Goal: Task Accomplishment & Management: Complete application form

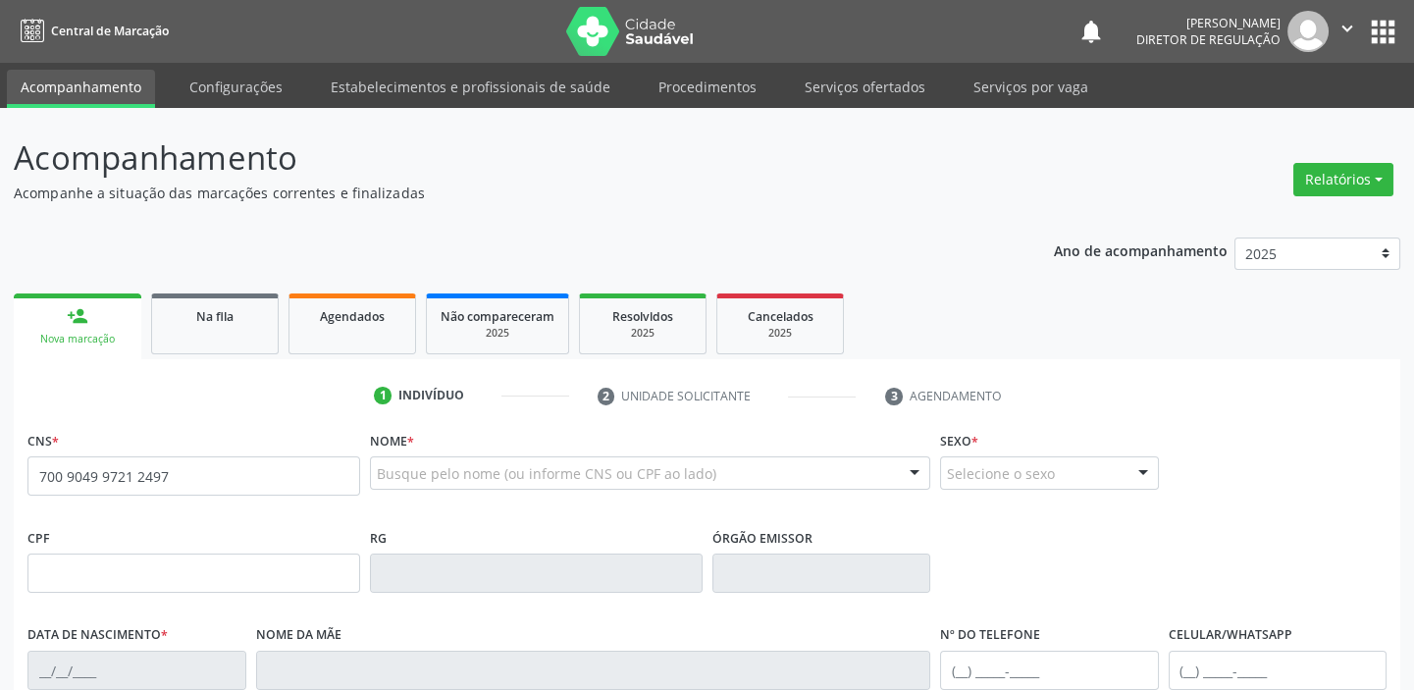
type input "700 9049 9721 2497"
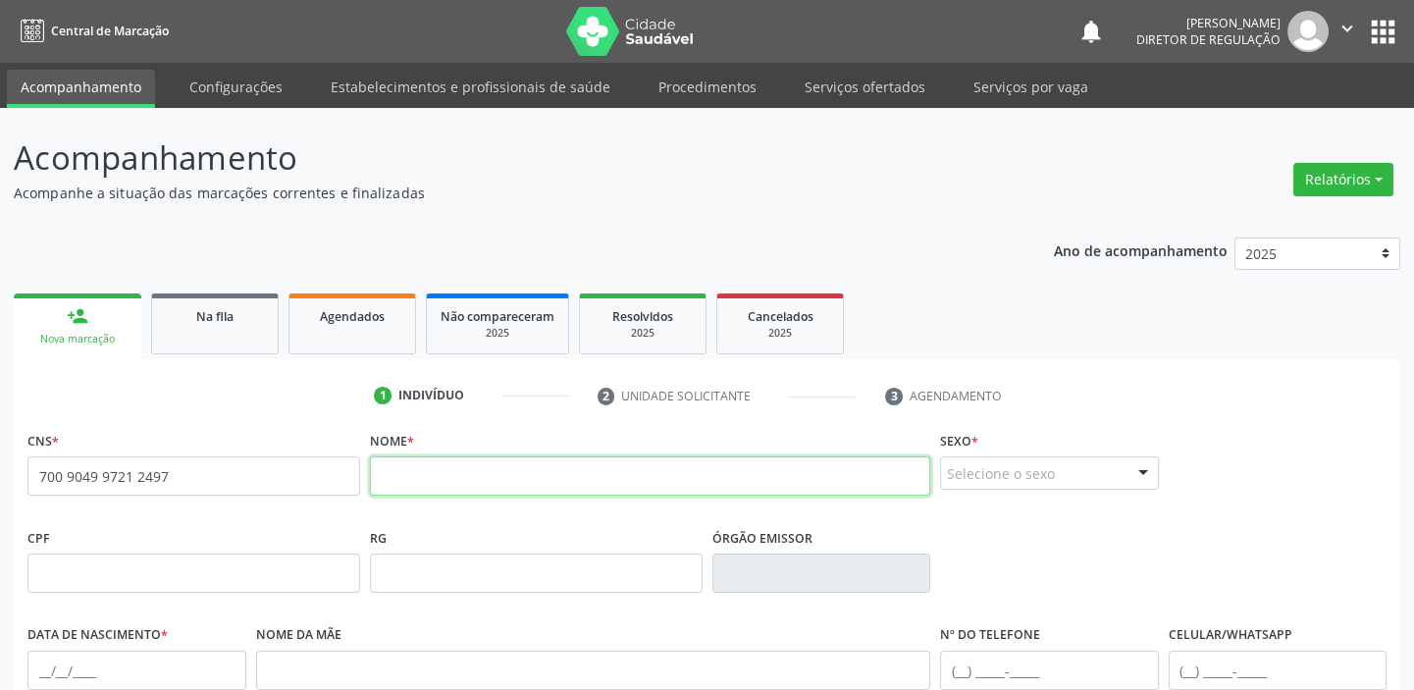
click at [390, 472] on input "text" at bounding box center [650, 475] width 560 height 39
type input "eva vilma de queiroz"
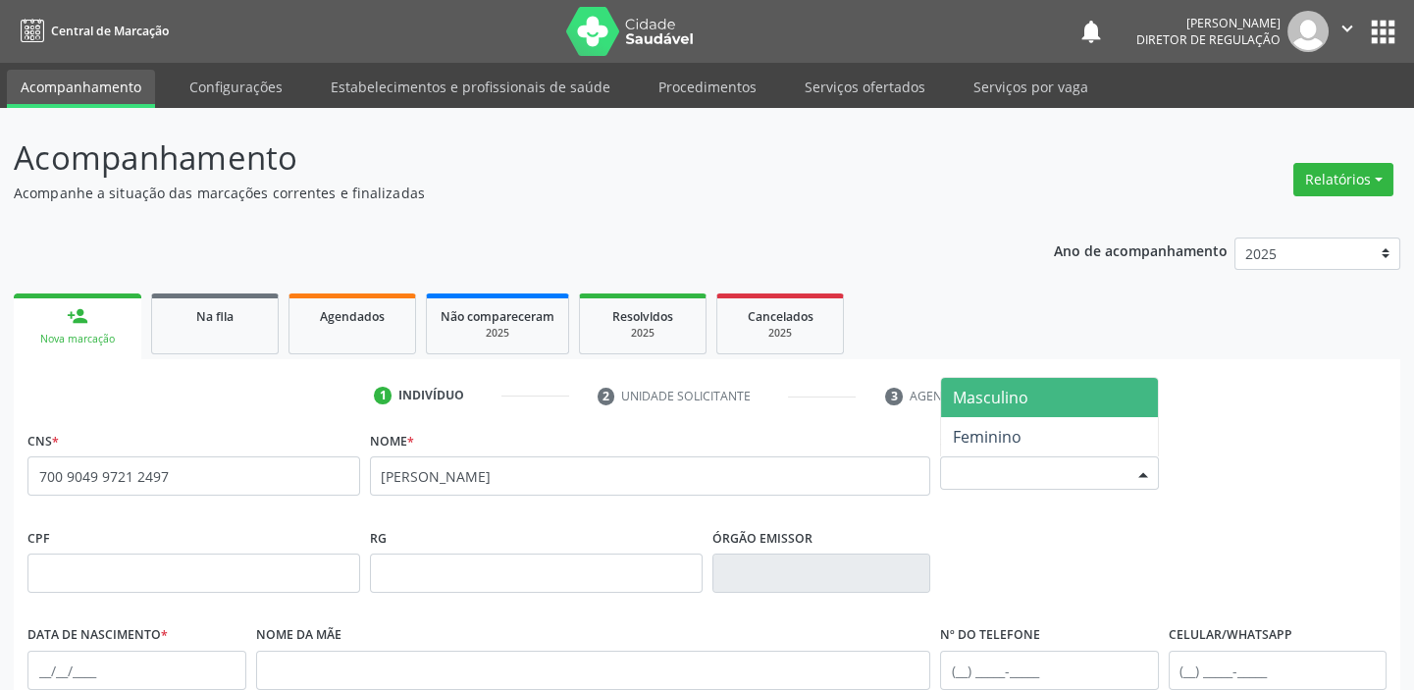
click at [992, 476] on div "Selecione o sexo" at bounding box center [1049, 472] width 219 height 33
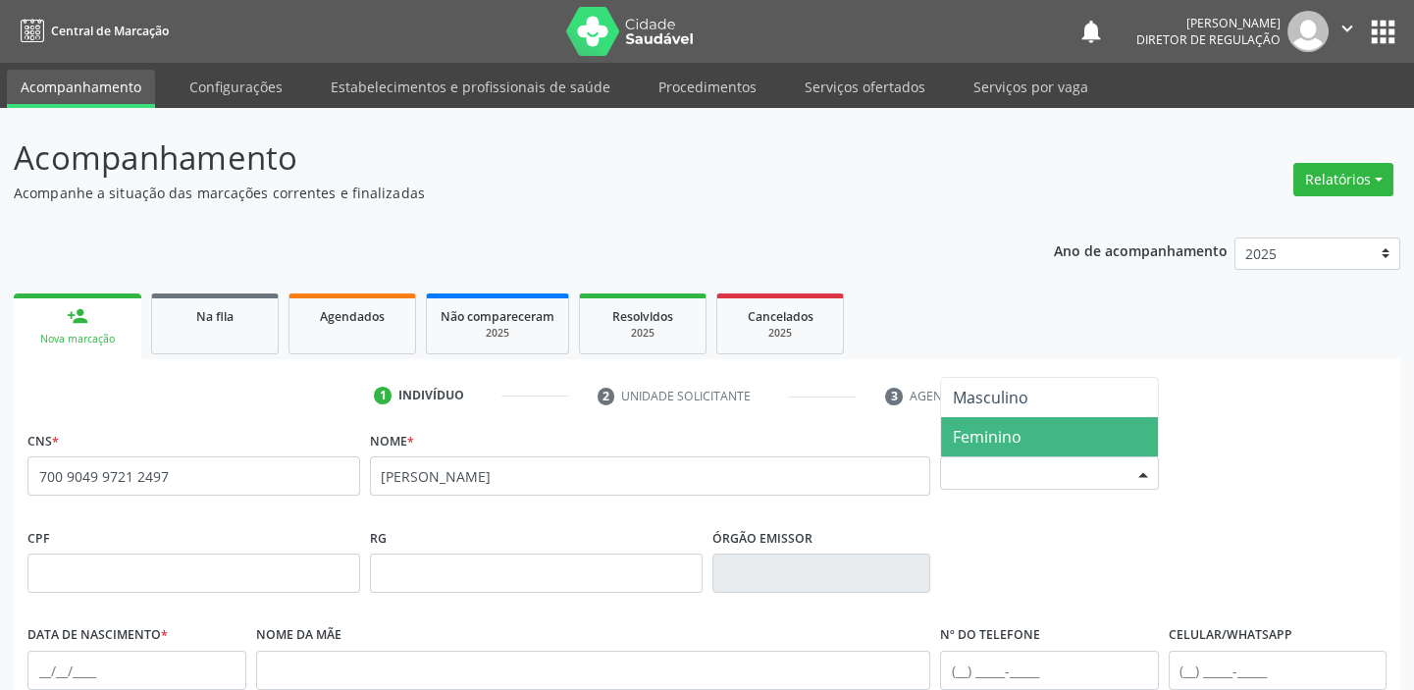
click at [998, 426] on span "Feminino" at bounding box center [987, 437] width 69 height 22
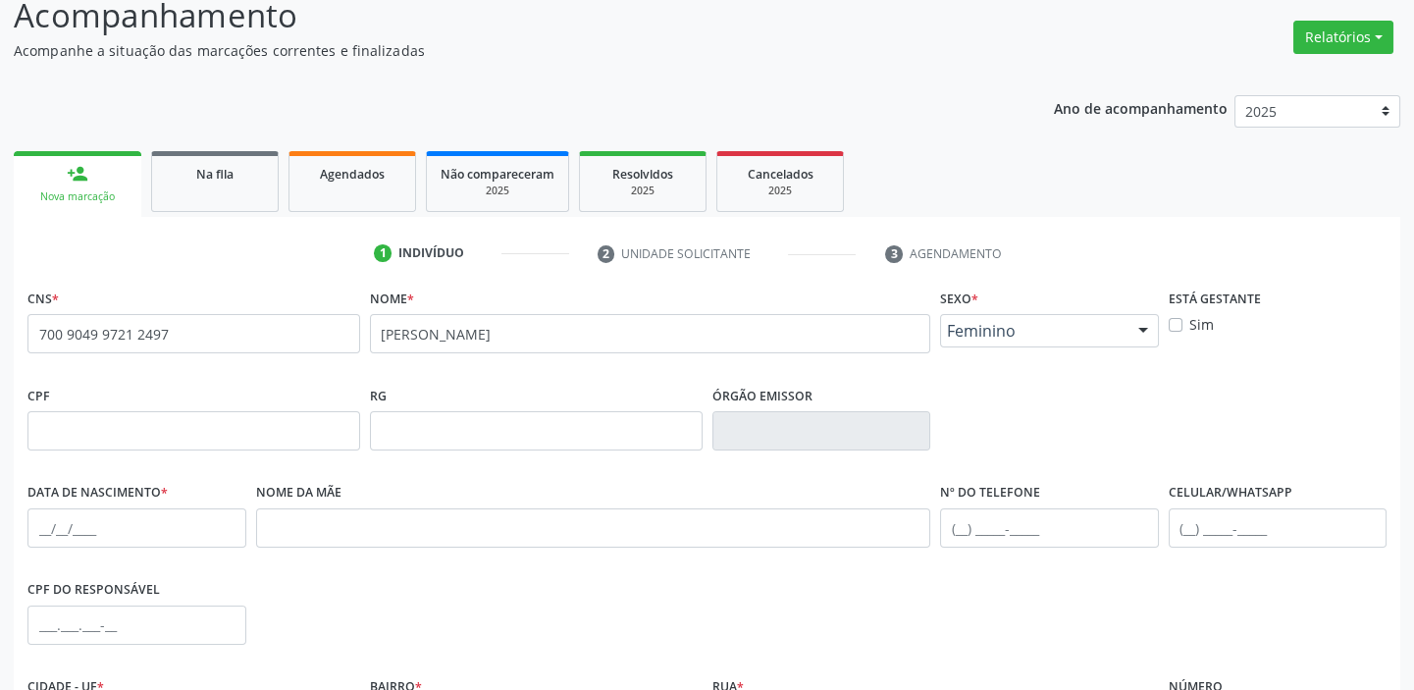
scroll to position [356, 0]
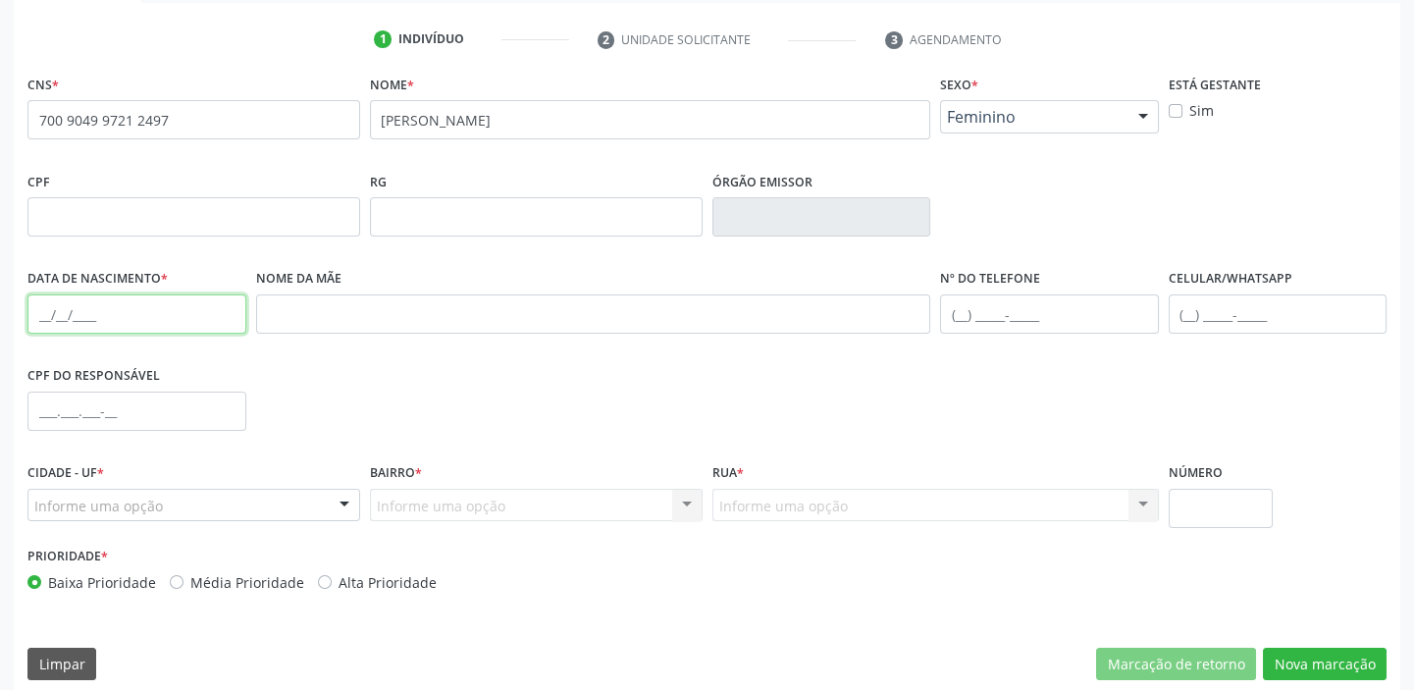
click at [27, 309] on input "text" at bounding box center [136, 313] width 219 height 39
type input "06/03/1962"
click at [977, 306] on input "text" at bounding box center [1049, 313] width 219 height 39
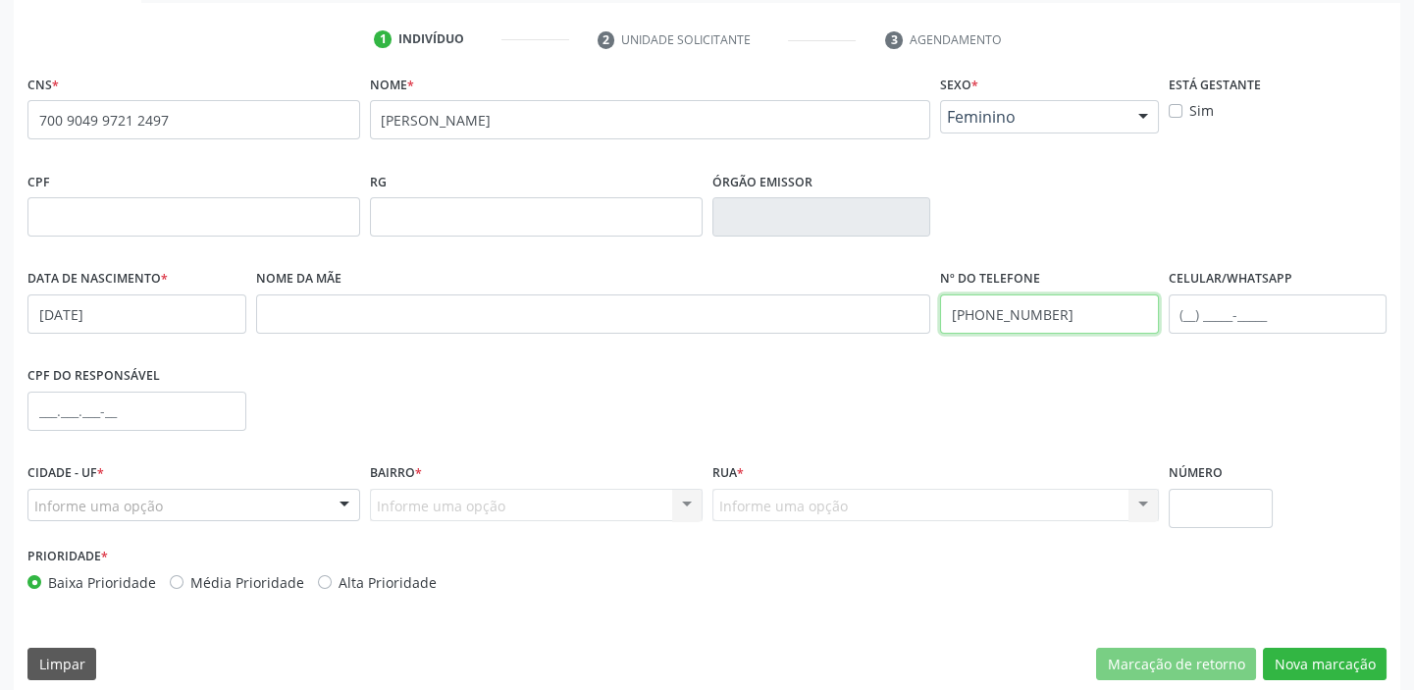
type input "(87) 8841-5953"
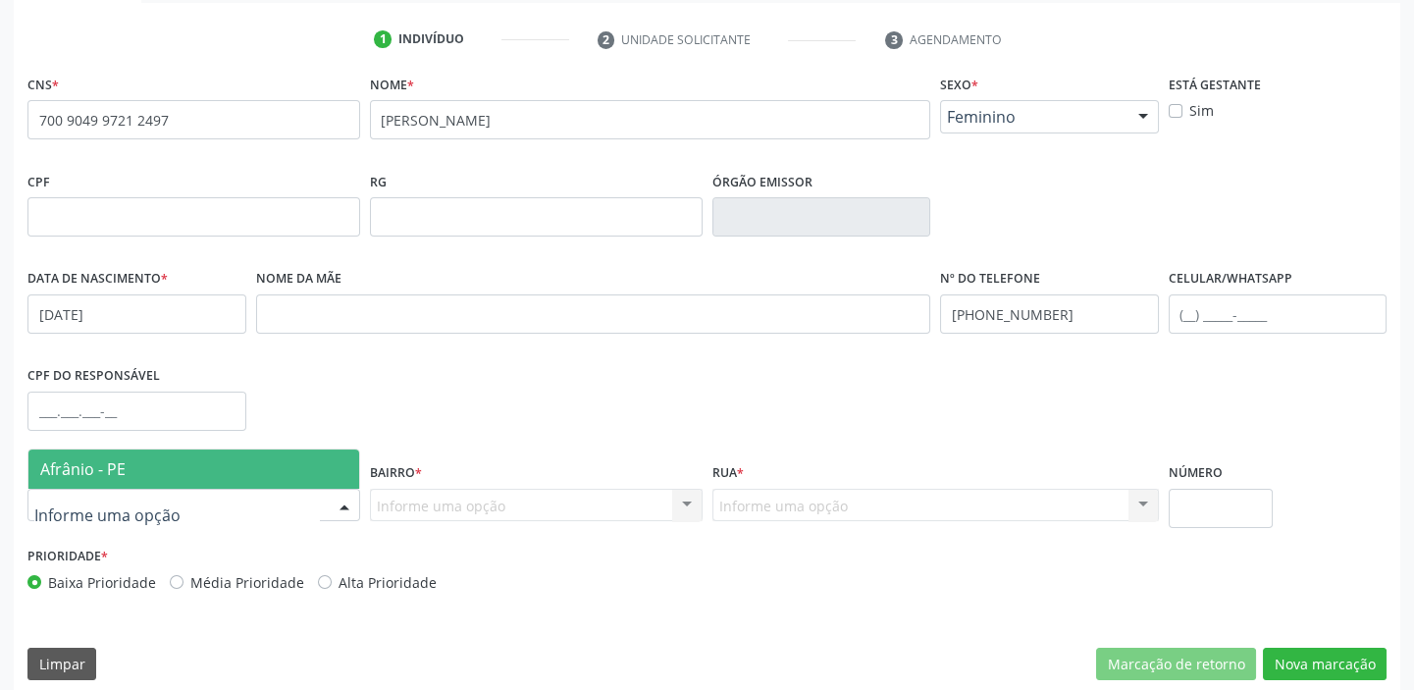
click at [163, 463] on span "Afrânio - PE" at bounding box center [193, 469] width 331 height 39
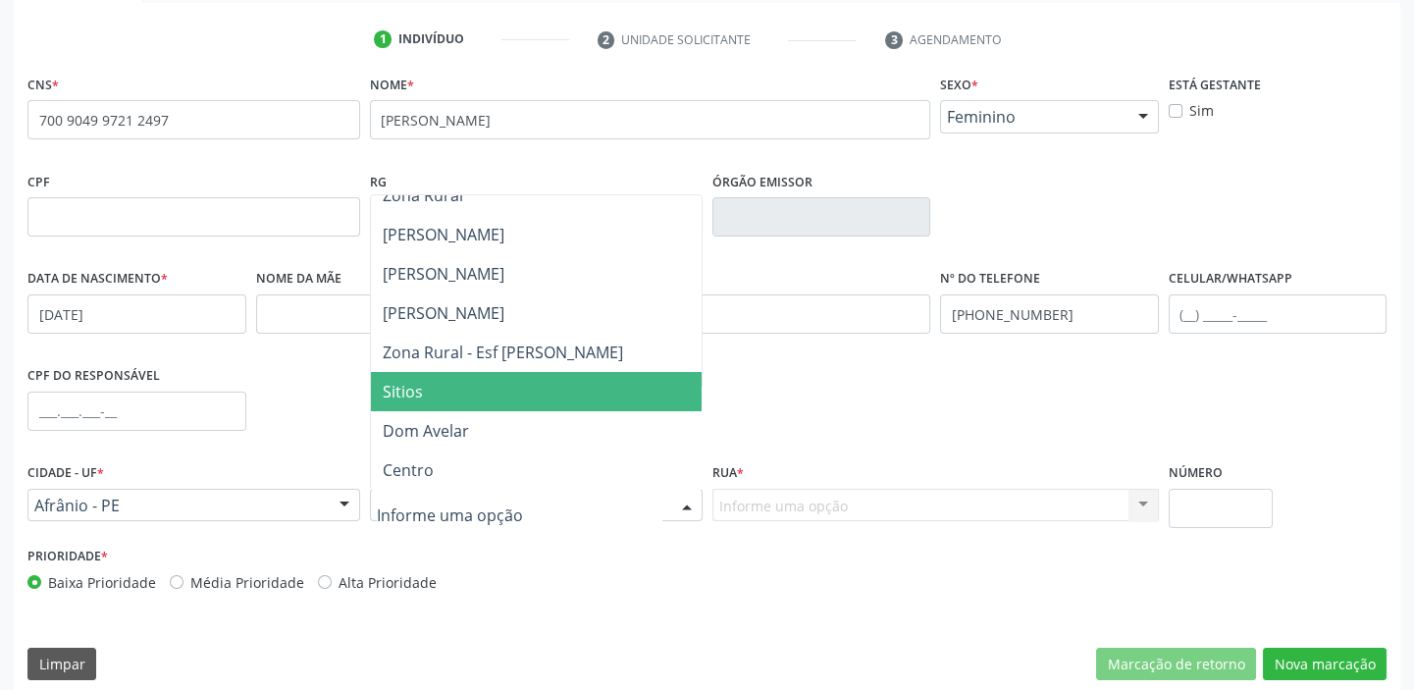
scroll to position [88, 0]
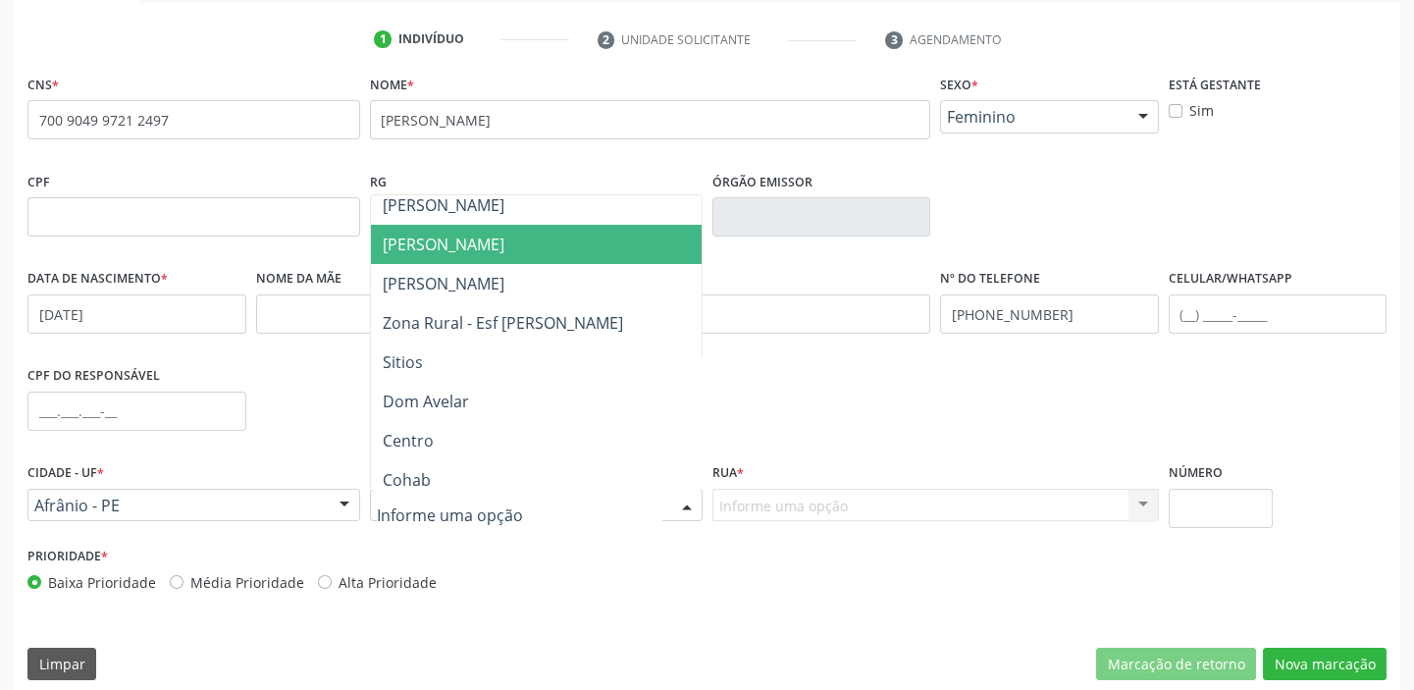
click at [457, 238] on span "[PERSON_NAME]" at bounding box center [444, 245] width 122 height 22
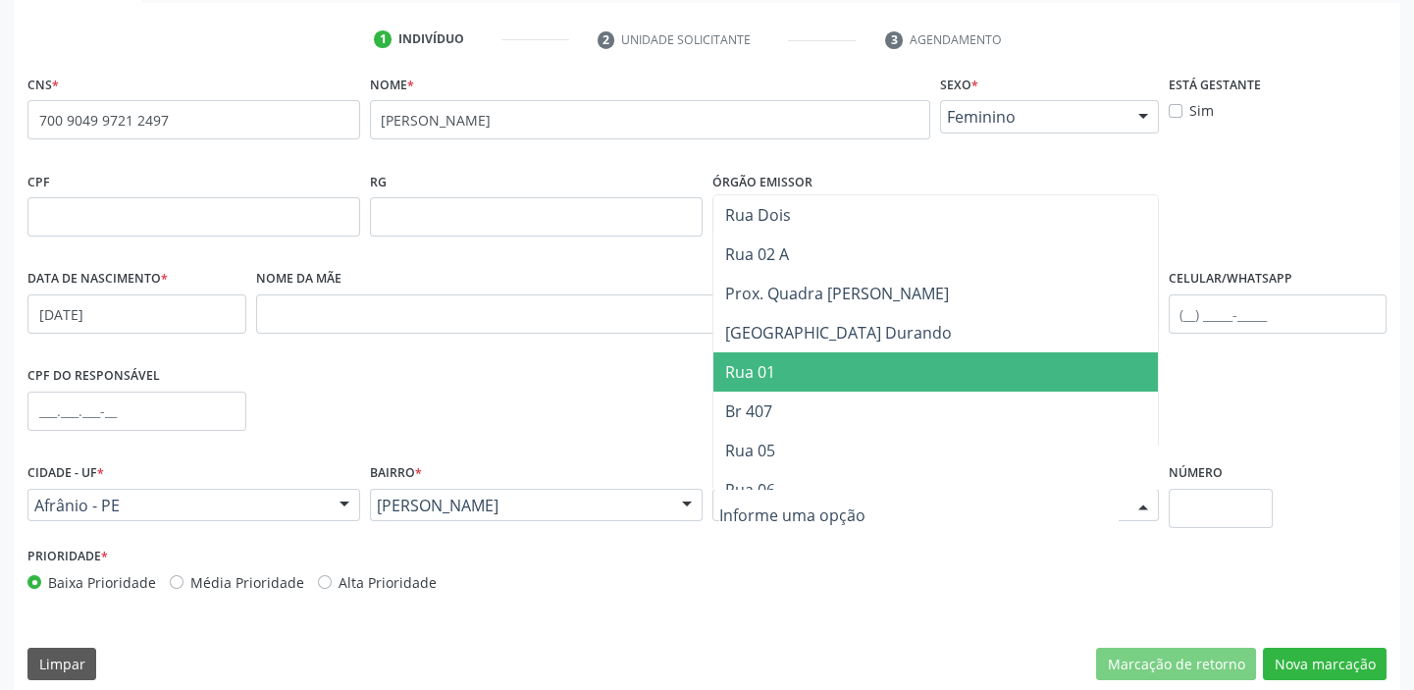
click at [758, 371] on span "Rua 01" at bounding box center [750, 372] width 50 height 22
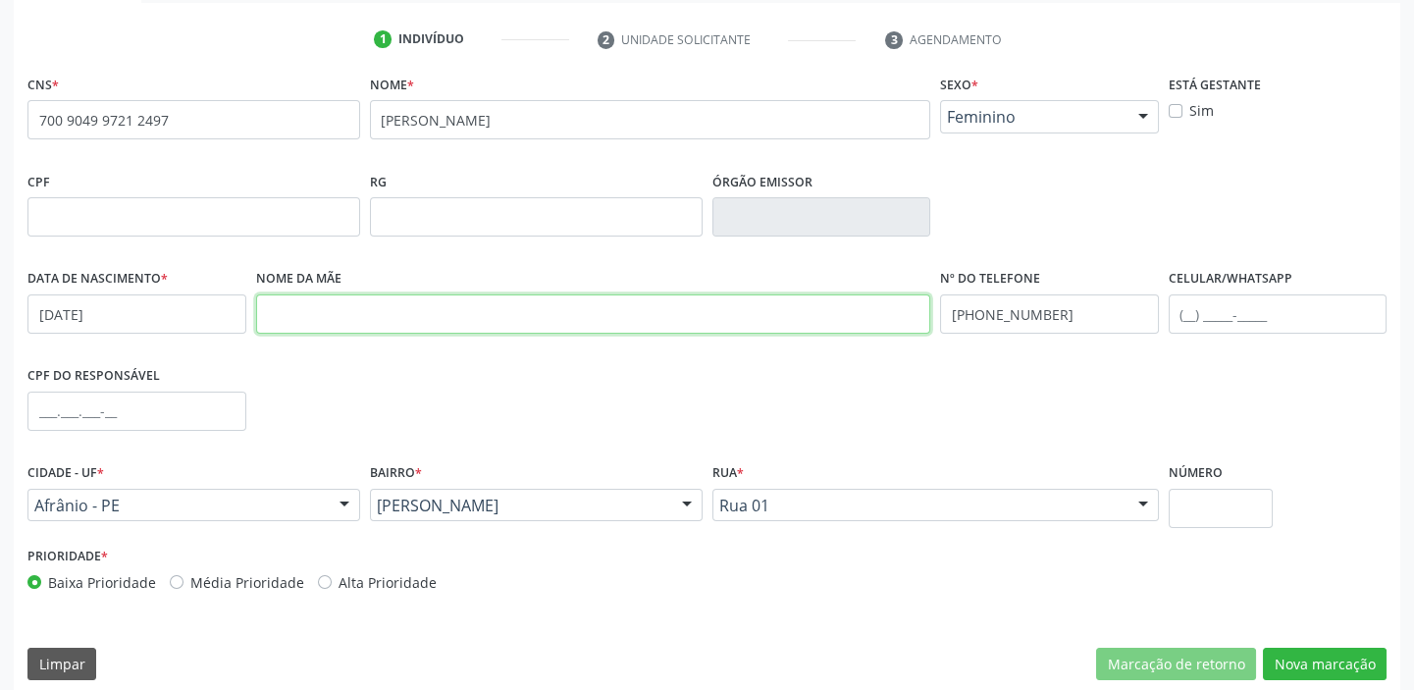
click at [320, 303] on input "text" at bounding box center [593, 313] width 675 height 39
type input "r"
type input "regian joana da conceiçao"
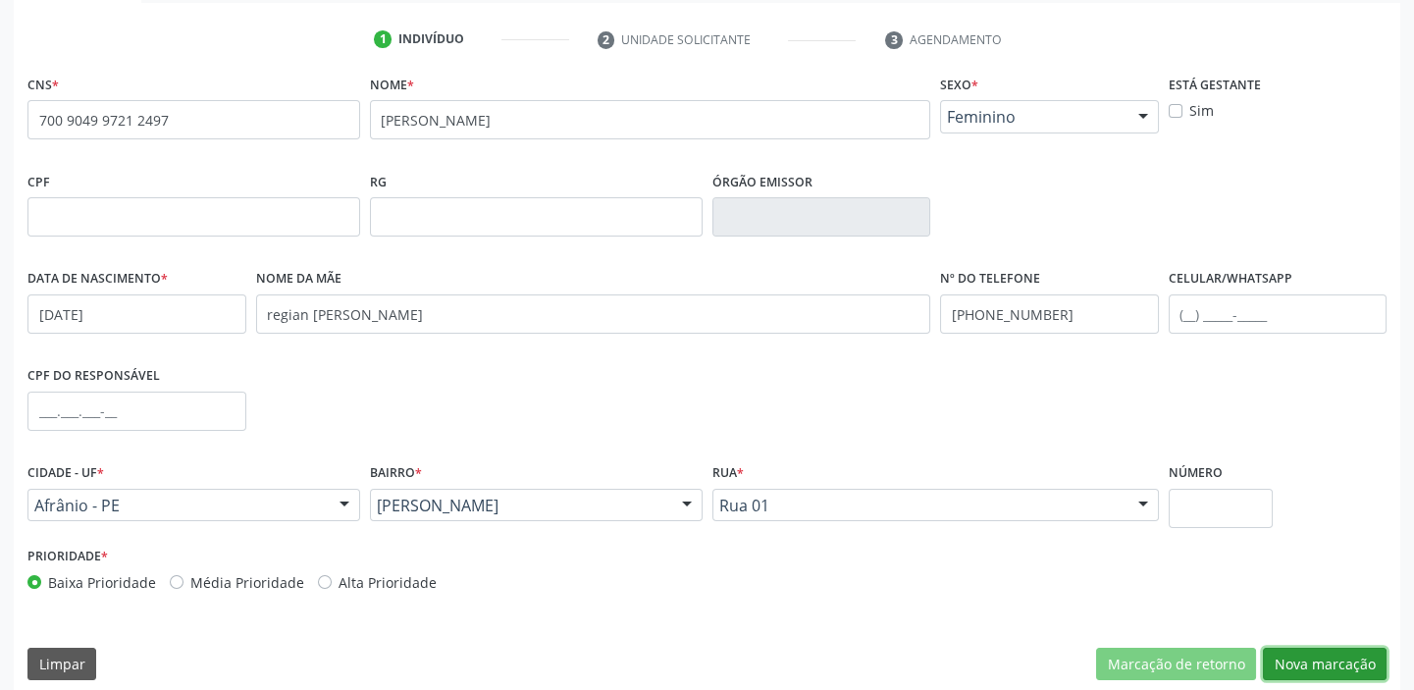
click at [1312, 664] on button "Nova marcação" at bounding box center [1325, 664] width 124 height 33
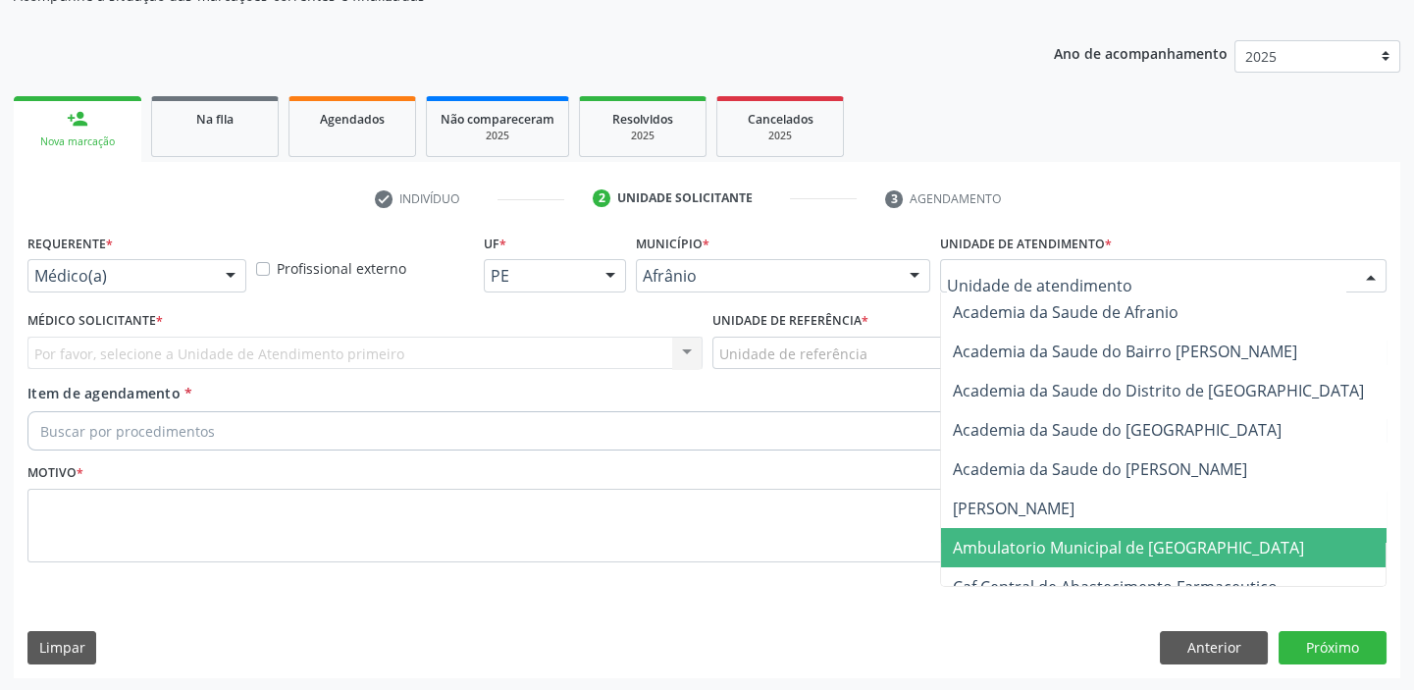
click at [983, 537] on span "Ambulatorio Municipal de [GEOGRAPHIC_DATA]" at bounding box center [1128, 548] width 351 height 22
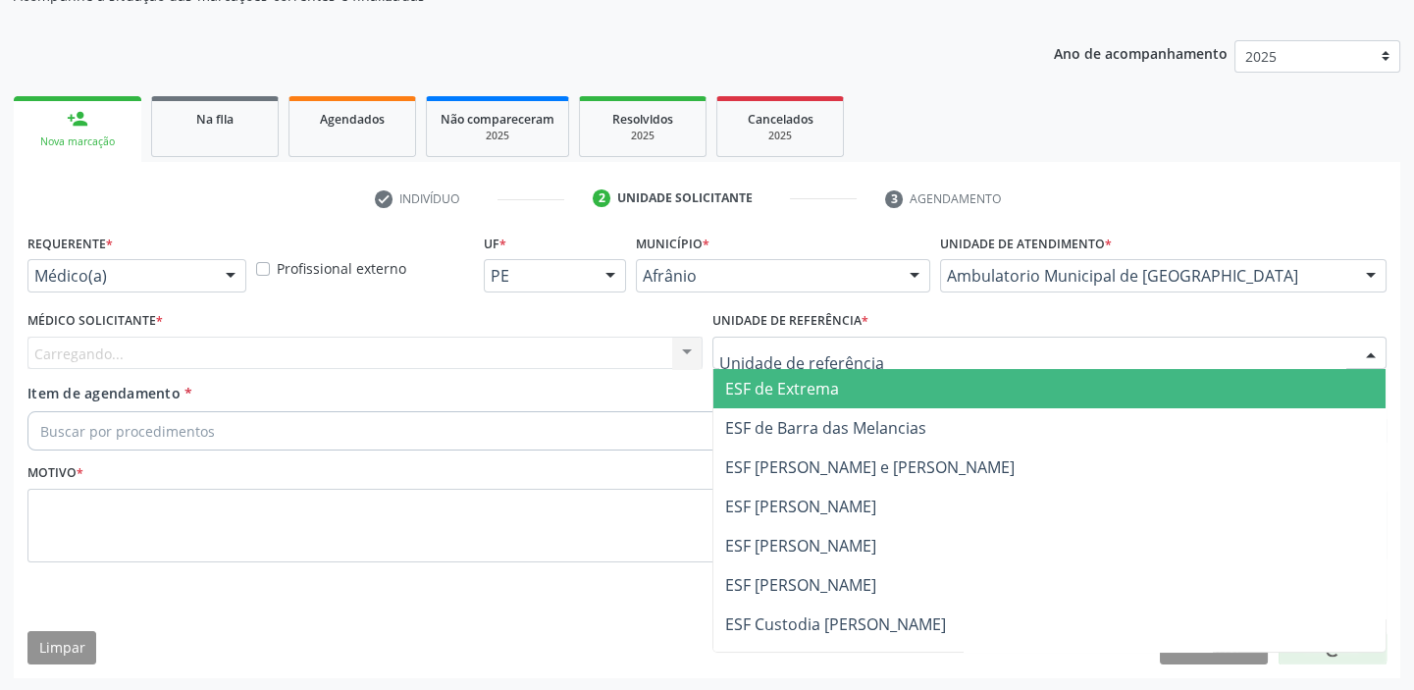
click at [749, 363] on div at bounding box center [1050, 353] width 675 height 33
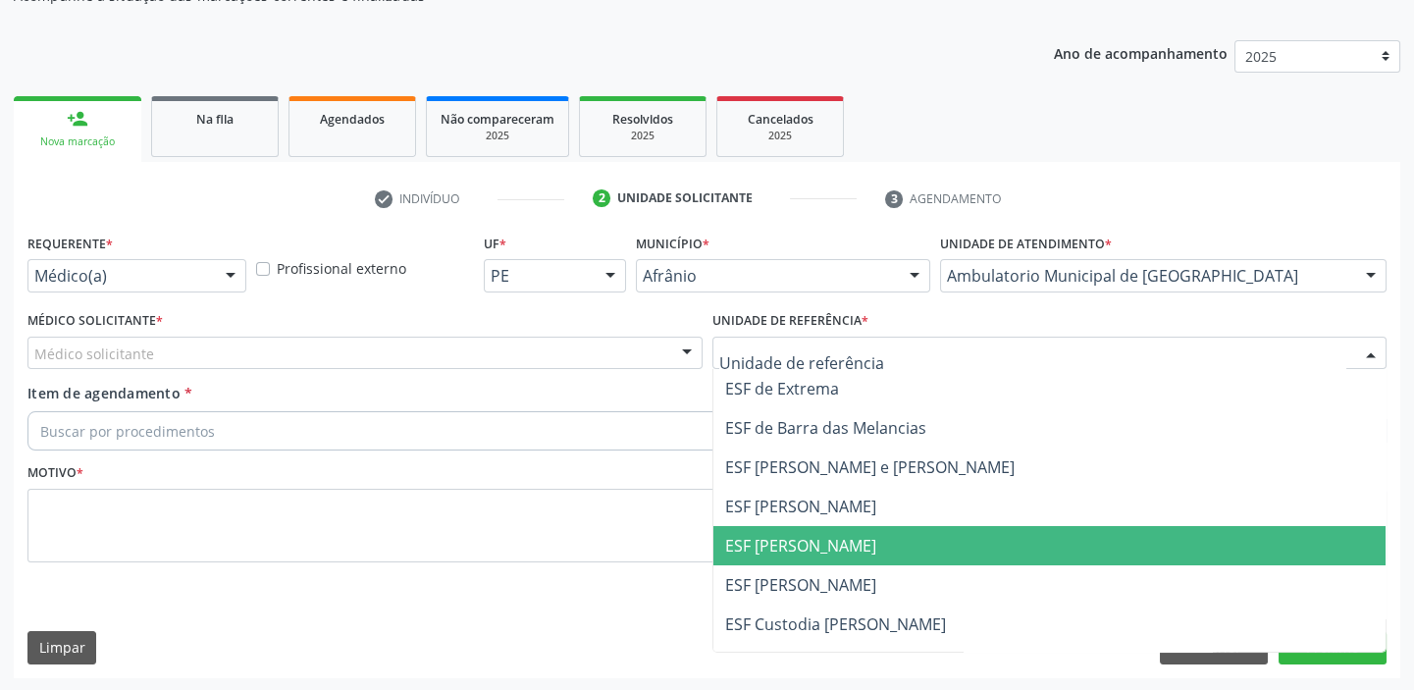
click at [766, 540] on span "ESF [PERSON_NAME]" at bounding box center [800, 546] width 151 height 22
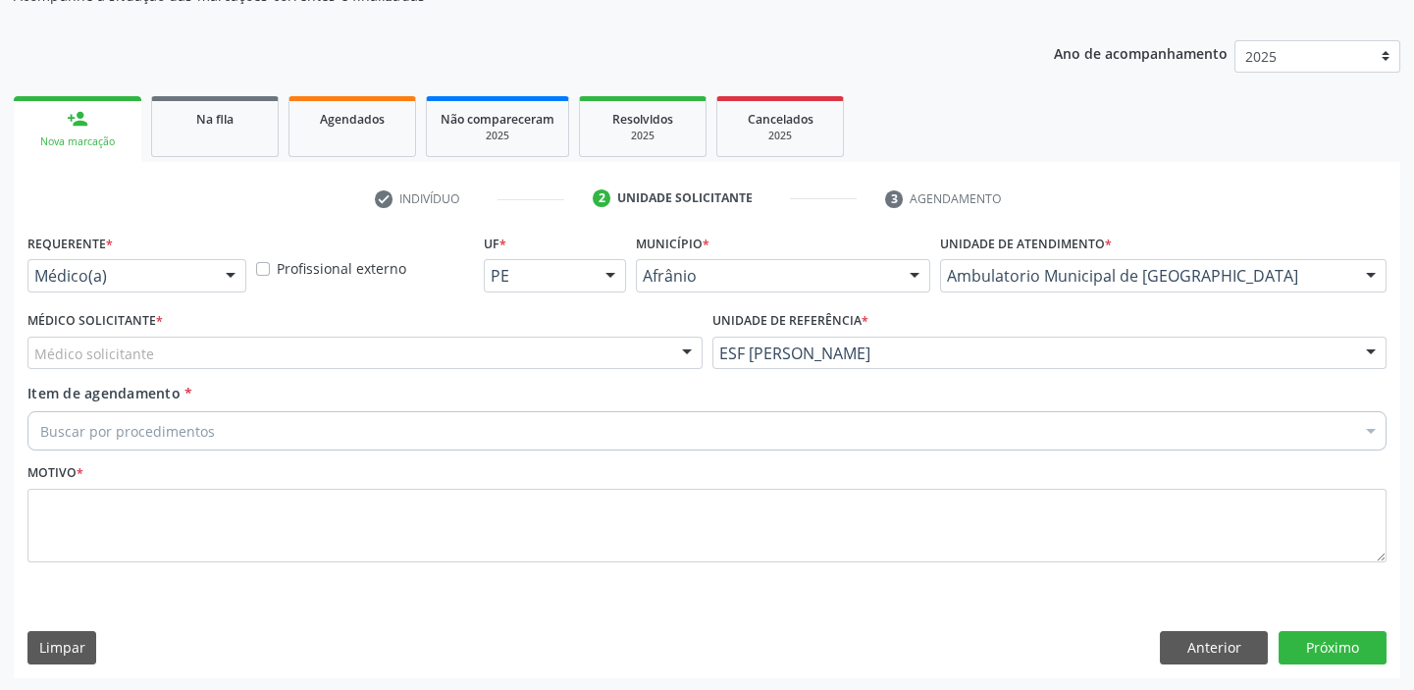
drag, startPoint x: 140, startPoint y: 355, endPoint x: 136, endPoint y: 377, distance: 21.9
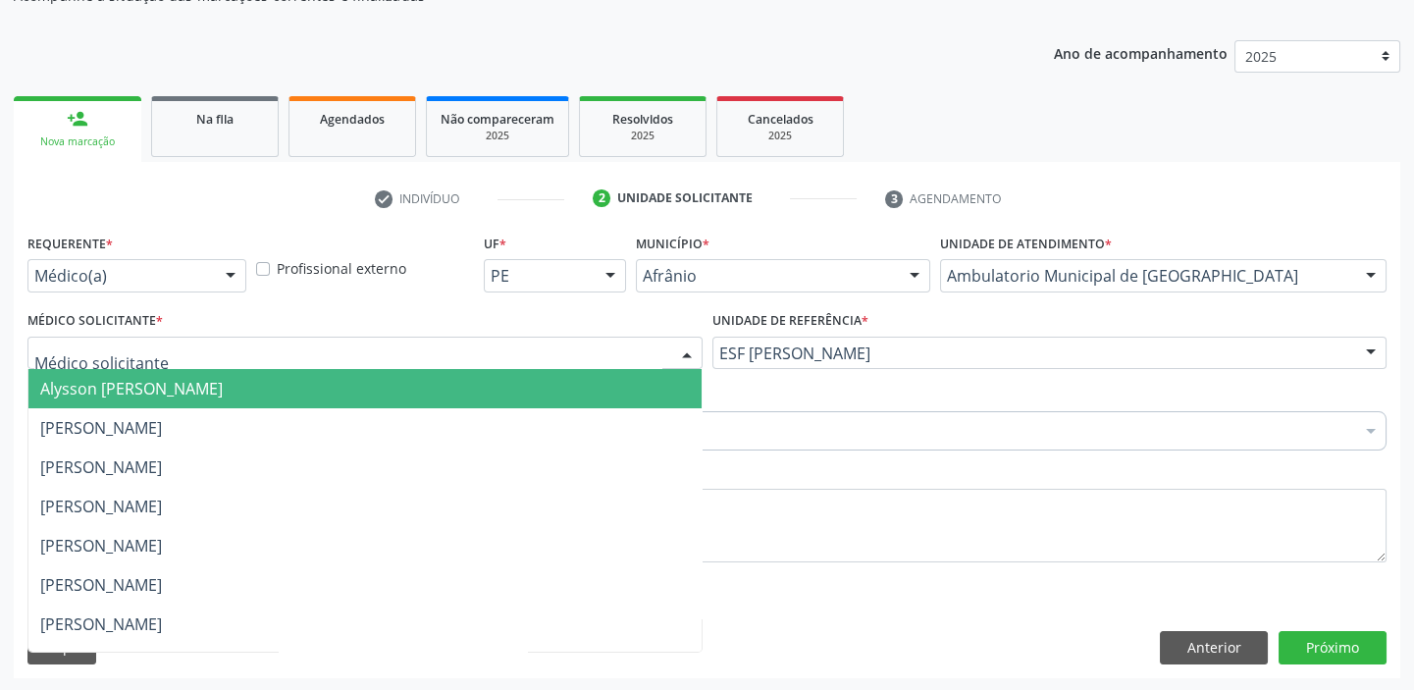
click at [136, 380] on span "Alysson [PERSON_NAME]" at bounding box center [131, 389] width 183 height 22
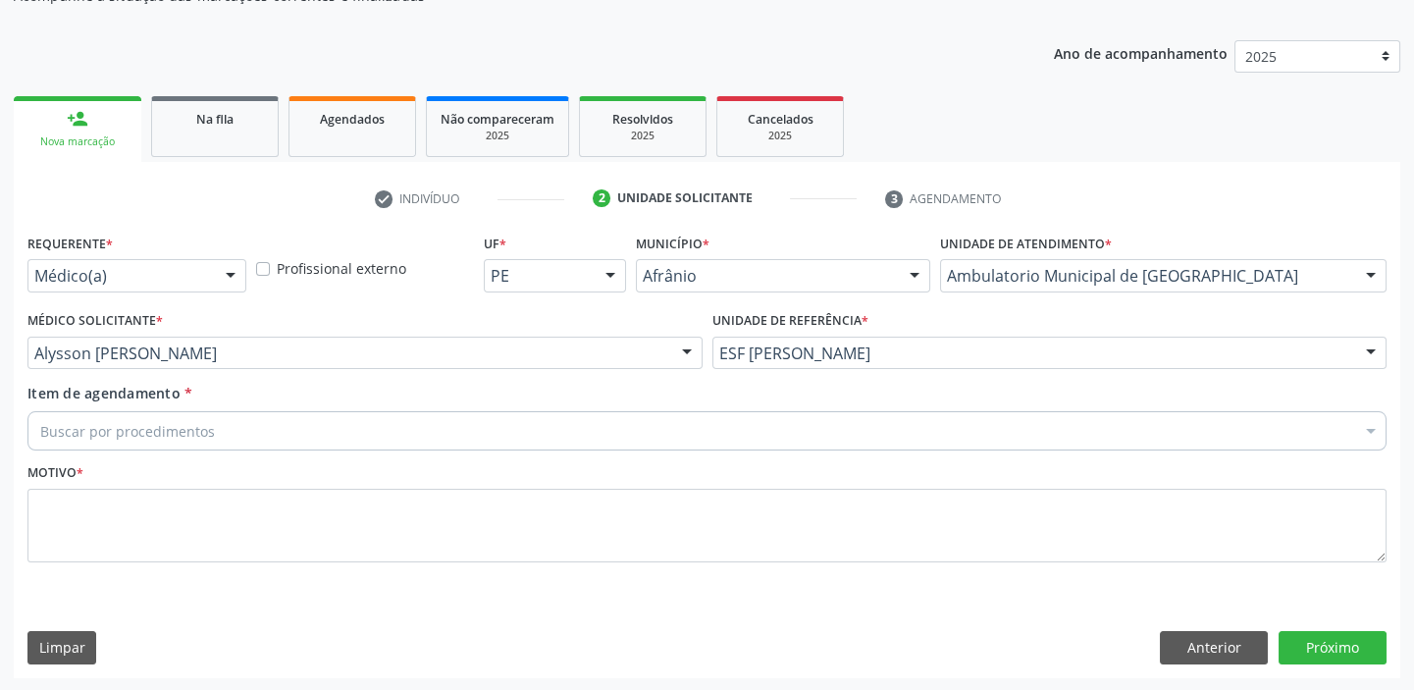
click at [140, 412] on div "Buscar por procedimentos" at bounding box center [706, 430] width 1359 height 39
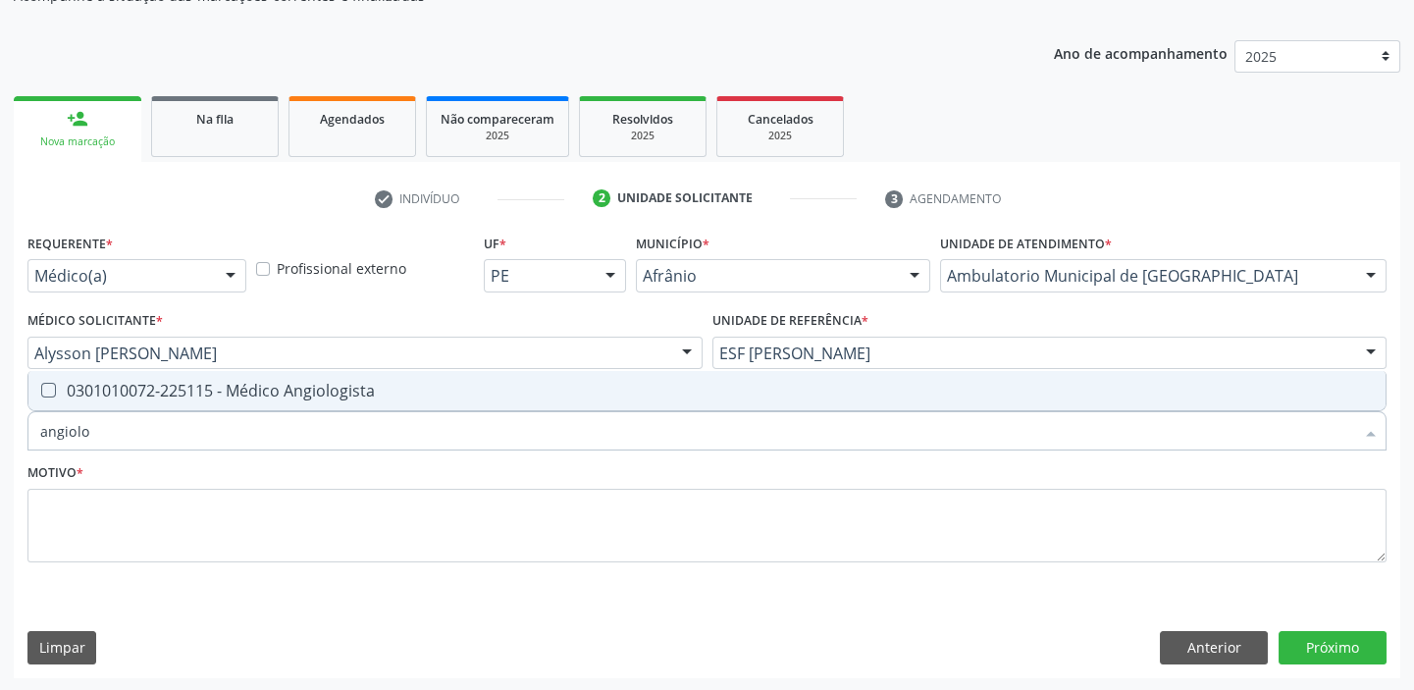
type input "angiolog"
click at [140, 400] on span "0301010072-225115 - Médico Angiologista" at bounding box center [706, 390] width 1357 height 39
checkbox Angiologista "true"
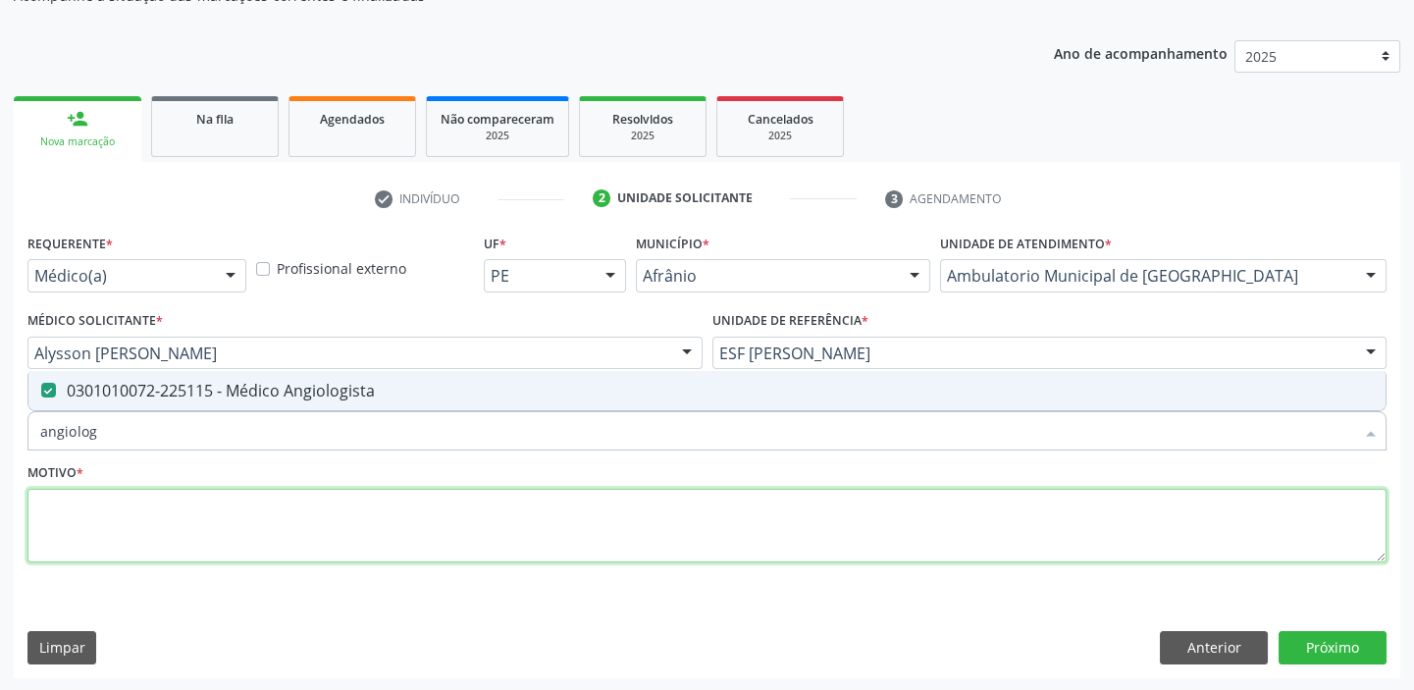
click at [91, 532] on textarea at bounding box center [706, 526] width 1359 height 75
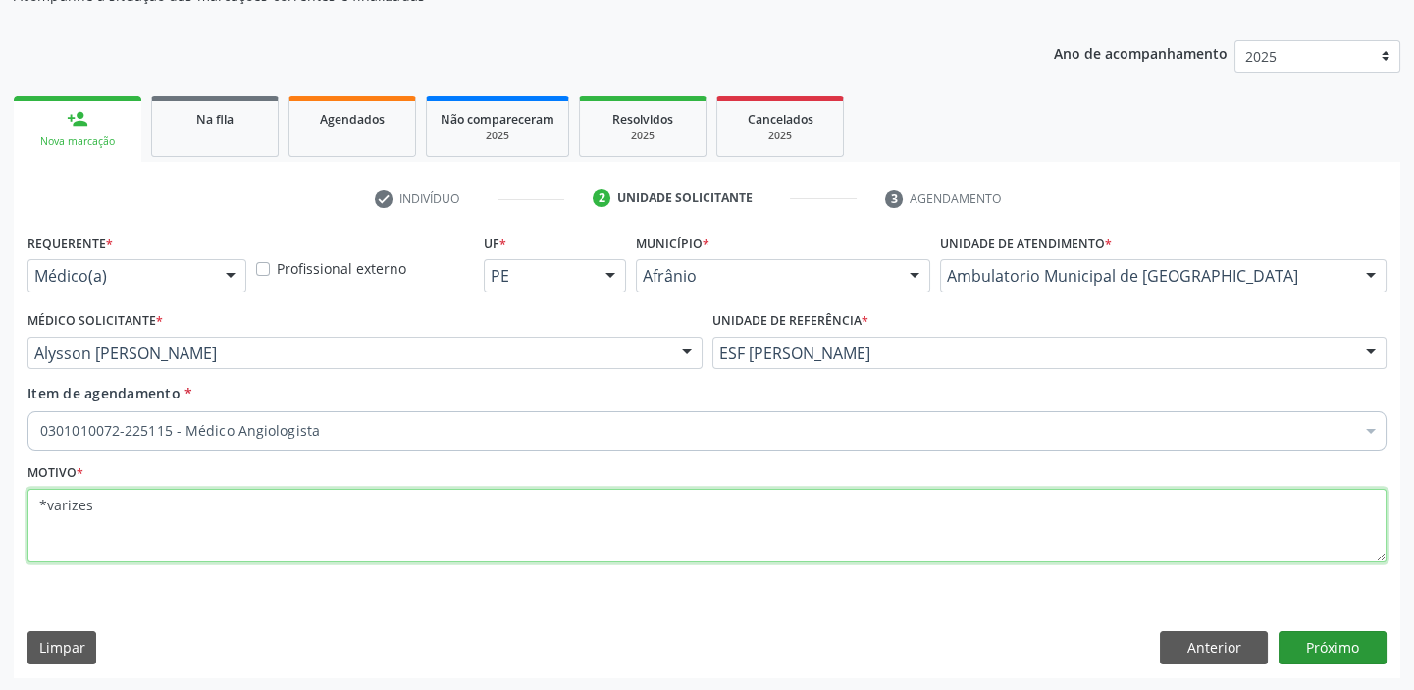
type textarea "*varizes"
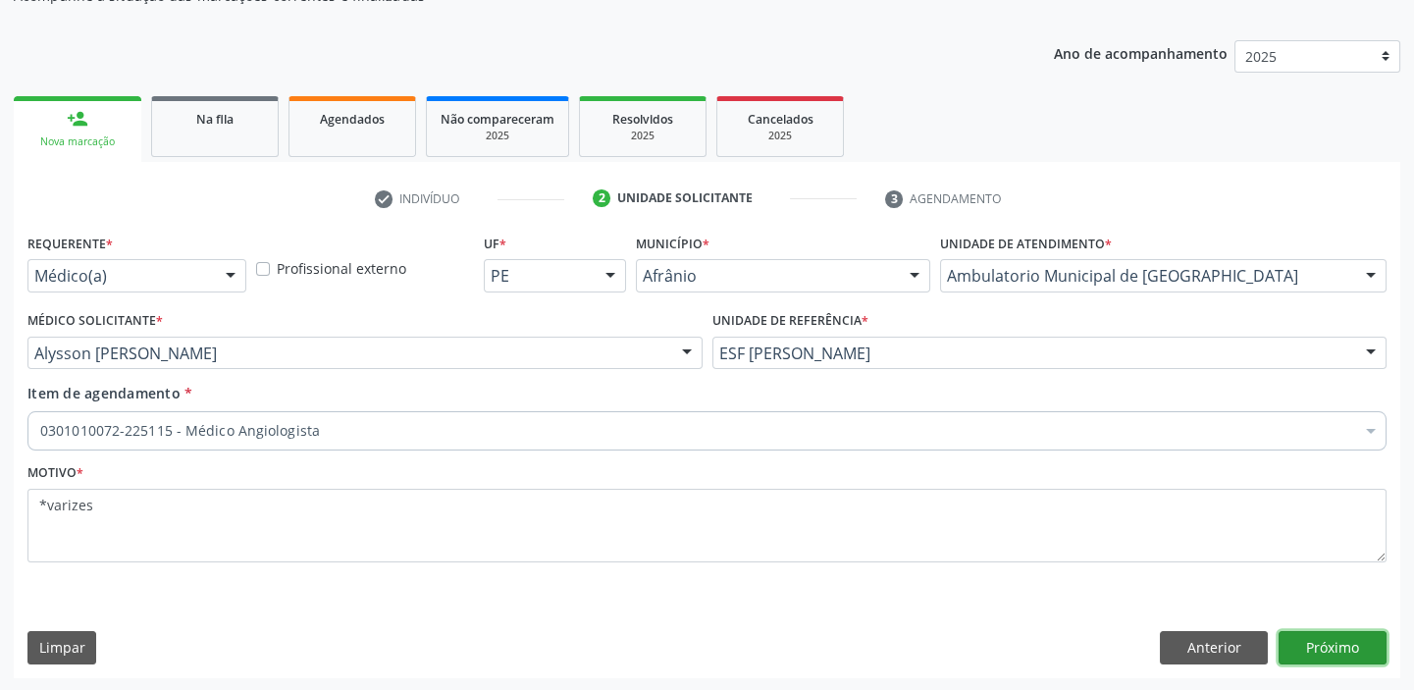
click at [1312, 652] on button "Próximo" at bounding box center [1333, 647] width 108 height 33
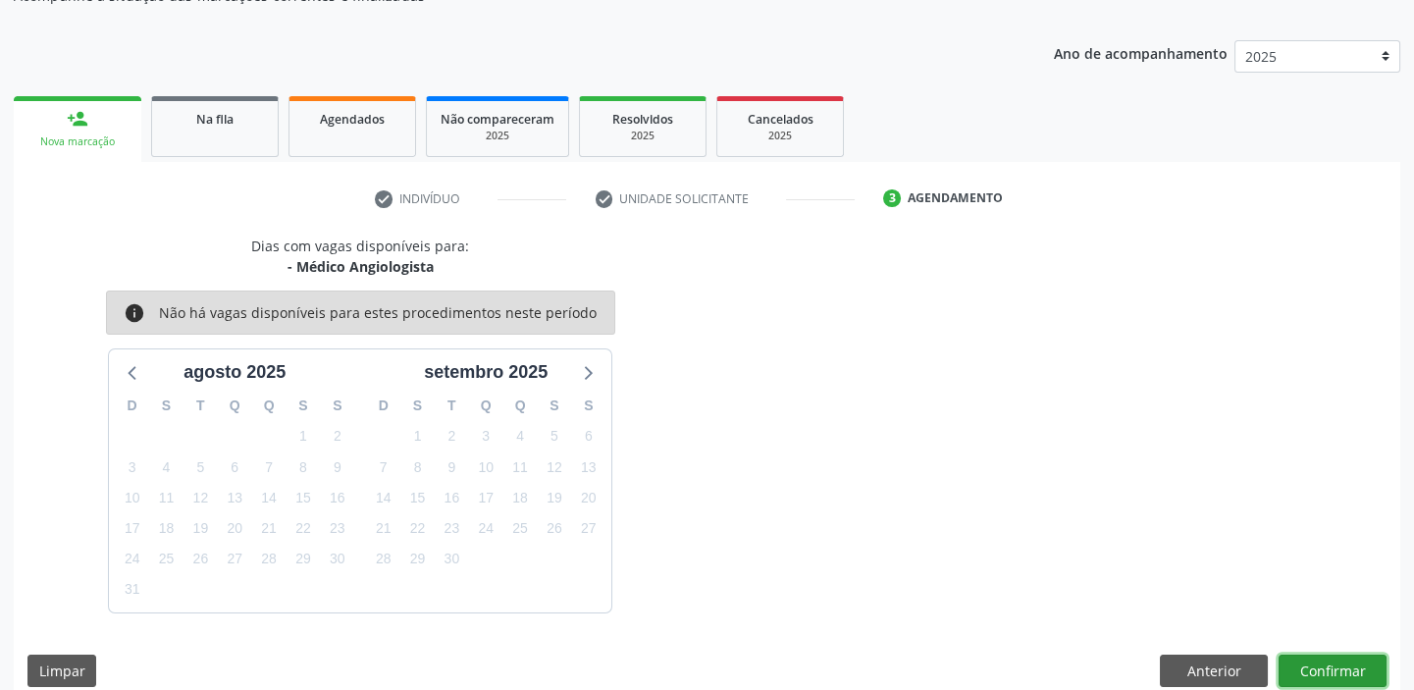
click at [1344, 663] on button "Confirmar" at bounding box center [1333, 671] width 108 height 33
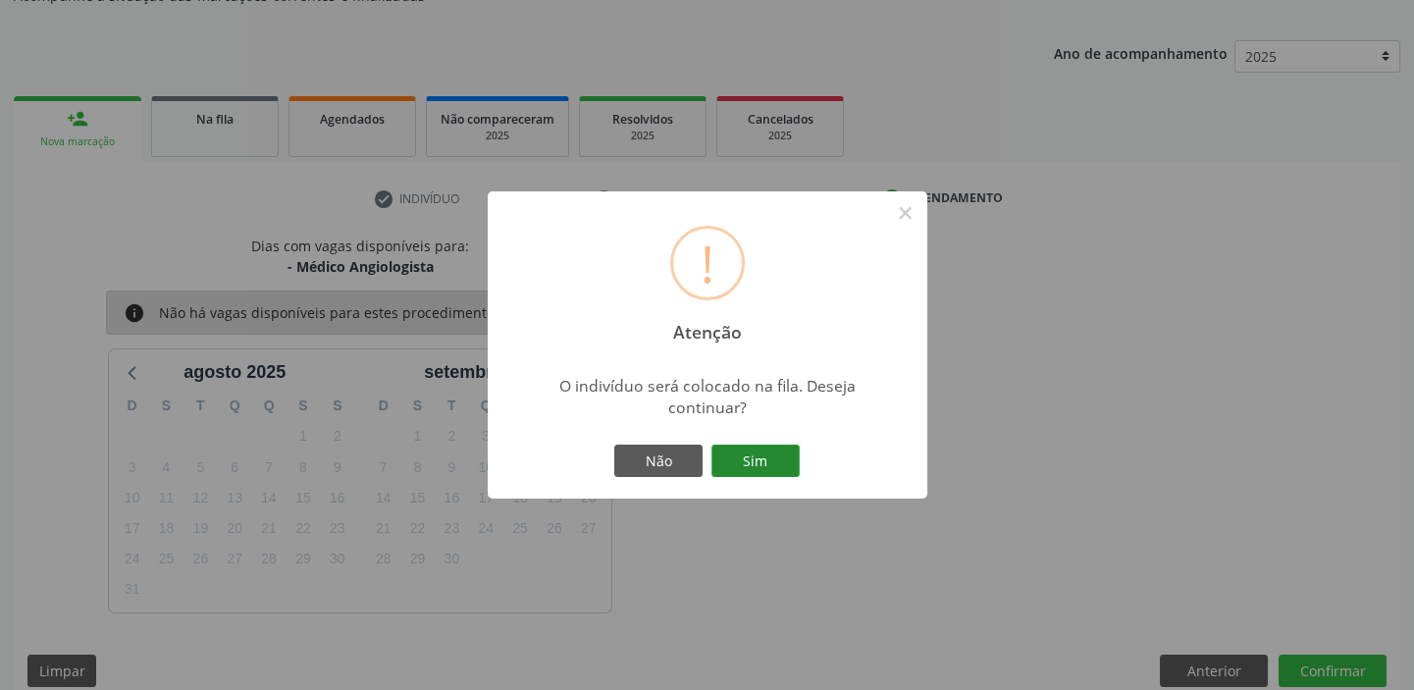
click at [768, 470] on button "Sim" at bounding box center [756, 461] width 88 height 33
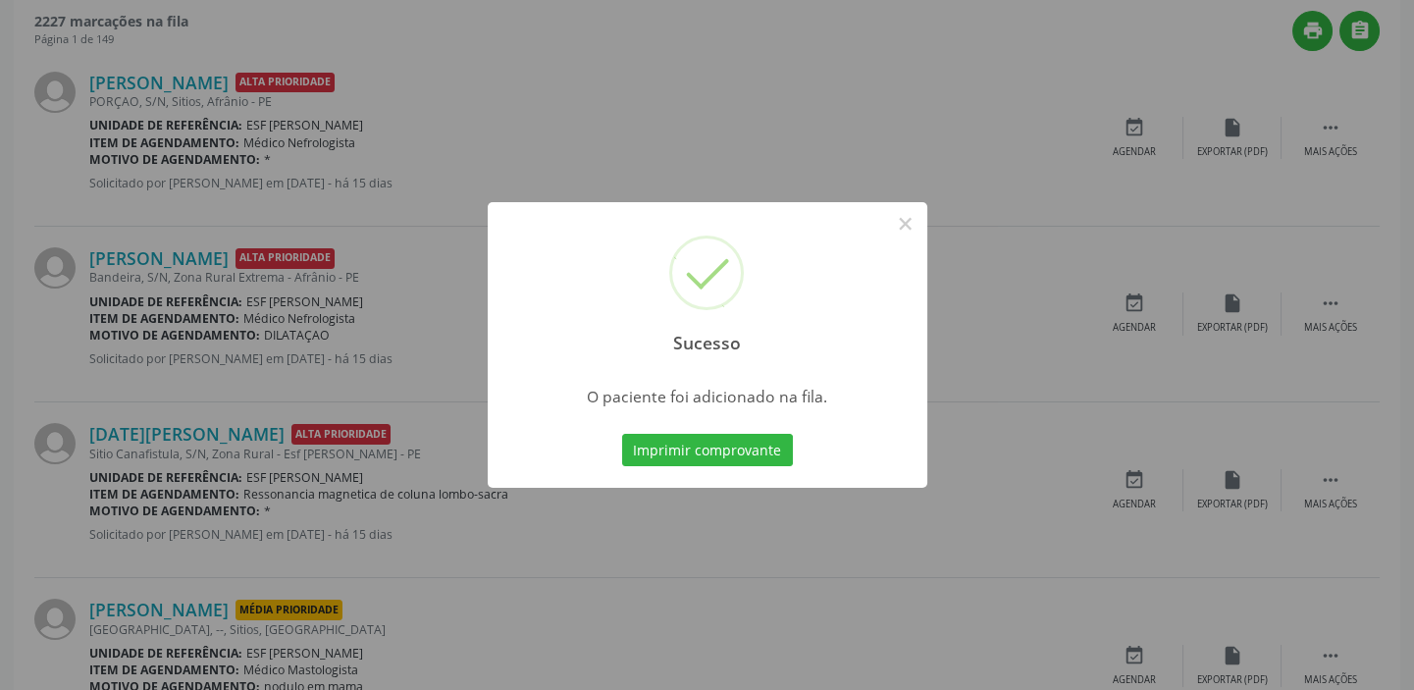
scroll to position [535, 0]
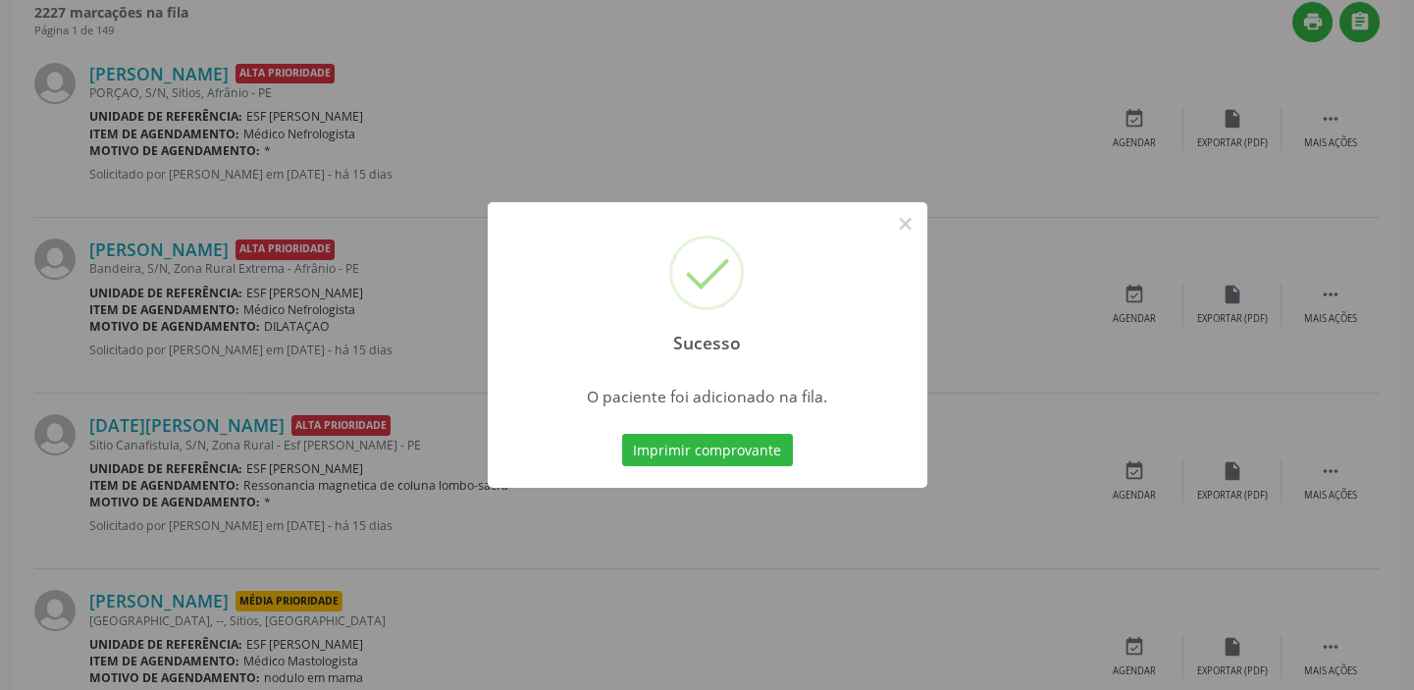
click at [907, 240] on div "Sucesso ×" at bounding box center [708, 286] width 440 height 169
click at [905, 220] on button "×" at bounding box center [905, 223] width 33 height 33
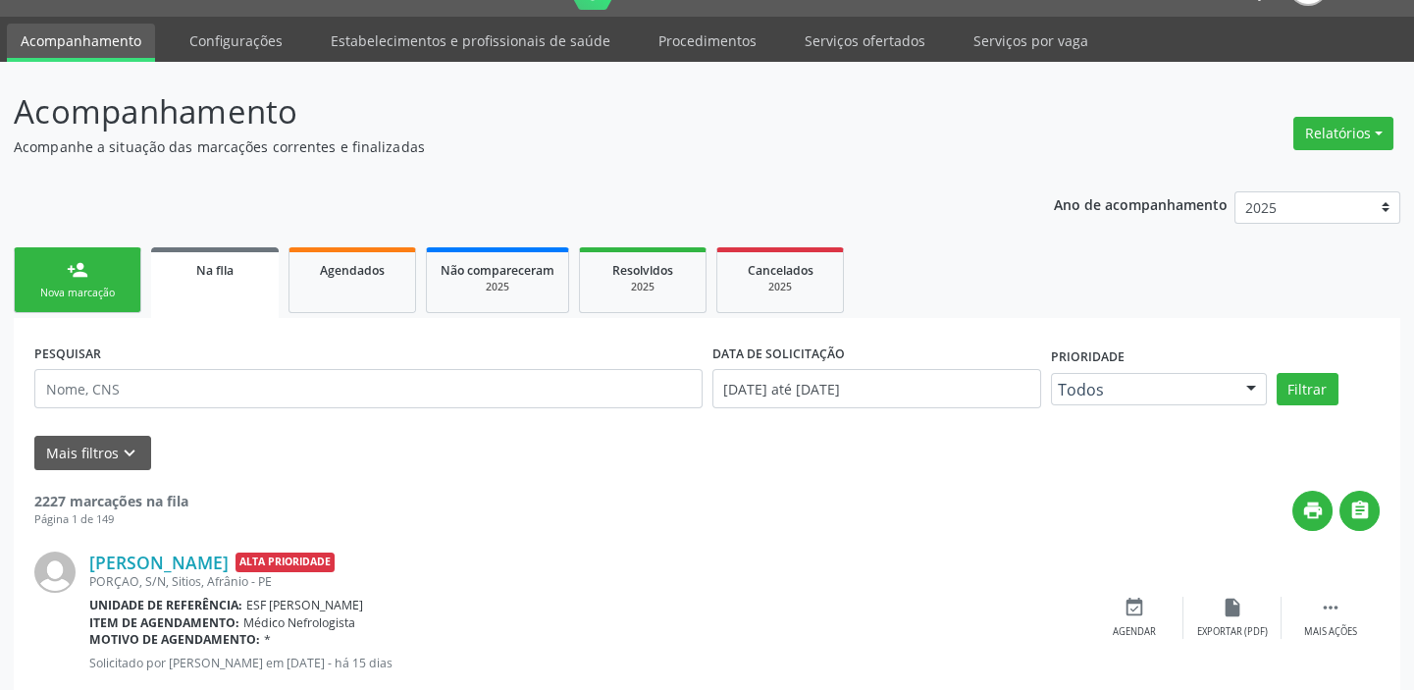
scroll to position [0, 0]
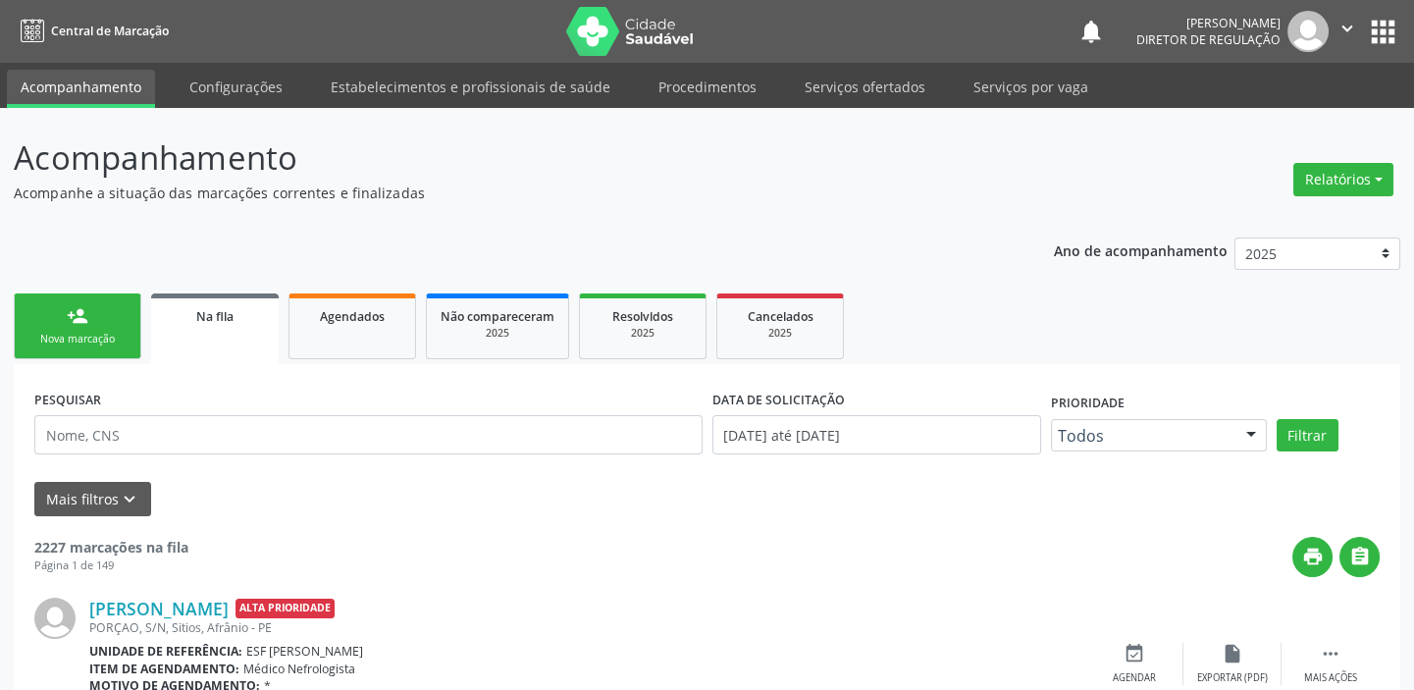
click at [119, 339] on div "Nova marcação" at bounding box center [77, 339] width 98 height 15
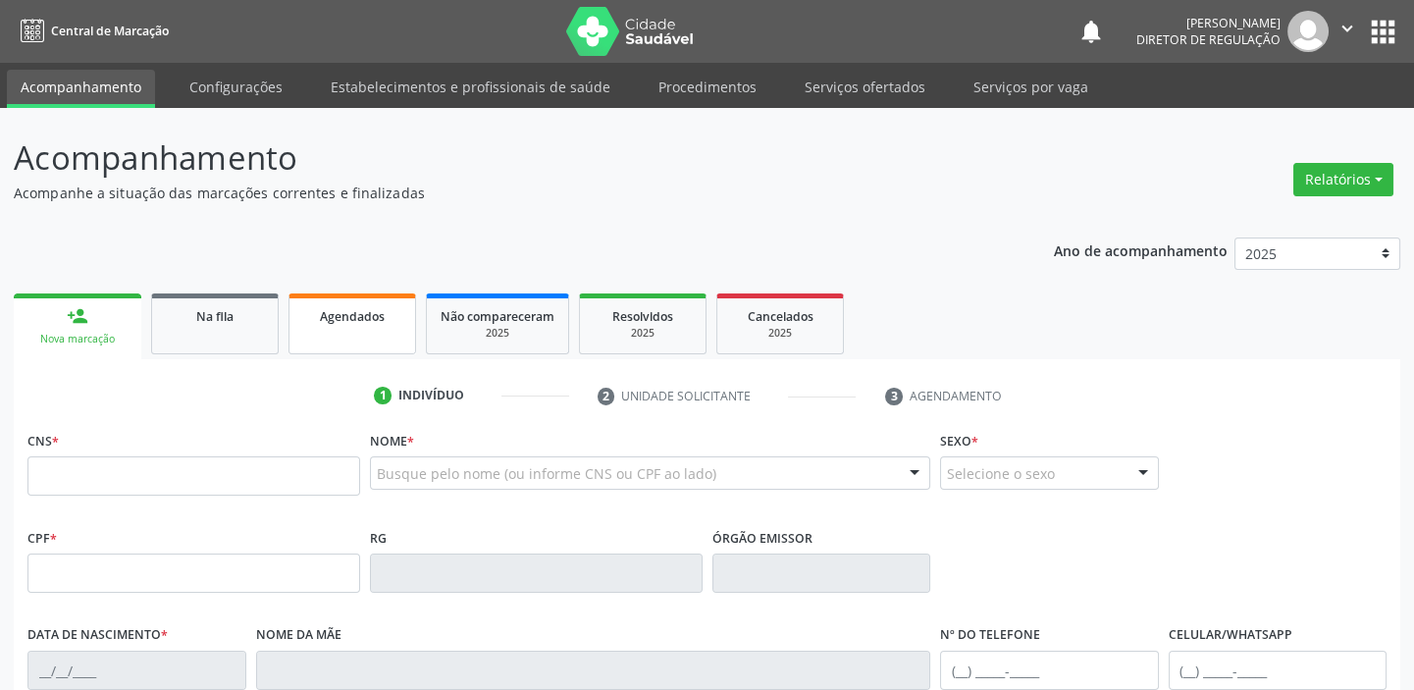
click at [343, 331] on link "Agendados" at bounding box center [353, 323] width 128 height 61
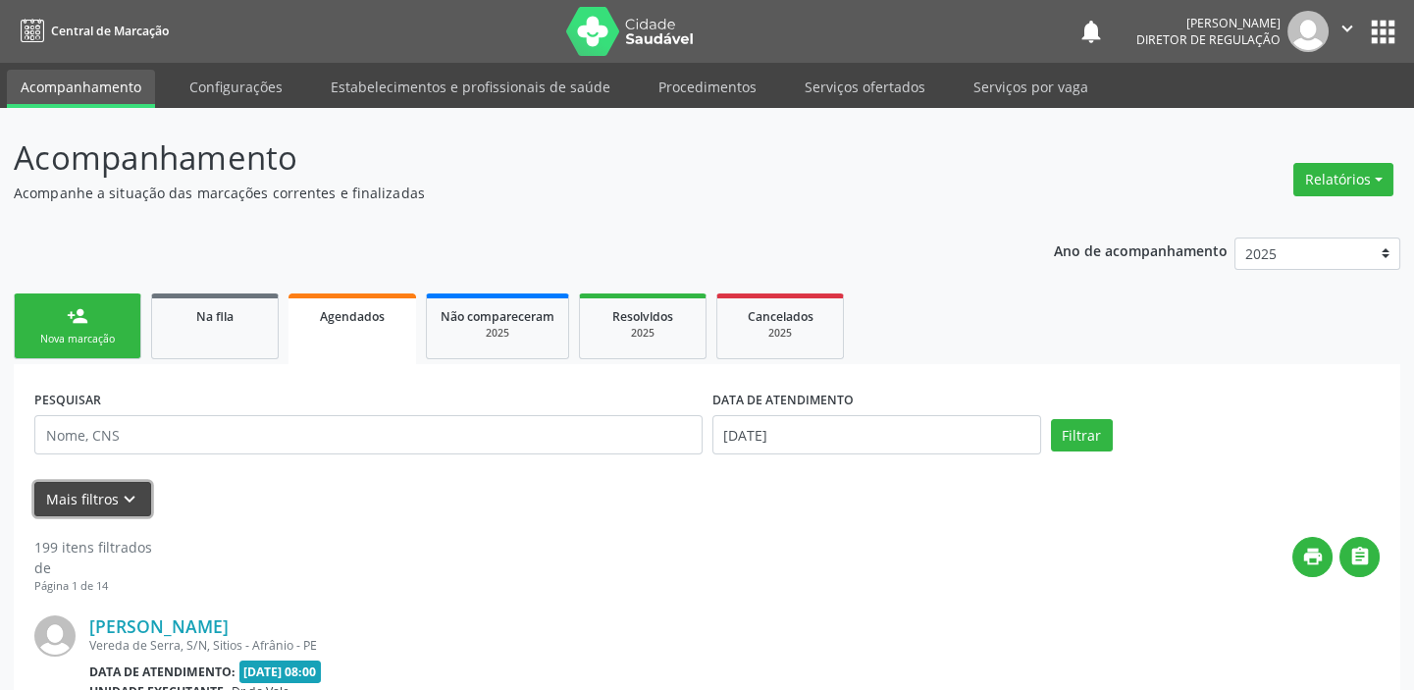
click at [84, 498] on button "Mais filtros keyboard_arrow_down" at bounding box center [92, 499] width 117 height 34
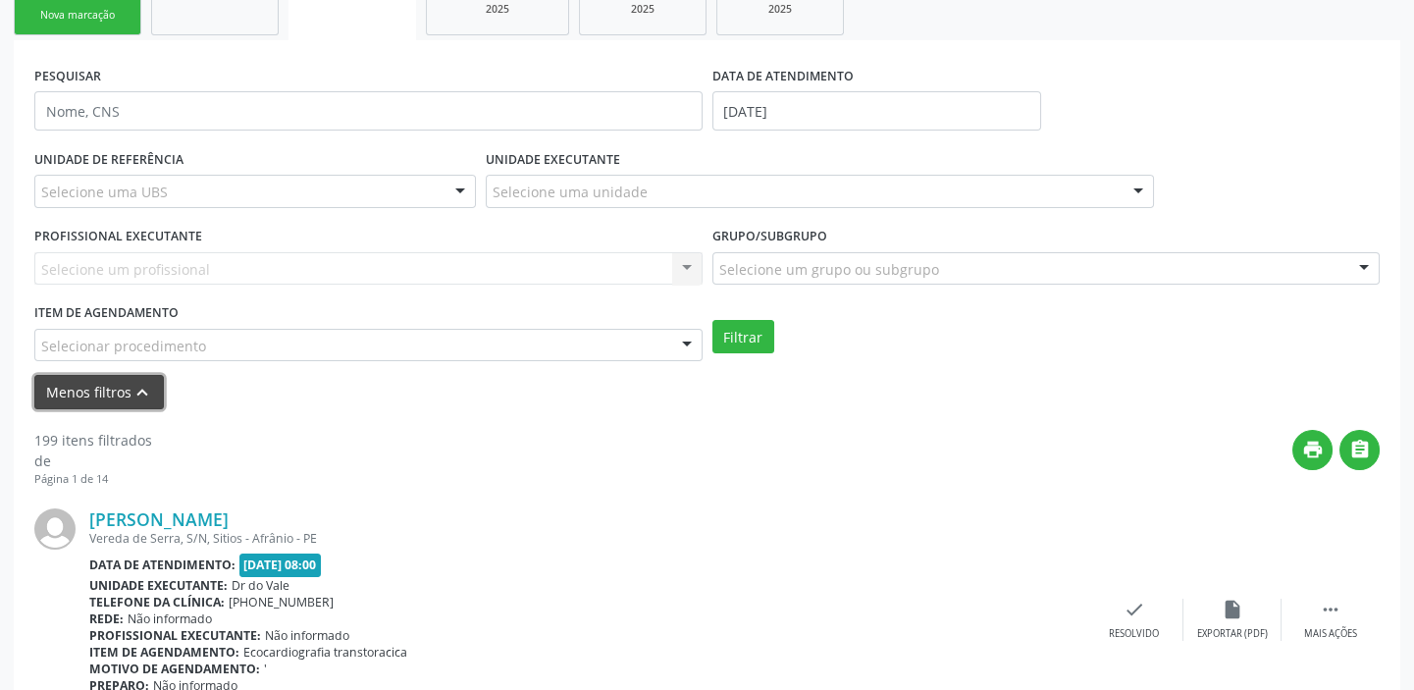
scroll to position [356, 0]
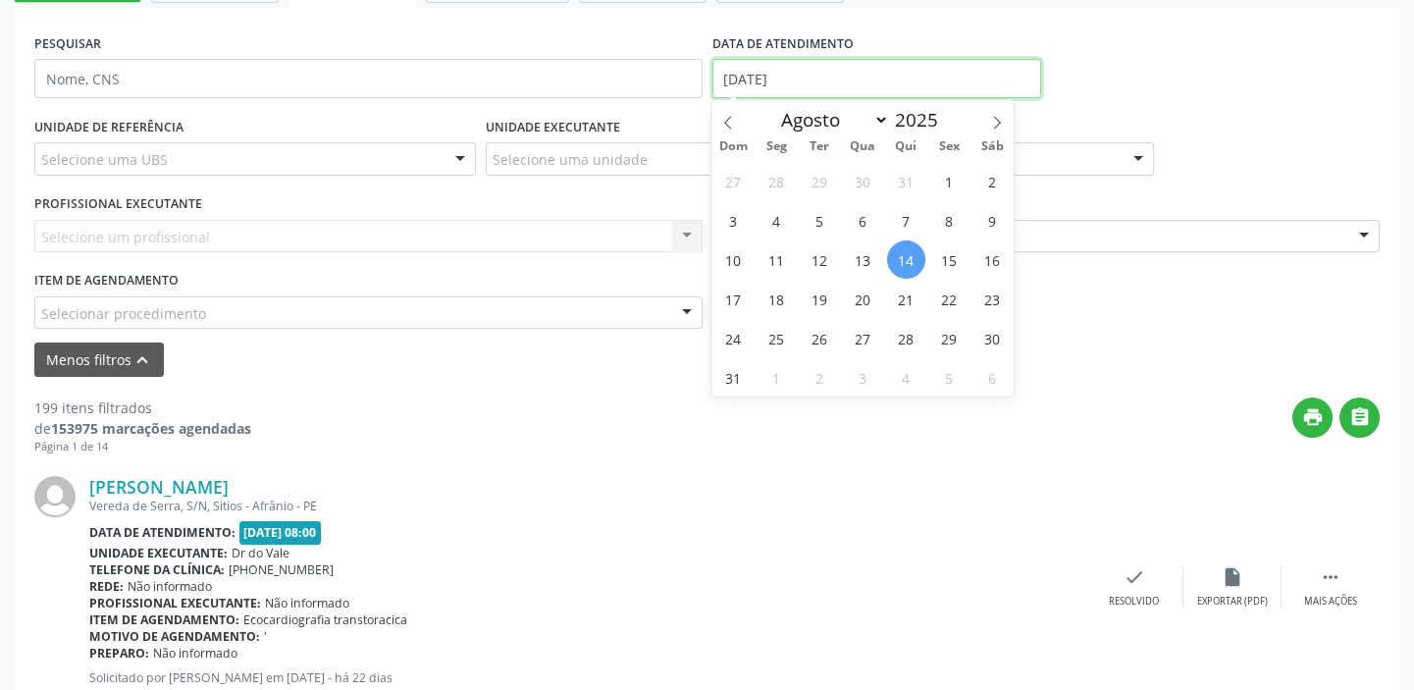
click at [798, 80] on input "14/08/2025" at bounding box center [877, 78] width 329 height 39
click at [949, 265] on span "15" at bounding box center [949, 259] width 38 height 38
type input "15/08/2025"
click at [949, 265] on span "15" at bounding box center [949, 259] width 38 height 38
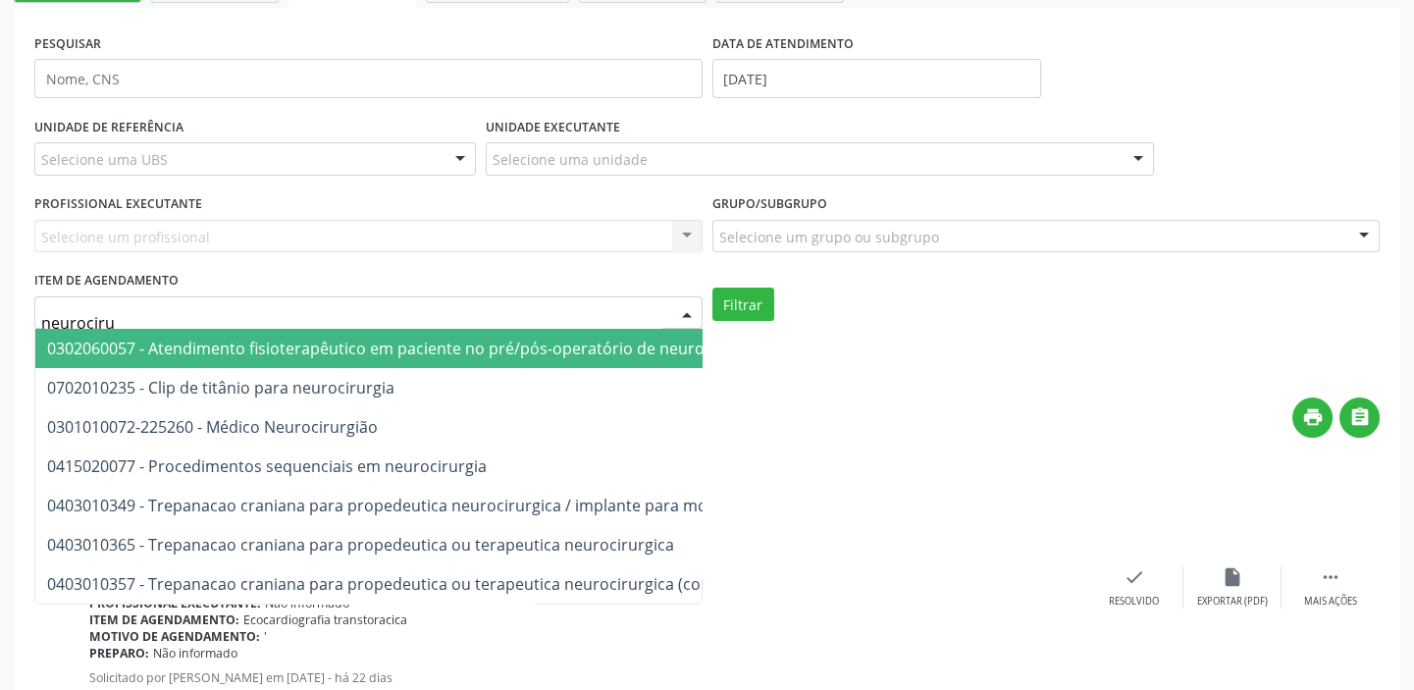
type input "neurocirur"
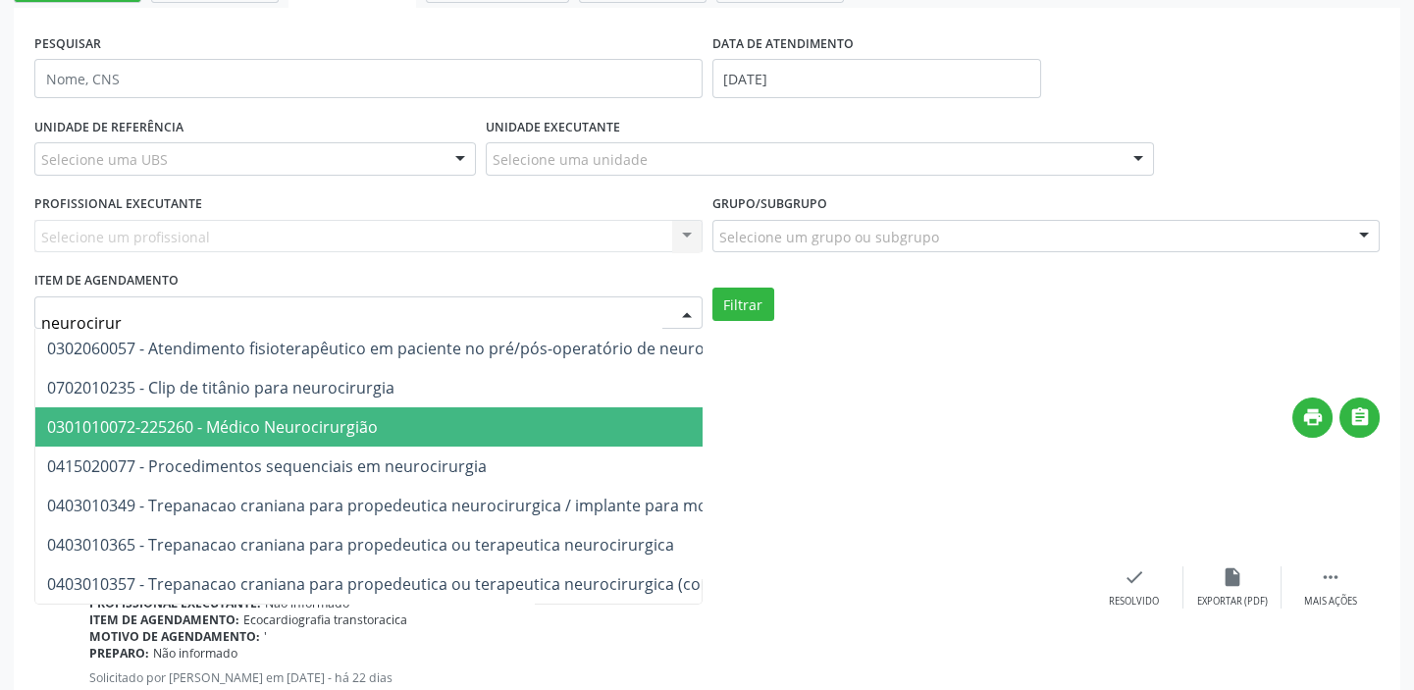
click at [107, 429] on span "0301010072-225260 - Médico Neurocirurgião" at bounding box center [212, 427] width 331 height 22
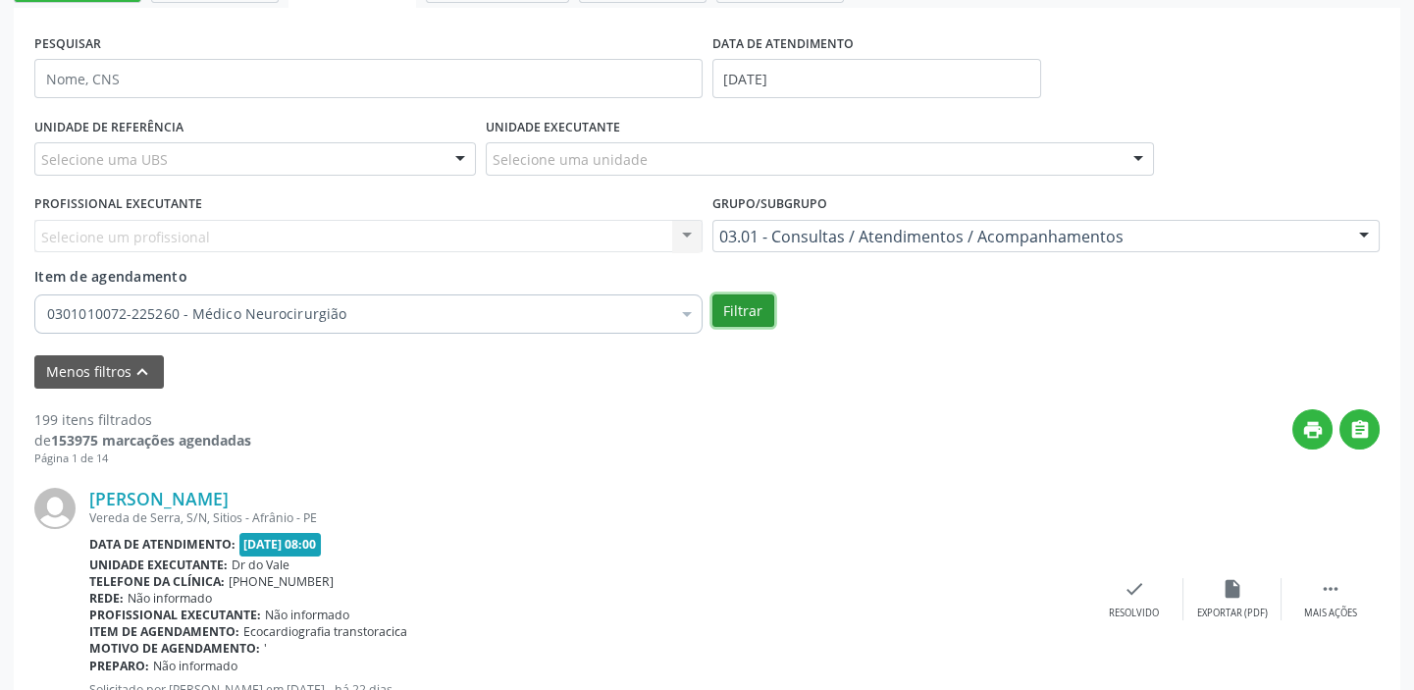
click at [733, 318] on button "Filtrar" at bounding box center [744, 310] width 62 height 33
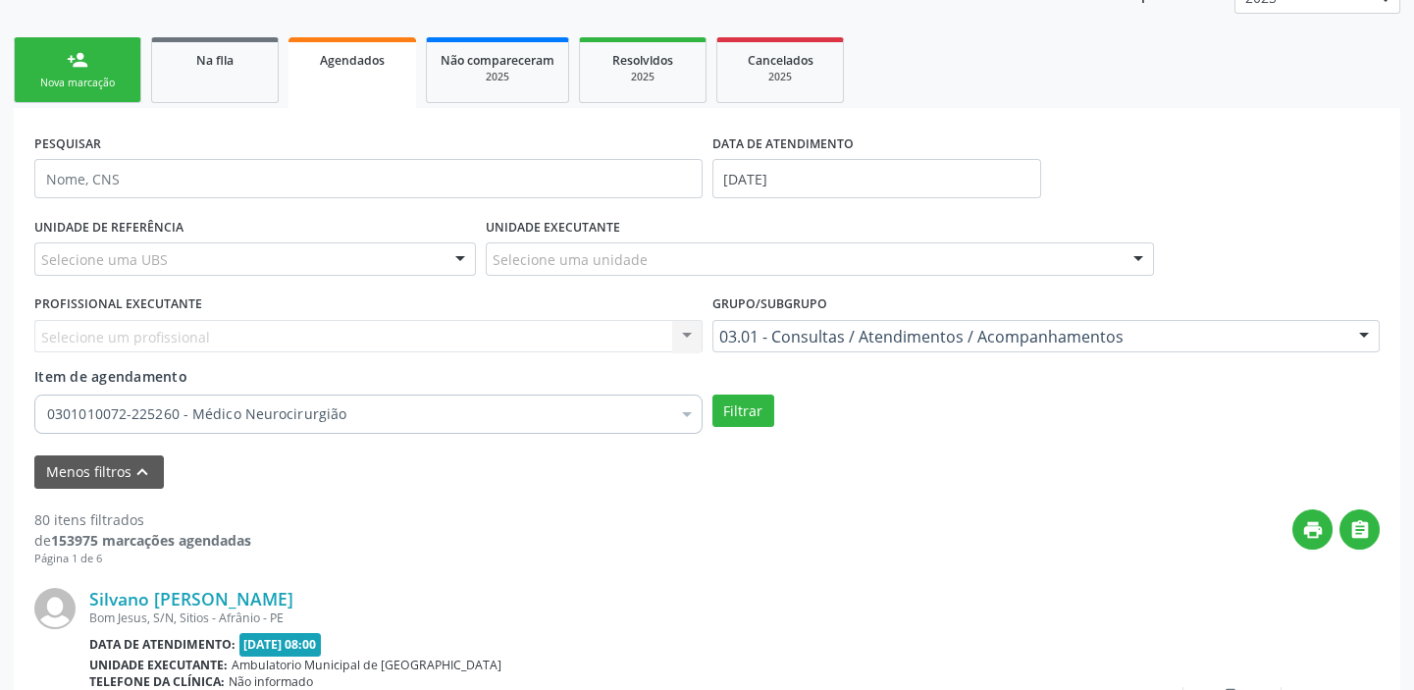
scroll to position [89, 0]
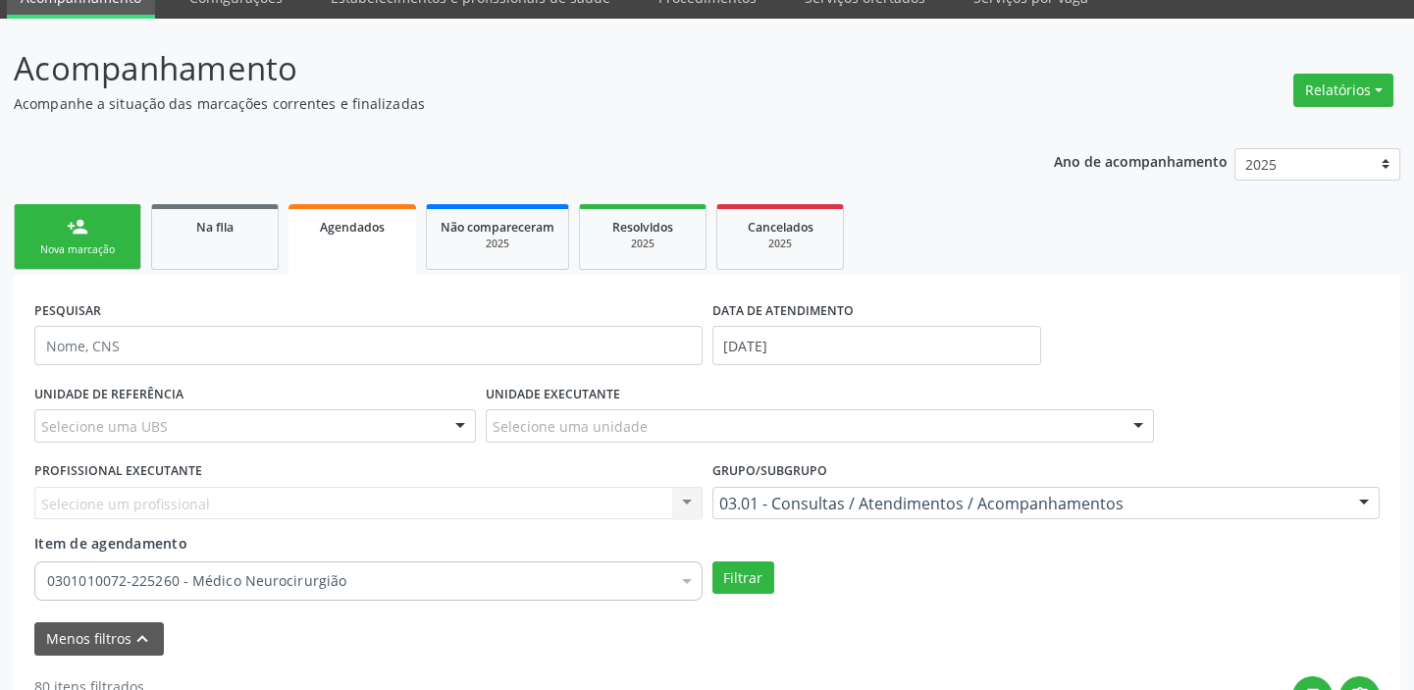
click at [367, 234] on div "Agendados" at bounding box center [352, 226] width 100 height 21
click at [382, 247] on link "Agendados" at bounding box center [353, 239] width 128 height 71
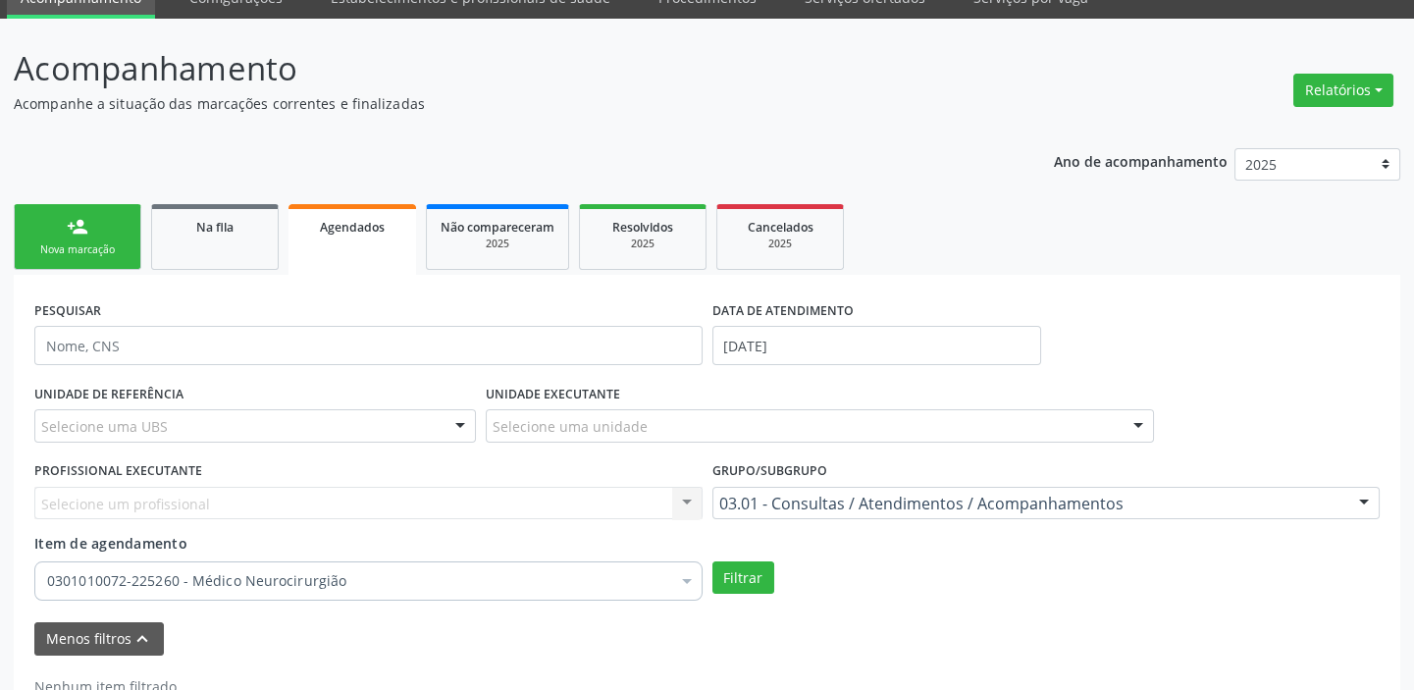
click at [382, 247] on link "Agendados" at bounding box center [353, 239] width 128 height 71
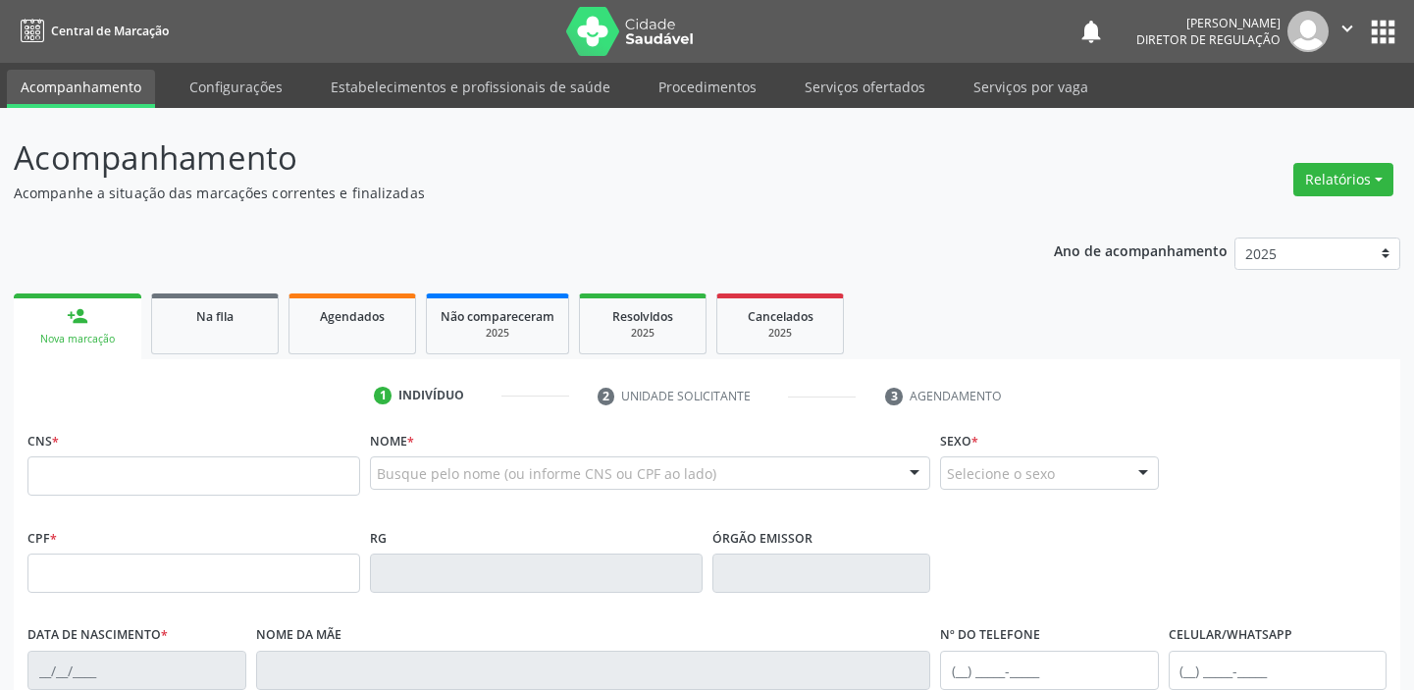
scroll to position [81, 0]
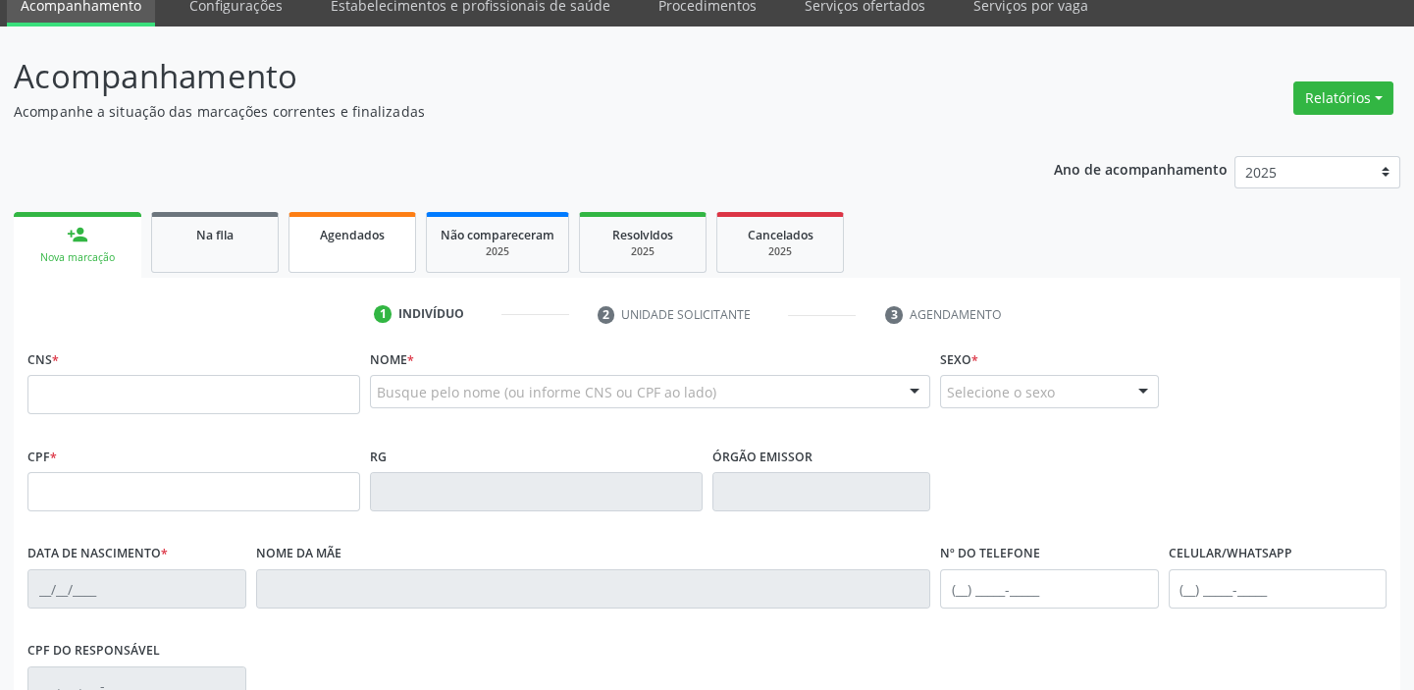
click at [343, 239] on span "Agendados" at bounding box center [352, 235] width 65 height 17
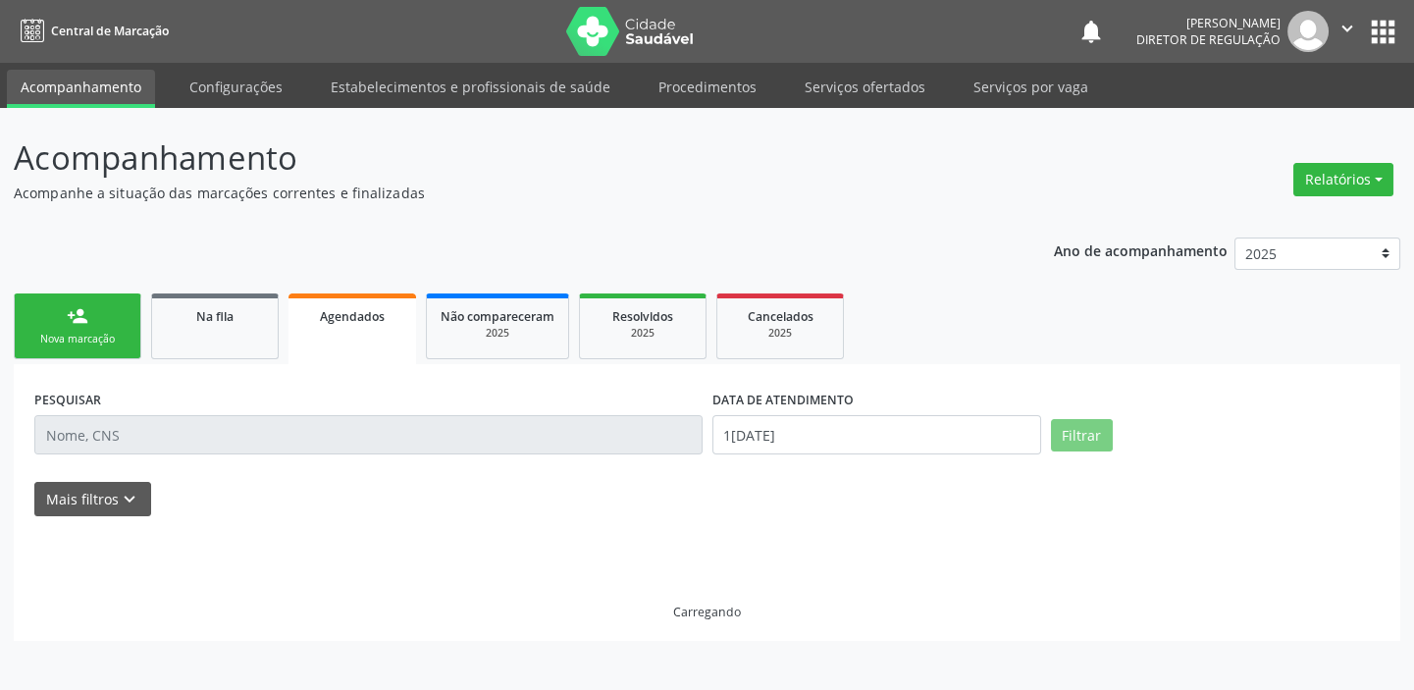
scroll to position [0, 0]
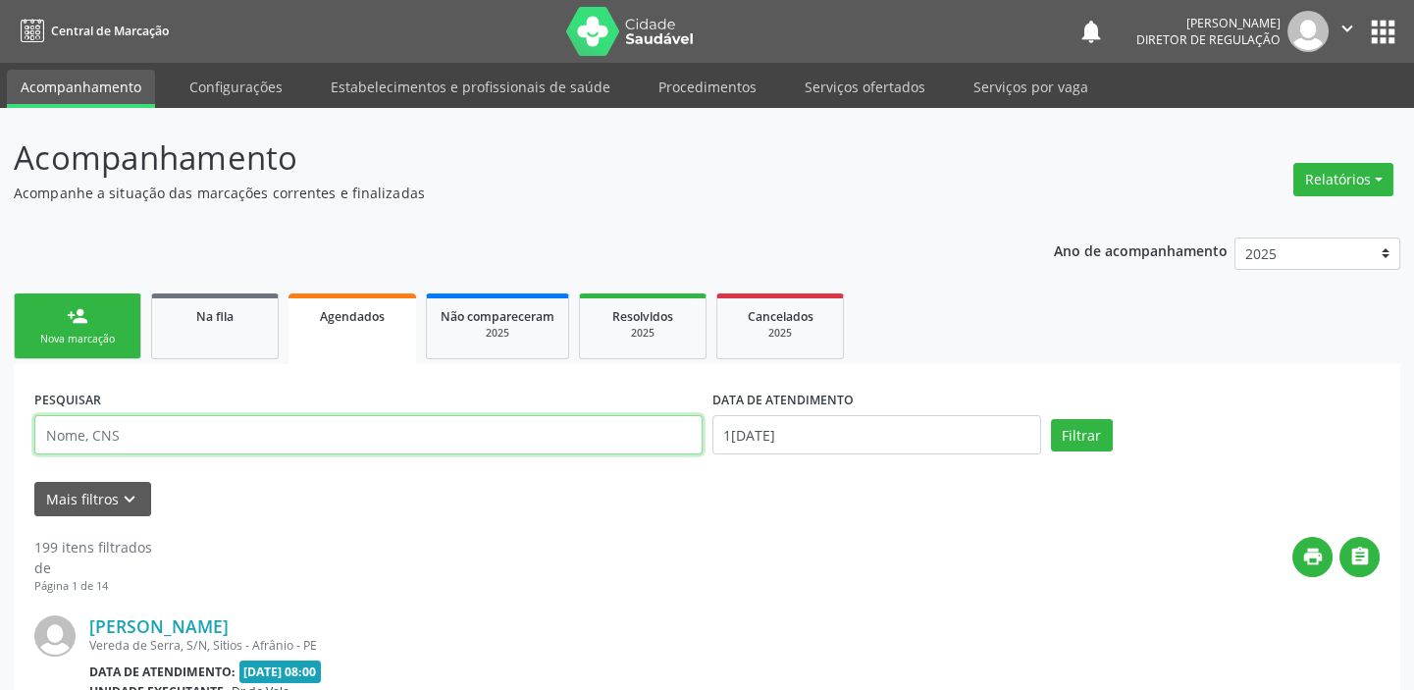
click at [128, 439] on input "text" at bounding box center [368, 434] width 668 height 39
type input "[PERSON_NAME]"
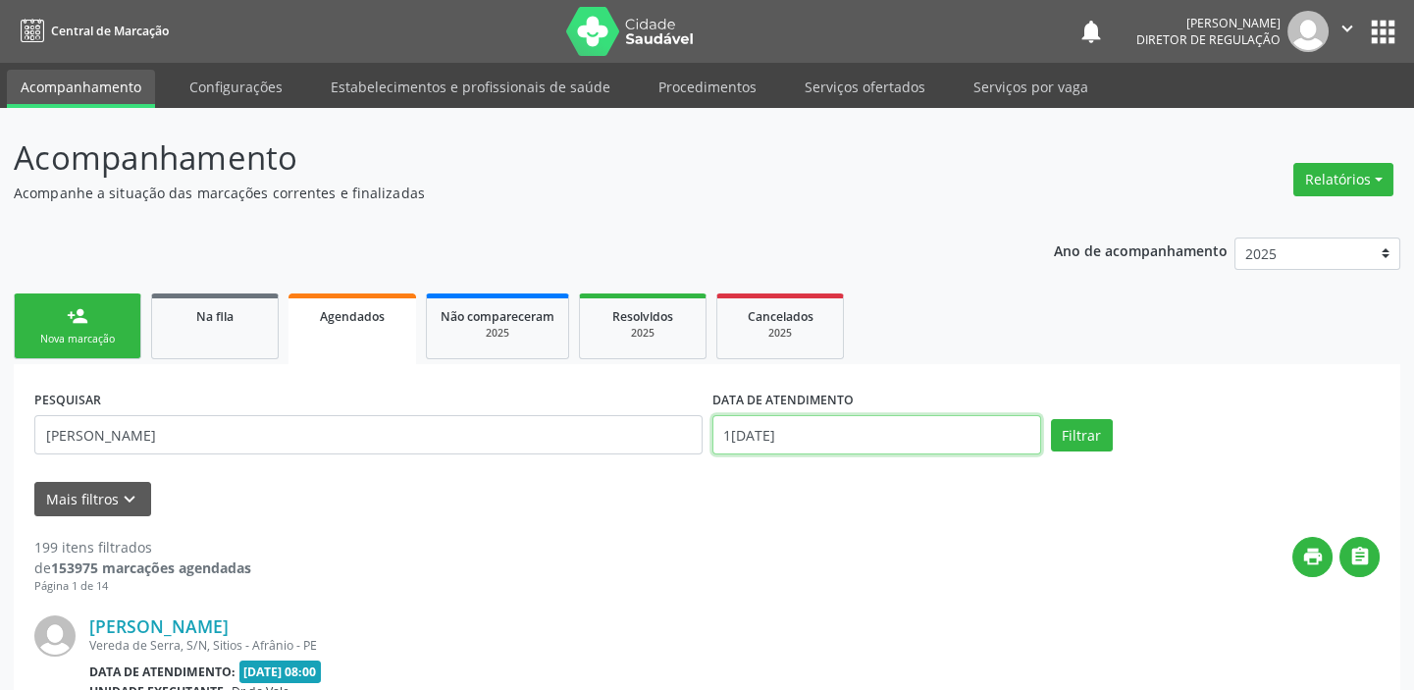
click at [766, 426] on input "1[DATE]" at bounding box center [877, 434] width 329 height 39
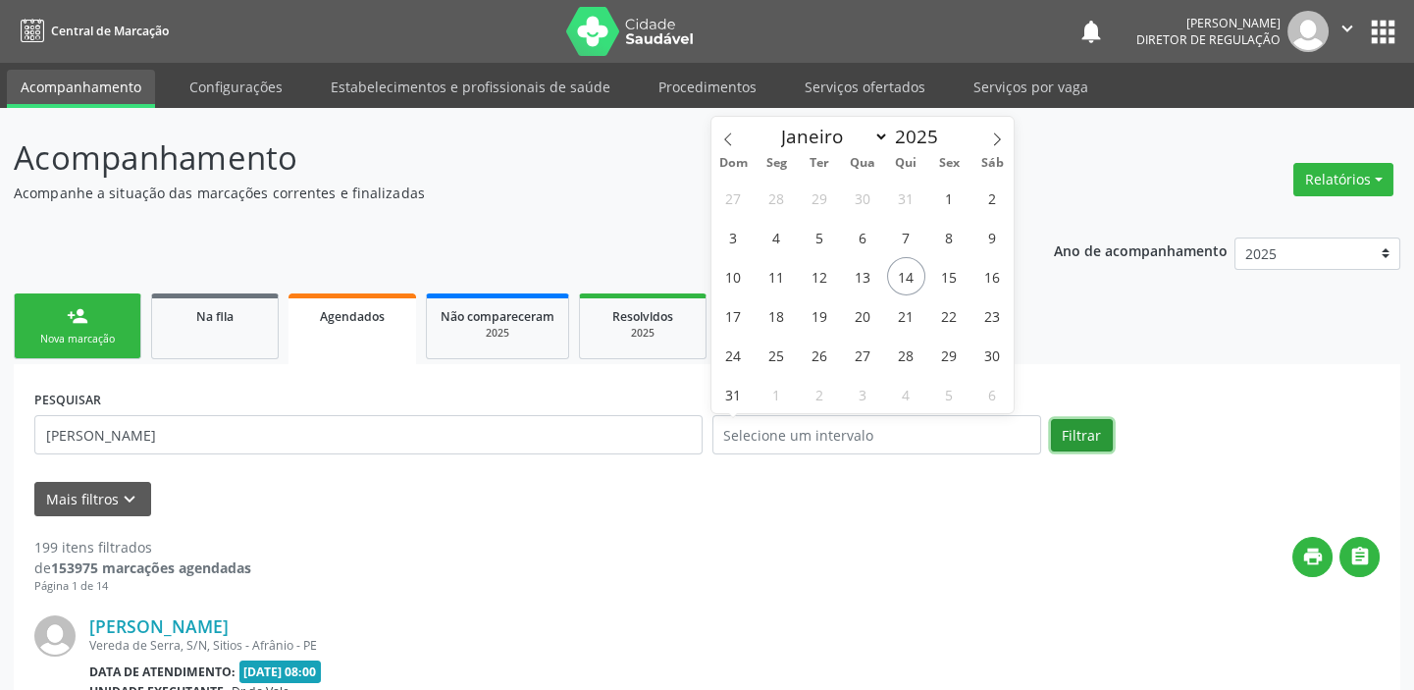
click at [1094, 428] on button "Filtrar" at bounding box center [1082, 435] width 62 height 33
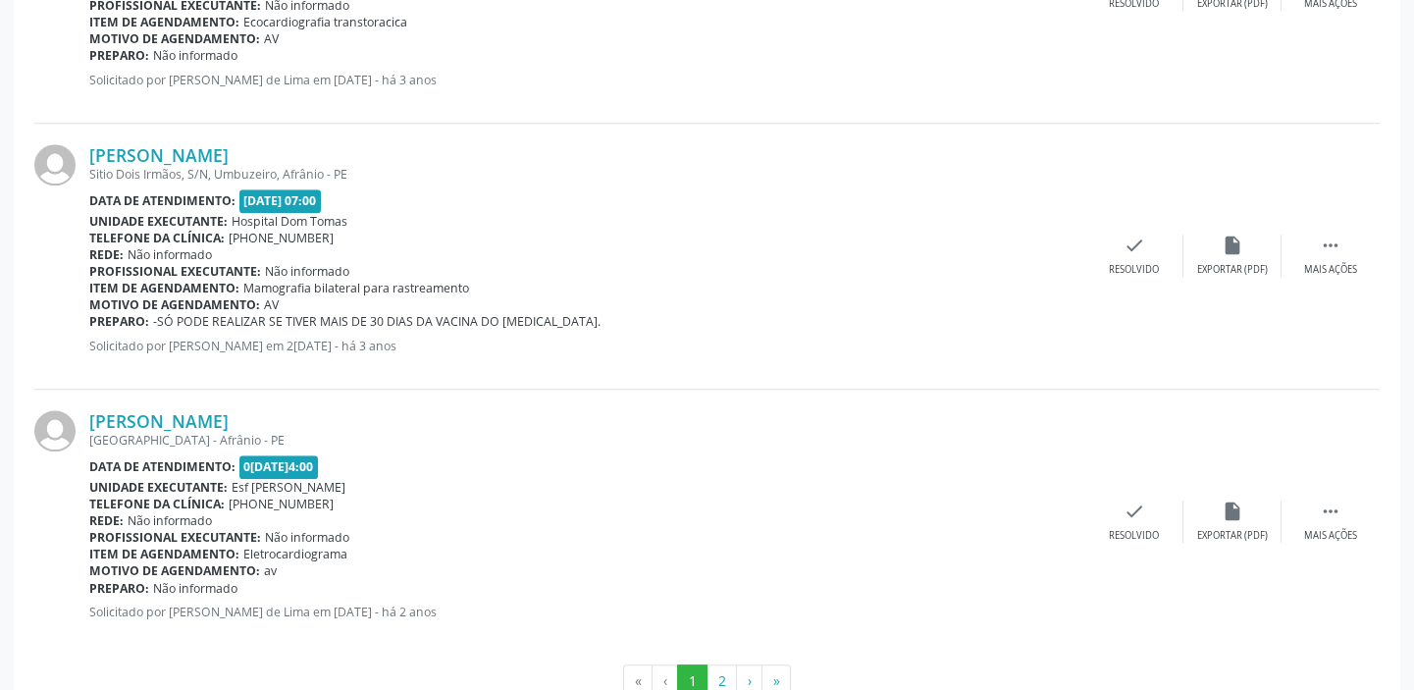
scroll to position [4182, 0]
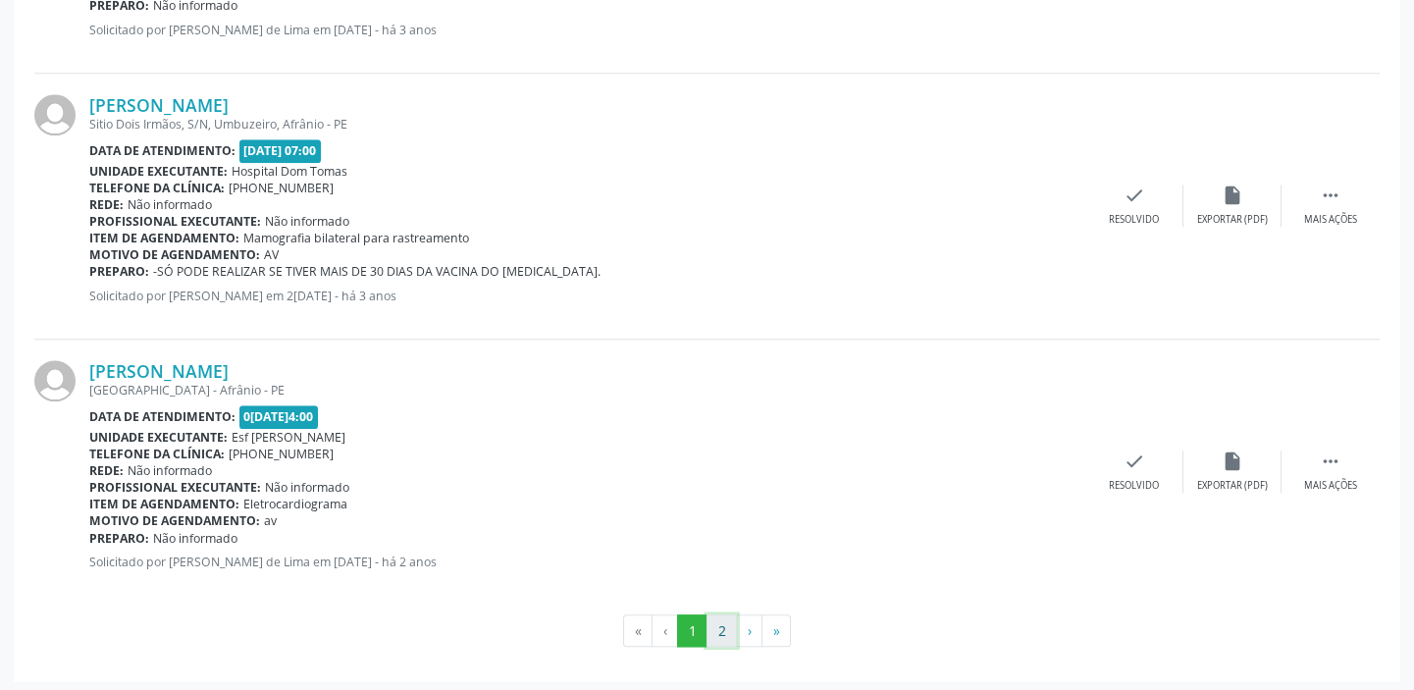
click at [730, 634] on button "2" at bounding box center [722, 630] width 30 height 33
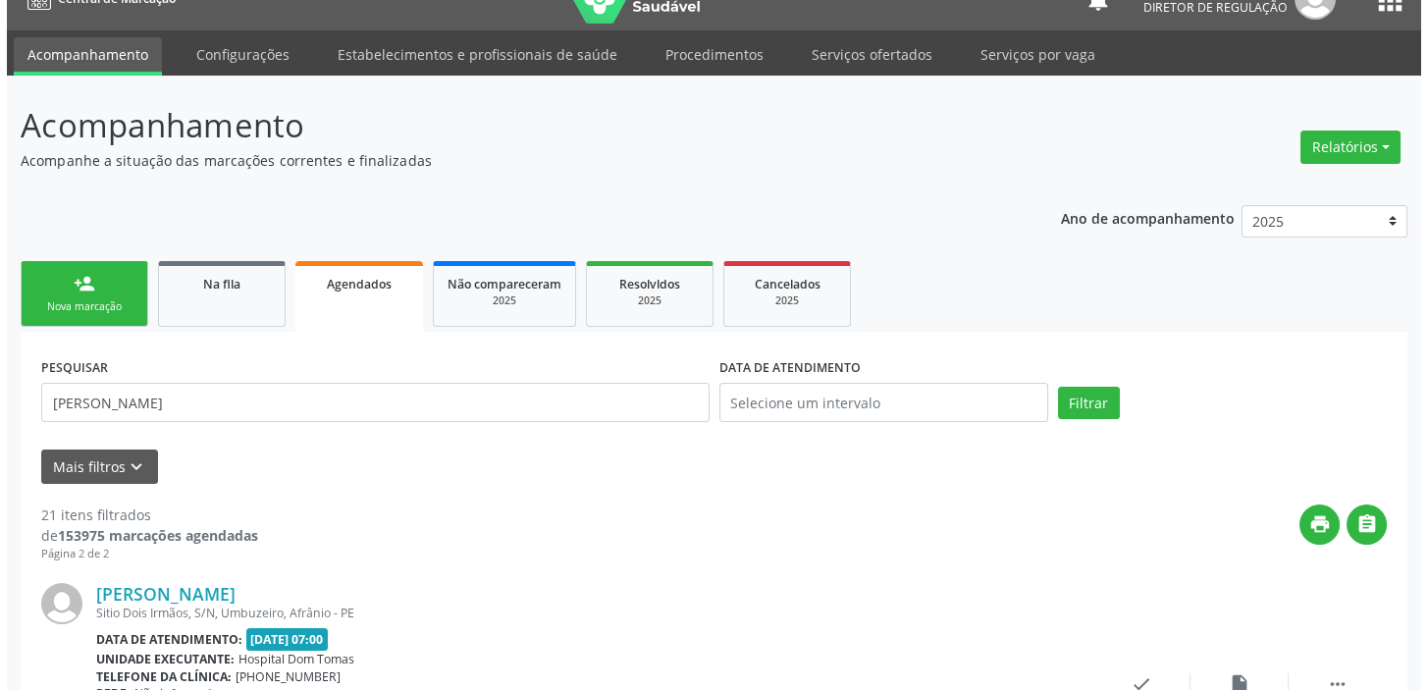
scroll to position [0, 0]
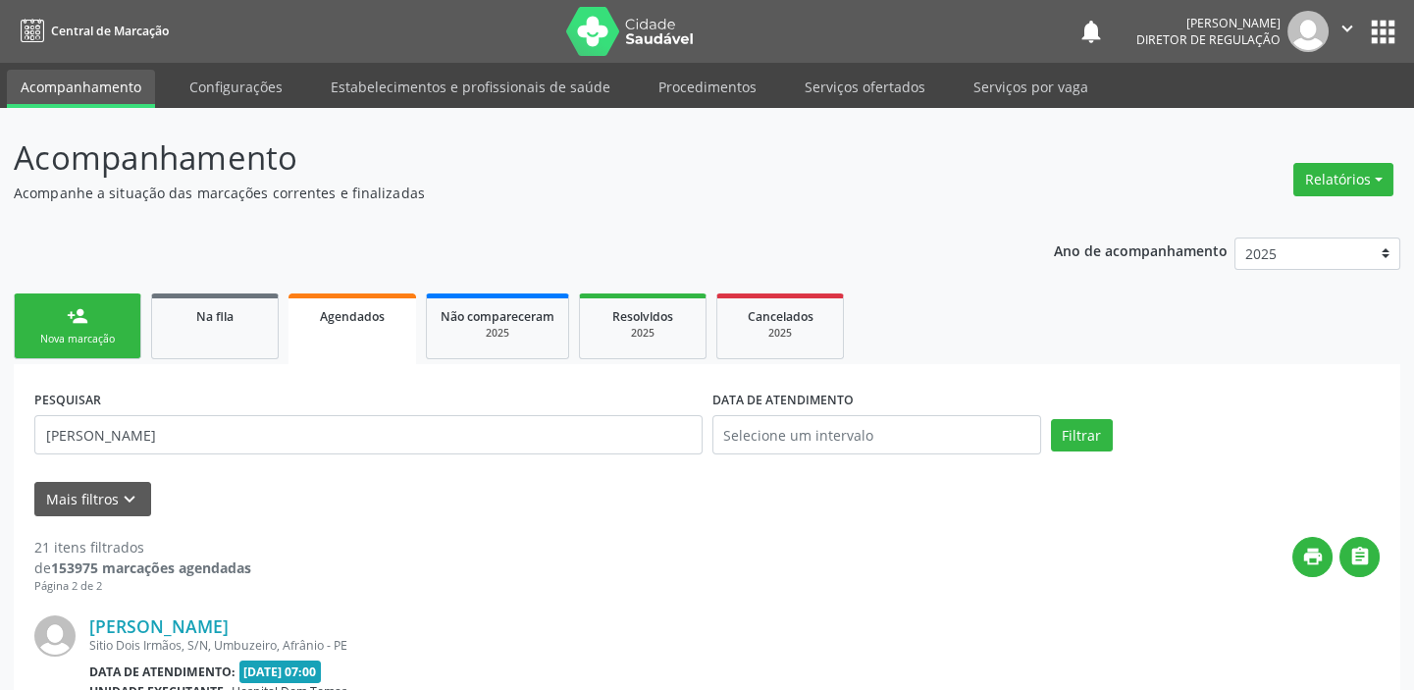
click at [92, 327] on link "person_add Nova marcação" at bounding box center [78, 326] width 128 height 66
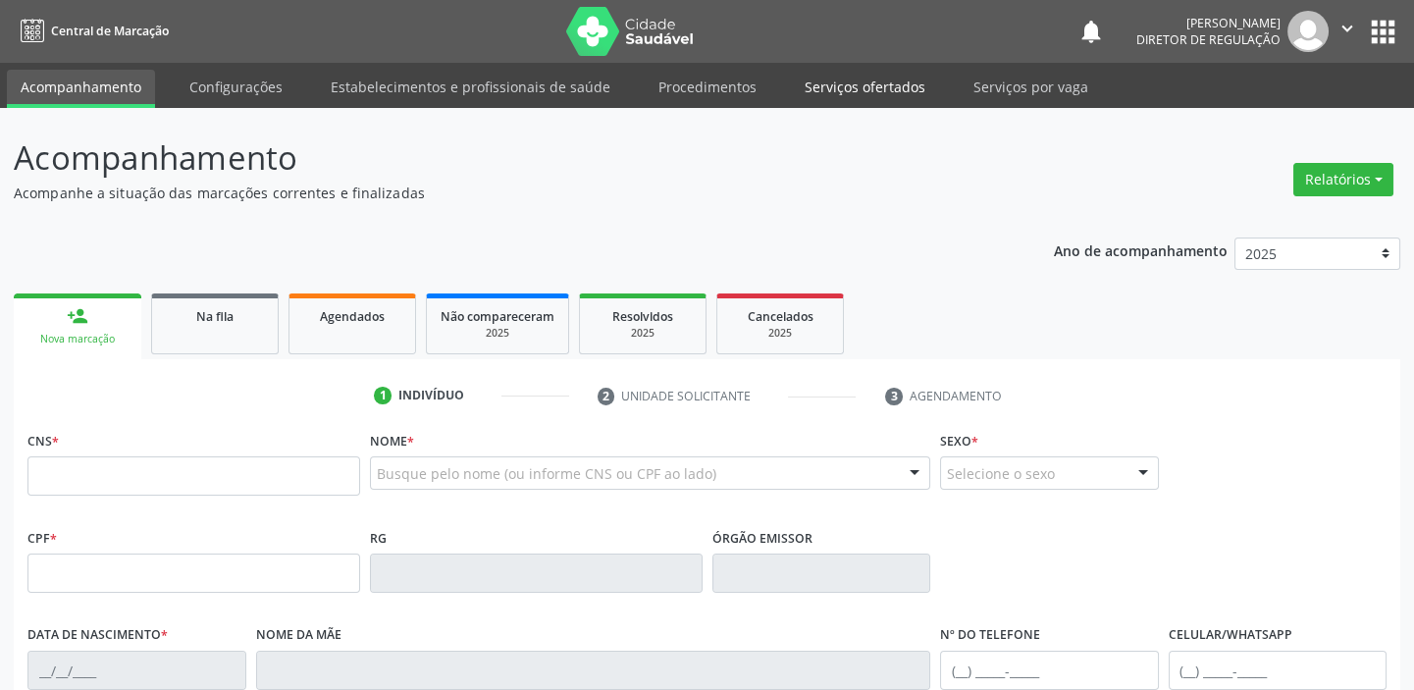
click at [871, 80] on link "Serviços ofertados" at bounding box center [865, 87] width 148 height 34
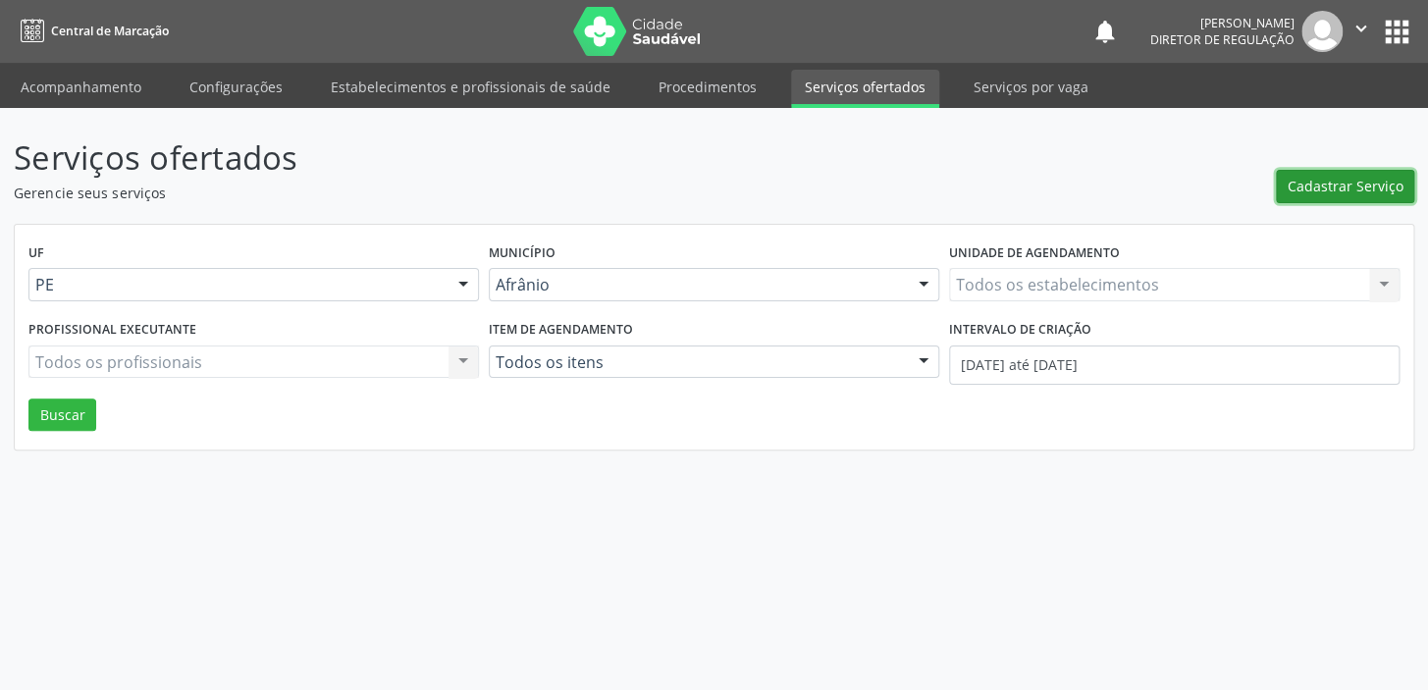
click at [1328, 181] on span "Cadastrar Serviço" at bounding box center [1346, 186] width 116 height 21
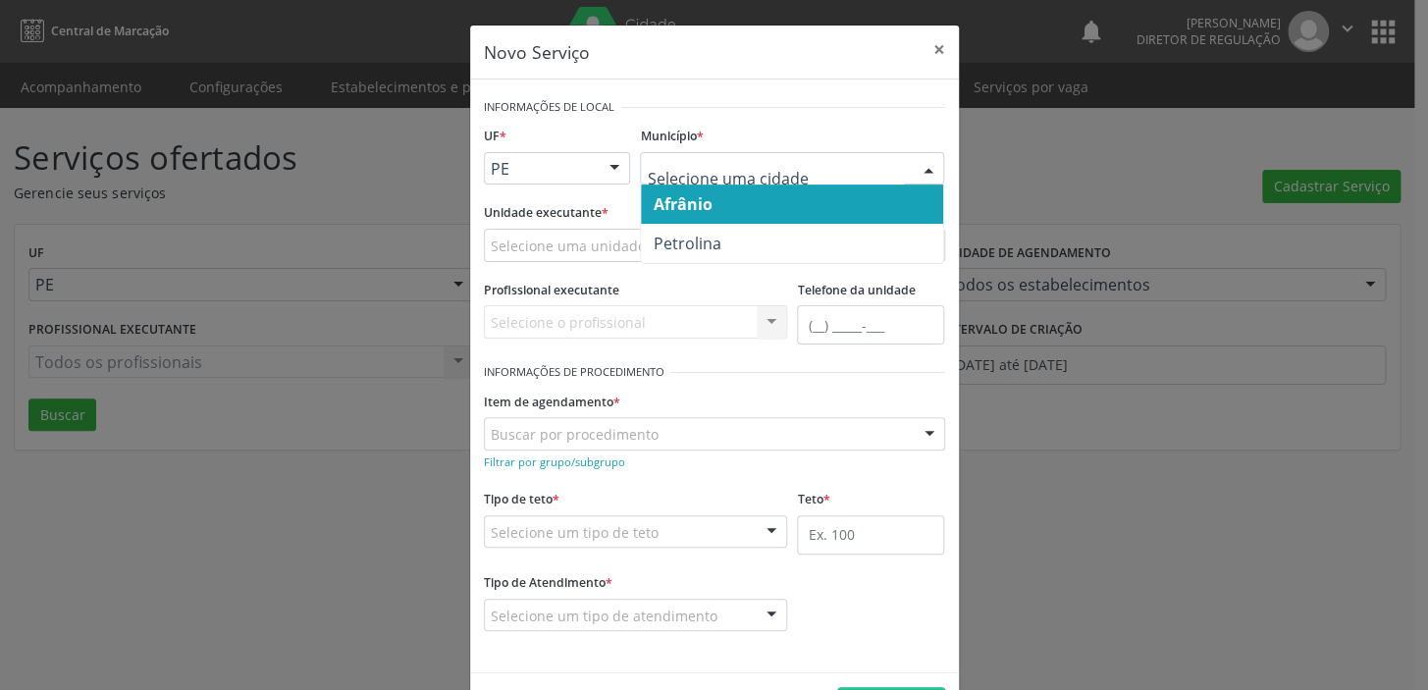
click at [687, 206] on span "Afrânio" at bounding box center [682, 204] width 59 height 22
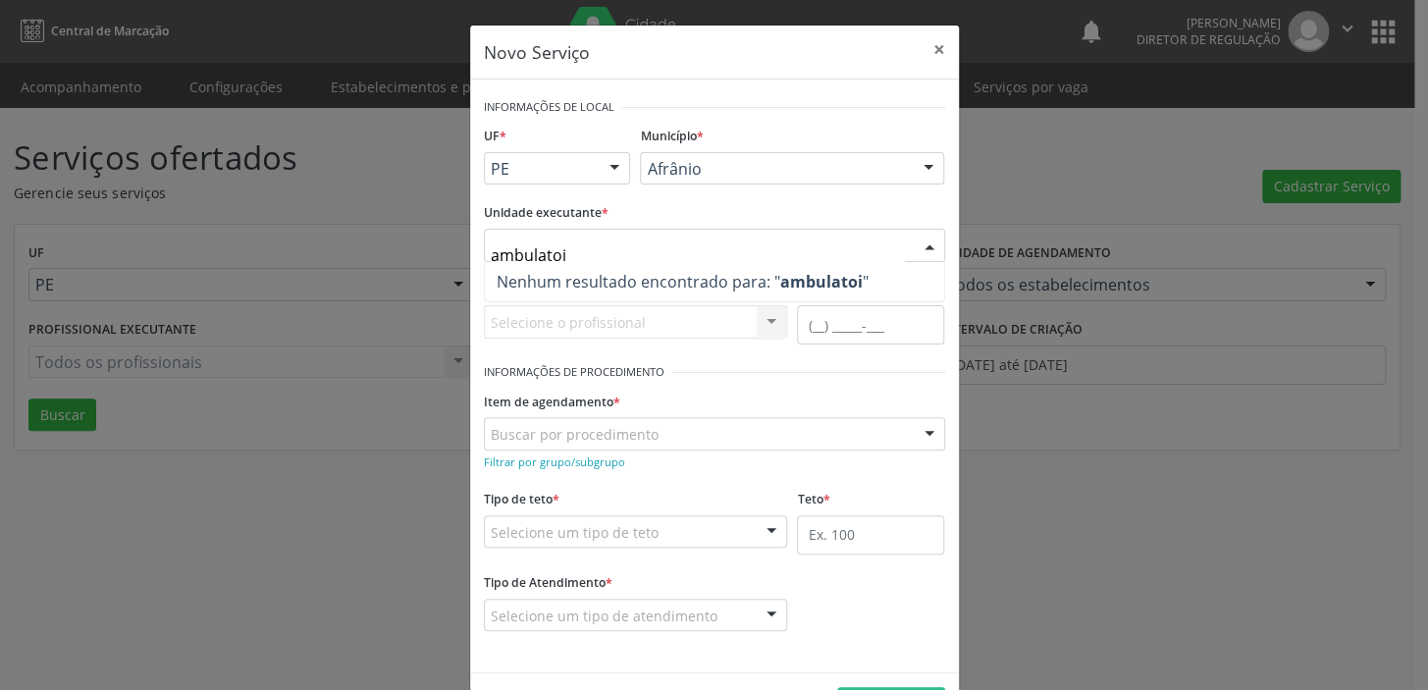
type input "ambulato"
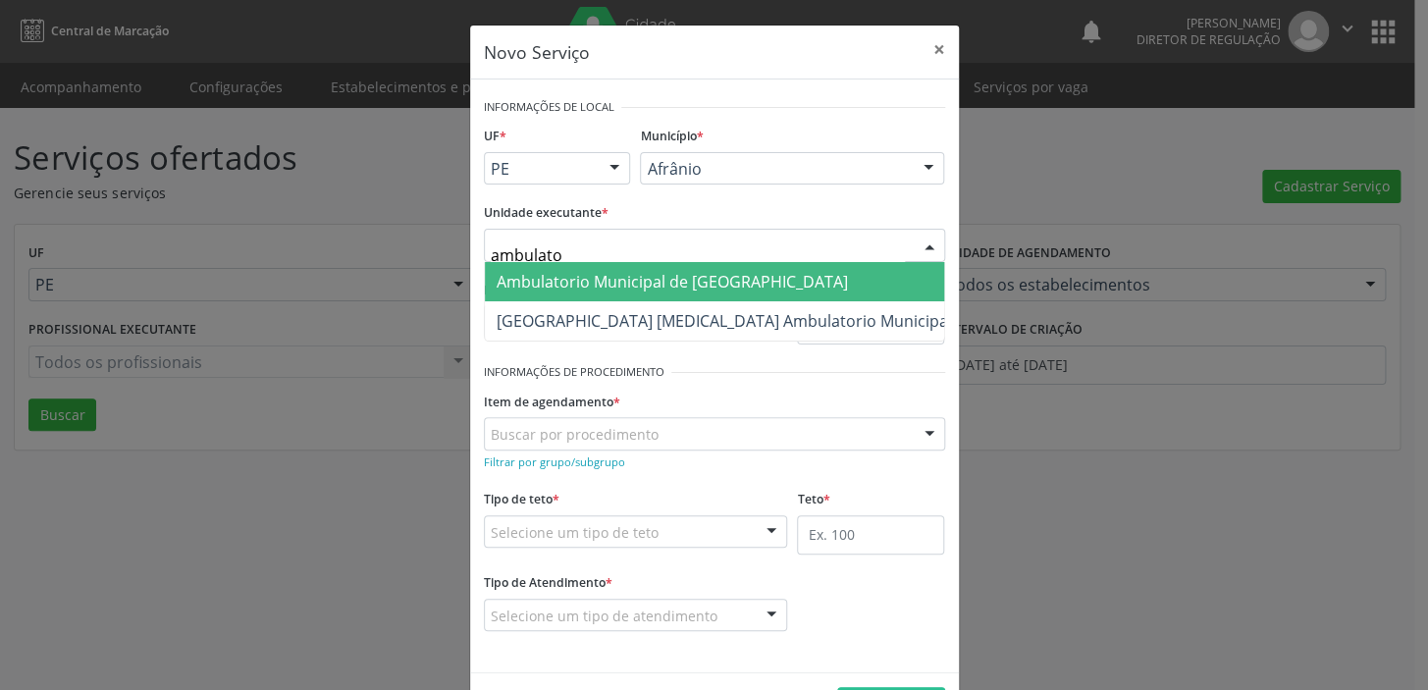
click at [579, 289] on span "Ambulatorio Municipal de [GEOGRAPHIC_DATA]" at bounding box center [672, 282] width 351 height 22
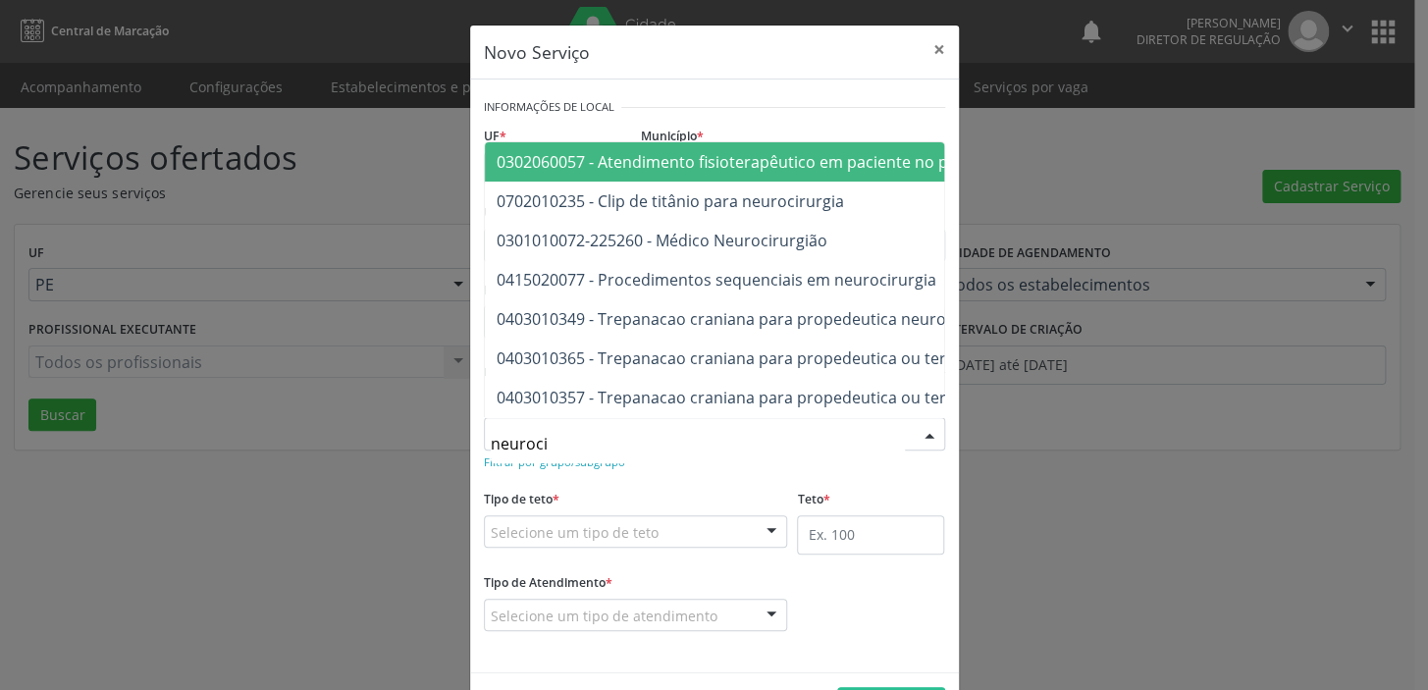
type input "neurocir"
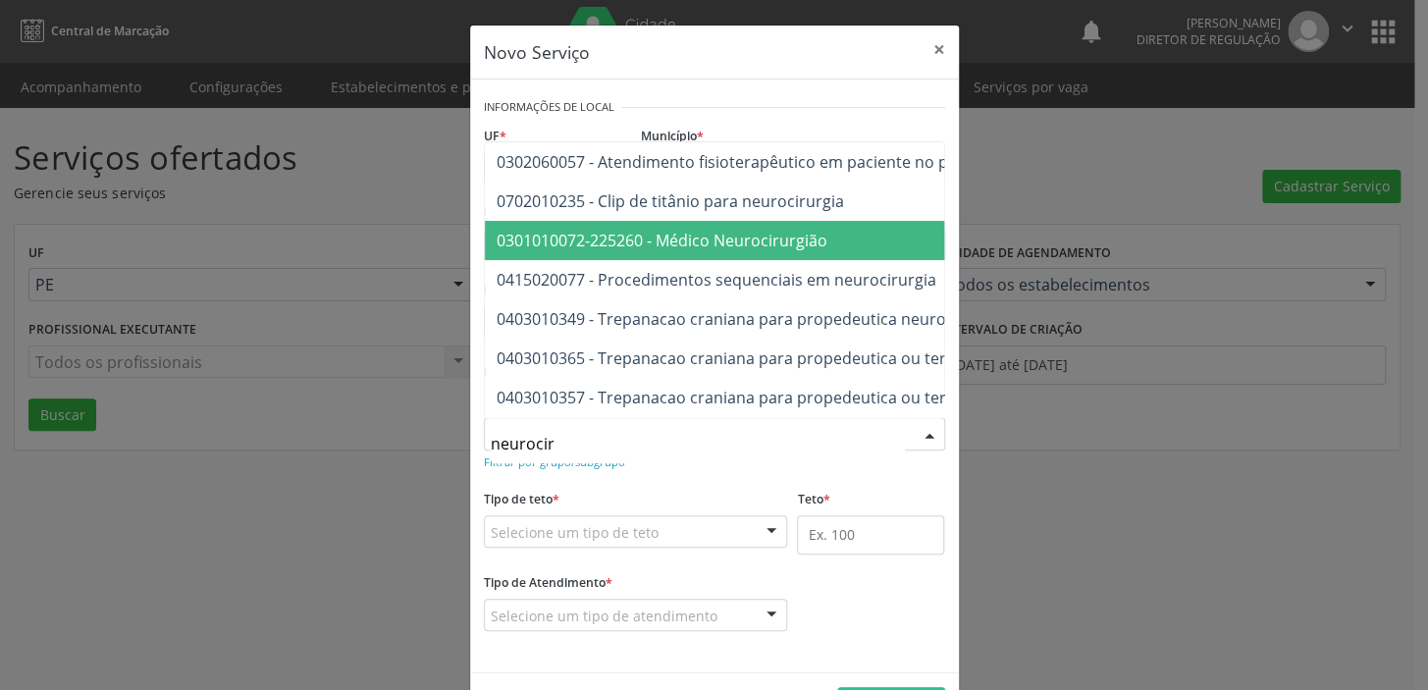
click at [656, 231] on span "0301010072-225260 - Médico Neurocirurgião" at bounding box center [662, 241] width 331 height 22
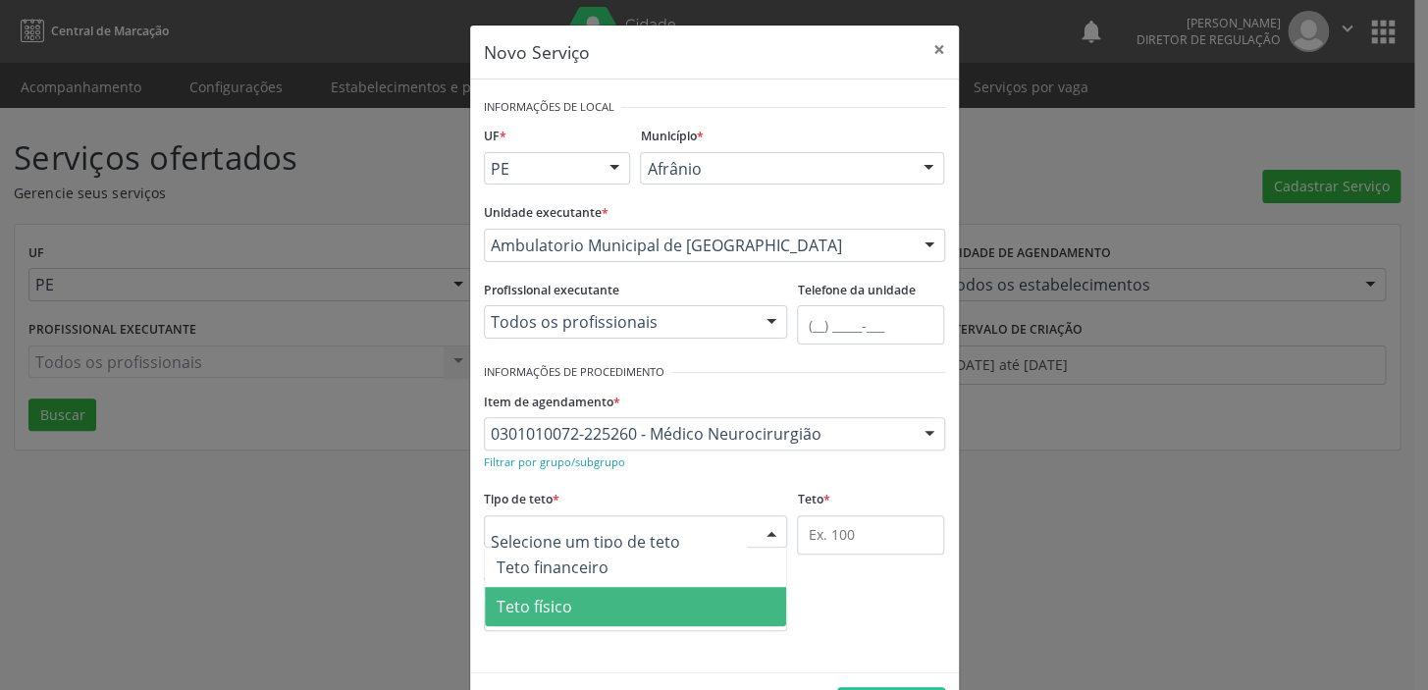
click at [532, 597] on span "Teto físico" at bounding box center [535, 607] width 76 height 22
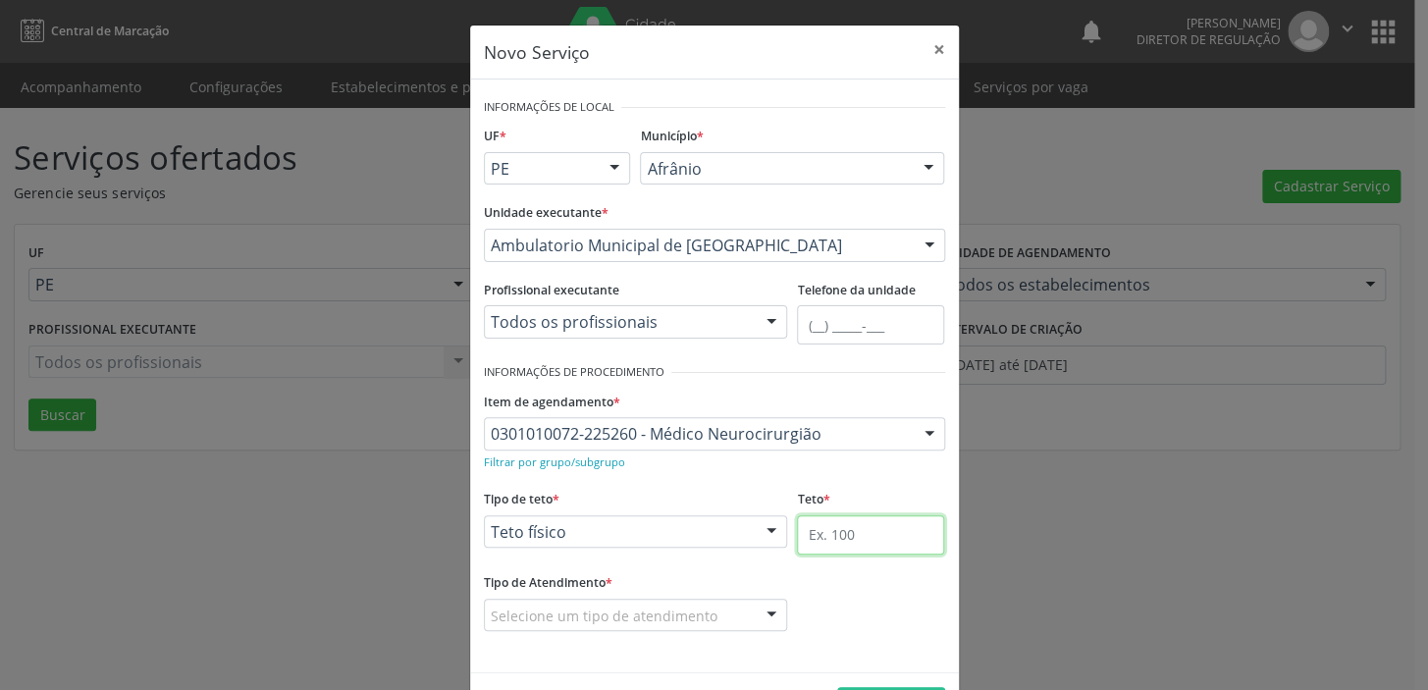
click at [823, 545] on input "text" at bounding box center [870, 534] width 147 height 39
type input "1"
drag, startPoint x: 573, startPoint y: 617, endPoint x: 572, endPoint y: 635, distance: 17.7
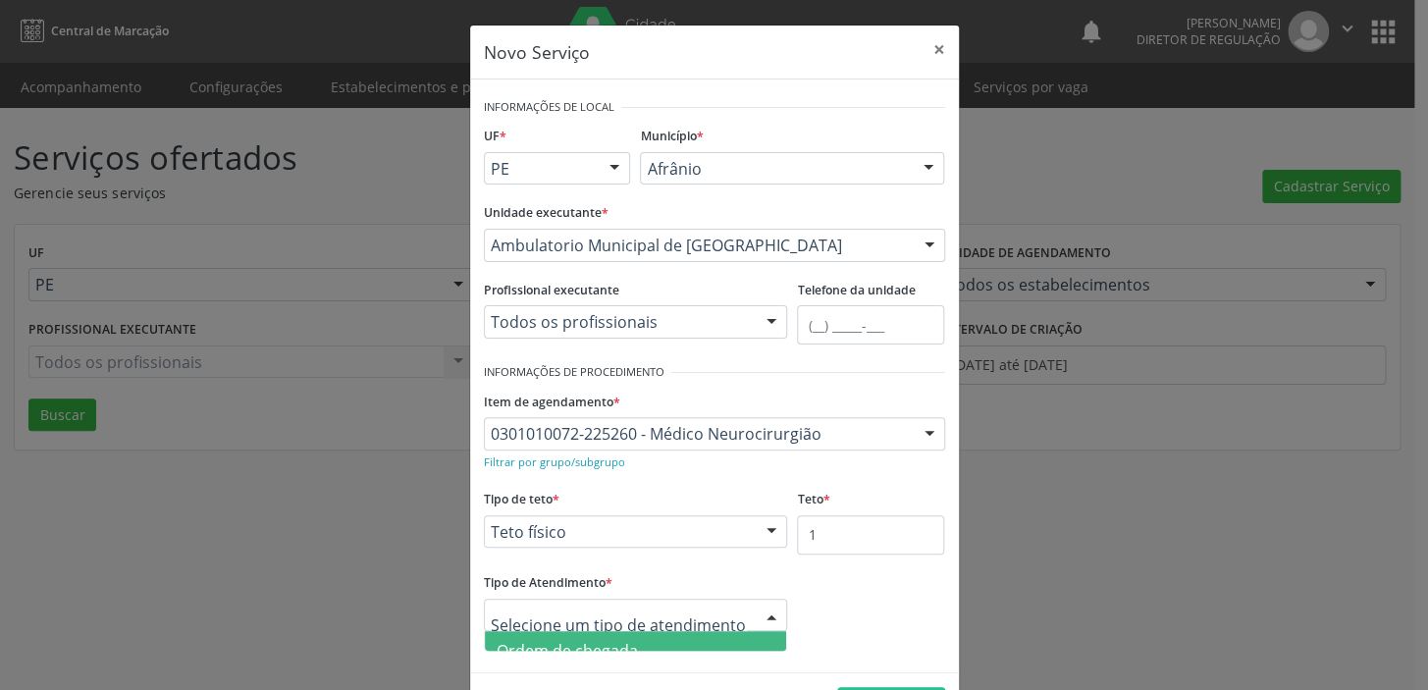
click at [576, 645] on span "Ordem de chegada" at bounding box center [567, 651] width 141 height 22
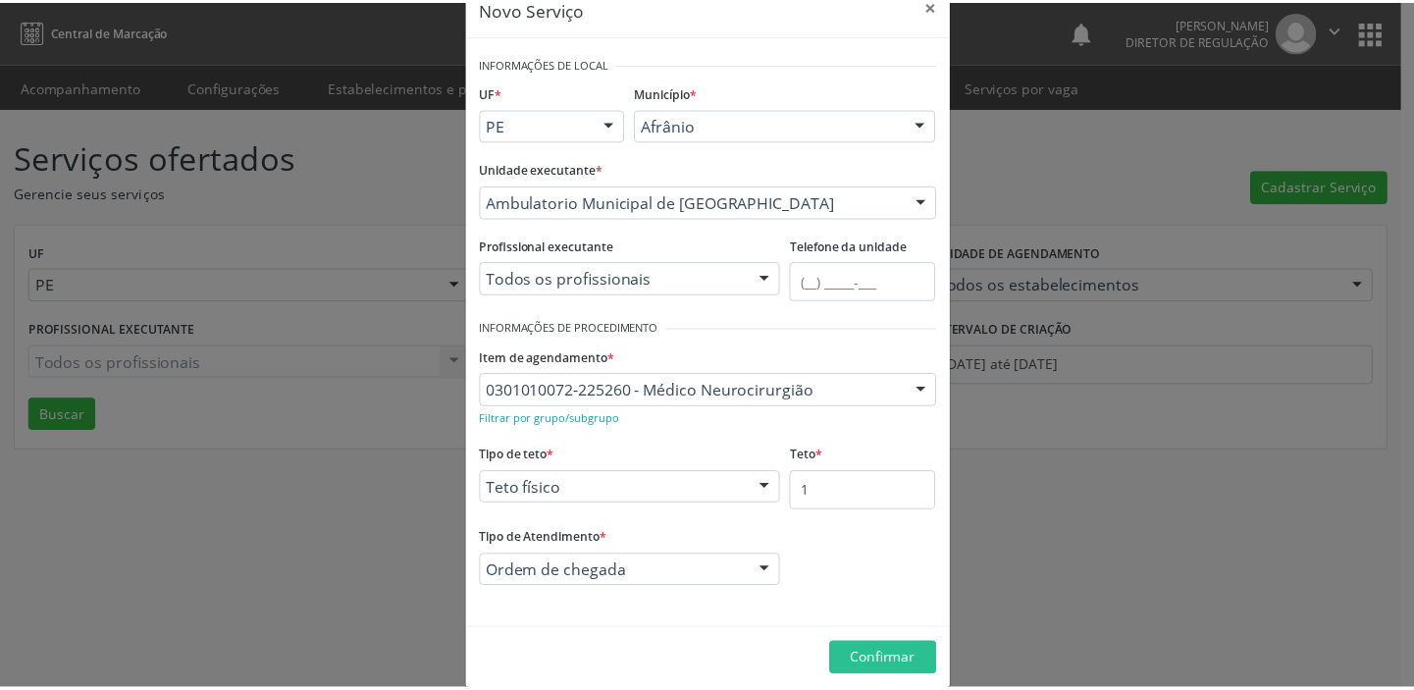
scroll to position [68, 0]
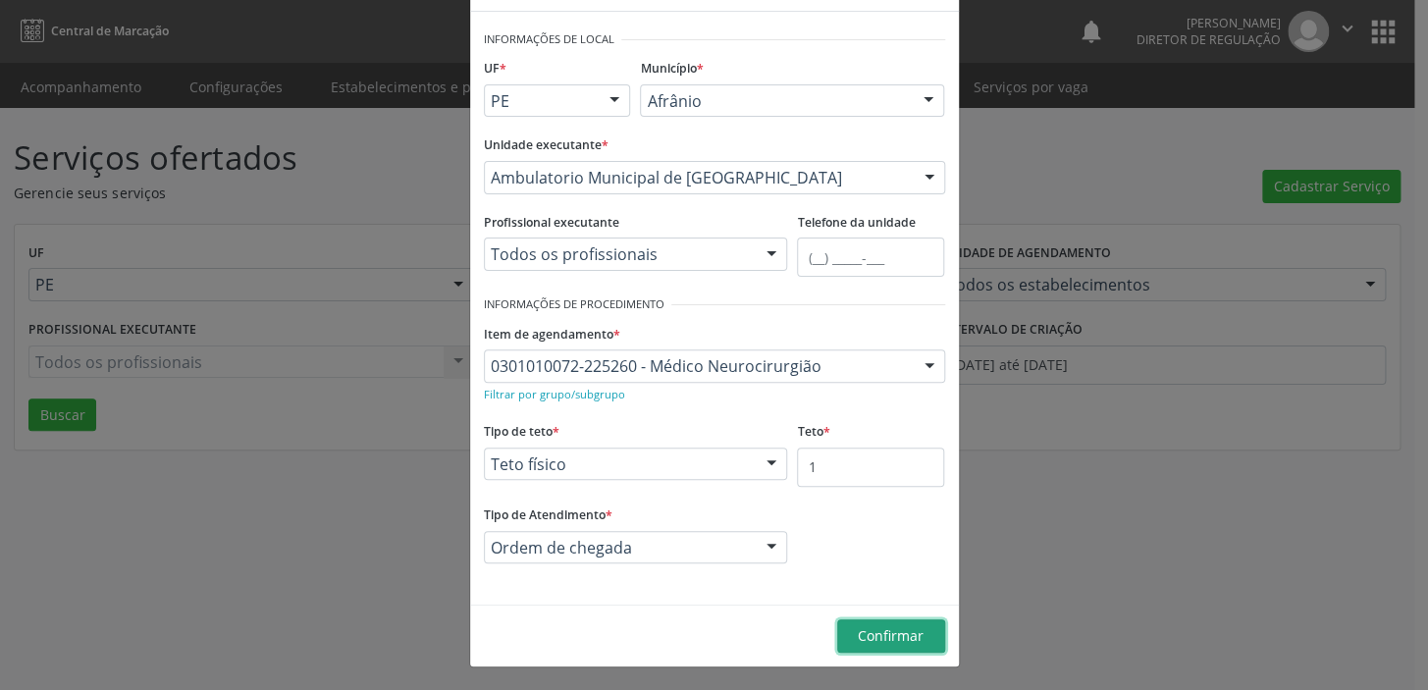
click at [858, 639] on span "Confirmar" at bounding box center [891, 635] width 66 height 19
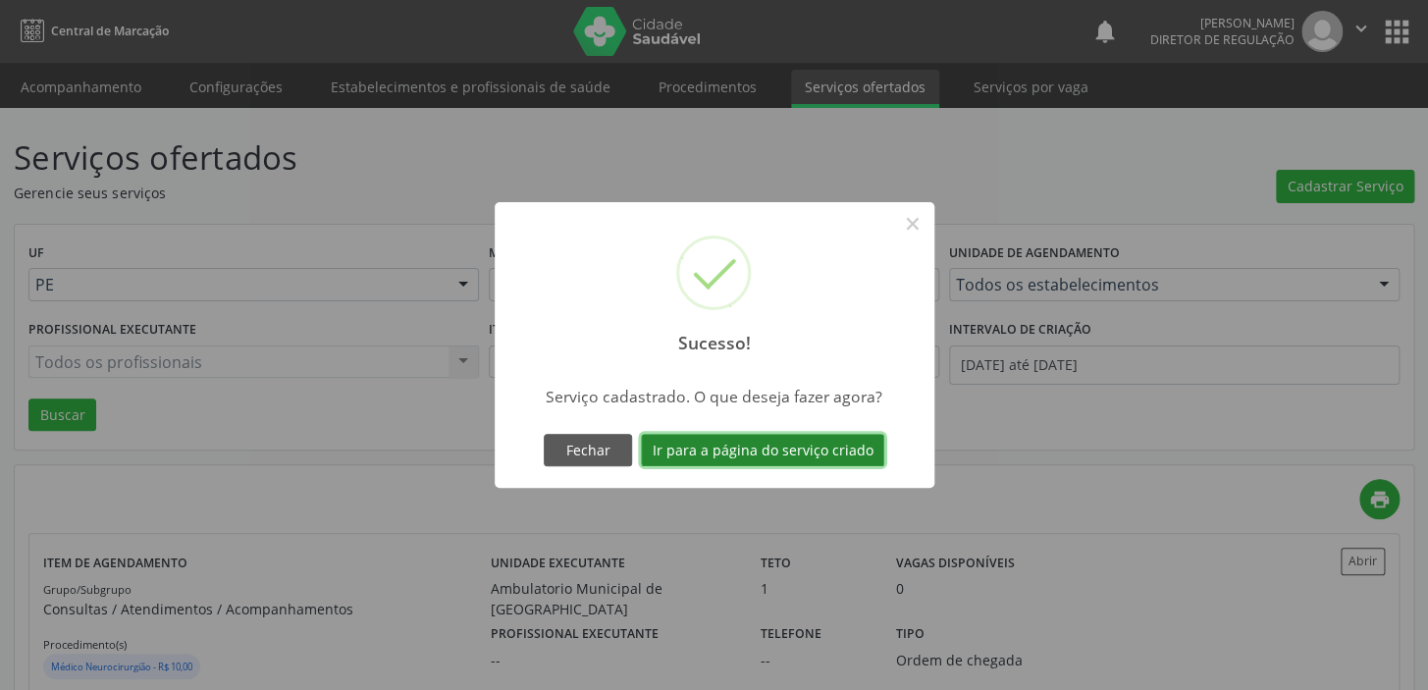
click at [751, 445] on button "Ir para a página do serviço criado" at bounding box center [762, 450] width 243 height 33
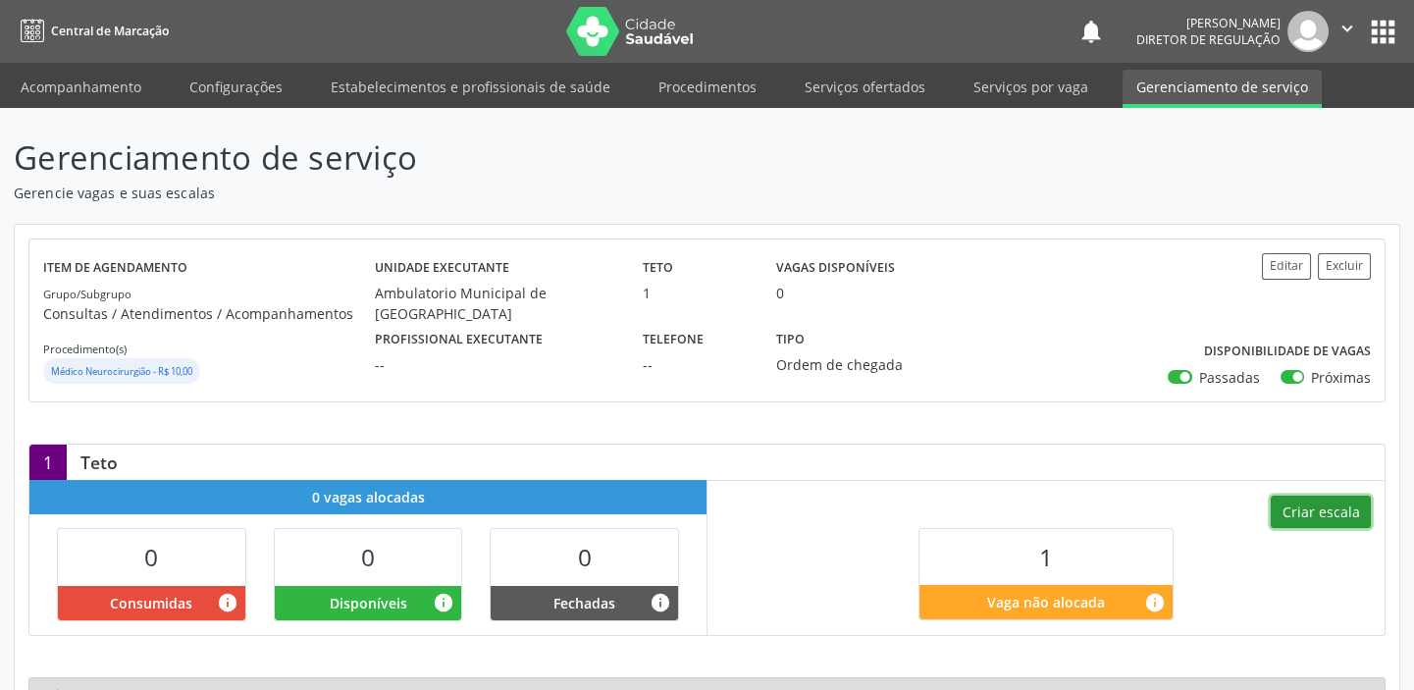
click at [1323, 519] on button "Criar escala" at bounding box center [1321, 512] width 100 height 33
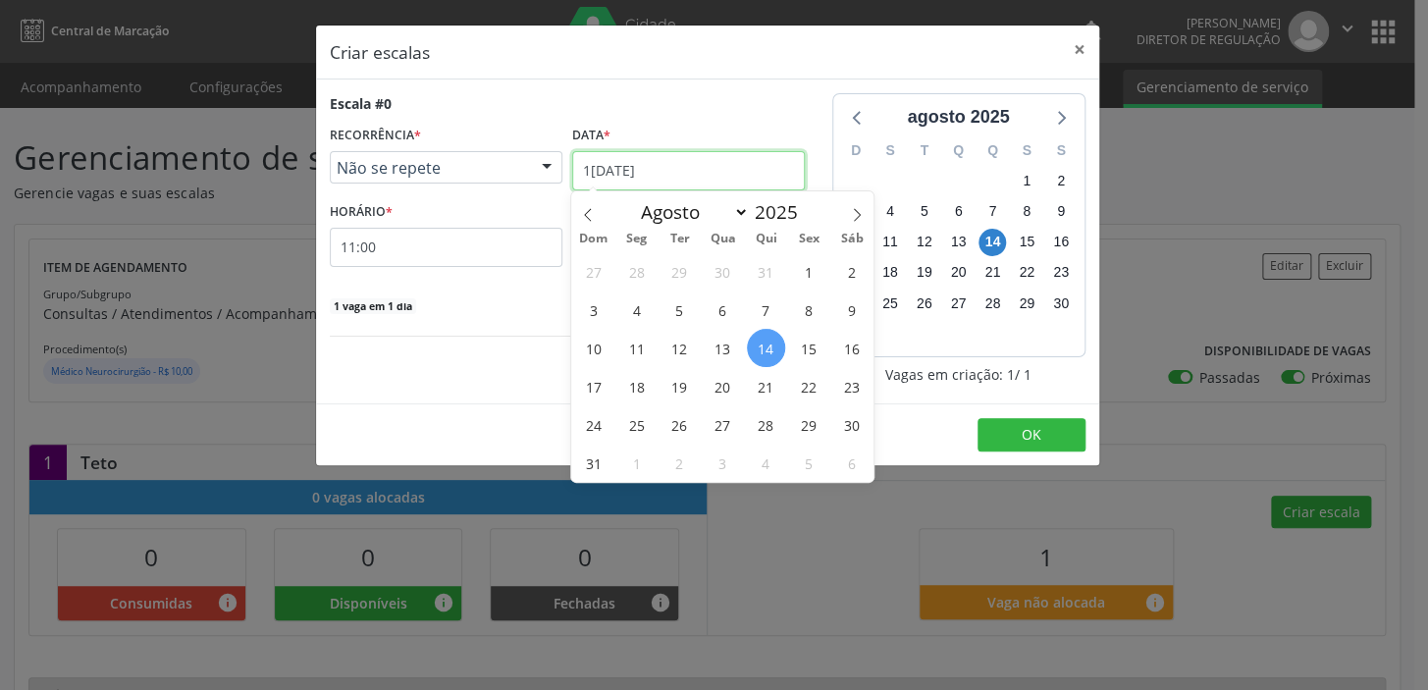
click at [652, 175] on input "1[DATE]" at bounding box center [688, 170] width 233 height 39
click at [811, 346] on span "15" at bounding box center [809, 348] width 38 height 38
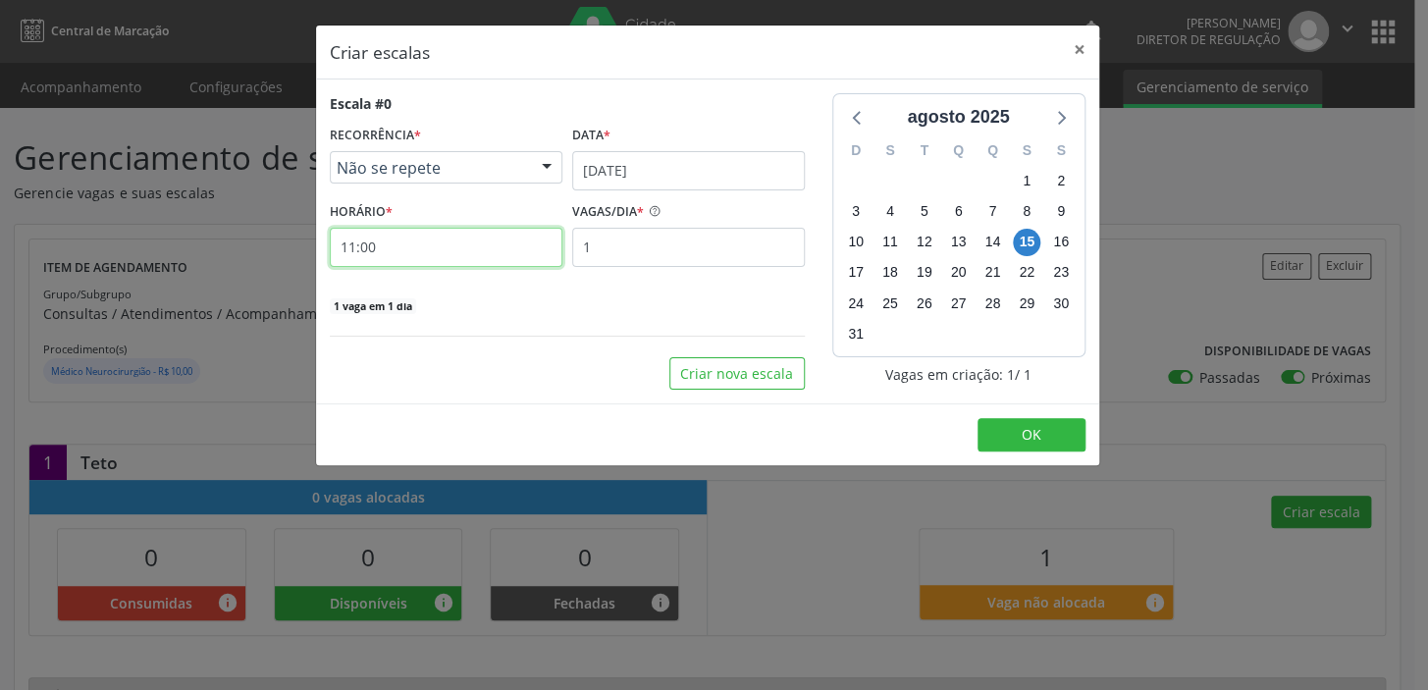
click at [457, 248] on input "11:00" at bounding box center [446, 247] width 233 height 39
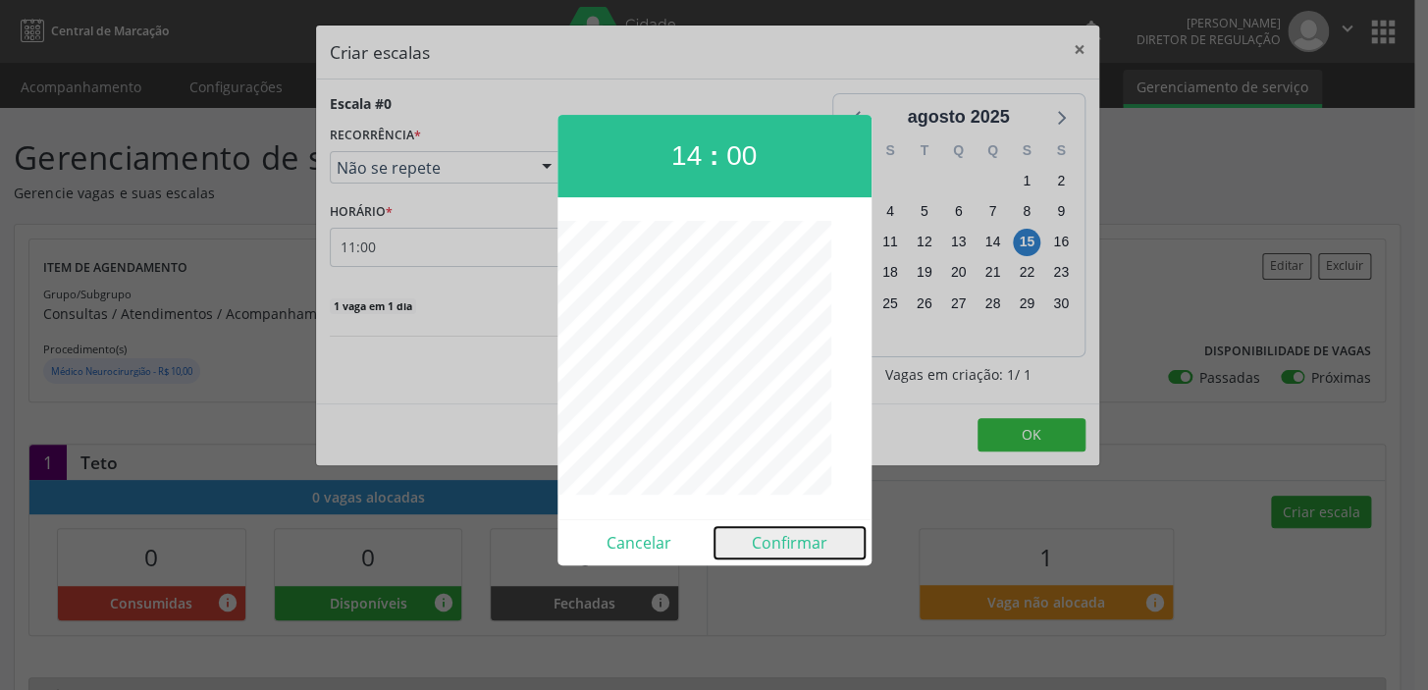
click at [767, 540] on button "Confirmar" at bounding box center [790, 542] width 150 height 31
type input "14:00"
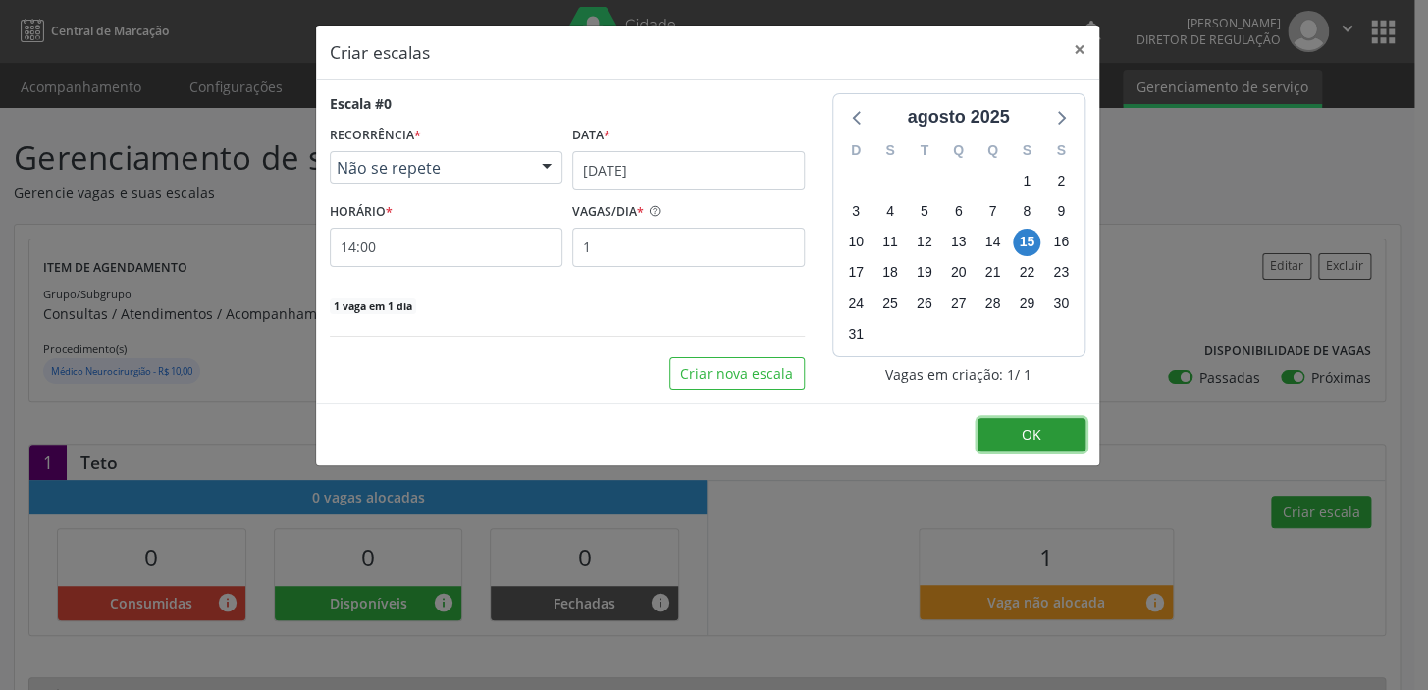
click at [1015, 436] on button "OK" at bounding box center [1032, 434] width 108 height 33
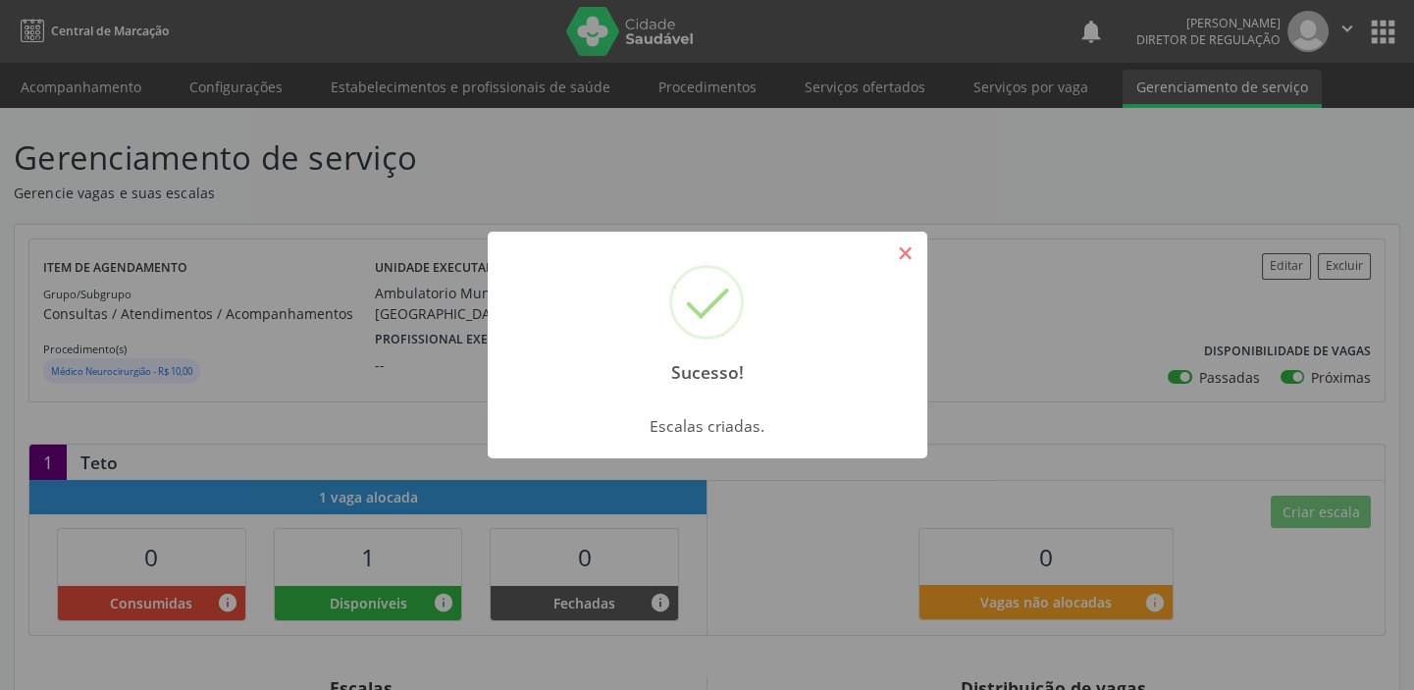
click at [905, 255] on button "×" at bounding box center [905, 253] width 33 height 33
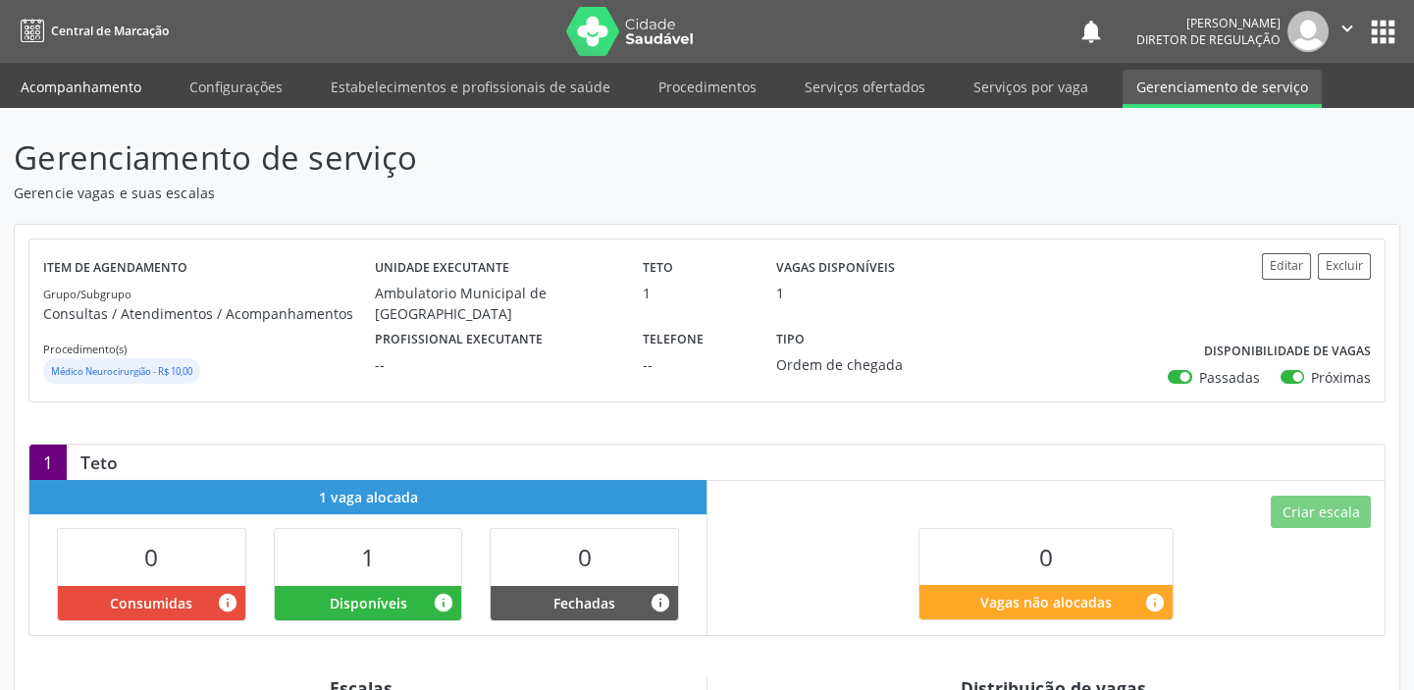
click at [82, 93] on link "Acompanhamento" at bounding box center [81, 87] width 148 height 34
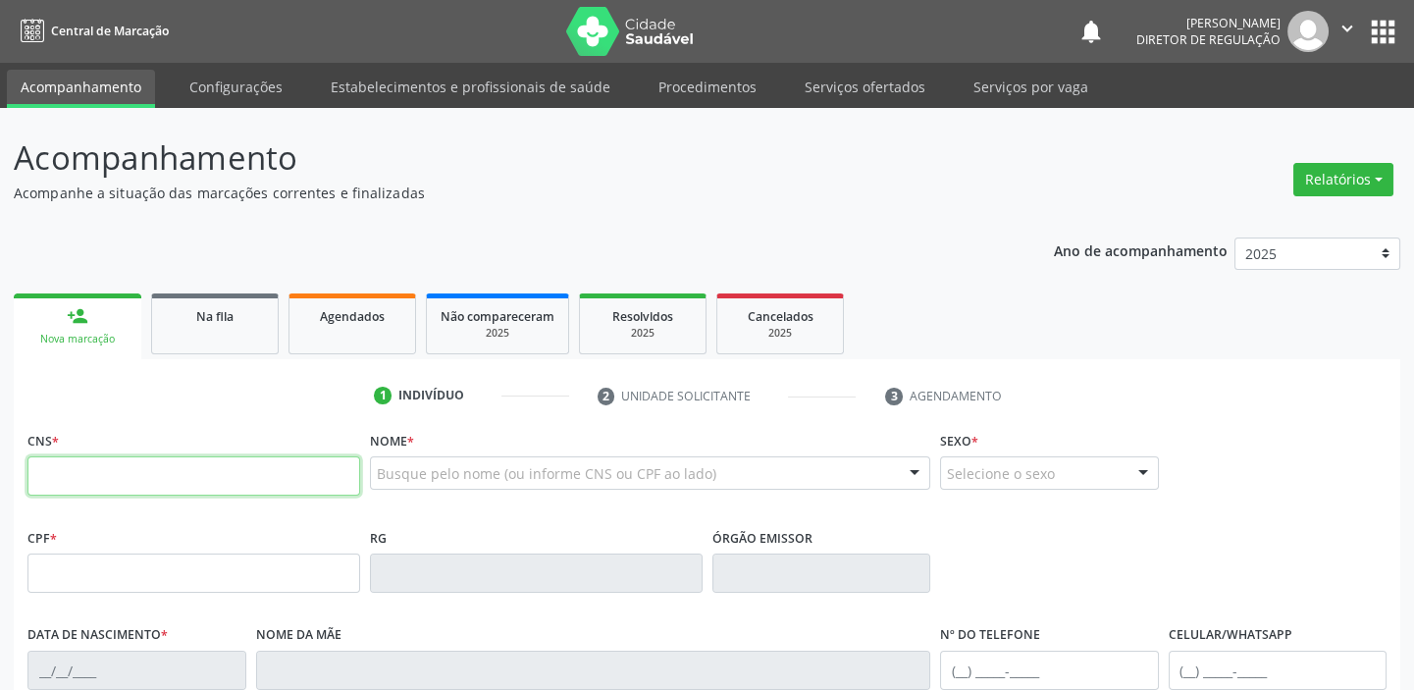
click at [159, 477] on input "text" at bounding box center [193, 475] width 333 height 39
type input "704 0003 2294 8662"
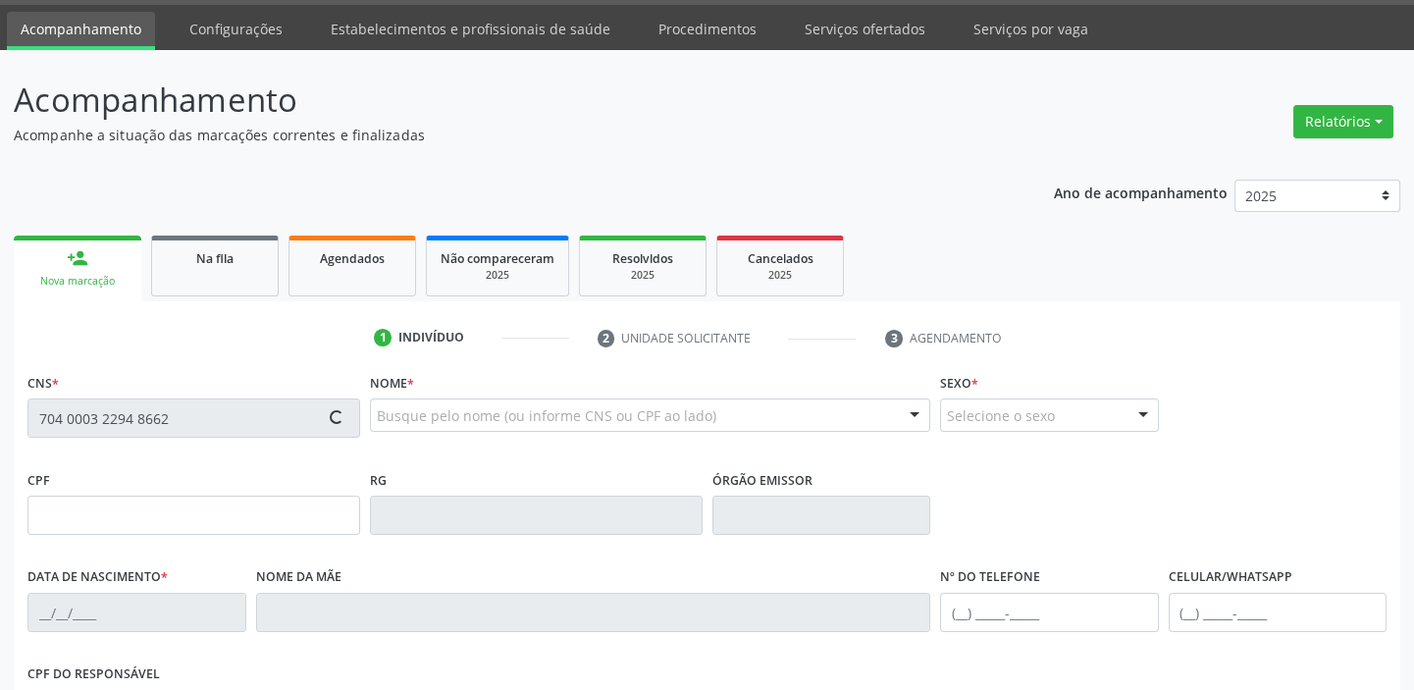
type input "032.415.391-05"
type input "1[DATE]"
type input "[PERSON_NAME]"
type input "[PHONE_NUMBER]"
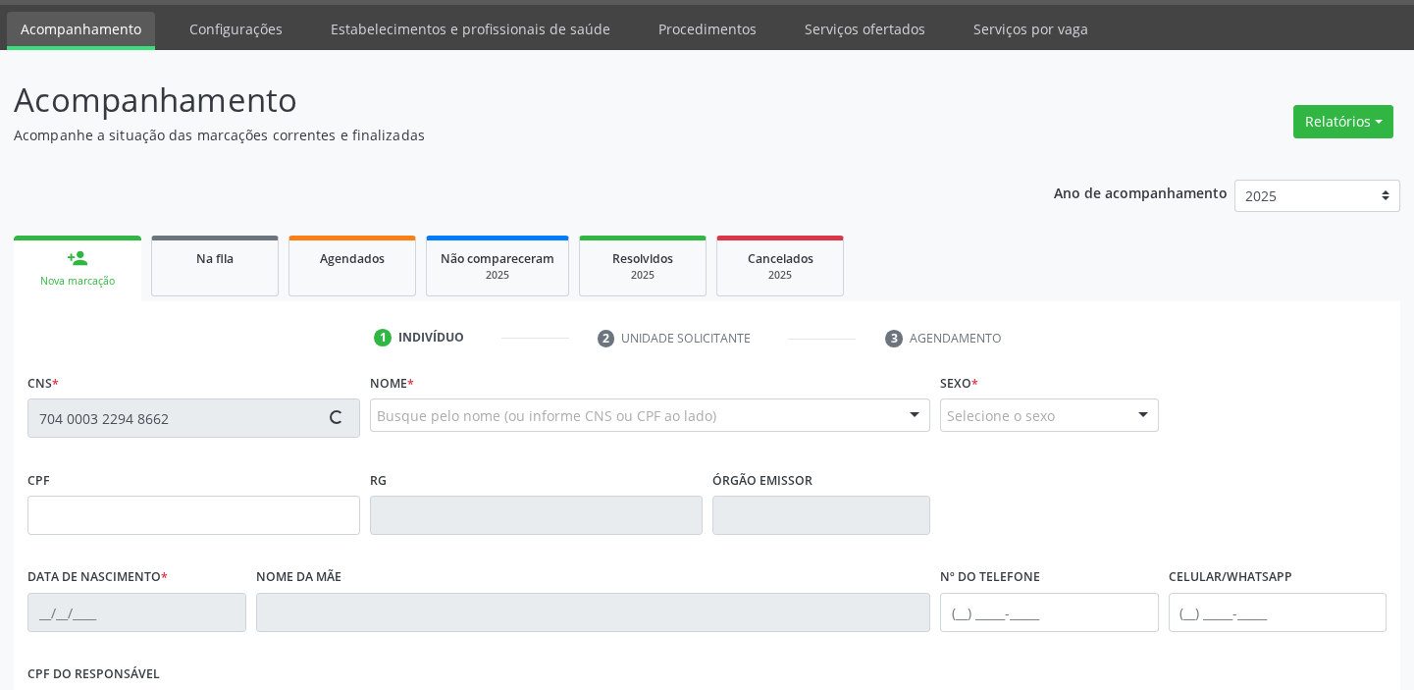
type input "286.873.294-15"
type input "2"
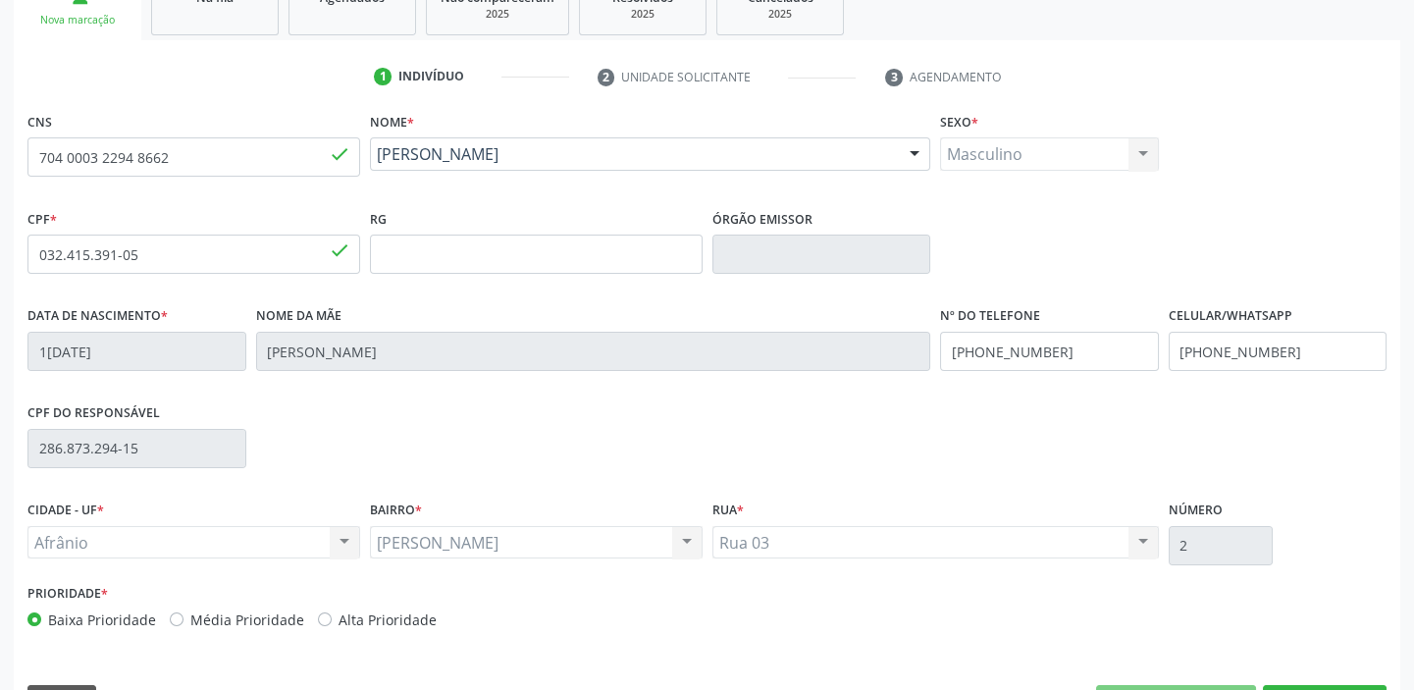
scroll to position [373, 0]
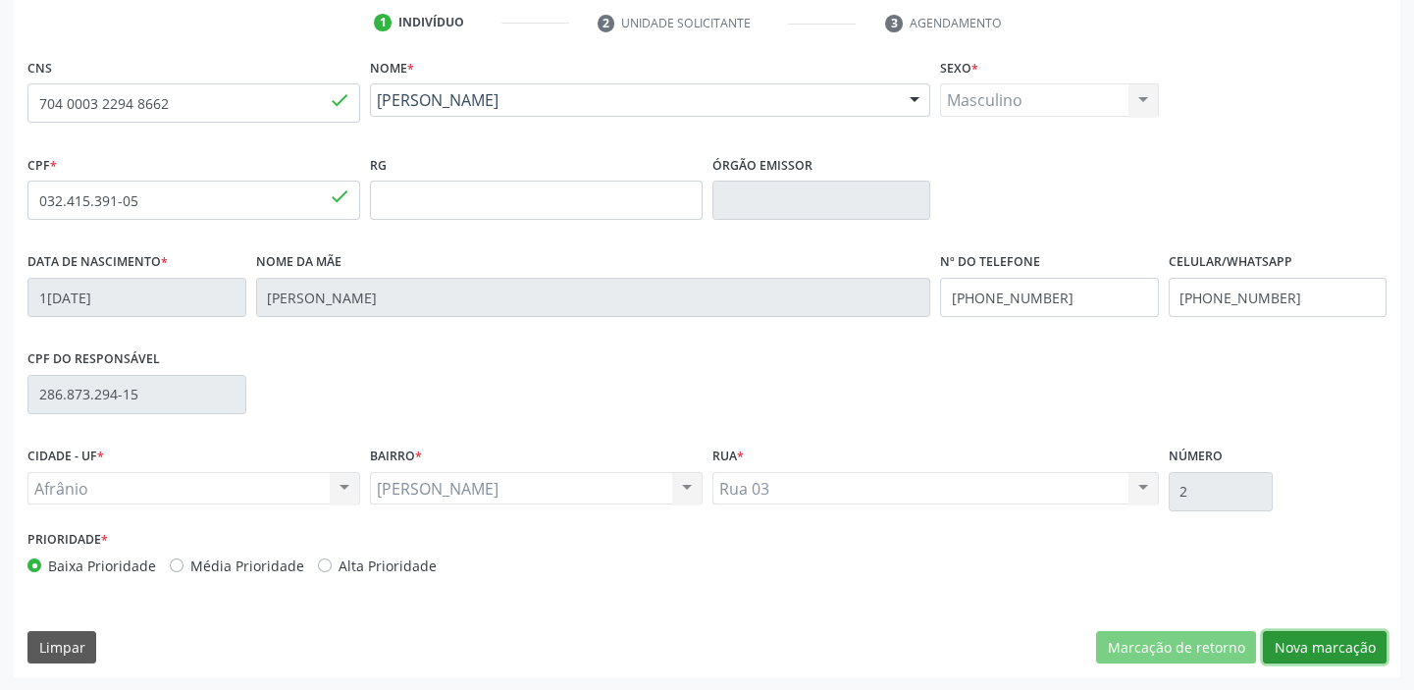
click at [1316, 642] on button "Nova marcação" at bounding box center [1325, 647] width 124 height 33
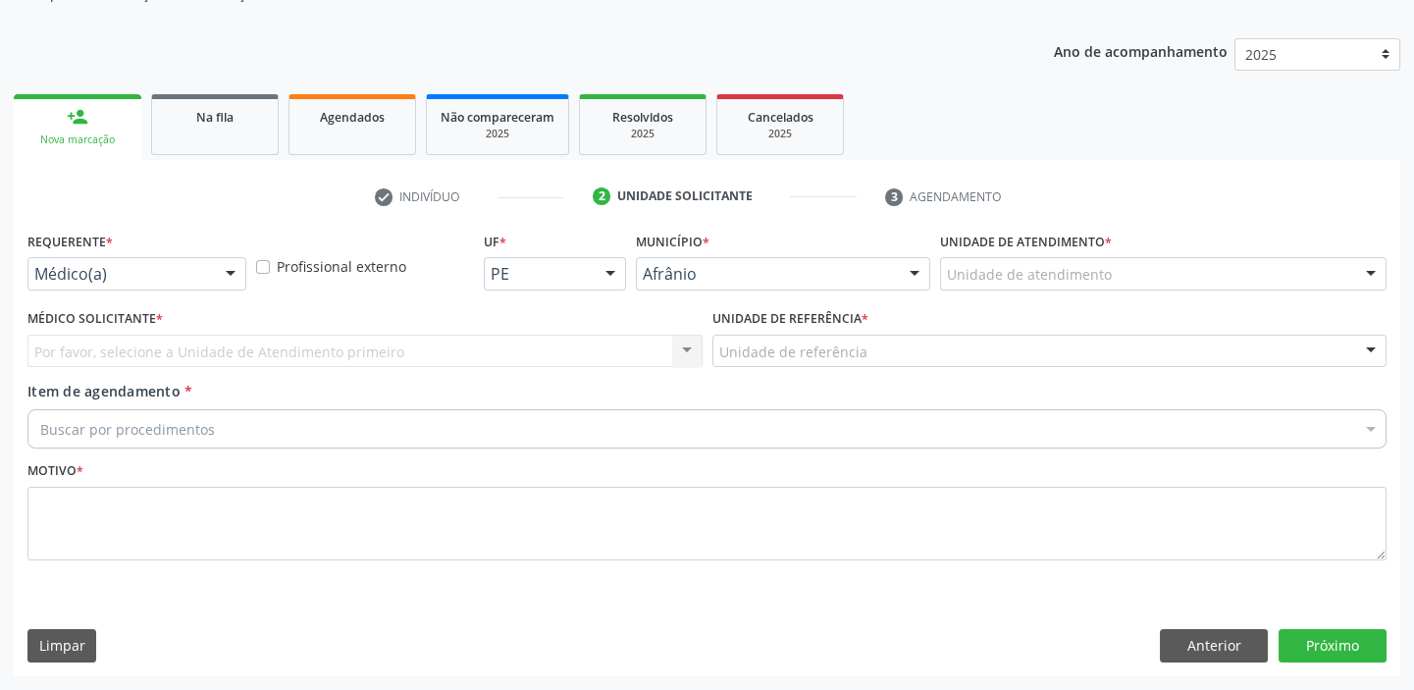
scroll to position [197, 0]
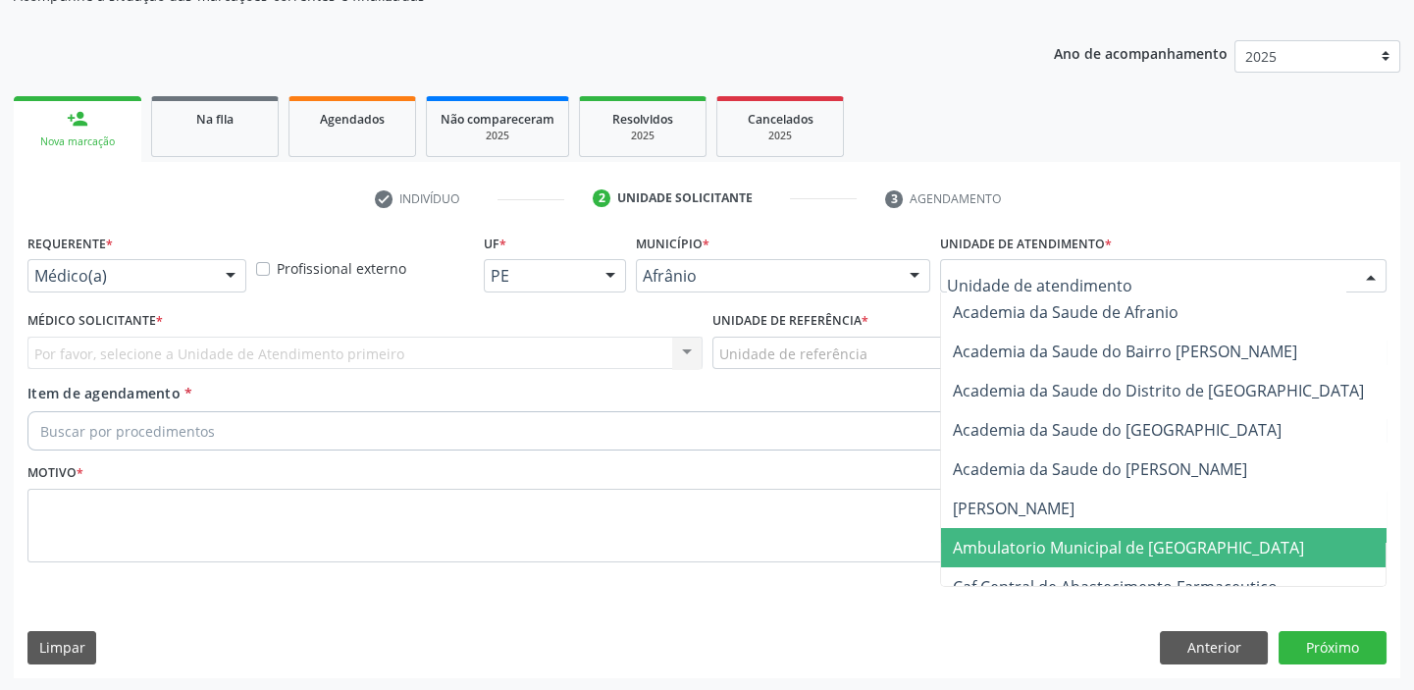
drag, startPoint x: 971, startPoint y: 530, endPoint x: 921, endPoint y: 509, distance: 54.1
click at [970, 532] on span "Ambulatorio Municipal de [GEOGRAPHIC_DATA]" at bounding box center [1180, 547] width 479 height 39
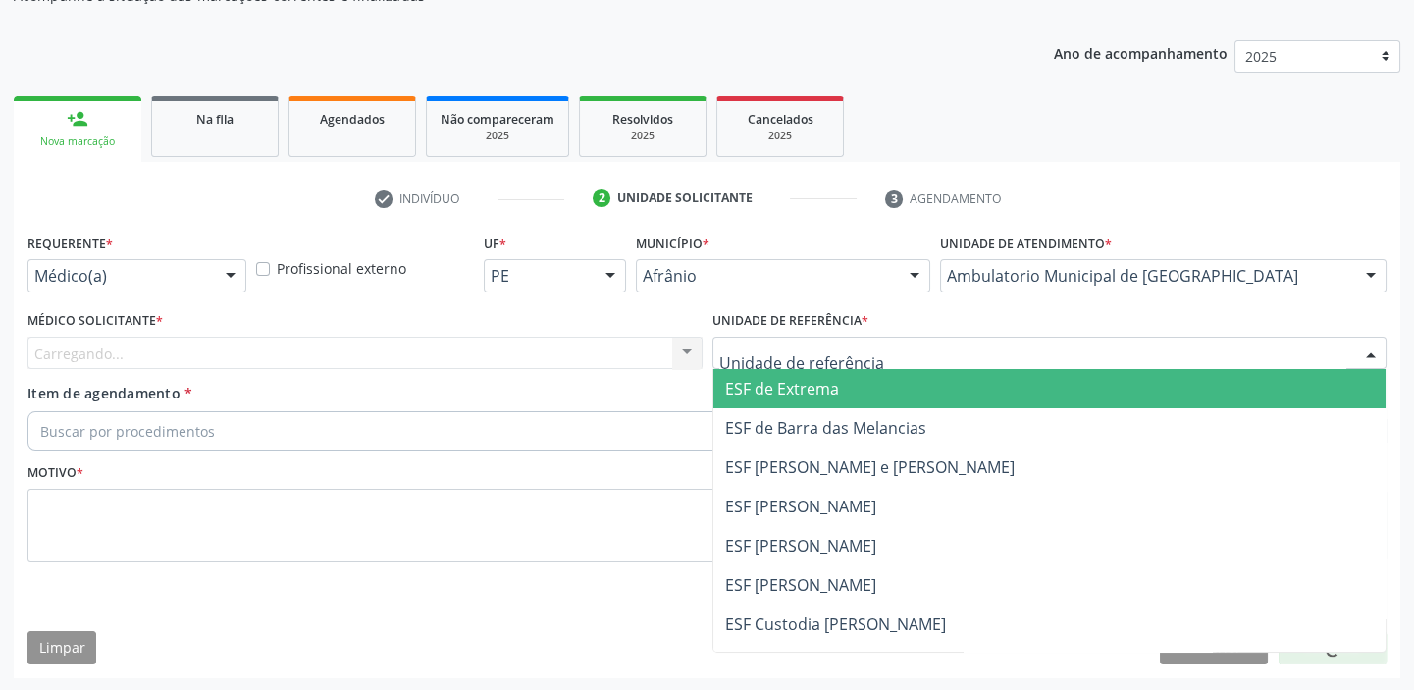
drag, startPoint x: 740, startPoint y: 361, endPoint x: 756, endPoint y: 452, distance: 92.6
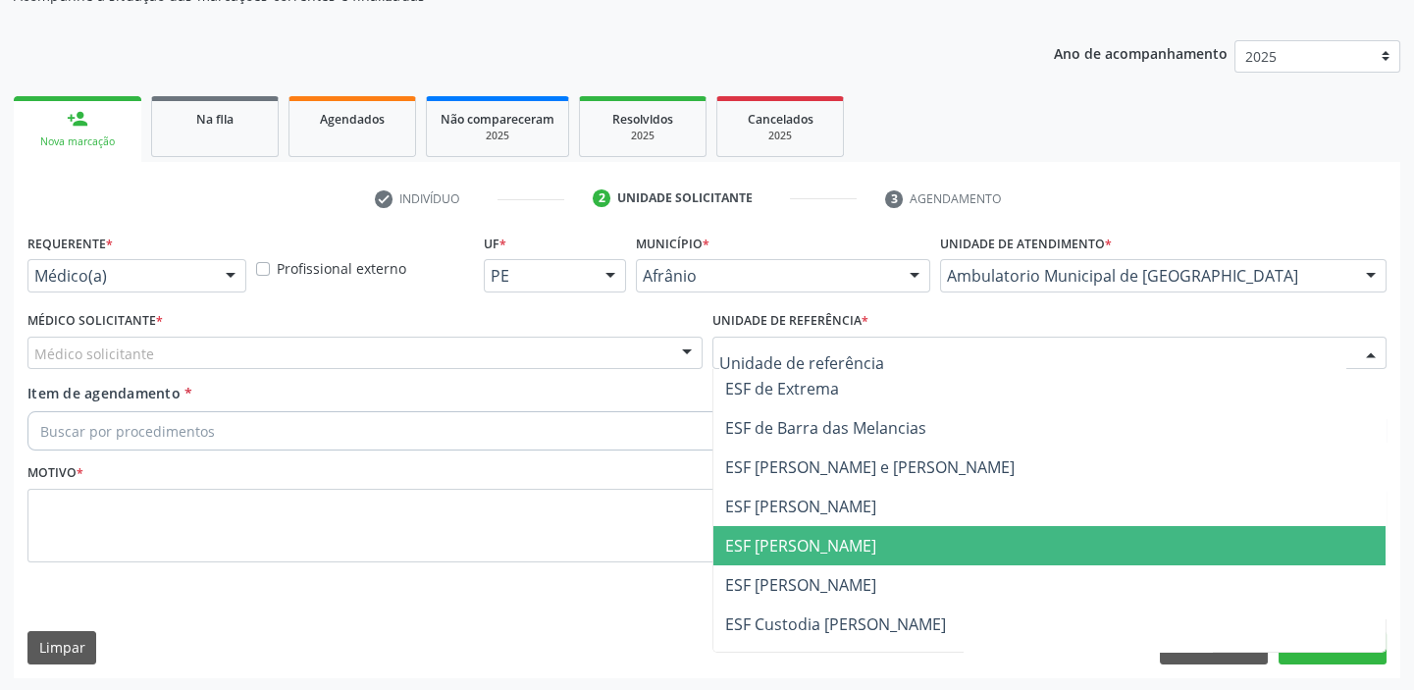
click at [756, 530] on span "ESF [PERSON_NAME]" at bounding box center [1050, 545] width 673 height 39
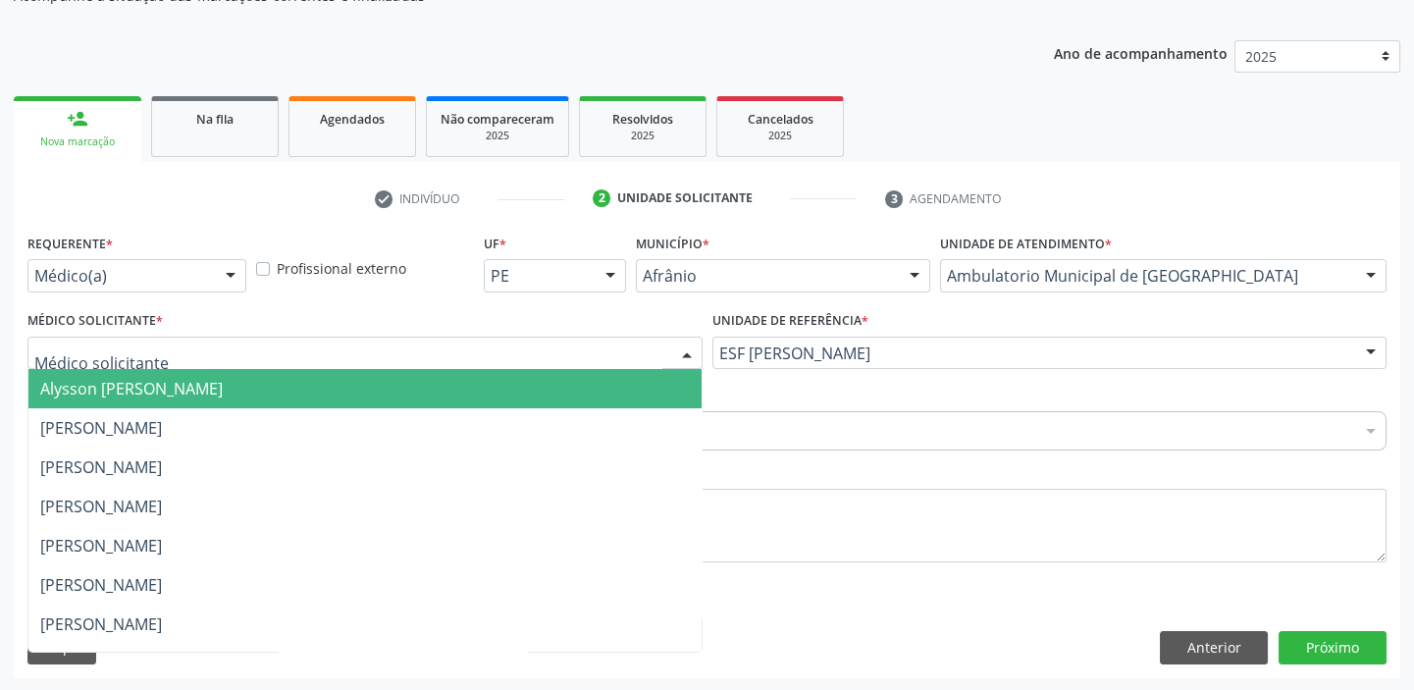
drag, startPoint x: 107, startPoint y: 350, endPoint x: 106, endPoint y: 366, distance: 15.7
click at [107, 372] on span "Alysson [PERSON_NAME]" at bounding box center [364, 388] width 673 height 39
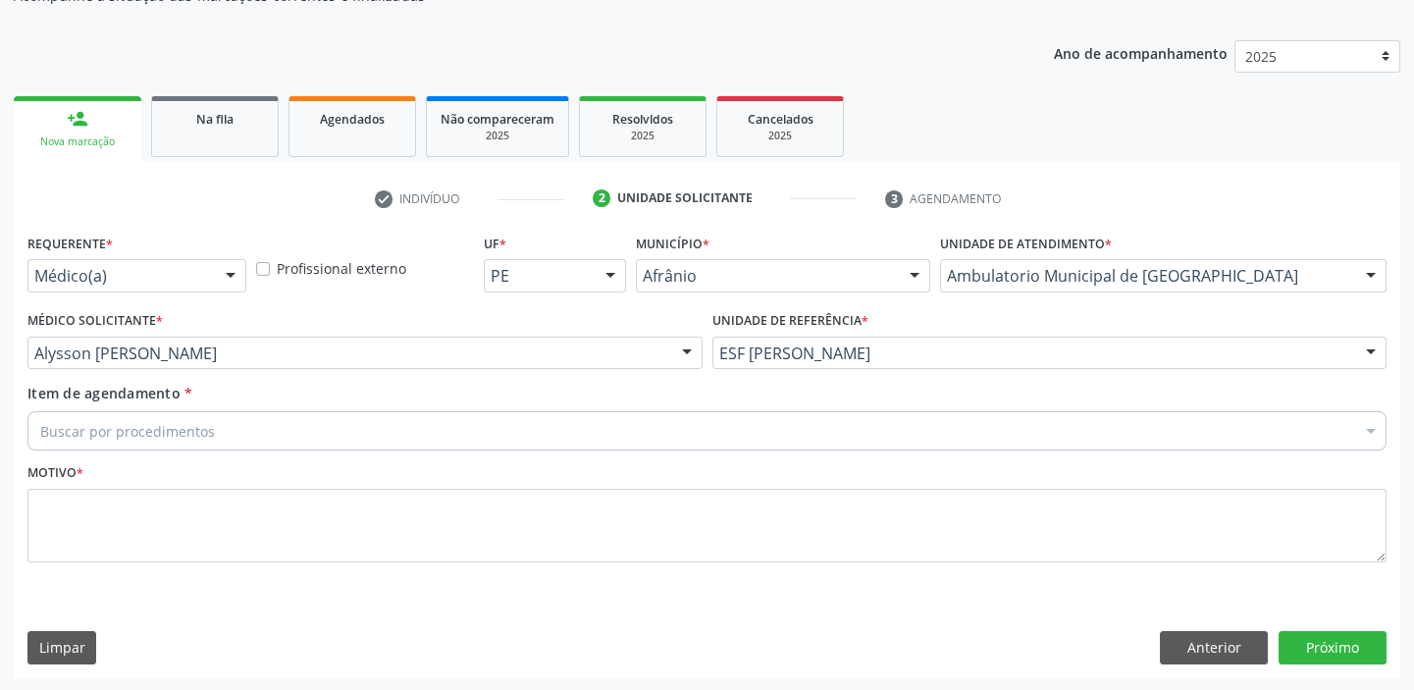
click at [107, 411] on div "Buscar por procedimentos" at bounding box center [706, 430] width 1359 height 39
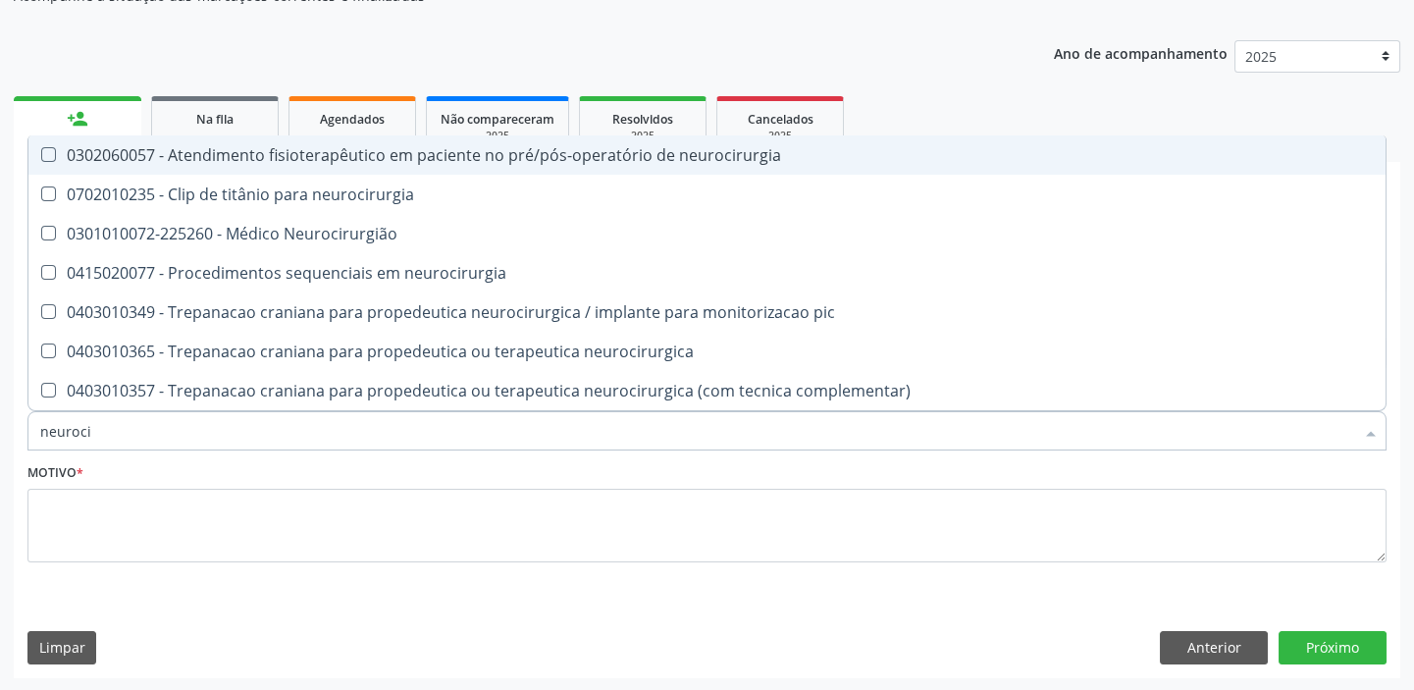
type input "neurocir"
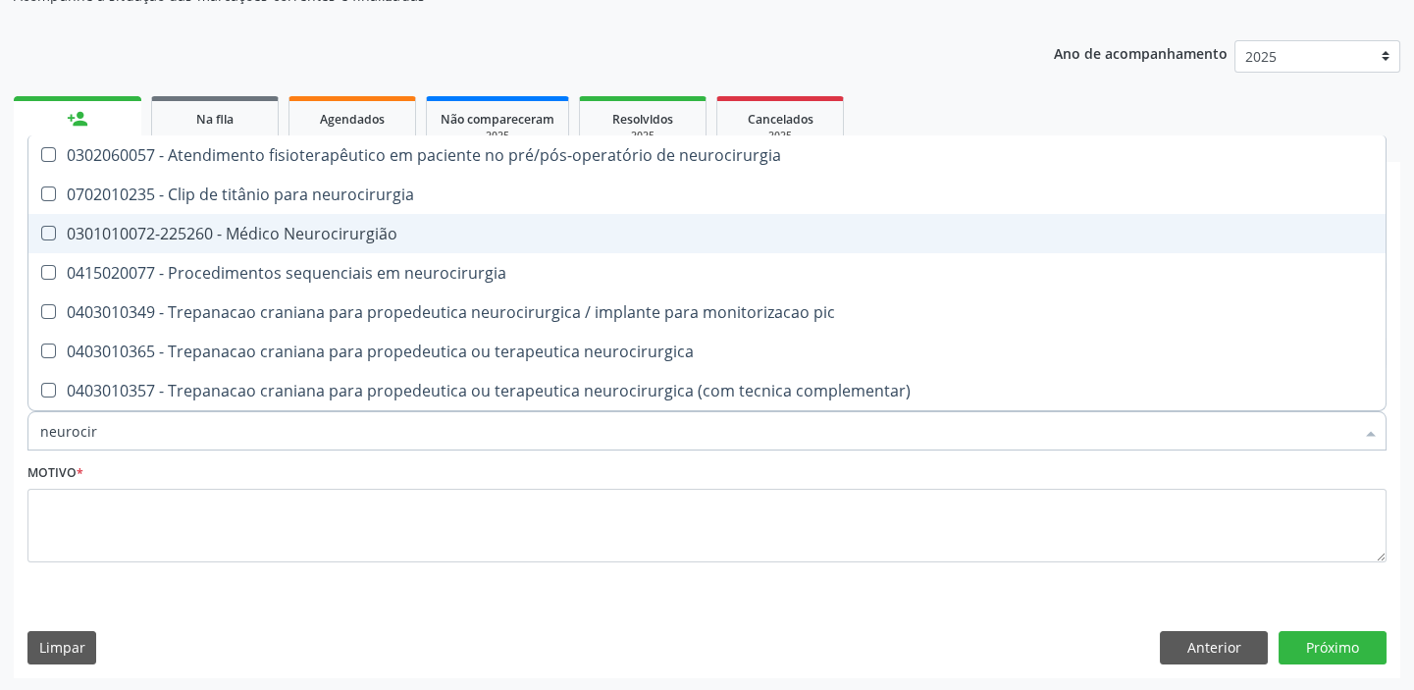
click at [238, 236] on div "0301010072-225260 - Médico Neurocirurgião" at bounding box center [707, 234] width 1334 height 16
checkbox Neurocirurgião "true"
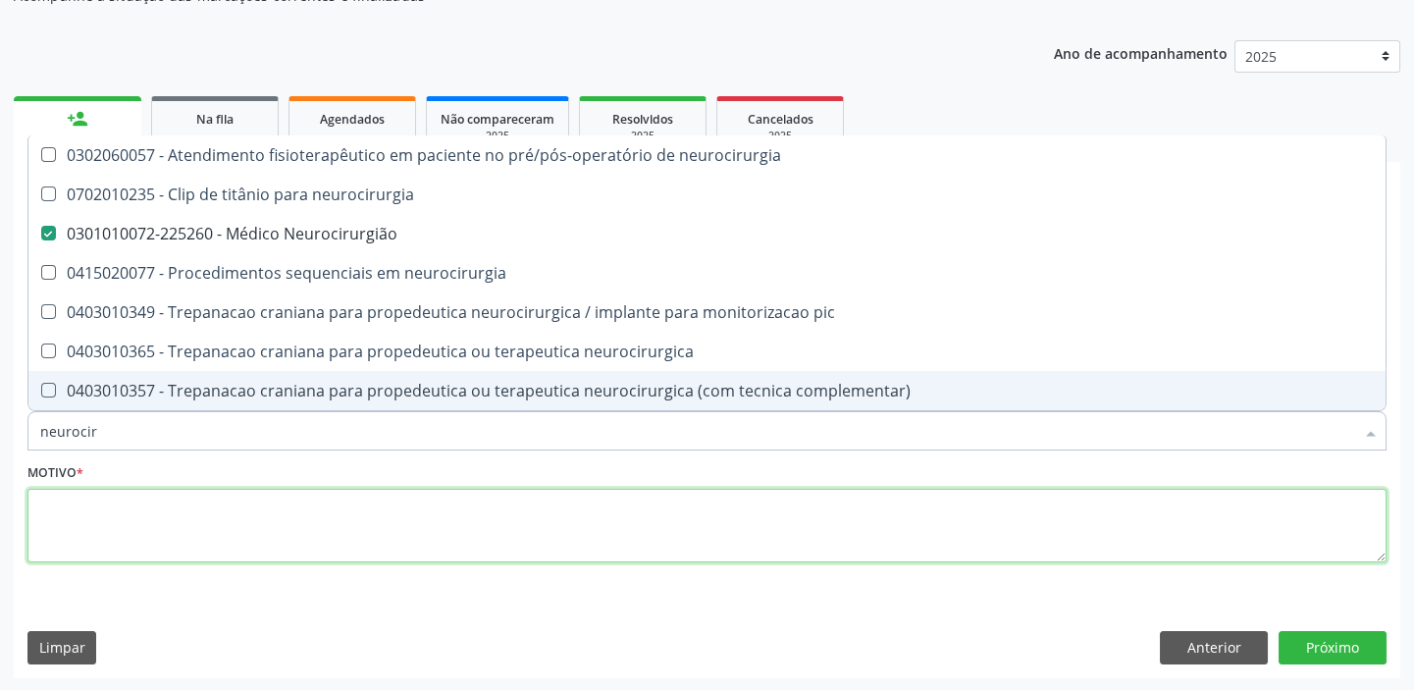
click at [90, 518] on textarea at bounding box center [706, 526] width 1359 height 75
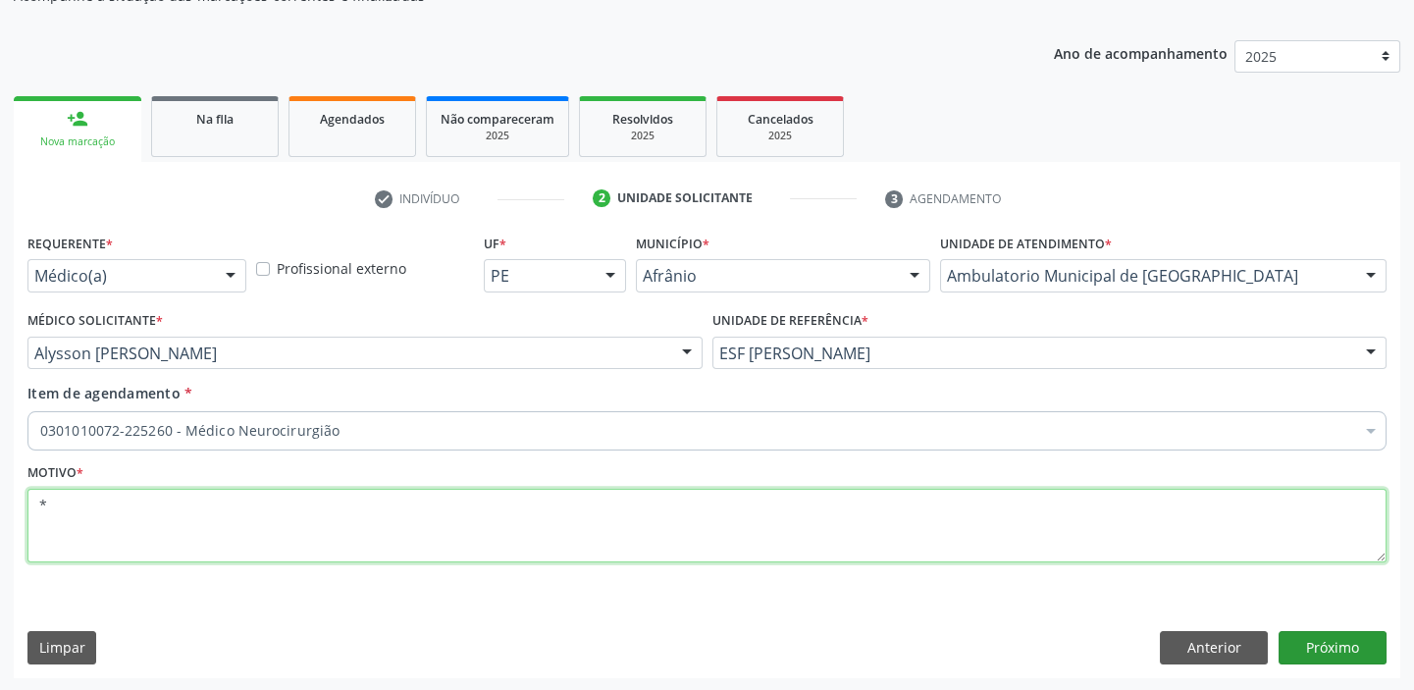
type textarea "*"
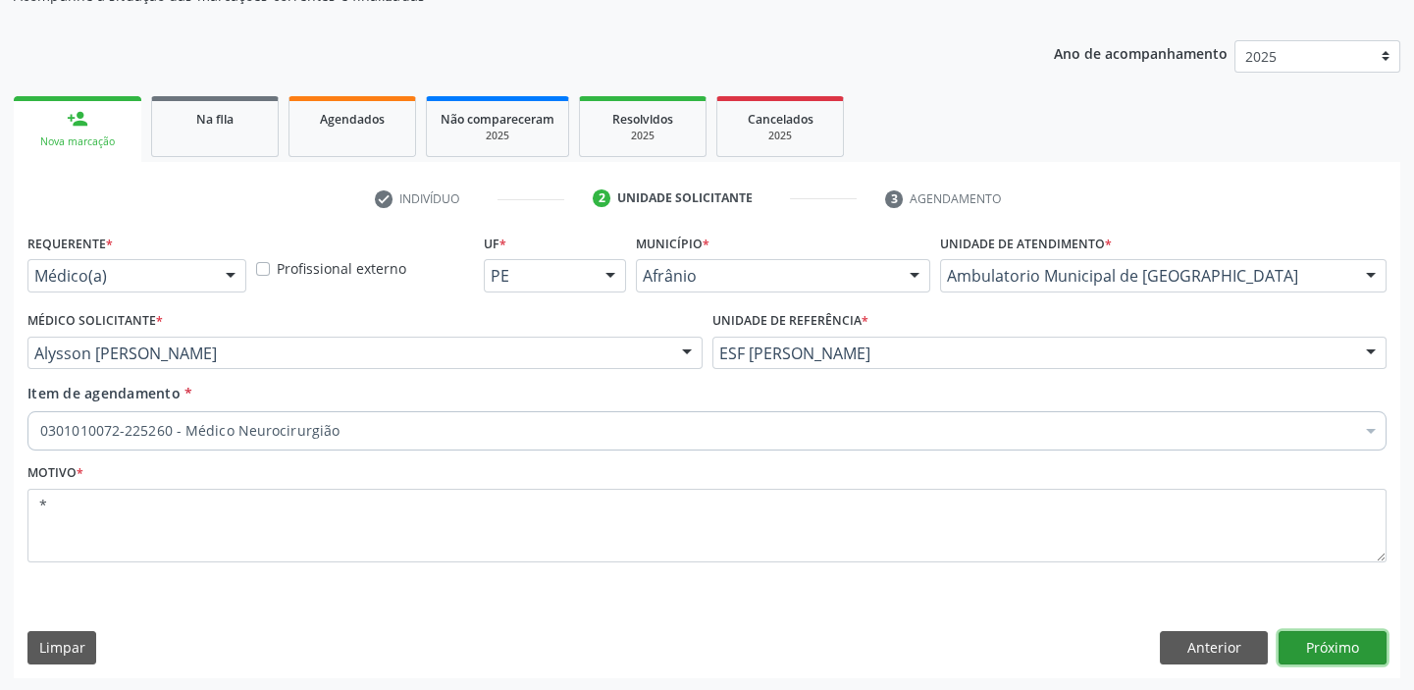
click at [1321, 639] on button "Próximo" at bounding box center [1333, 647] width 108 height 33
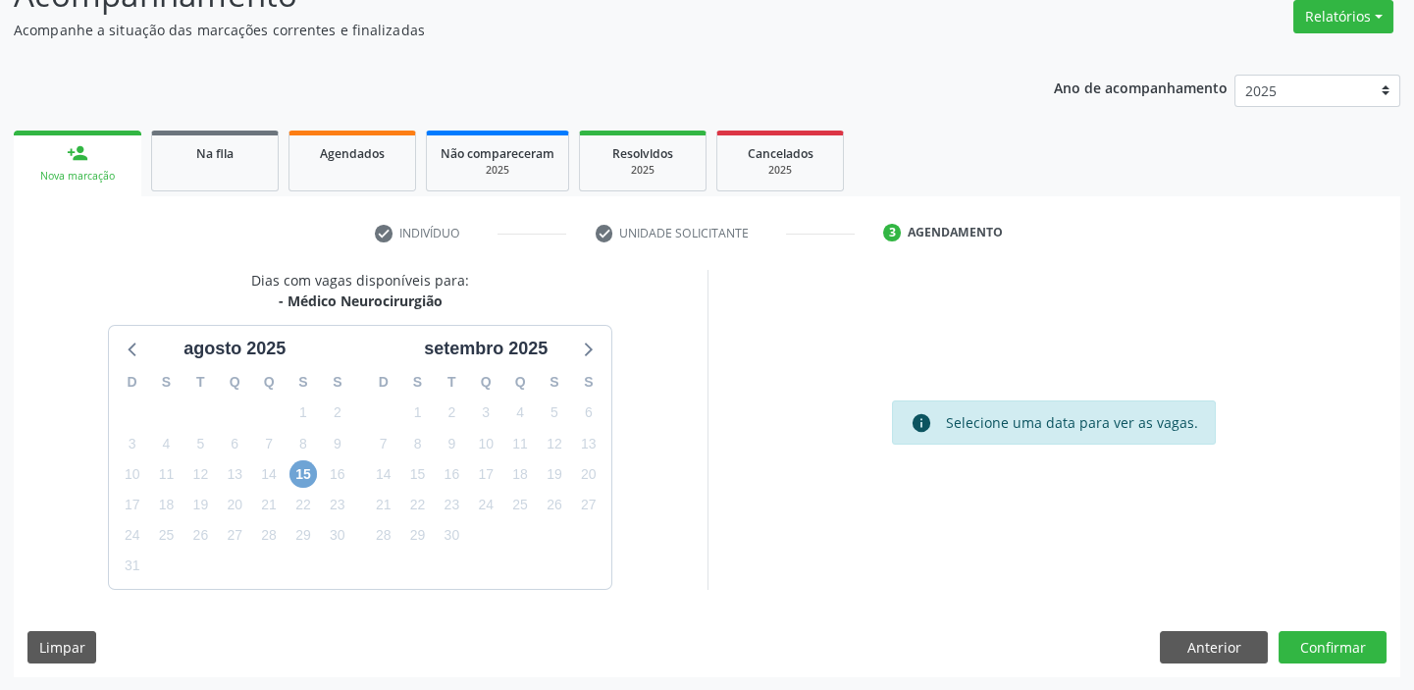
click at [297, 474] on span "15" at bounding box center [303, 473] width 27 height 27
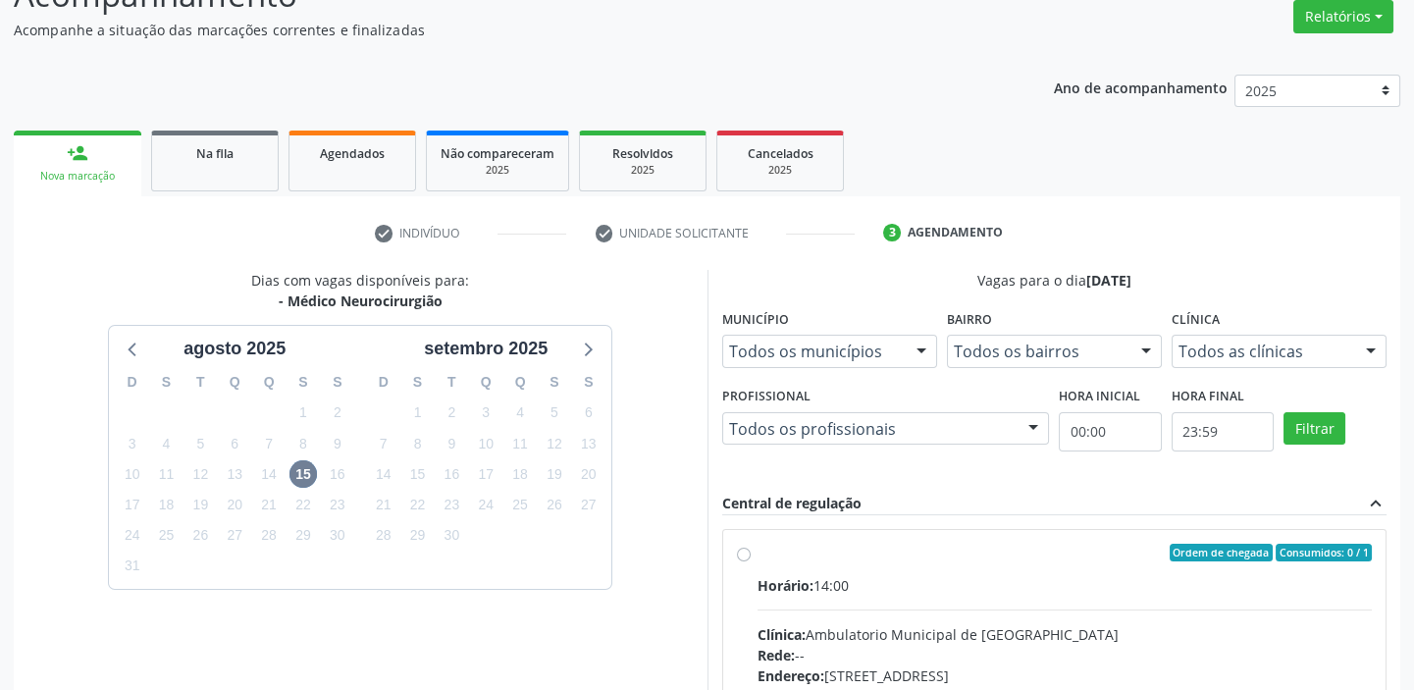
click at [911, 630] on div "Clínica: Ambulatorio Municipal de [GEOGRAPHIC_DATA]" at bounding box center [1065, 634] width 615 height 21
click at [751, 561] on input "Ordem de chegada Consumidos: 0 / 1 Horário: 14:00 Clínica: Ambulatorio Municipa…" at bounding box center [744, 553] width 14 height 18
radio input "true"
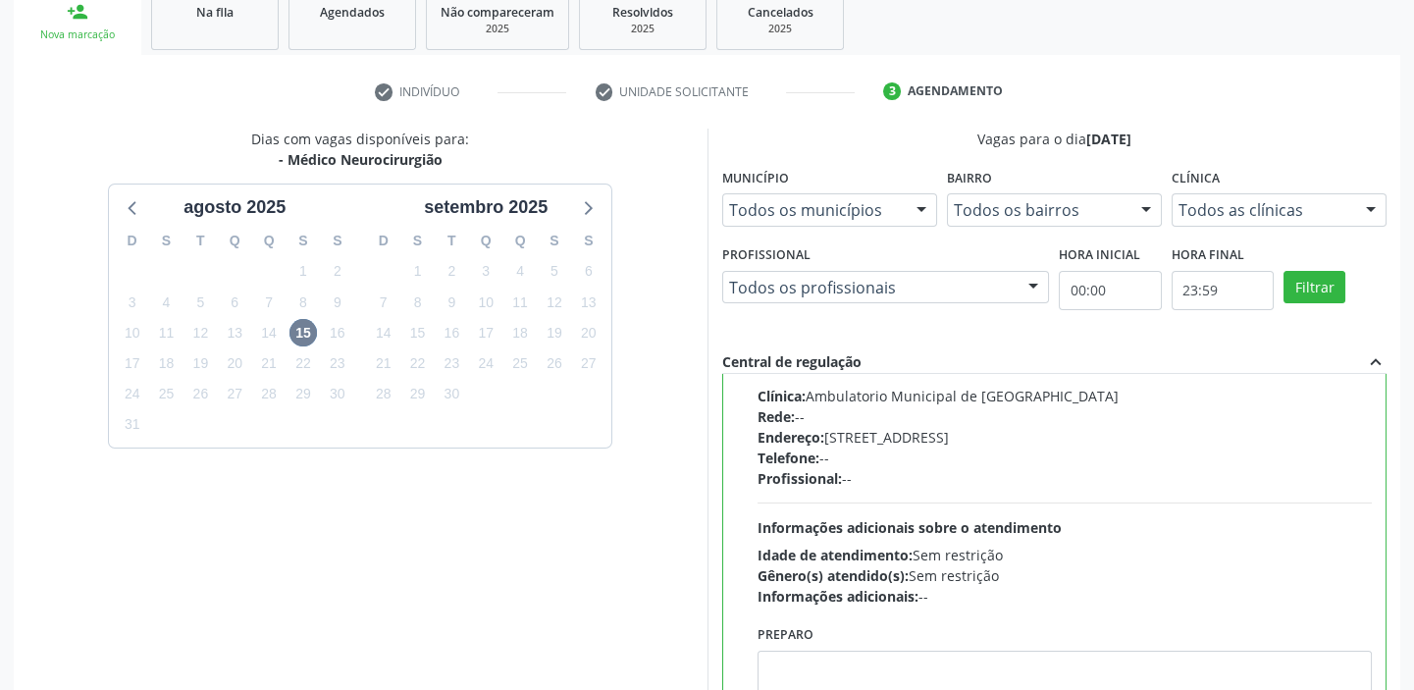
scroll to position [481, 0]
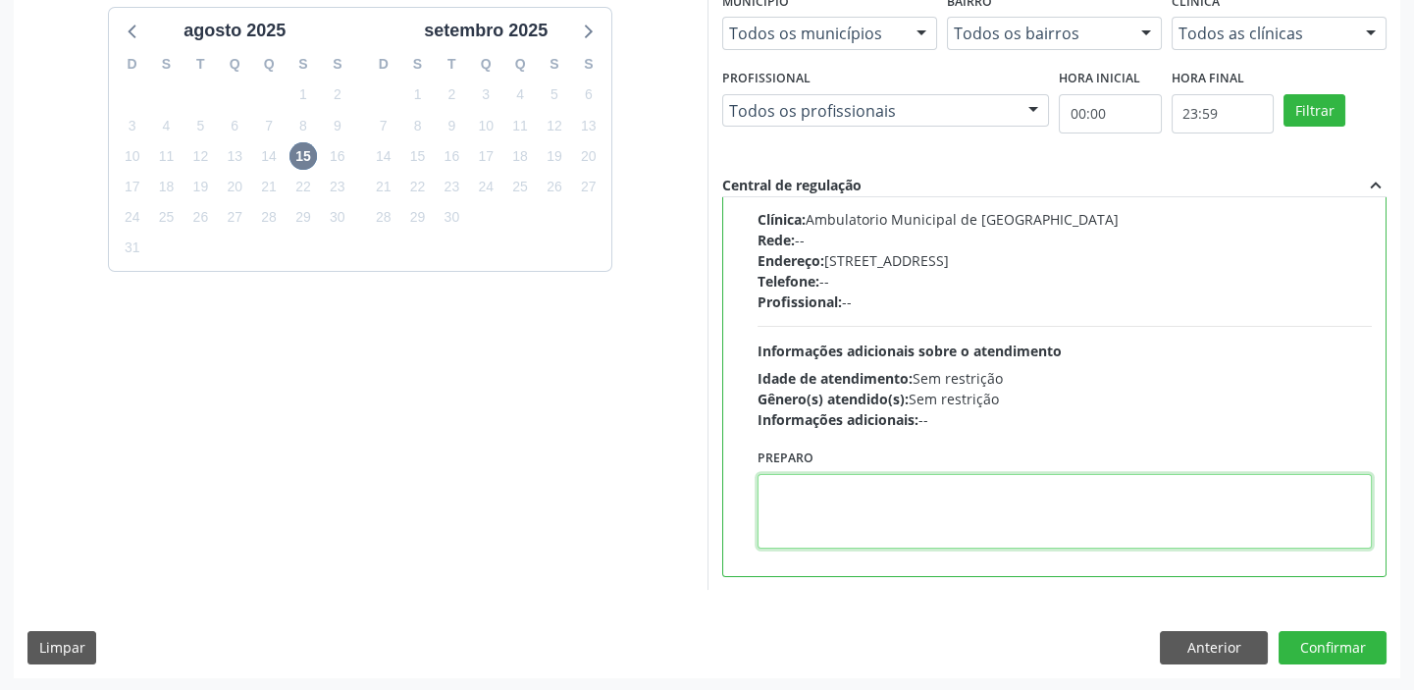
click at [834, 519] on textarea at bounding box center [1065, 511] width 615 height 75
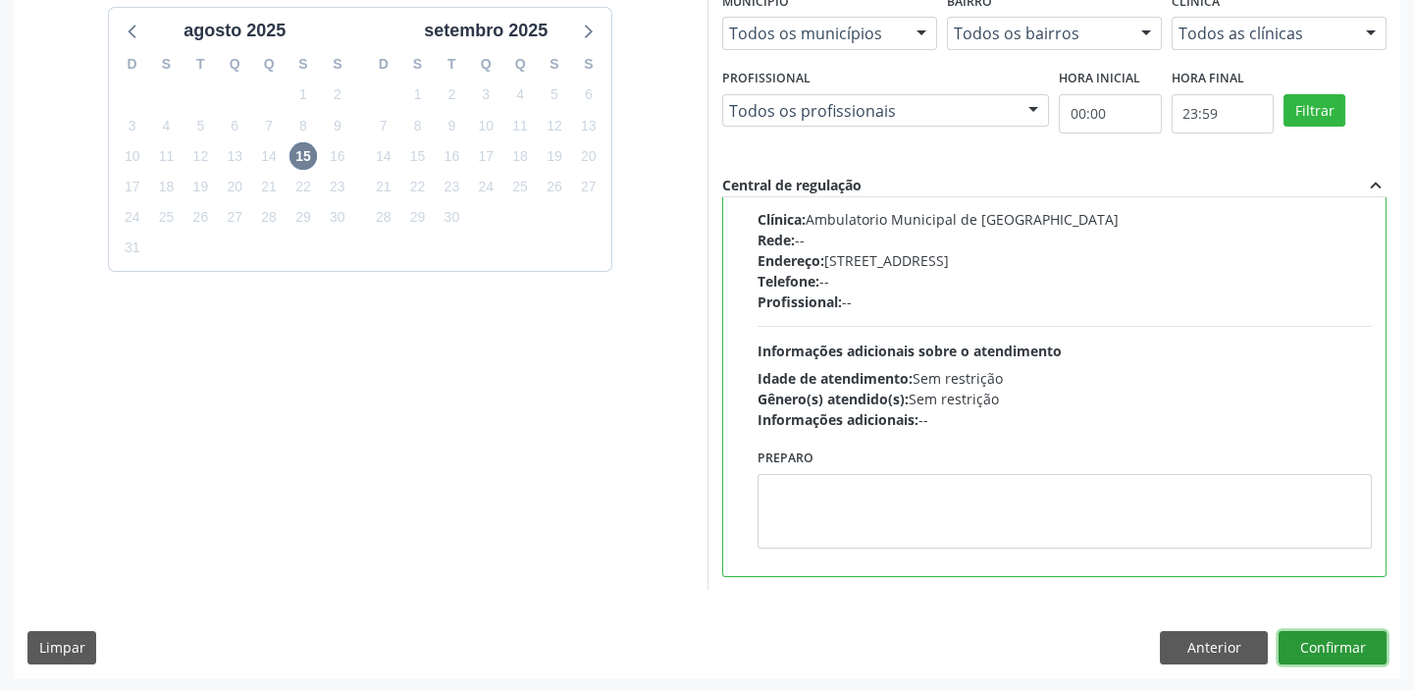
click at [1314, 647] on button "Confirmar" at bounding box center [1333, 647] width 108 height 33
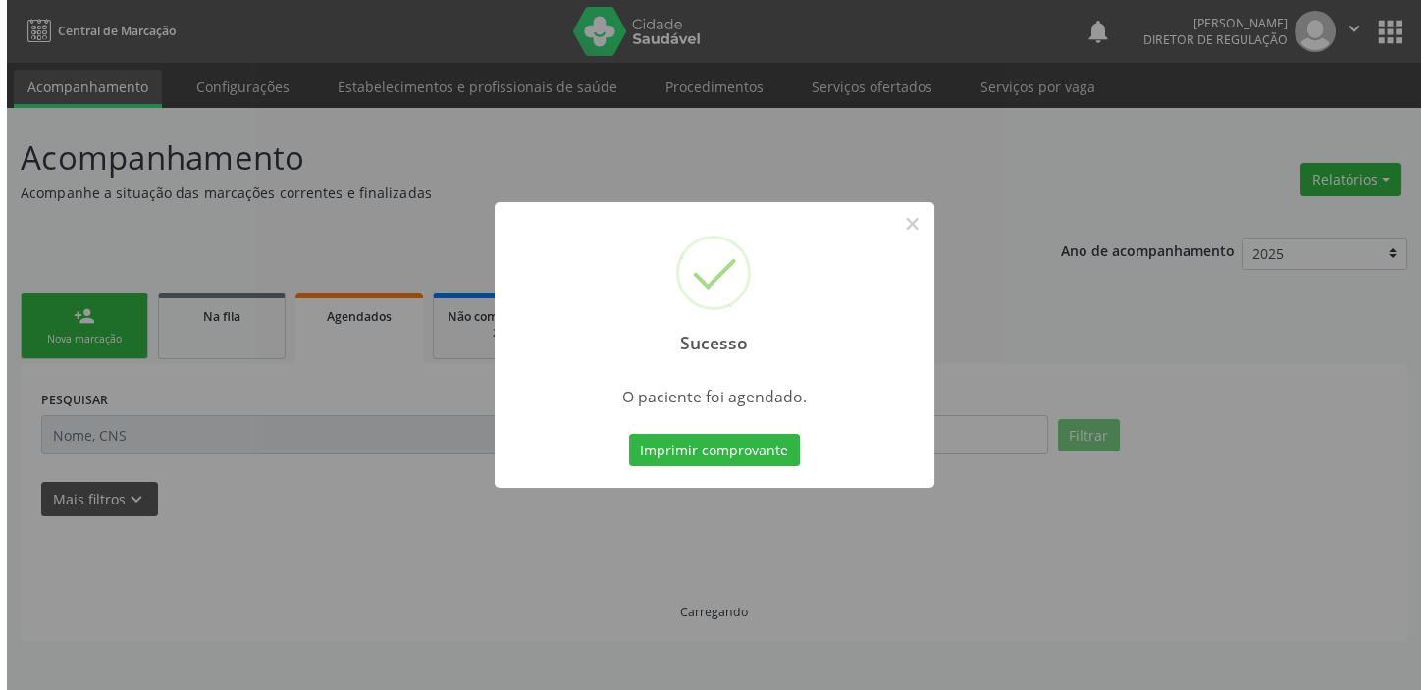
scroll to position [0, 0]
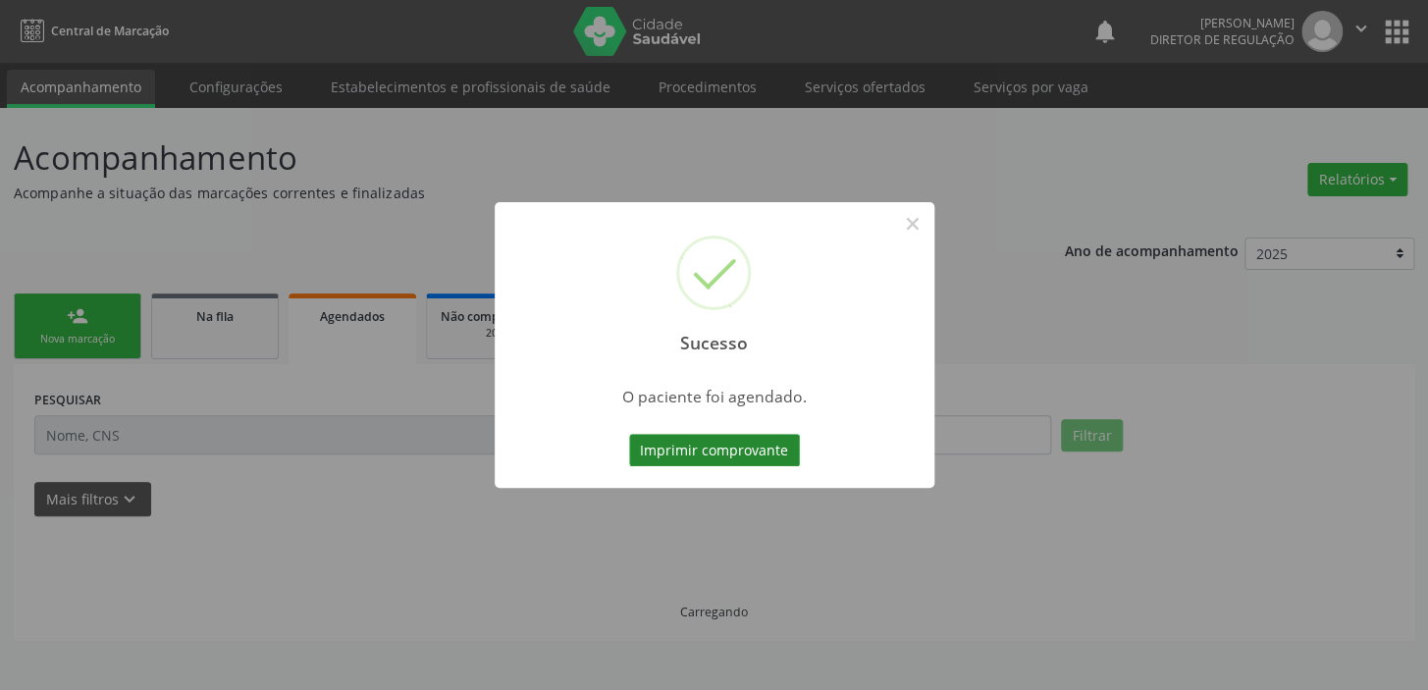
click at [728, 458] on button "Imprimir comprovante" at bounding box center [714, 450] width 171 height 33
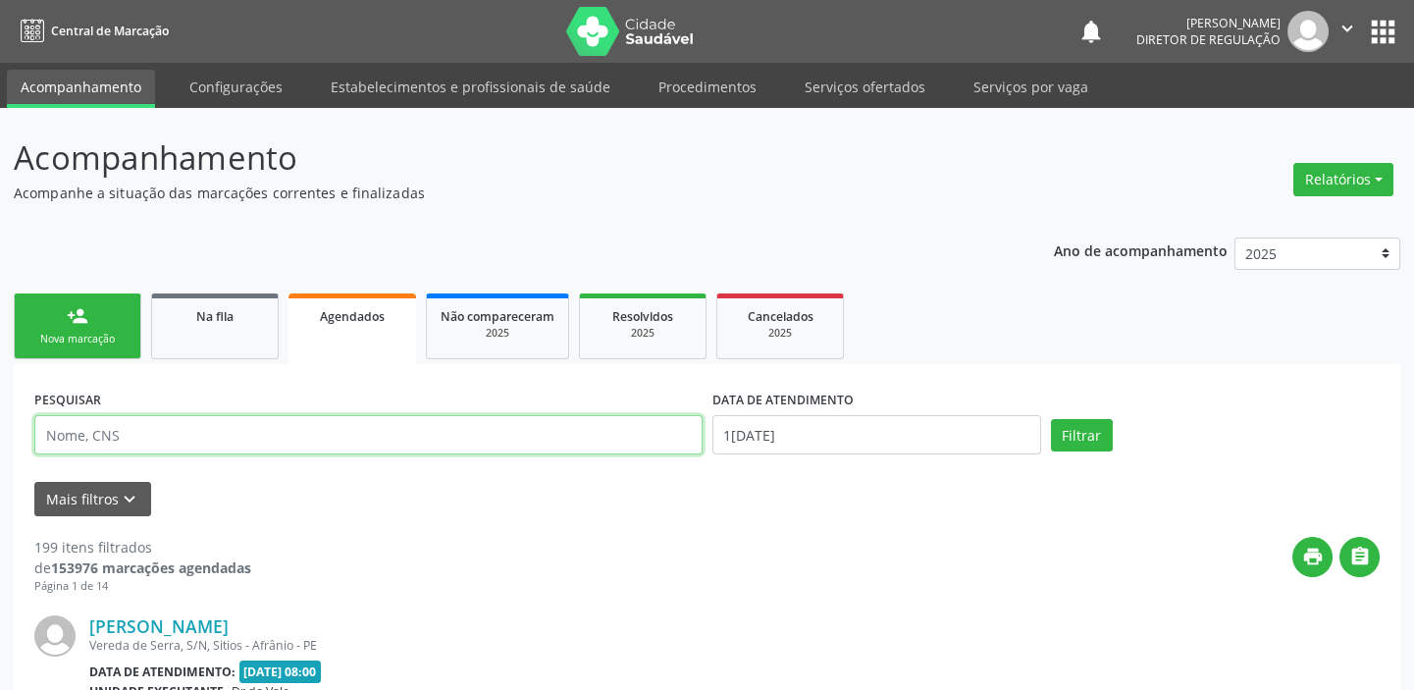
click at [126, 439] on input "text" at bounding box center [368, 434] width 668 height 39
paste input "Marina Xavier Torres"
type input "Marina Xavier Torres"
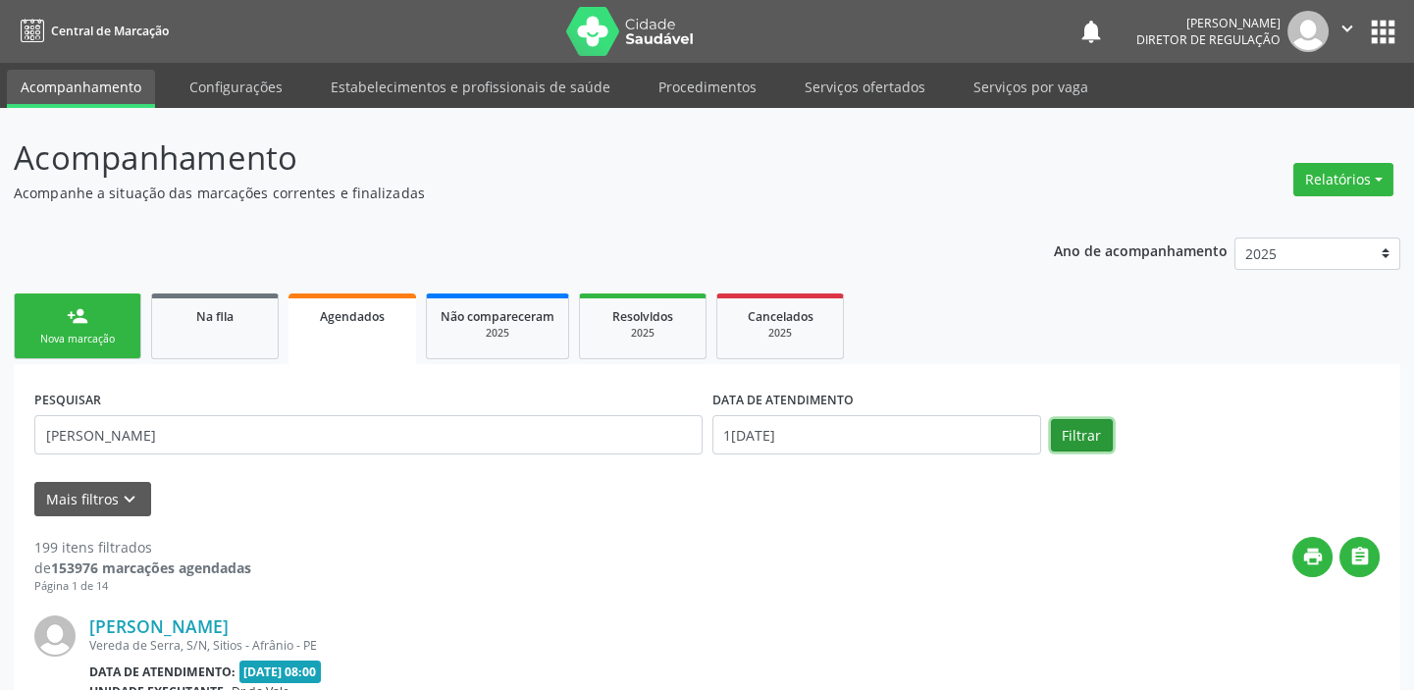
click at [1058, 439] on button "Filtrar" at bounding box center [1082, 435] width 62 height 33
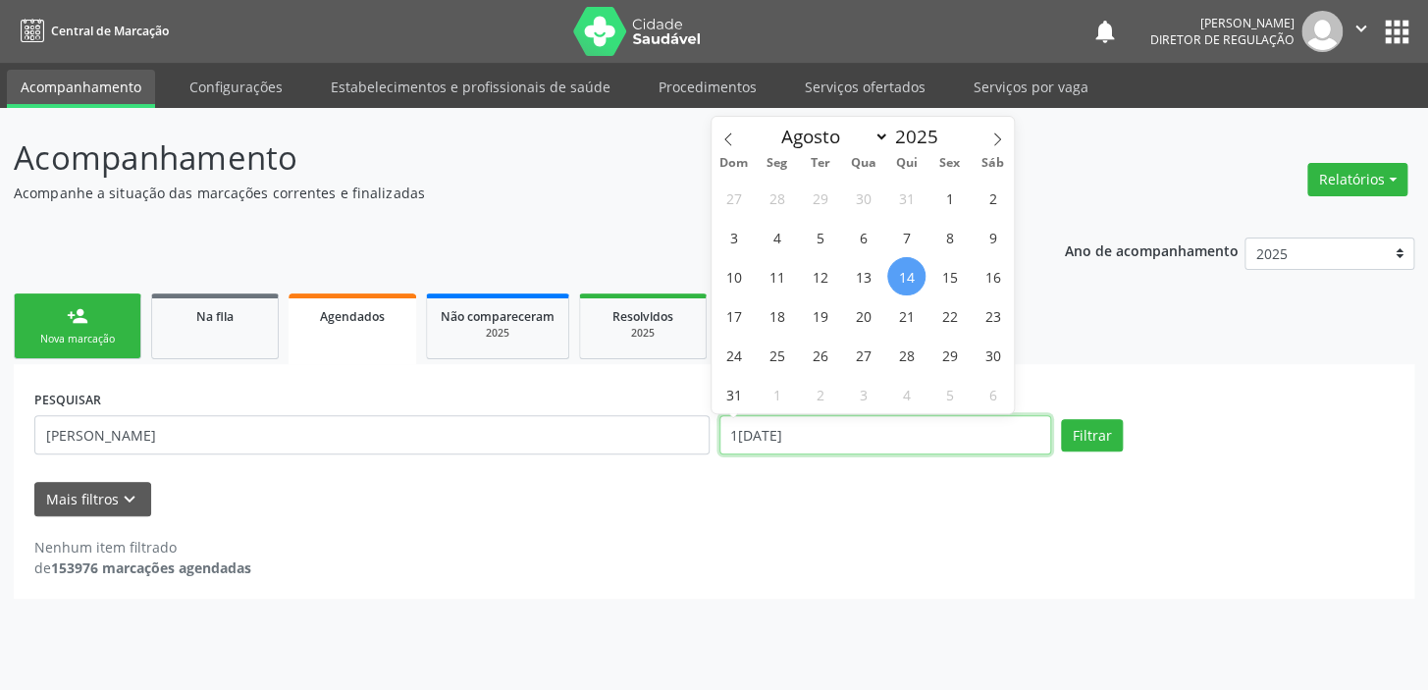
click at [783, 438] on input "14/08/2025" at bounding box center [885, 434] width 333 height 39
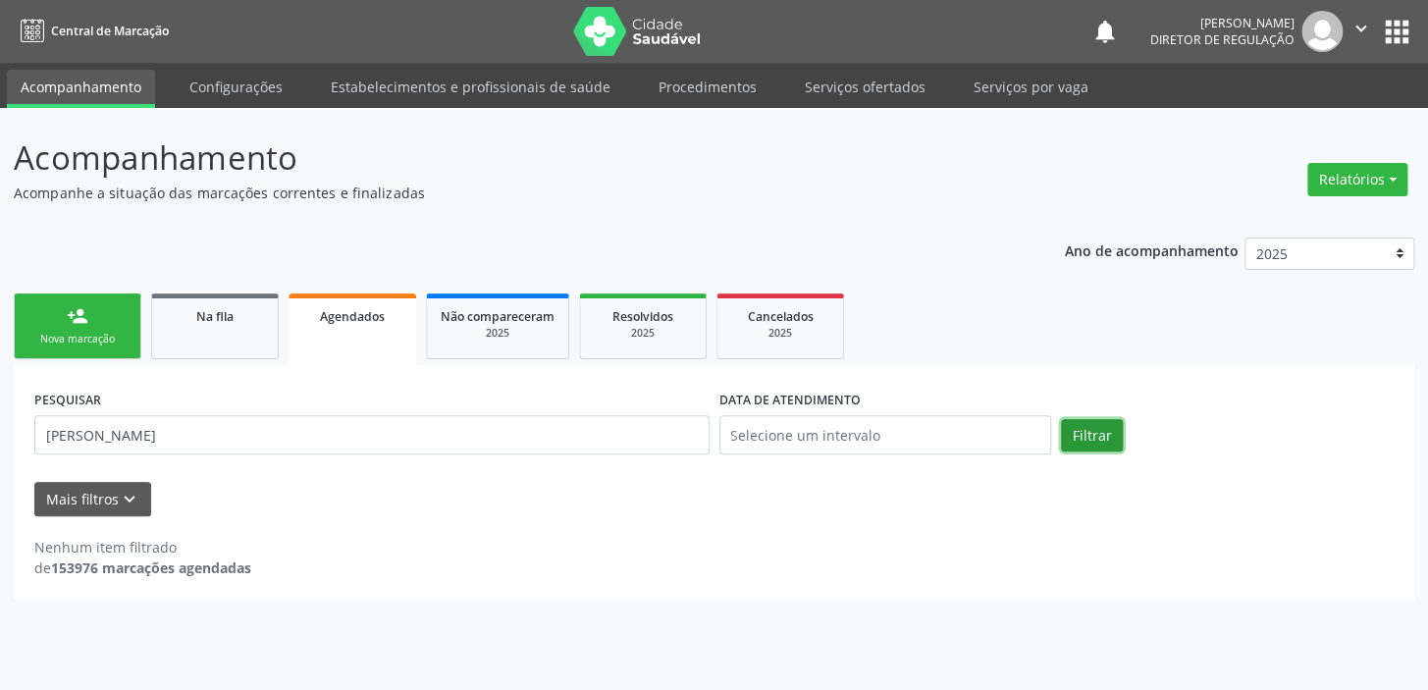
click at [1104, 437] on button "Filtrar" at bounding box center [1092, 435] width 62 height 33
click at [239, 322] on div "Na fila" at bounding box center [215, 315] width 98 height 21
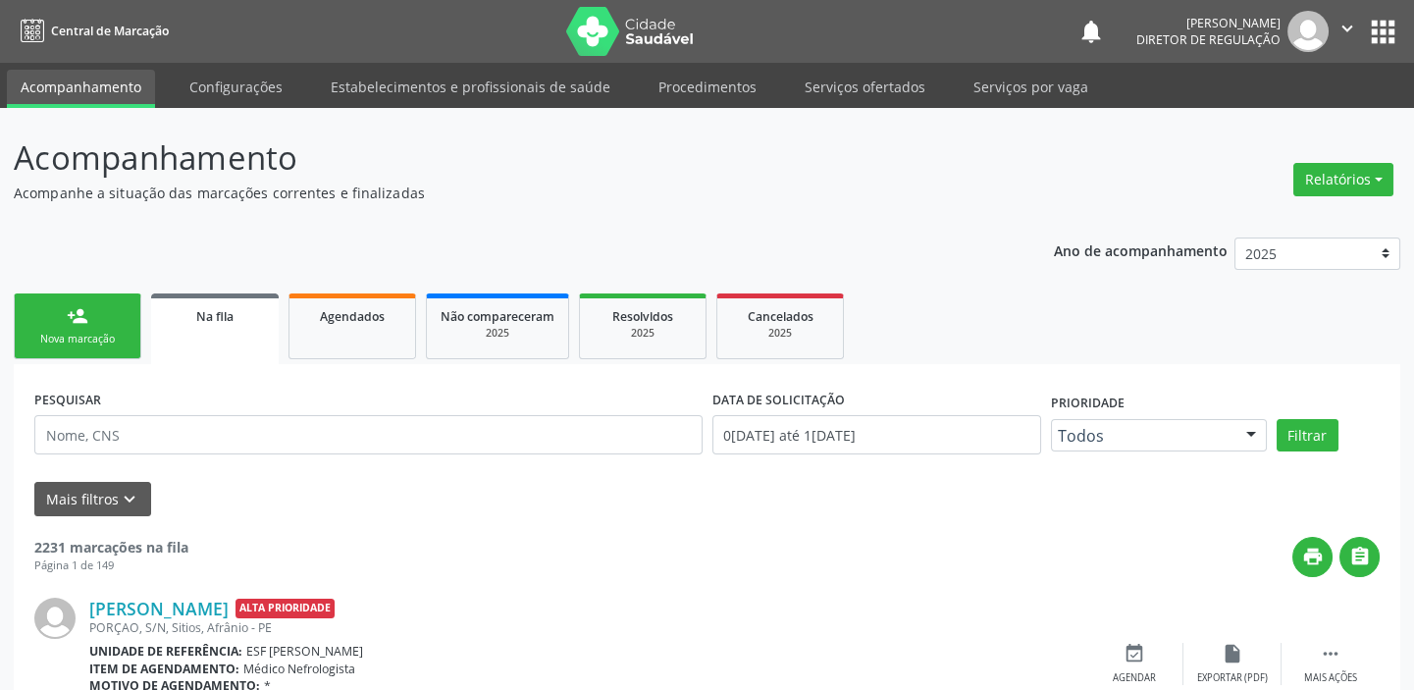
drag, startPoint x: 193, startPoint y: 408, endPoint x: 185, endPoint y: 423, distance: 17.2
click at [191, 412] on div "PESQUISAR" at bounding box center [368, 426] width 678 height 83
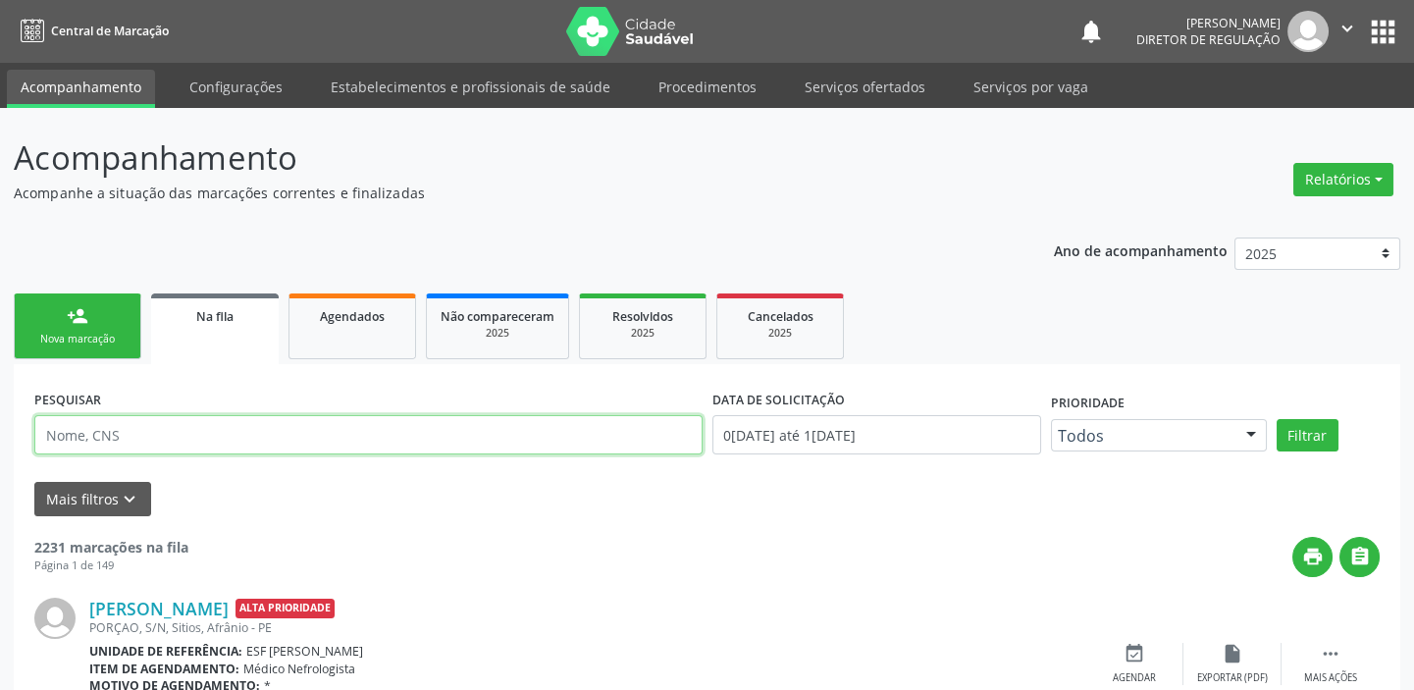
click at [185, 424] on input "text" at bounding box center [368, 434] width 668 height 39
paste input "Marina Xavier Torres"
type input "Marina Xavier Torres"
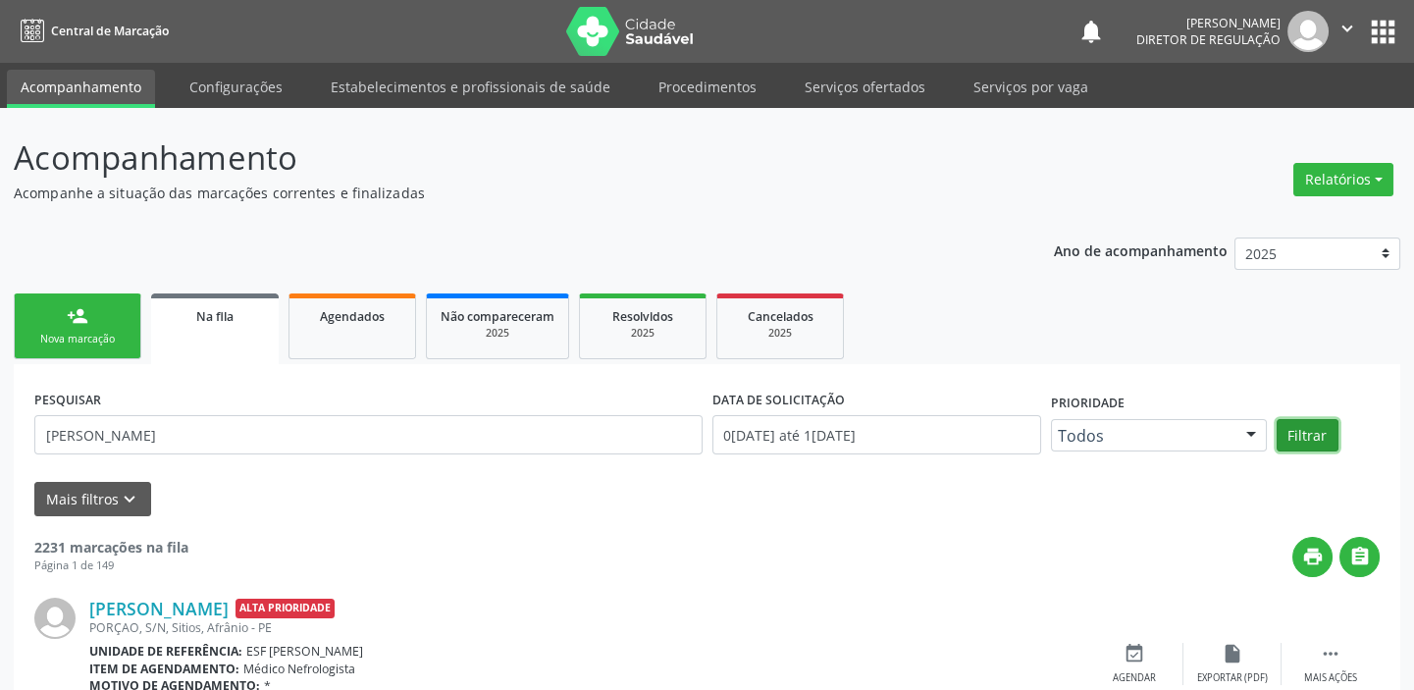
click at [1286, 441] on button "Filtrar" at bounding box center [1308, 435] width 62 height 33
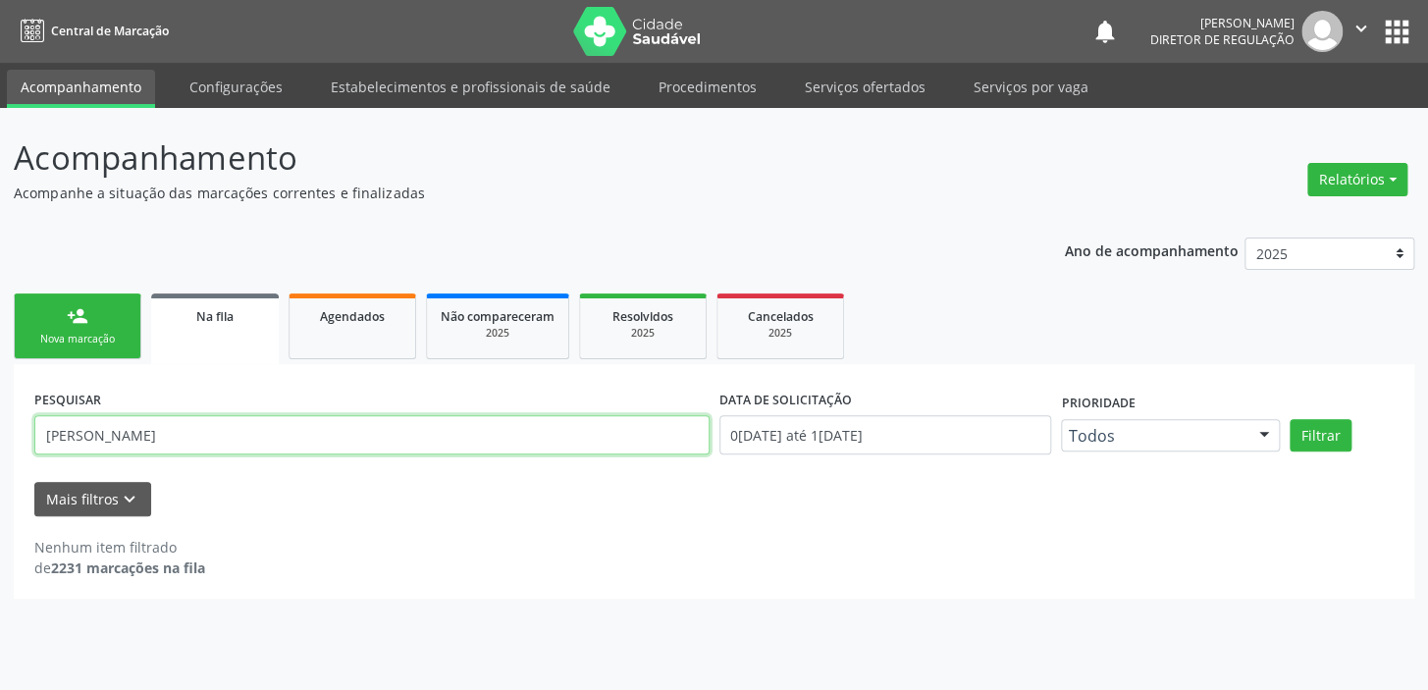
drag, startPoint x: 202, startPoint y: 441, endPoint x: 22, endPoint y: 447, distance: 180.7
click at [22, 447] on div "PESQUISAR Marina Xavier Torres DATA DE SOLICITAÇÃO 01/01/2018 até 14/08/2025 Pr…" at bounding box center [714, 481] width 1401 height 234
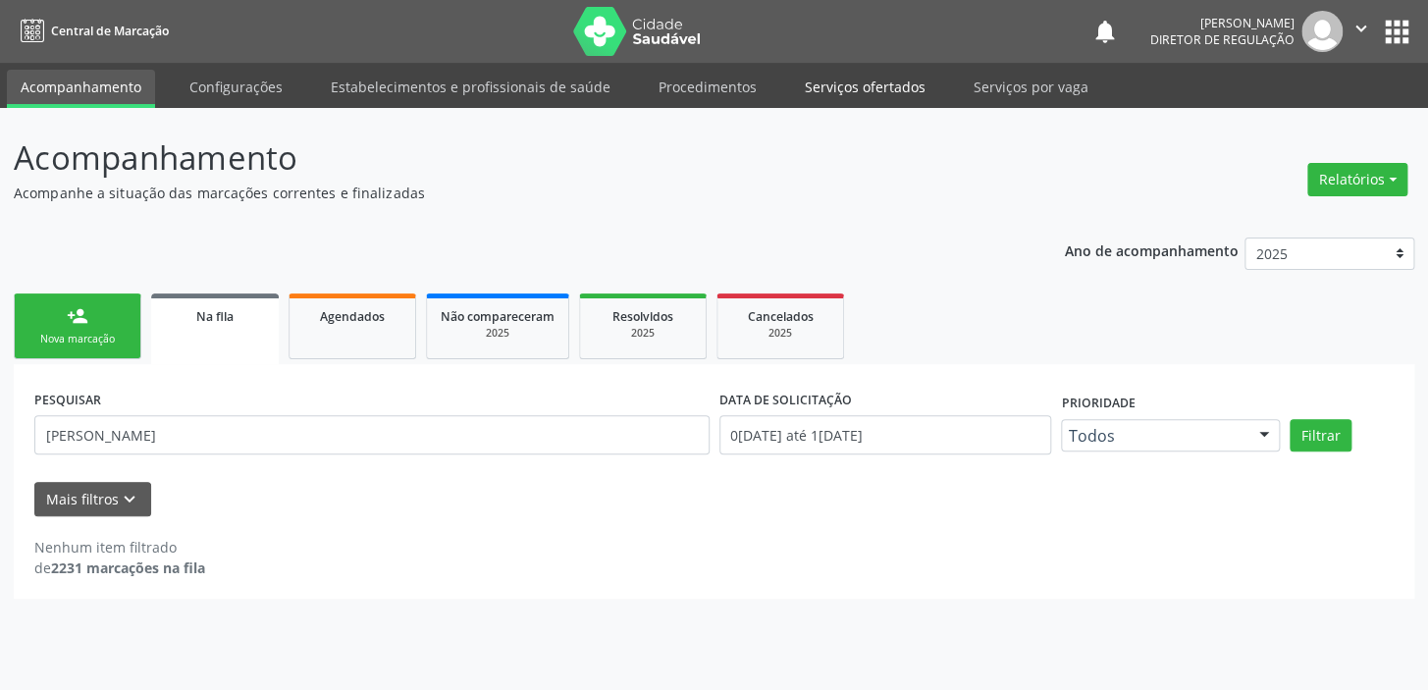
click at [840, 88] on link "Serviços ofertados" at bounding box center [865, 87] width 148 height 34
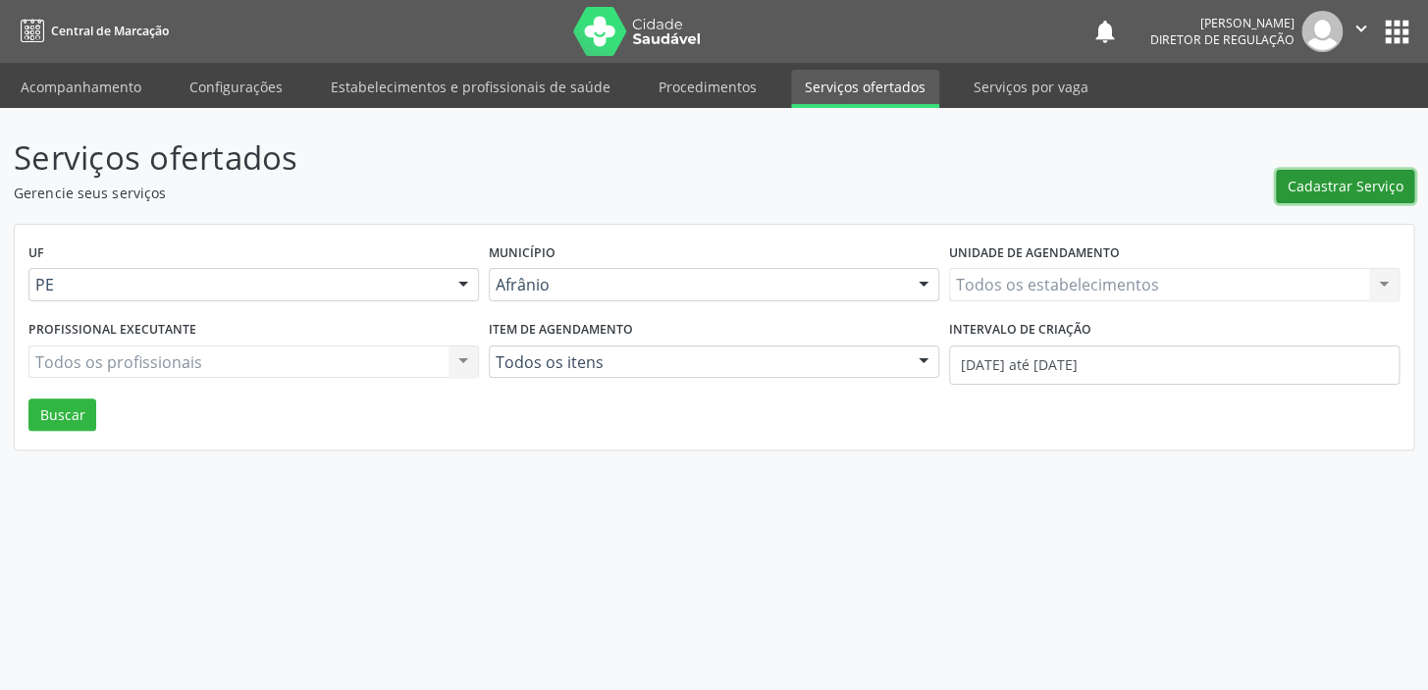
click at [1334, 186] on span "Cadastrar Serviço" at bounding box center [1346, 186] width 116 height 21
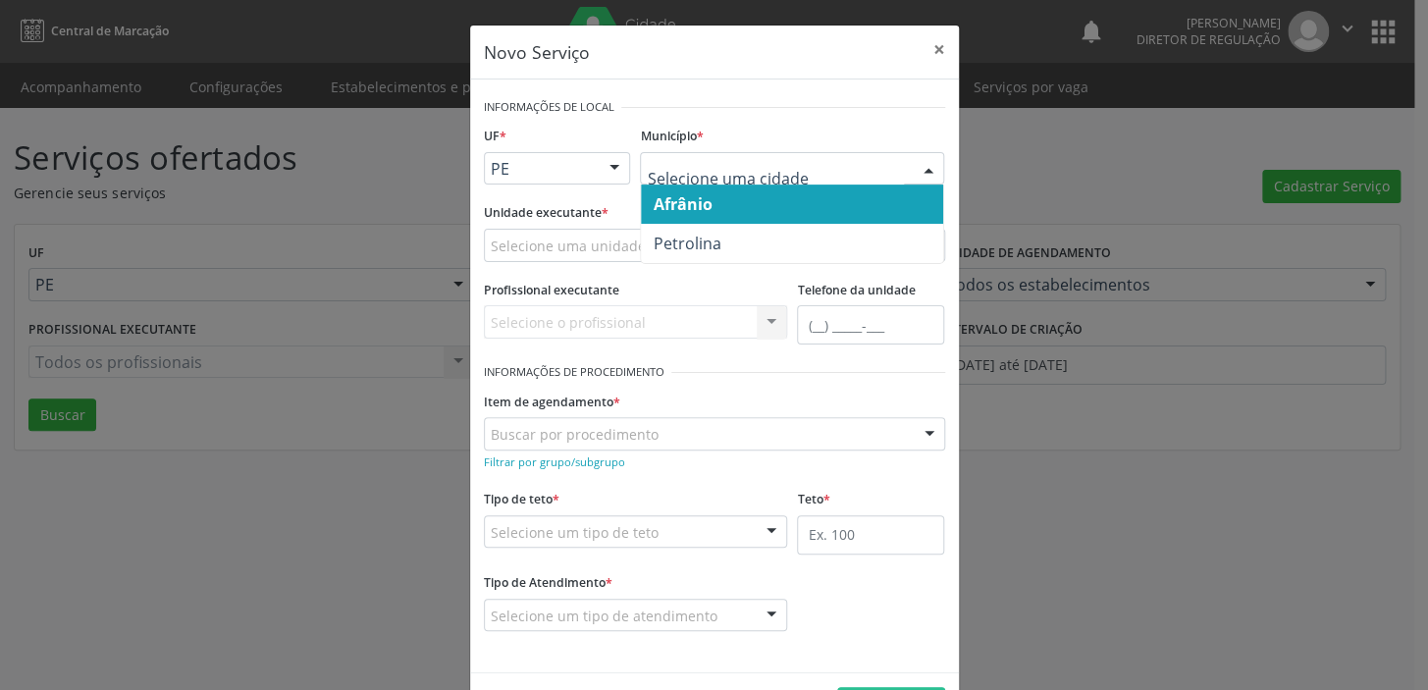
click at [691, 215] on span "Afrânio" at bounding box center [792, 204] width 302 height 39
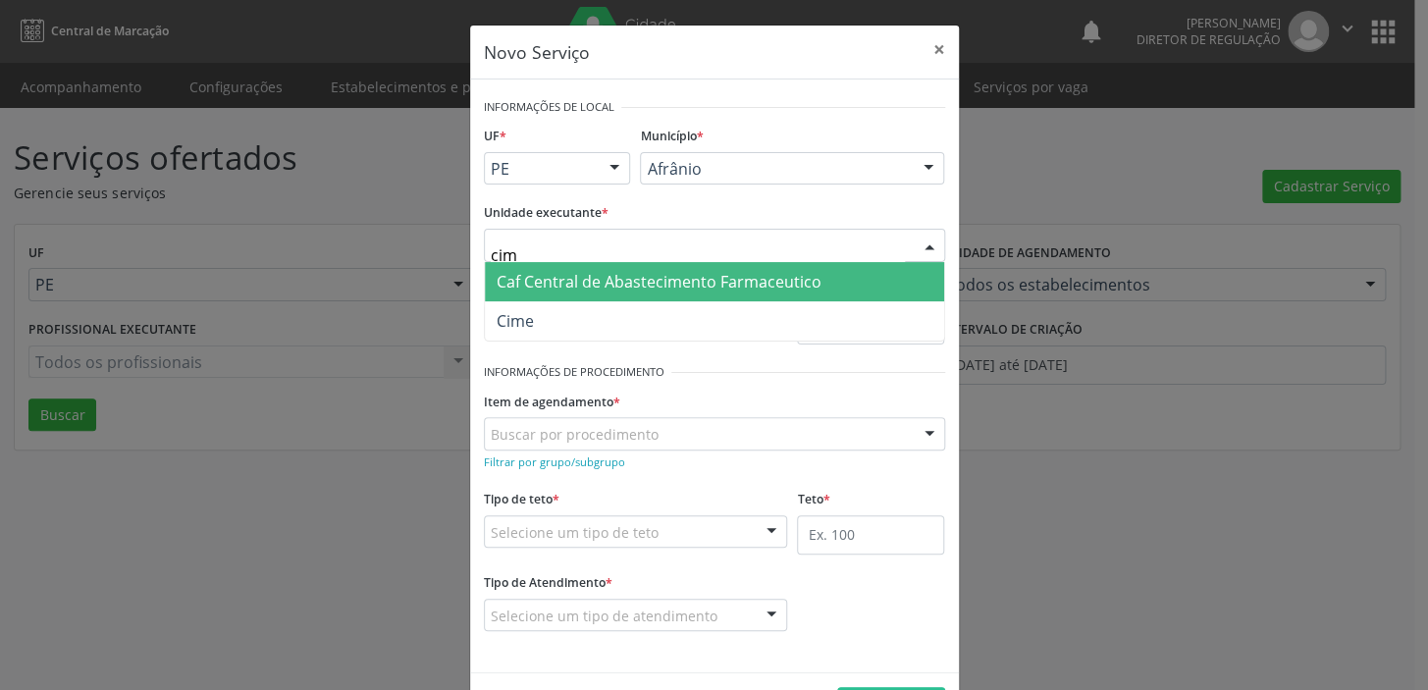
type input "cime"
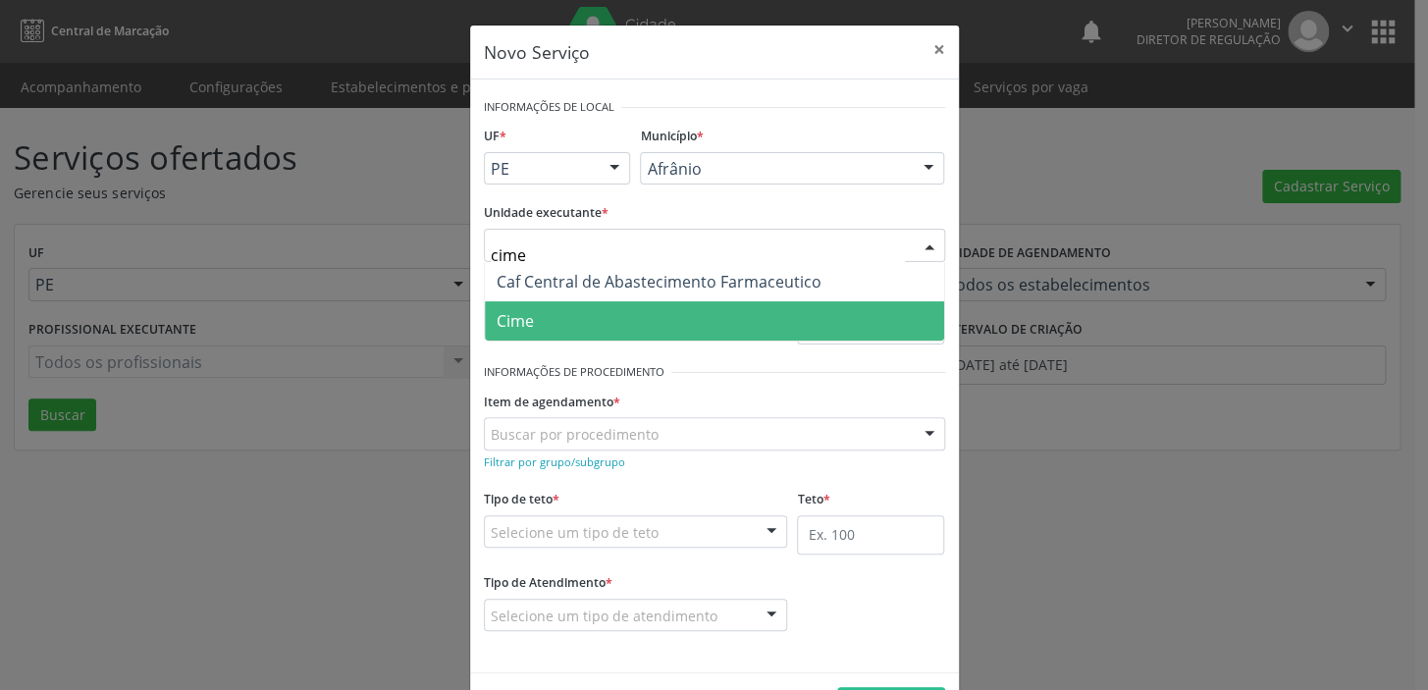
click at [552, 328] on span "Cime" at bounding box center [714, 320] width 459 height 39
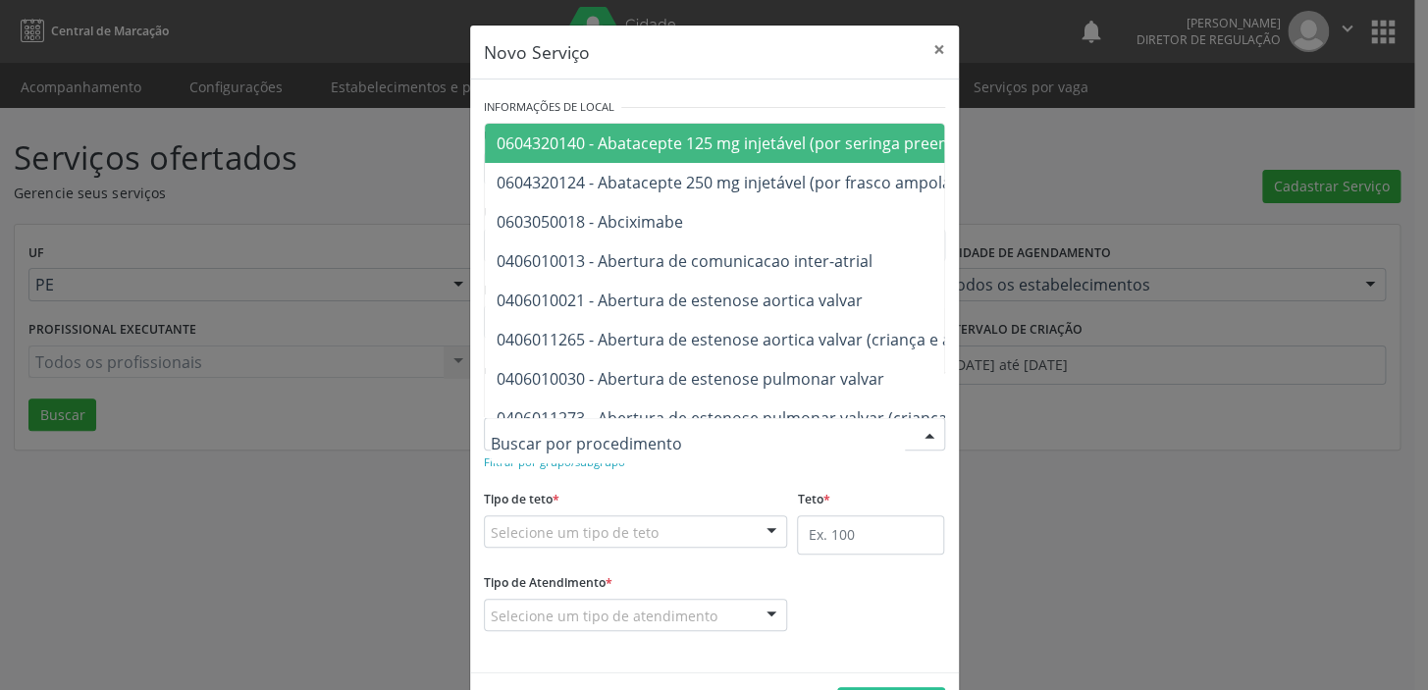
click at [518, 431] on input "text" at bounding box center [698, 443] width 414 height 39
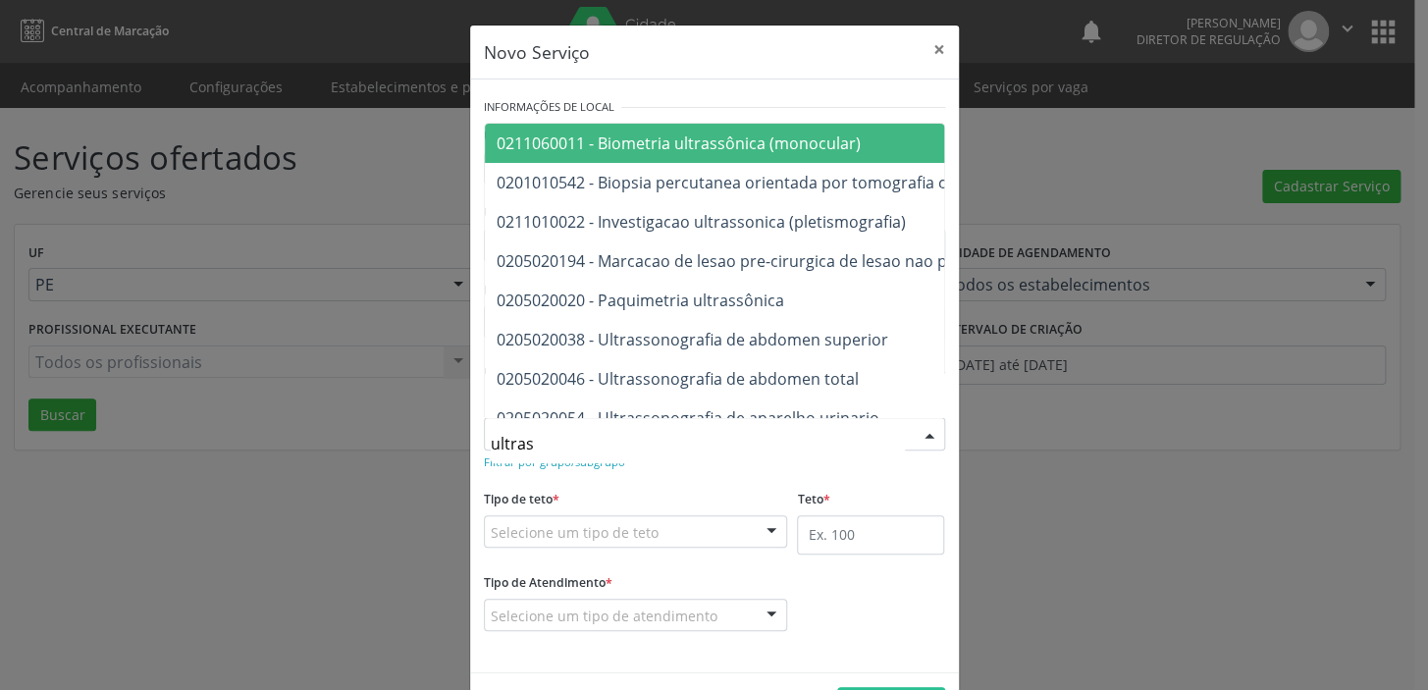
type input "ultrass"
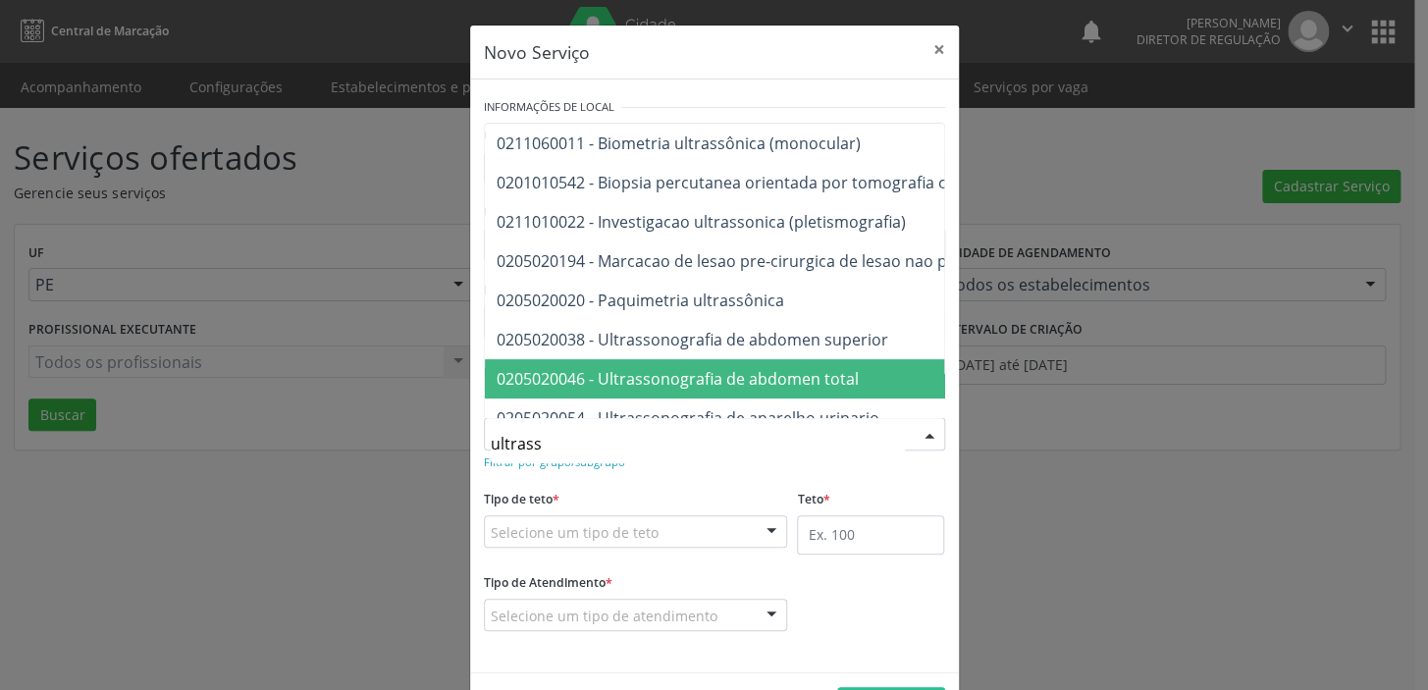
drag, startPoint x: 550, startPoint y: 382, endPoint x: 562, endPoint y: 418, distance: 38.5
click at [550, 382] on span "0205020046 - Ultrassonografia de abdomen total" at bounding box center [678, 379] width 362 height 22
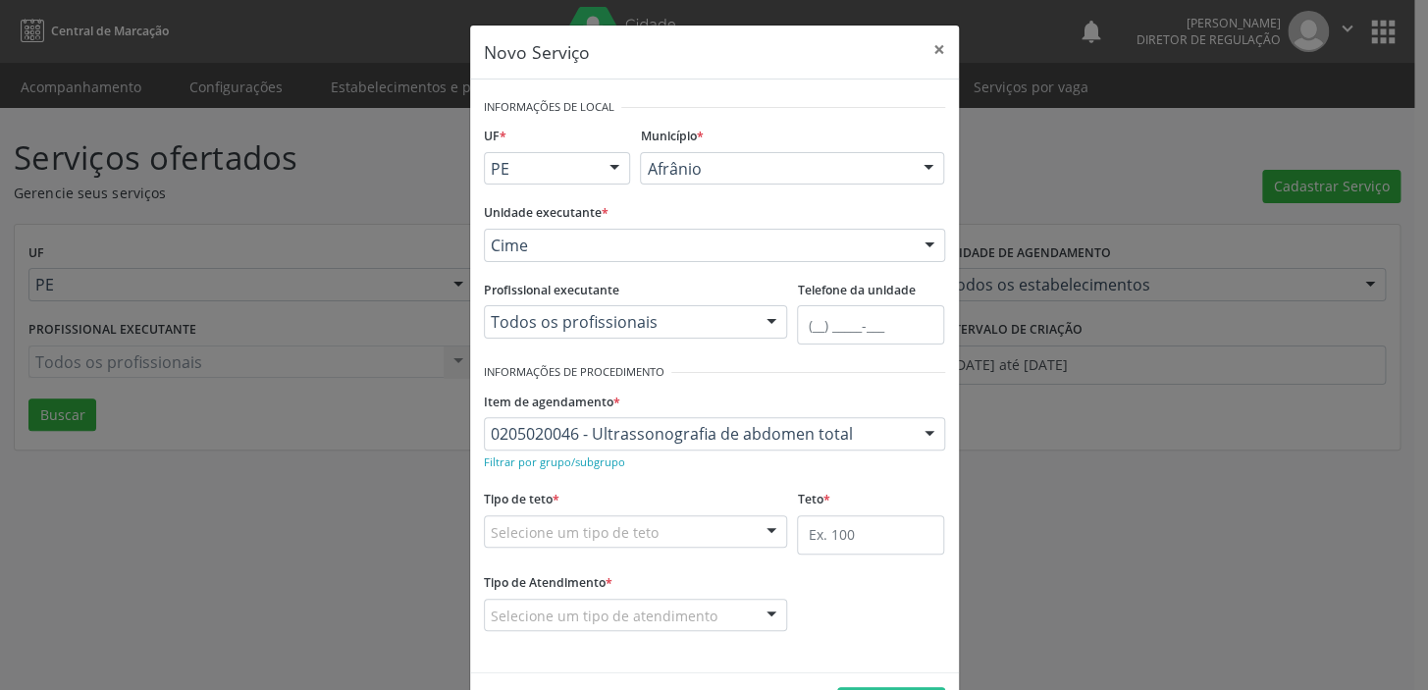
click at [568, 542] on div "Selecione um tipo de teto" at bounding box center [636, 531] width 304 height 33
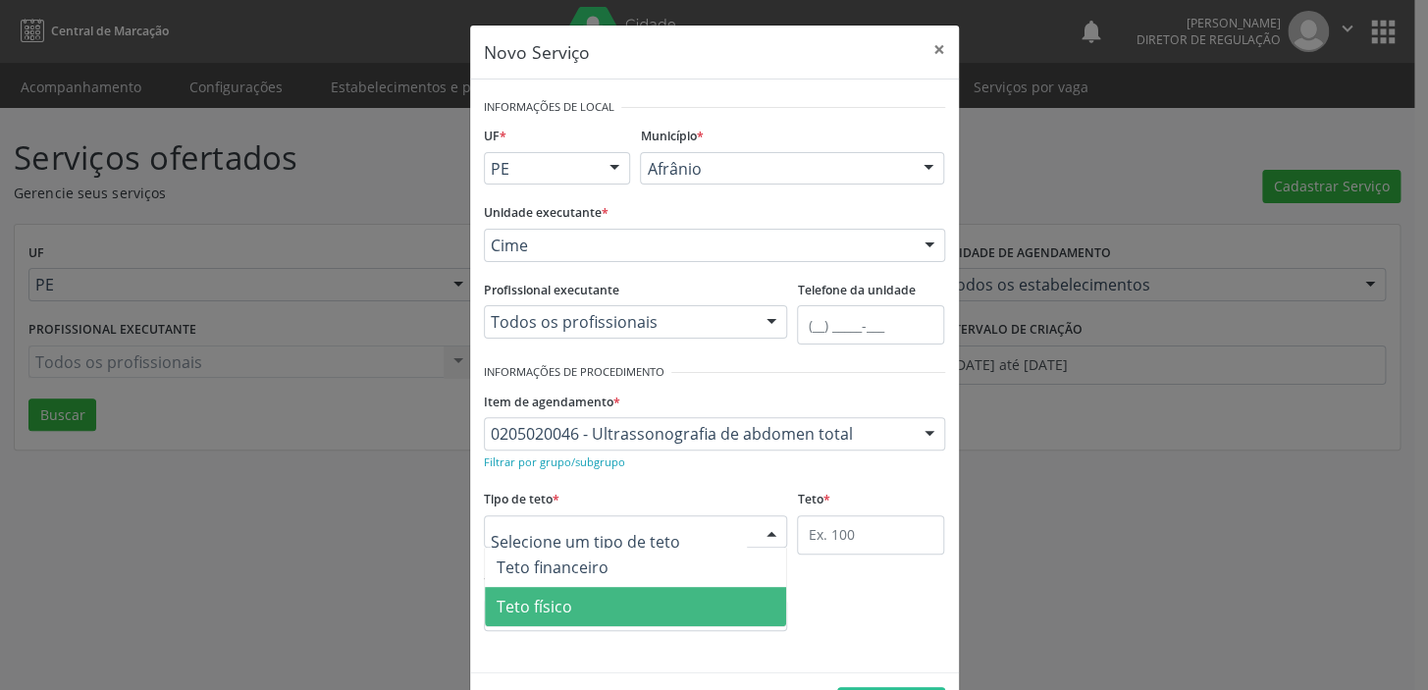
click at [553, 601] on span "Teto físico" at bounding box center [535, 607] width 76 height 22
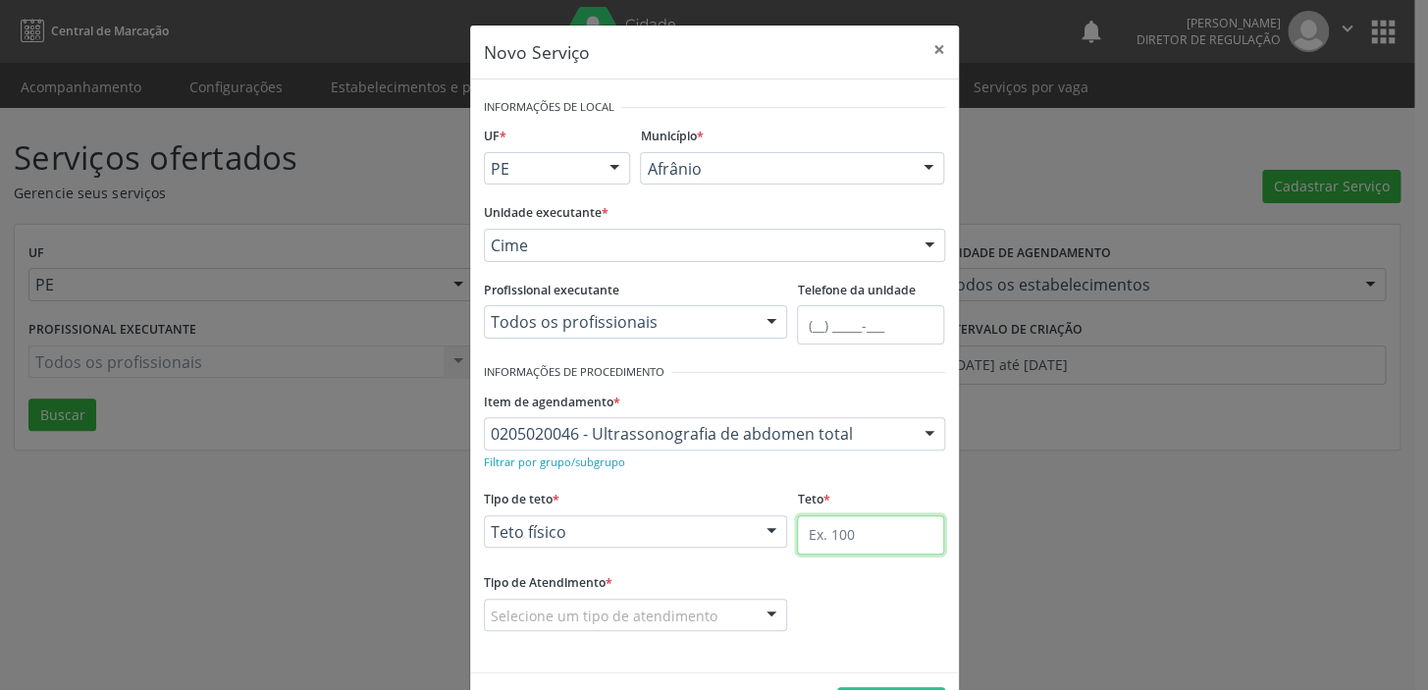
click at [823, 545] on input "text" at bounding box center [870, 534] width 147 height 39
type input "1"
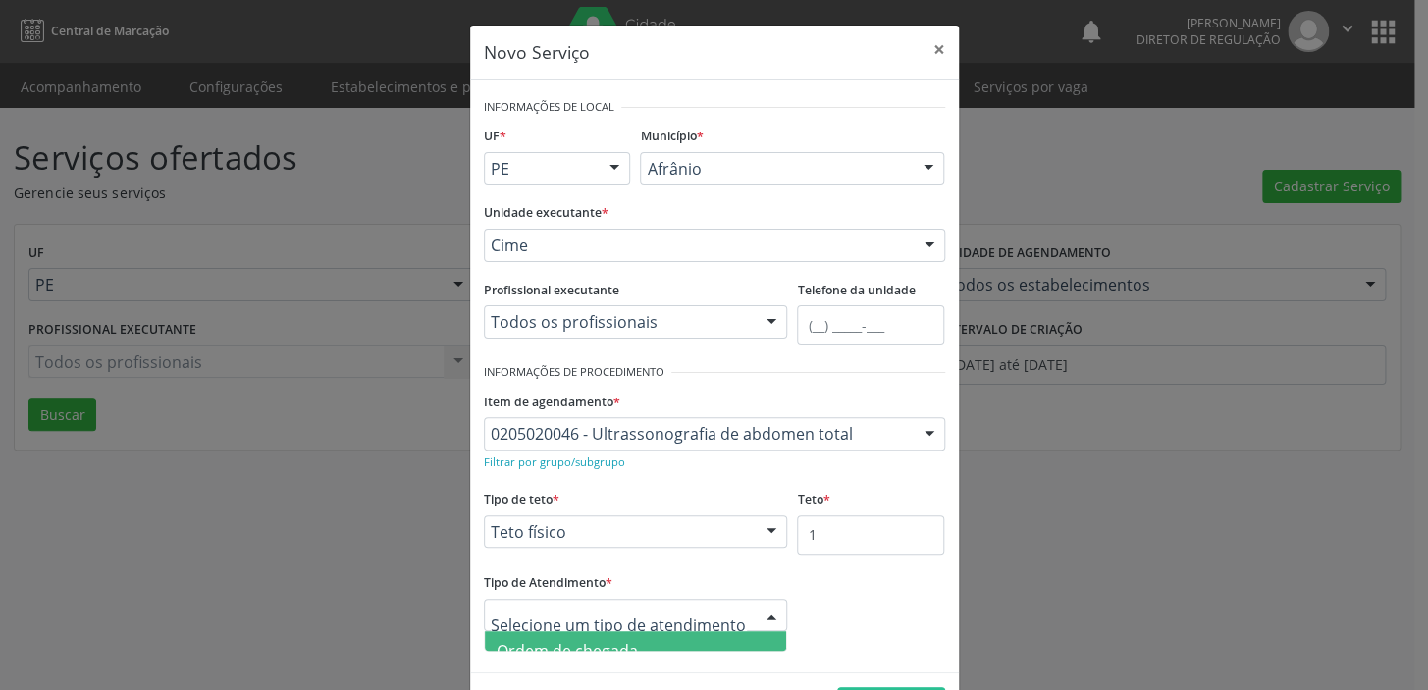
click at [560, 599] on div at bounding box center [636, 615] width 304 height 33
click at [560, 644] on span "Ordem de chegada" at bounding box center [567, 651] width 141 height 22
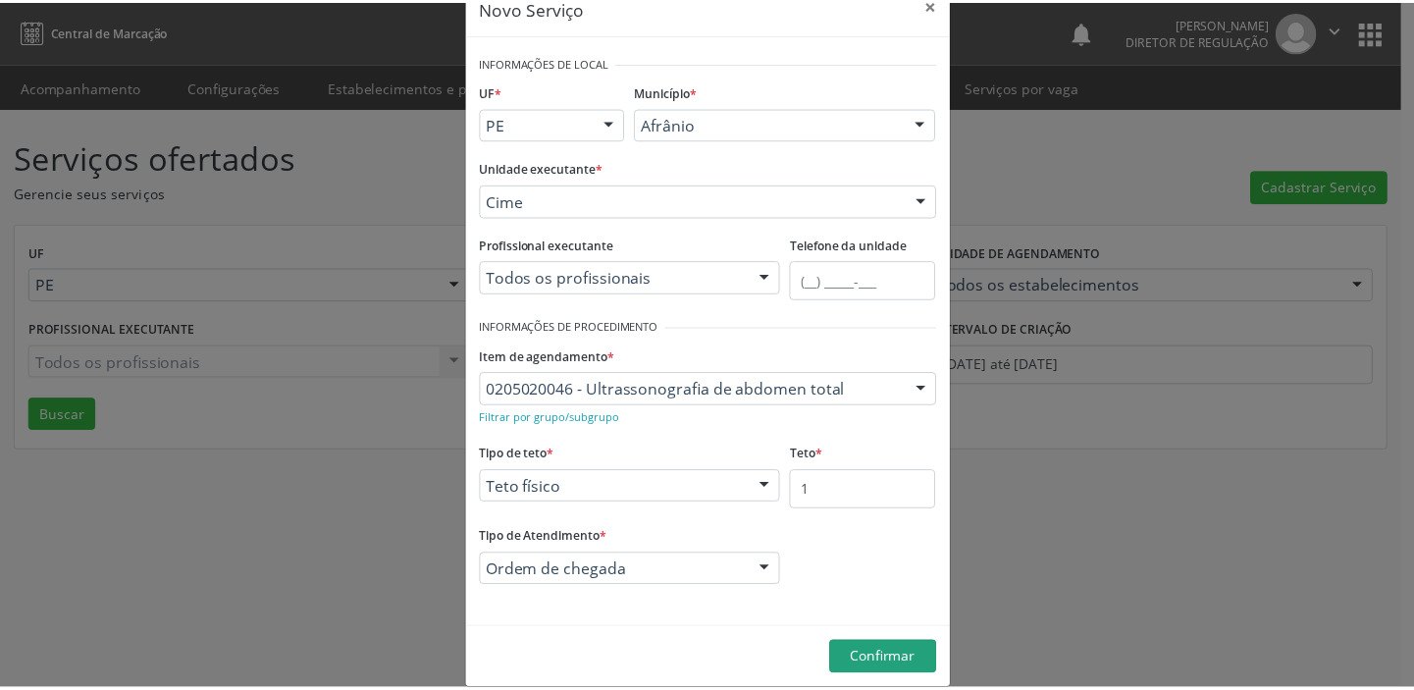
scroll to position [68, 0]
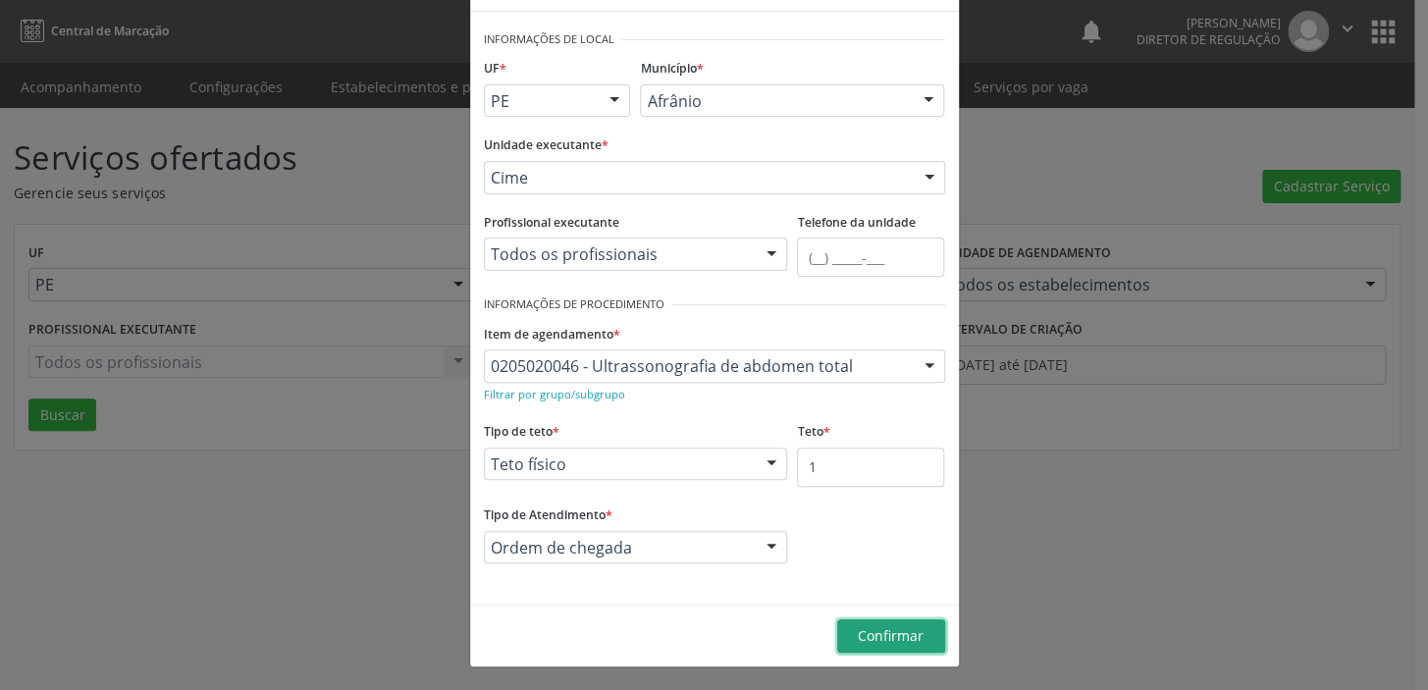
click at [870, 636] on span "Confirmar" at bounding box center [891, 635] width 66 height 19
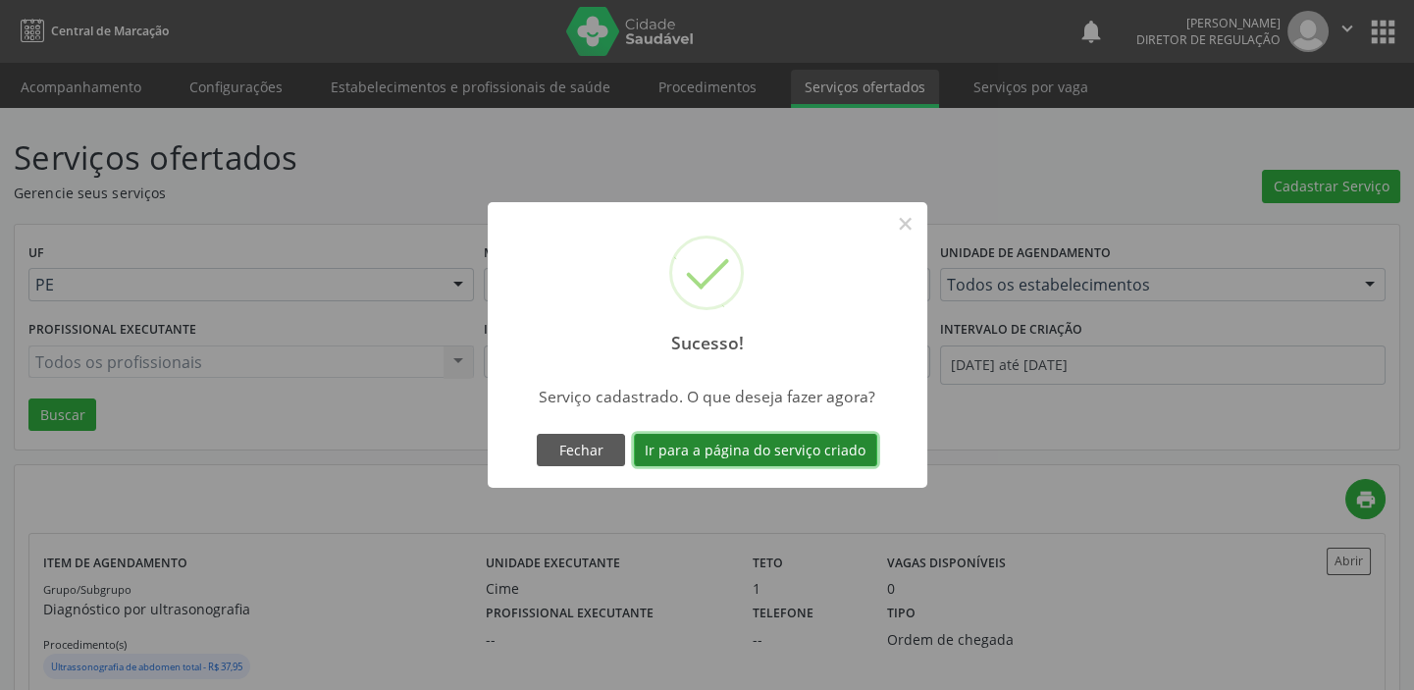
click at [727, 453] on button "Ir para a página do serviço criado" at bounding box center [755, 450] width 243 height 33
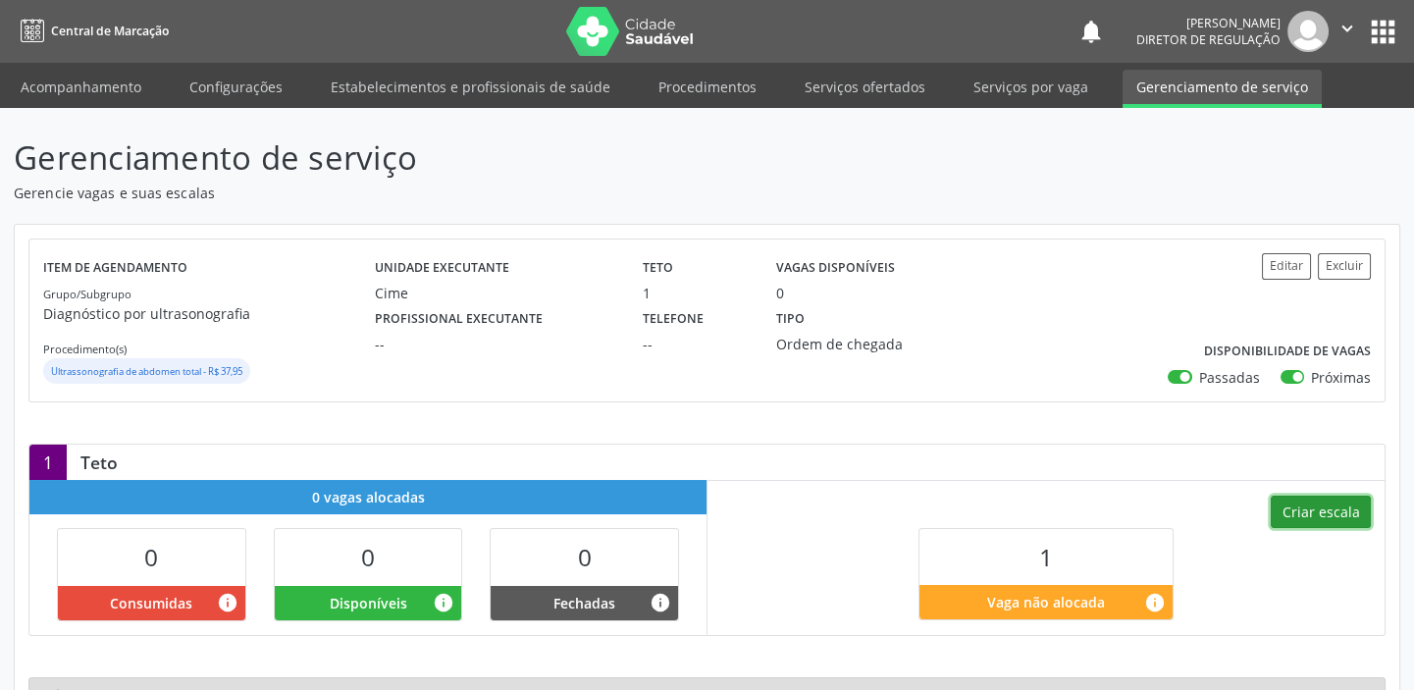
click at [1320, 511] on button "Criar escala" at bounding box center [1321, 512] width 100 height 33
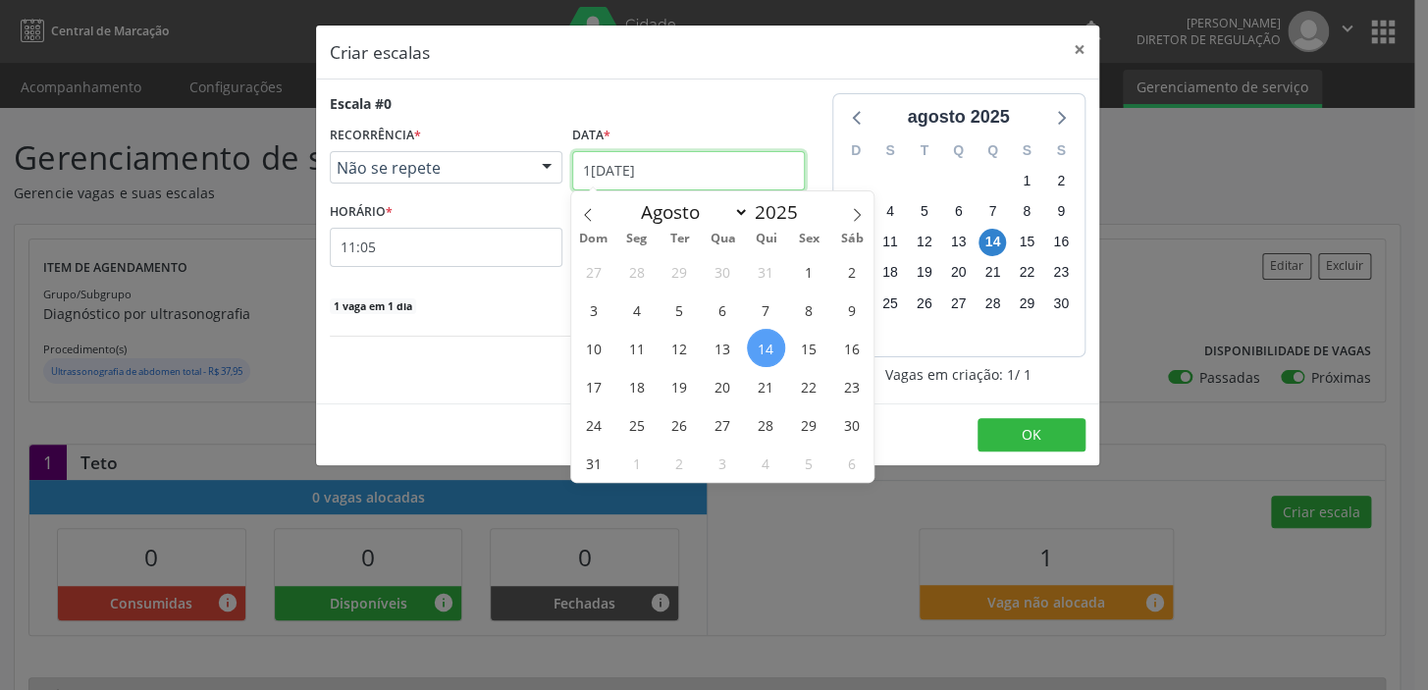
click at [621, 161] on input "14/08/2025" at bounding box center [688, 170] width 233 height 39
click at [685, 389] on span "19" at bounding box center [680, 386] width 38 height 38
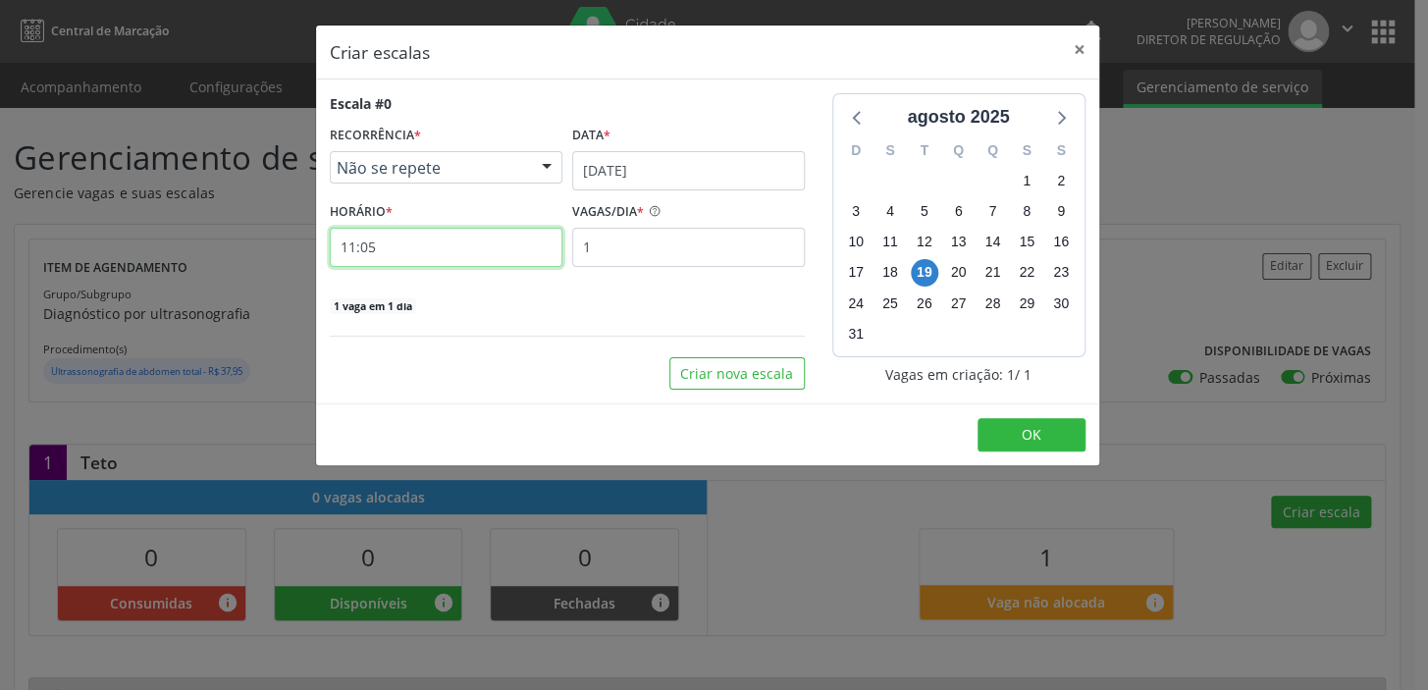
click at [419, 250] on input "11:05" at bounding box center [446, 247] width 233 height 39
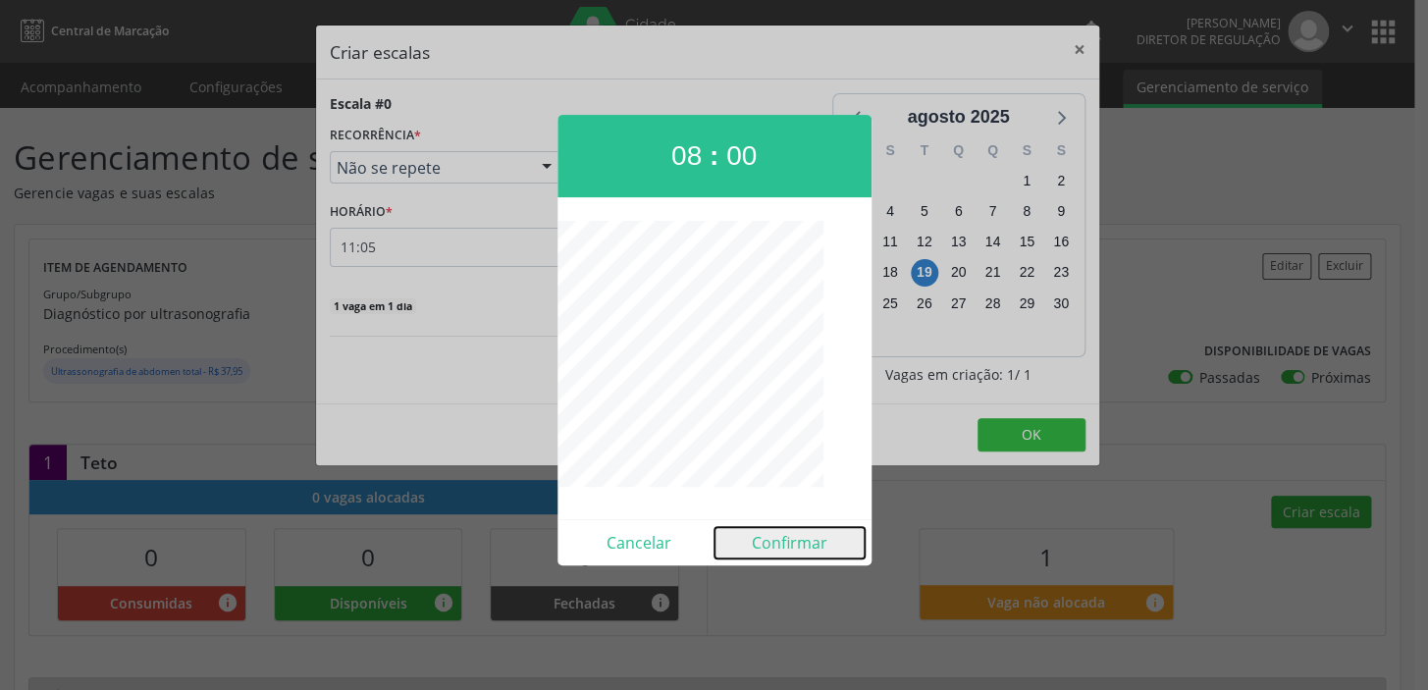
click at [777, 538] on button "Confirmar" at bounding box center [790, 542] width 150 height 31
type input "08:00"
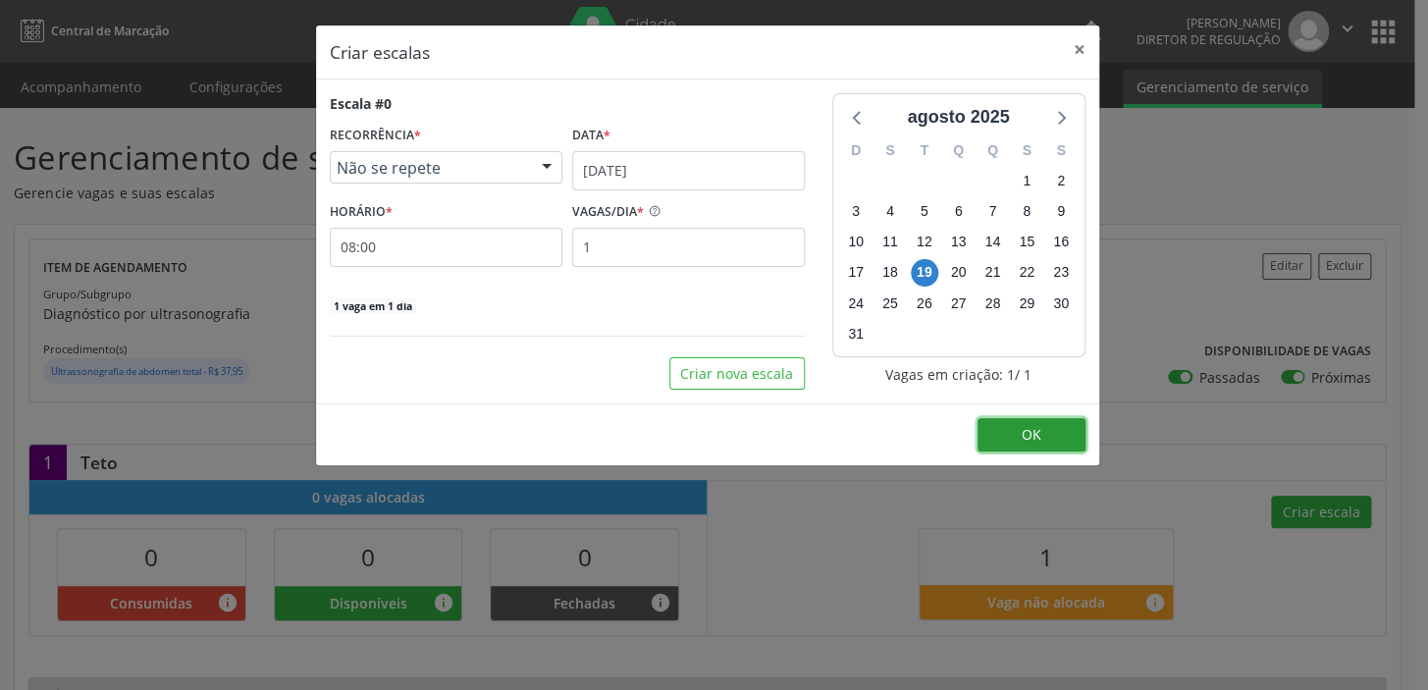
click at [1040, 425] on span "OK" at bounding box center [1032, 434] width 20 height 19
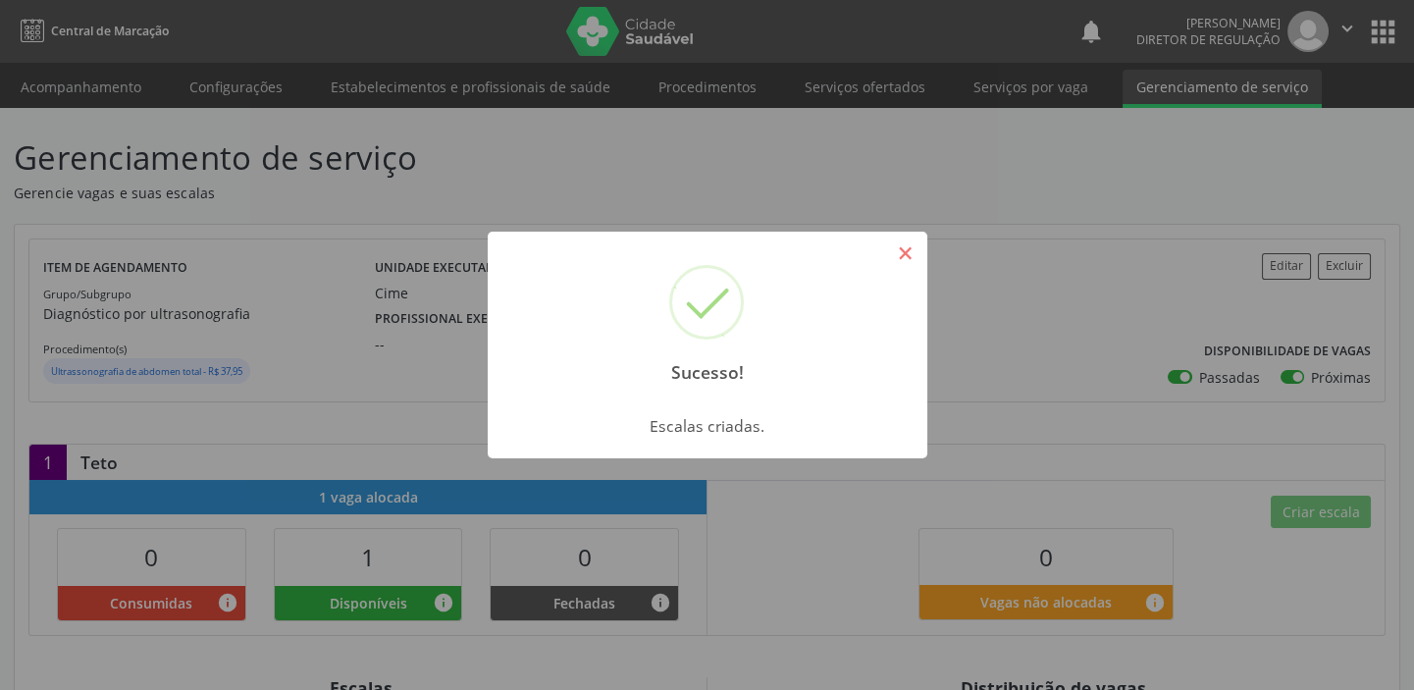
click at [899, 261] on button "×" at bounding box center [905, 253] width 33 height 33
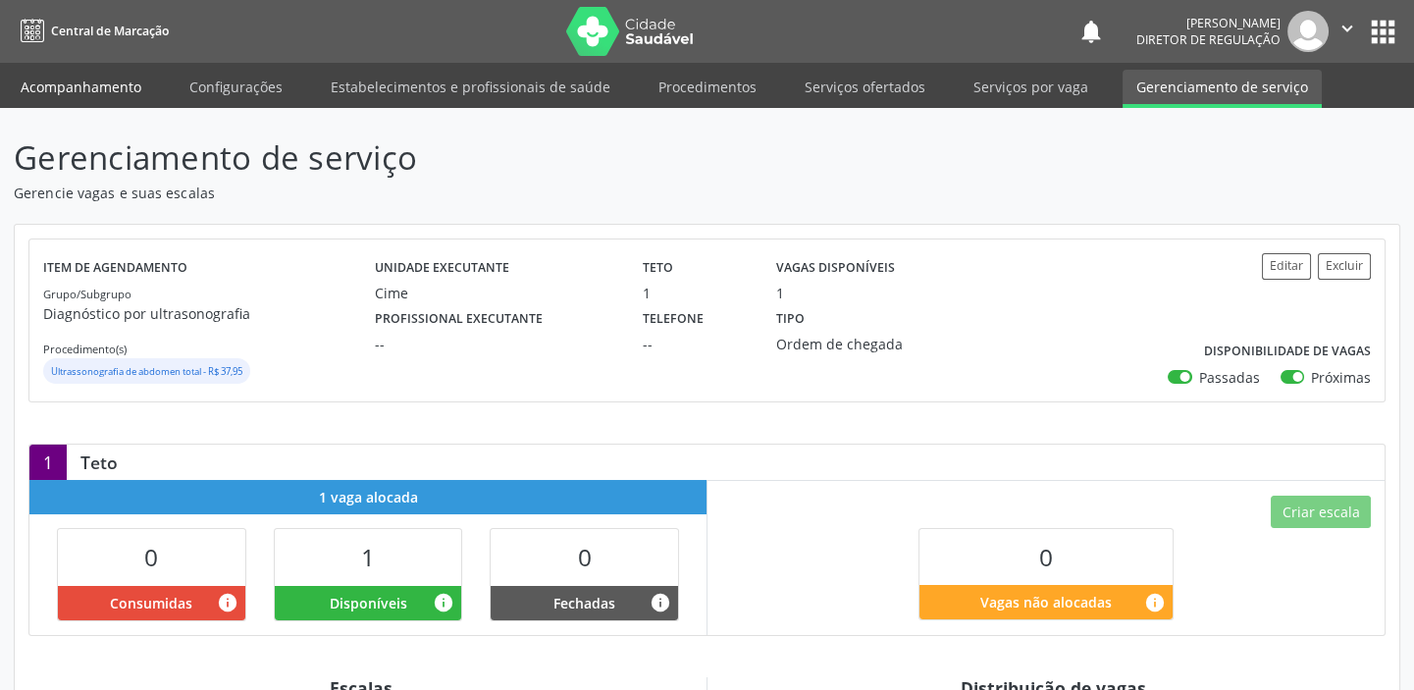
click at [52, 92] on link "Acompanhamento" at bounding box center [81, 87] width 148 height 34
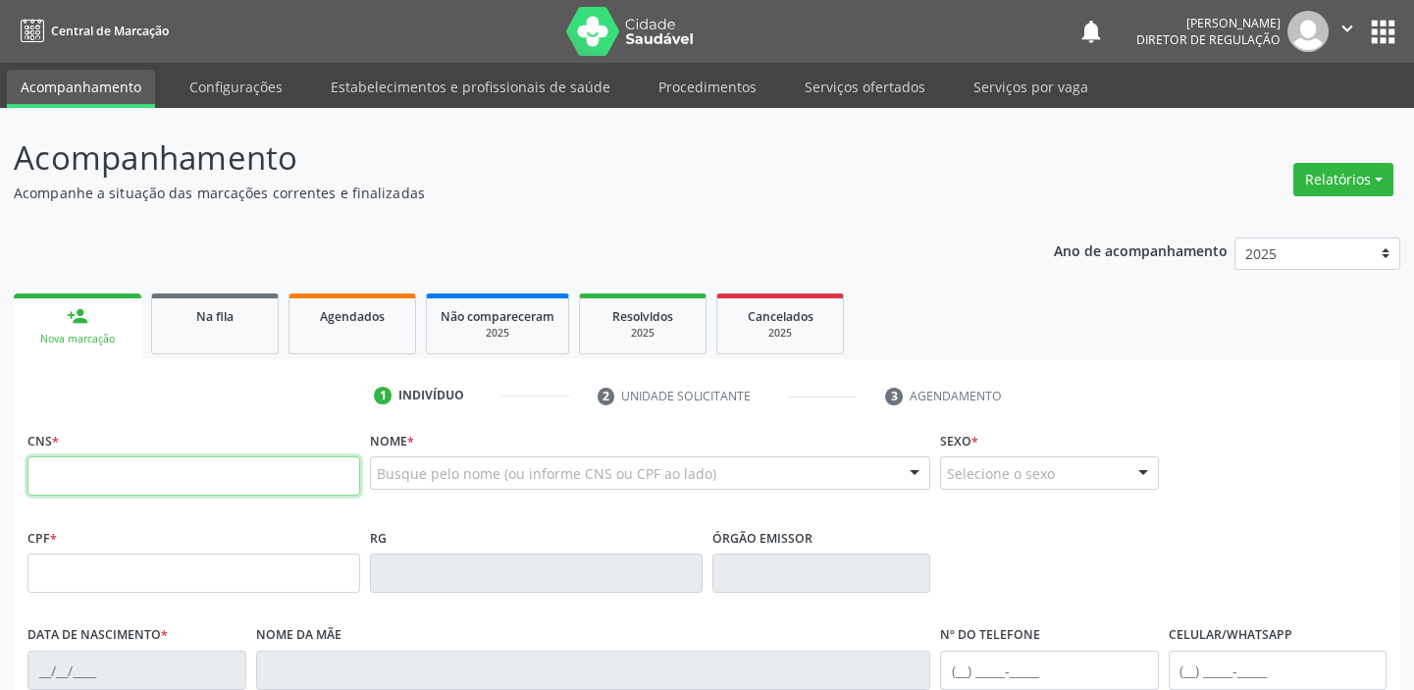
click at [80, 473] on input "text" at bounding box center [193, 475] width 333 height 39
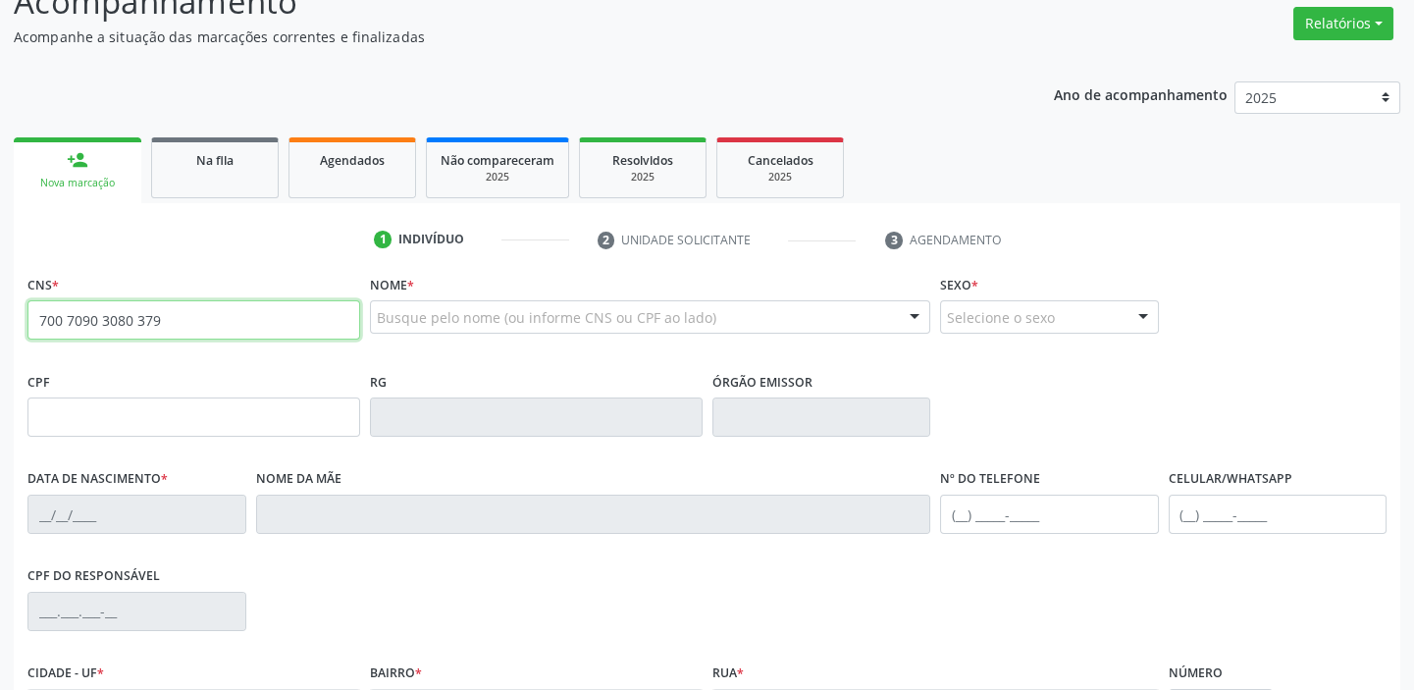
scroll to position [178, 0]
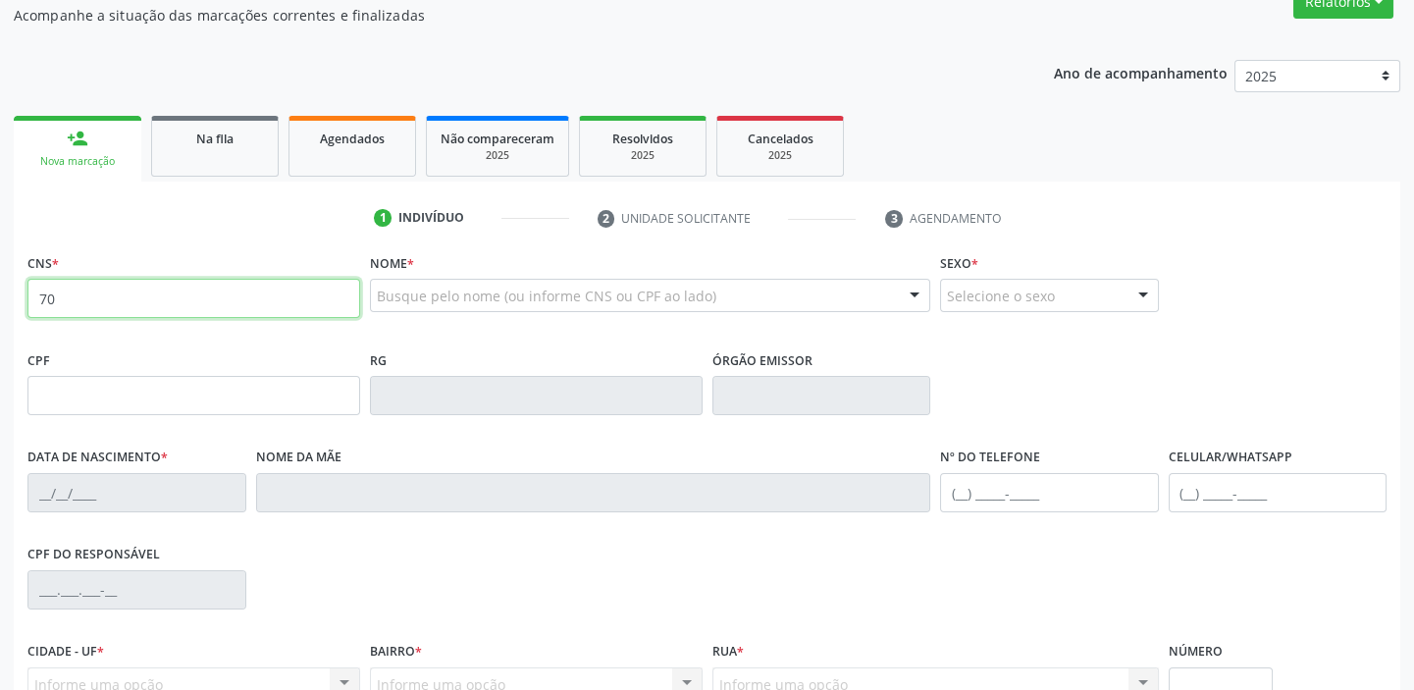
type input "7"
type input "700 7009 0308 0379"
type input "28/07/1957"
type input "Raimunda Elizia da Silva"
type input "(87) 98851-7477"
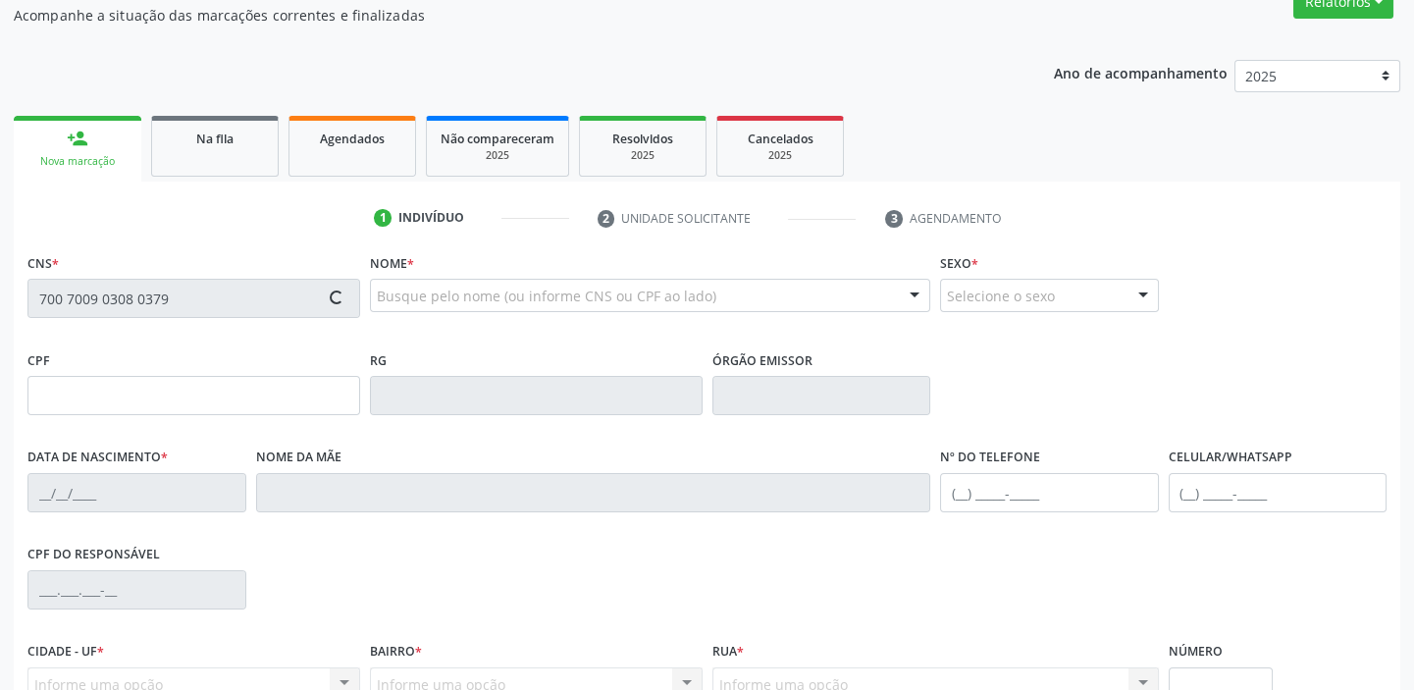
type input "(87) 98851-7477"
type input "S/N"
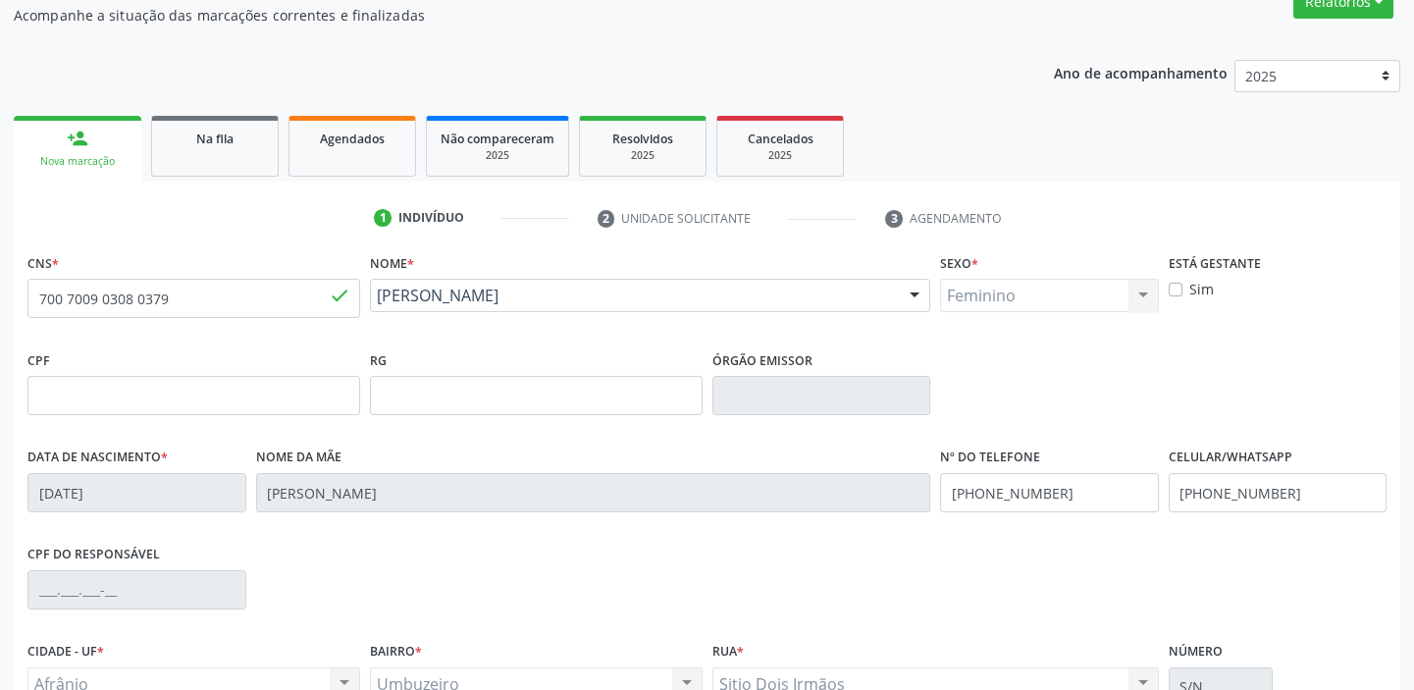
scroll to position [373, 0]
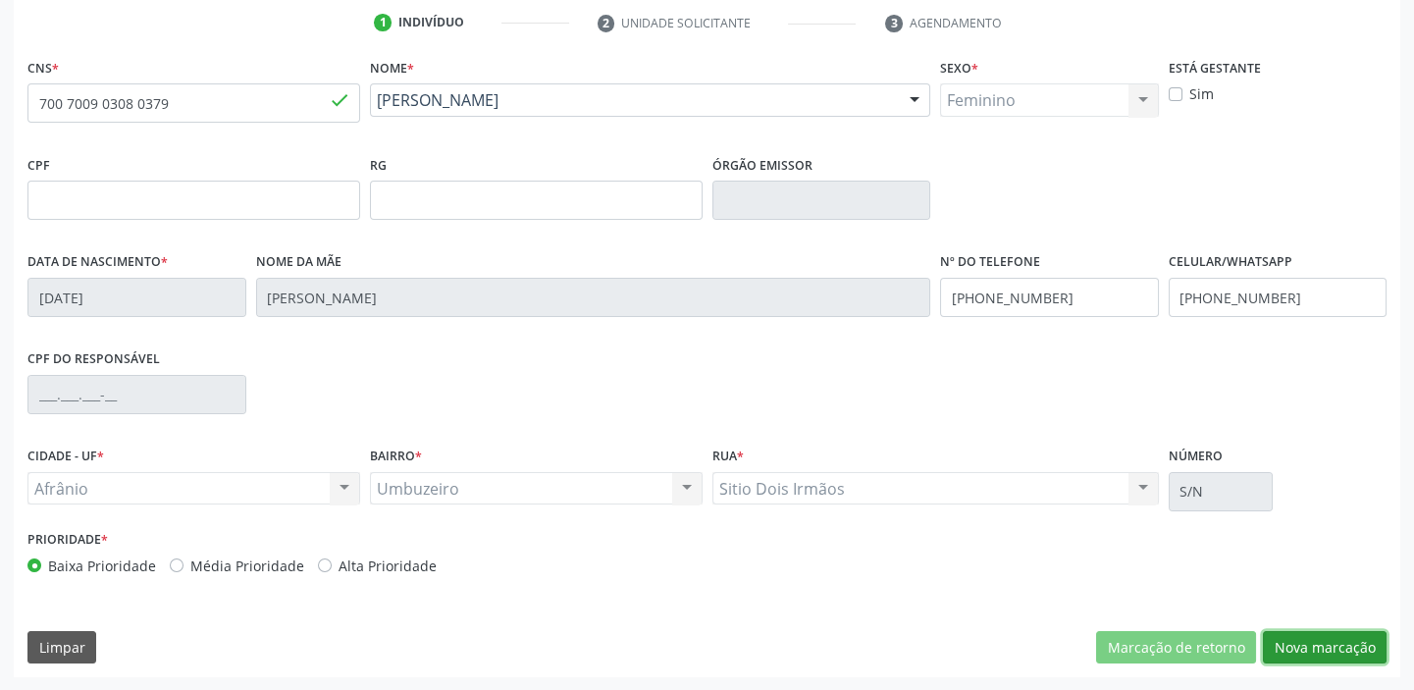
click at [1291, 646] on button "Nova marcação" at bounding box center [1325, 647] width 124 height 33
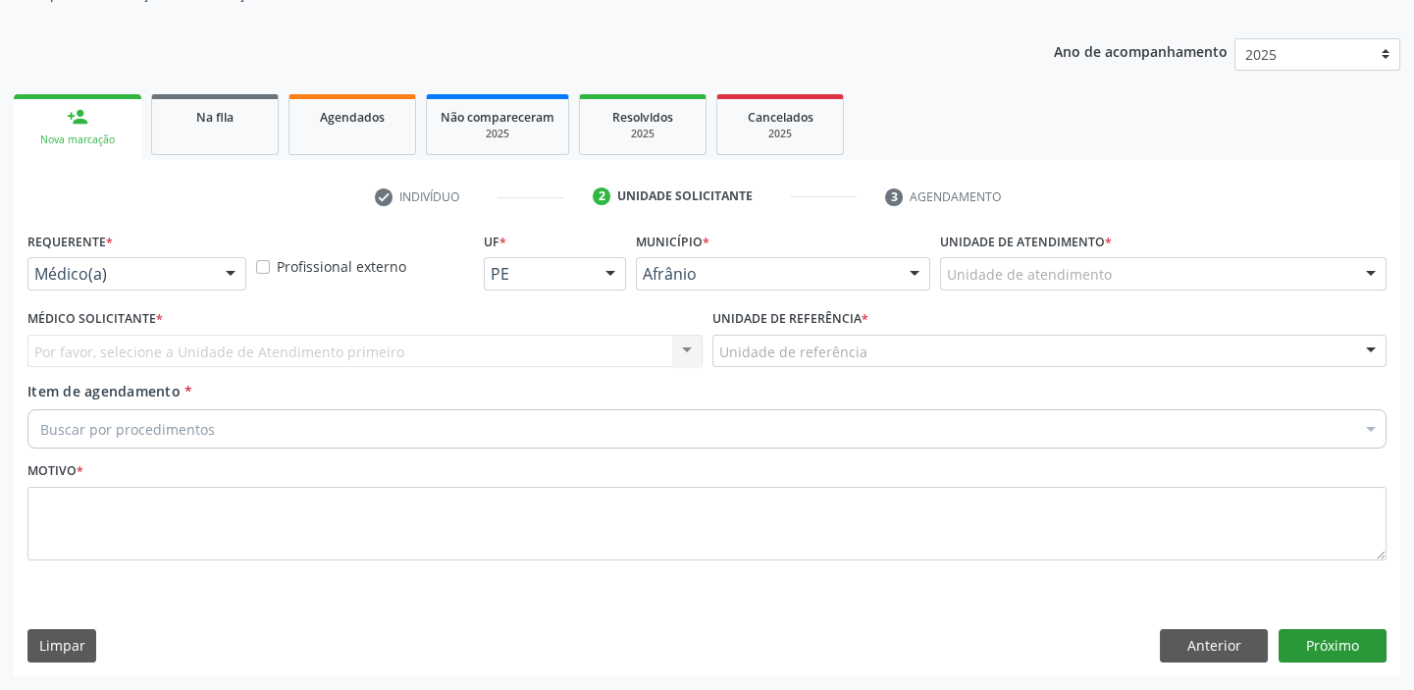
scroll to position [197, 0]
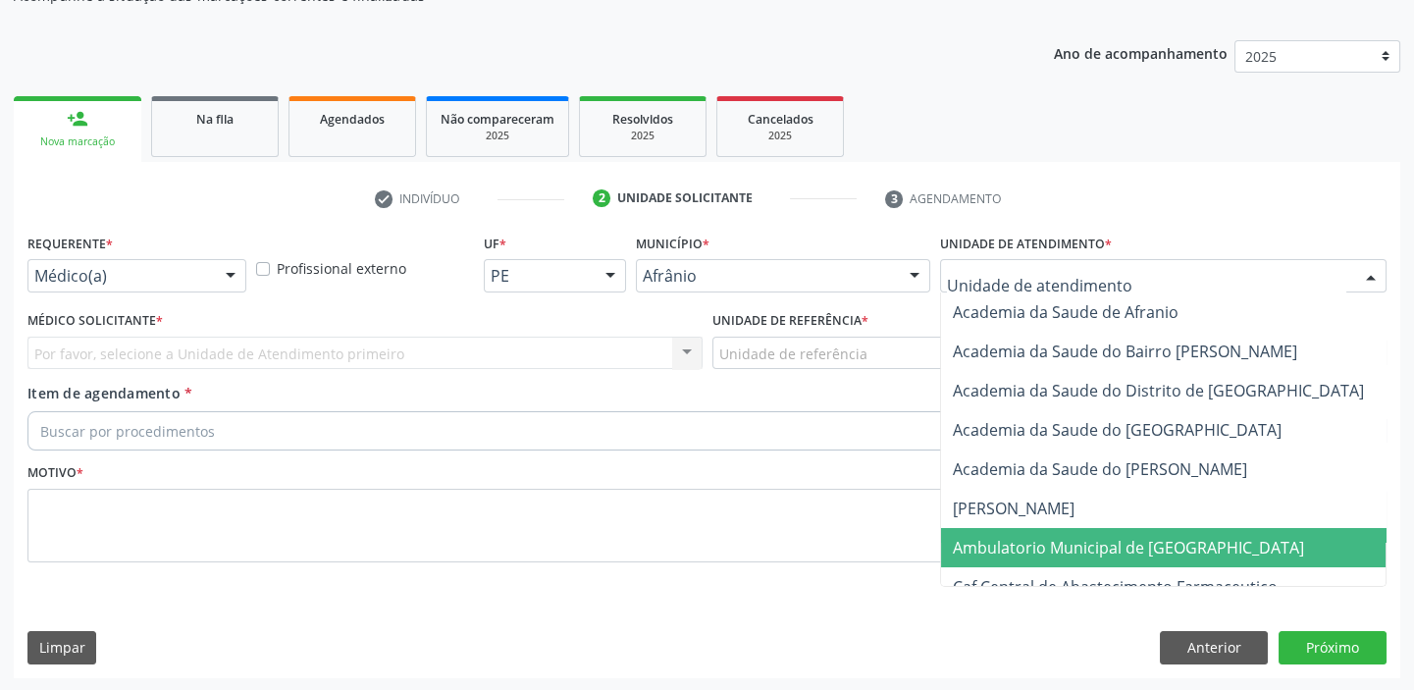
click at [1009, 542] on span "Ambulatorio Municipal de [GEOGRAPHIC_DATA]" at bounding box center [1128, 548] width 351 height 22
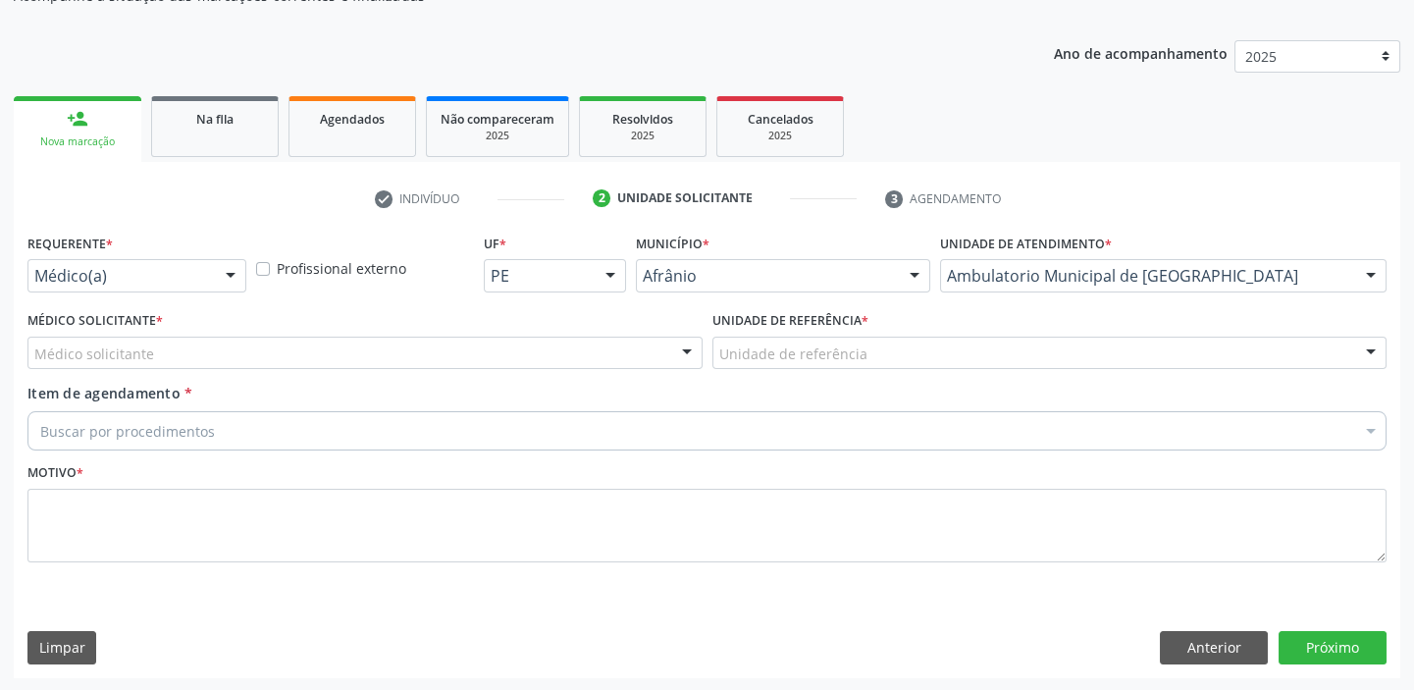
drag, startPoint x: 756, startPoint y: 344, endPoint x: 775, endPoint y: 404, distance: 63.9
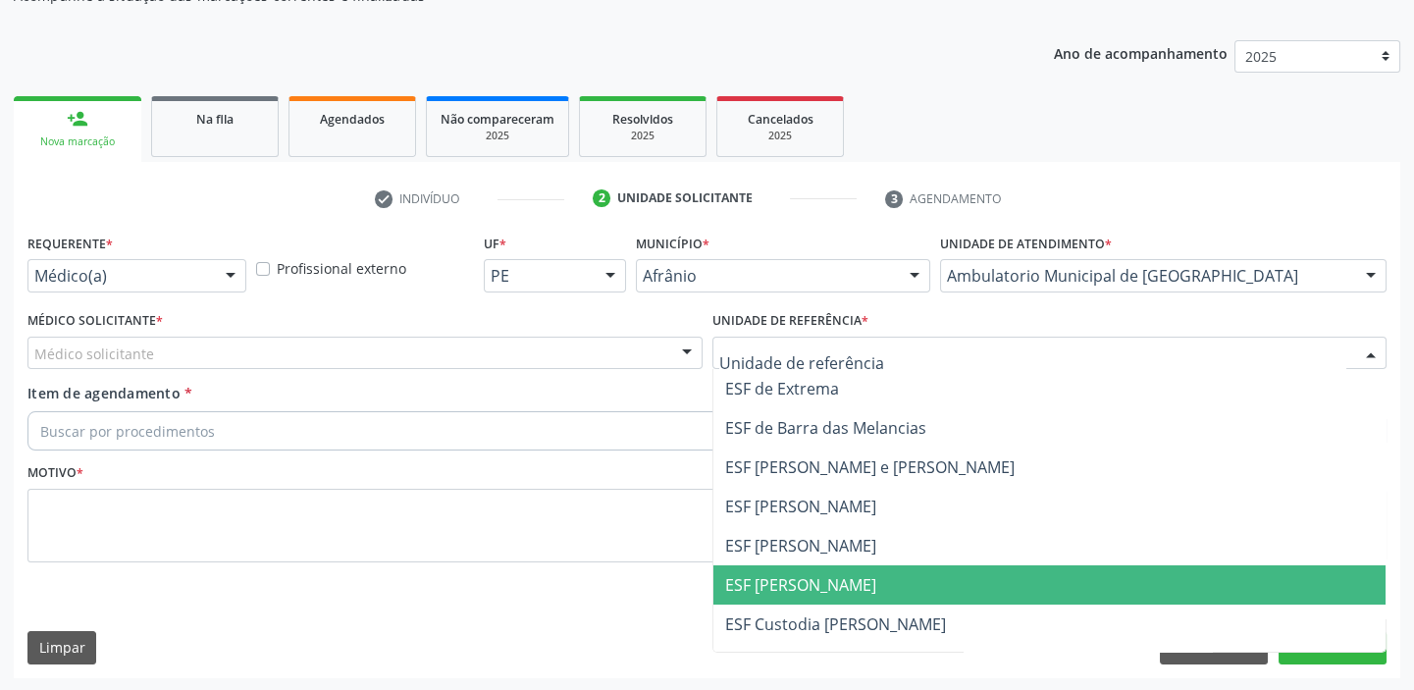
drag, startPoint x: 805, startPoint y: 573, endPoint x: 346, endPoint y: 385, distance: 495.6
click at [805, 570] on span "ESF [PERSON_NAME]" at bounding box center [1050, 584] width 673 height 39
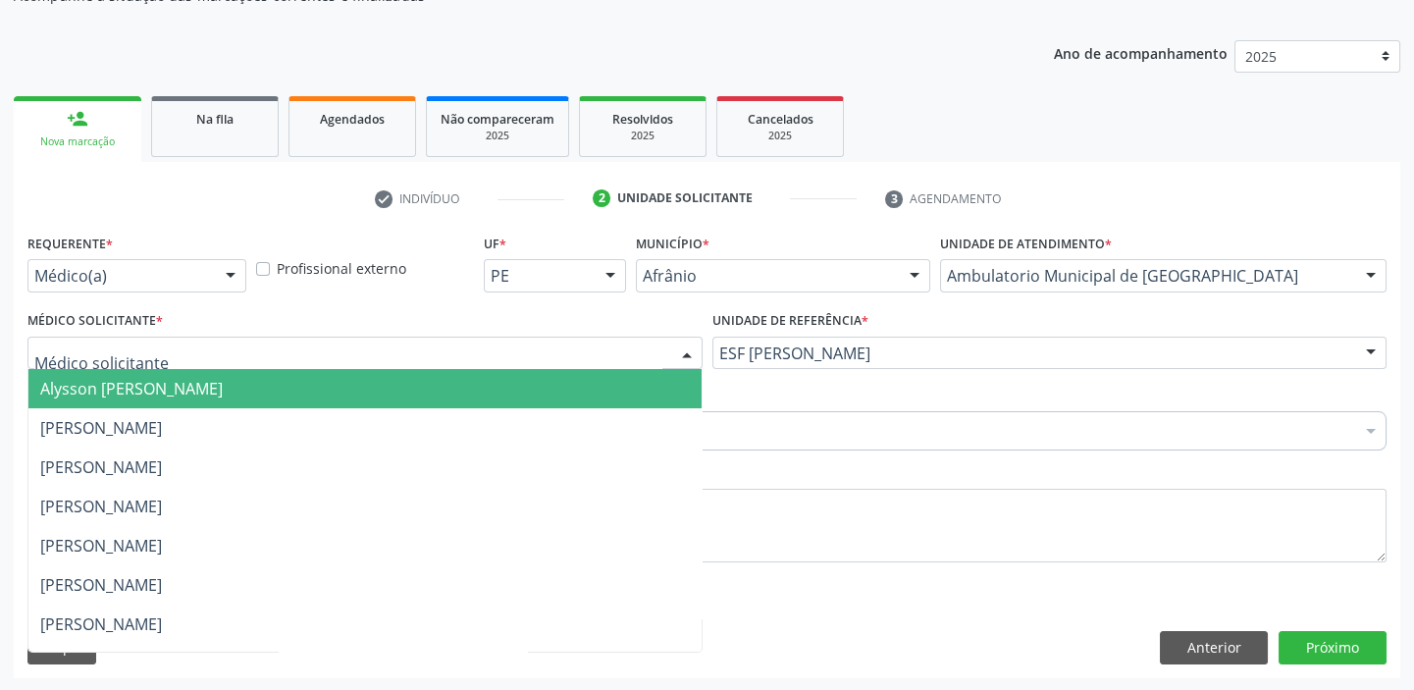
drag, startPoint x: 126, startPoint y: 345, endPoint x: 131, endPoint y: 385, distance: 40.5
drag, startPoint x: 131, startPoint y: 388, endPoint x: 122, endPoint y: 416, distance: 29.8
click at [134, 396] on span "Alysson [PERSON_NAME]" at bounding box center [131, 389] width 183 height 22
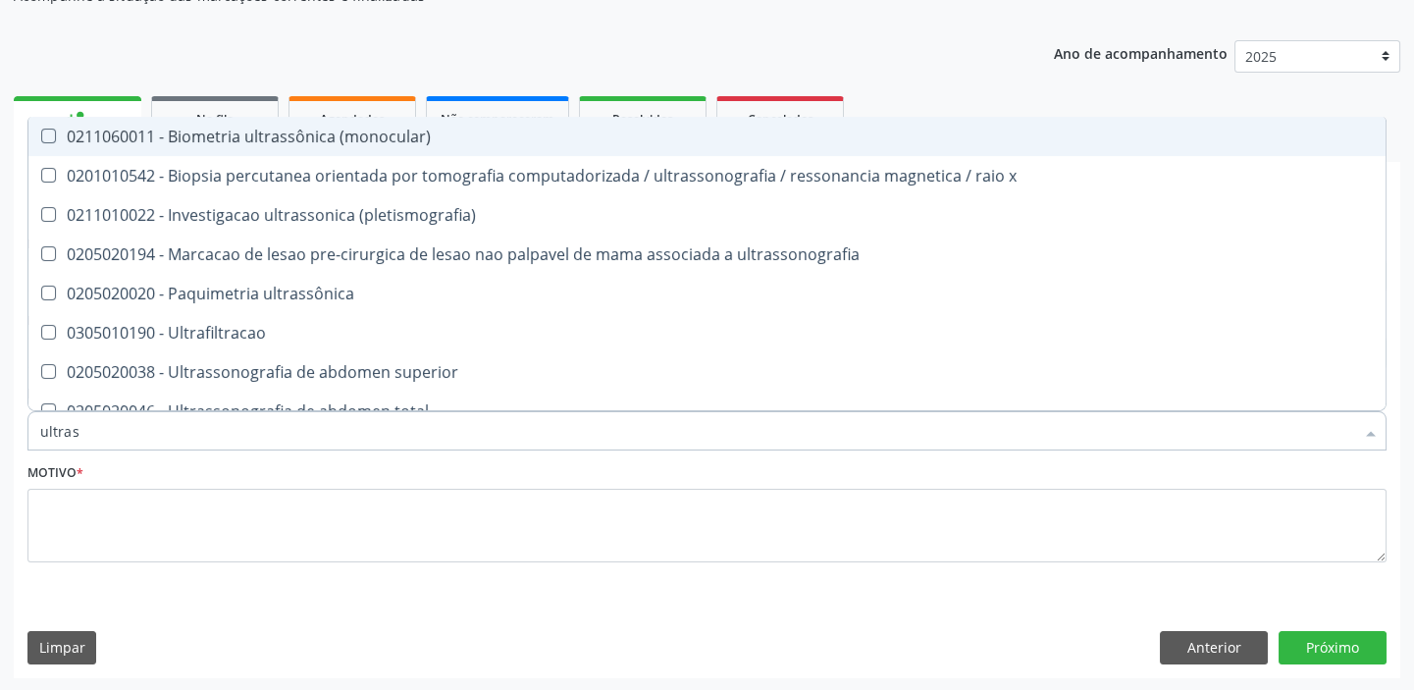
type input "ultrass"
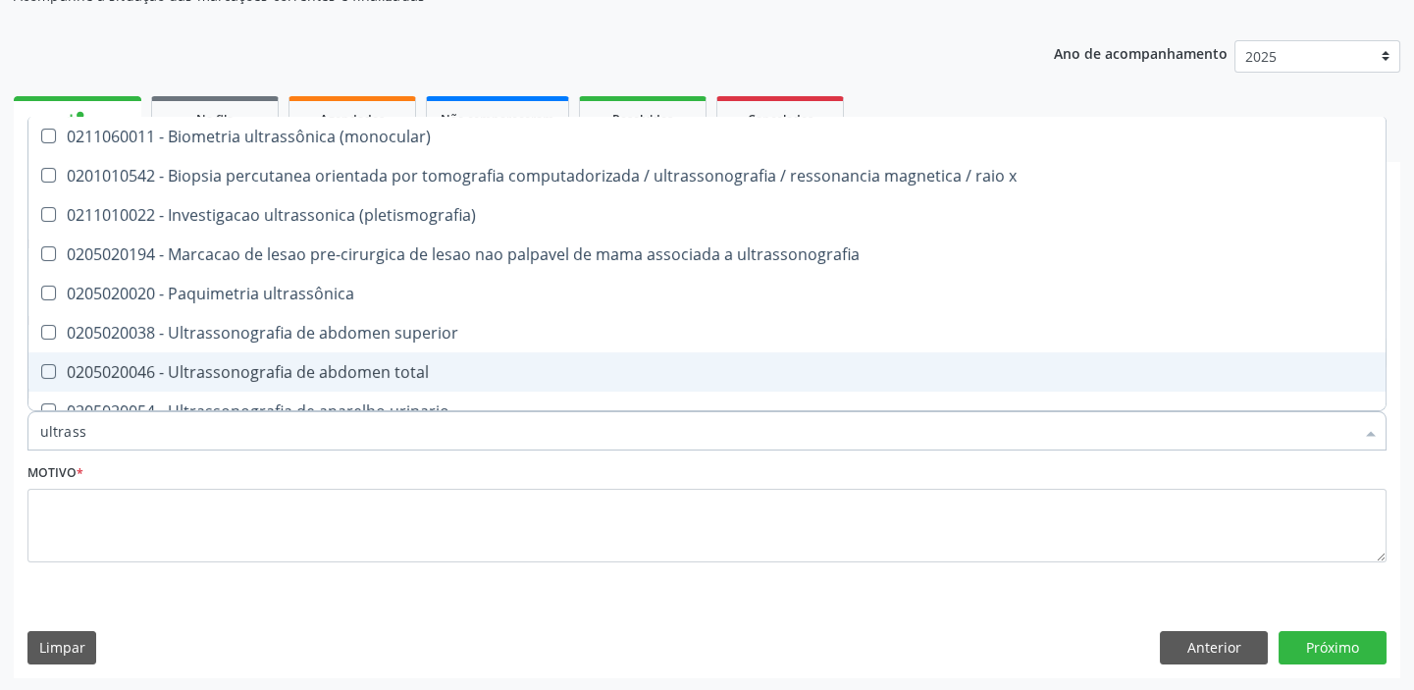
click at [202, 375] on div "0205020046 - Ultrassonografia de abdomen total" at bounding box center [707, 372] width 1334 height 16
checkbox total "true"
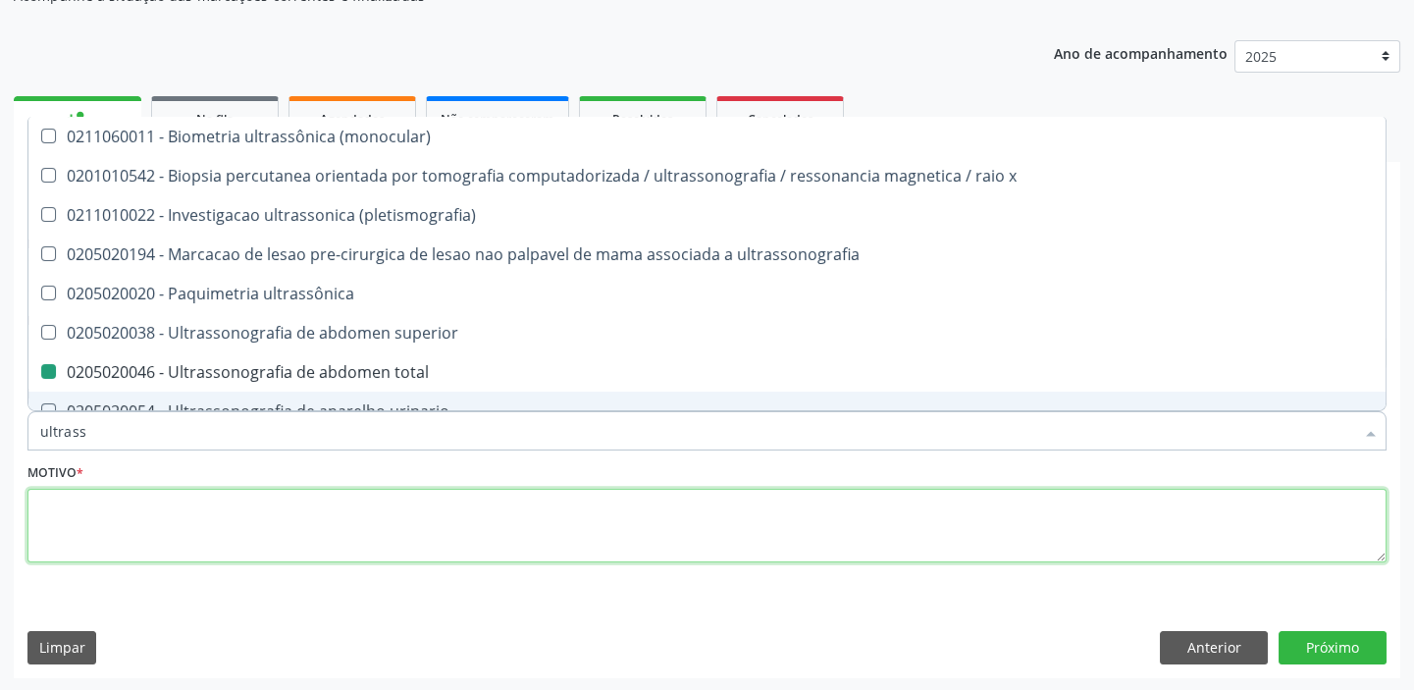
click at [167, 519] on textarea at bounding box center [706, 526] width 1359 height 75
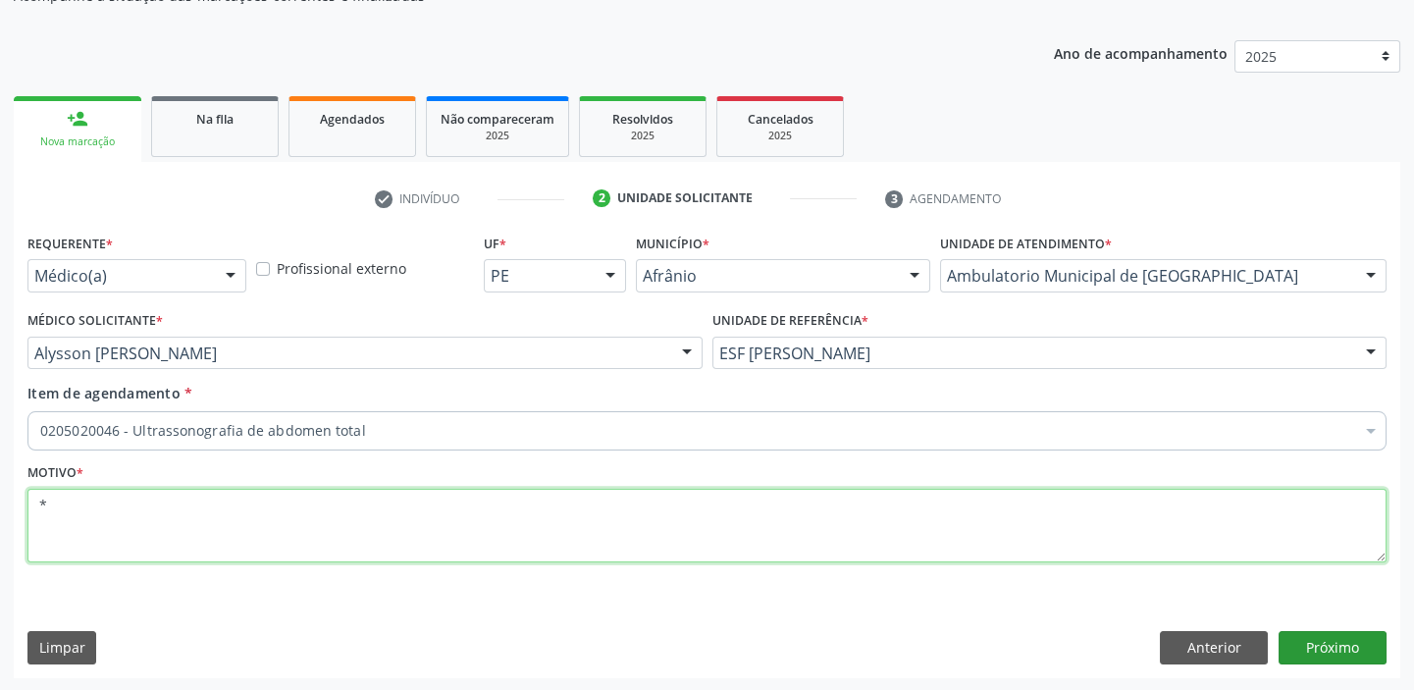
type textarea "*"
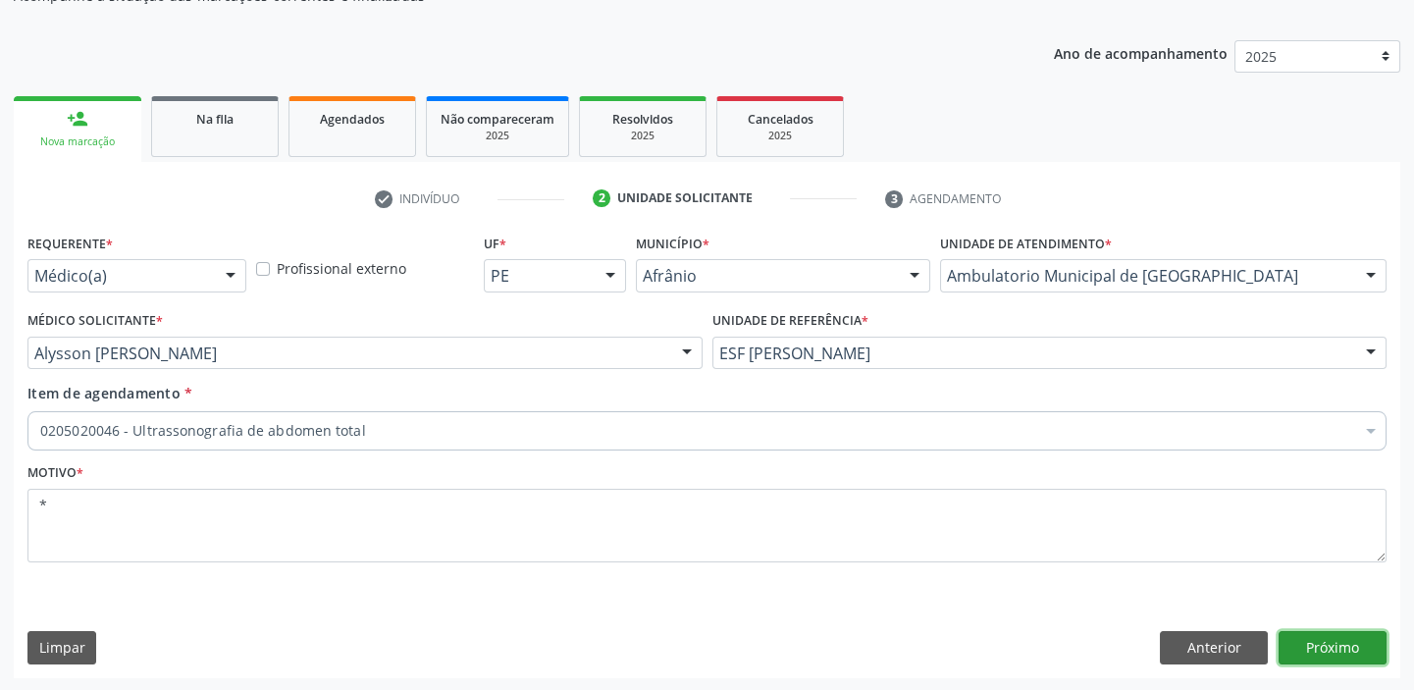
click at [1334, 650] on button "Próximo" at bounding box center [1333, 647] width 108 height 33
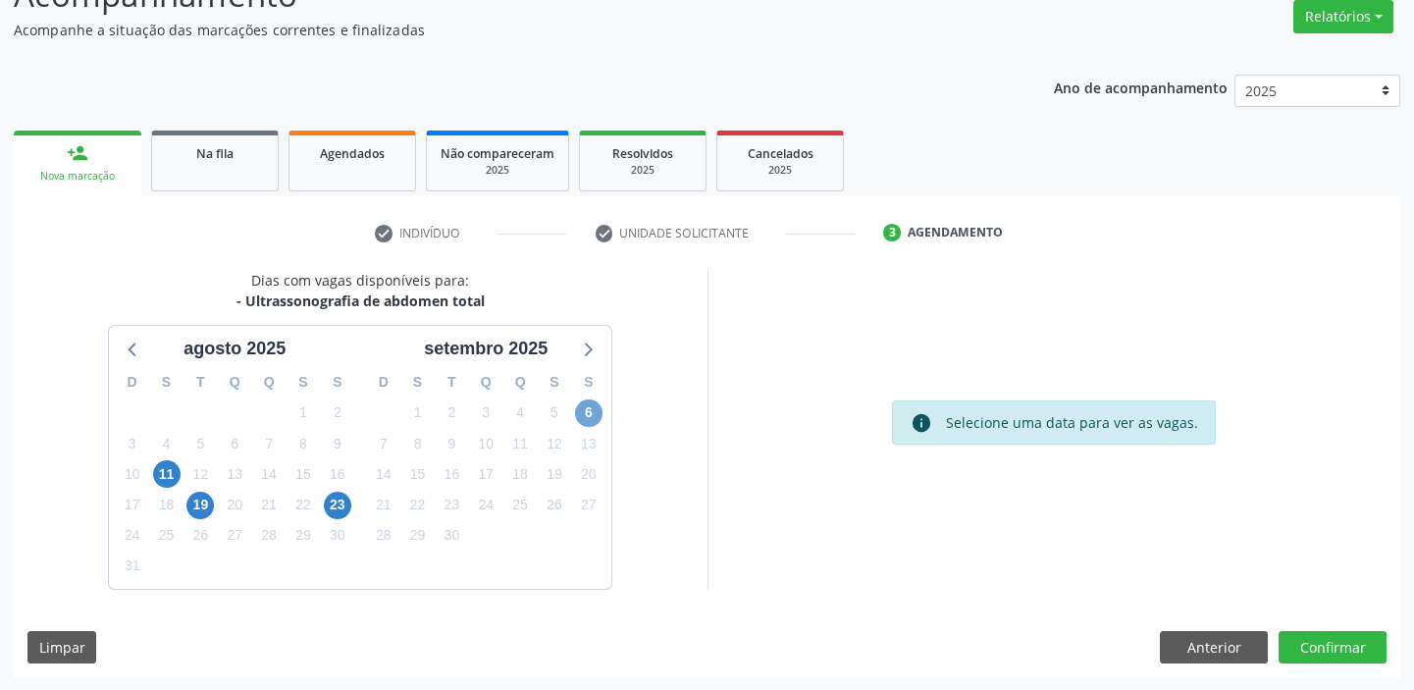
click at [579, 410] on span "6" at bounding box center [588, 412] width 27 height 27
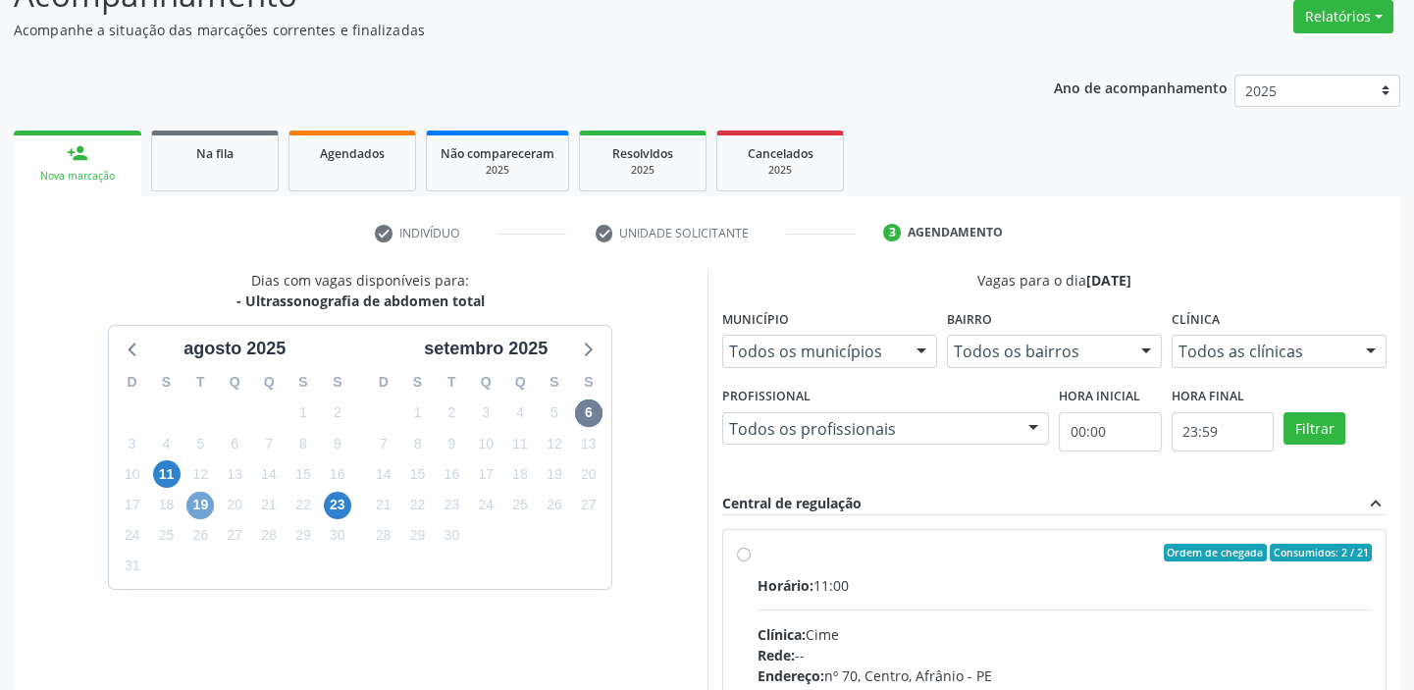
click at [187, 498] on span "19" at bounding box center [199, 505] width 27 height 27
click at [1022, 624] on div "Clínica: Cime" at bounding box center [1065, 634] width 615 height 21
click at [751, 561] on input "Ordem de chegada Consumidos: 0 / 1 Horário: 08:00 Clínica: Cime Rede: -- Endere…" at bounding box center [744, 553] width 14 height 18
radio input "true"
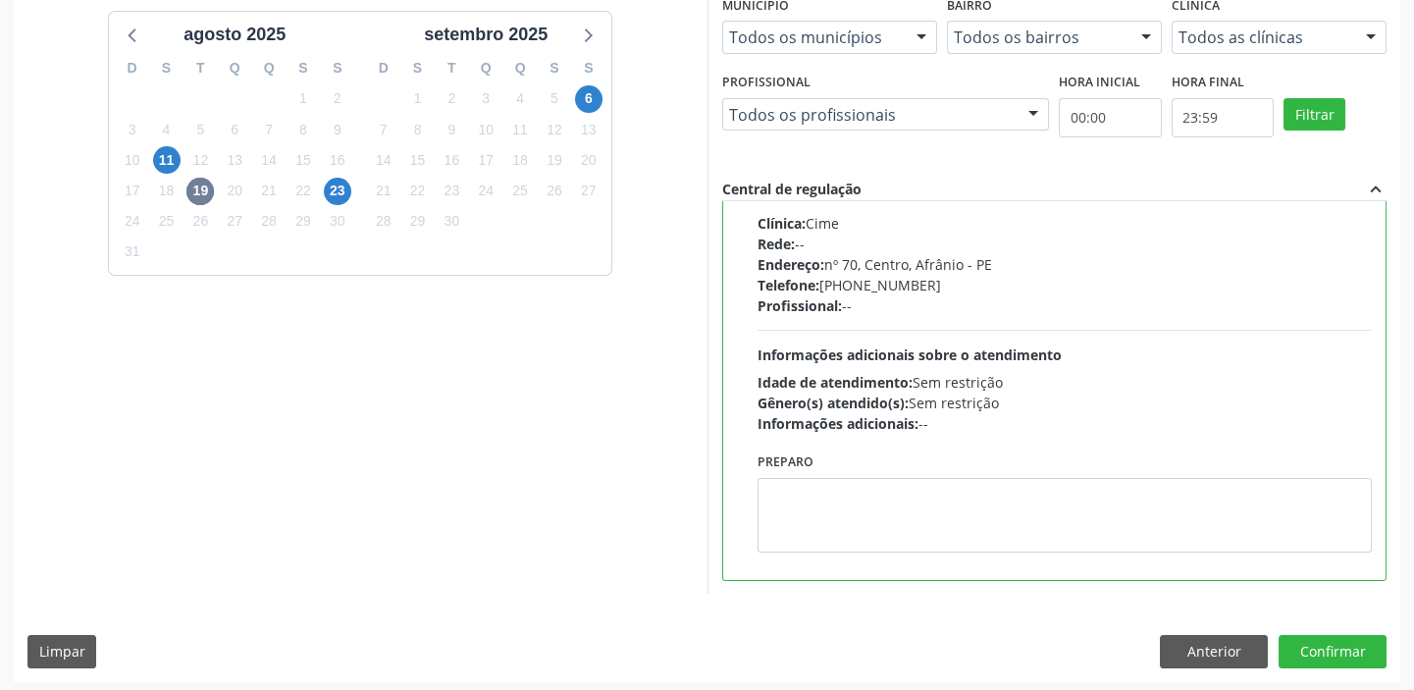
scroll to position [481, 0]
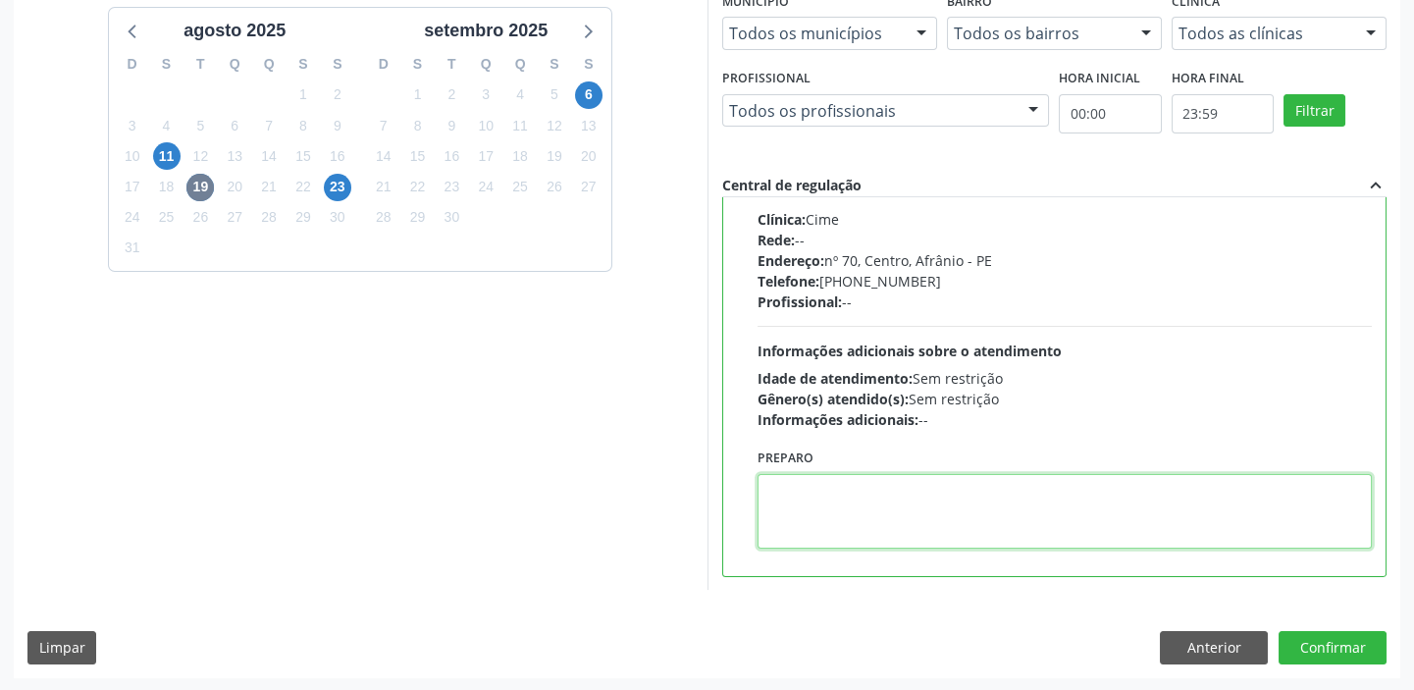
click at [916, 511] on textarea at bounding box center [1065, 511] width 615 height 75
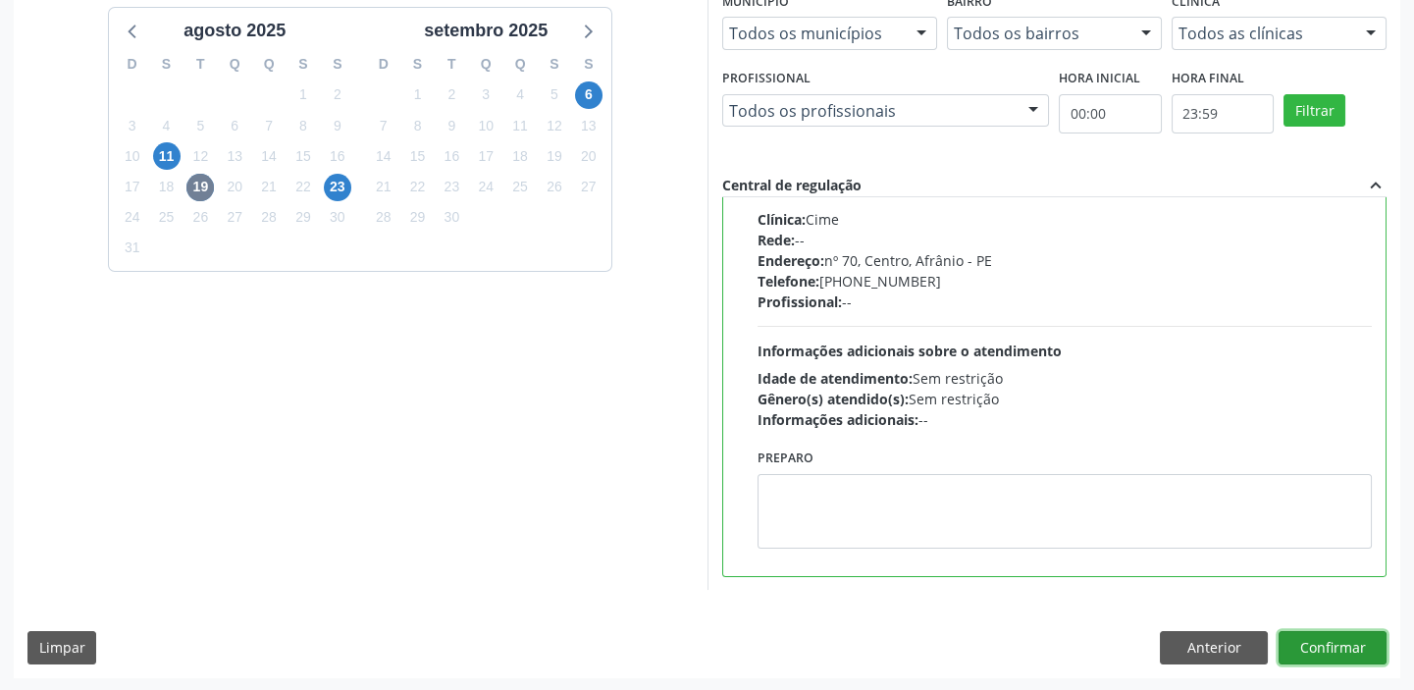
click at [1325, 648] on button "Confirmar" at bounding box center [1333, 647] width 108 height 33
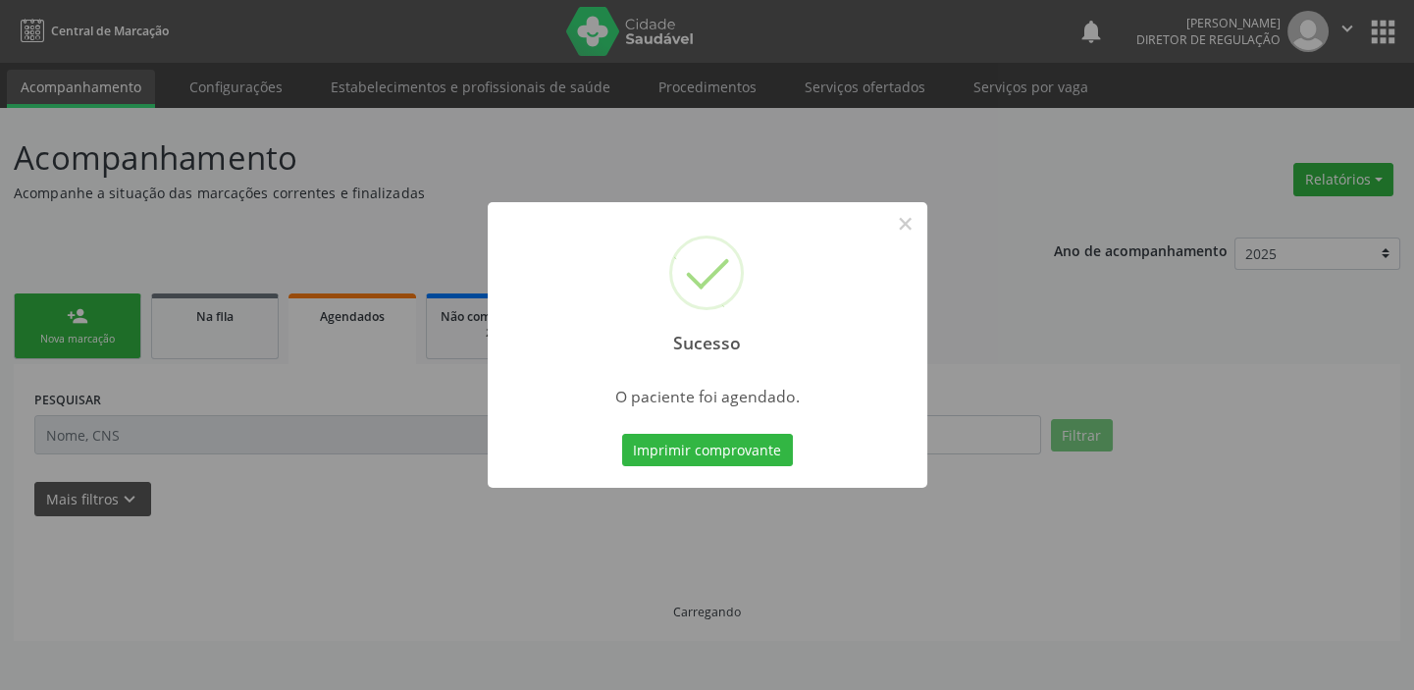
scroll to position [0, 0]
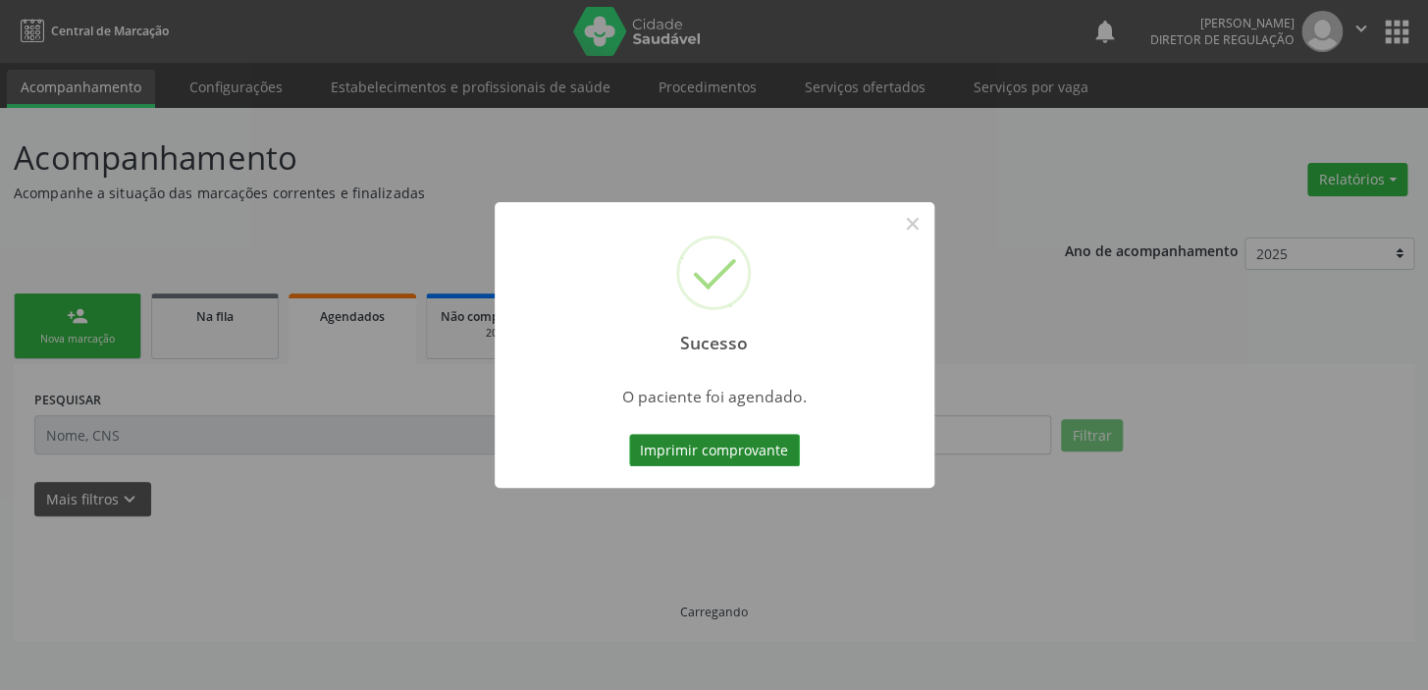
click at [719, 446] on button "Imprimir comprovante" at bounding box center [714, 450] width 171 height 33
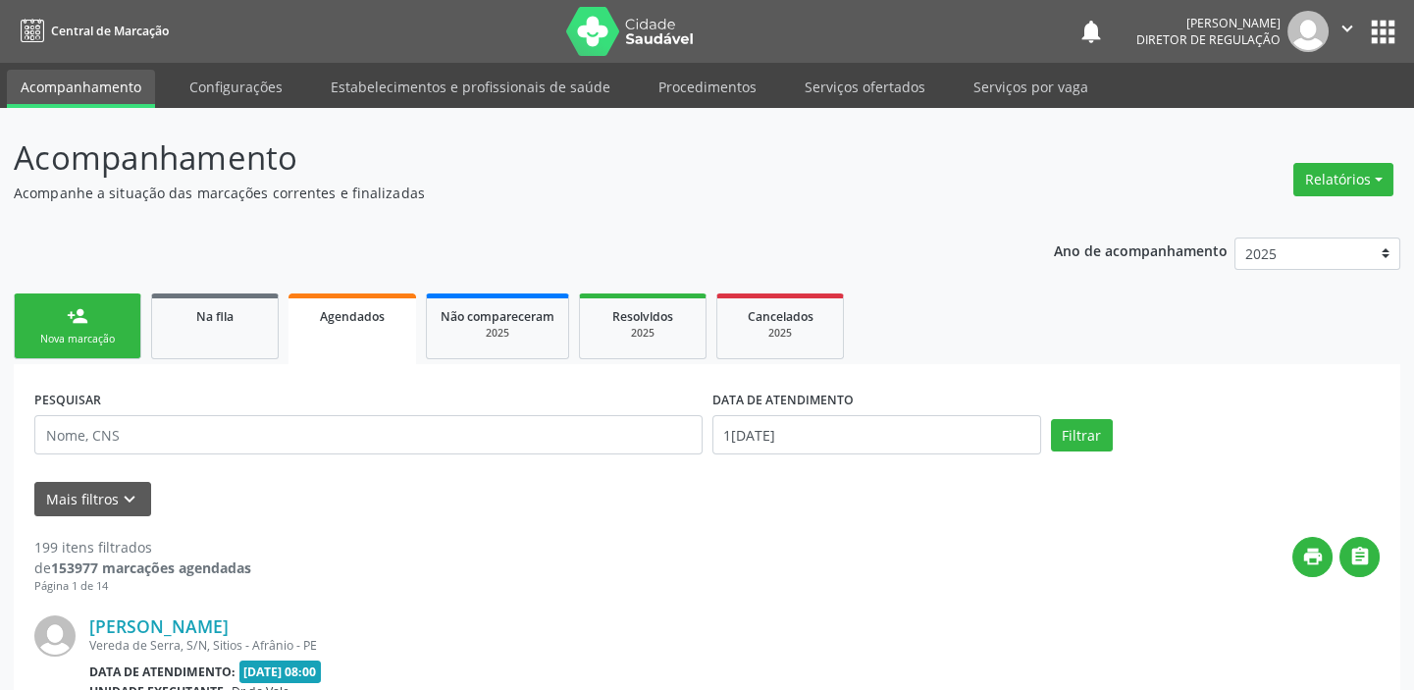
click at [39, 330] on link "person_add Nova marcação" at bounding box center [78, 326] width 128 height 66
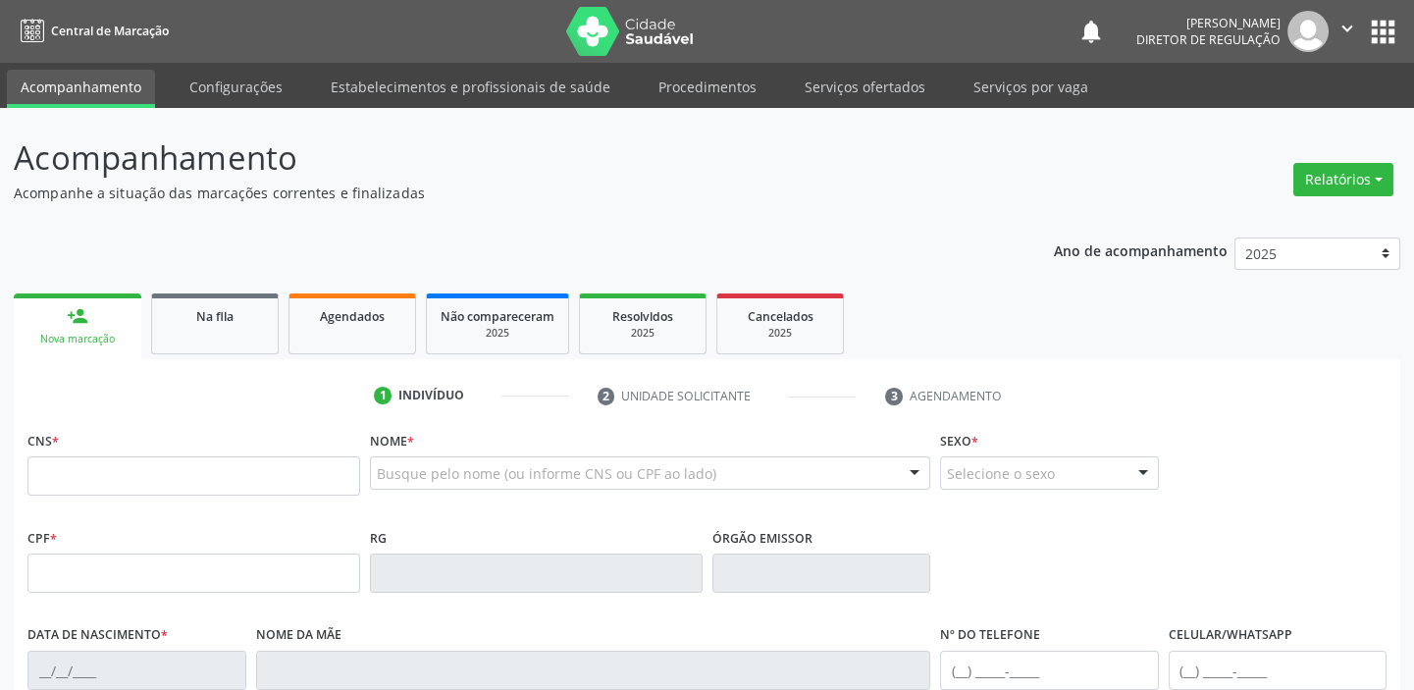
click at [169, 450] on div "CNS *" at bounding box center [193, 461] width 333 height 70
click at [162, 468] on input "text" at bounding box center [193, 475] width 333 height 39
type input "707 0068 7946 0137"
type input "184.373.484-20"
type input "09/02/2023"
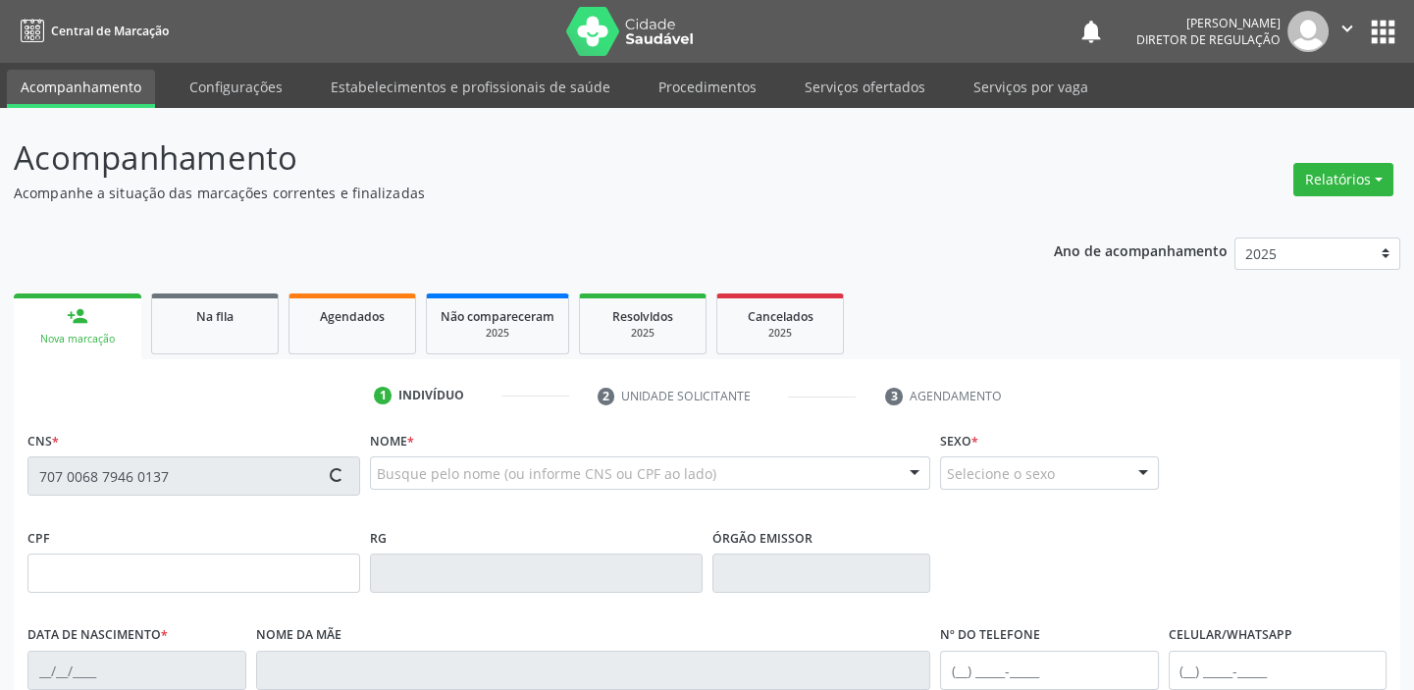
type input "Laura da Cruz Xavier"
type input "(87) 98813-7944"
type input "666.503.135-72"
type input "S/N"
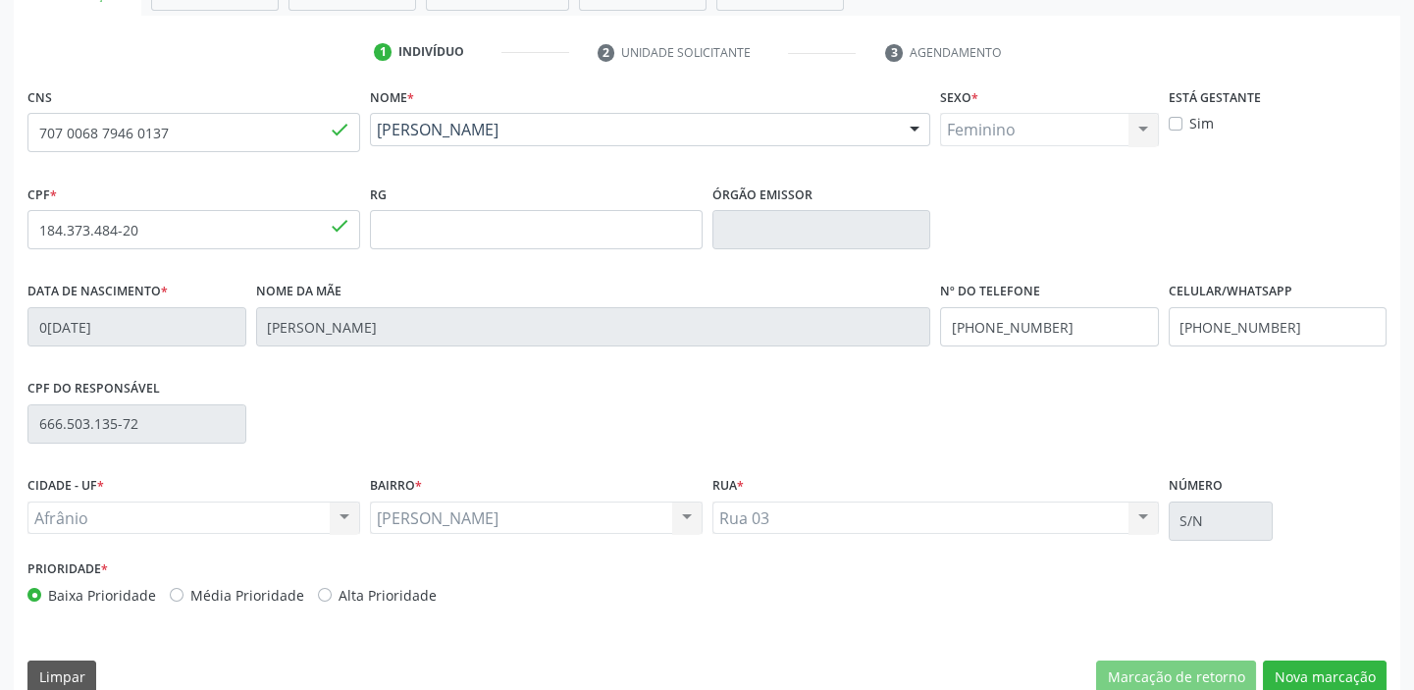
scroll to position [373, 0]
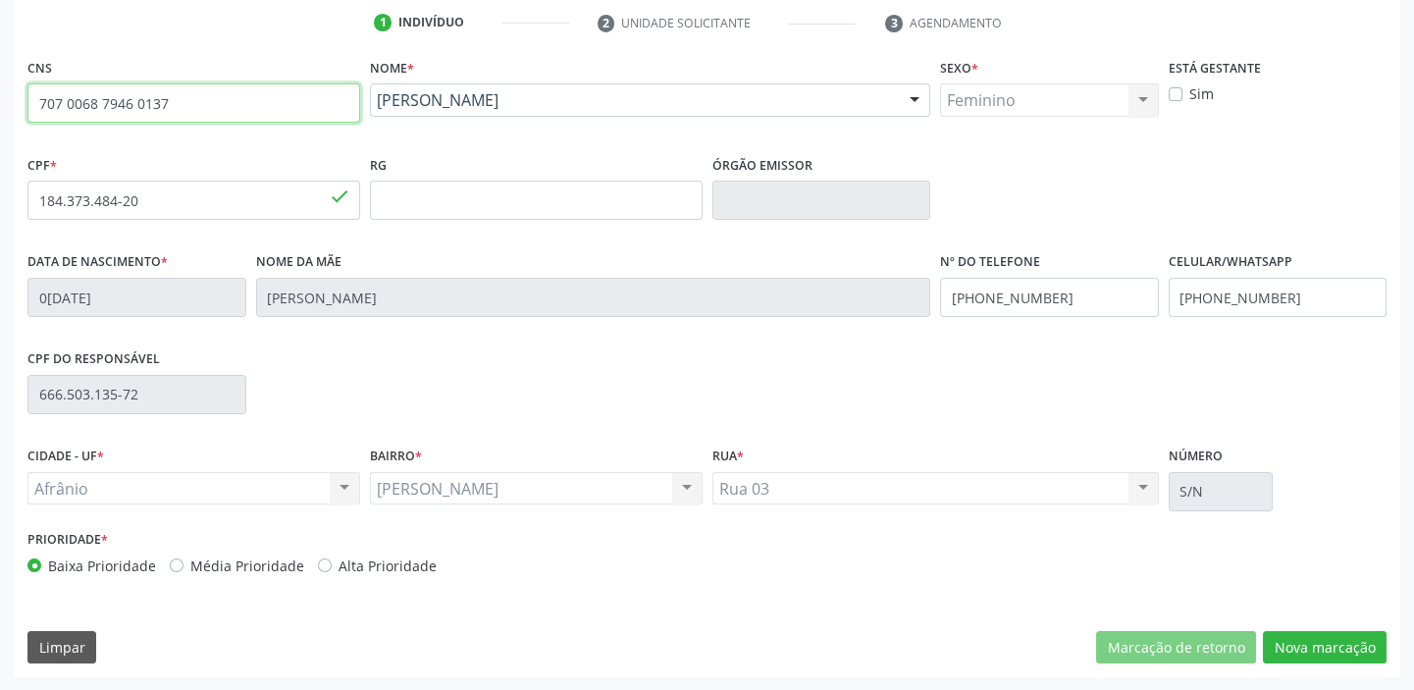
drag, startPoint x: 146, startPoint y: 102, endPoint x: 147, endPoint y: 115, distance: 12.8
click at [50, 99] on input "707 0068 7946 0137" at bounding box center [193, 102] width 333 height 39
click at [191, 107] on input "707 0068 7946 0137" at bounding box center [193, 102] width 333 height 39
drag, startPoint x: 184, startPoint y: 107, endPoint x: 21, endPoint y: 94, distance: 163.4
click at [21, 94] on div "CNS 707 0068 7946 0137 done Nome * Marina Torres Xavier Marina Torres Xavier CN…" at bounding box center [707, 365] width 1387 height 624
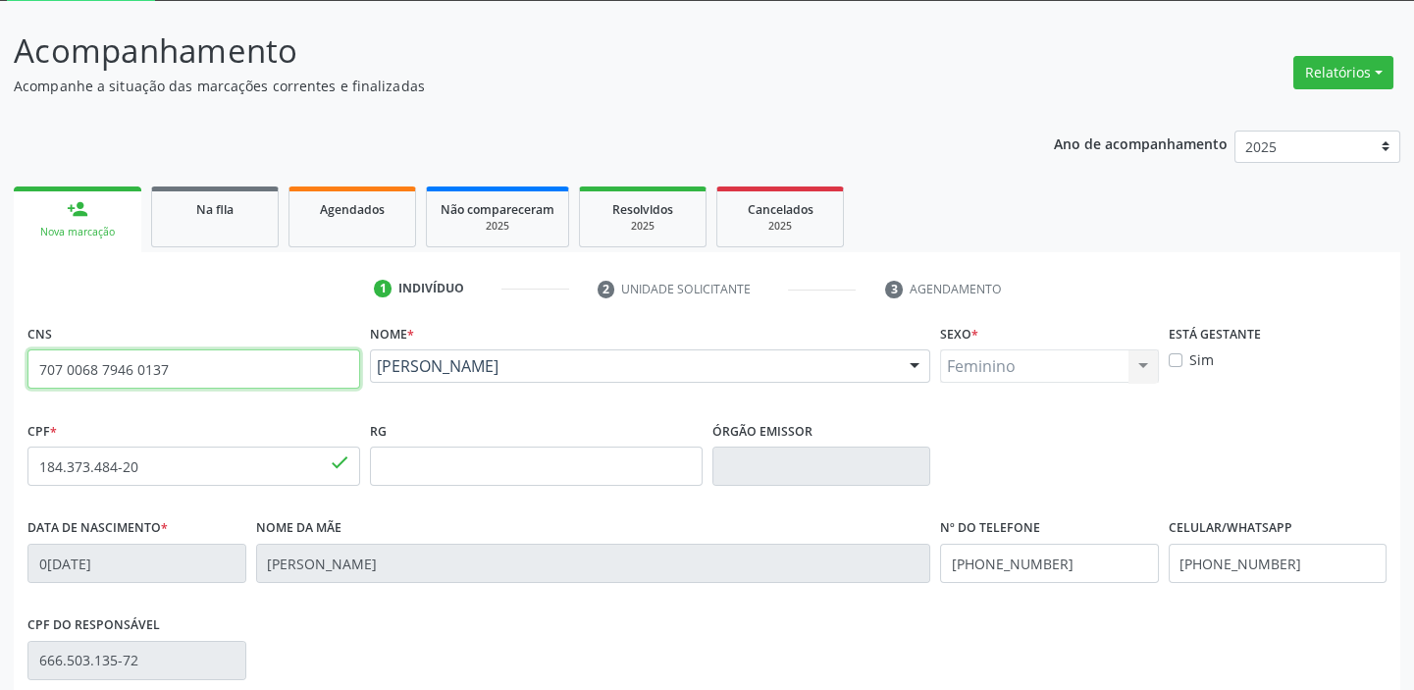
scroll to position [106, 0]
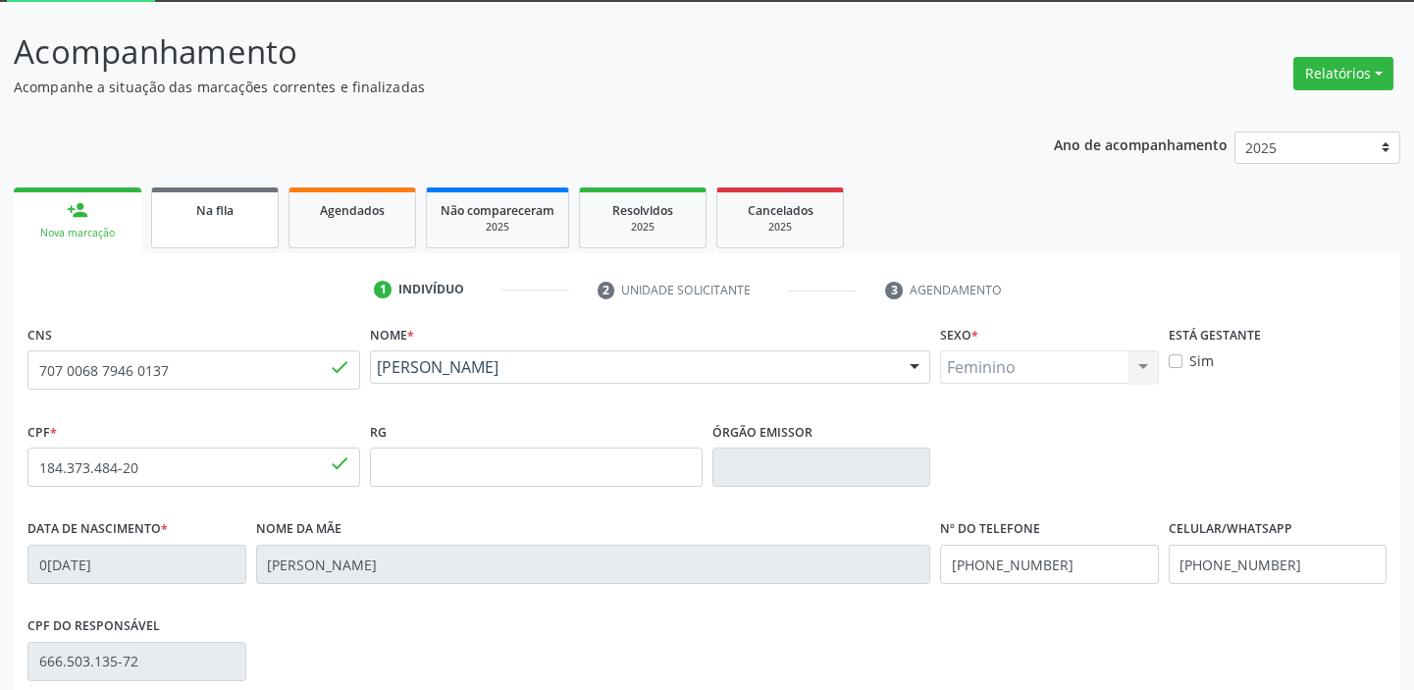
click at [219, 206] on span "Na fila" at bounding box center [214, 210] width 37 height 17
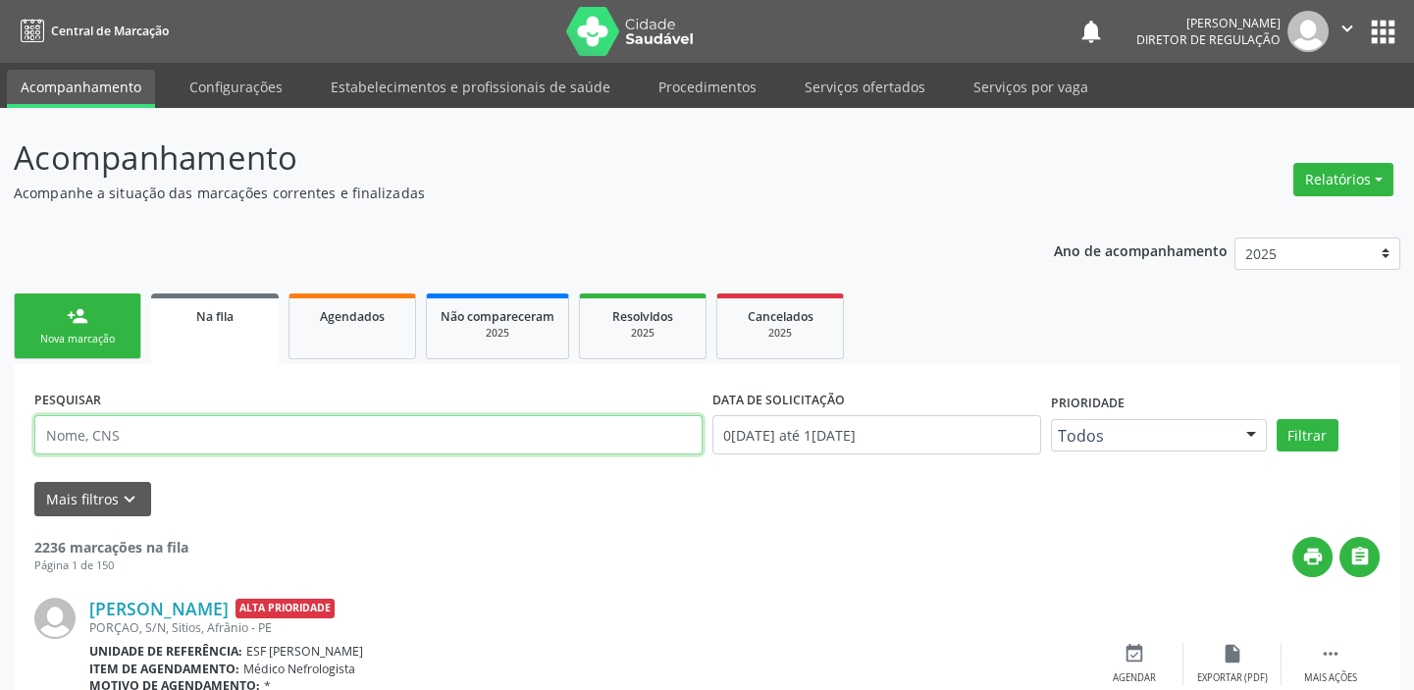
click at [128, 445] on input "text" at bounding box center [368, 434] width 668 height 39
paste input "707 0068 7946 0137"
type input "707 0068 7946 0137"
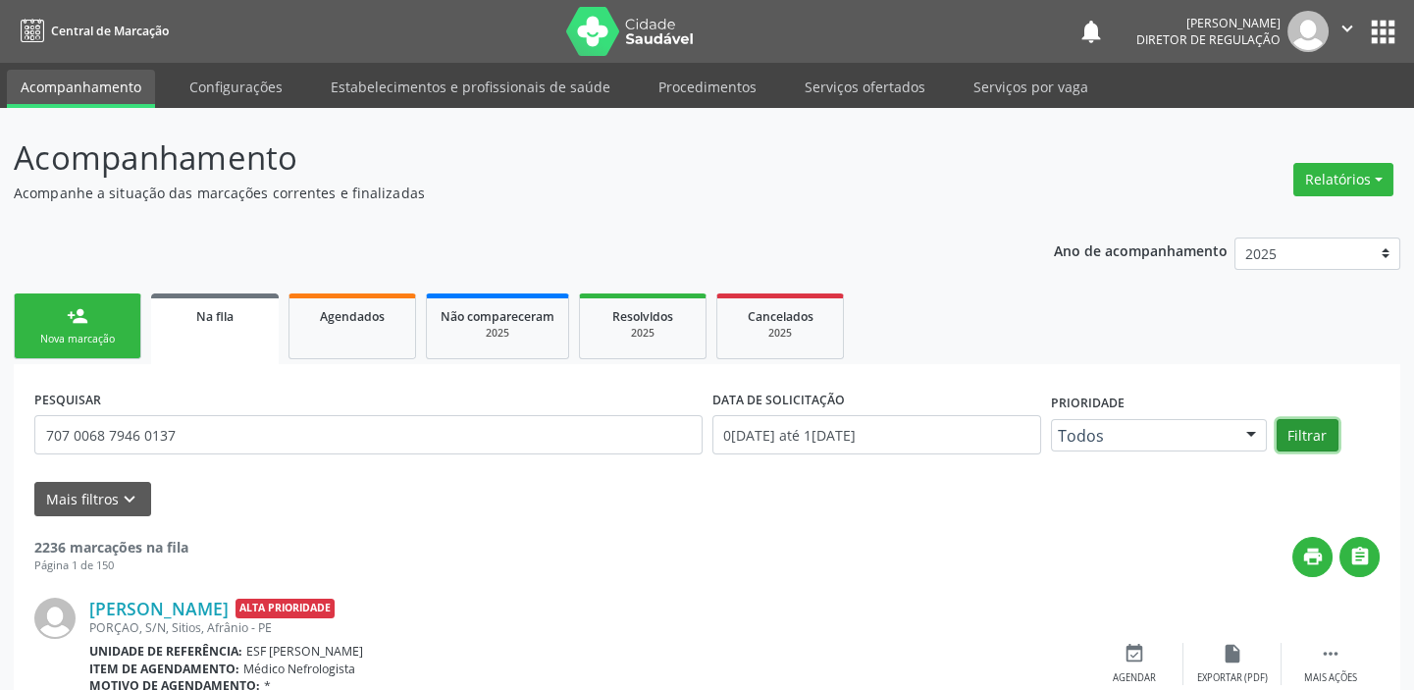
click at [1286, 423] on button "Filtrar" at bounding box center [1308, 435] width 62 height 33
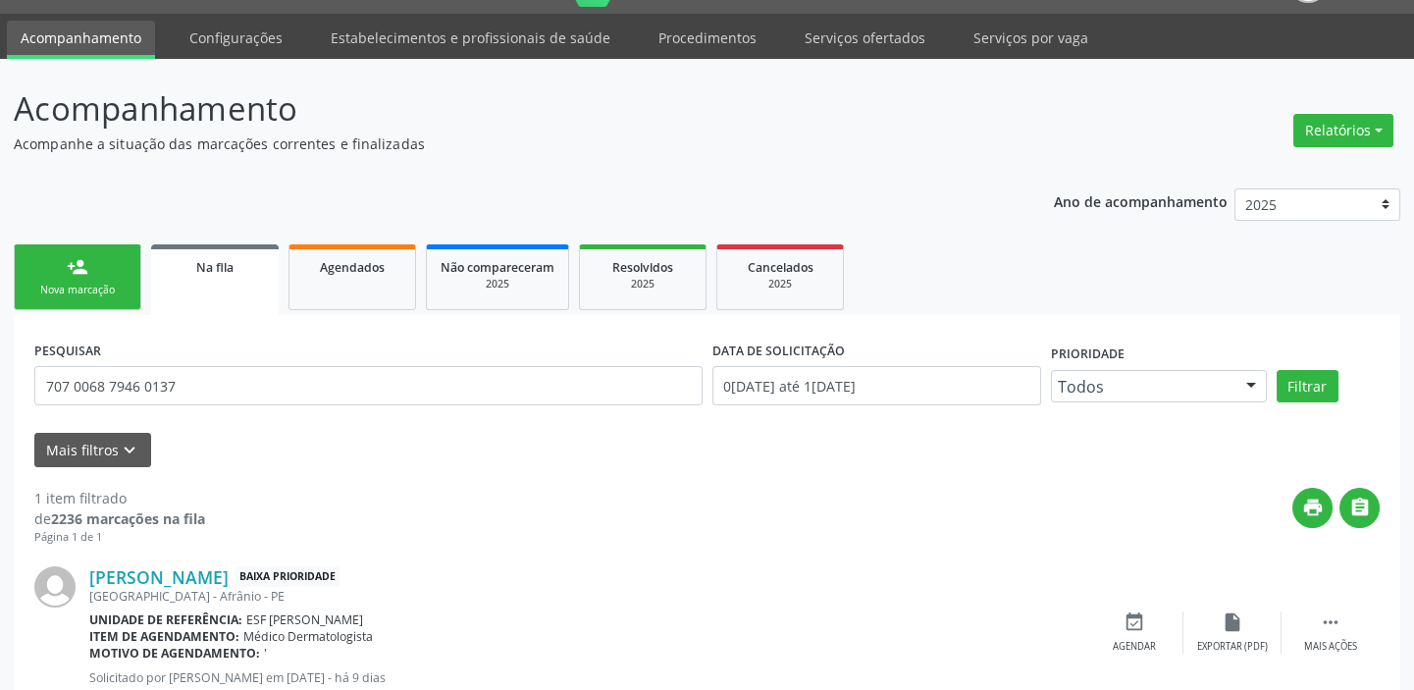
scroll to position [113, 0]
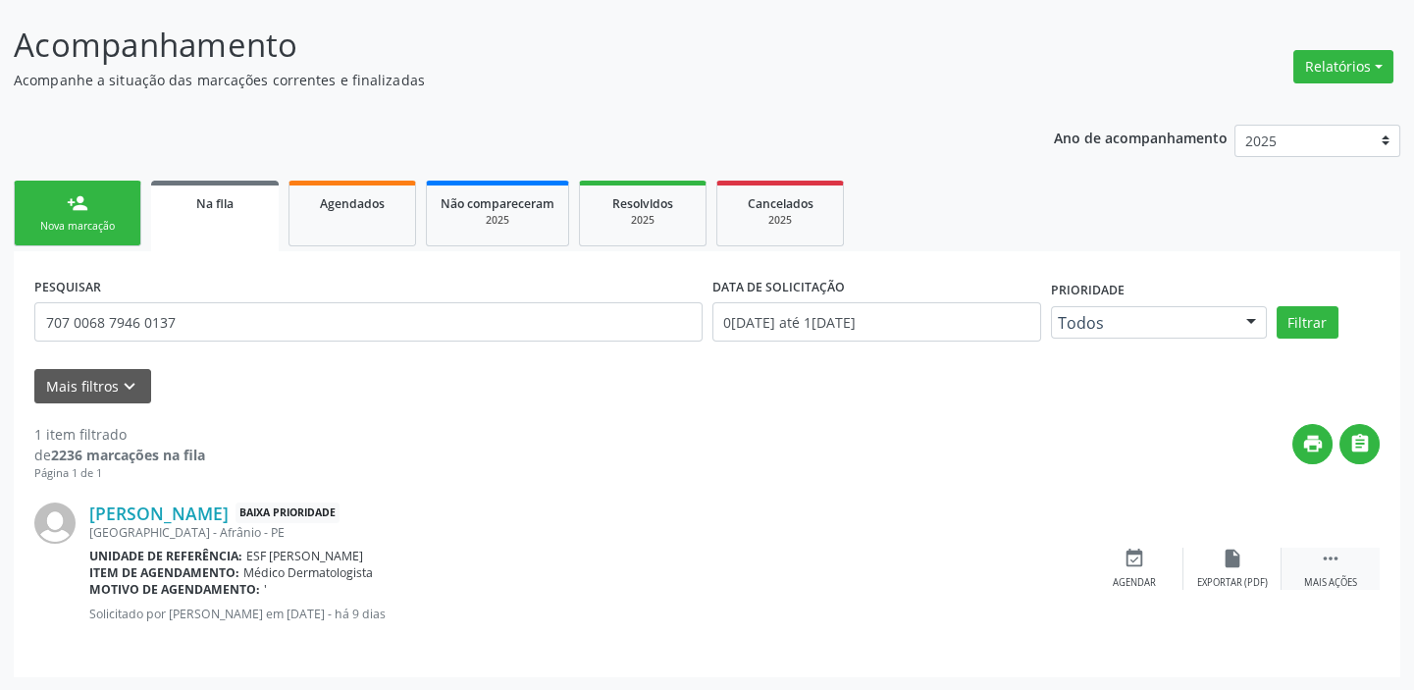
click at [1316, 556] on div " Mais ações" at bounding box center [1331, 569] width 98 height 42
click at [854, 571] on div "event_available Agendar" at bounding box center [840, 569] width 98 height 42
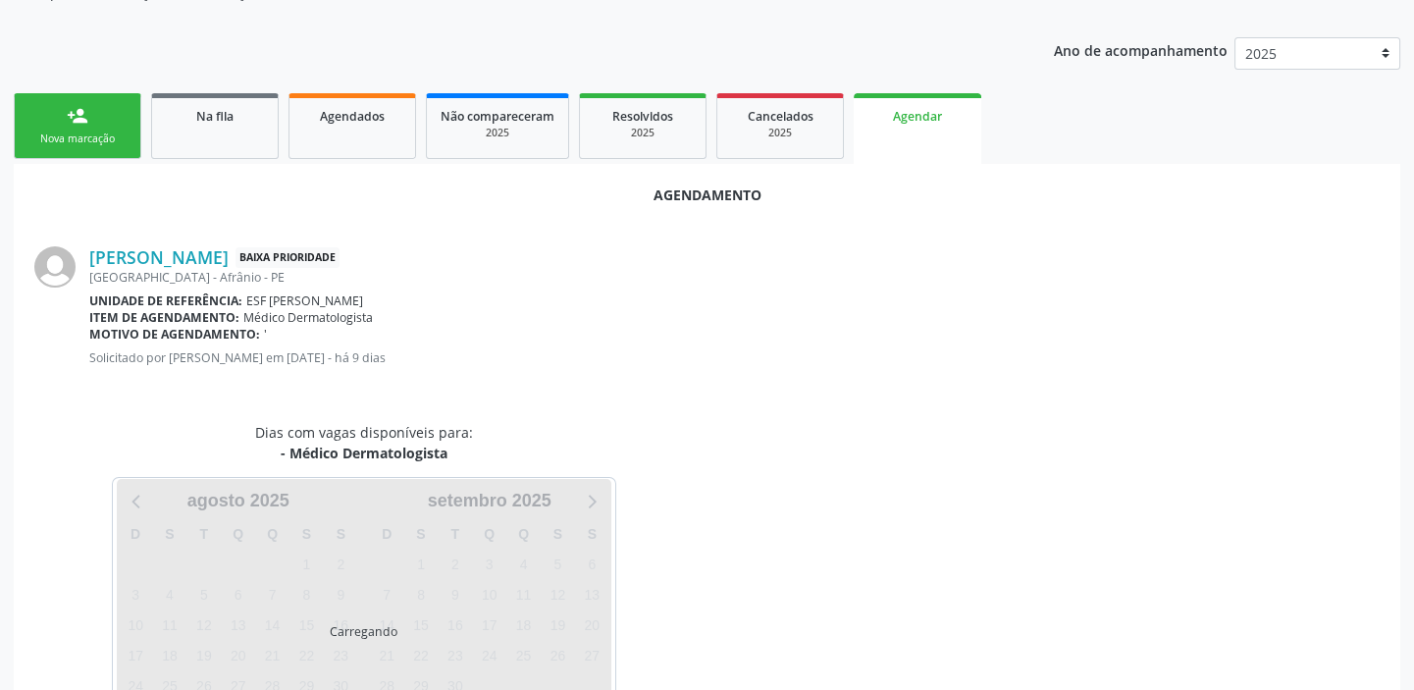
scroll to position [285, 0]
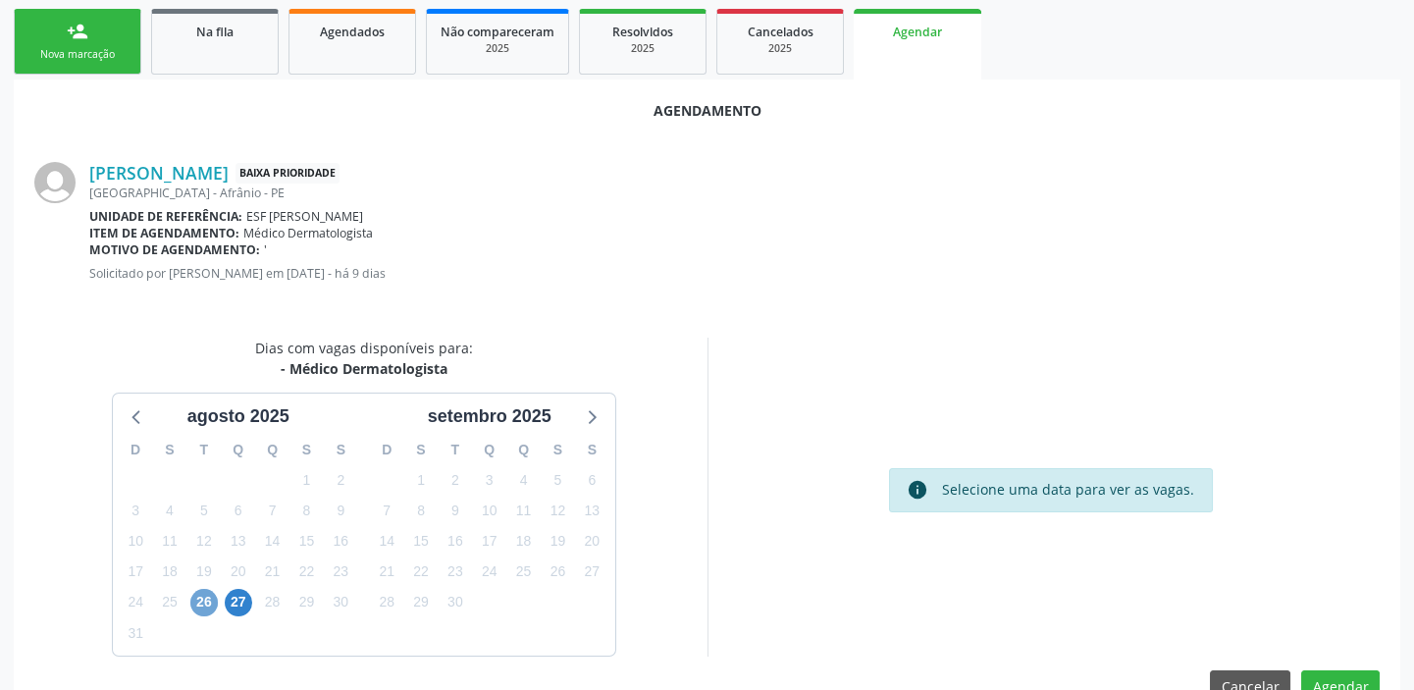
click at [198, 599] on span "26" at bounding box center [203, 602] width 27 height 27
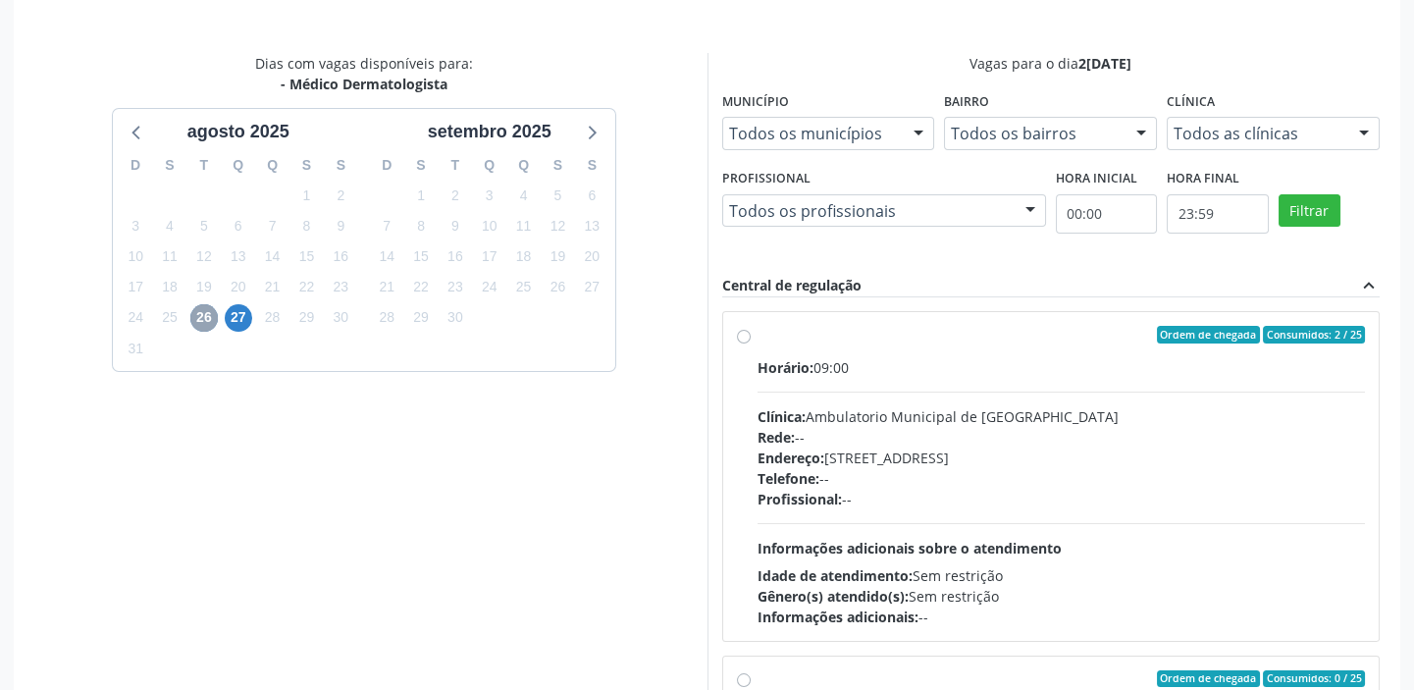
scroll to position [641, 0]
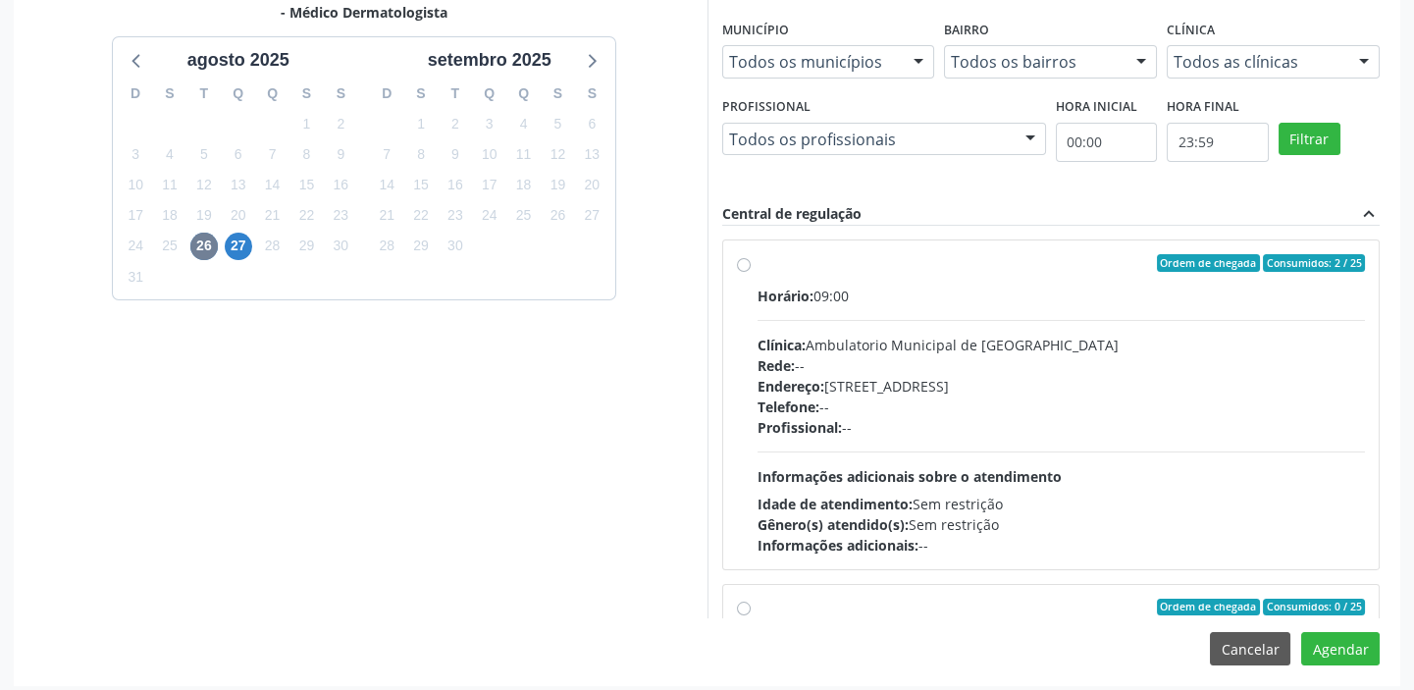
click at [1092, 425] on div "Profissional: --" at bounding box center [1062, 427] width 609 height 21
click at [751, 272] on input "Ordem de chegada Consumidos: 2 / 25 Horário: 09:00 Clínica: Ambulatorio Municip…" at bounding box center [744, 263] width 14 height 18
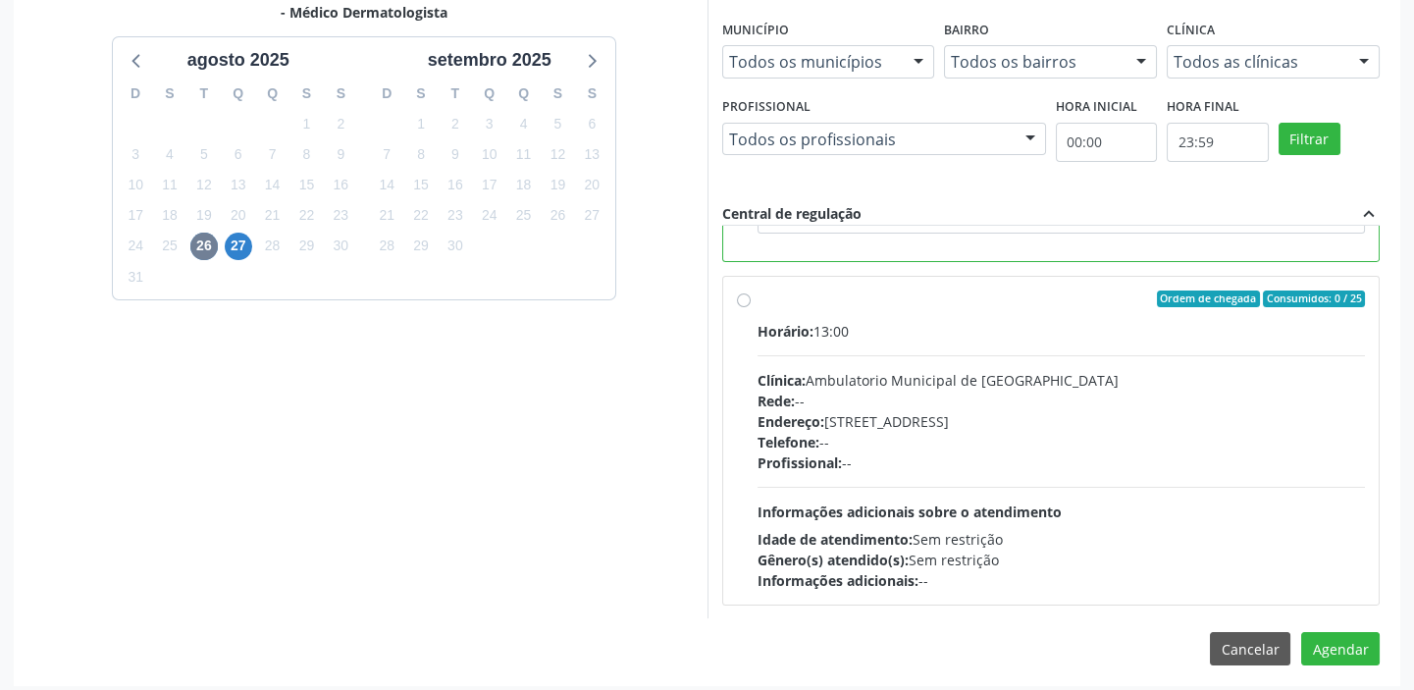
click at [961, 473] on div "Horário: 13:00 Clínica: Ambulatorio Municipal de Saude Rede: -- Endereço: A, nº…" at bounding box center [1062, 456] width 609 height 270
click at [751, 308] on input "Ordem de chegada Consumidos: 0 / 25 Horário: 13:00 Clínica: Ambulatorio Municip…" at bounding box center [744, 300] width 14 height 18
radio input "false"
radio input "true"
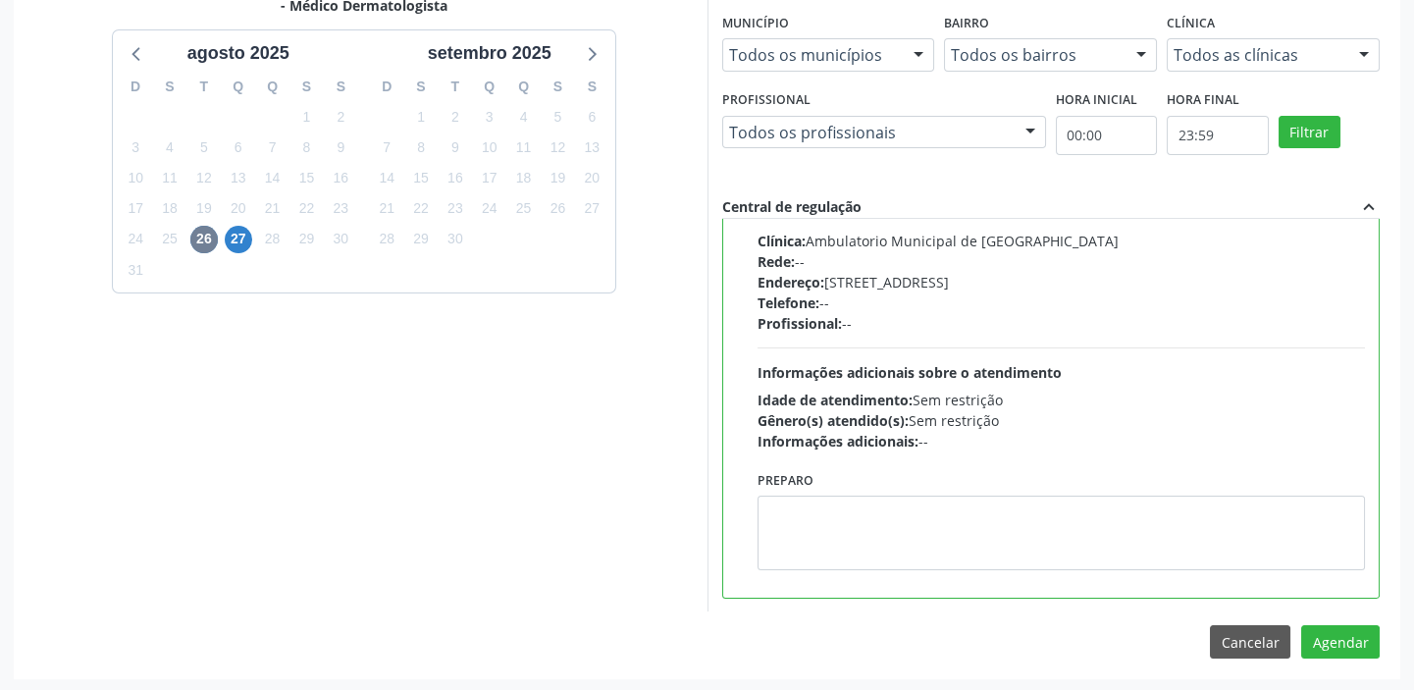
scroll to position [649, 0]
click at [1336, 644] on button "Agendar" at bounding box center [1340, 640] width 79 height 33
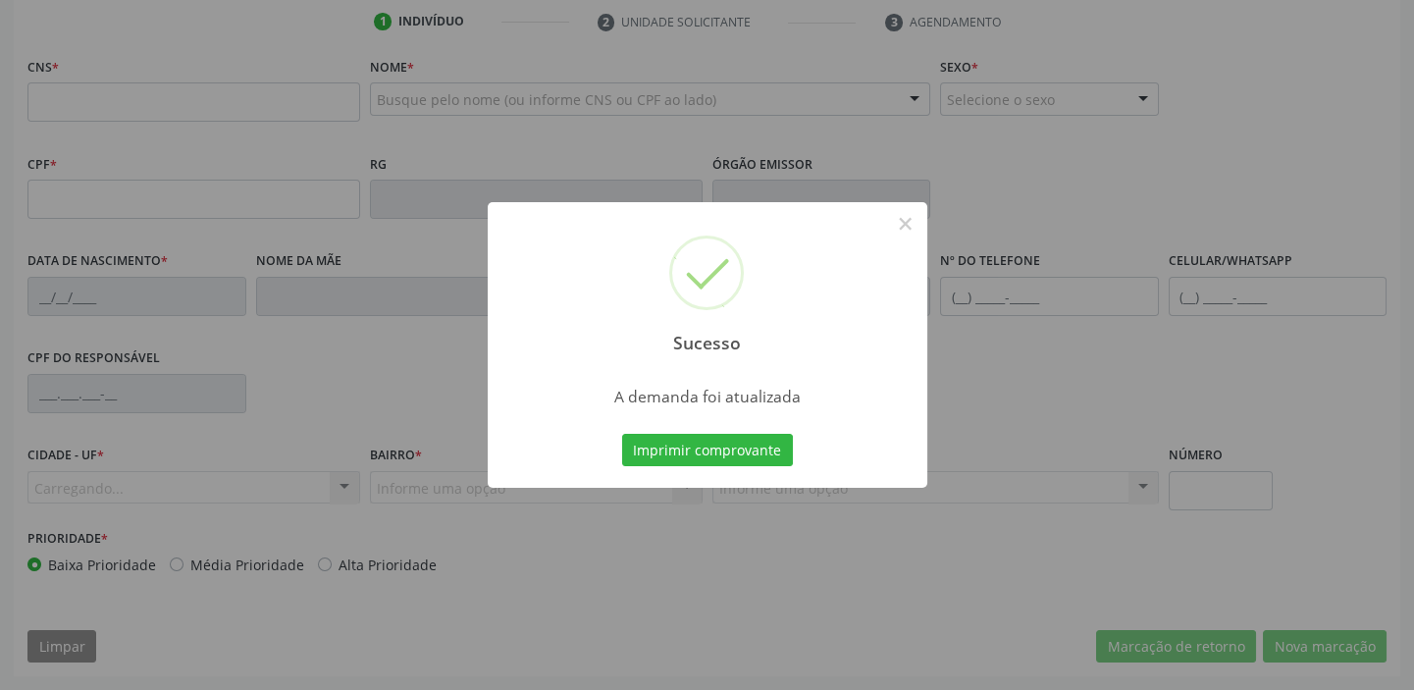
scroll to position [373, 0]
click at [716, 449] on button "Imprimir comprovante" at bounding box center [707, 450] width 171 height 33
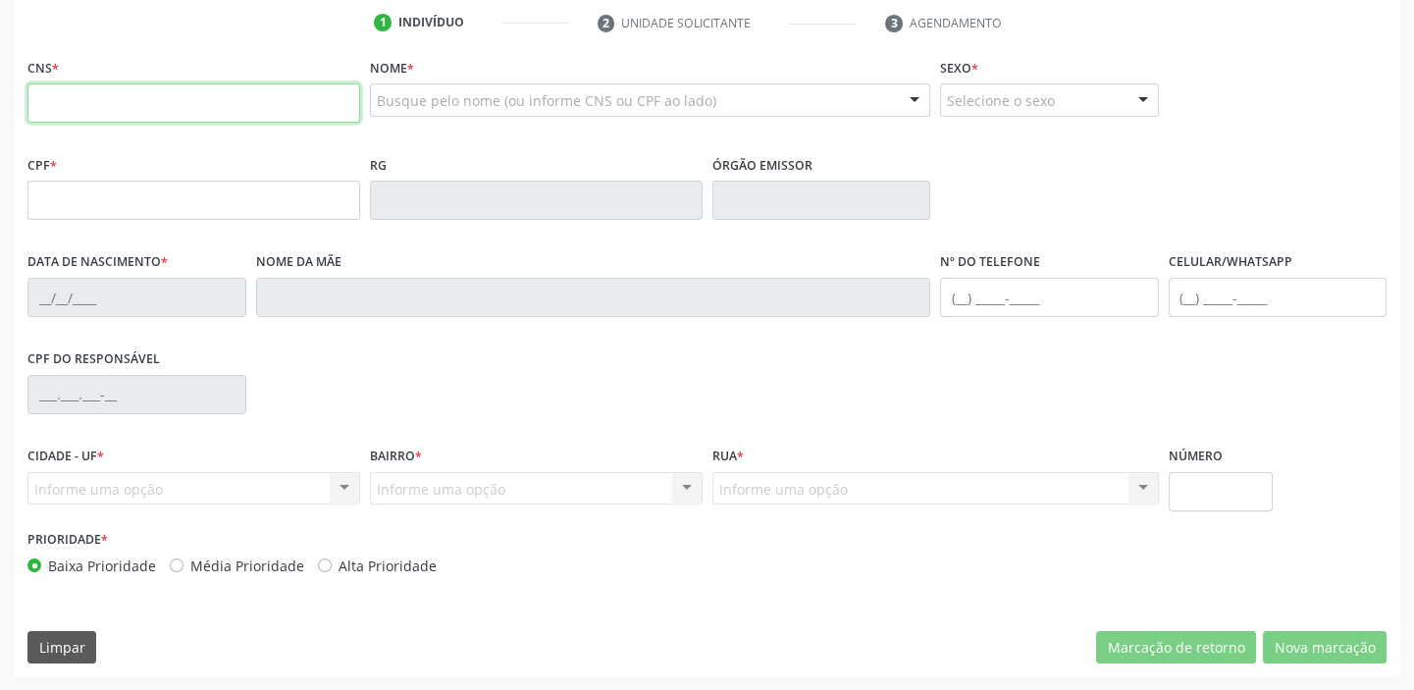
click at [123, 110] on input "text" at bounding box center [193, 102] width 333 height 39
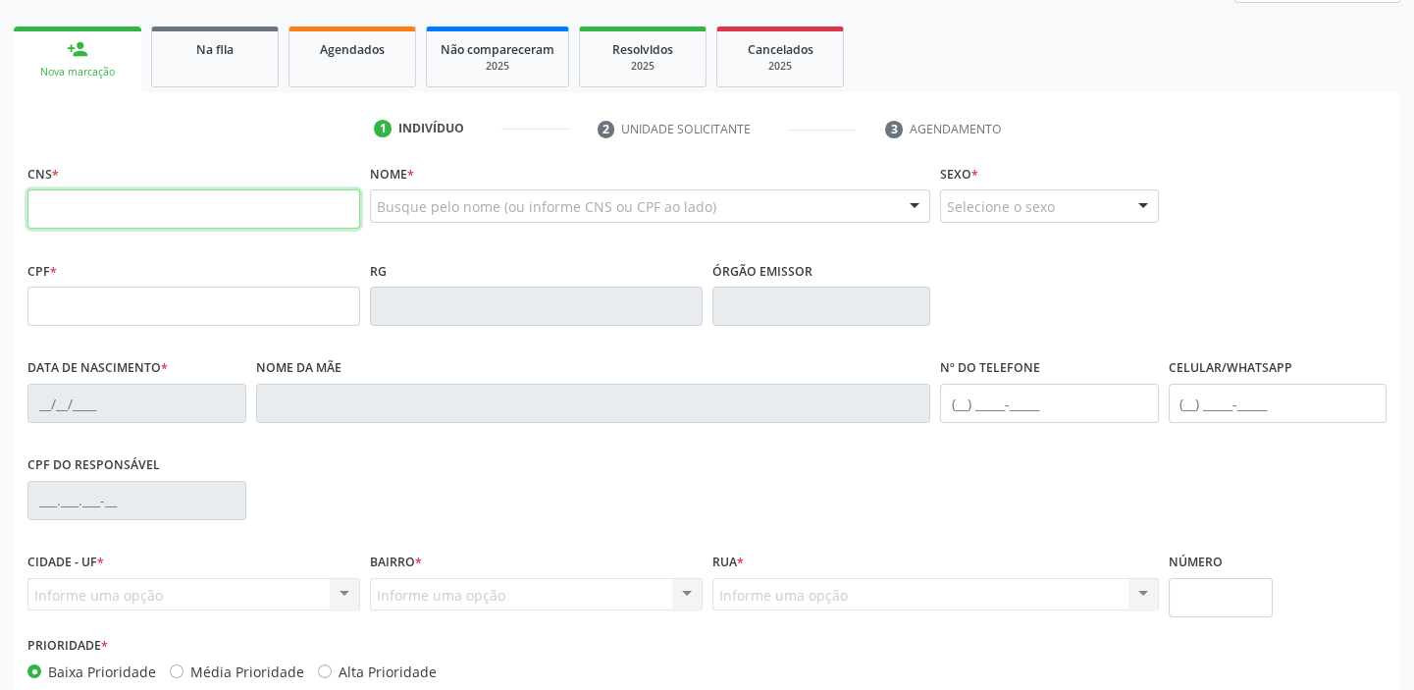
scroll to position [106, 0]
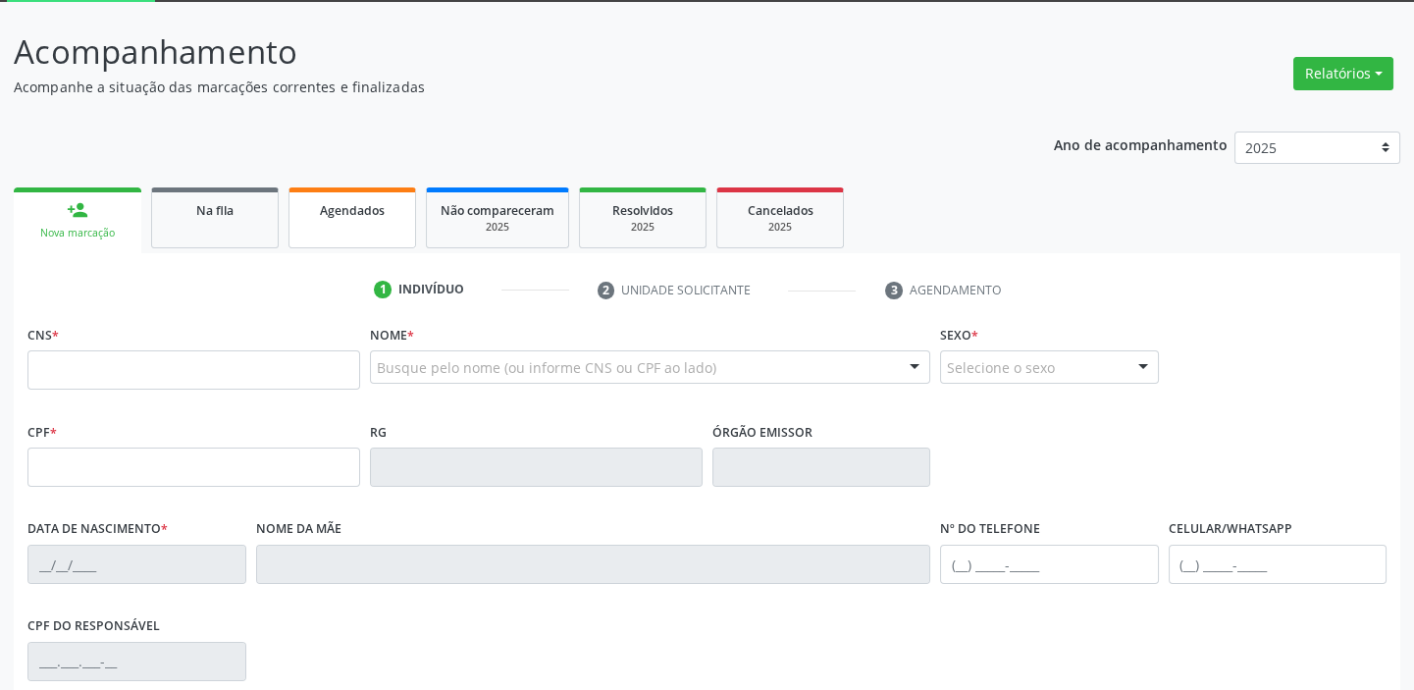
click at [353, 232] on link "Agendados" at bounding box center [353, 217] width 128 height 61
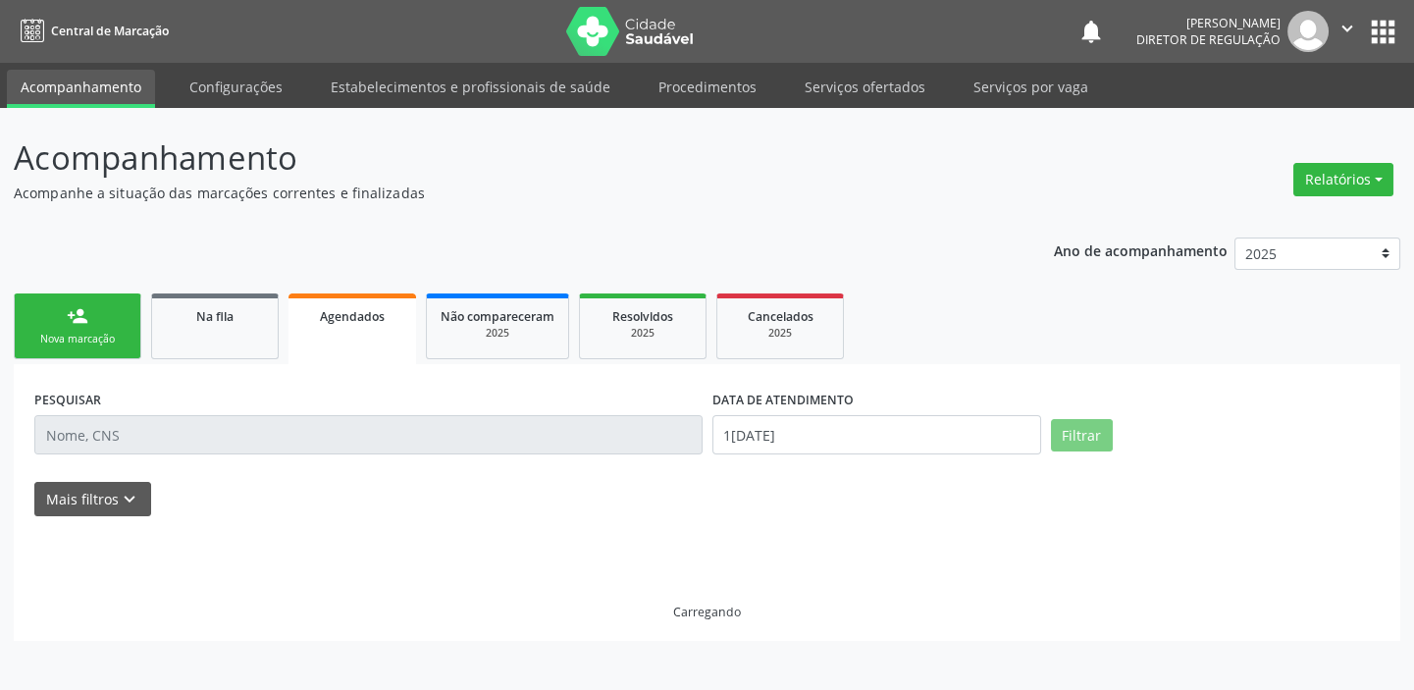
scroll to position [0, 0]
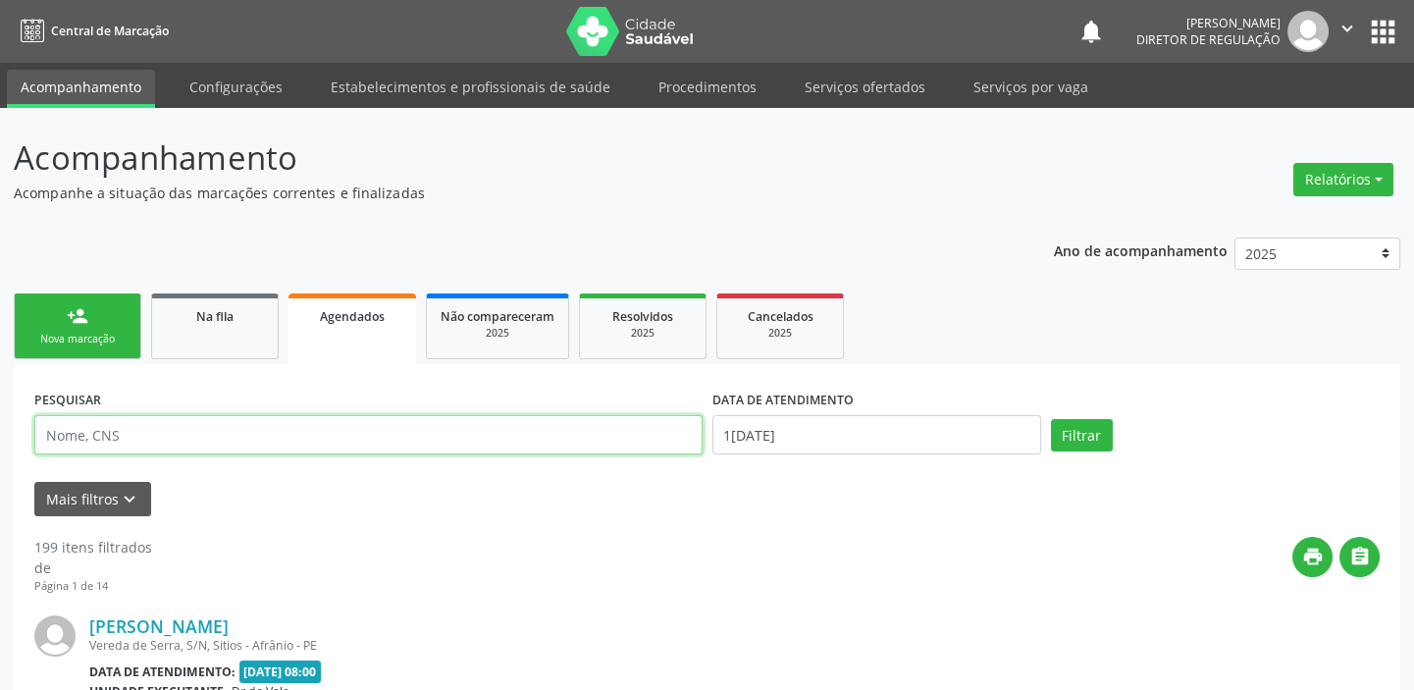
click at [136, 439] on input "text" at bounding box center [368, 434] width 668 height 39
type input "702602763526247"
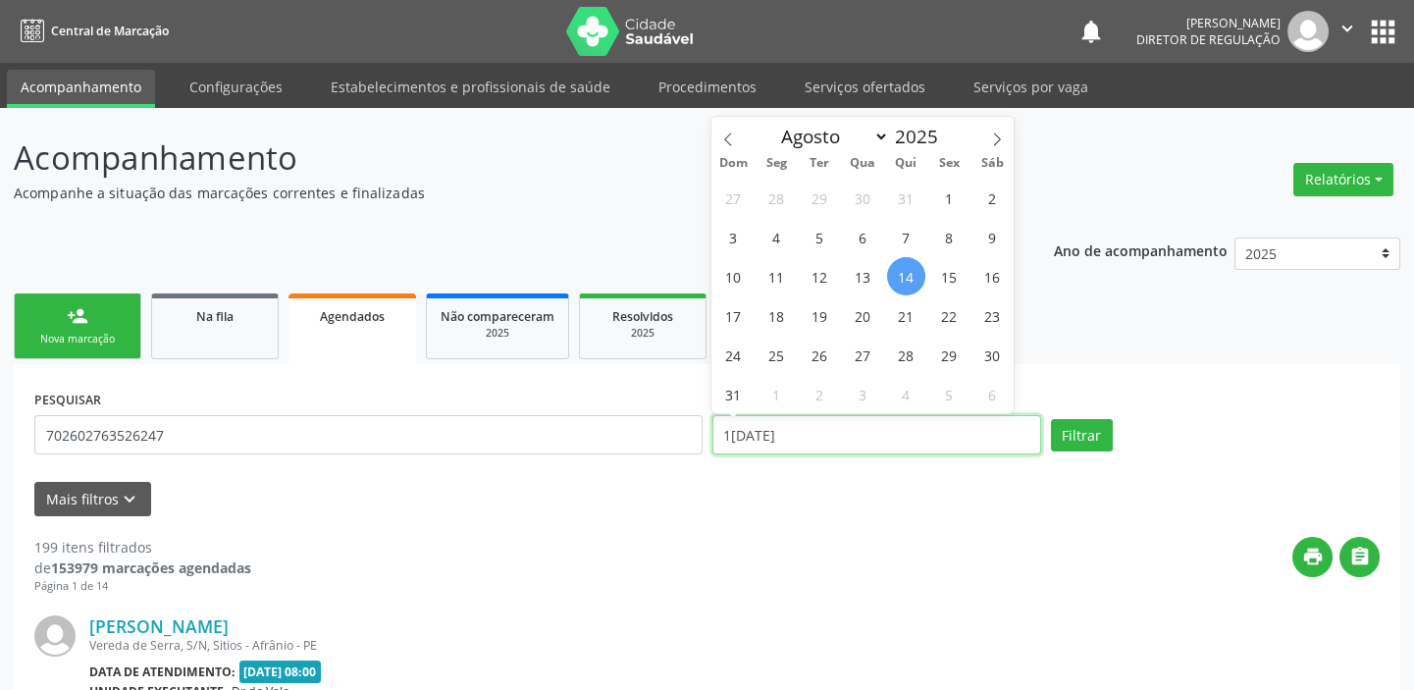
click at [774, 445] on input "14/08/2025" at bounding box center [877, 434] width 329 height 39
click at [905, 318] on span "21" at bounding box center [906, 315] width 38 height 38
type input "21/08/2025"
click at [905, 318] on span "21" at bounding box center [906, 315] width 38 height 38
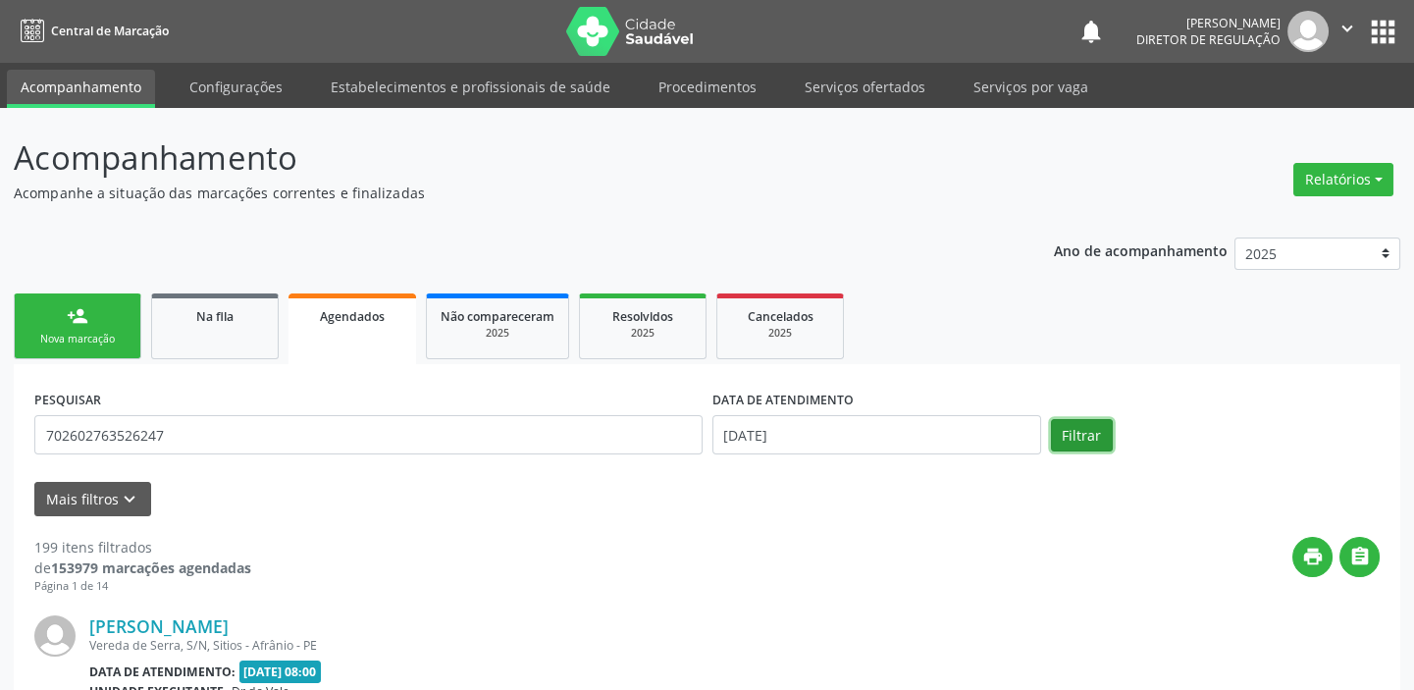
click at [1080, 441] on button "Filtrar" at bounding box center [1082, 435] width 62 height 33
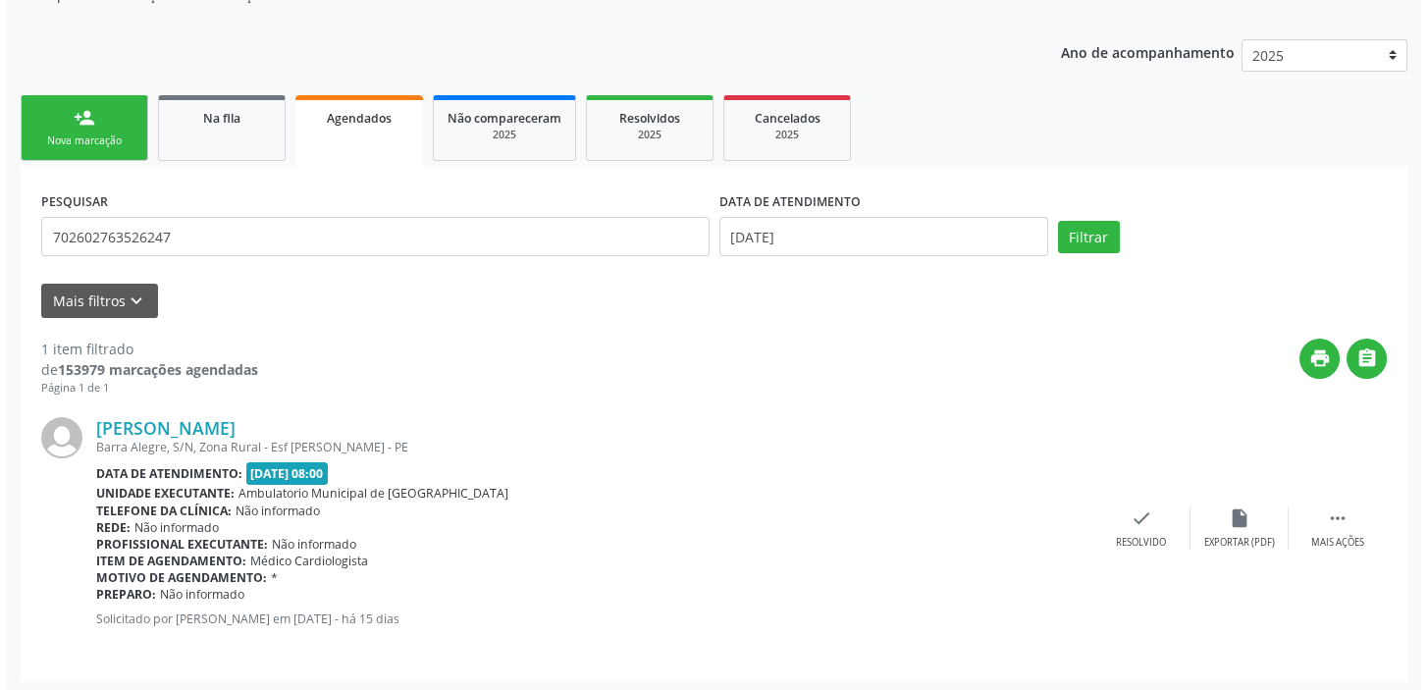
scroll to position [203, 0]
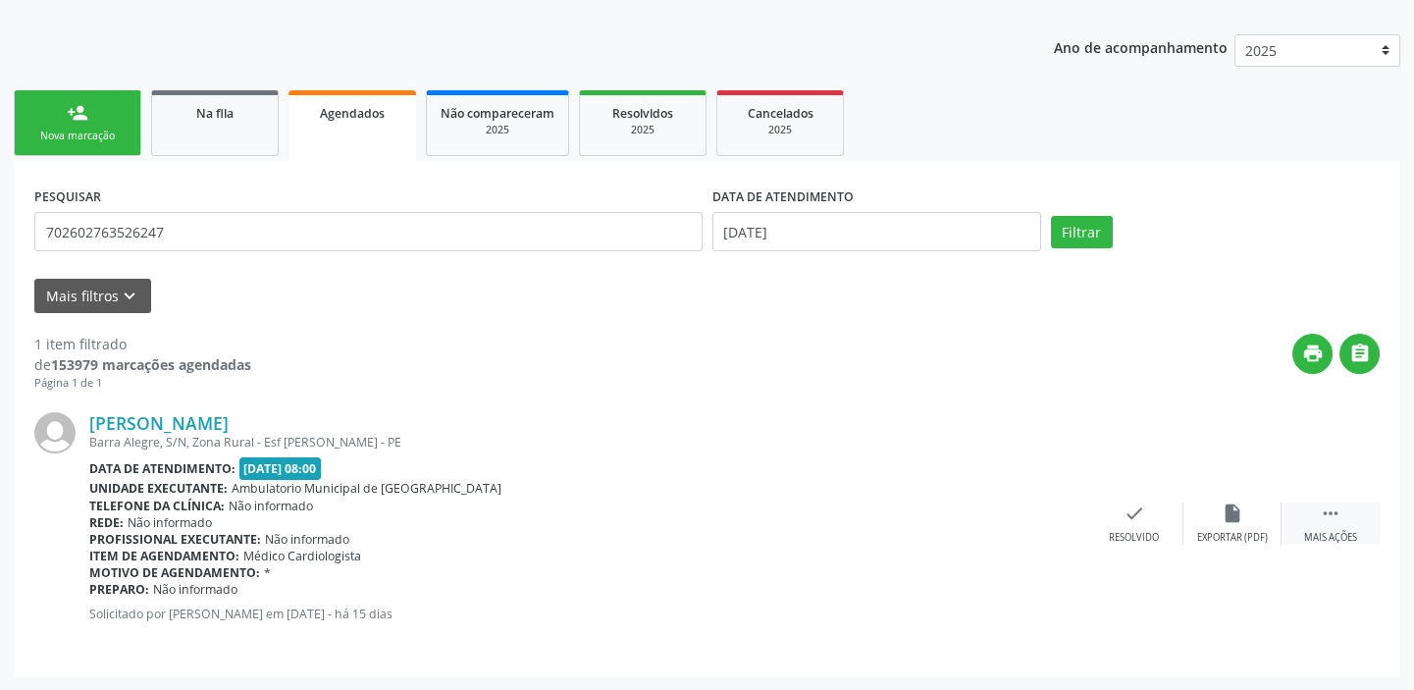
click at [1331, 515] on icon "" at bounding box center [1331, 514] width 22 height 22
click at [1035, 531] on div "Cancelar" at bounding box center [1036, 538] width 46 height 14
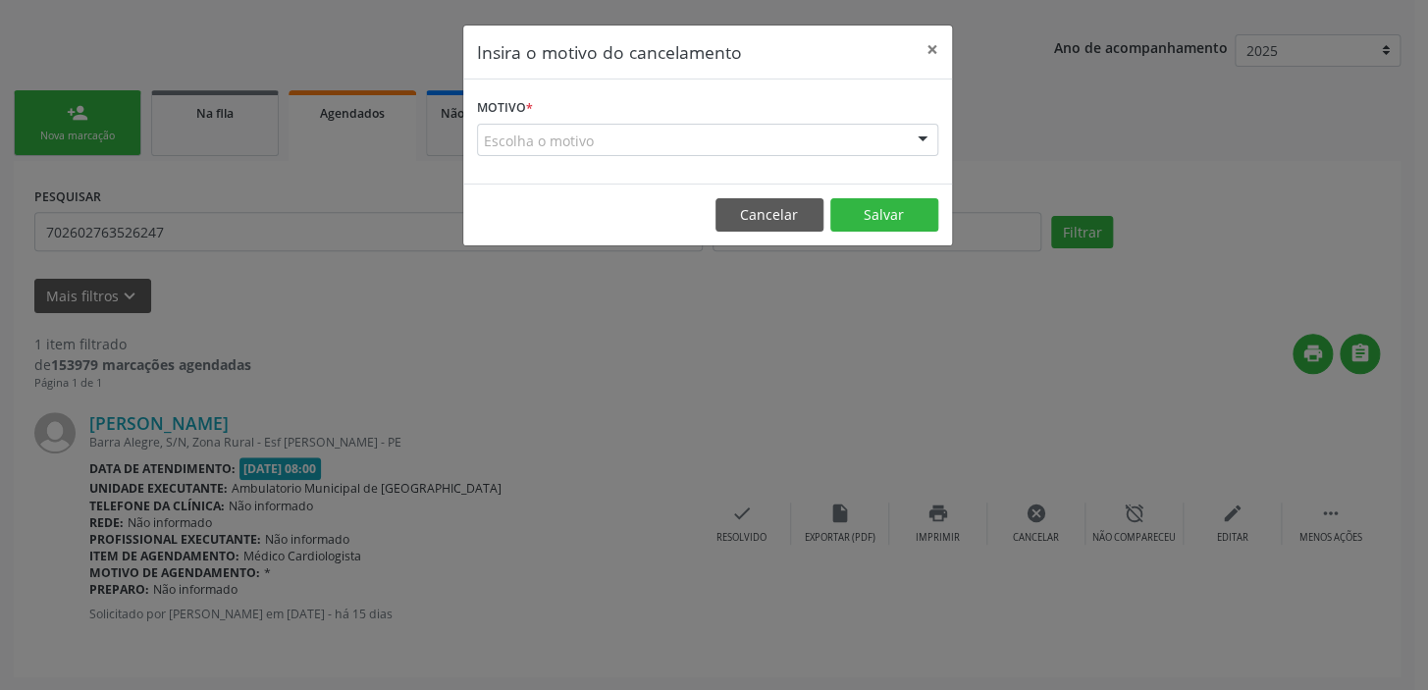
click at [541, 141] on div "Escolha o motivo" at bounding box center [707, 140] width 461 height 33
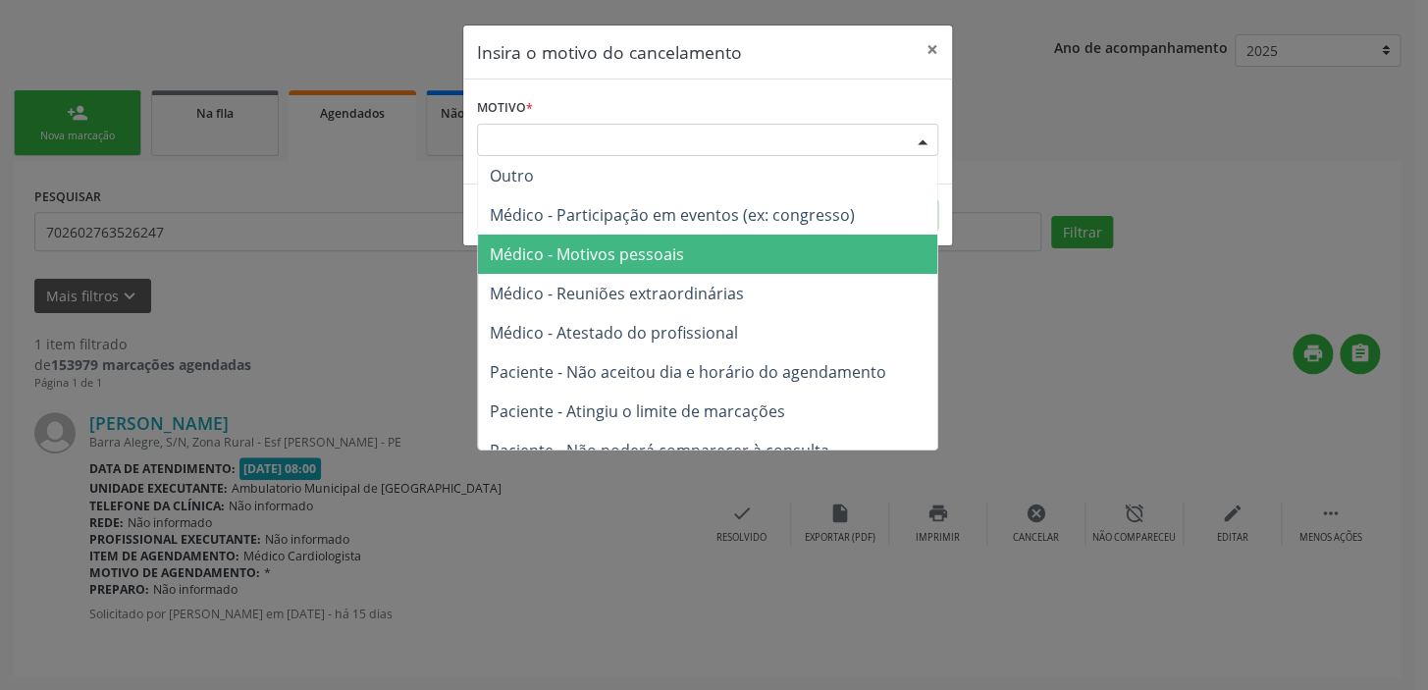
click at [600, 259] on span "Médico - Motivos pessoais" at bounding box center [587, 254] width 194 height 22
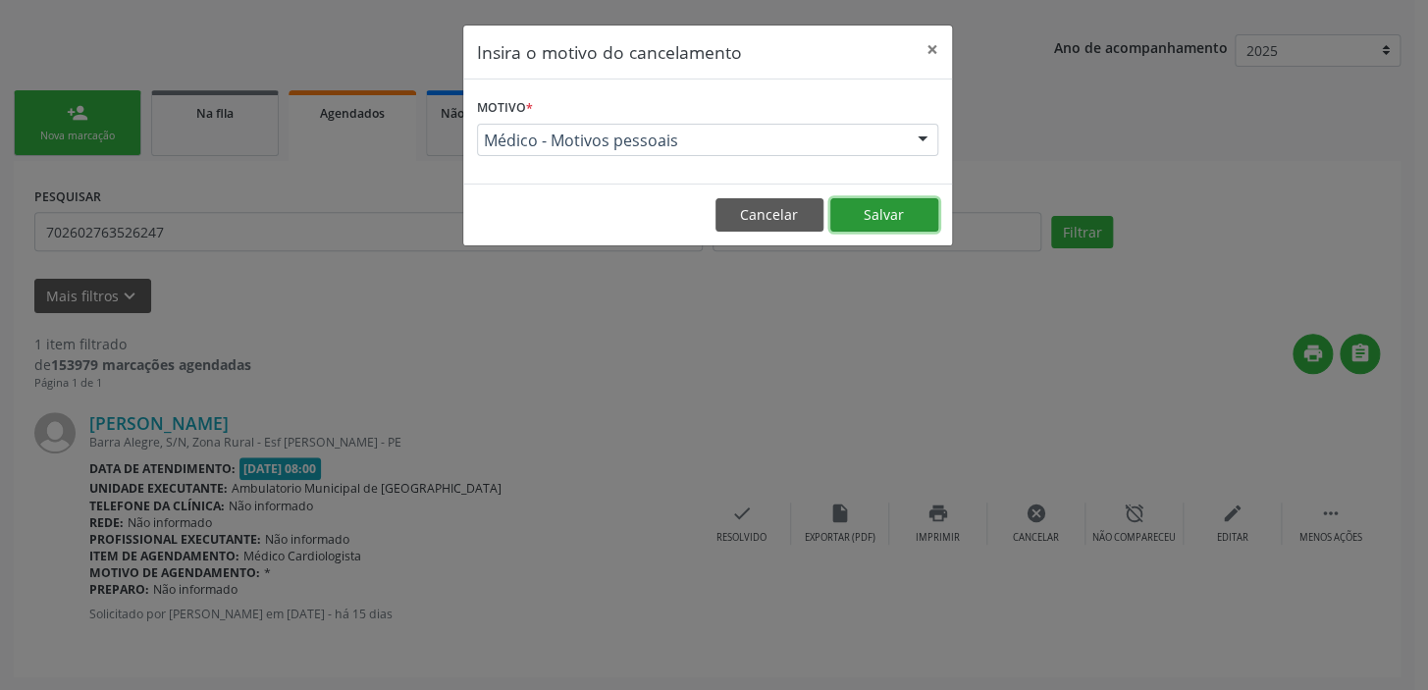
click at [878, 204] on button "Salvar" at bounding box center [884, 214] width 108 height 33
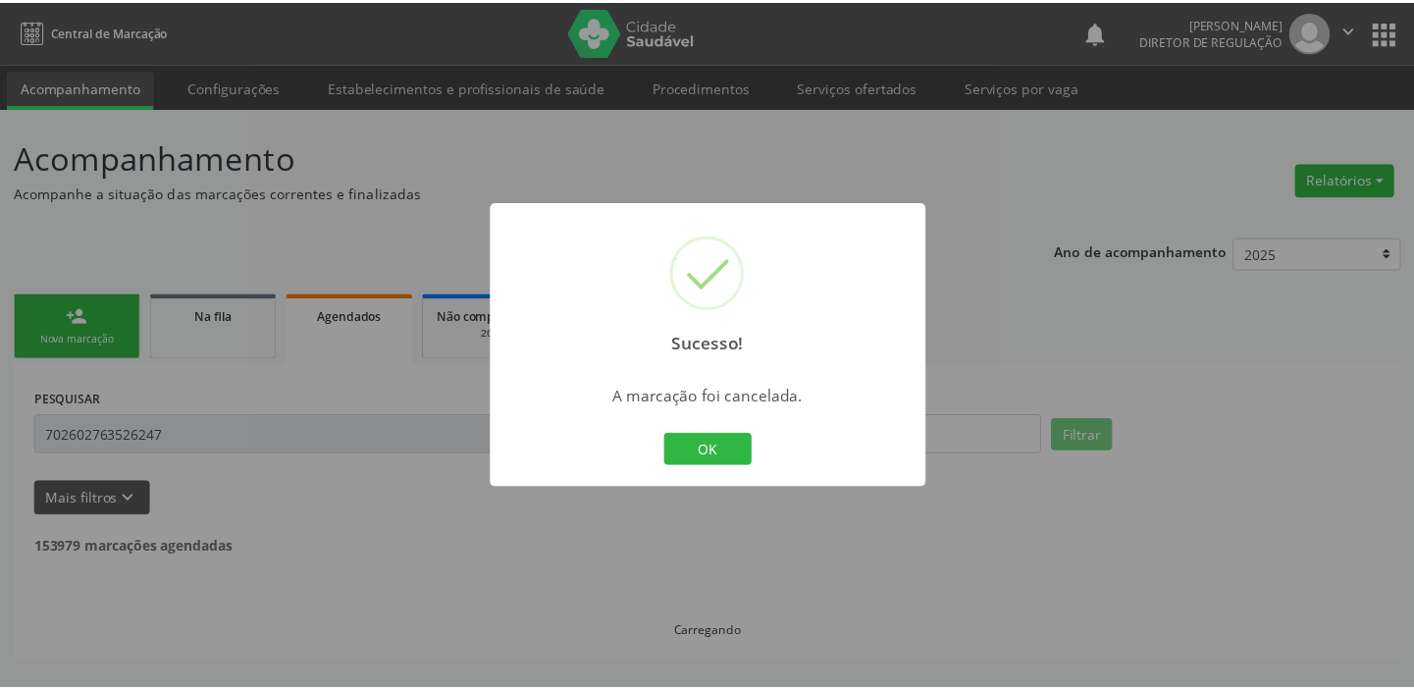
scroll to position [0, 0]
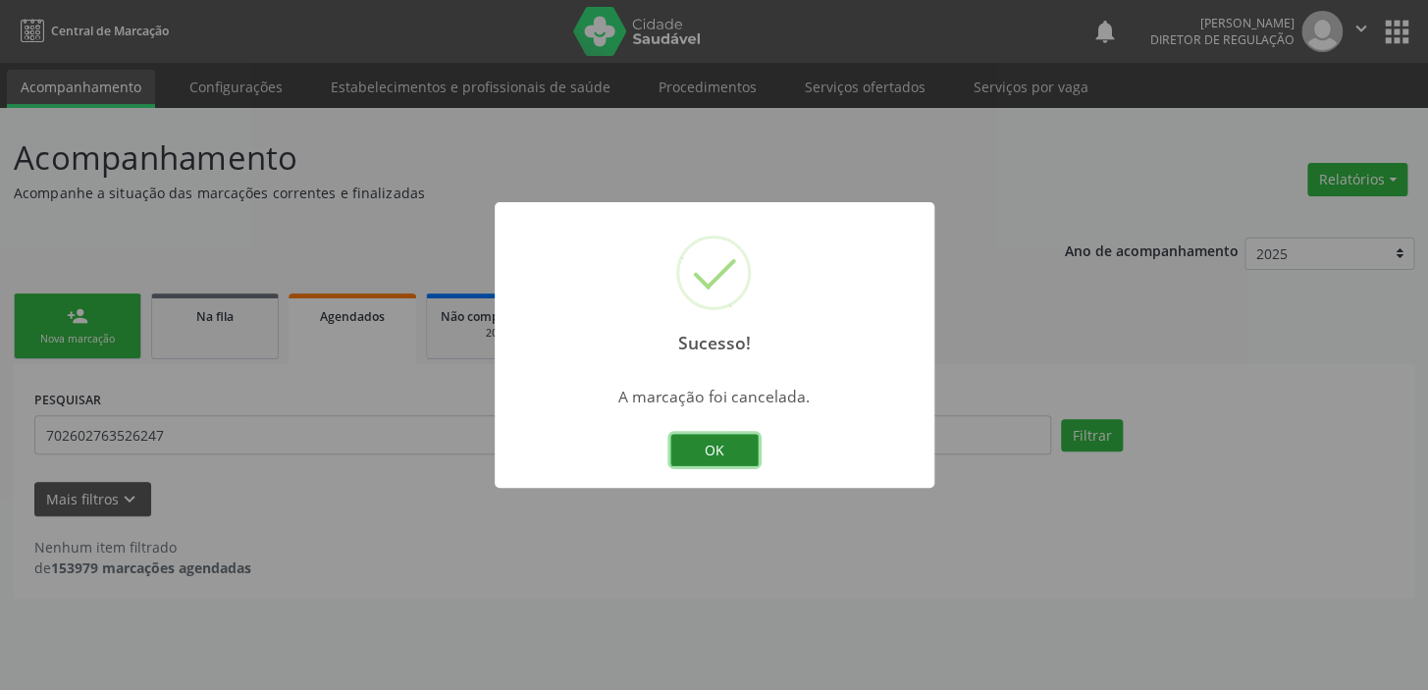
click at [734, 450] on button "OK" at bounding box center [714, 450] width 88 height 33
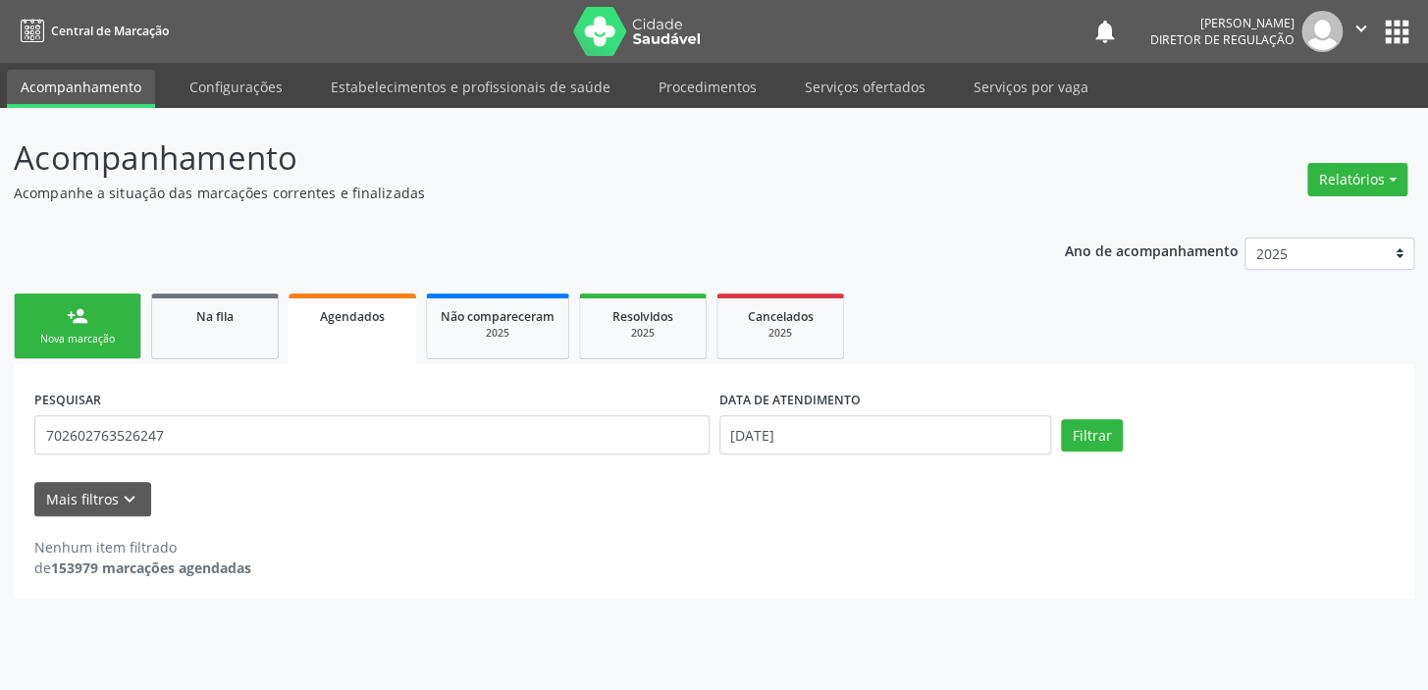
click at [83, 321] on div "person_add" at bounding box center [78, 316] width 22 height 22
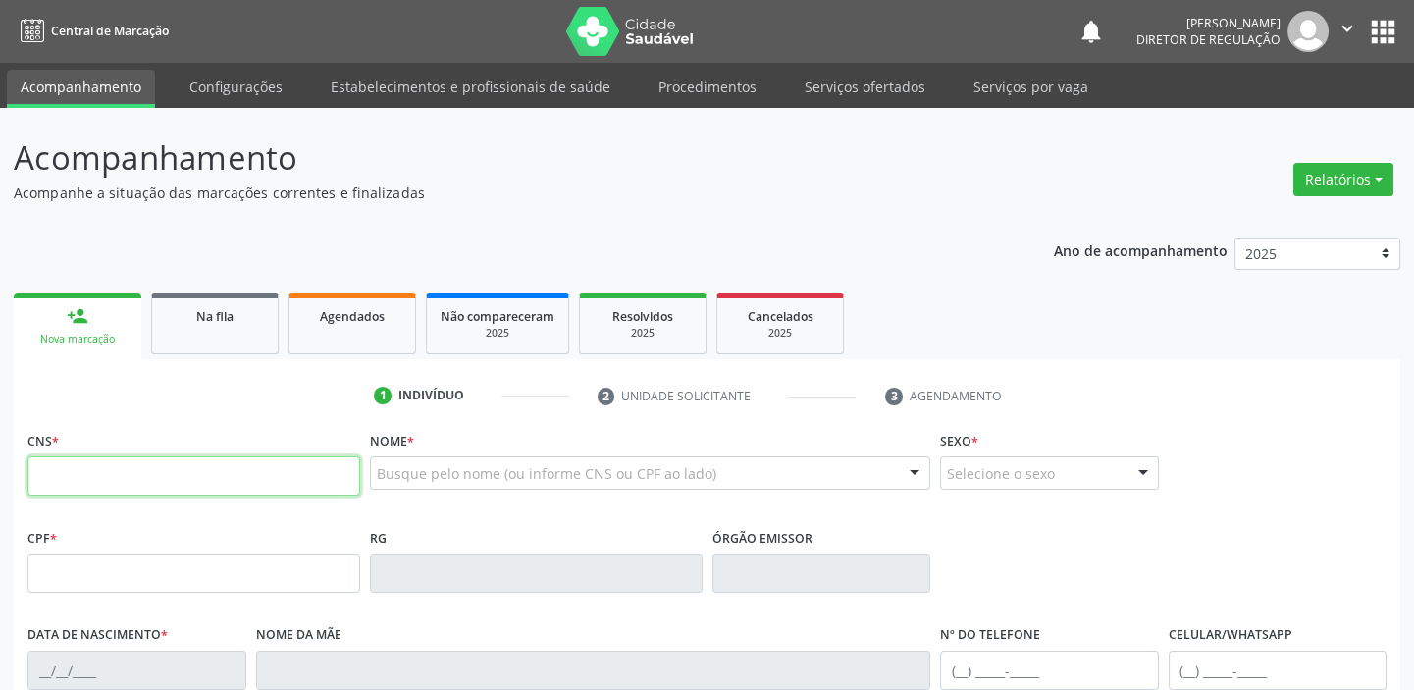
click at [133, 473] on input "text" at bounding box center [193, 475] width 333 height 39
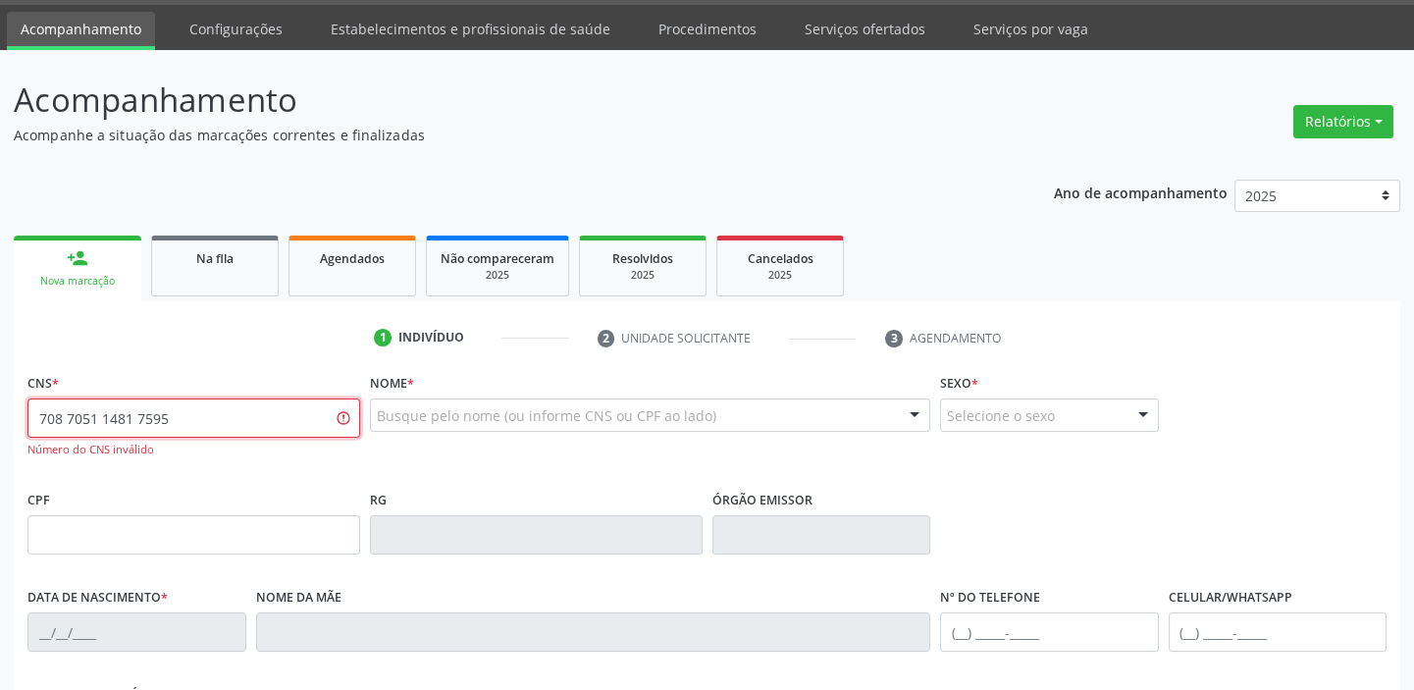
scroll to position [88, 0]
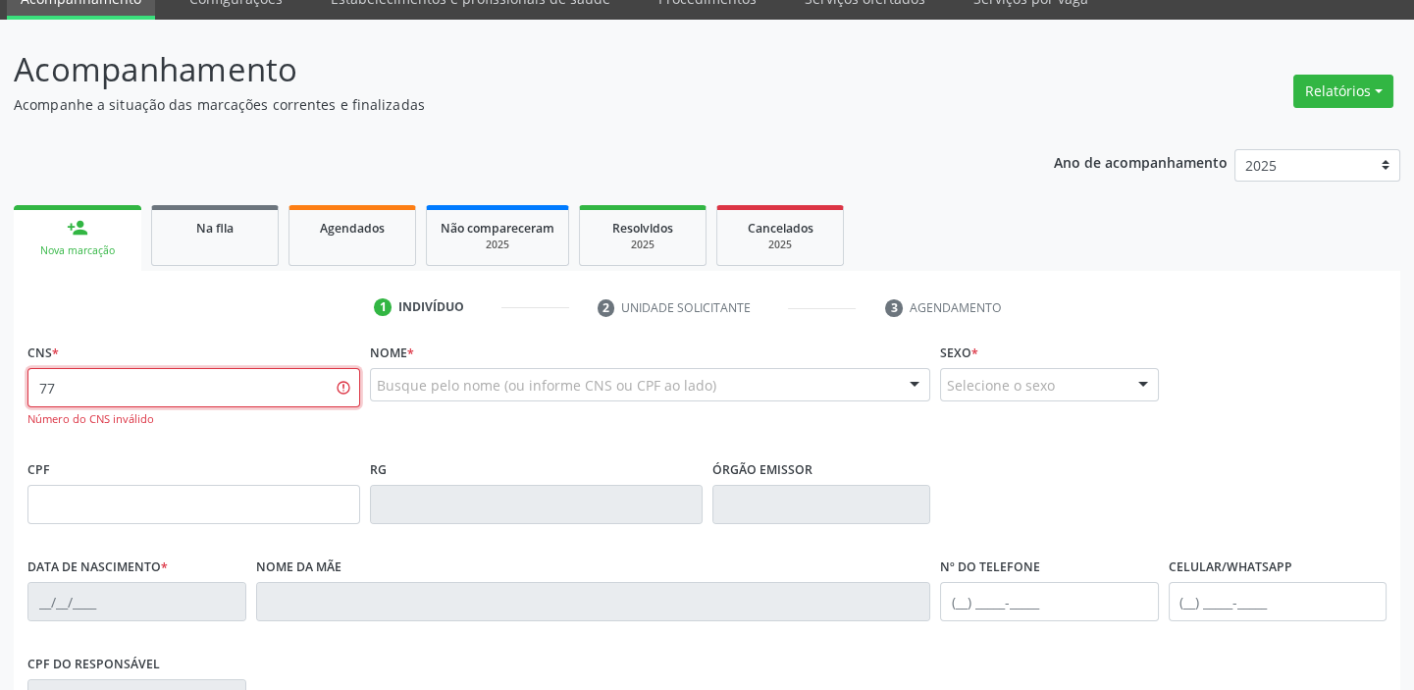
type input "7"
type input "708 7051 4811 7595"
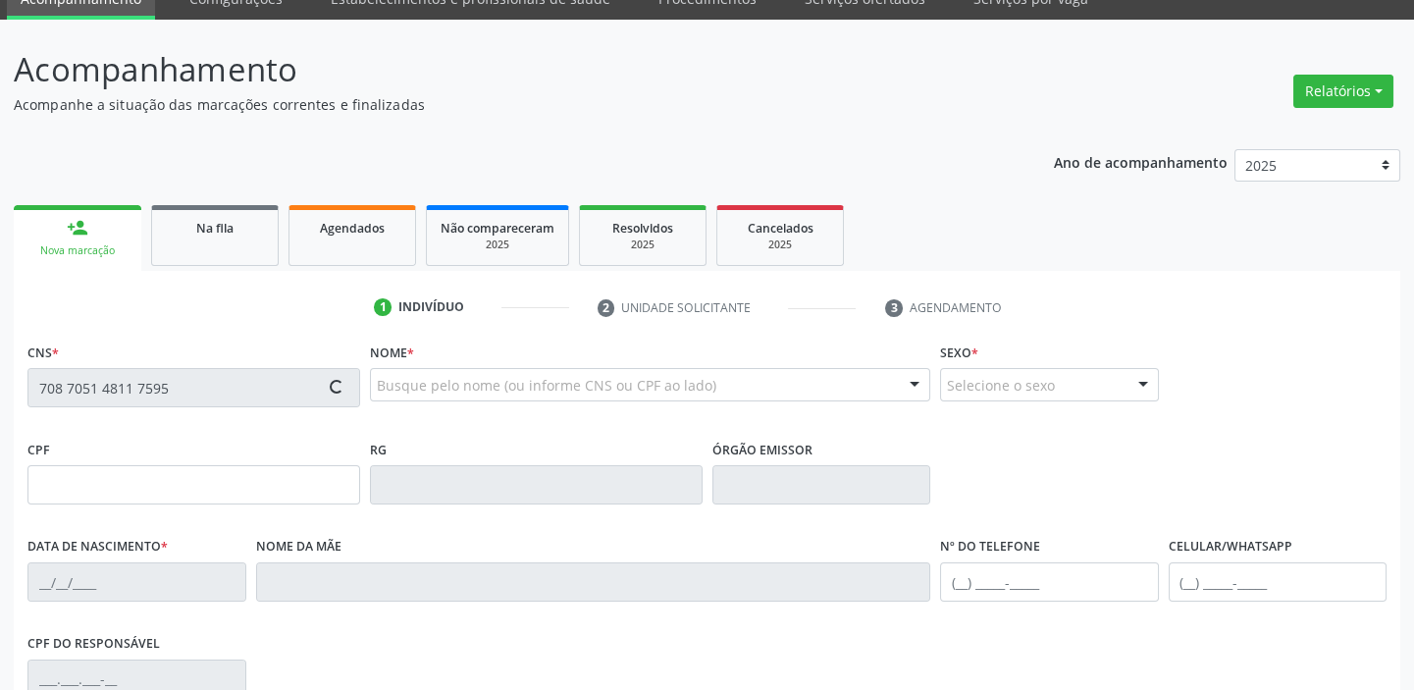
type input "065.266.274-98"
type input "20/01/1988"
type input "Regina Maria dos Santos Gomes"
type input "(87) 98809-3900"
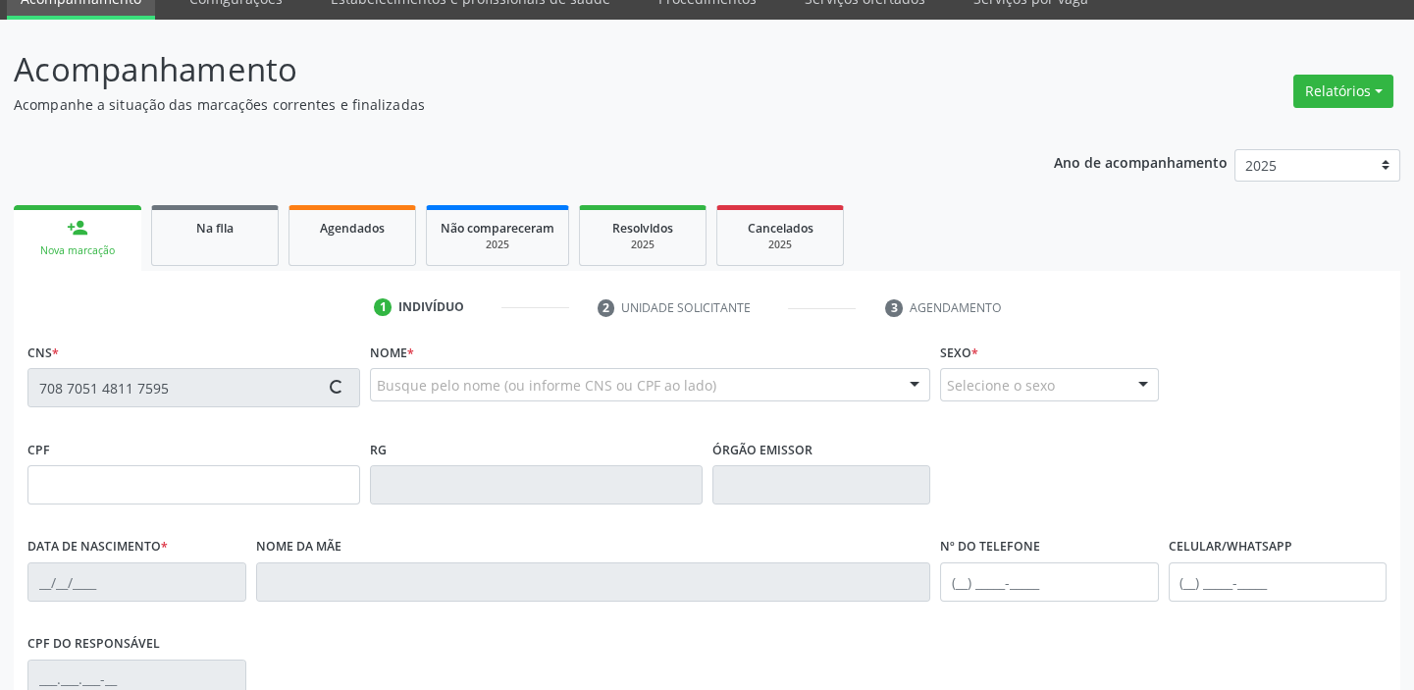
type input "S/N"
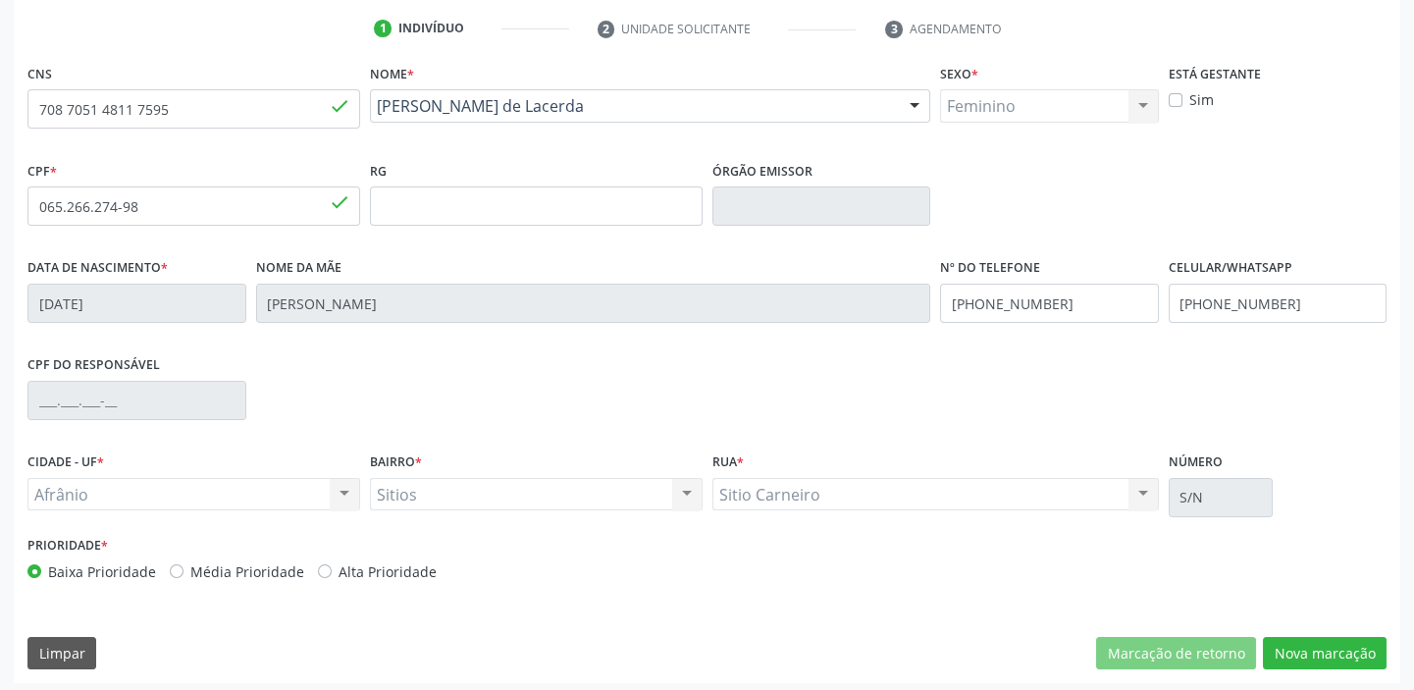
scroll to position [373, 0]
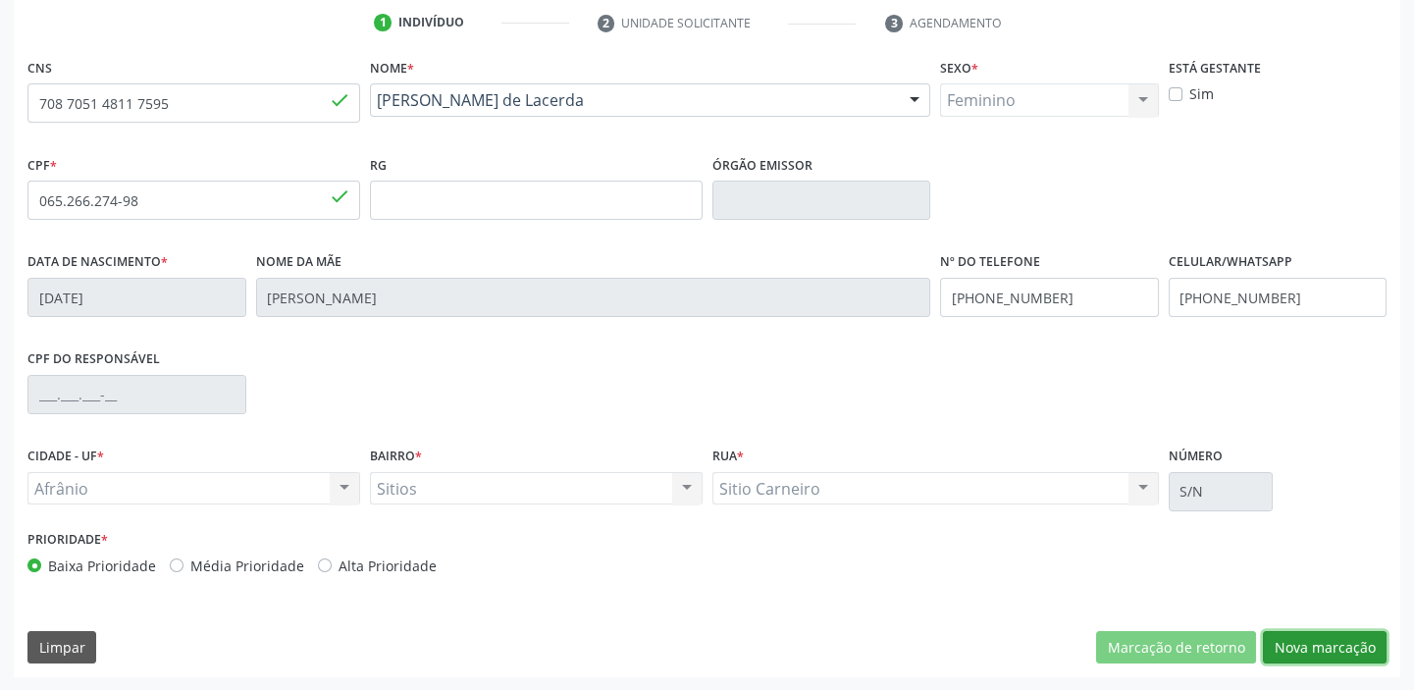
click at [1294, 639] on button "Nova marcação" at bounding box center [1325, 647] width 124 height 33
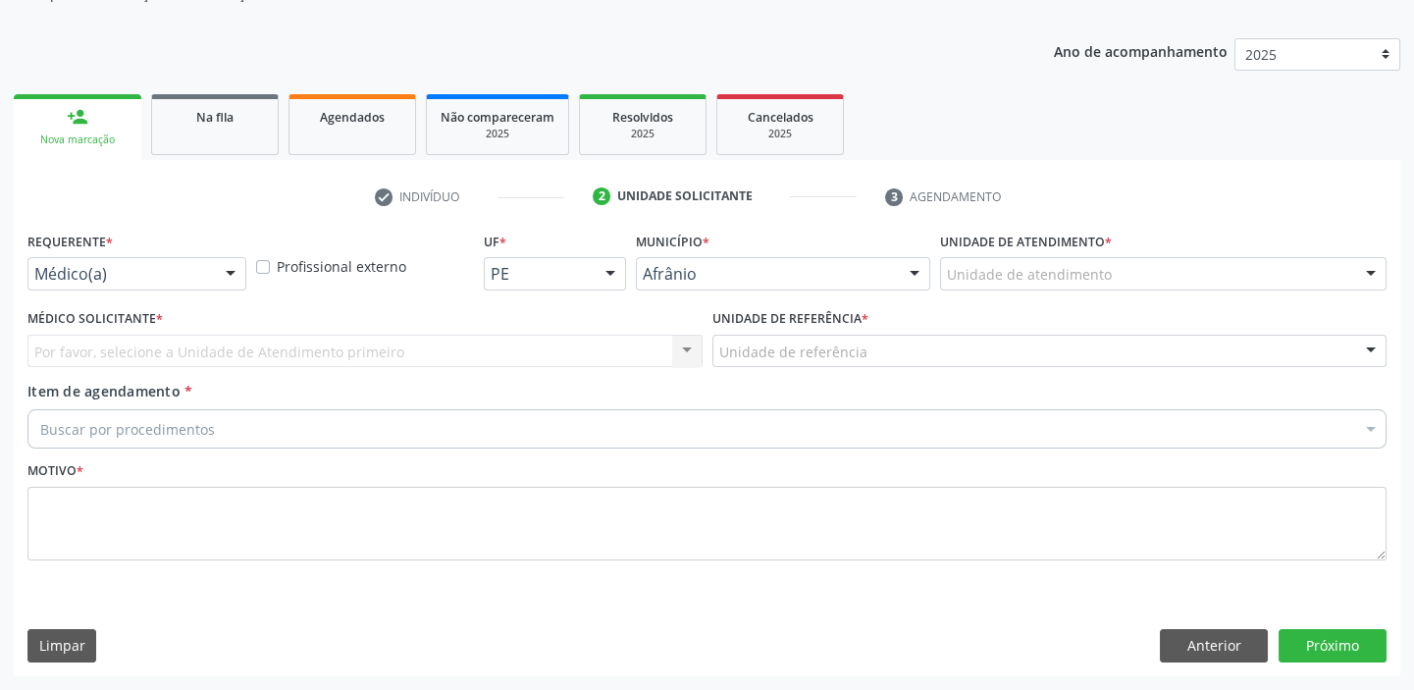
scroll to position [197, 0]
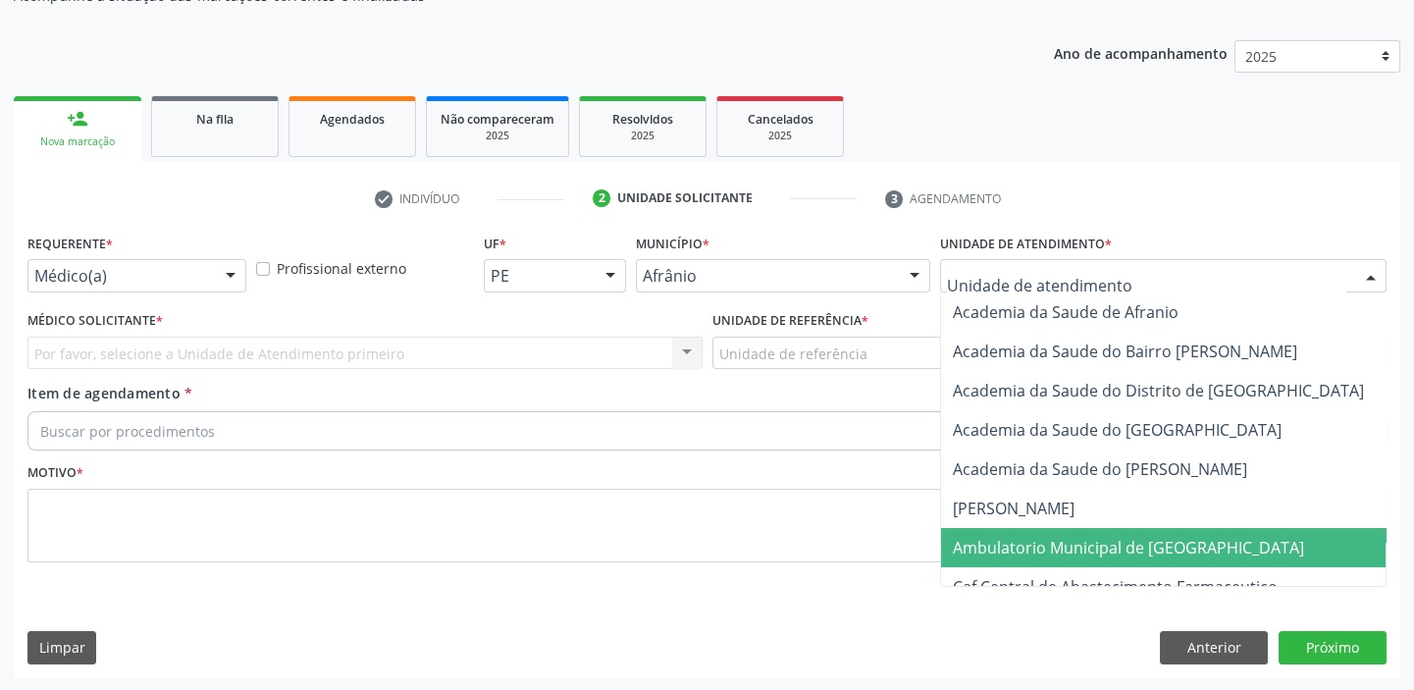
click at [1000, 540] on span "Ambulatorio Municipal de [GEOGRAPHIC_DATA]" at bounding box center [1128, 548] width 351 height 22
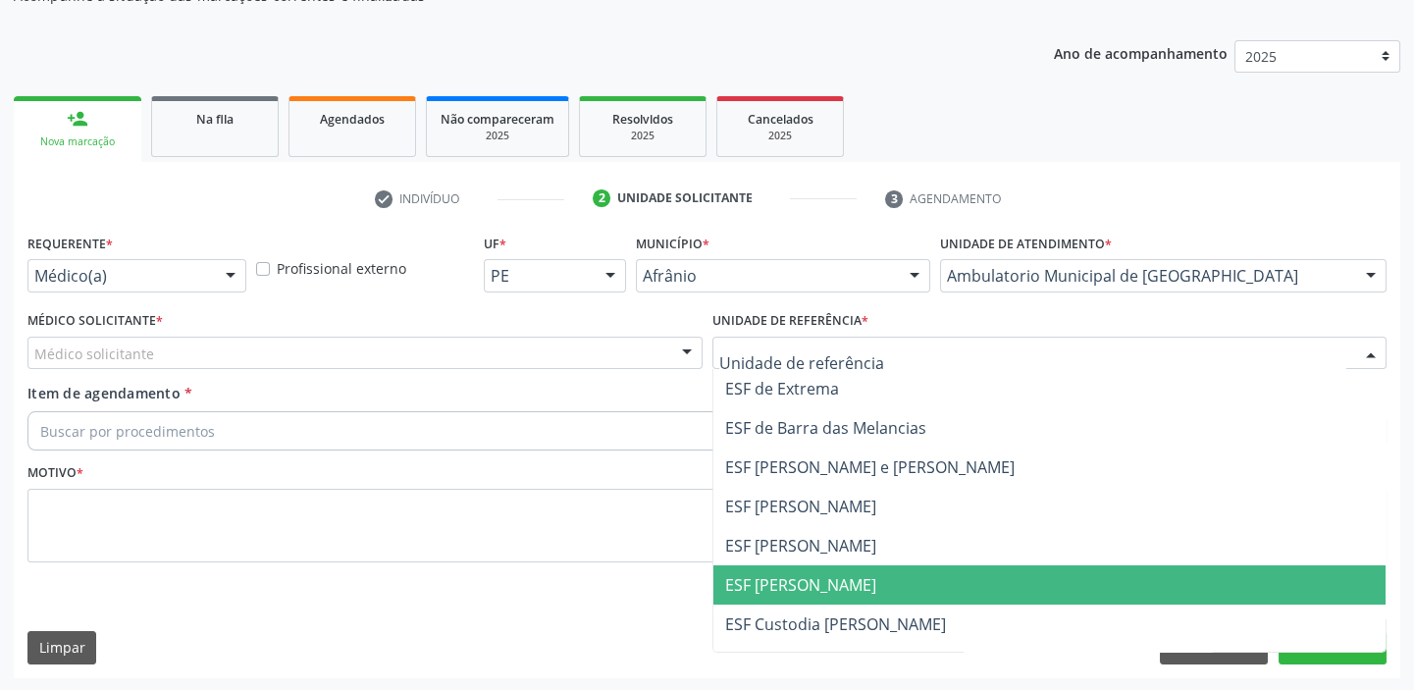
click at [749, 584] on span "ESF [PERSON_NAME]" at bounding box center [800, 585] width 151 height 22
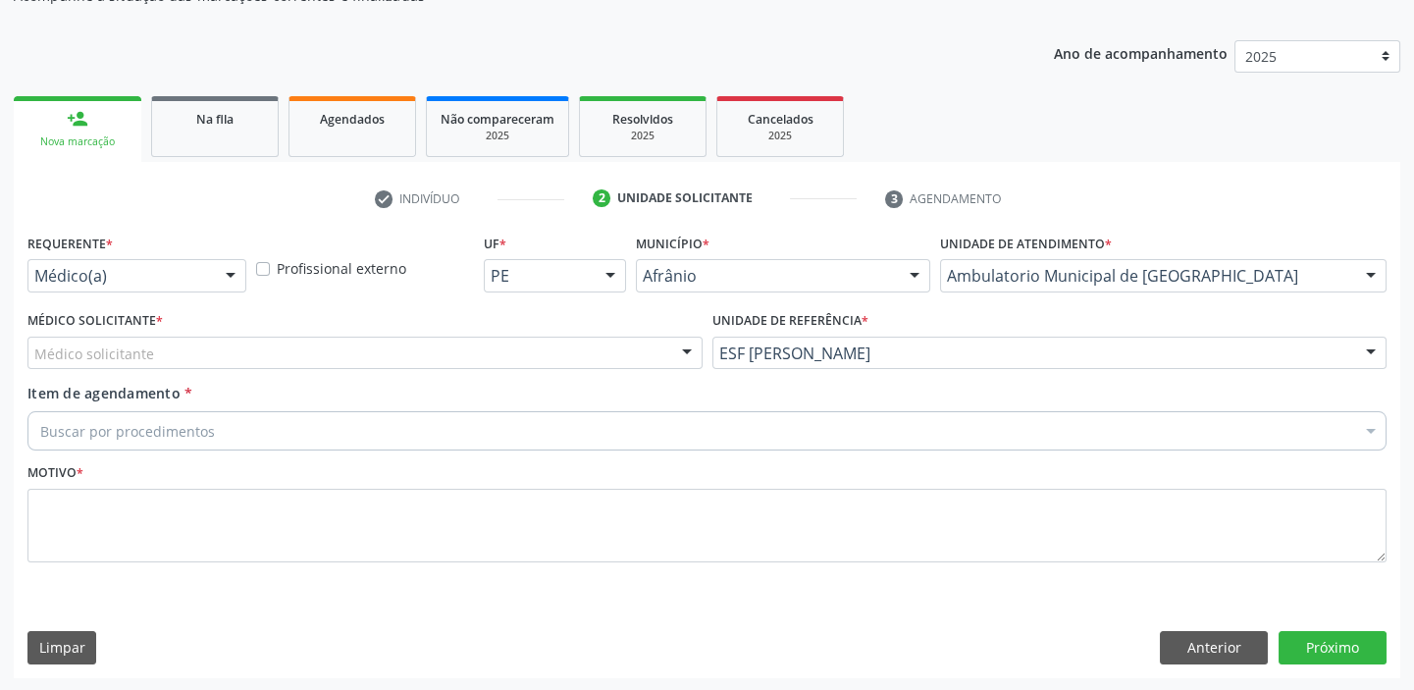
click at [109, 364] on div "Médico solicitante" at bounding box center [364, 353] width 675 height 33
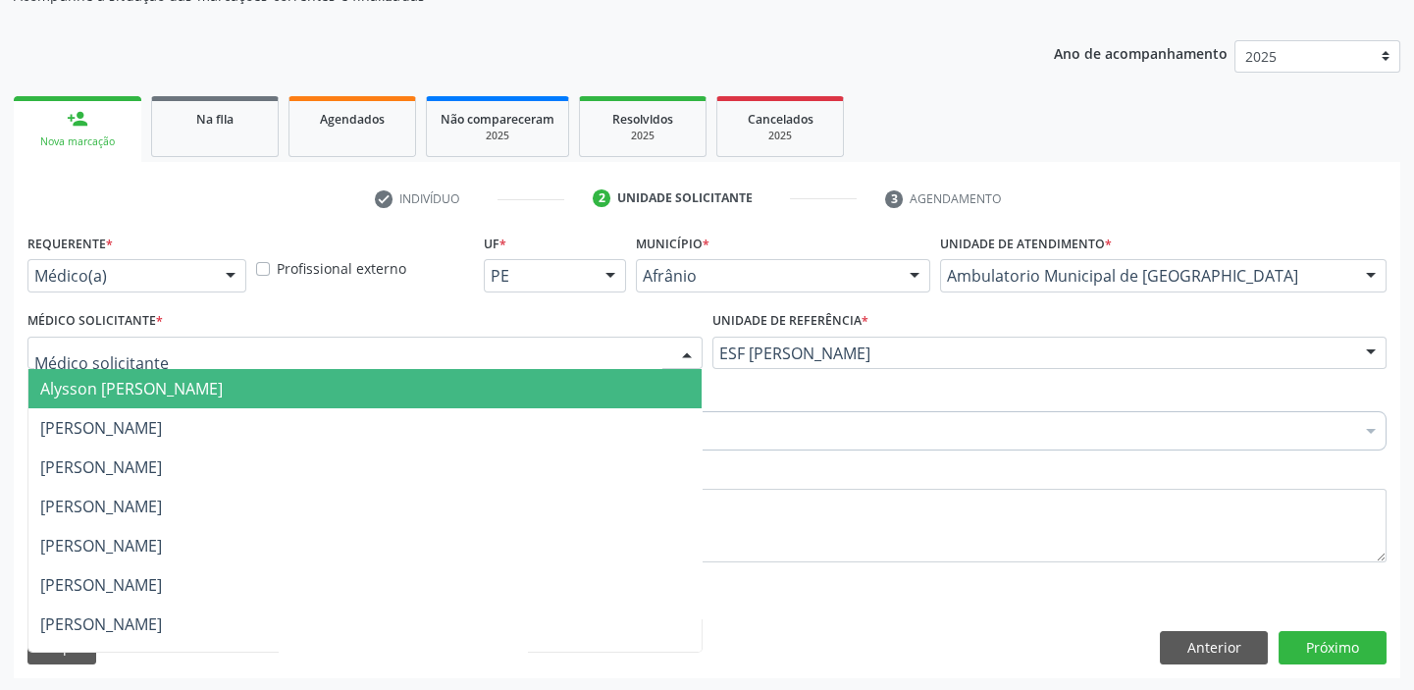
drag, startPoint x: 110, startPoint y: 404, endPoint x: 103, endPoint y: 433, distance: 29.3
click at [110, 409] on ul "Alysson Rodrigo Ferreira Cavalcanti Bruno Saraiva Bezerra Medrado Carlos Gustav…" at bounding box center [364, 683] width 673 height 628
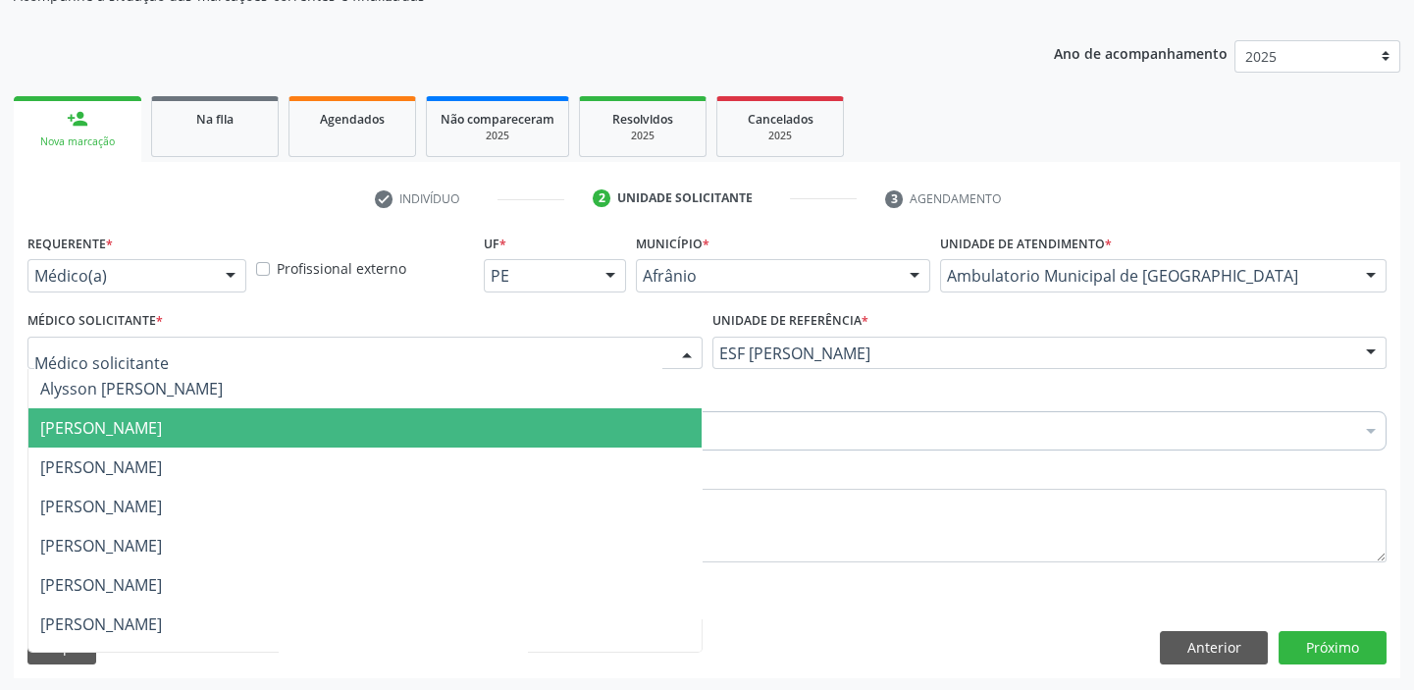
click at [102, 433] on span "[PERSON_NAME]" at bounding box center [101, 428] width 122 height 22
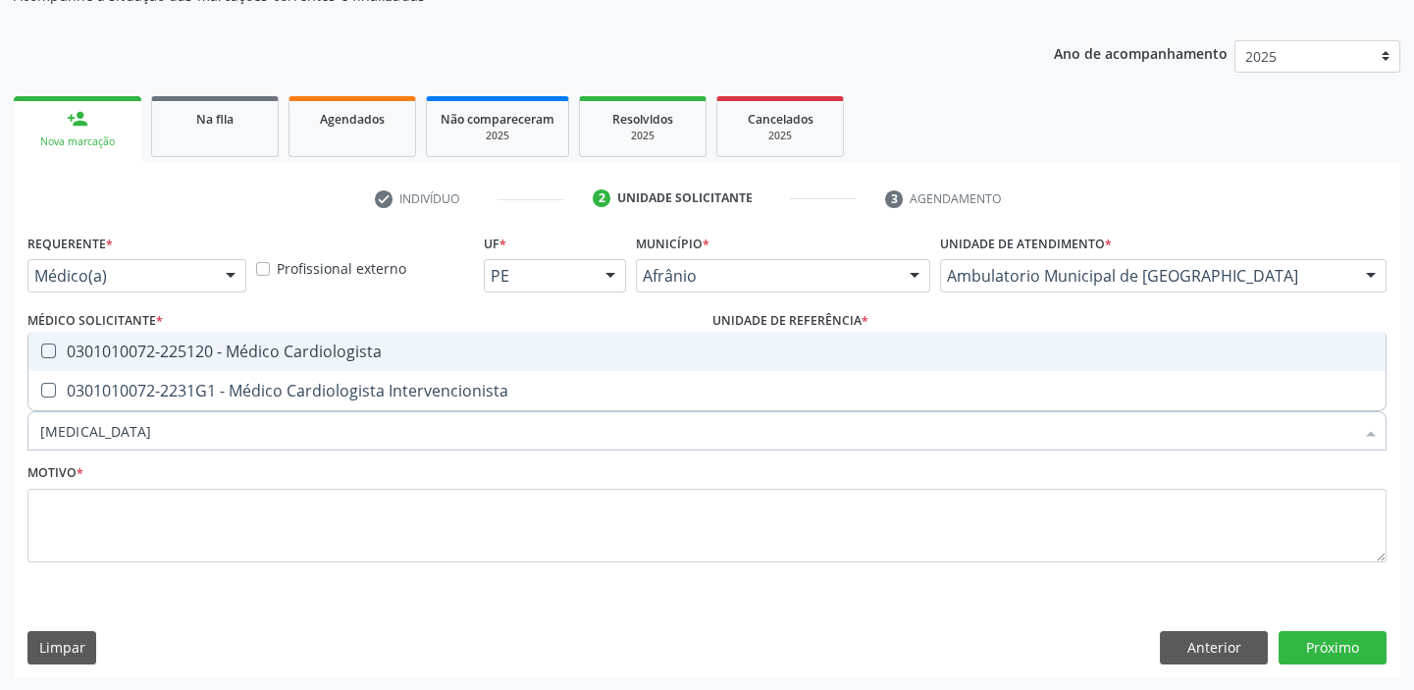
type input "cardiologista"
drag, startPoint x: 244, startPoint y: 350, endPoint x: 221, endPoint y: 401, distance: 56.2
click at [244, 350] on div "0301010072-225120 - Médico Cardiologista" at bounding box center [707, 352] width 1334 height 16
checkbox Cardiologista "true"
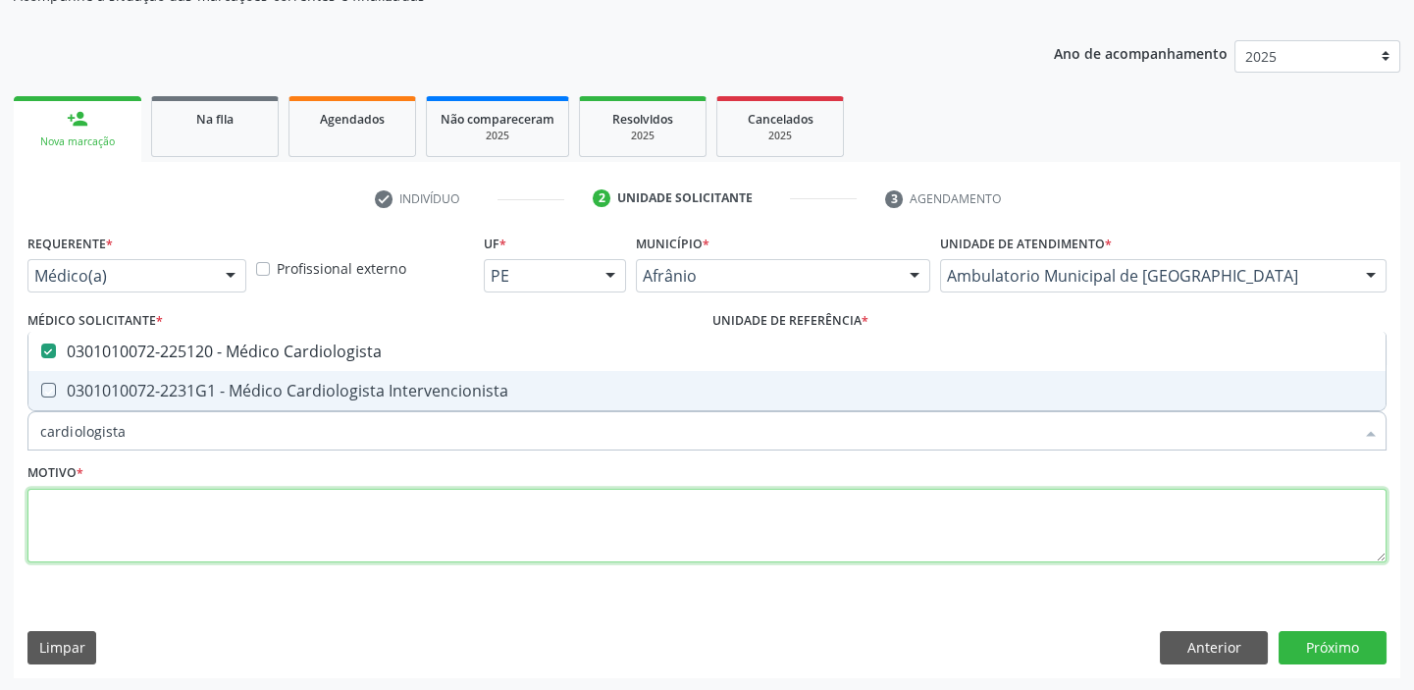
click at [174, 519] on textarea at bounding box center [706, 526] width 1359 height 75
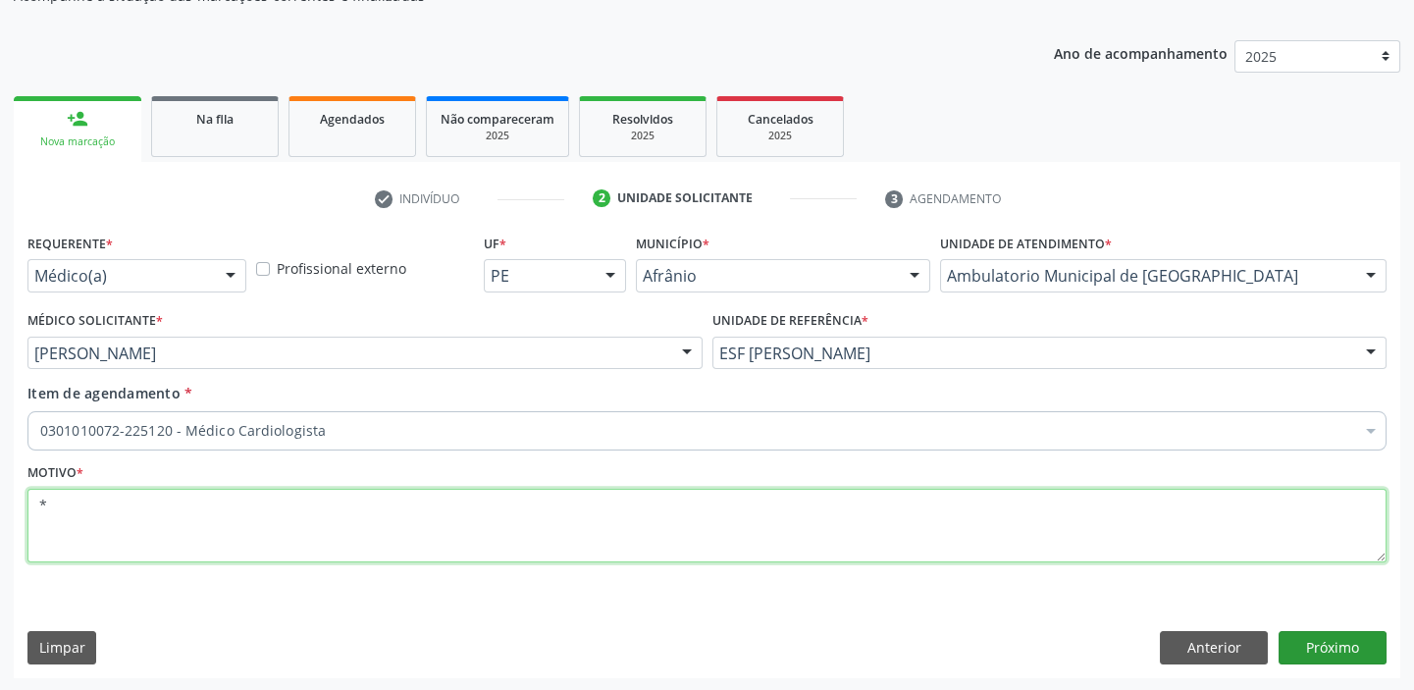
type textarea "*"
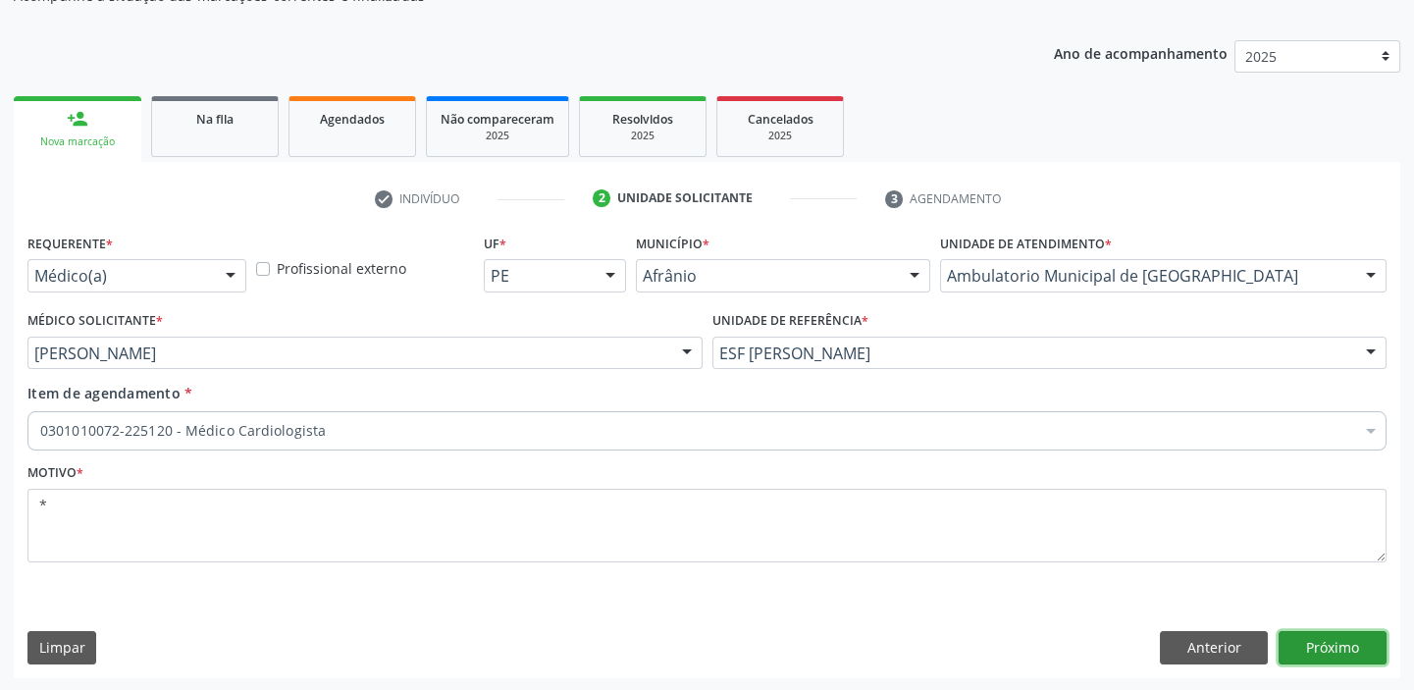
click at [1300, 641] on button "Próximo" at bounding box center [1333, 647] width 108 height 33
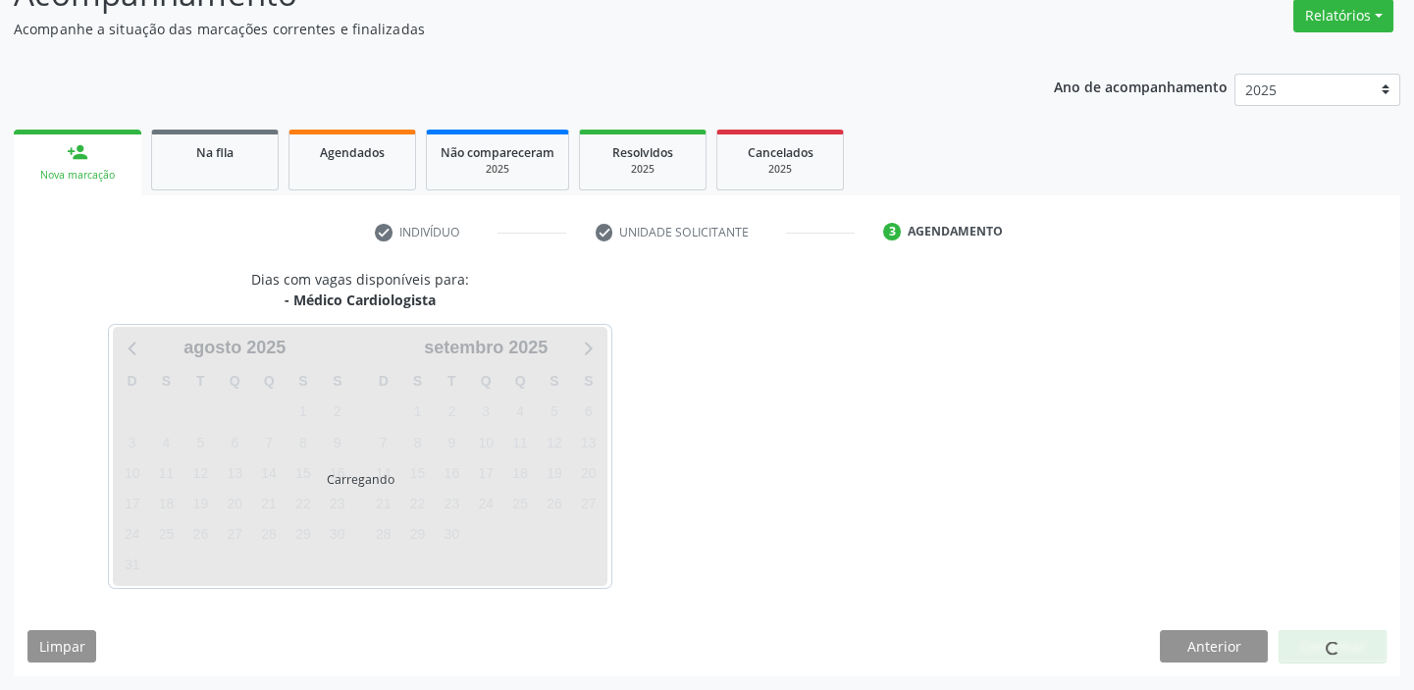
scroll to position [163, 0]
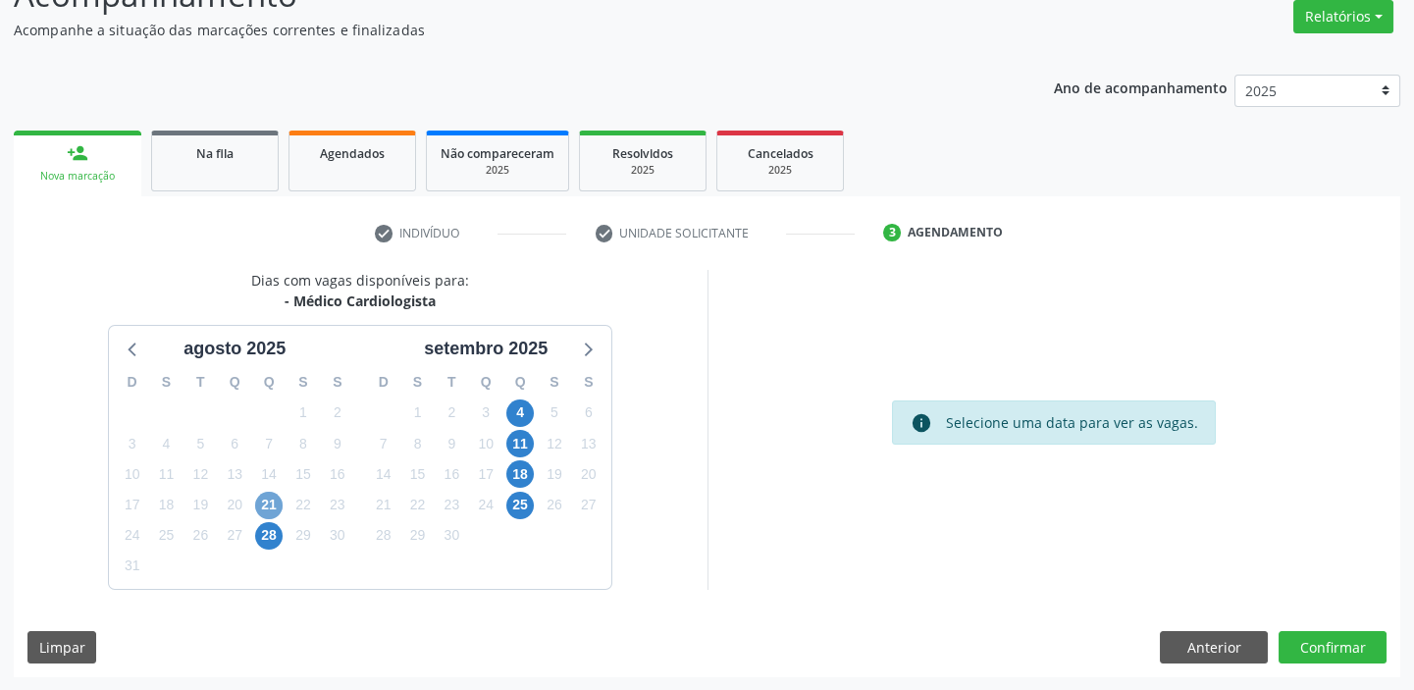
click at [264, 504] on span "21" at bounding box center [268, 505] width 27 height 27
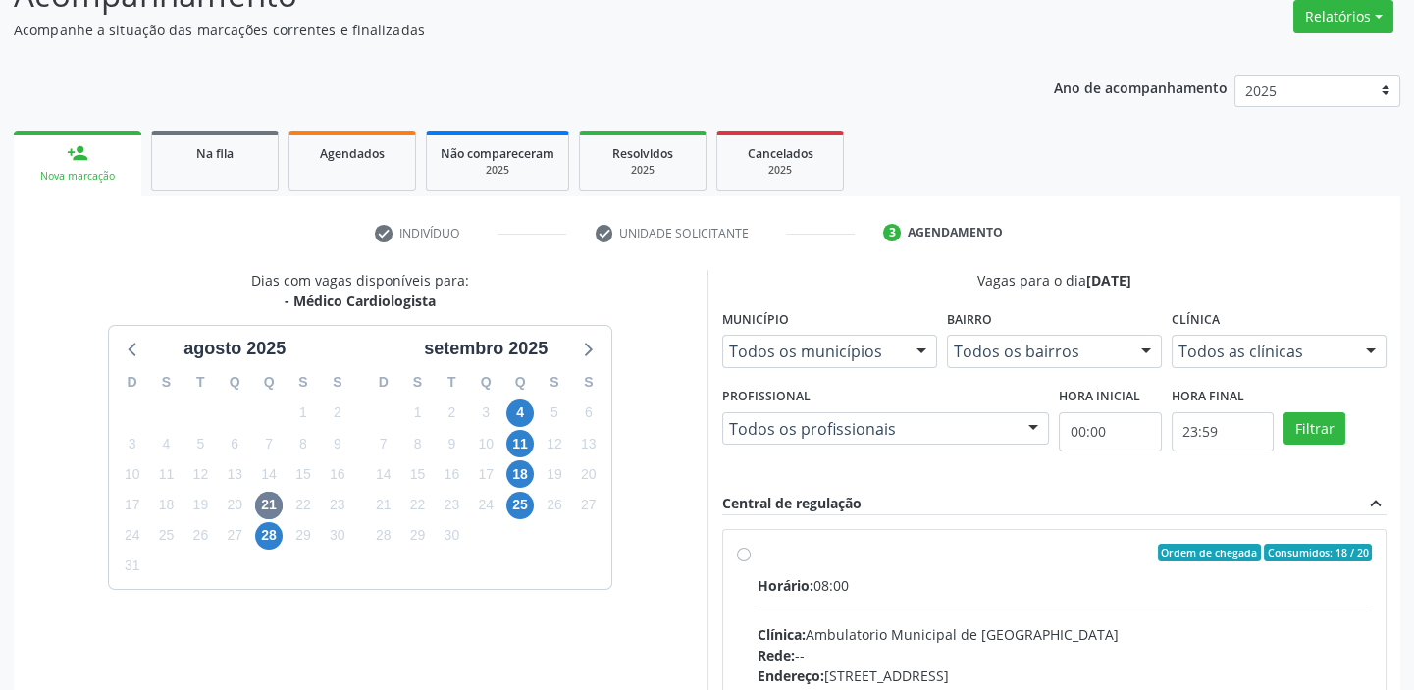
click at [751, 561] on input "Ordem de chegada Consumidos: 18 / 20 Horário: 08:00 Clínica: Ambulatorio Munici…" at bounding box center [744, 553] width 14 height 18
radio input "true"
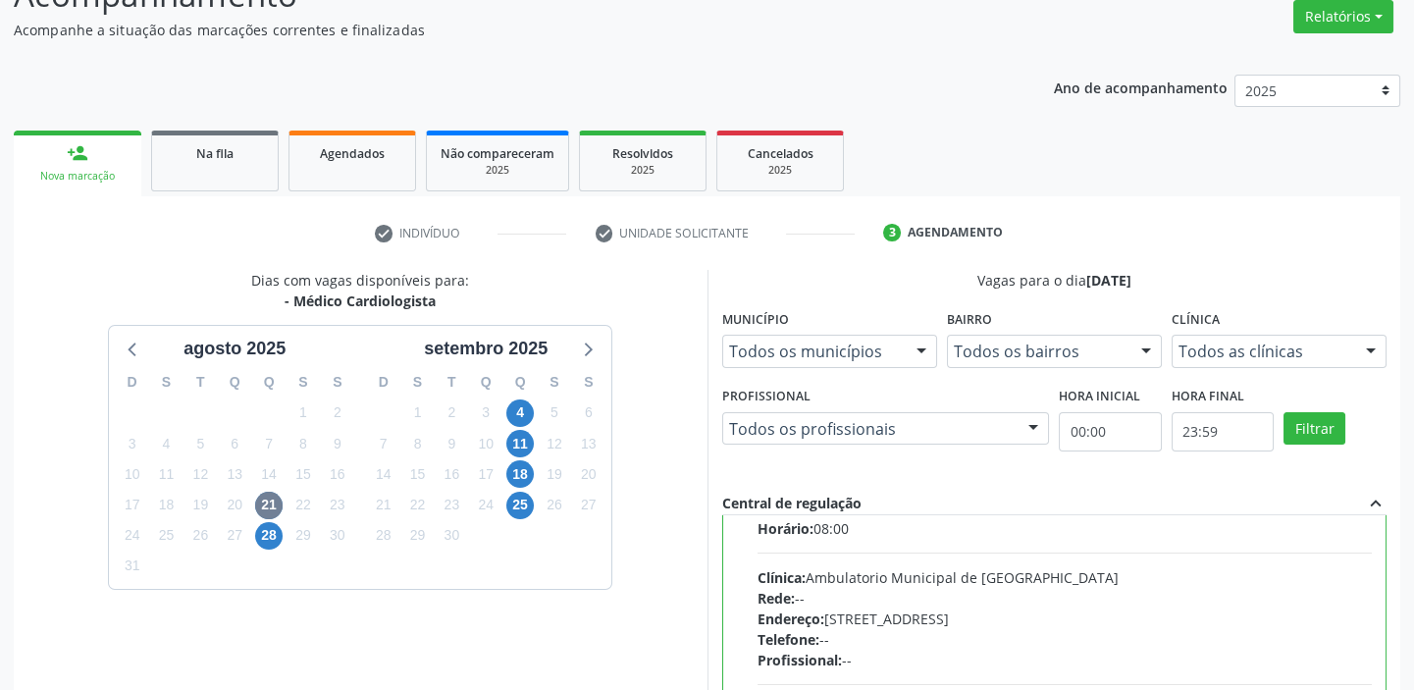
scroll to position [97, 0]
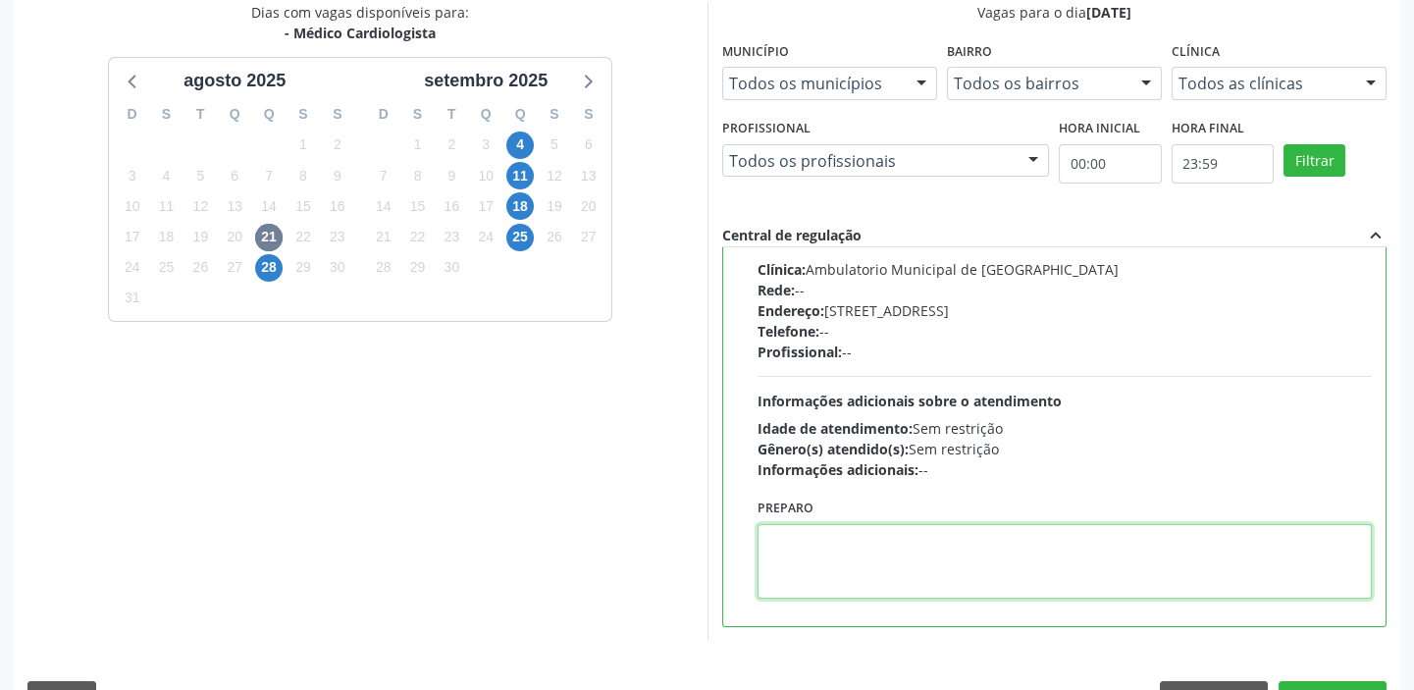
click at [877, 524] on textarea at bounding box center [1065, 561] width 615 height 75
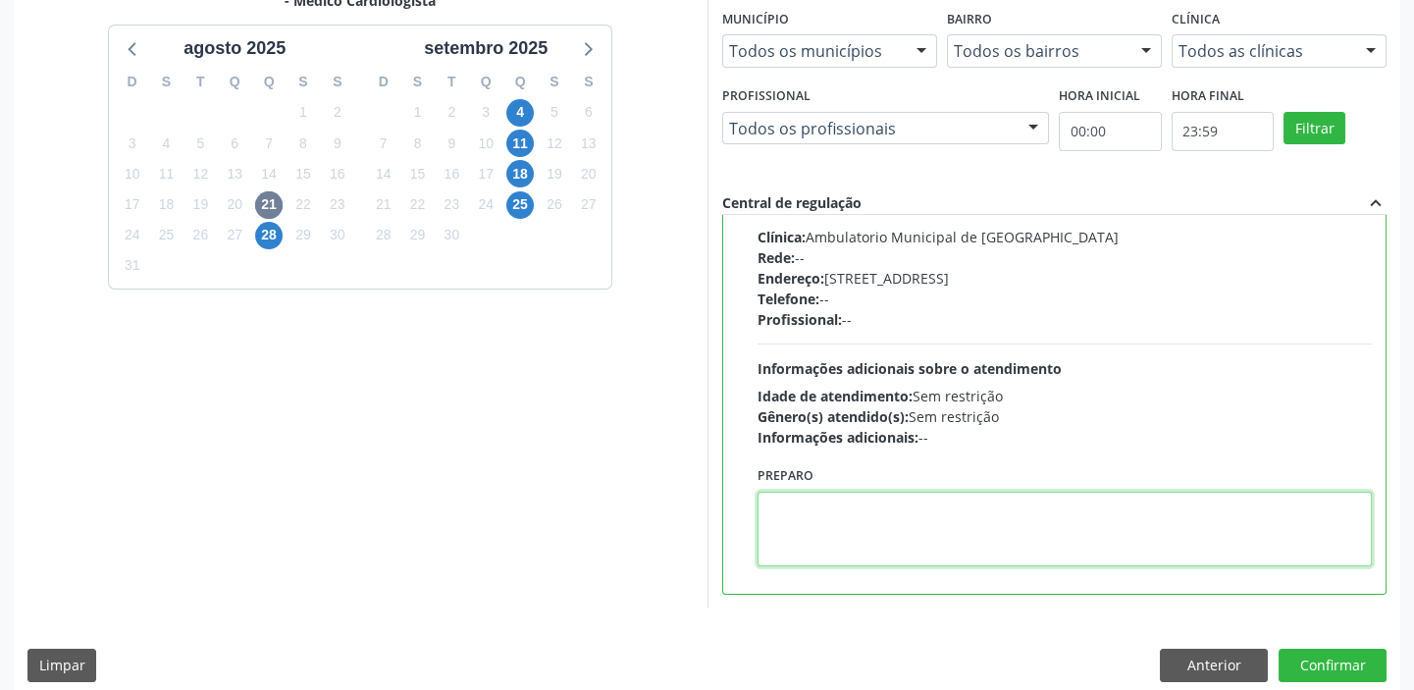
scroll to position [481, 0]
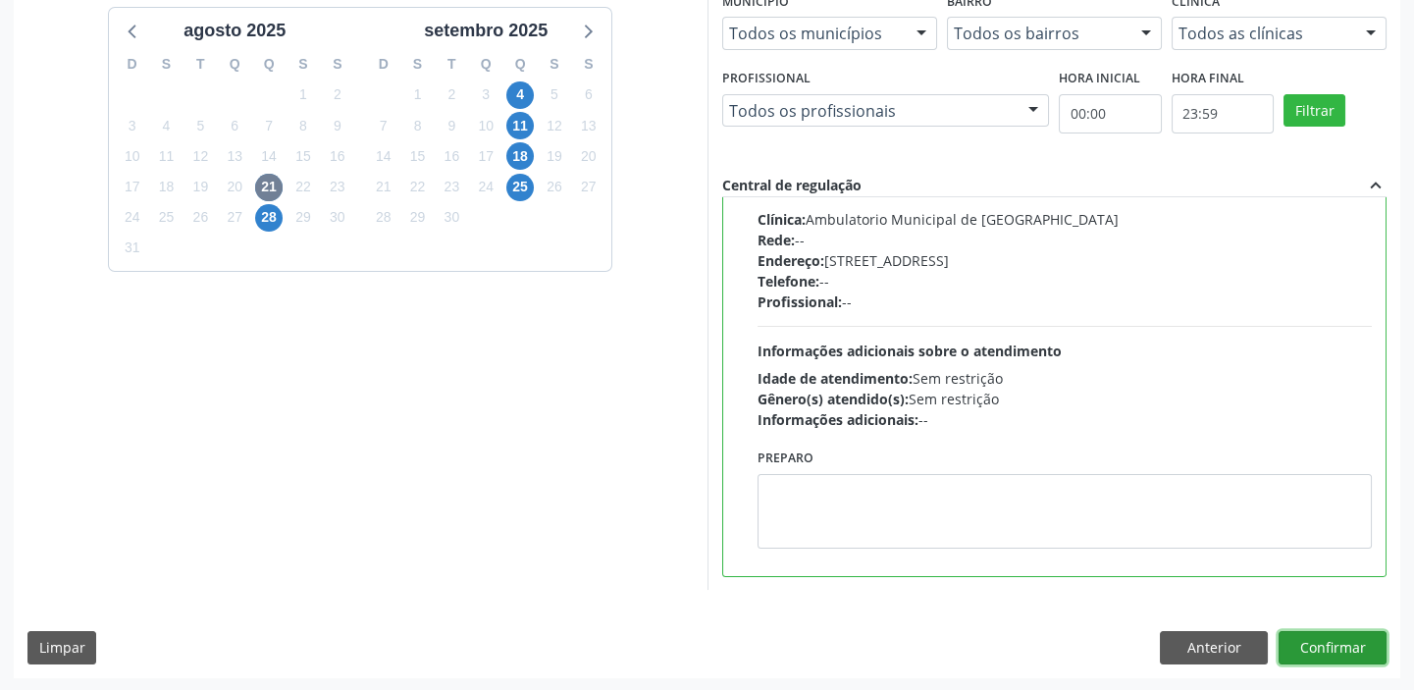
click at [1315, 645] on button "Confirmar" at bounding box center [1333, 647] width 108 height 33
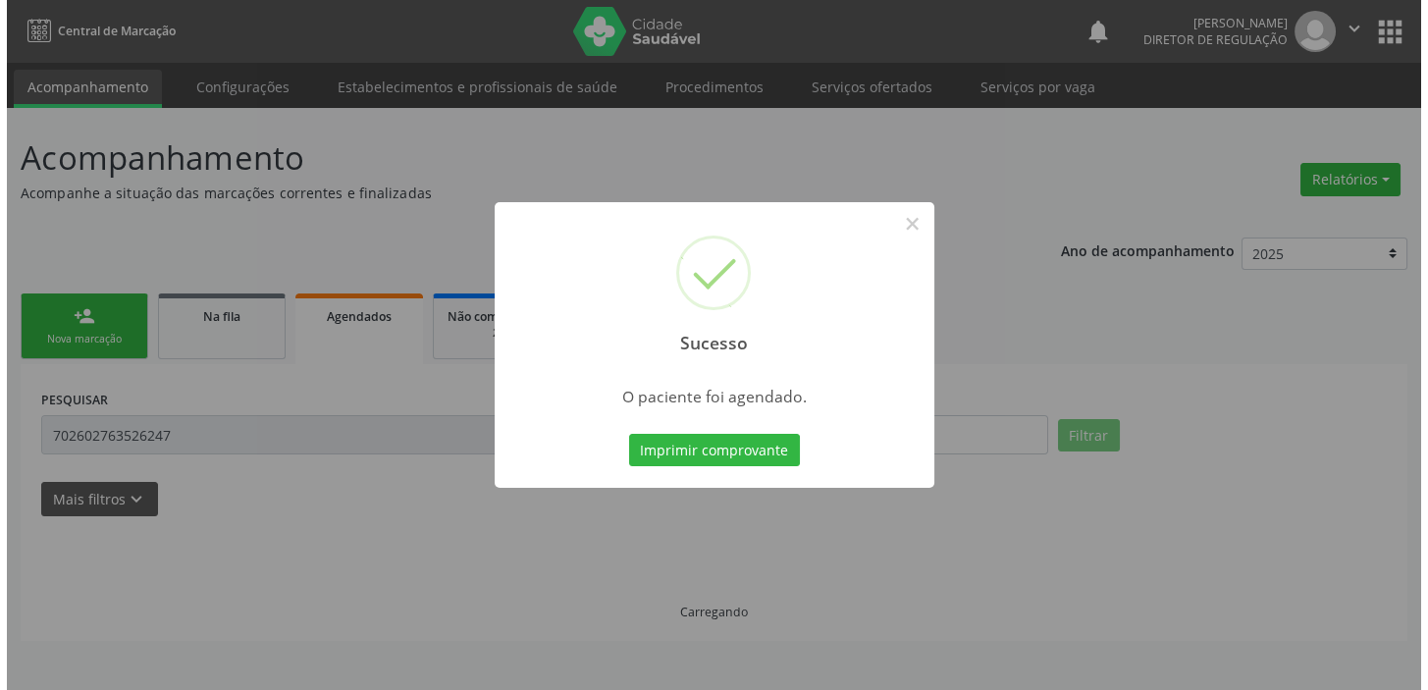
scroll to position [0, 0]
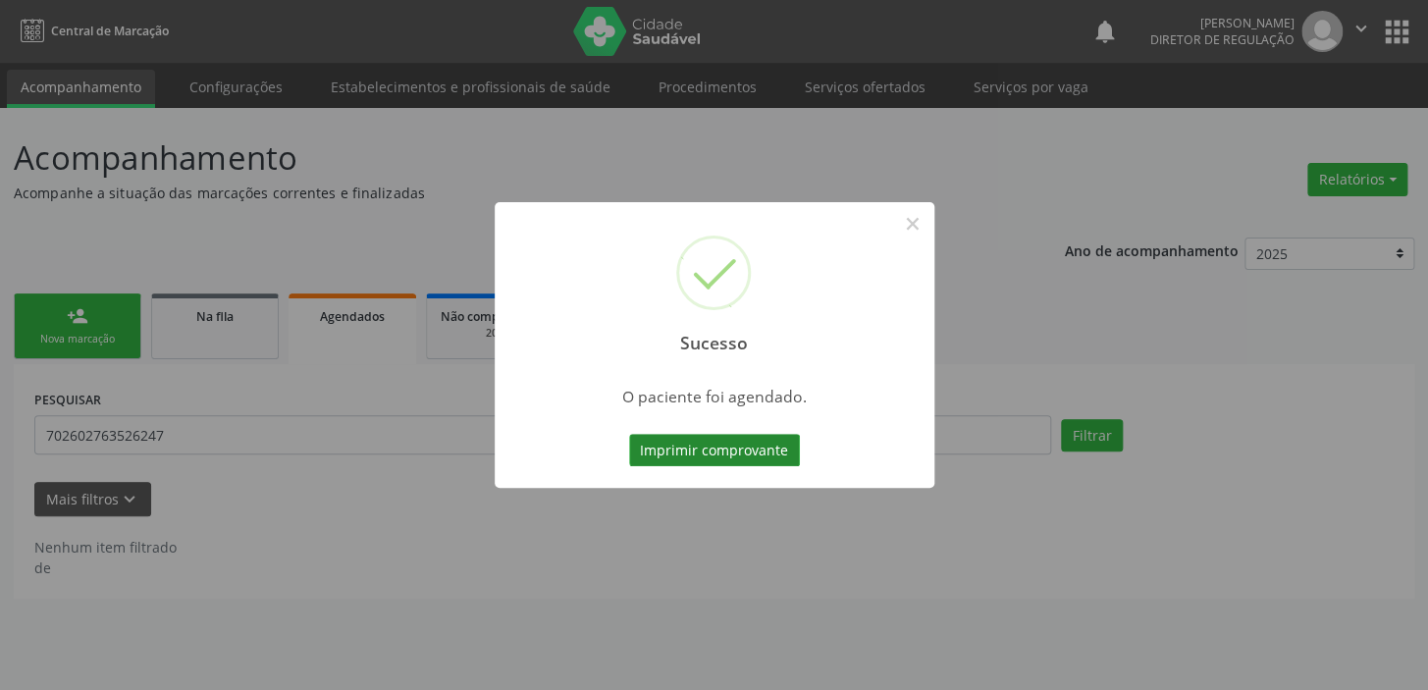
click at [742, 453] on button "Imprimir comprovante" at bounding box center [714, 450] width 171 height 33
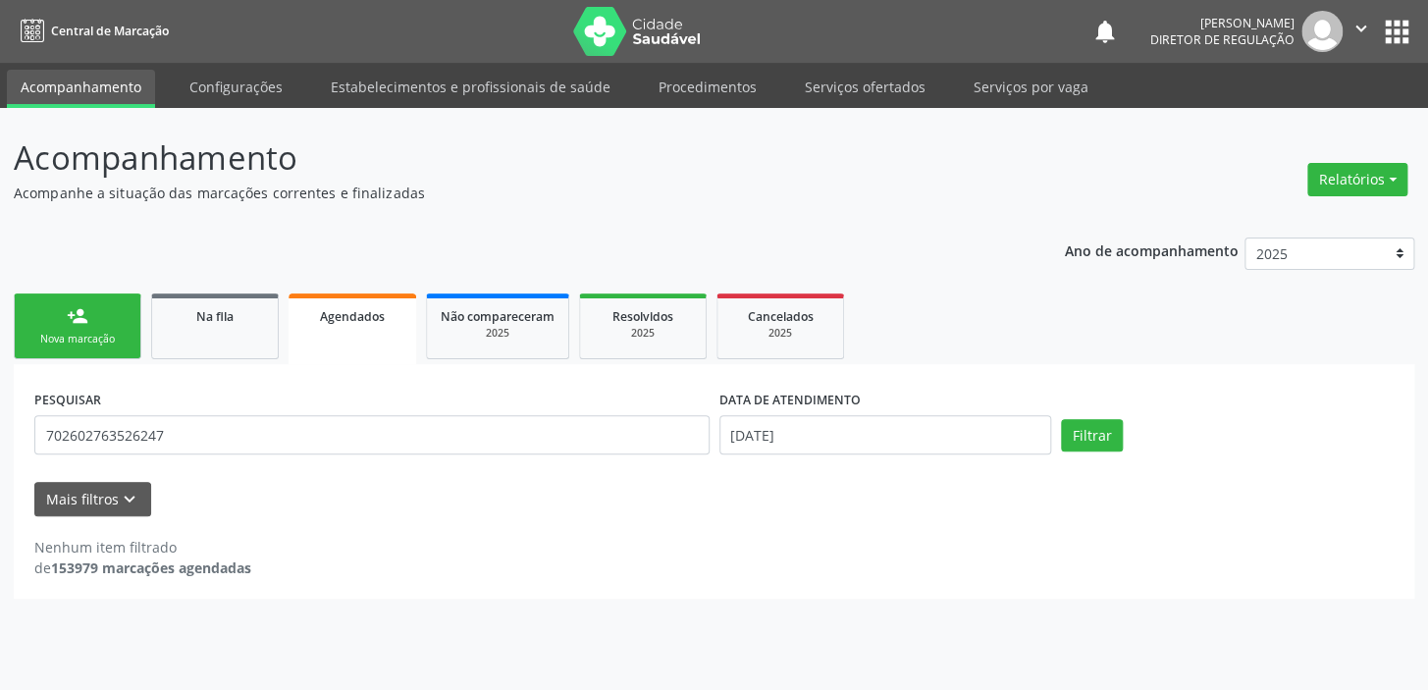
click at [96, 337] on div "Nova marcação" at bounding box center [77, 339] width 98 height 15
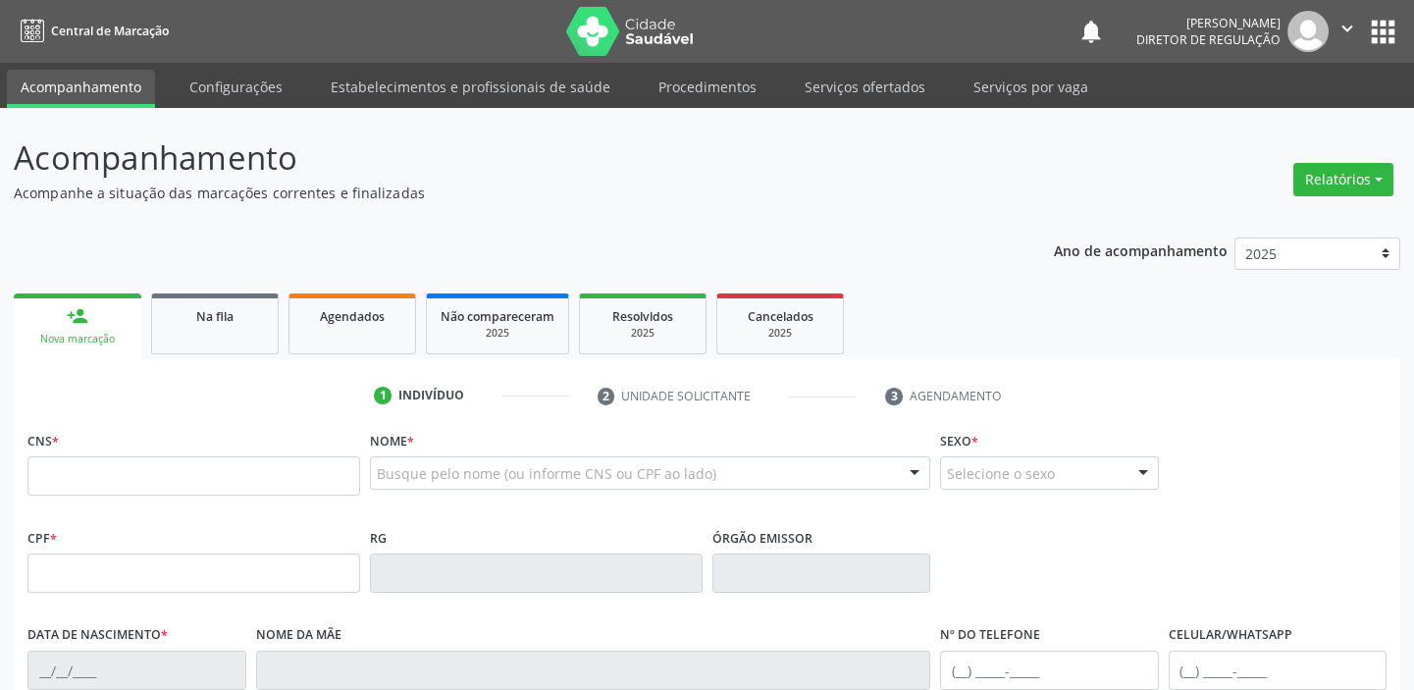
click at [96, 337] on div "Nova marcação" at bounding box center [77, 339] width 100 height 15
click at [86, 484] on input "text" at bounding box center [193, 475] width 333 height 39
type input "708 2011 4896 1249"
type input "451.272.983-68"
type input "29/11/1949"
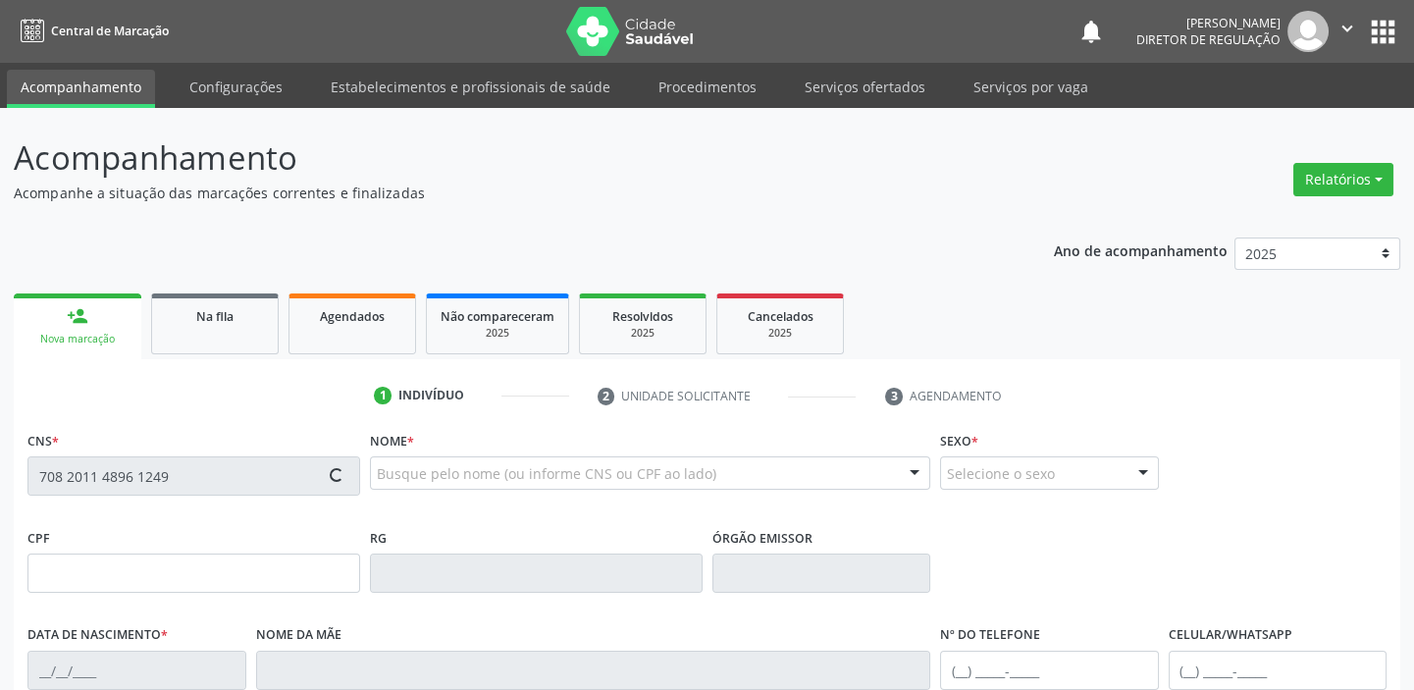
type input "Maria Araújo da Silva"
type input "(87) 98862-5883"
type input "S/N"
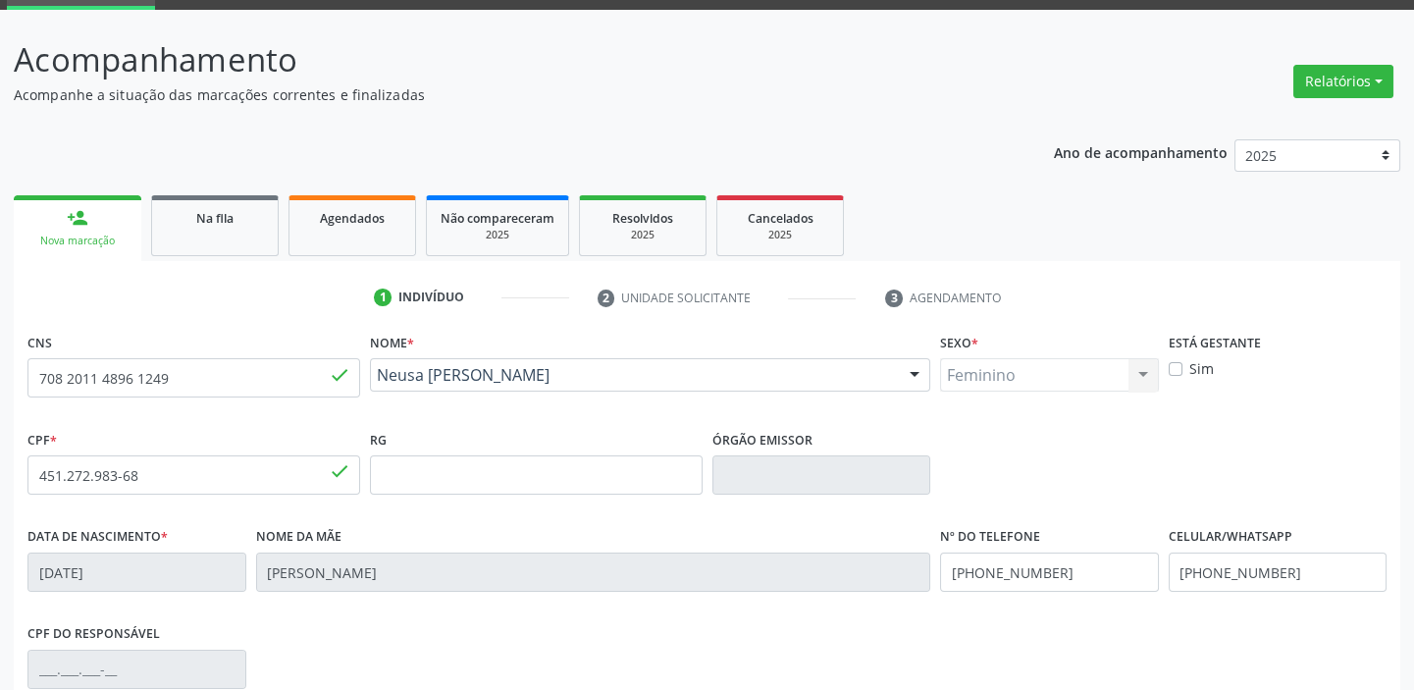
scroll to position [373, 0]
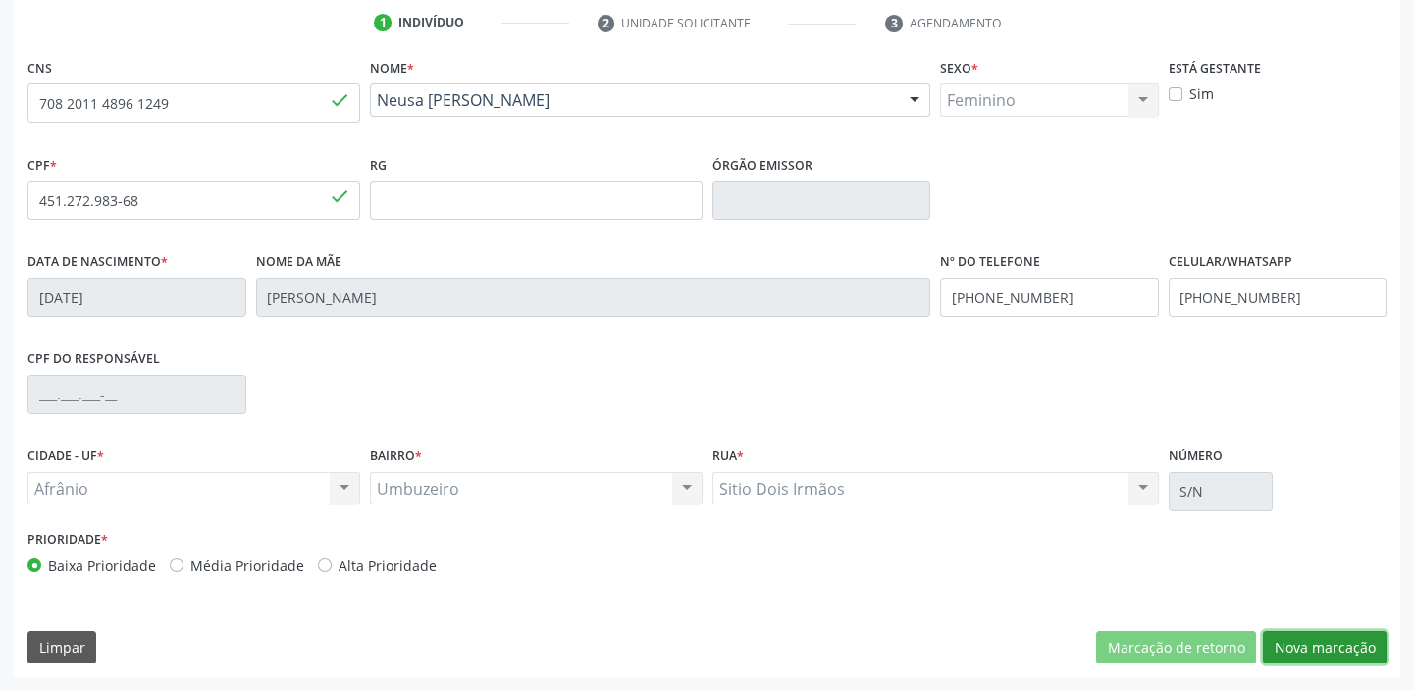
click at [1306, 648] on button "Nova marcação" at bounding box center [1325, 647] width 124 height 33
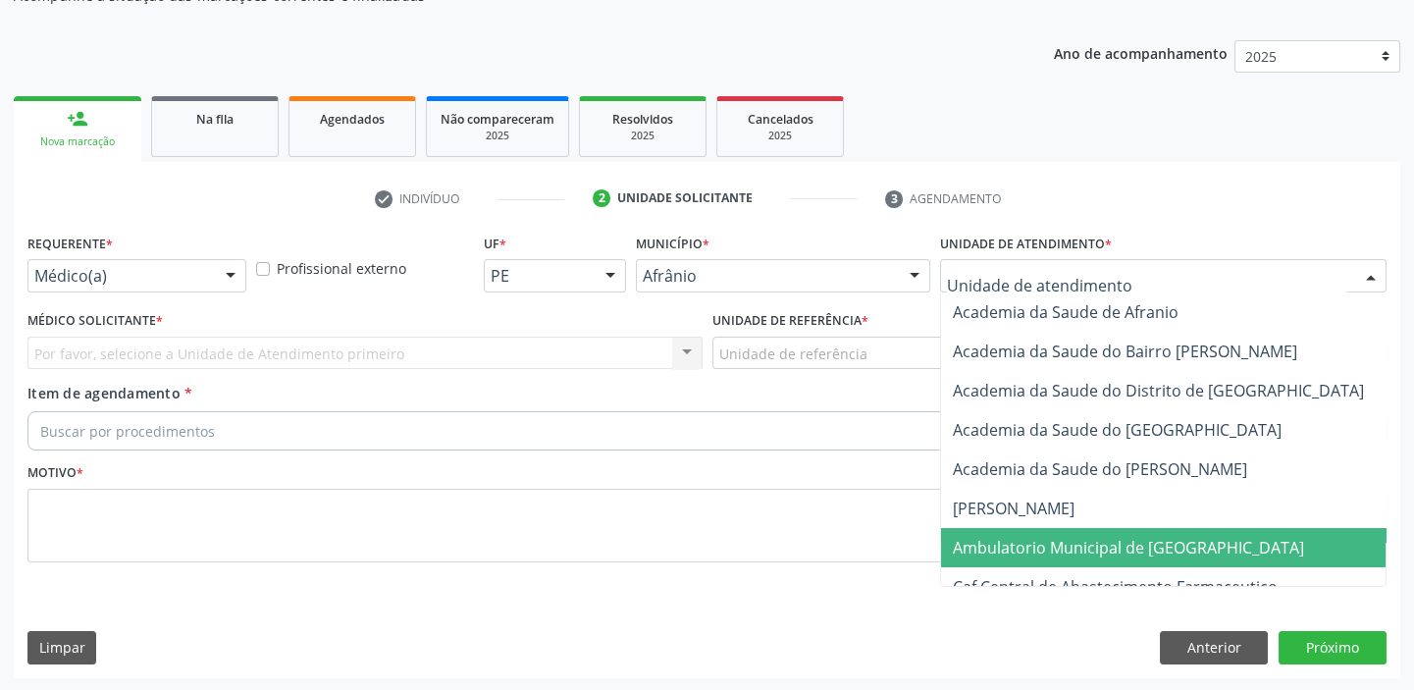
click at [1009, 555] on span "Ambulatorio Municipal de [GEOGRAPHIC_DATA]" at bounding box center [1128, 548] width 351 height 22
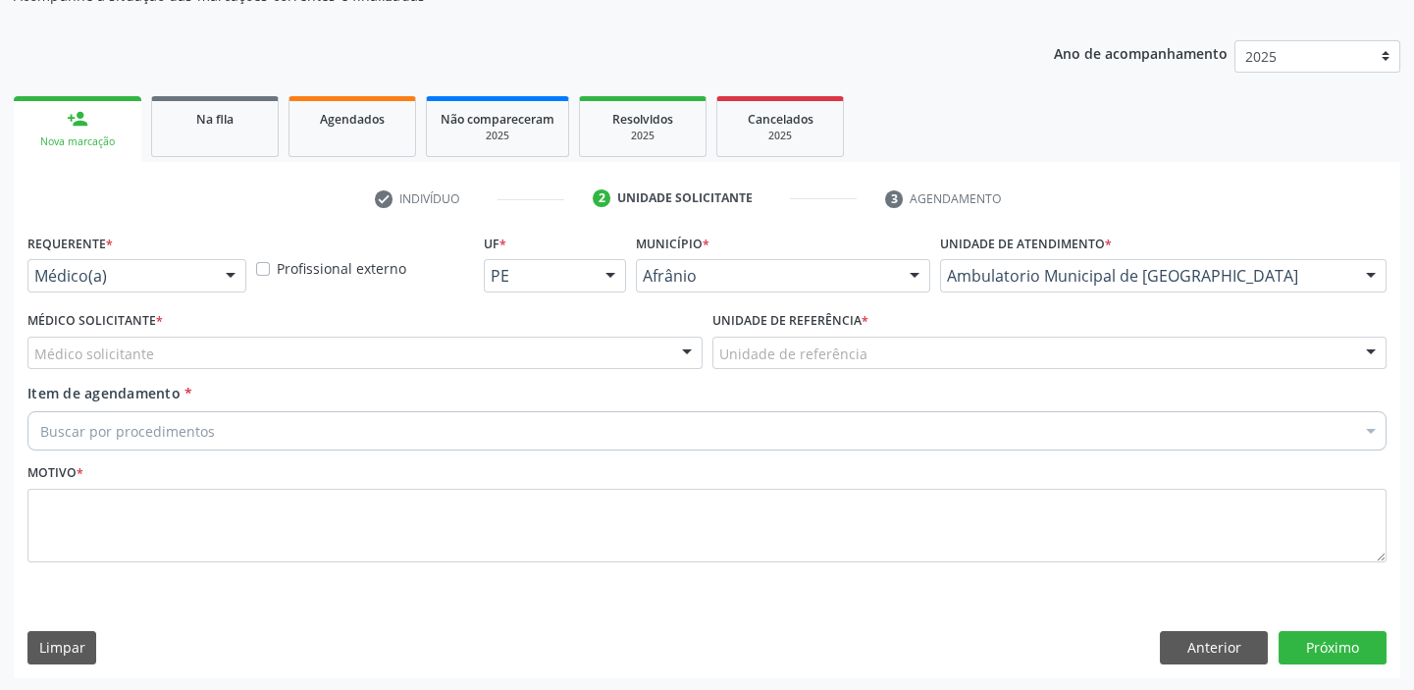
drag, startPoint x: 740, startPoint y: 362, endPoint x: 726, endPoint y: 424, distance: 63.3
click at [739, 363] on div "Unidade de referência" at bounding box center [1050, 353] width 675 height 33
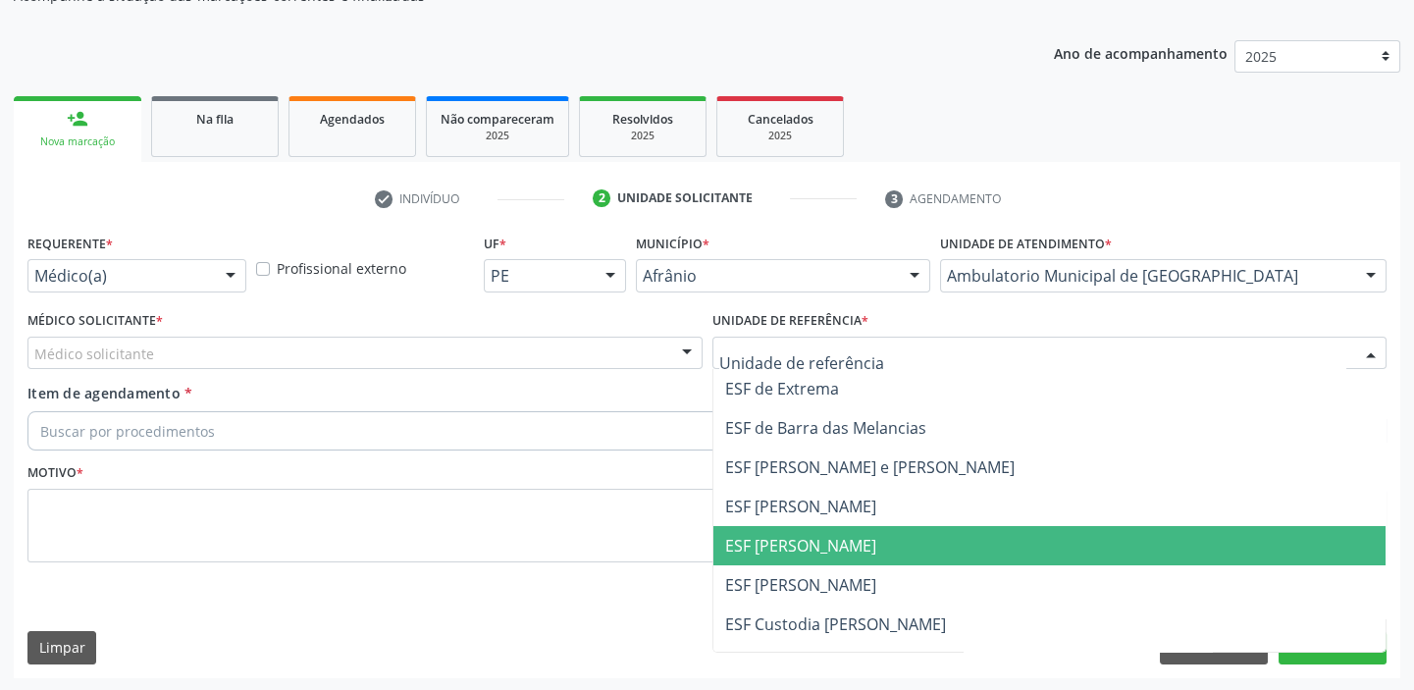
drag, startPoint x: 723, startPoint y: 559, endPoint x: 712, endPoint y: 556, distance: 12.4
click at [722, 559] on span "ESF [PERSON_NAME]" at bounding box center [1050, 545] width 673 height 39
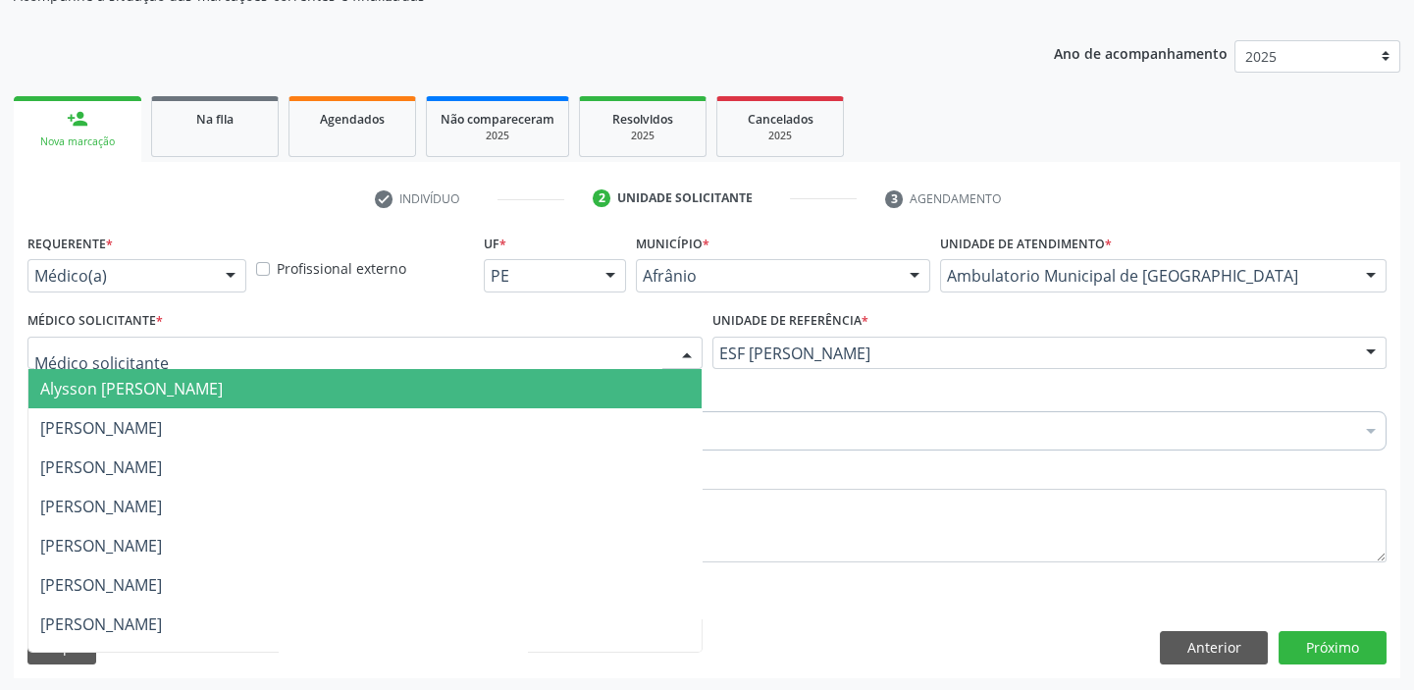
click at [81, 373] on span "Alysson [PERSON_NAME]" at bounding box center [364, 388] width 673 height 39
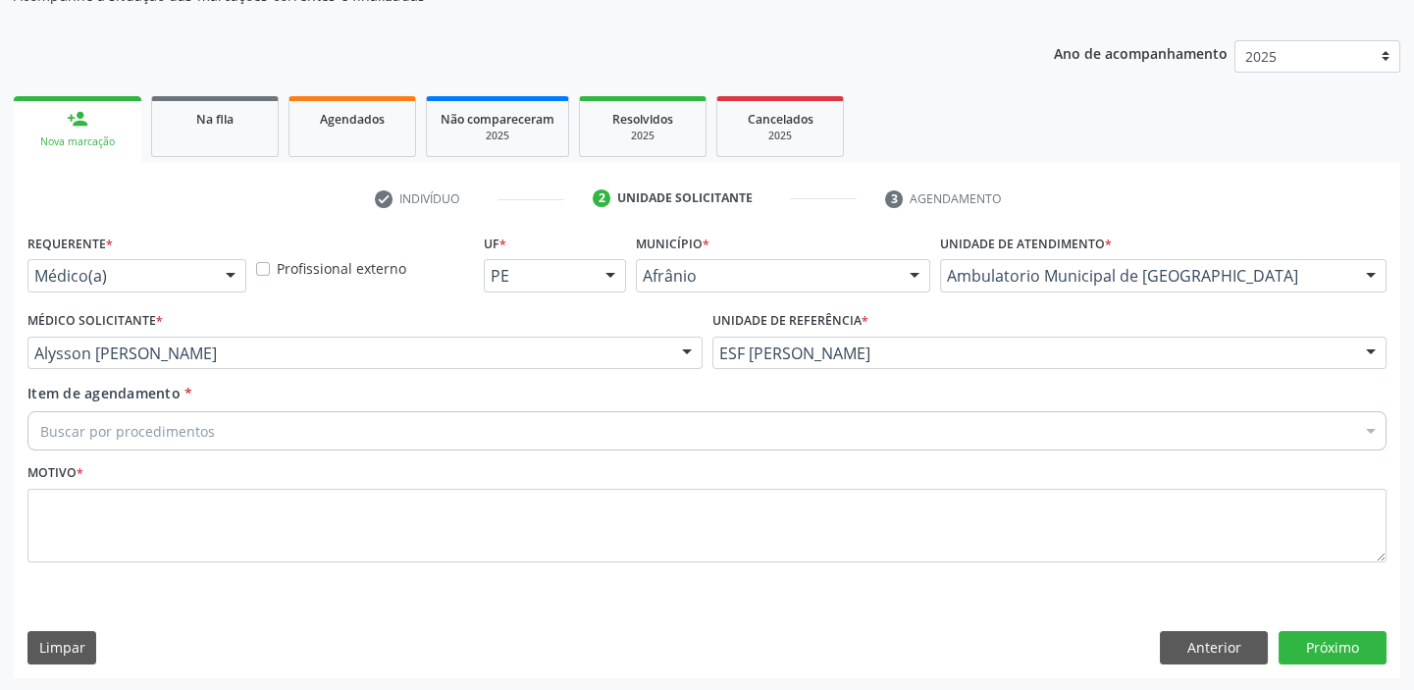
click at [70, 407] on div "Item de agendamento * Buscar por procedimentos Selecionar todos 0604320140 - Ab…" at bounding box center [706, 414] width 1359 height 62
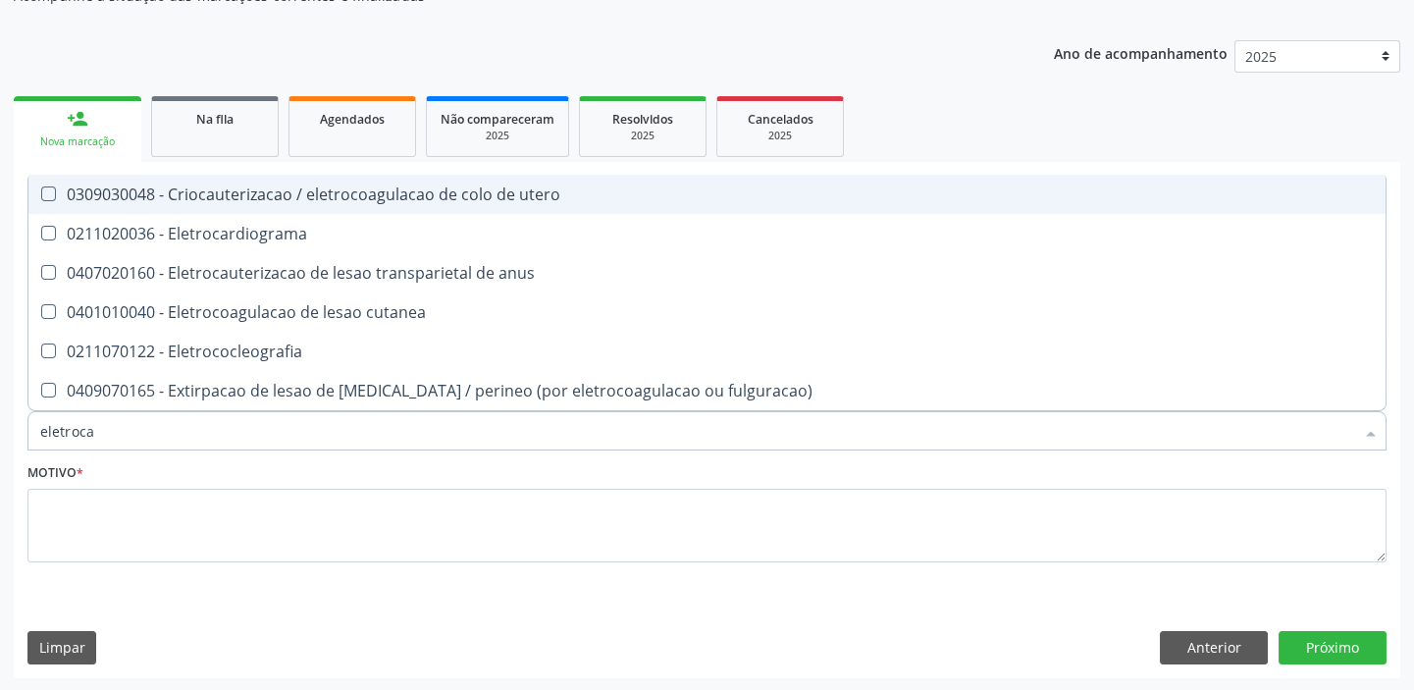
type input "eletrocar"
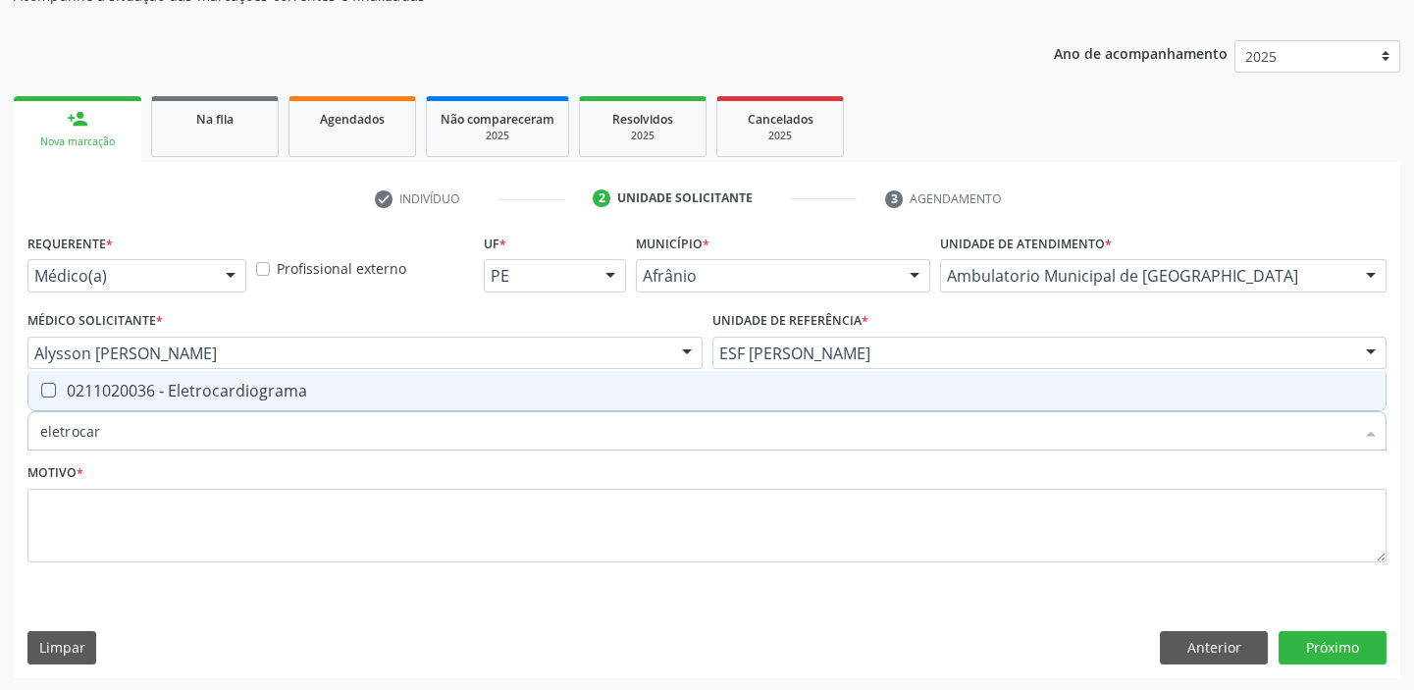
click at [110, 399] on span "0211020036 - Eletrocardiograma" at bounding box center [706, 390] width 1357 height 39
checkbox Eletrocardiograma "true"
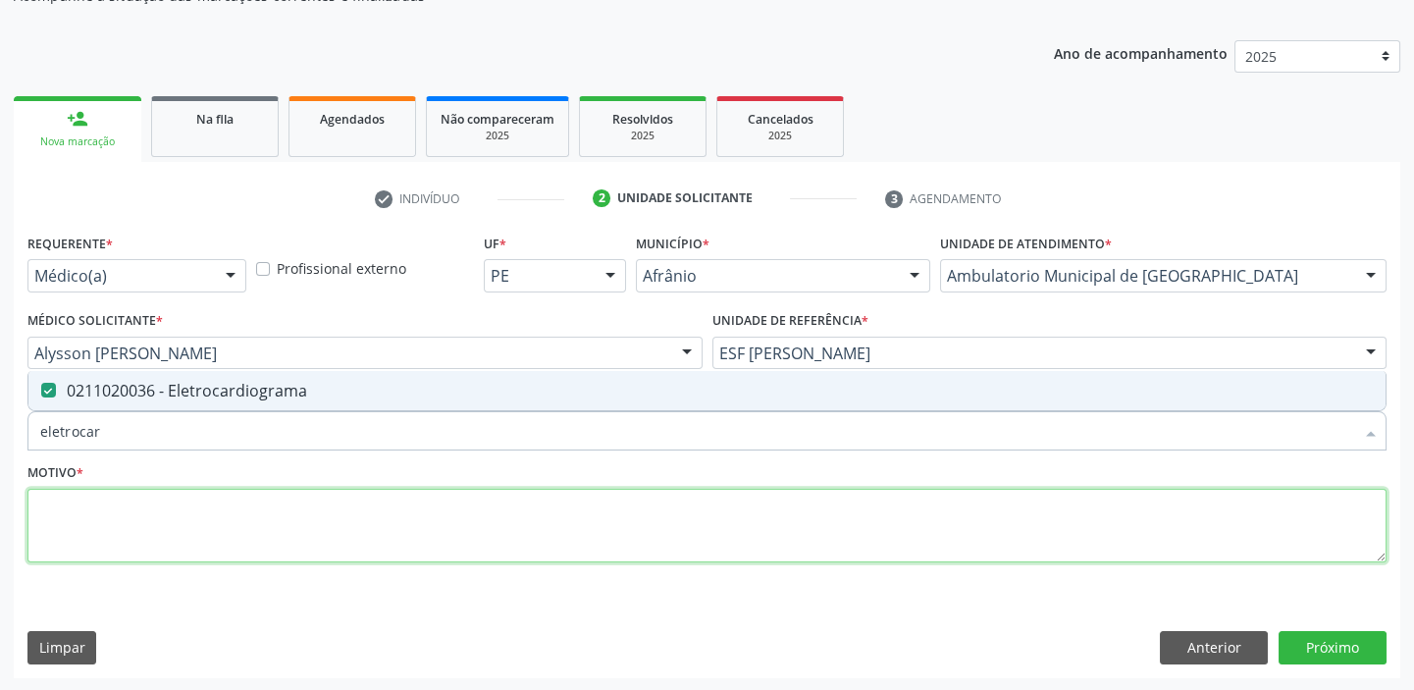
click at [62, 526] on textarea at bounding box center [706, 526] width 1359 height 75
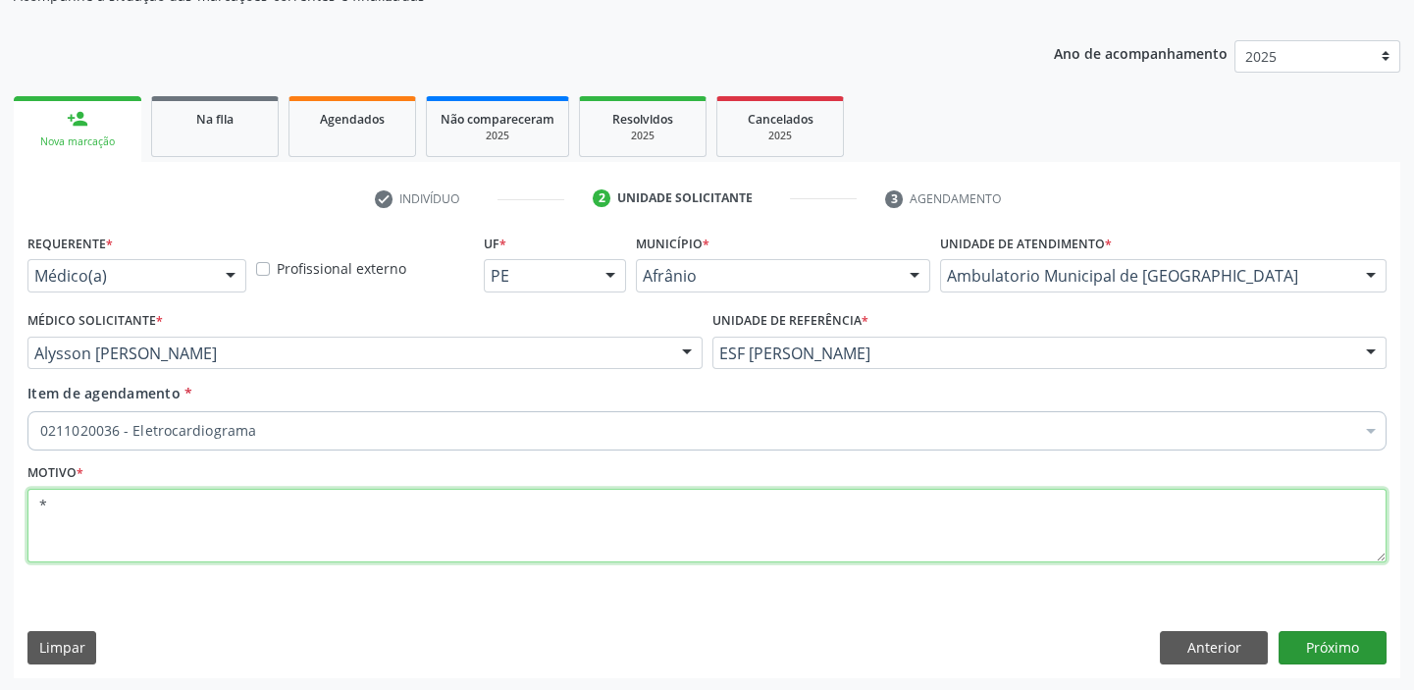
type textarea "*"
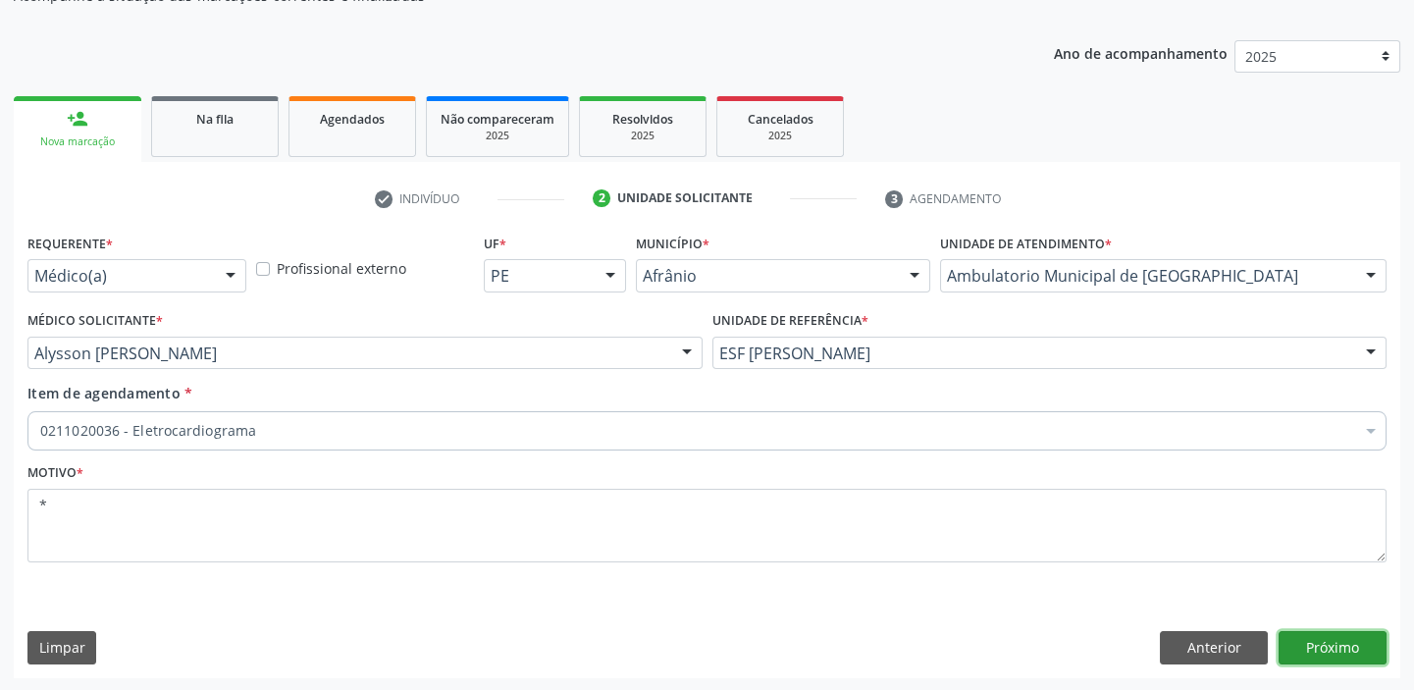
click at [1288, 644] on button "Próximo" at bounding box center [1333, 647] width 108 height 33
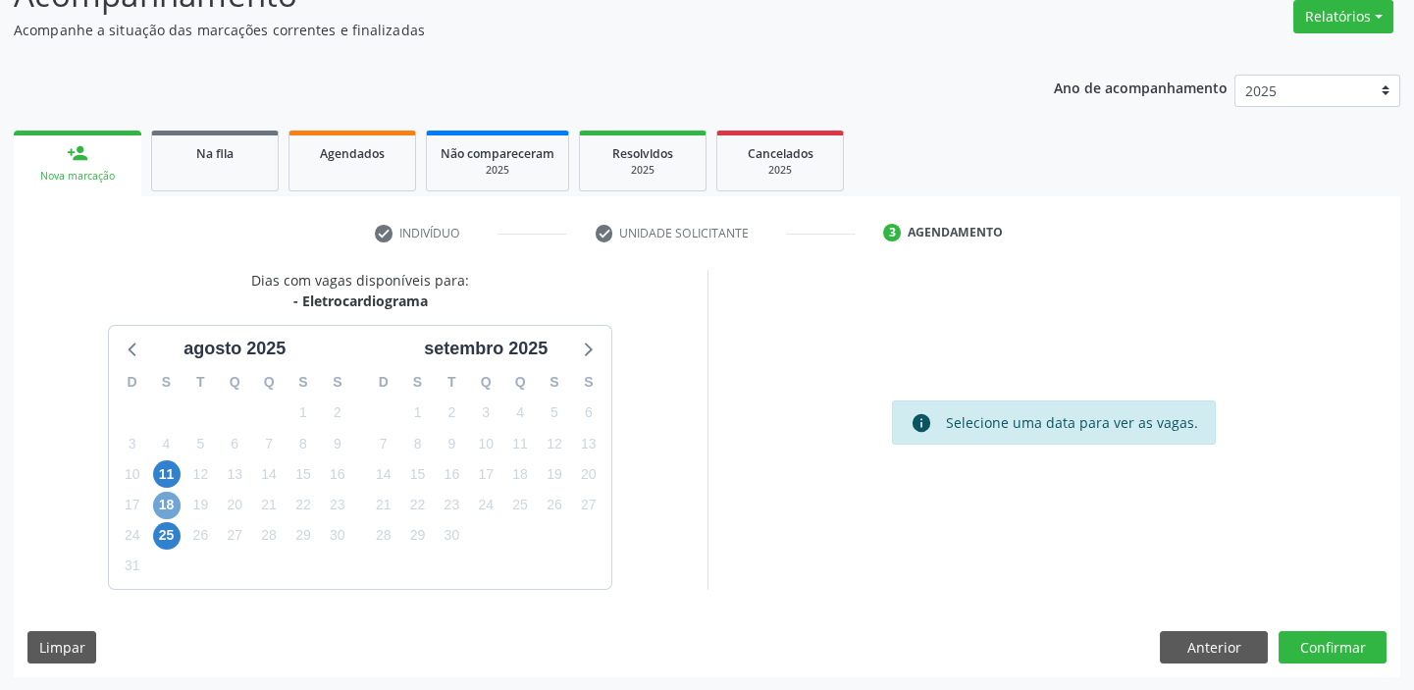
click at [159, 501] on span "18" at bounding box center [166, 505] width 27 height 27
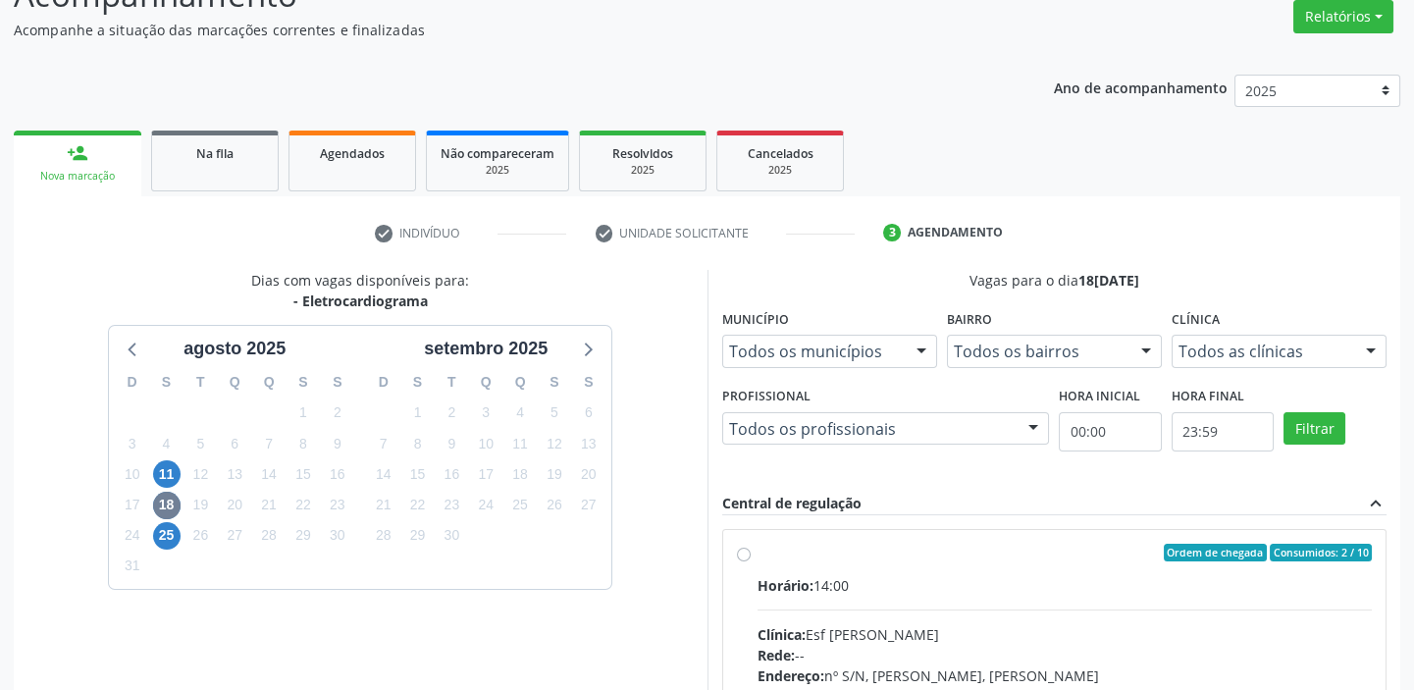
click at [921, 586] on div "Horário: 14:00" at bounding box center [1065, 585] width 615 height 21
click at [751, 561] on input "Ordem de chegada Consumidos: 2 / 10 Horário: 14:00 Clínica: Esf Isabel Gomes Re…" at bounding box center [744, 553] width 14 height 18
radio input "true"
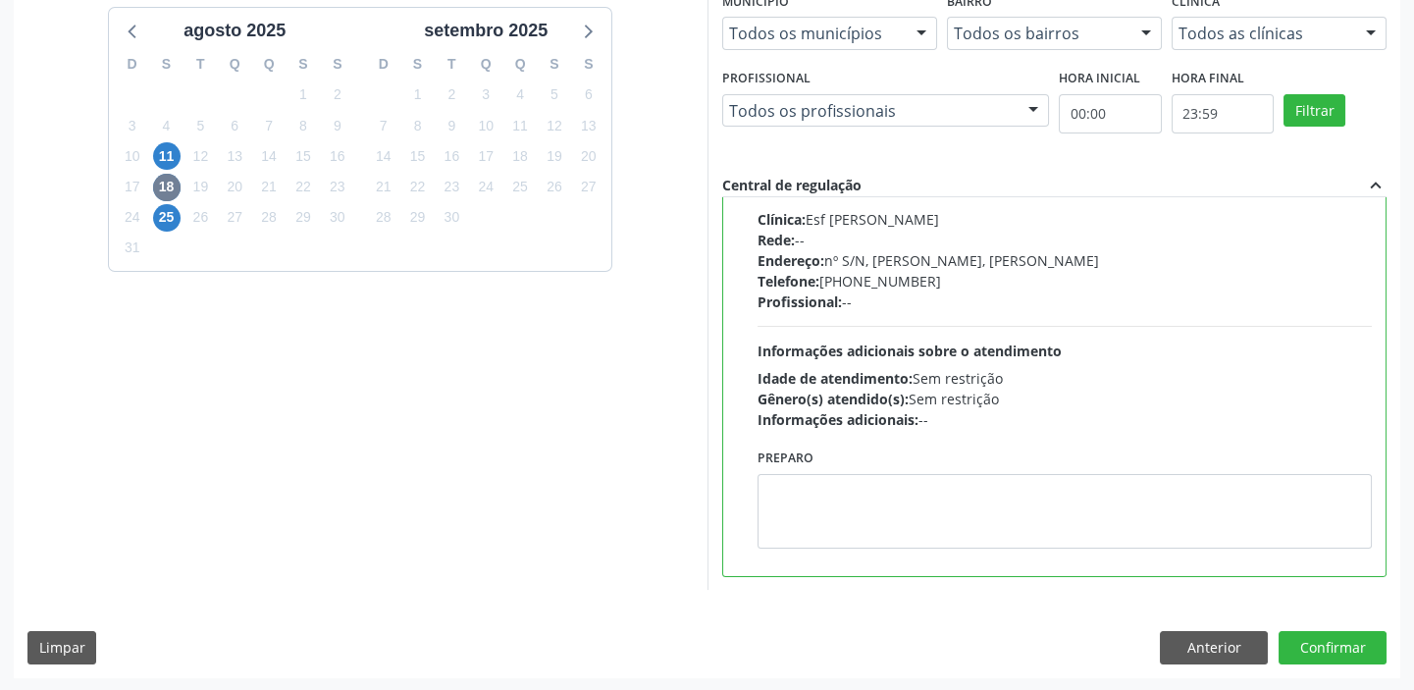
scroll to position [481, 0]
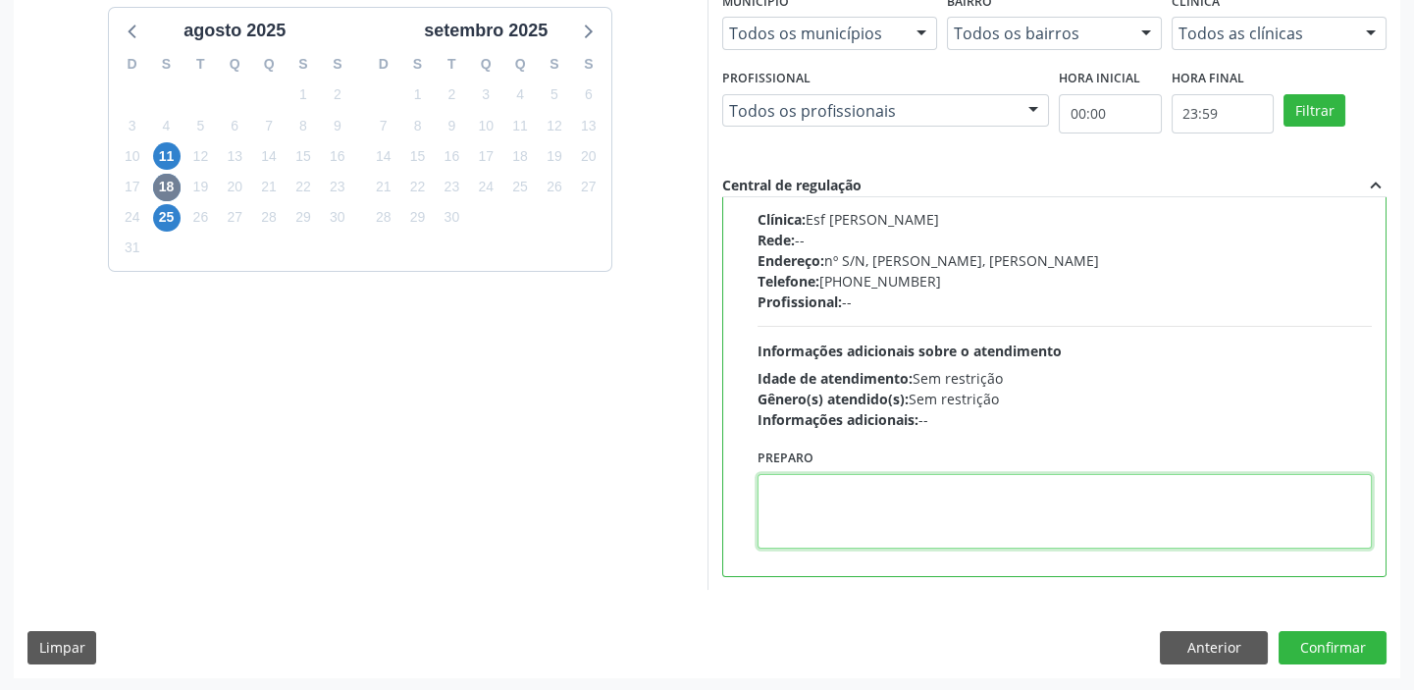
drag, startPoint x: 866, startPoint y: 526, endPoint x: 875, endPoint y: 522, distance: 10.6
click at [871, 523] on textarea at bounding box center [1065, 511] width 615 height 75
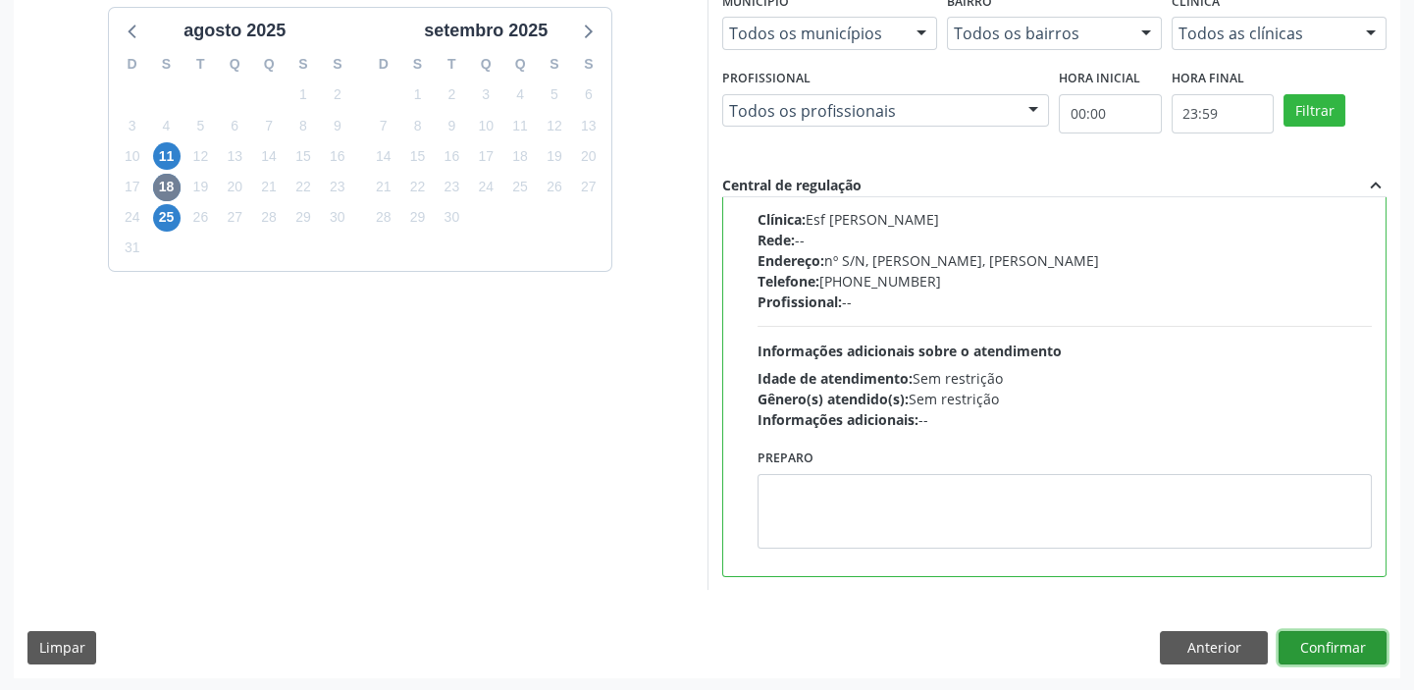
click at [1305, 639] on button "Confirmar" at bounding box center [1333, 647] width 108 height 33
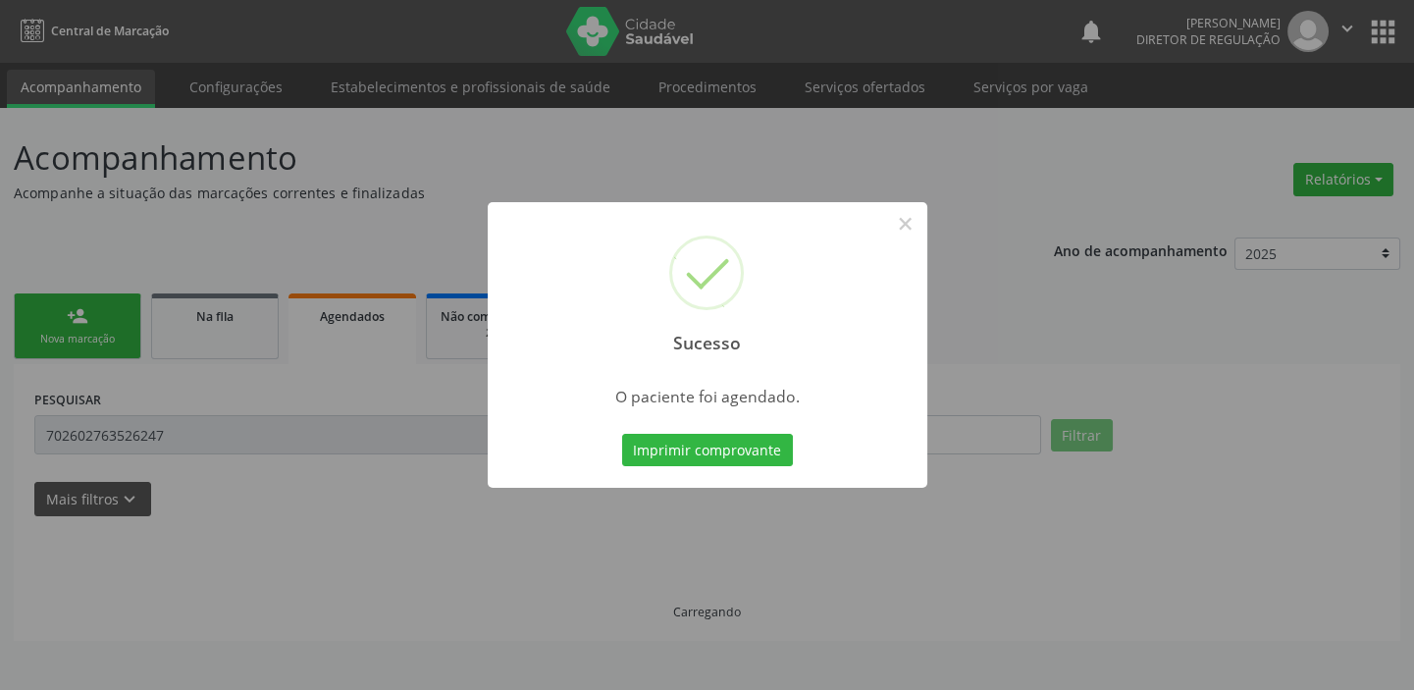
scroll to position [0, 0]
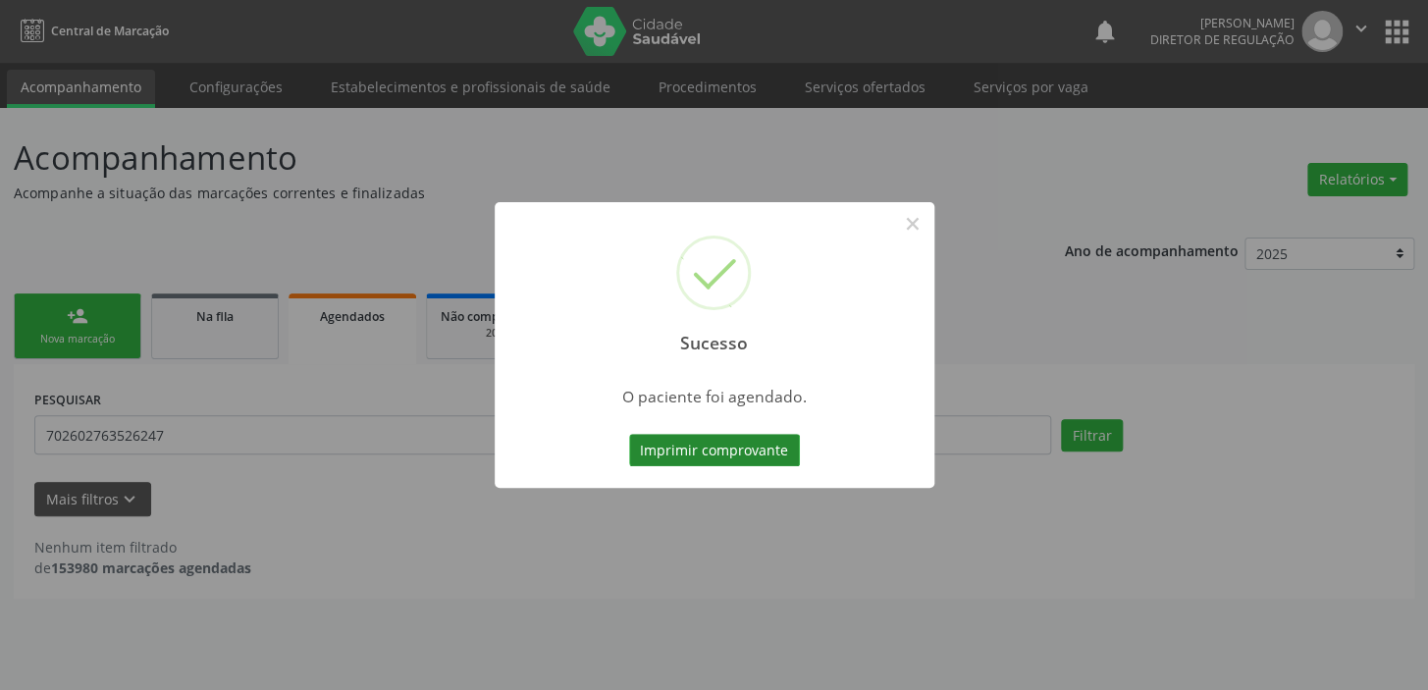
click at [667, 438] on button "Imprimir comprovante" at bounding box center [714, 450] width 171 height 33
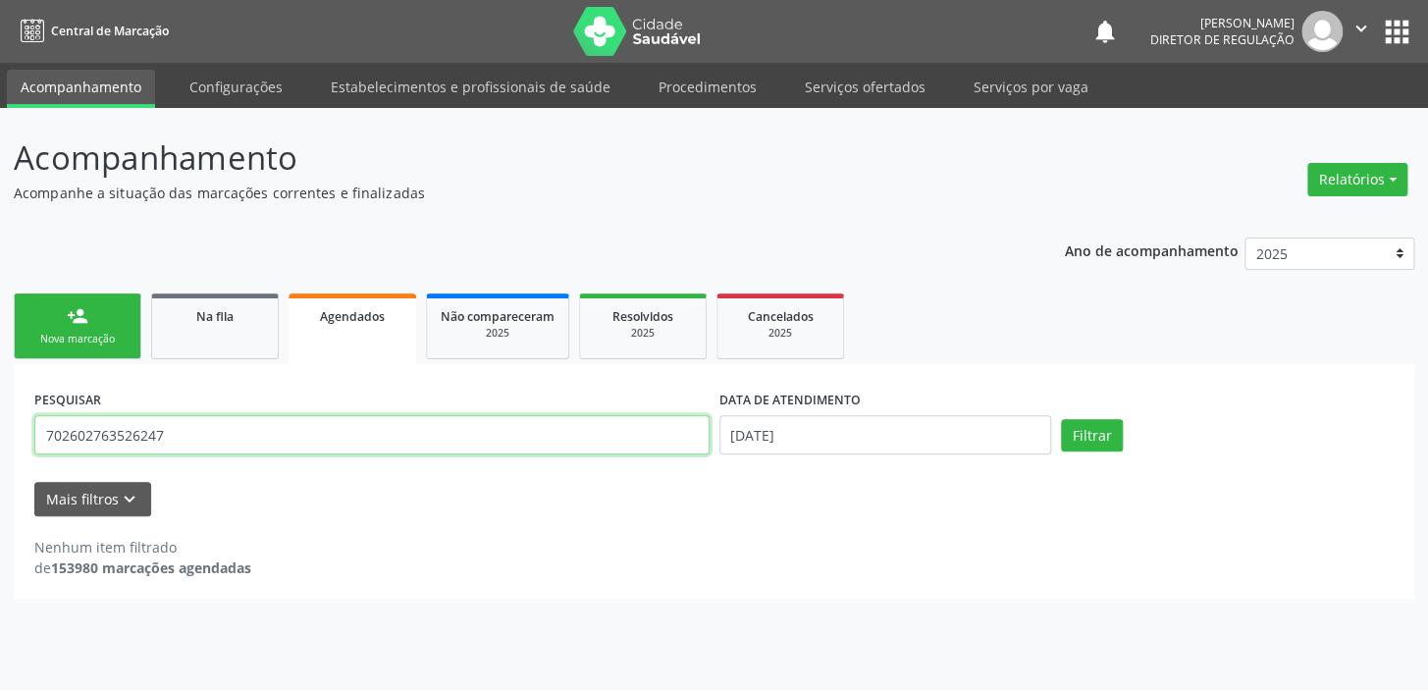
click at [190, 441] on input "702602763526247" at bounding box center [371, 434] width 675 height 39
type input "7"
type input "oscar"
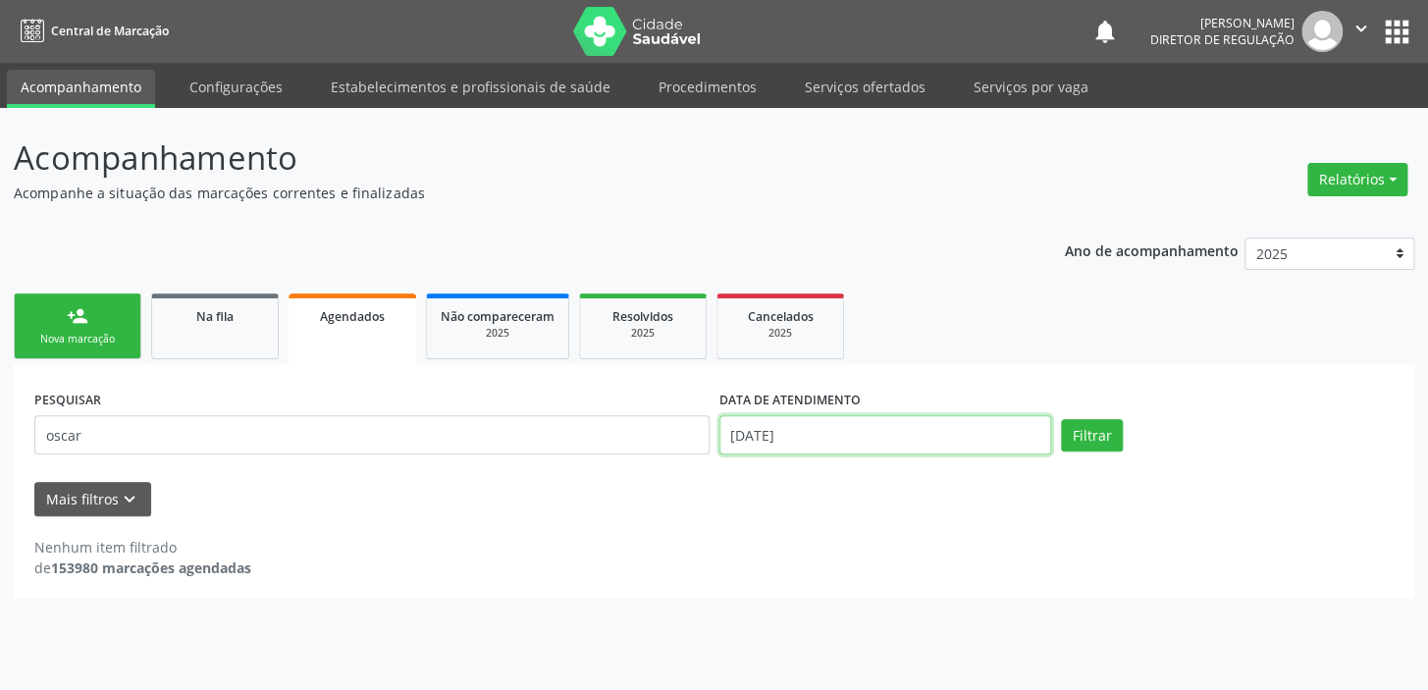
click at [827, 433] on input "1[DATE]" at bounding box center [885, 434] width 333 height 39
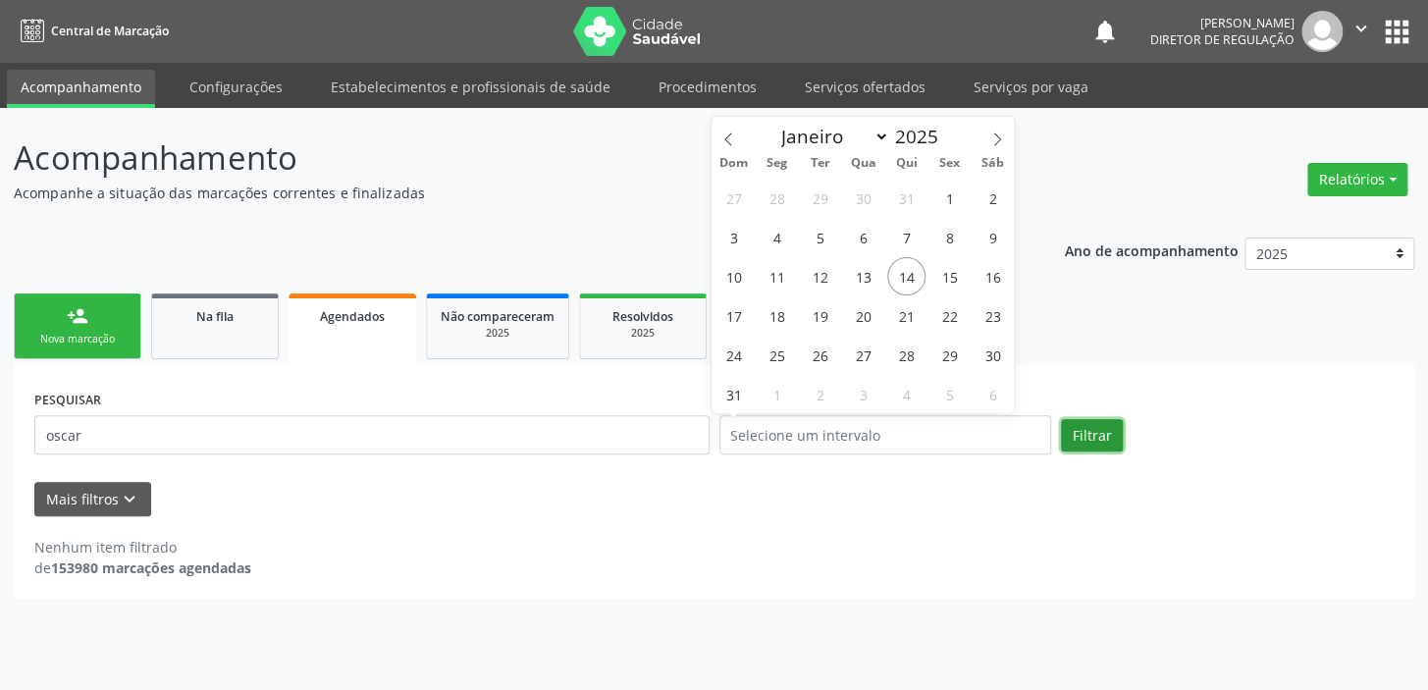
click at [1082, 439] on button "Filtrar" at bounding box center [1092, 435] width 62 height 33
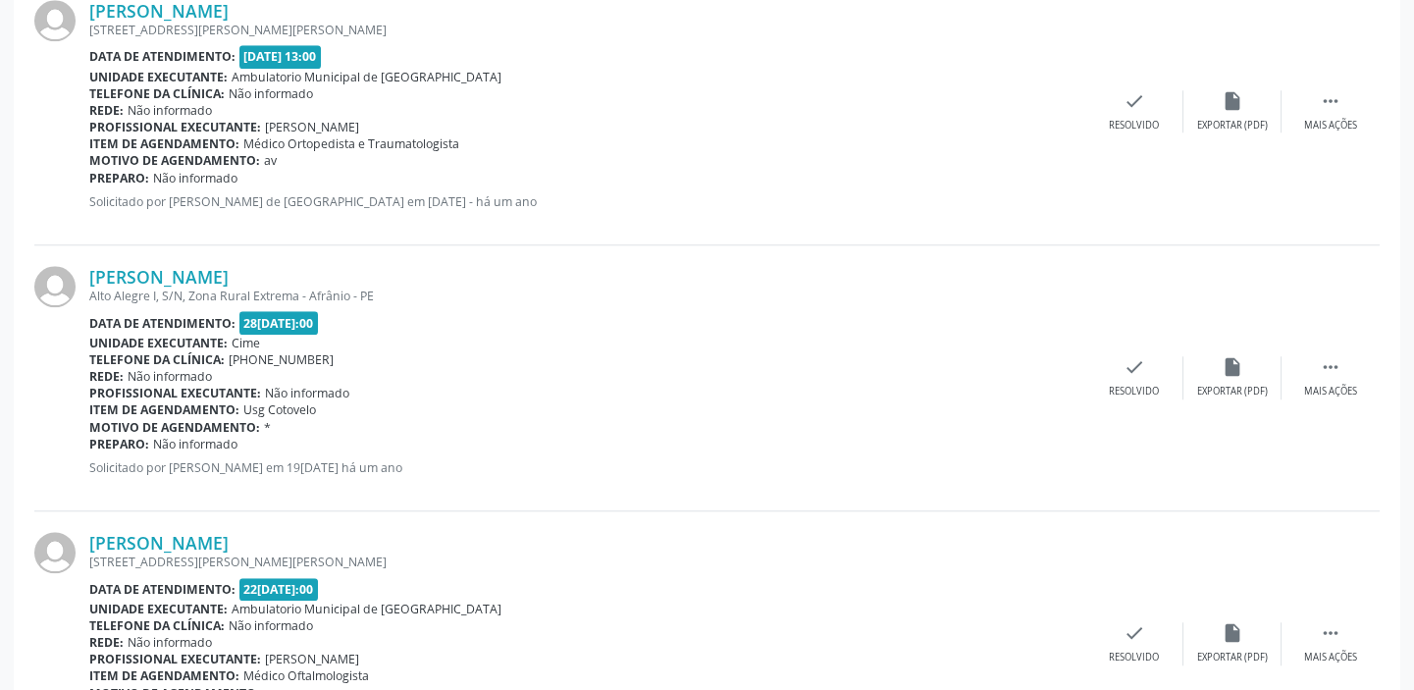
scroll to position [4098, 0]
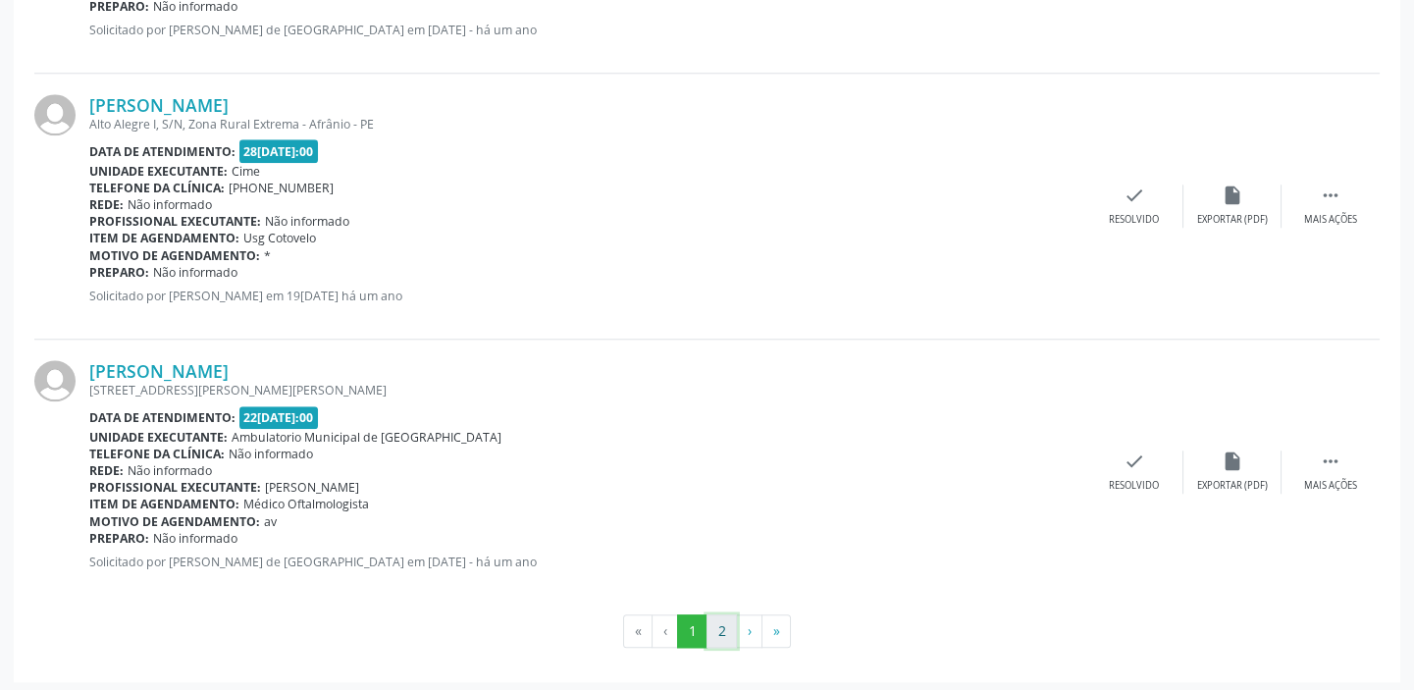
click at [726, 631] on button "2" at bounding box center [722, 630] width 30 height 33
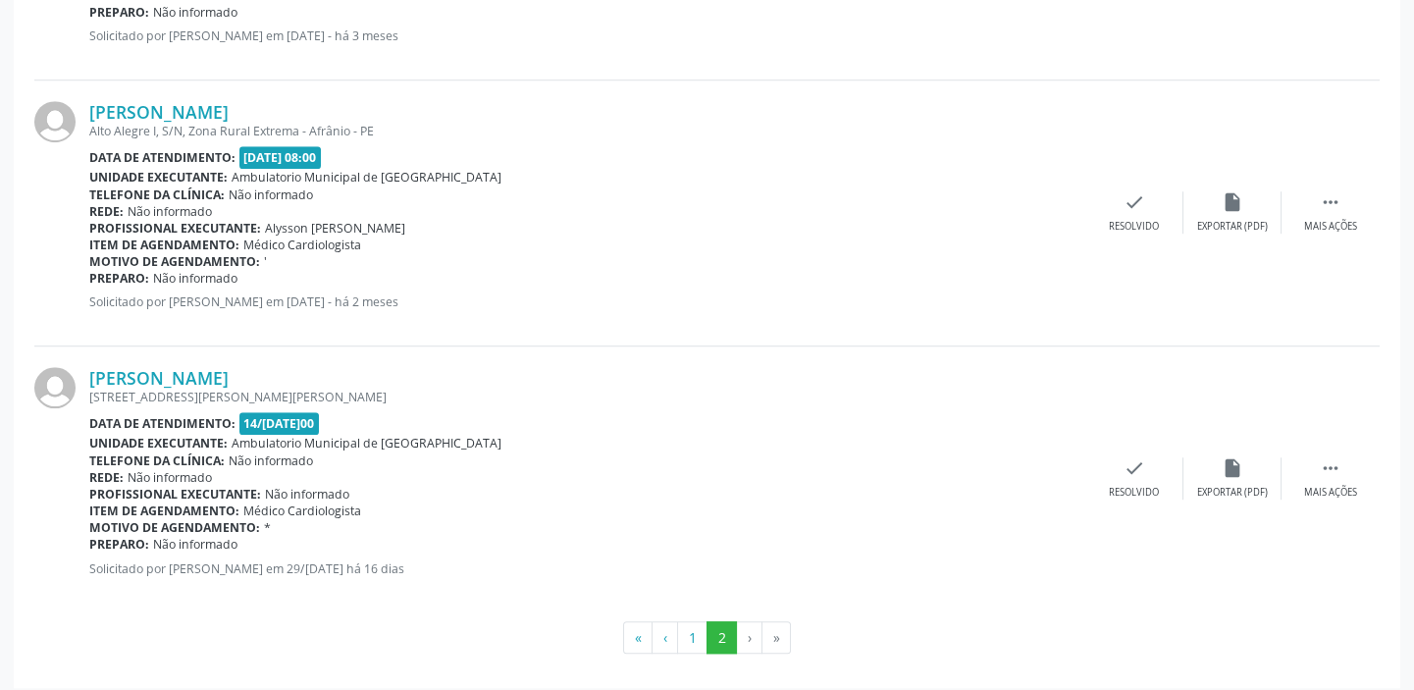
scroll to position [3183, 0]
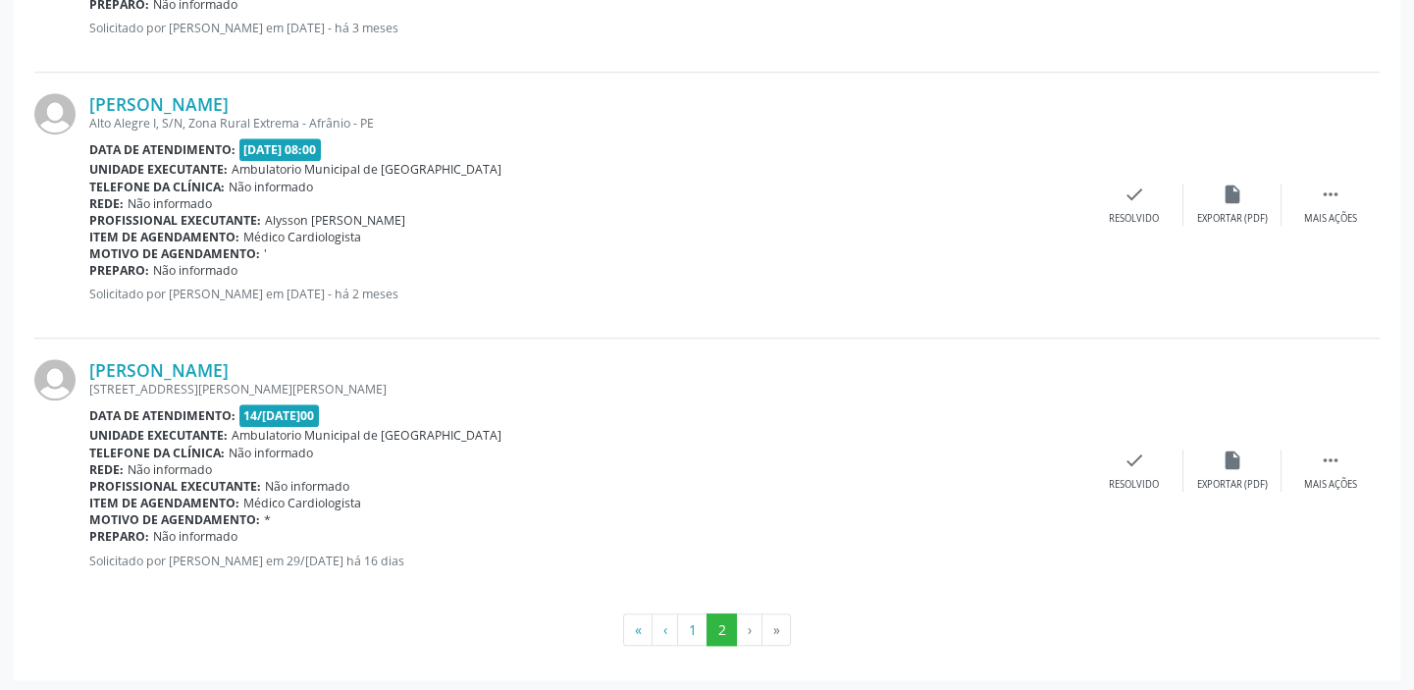
click at [841, 415] on div "Data de atendimento: 14/08/2025 - 08:00" at bounding box center [587, 415] width 996 height 23
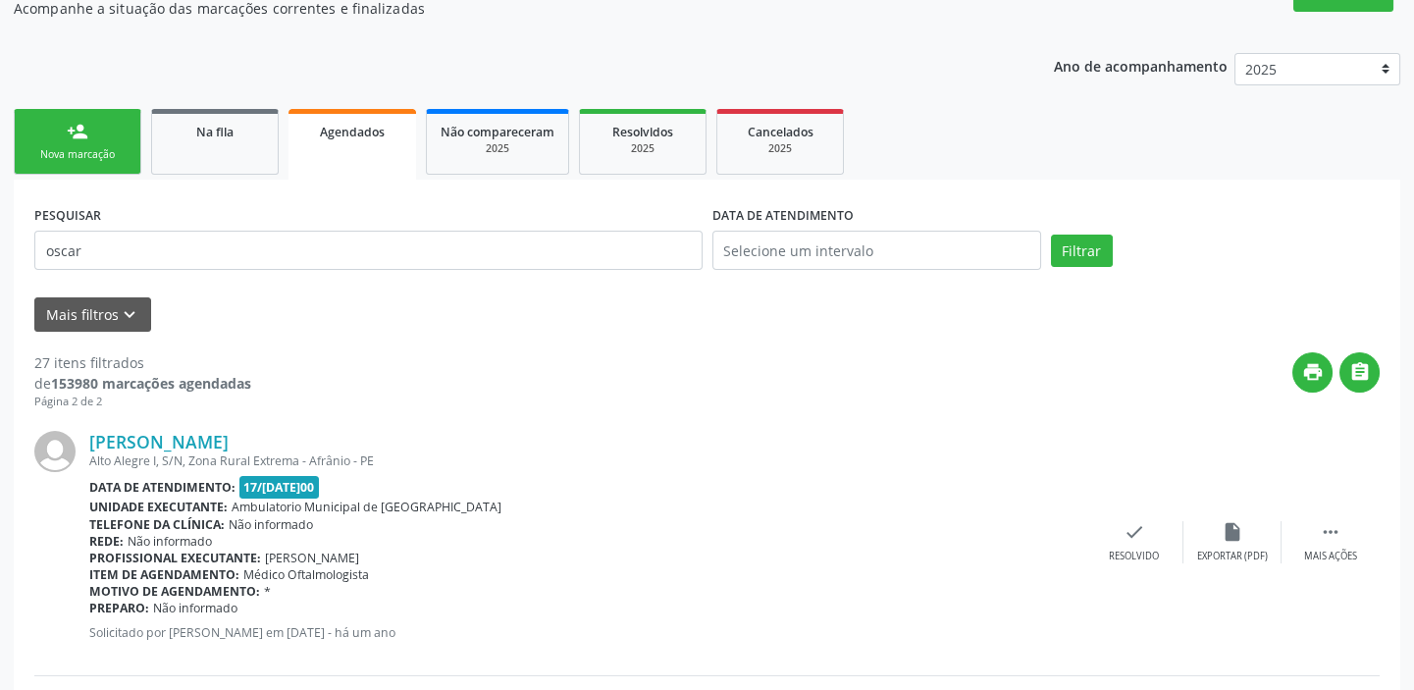
scroll to position [39, 0]
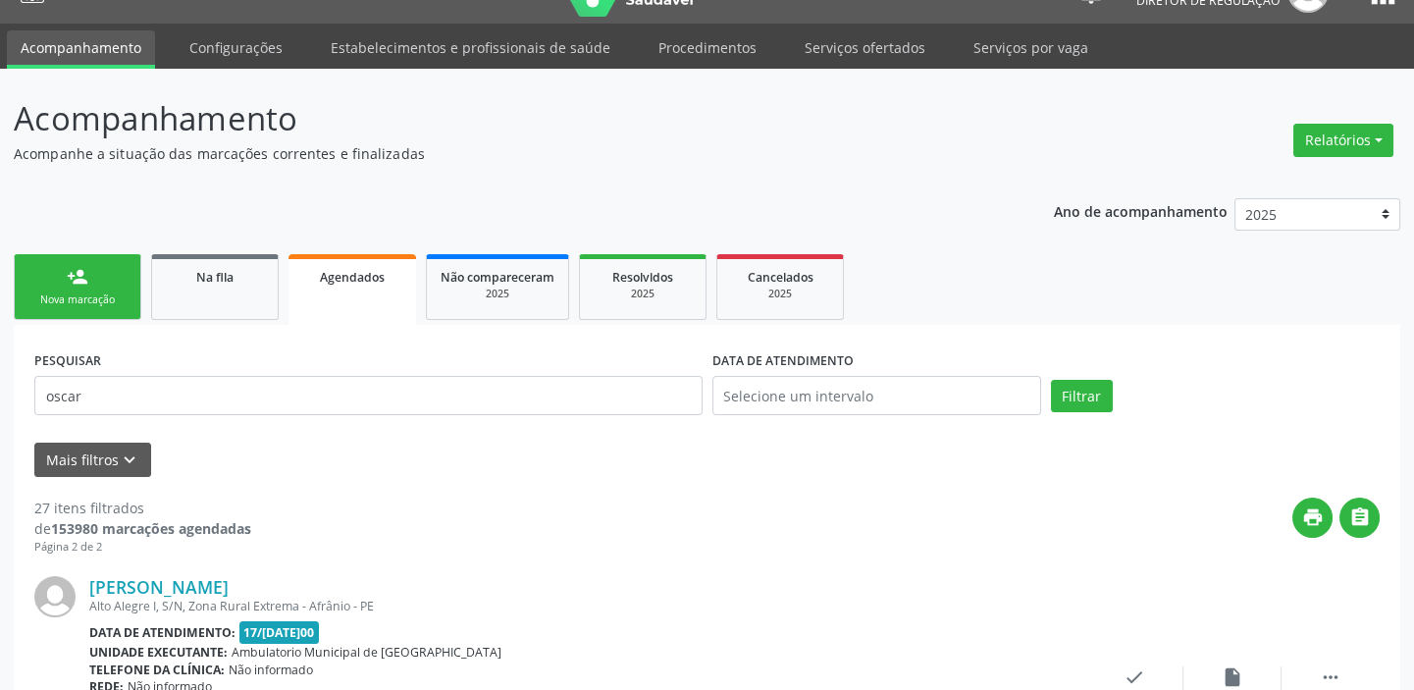
click at [52, 292] on div "Nova marcação" at bounding box center [77, 299] width 98 height 15
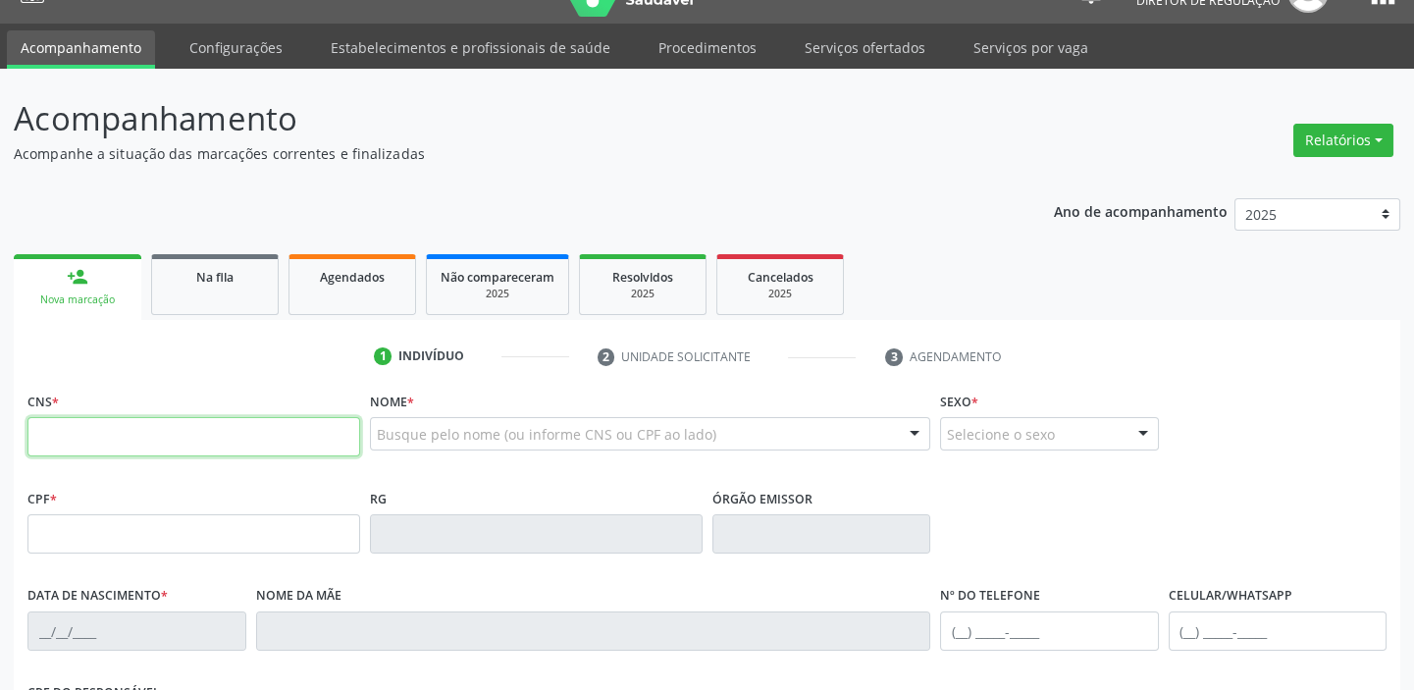
click at [111, 448] on input "text" at bounding box center [193, 436] width 333 height 39
type input "703 5040 9159 4330"
type input "105.757.204-76"
type input "08/03/1994"
type input "Mônica da Purificacão Nunes"
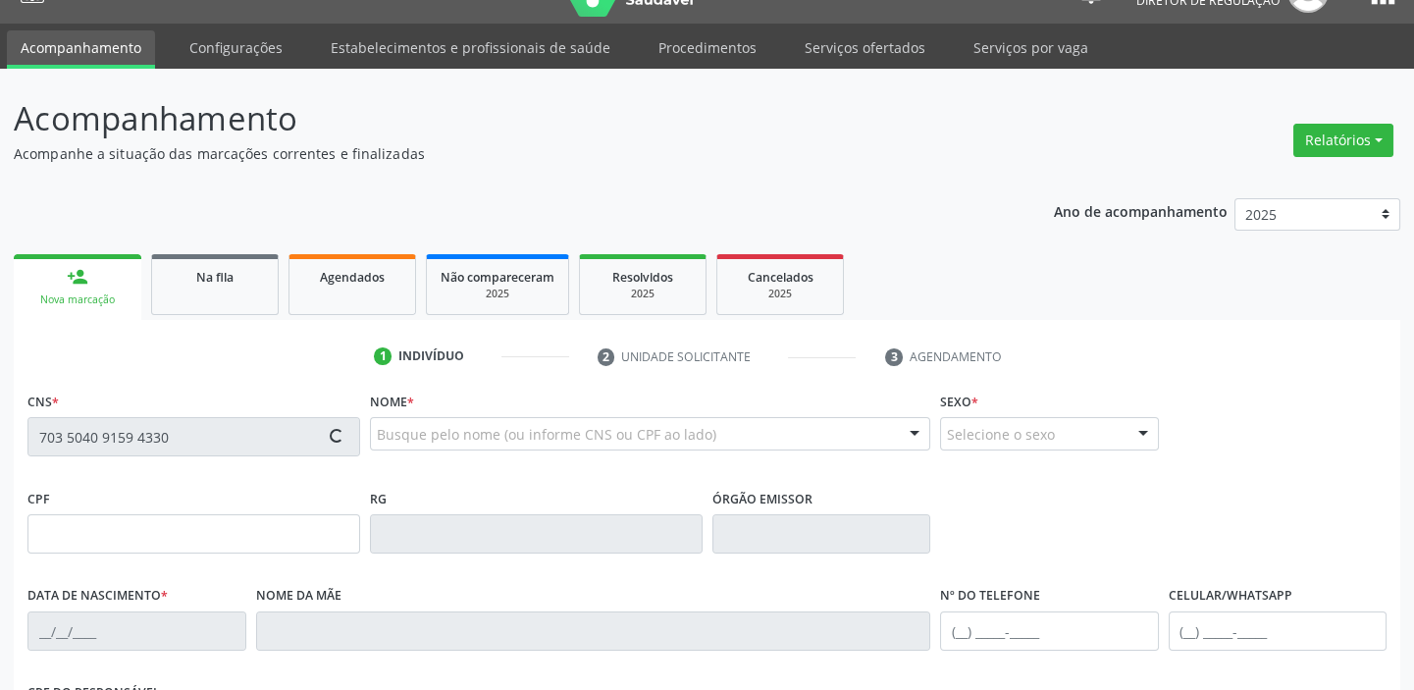
type input "(87) 98812-5972"
type input "S/N"
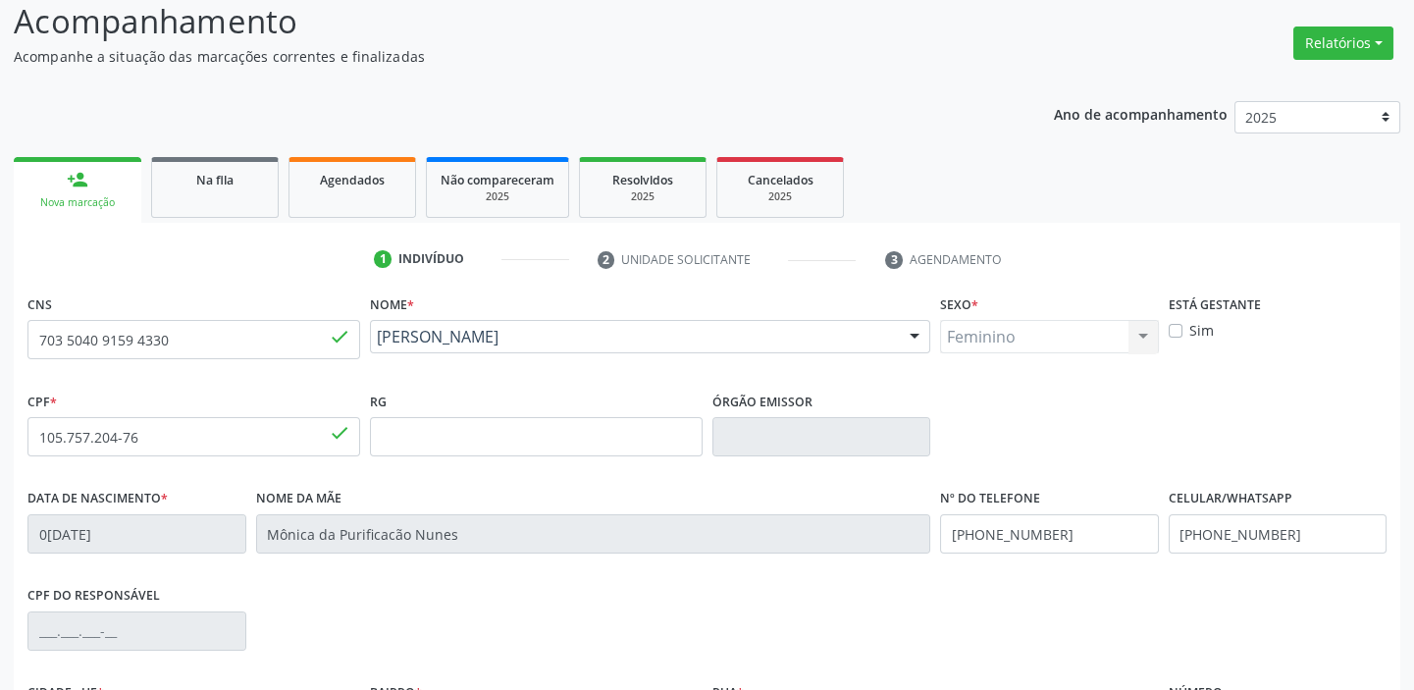
scroll to position [373, 0]
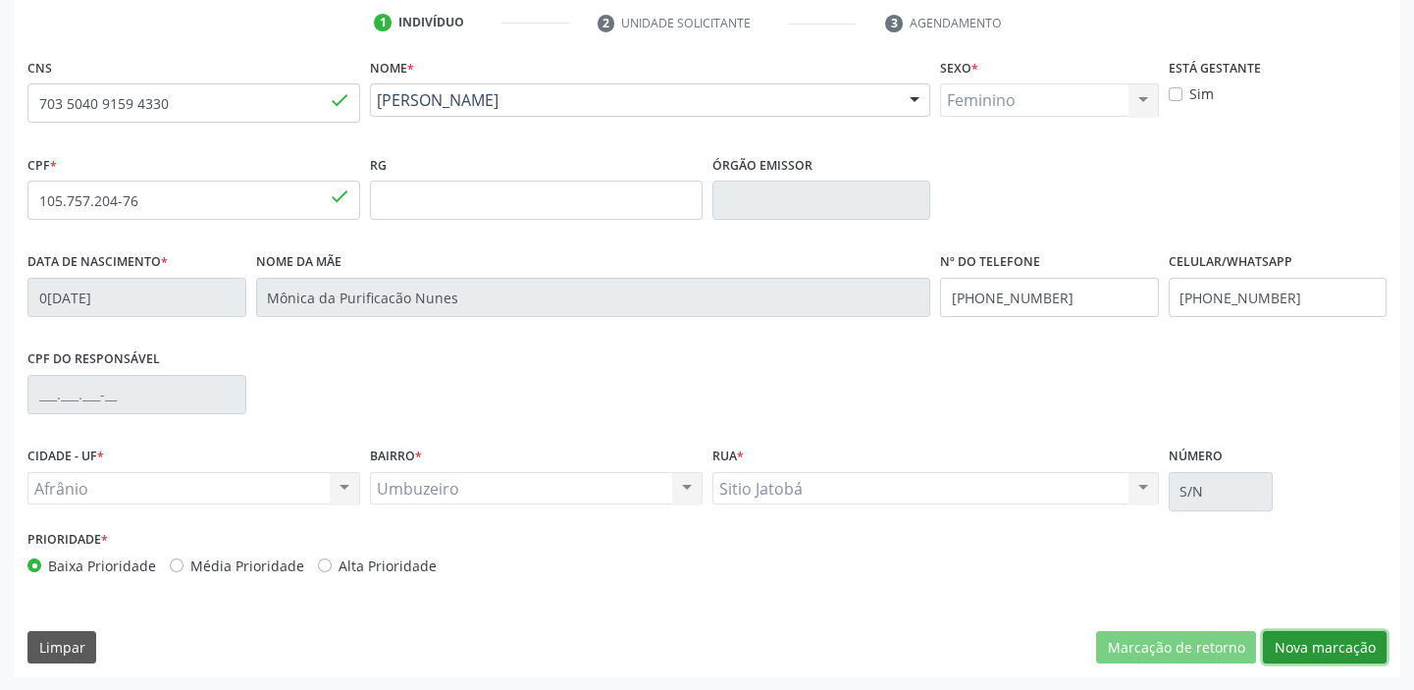
click at [1282, 647] on button "Nova marcação" at bounding box center [1325, 647] width 124 height 33
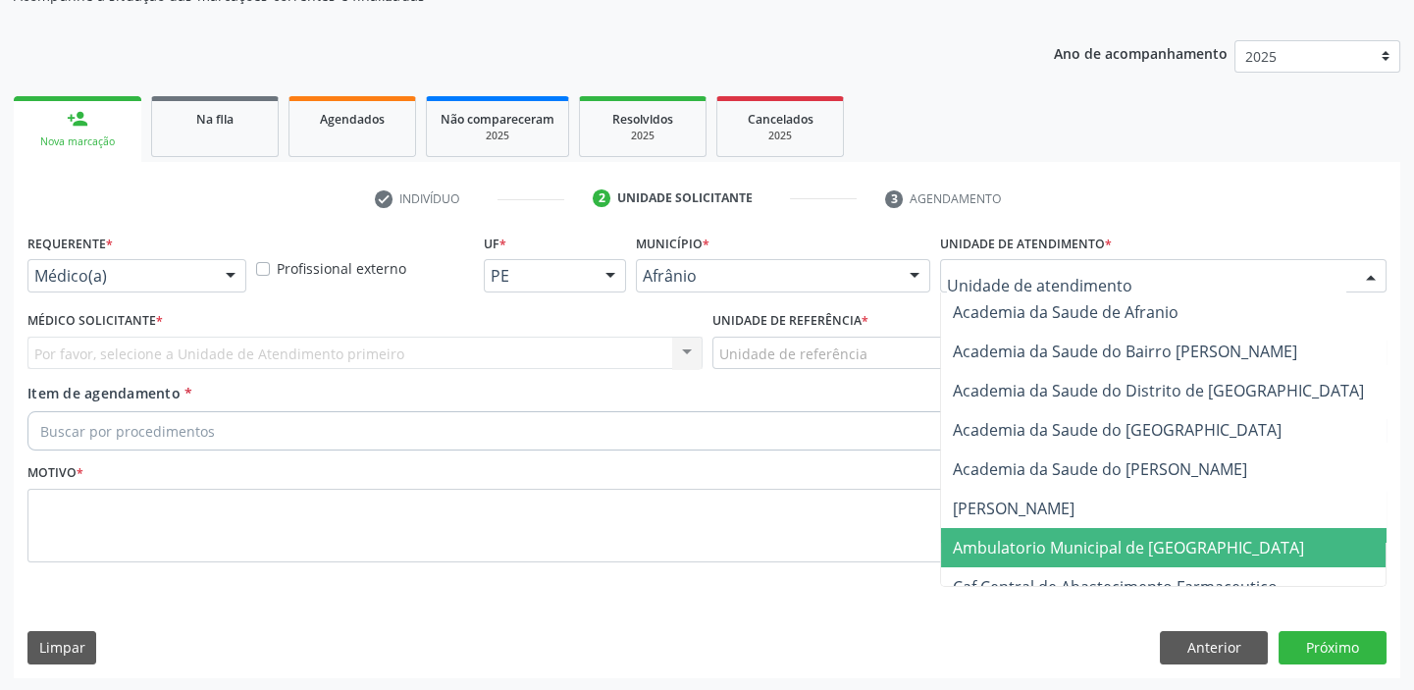
drag, startPoint x: 990, startPoint y: 544, endPoint x: 841, endPoint y: 441, distance: 181.3
click at [986, 544] on span "Ambulatorio Municipal de [GEOGRAPHIC_DATA]" at bounding box center [1128, 548] width 351 height 22
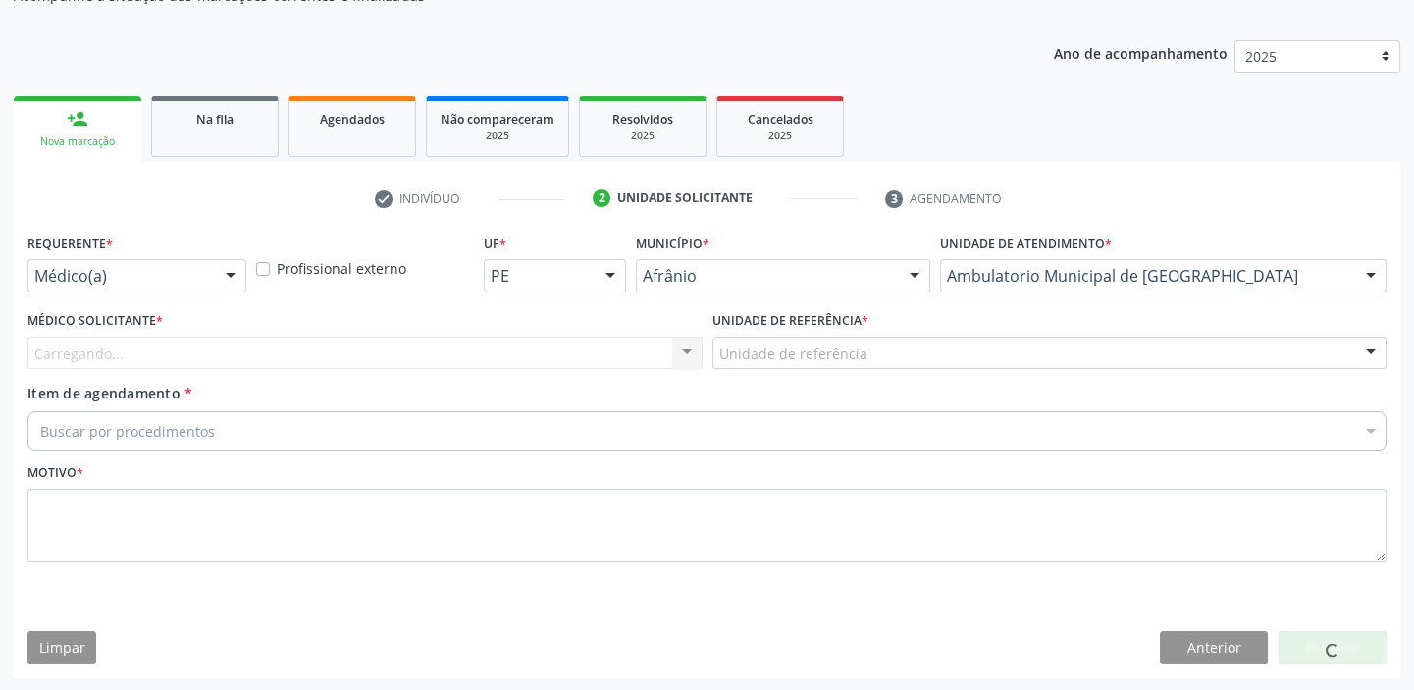
drag, startPoint x: 756, startPoint y: 345, endPoint x: 763, endPoint y: 393, distance: 47.6
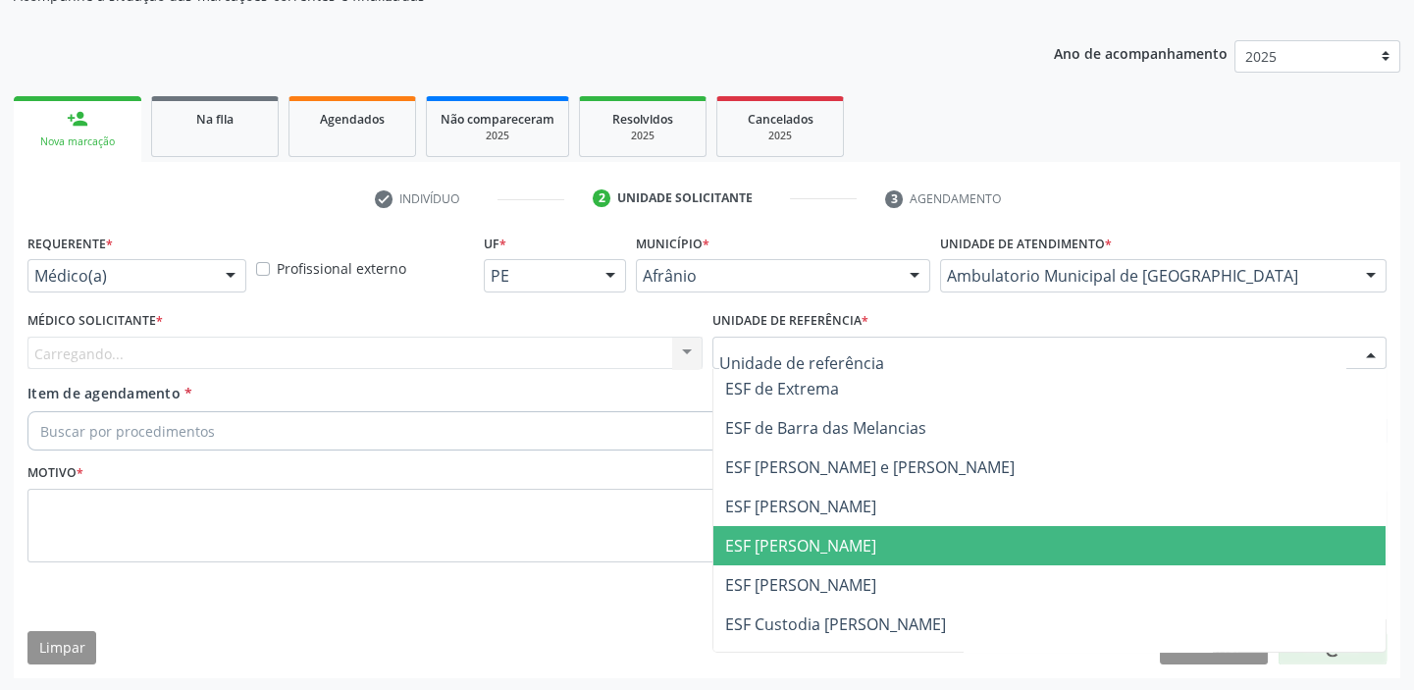
click at [764, 531] on span "ESF [PERSON_NAME]" at bounding box center [1050, 545] width 673 height 39
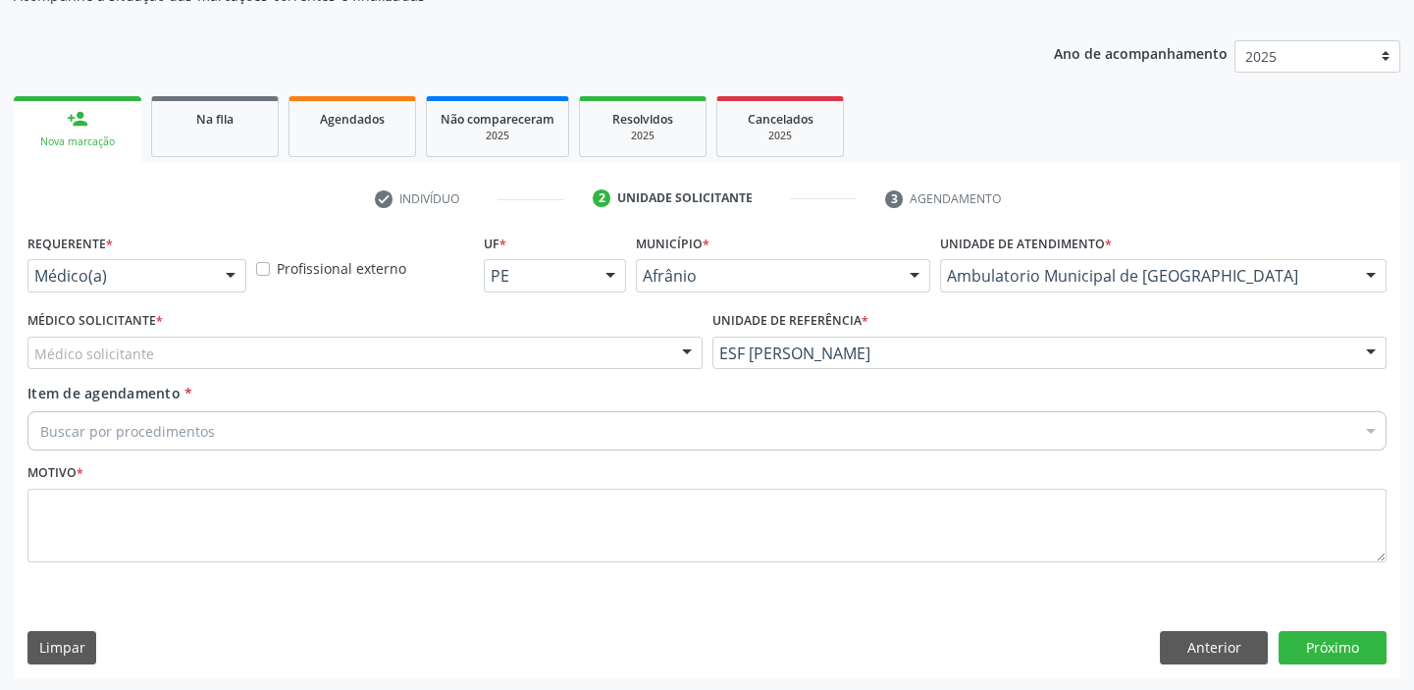
drag, startPoint x: 116, startPoint y: 356, endPoint x: 103, endPoint y: 378, distance: 25.1
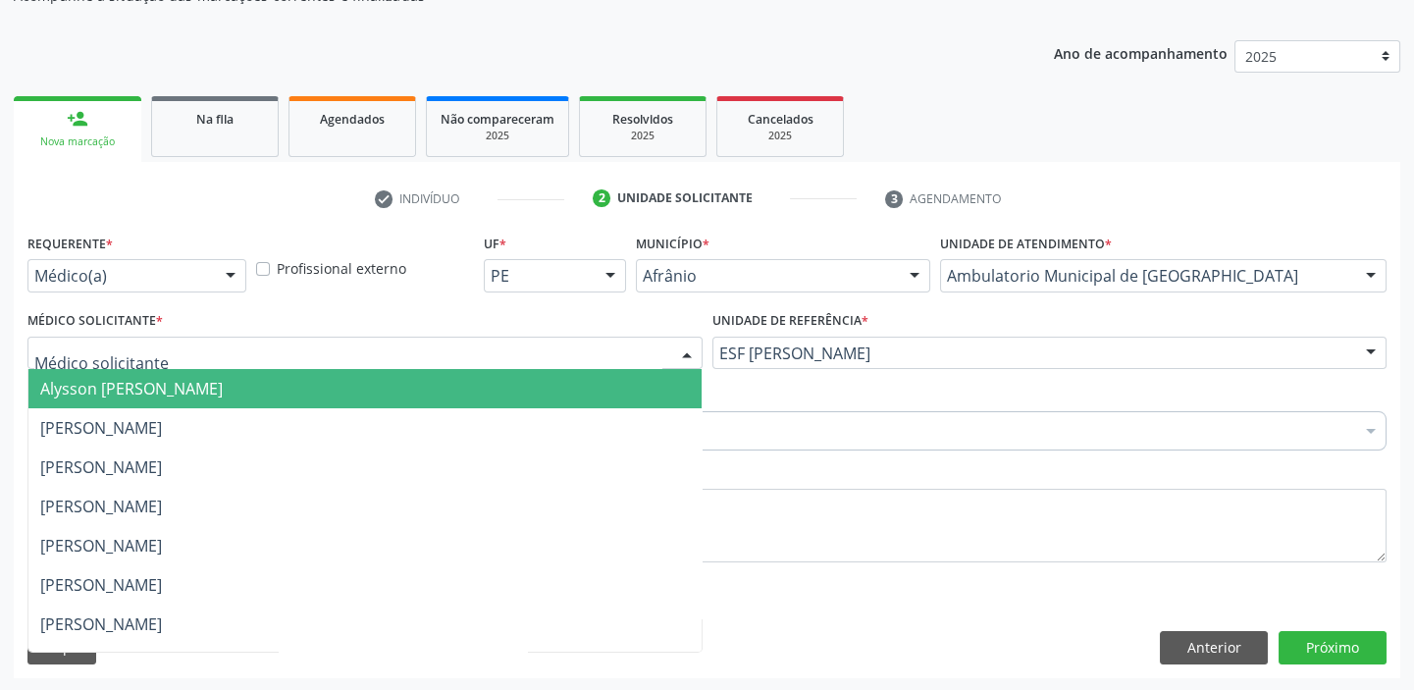
click at [102, 383] on span "Alysson [PERSON_NAME]" at bounding box center [131, 389] width 183 height 22
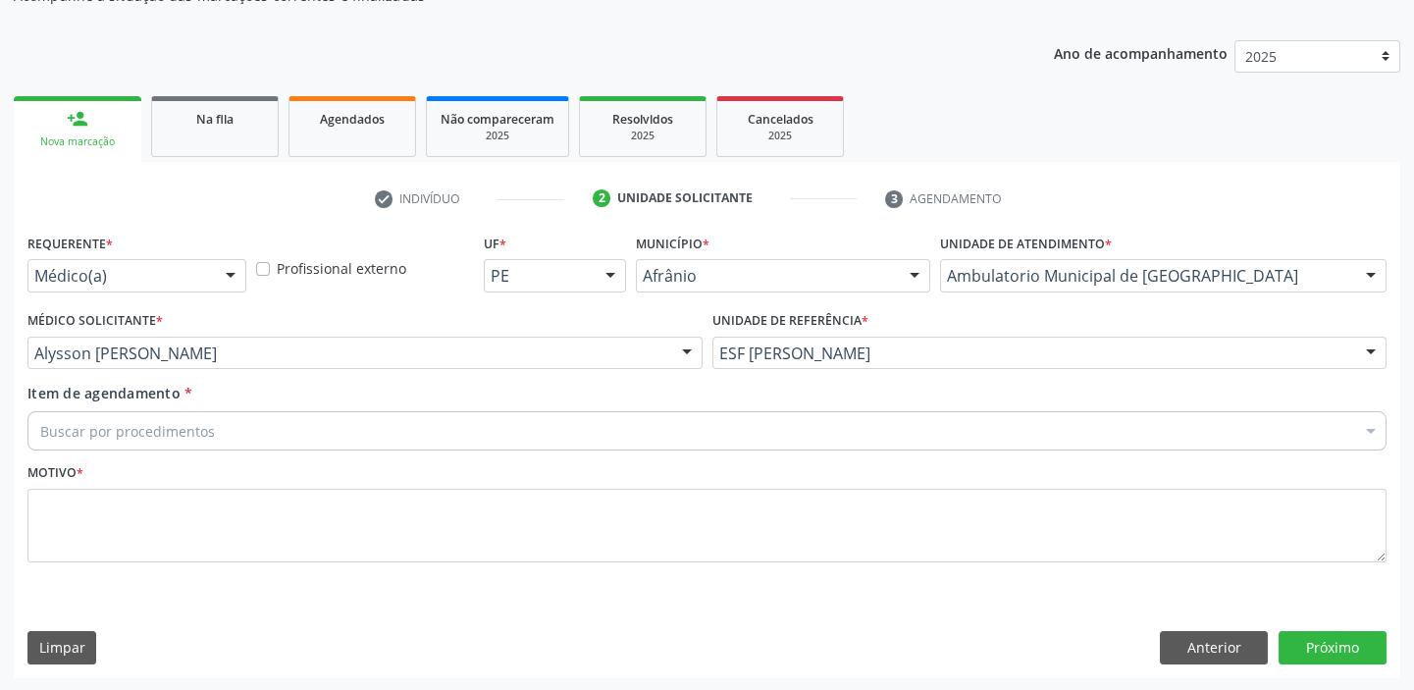
click at [102, 411] on div "Buscar por procedimentos" at bounding box center [706, 430] width 1359 height 39
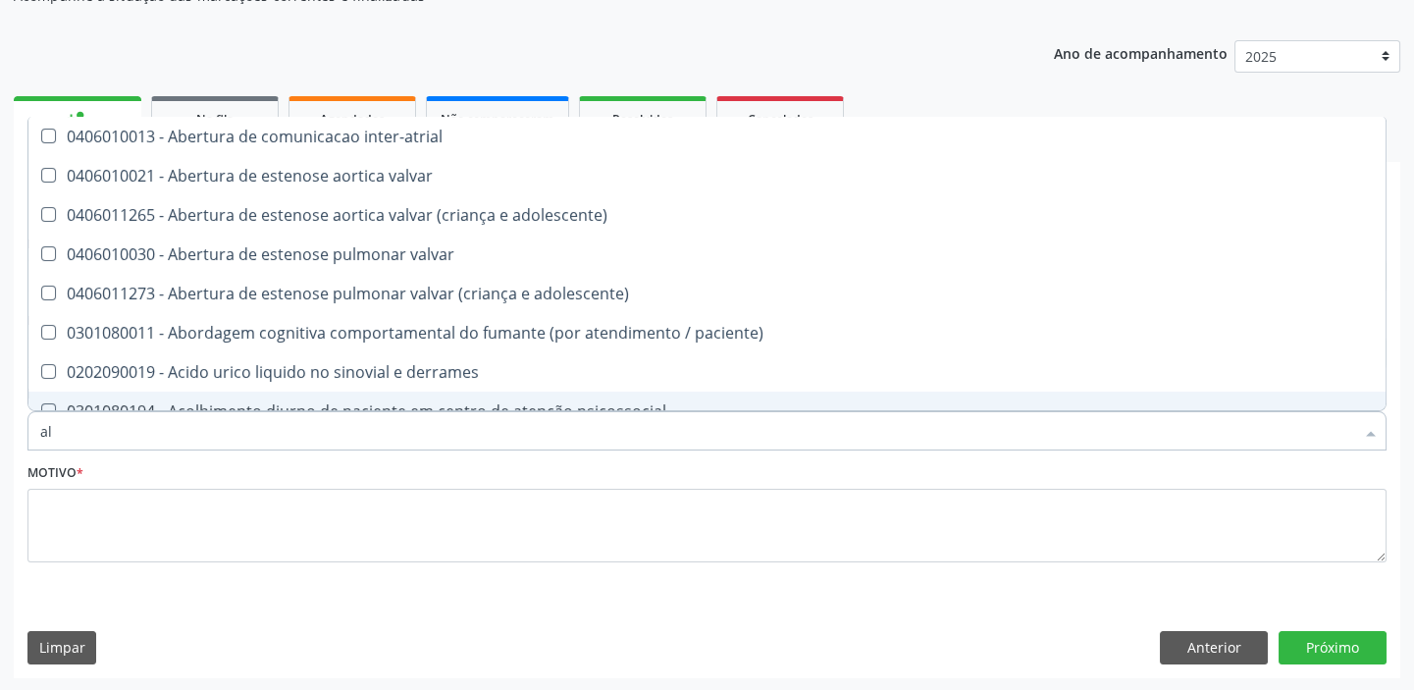
type input "a"
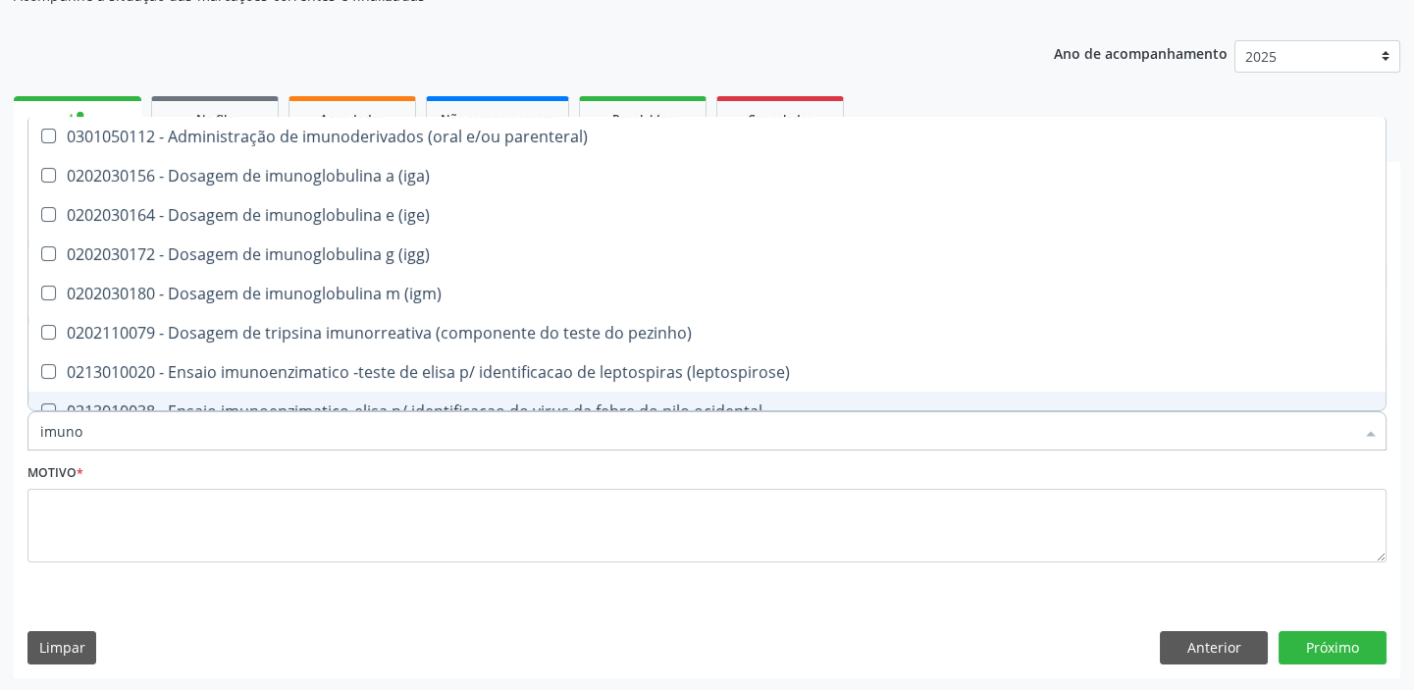
type input "imunol"
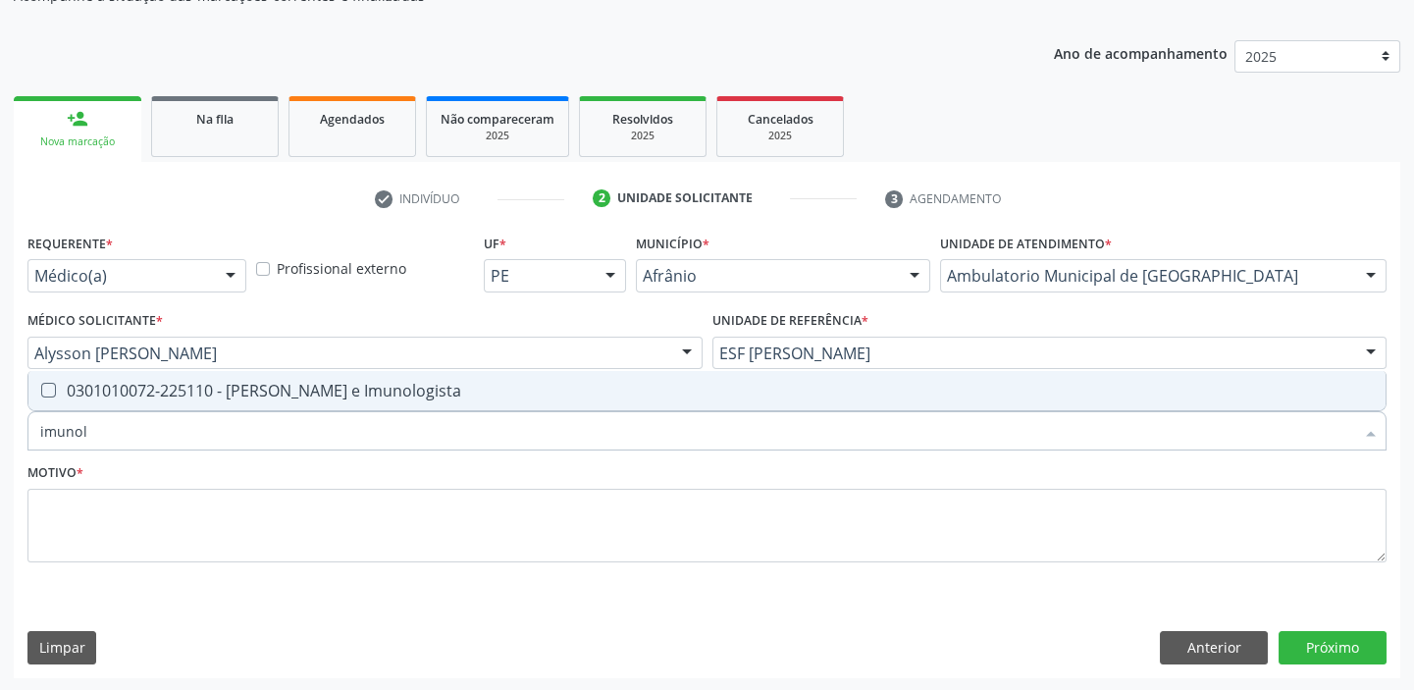
click at [111, 395] on div "0301010072-225110 - Médico Alergista e Imunologista" at bounding box center [707, 391] width 1334 height 16
checkbox Imunologista "true"
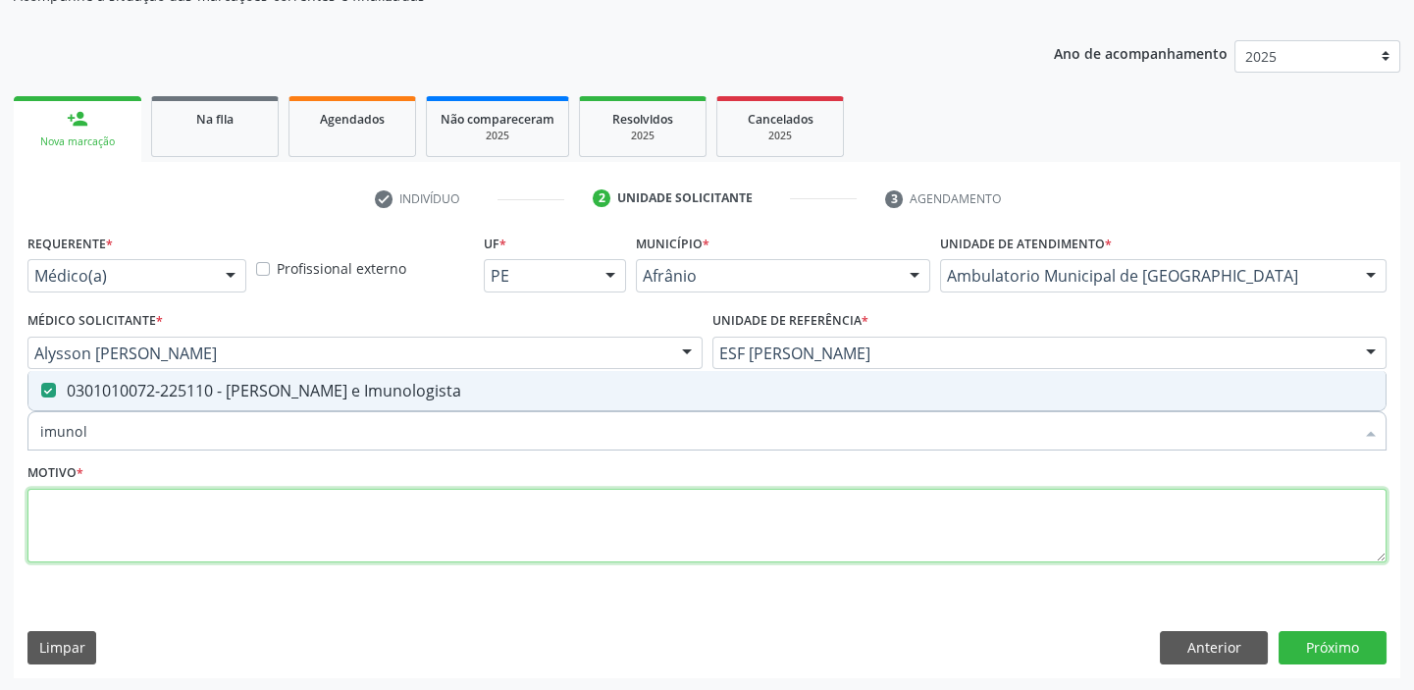
click at [146, 543] on textarea at bounding box center [706, 526] width 1359 height 75
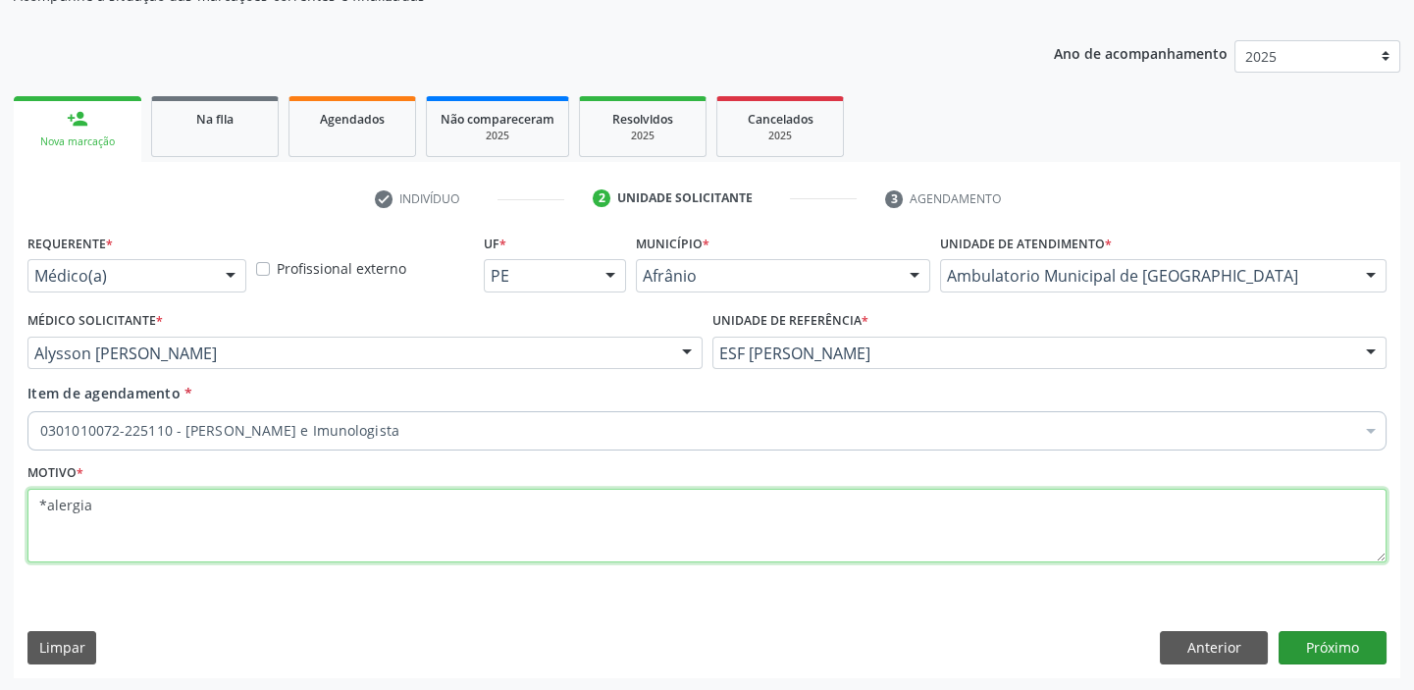
type textarea "*alergia"
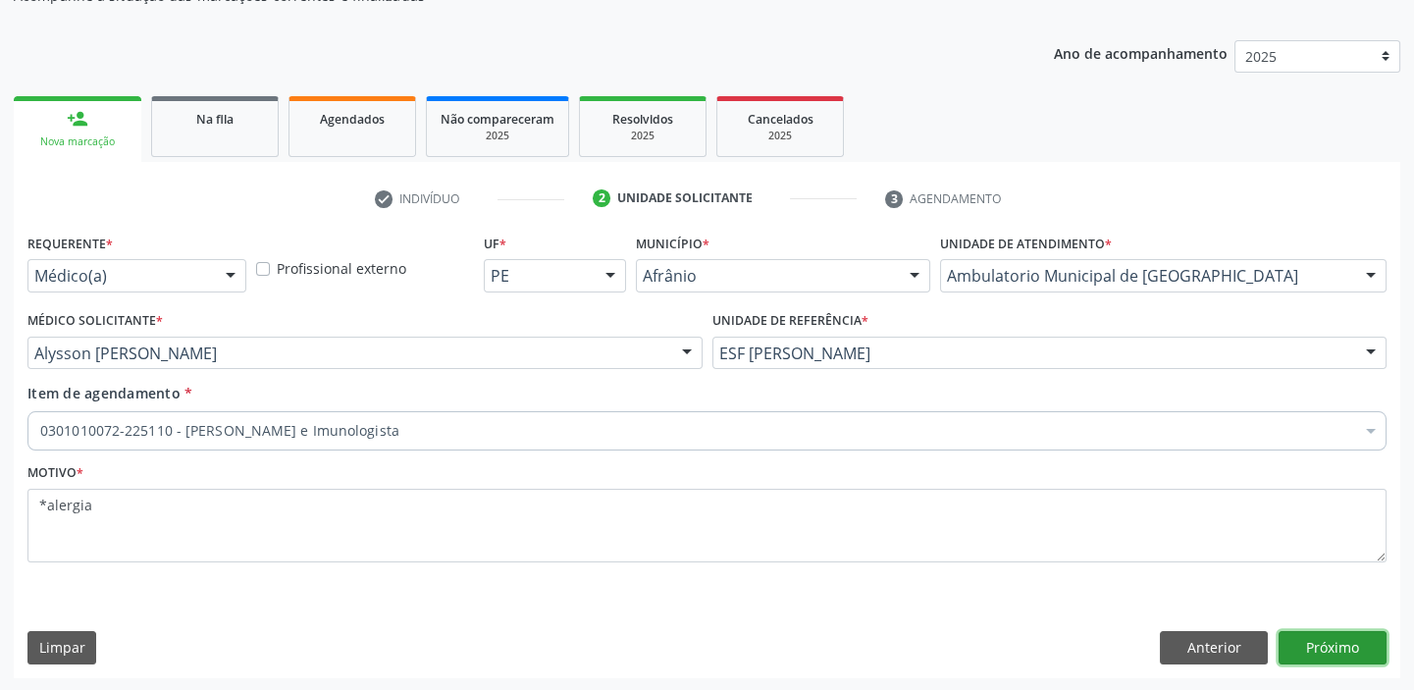
click at [1339, 655] on button "Próximo" at bounding box center [1333, 647] width 108 height 33
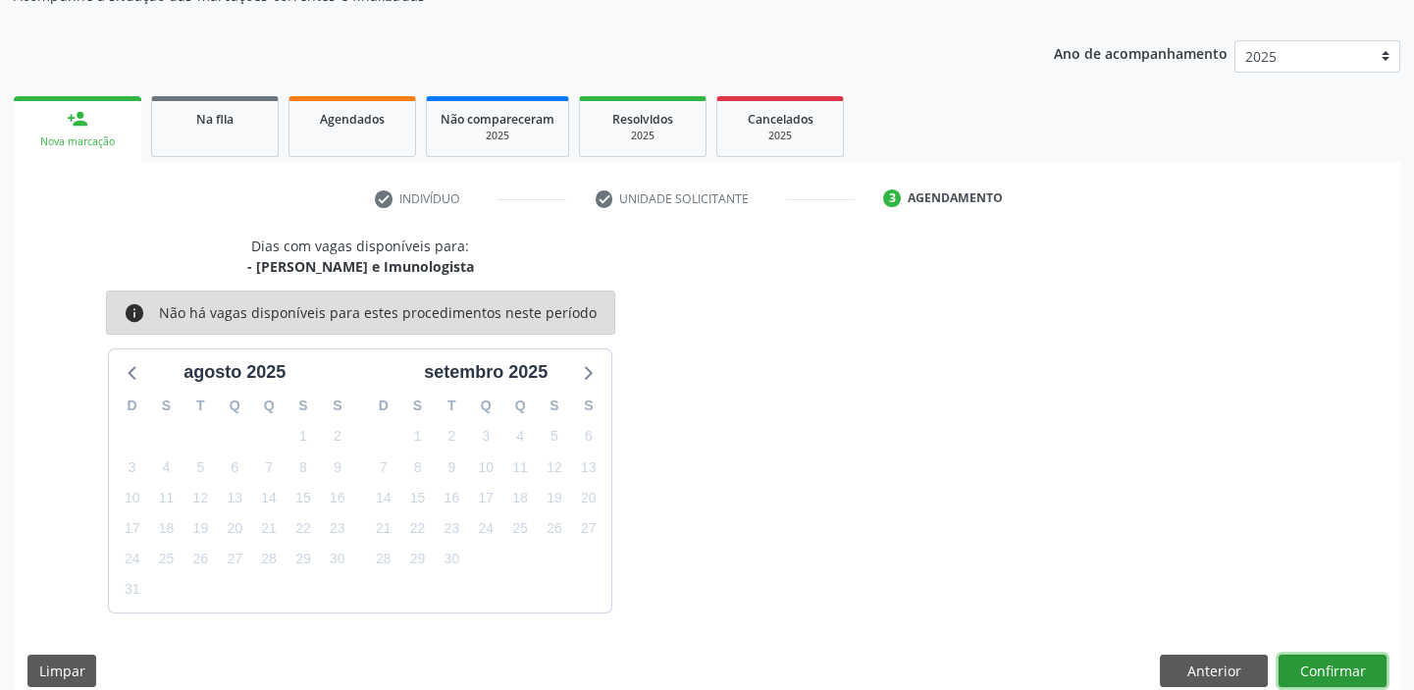
click at [1318, 671] on button "Confirmar" at bounding box center [1333, 671] width 108 height 33
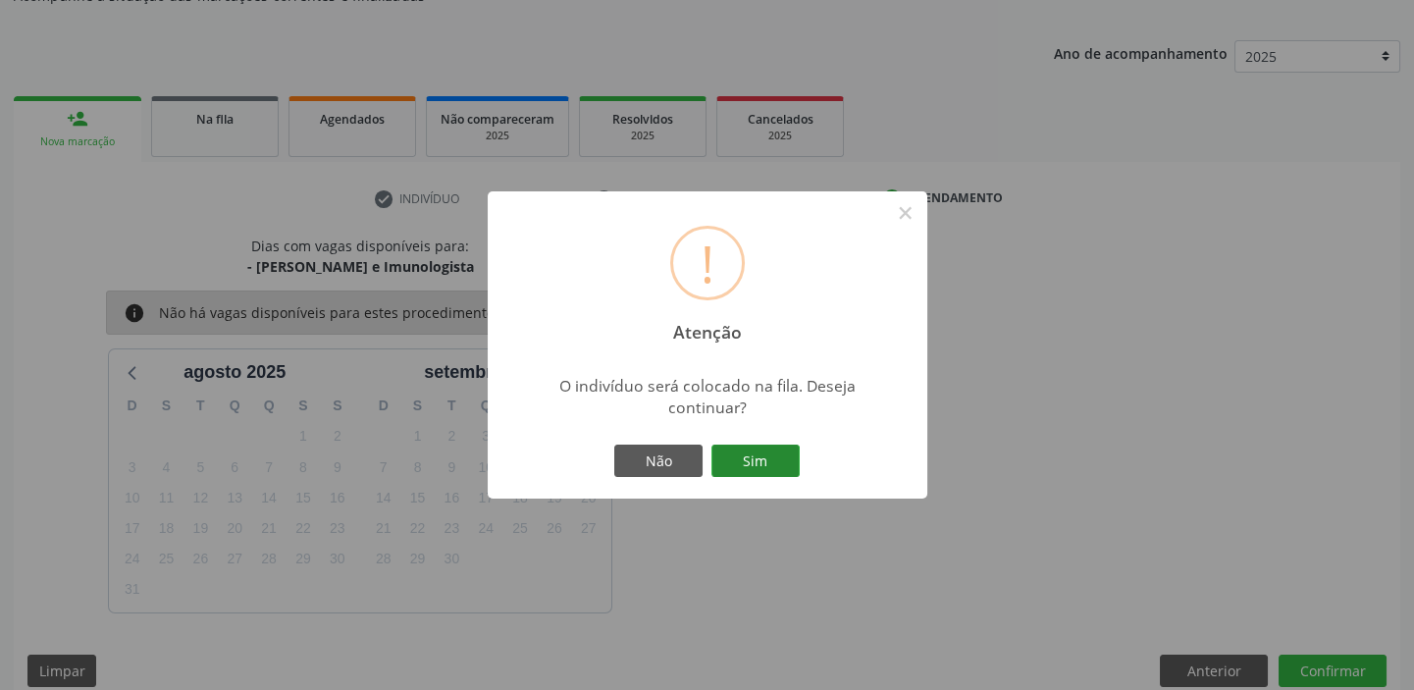
click at [762, 451] on button "Sim" at bounding box center [756, 461] width 88 height 33
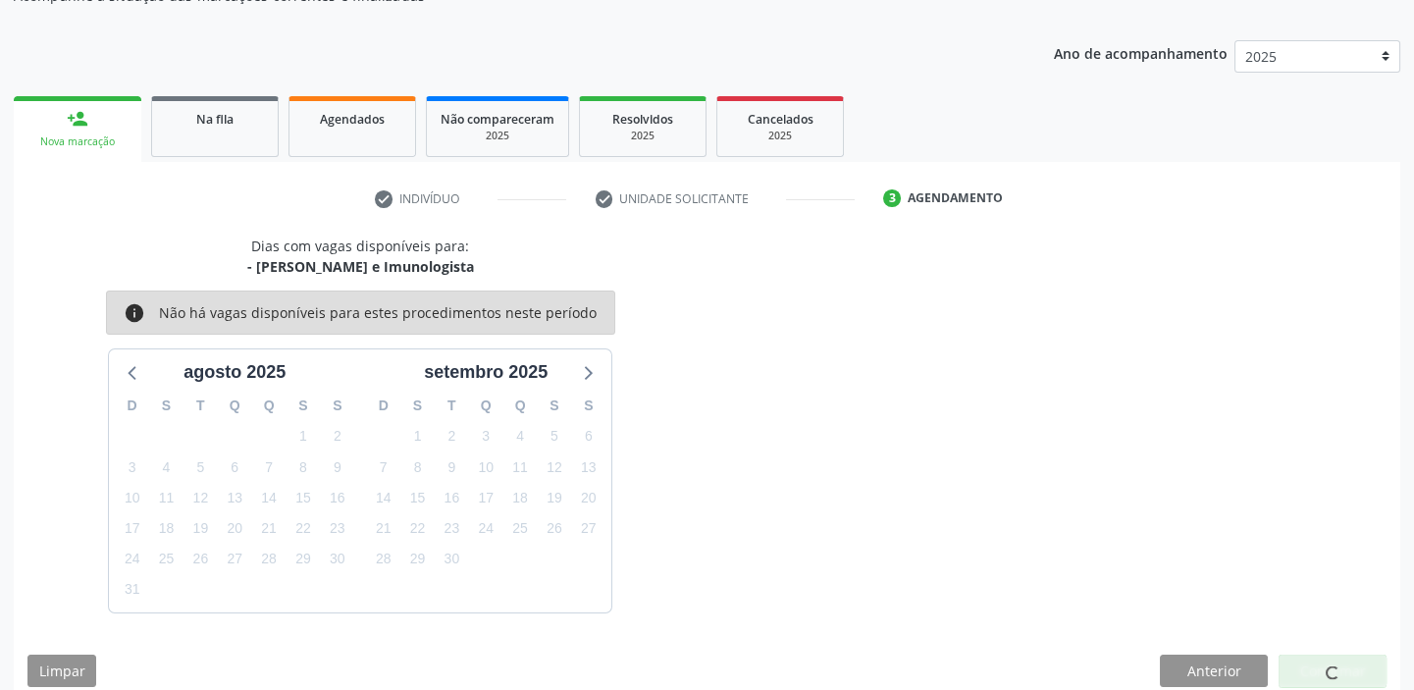
scroll to position [0, 0]
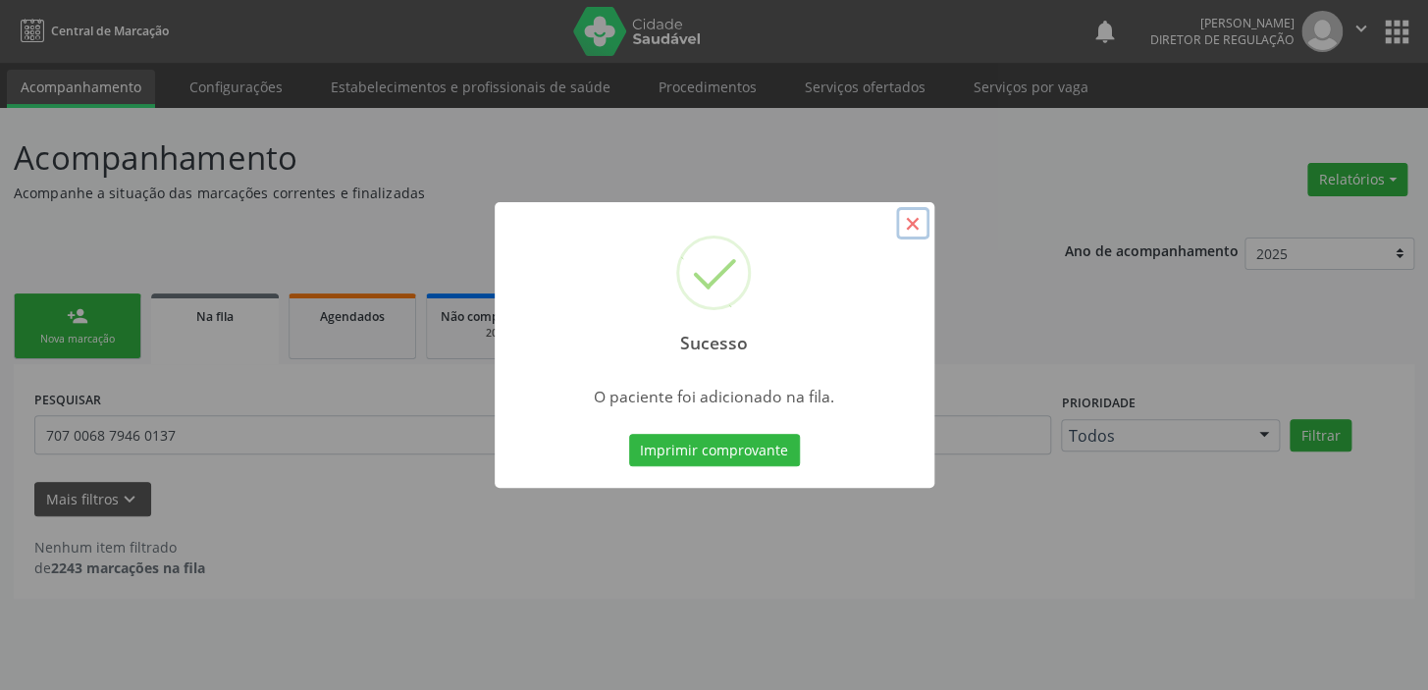
click at [905, 221] on button "×" at bounding box center [912, 223] width 33 height 33
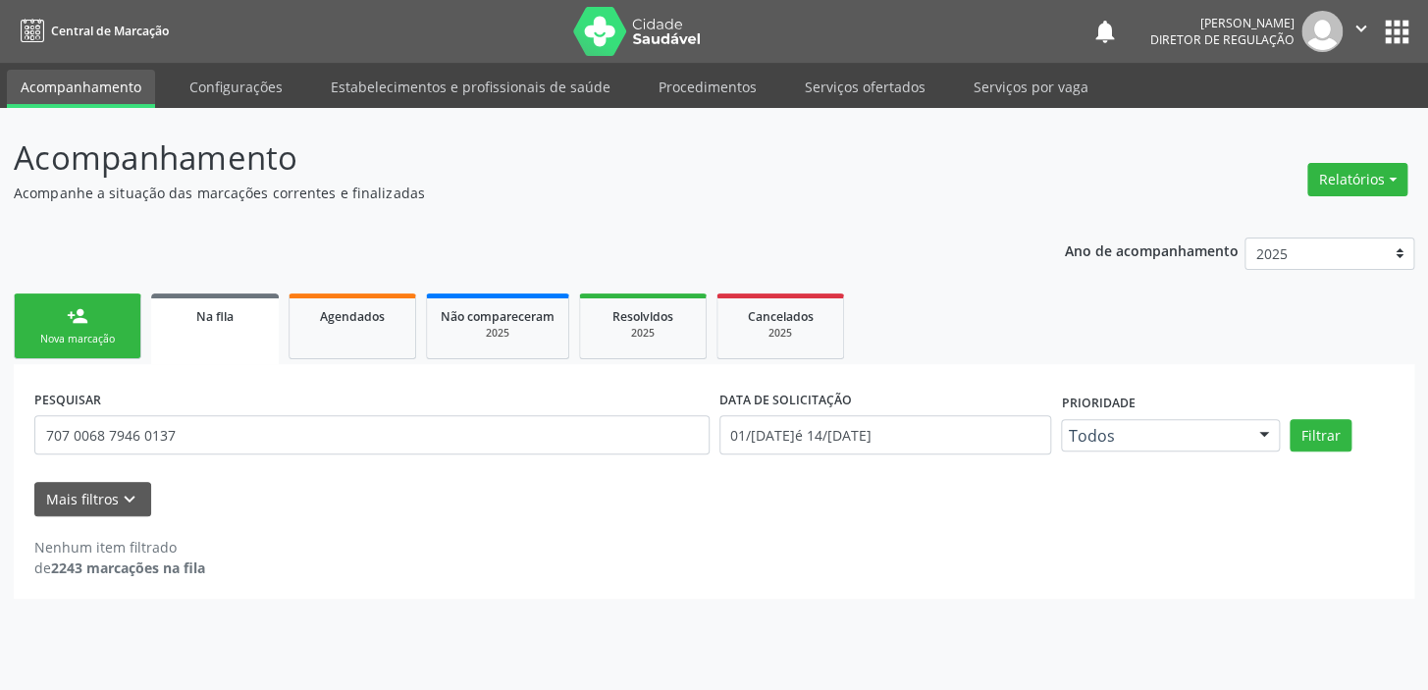
click at [109, 324] on link "person_add Nova marcação" at bounding box center [78, 326] width 128 height 66
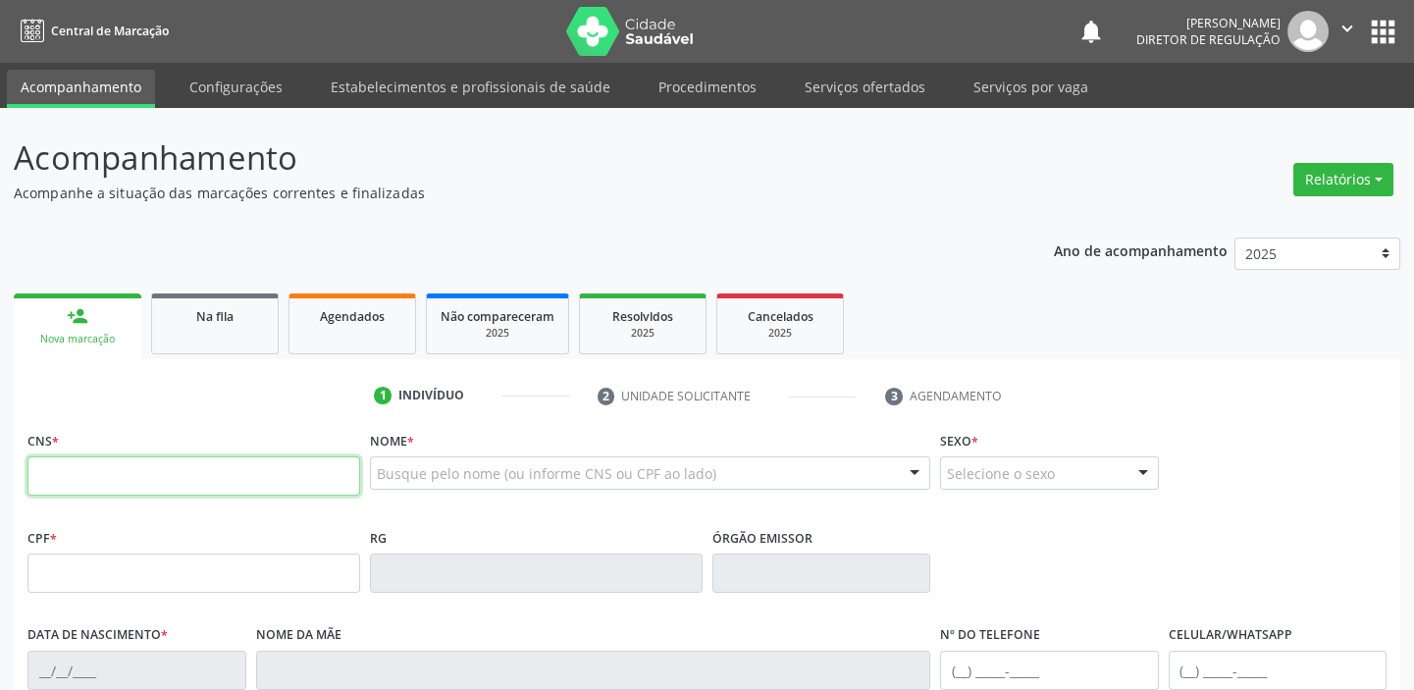
click at [149, 466] on input "text" at bounding box center [193, 475] width 333 height 39
type input "709 0058 8194 1916"
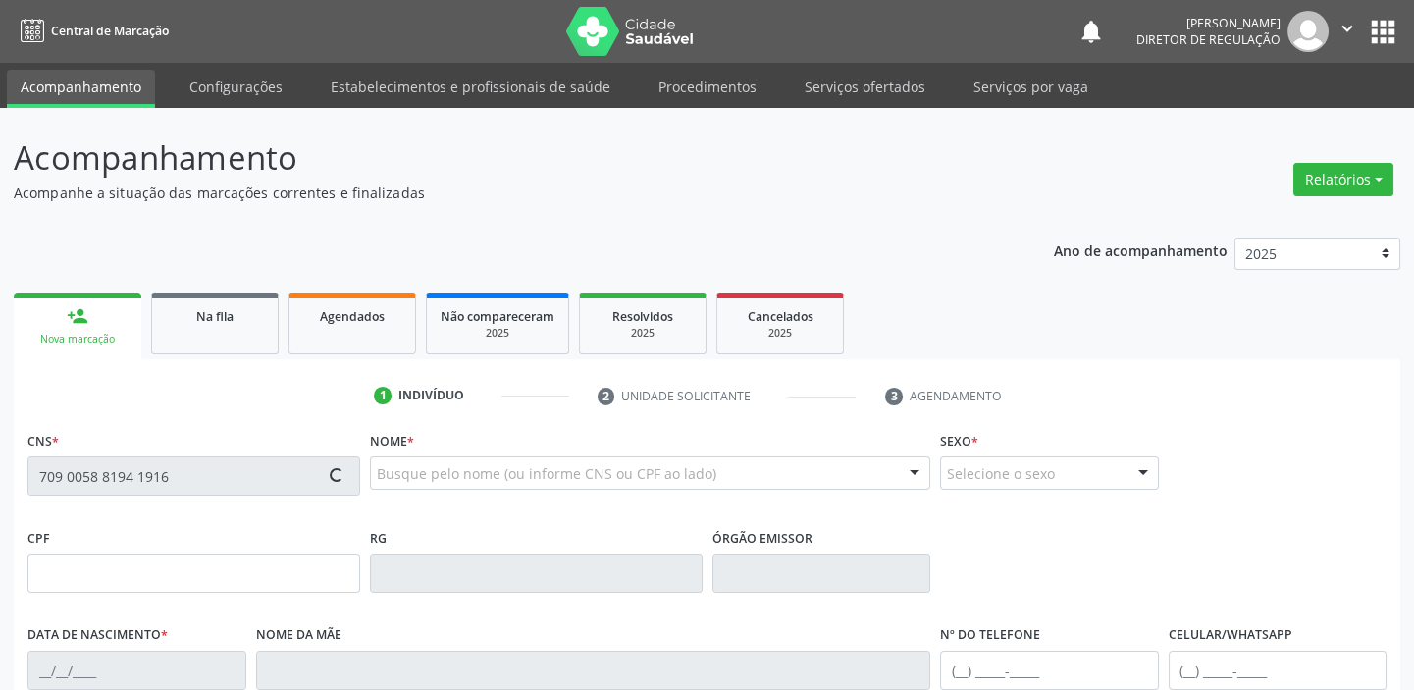
type input "091.699.804-54"
type input "13/02/1988"
type input "Maria de Belém de Souza Santos"
type input "(87) 98832-3865"
type input "55"
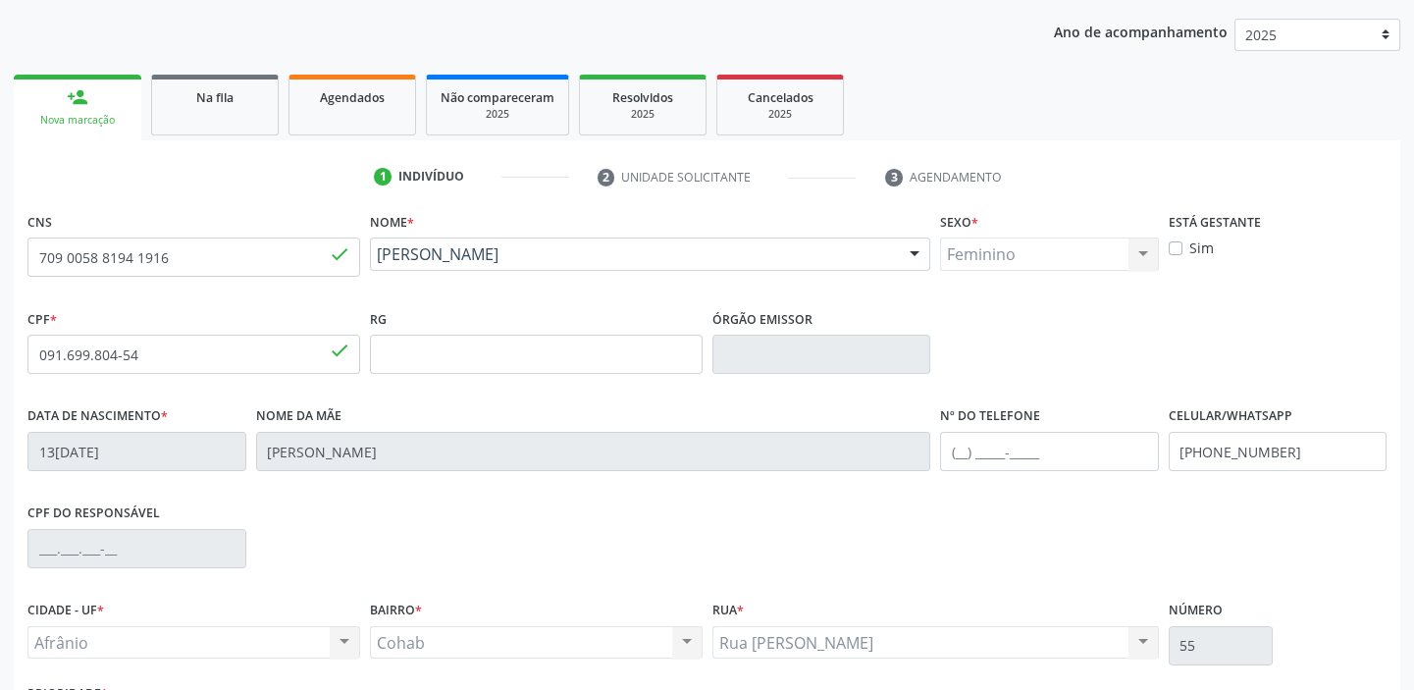
scroll to position [356, 0]
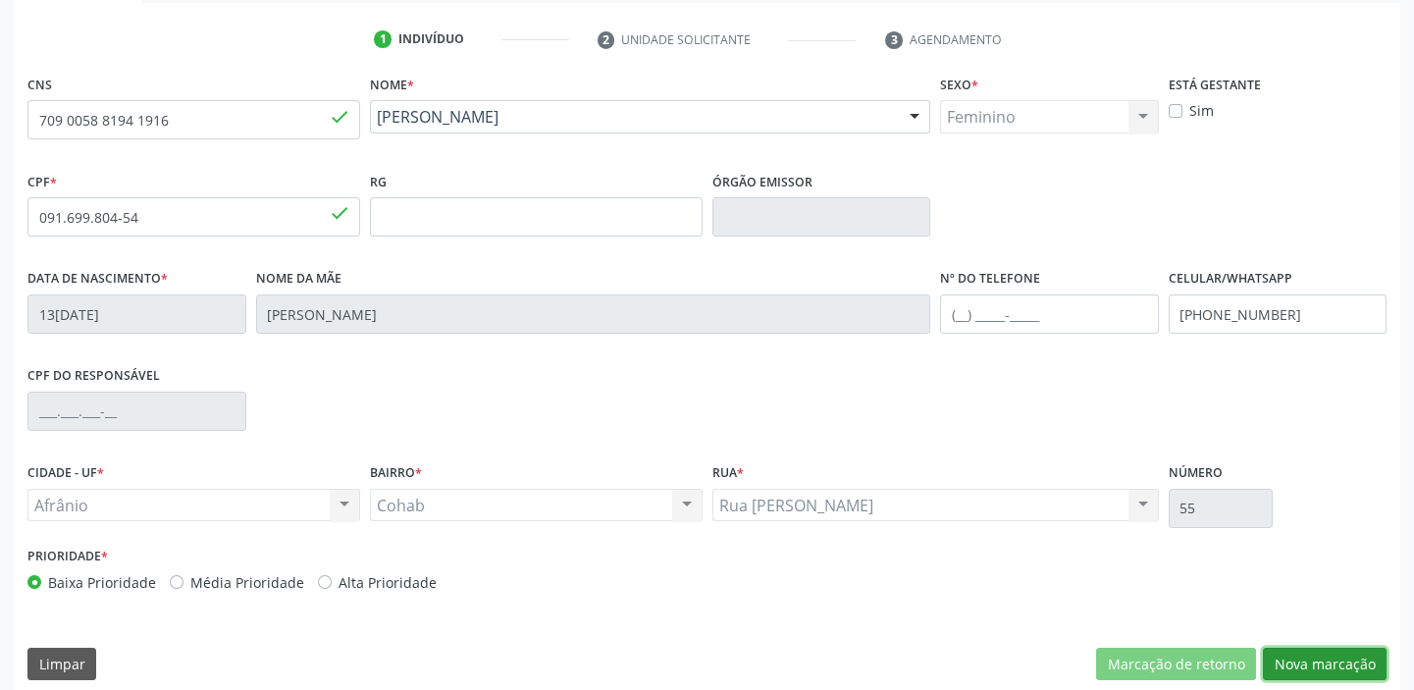
click at [1325, 664] on button "Nova marcação" at bounding box center [1325, 664] width 124 height 33
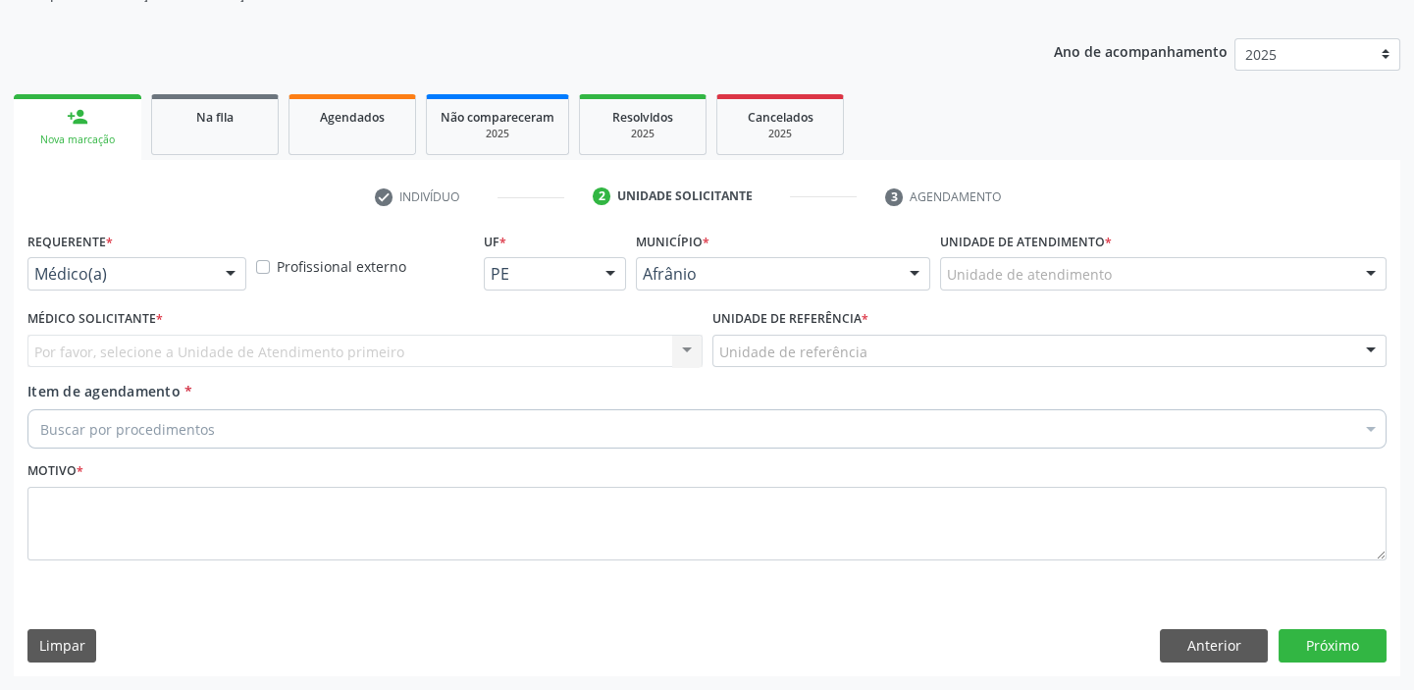
scroll to position [197, 0]
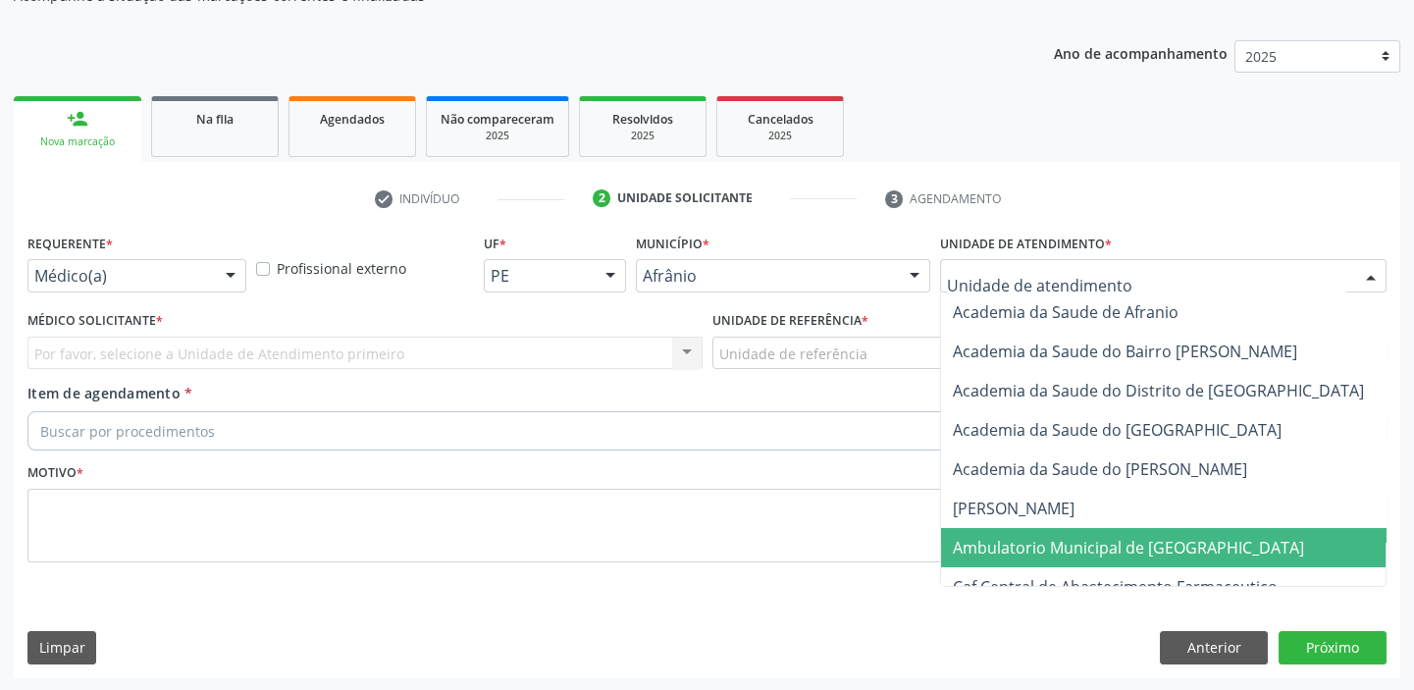
click at [986, 546] on span "Ambulatorio Municipal de [GEOGRAPHIC_DATA]" at bounding box center [1128, 548] width 351 height 22
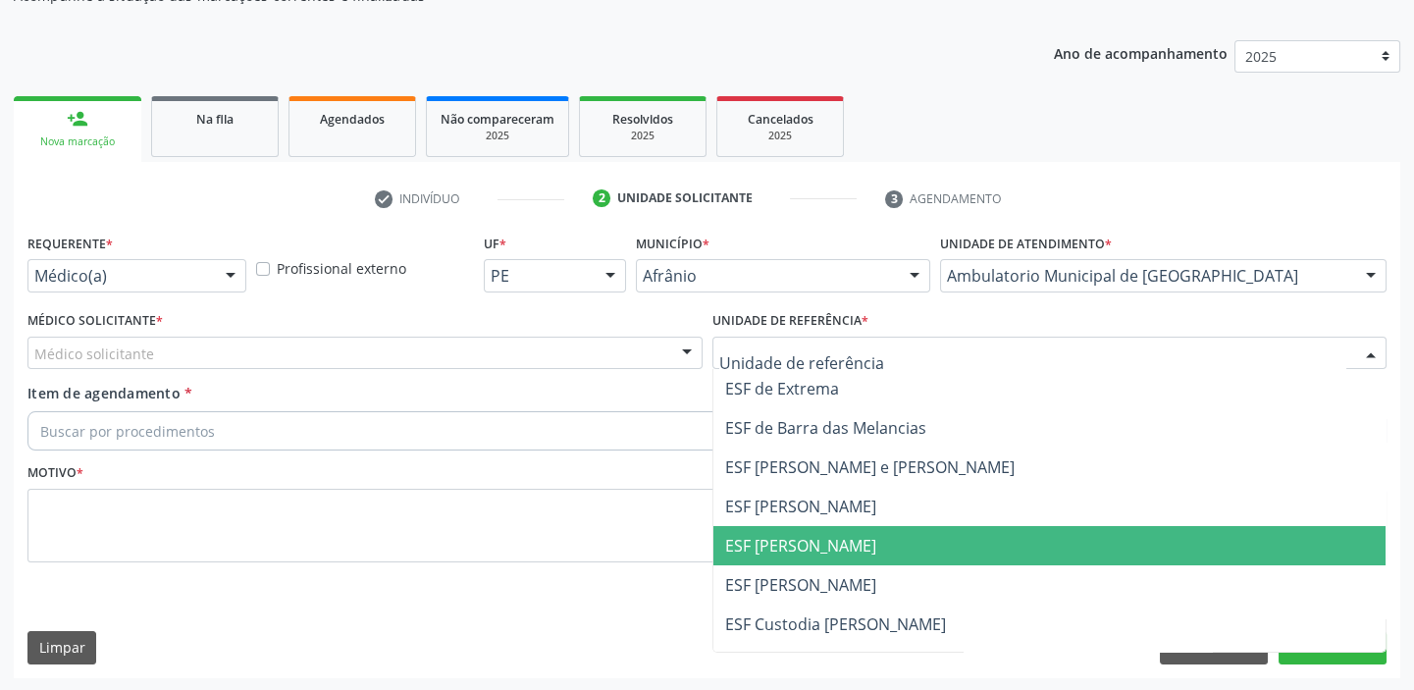
click at [790, 541] on span "ESF [PERSON_NAME]" at bounding box center [800, 546] width 151 height 22
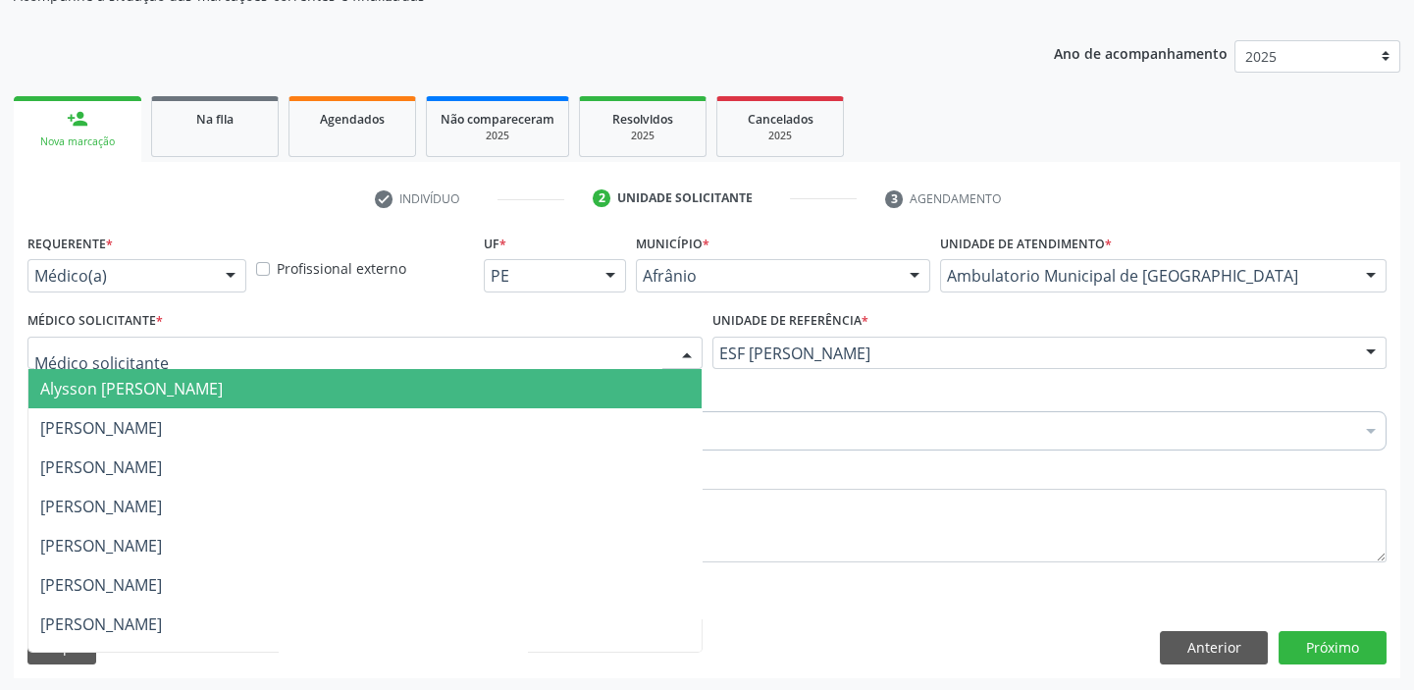
click at [117, 391] on span "Alysson [PERSON_NAME]" at bounding box center [131, 389] width 183 height 22
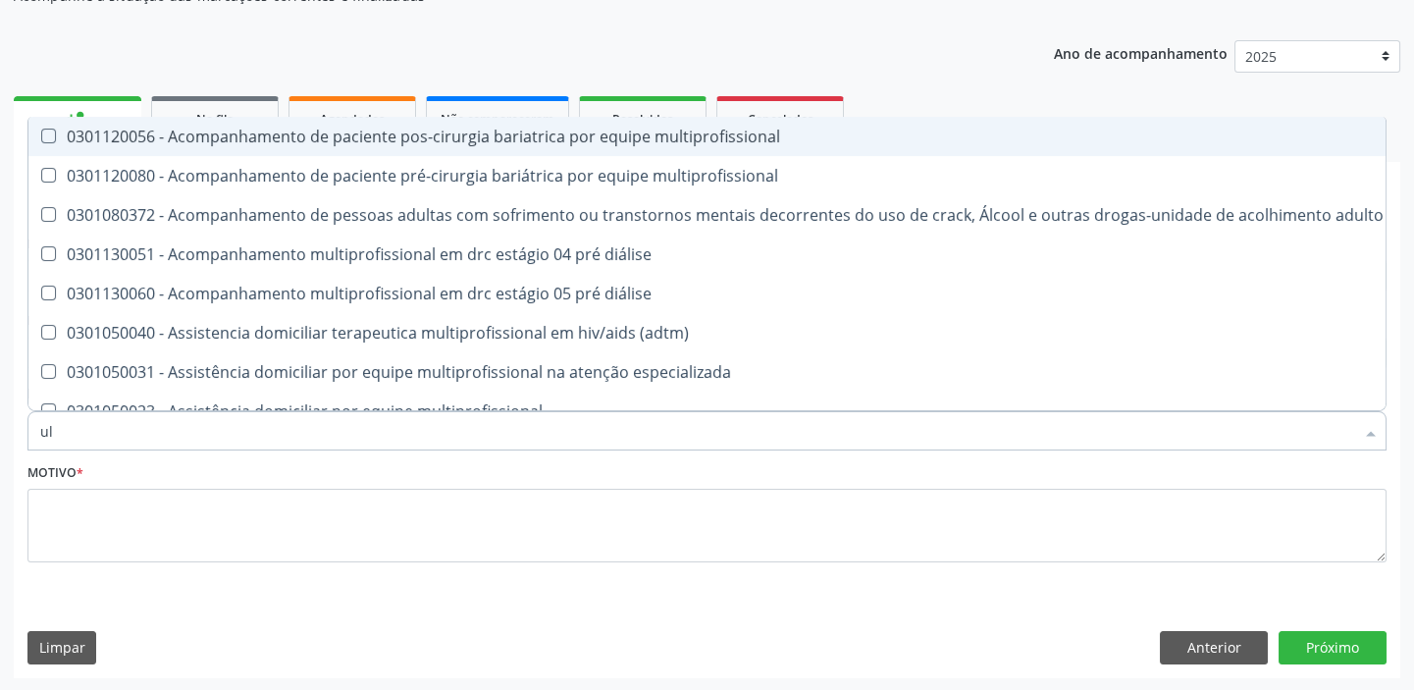
type input "u"
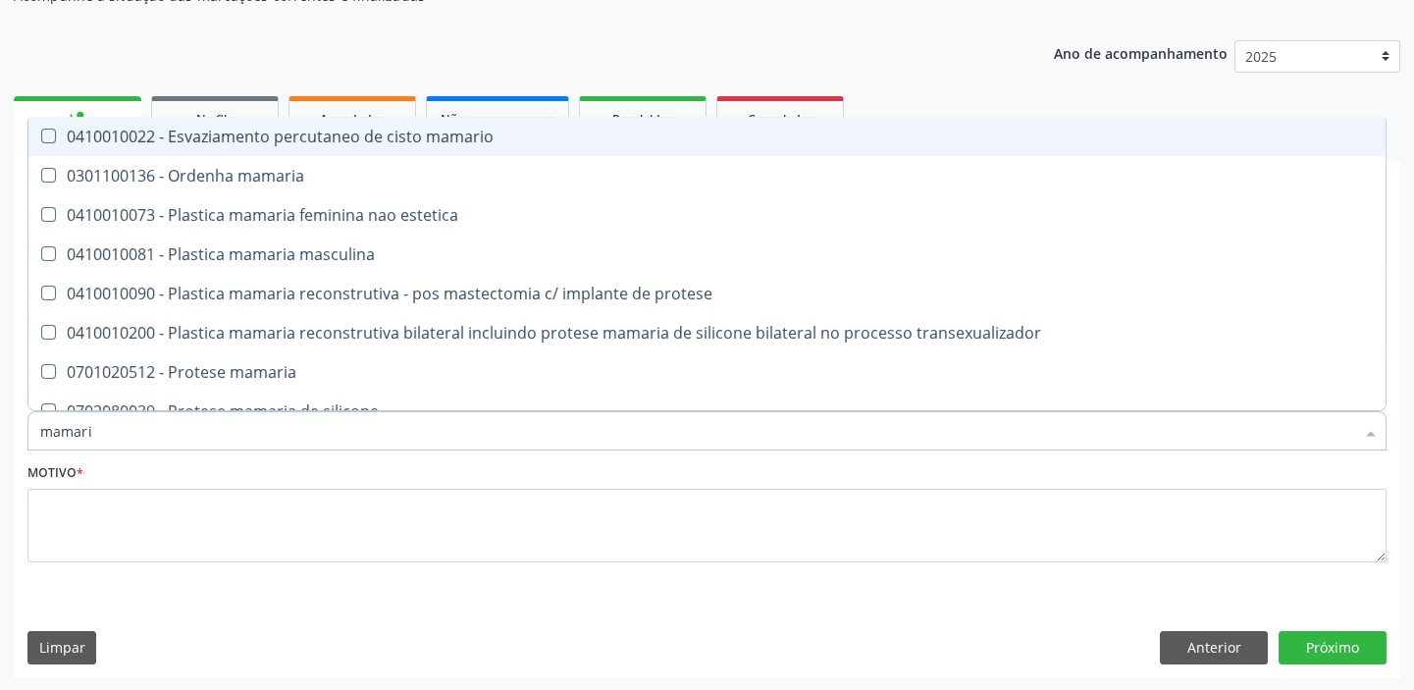
type input "mamaria"
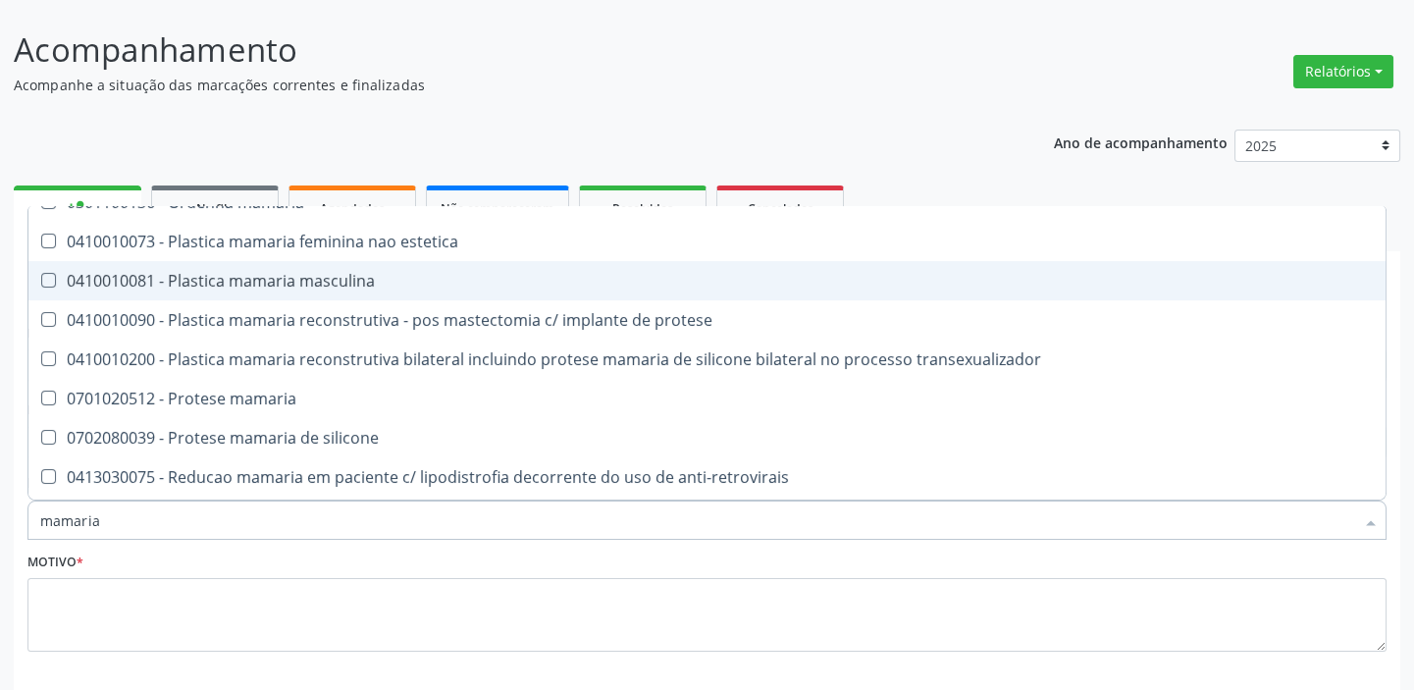
scroll to position [59, 0]
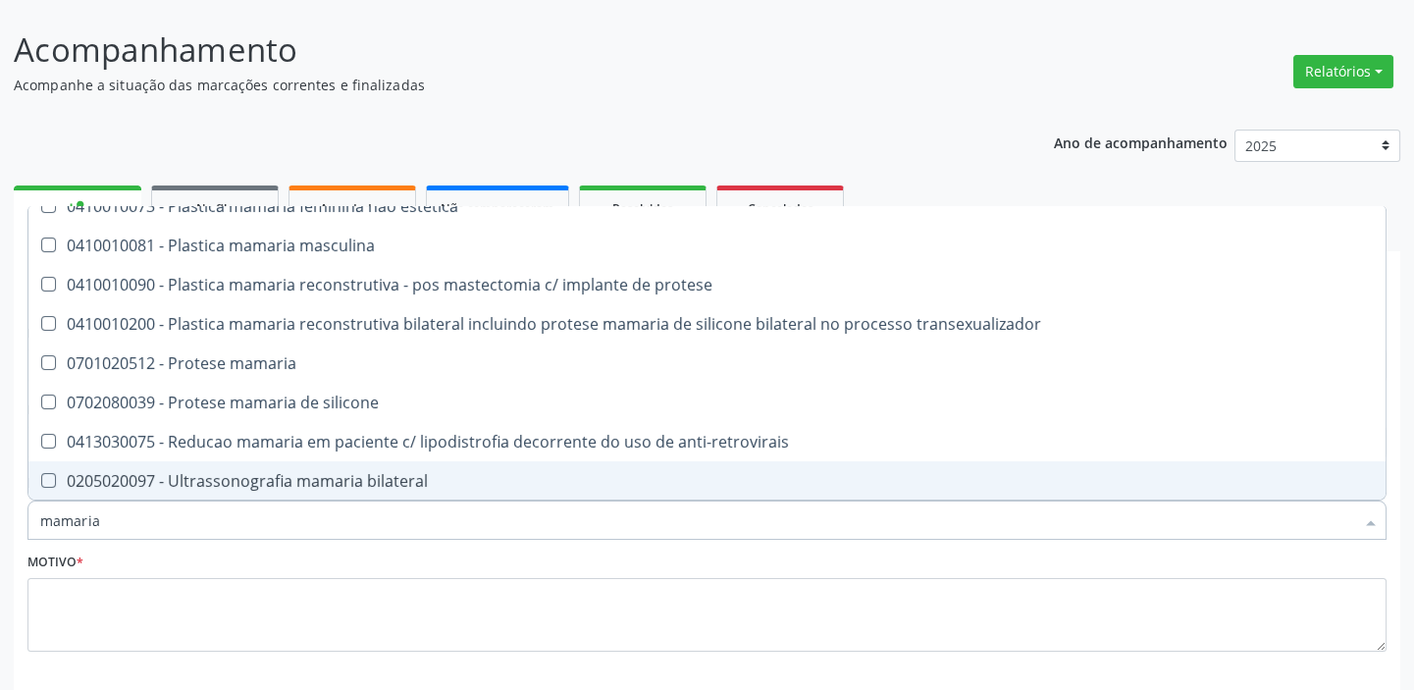
click at [187, 473] on div "0205020097 - Ultrassonografia mamaria bilateral" at bounding box center [707, 481] width 1334 height 16
checkbox bilateral "true"
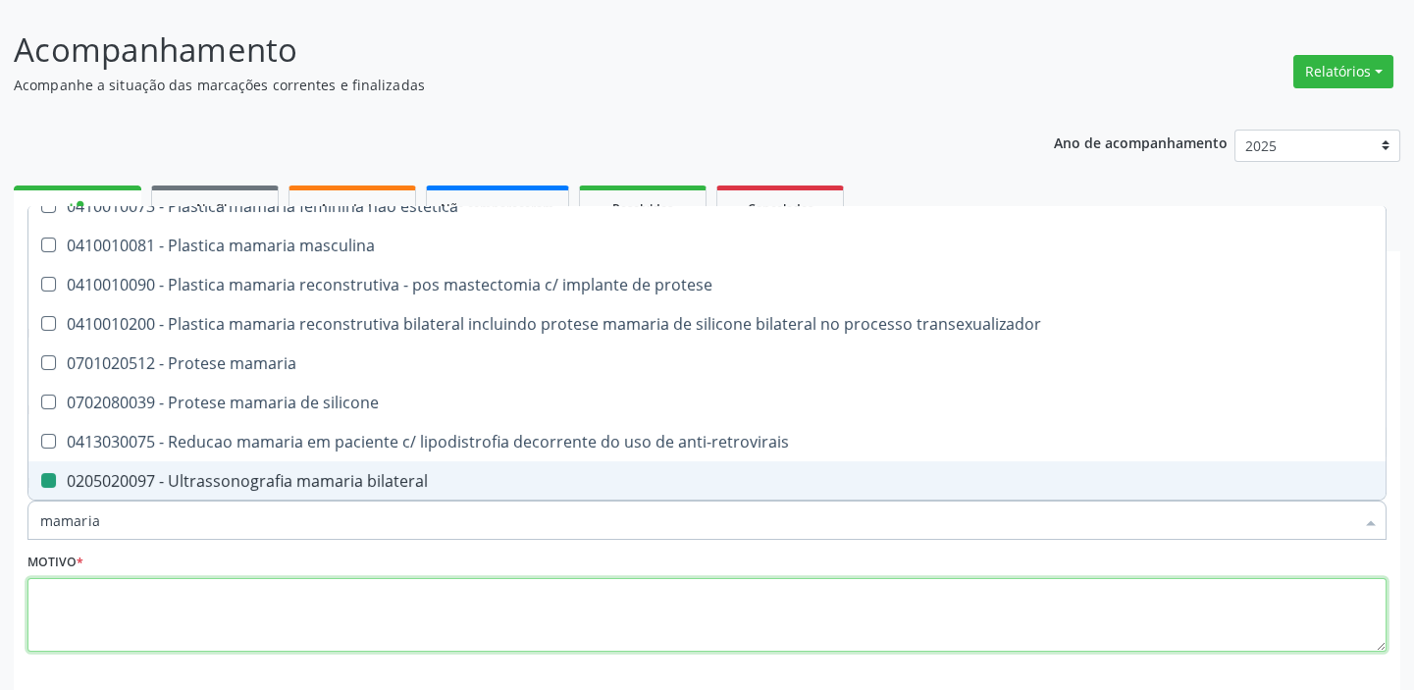
click at [128, 600] on textarea at bounding box center [706, 615] width 1359 height 75
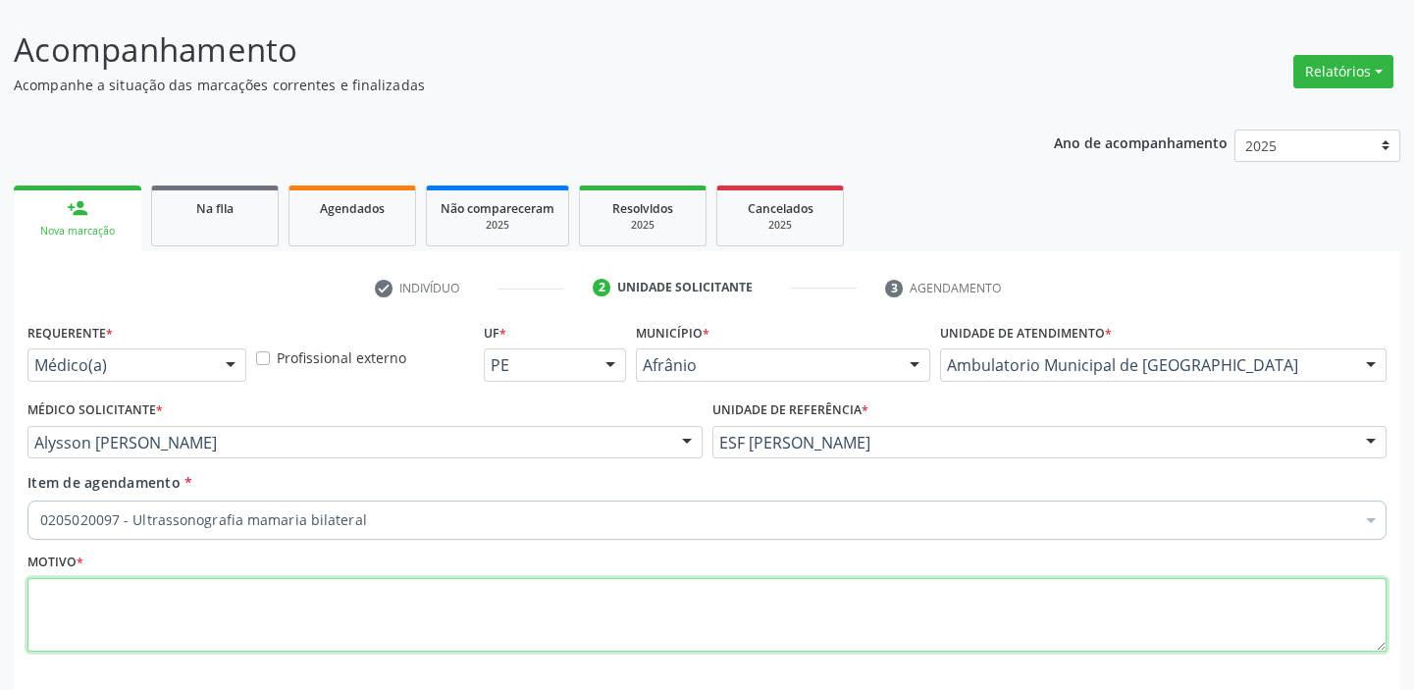
scroll to position [0, 0]
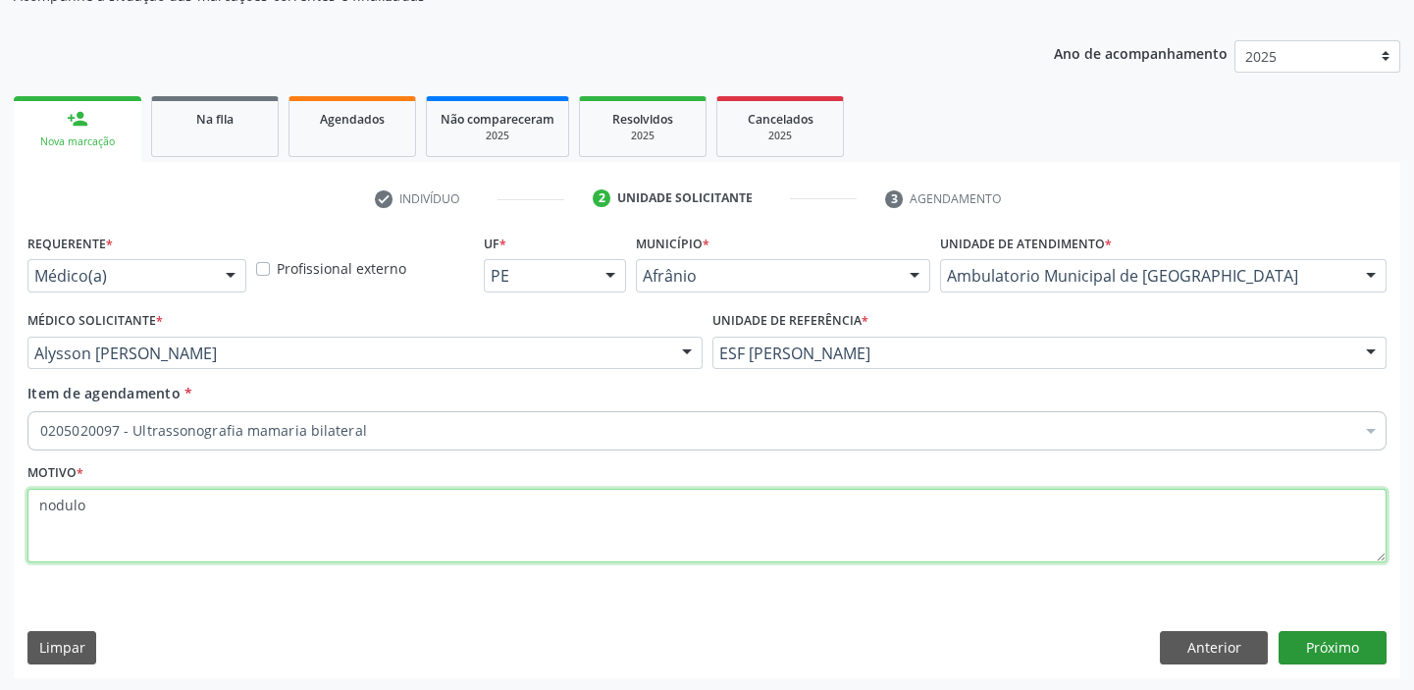
type textarea "nodulo"
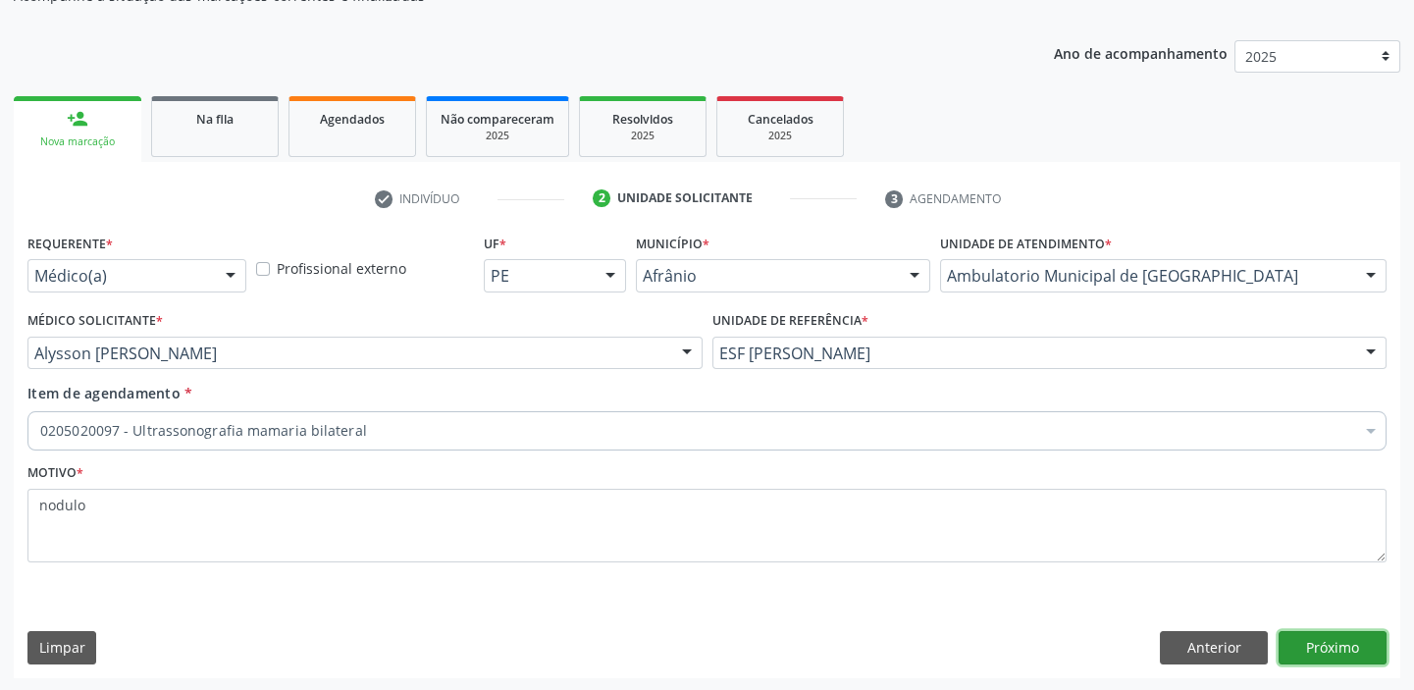
click at [1326, 646] on button "Próximo" at bounding box center [1333, 647] width 108 height 33
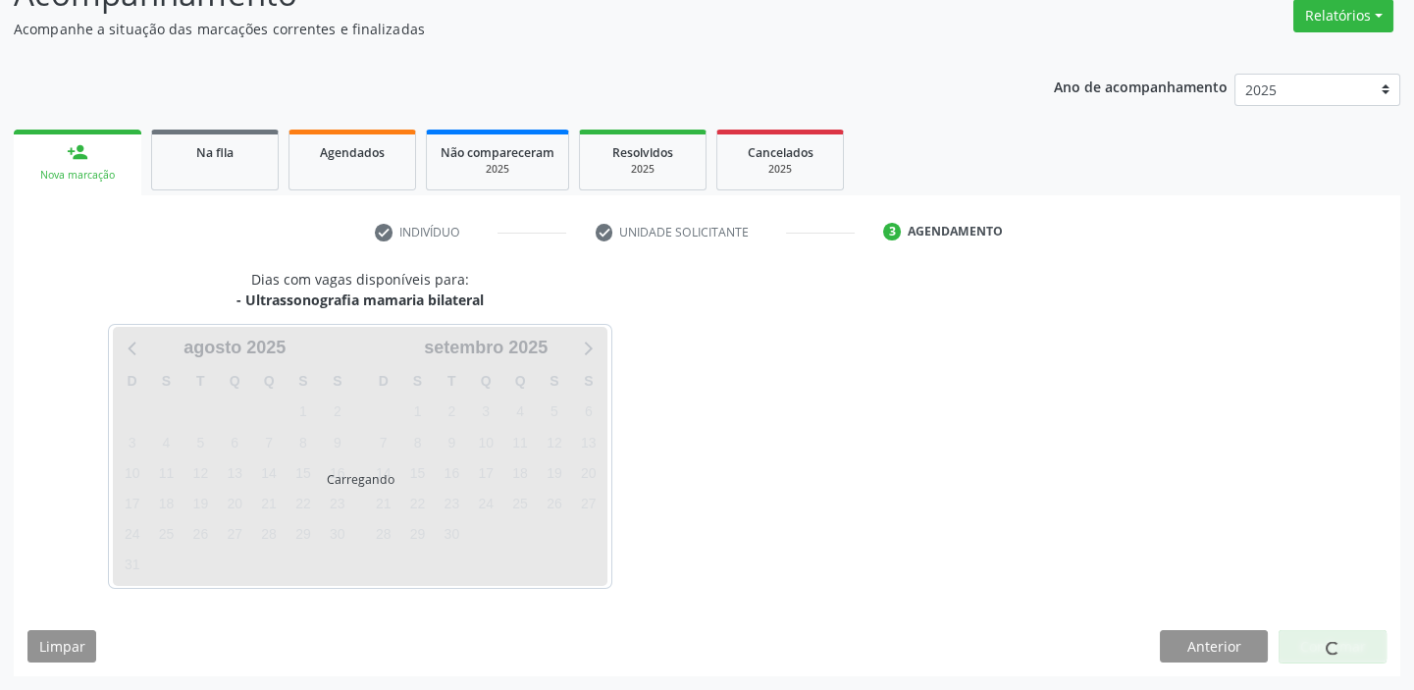
scroll to position [163, 0]
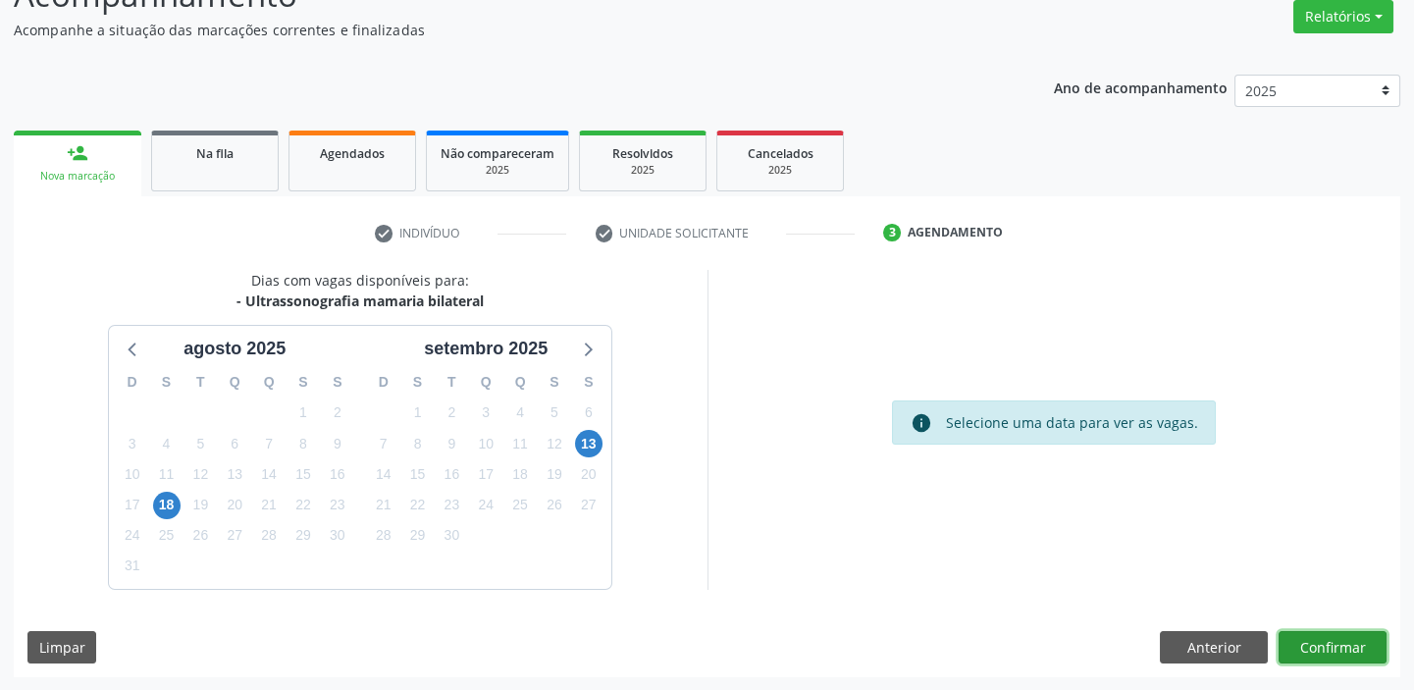
click at [1321, 640] on button "Confirmar" at bounding box center [1333, 647] width 108 height 33
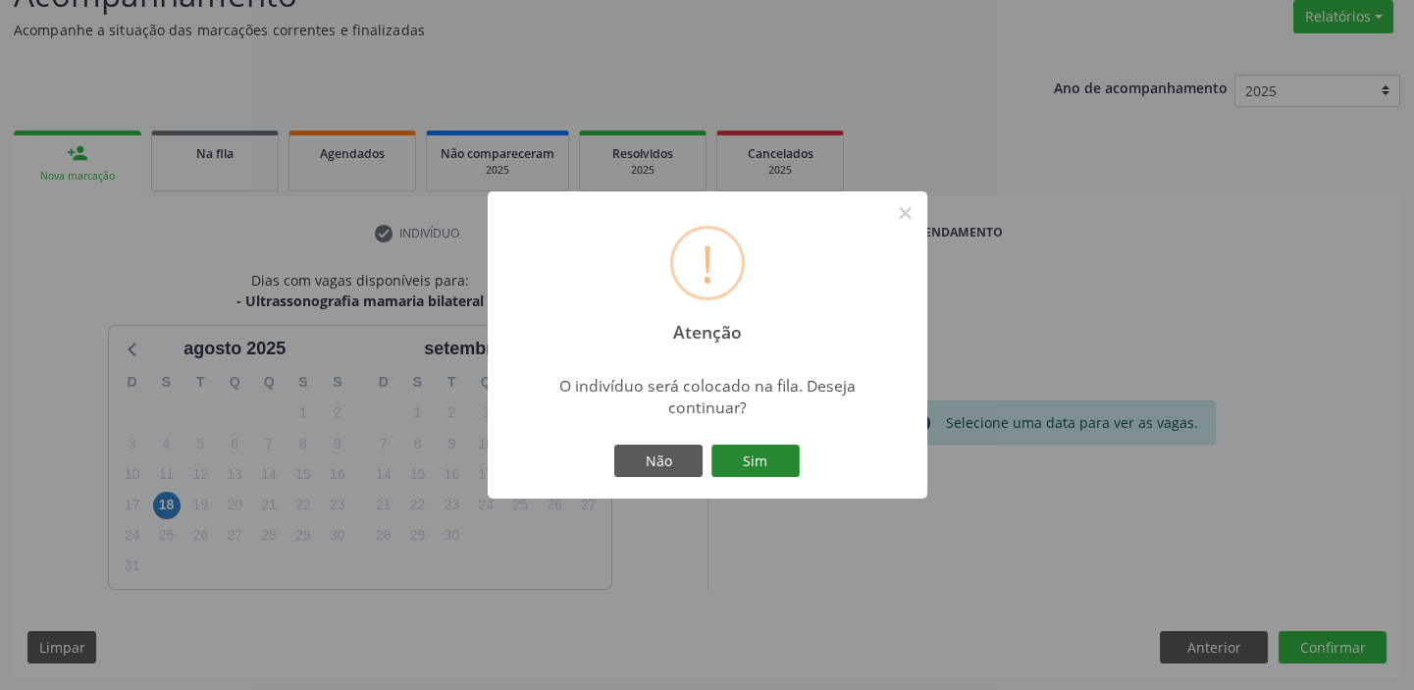
click at [774, 454] on button "Sim" at bounding box center [756, 461] width 88 height 33
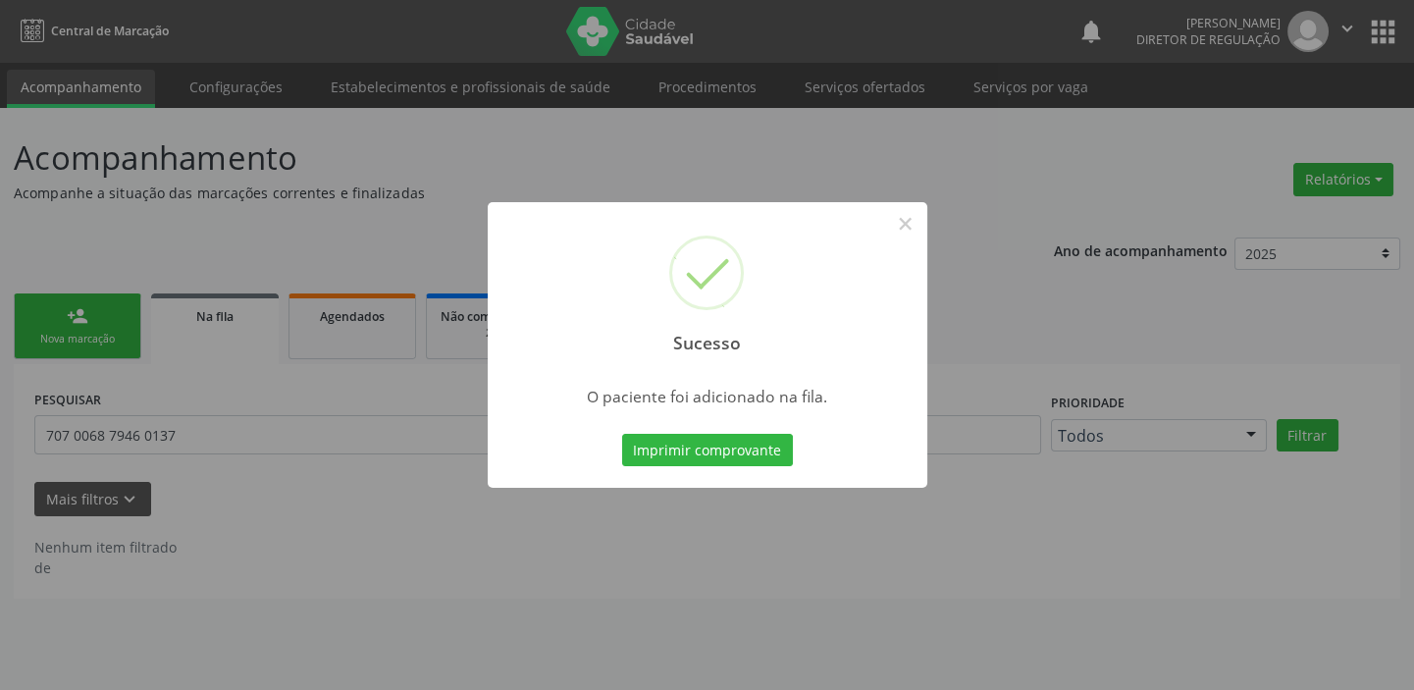
scroll to position [0, 0]
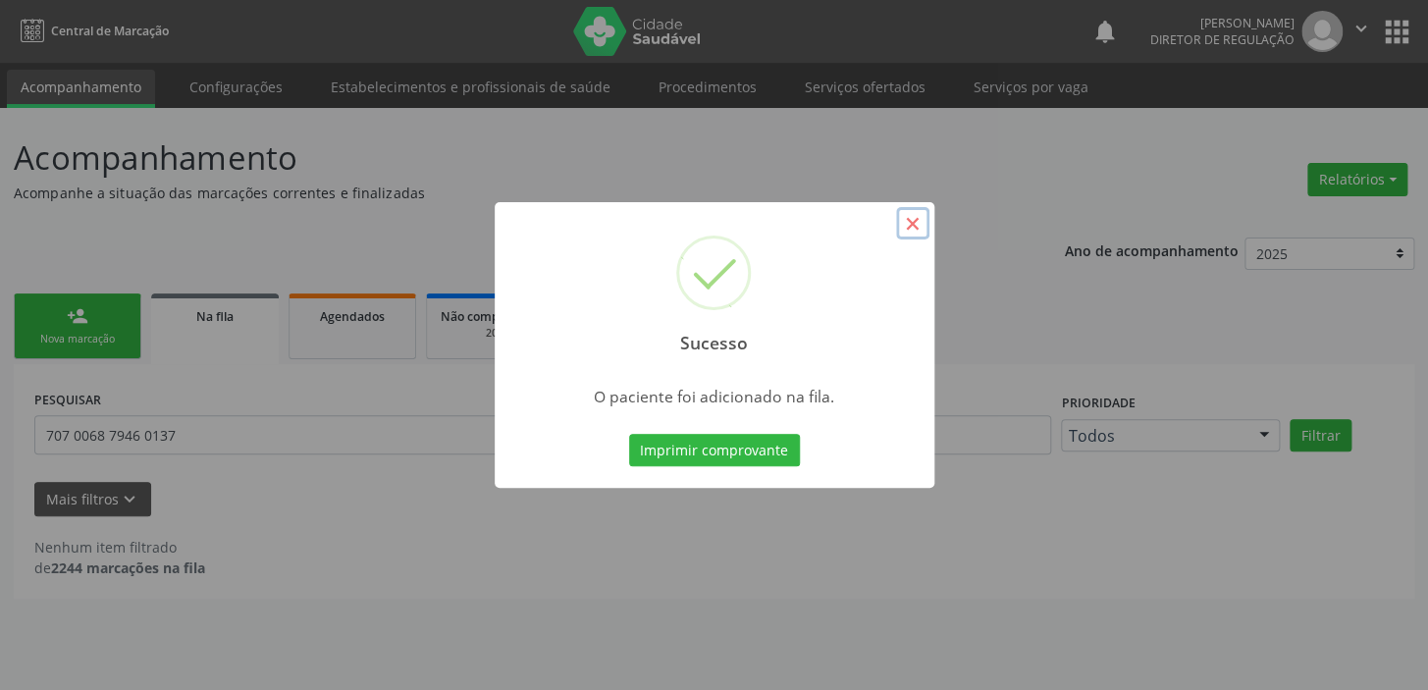
click at [901, 225] on button "×" at bounding box center [912, 223] width 33 height 33
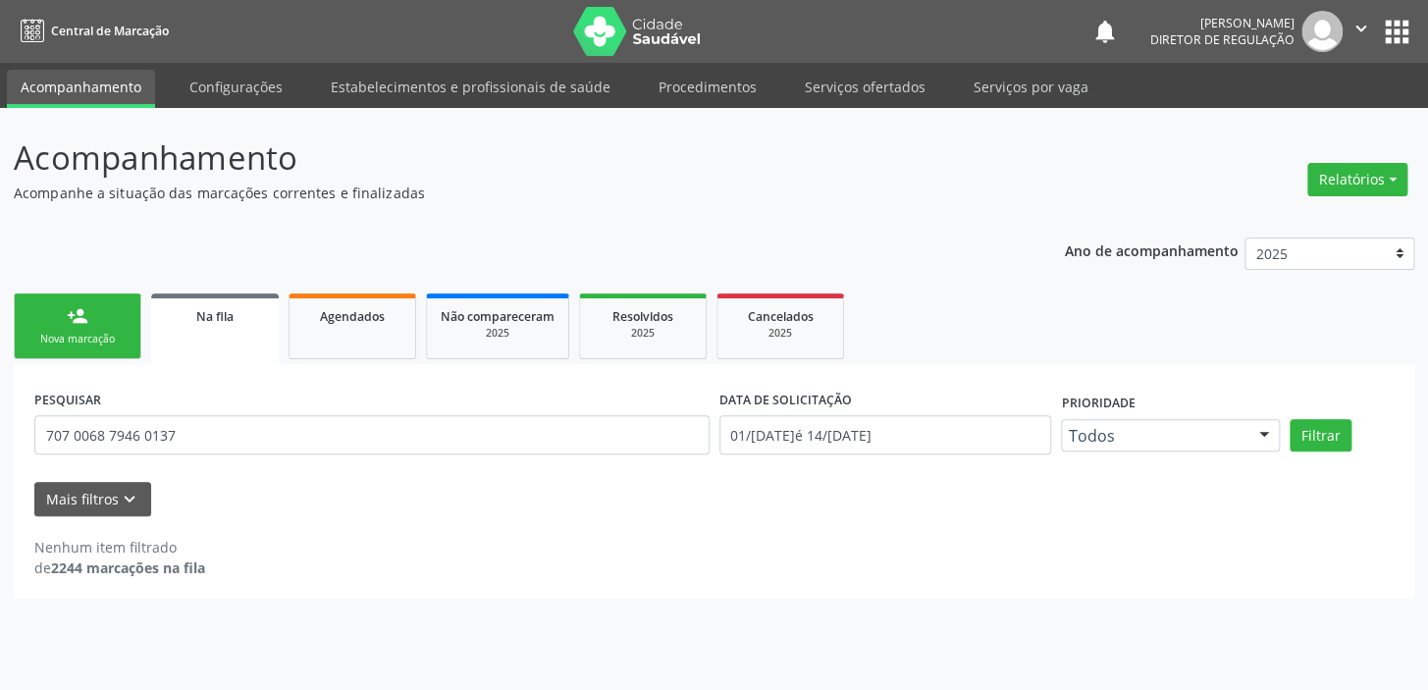
click at [91, 333] on div "Nova marcação" at bounding box center [77, 339] width 98 height 15
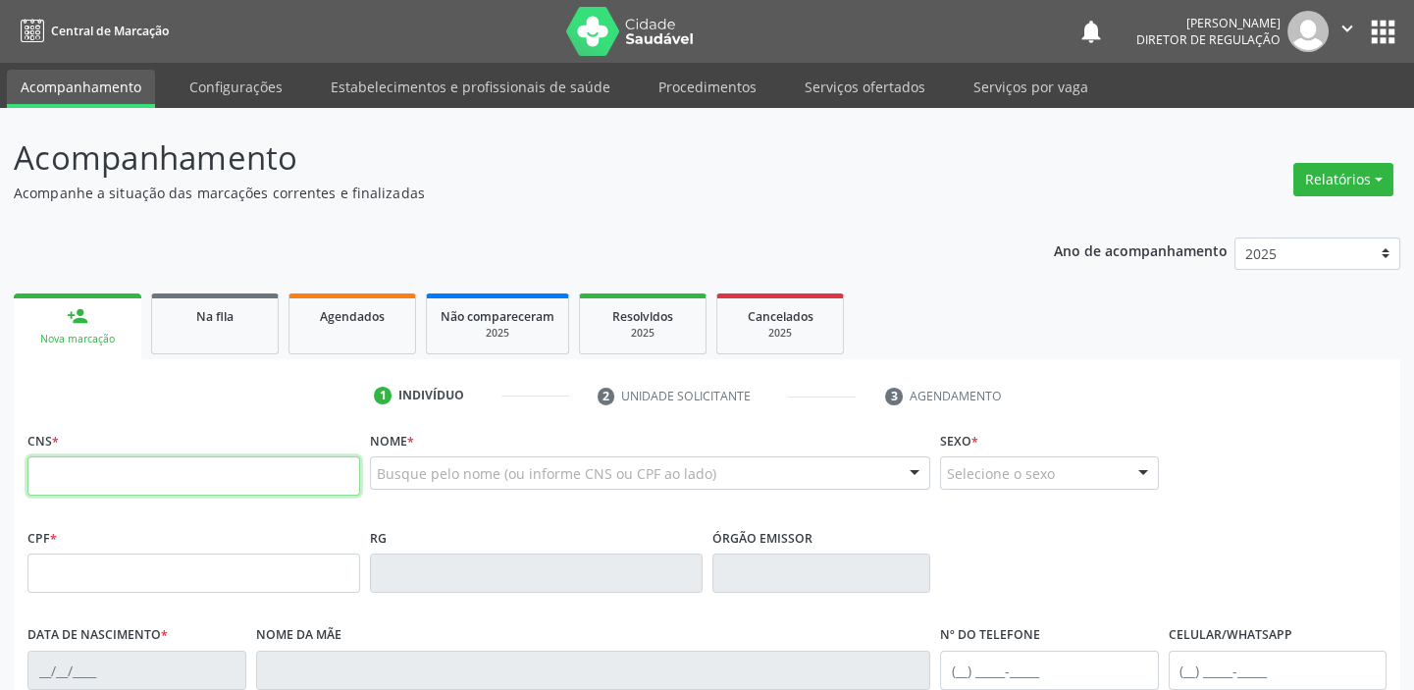
click at [147, 470] on input "text" at bounding box center [193, 475] width 333 height 39
type input "700 2069 7614 2129"
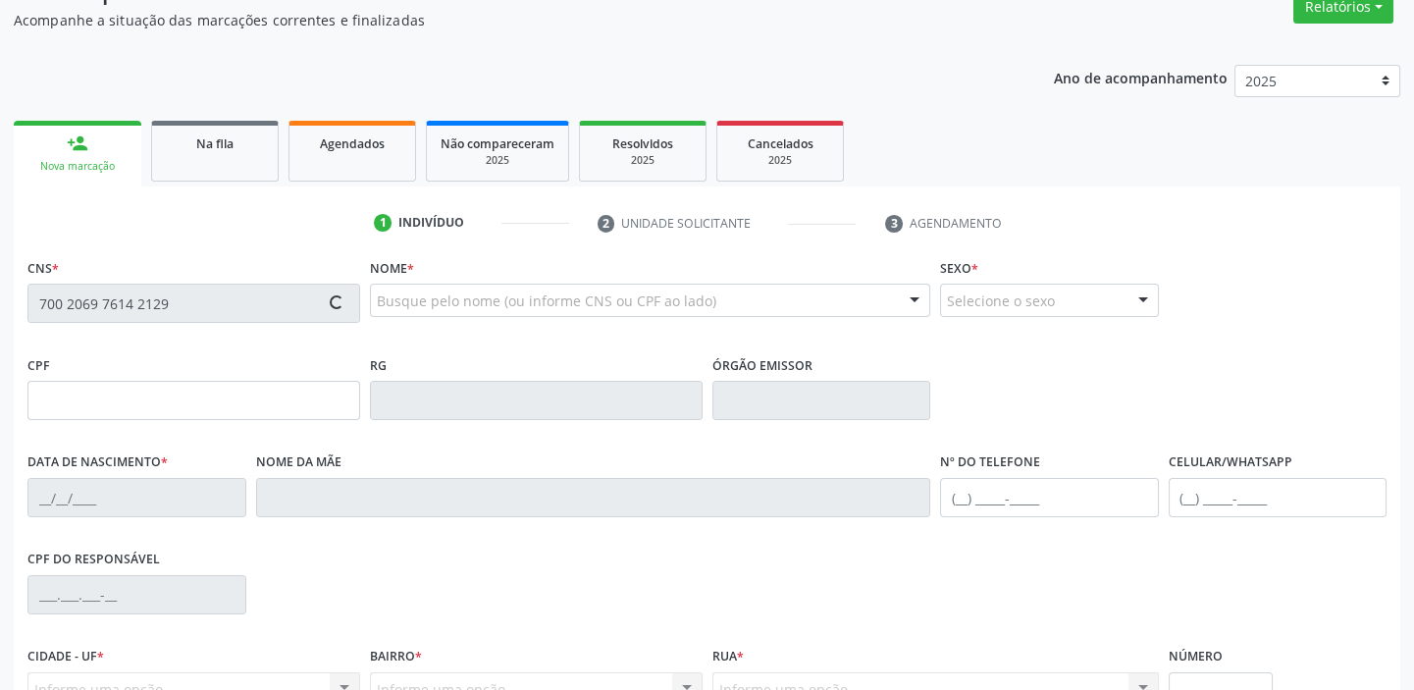
scroll to position [373, 0]
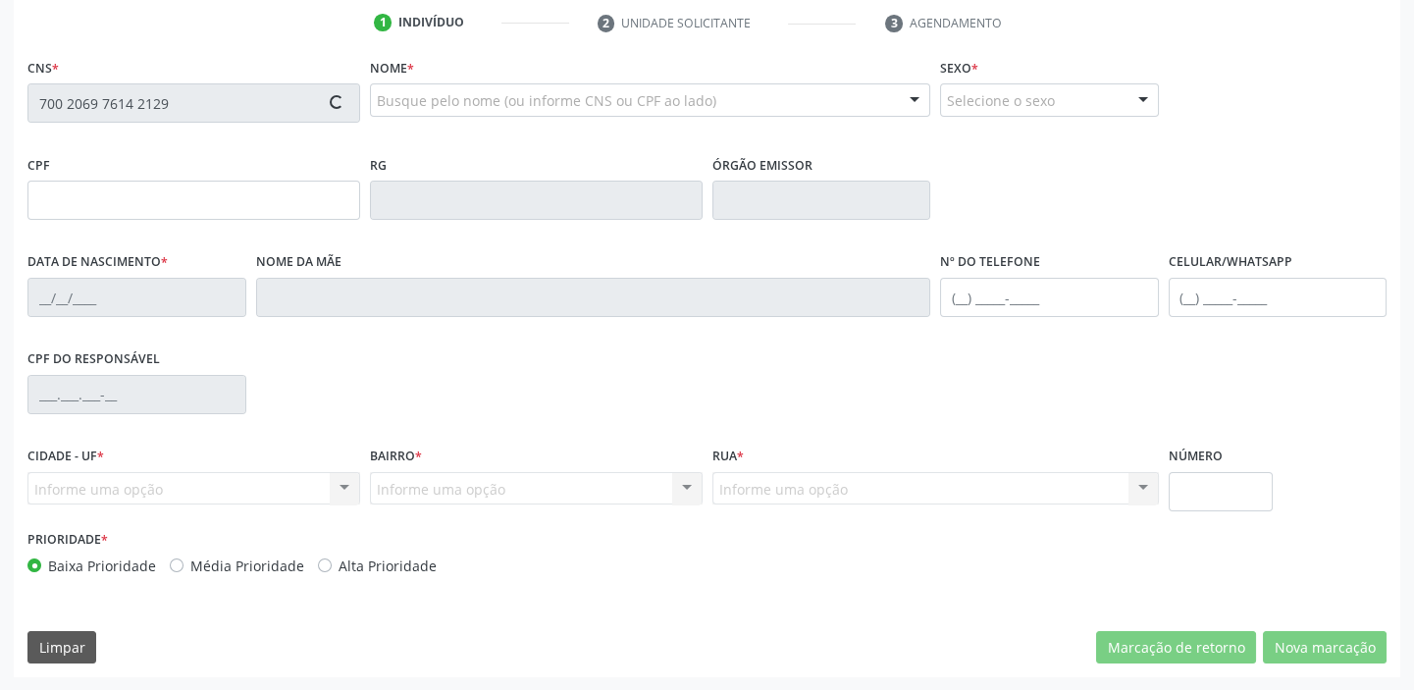
type input "29/10/1985"
type input "Joselita de Lima Barboza"
type input "(87) 98849-2769"
type input "S/N"
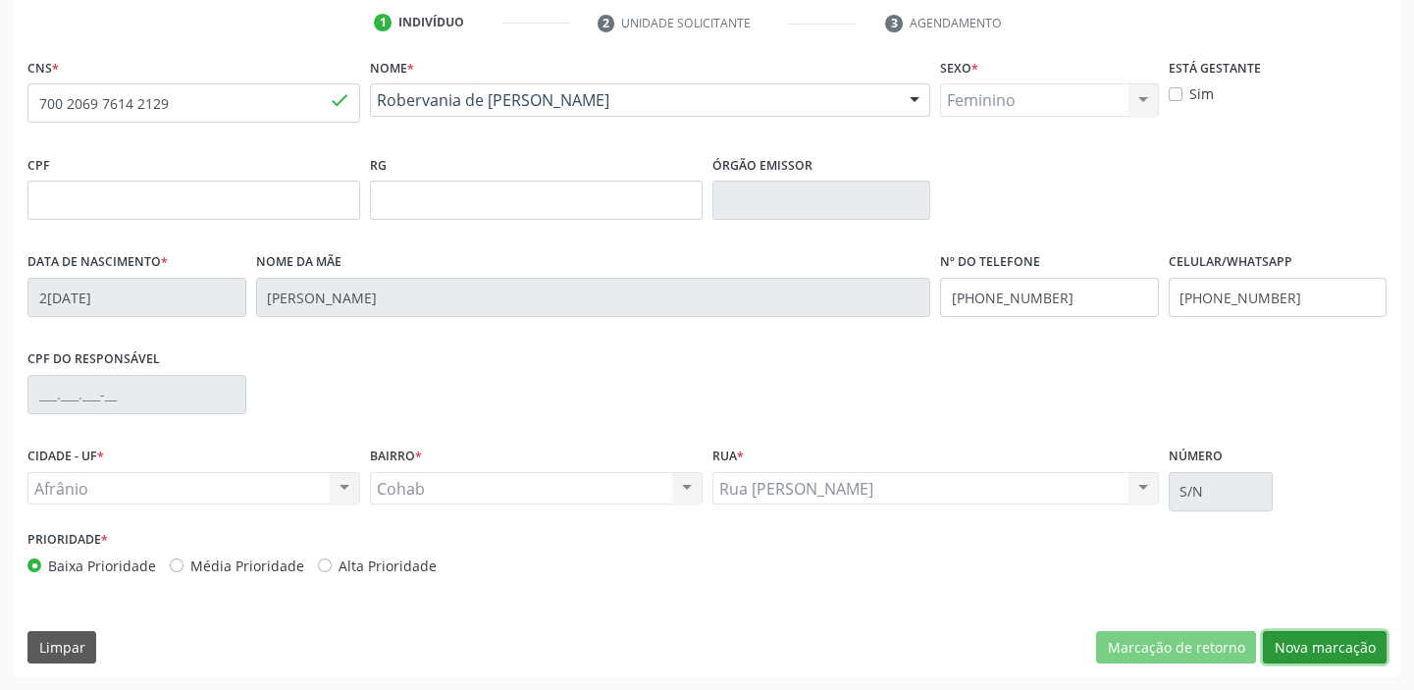
click at [1315, 636] on button "Nova marcação" at bounding box center [1325, 647] width 124 height 33
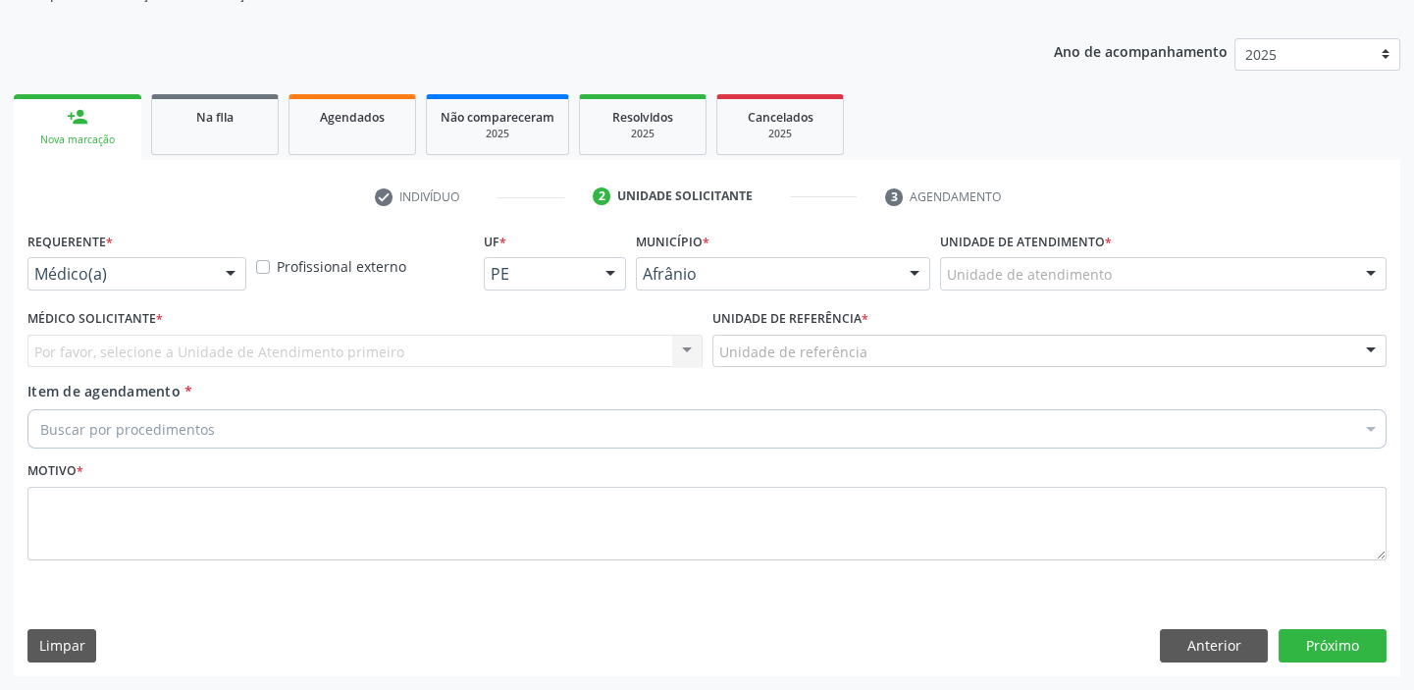
scroll to position [197, 0]
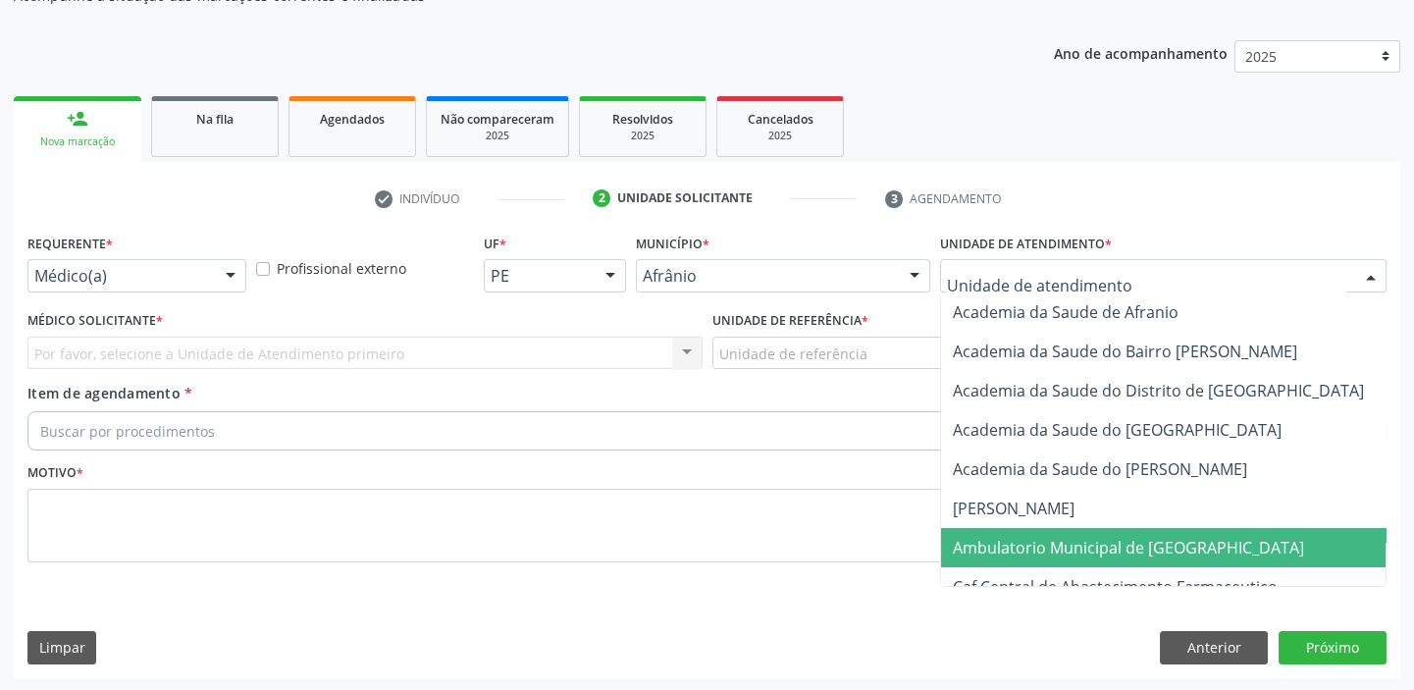
click at [974, 545] on span "Ambulatorio Municipal de [GEOGRAPHIC_DATA]" at bounding box center [1128, 548] width 351 height 22
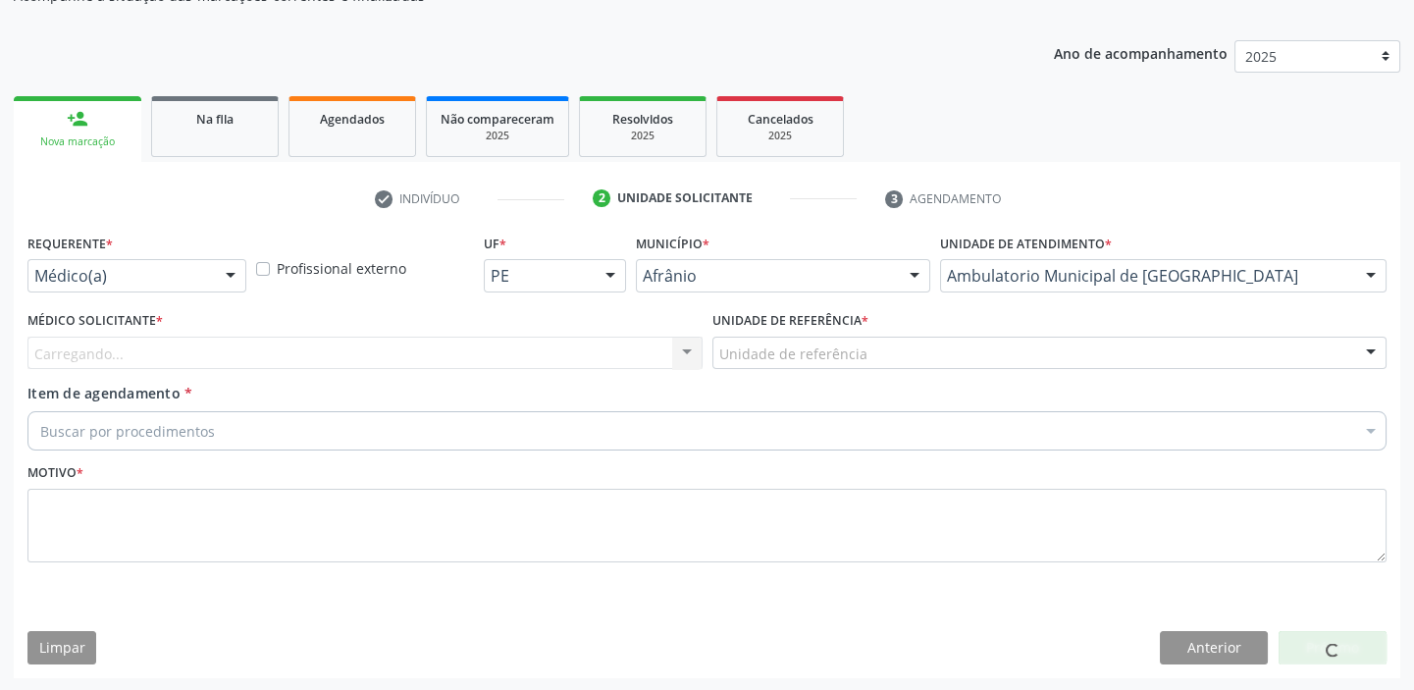
drag, startPoint x: 745, startPoint y: 347, endPoint x: 777, endPoint y: 455, distance: 112.7
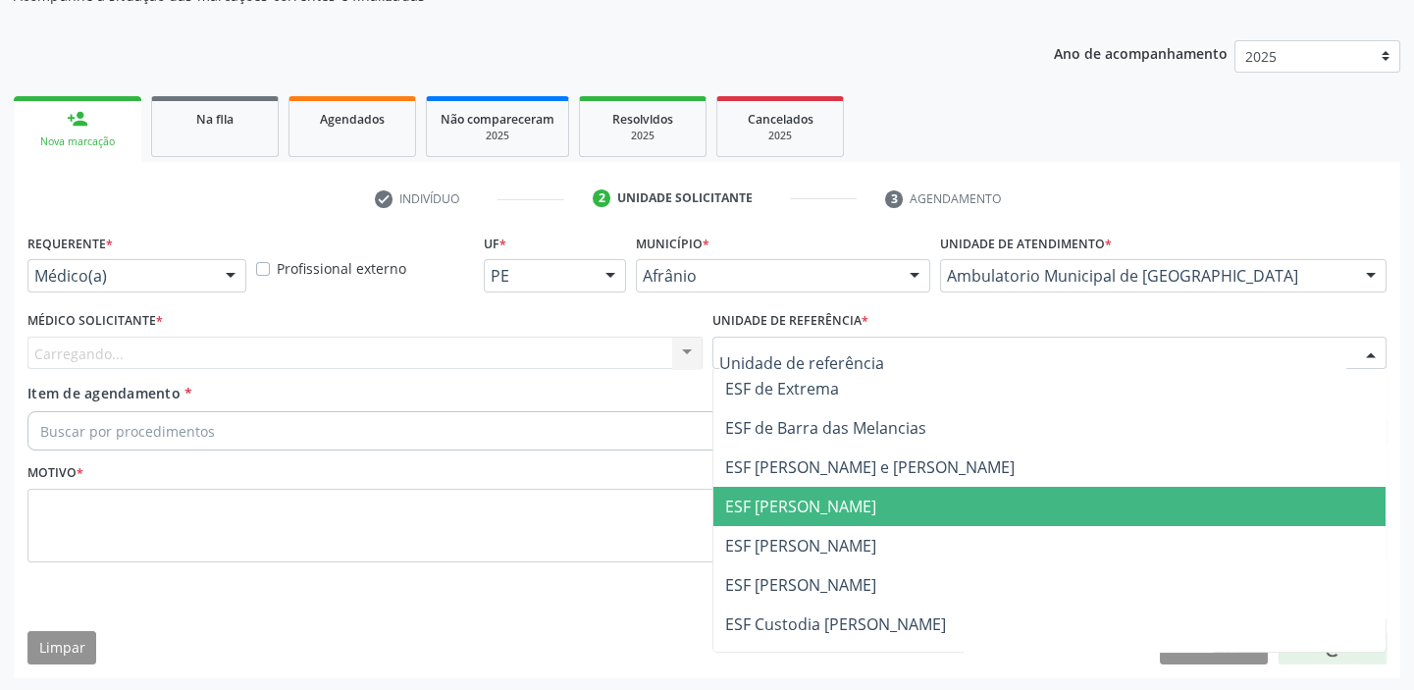
click at [785, 513] on span "ESF [PERSON_NAME]" at bounding box center [800, 507] width 151 height 22
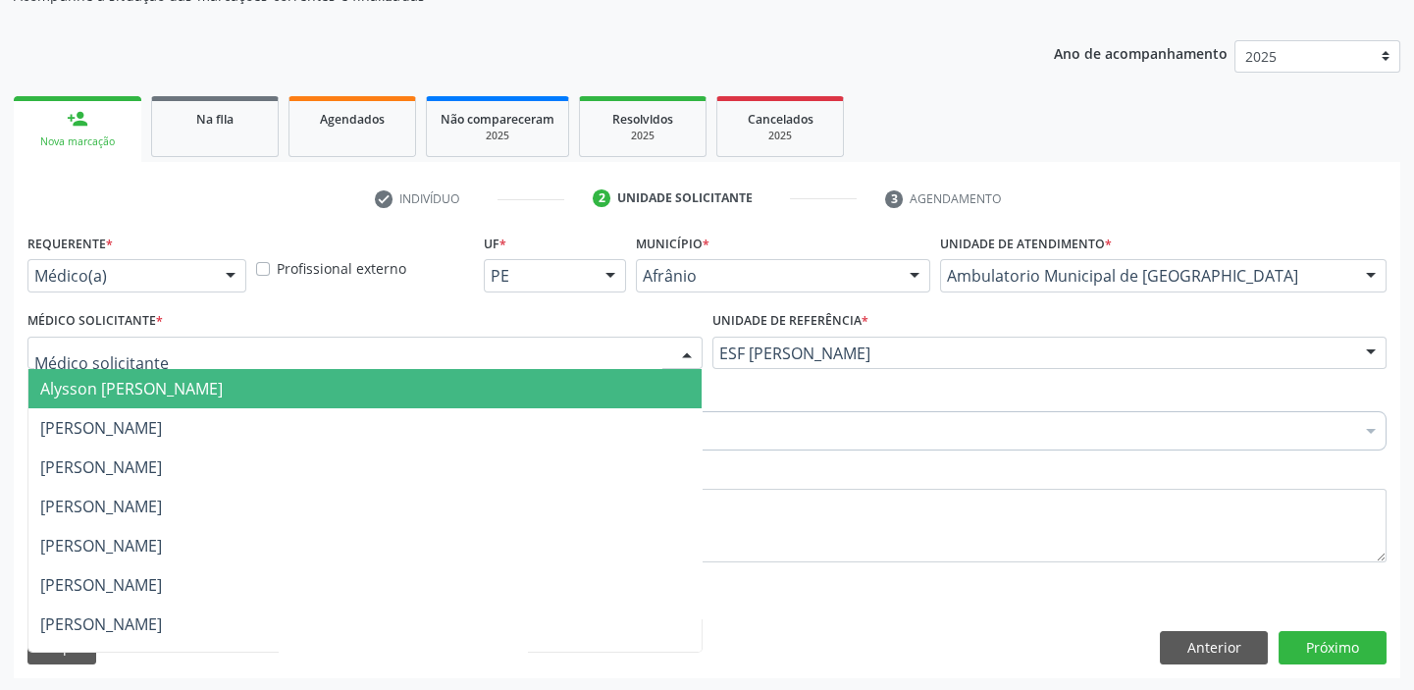
click at [90, 366] on div at bounding box center [364, 353] width 675 height 33
click at [91, 390] on span "Alysson [PERSON_NAME]" at bounding box center [131, 389] width 183 height 22
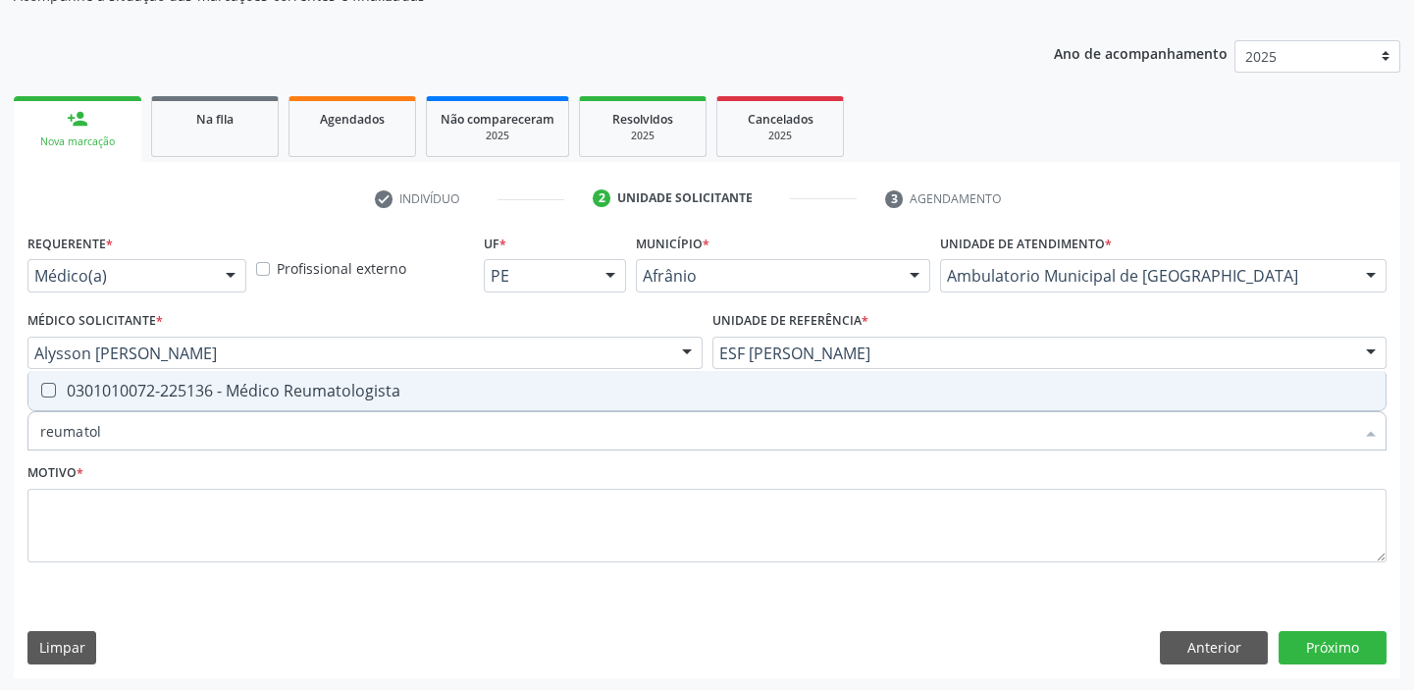
type input "reumatolo"
click at [63, 383] on div "0301010072-225136 - Médico Reumatologista" at bounding box center [707, 391] width 1334 height 16
checkbox Reumatologista "true"
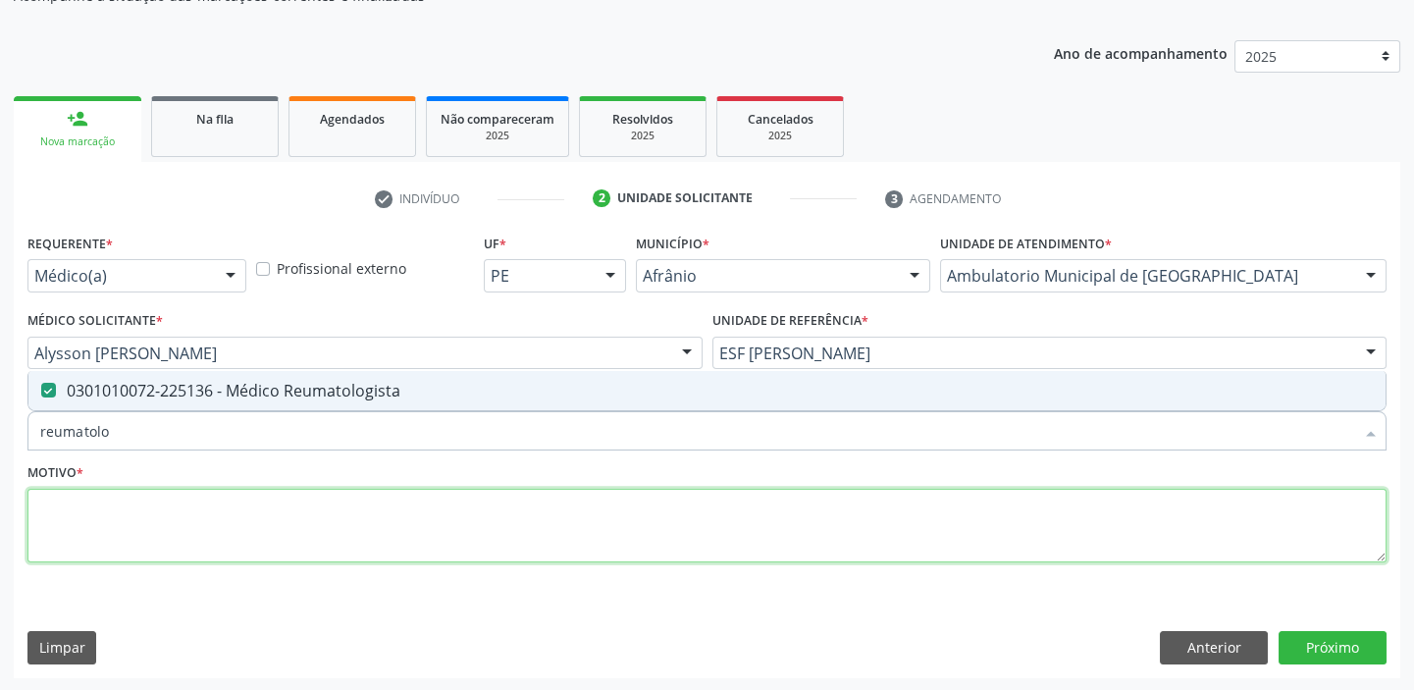
click at [68, 504] on textarea at bounding box center [706, 526] width 1359 height 75
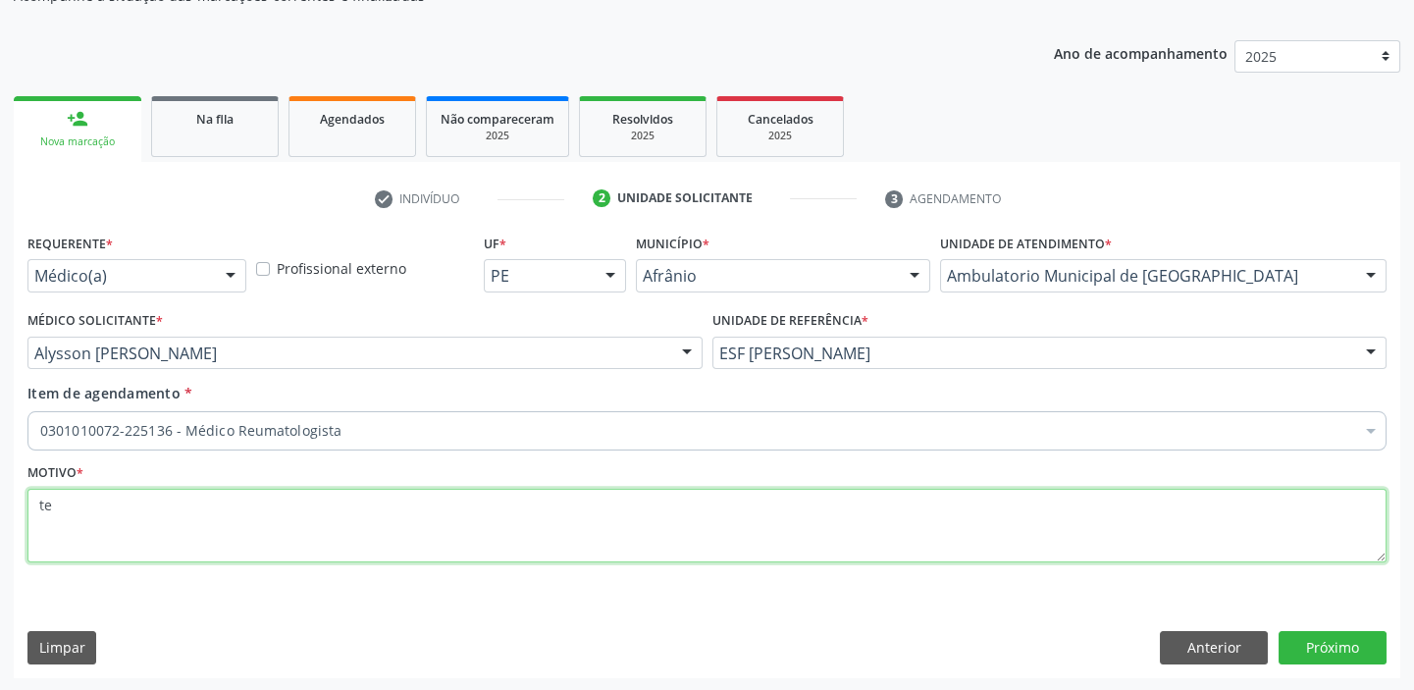
type textarea "t"
type textarea "retorno"
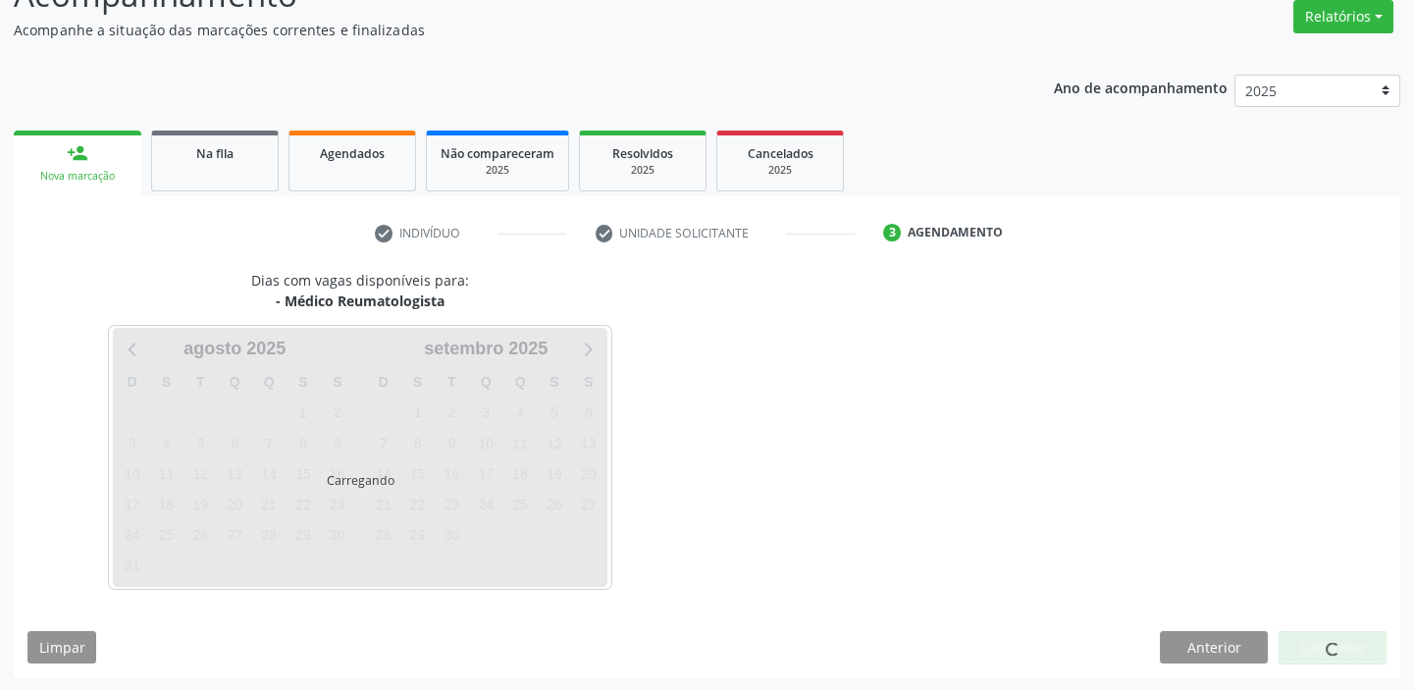
scroll to position [163, 0]
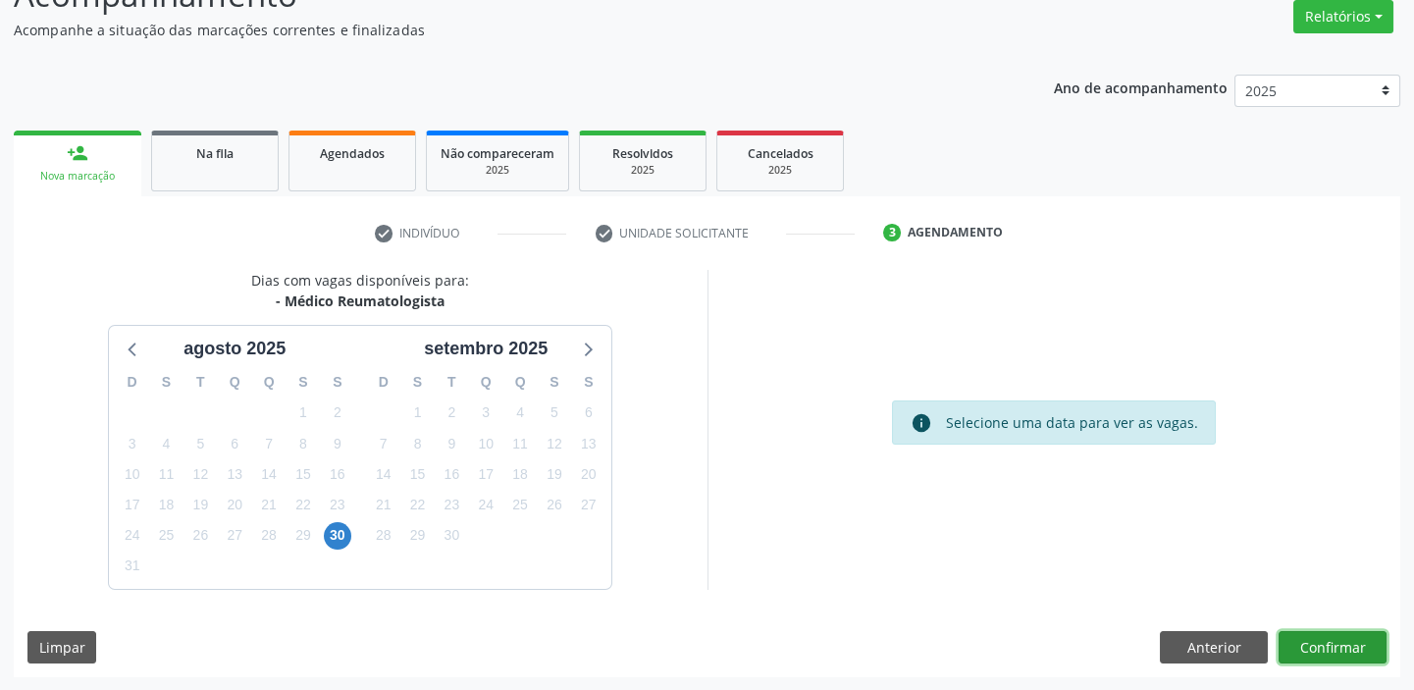
click at [1320, 646] on button "Confirmar" at bounding box center [1333, 647] width 108 height 33
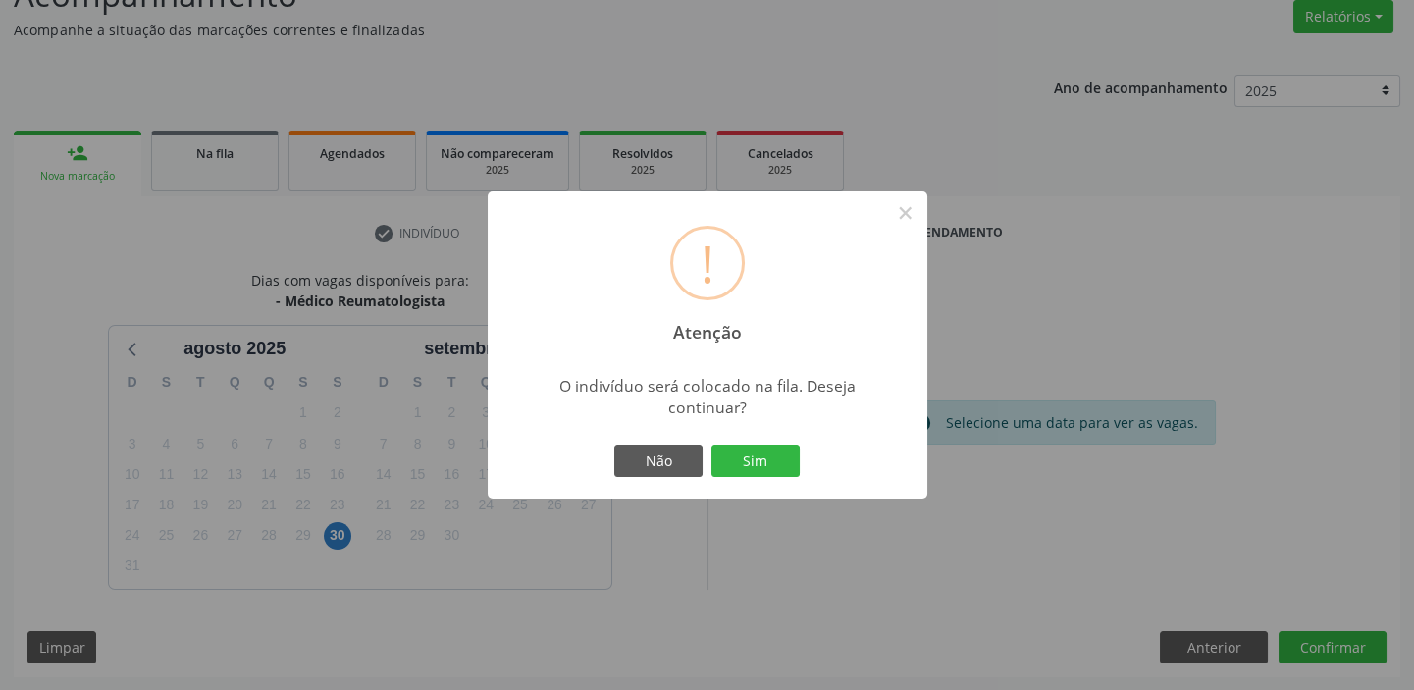
click at [728, 441] on div "Não Sim" at bounding box center [707, 461] width 194 height 41
click at [728, 454] on button "Sim" at bounding box center [756, 461] width 88 height 33
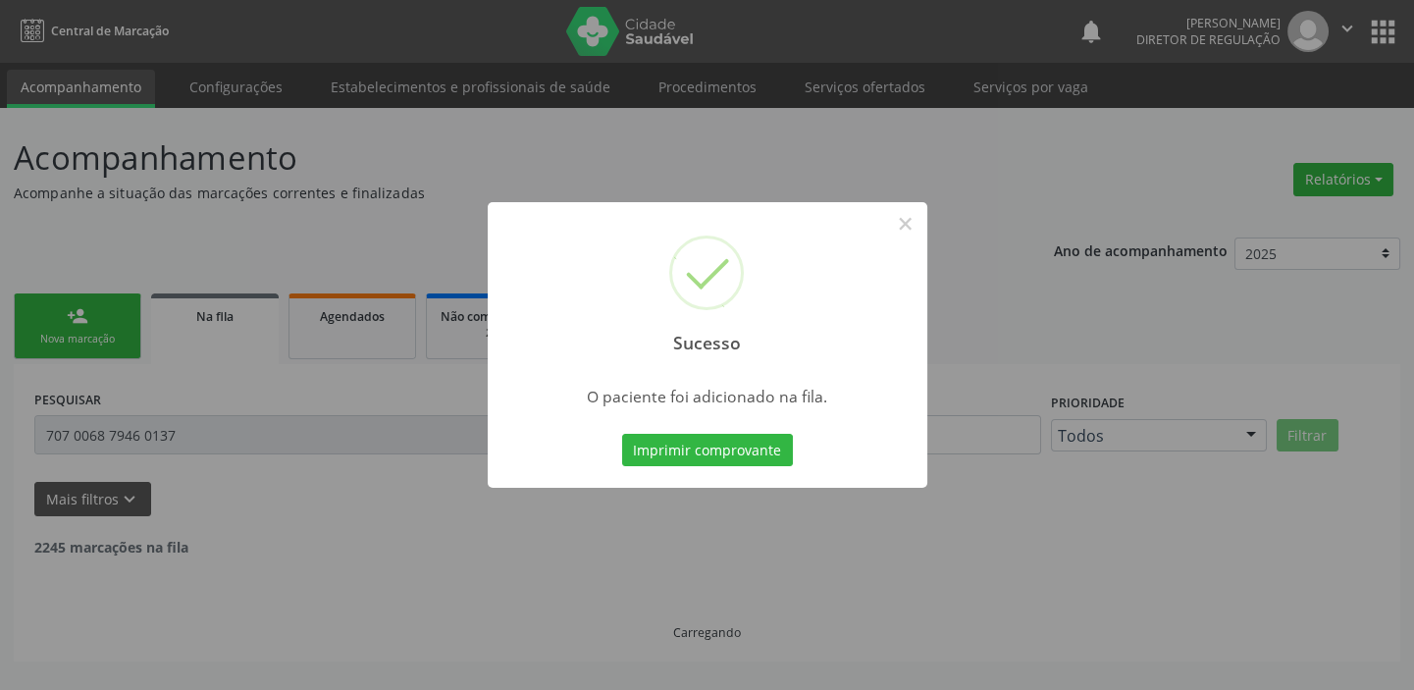
scroll to position [0, 0]
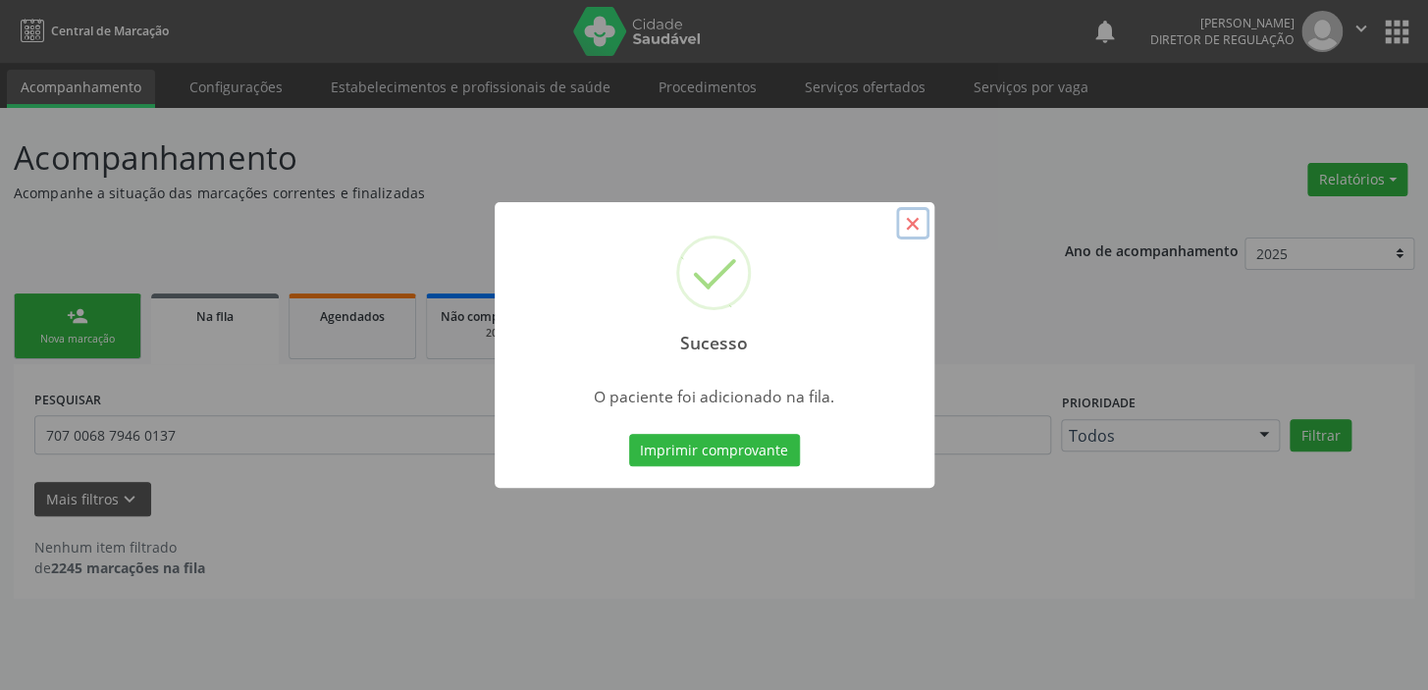
click at [911, 230] on button "×" at bounding box center [912, 223] width 33 height 33
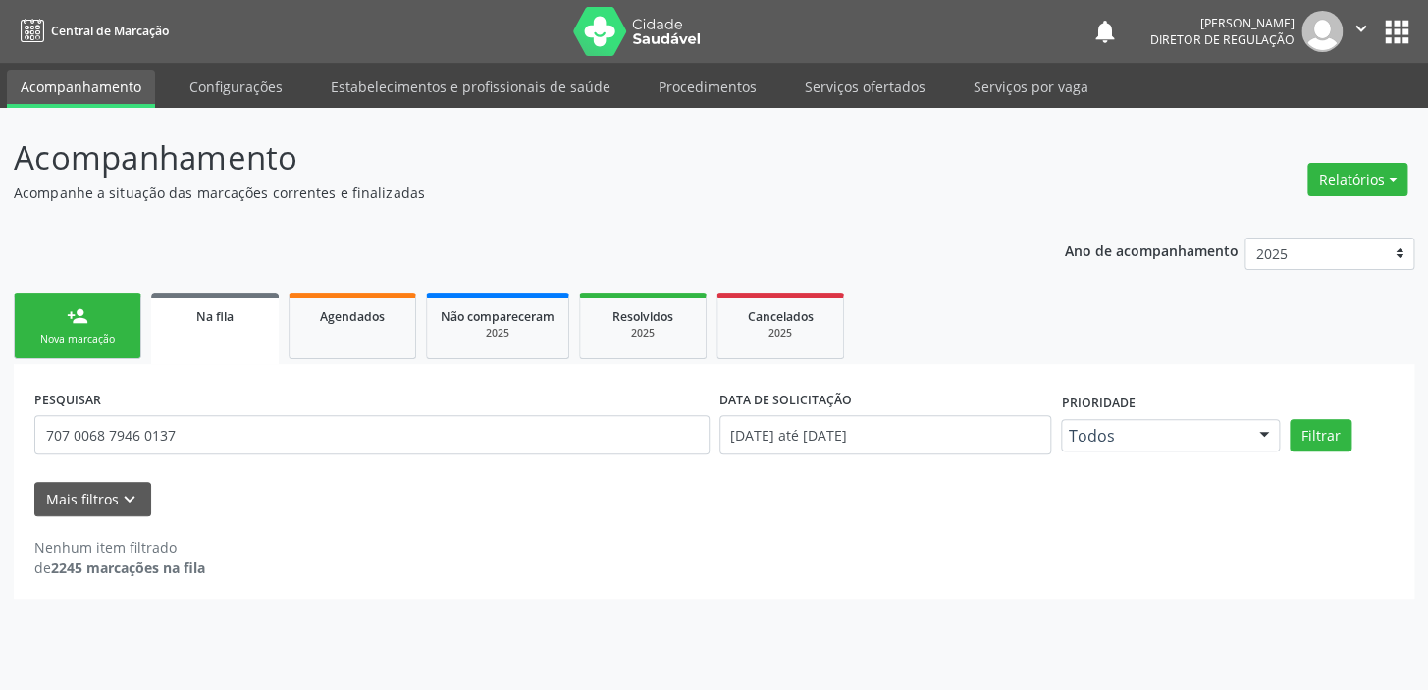
click at [102, 334] on div "Nova marcação" at bounding box center [77, 339] width 98 height 15
click at [100, 332] on div "Nova marcação" at bounding box center [77, 339] width 98 height 15
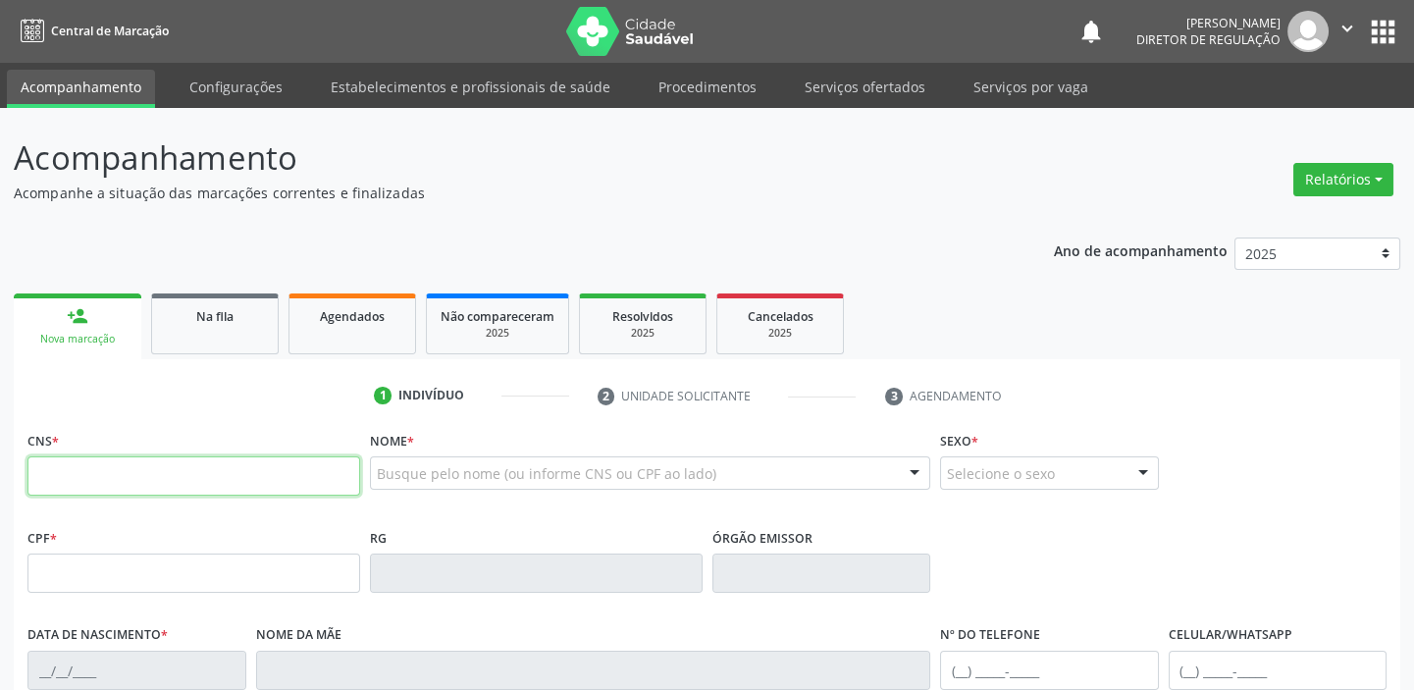
click at [133, 467] on input "text" at bounding box center [193, 475] width 333 height 39
type input "708 6020 2776 9484"
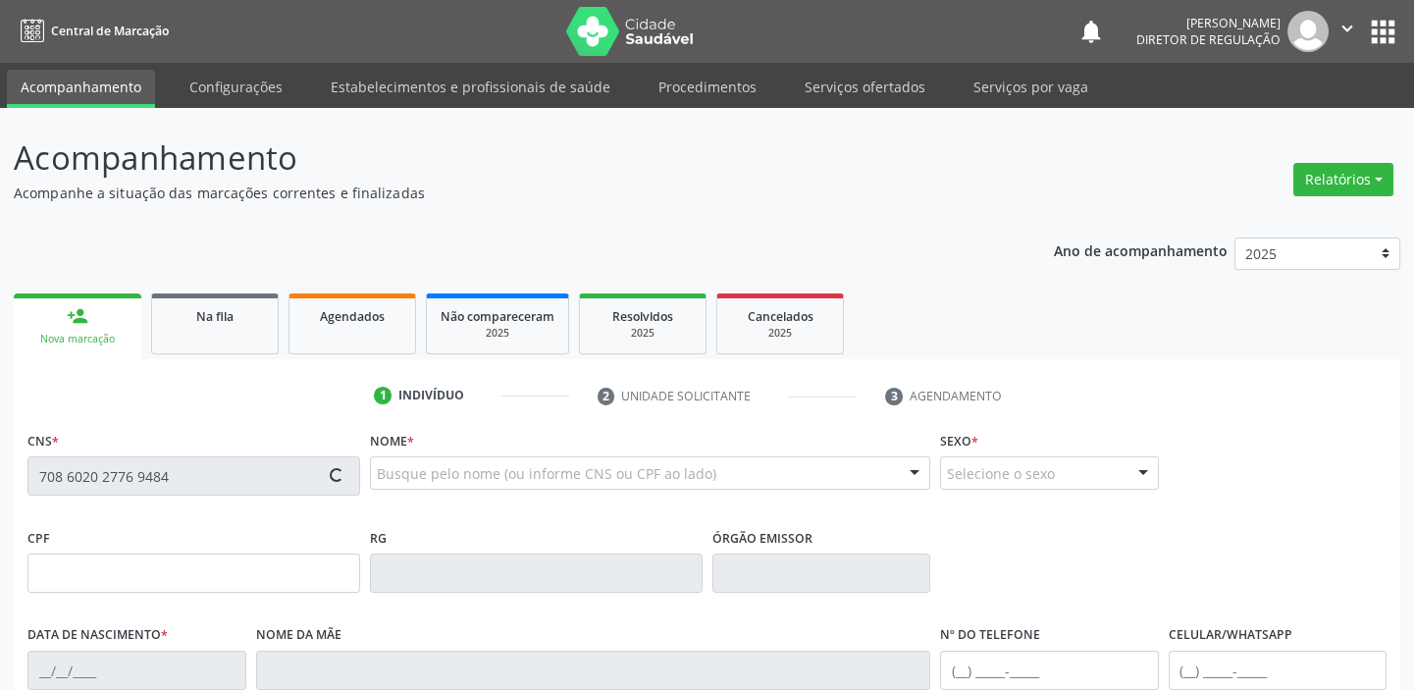
type input "080.099.524-43"
type input "13/06/1991"
type input "Creuza Maria Cruz Pereira"
type input "(87) 98817-8629"
type input "270"
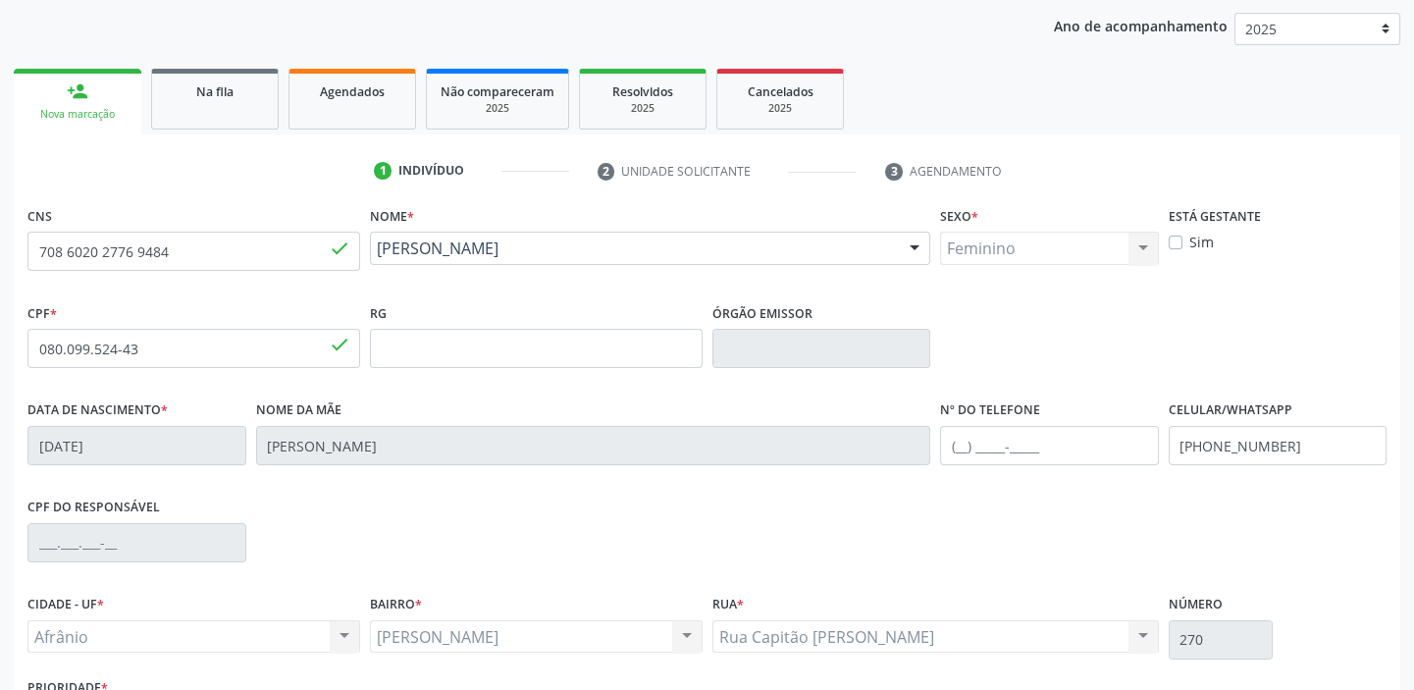
scroll to position [373, 0]
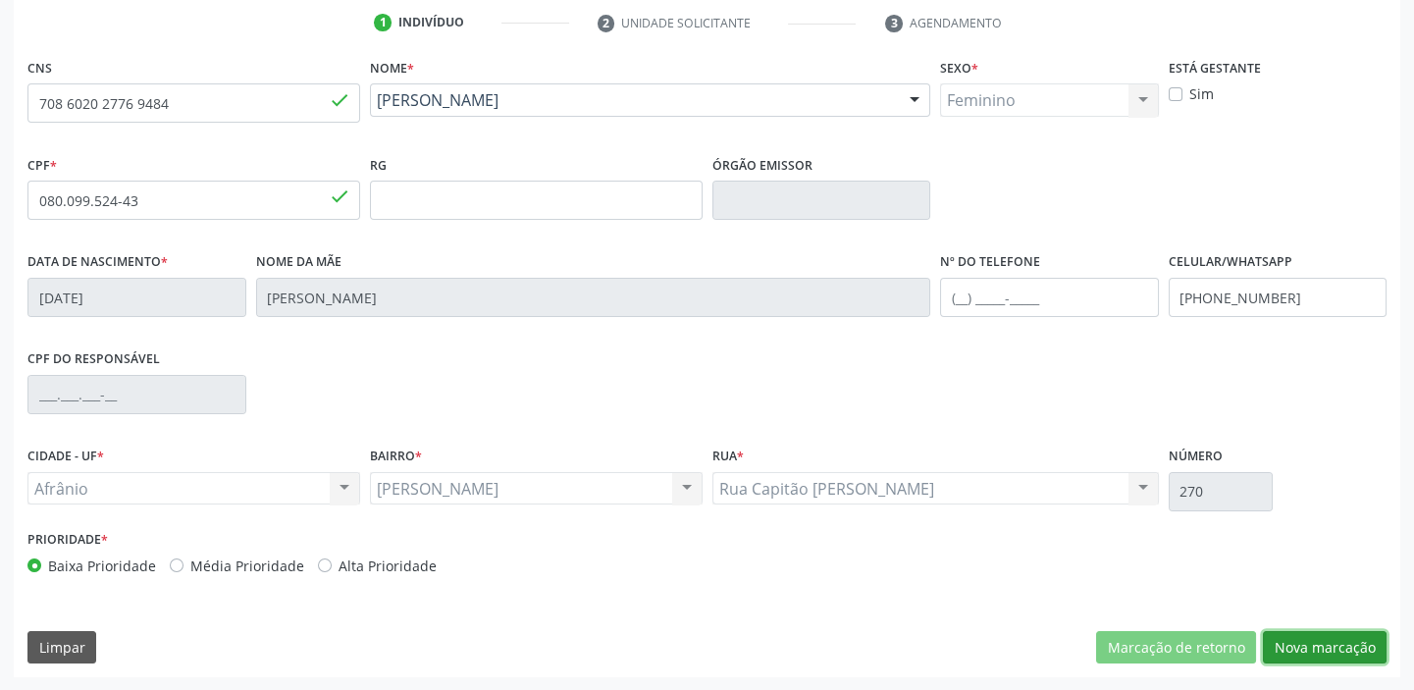
click at [1345, 648] on button "Nova marcação" at bounding box center [1325, 647] width 124 height 33
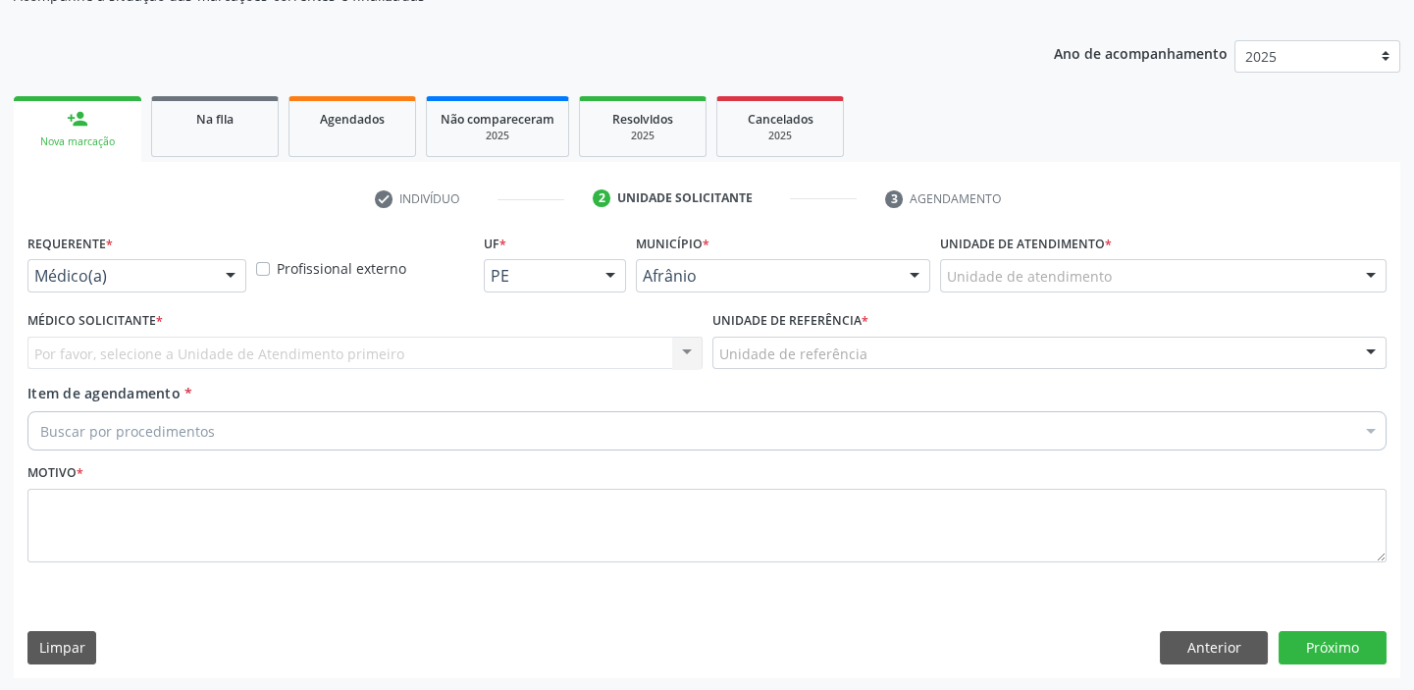
drag, startPoint x: 969, startPoint y: 275, endPoint x: 987, endPoint y: 333, distance: 60.8
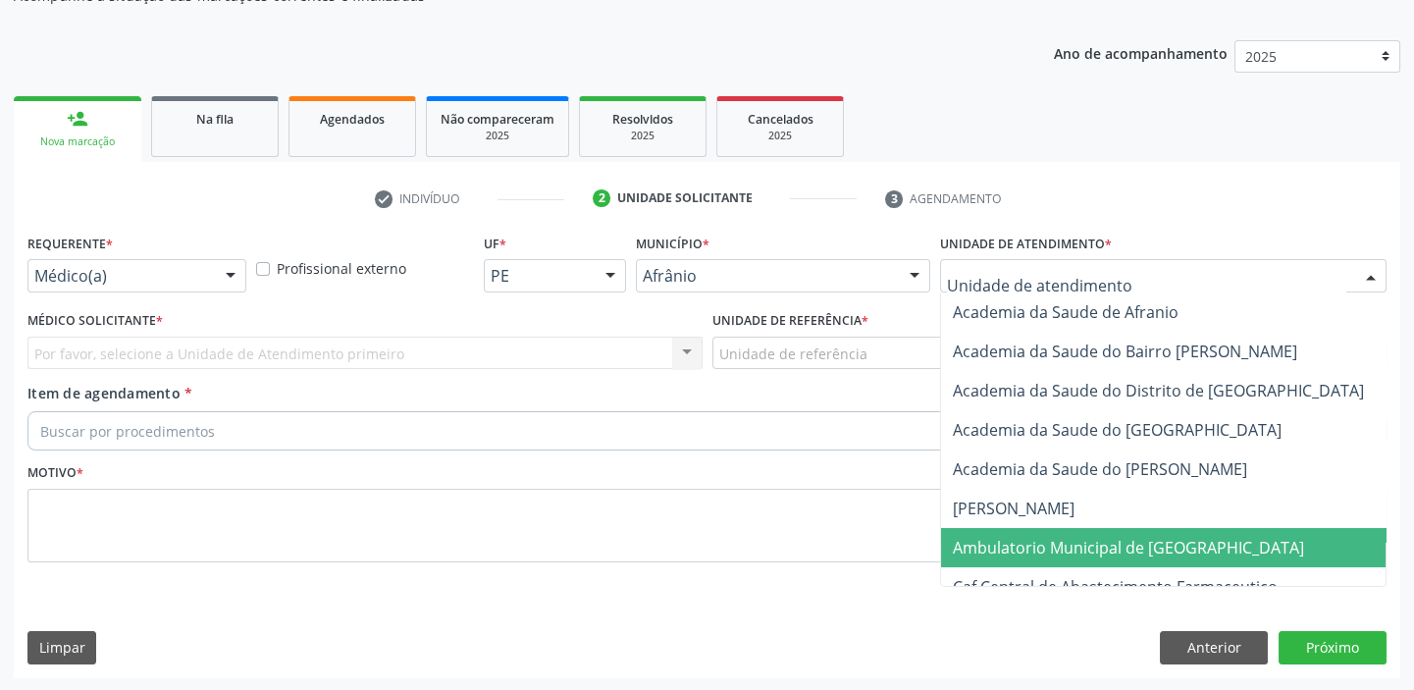
click at [1014, 551] on span "Ambulatorio Municipal de [GEOGRAPHIC_DATA]" at bounding box center [1128, 548] width 351 height 22
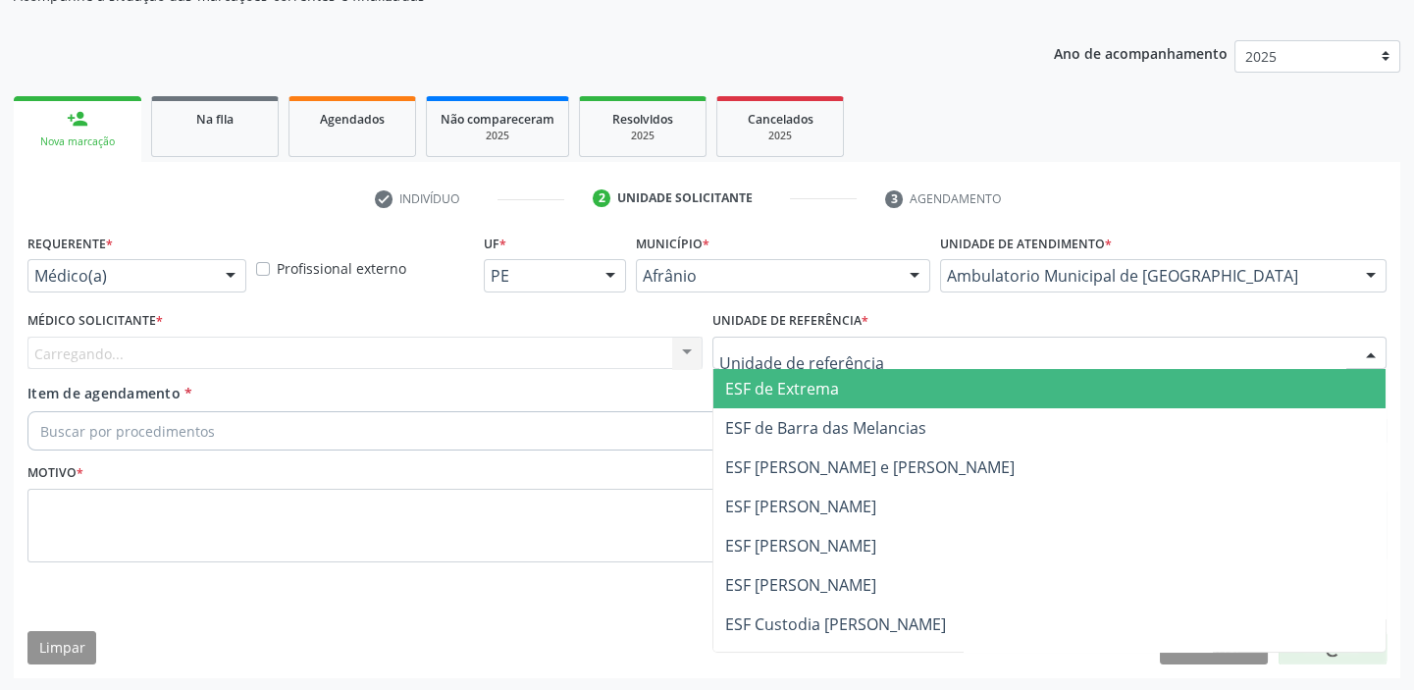
drag, startPoint x: 750, startPoint y: 356, endPoint x: 751, endPoint y: 452, distance: 96.2
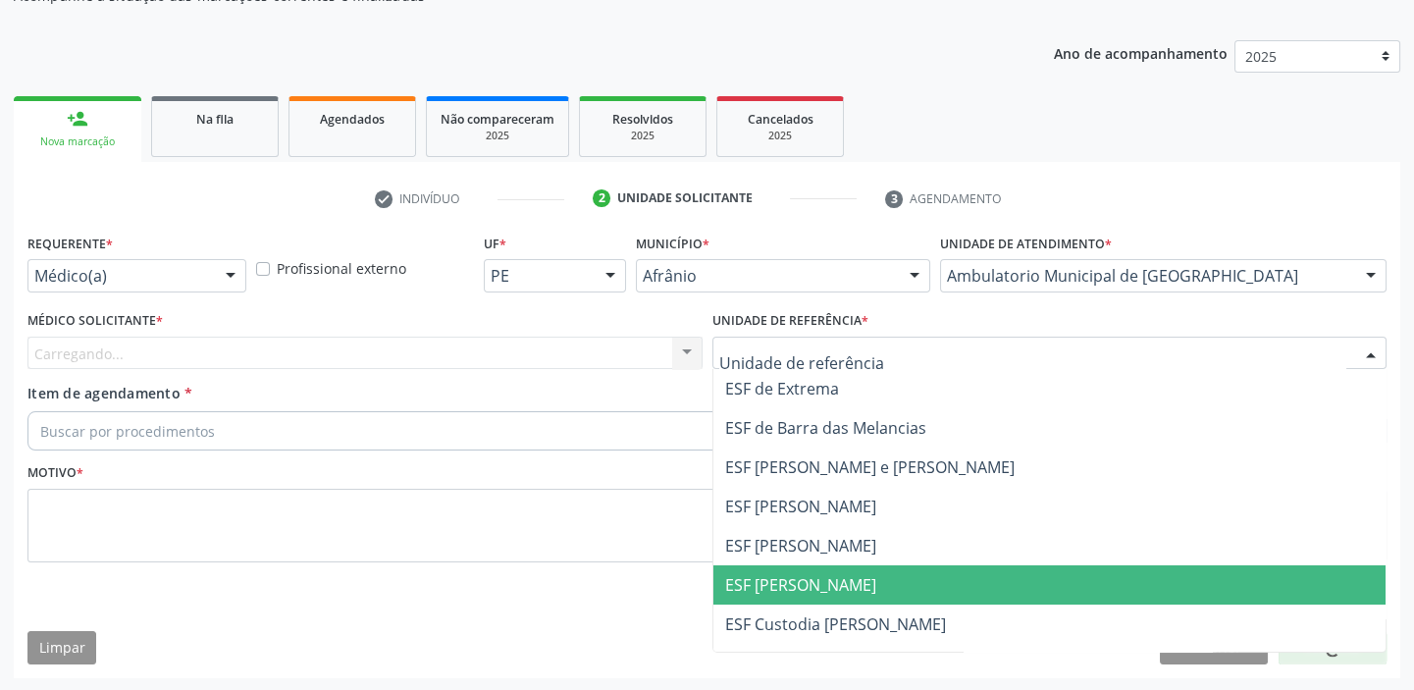
click at [756, 565] on span "ESF [PERSON_NAME]" at bounding box center [1050, 584] width 673 height 39
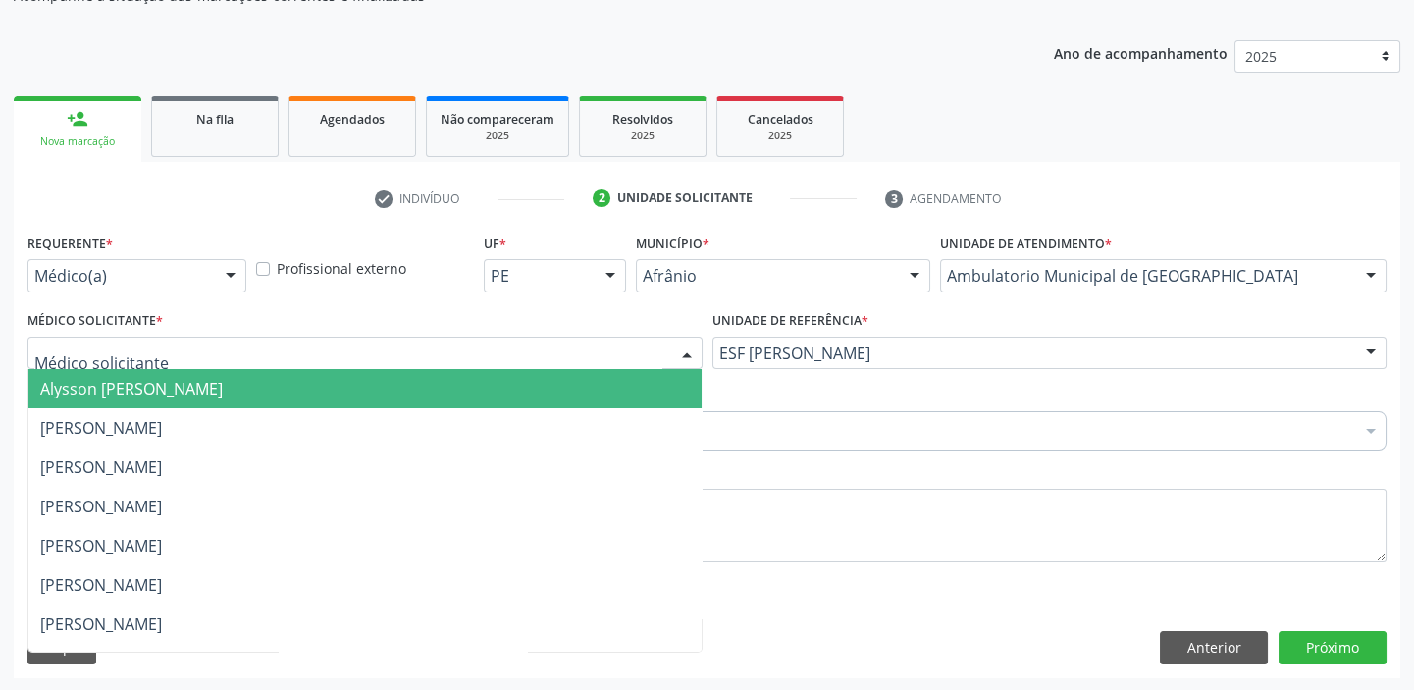
click at [52, 394] on span "Alysson [PERSON_NAME]" at bounding box center [131, 389] width 183 height 22
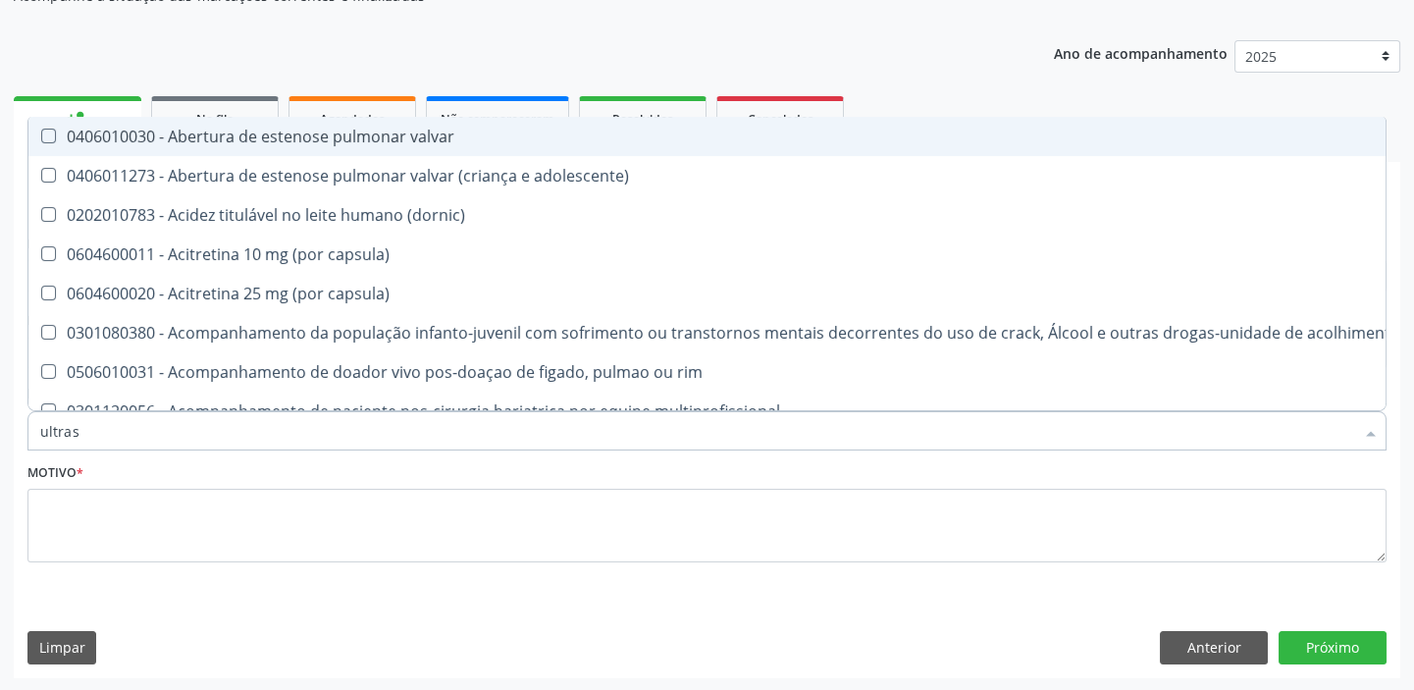
type input "ultrass"
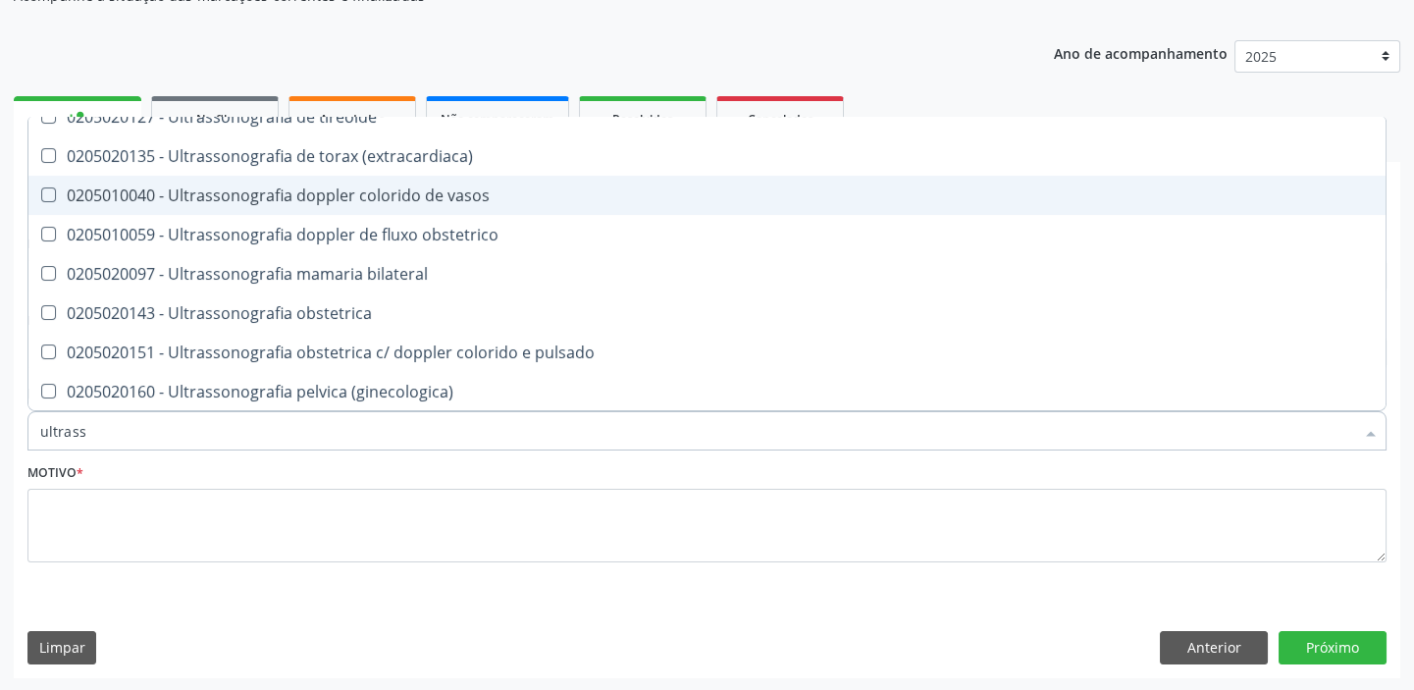
scroll to position [535, 0]
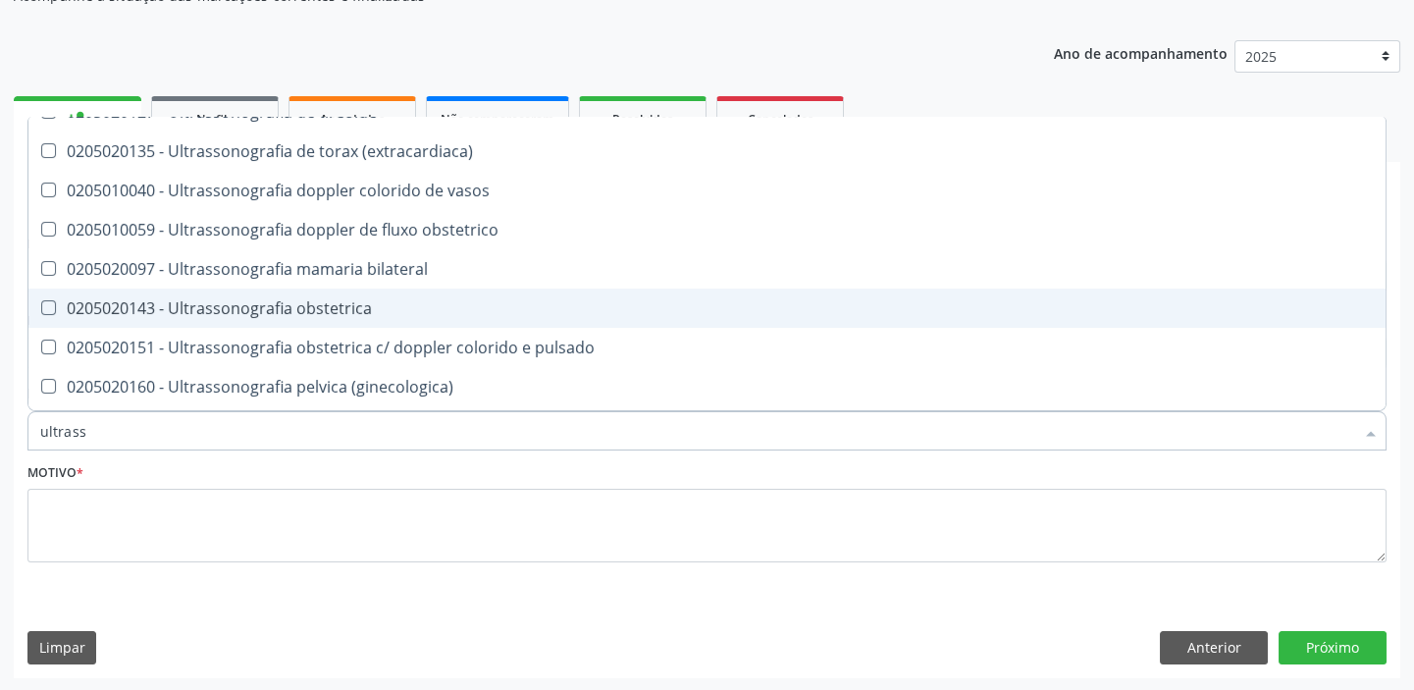
click at [250, 289] on span "0205020143 - Ultrassonografia obstetrica" at bounding box center [706, 308] width 1357 height 39
checkbox obstetrica "true"
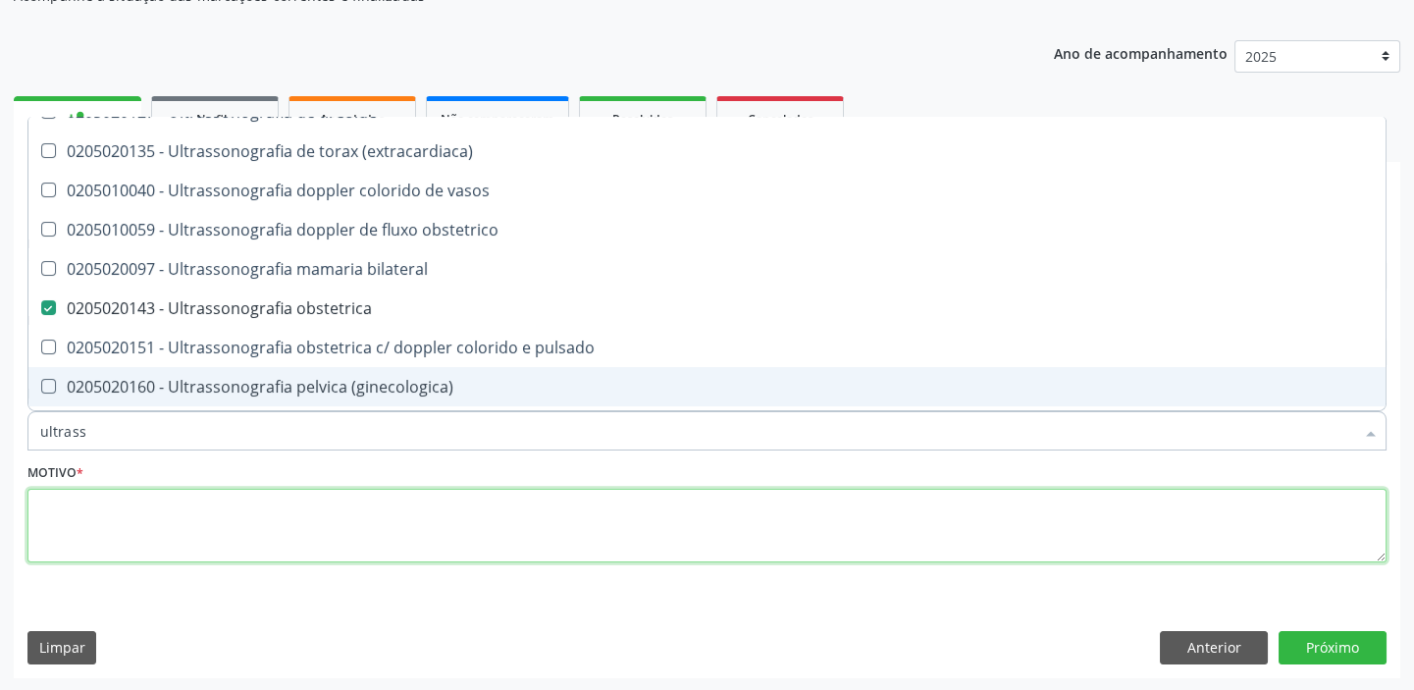
click at [162, 522] on textarea at bounding box center [706, 526] width 1359 height 75
checkbox x "true"
checkbox obstetrica "false"
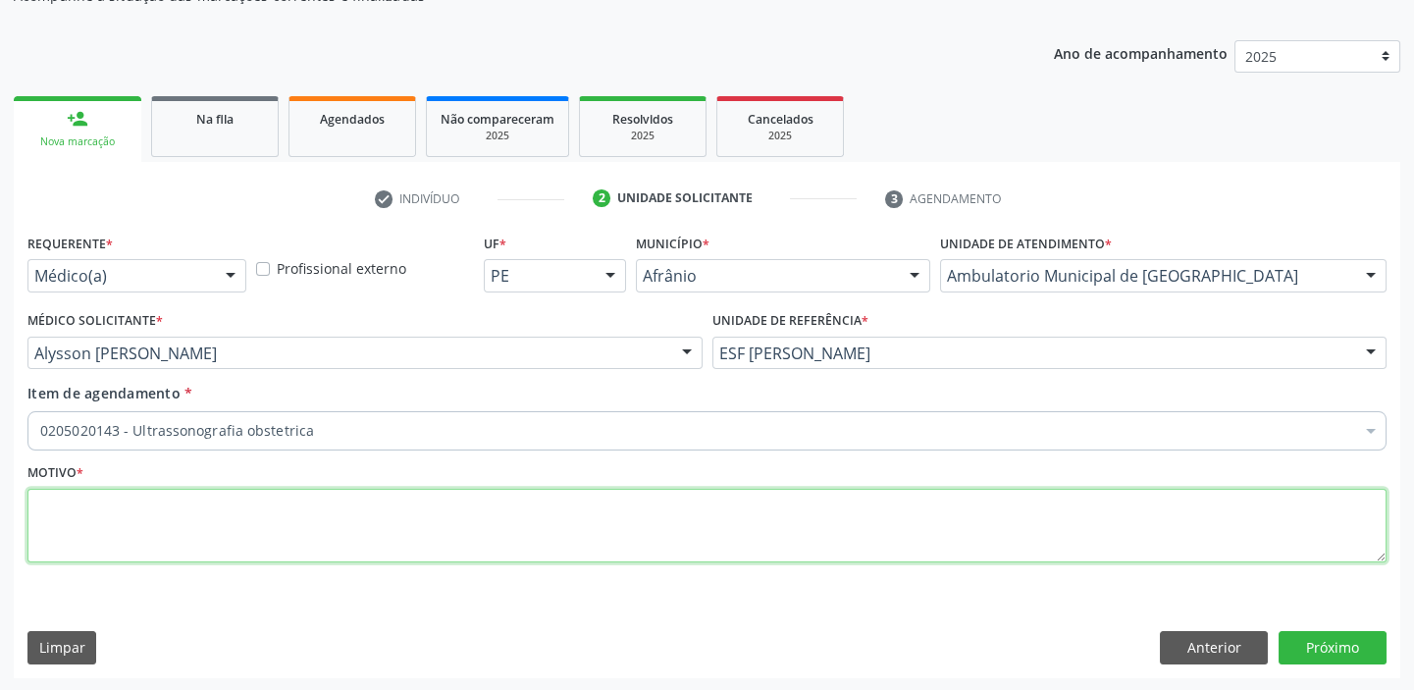
scroll to position [0, 0]
type textarea "gestaçao"
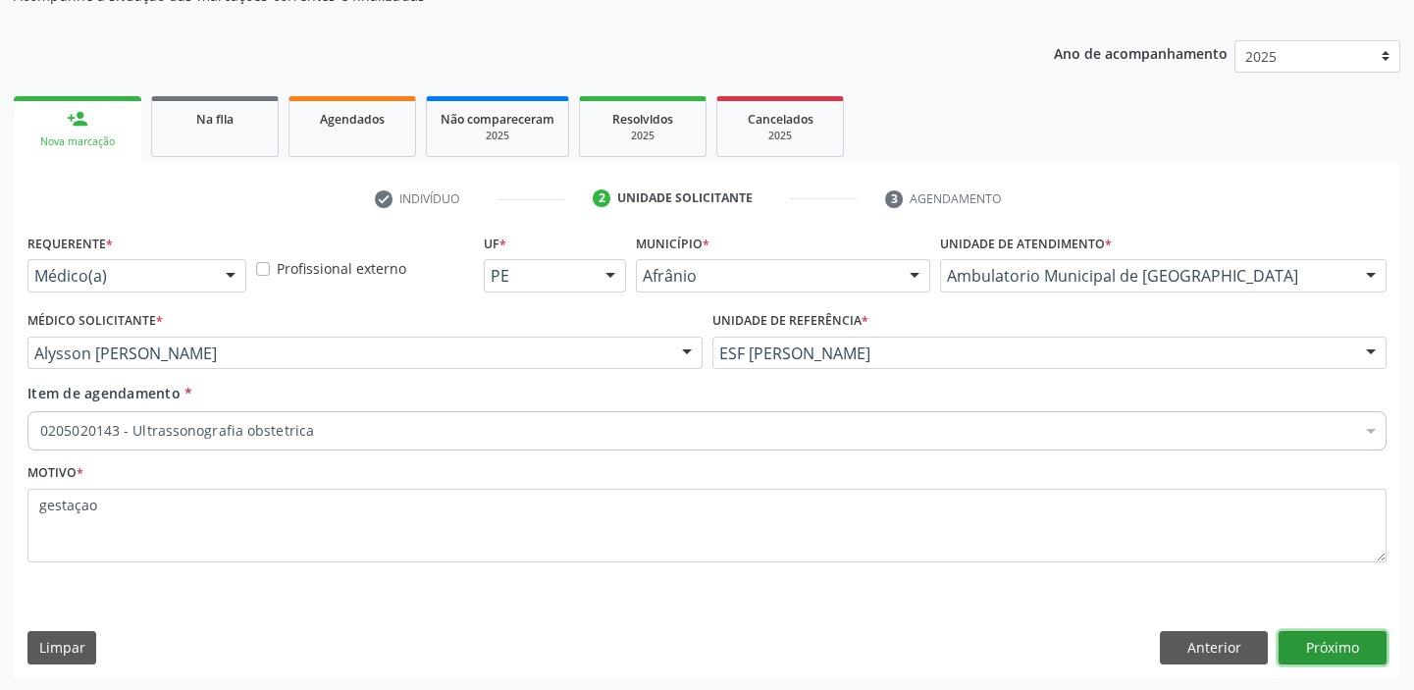
click at [1302, 642] on button "Próximo" at bounding box center [1333, 647] width 108 height 33
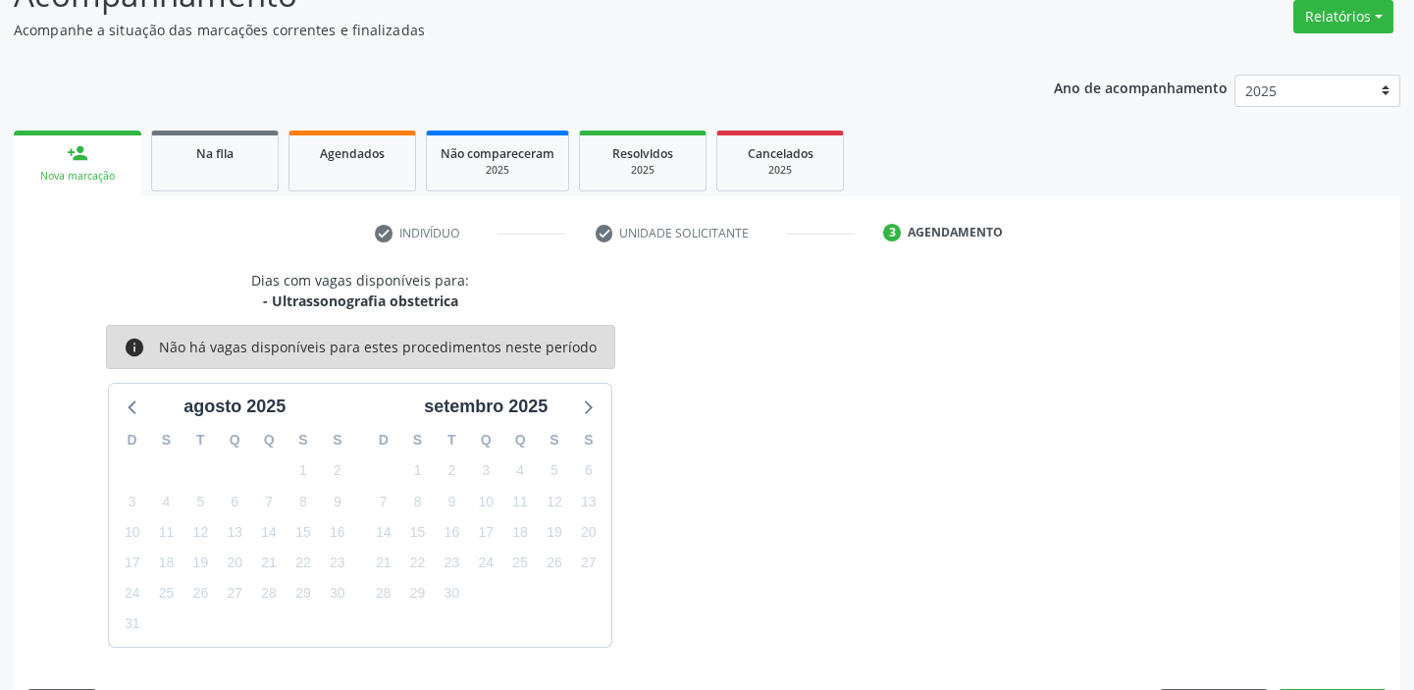
scroll to position [197, 0]
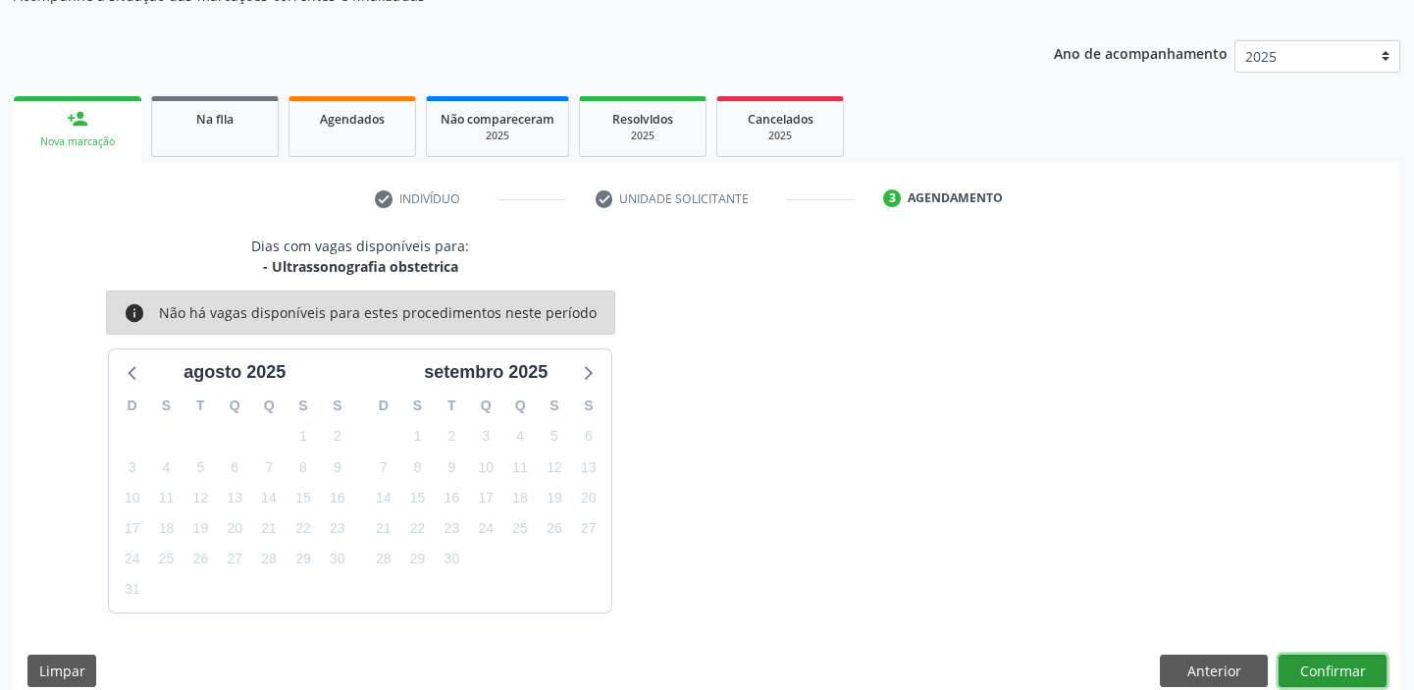
click at [1300, 661] on button "Confirmar" at bounding box center [1333, 671] width 108 height 33
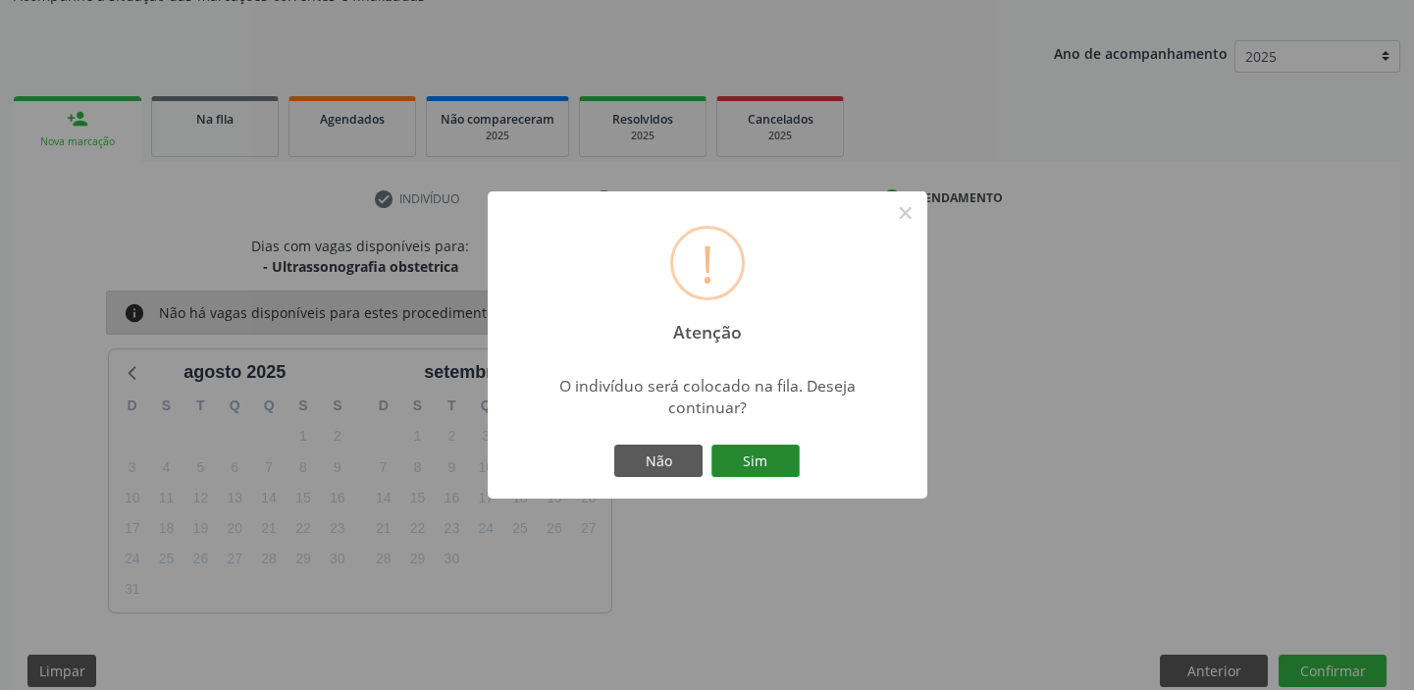
click at [752, 451] on button "Sim" at bounding box center [756, 461] width 88 height 33
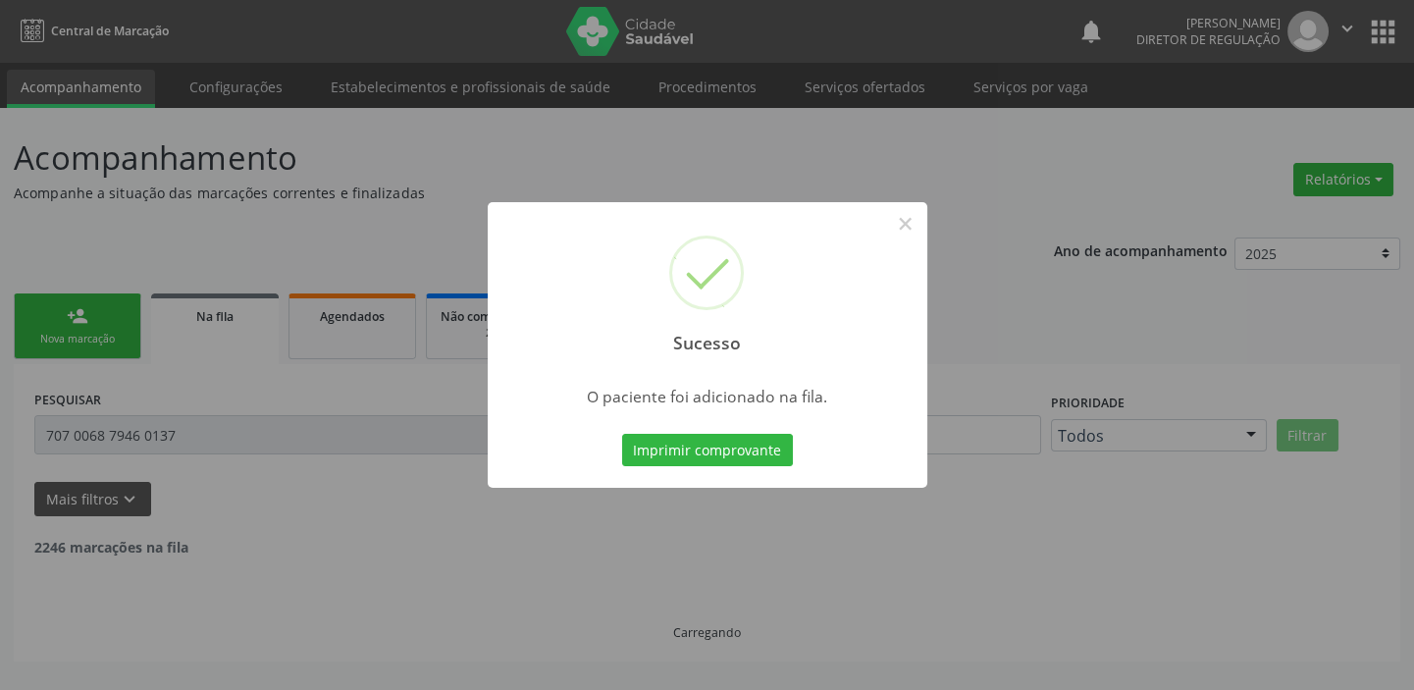
scroll to position [0, 0]
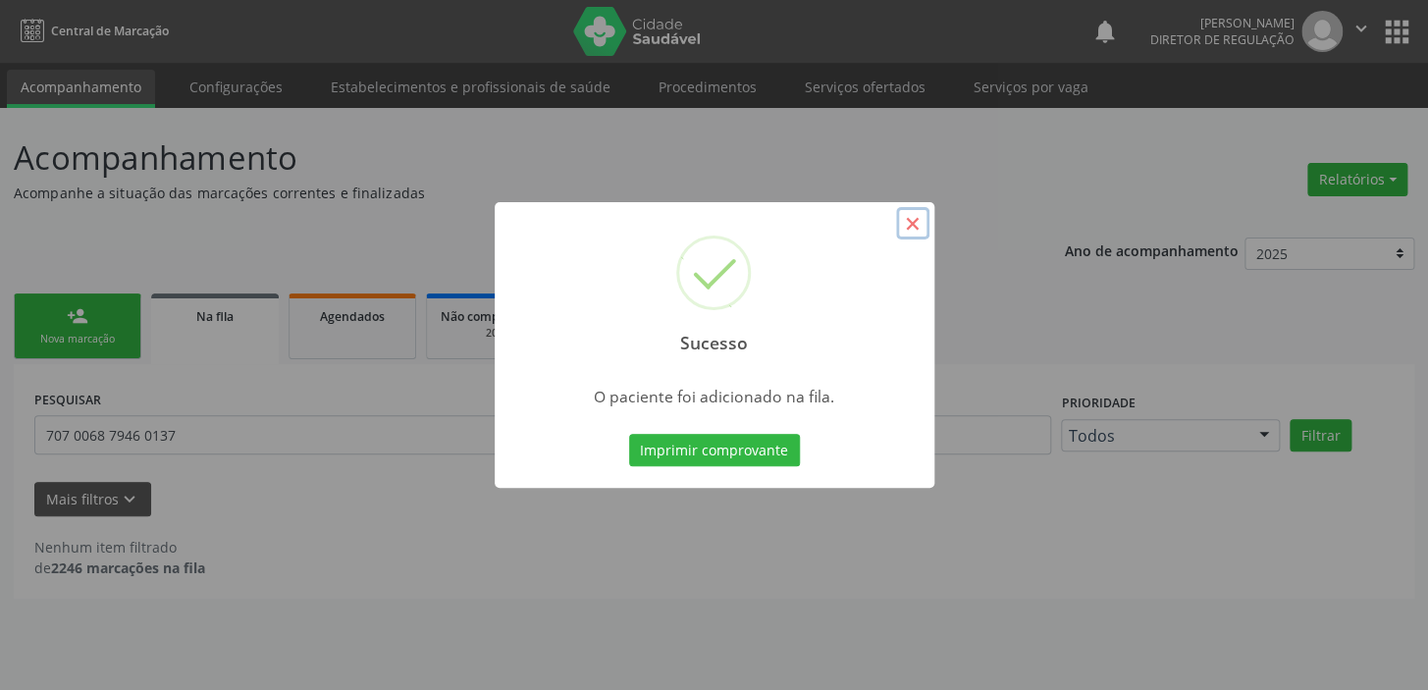
click at [909, 222] on button "×" at bounding box center [912, 223] width 33 height 33
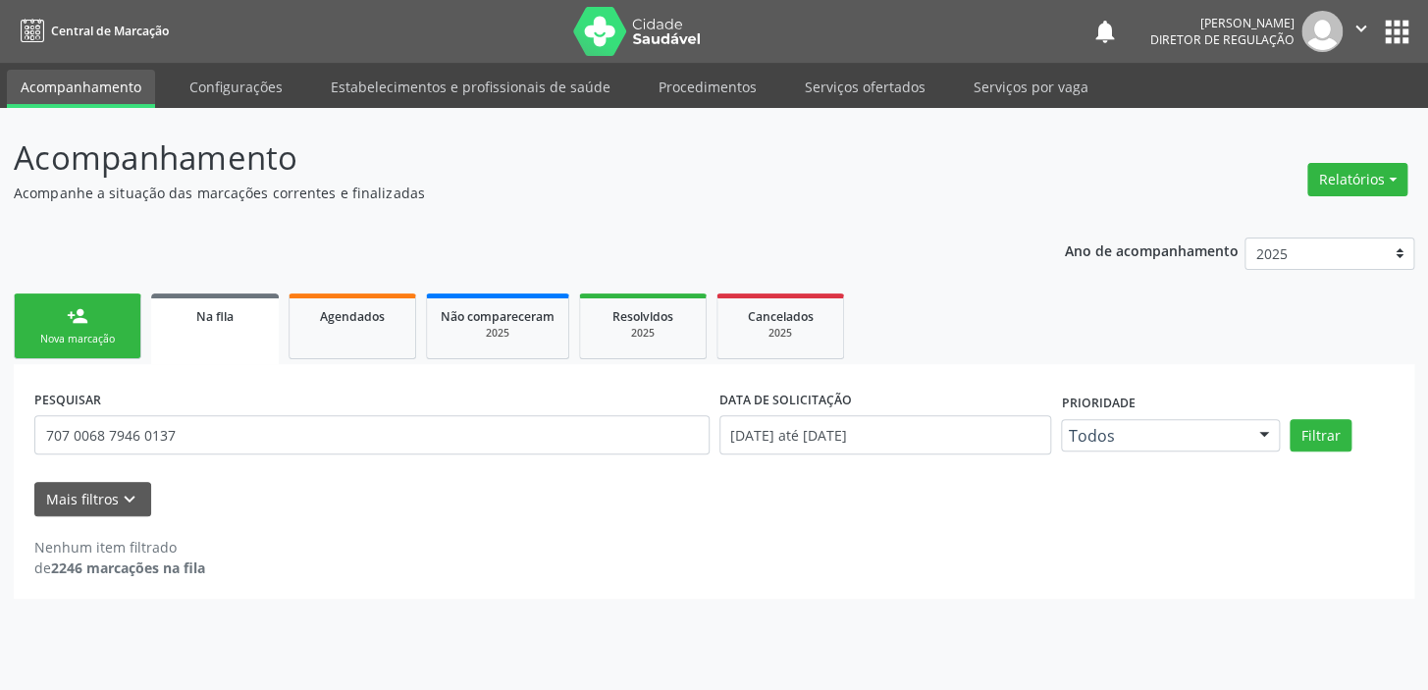
click at [63, 345] on div "Nova marcação" at bounding box center [77, 339] width 98 height 15
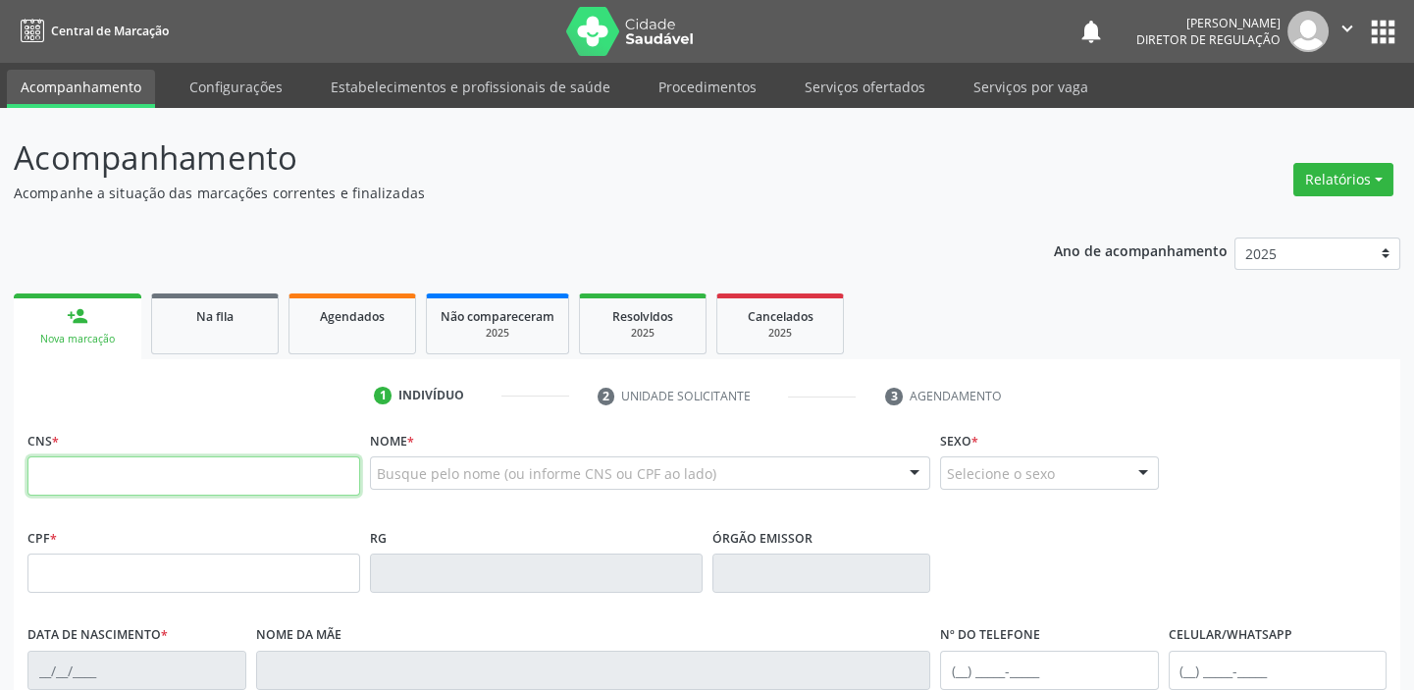
click at [170, 479] on input "text" at bounding box center [193, 475] width 333 height 39
type input "709 0098 4329 0818"
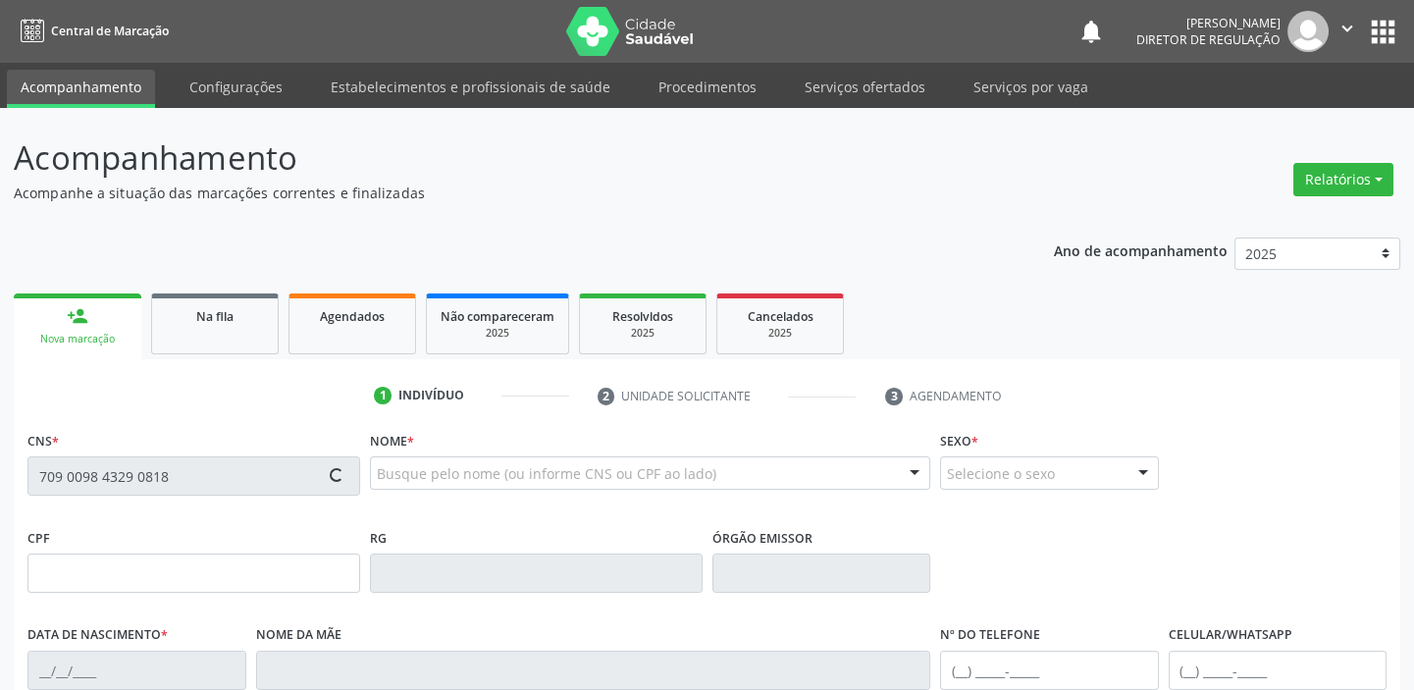
type input "14/06/1964"
type input "Maria do Carmo Neves"
type input "(87) 98857-4093"
type input "S/N"
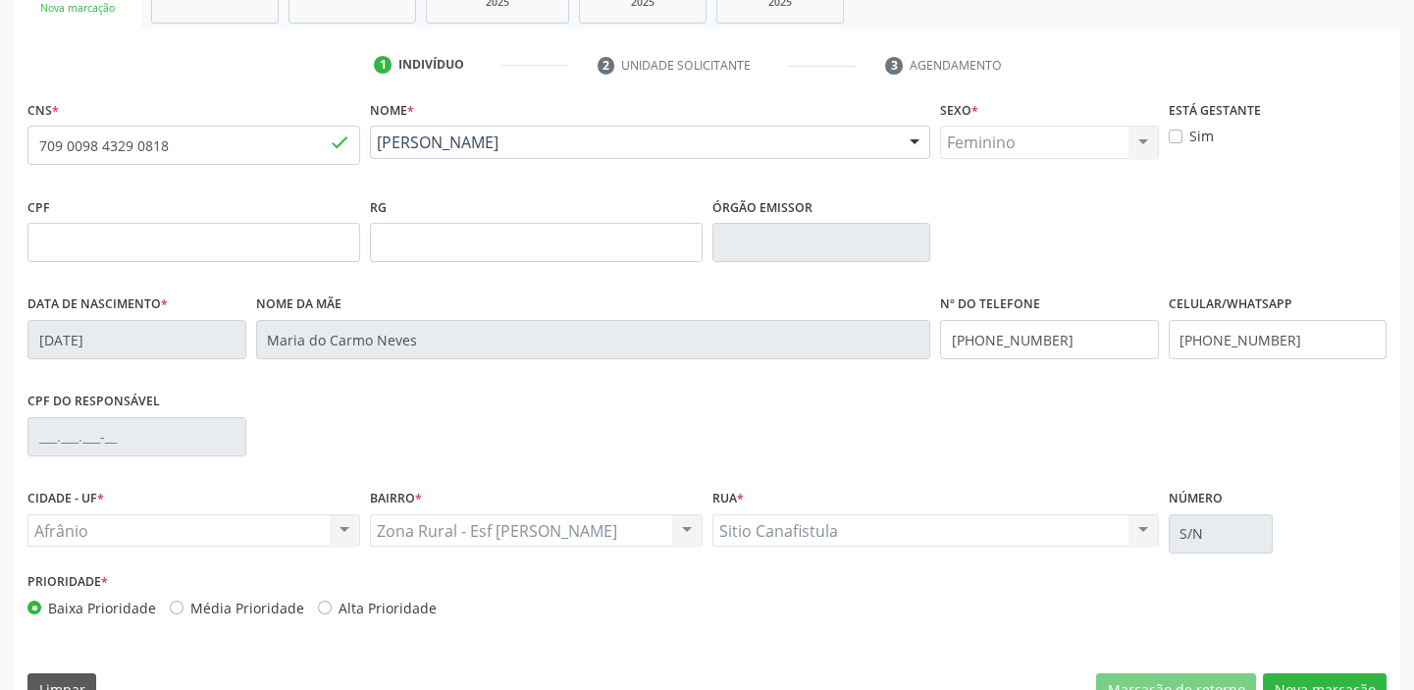
scroll to position [373, 0]
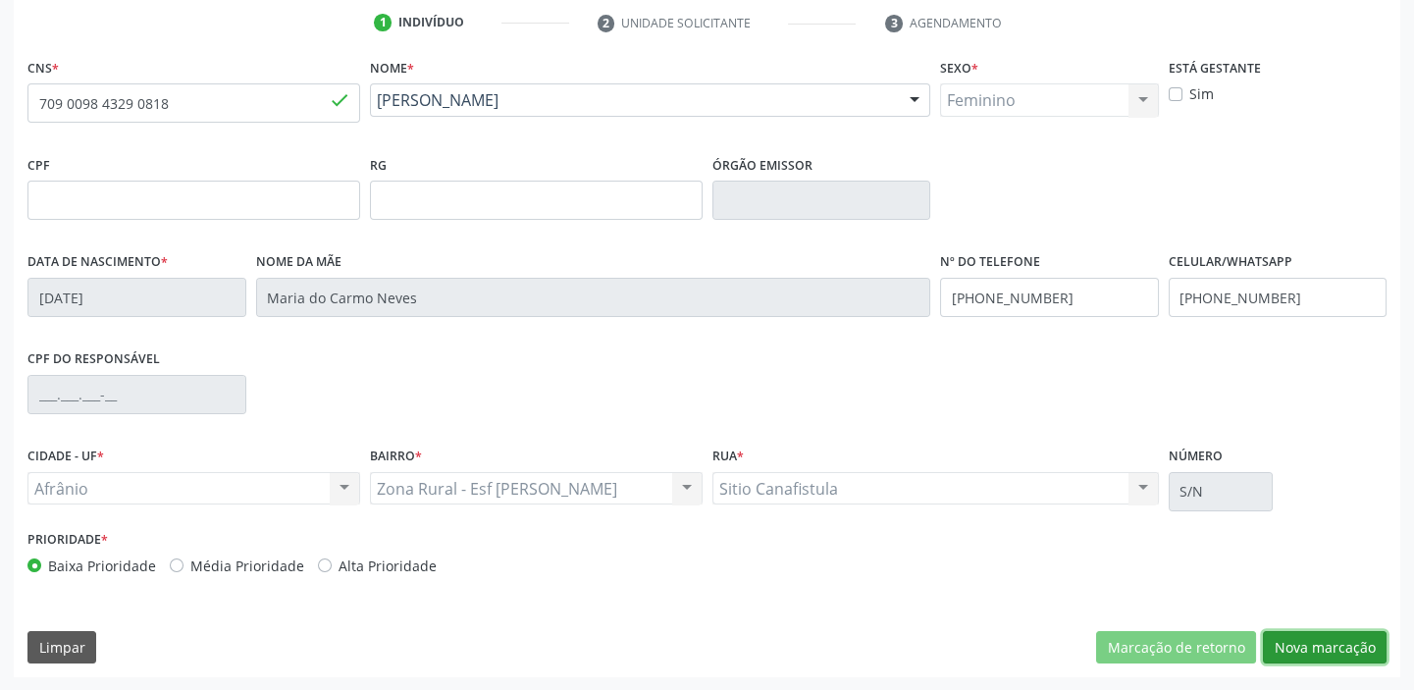
click at [1296, 635] on button "Nova marcação" at bounding box center [1325, 647] width 124 height 33
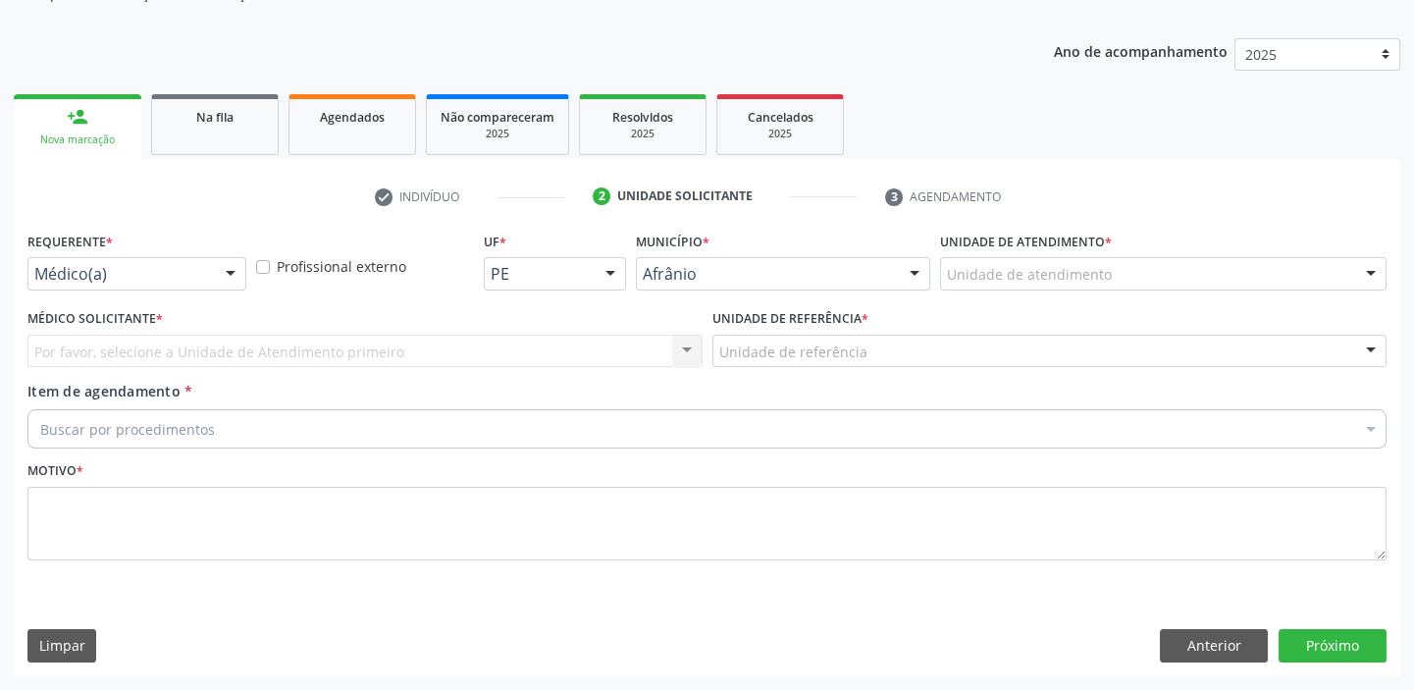
scroll to position [197, 0]
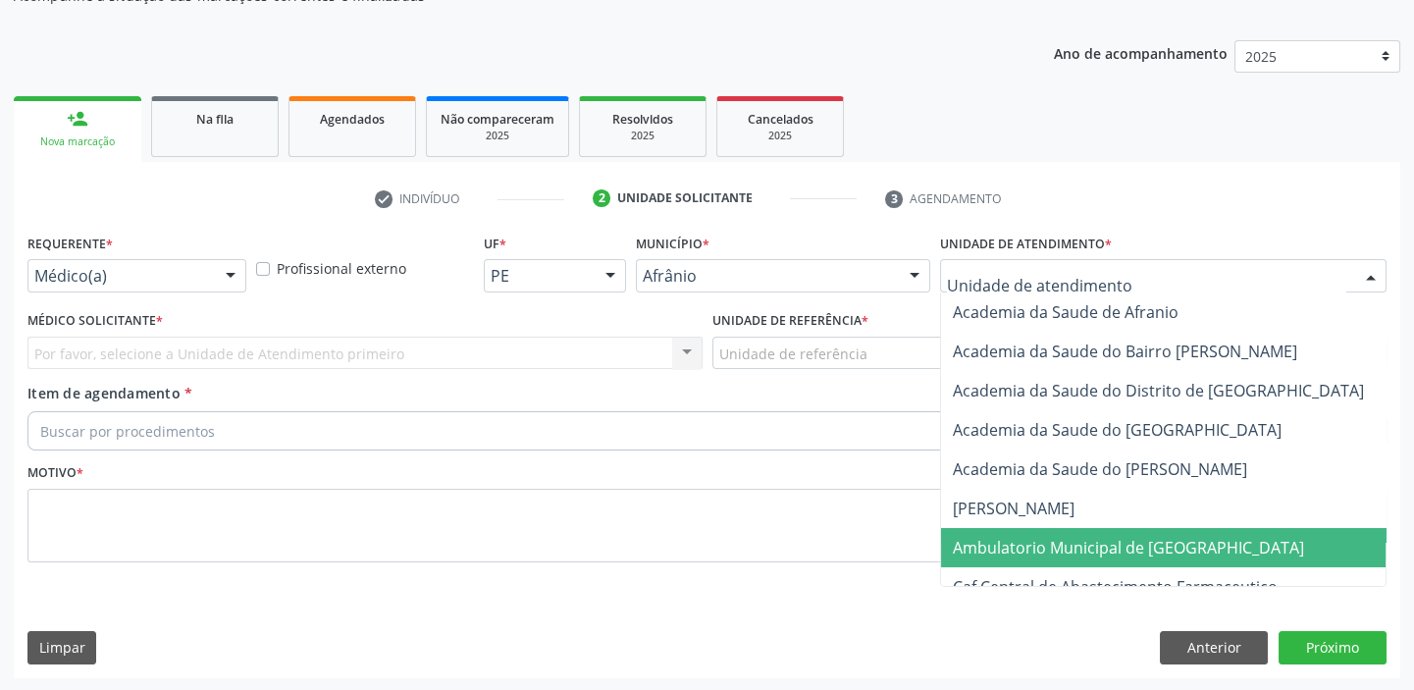
click at [1005, 548] on span "Ambulatorio Municipal de [GEOGRAPHIC_DATA]" at bounding box center [1128, 548] width 351 height 22
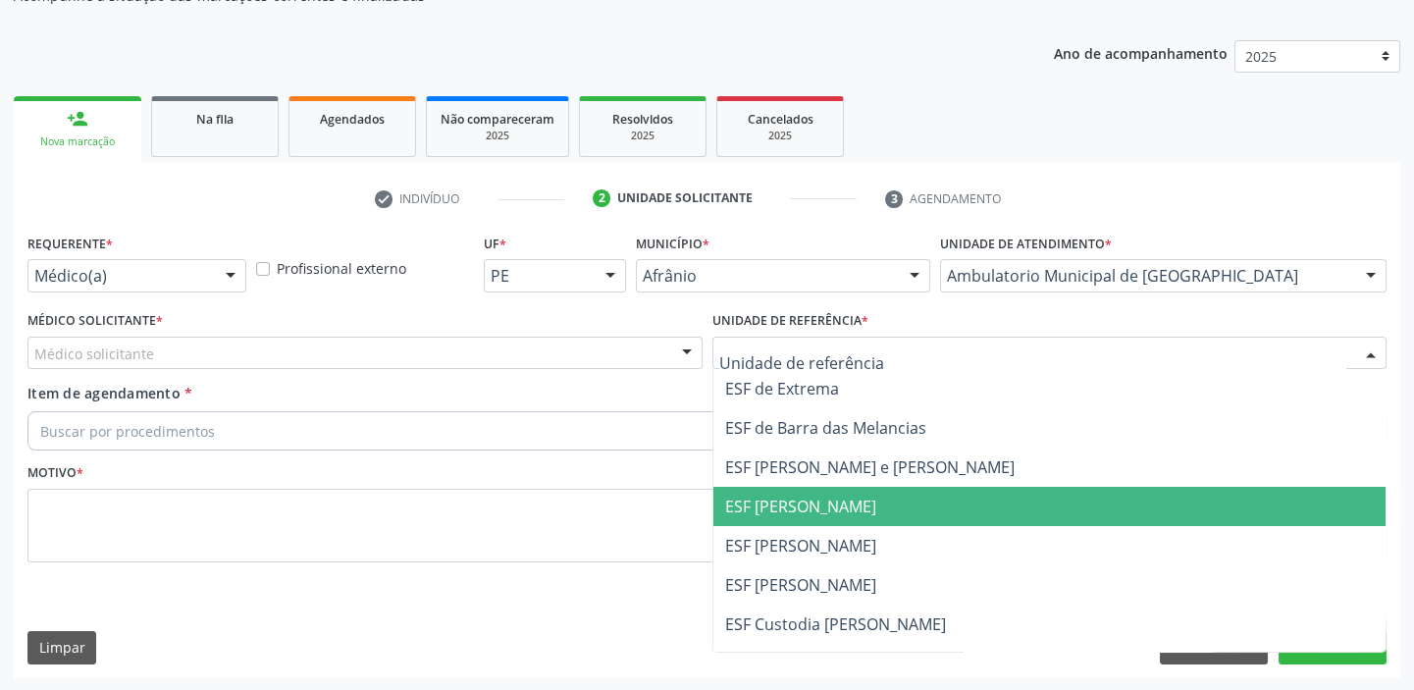
click at [781, 521] on span "ESF [PERSON_NAME]" at bounding box center [1050, 506] width 673 height 39
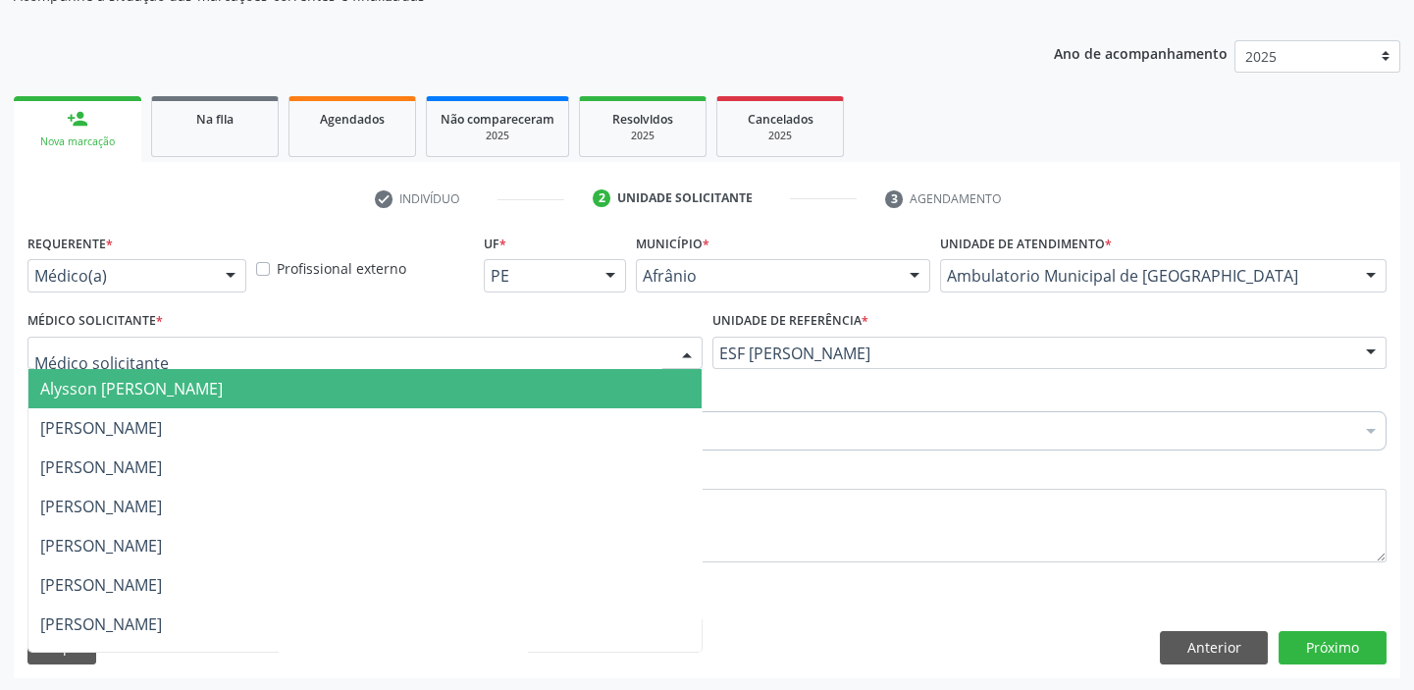
click at [215, 364] on div at bounding box center [364, 353] width 675 height 33
click at [202, 398] on span "Alysson [PERSON_NAME]" at bounding box center [364, 388] width 673 height 39
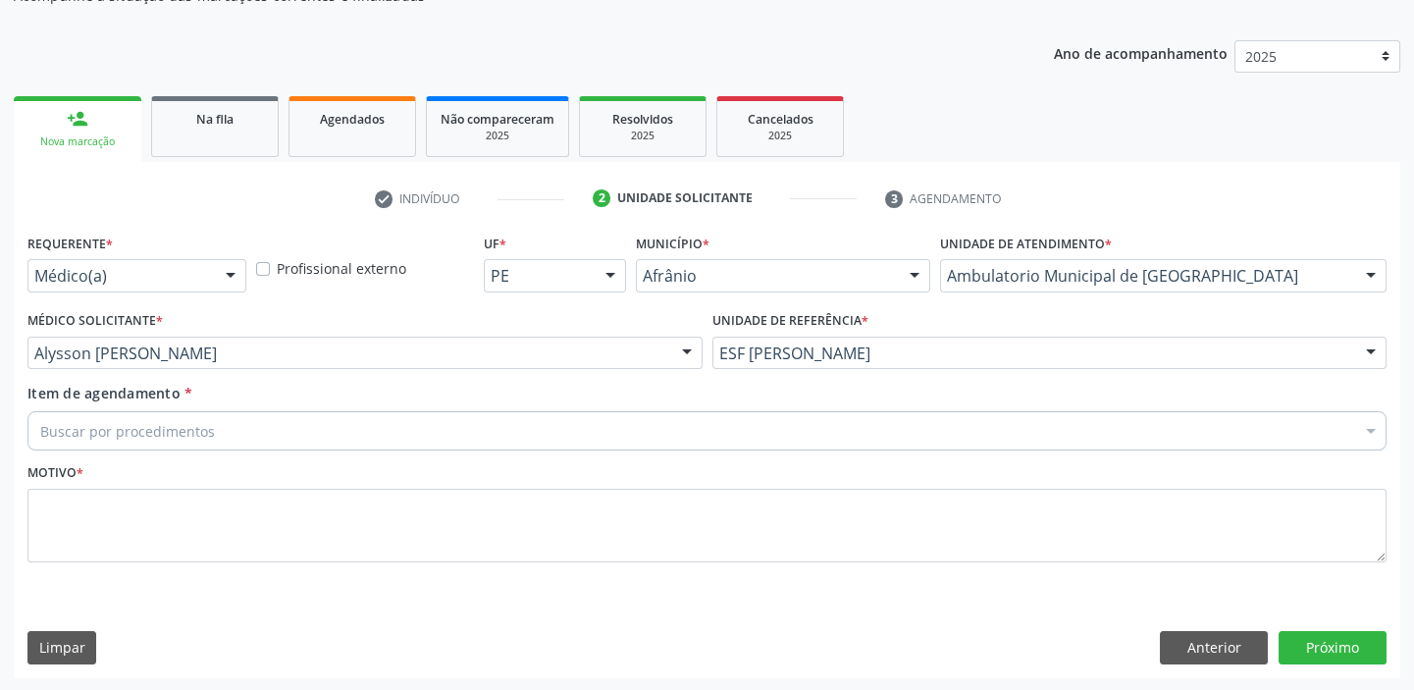
click at [202, 415] on div "Buscar por procedimentos" at bounding box center [706, 430] width 1359 height 39
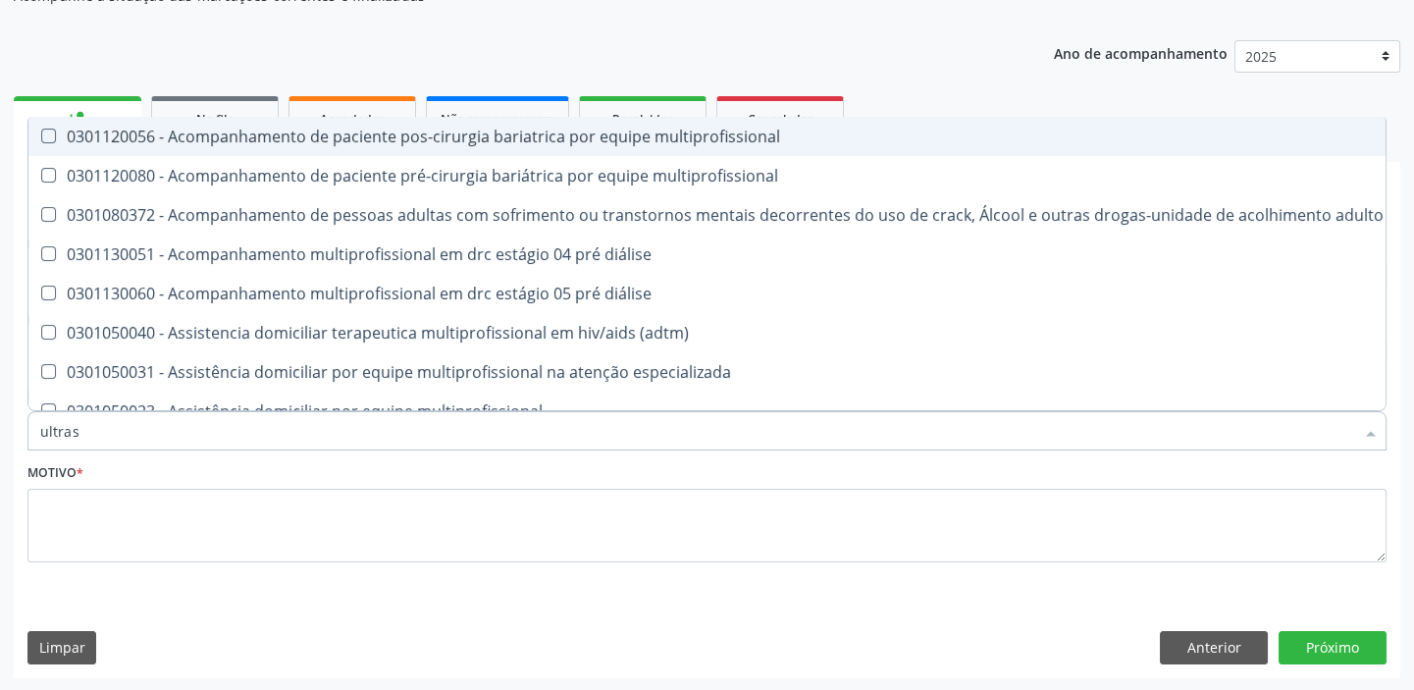
type input "ultrass"
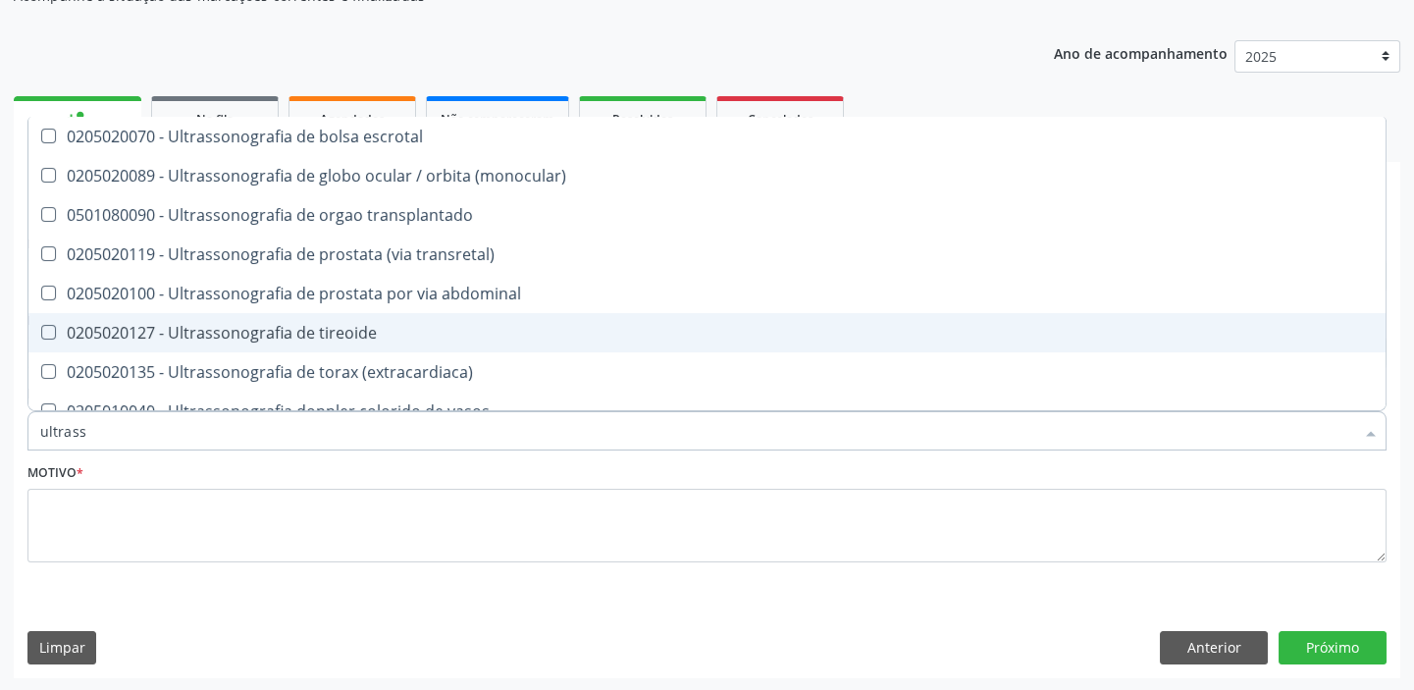
scroll to position [356, 0]
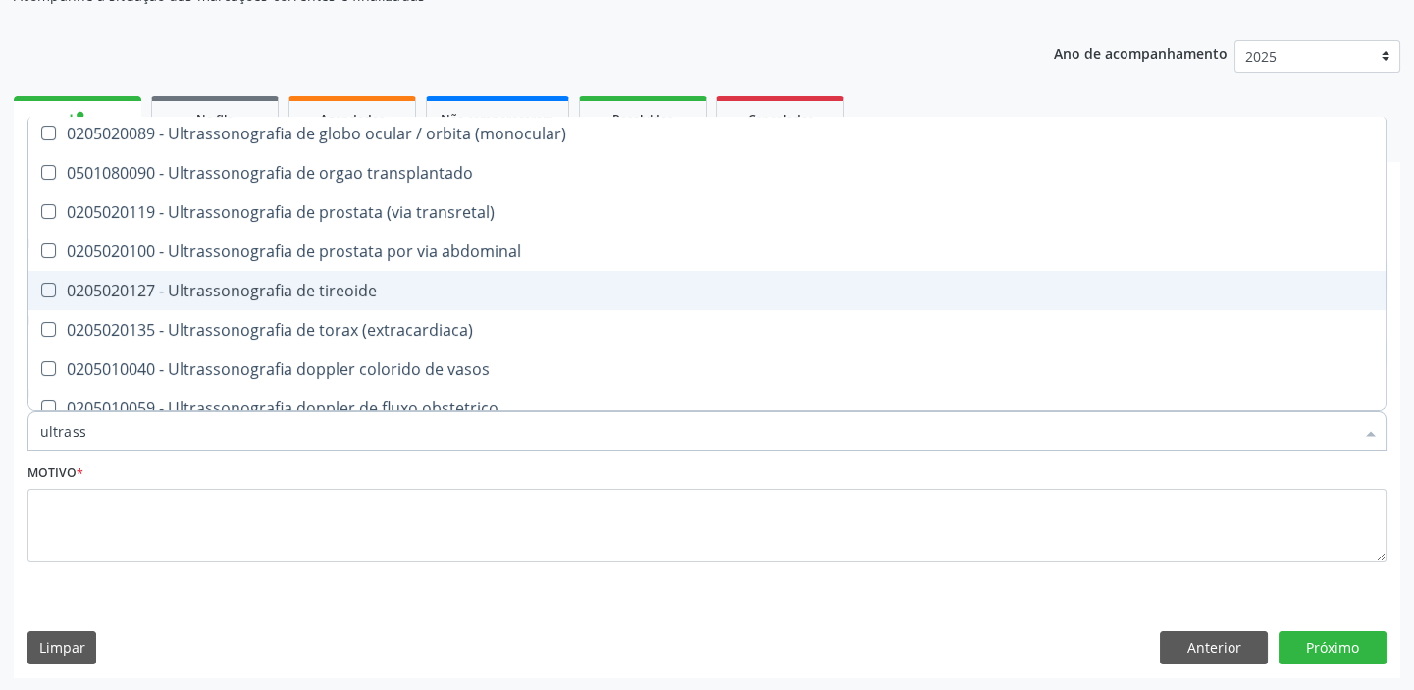
click at [330, 275] on span "0205020127 - Ultrassonografia de tireoide" at bounding box center [706, 290] width 1357 height 39
checkbox tireoide "true"
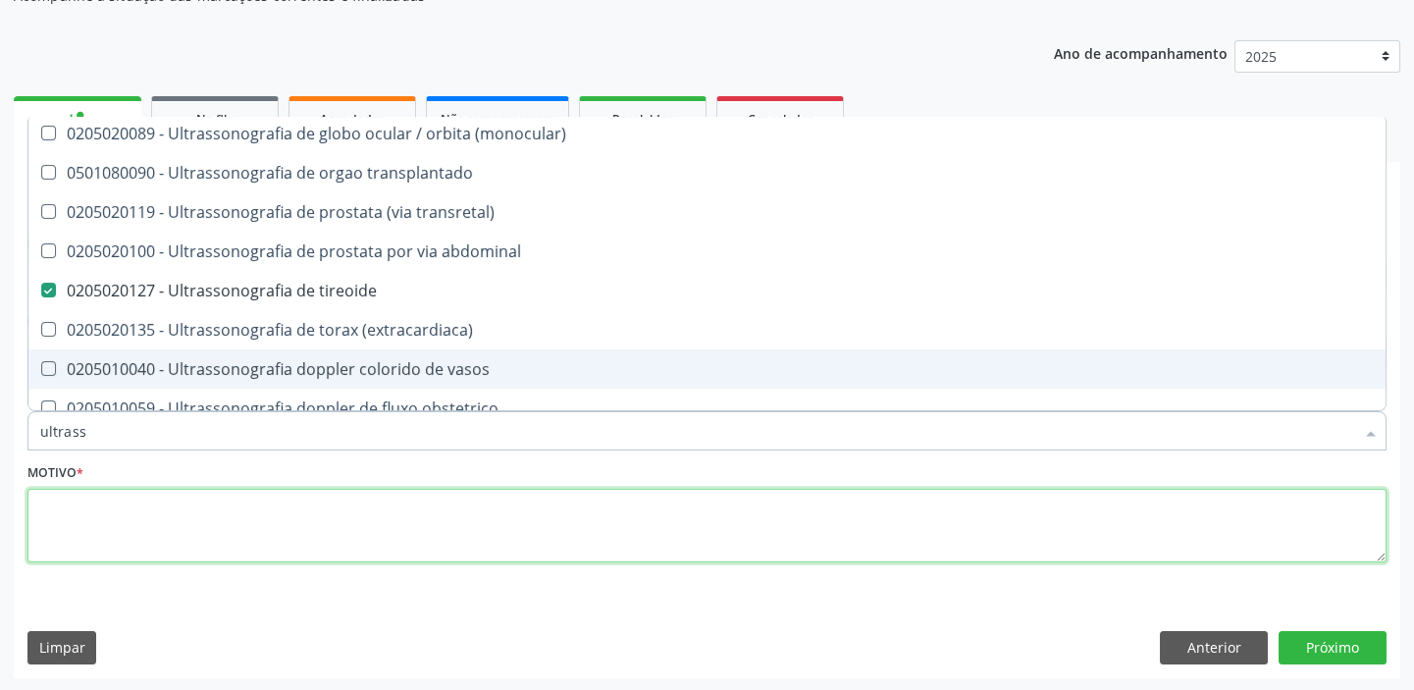
click at [108, 537] on textarea at bounding box center [706, 526] width 1359 height 75
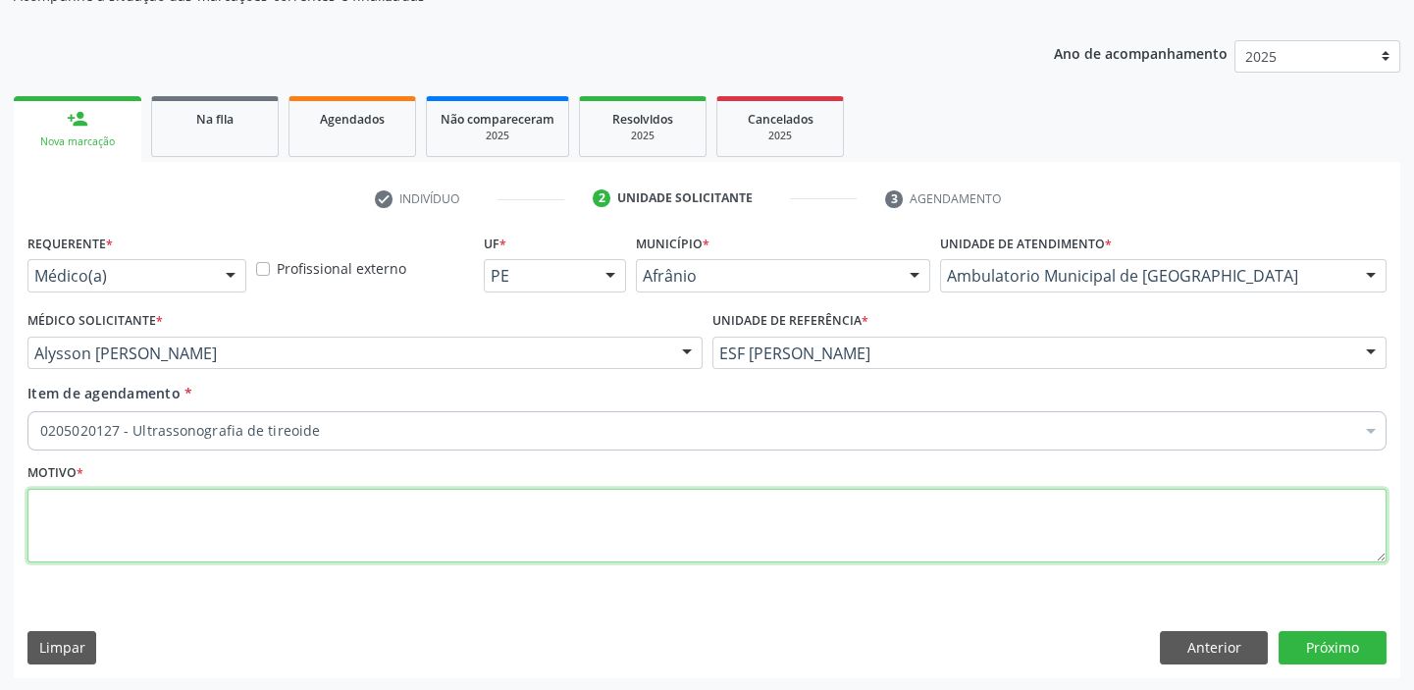
scroll to position [0, 0]
type textarea "*"
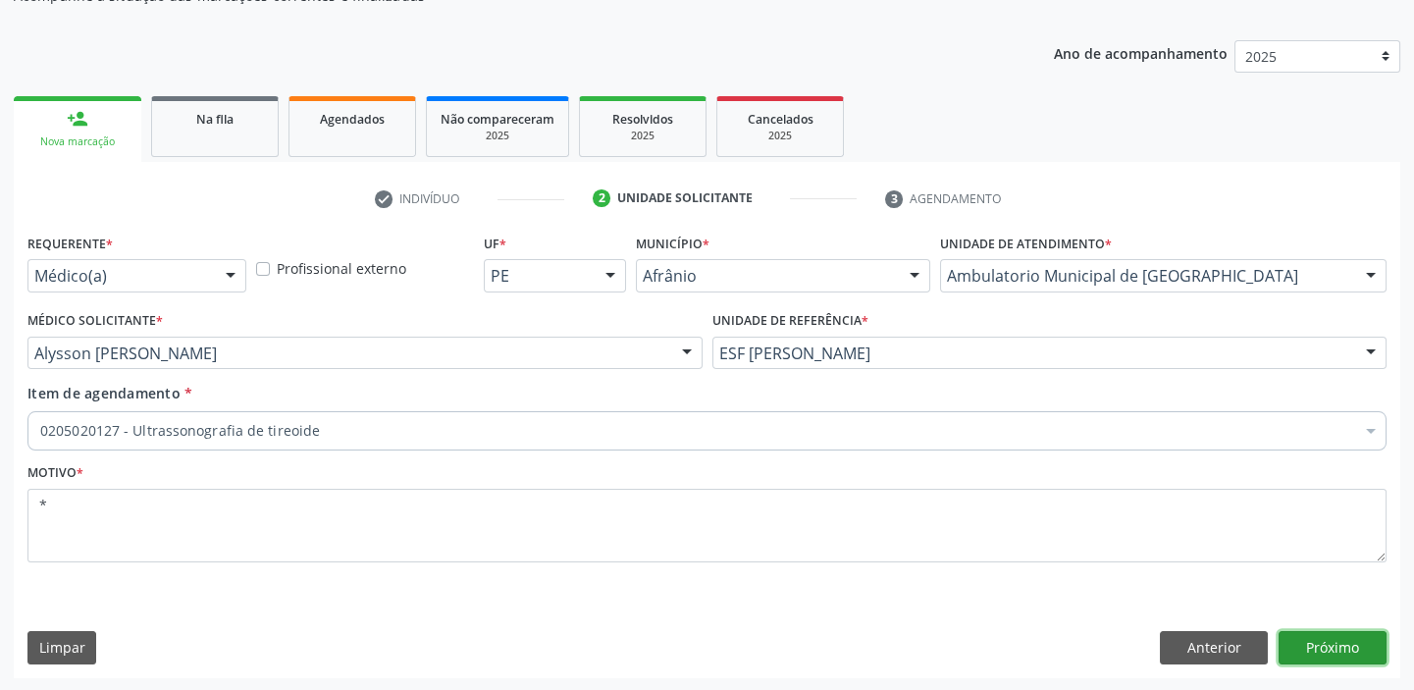
click at [1296, 640] on button "Próximo" at bounding box center [1333, 647] width 108 height 33
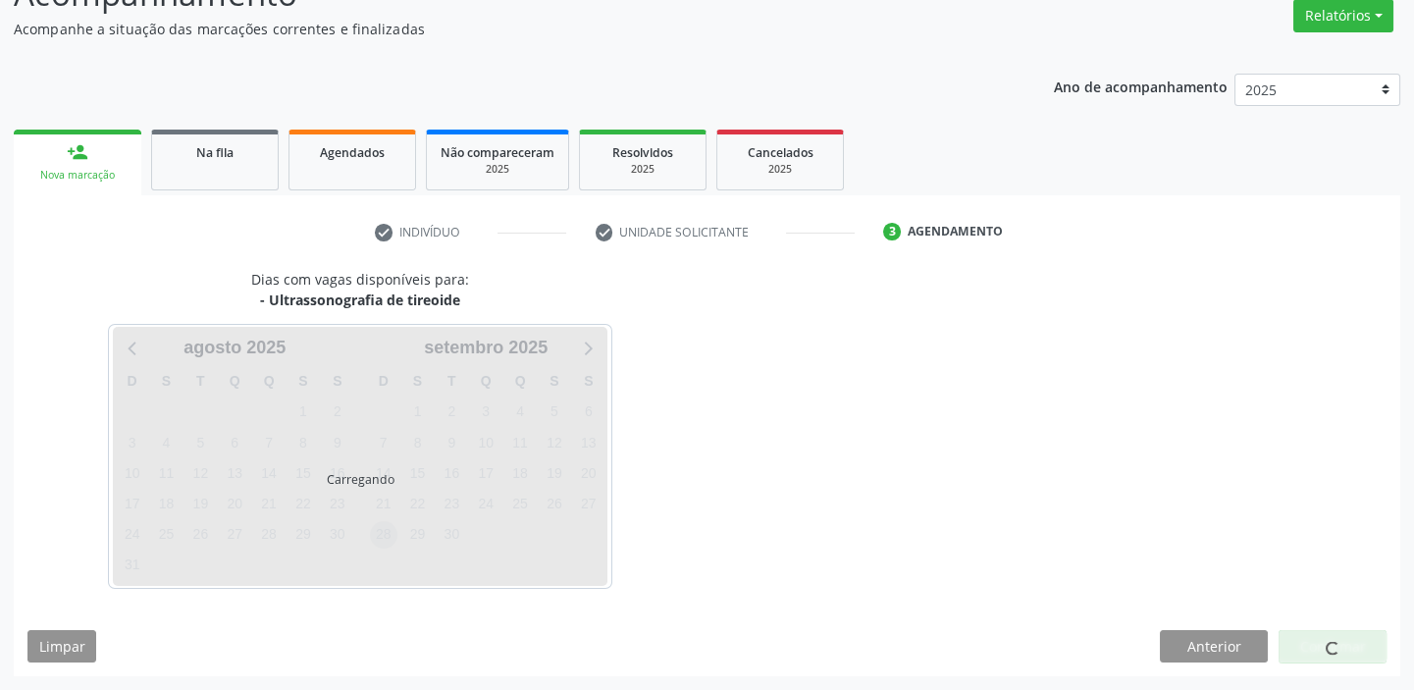
scroll to position [163, 0]
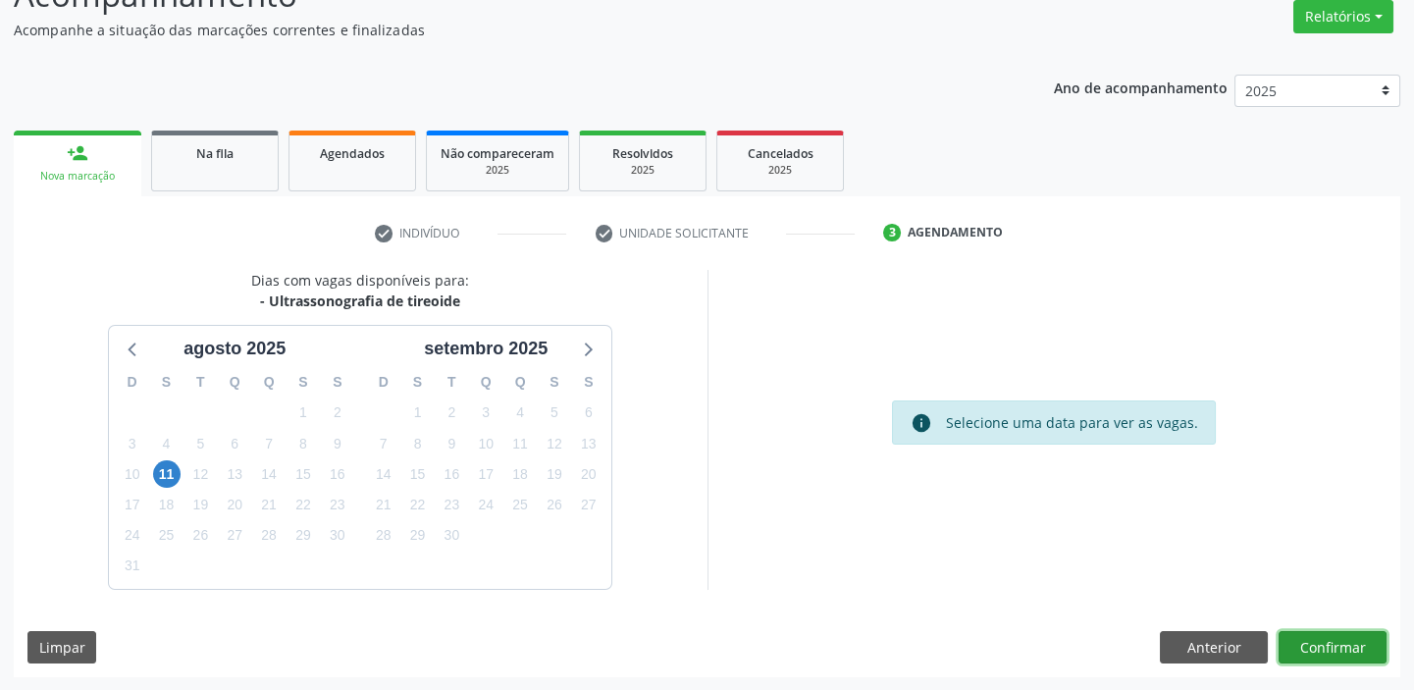
click at [1327, 647] on button "Confirmar" at bounding box center [1333, 647] width 108 height 33
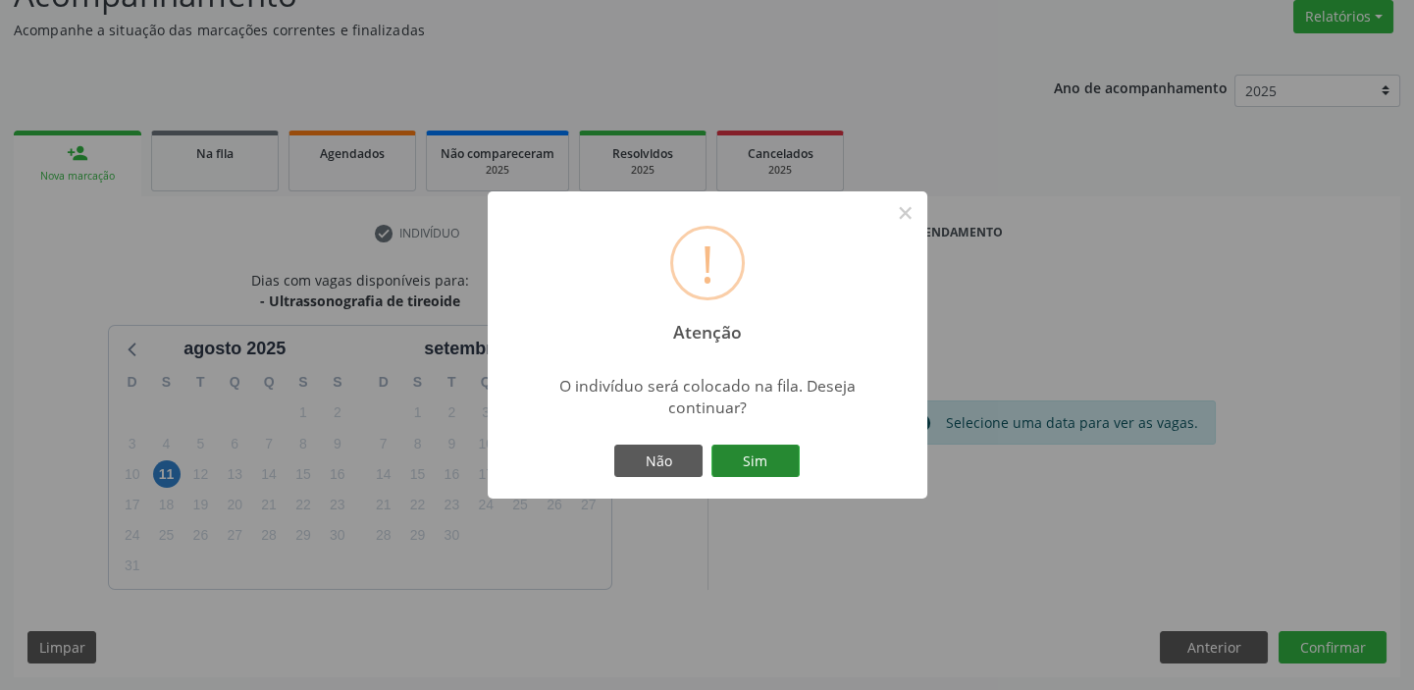
click at [779, 461] on button "Sim" at bounding box center [756, 461] width 88 height 33
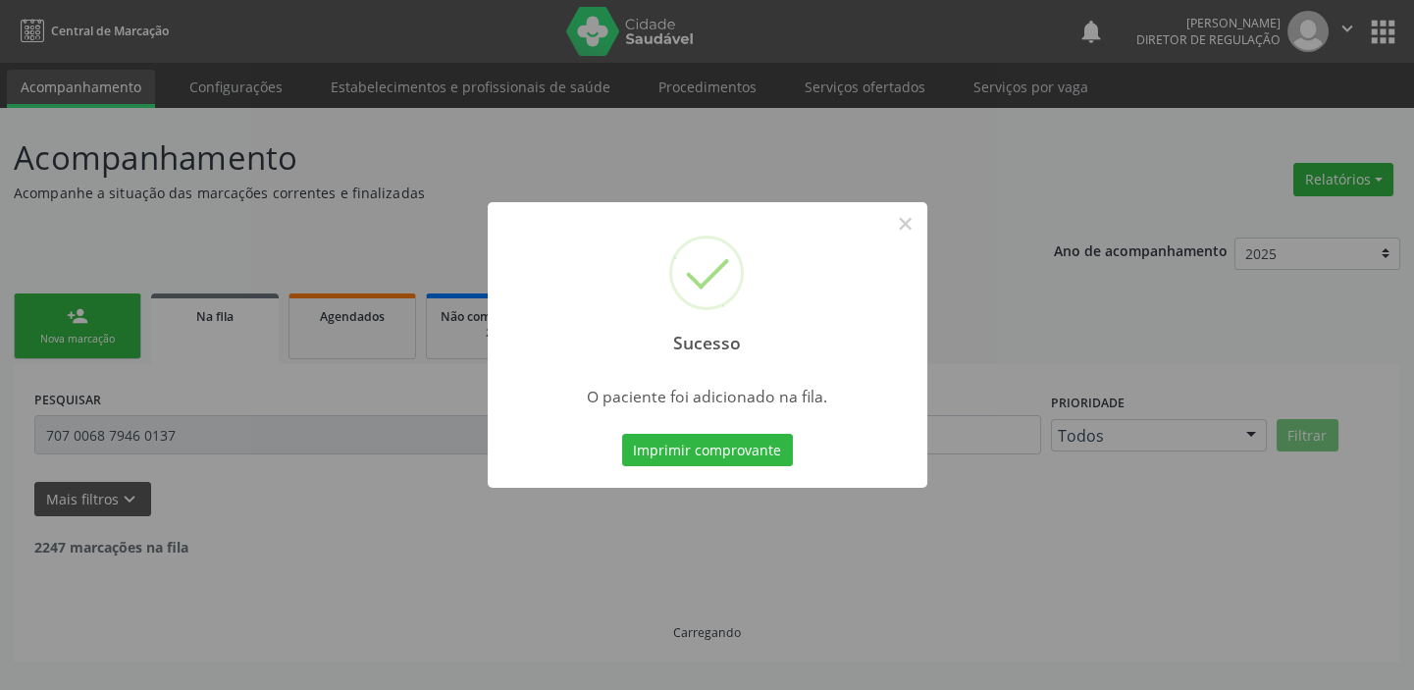
scroll to position [0, 0]
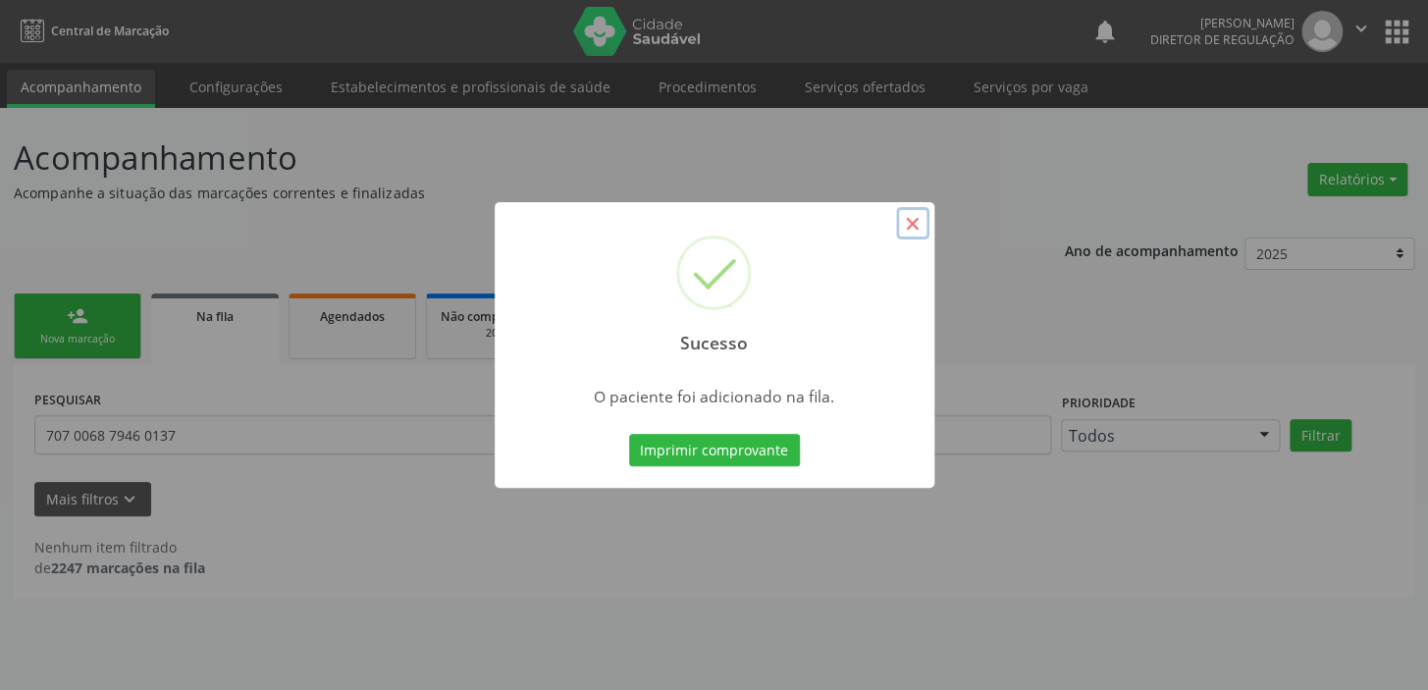
click at [905, 232] on button "×" at bounding box center [912, 223] width 33 height 33
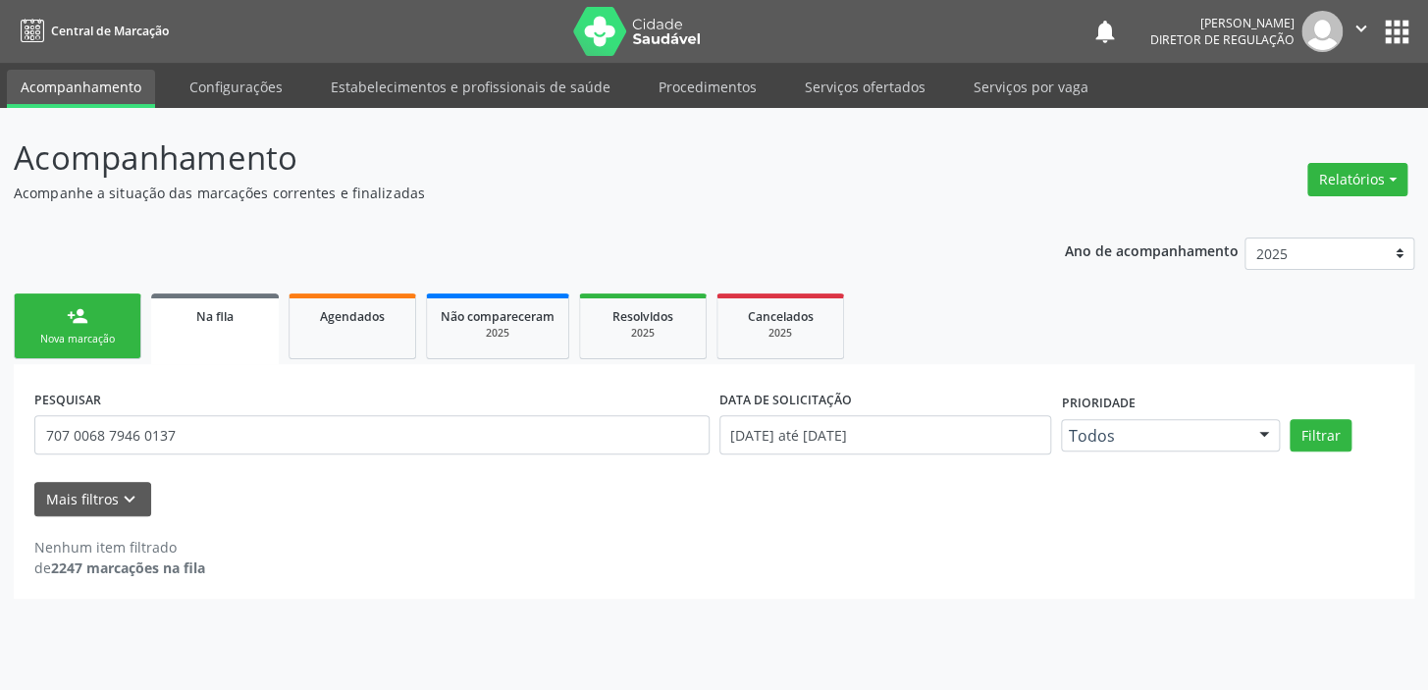
click at [65, 327] on link "person_add Nova marcação" at bounding box center [78, 326] width 128 height 66
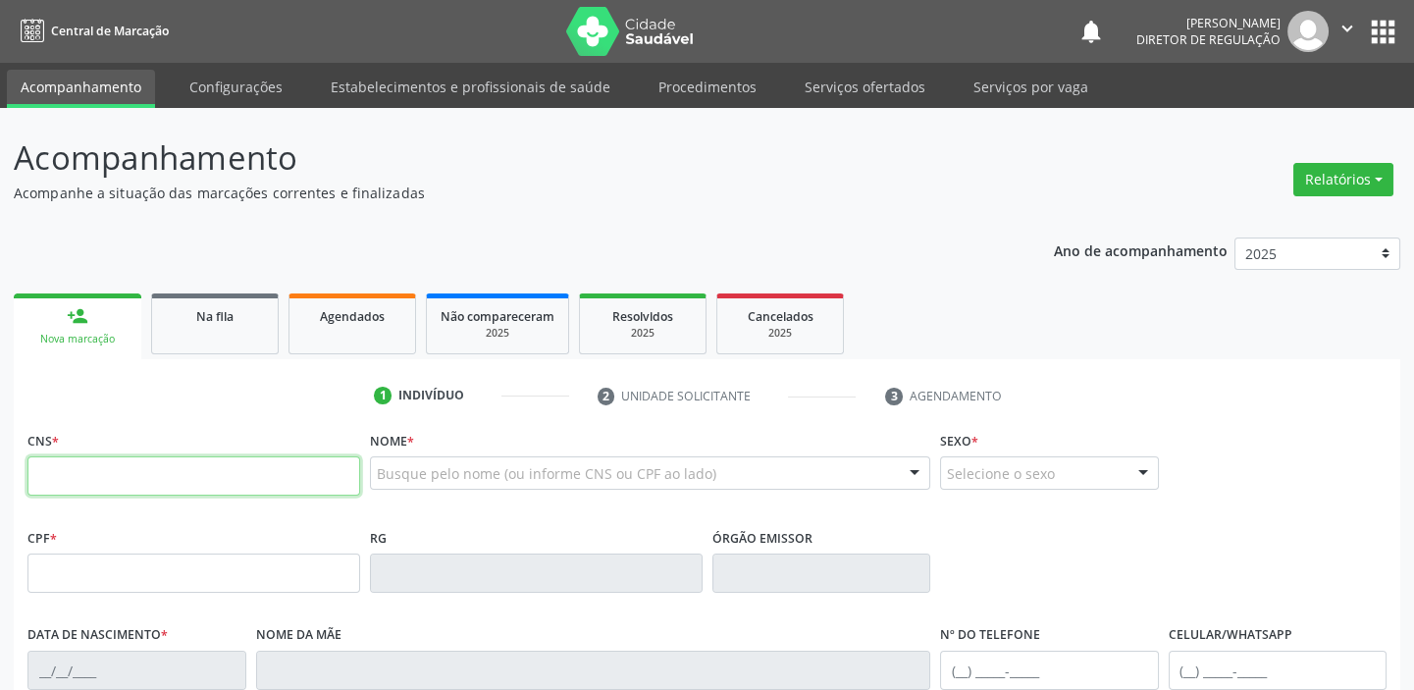
click at [147, 482] on input "text" at bounding box center [193, 475] width 333 height 39
type input "700 5063 5059 8555"
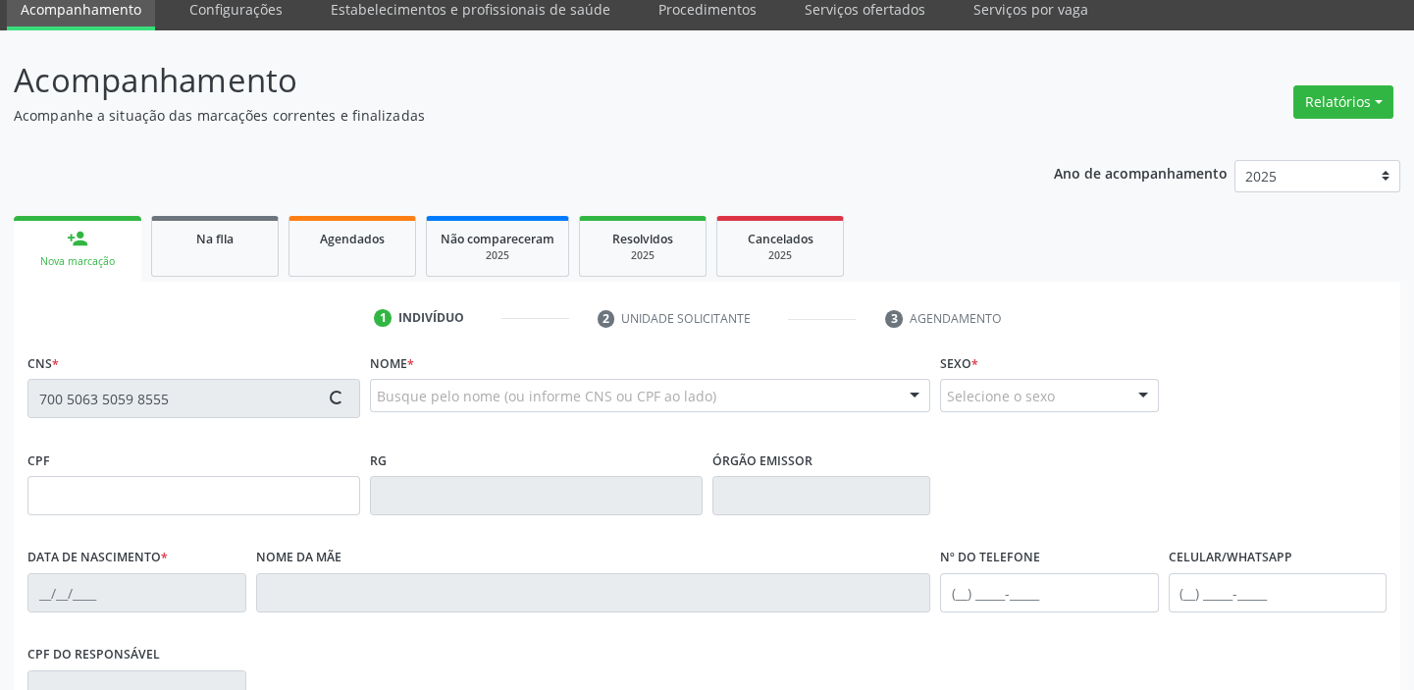
scroll to position [373, 0]
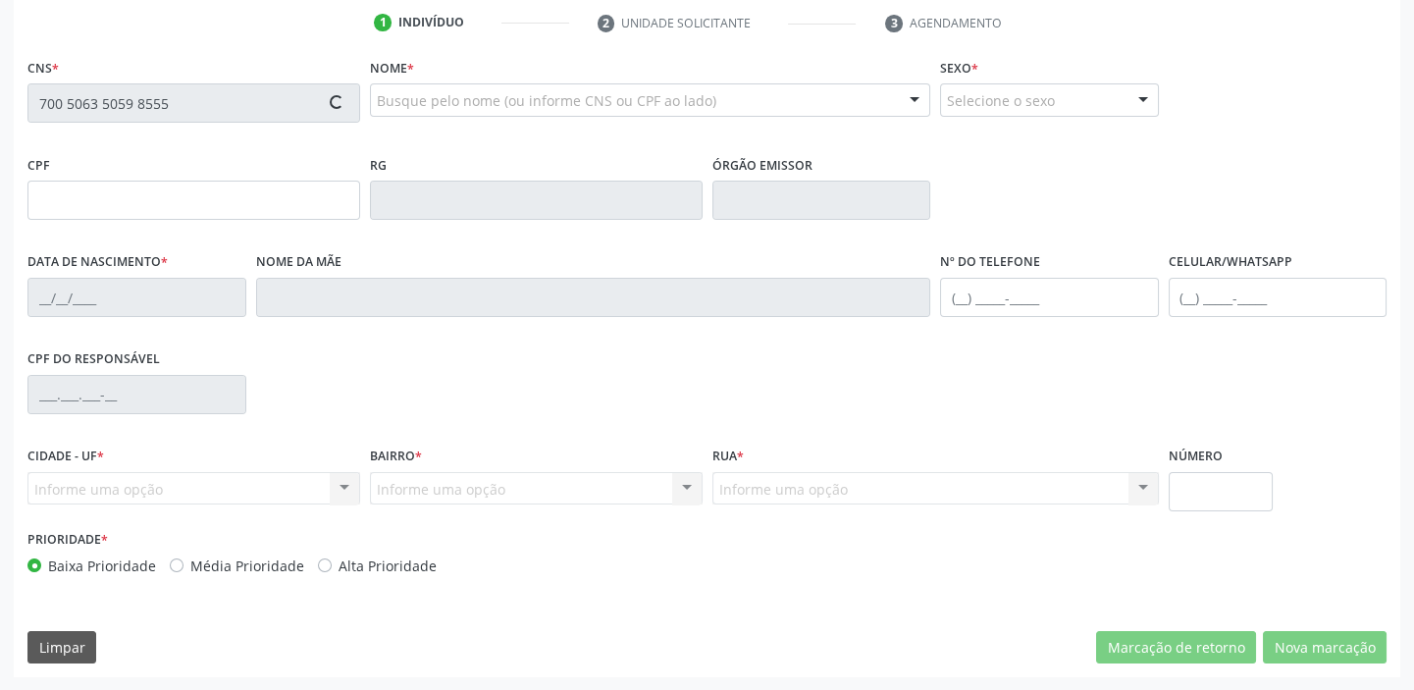
type input "138.450.704-39"
type input "02/06/2016"
type input "Cleide do Nascimento Ferreira"
type input "(87) 98162-2296"
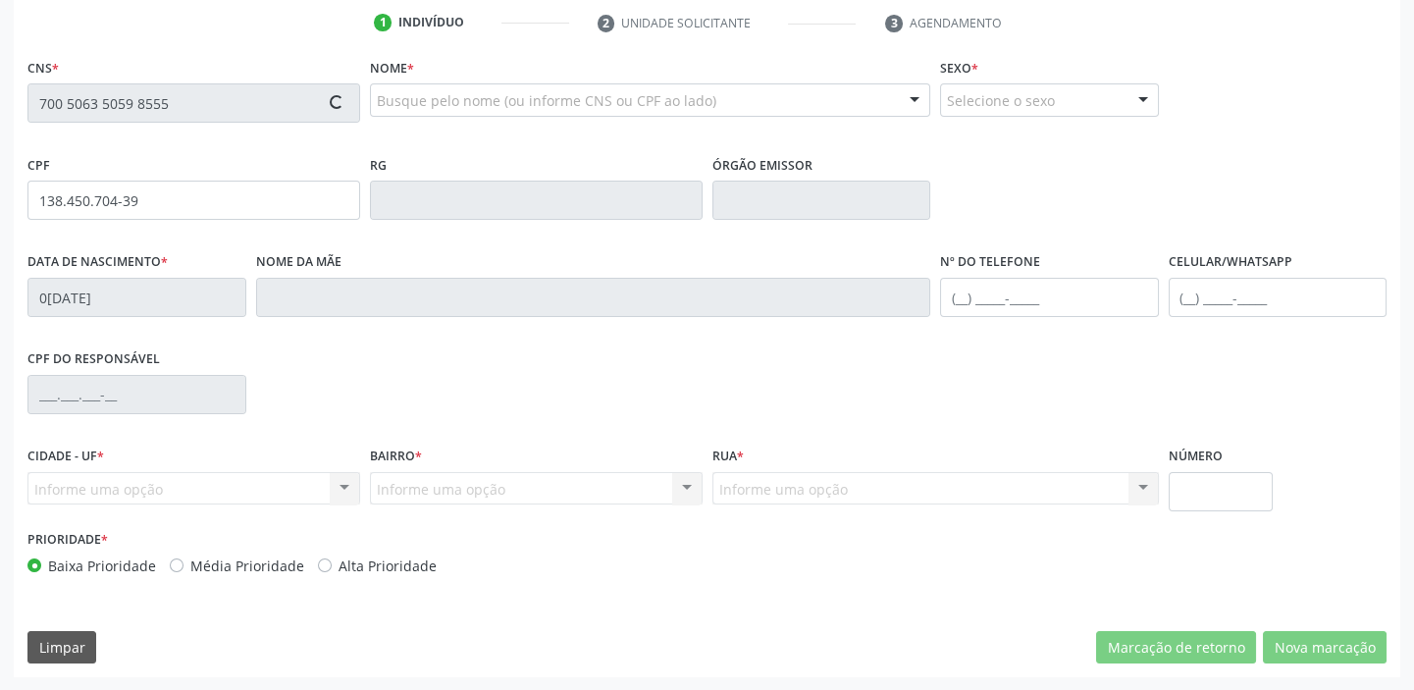
type input "S/N"
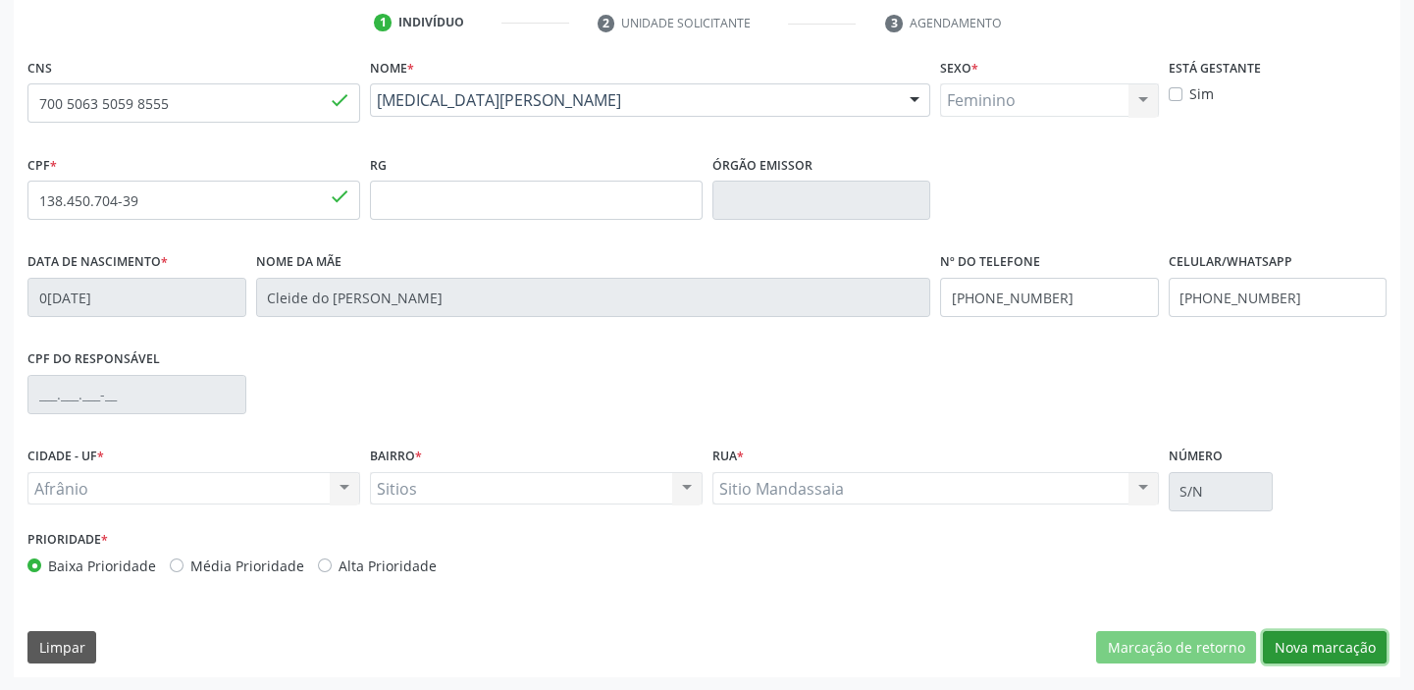
click at [1305, 652] on button "Nova marcação" at bounding box center [1325, 647] width 124 height 33
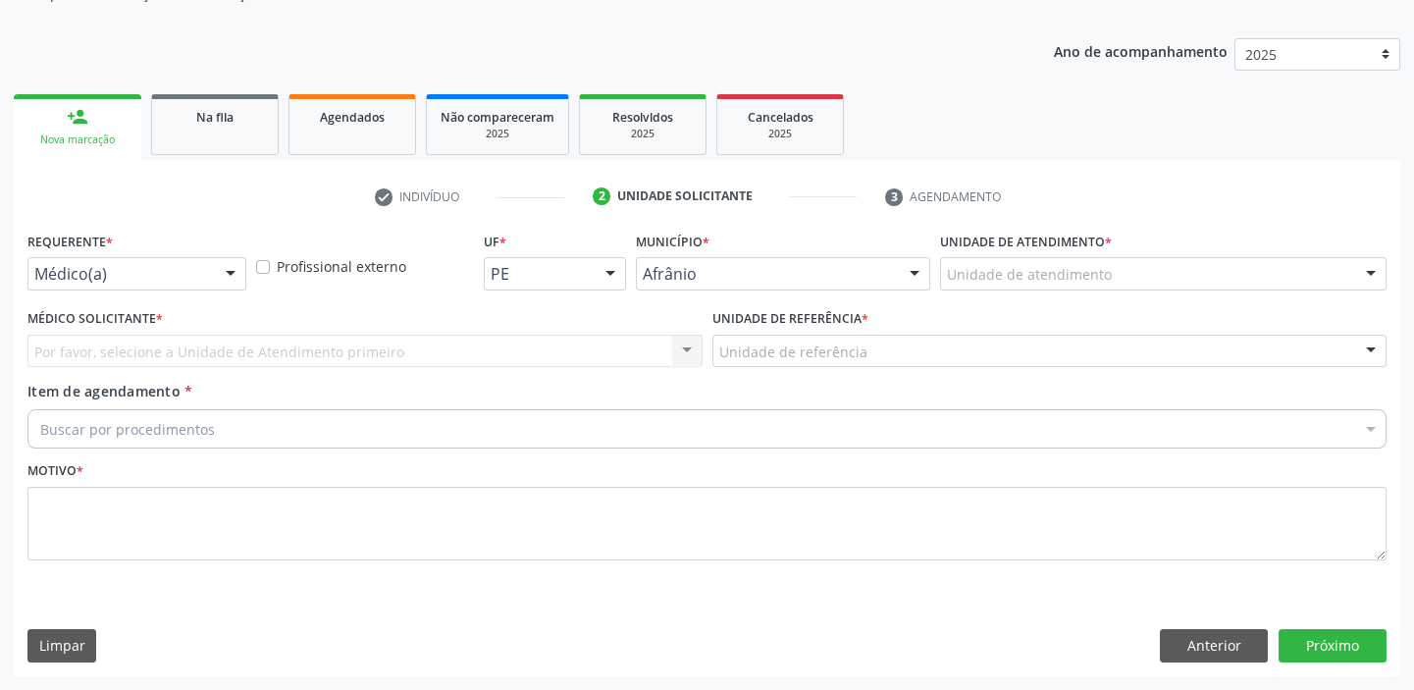
scroll to position [197, 0]
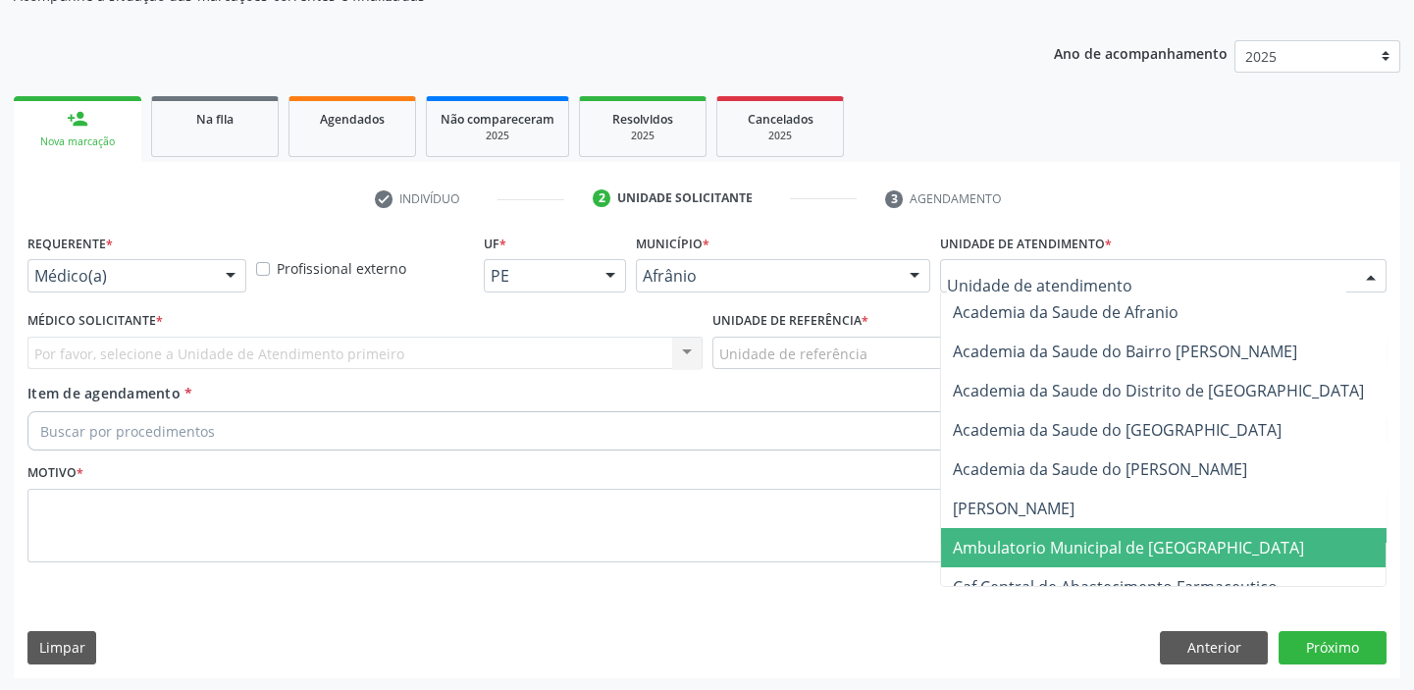
click at [1000, 532] on span "Ambulatorio Municipal de [GEOGRAPHIC_DATA]" at bounding box center [1180, 547] width 479 height 39
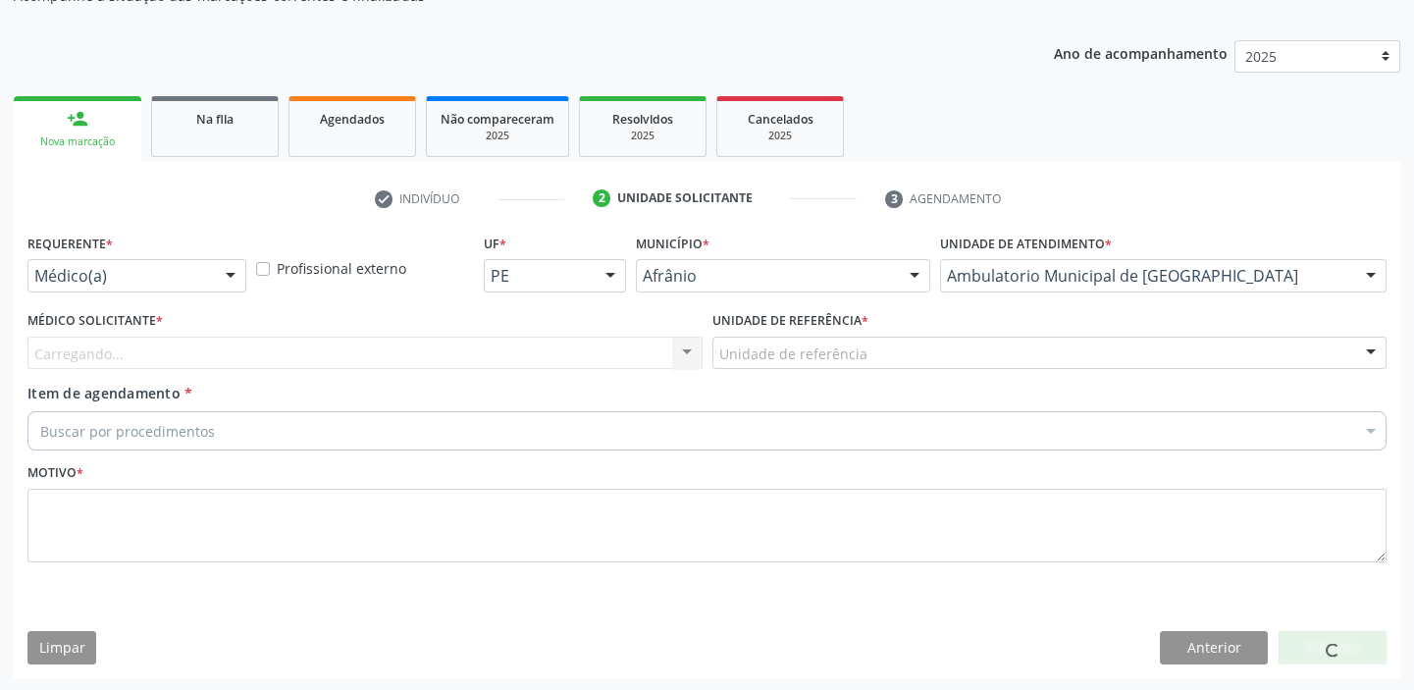
drag, startPoint x: 813, startPoint y: 354, endPoint x: 777, endPoint y: 421, distance: 75.5
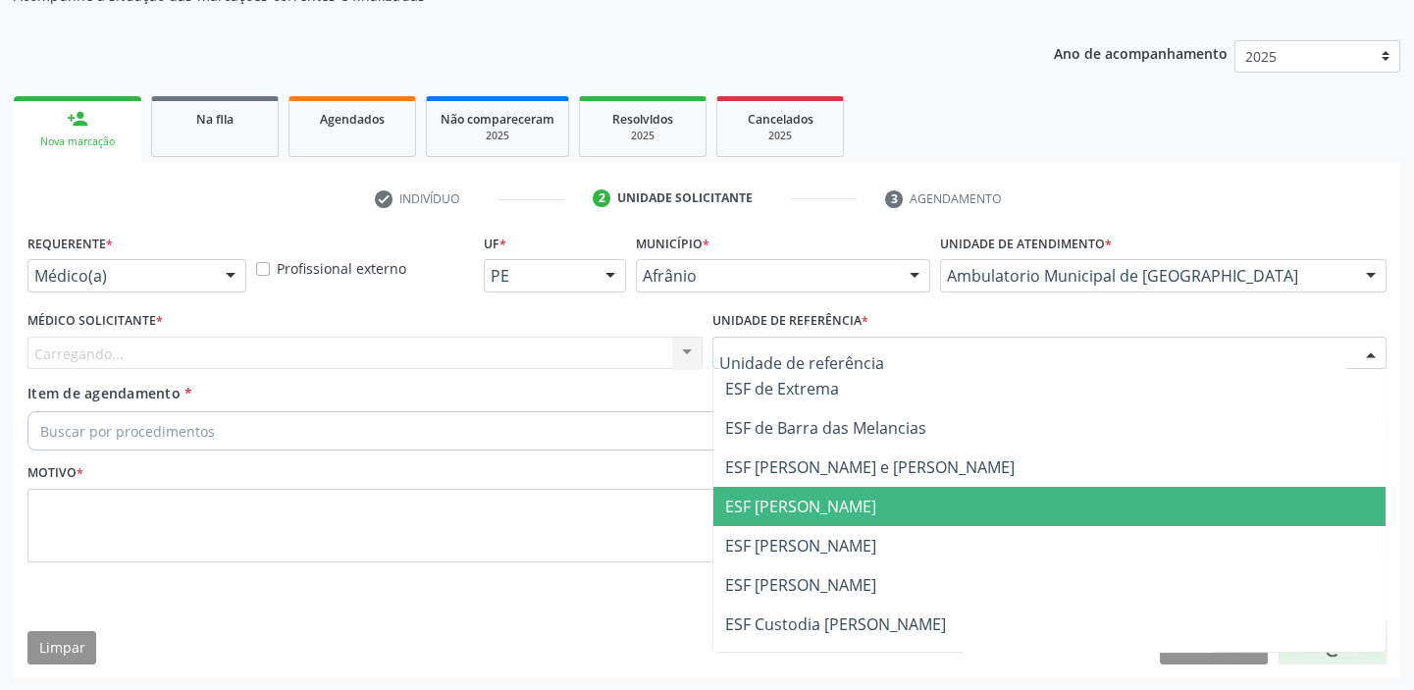
click at [760, 518] on span "ESF [PERSON_NAME]" at bounding box center [1050, 506] width 673 height 39
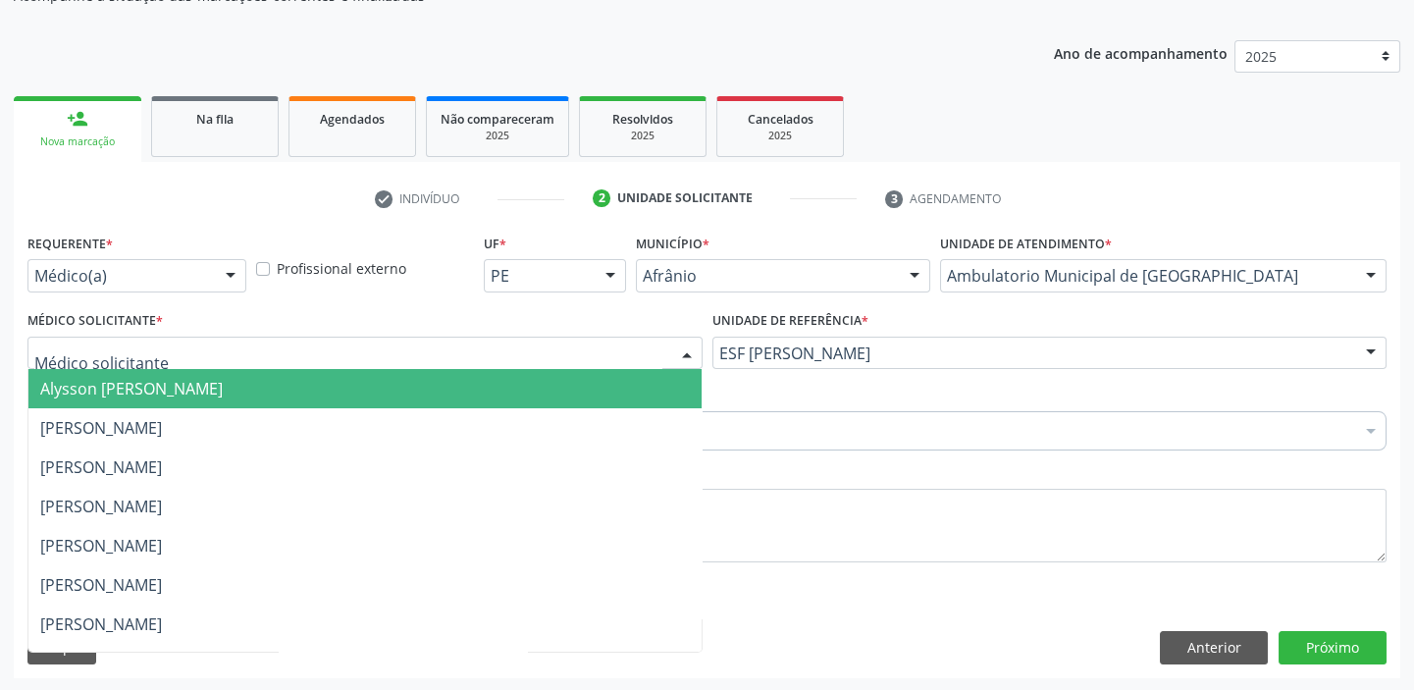
drag, startPoint x: 62, startPoint y: 393, endPoint x: 70, endPoint y: 414, distance: 23.0
click at [63, 394] on span "Alysson [PERSON_NAME]" at bounding box center [131, 389] width 183 height 22
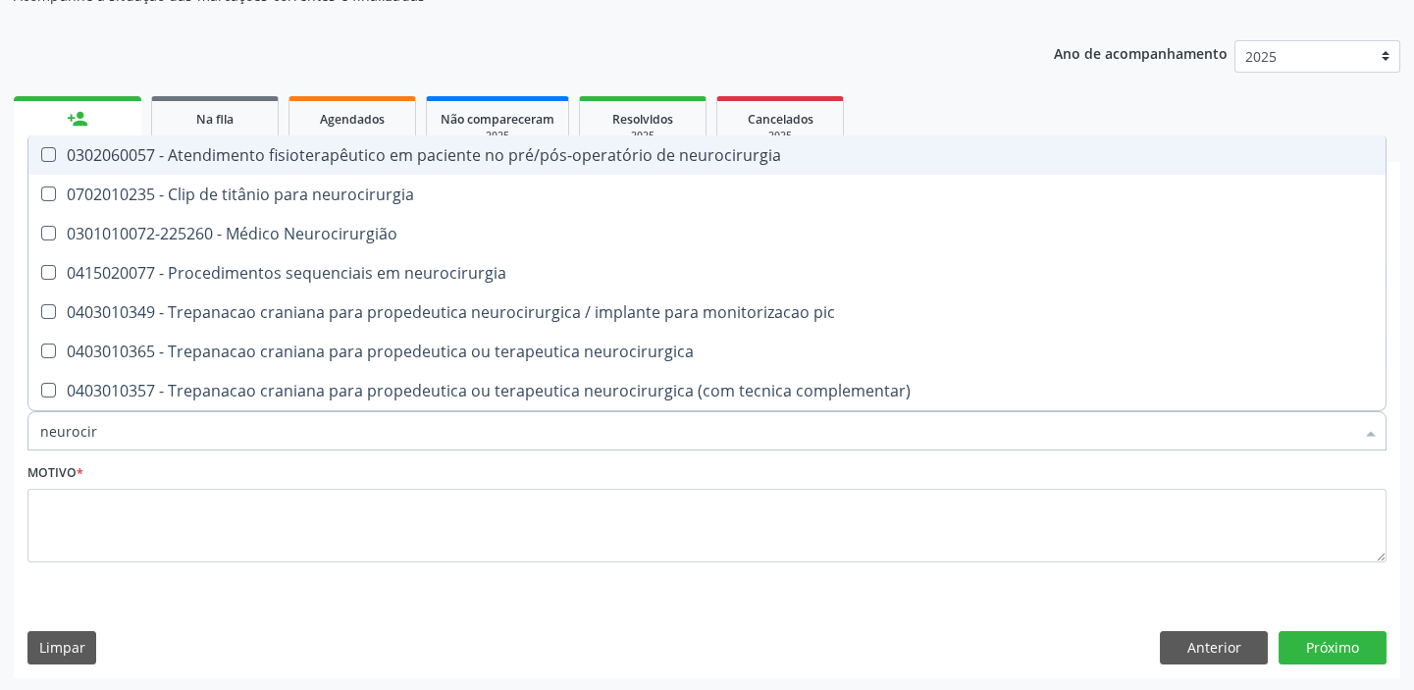
type input "neurociru"
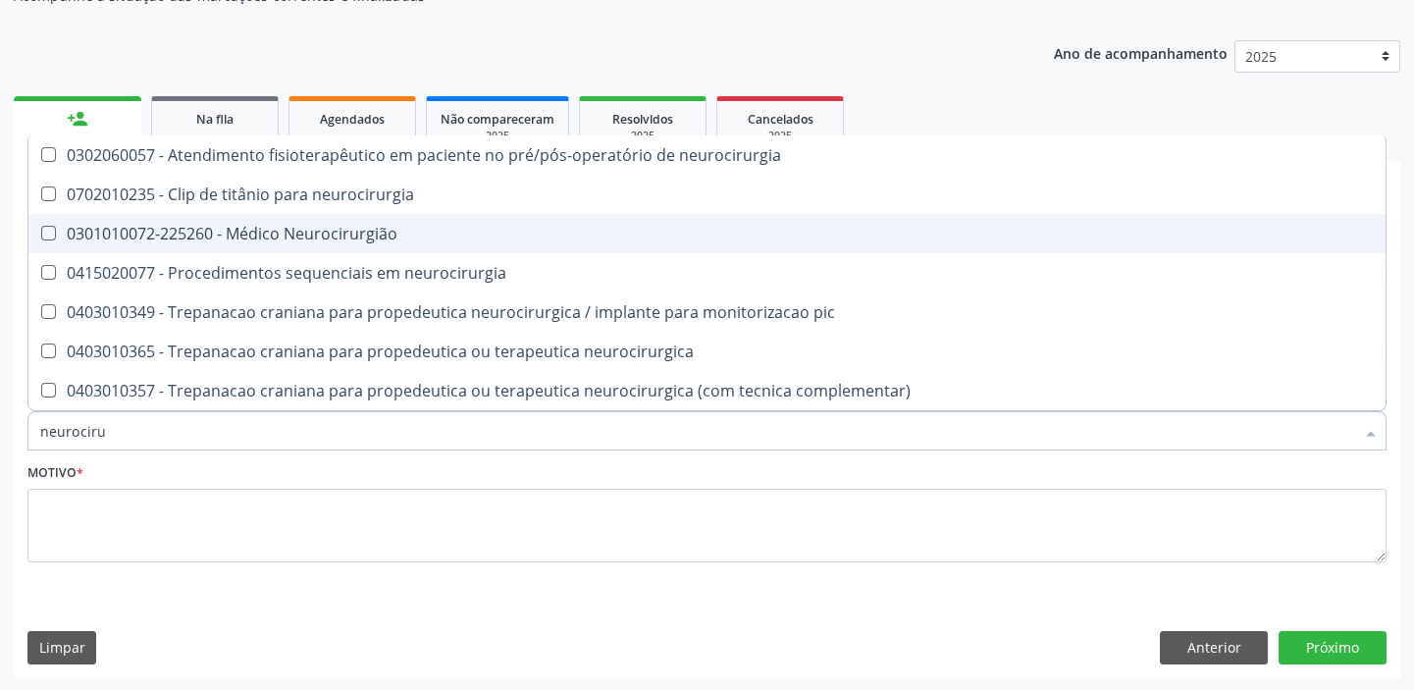
drag, startPoint x: 137, startPoint y: 234, endPoint x: 131, endPoint y: 261, distance: 28.3
click at [136, 235] on div "0301010072-225260 - Médico Neurocirurgião" at bounding box center [707, 234] width 1334 height 16
checkbox Neurocirurgião "true"
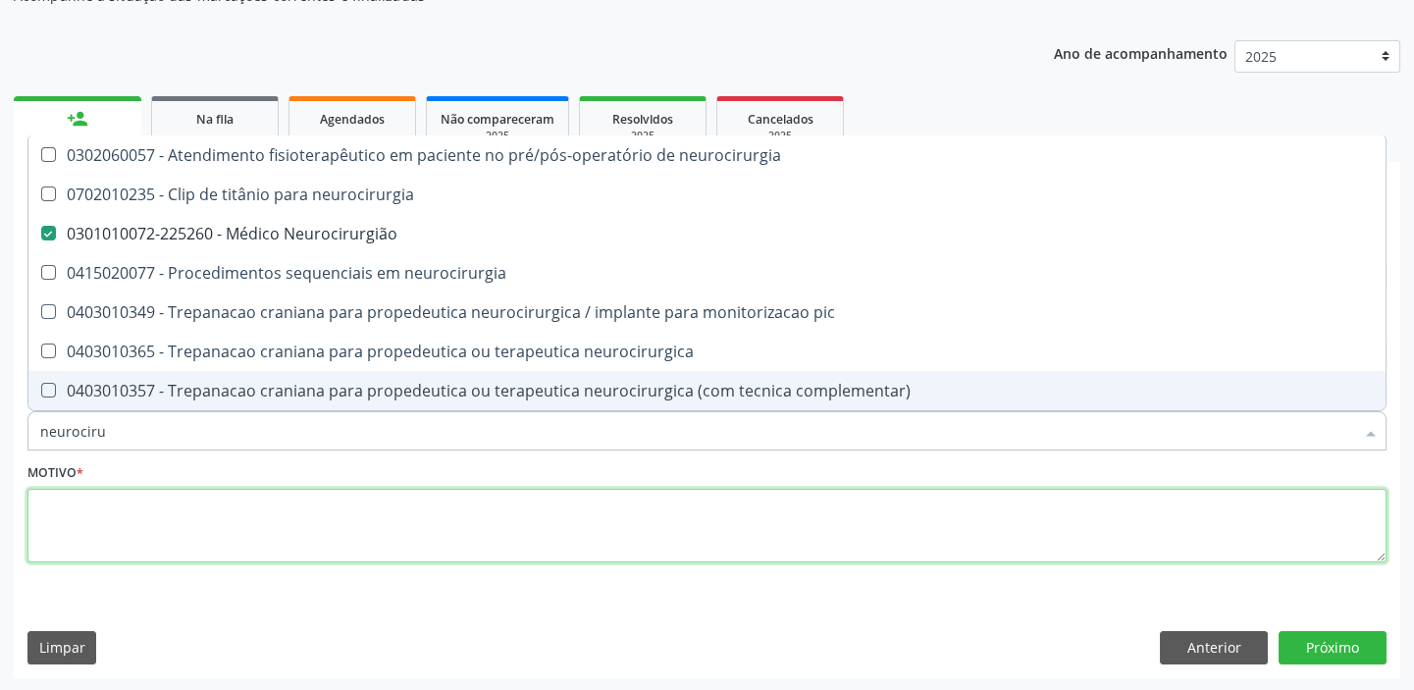
click at [102, 506] on textarea at bounding box center [706, 526] width 1359 height 75
checkbox neurocirurgia "true"
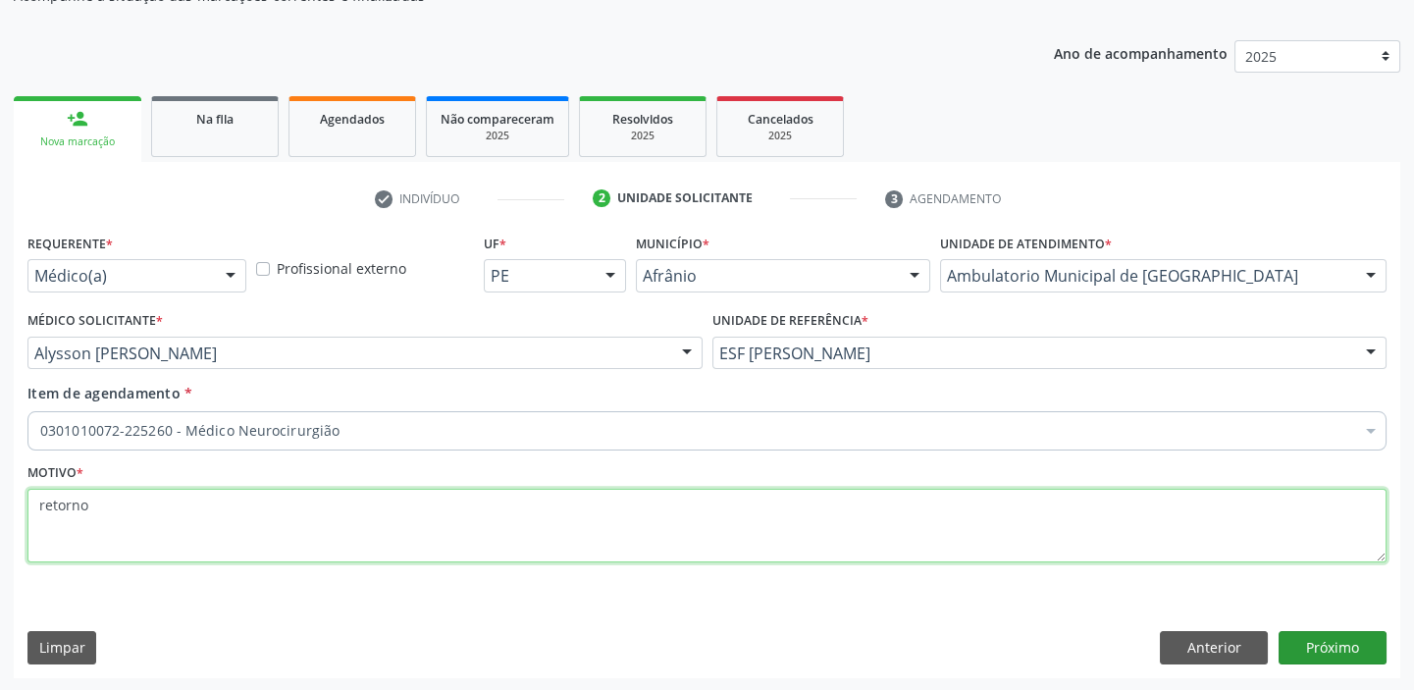
type textarea "retorno"
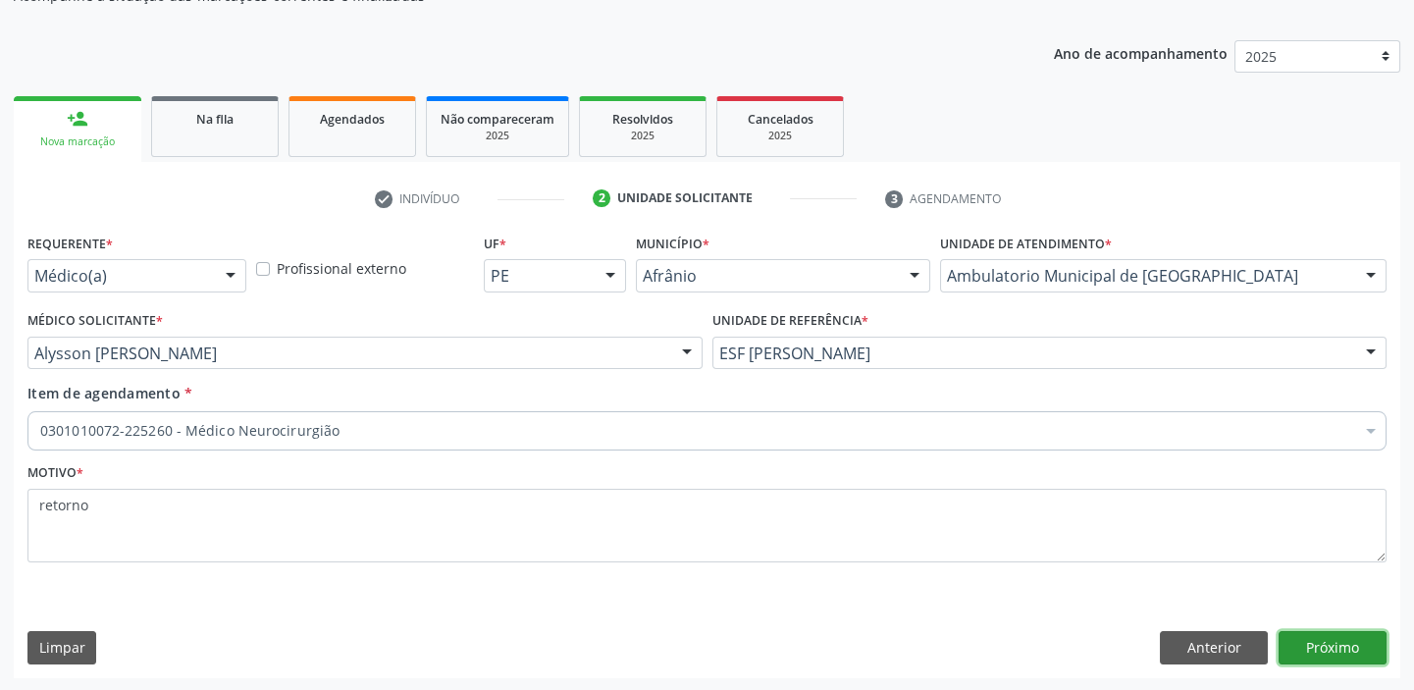
click at [1316, 650] on button "Próximo" at bounding box center [1333, 647] width 108 height 33
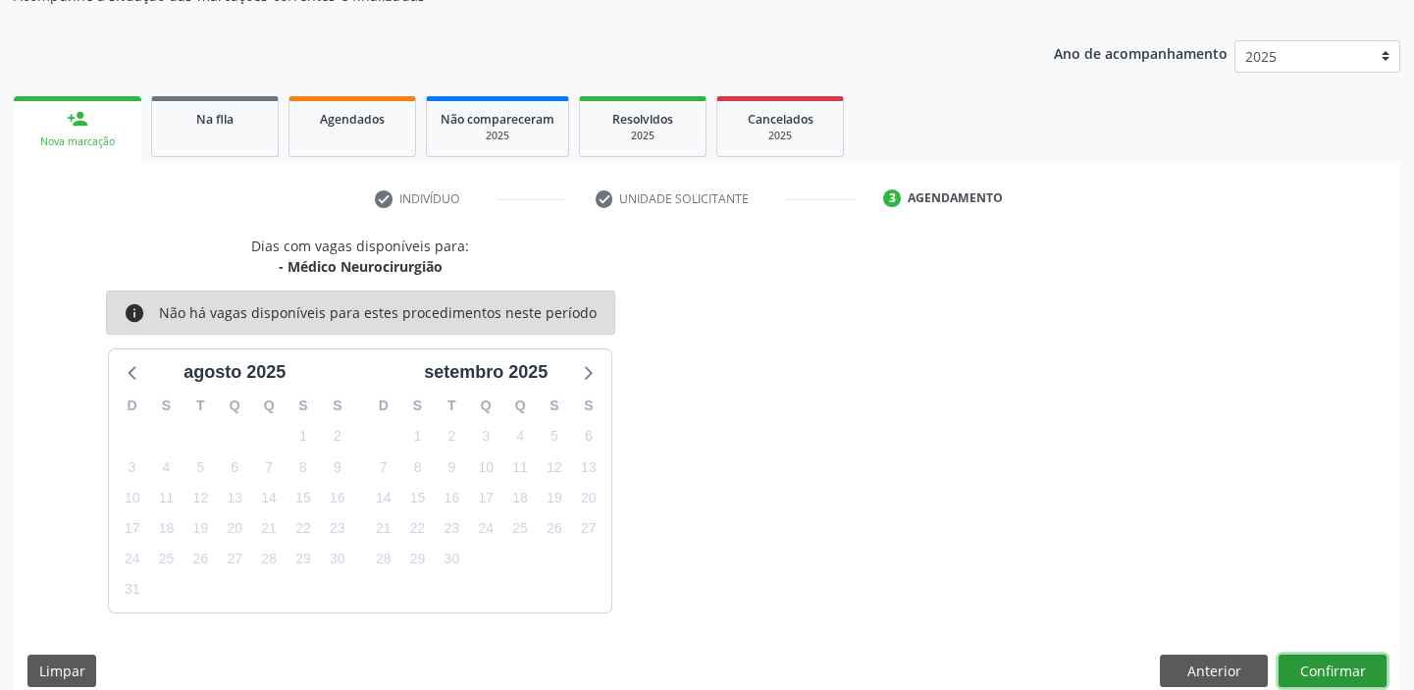
click at [1335, 683] on button "Confirmar" at bounding box center [1333, 671] width 108 height 33
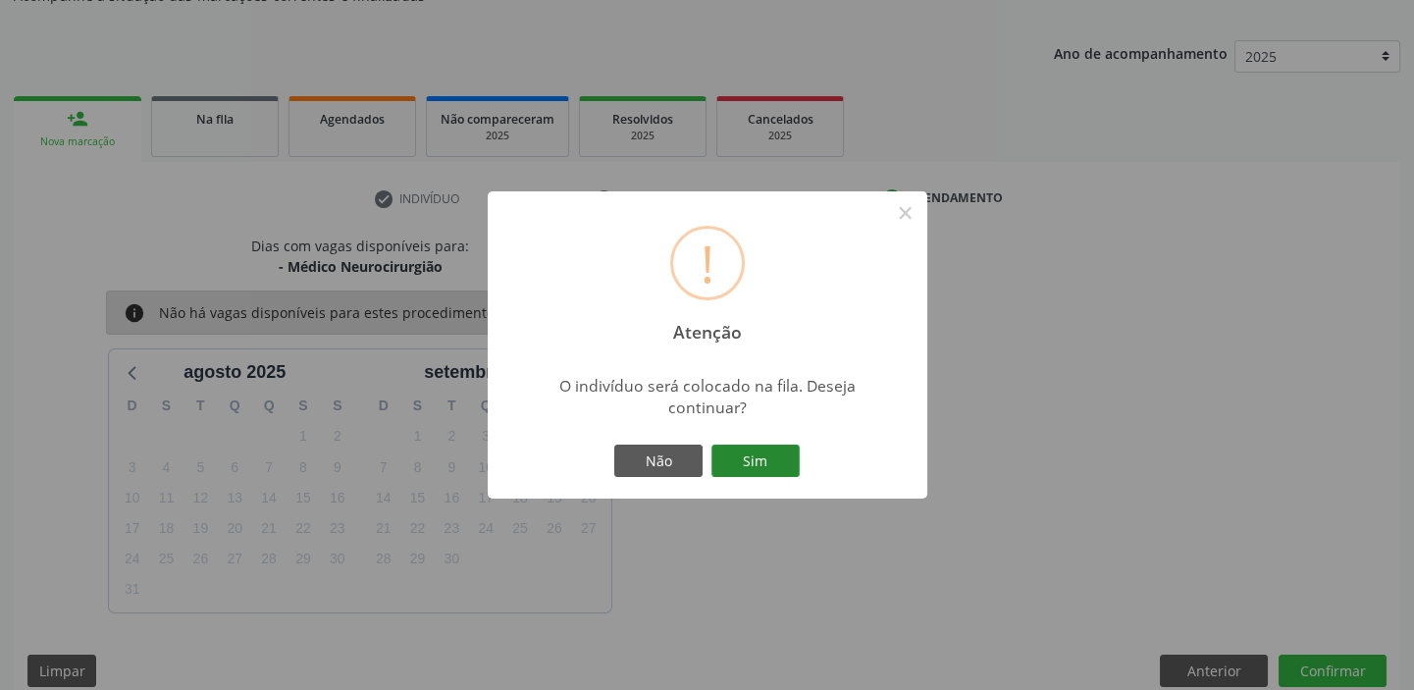
click at [764, 457] on button "Sim" at bounding box center [756, 461] width 88 height 33
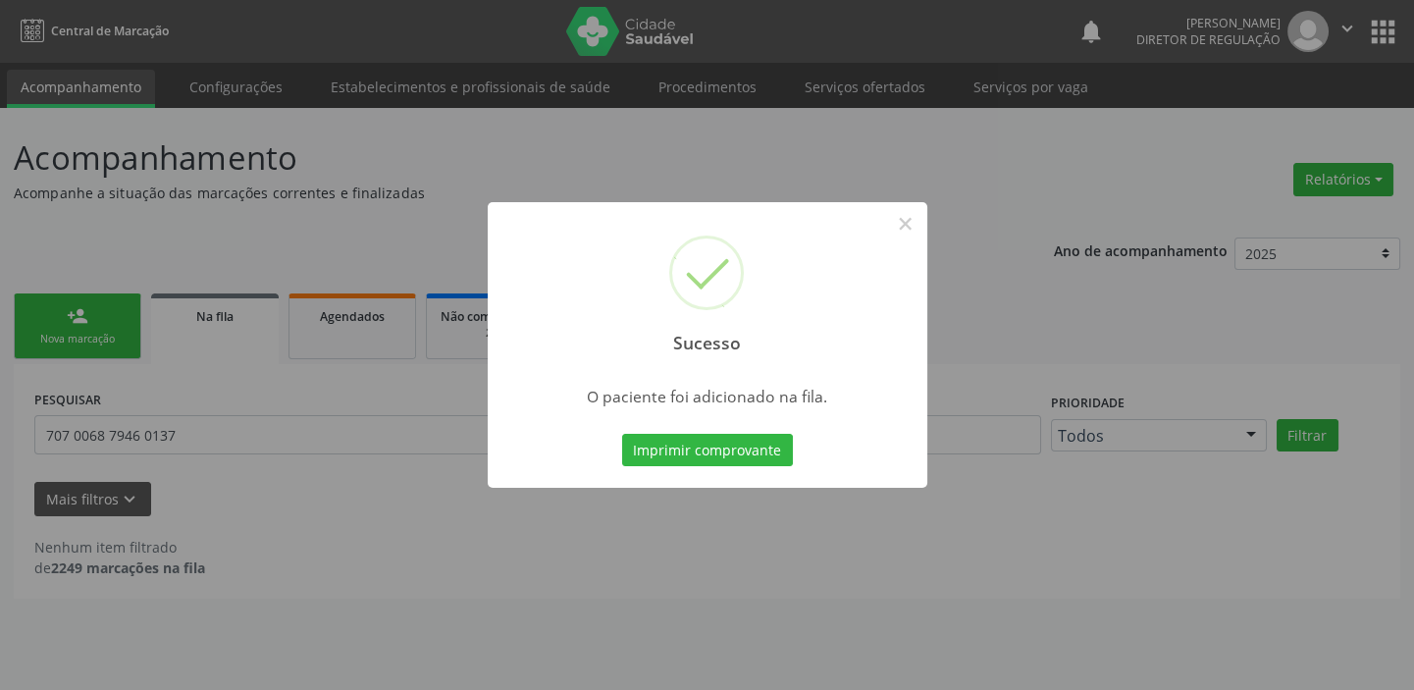
scroll to position [0, 0]
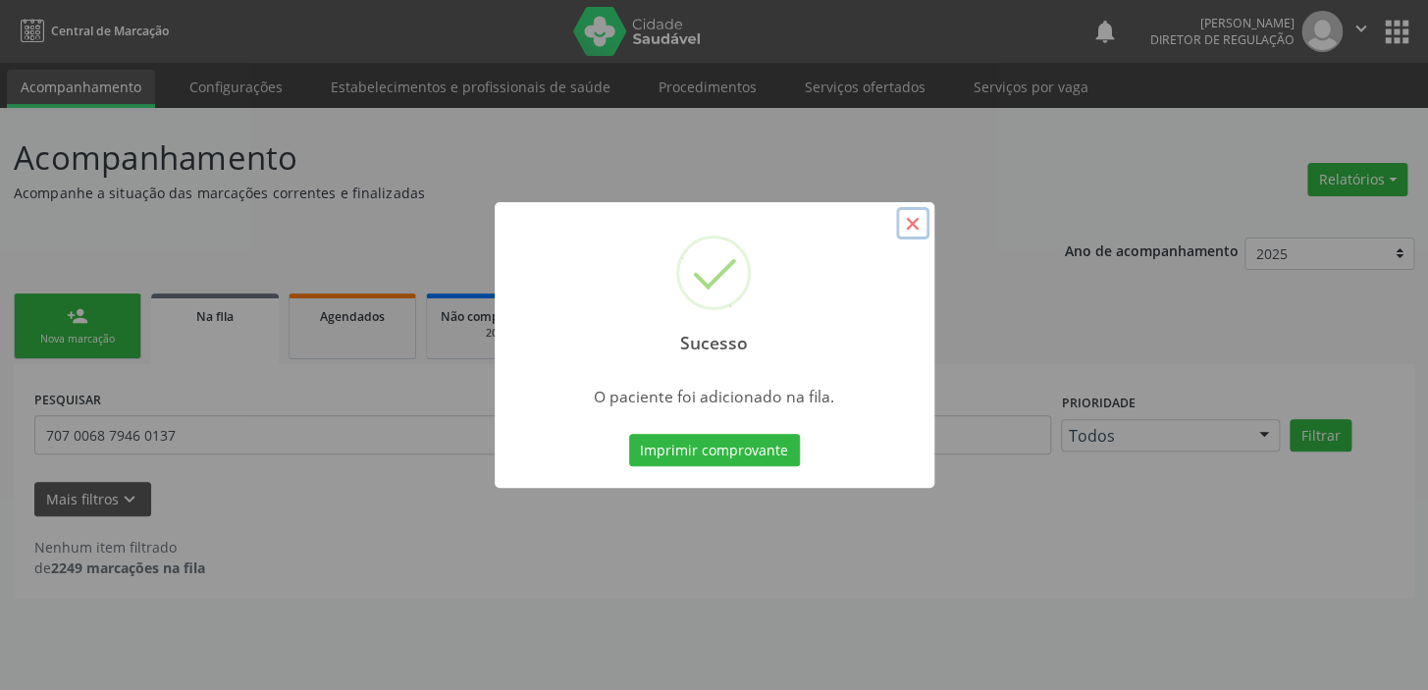
click at [912, 221] on button "×" at bounding box center [912, 223] width 33 height 33
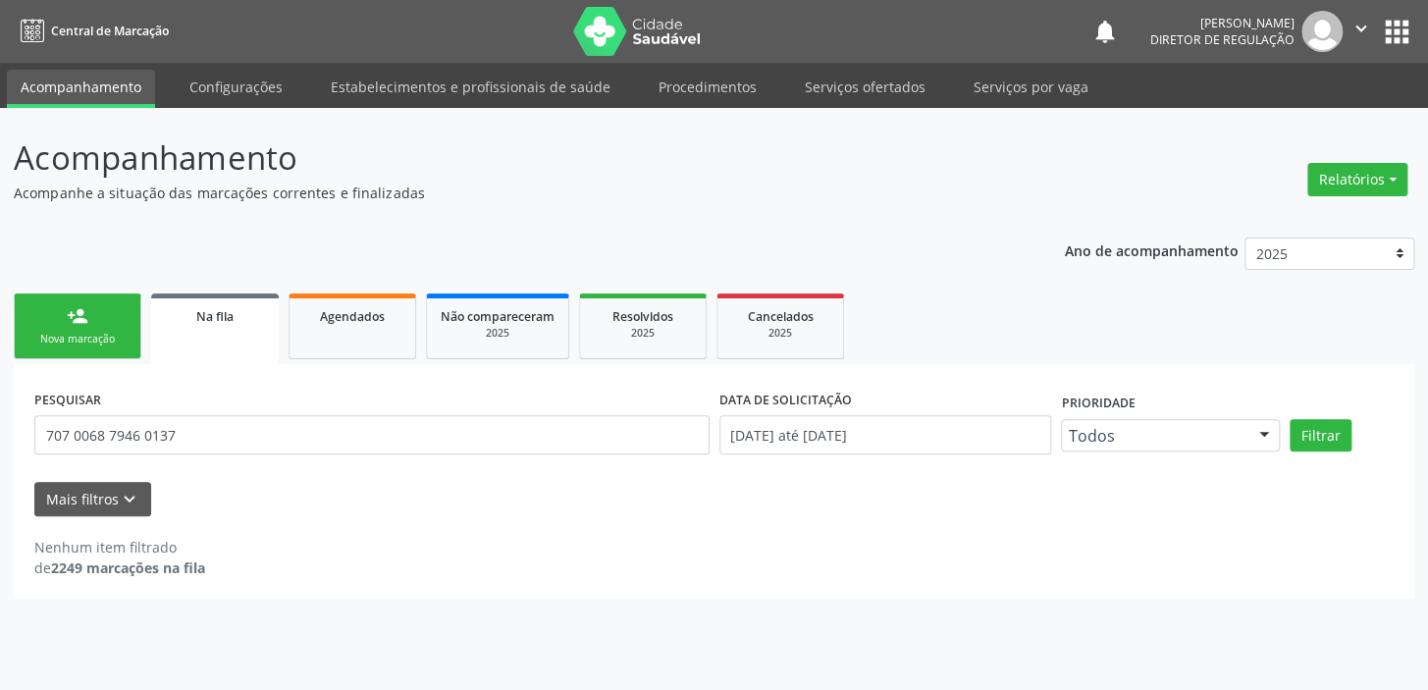
click at [123, 326] on link "person_add Nova marcação" at bounding box center [78, 326] width 128 height 66
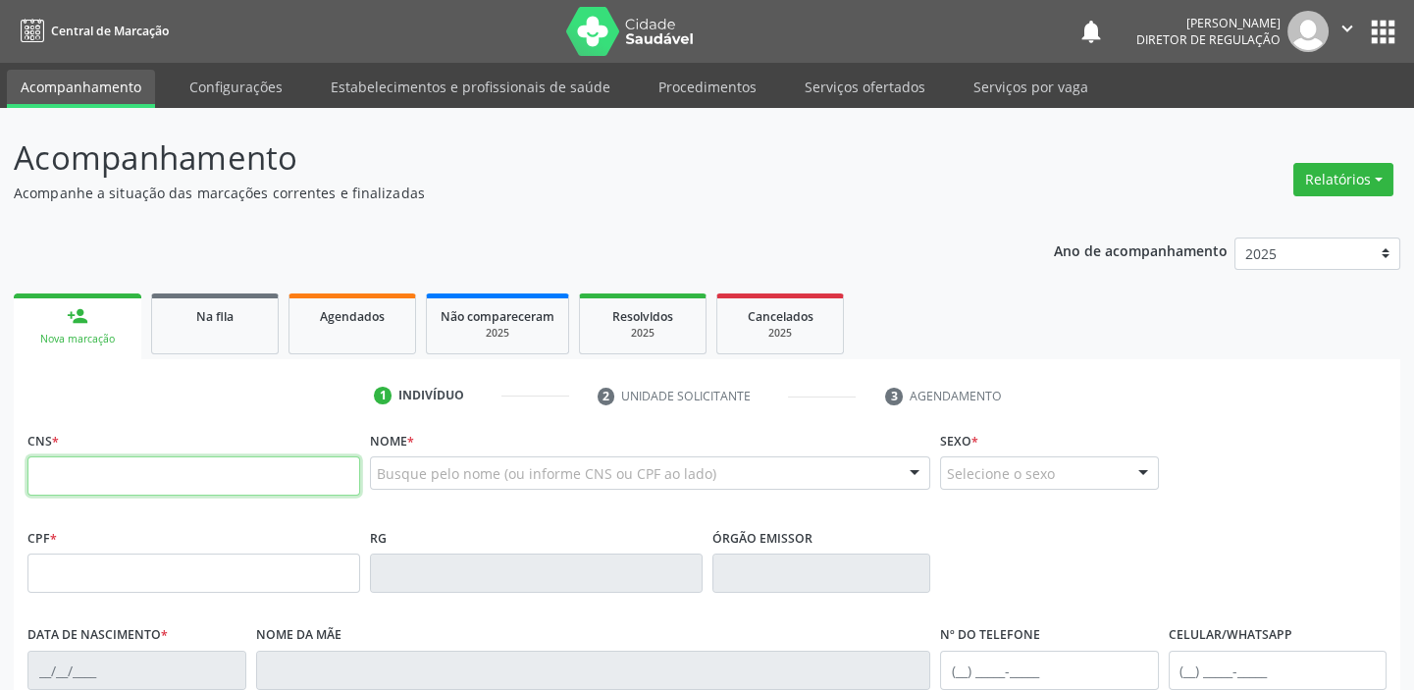
click at [216, 471] on input "text" at bounding box center [193, 475] width 333 height 39
type input "709 8090 3131 7897"
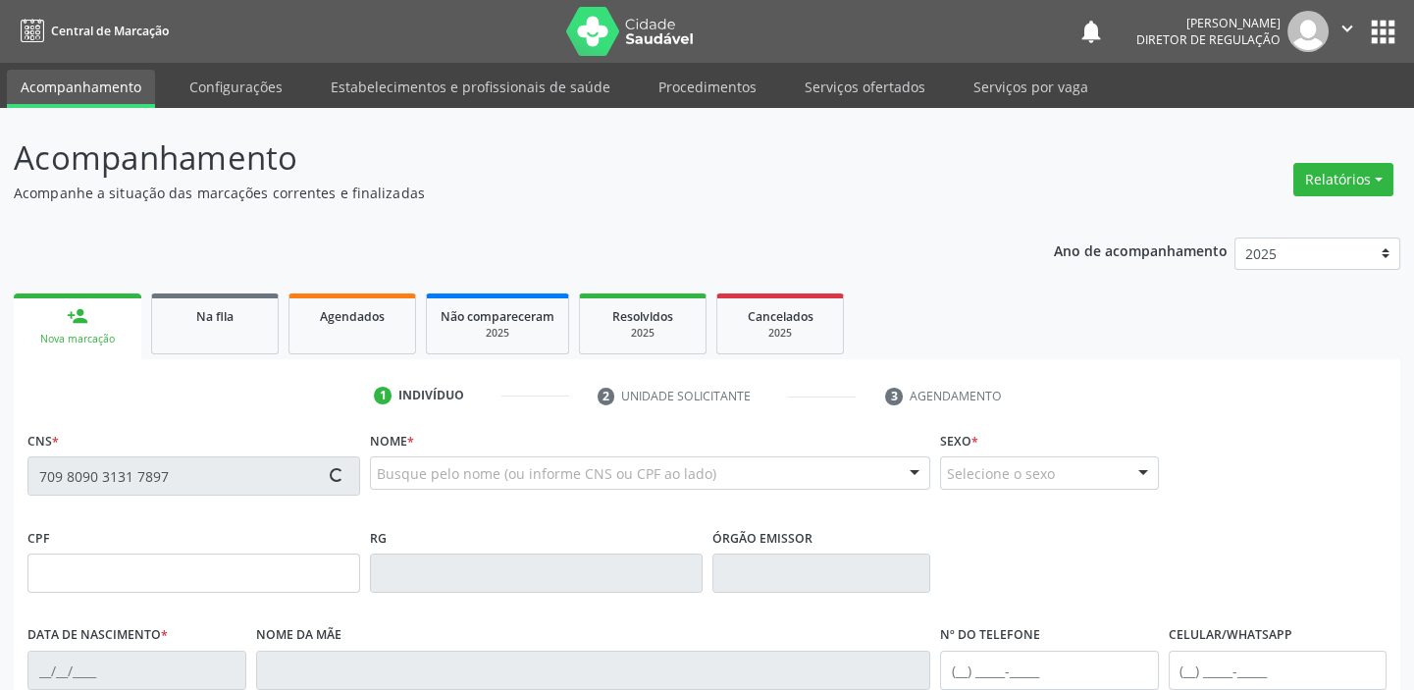
type input "08/05/2025"
type input "Sebastiana Macedo"
type input "(87) 99121-2812"
type input "S/N"
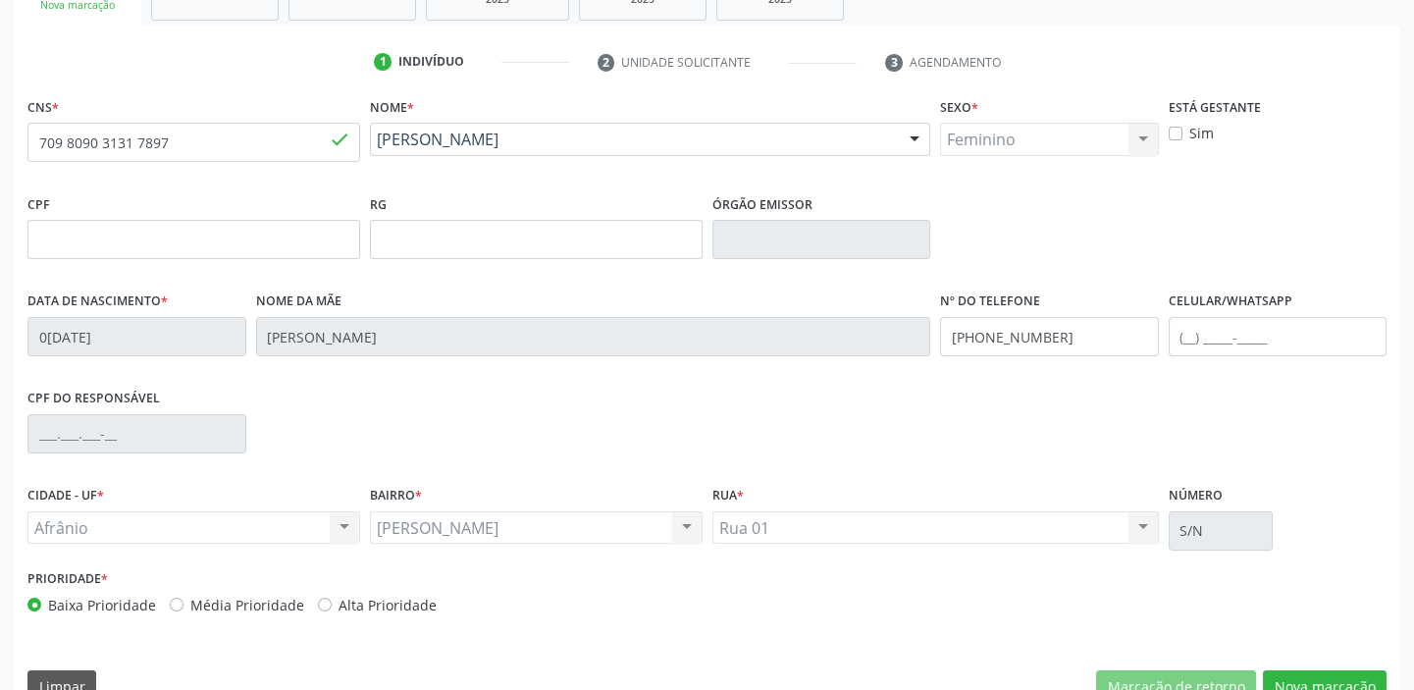
scroll to position [373, 0]
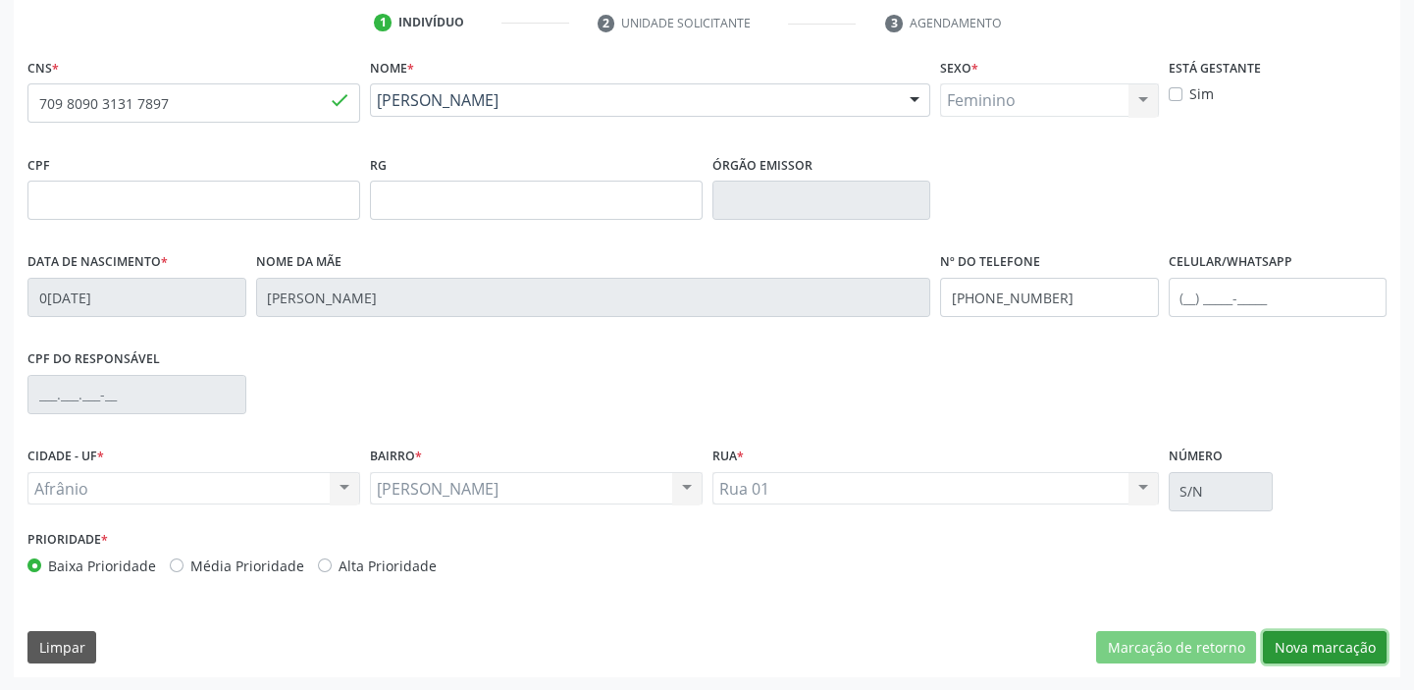
click at [1335, 639] on button "Nova marcação" at bounding box center [1325, 647] width 124 height 33
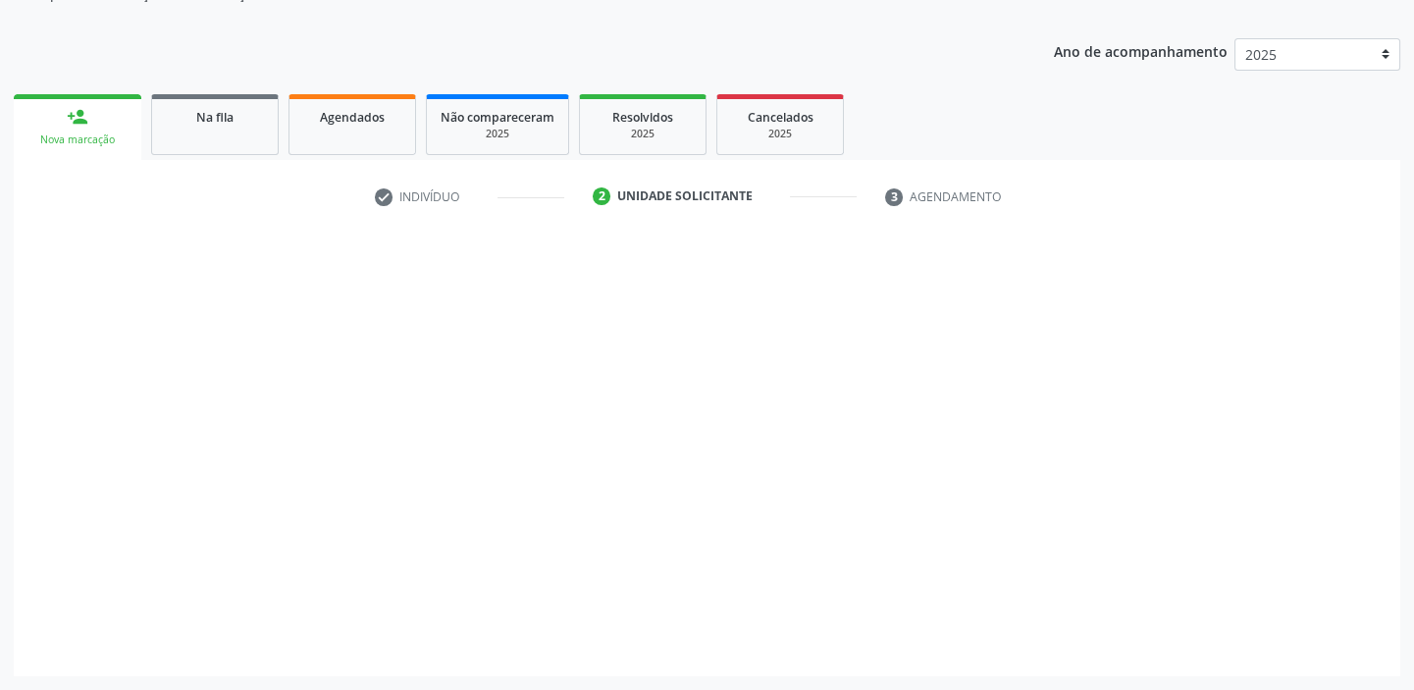
scroll to position [197, 0]
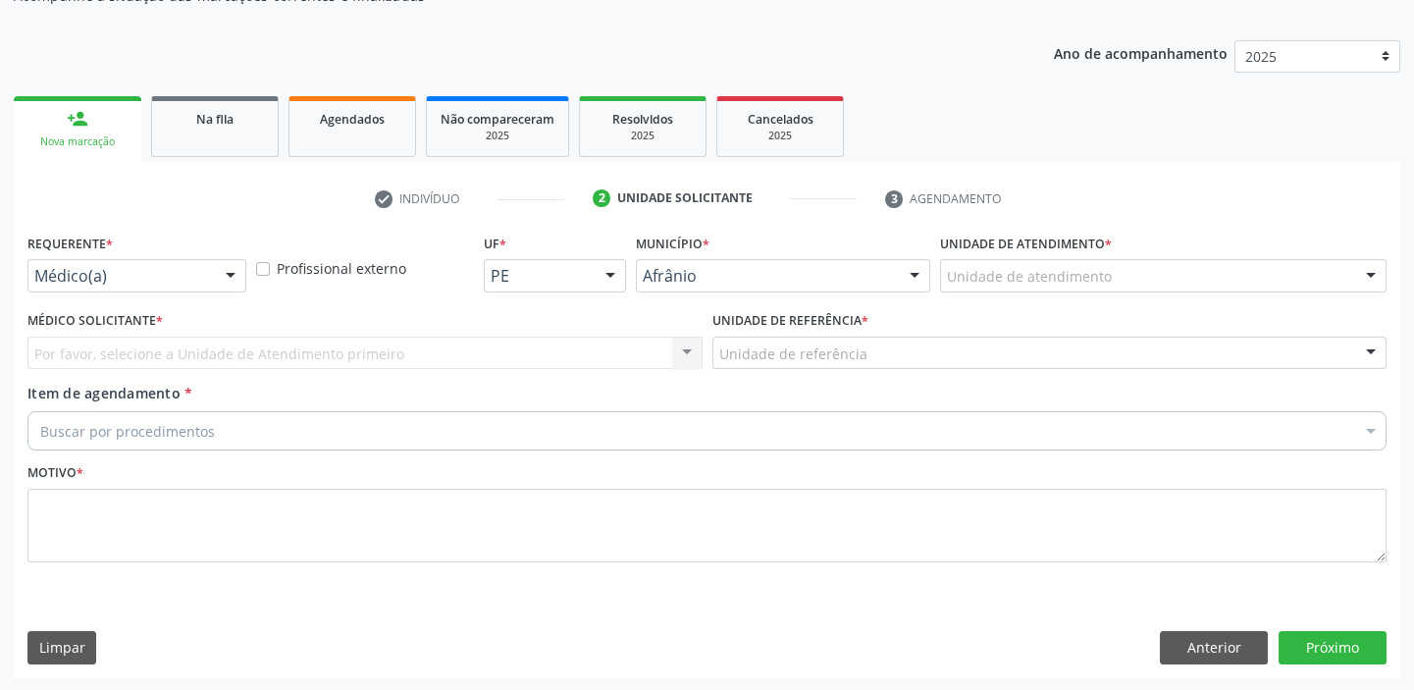
drag, startPoint x: 1007, startPoint y: 272, endPoint x: 1031, endPoint y: 386, distance: 116.3
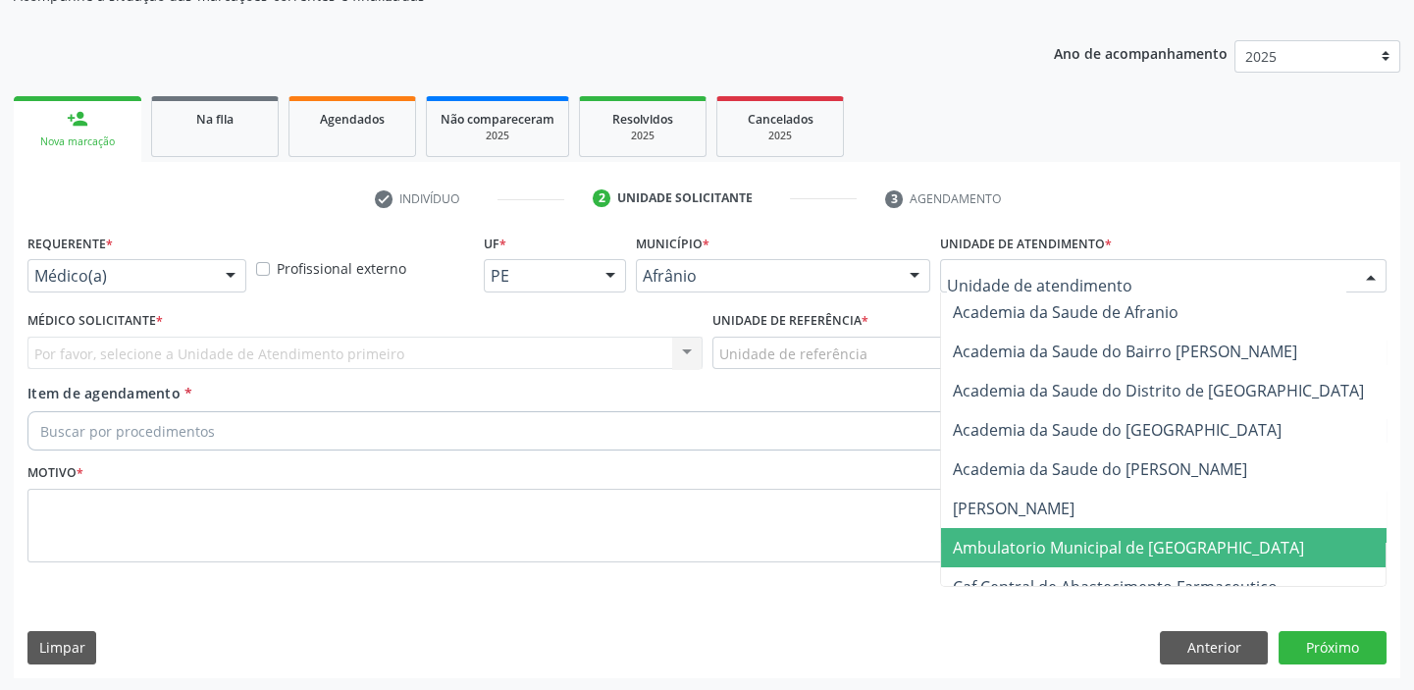
drag, startPoint x: 1041, startPoint y: 533, endPoint x: 857, endPoint y: 413, distance: 220.0
click at [1040, 529] on span "Ambulatorio Municipal de [GEOGRAPHIC_DATA]" at bounding box center [1180, 547] width 479 height 39
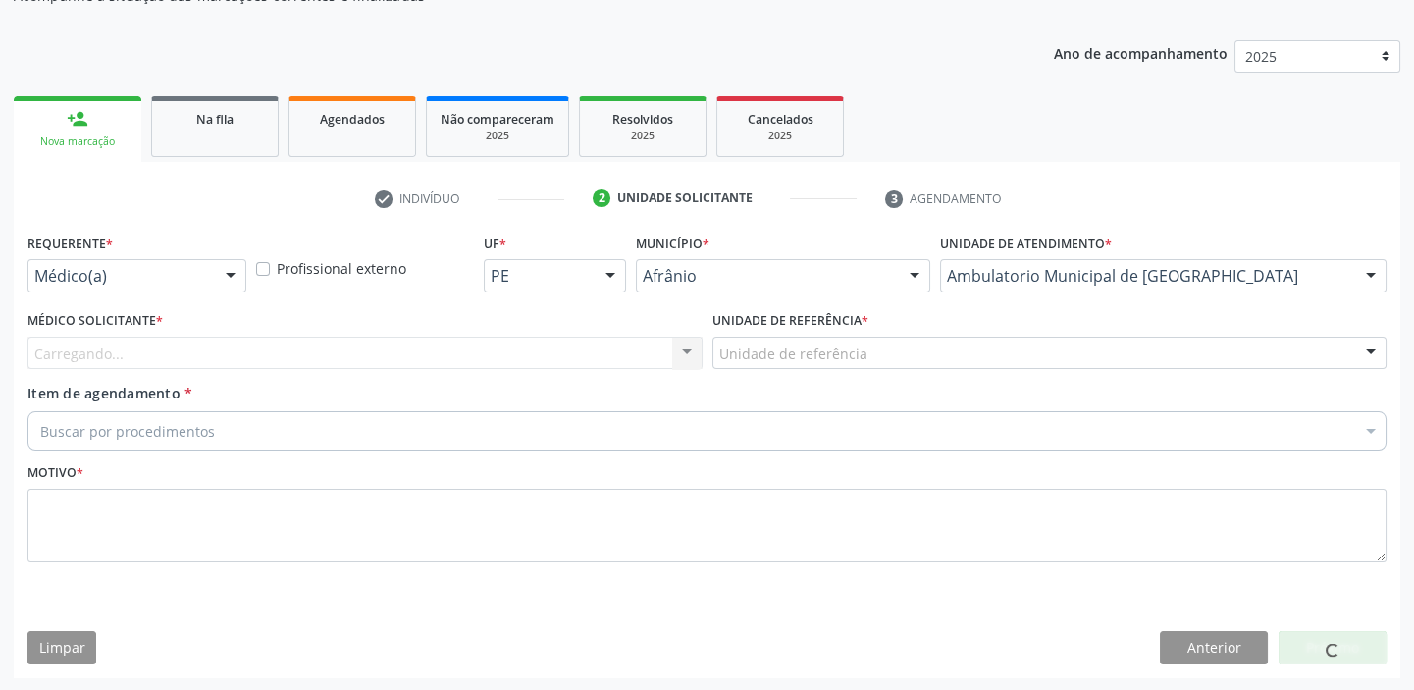
drag, startPoint x: 766, startPoint y: 334, endPoint x: 759, endPoint y: 407, distance: 73.9
click at [765, 334] on label "Unidade de referência *" at bounding box center [791, 321] width 156 height 30
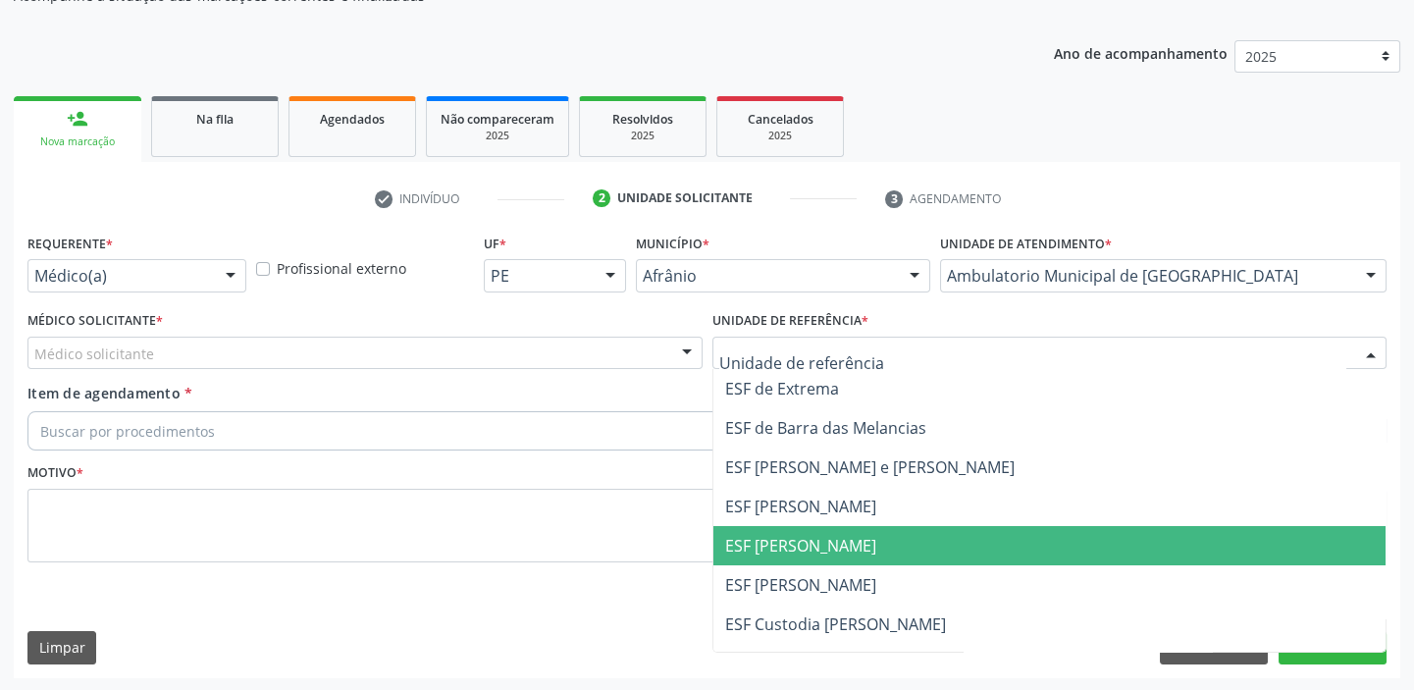
click at [775, 549] on span "ESF [PERSON_NAME]" at bounding box center [800, 546] width 151 height 22
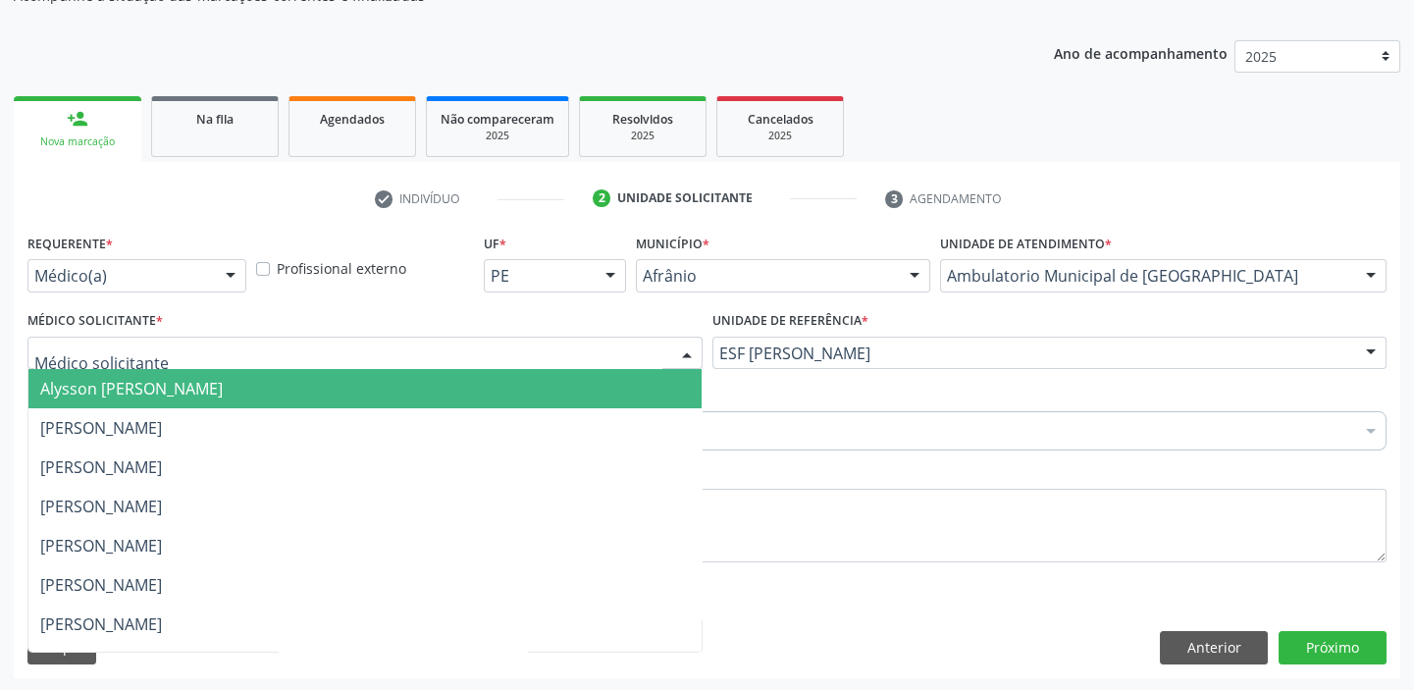
drag, startPoint x: 132, startPoint y: 382, endPoint x: 132, endPoint y: 411, distance: 29.4
click at [132, 383] on span "Alysson [PERSON_NAME]" at bounding box center [131, 389] width 183 height 22
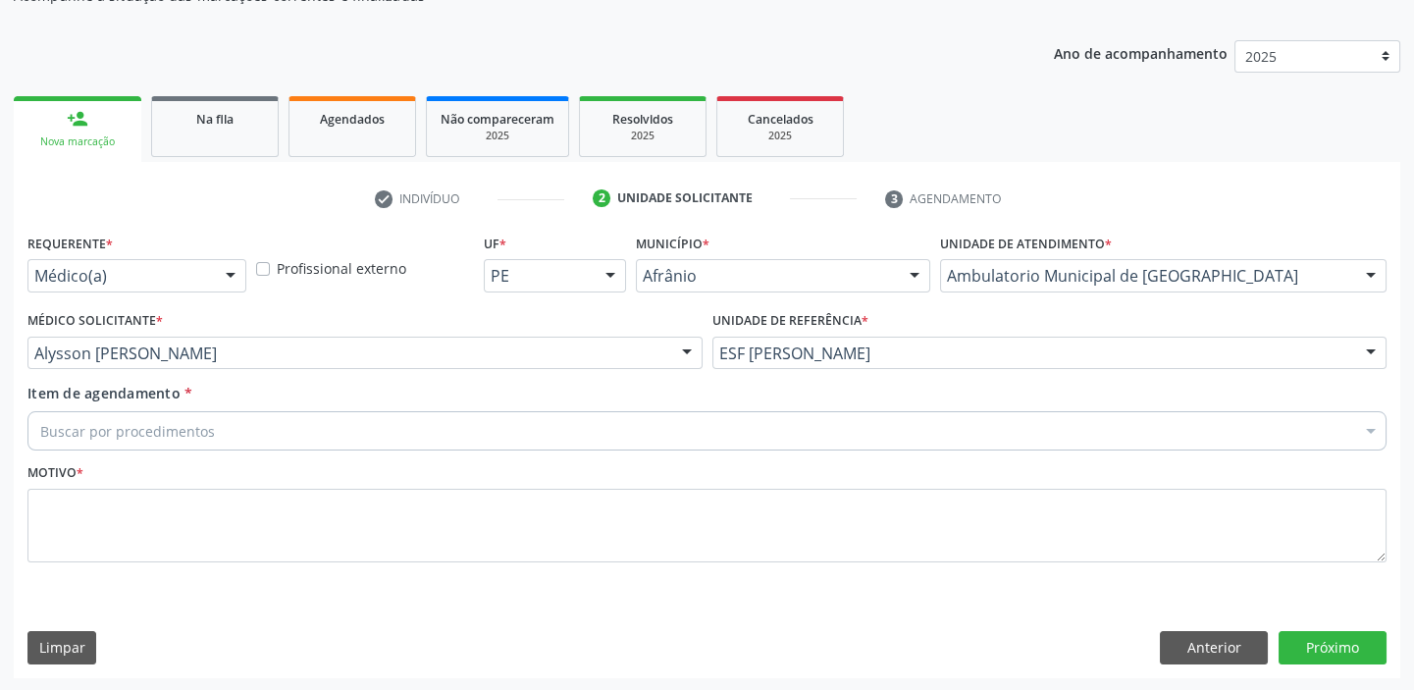
click at [132, 412] on div "Buscar por procedimentos" at bounding box center [706, 430] width 1359 height 39
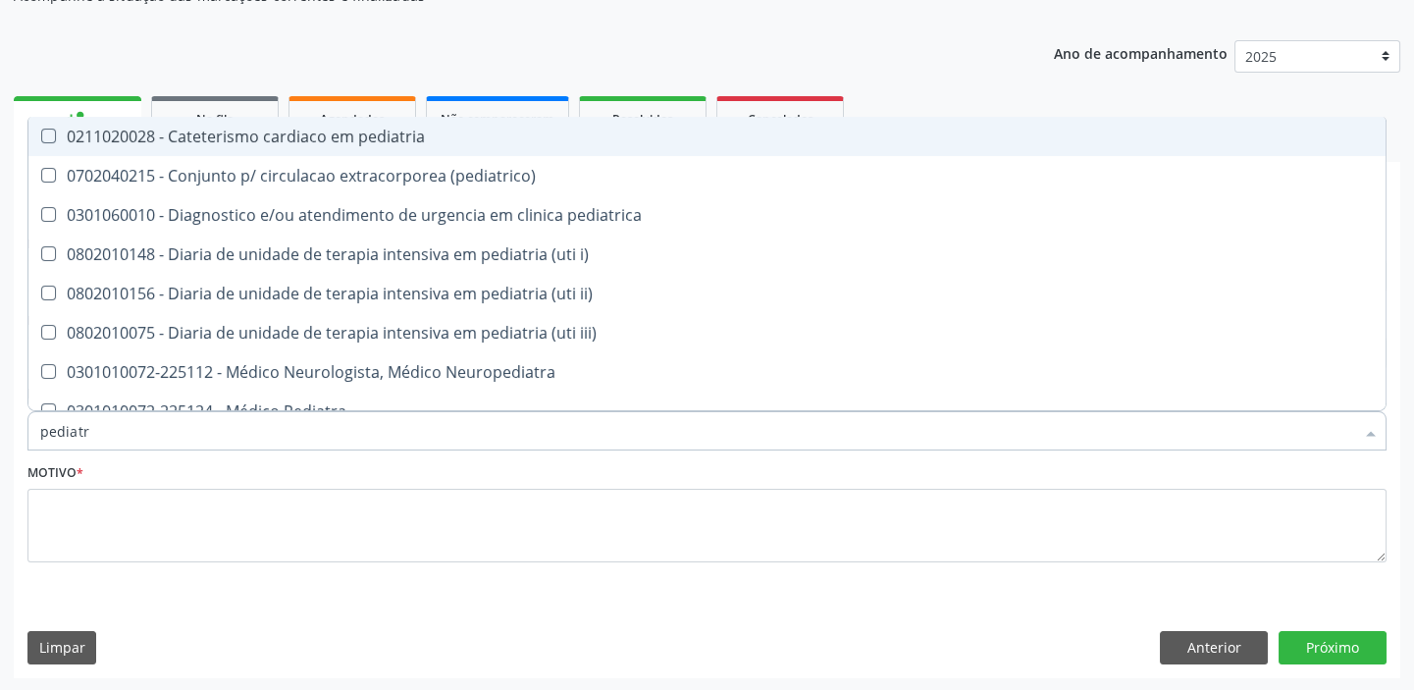
type input "pediatra"
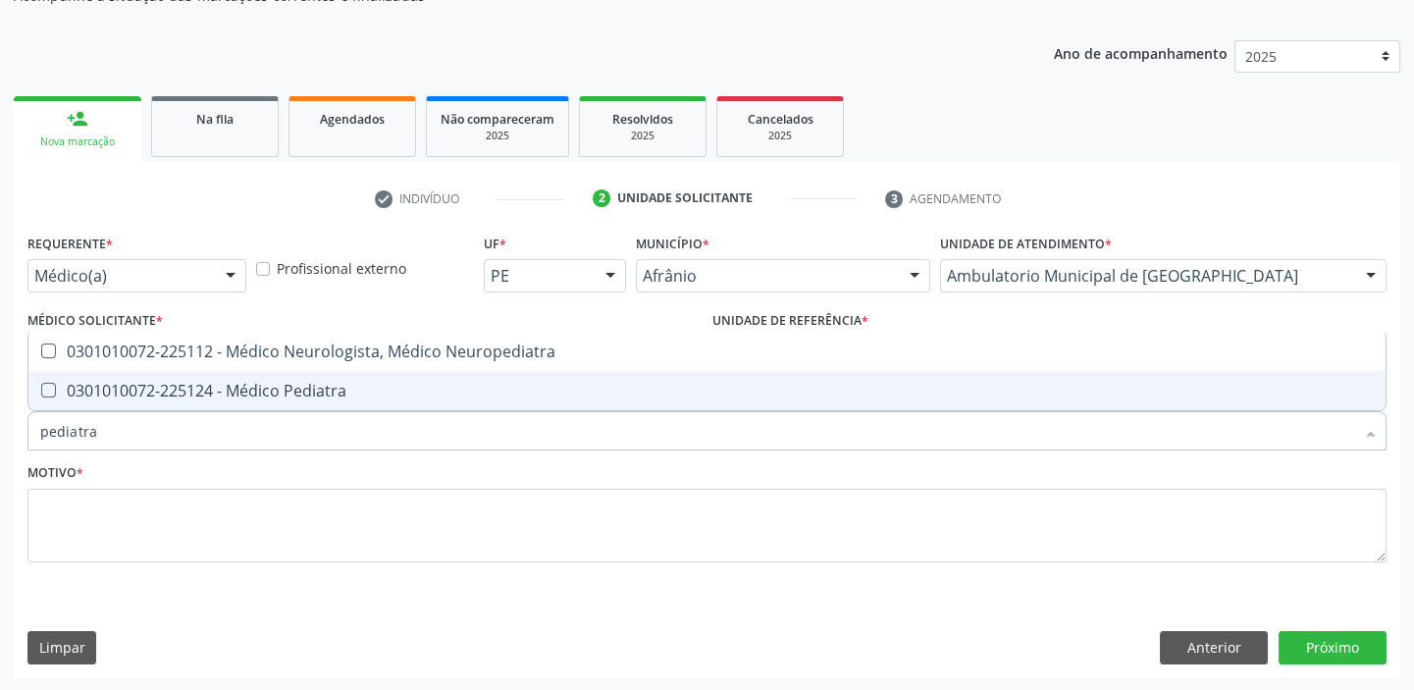
click at [126, 397] on div "0301010072-225124 - Médico Pediatra" at bounding box center [707, 391] width 1334 height 16
checkbox Pediatra "true"
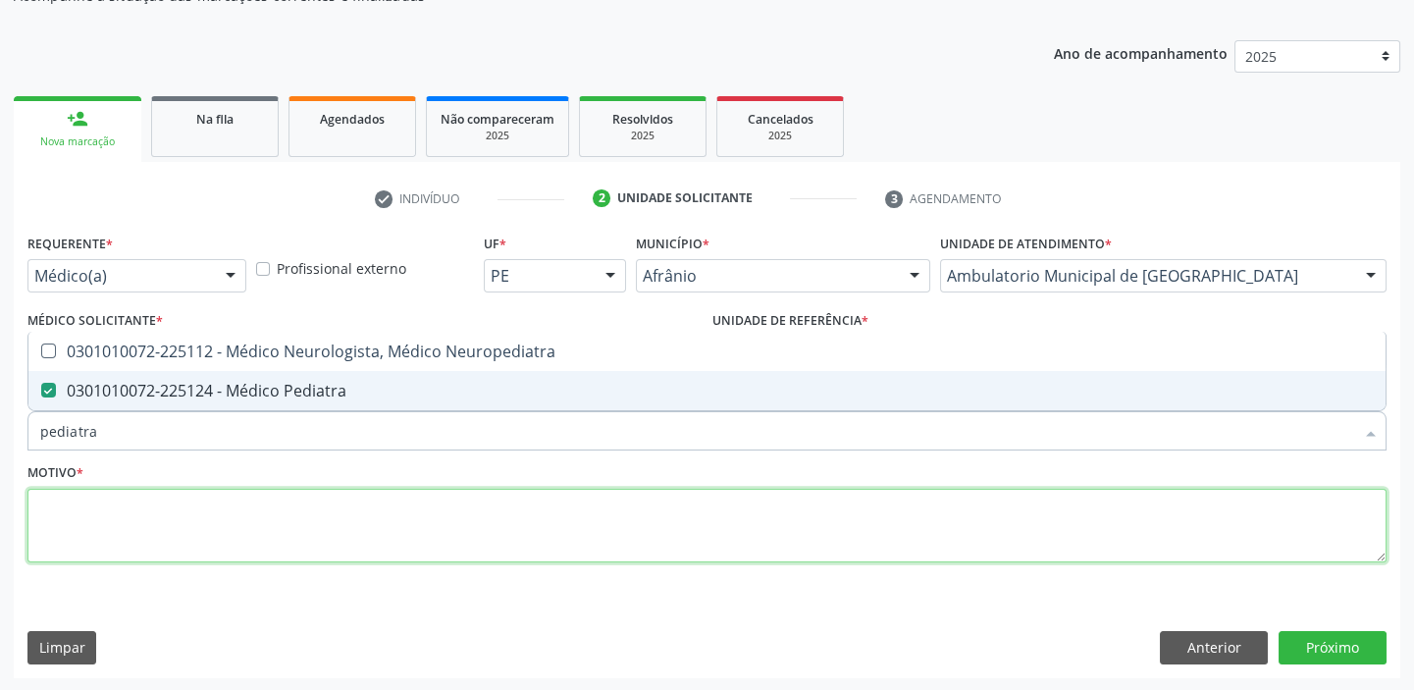
click at [94, 548] on textarea at bounding box center [706, 526] width 1359 height 75
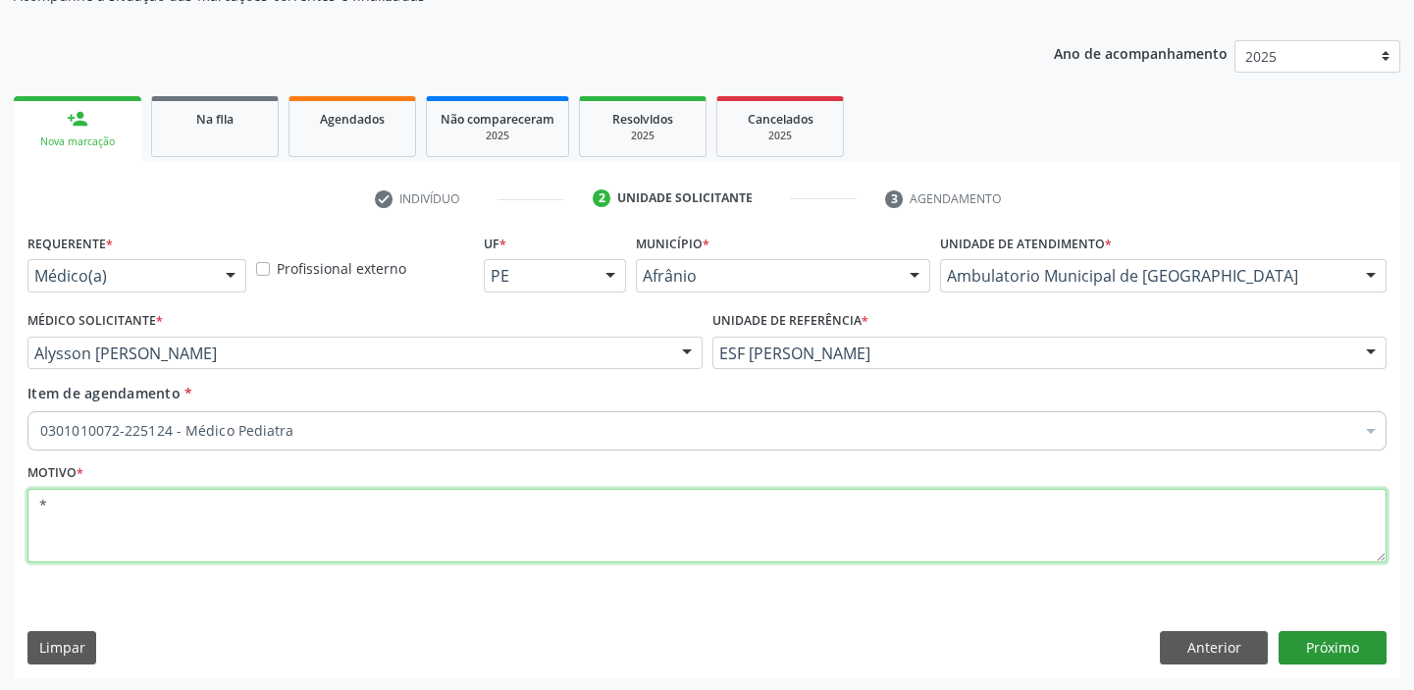
type textarea "*"
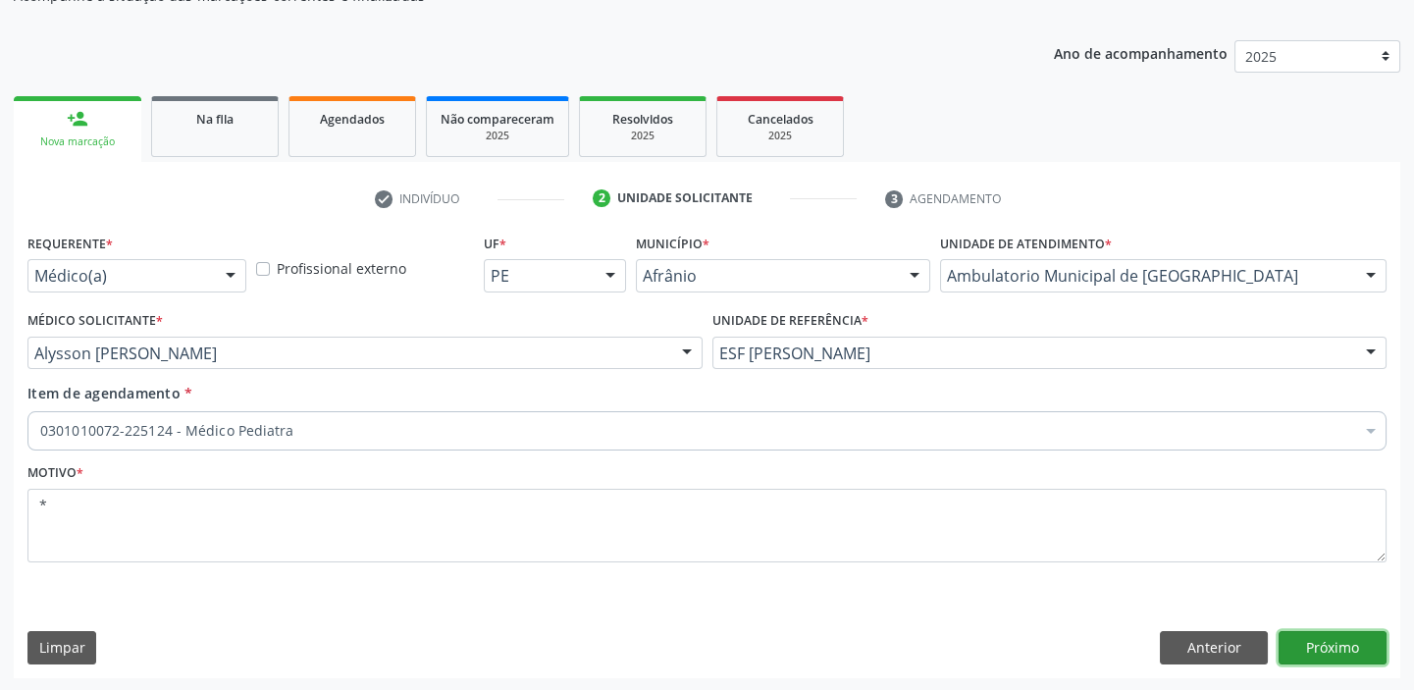
click at [1322, 641] on button "Próximo" at bounding box center [1333, 647] width 108 height 33
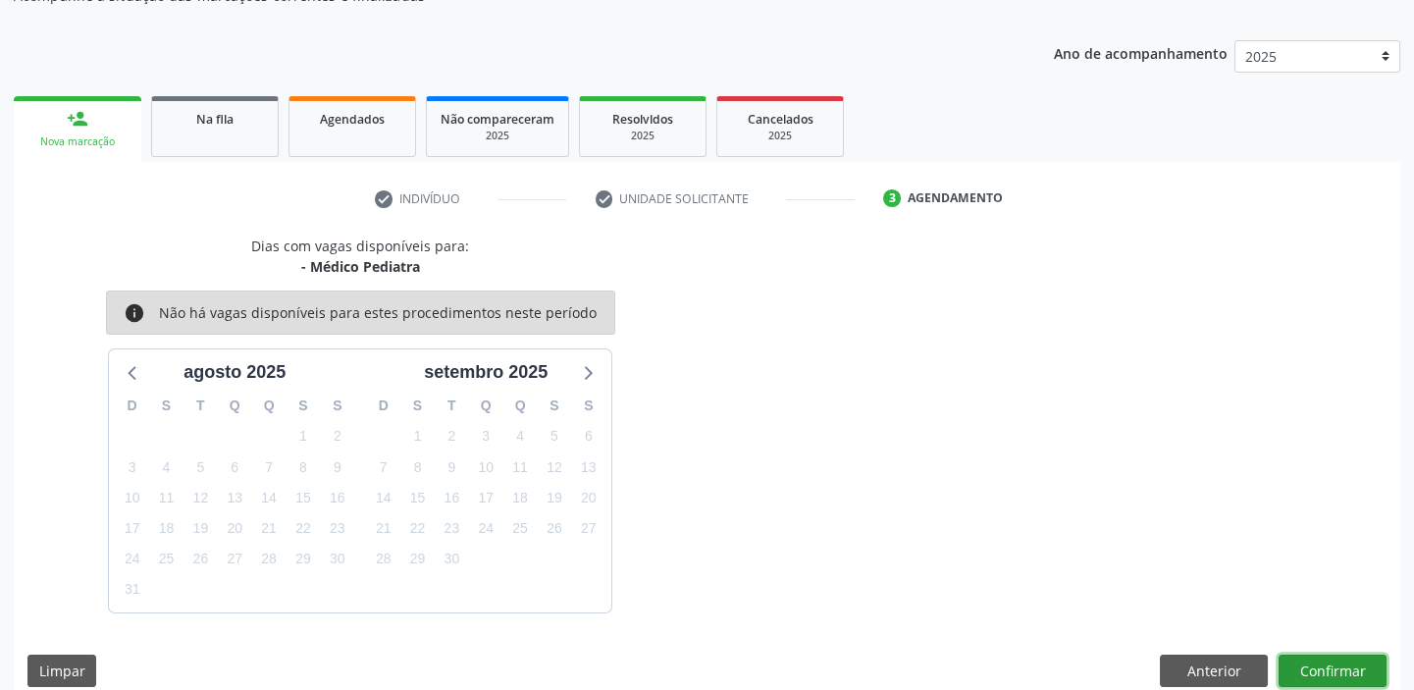
click at [1318, 669] on button "Confirmar" at bounding box center [1333, 671] width 108 height 33
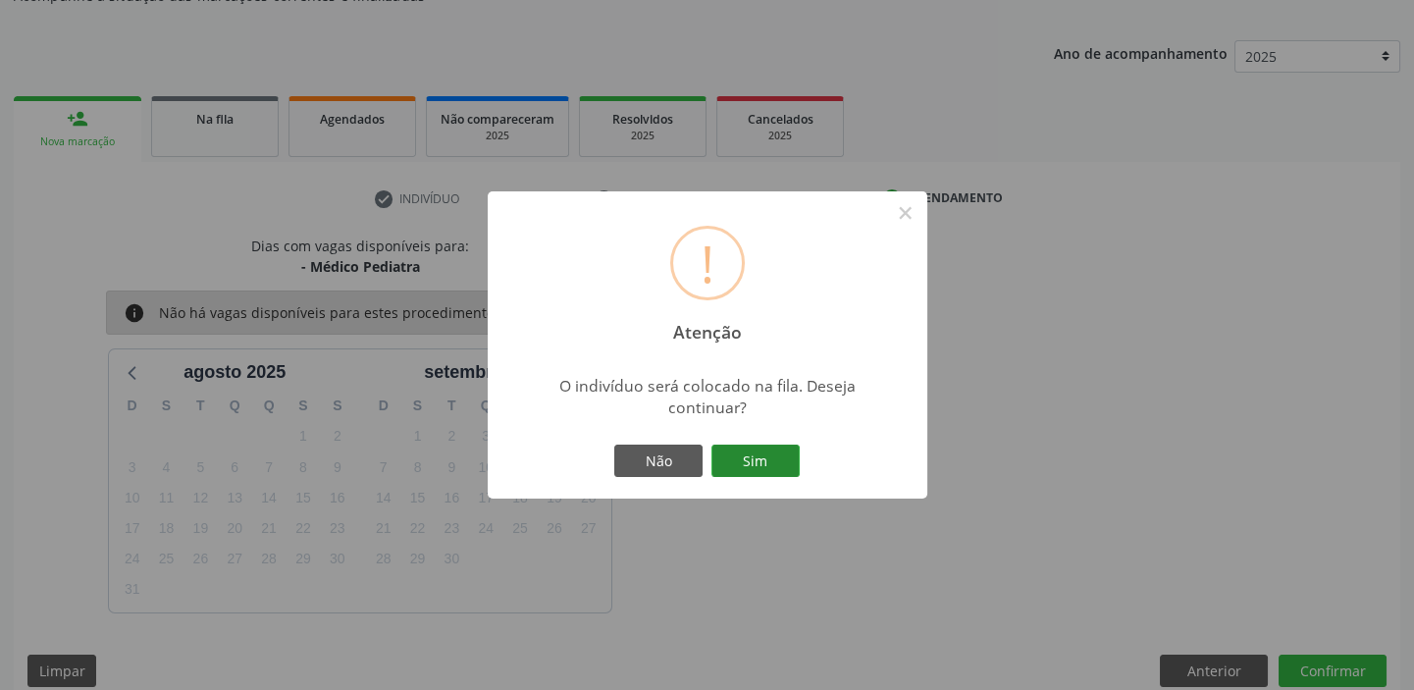
click at [769, 461] on button "Sim" at bounding box center [756, 461] width 88 height 33
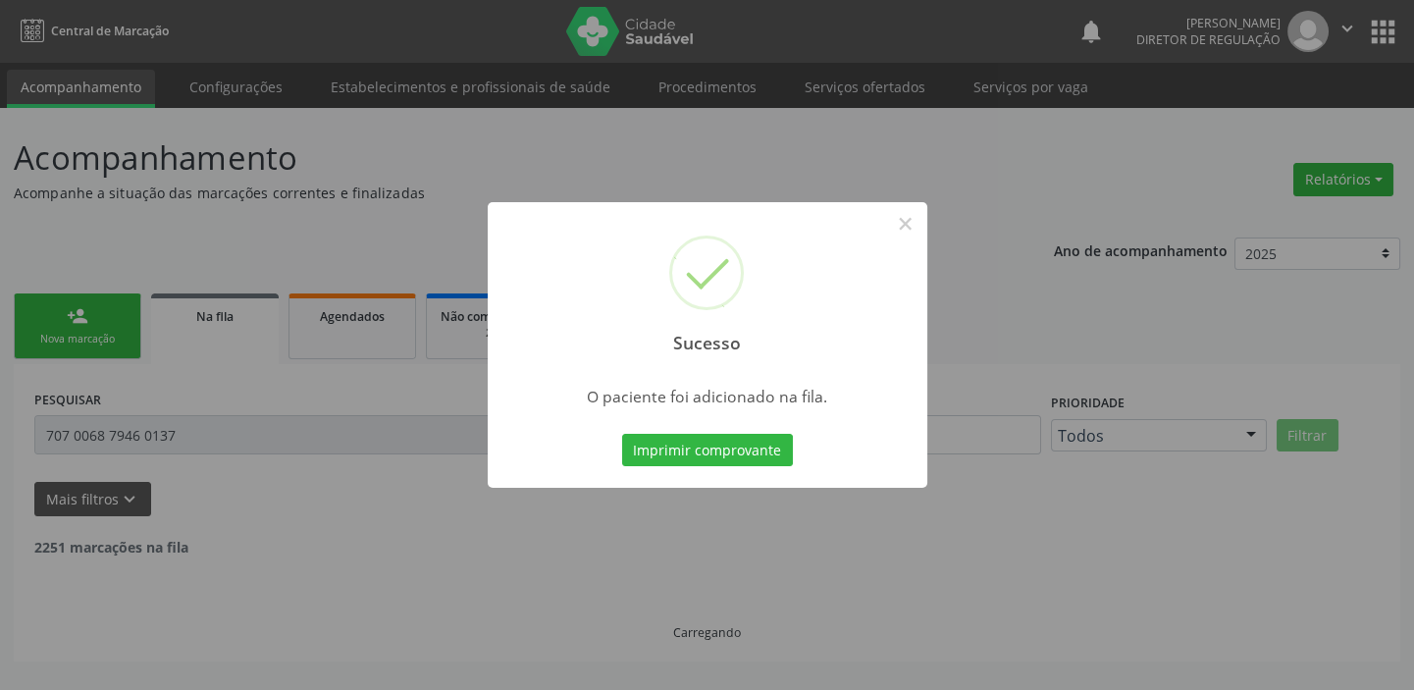
scroll to position [0, 0]
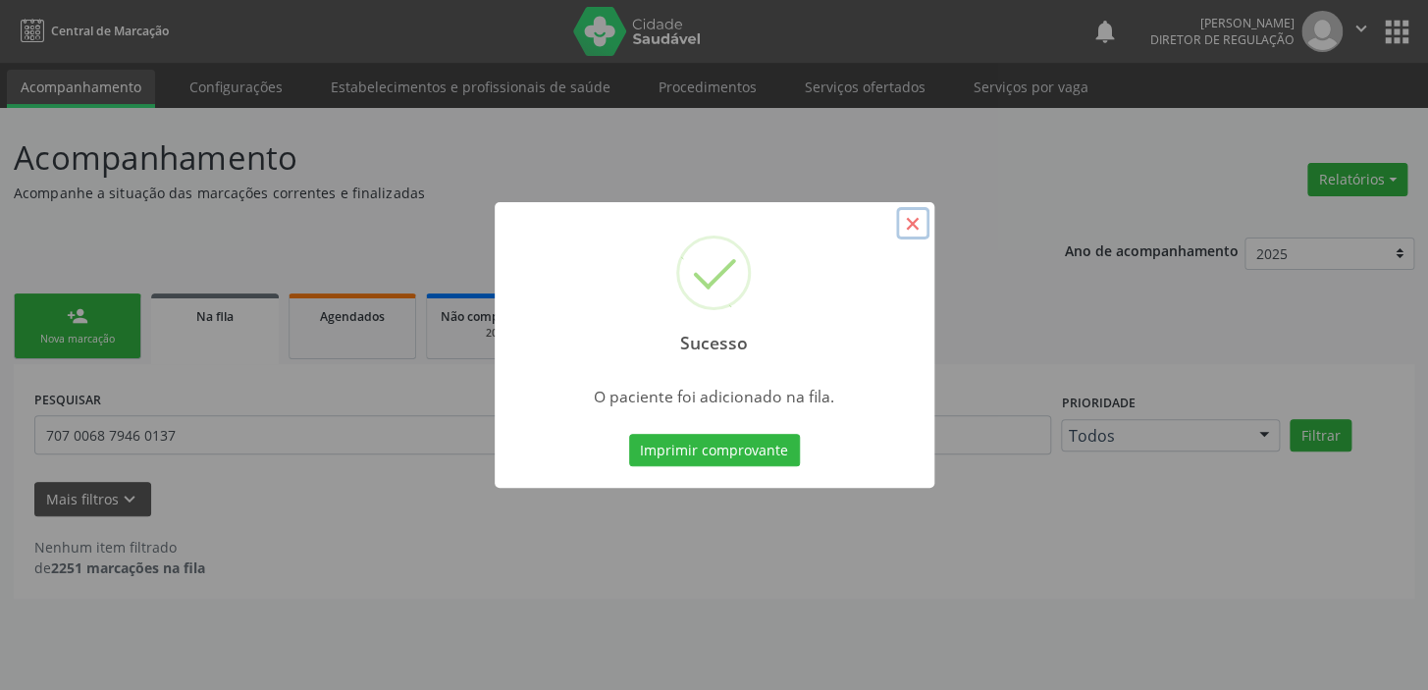
click at [907, 231] on button "×" at bounding box center [912, 223] width 33 height 33
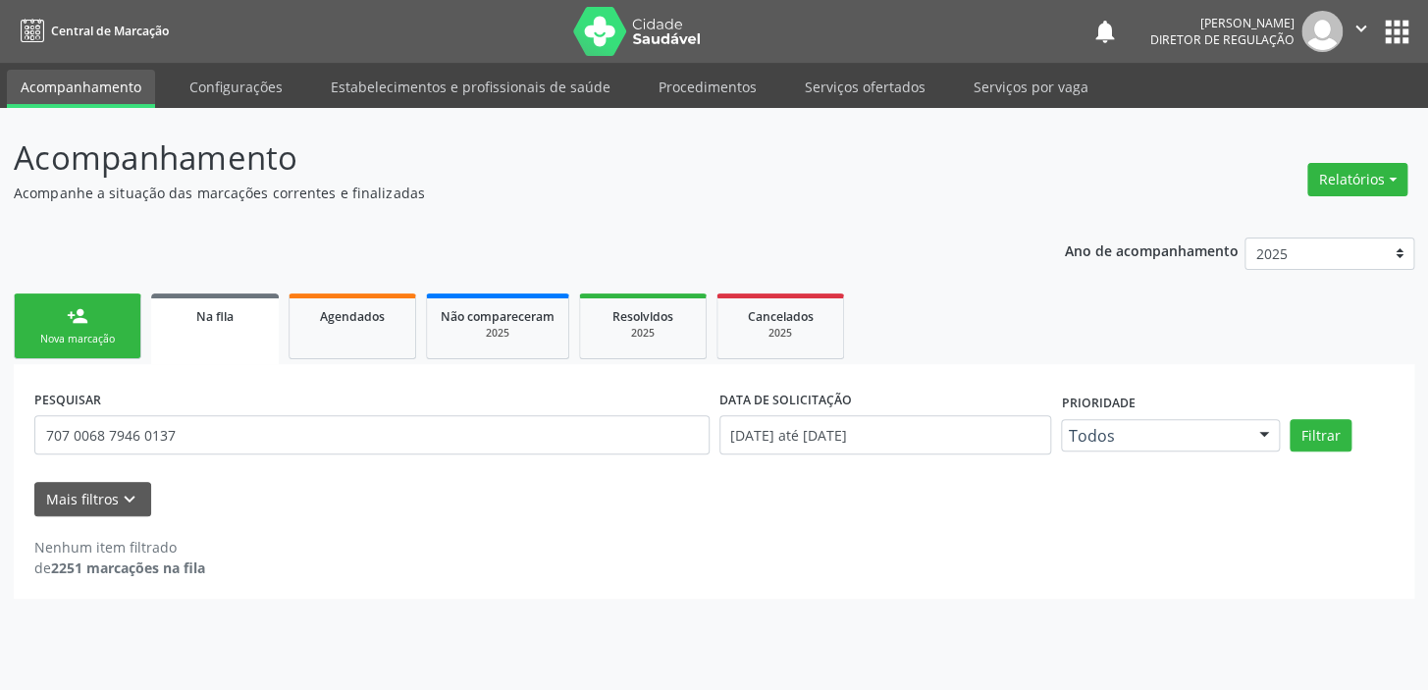
click at [78, 327] on link "person_add Nova marcação" at bounding box center [78, 326] width 128 height 66
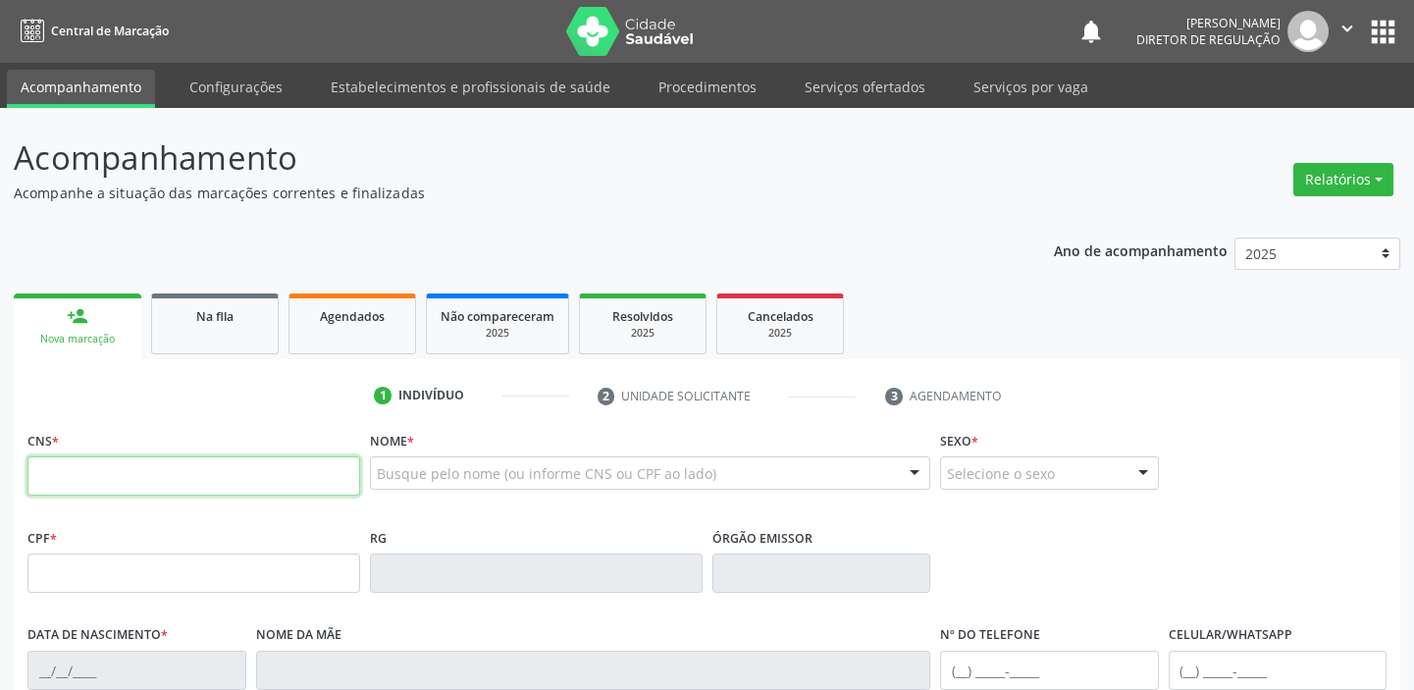
click at [125, 489] on input "text" at bounding box center [193, 475] width 333 height 39
type input "700 0021 4808 8100"
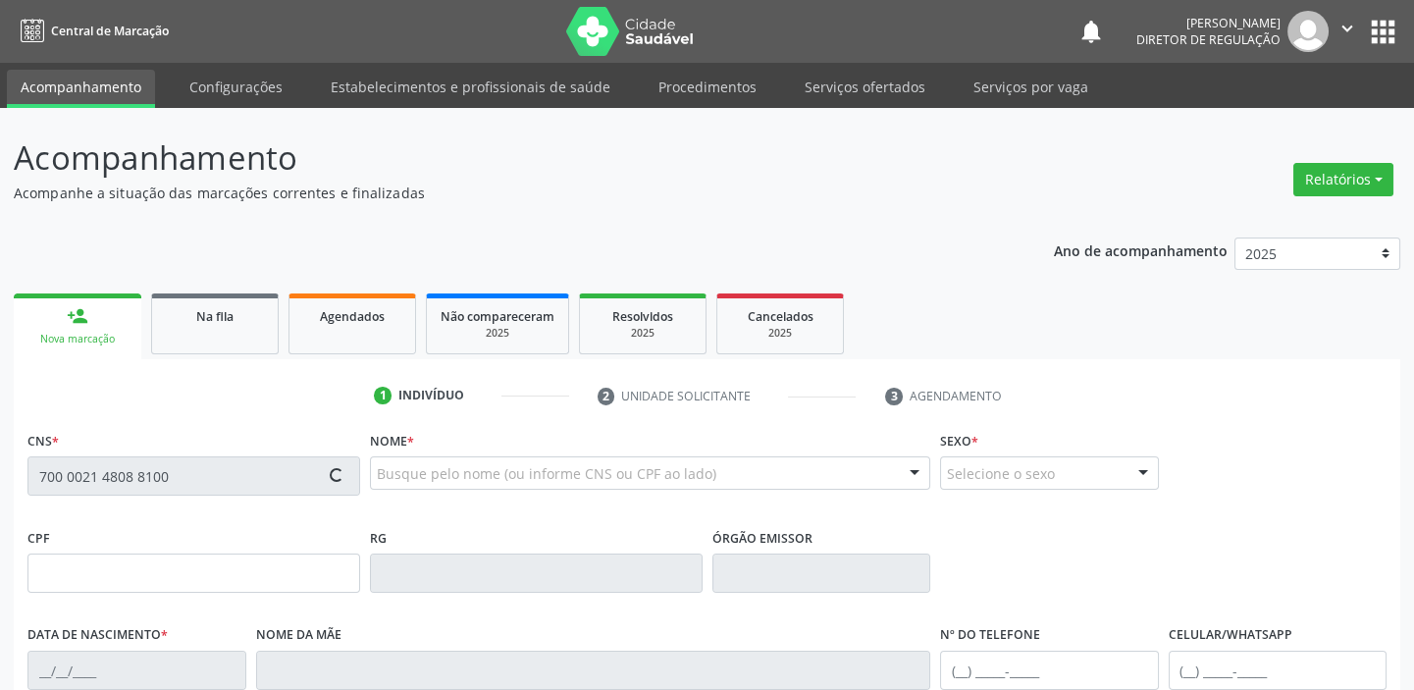
type input "13/12/2015"
type input "Maria Lucia Cleia D de Carvalho"
type input "65"
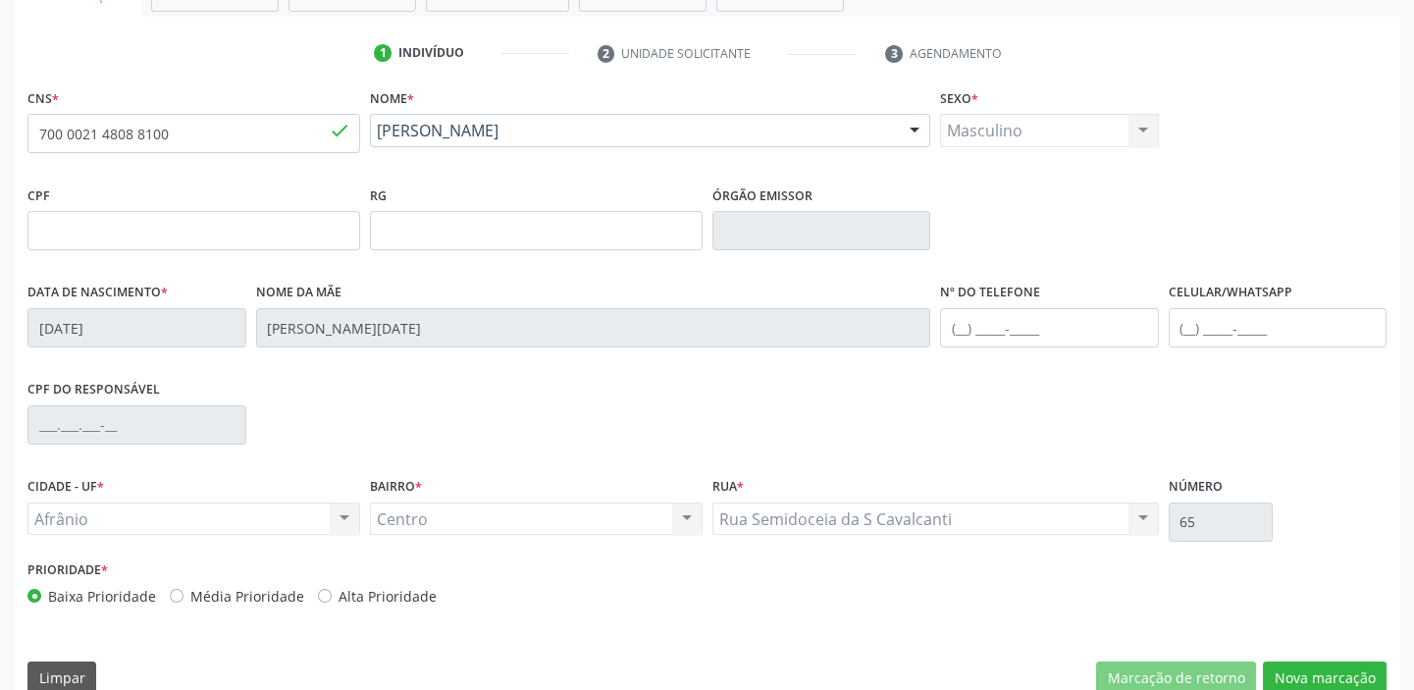
scroll to position [373, 0]
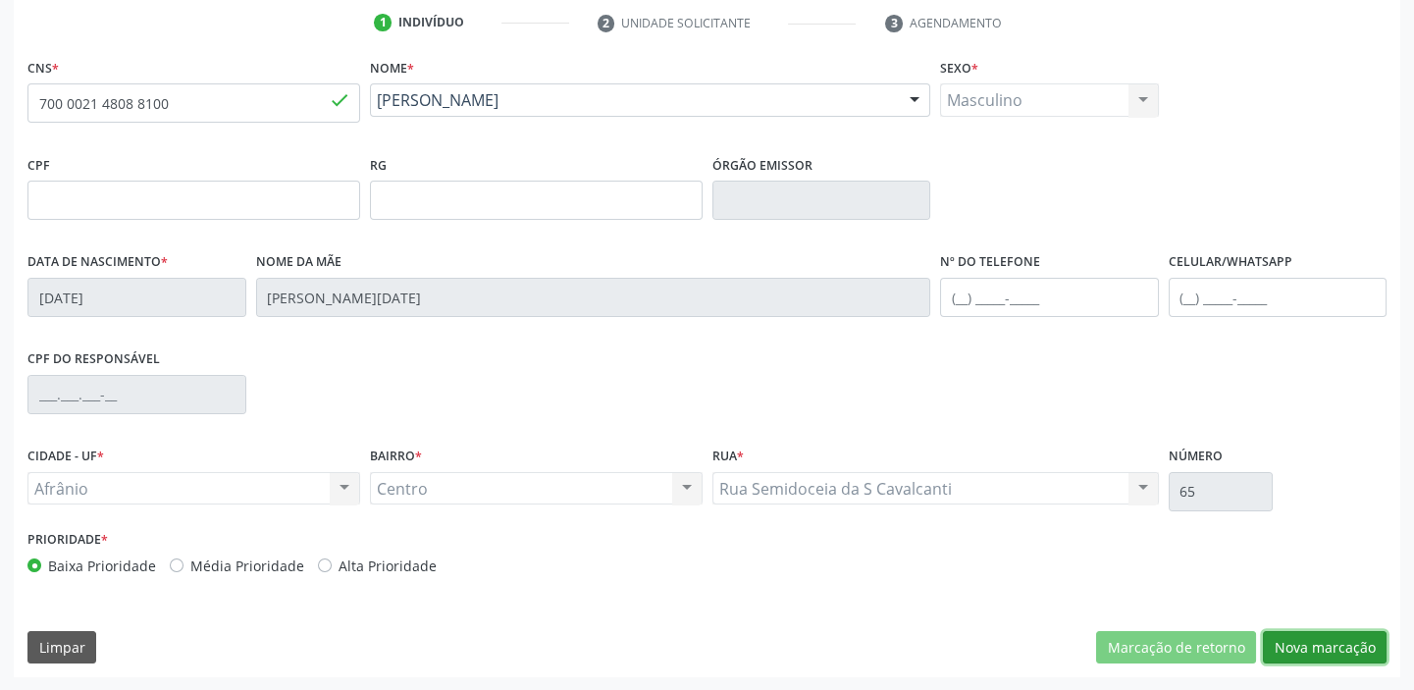
click at [1310, 644] on button "Nova marcação" at bounding box center [1325, 647] width 124 height 33
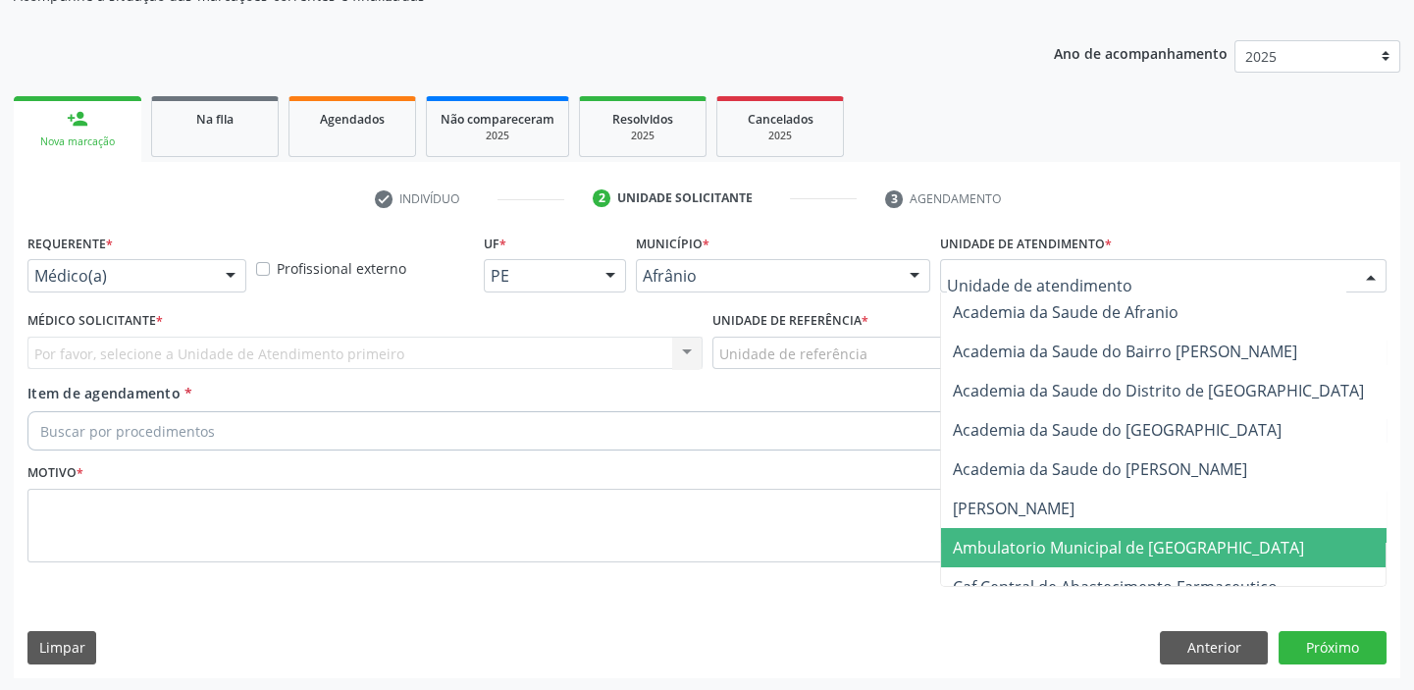
click at [1021, 540] on span "Ambulatorio Municipal de [GEOGRAPHIC_DATA]" at bounding box center [1128, 548] width 351 height 22
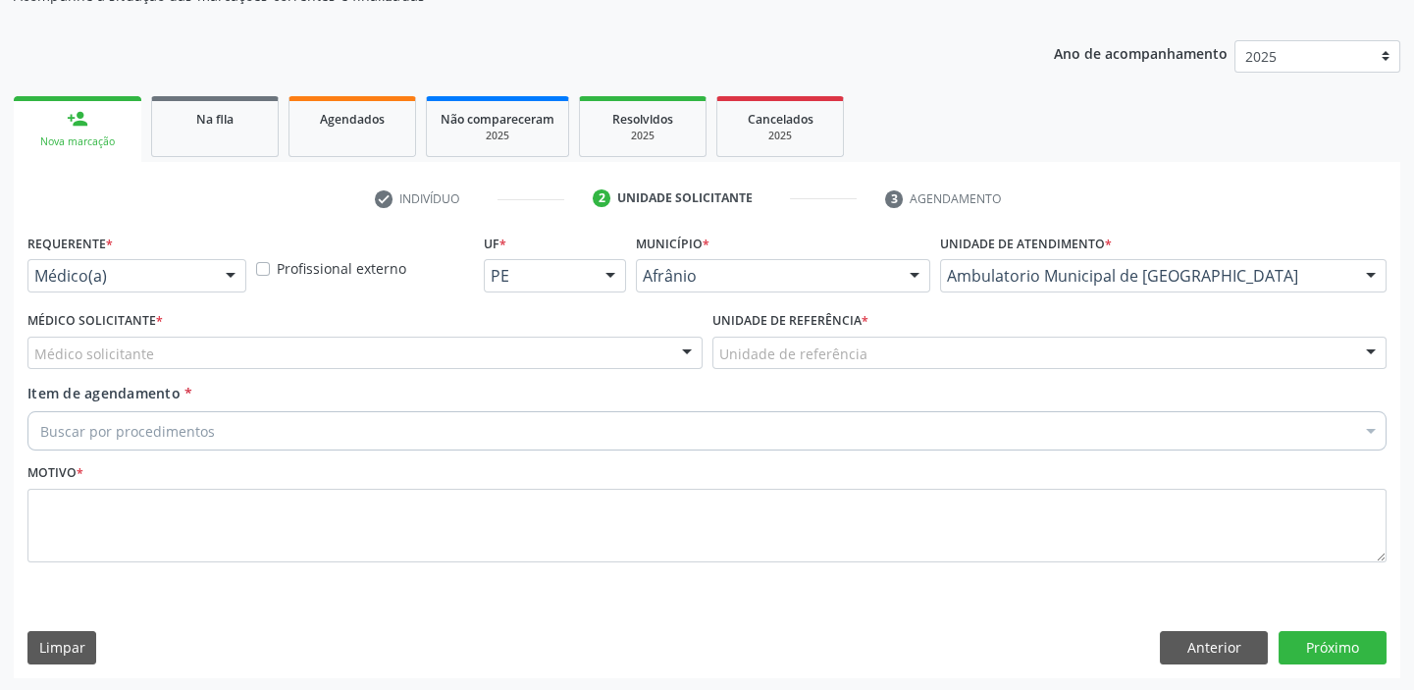
click at [822, 364] on div "Unidade de referência" at bounding box center [1050, 353] width 675 height 33
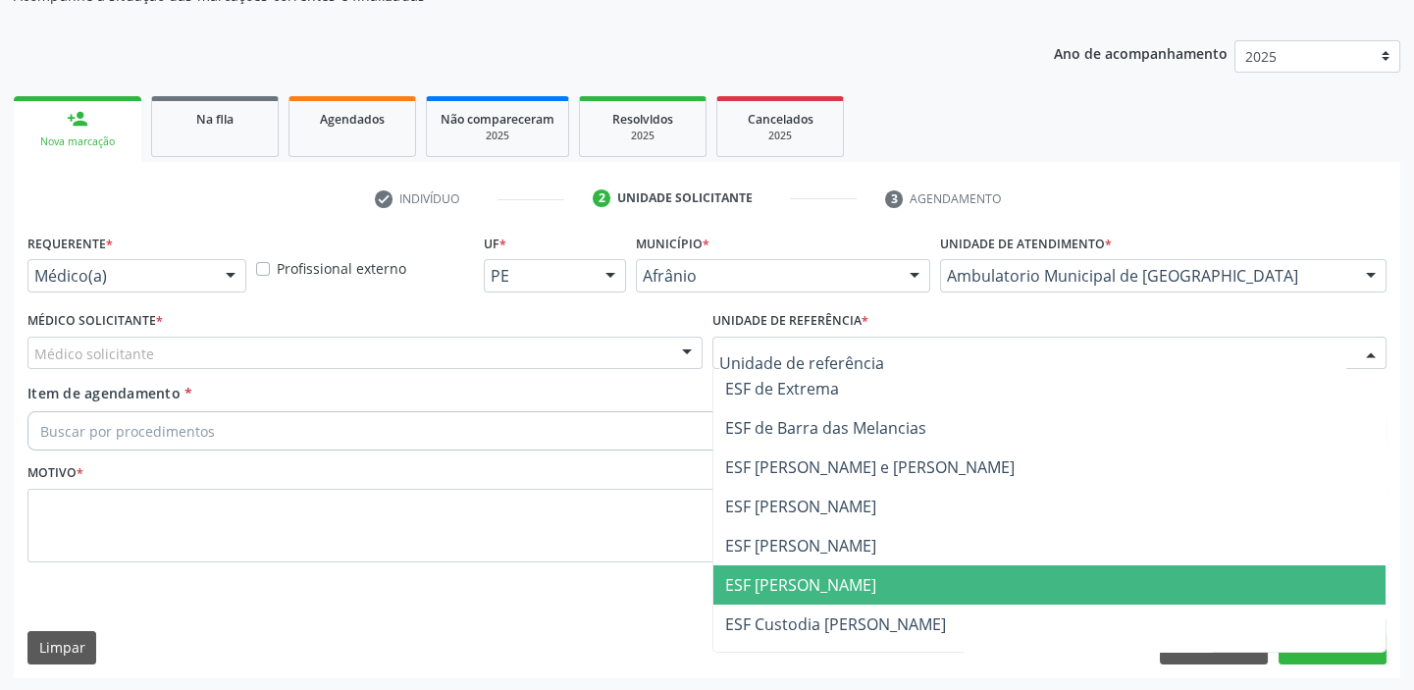
click at [816, 568] on span "ESF [PERSON_NAME]" at bounding box center [1050, 584] width 673 height 39
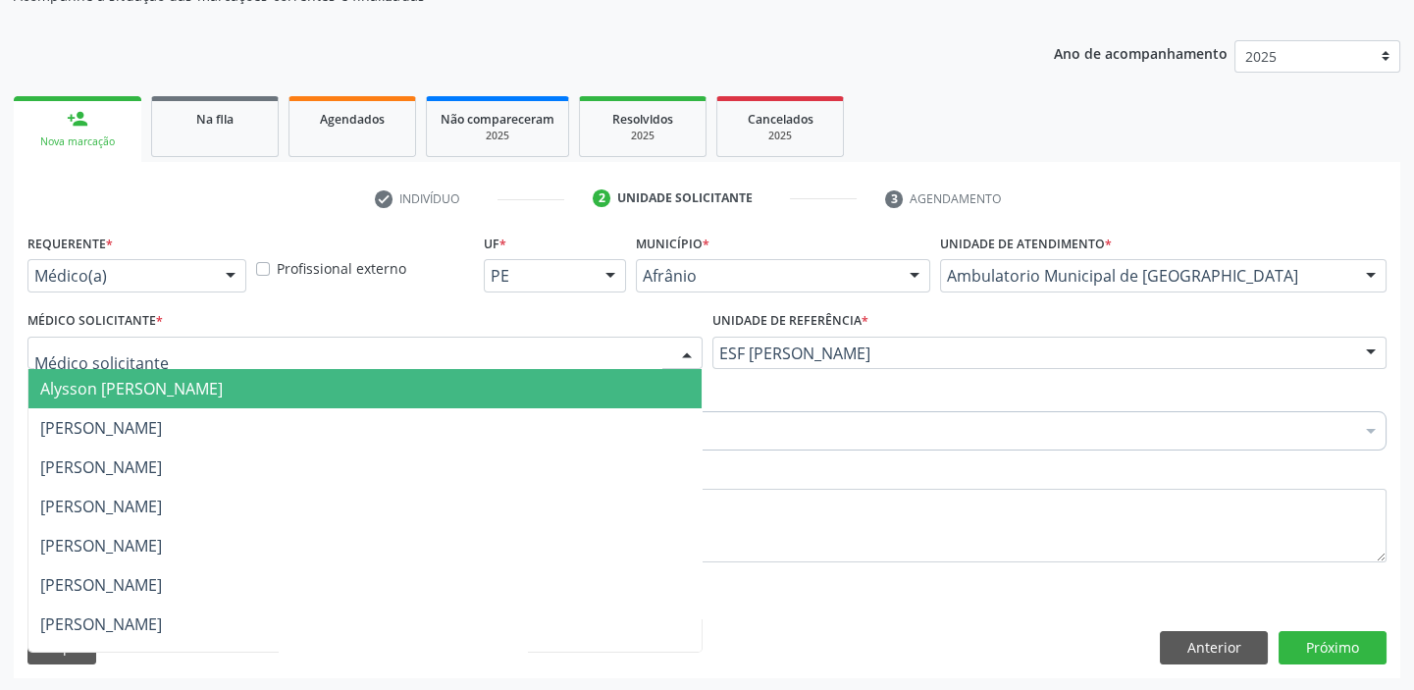
click at [234, 361] on div at bounding box center [364, 353] width 675 height 33
click at [223, 392] on span "Alysson [PERSON_NAME]" at bounding box center [131, 389] width 183 height 22
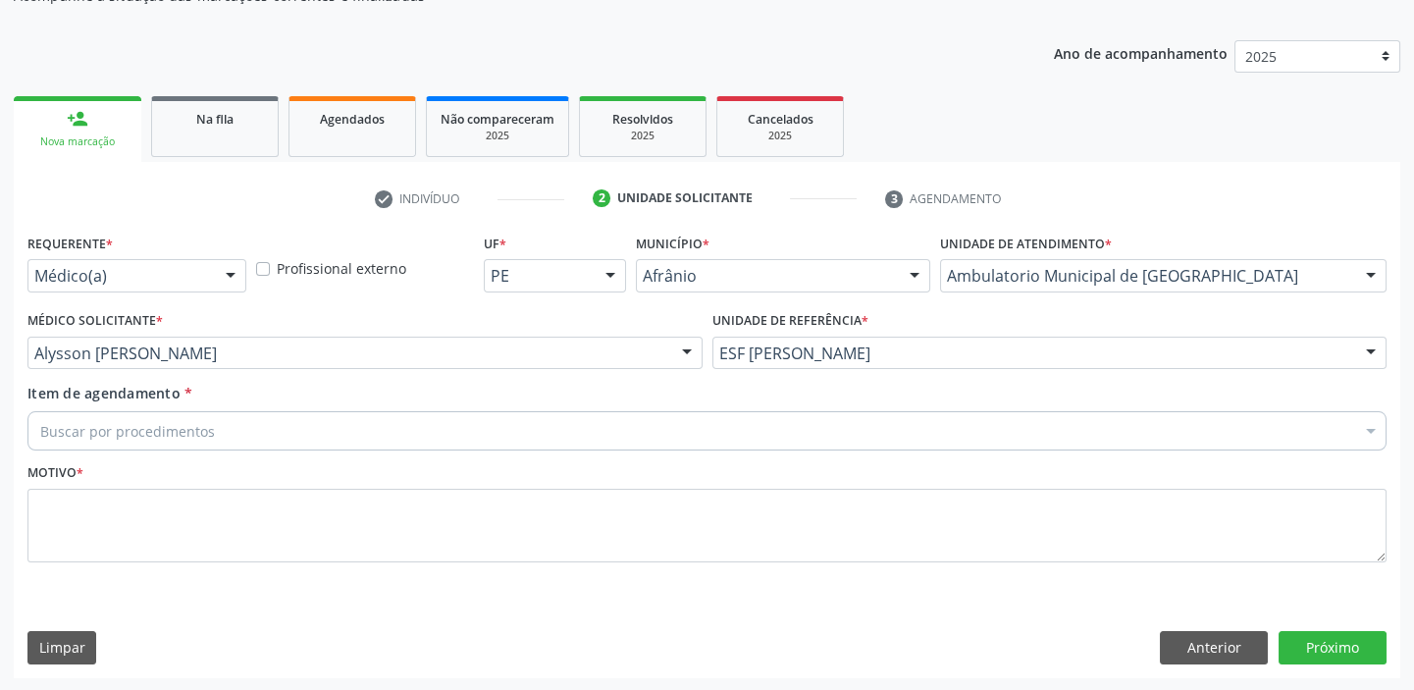
click at [221, 431] on div "Buscar por procedimentos" at bounding box center [706, 430] width 1359 height 39
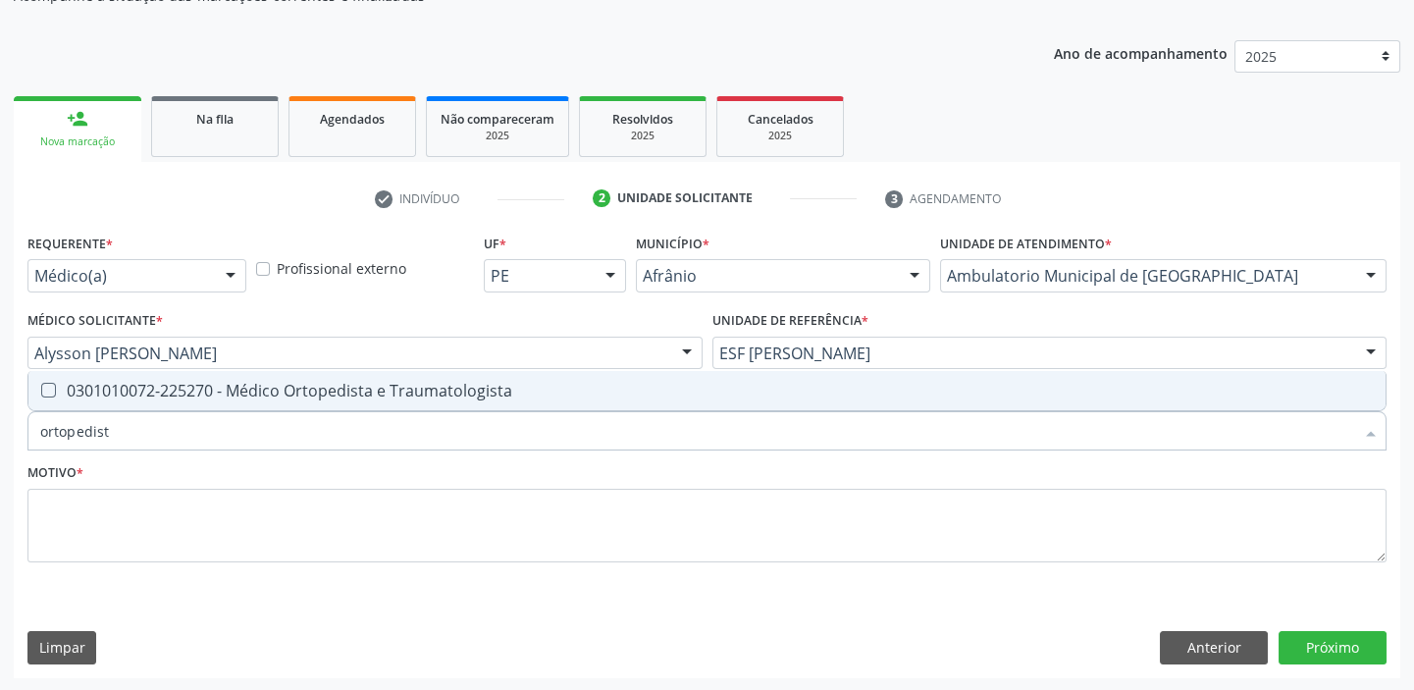
type input "ortopedista"
click at [216, 405] on span "0301010072-225270 - Médico Ortopedista e Traumatologista" at bounding box center [706, 390] width 1357 height 39
checkbox Traumatologista "true"
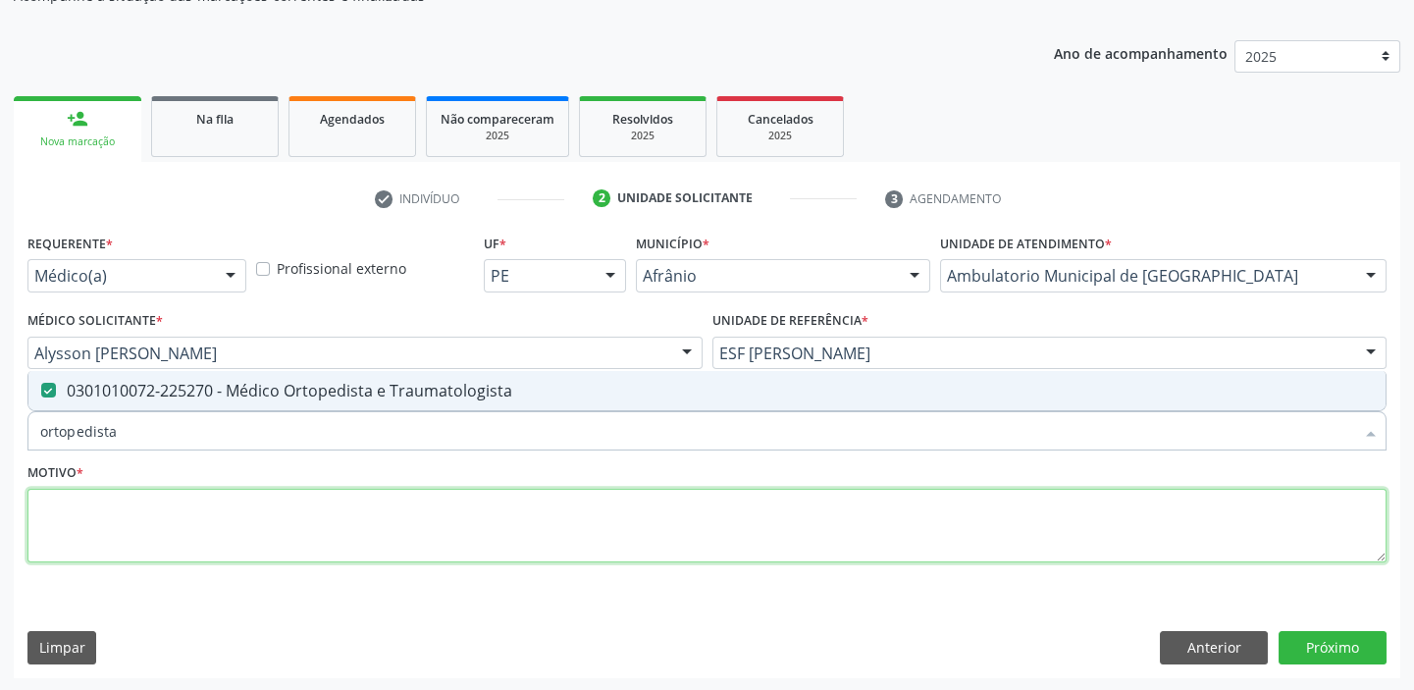
click at [154, 528] on textarea at bounding box center [706, 526] width 1359 height 75
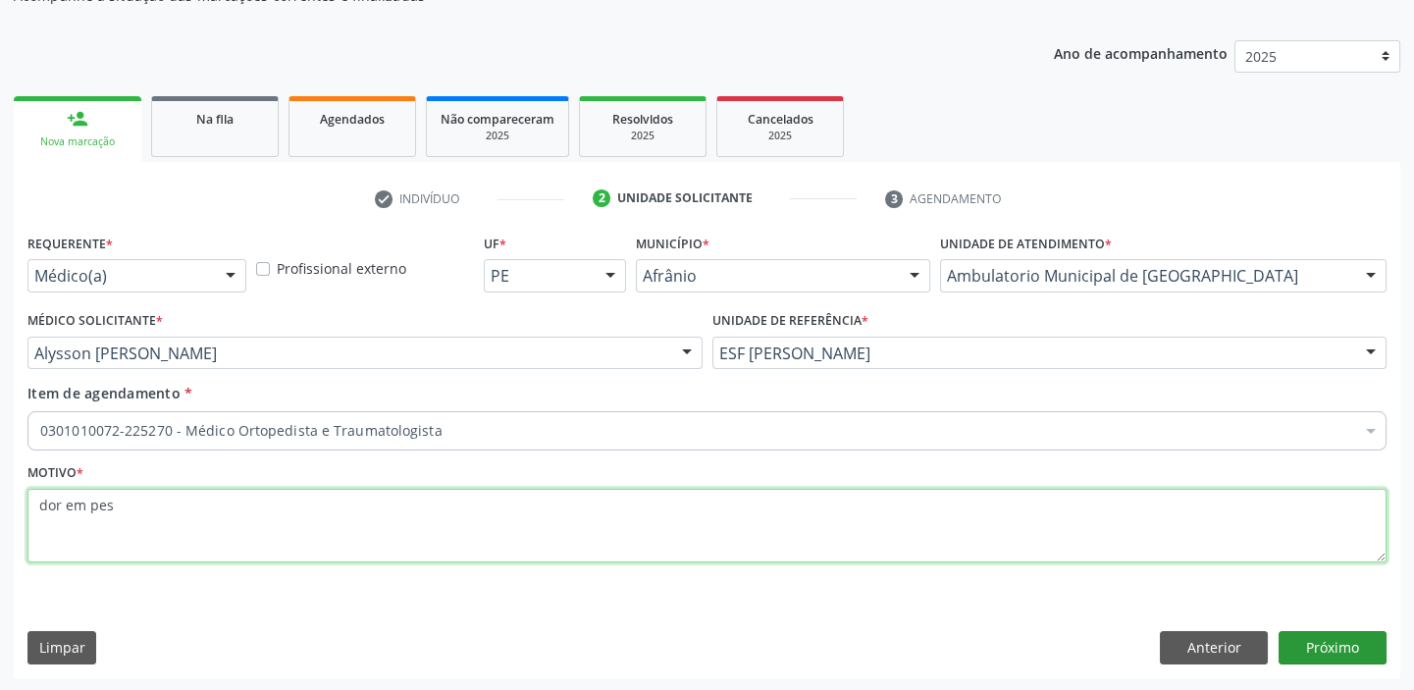
type textarea "dor em pes"
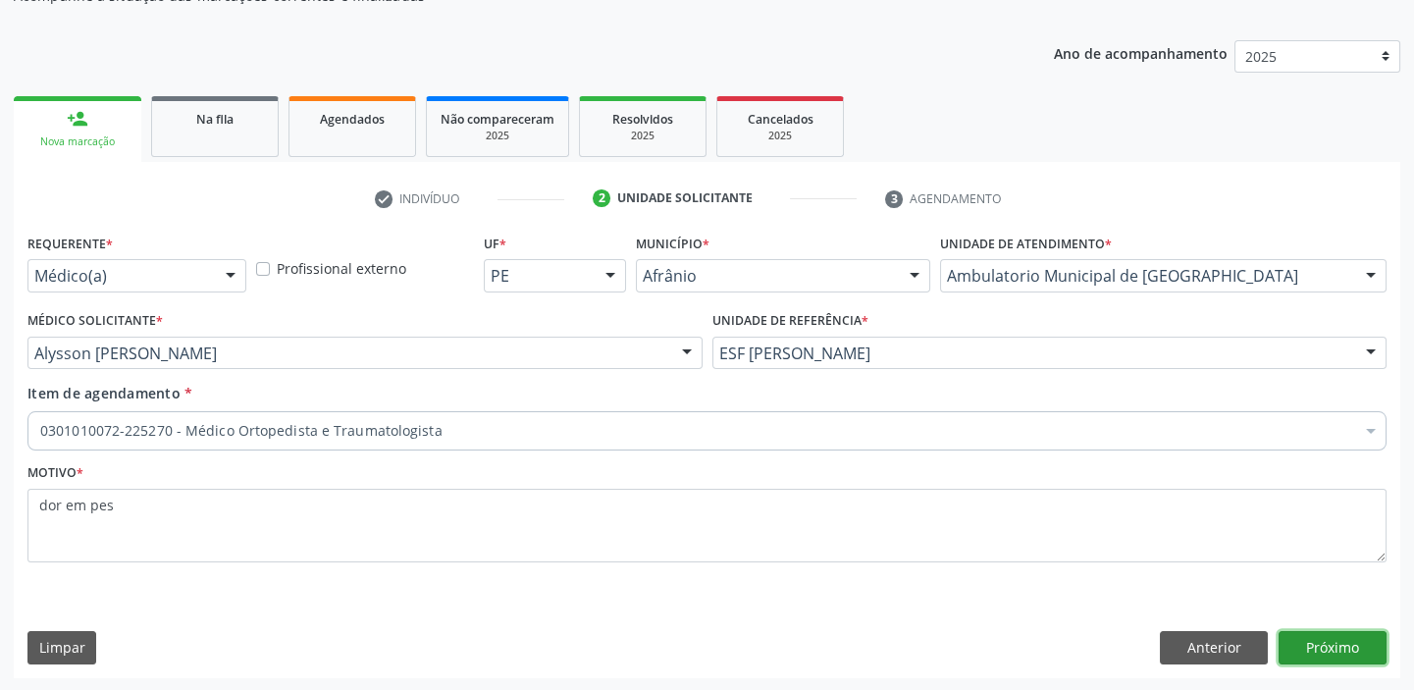
click at [1314, 640] on button "Próximo" at bounding box center [1333, 647] width 108 height 33
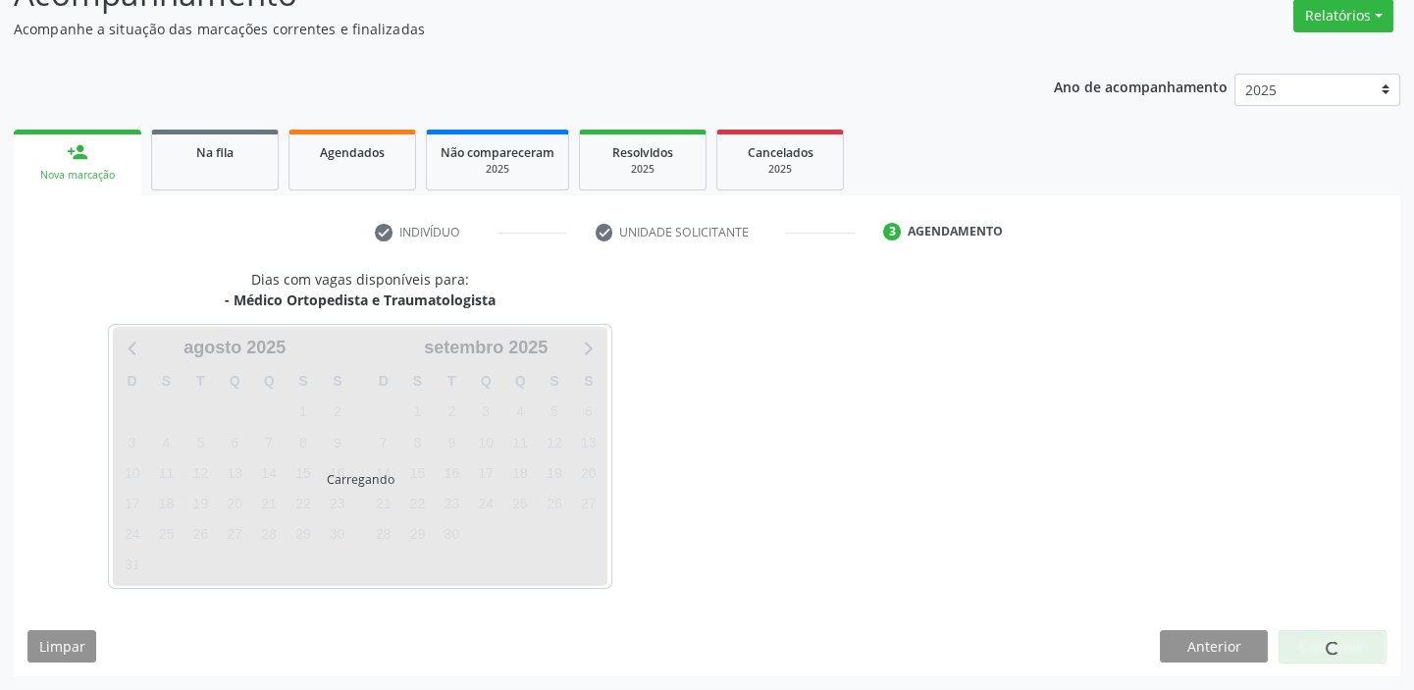
scroll to position [163, 0]
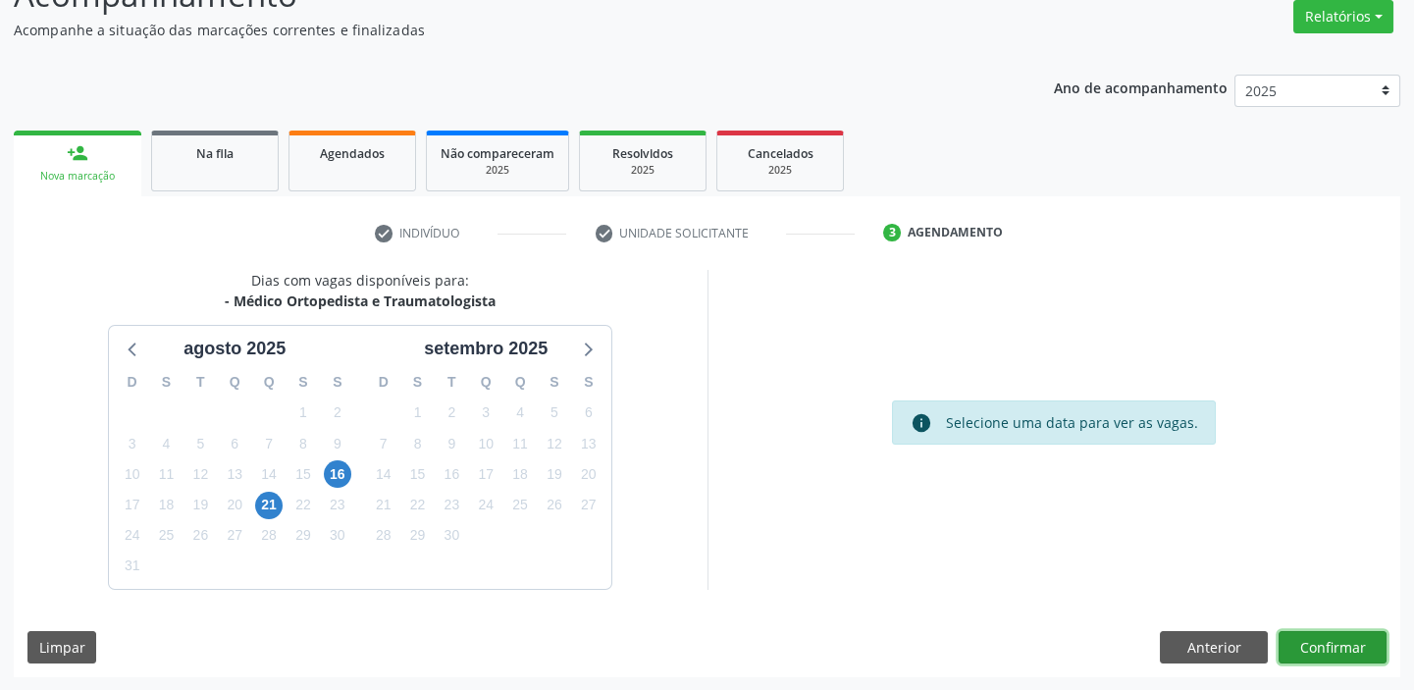
click at [1303, 648] on button "Confirmar" at bounding box center [1333, 647] width 108 height 33
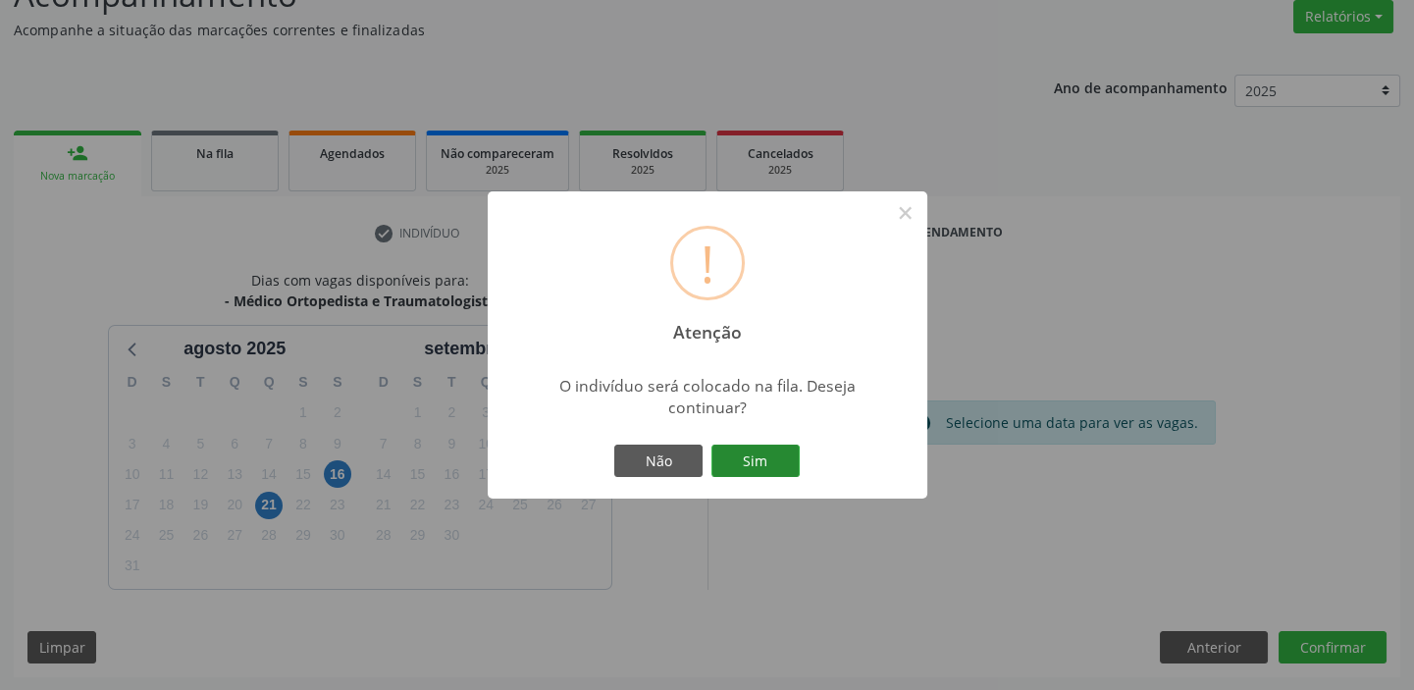
click at [773, 460] on button "Sim" at bounding box center [756, 461] width 88 height 33
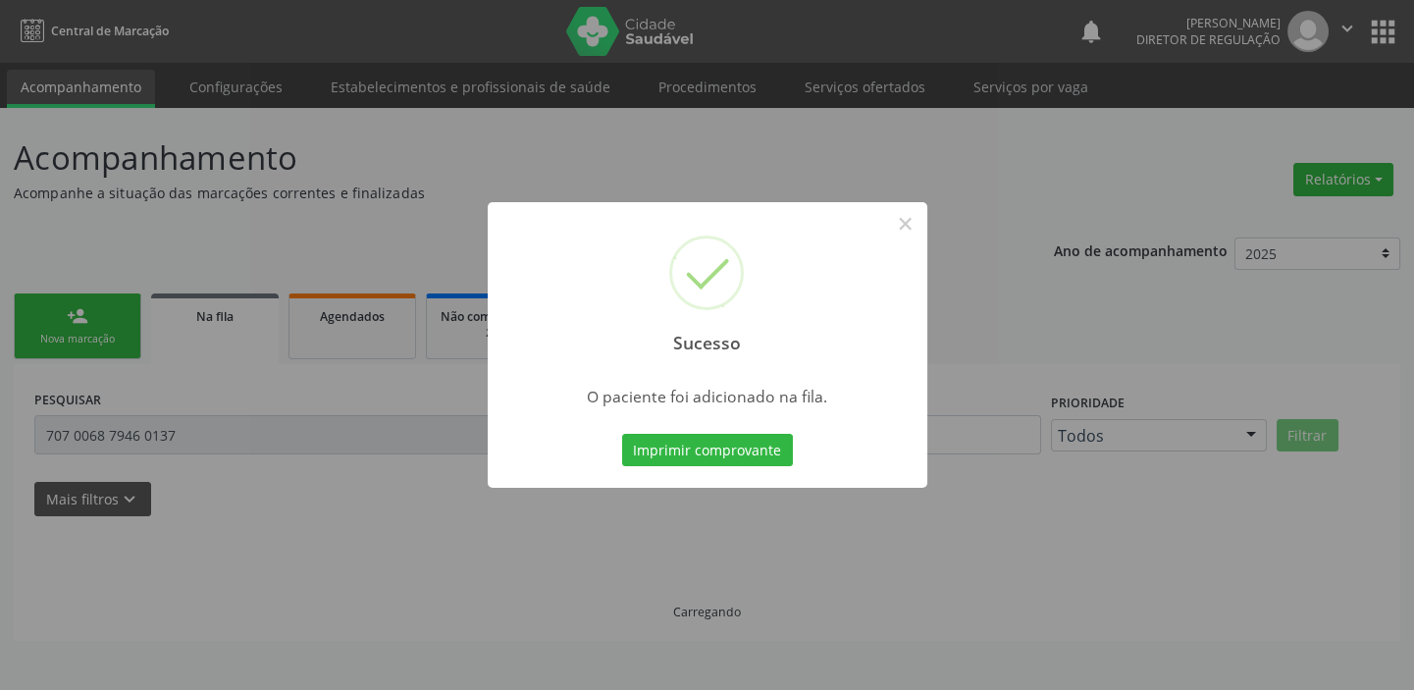
scroll to position [0, 0]
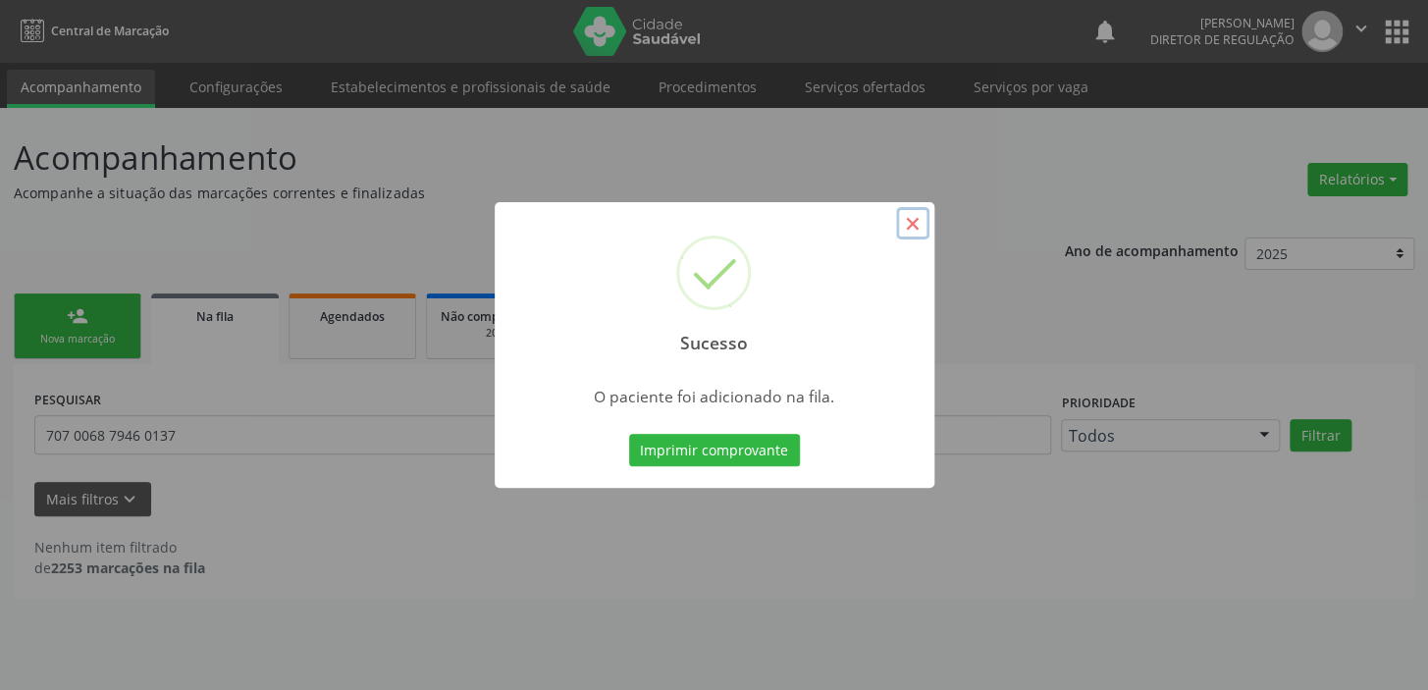
click at [910, 226] on button "×" at bounding box center [912, 223] width 33 height 33
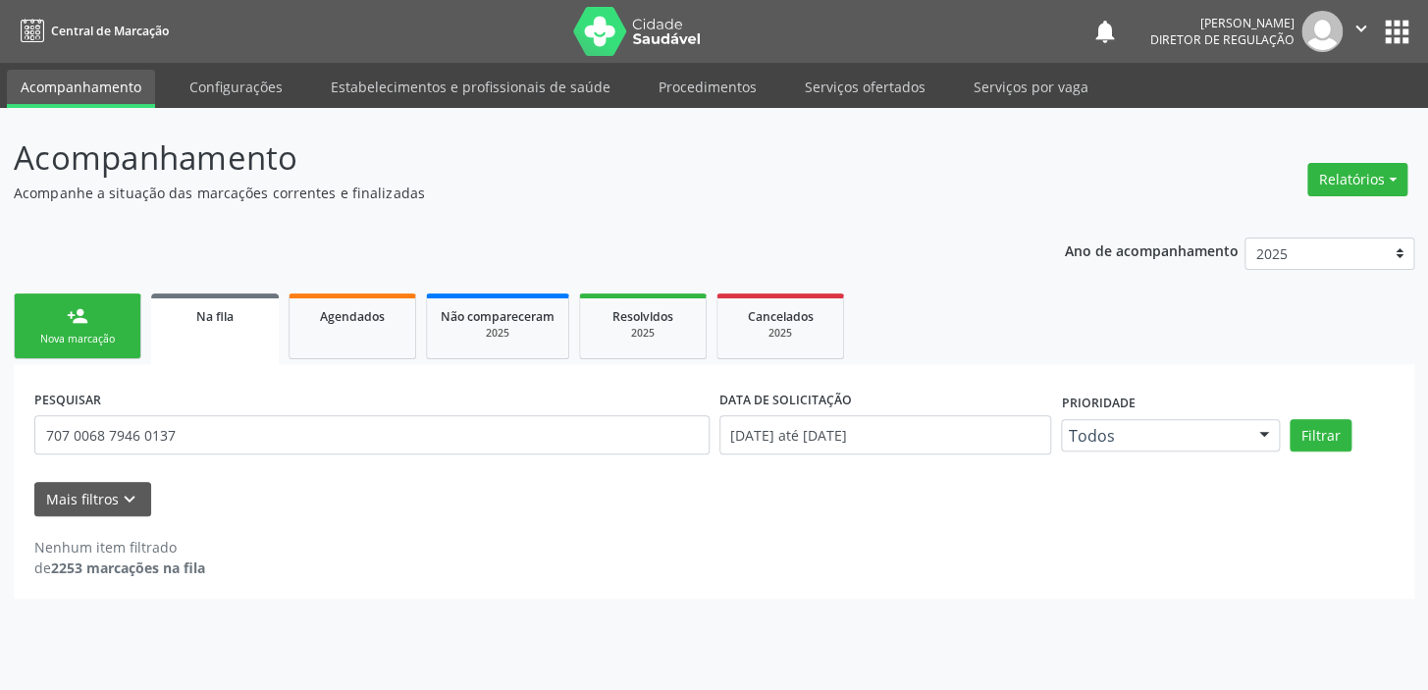
click at [42, 332] on div "Nova marcação" at bounding box center [77, 339] width 98 height 15
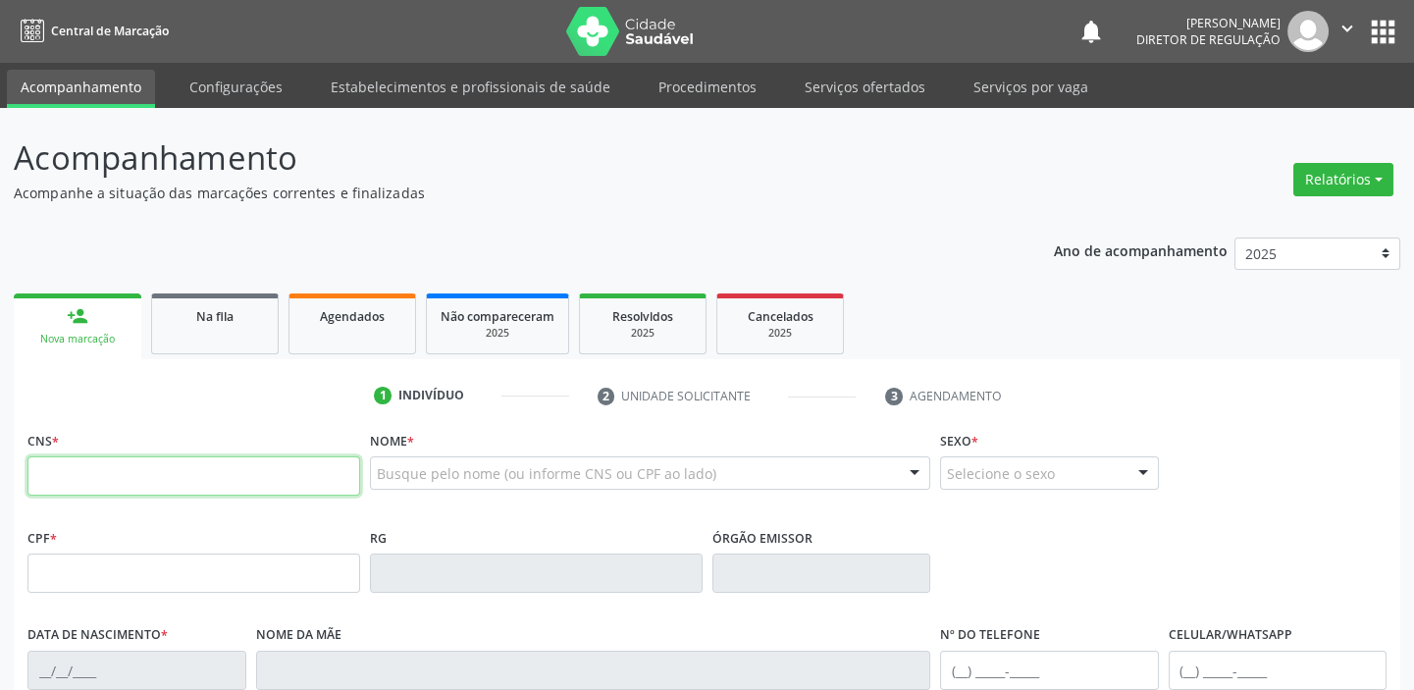
click at [137, 485] on input "text" at bounding box center [193, 475] width 333 height 39
type input "702 0078 0549 4283"
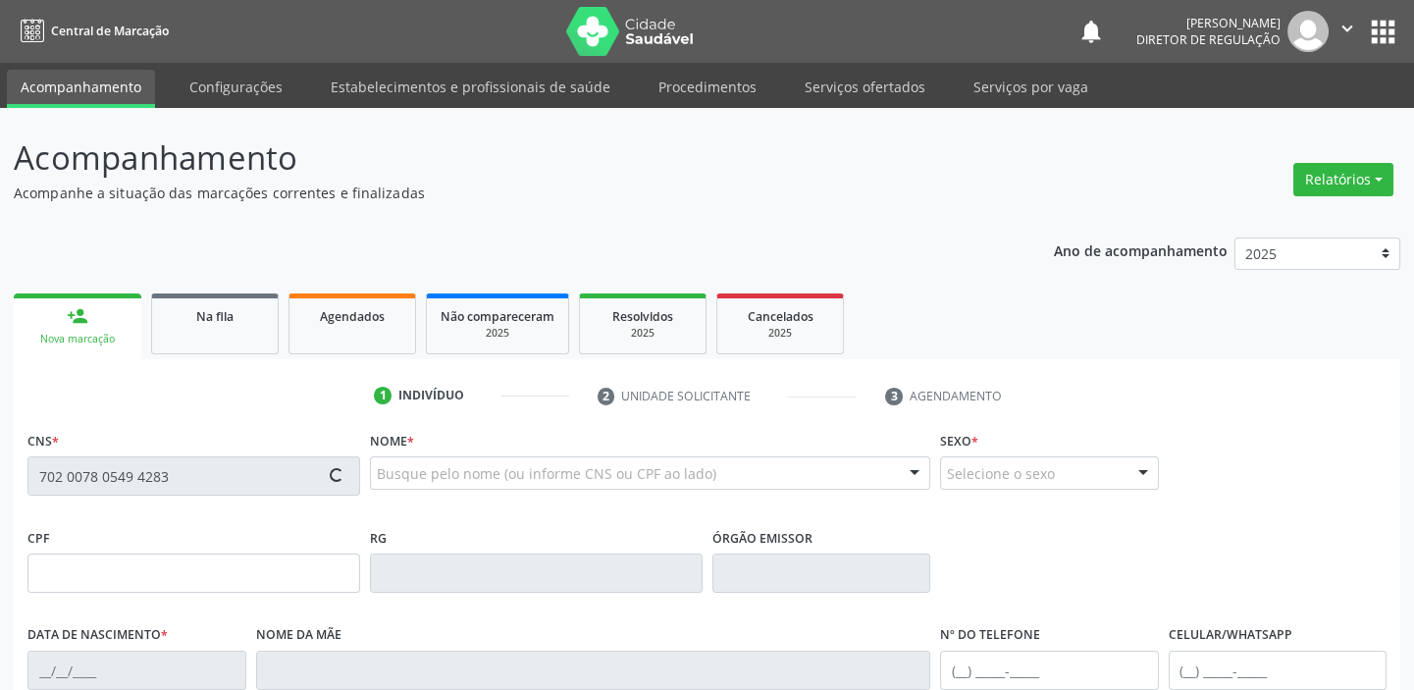
type input "26/05/1985"
type input "Ana da Paixao Santos"
type input "(87) 98826-4294"
type input "S/N"
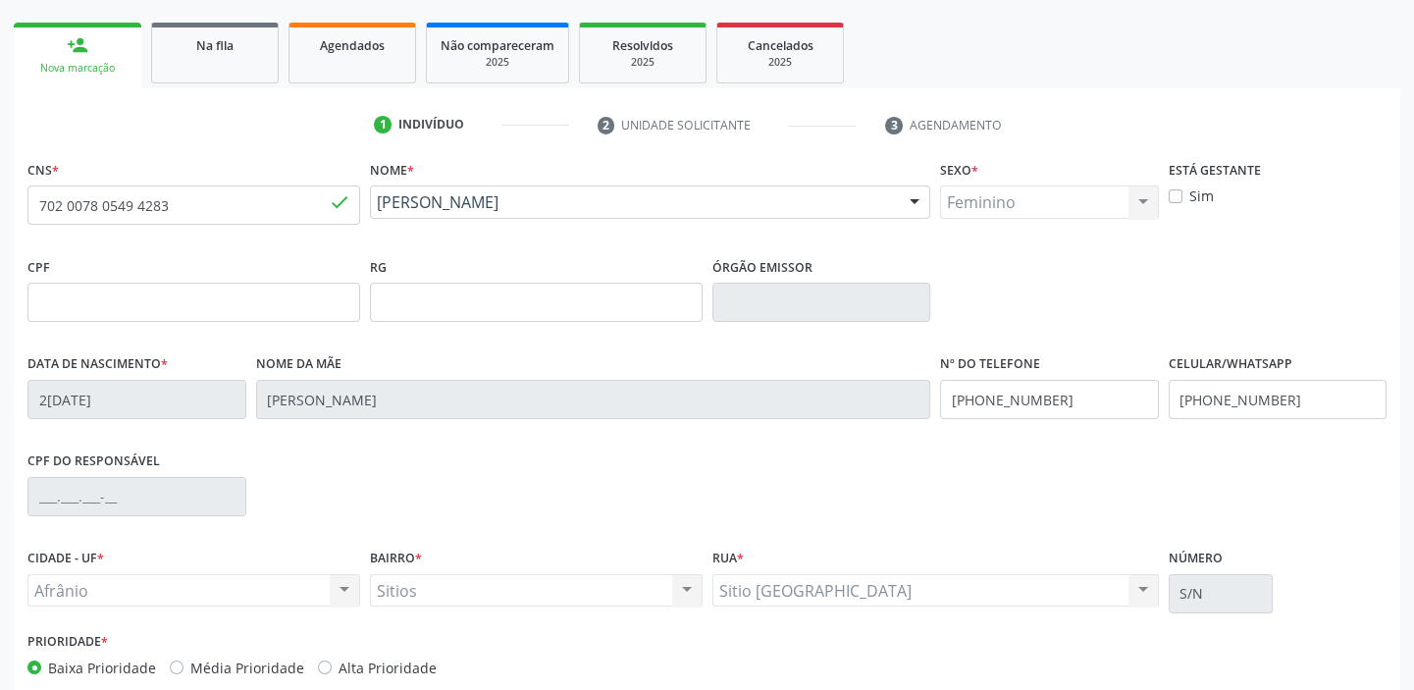
scroll to position [373, 0]
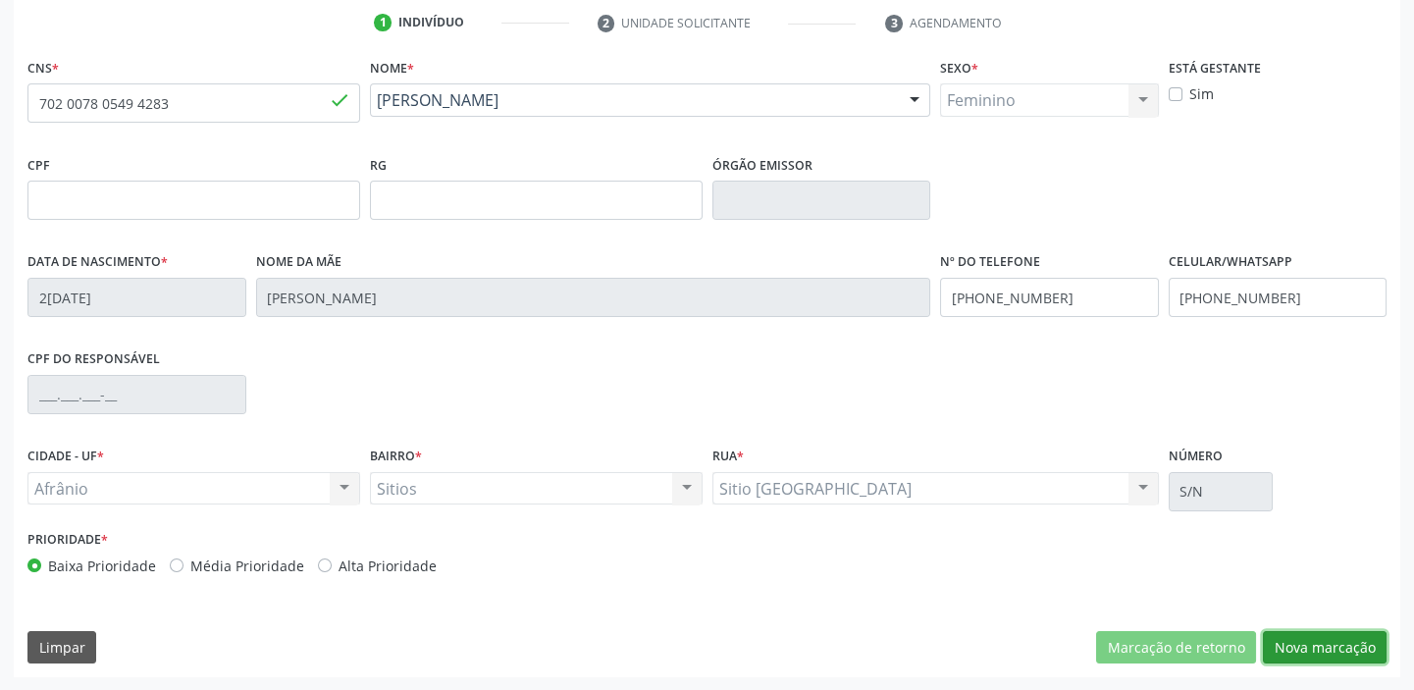
click at [1290, 648] on button "Nova marcação" at bounding box center [1325, 647] width 124 height 33
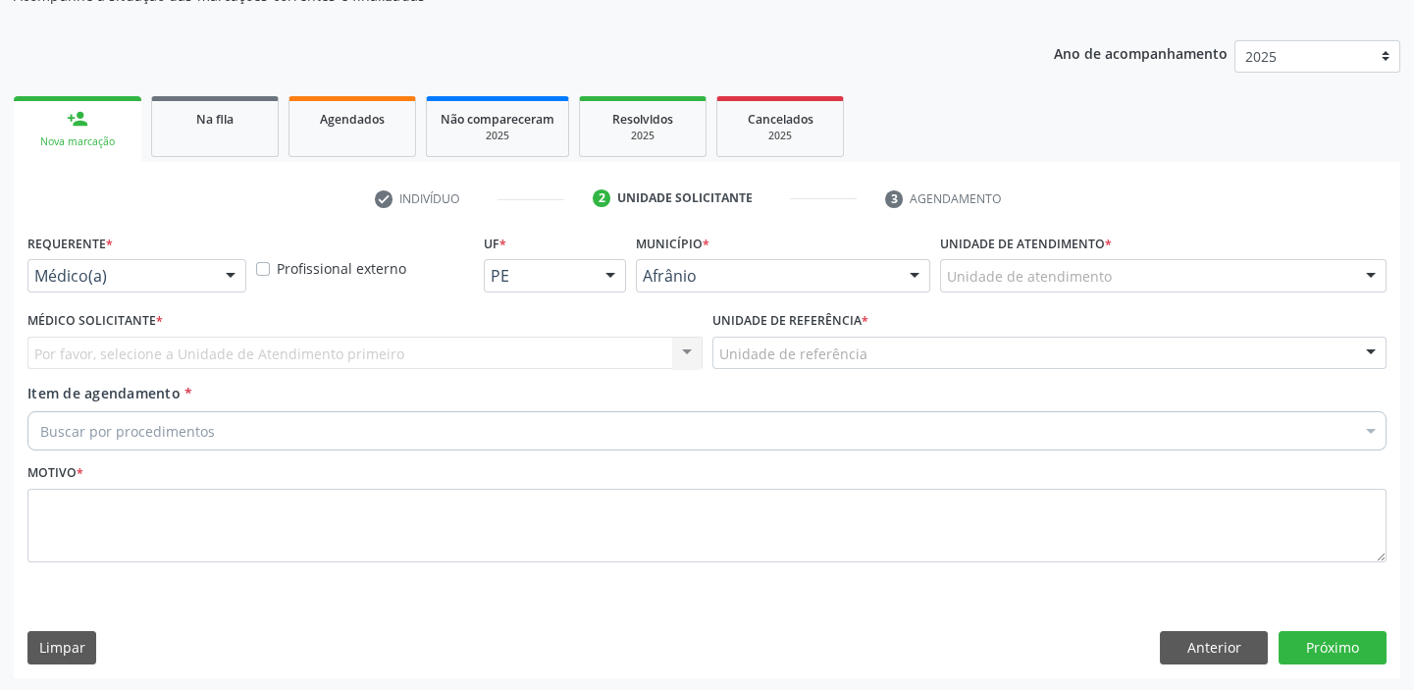
drag, startPoint x: 976, startPoint y: 282, endPoint x: 976, endPoint y: 302, distance: 20.6
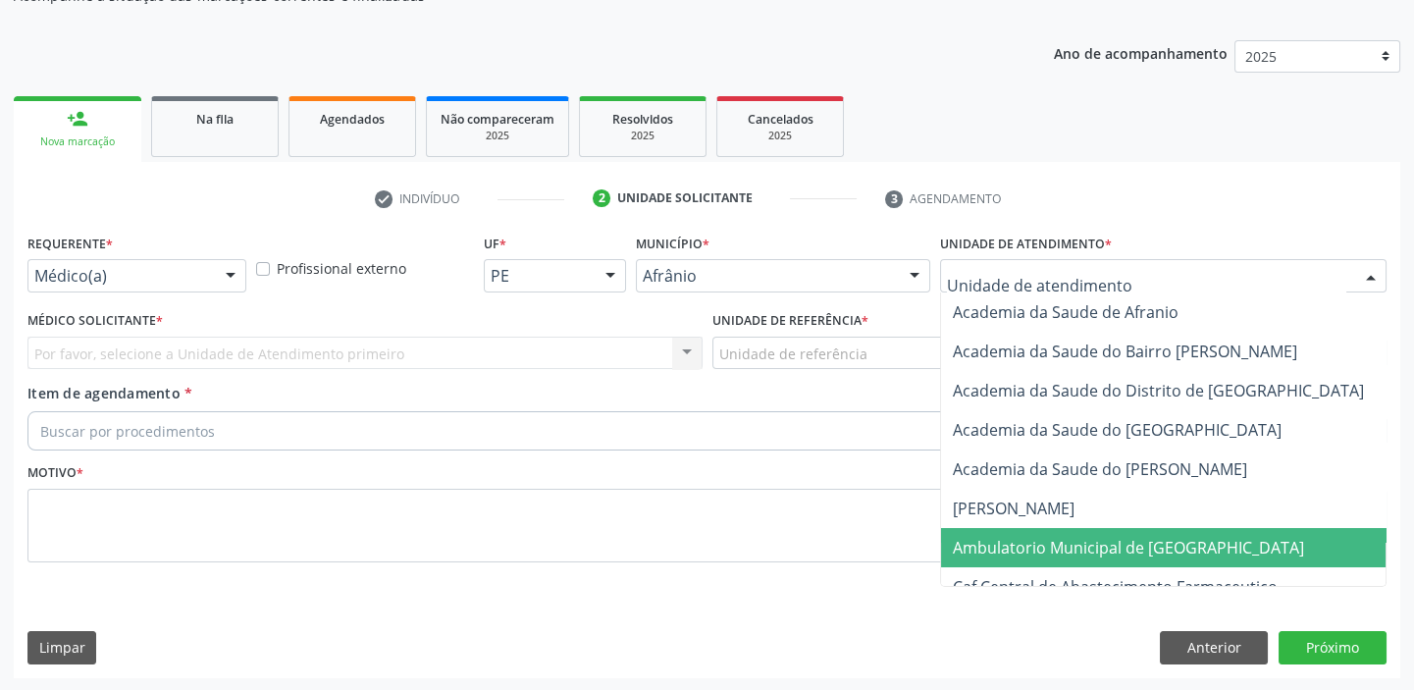
click at [995, 552] on span "Ambulatorio Municipal de [GEOGRAPHIC_DATA]" at bounding box center [1128, 548] width 351 height 22
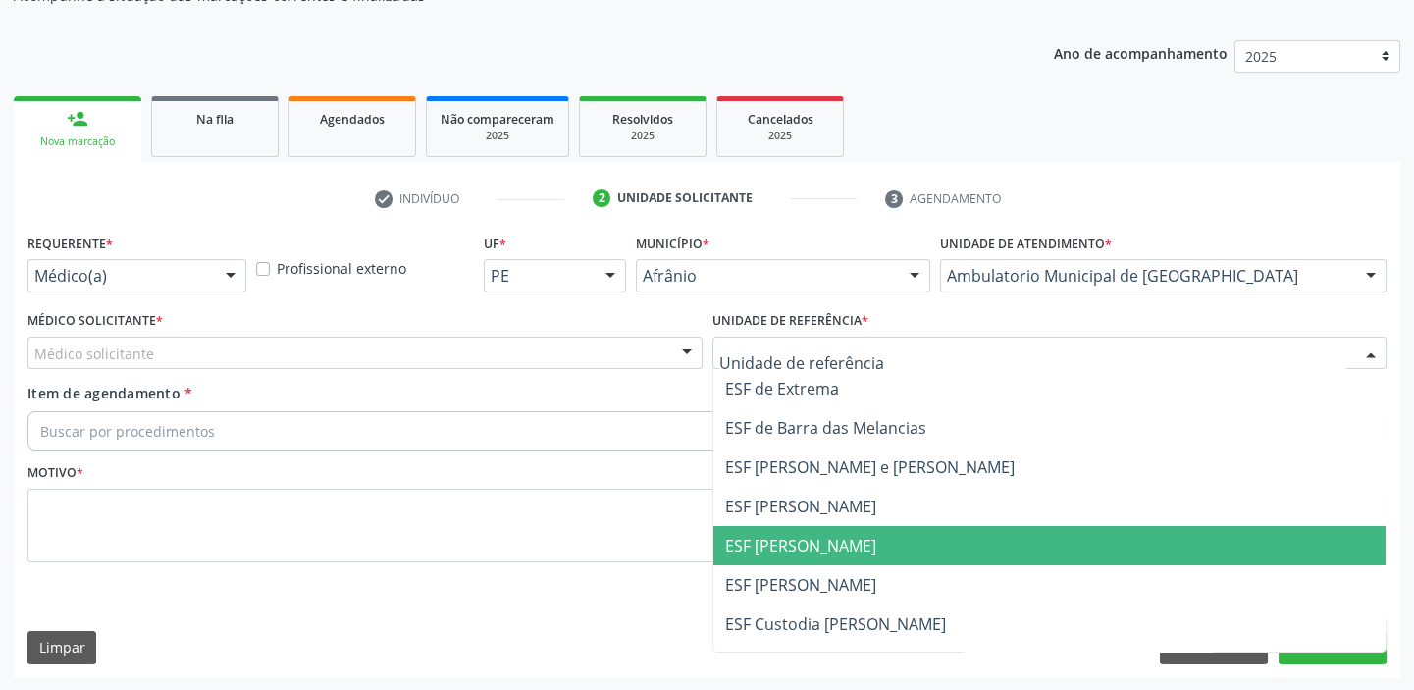
click at [768, 550] on span "ESF [PERSON_NAME]" at bounding box center [800, 546] width 151 height 22
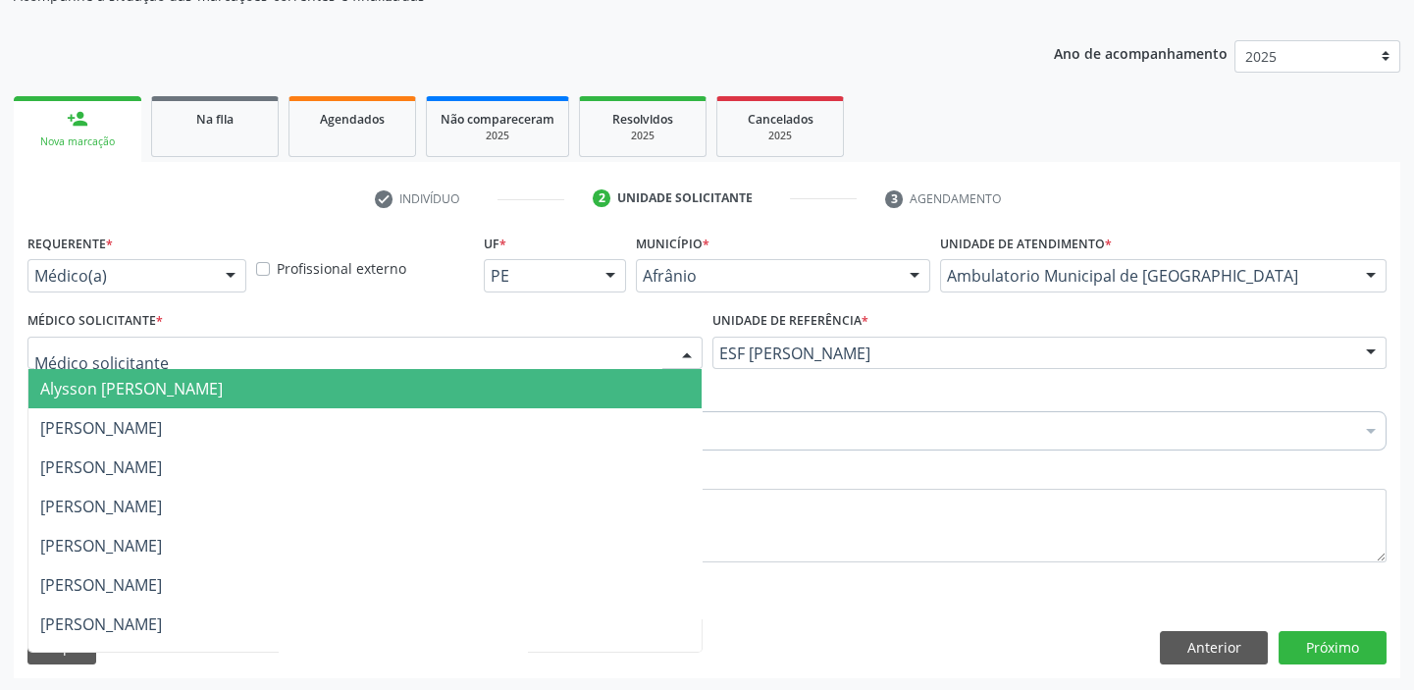
drag, startPoint x: 186, startPoint y: 351, endPoint x: 183, endPoint y: 389, distance: 37.5
click at [186, 353] on div at bounding box center [364, 353] width 675 height 33
click at [183, 390] on span "Alysson [PERSON_NAME]" at bounding box center [131, 389] width 183 height 22
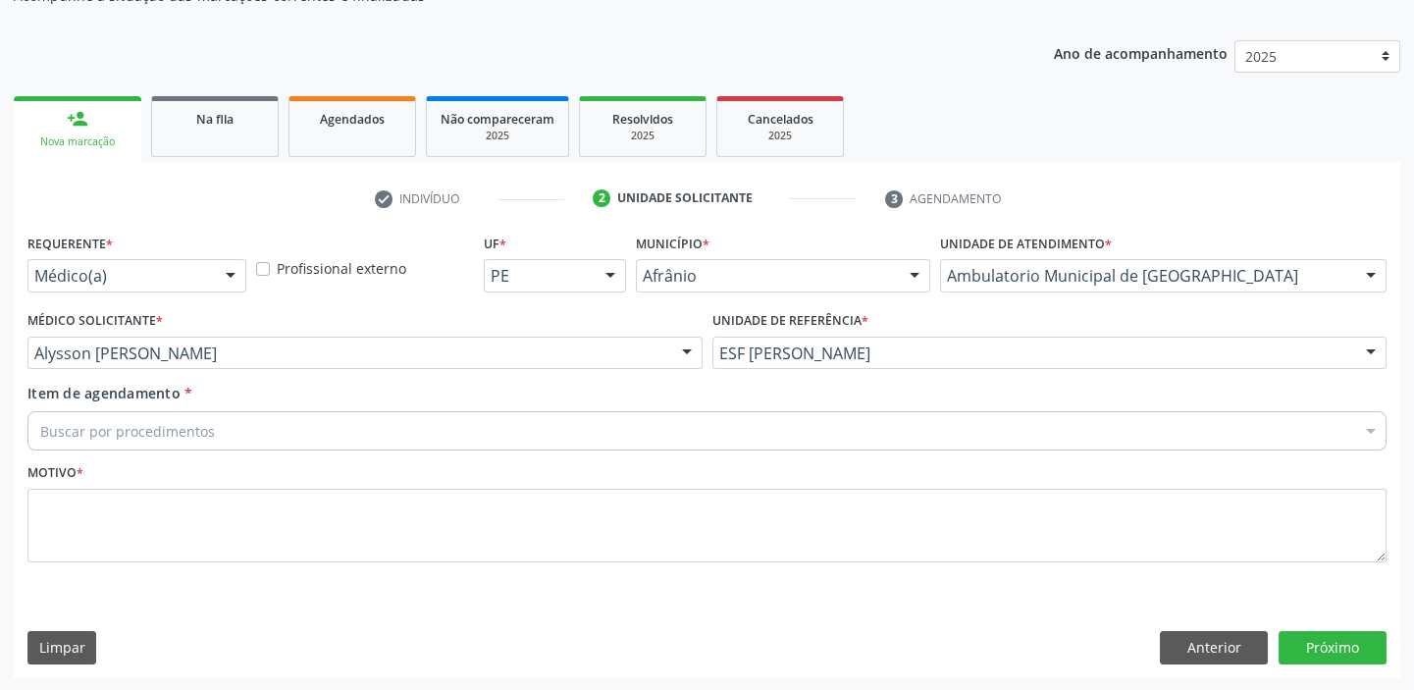
click at [178, 414] on div "Buscar por procedimentos" at bounding box center [706, 430] width 1359 height 39
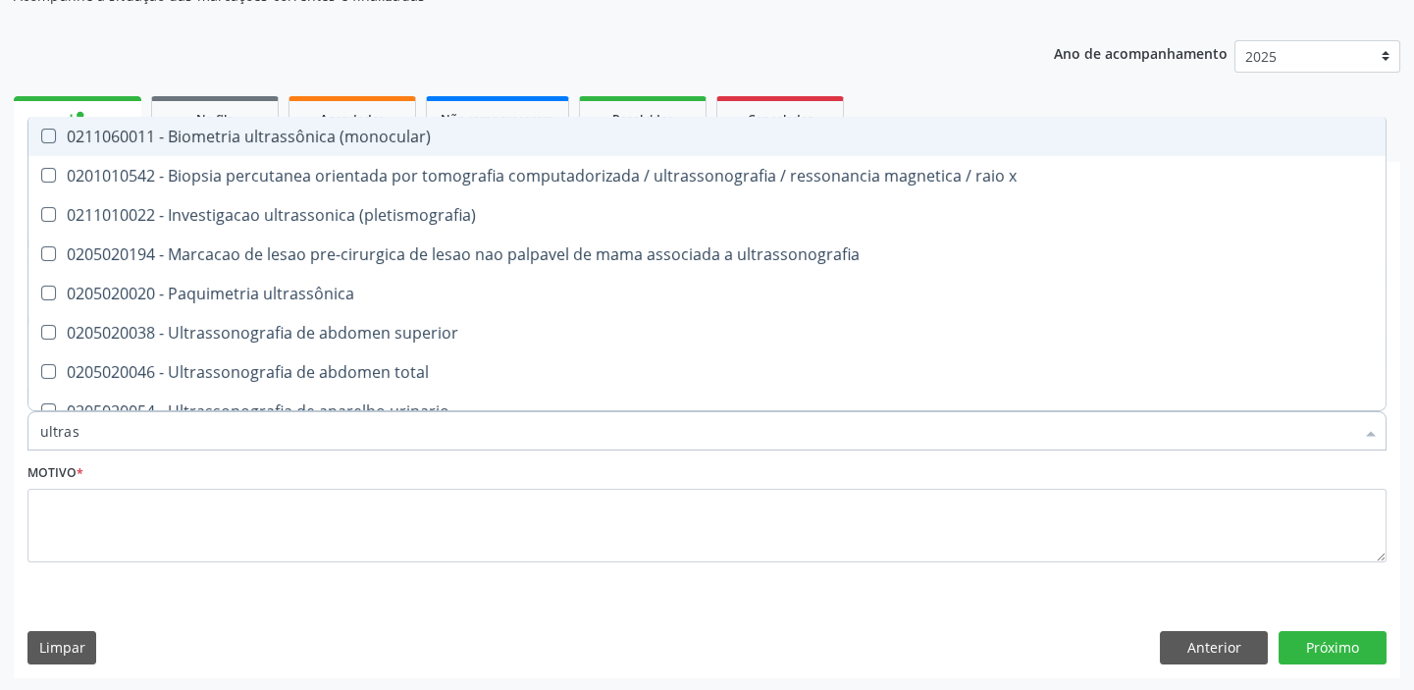
type input "ultrass"
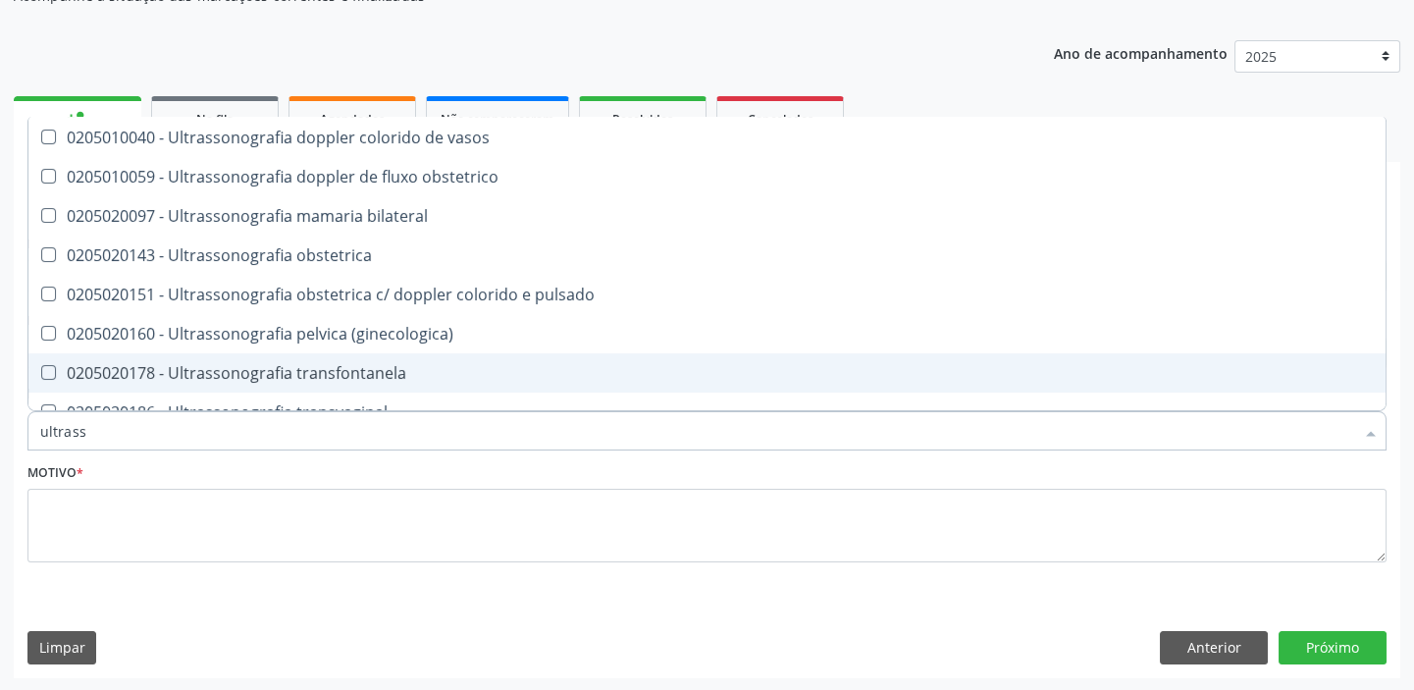
scroll to position [609, 0]
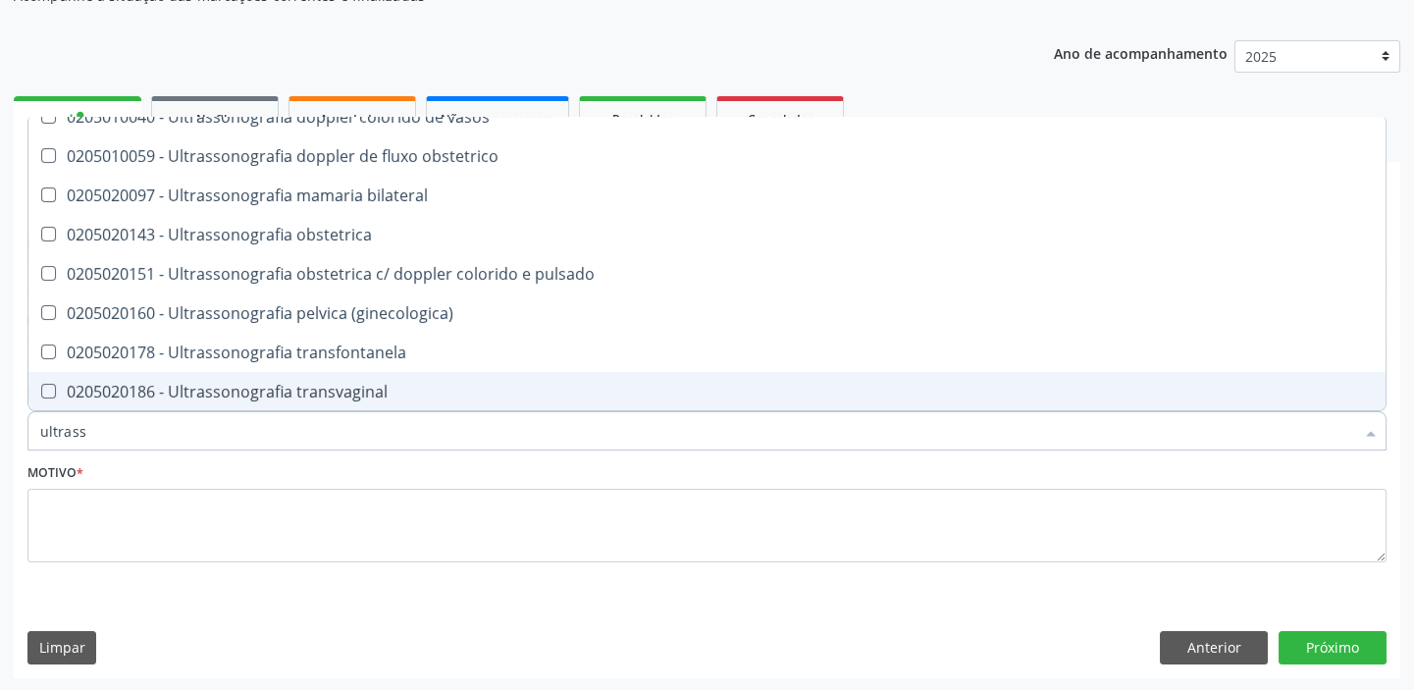
click at [306, 402] on span "0205020186 - Ultrassonografia transvaginal" at bounding box center [706, 391] width 1357 height 39
checkbox transvaginal "true"
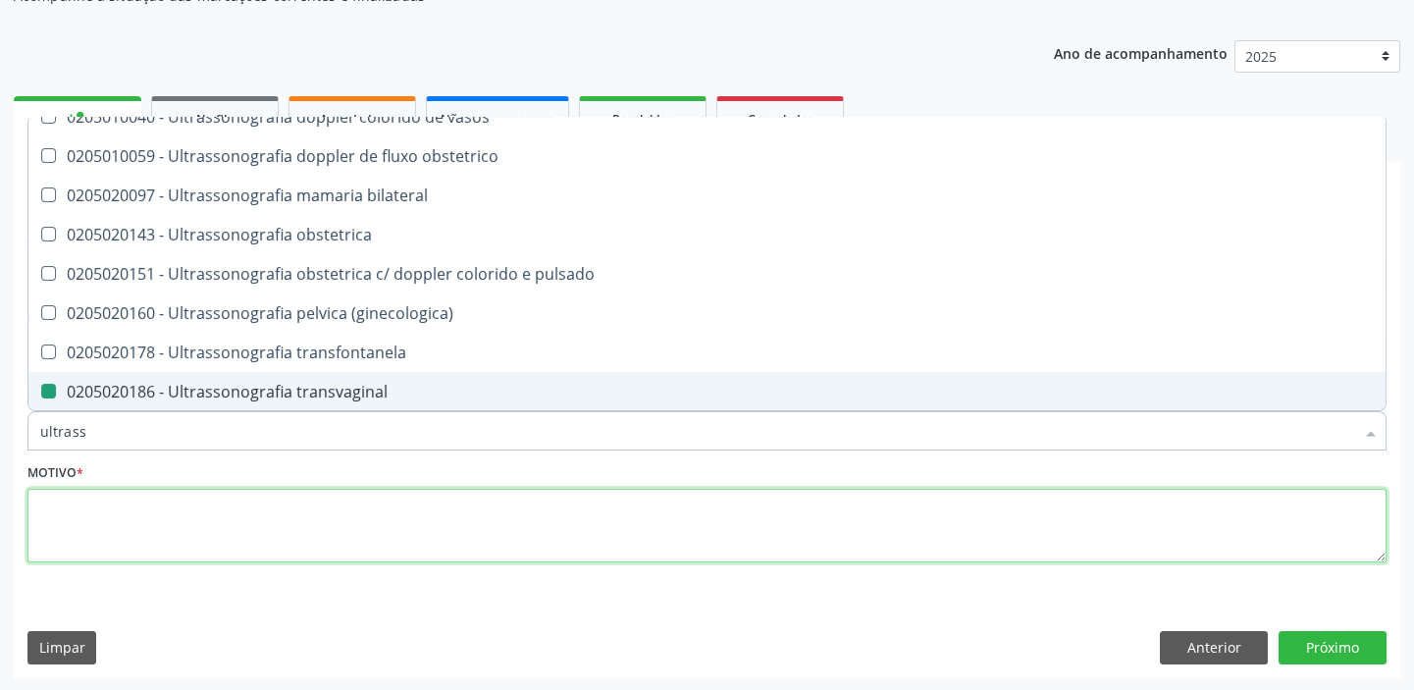
drag, startPoint x: 133, startPoint y: 501, endPoint x: 125, endPoint y: 508, distance: 11.8
click at [127, 506] on textarea at bounding box center [706, 526] width 1359 height 75
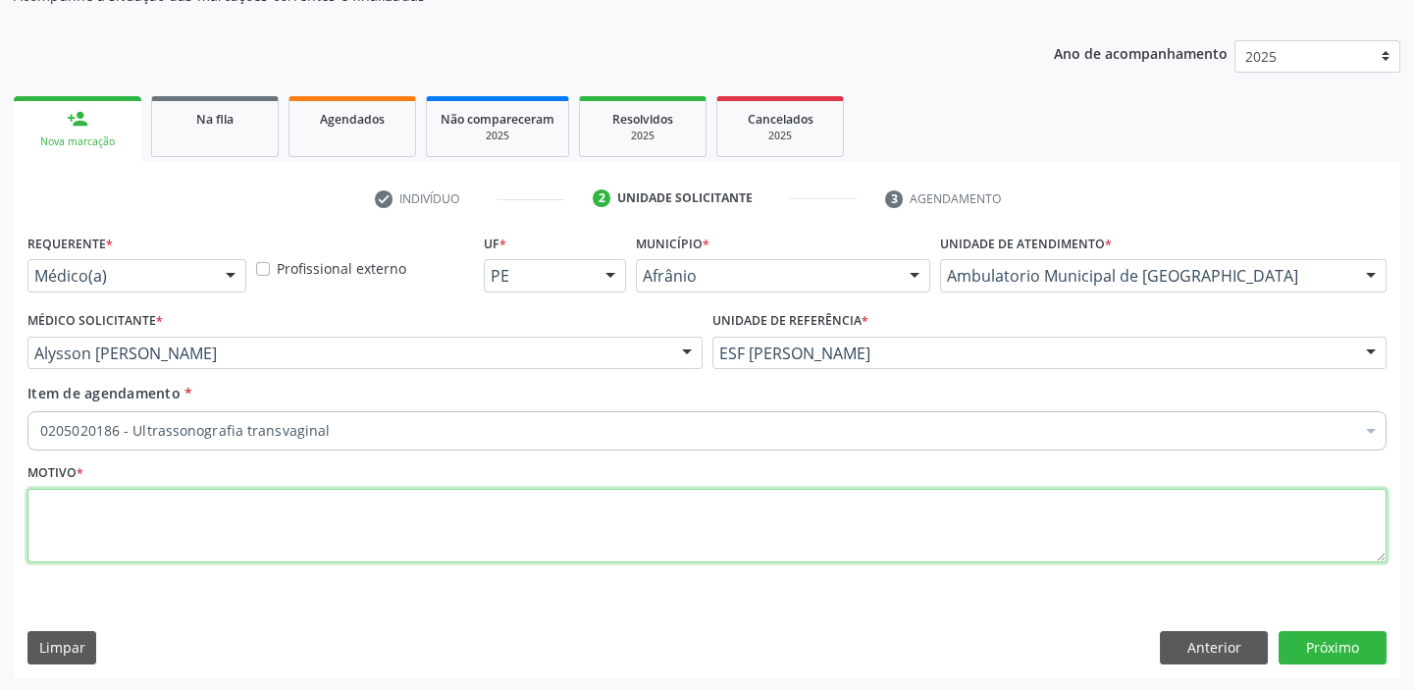
type textarea "*"
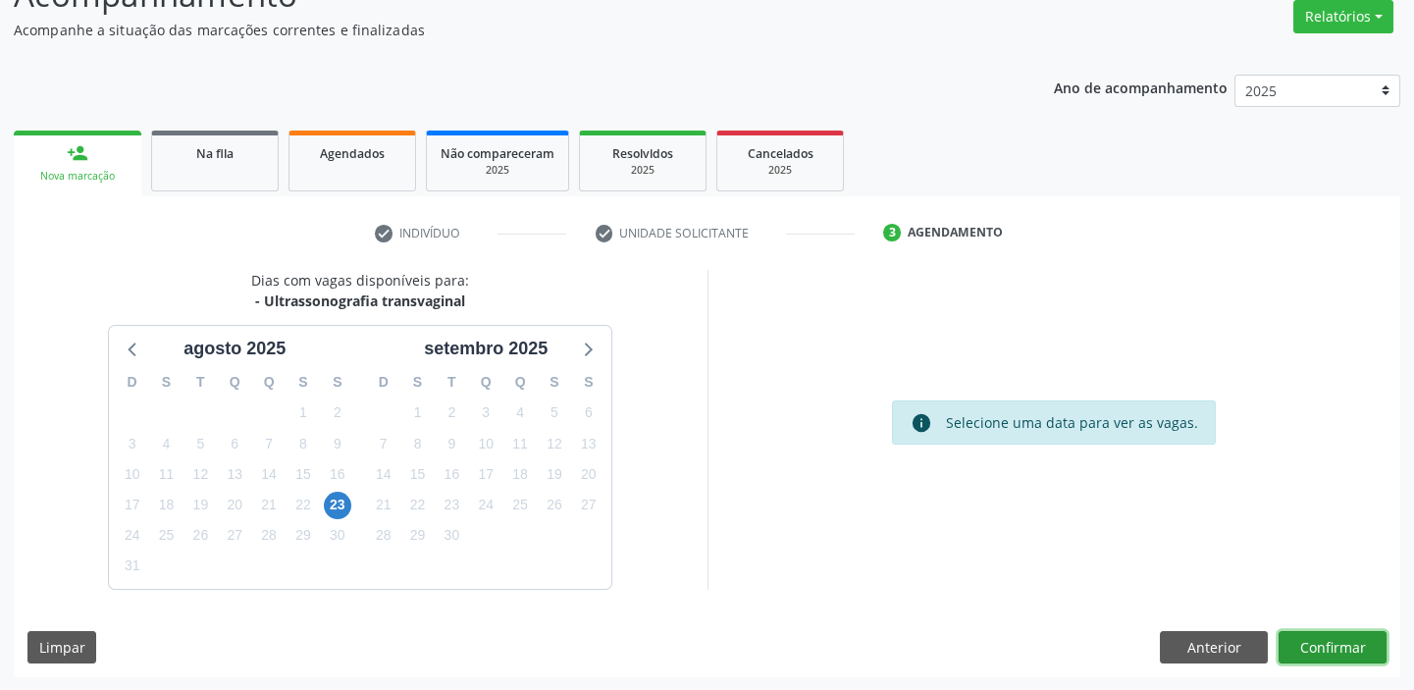
click at [1296, 638] on button "Confirmar" at bounding box center [1333, 647] width 108 height 33
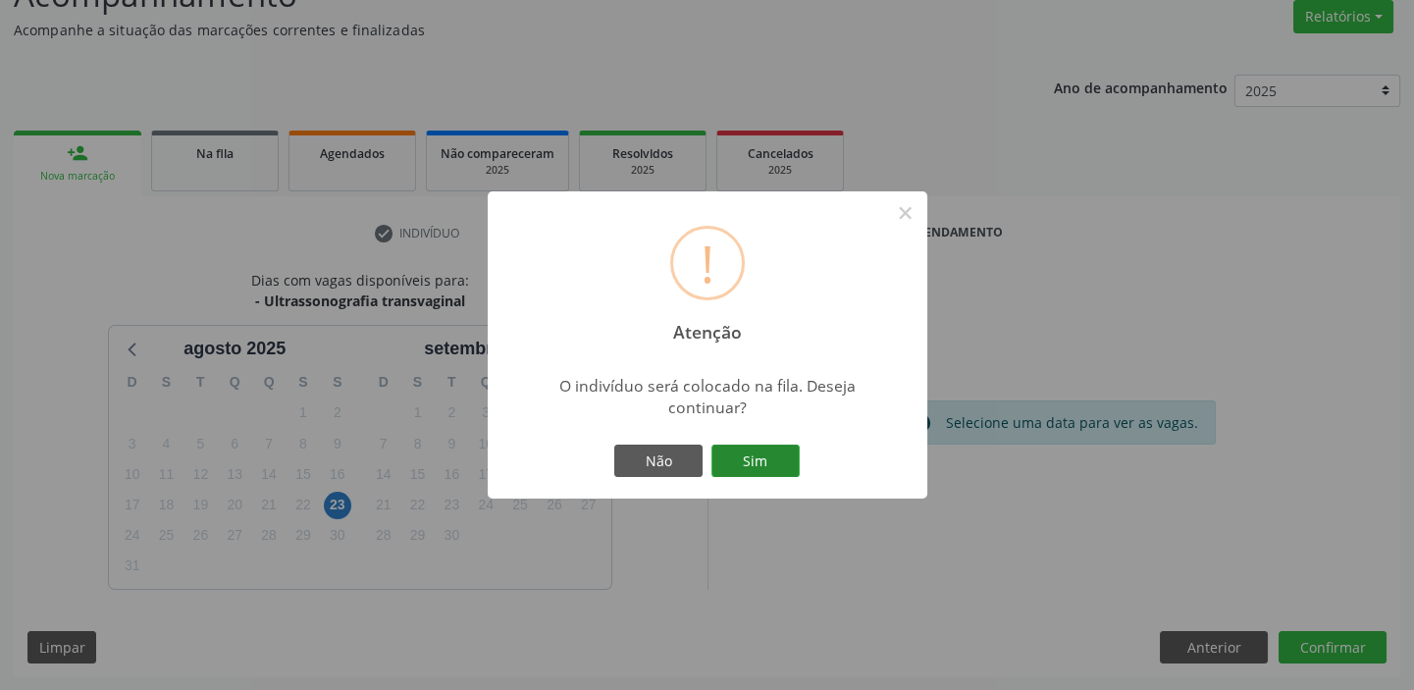
click at [756, 453] on button "Sim" at bounding box center [756, 461] width 88 height 33
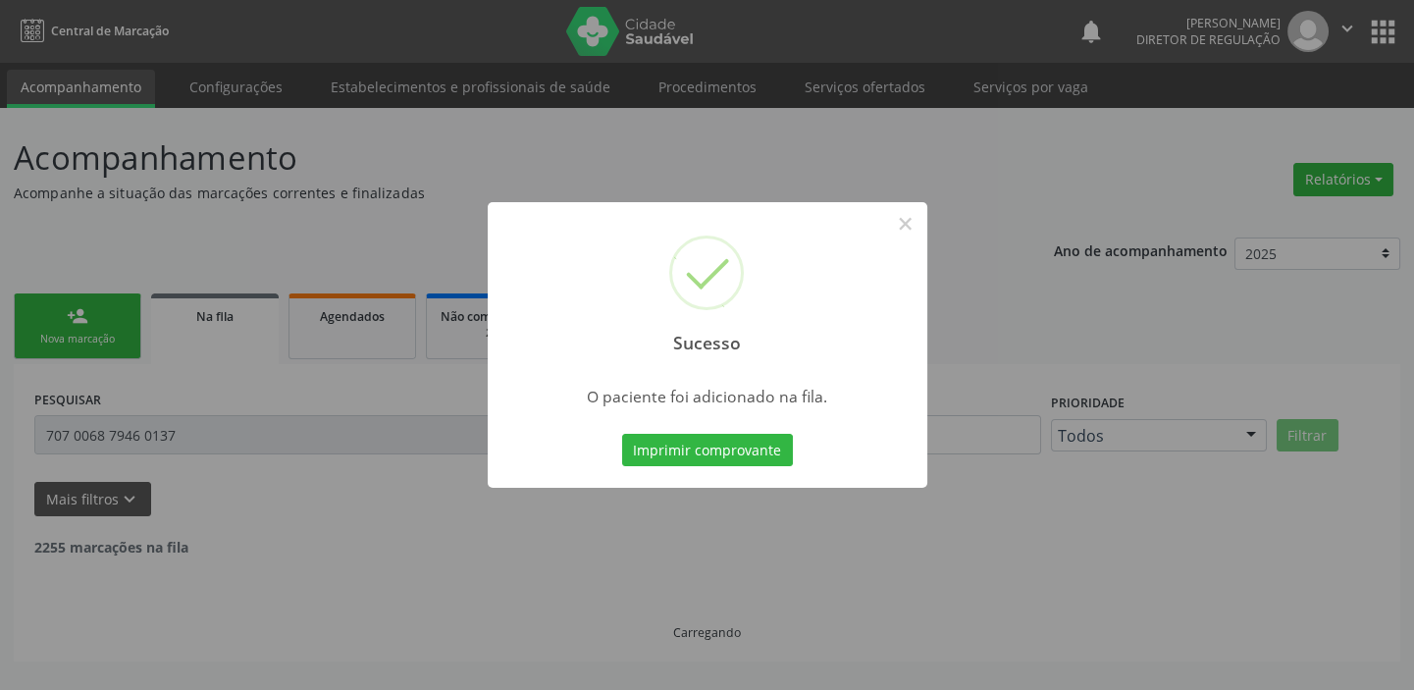
scroll to position [0, 0]
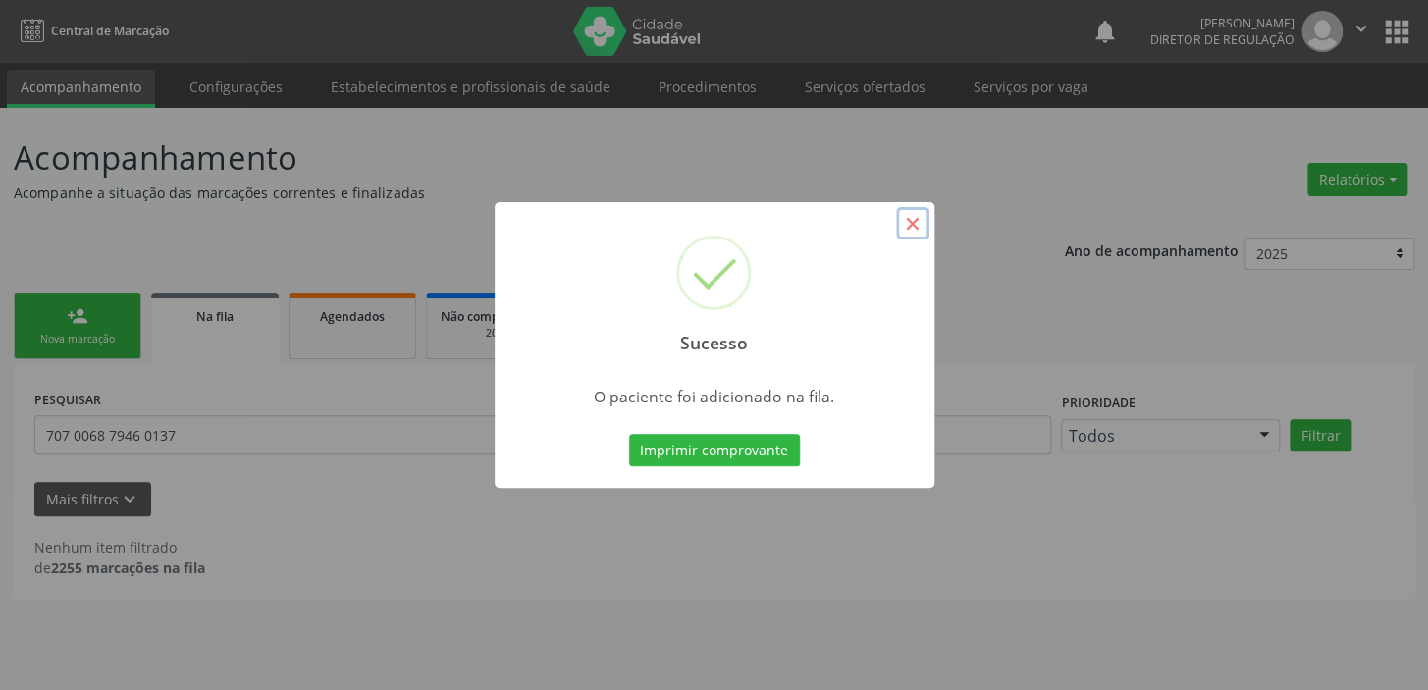
click at [914, 226] on button "×" at bounding box center [912, 223] width 33 height 33
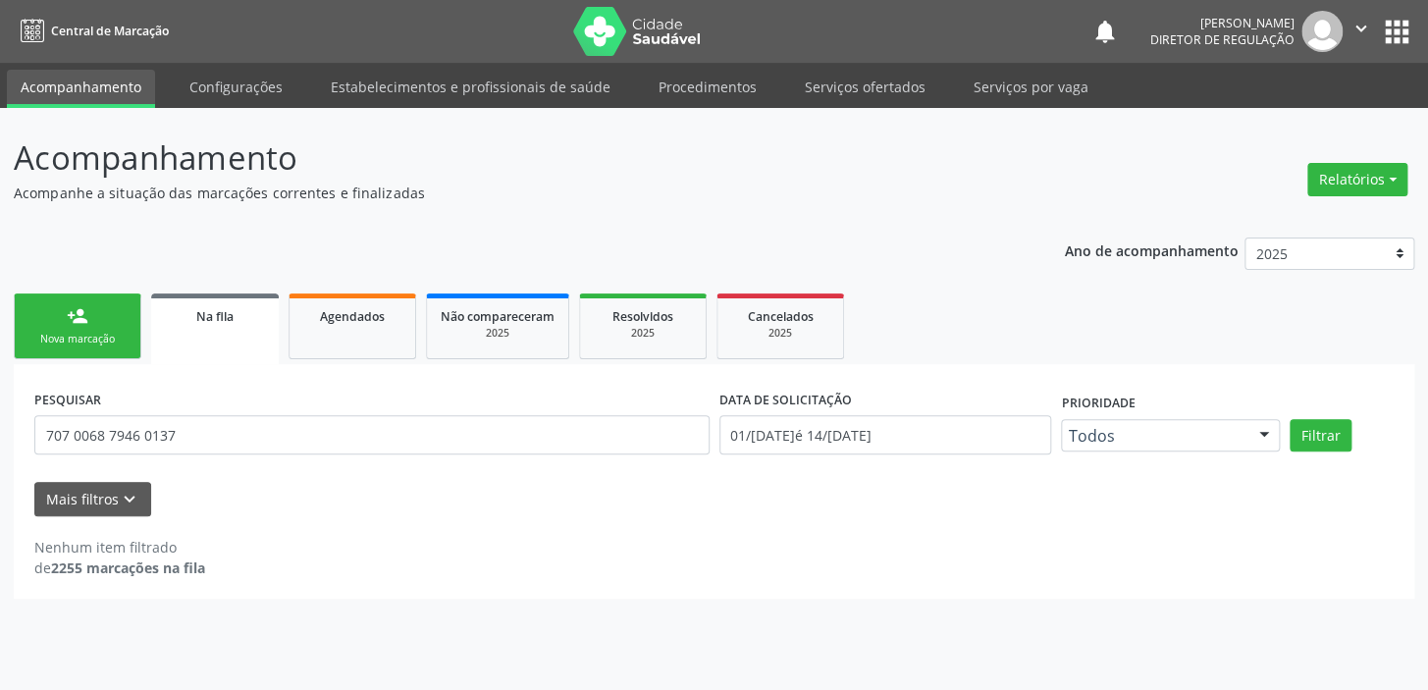
click at [60, 322] on link "person_add Nova marcação" at bounding box center [78, 326] width 128 height 66
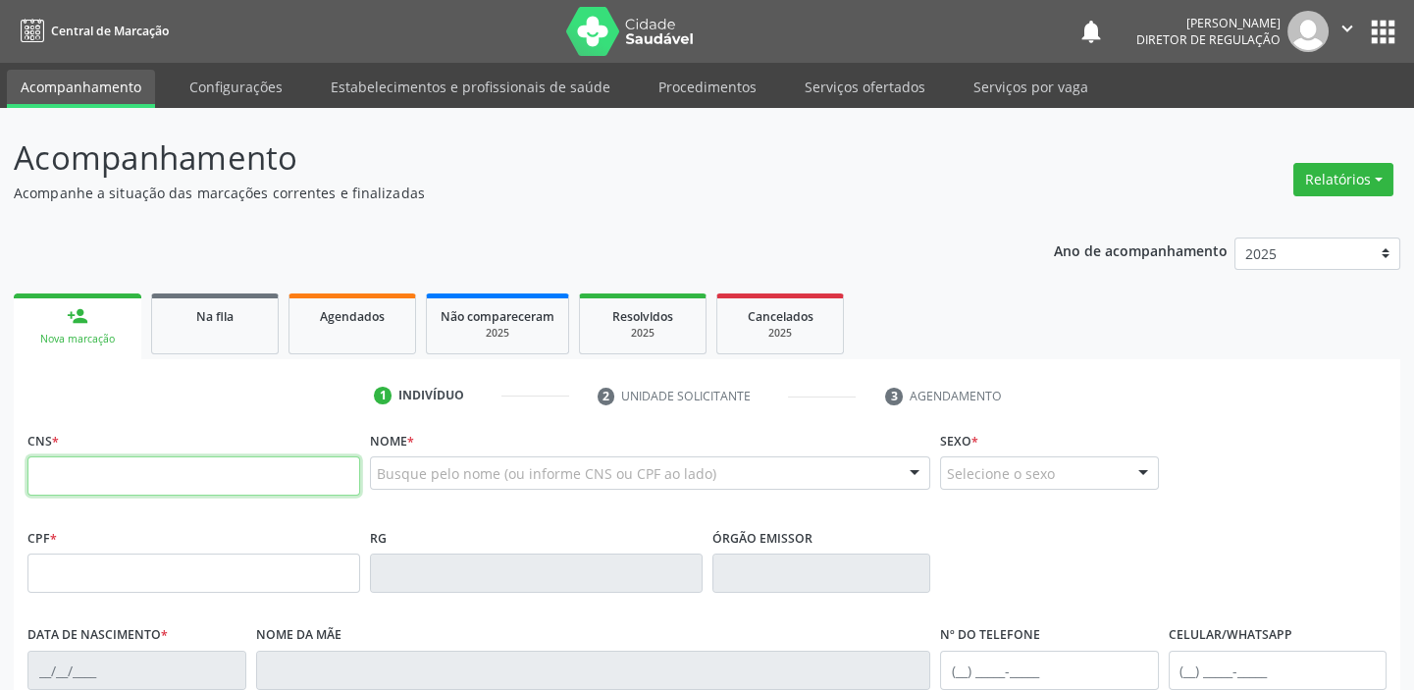
click at [197, 479] on input "text" at bounding box center [193, 475] width 333 height 39
type input "706 7055 6570 0016"
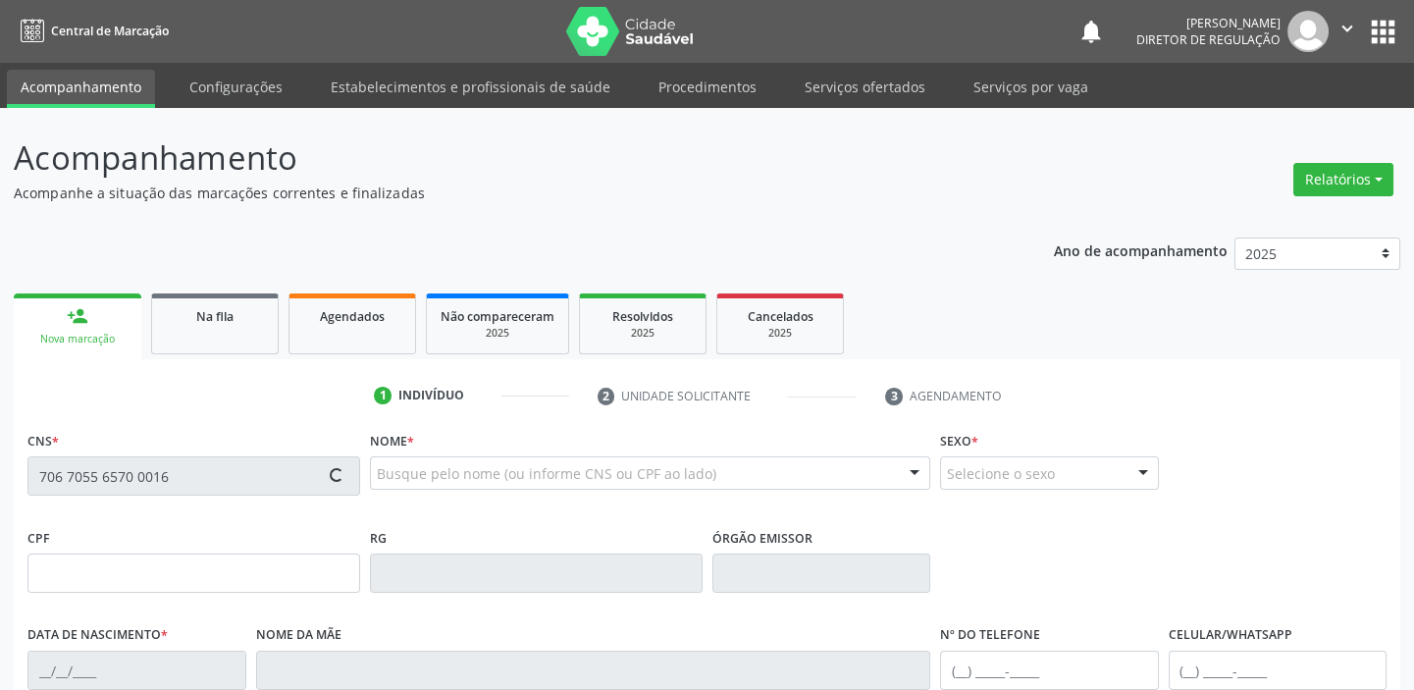
type input "392.090.084-72"
type input "12/[DATE]"
type input "[PERSON_NAME]"
type input "[PHONE_NUMBER]"
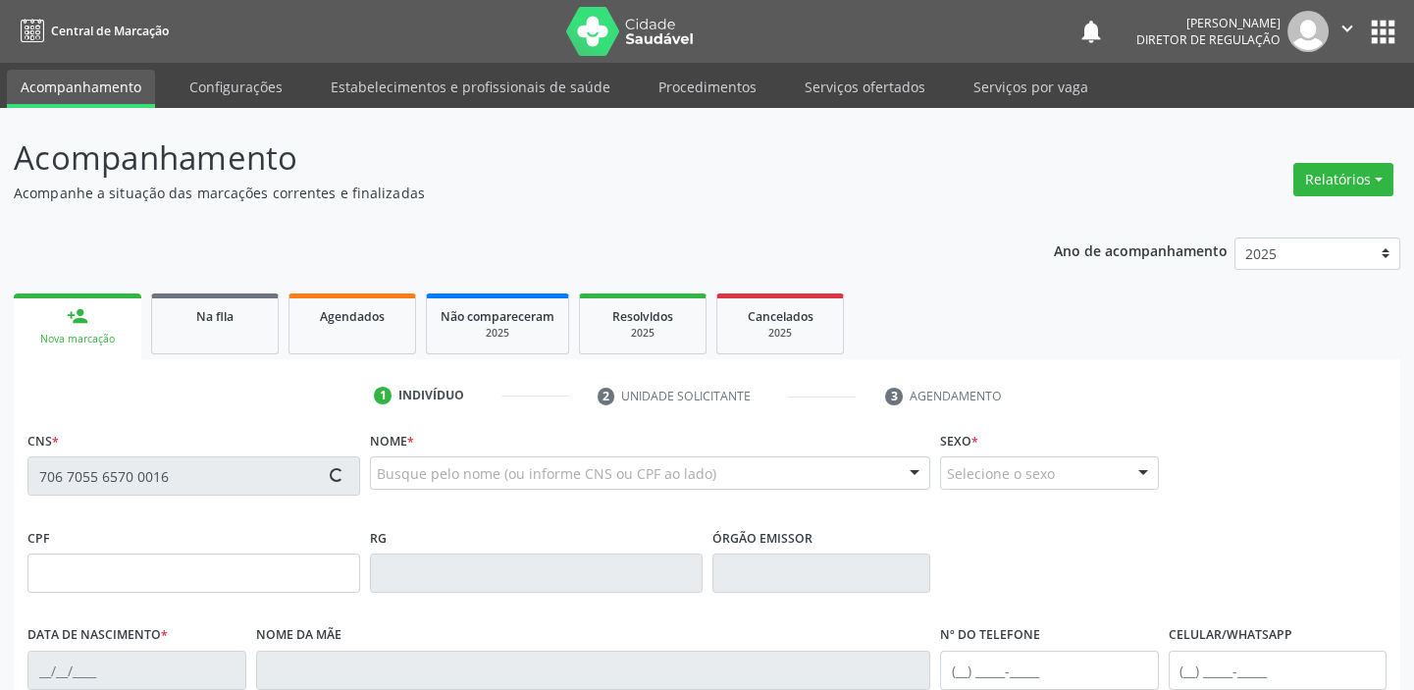
type input "S/N"
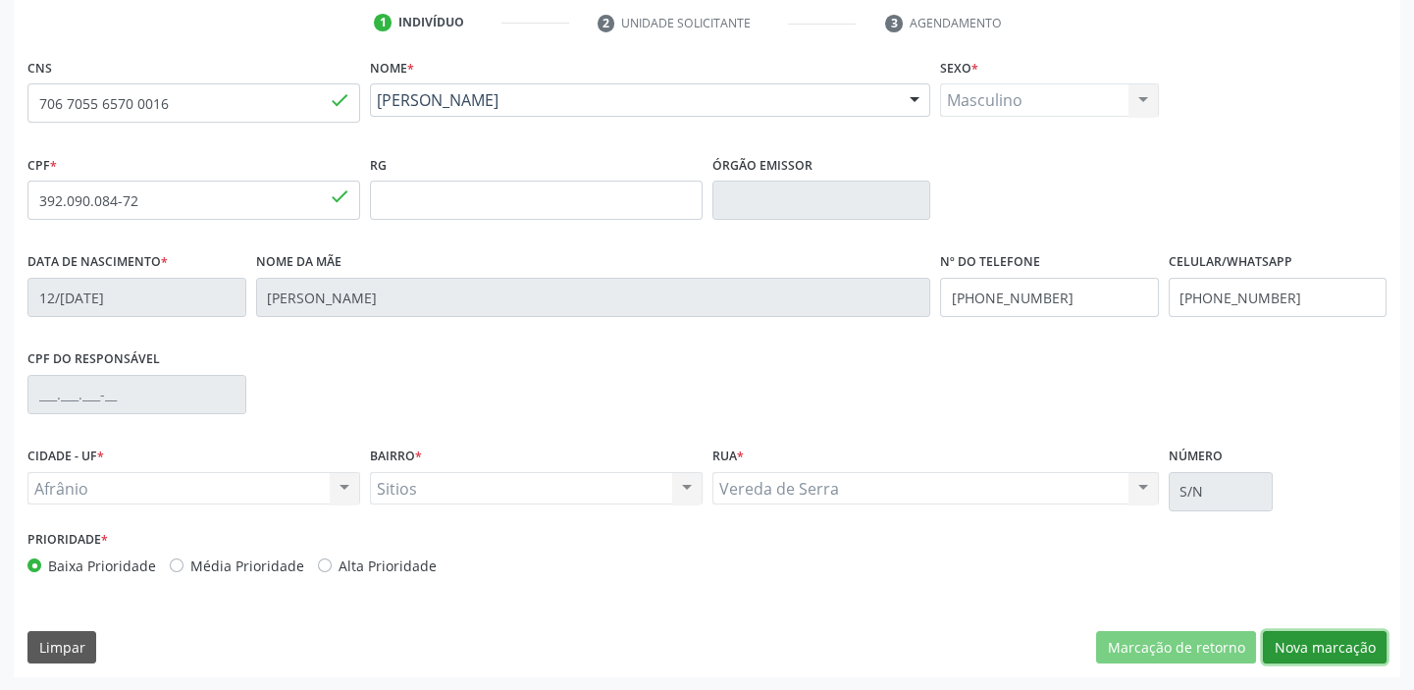
click at [1293, 642] on button "Nova marcação" at bounding box center [1325, 647] width 124 height 33
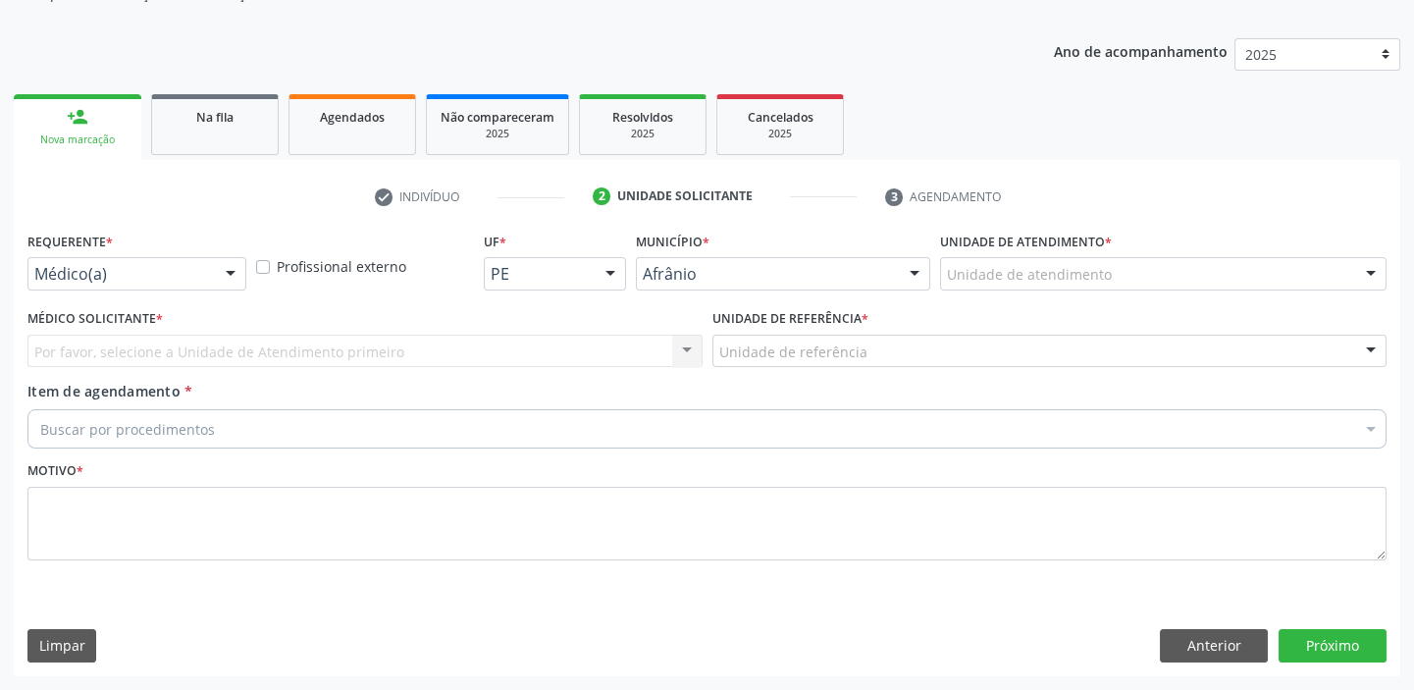
scroll to position [197, 0]
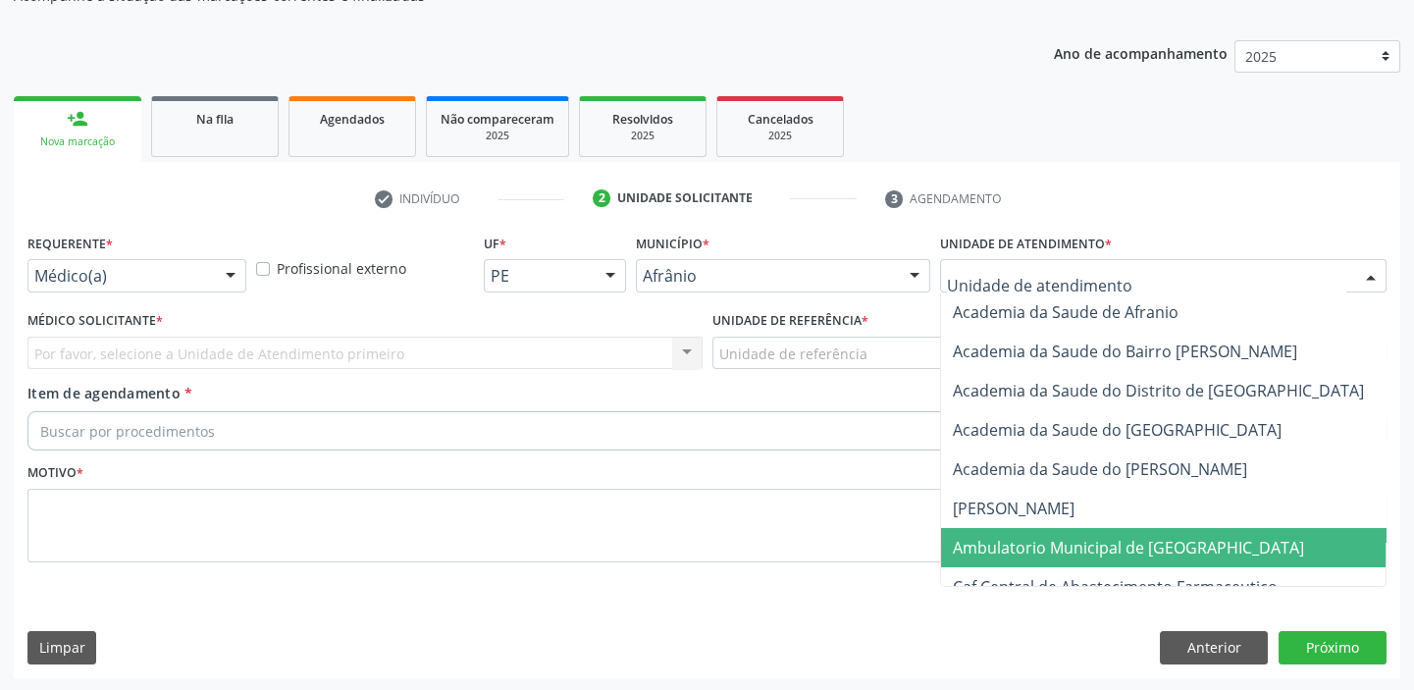
click at [1024, 555] on span "Ambulatorio Municipal de [GEOGRAPHIC_DATA]" at bounding box center [1128, 548] width 351 height 22
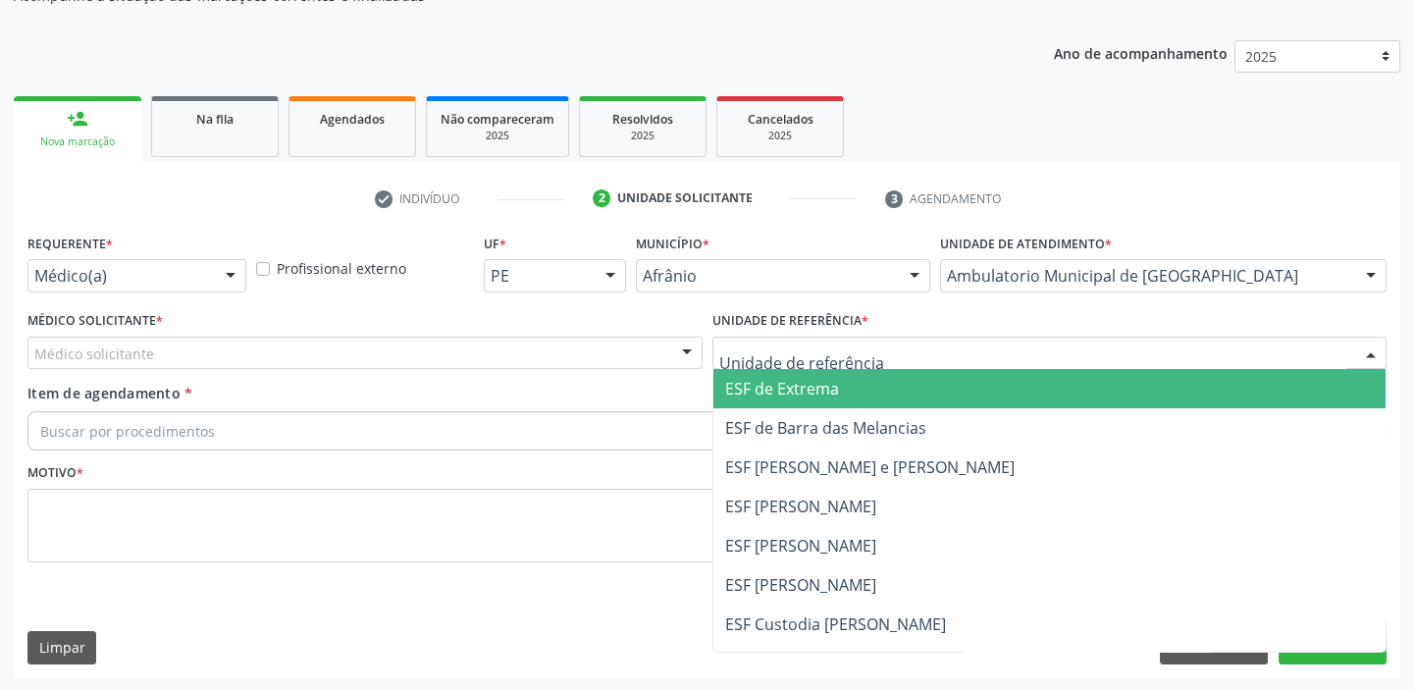
drag, startPoint x: 756, startPoint y: 343, endPoint x: 760, endPoint y: 506, distance: 164.0
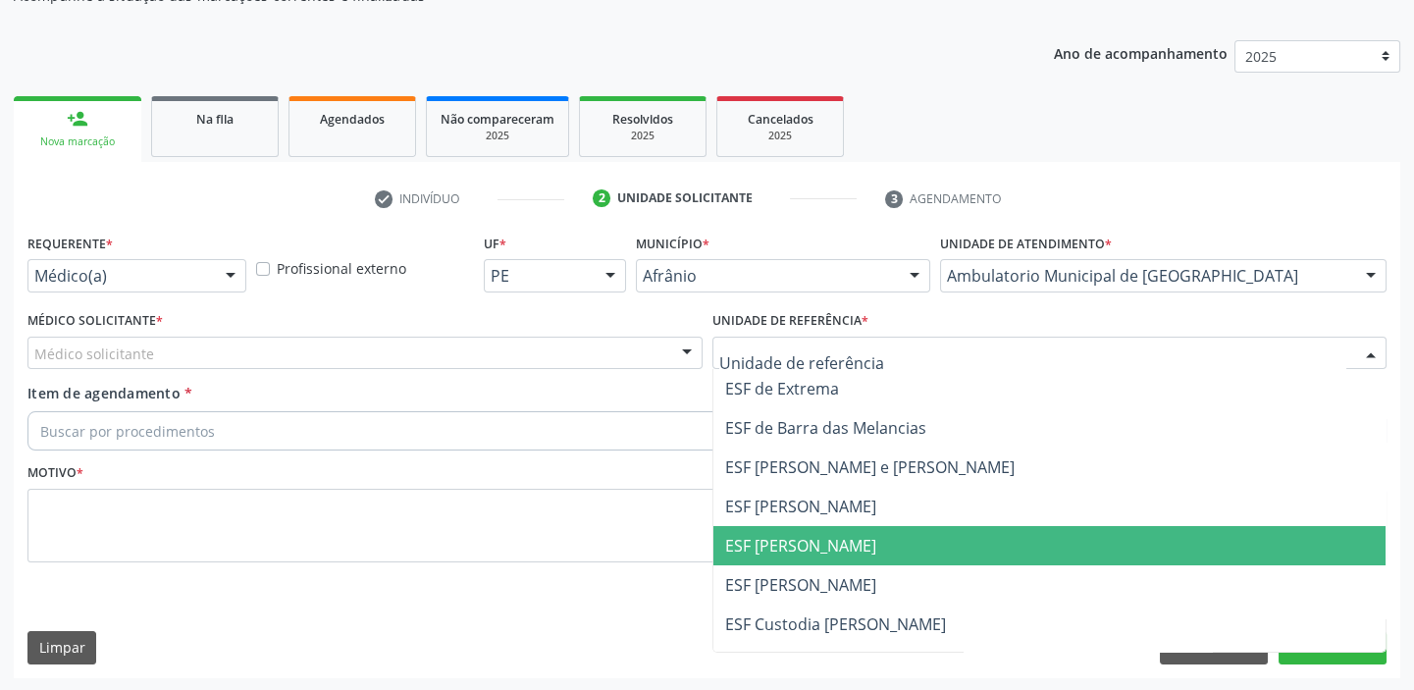
drag, startPoint x: 755, startPoint y: 558, endPoint x: 707, endPoint y: 537, distance: 52.7
click at [752, 558] on span "ESF [PERSON_NAME]" at bounding box center [1050, 545] width 673 height 39
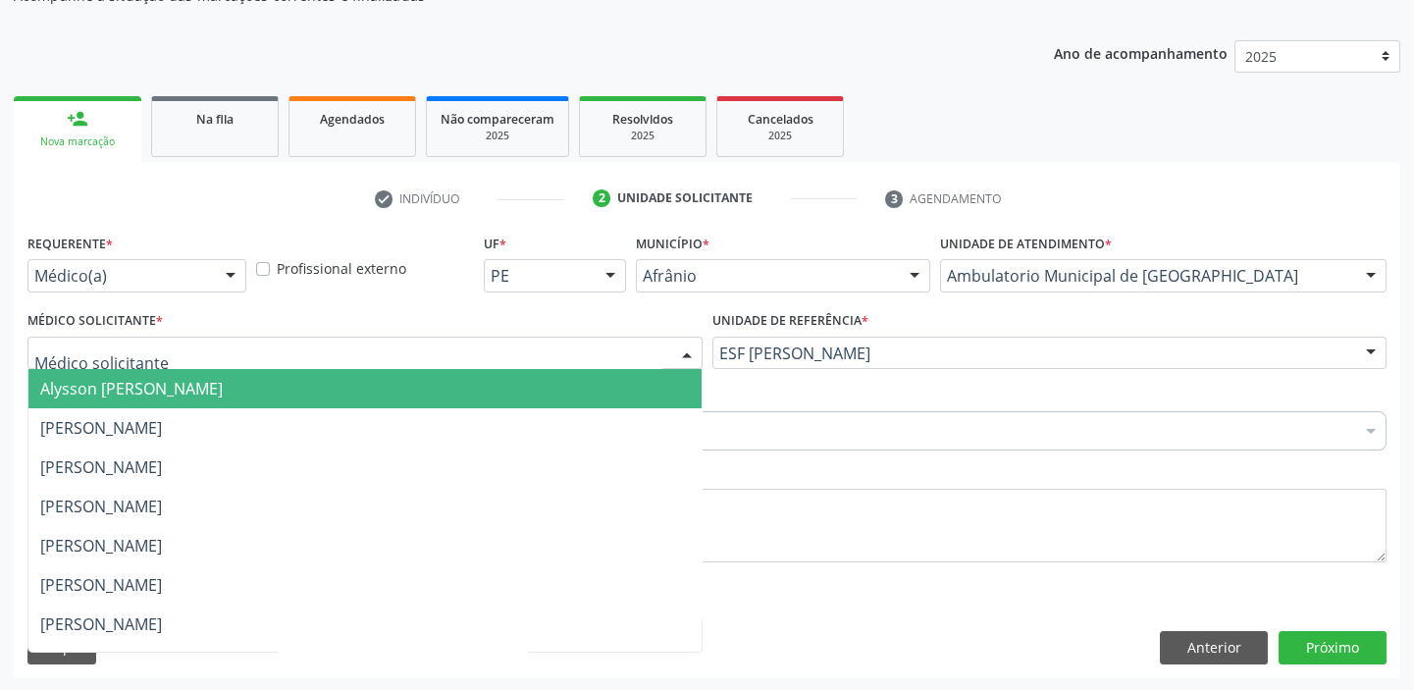
drag, startPoint x: 71, startPoint y: 347, endPoint x: 73, endPoint y: 378, distance: 30.5
click at [73, 378] on span "Alysson [PERSON_NAME]" at bounding box center [131, 389] width 183 height 22
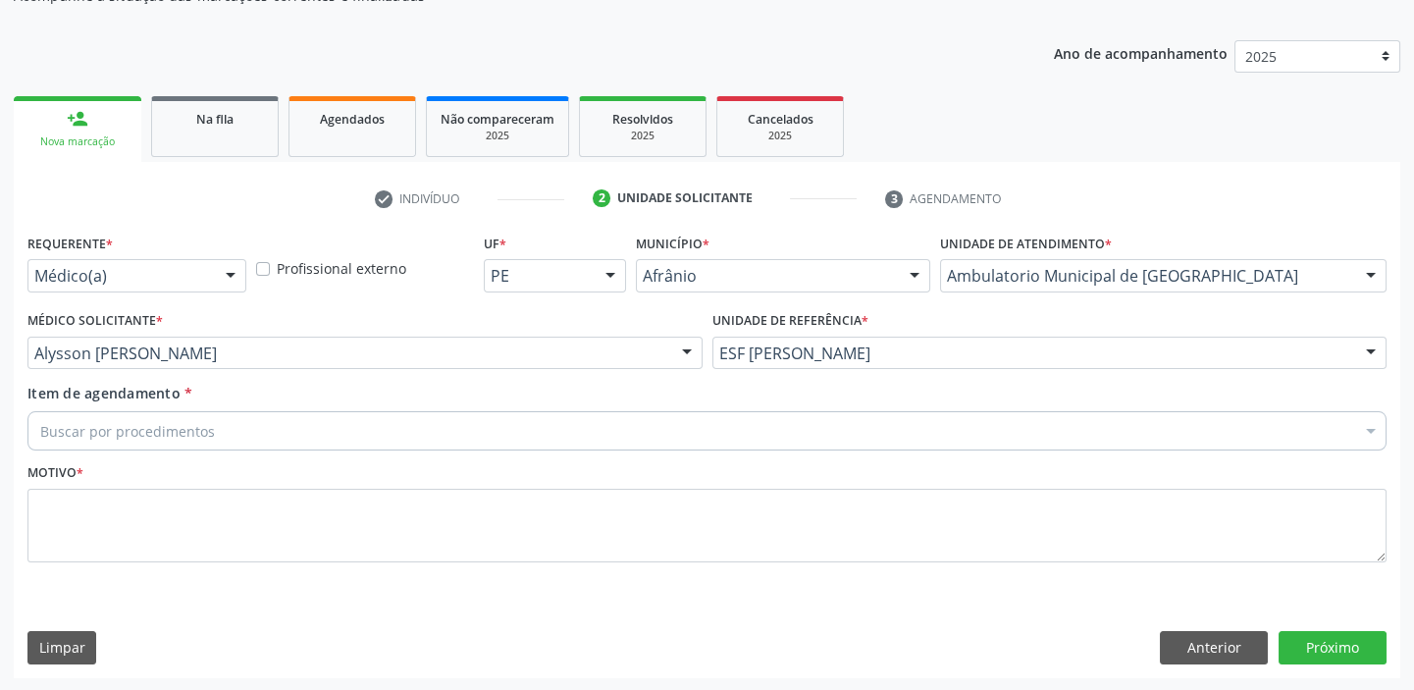
click at [106, 461] on div "Motivo *" at bounding box center [706, 510] width 1359 height 104
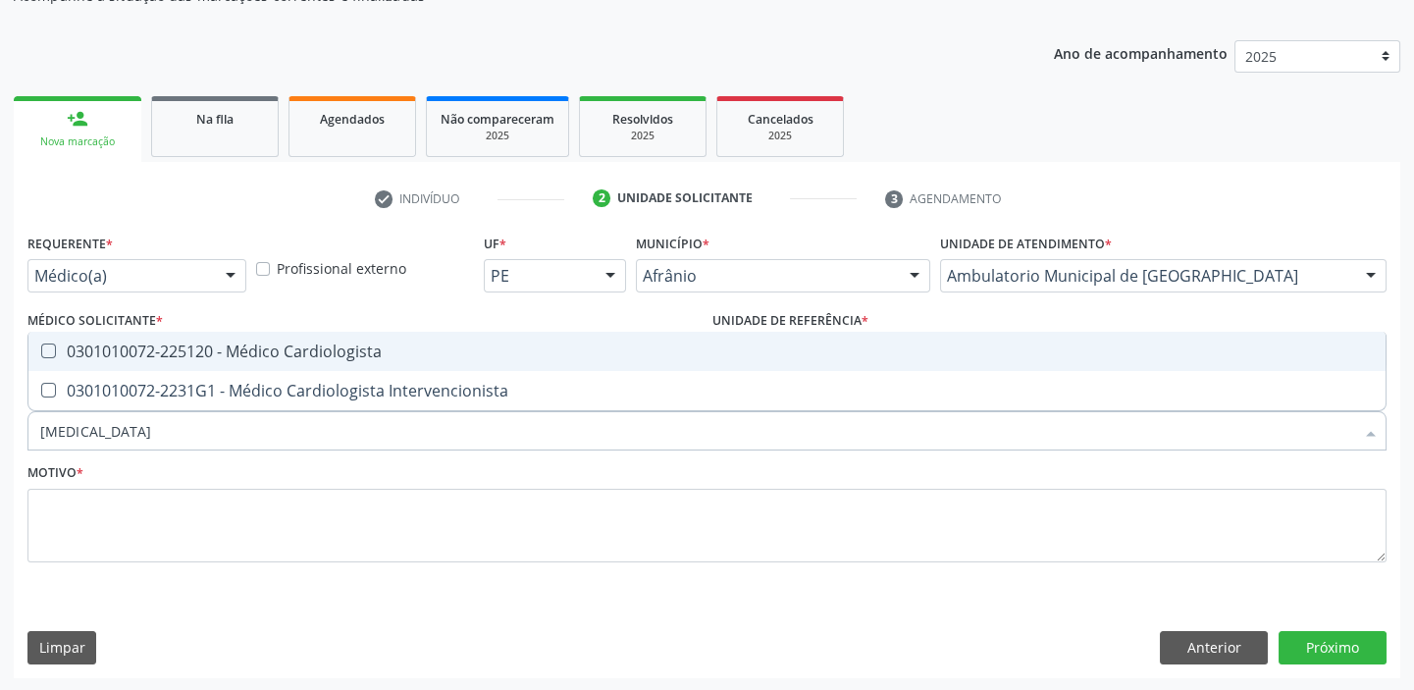
type input "cardiologista"
click at [97, 353] on div "0301010072-225120 - Médico Cardiologista" at bounding box center [707, 352] width 1334 height 16
checkbox Cardiologista "true"
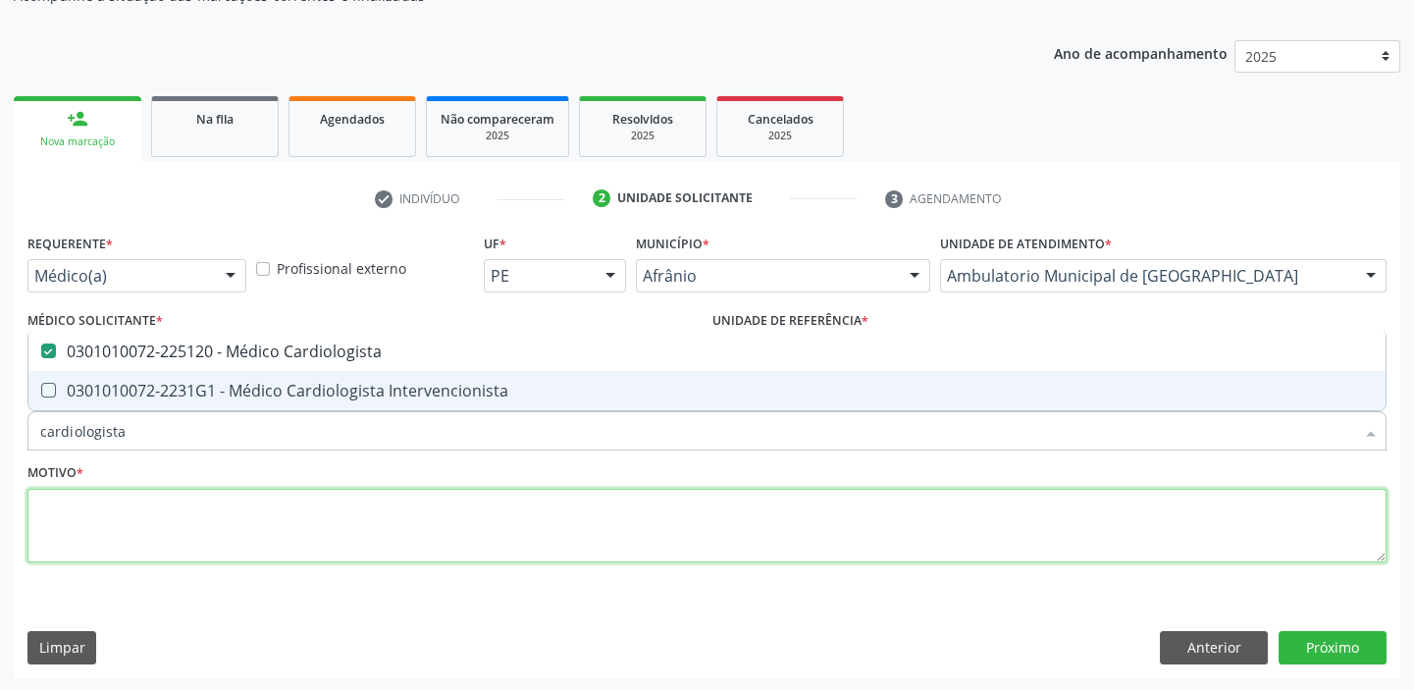
click at [90, 494] on textarea at bounding box center [706, 526] width 1359 height 75
checkbox Intervencionista "true"
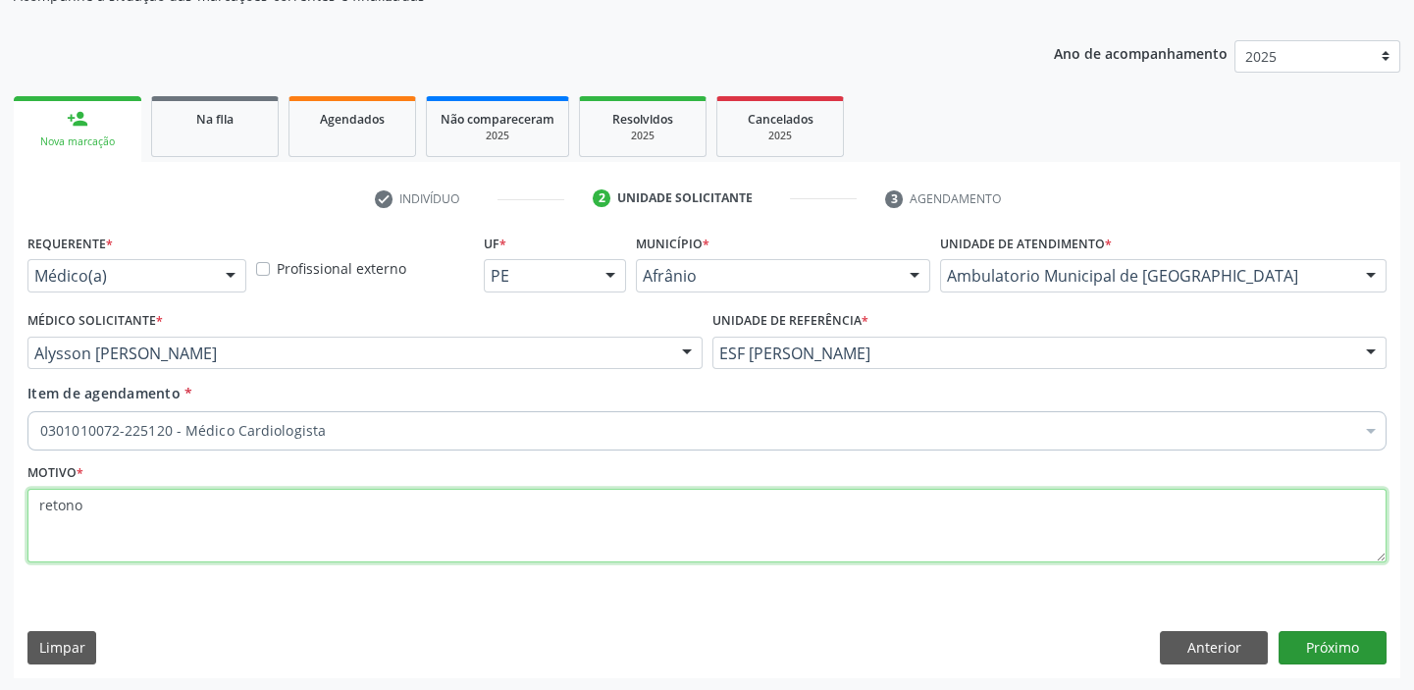
type textarea "retono"
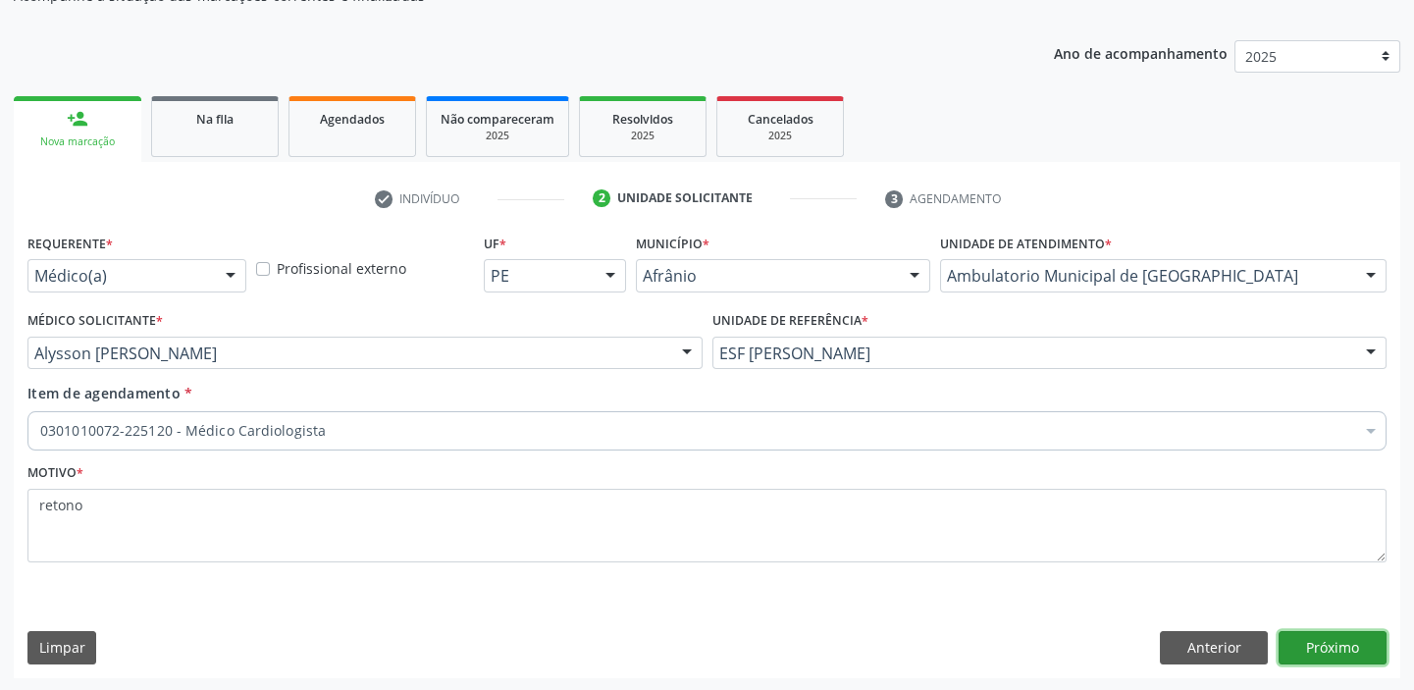
click at [1314, 638] on button "Próximo" at bounding box center [1333, 647] width 108 height 33
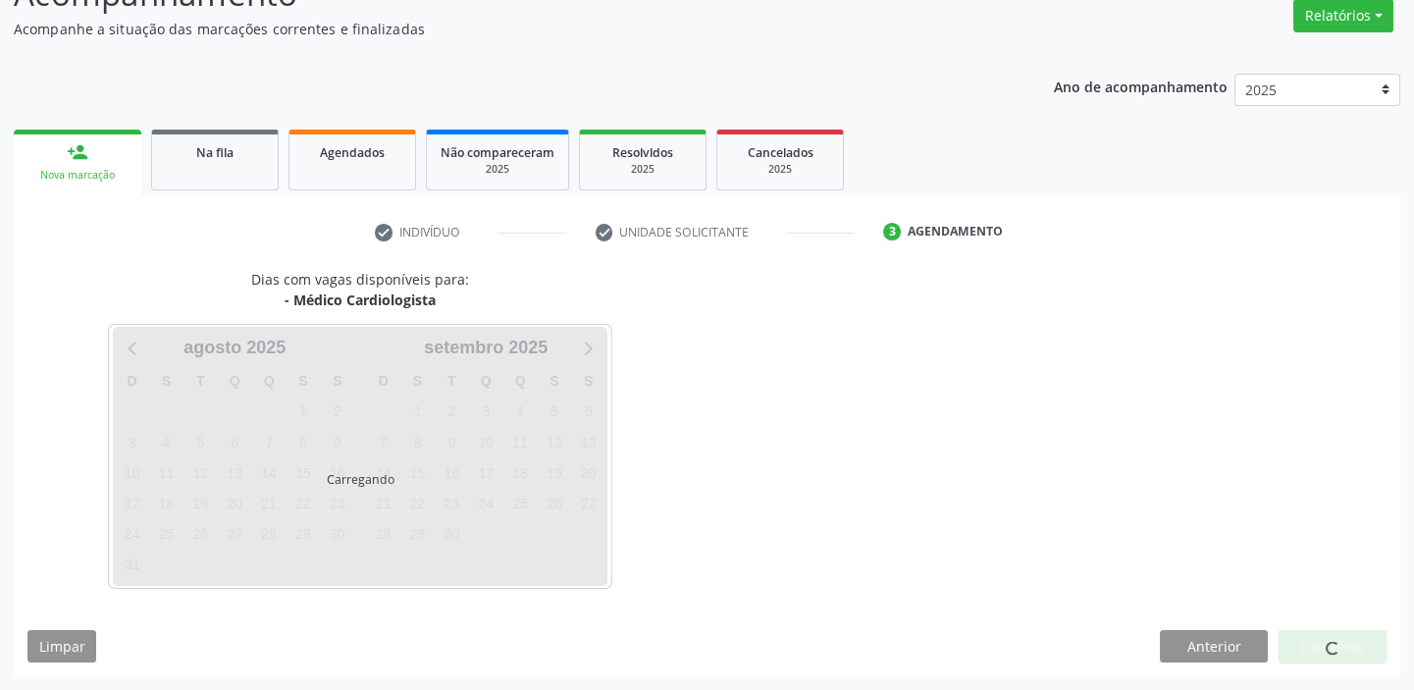
scroll to position [163, 0]
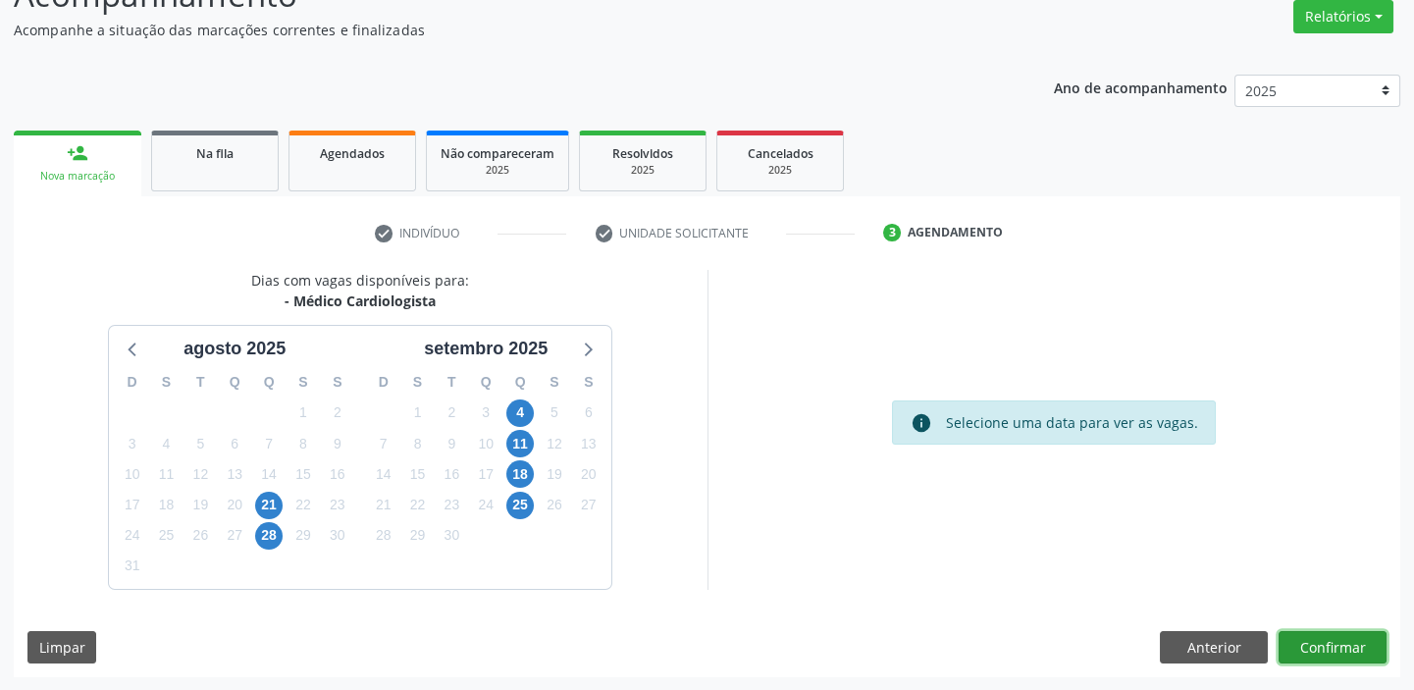
click at [1335, 648] on button "Confirmar" at bounding box center [1333, 647] width 108 height 33
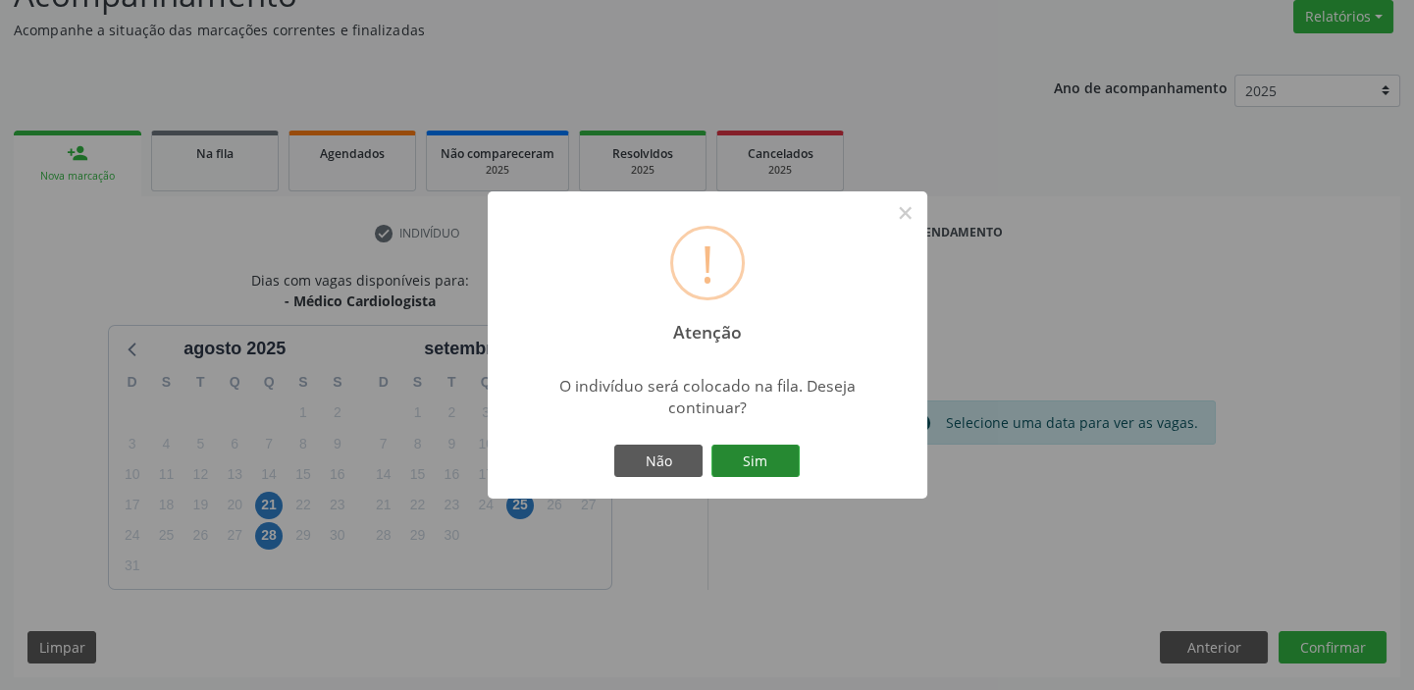
click at [761, 460] on button "Sim" at bounding box center [756, 461] width 88 height 33
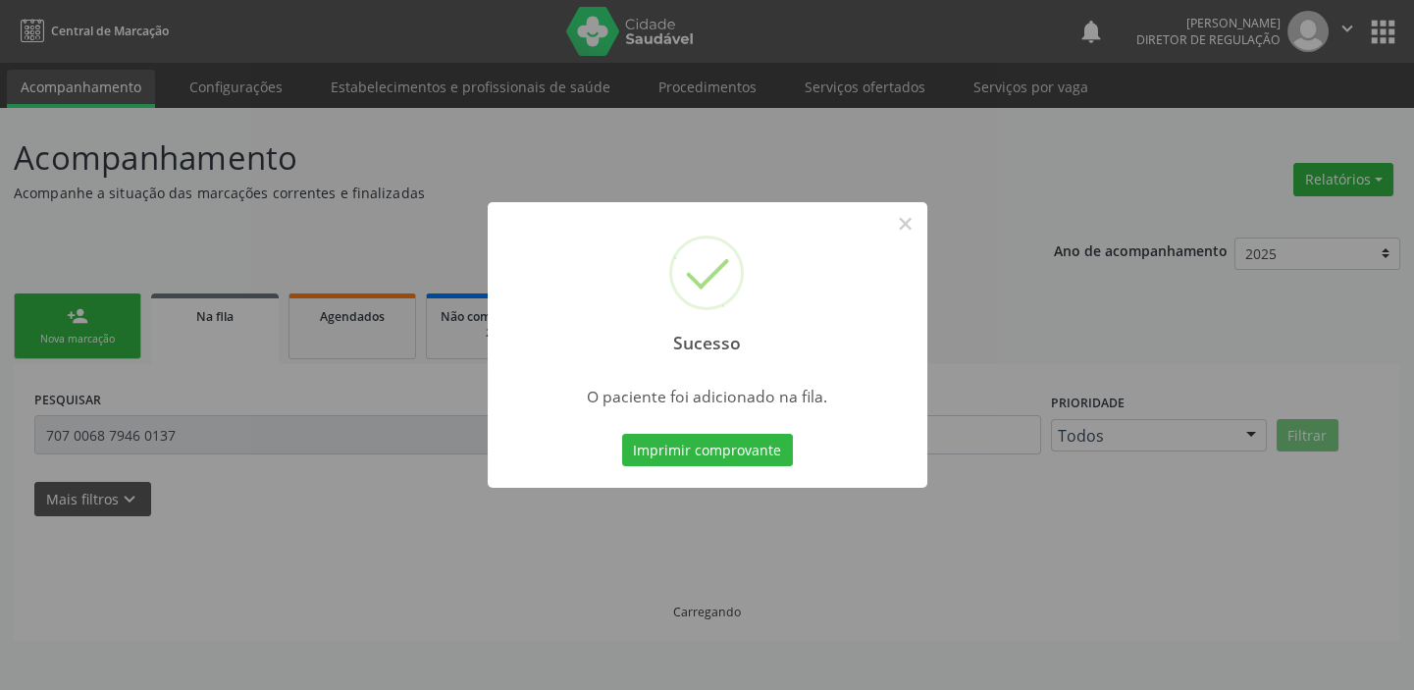
scroll to position [0, 0]
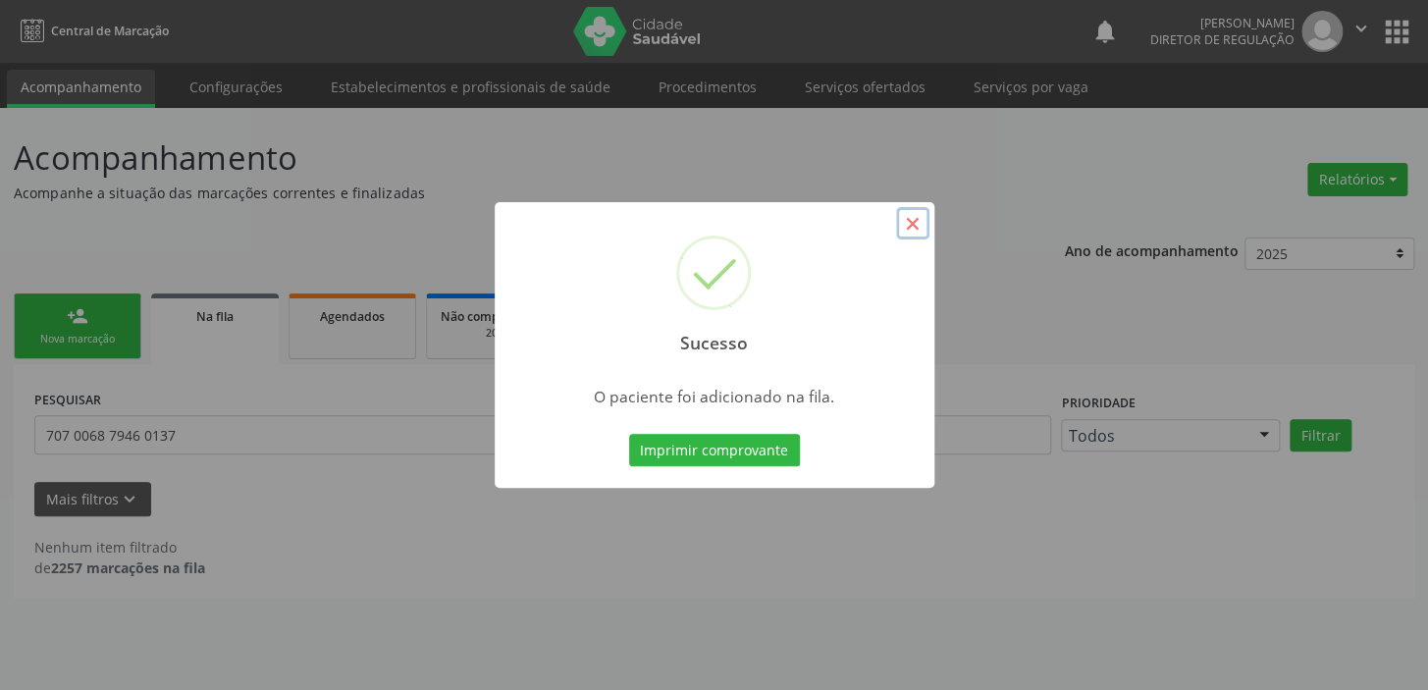
click at [914, 218] on button "×" at bounding box center [912, 223] width 33 height 33
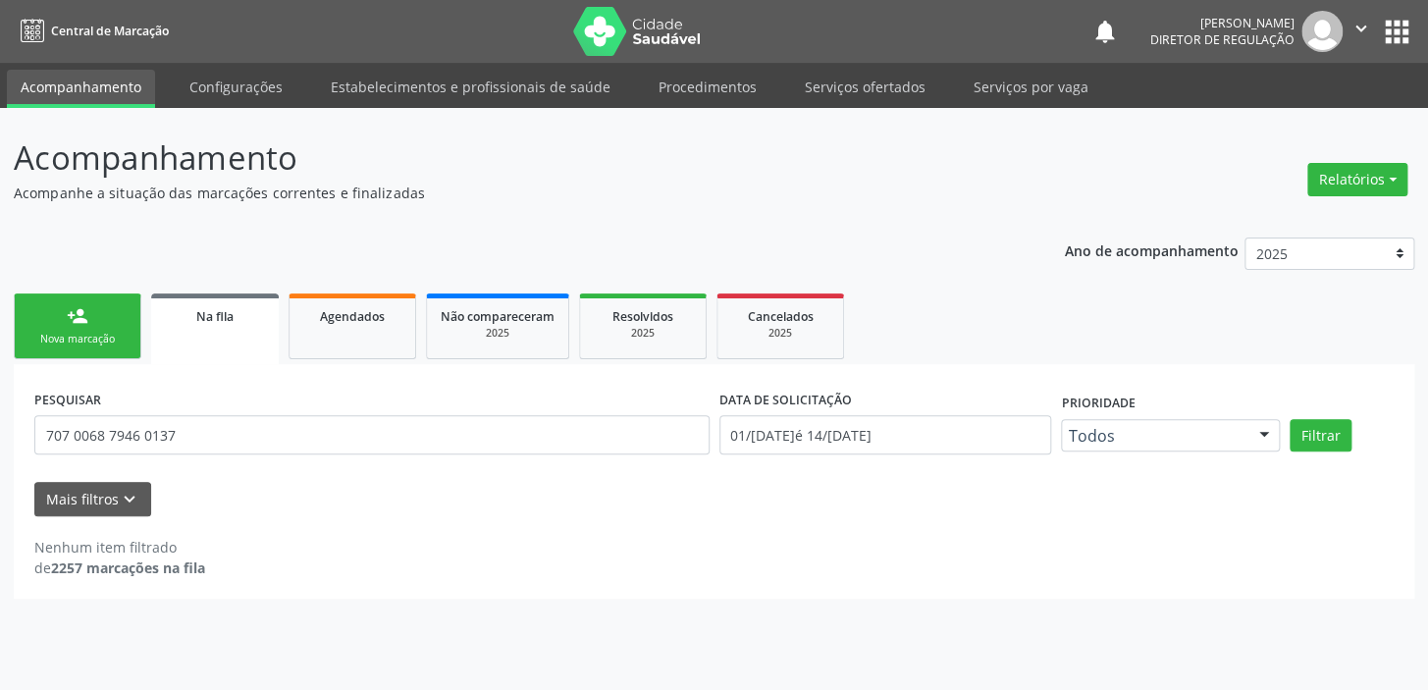
click at [67, 330] on link "person_add Nova marcação" at bounding box center [78, 326] width 128 height 66
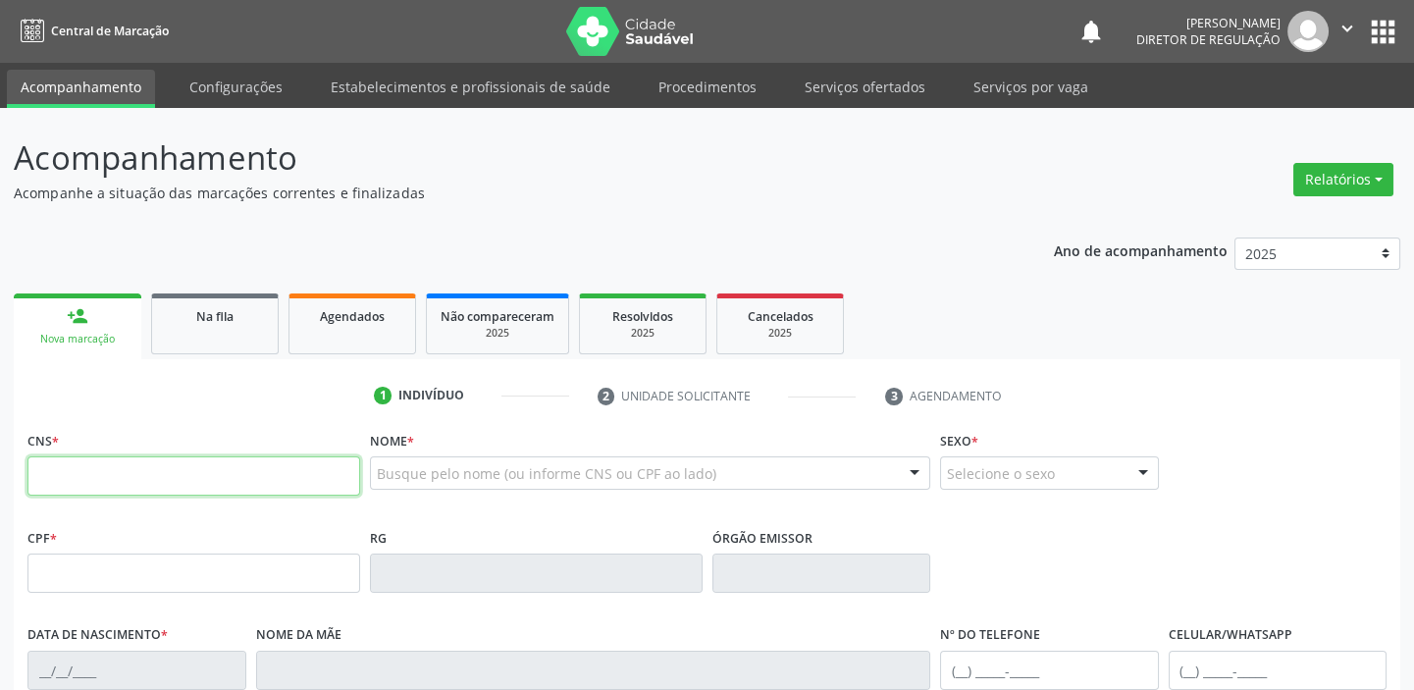
click at [102, 473] on input "text" at bounding box center [193, 475] width 333 height 39
type input "704 6011 9071 6528"
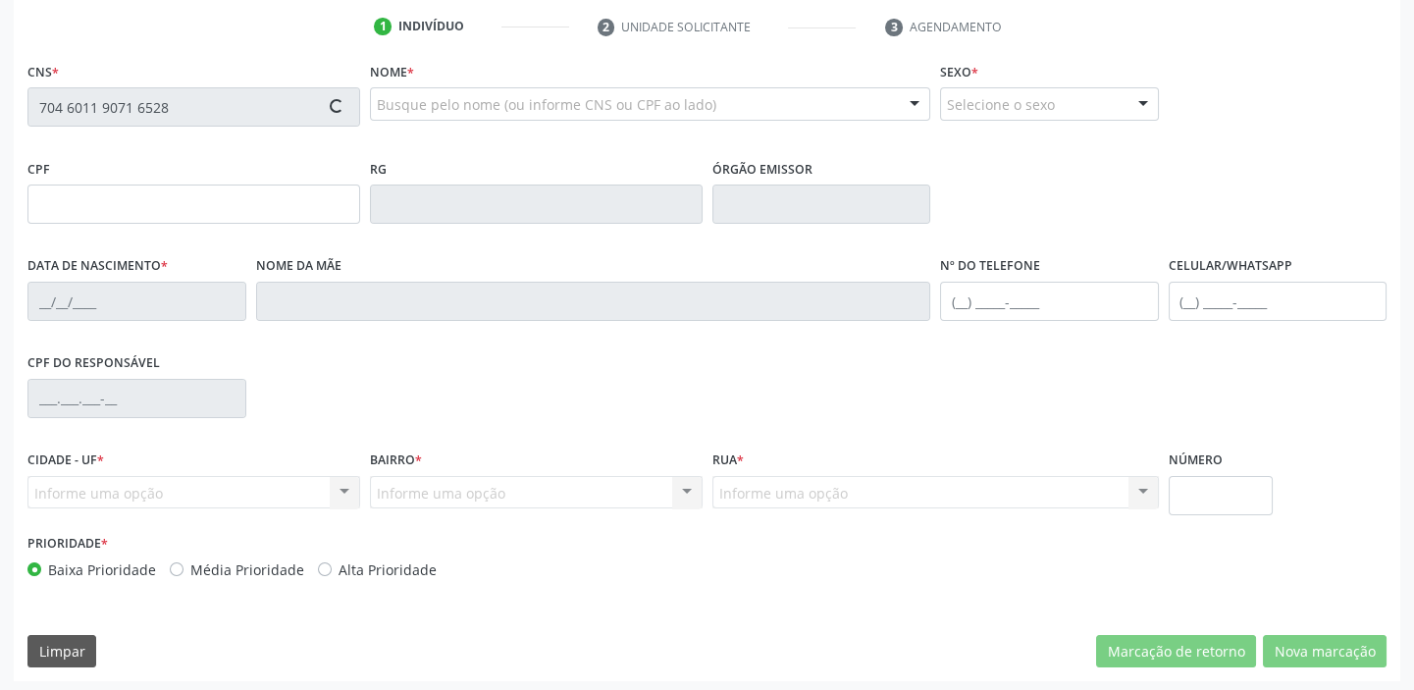
scroll to position [373, 0]
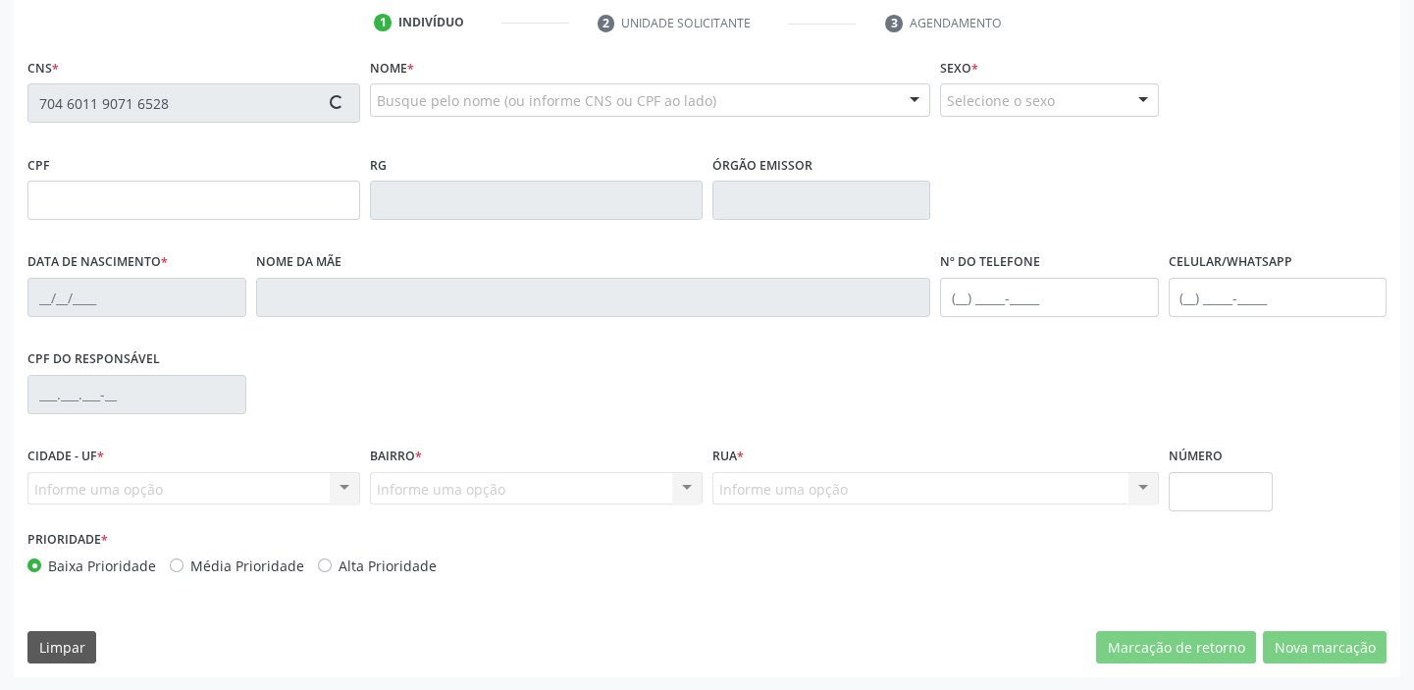
type input "074.468.784-52"
type input "22/[DATE]"
type input "[PERSON_NAME]"
type input "[PHONE_NUMBER]"
type input "S/N"
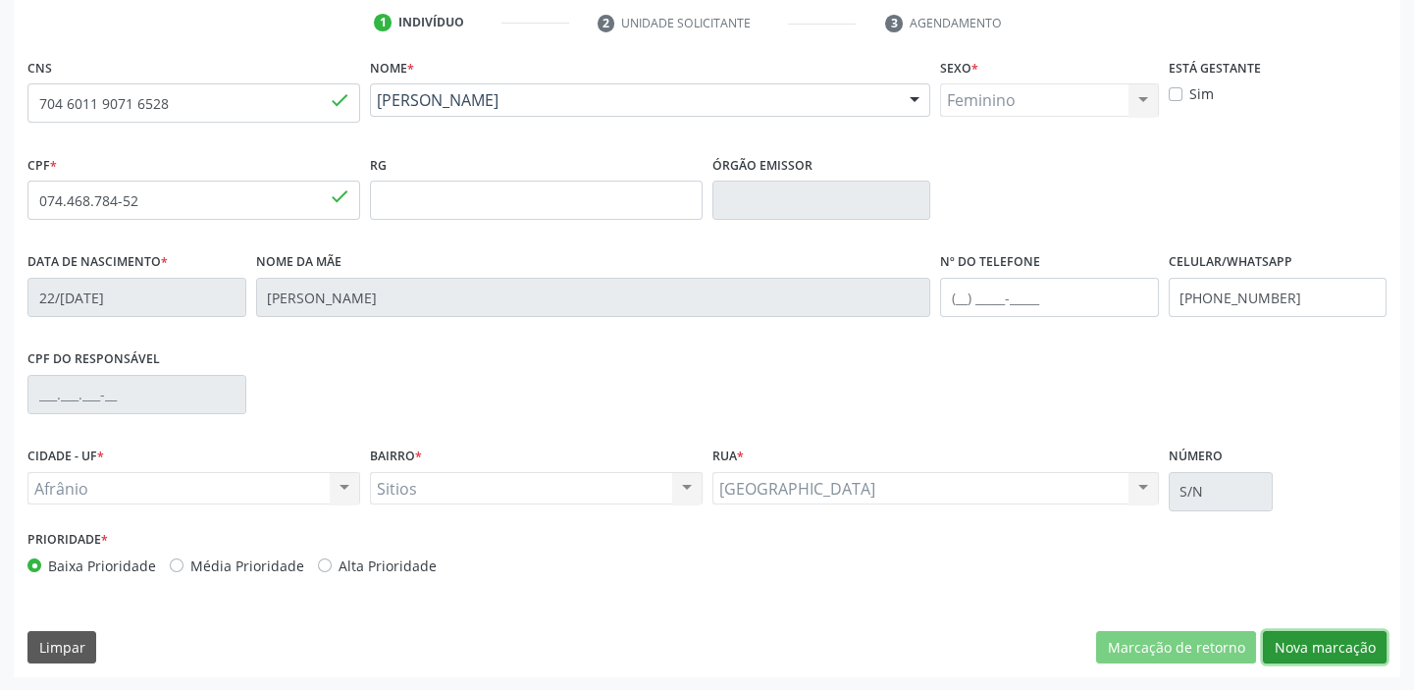
click at [1310, 648] on button "Nova marcação" at bounding box center [1325, 647] width 124 height 33
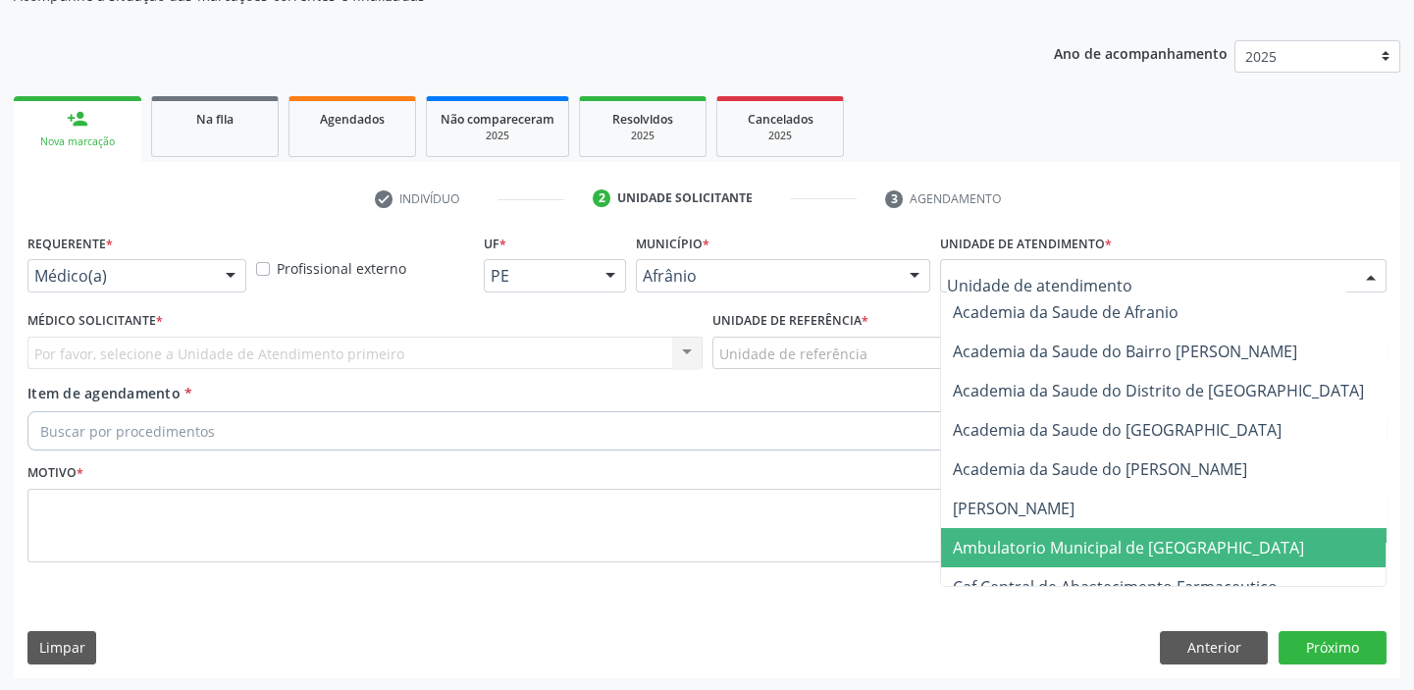
drag, startPoint x: 987, startPoint y: 546, endPoint x: 923, endPoint y: 499, distance: 80.1
click at [985, 543] on span "Ambulatorio Municipal de [GEOGRAPHIC_DATA]" at bounding box center [1128, 548] width 351 height 22
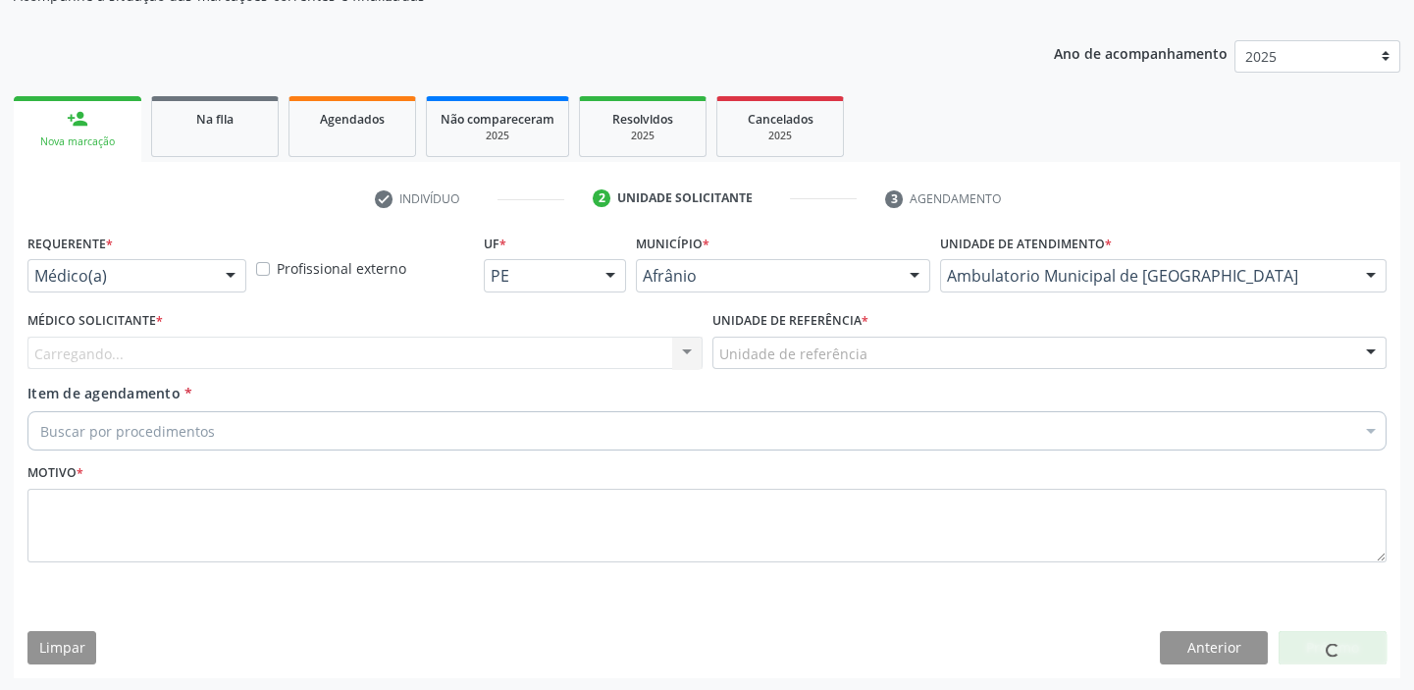
click at [754, 370] on div "Unidade de referência ESF de Extrema ESF de Barra das Melancias ESF [PERSON_NAM…" at bounding box center [1050, 353] width 675 height 33
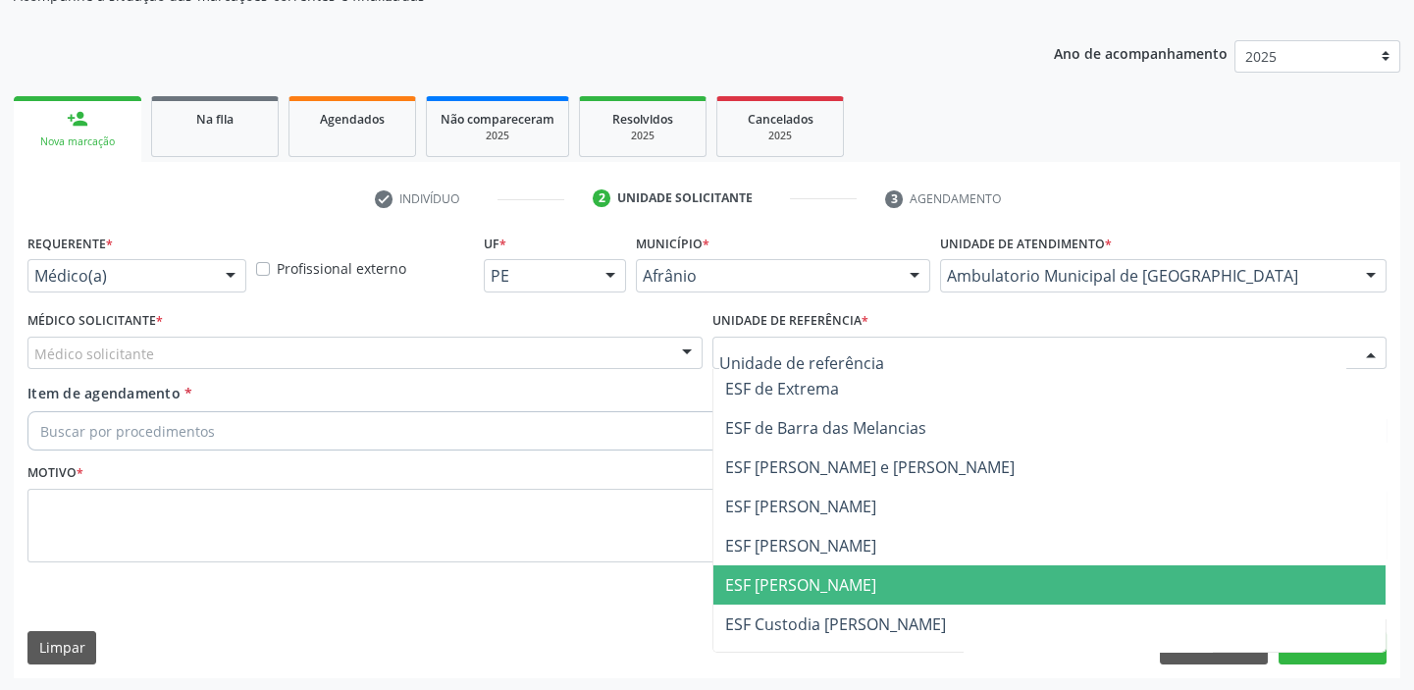
click at [769, 574] on span "ESF [PERSON_NAME]" at bounding box center [800, 585] width 151 height 22
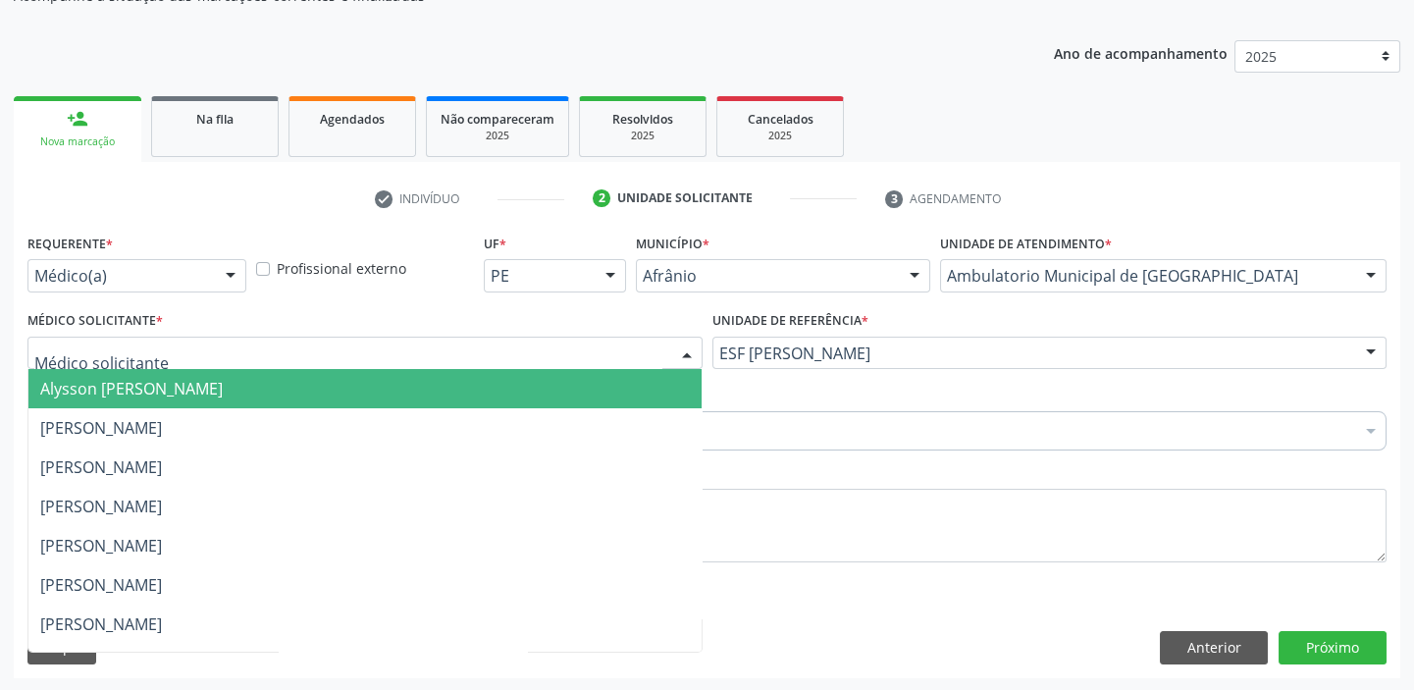
drag, startPoint x: 109, startPoint y: 356, endPoint x: 107, endPoint y: 372, distance: 15.8
drag, startPoint x: 100, startPoint y: 400, endPoint x: 79, endPoint y: 427, distance: 34.2
click at [99, 402] on span "Alysson [PERSON_NAME]" at bounding box center [364, 388] width 673 height 39
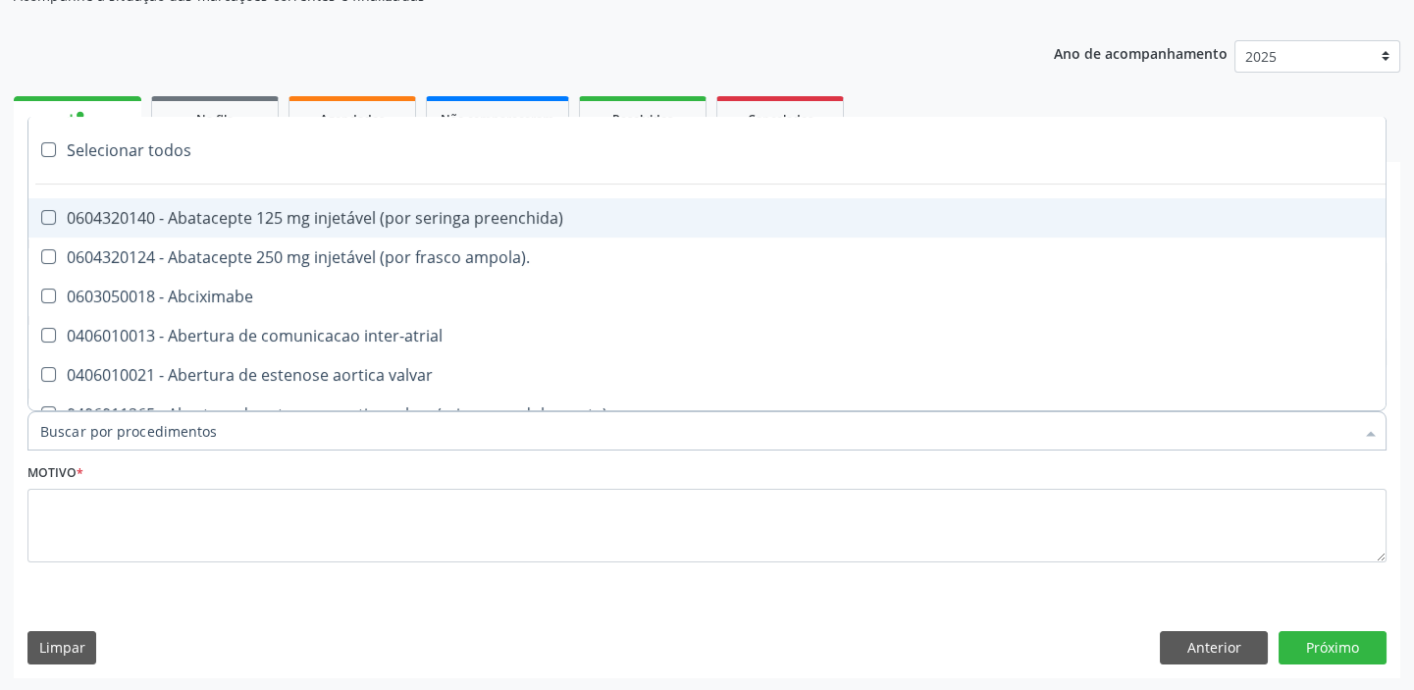
click at [93, 420] on input "Item de agendamento *" at bounding box center [697, 430] width 1314 height 39
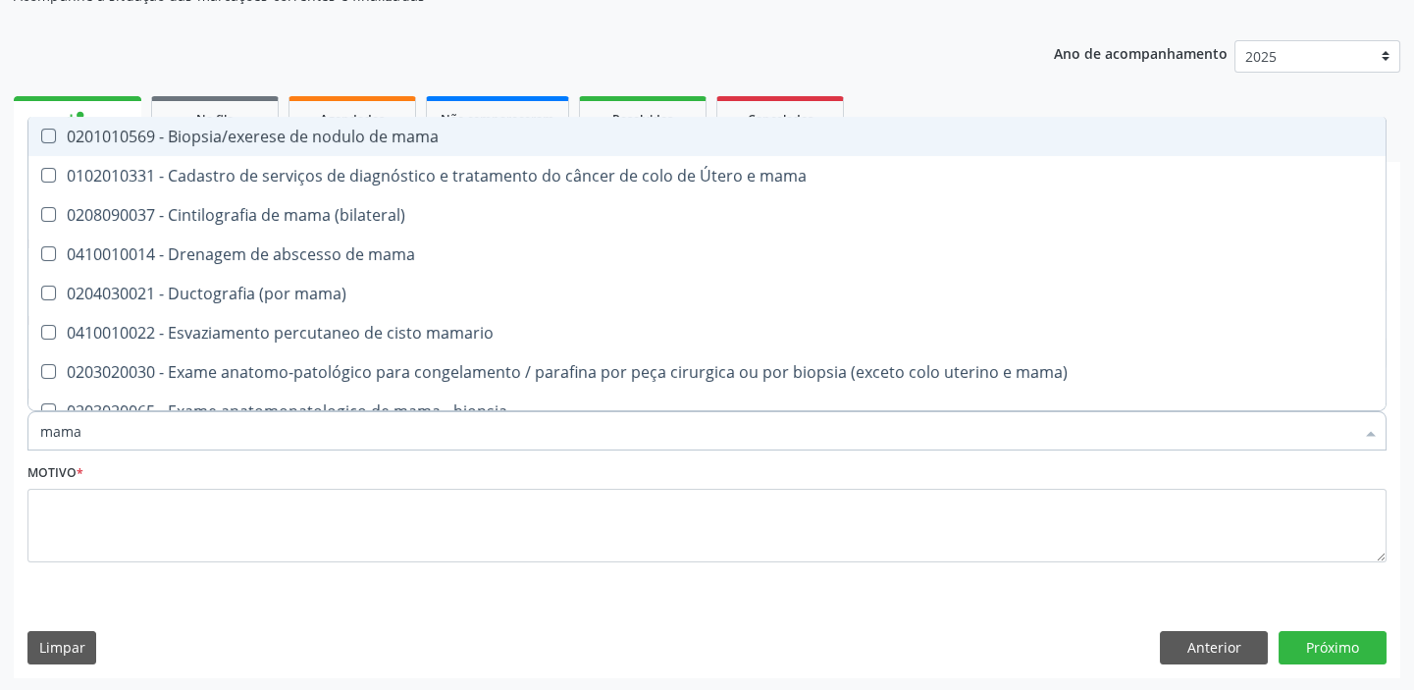
type input "mamar"
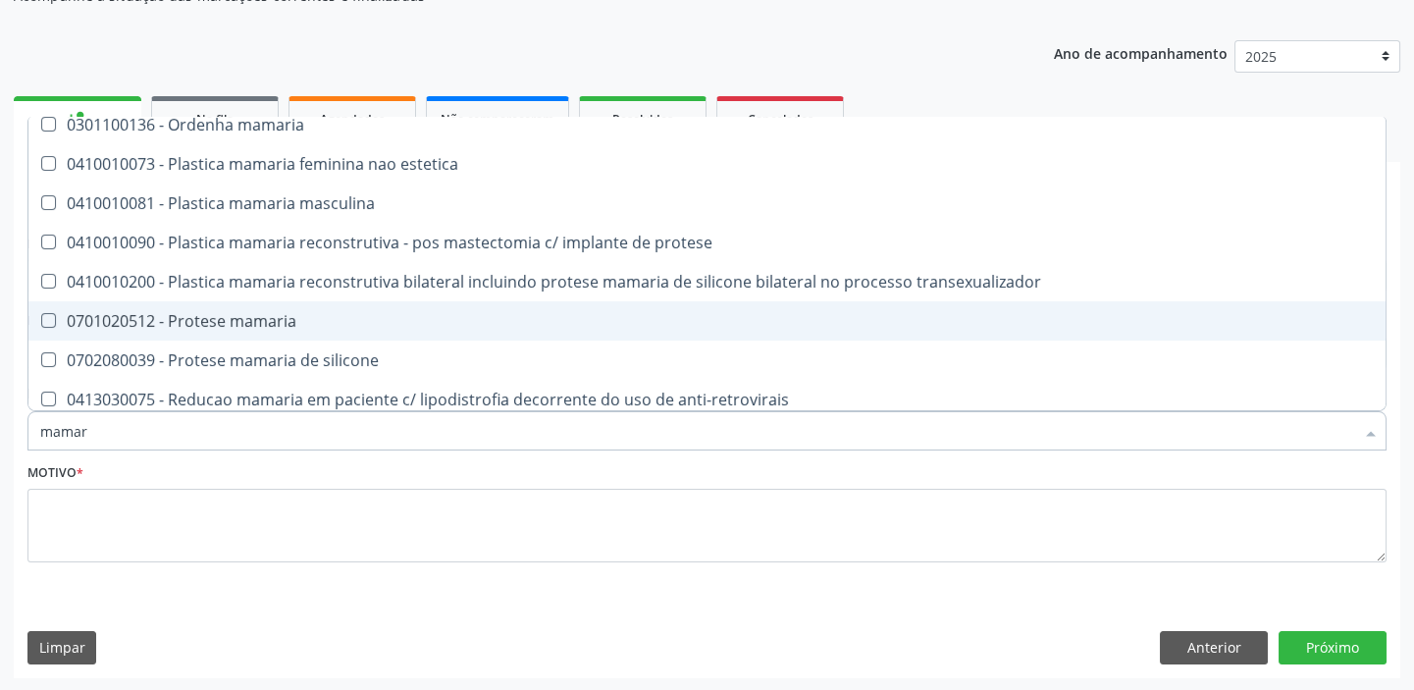
scroll to position [98, 0]
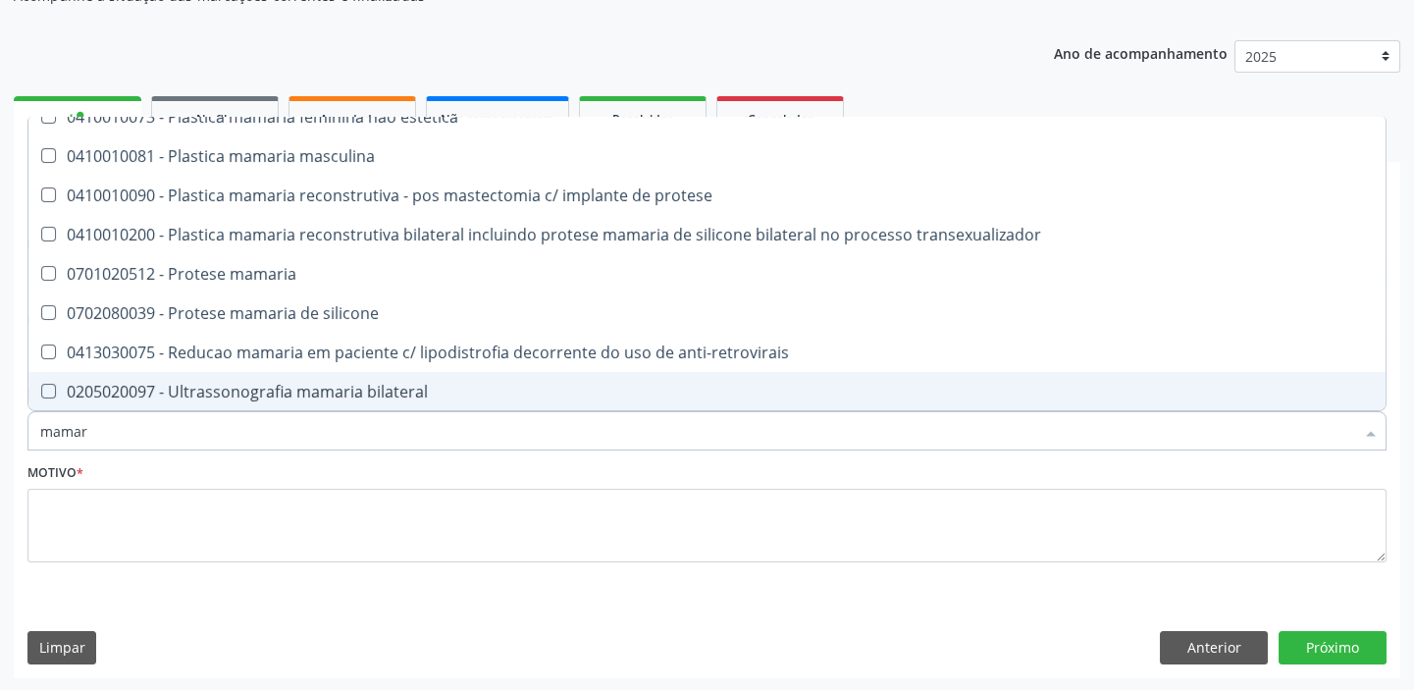
click at [231, 401] on span "0205020097 - Ultrassonografia mamaria bilateral" at bounding box center [706, 391] width 1357 height 39
checkbox bilateral "true"
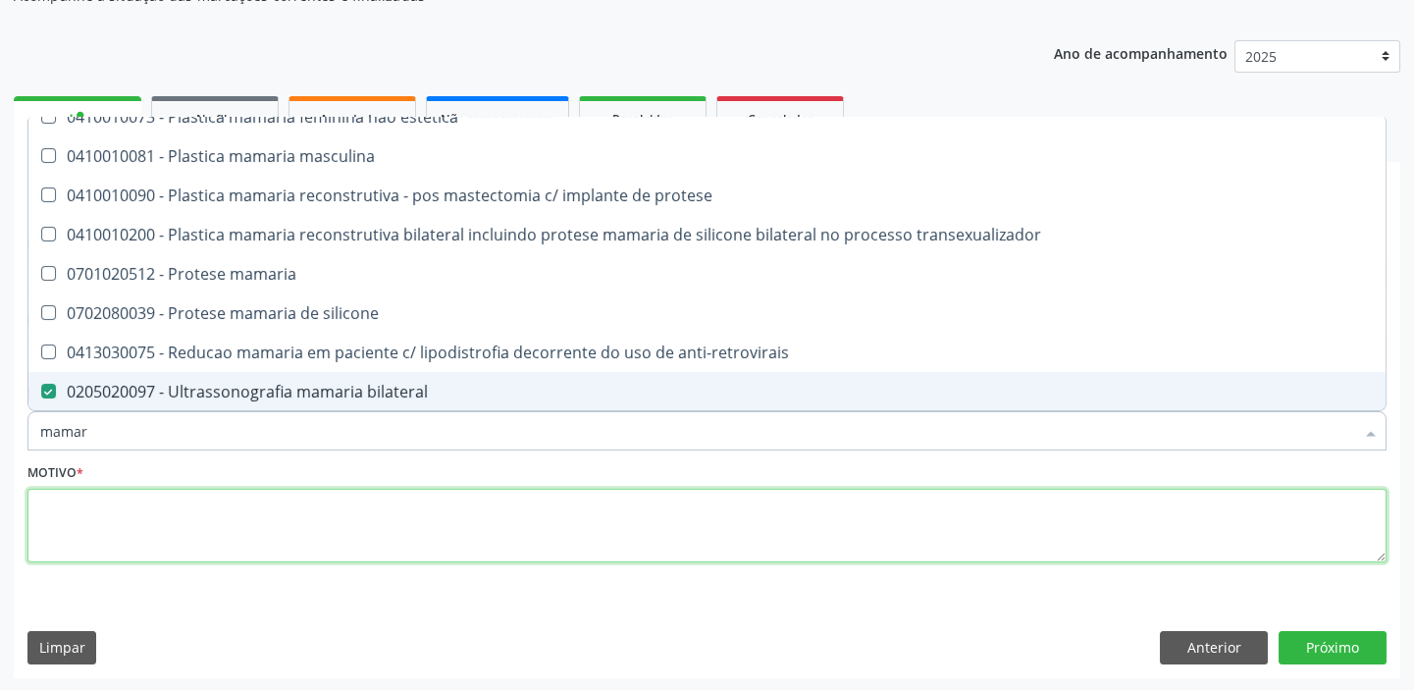
click at [117, 515] on textarea at bounding box center [706, 526] width 1359 height 75
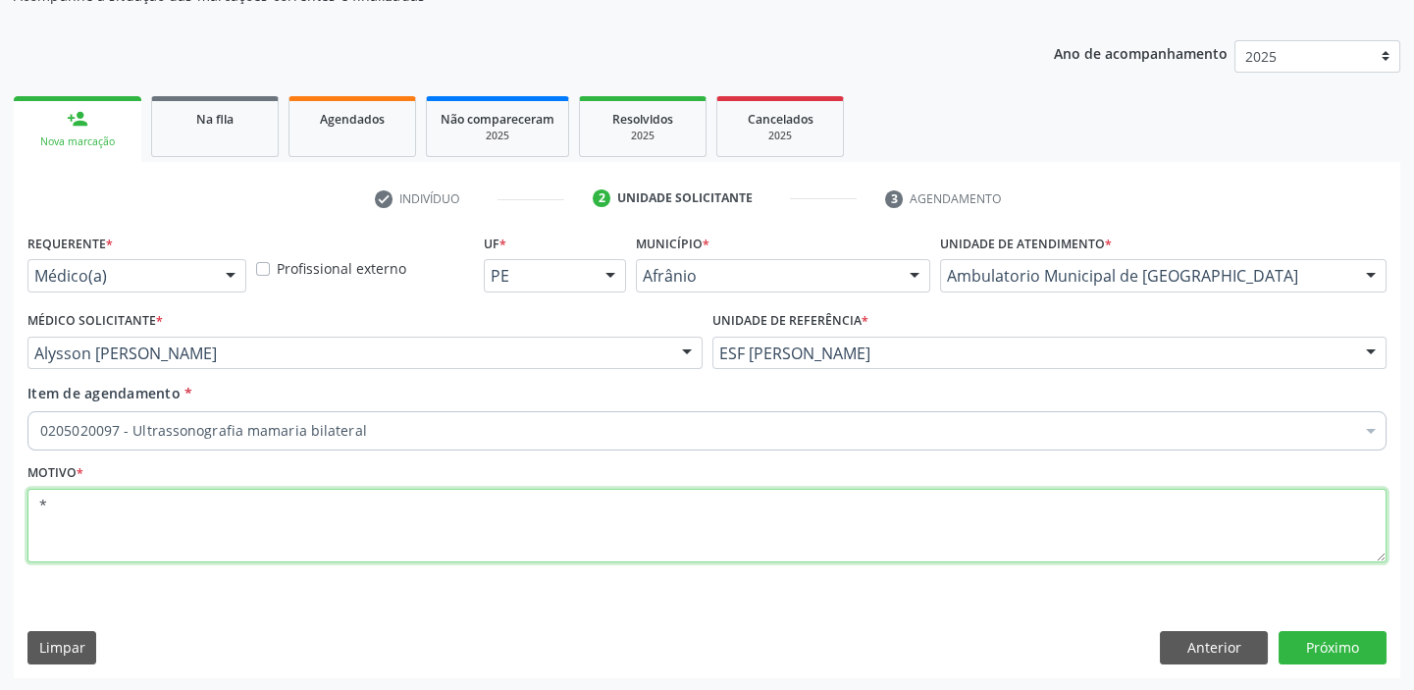
scroll to position [0, 0]
type textarea "*"
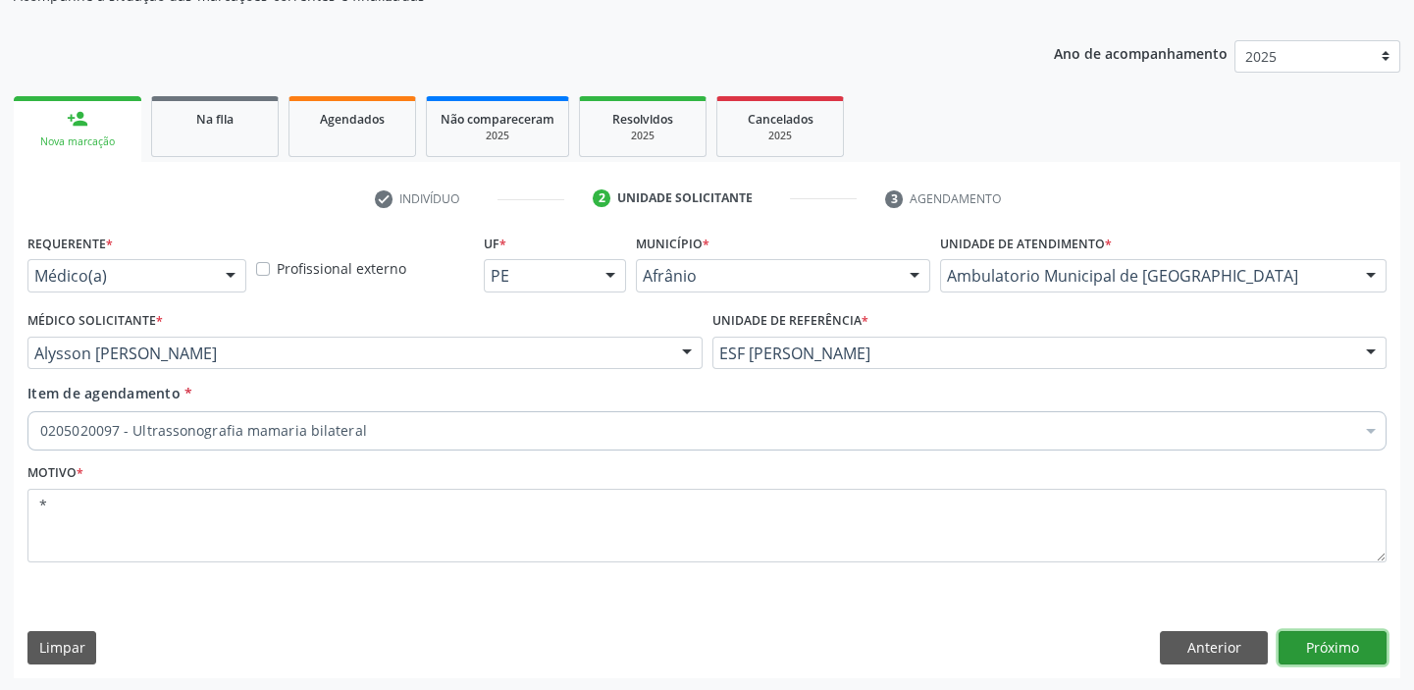
click at [1321, 636] on button "Próximo" at bounding box center [1333, 647] width 108 height 33
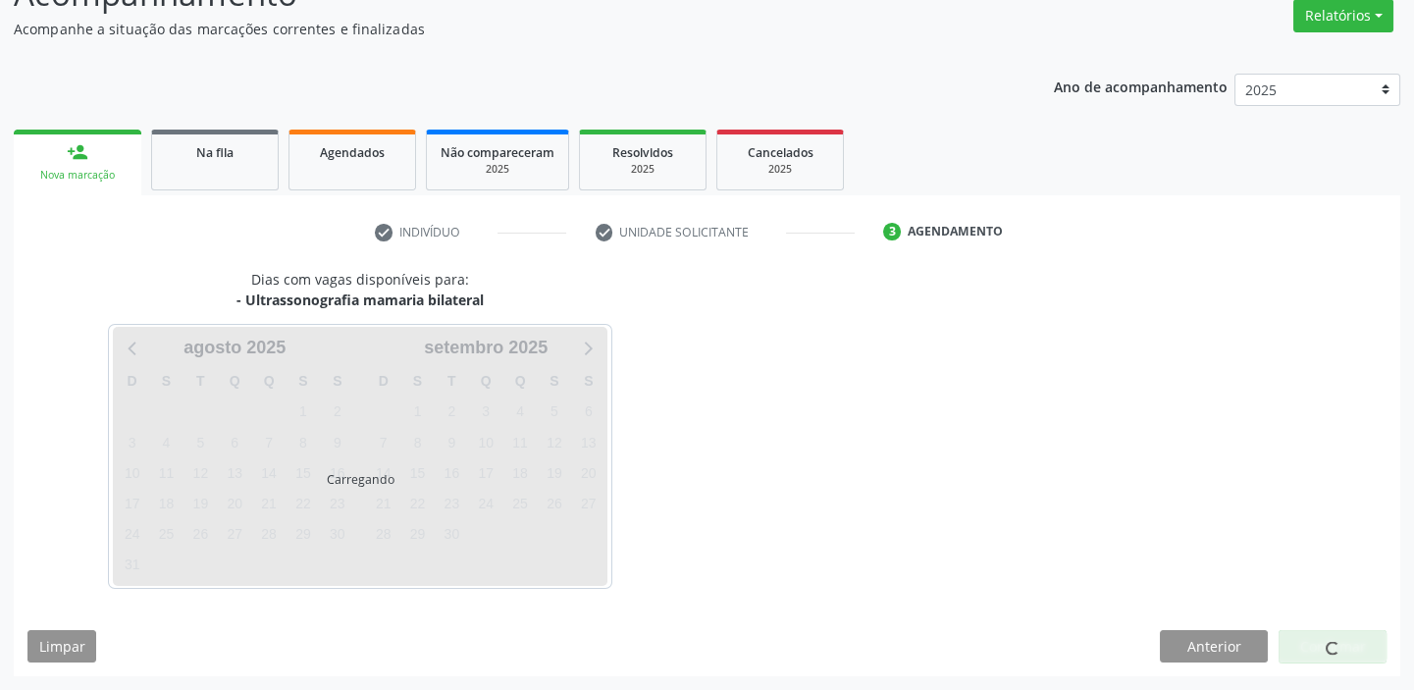
scroll to position [163, 0]
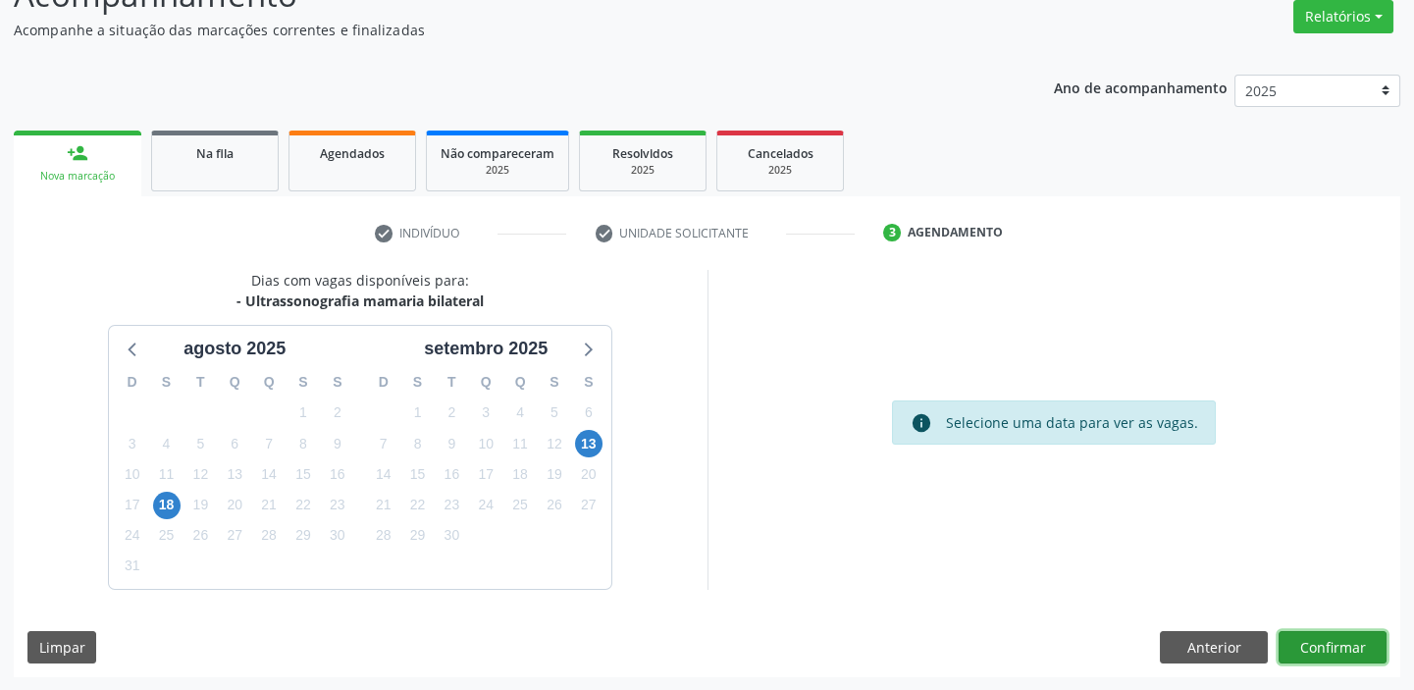
click at [1325, 633] on button "Confirmar" at bounding box center [1333, 647] width 108 height 33
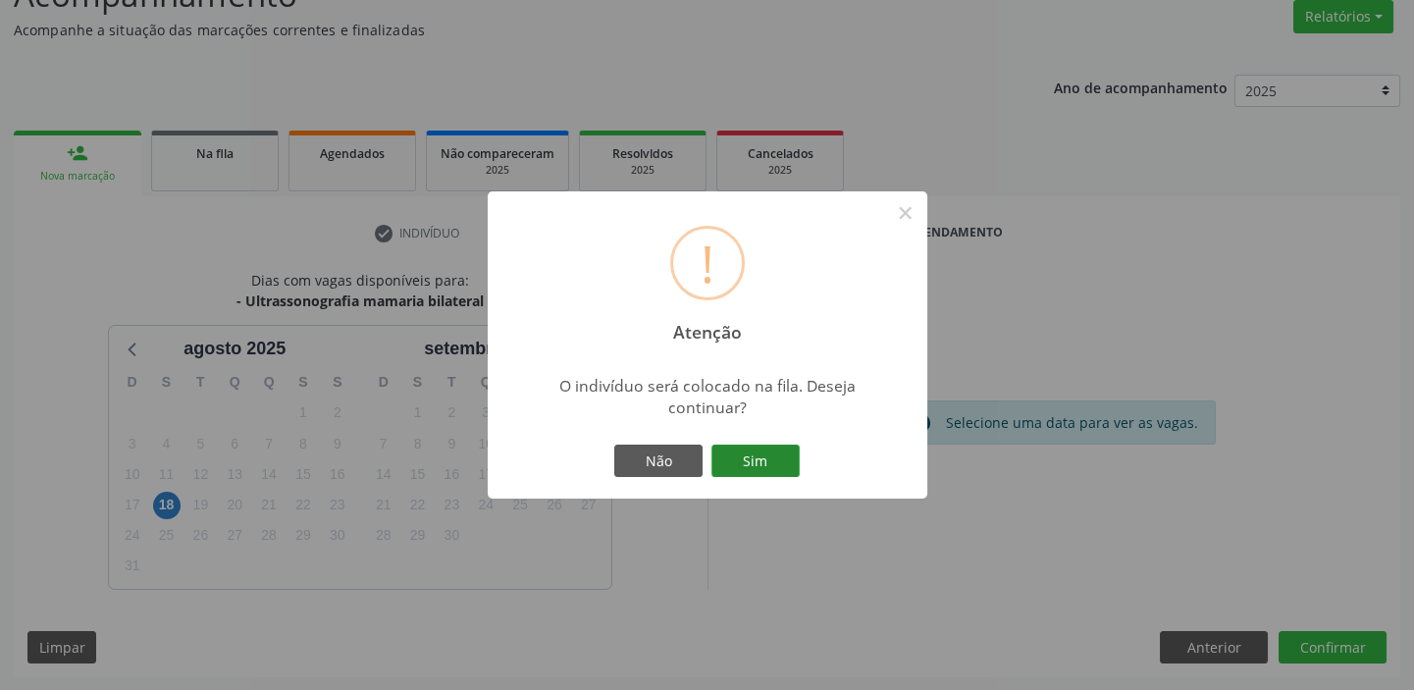
click at [728, 450] on button "Sim" at bounding box center [756, 461] width 88 height 33
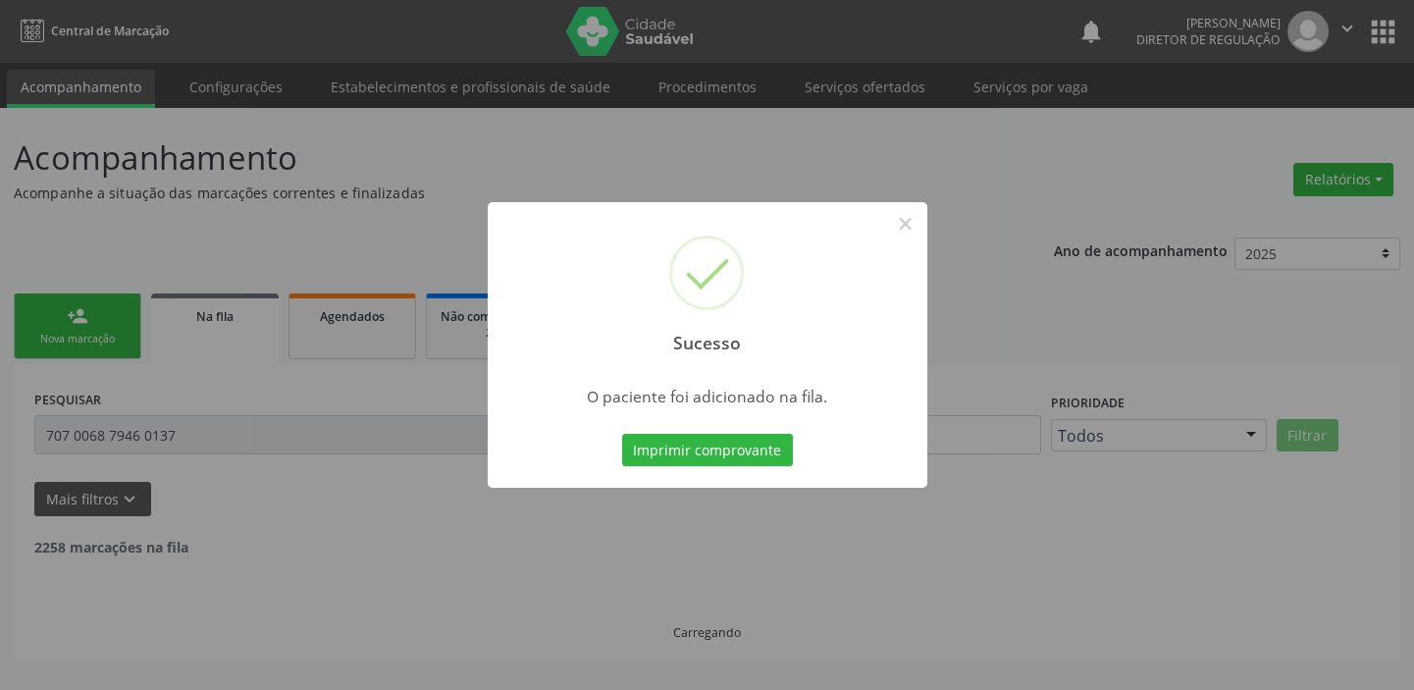
scroll to position [0, 0]
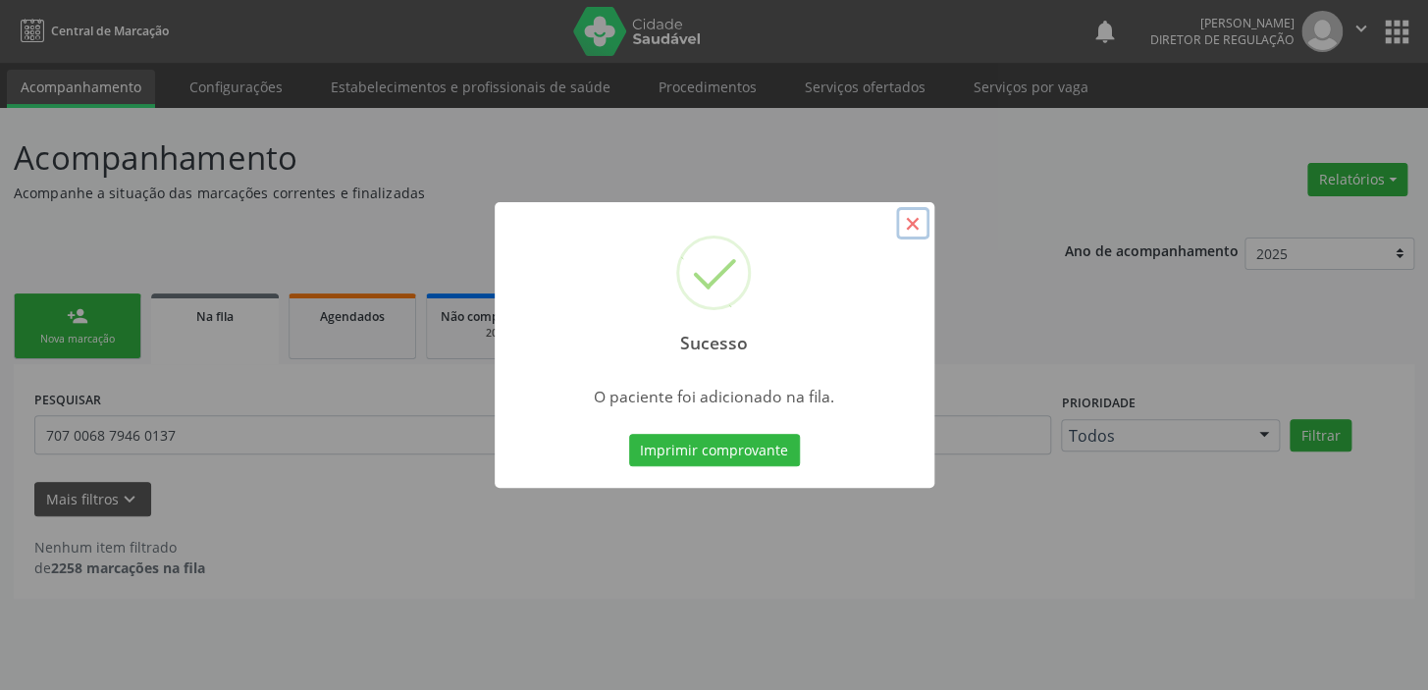
click at [909, 232] on button "×" at bounding box center [912, 223] width 33 height 33
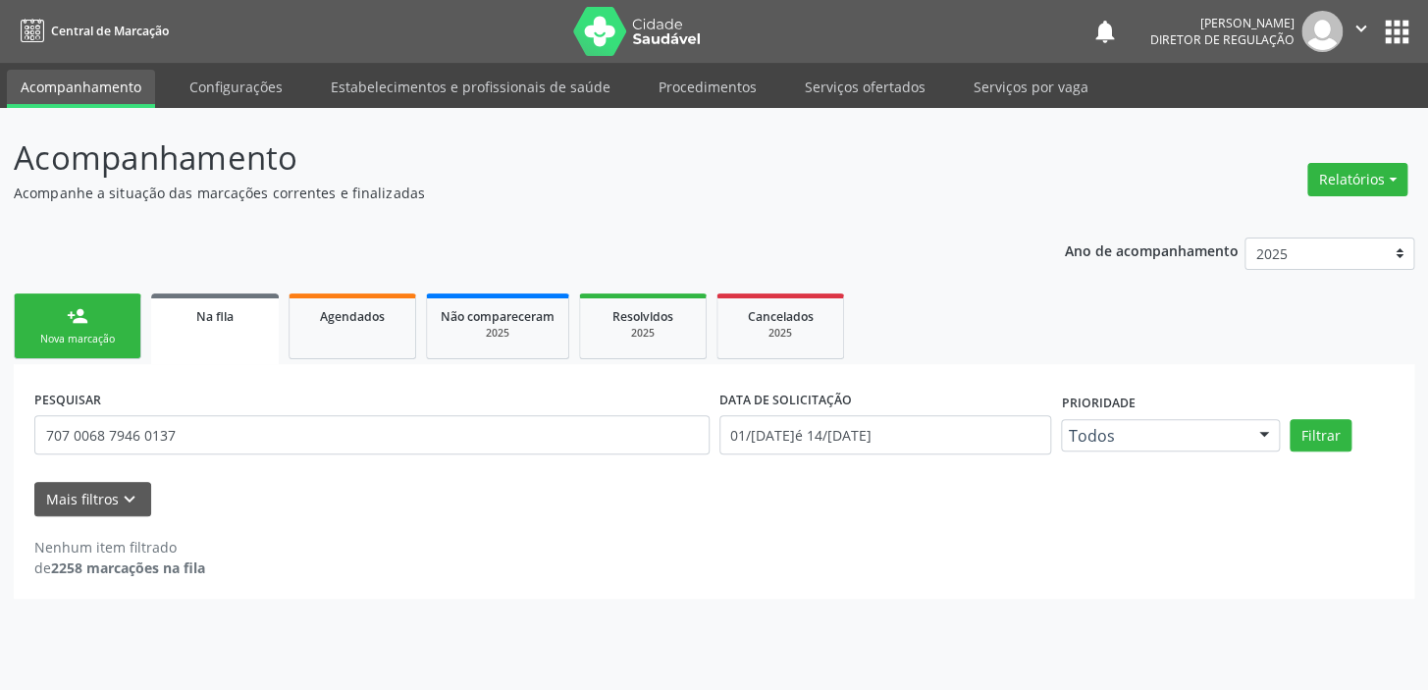
click at [117, 329] on link "person_add Nova marcação" at bounding box center [78, 326] width 128 height 66
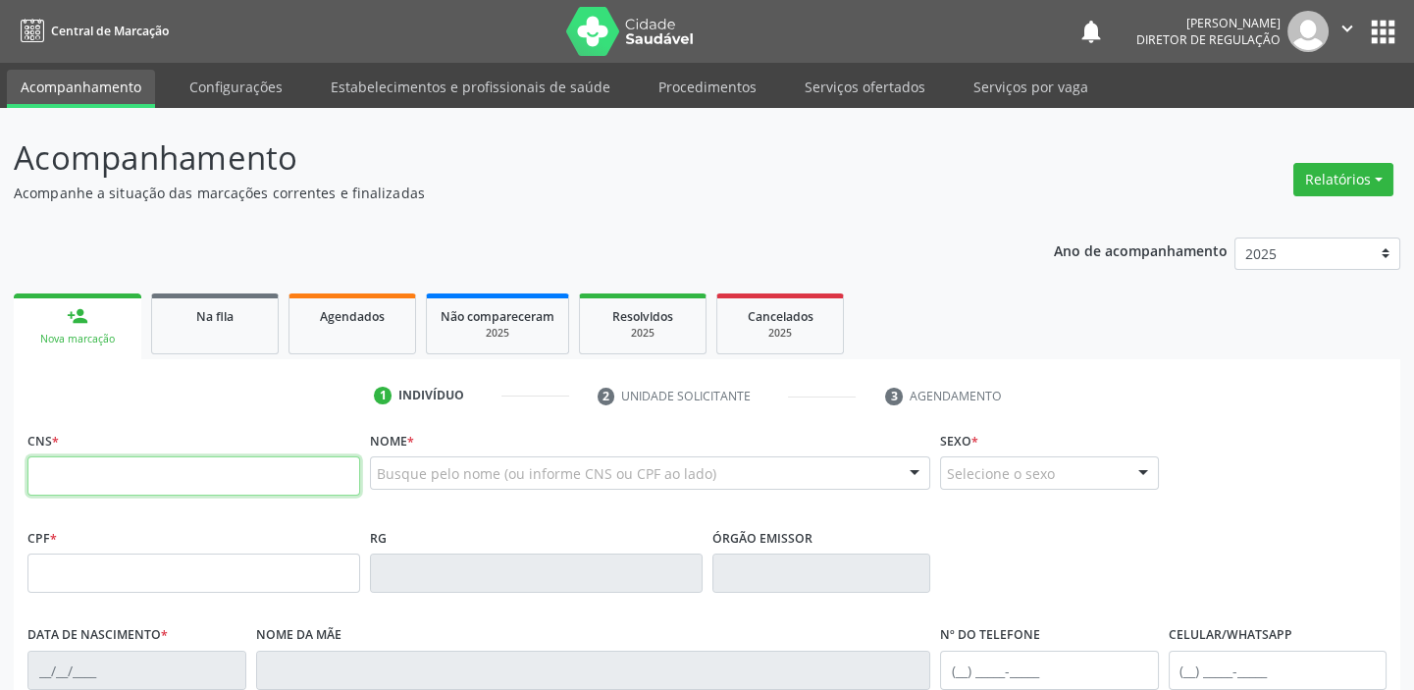
click at [120, 480] on input "text" at bounding box center [193, 475] width 333 height 39
type input "704 6011 9071 6528"
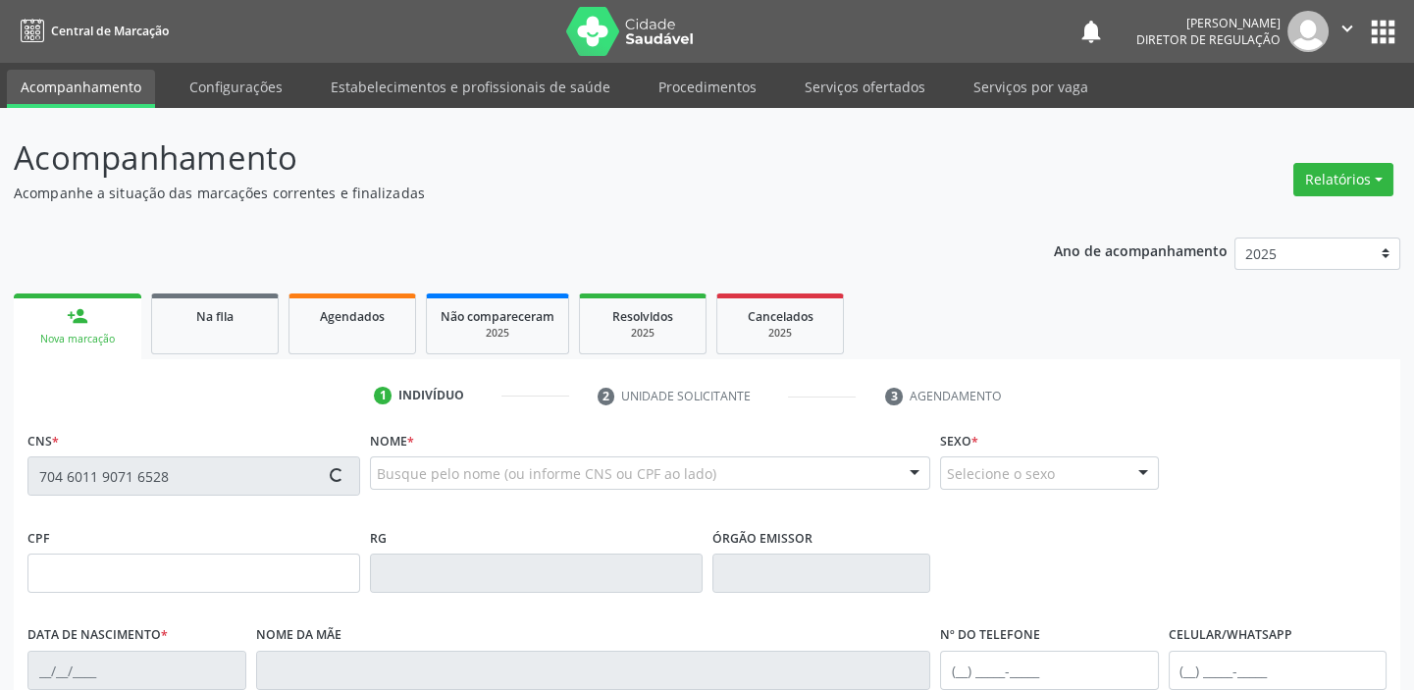
type input "074.468.784-52"
type input "22/[DATE]"
type input "[PERSON_NAME]"
type input "[PHONE_NUMBER]"
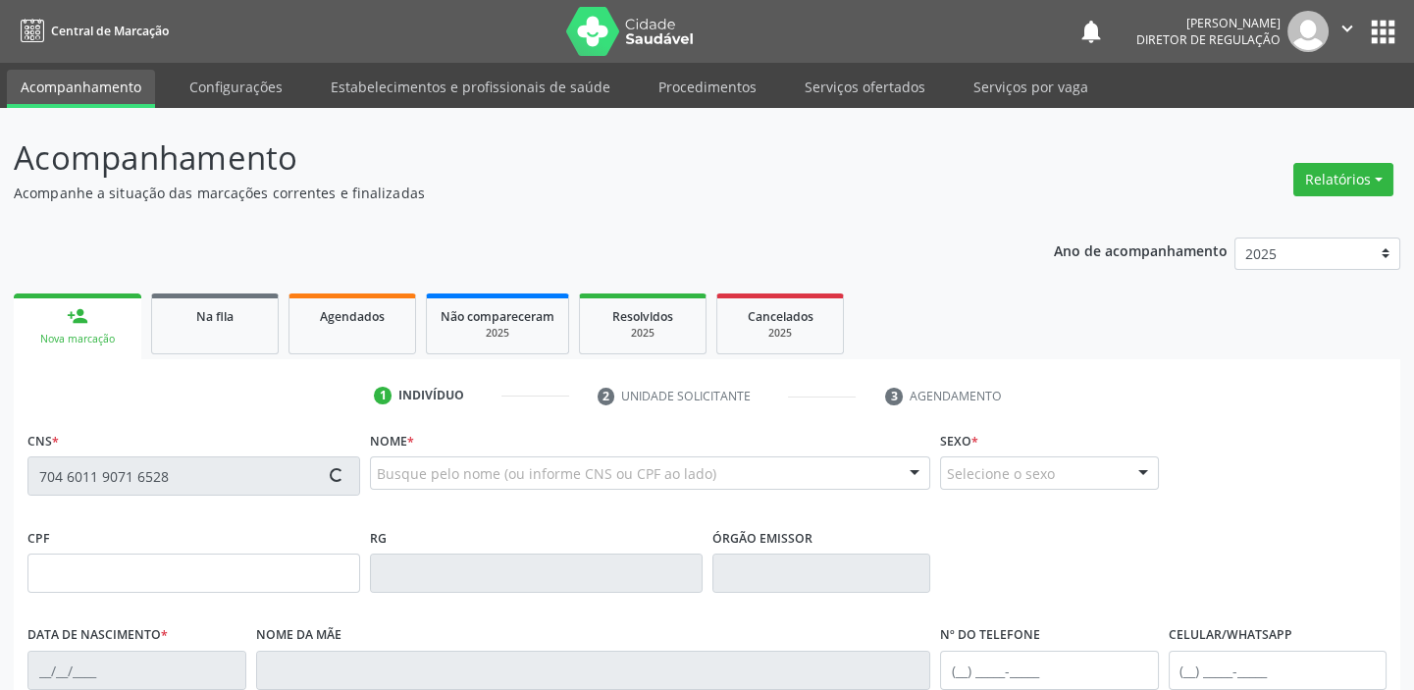
type input "S/N"
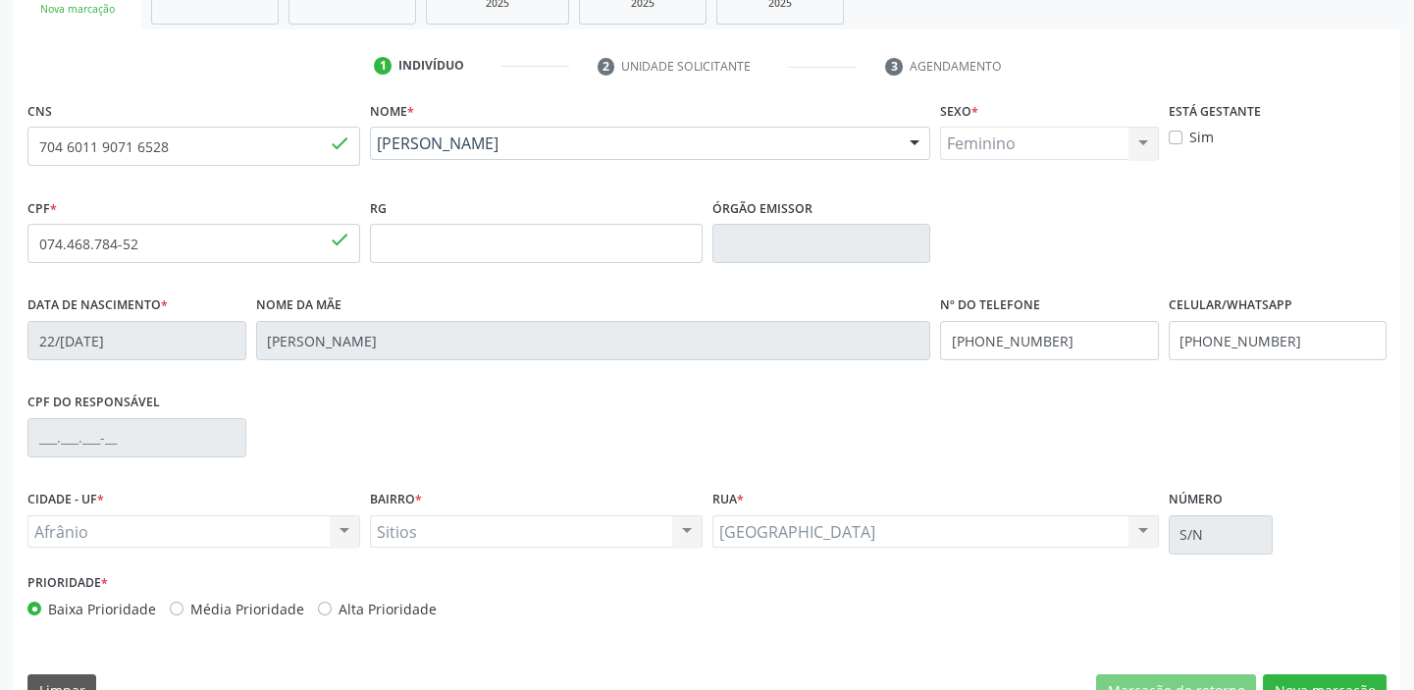
scroll to position [373, 0]
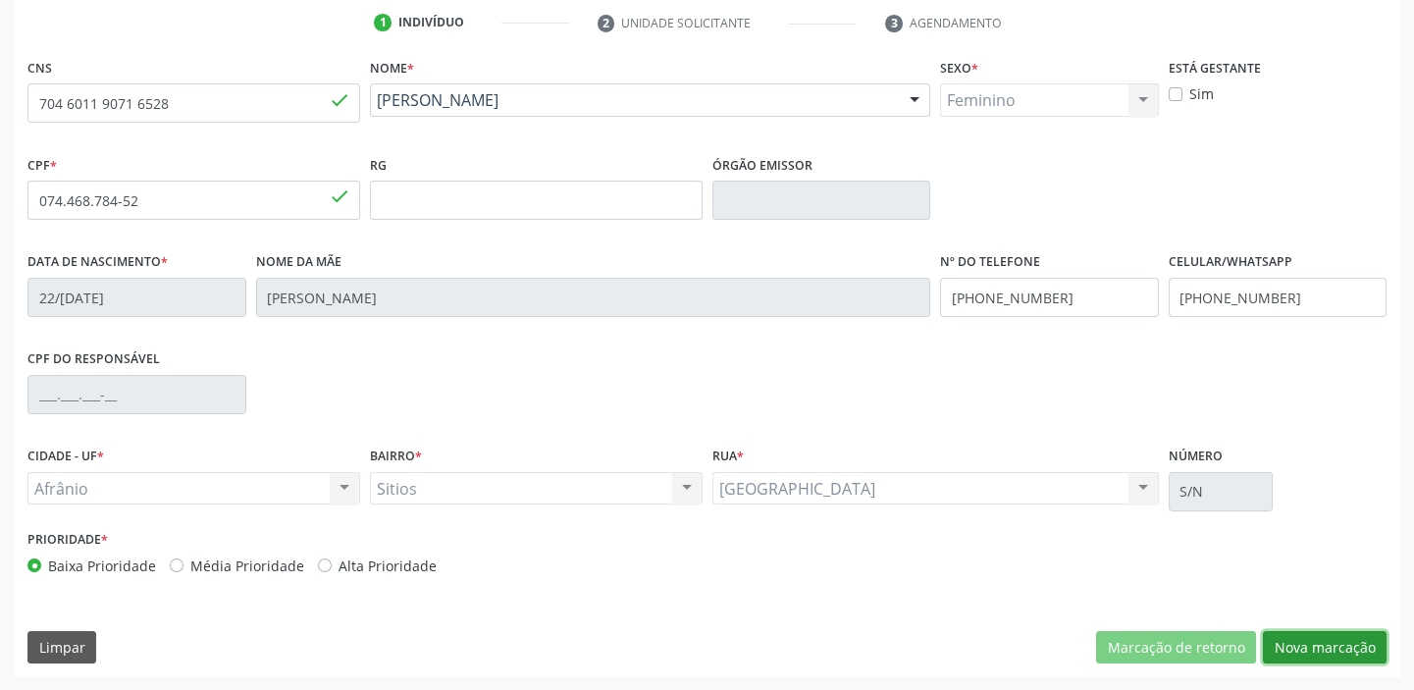
click at [1305, 648] on button "Nova marcação" at bounding box center [1325, 647] width 124 height 33
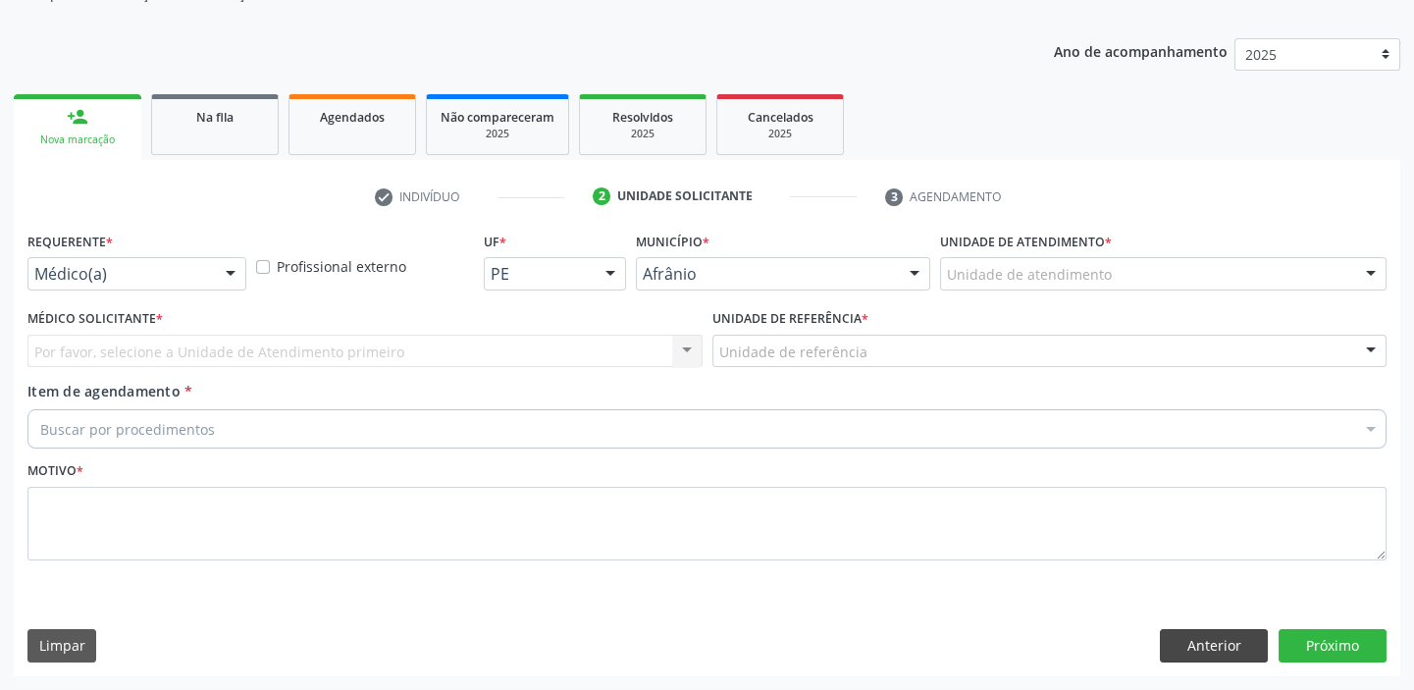
scroll to position [197, 0]
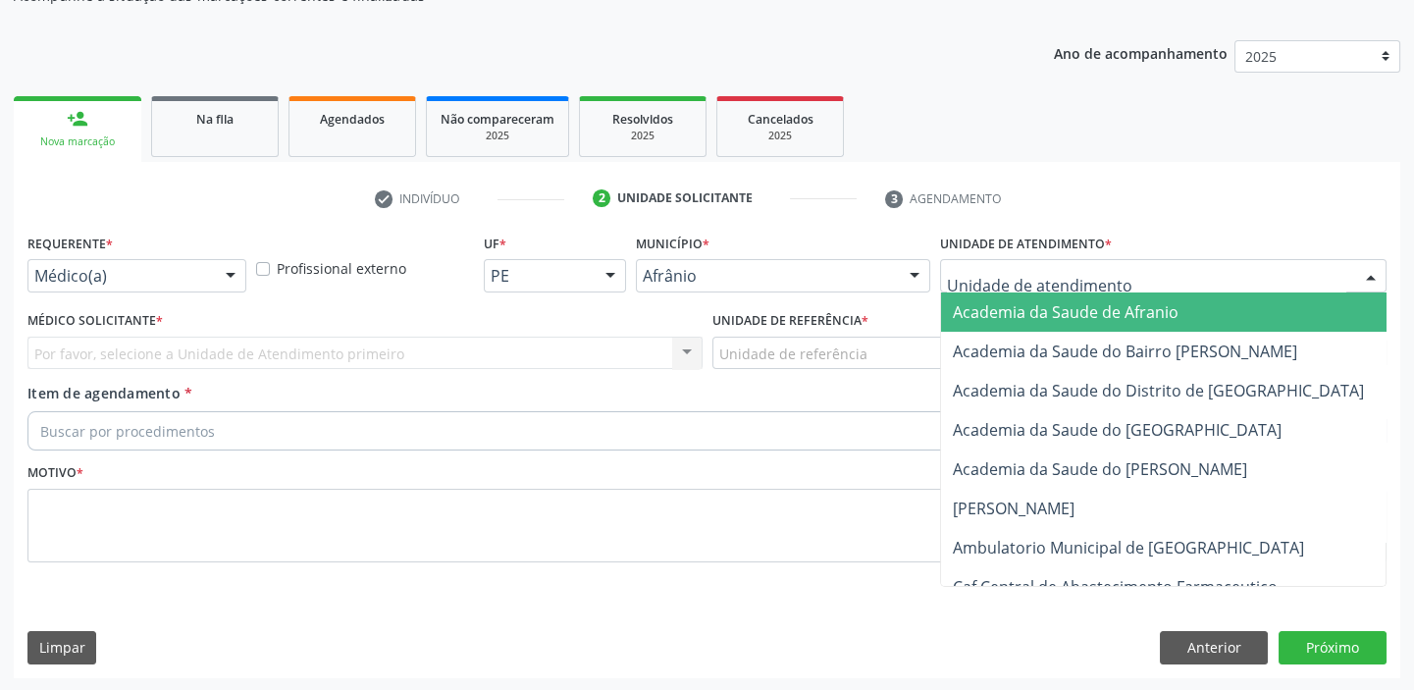
drag, startPoint x: 998, startPoint y: 285, endPoint x: 1016, endPoint y: 381, distance: 97.8
click at [998, 287] on div at bounding box center [1163, 275] width 447 height 33
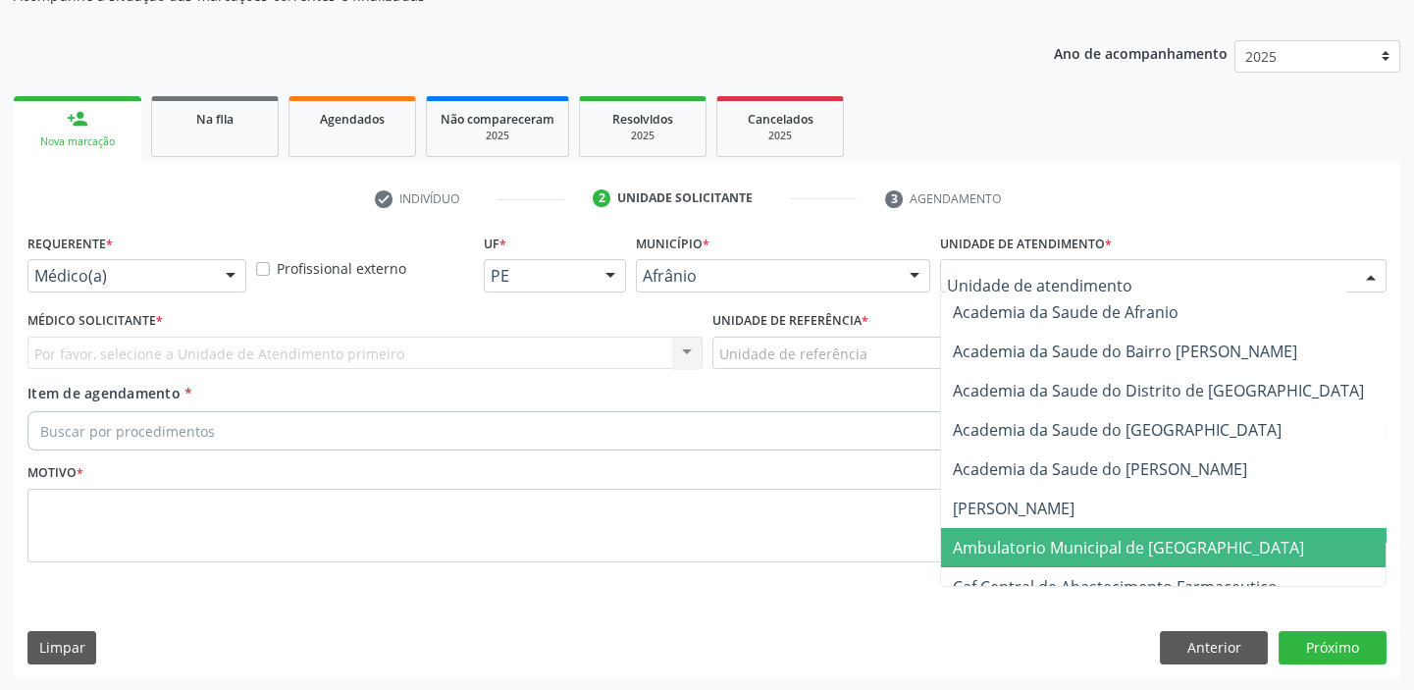
click at [1019, 548] on span "Ambulatorio Municipal de [GEOGRAPHIC_DATA]" at bounding box center [1128, 548] width 351 height 22
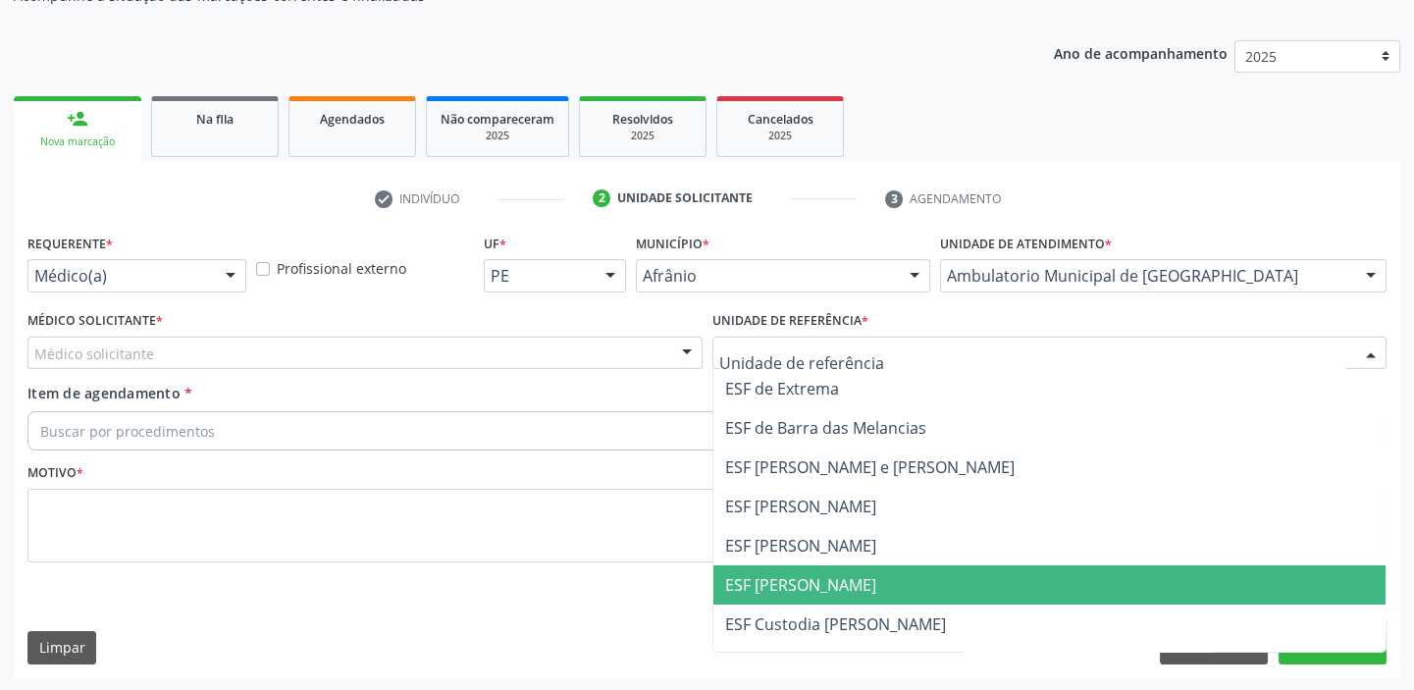
click at [791, 581] on span "ESF [PERSON_NAME]" at bounding box center [800, 585] width 151 height 22
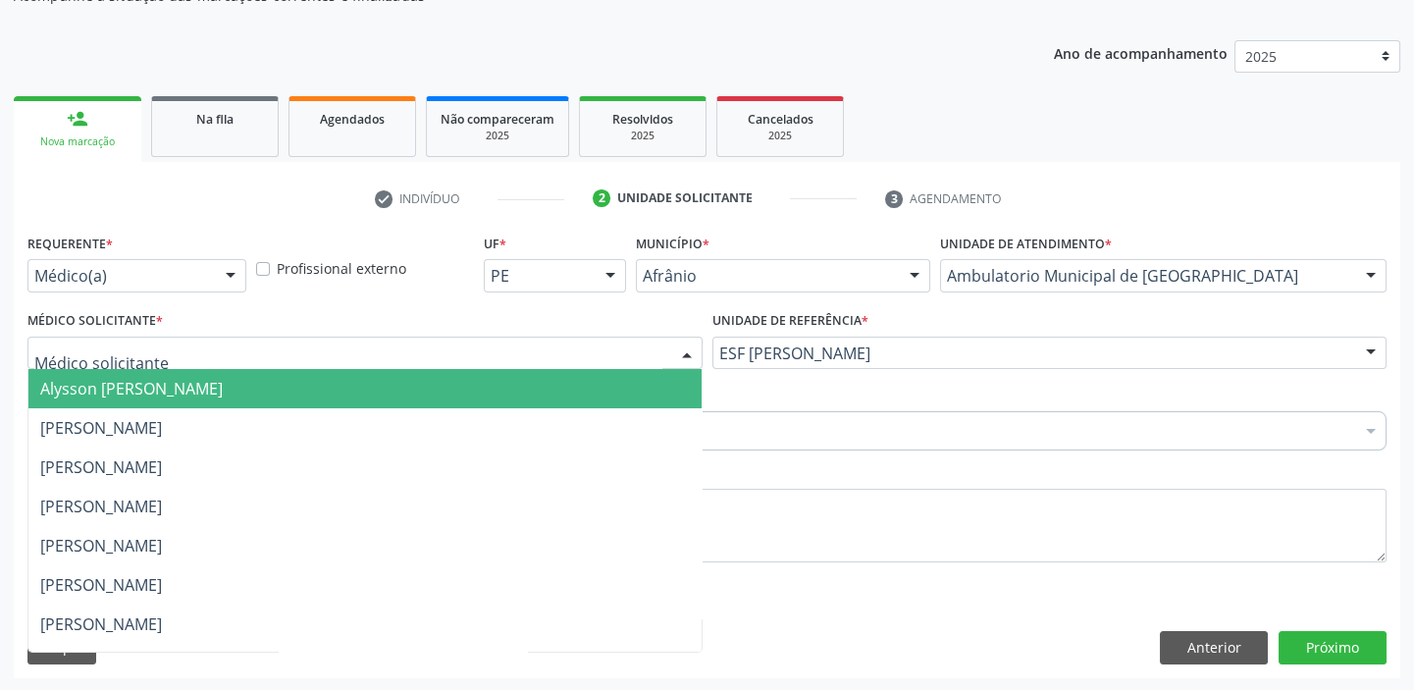
drag, startPoint x: 182, startPoint y: 357, endPoint x: 158, endPoint y: 398, distance: 47.5
click at [182, 358] on div at bounding box center [364, 353] width 675 height 33
drag, startPoint x: 158, startPoint y: 401, endPoint x: 126, endPoint y: 435, distance: 46.5
click at [158, 404] on span "Alysson [PERSON_NAME]" at bounding box center [364, 388] width 673 height 39
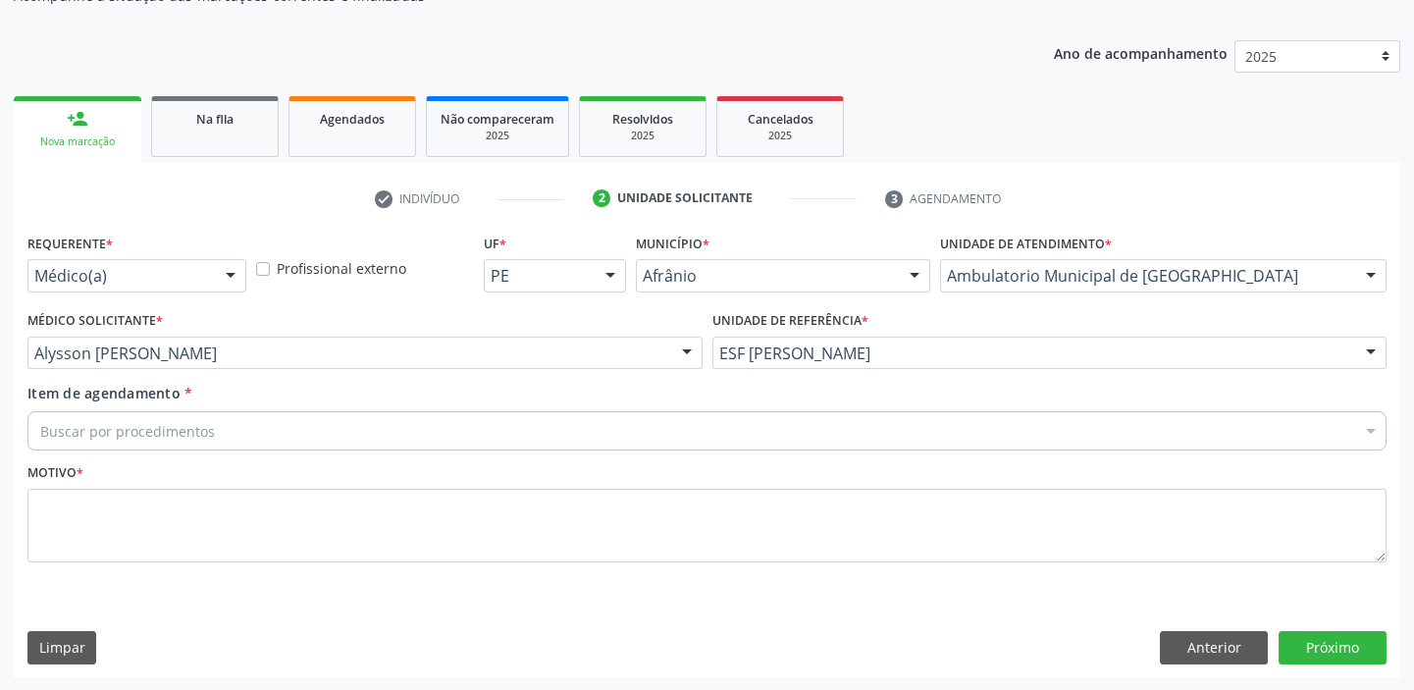
click at [107, 446] on div "Buscar por procedimentos" at bounding box center [706, 430] width 1359 height 39
type input "esofag"
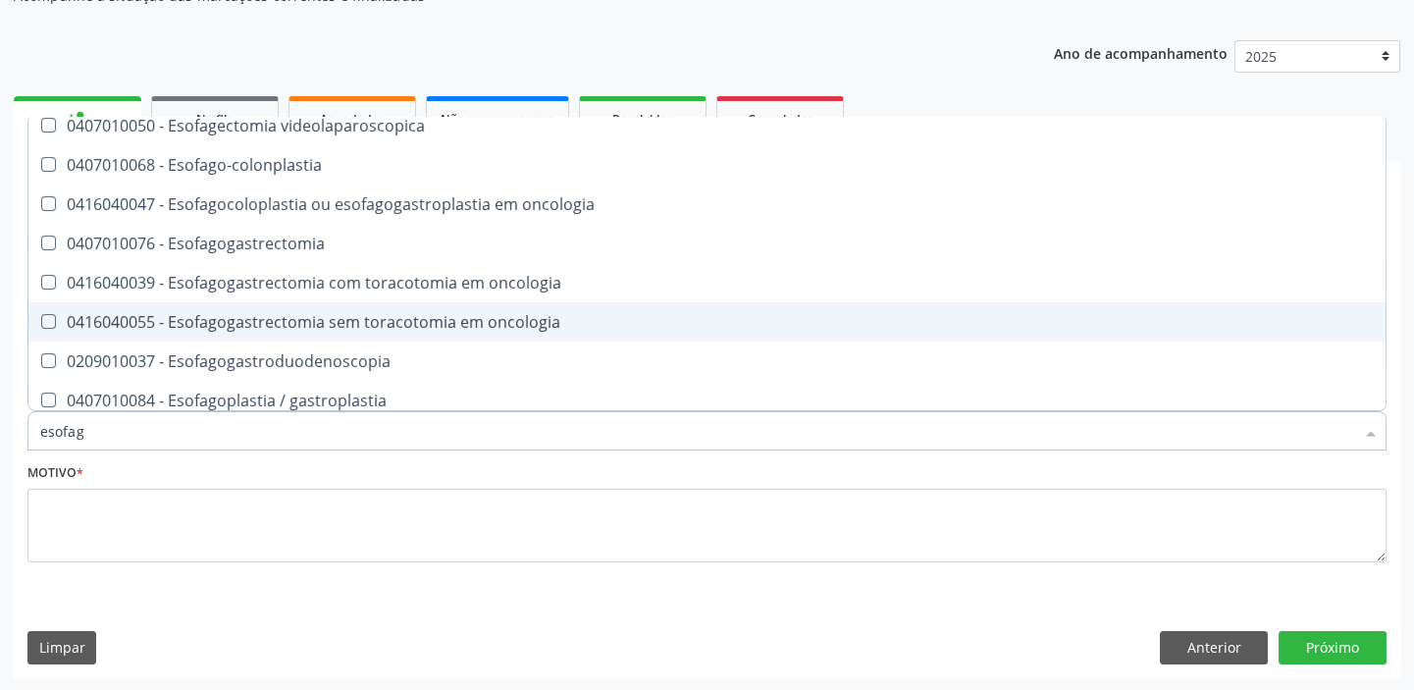
scroll to position [356, 0]
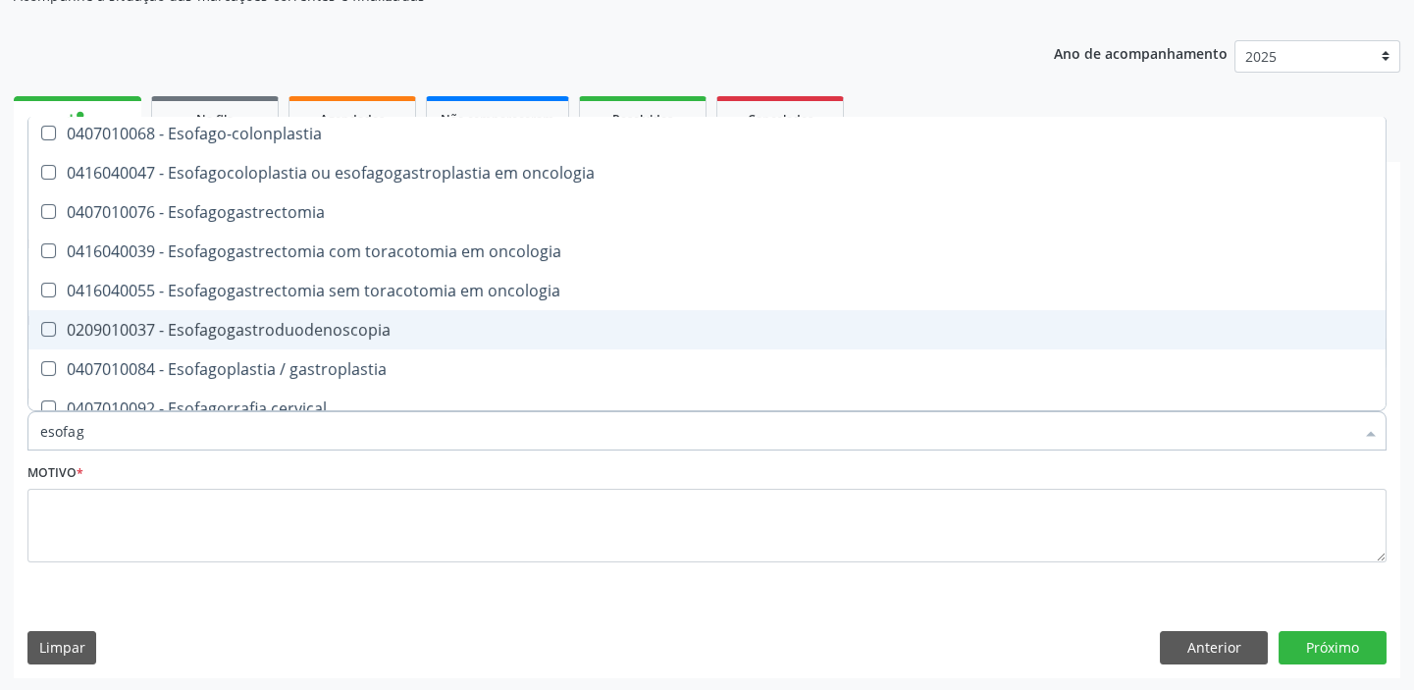
click at [322, 334] on div "0209010037 - Esofagogastroduodenoscopia" at bounding box center [707, 330] width 1334 height 16
checkbox Esofagogastroduodenoscopia "true"
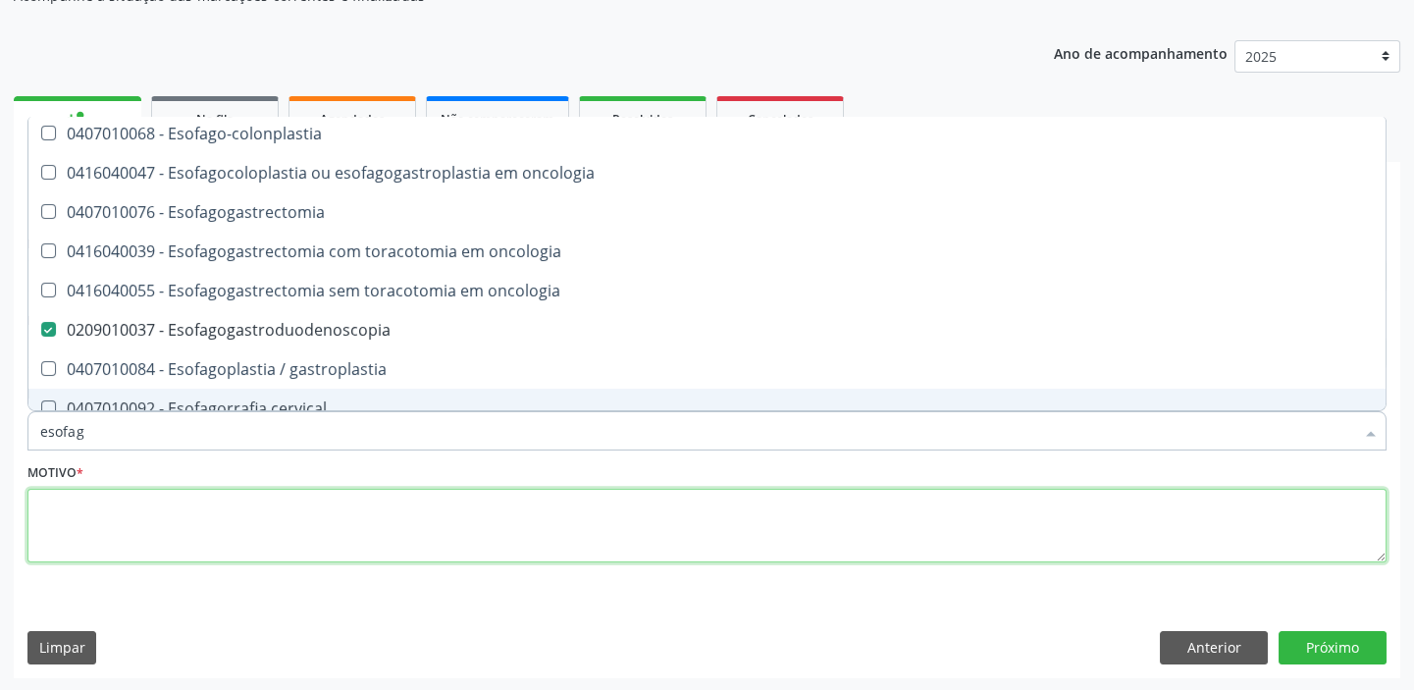
click at [203, 522] on textarea at bounding box center [706, 526] width 1359 height 75
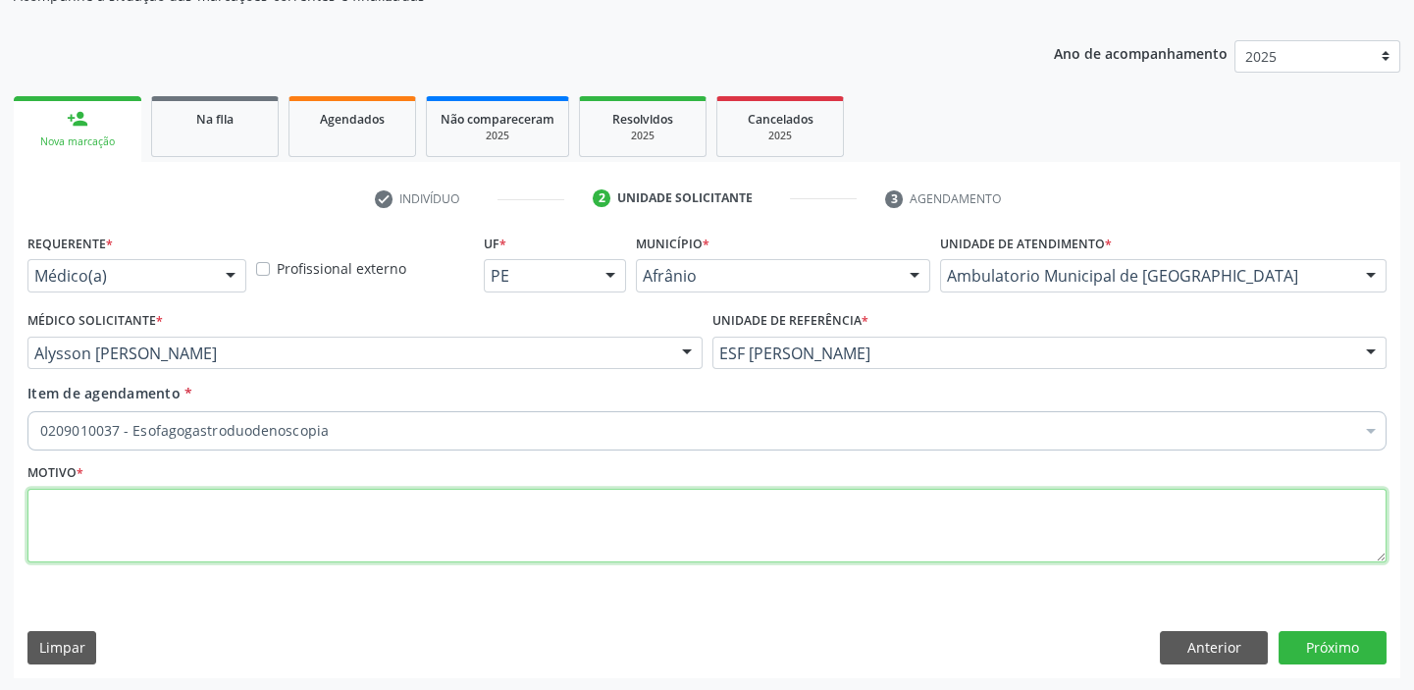
scroll to position [0, 0]
type textarea "gastrite"
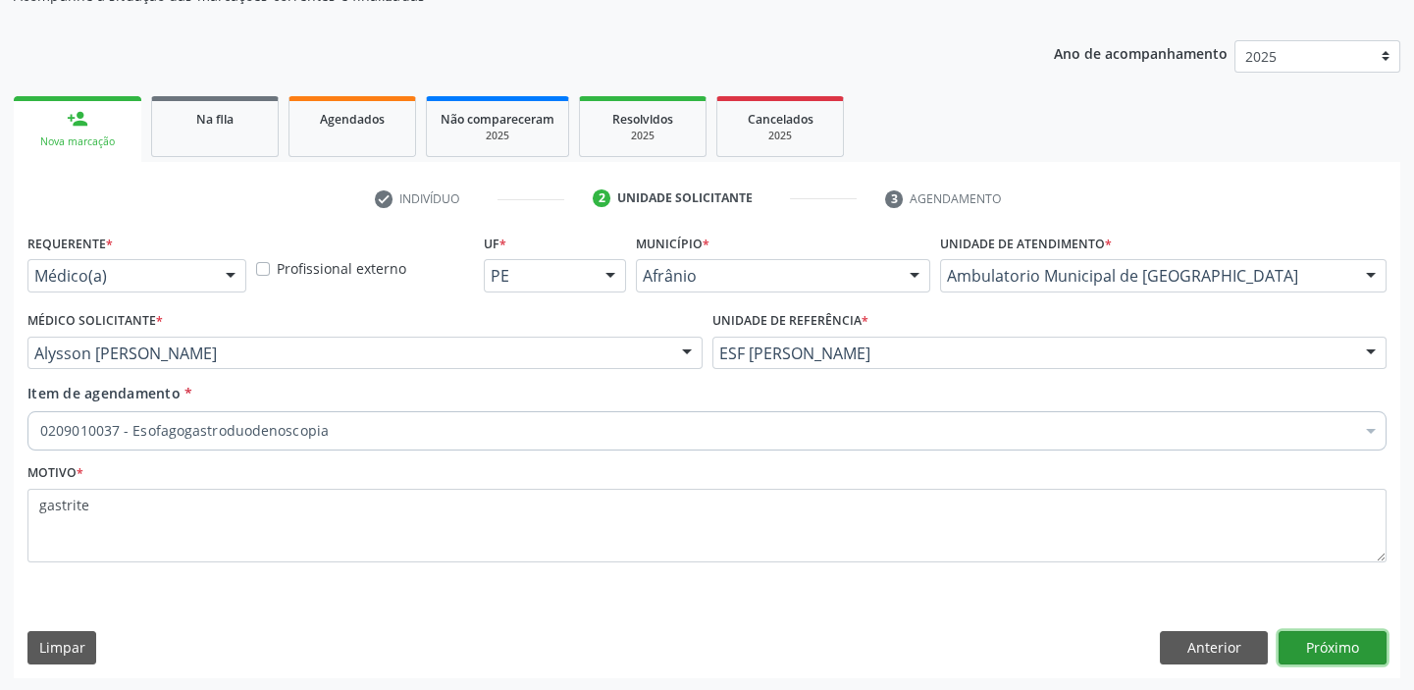
click at [1327, 639] on button "Próximo" at bounding box center [1333, 647] width 108 height 33
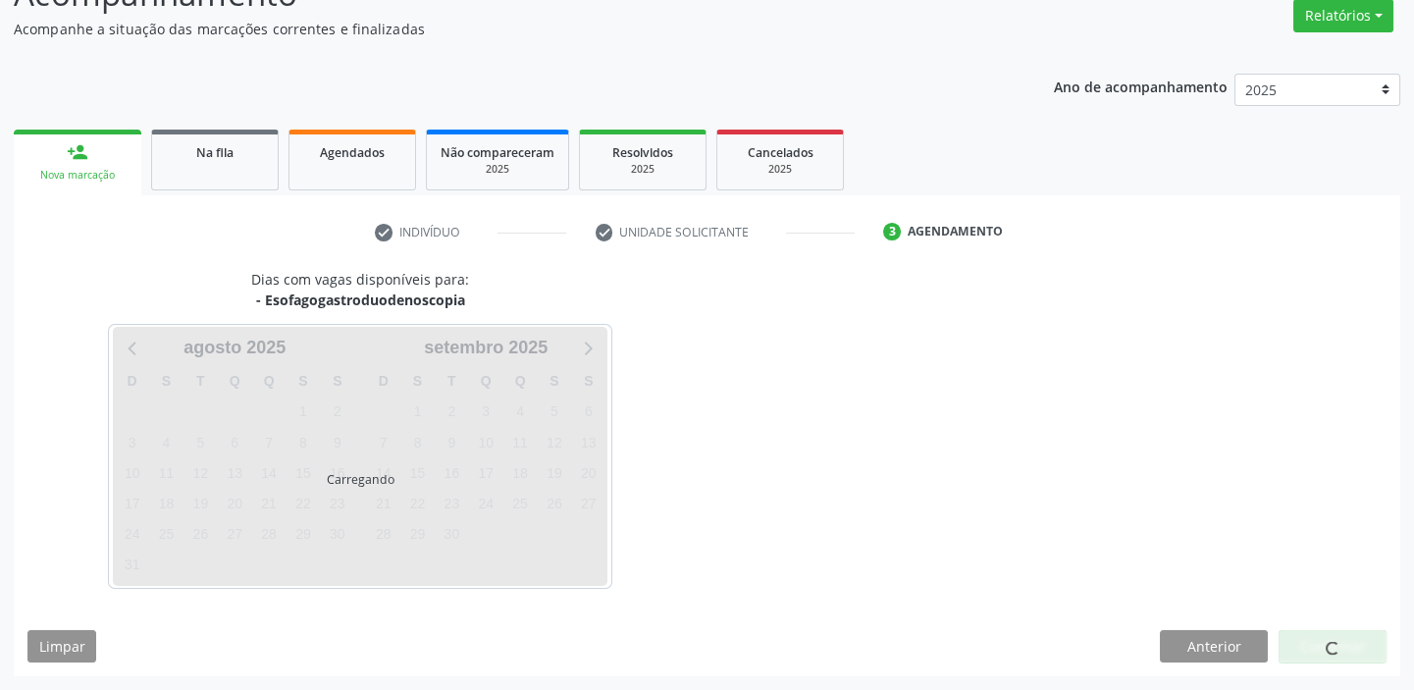
scroll to position [163, 0]
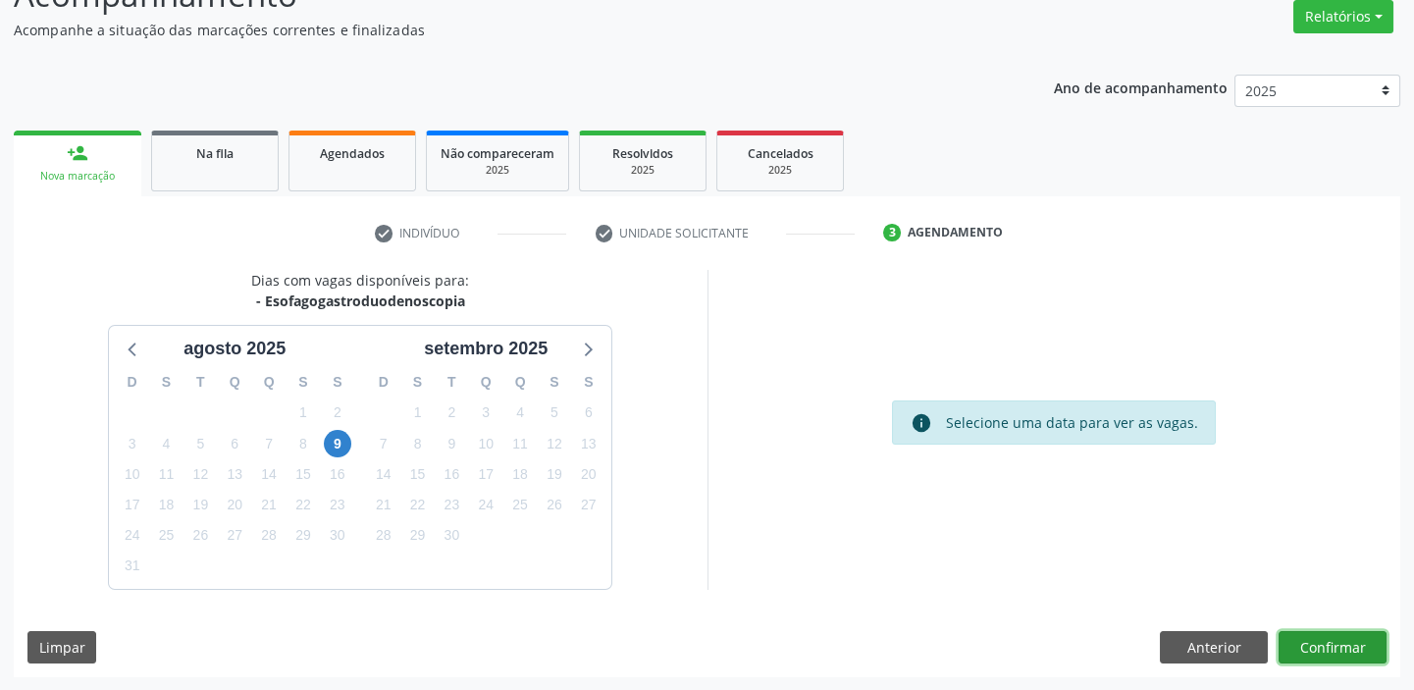
click at [1323, 654] on button "Confirmar" at bounding box center [1333, 647] width 108 height 33
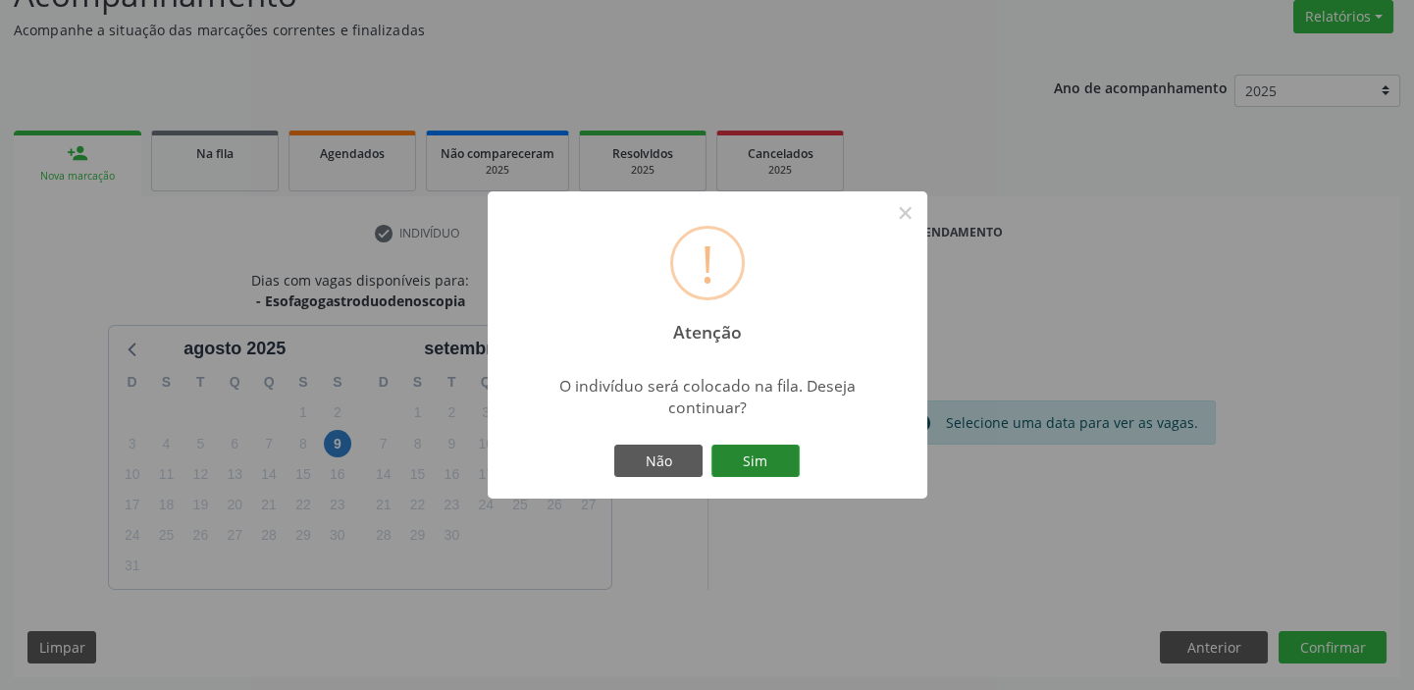
click at [770, 460] on button "Sim" at bounding box center [756, 461] width 88 height 33
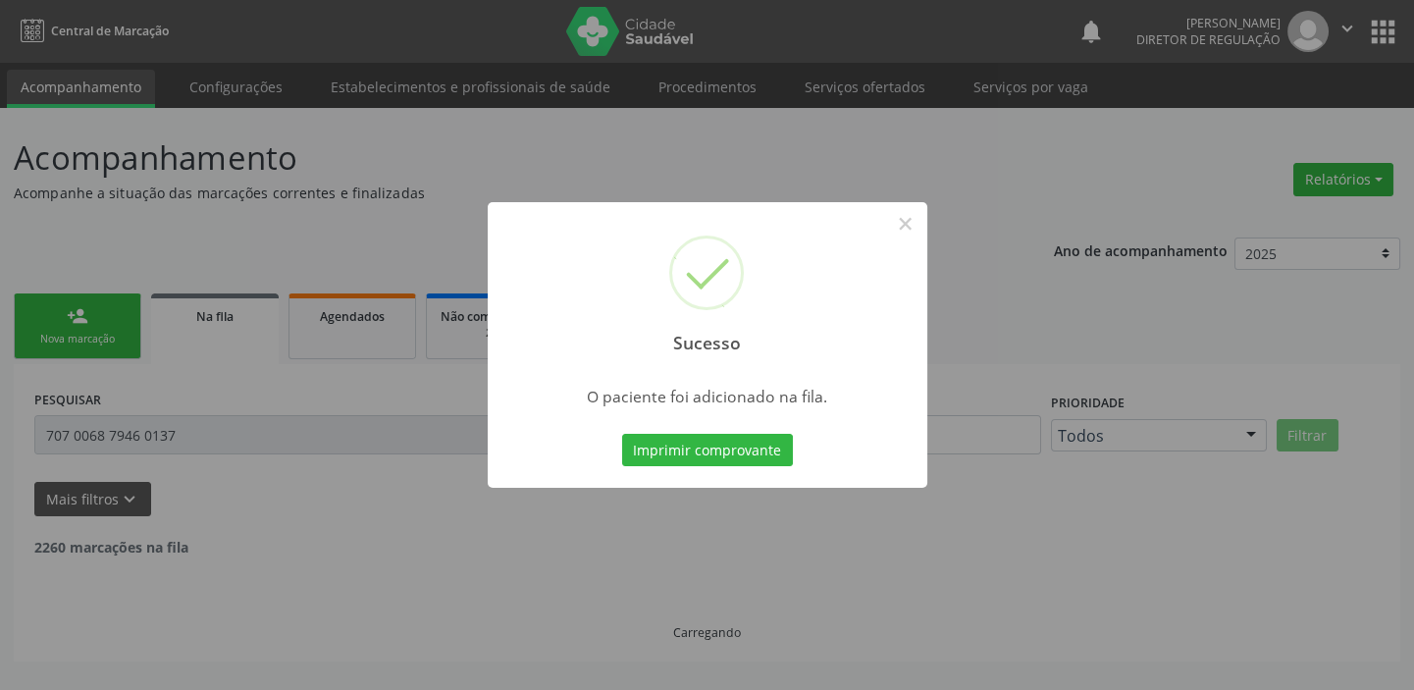
scroll to position [0, 0]
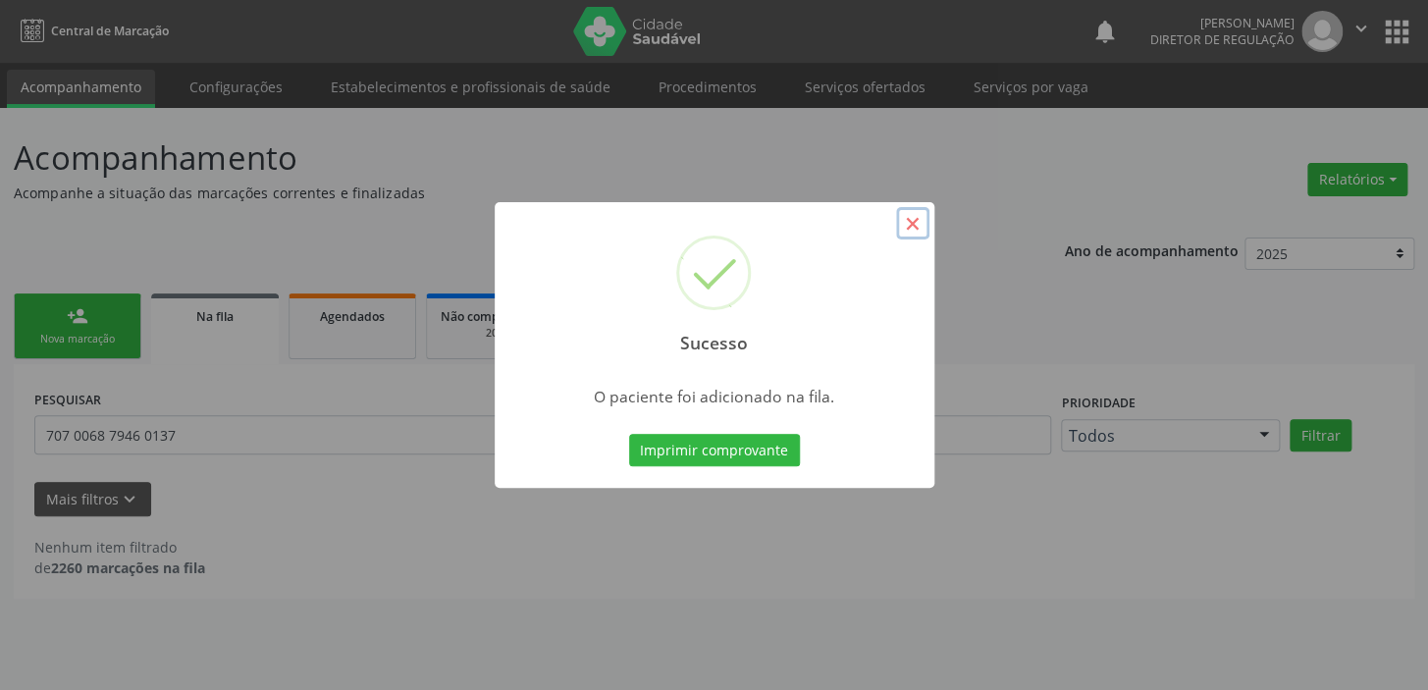
click at [907, 226] on button "×" at bounding box center [912, 223] width 33 height 33
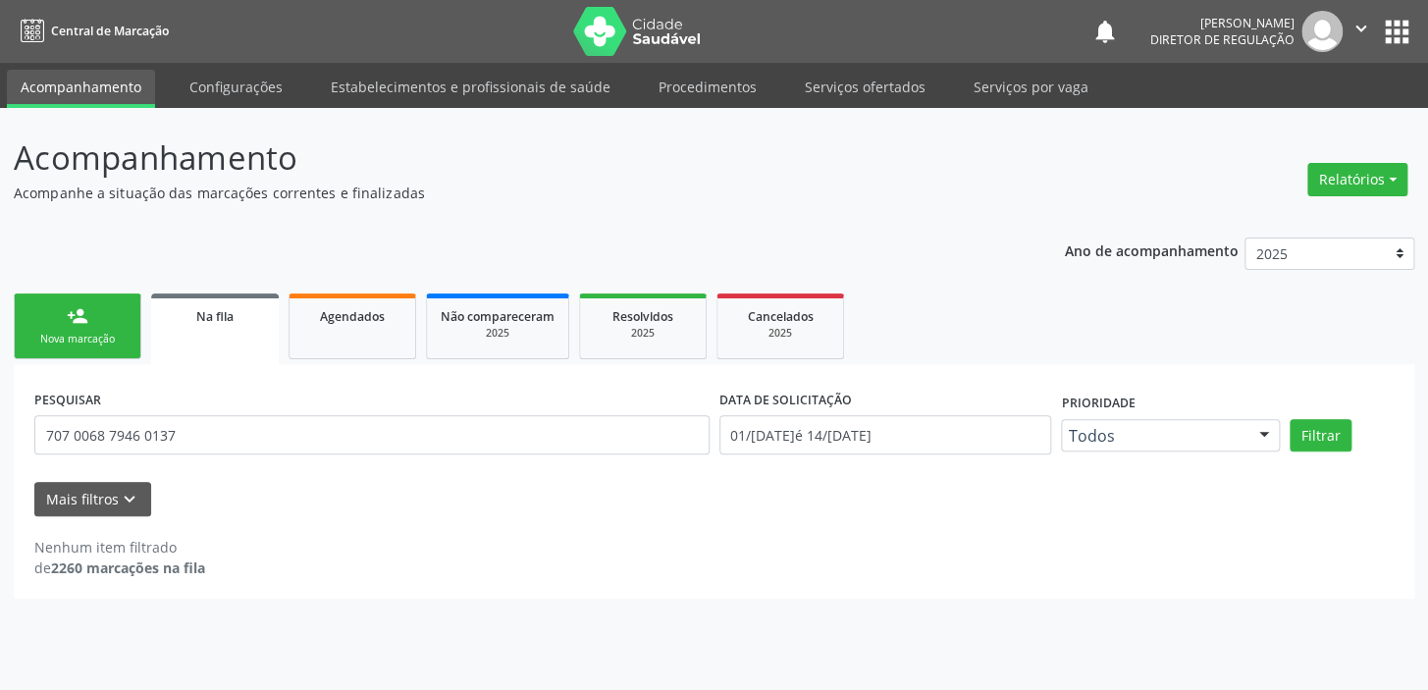
click at [110, 330] on link "person_add Nova marcação" at bounding box center [78, 326] width 128 height 66
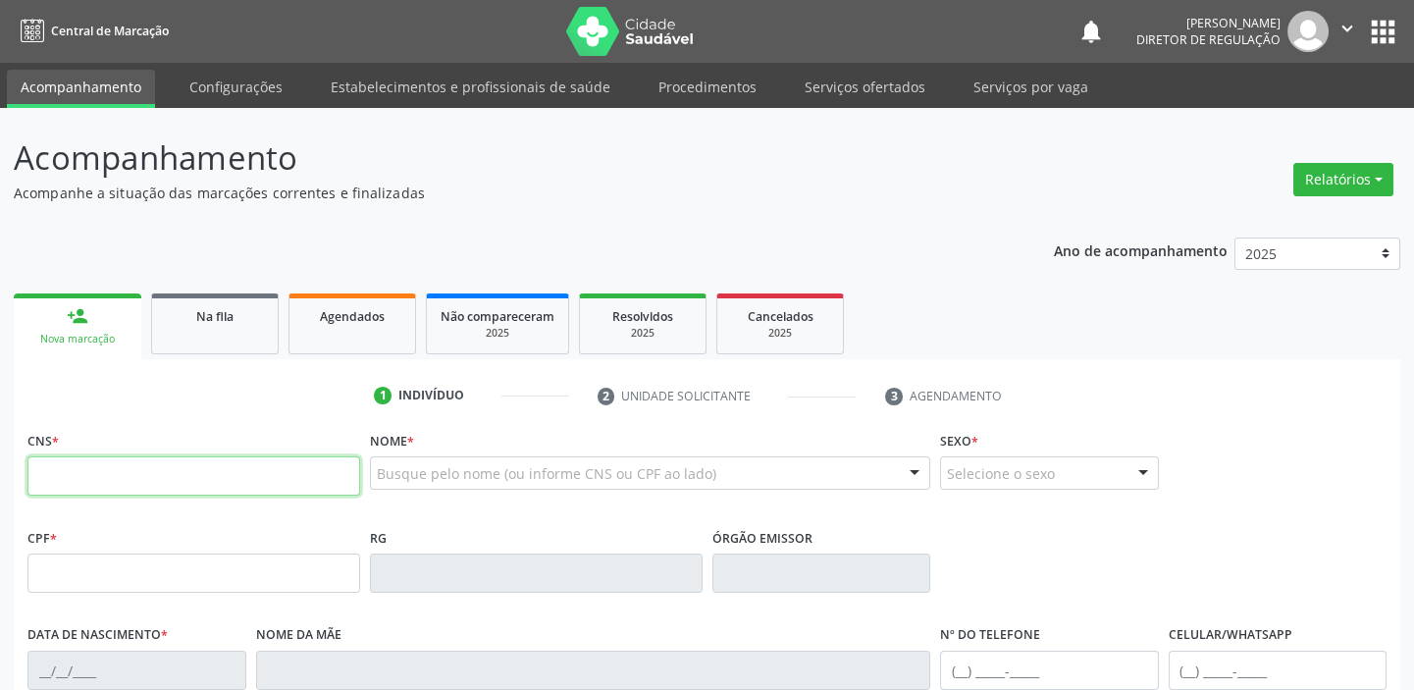
click at [94, 488] on input "text" at bounding box center [193, 475] width 333 height 39
type input "703 2046 1931 5890"
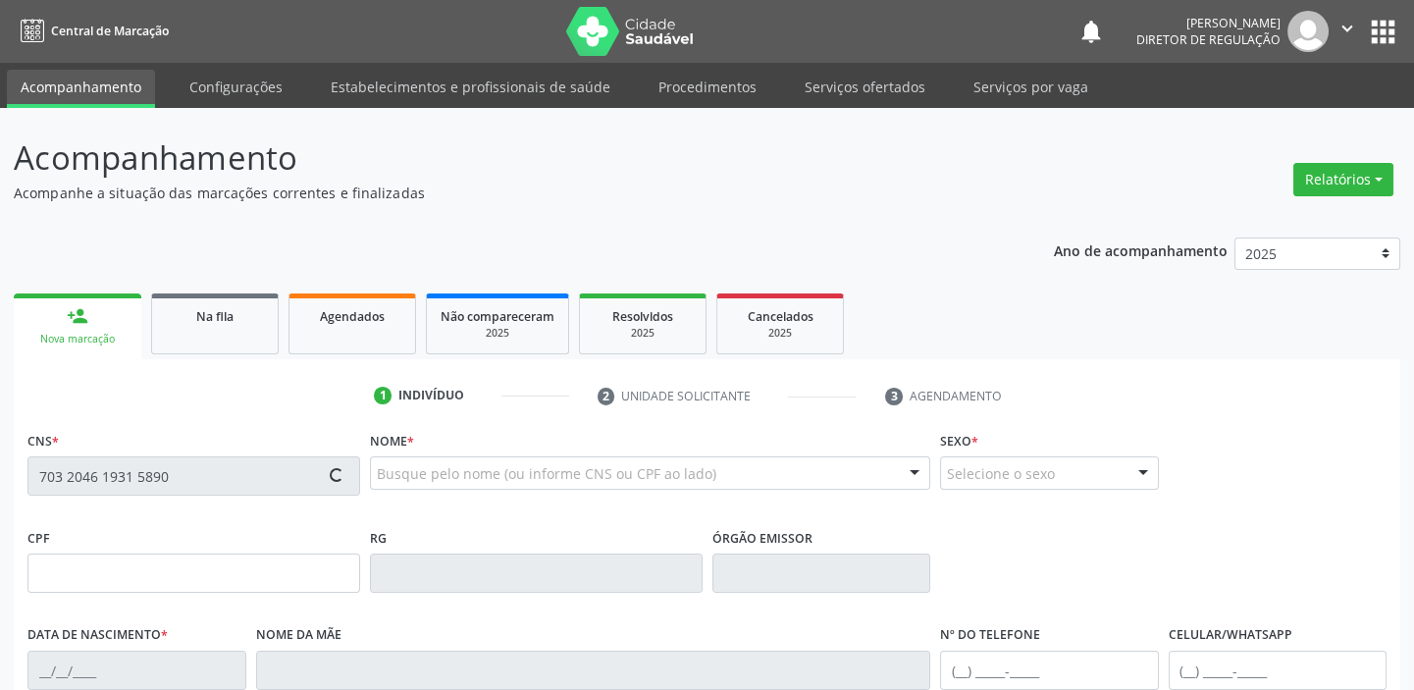
type input "23/[DATE]"
type input "Geraldina Maria de A Silva"
type input "(87) 98103-0942"
type input "(87) 98815-6917"
type input "S/N"
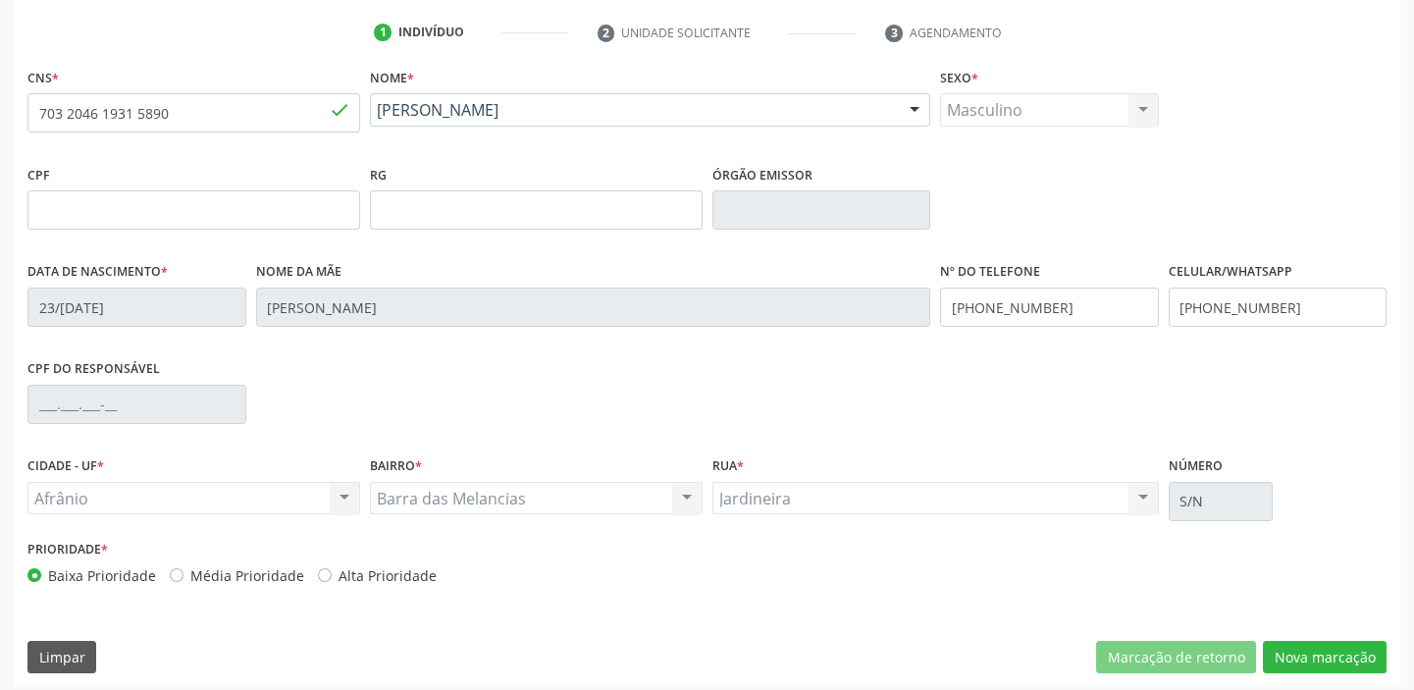
scroll to position [373, 0]
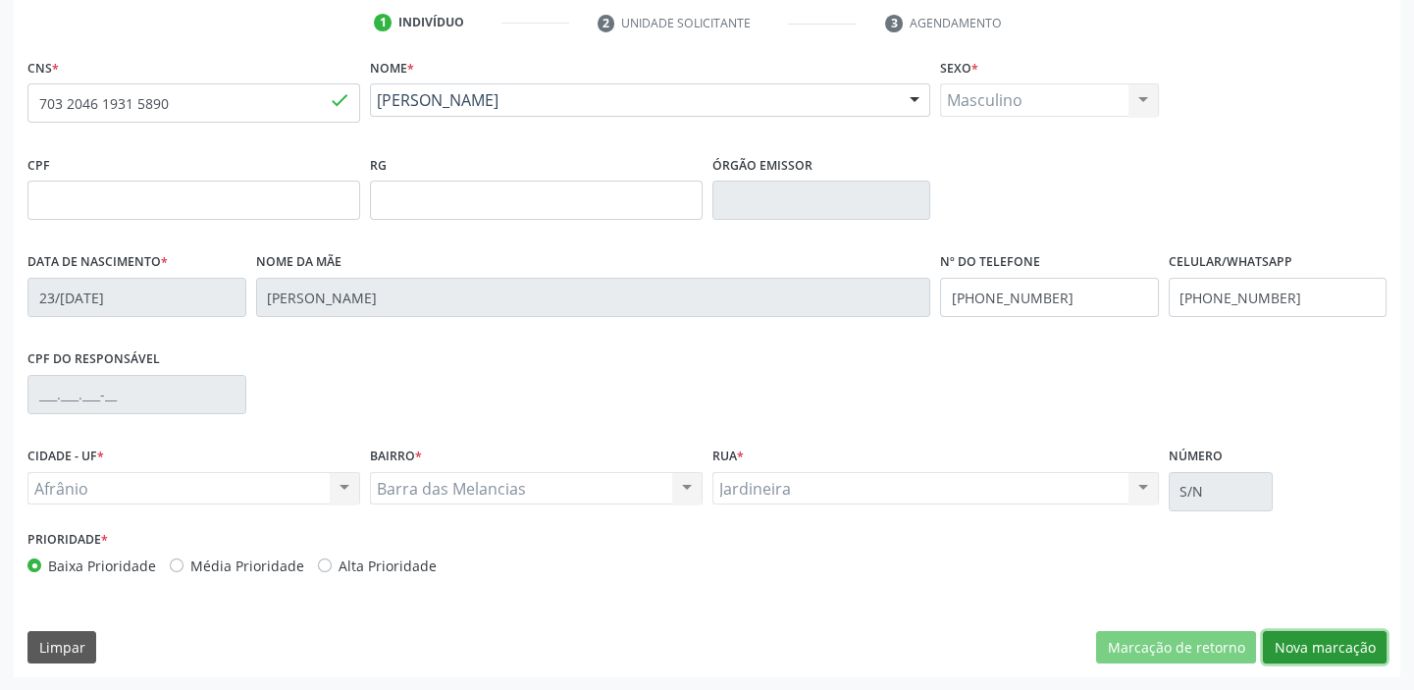
click at [1307, 647] on button "Nova marcação" at bounding box center [1325, 647] width 124 height 33
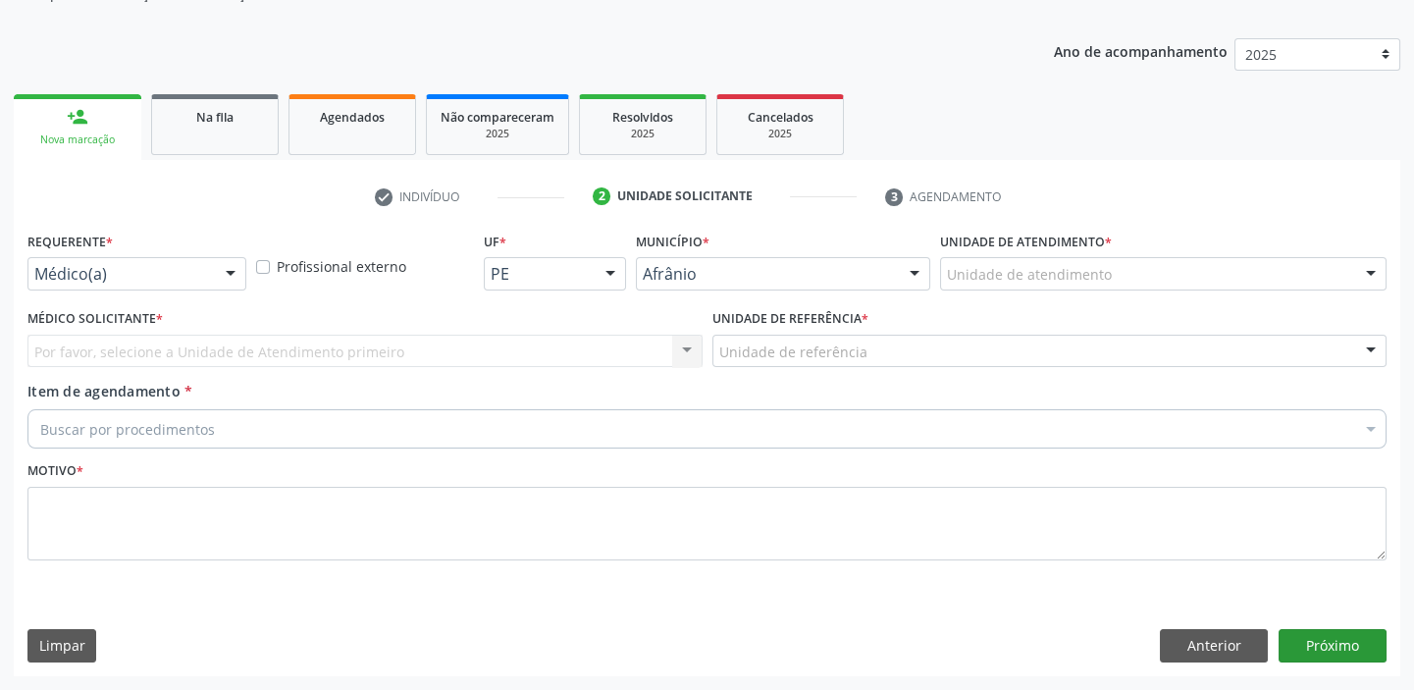
scroll to position [197, 0]
click at [973, 259] on div "Unidade de atendimento" at bounding box center [1163, 275] width 447 height 33
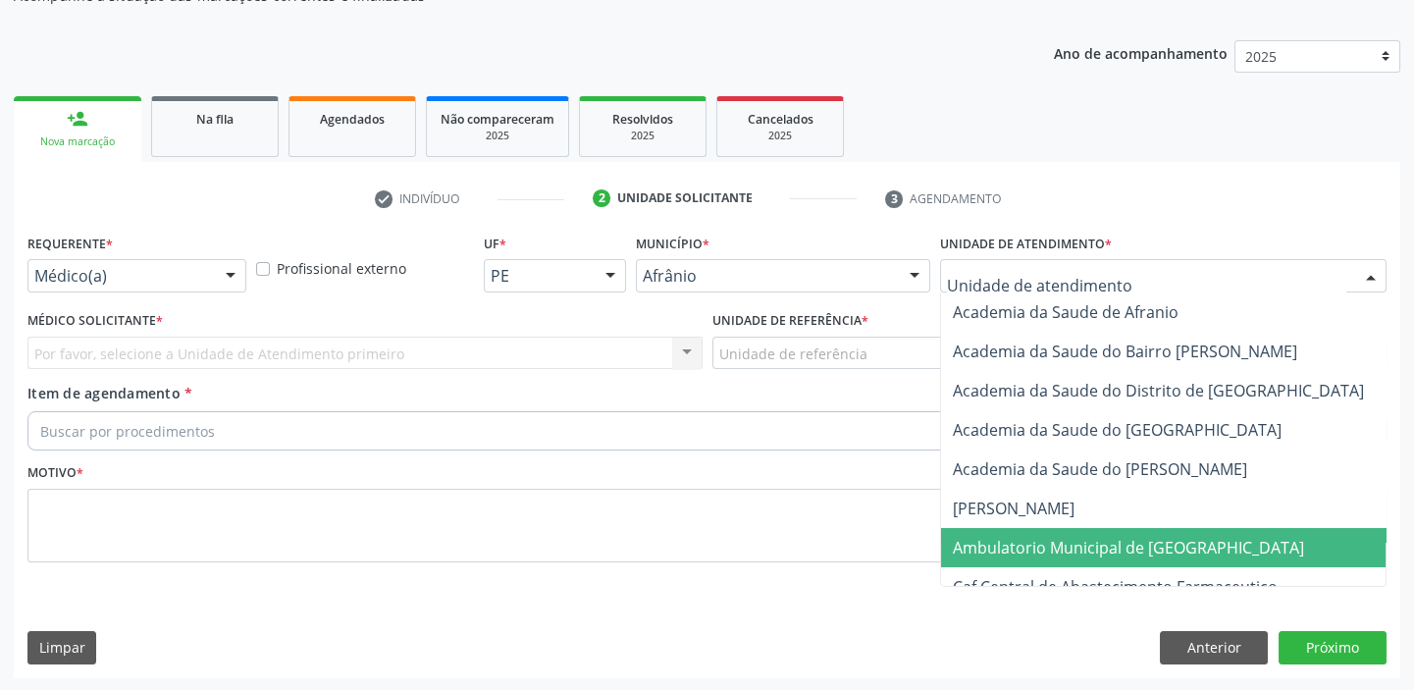
drag, startPoint x: 989, startPoint y: 554, endPoint x: 974, endPoint y: 535, distance: 24.4
click at [989, 552] on span "Ambulatorio Municipal de [GEOGRAPHIC_DATA]" at bounding box center [1128, 548] width 351 height 22
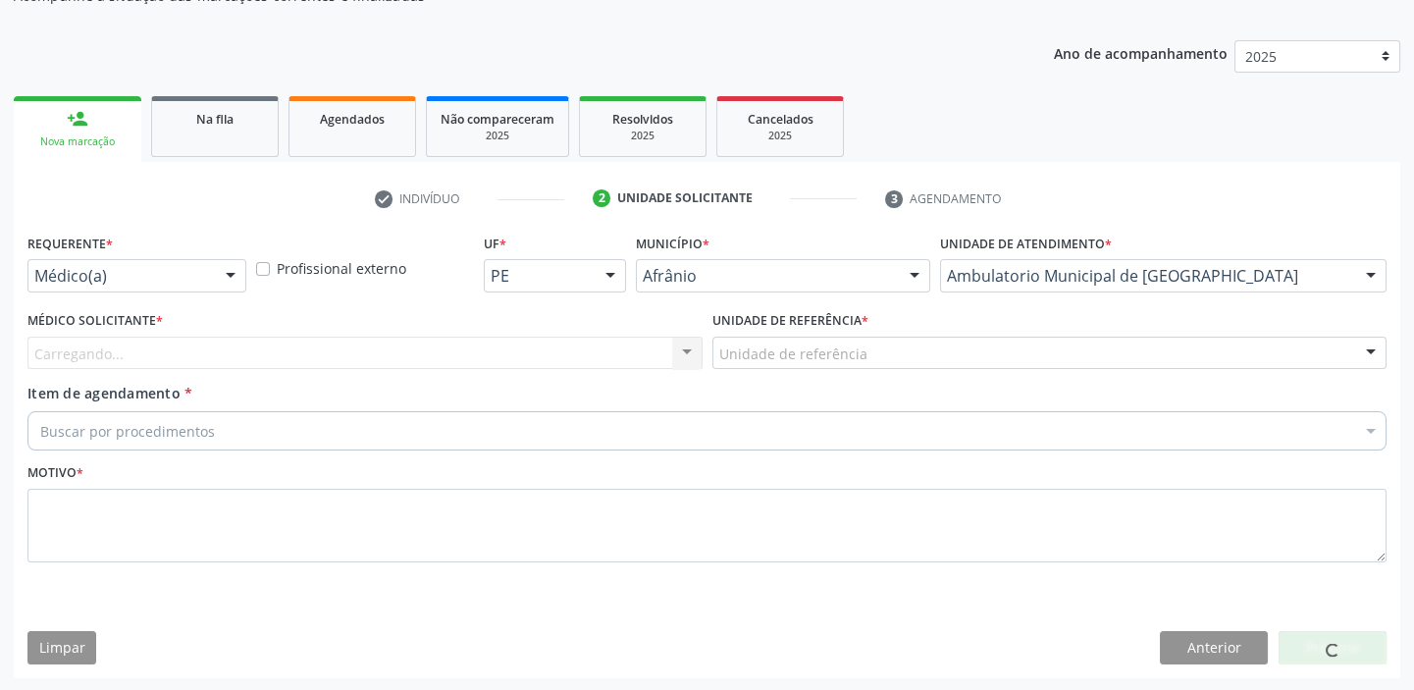
drag, startPoint x: 790, startPoint y: 353, endPoint x: 780, endPoint y: 423, distance: 70.4
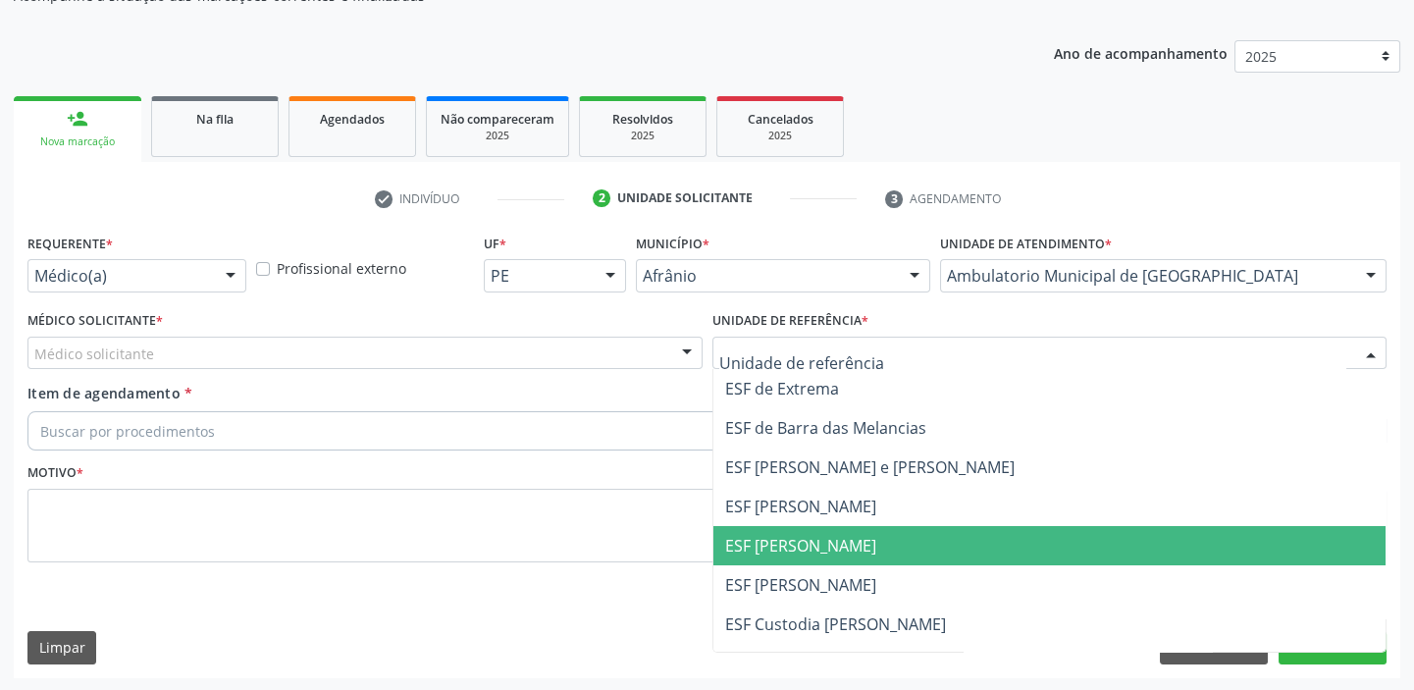
drag, startPoint x: 775, startPoint y: 539, endPoint x: 500, endPoint y: 435, distance: 294.8
click at [769, 540] on span "ESF [PERSON_NAME]" at bounding box center [800, 546] width 151 height 22
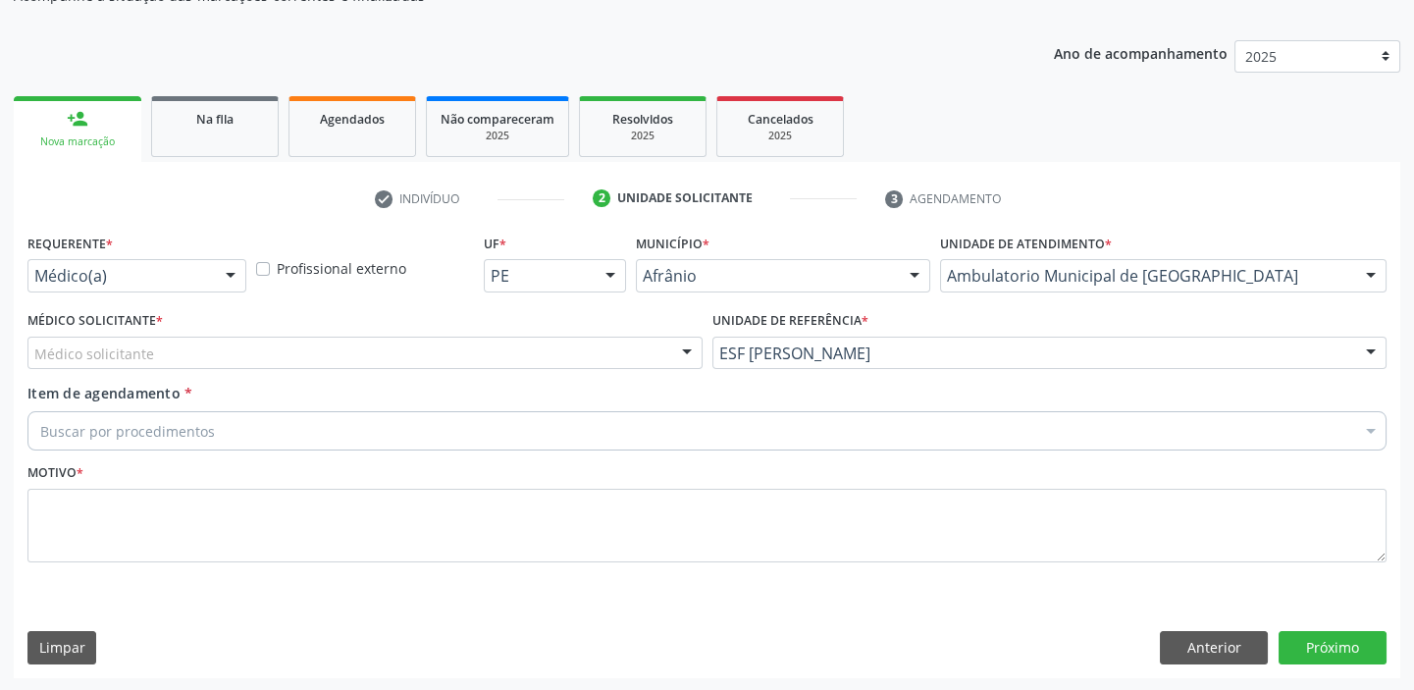
drag, startPoint x: 180, startPoint y: 345, endPoint x: 165, endPoint y: 392, distance: 49.4
click at [177, 353] on div "Médico solicitante" at bounding box center [364, 353] width 675 height 33
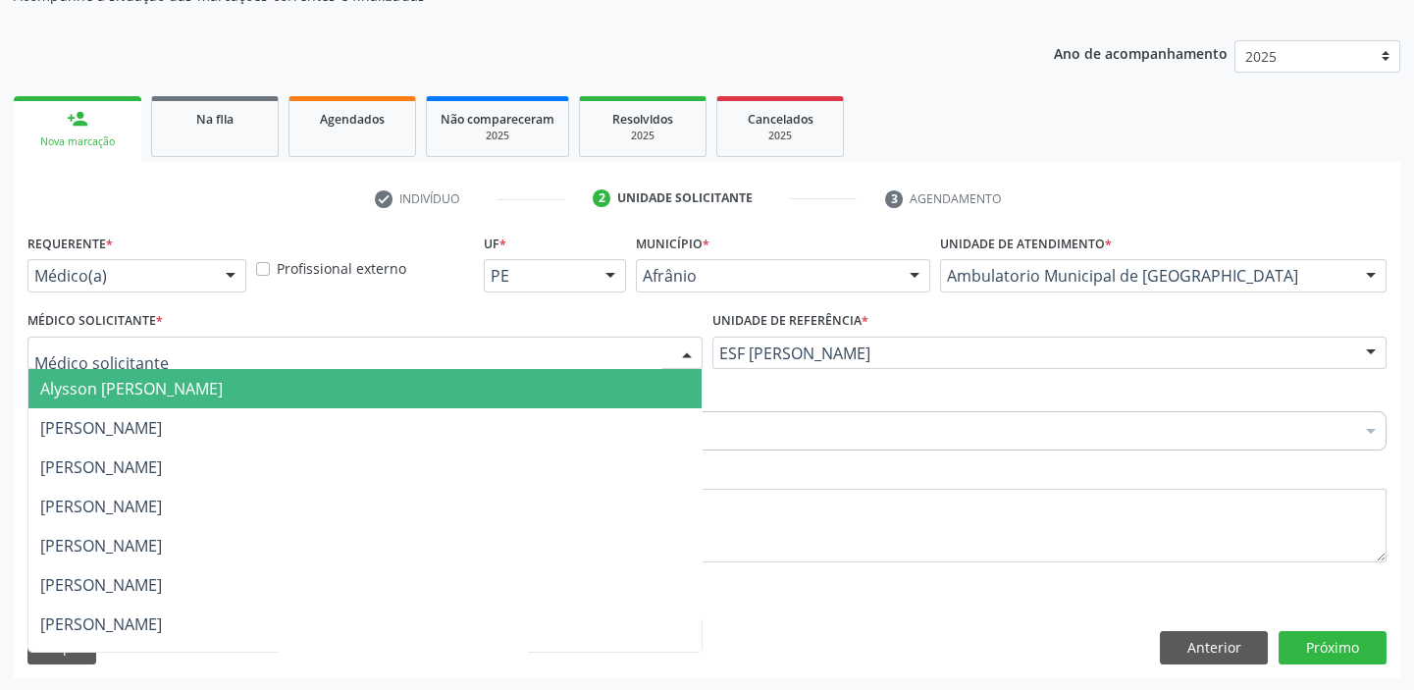
drag, startPoint x: 164, startPoint y: 393, endPoint x: 160, endPoint y: 404, distance: 12.4
click at [164, 395] on span "Alysson [PERSON_NAME]" at bounding box center [131, 389] width 183 height 22
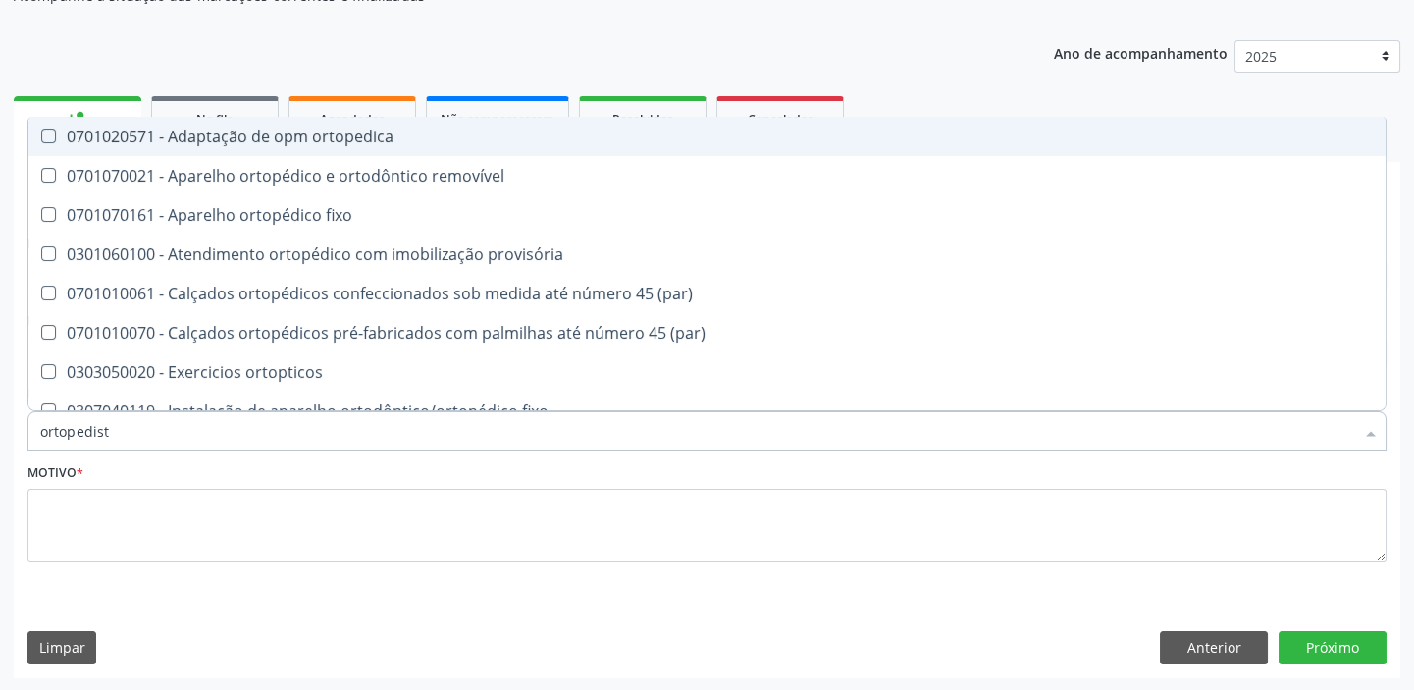
type input "ortopedista"
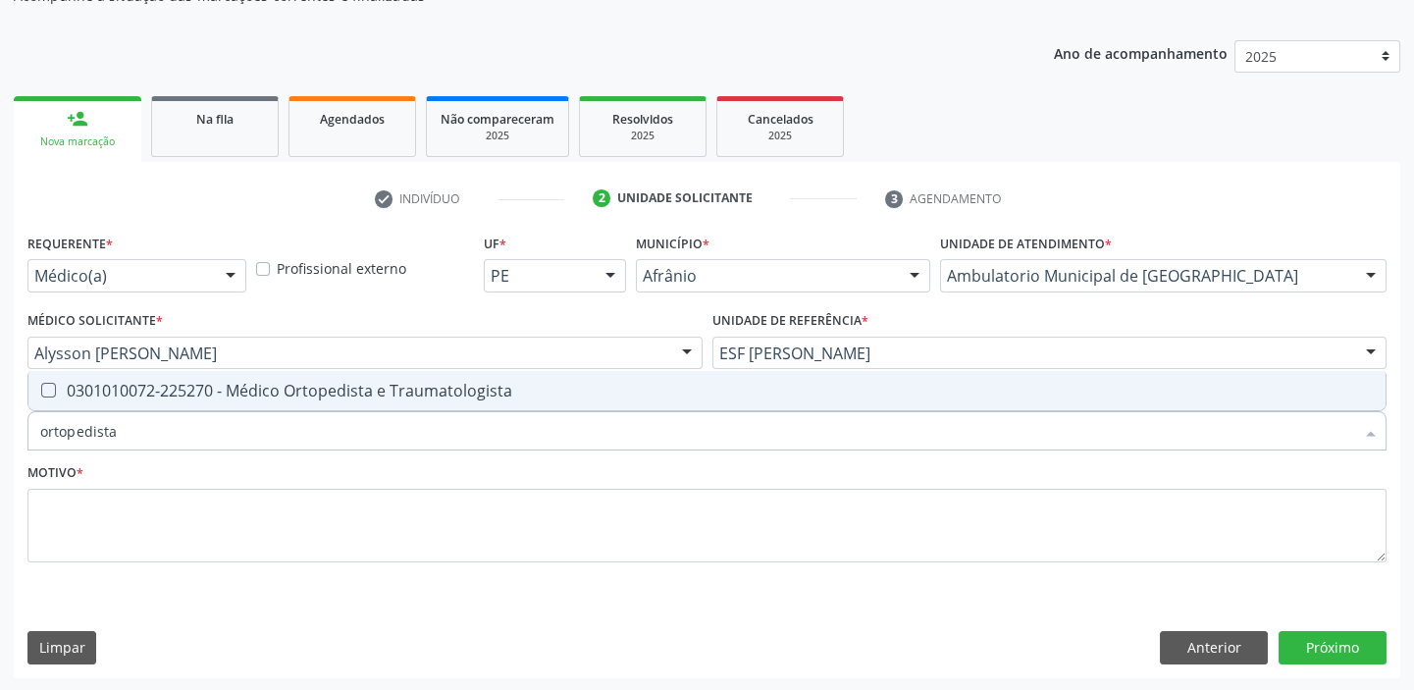
click at [129, 392] on div "0301010072-225270 - Médico Ortopedista e Traumatologista" at bounding box center [707, 391] width 1334 height 16
checkbox Traumatologista "true"
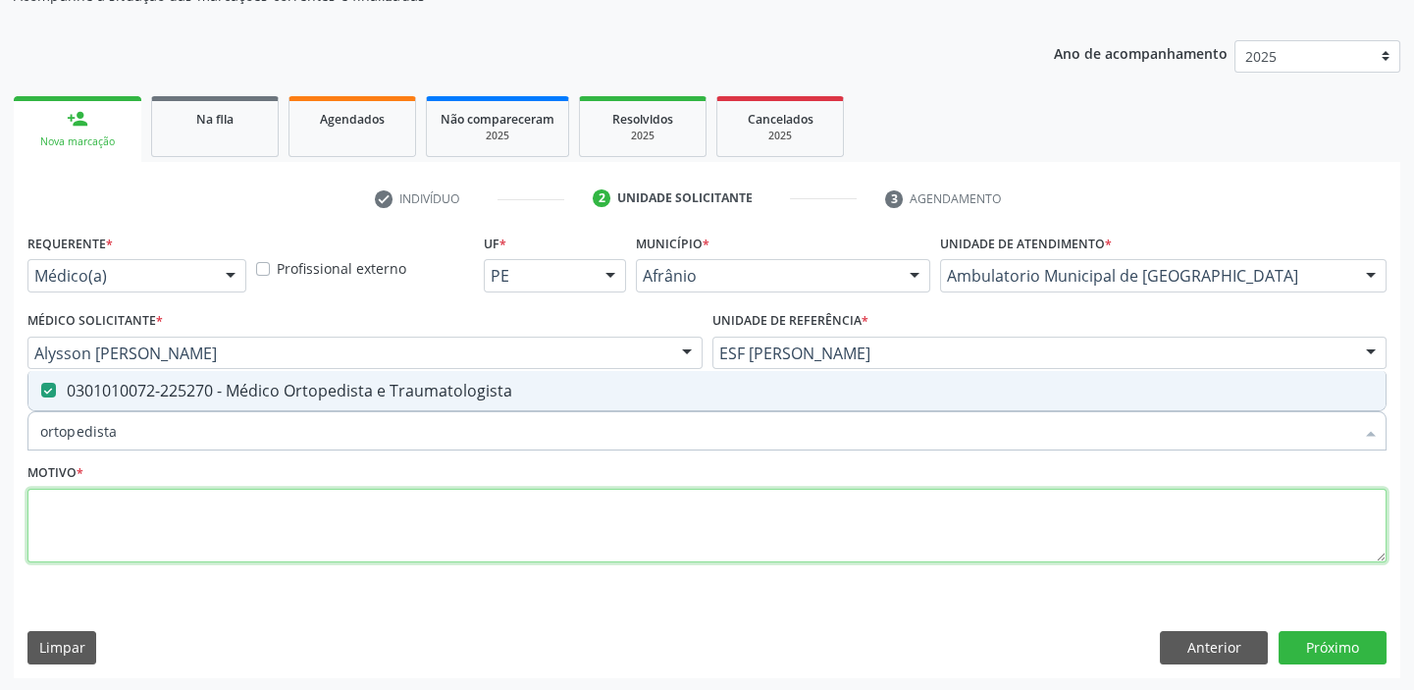
click at [72, 503] on textarea at bounding box center [706, 526] width 1359 height 75
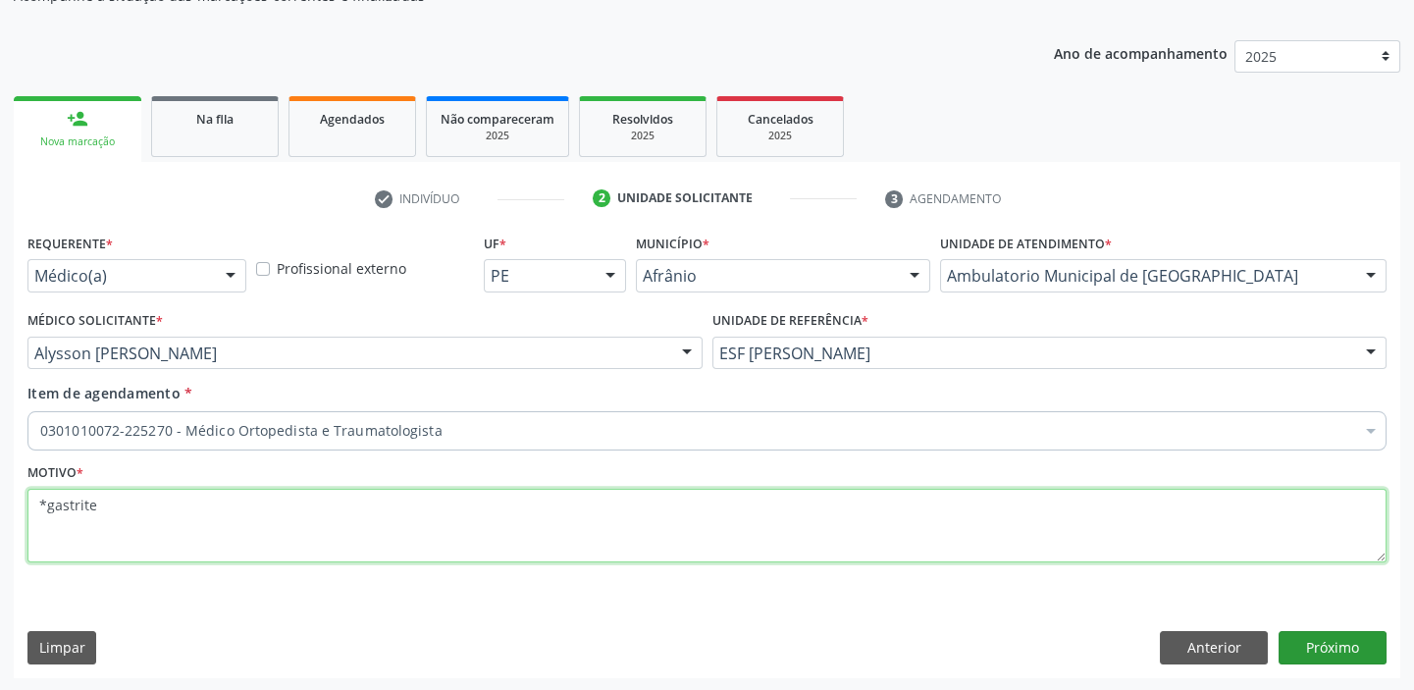
type textarea "*gastrite"
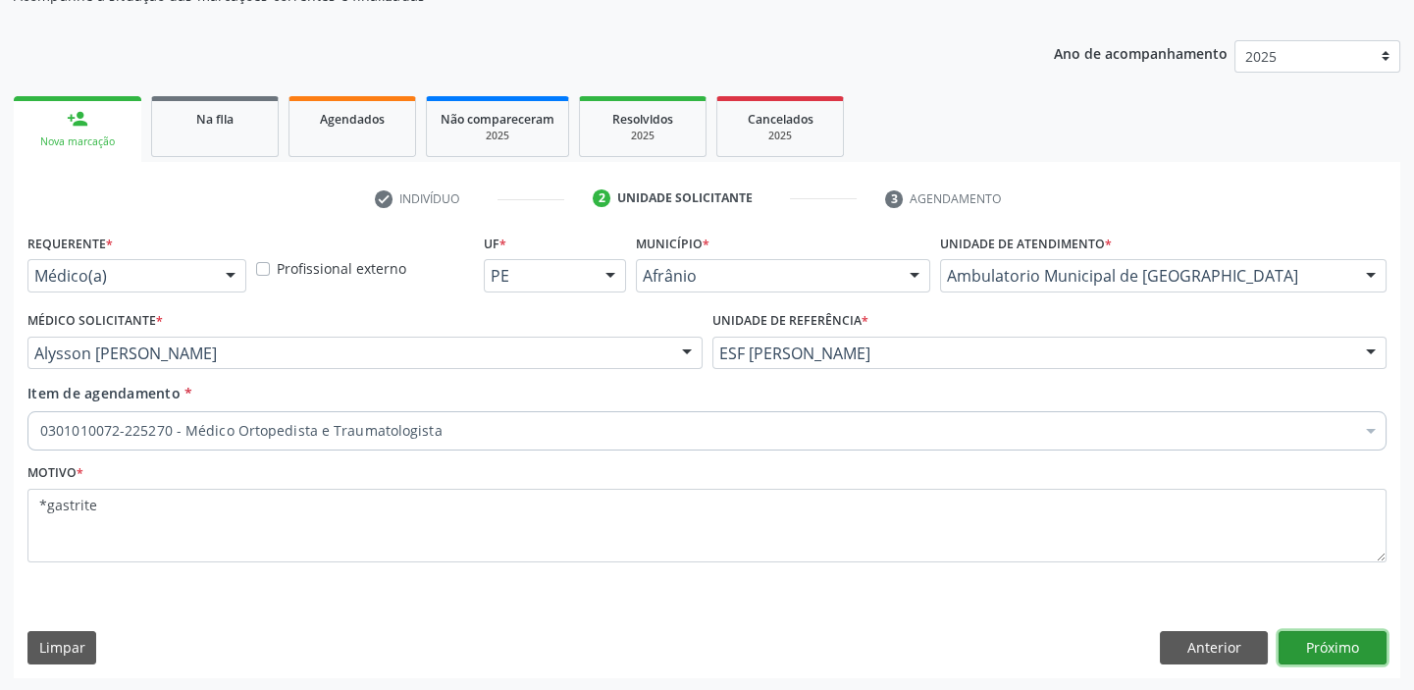
click at [1317, 654] on button "Próximo" at bounding box center [1333, 647] width 108 height 33
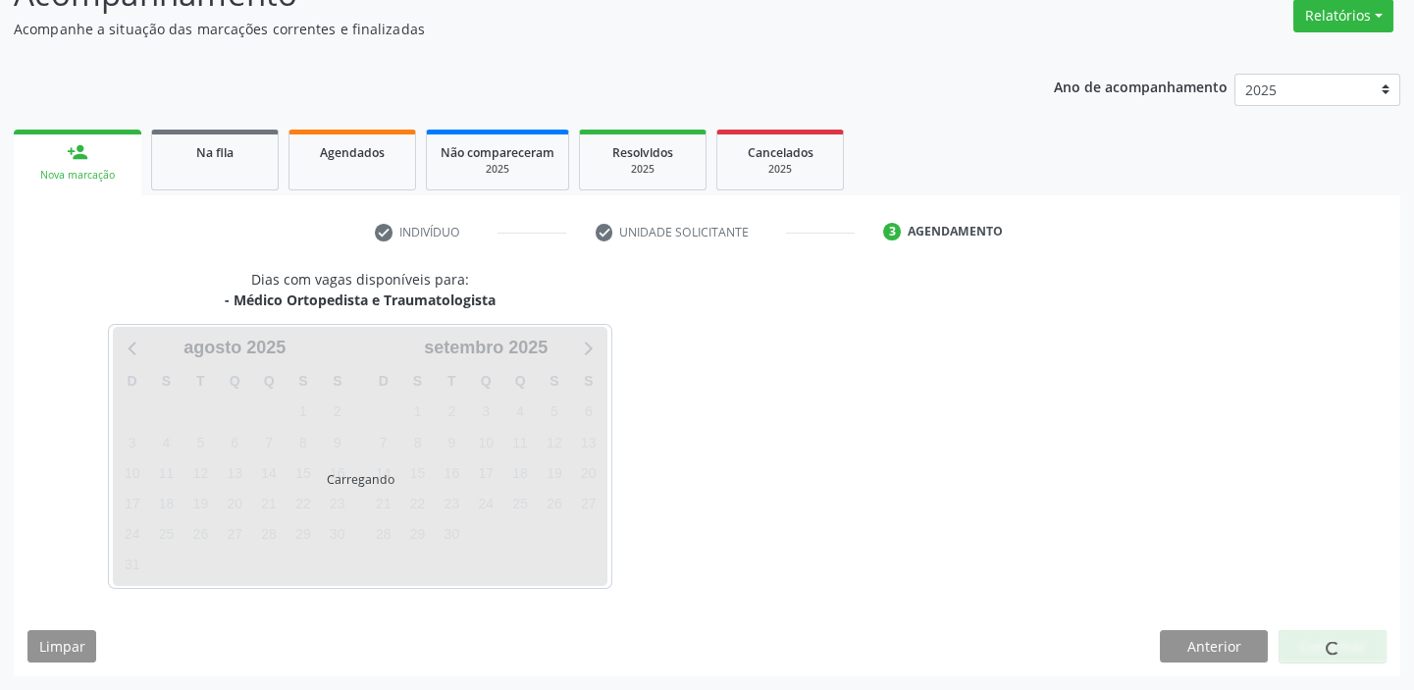
scroll to position [163, 0]
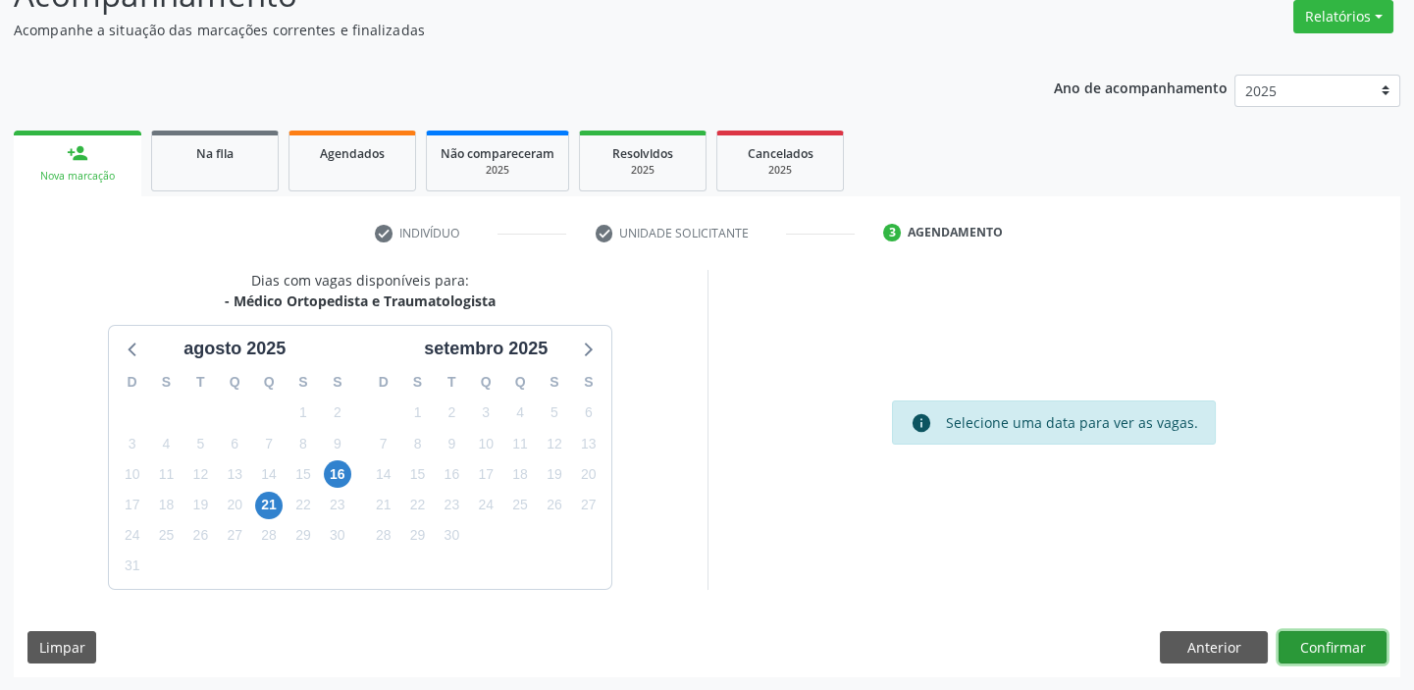
click at [1295, 642] on button "Confirmar" at bounding box center [1333, 647] width 108 height 33
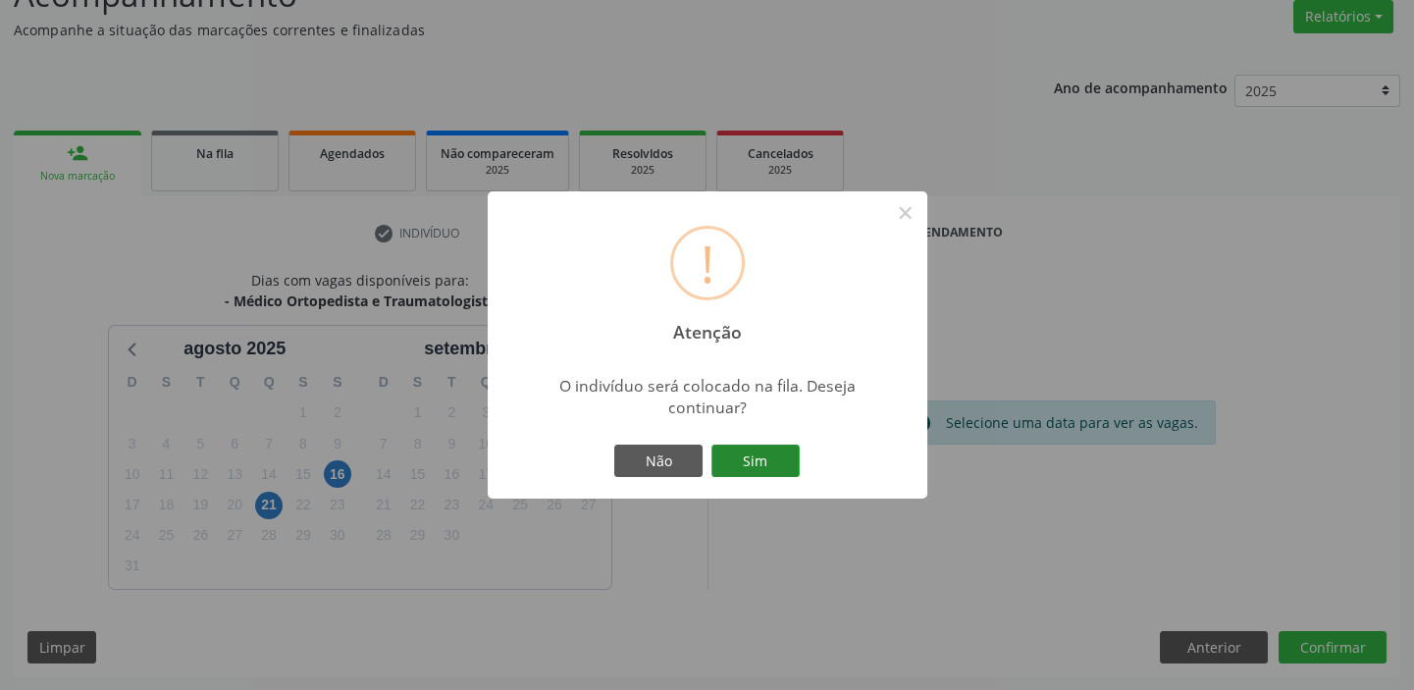
click at [753, 458] on button "Sim" at bounding box center [756, 461] width 88 height 33
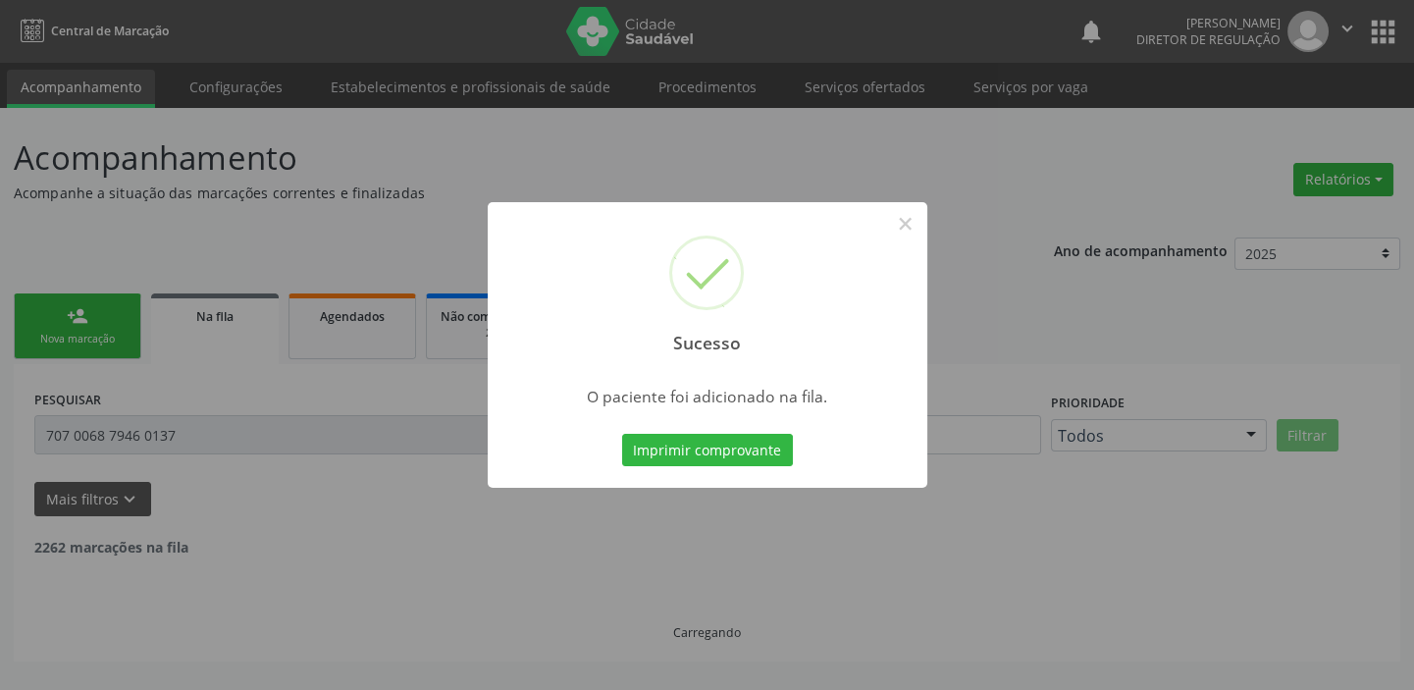
scroll to position [0, 0]
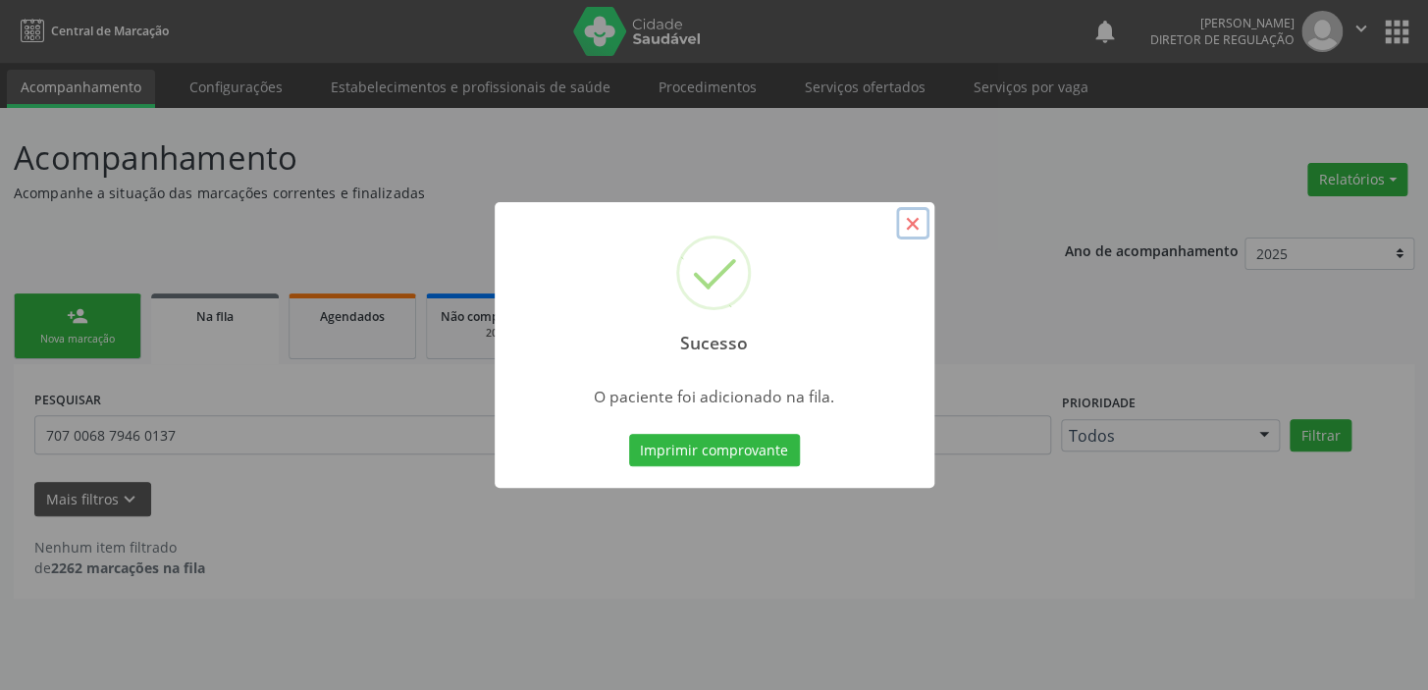
click at [919, 239] on button "×" at bounding box center [912, 223] width 33 height 33
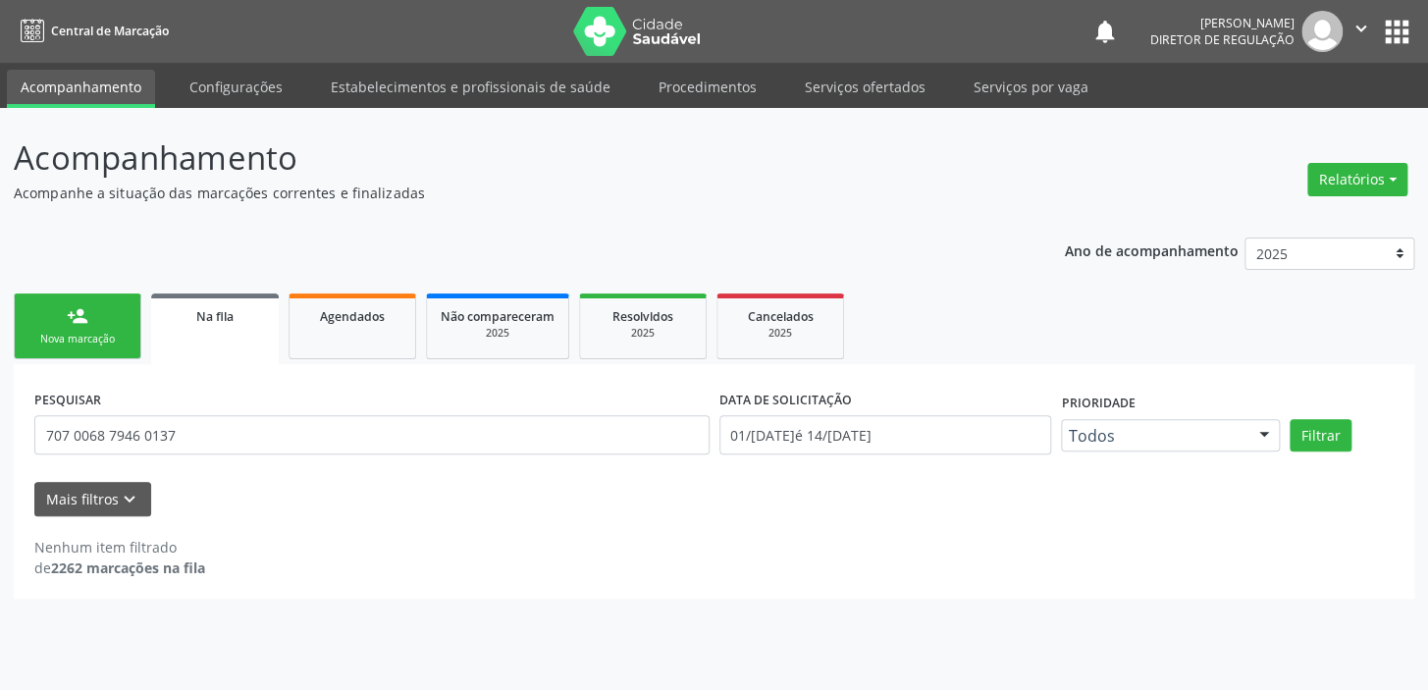
drag, startPoint x: 95, startPoint y: 325, endPoint x: 328, endPoint y: 357, distance: 234.9
click at [95, 324] on link "person_add Nova marcação" at bounding box center [78, 326] width 128 height 66
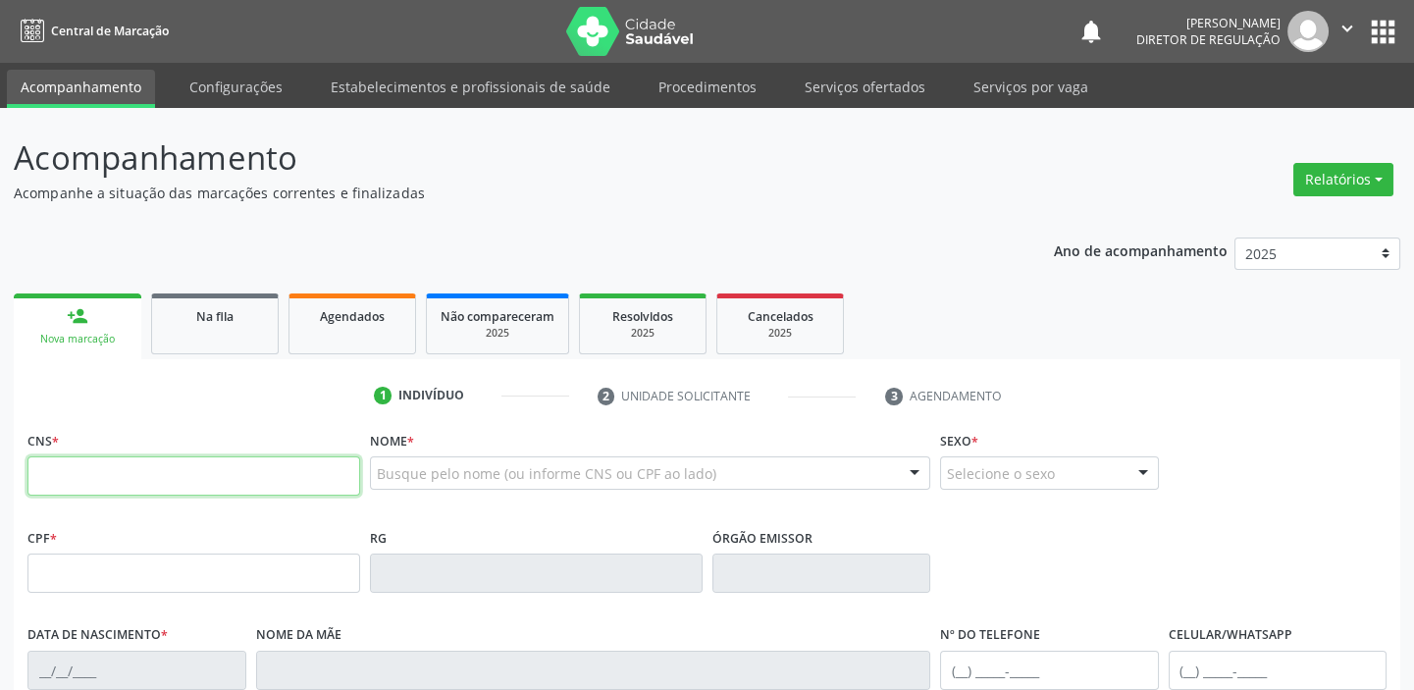
click at [156, 456] on input "text" at bounding box center [193, 475] width 333 height 39
click at [156, 476] on input "text" at bounding box center [193, 475] width 333 height 39
type input "704 0033 1285 8264"
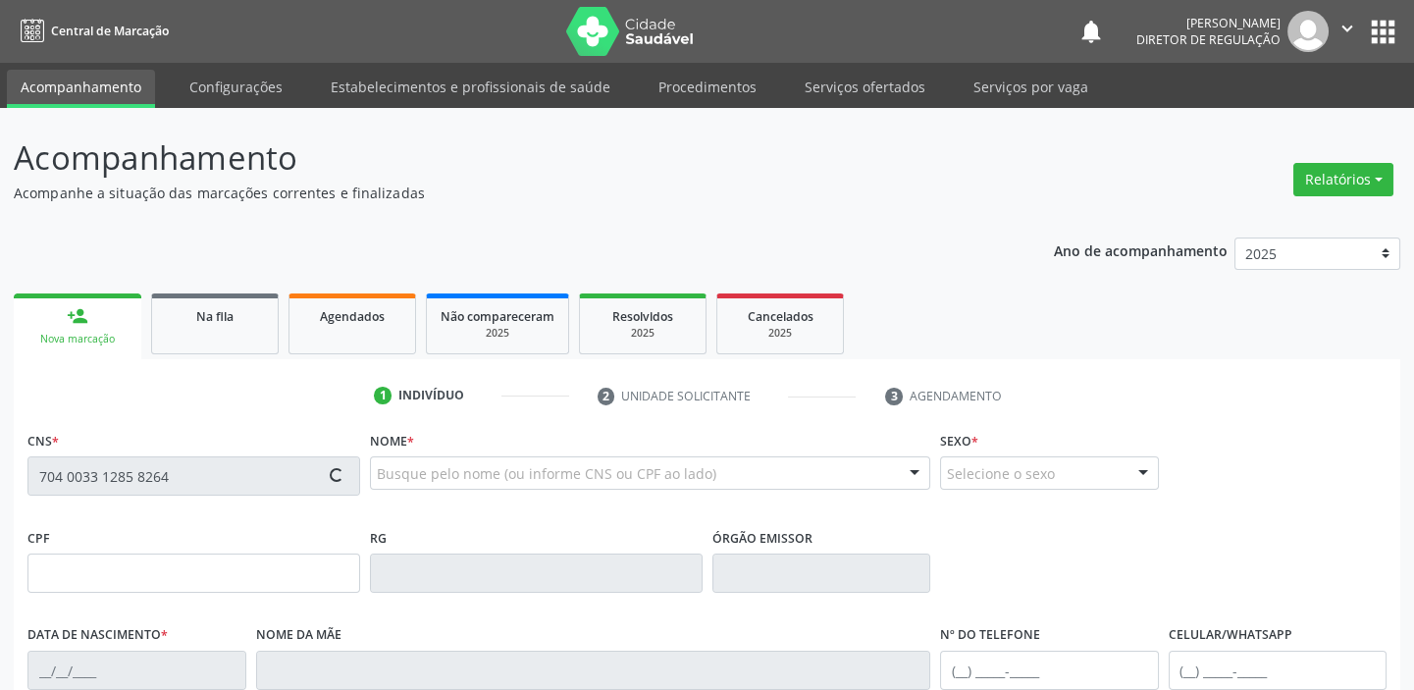
type input "17/08/1960"
type input "S/N"
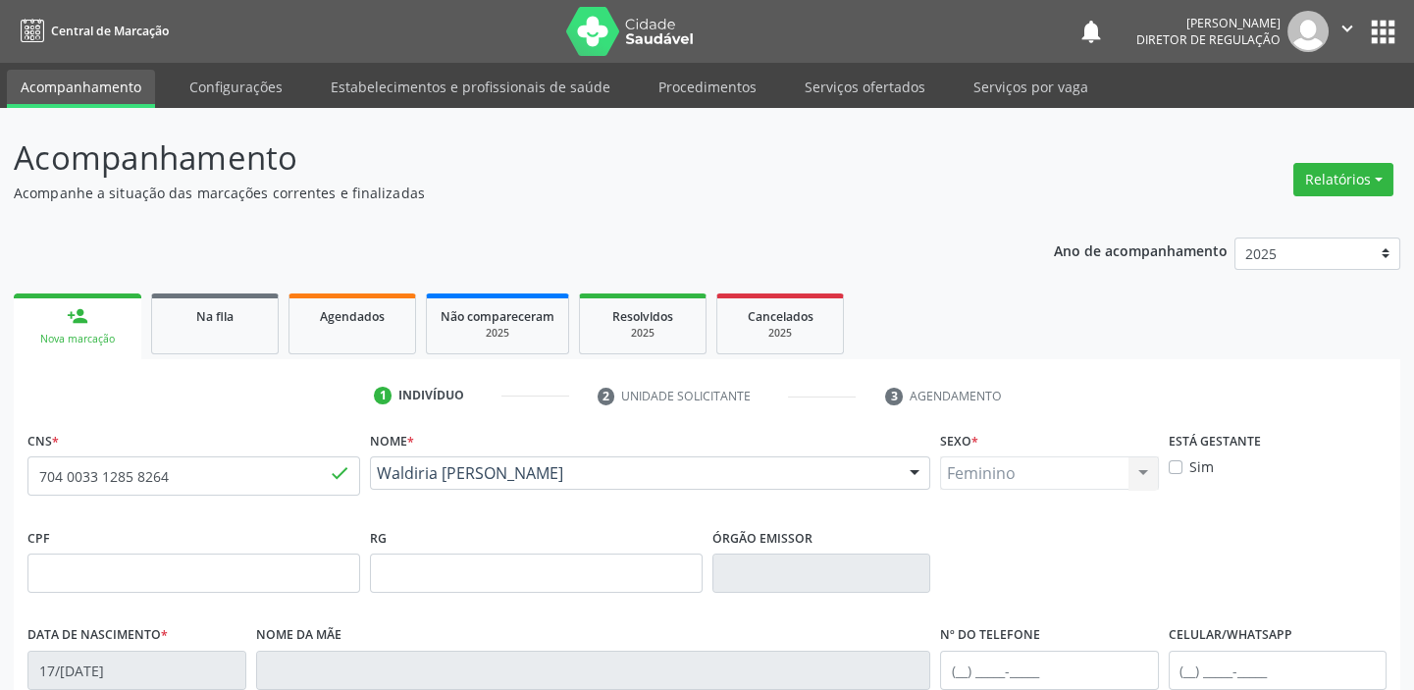
scroll to position [373, 0]
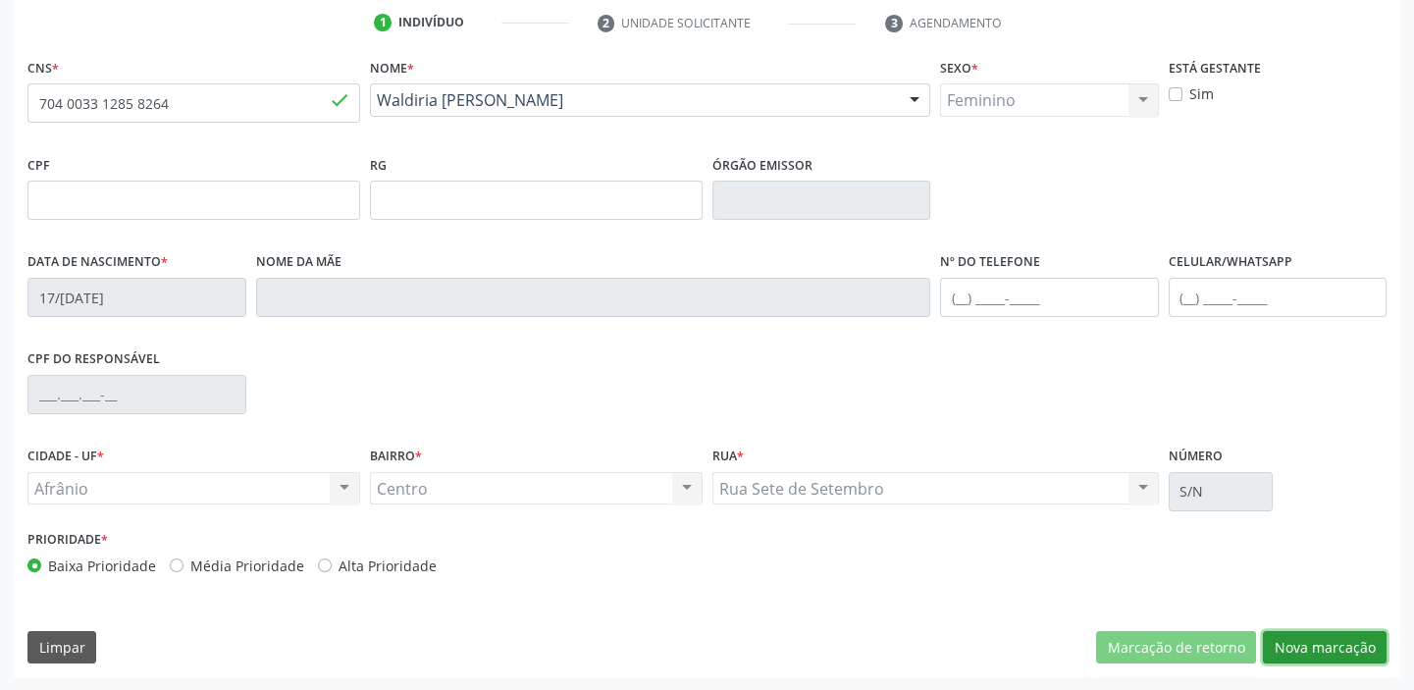
click at [1300, 647] on button "Nova marcação" at bounding box center [1325, 647] width 124 height 33
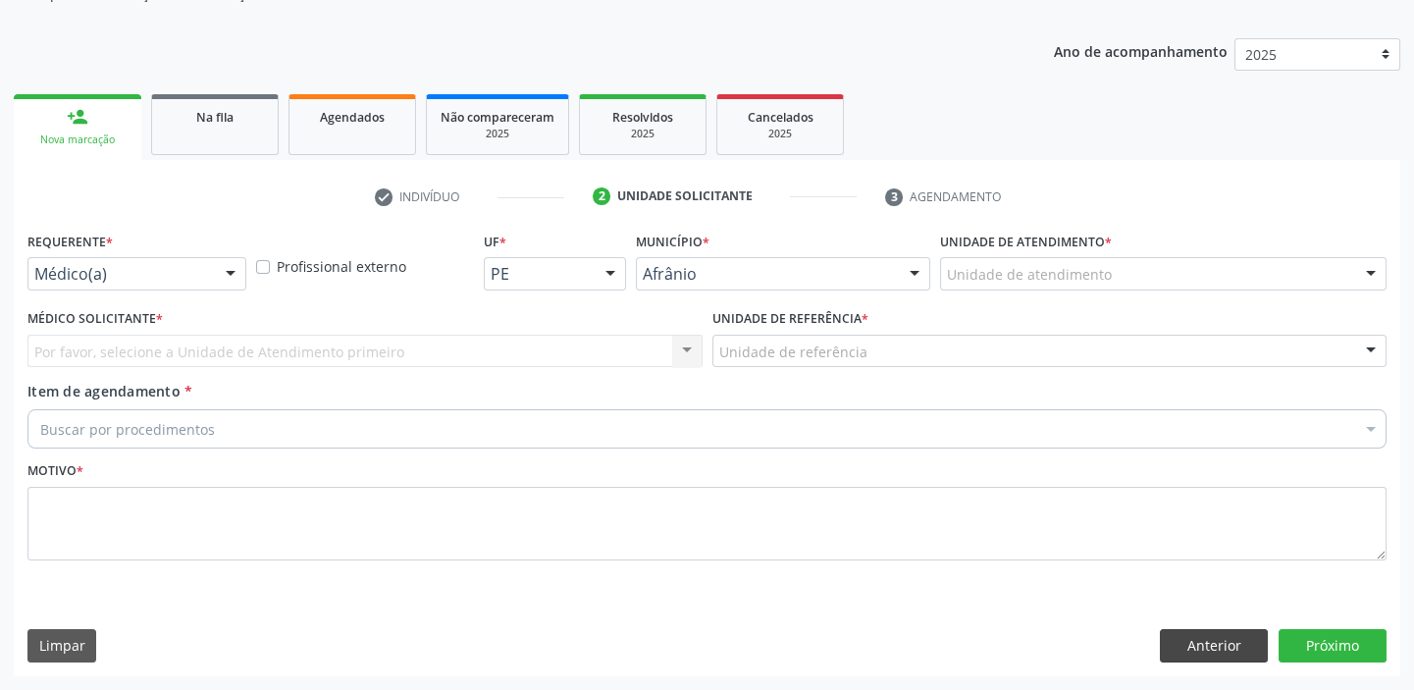
scroll to position [197, 0]
drag, startPoint x: 958, startPoint y: 277, endPoint x: 962, endPoint y: 305, distance: 28.7
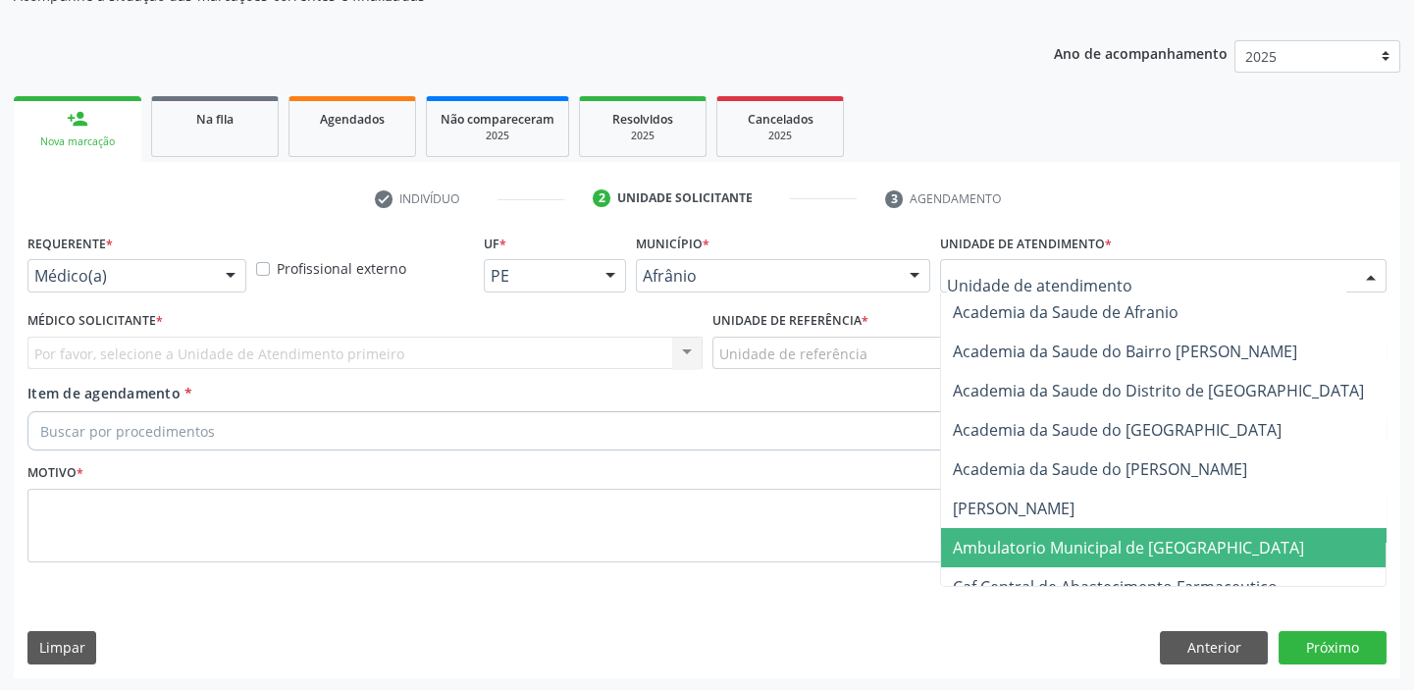
drag, startPoint x: 1003, startPoint y: 556, endPoint x: 778, endPoint y: 464, distance: 242.6
click at [1002, 556] on span "Ambulatorio Municipal de [GEOGRAPHIC_DATA]" at bounding box center [1128, 548] width 351 height 22
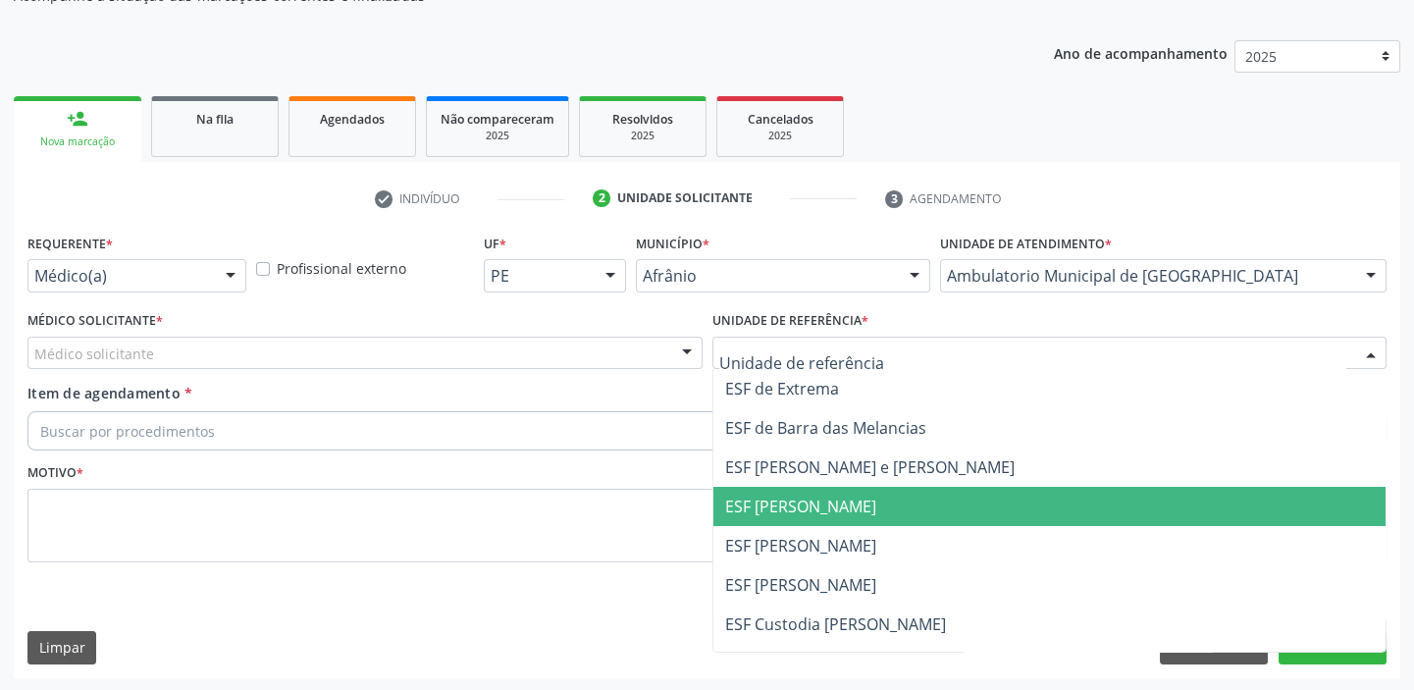
drag, startPoint x: 746, startPoint y: 521, endPoint x: 707, endPoint y: 500, distance: 44.8
click at [742, 517] on span "ESF [PERSON_NAME]" at bounding box center [1050, 506] width 673 height 39
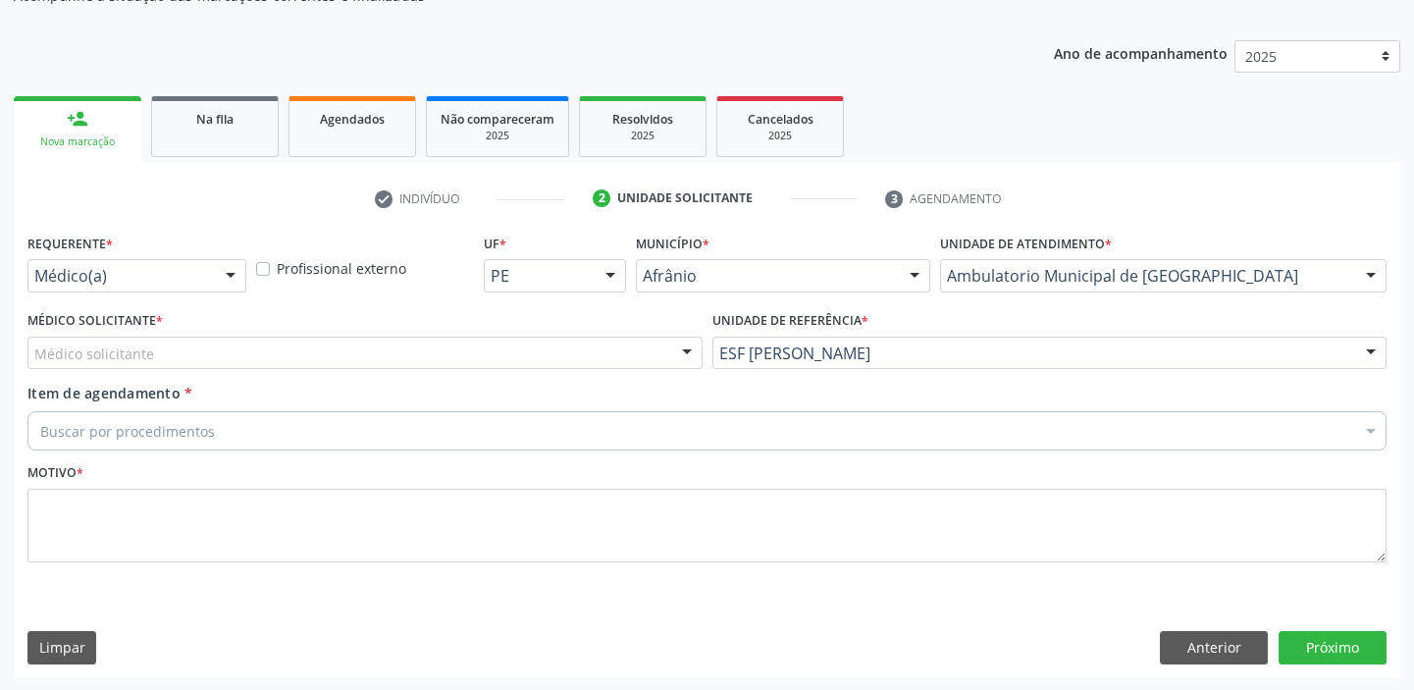
click at [170, 357] on div "Médico solicitante" at bounding box center [364, 353] width 675 height 33
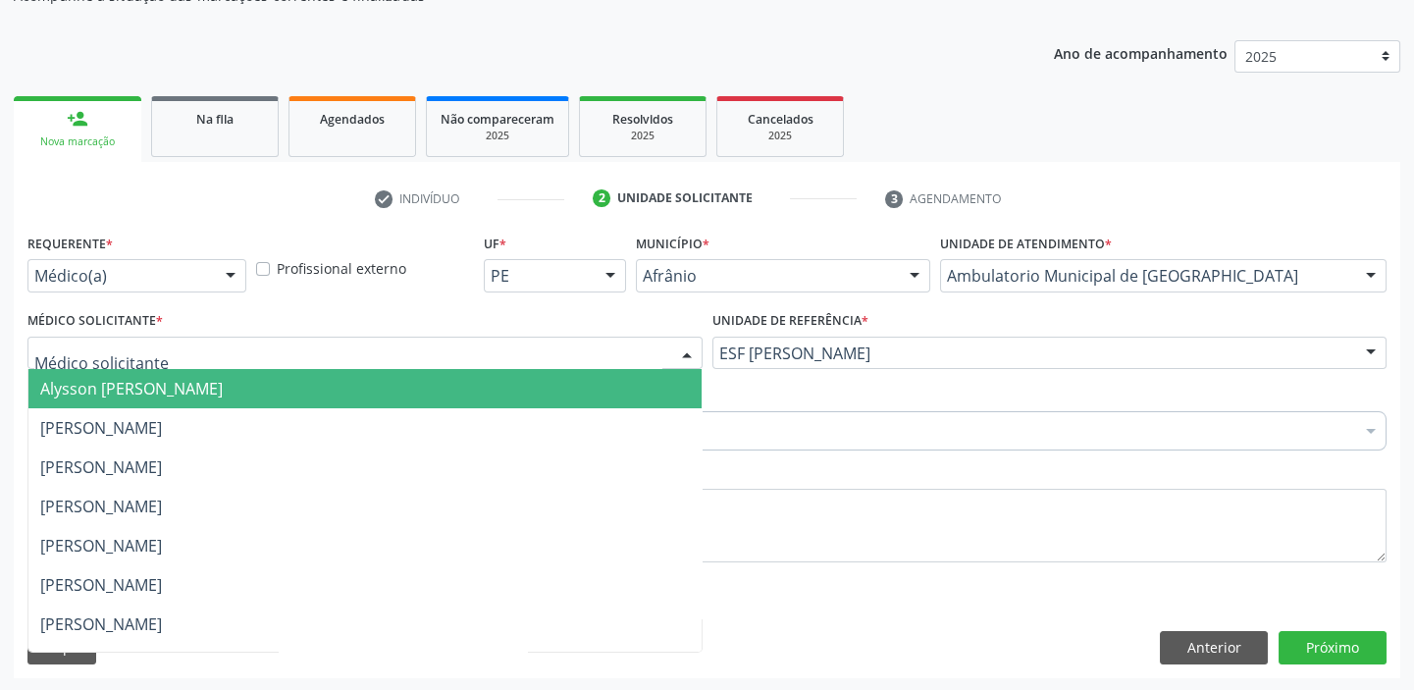
drag, startPoint x: 165, startPoint y: 393, endPoint x: 154, endPoint y: 419, distance: 28.6
click at [165, 396] on span "Alysson [PERSON_NAME]" at bounding box center [131, 389] width 183 height 22
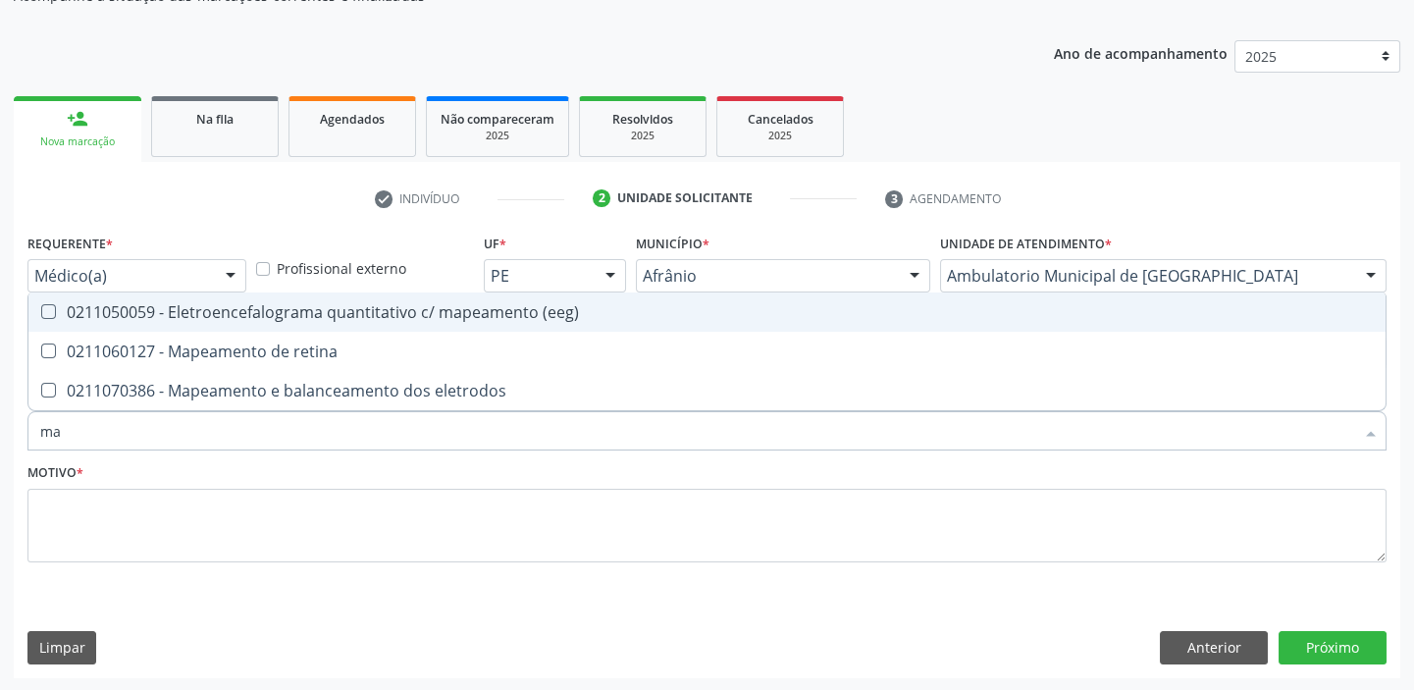
type input "m"
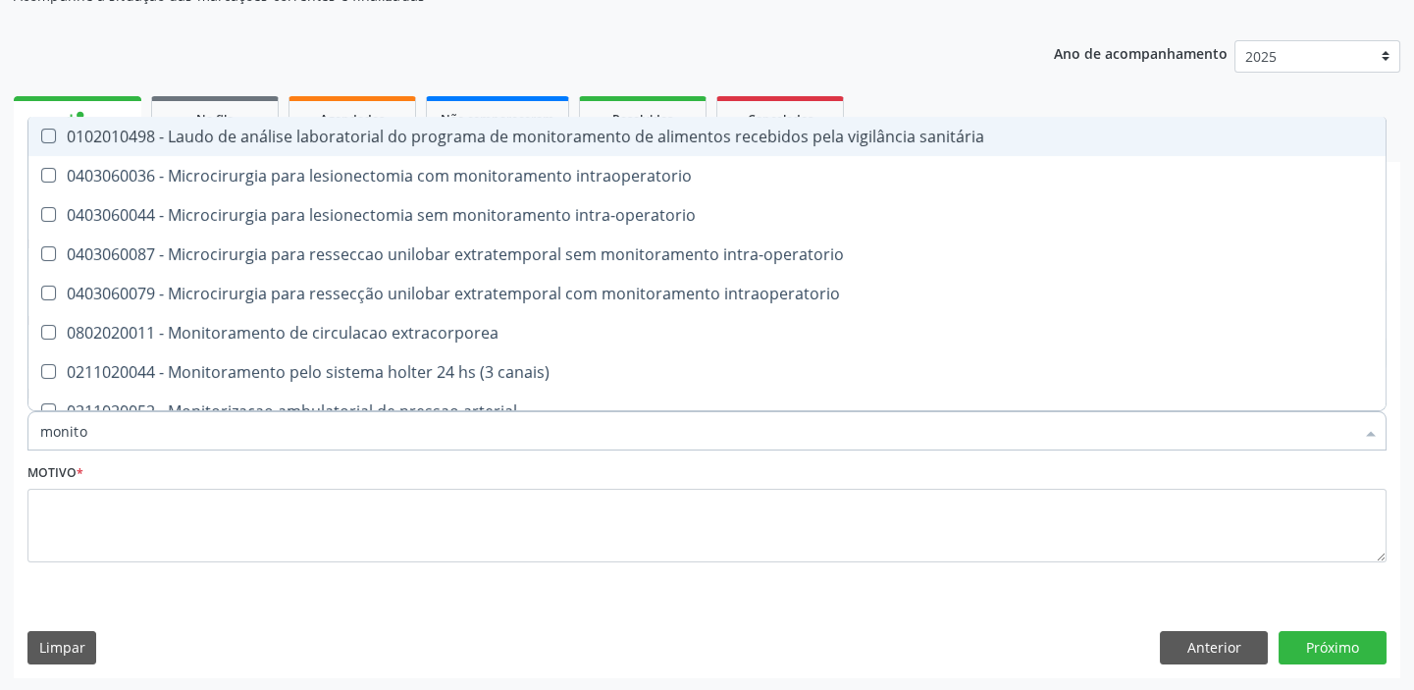
type input "monitor"
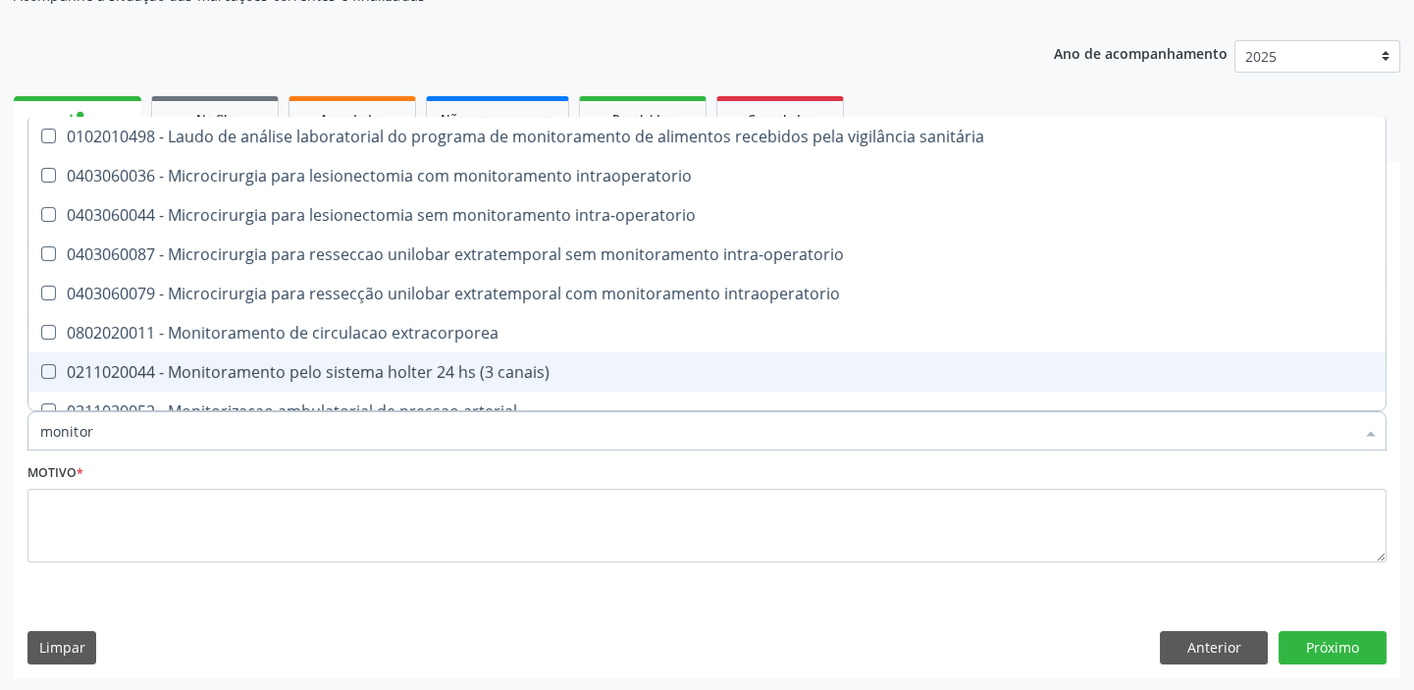
scroll to position [59, 0]
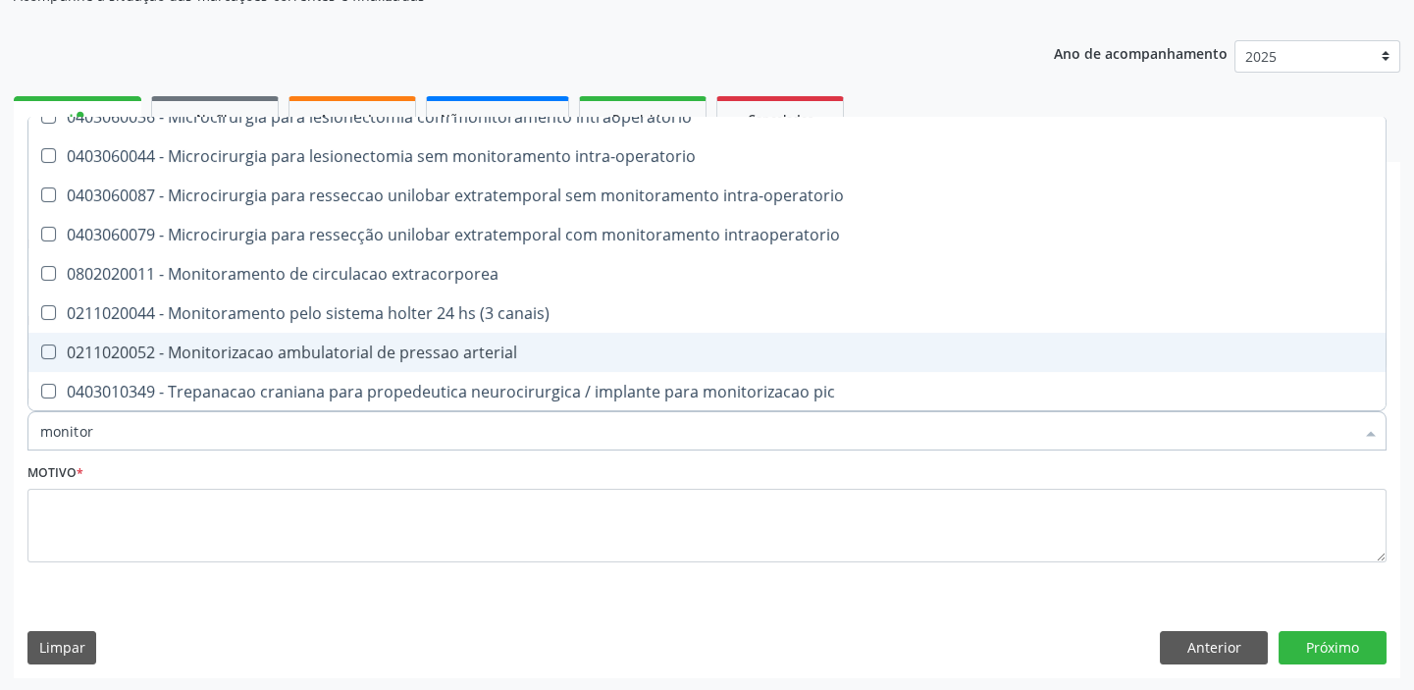
click at [222, 345] on div "0211020052 - Monitorizacao ambulatorial de pressao arterial" at bounding box center [707, 353] width 1334 height 16
checkbox arterial "true"
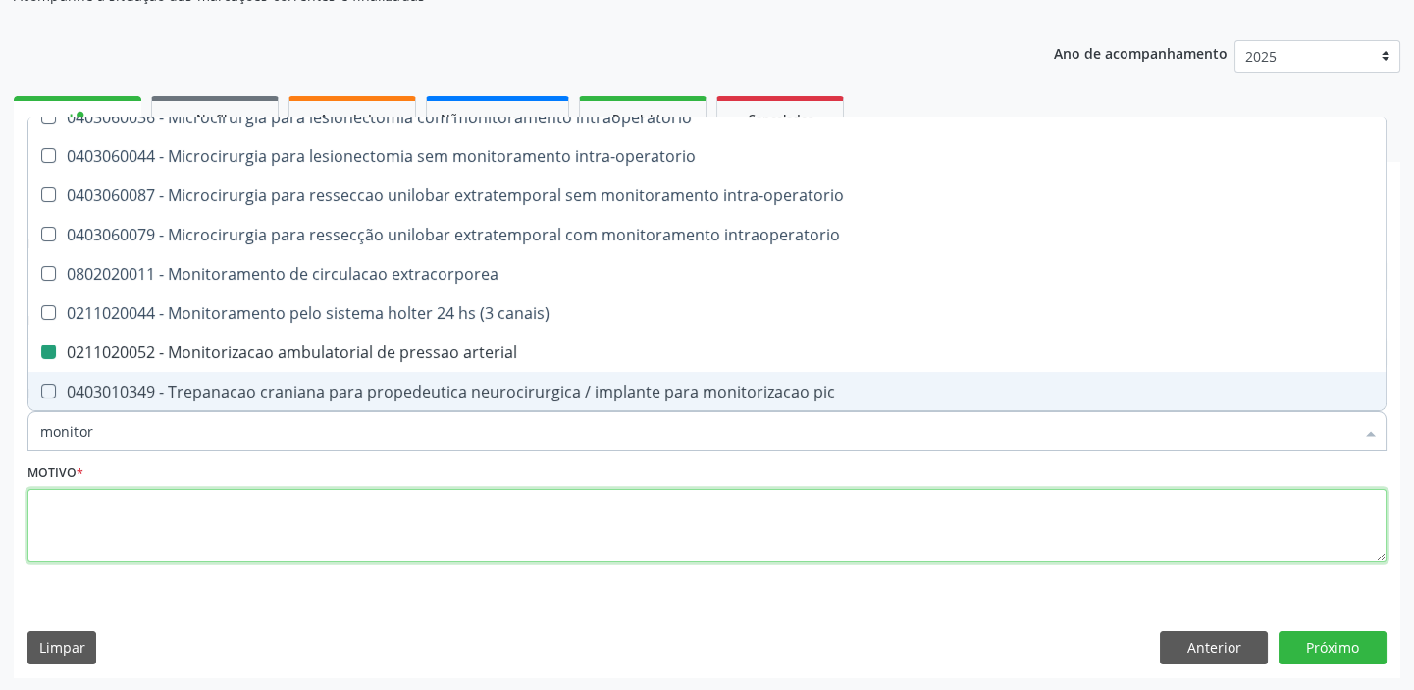
click at [119, 528] on textarea at bounding box center [706, 526] width 1359 height 75
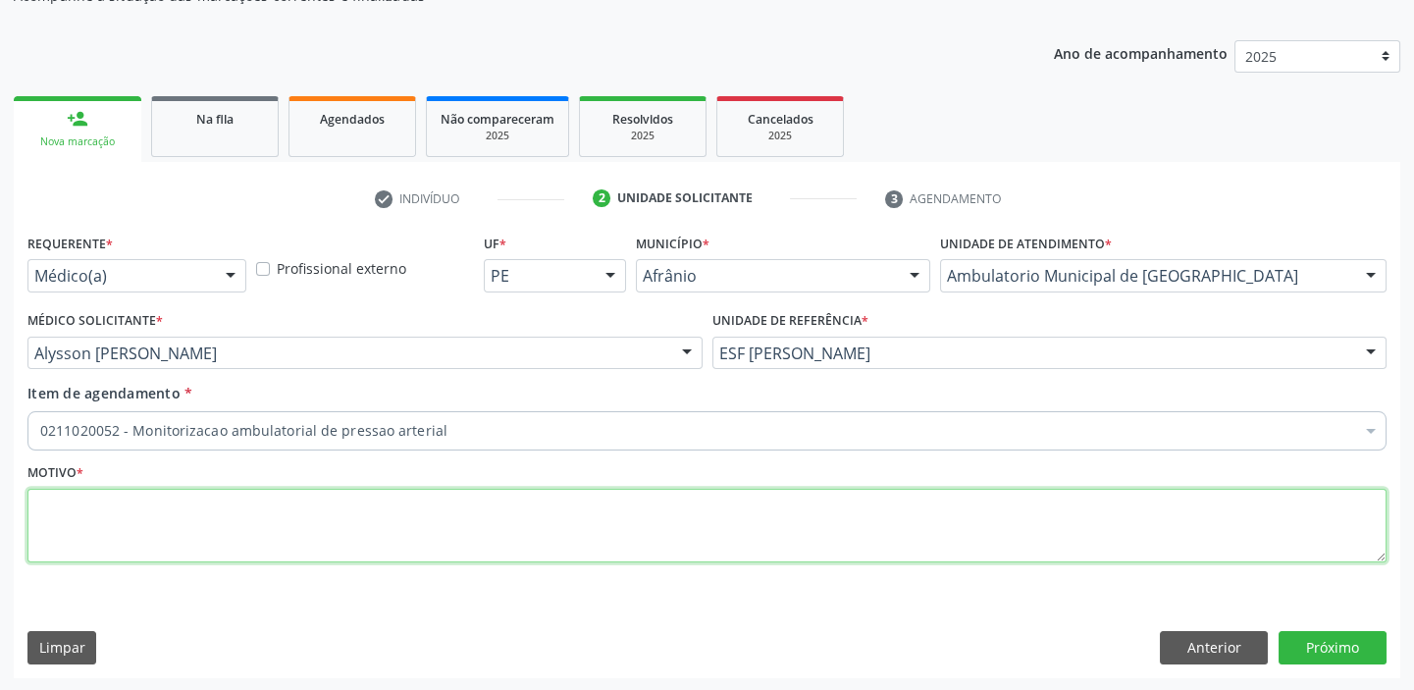
scroll to position [0, 0]
type textarea "*"
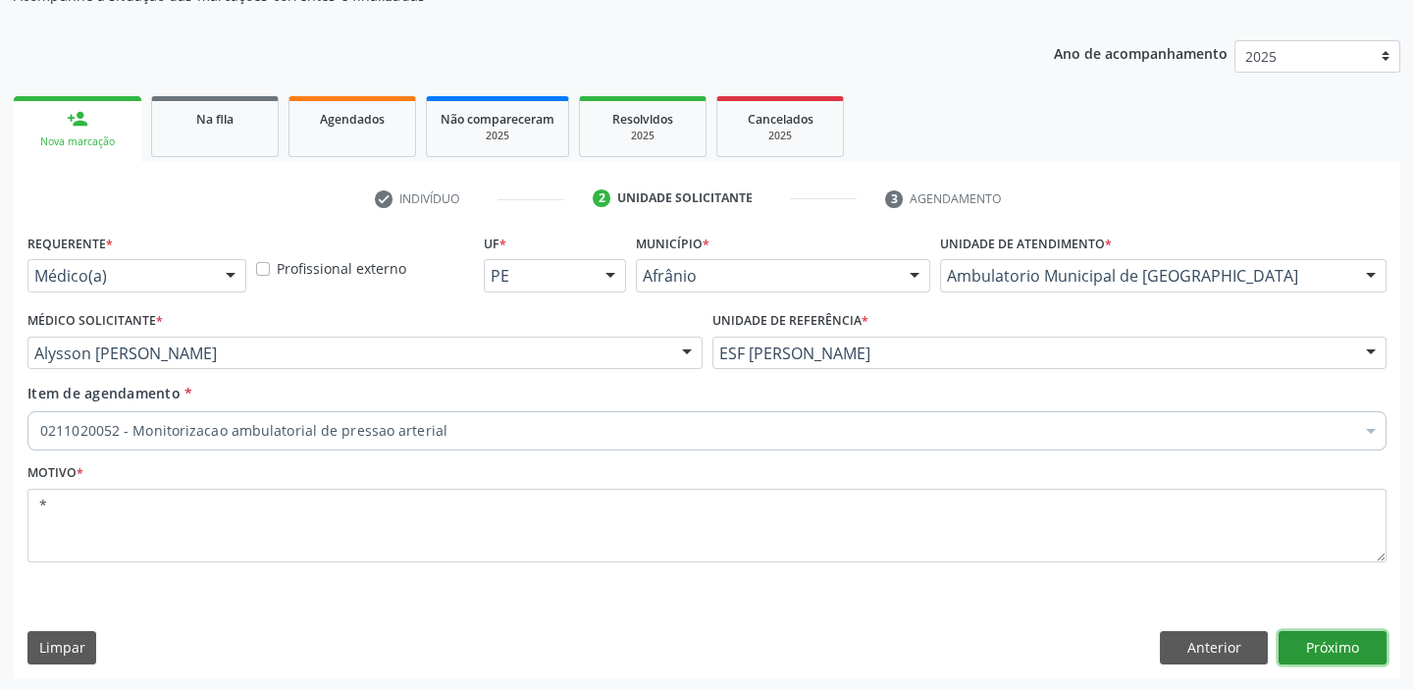
click at [1327, 651] on button "Próximo" at bounding box center [1333, 647] width 108 height 33
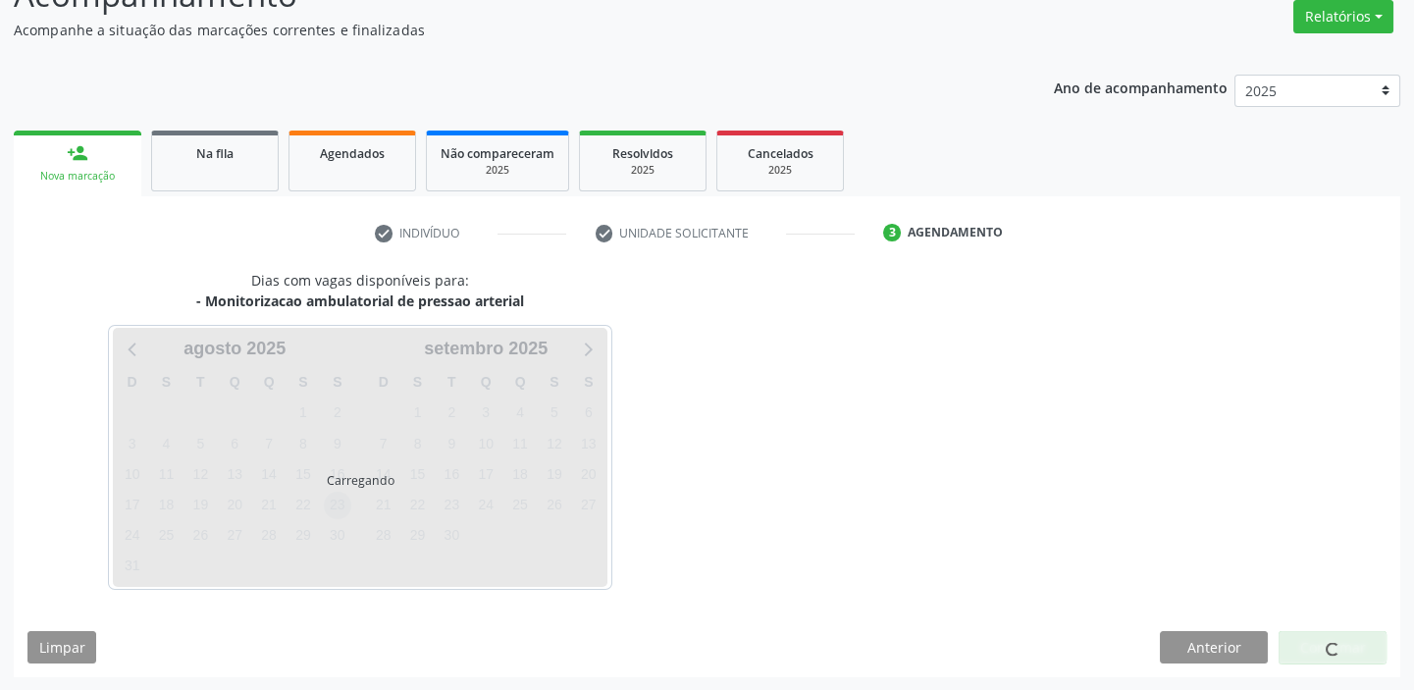
scroll to position [197, 0]
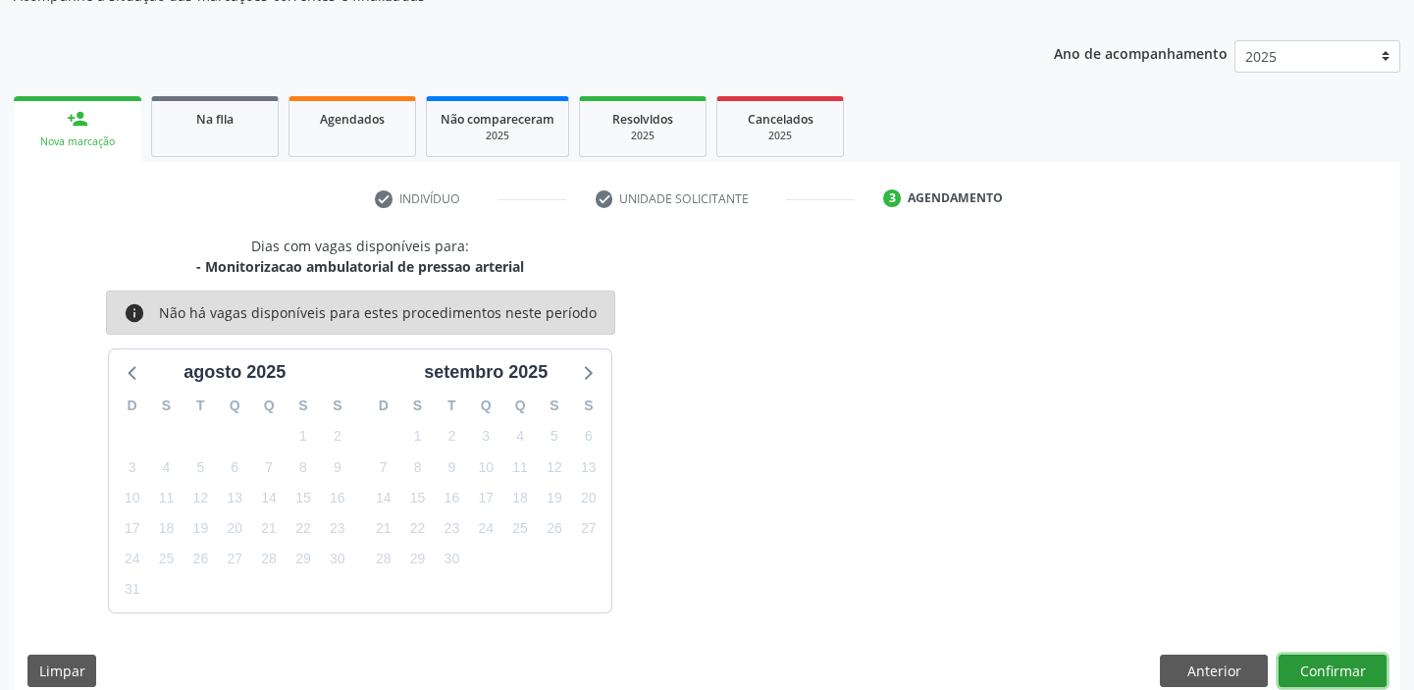
click at [1328, 667] on button "Confirmar" at bounding box center [1333, 671] width 108 height 33
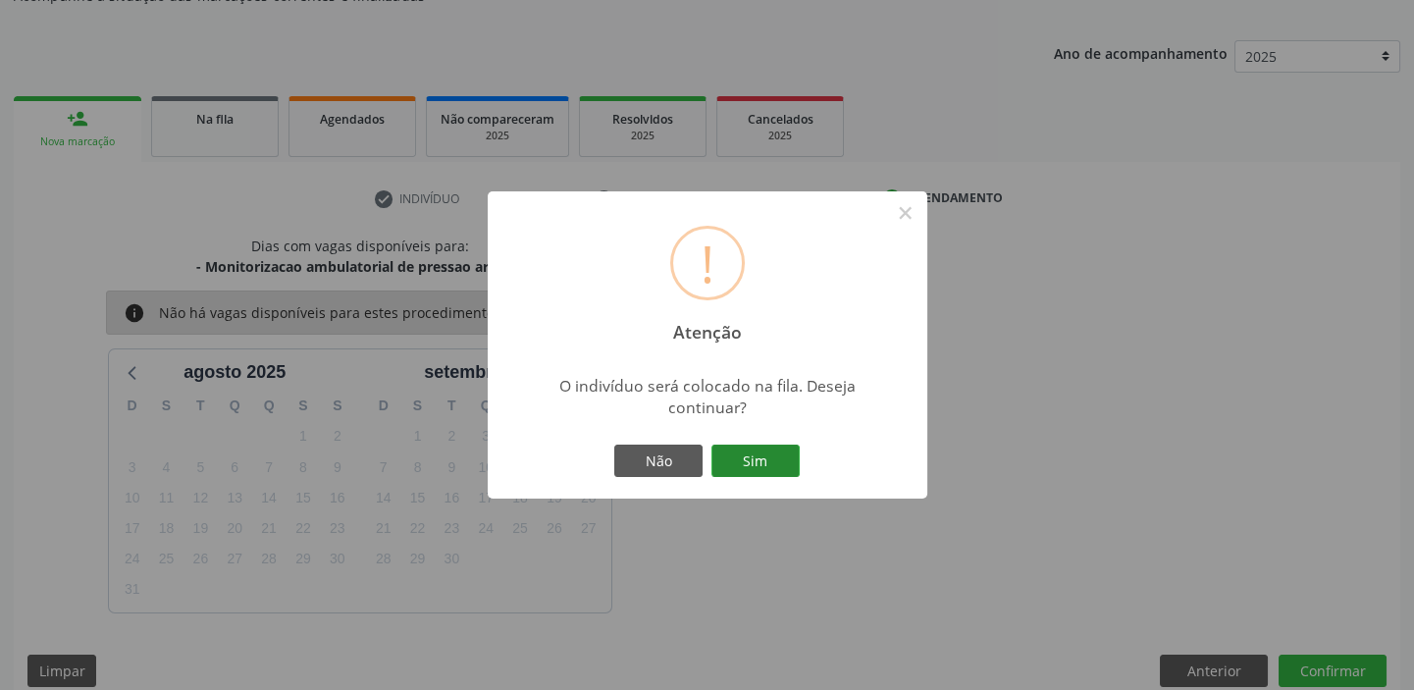
click at [776, 451] on button "Sim" at bounding box center [756, 461] width 88 height 33
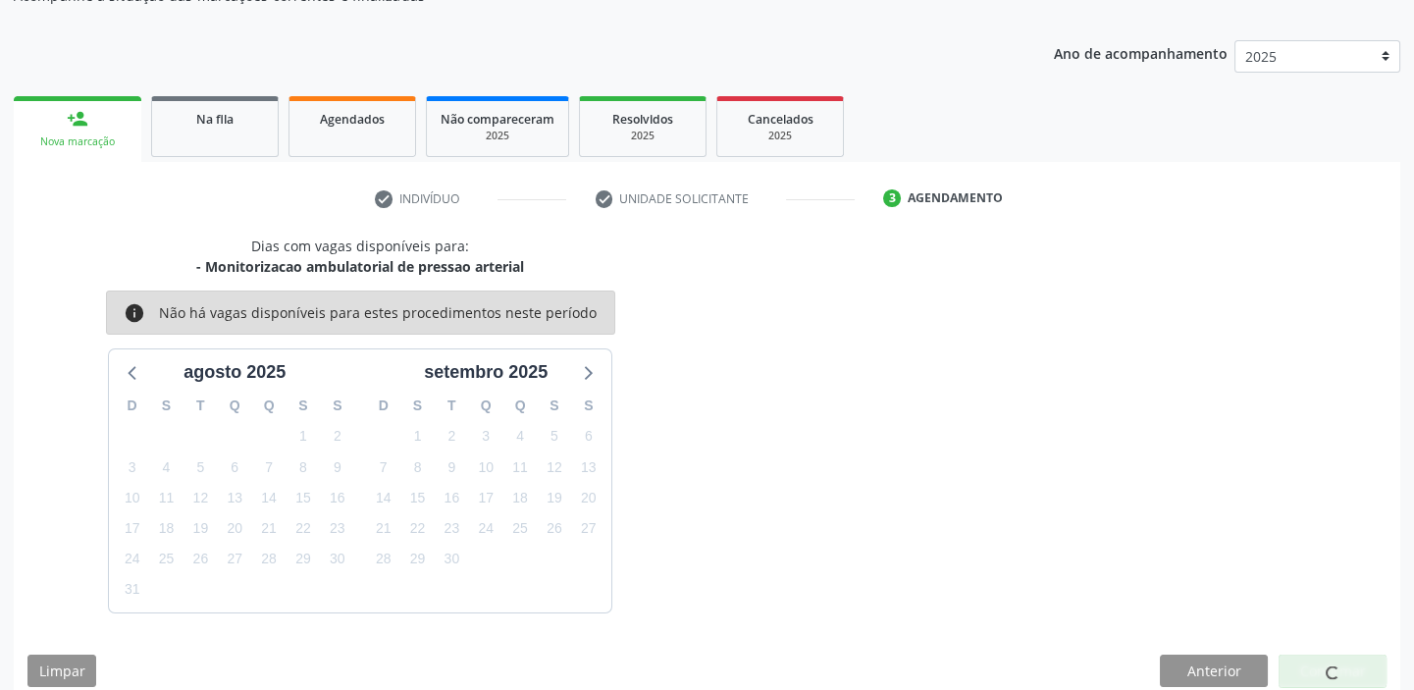
scroll to position [0, 0]
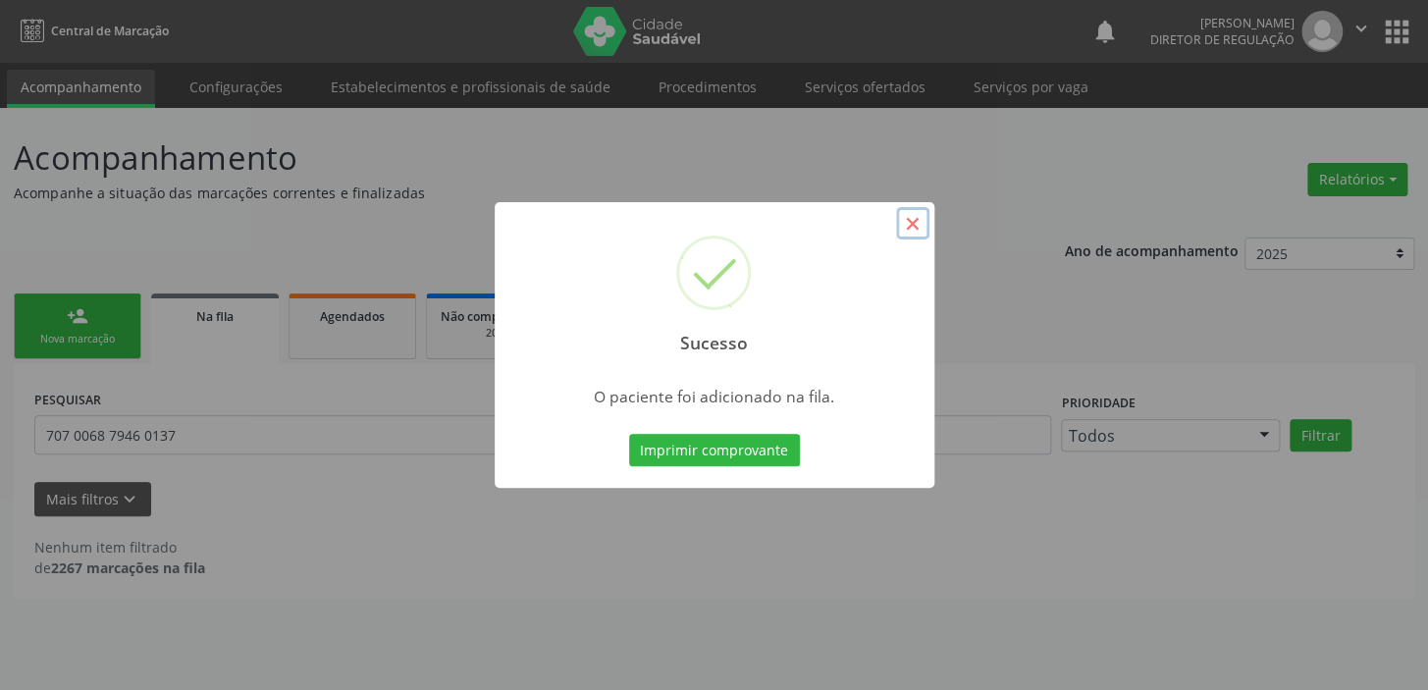
click at [914, 223] on button "×" at bounding box center [912, 223] width 33 height 33
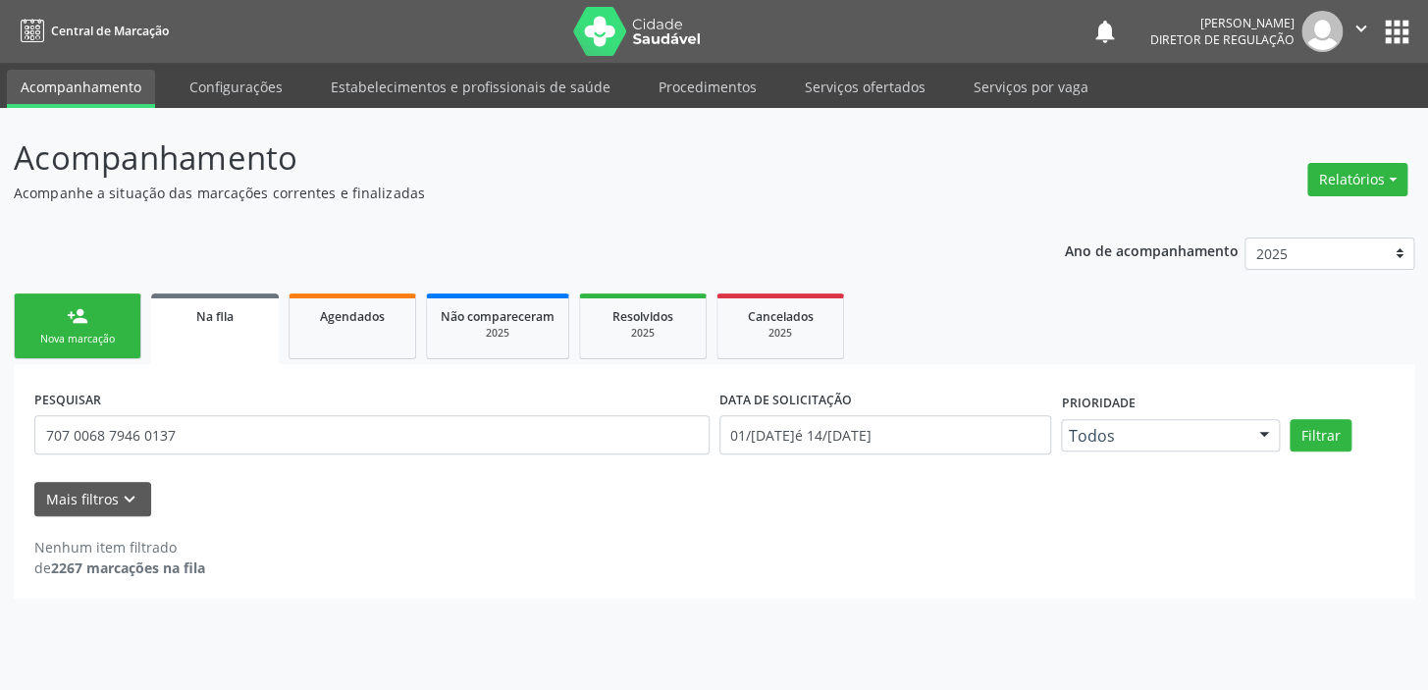
click at [108, 334] on div "Nova marcação" at bounding box center [77, 339] width 98 height 15
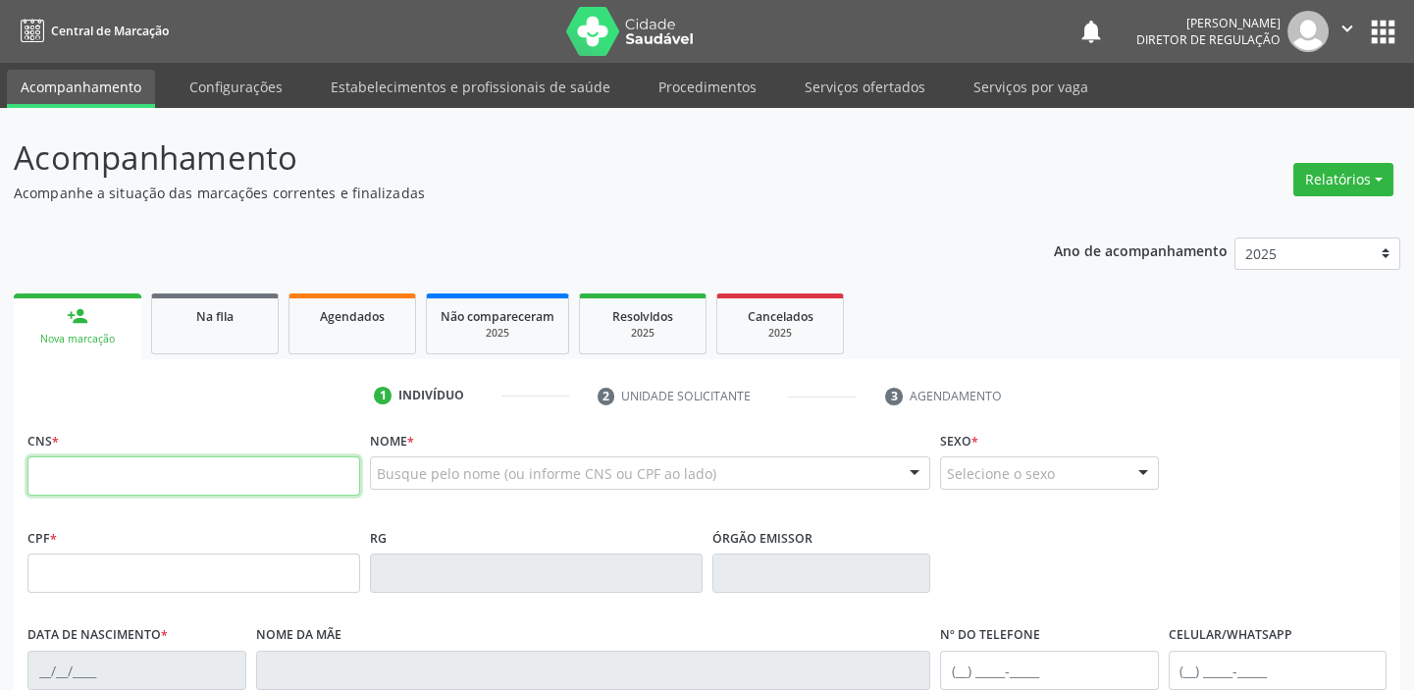
click at [165, 470] on input "text" at bounding box center [193, 475] width 333 height 39
type input "704 0033 1285 8264"
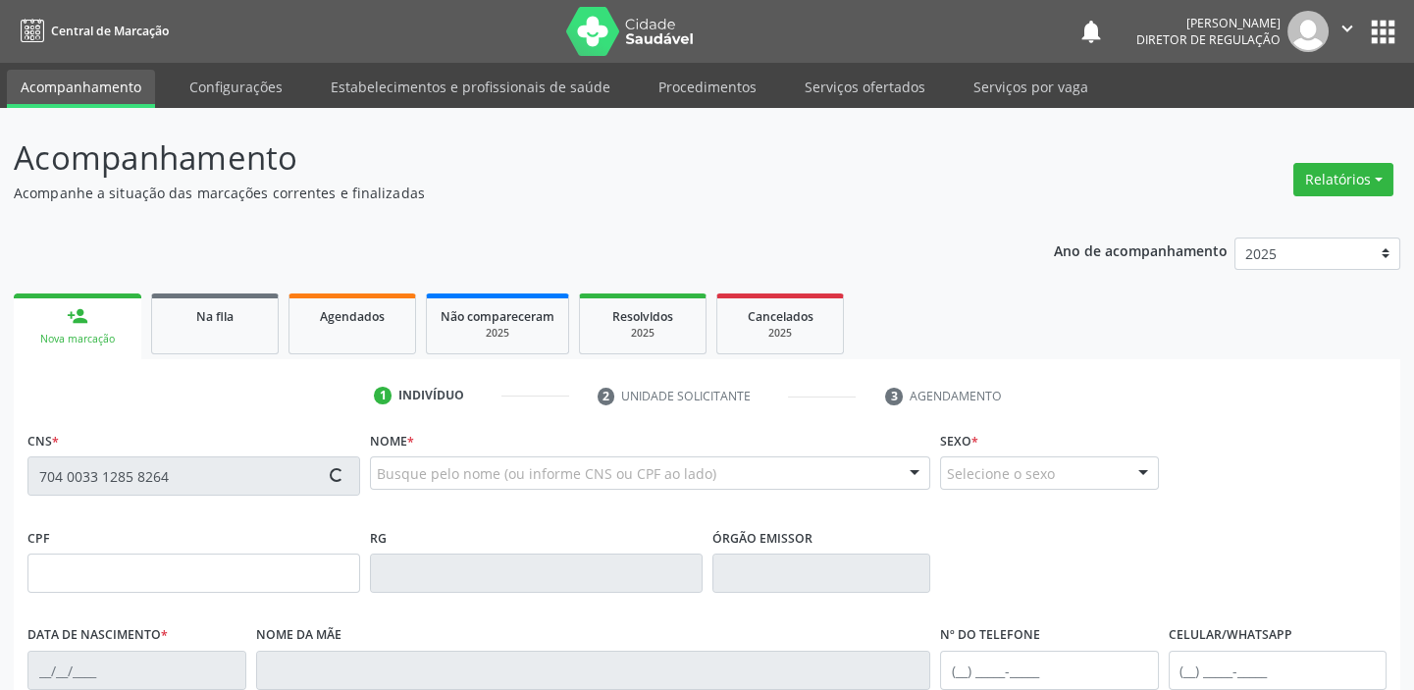
type input "17/08/1960"
type input "S/N"
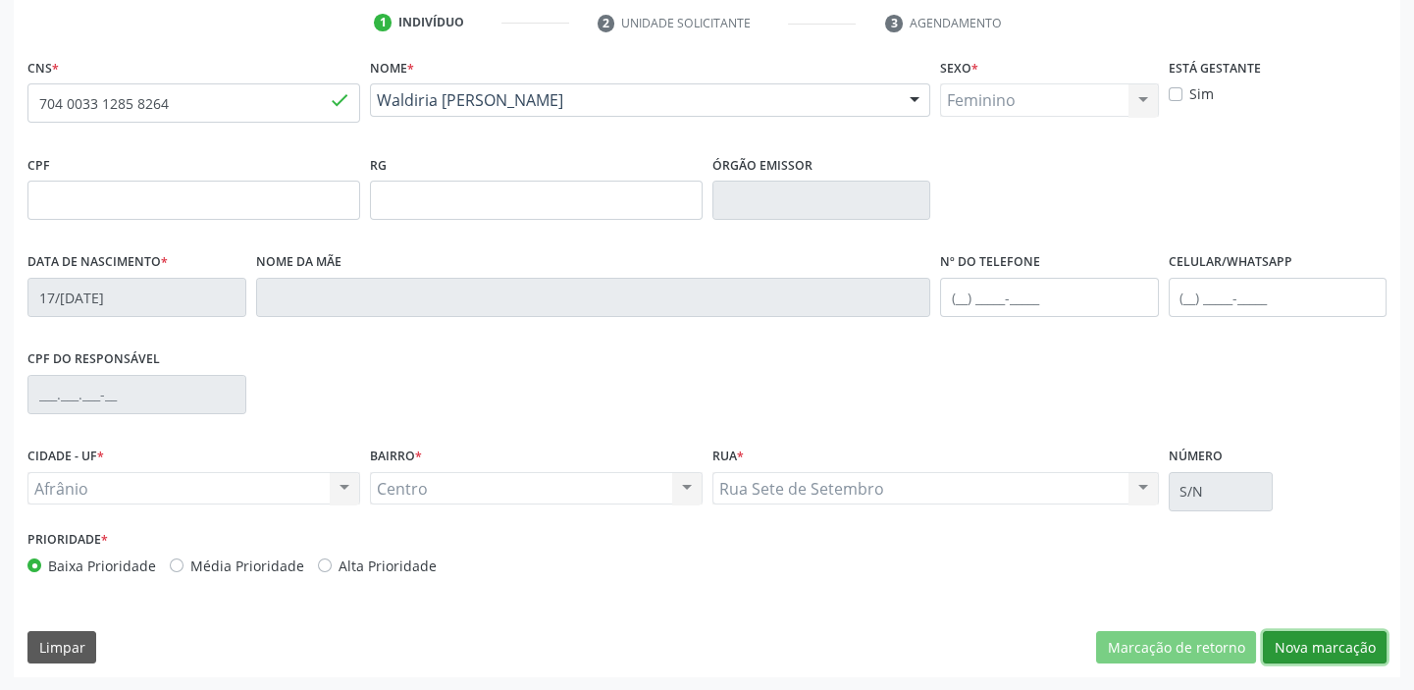
drag, startPoint x: 1297, startPoint y: 636, endPoint x: 1247, endPoint y: 595, distance: 64.8
click at [1298, 635] on button "Nova marcação" at bounding box center [1325, 647] width 124 height 33
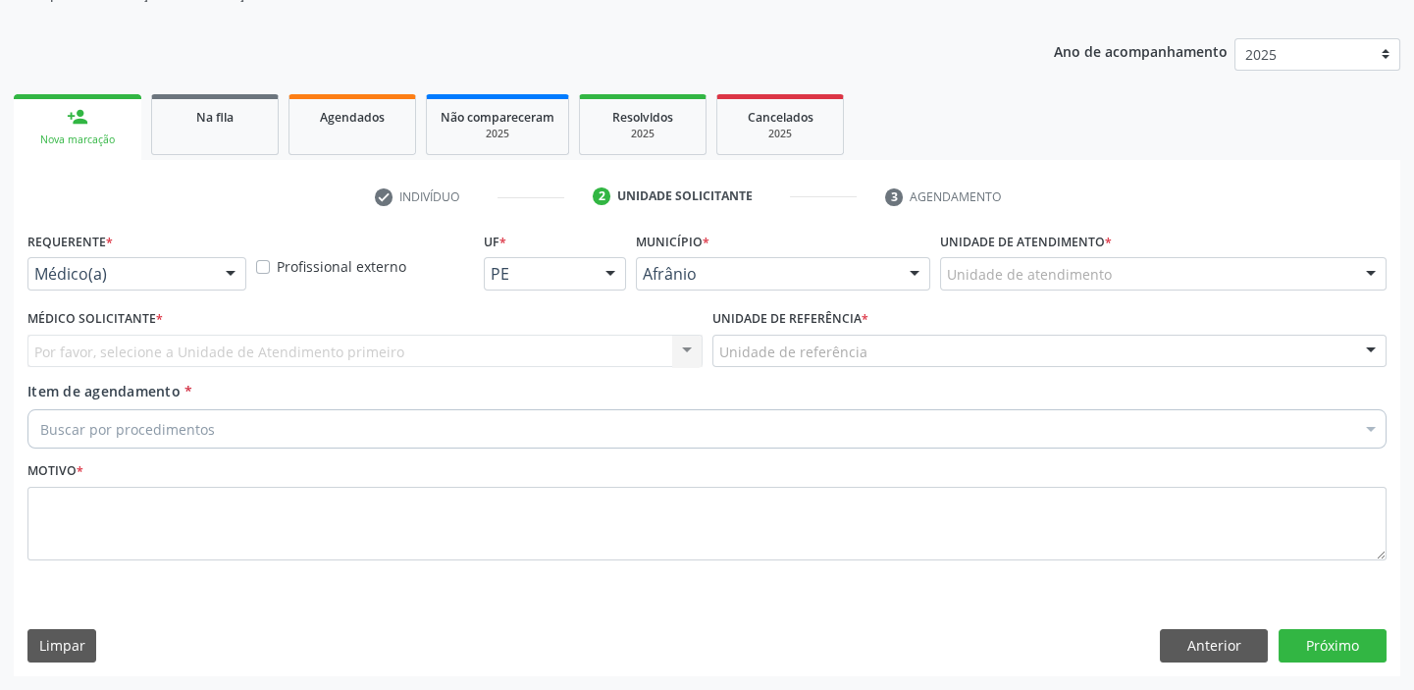
scroll to position [197, 0]
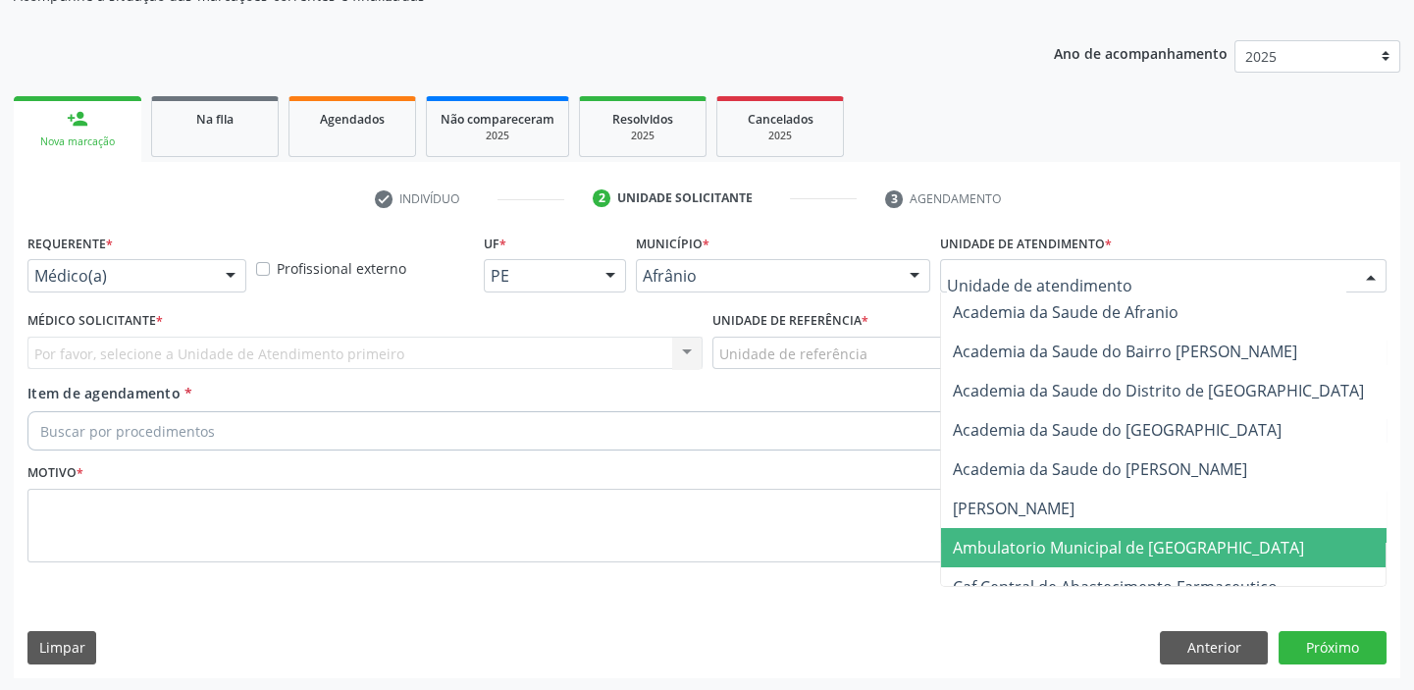
click at [997, 559] on span "Ambulatorio Municipal de [GEOGRAPHIC_DATA]" at bounding box center [1180, 547] width 479 height 39
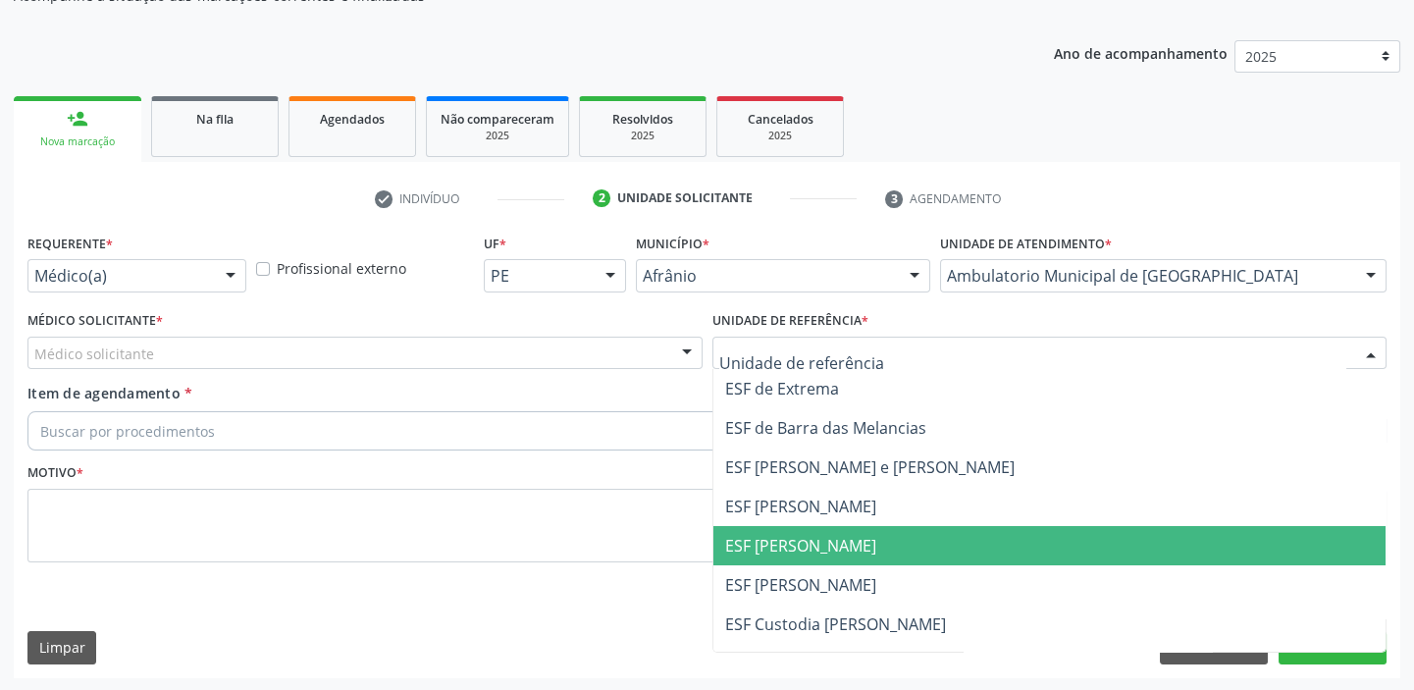
click at [783, 527] on span "ESF [PERSON_NAME]" at bounding box center [1050, 545] width 673 height 39
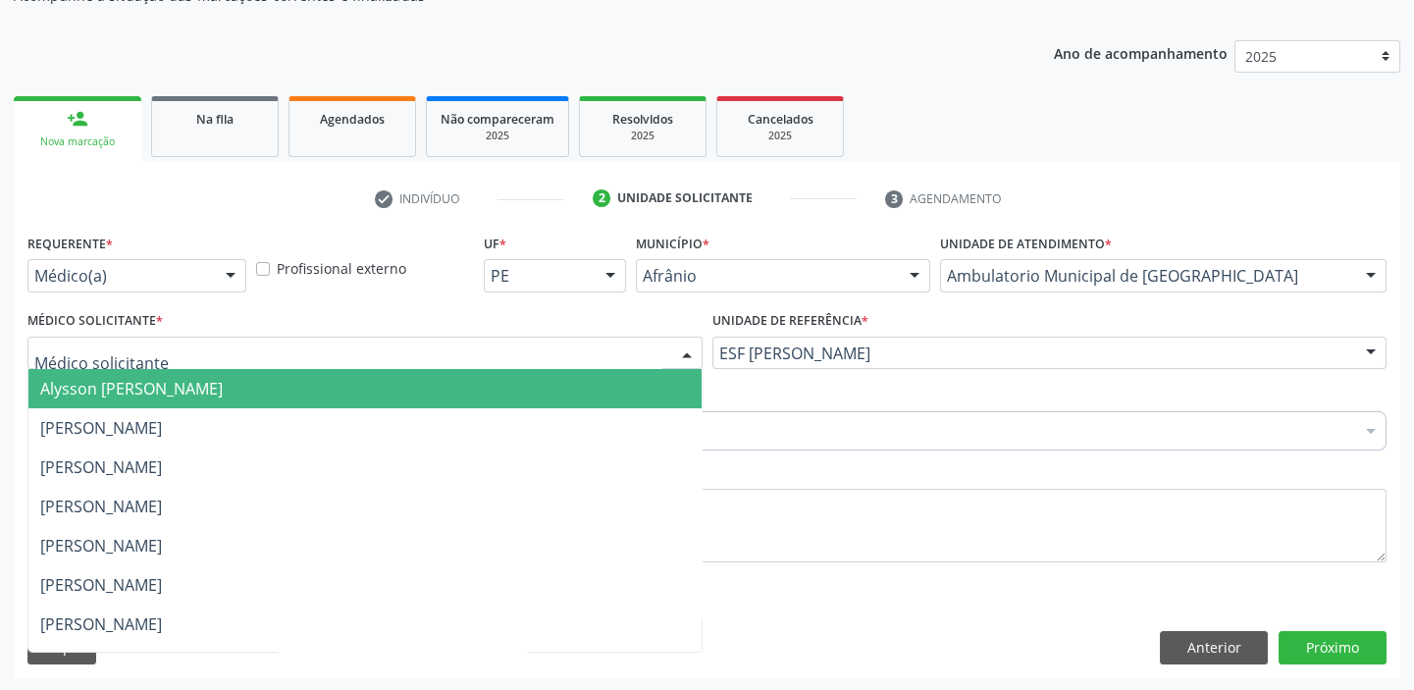
drag, startPoint x: 163, startPoint y: 357, endPoint x: 161, endPoint y: 395, distance: 37.3
click at [162, 361] on div at bounding box center [364, 353] width 675 height 33
drag, startPoint x: 162, startPoint y: 397, endPoint x: 162, endPoint y: 417, distance: 20.6
click at [163, 400] on span "Alysson [PERSON_NAME]" at bounding box center [364, 388] width 673 height 39
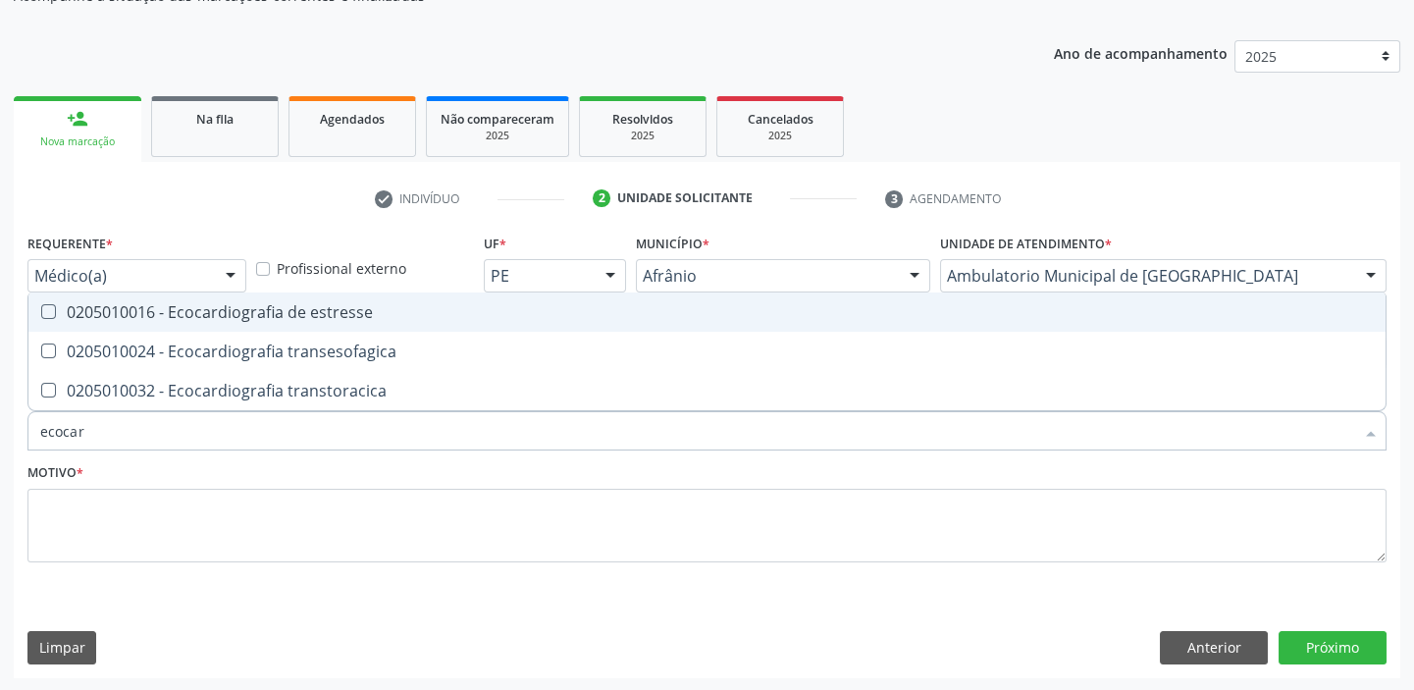
type input "ecocard"
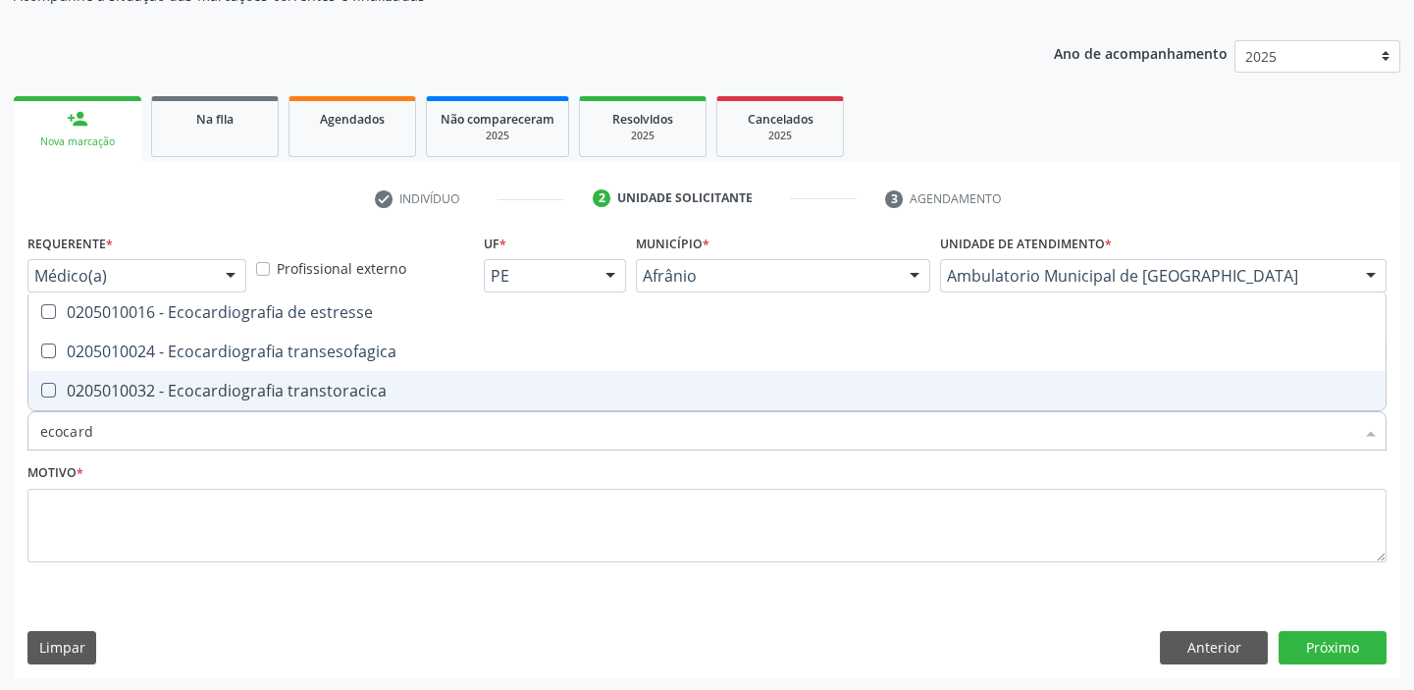
drag, startPoint x: 178, startPoint y: 398, endPoint x: 157, endPoint y: 503, distance: 107.0
click at [177, 398] on div "0205010032 - Ecocardiografia transtoracica" at bounding box center [707, 391] width 1334 height 16
checkbox transtoracica "true"
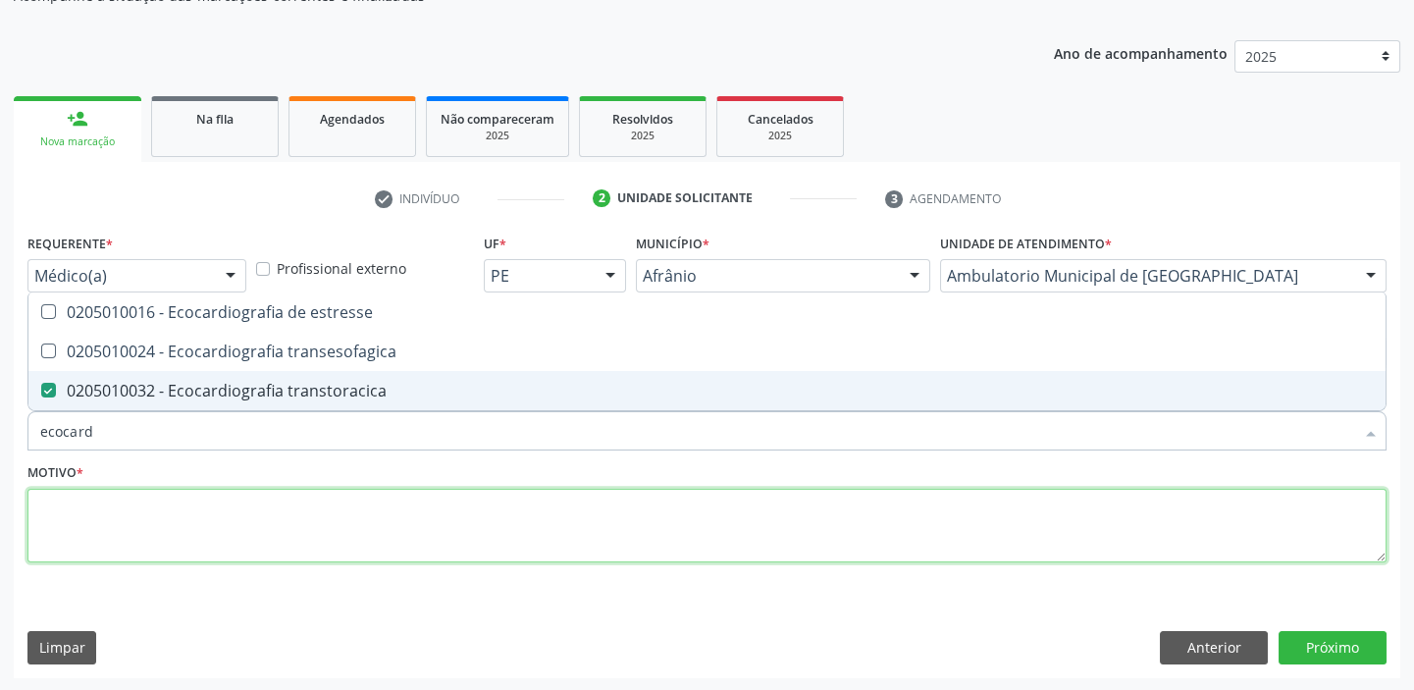
click at [147, 522] on textarea at bounding box center [706, 526] width 1359 height 75
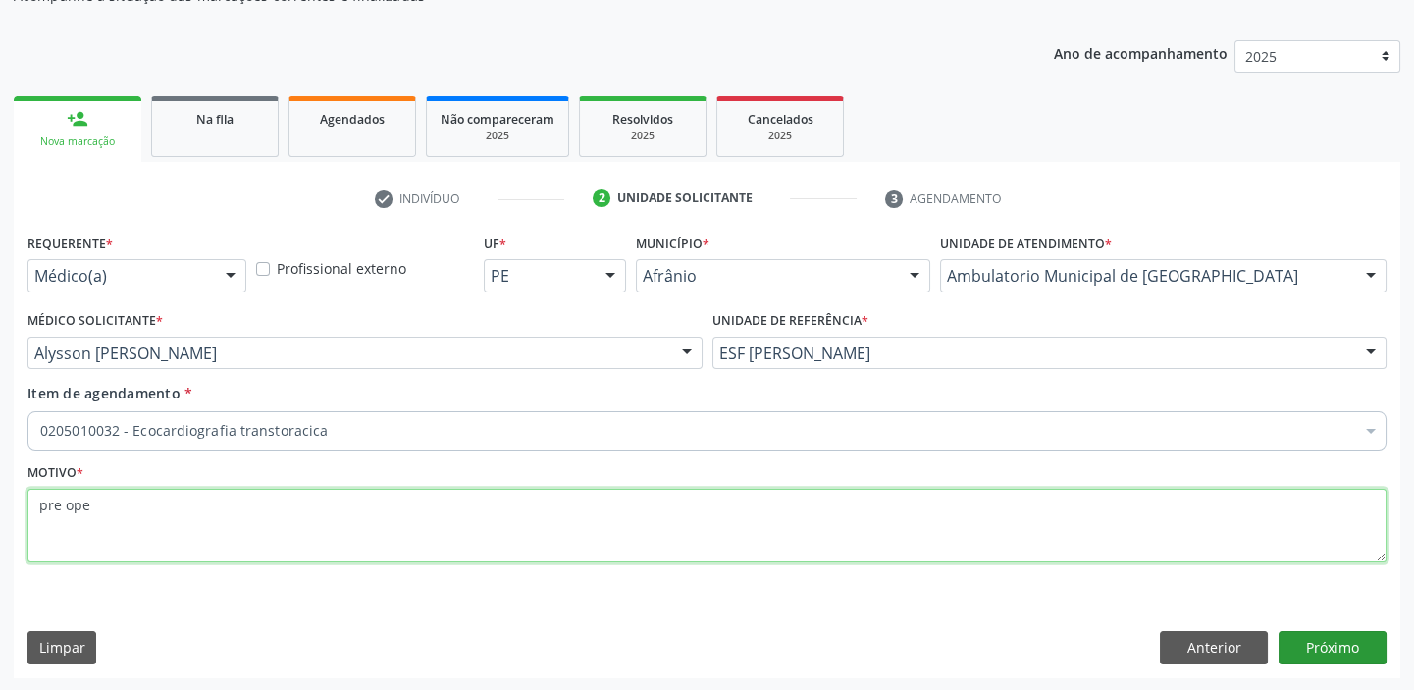
type textarea "pre ope"
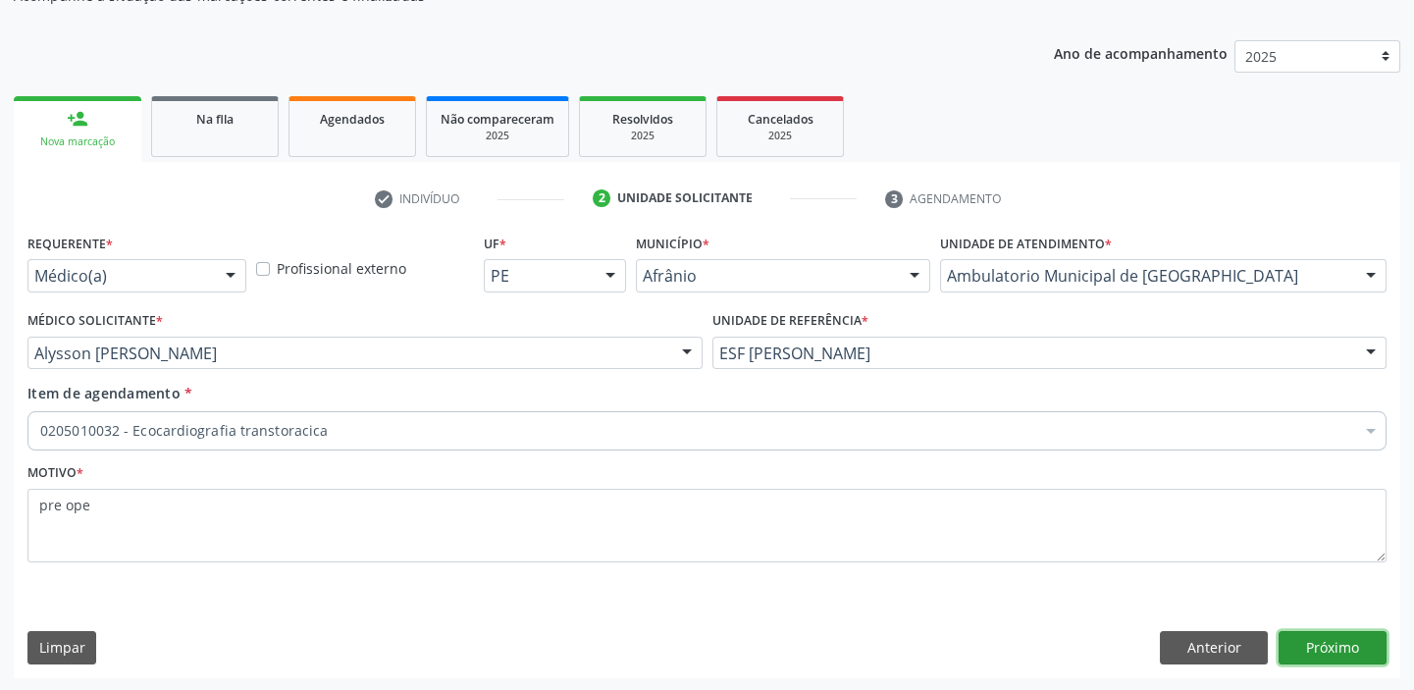
click at [1319, 638] on button "Próximo" at bounding box center [1333, 647] width 108 height 33
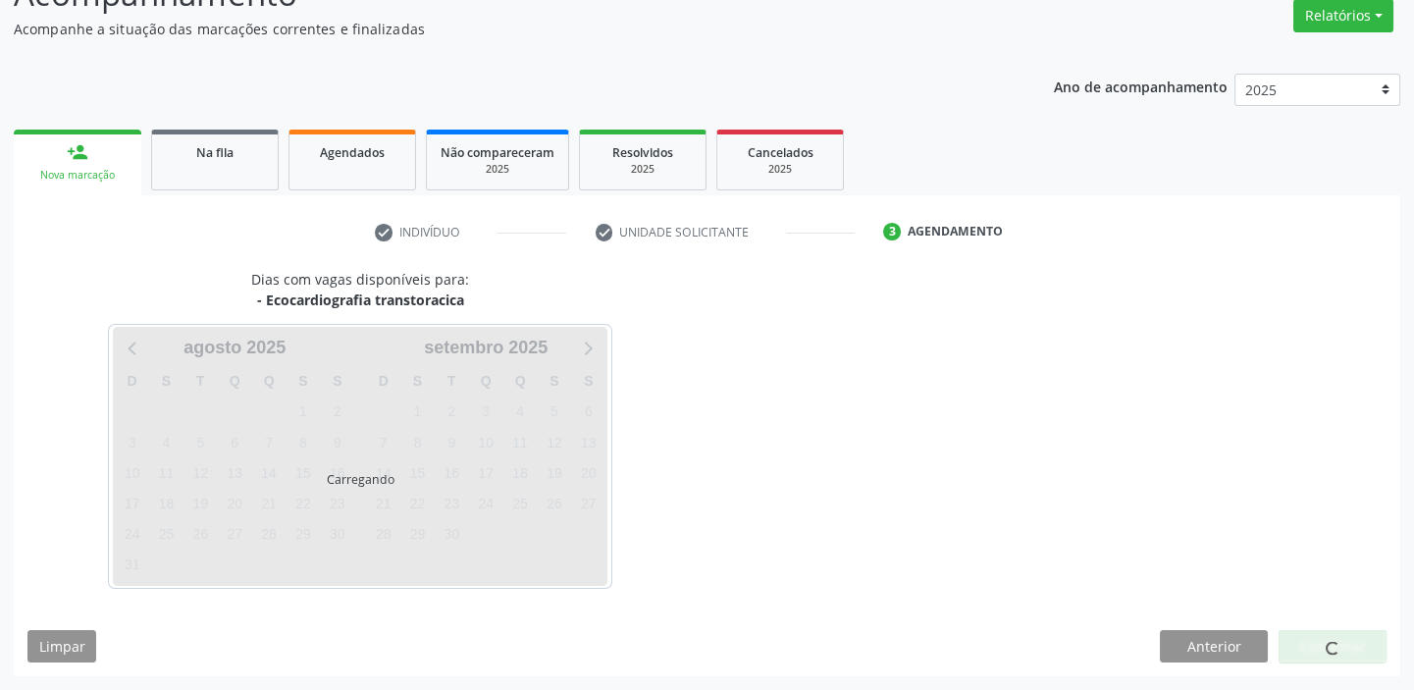
scroll to position [163, 0]
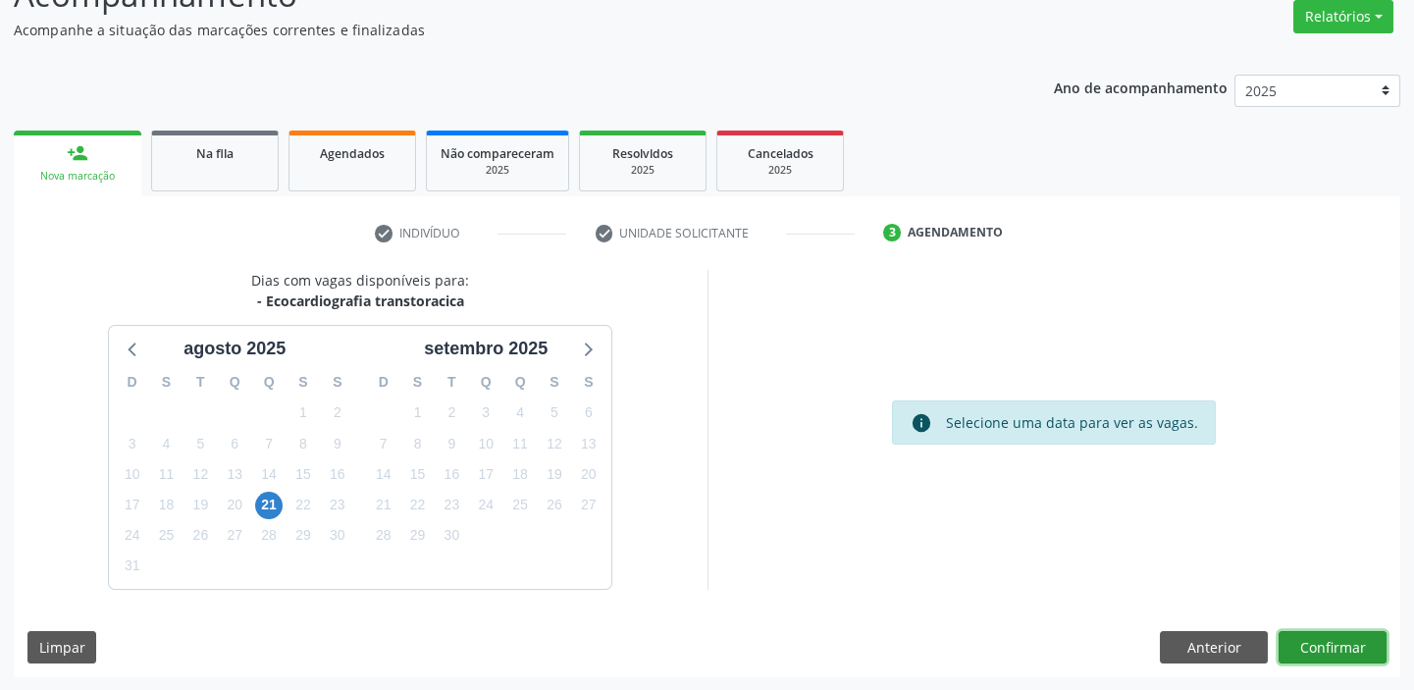
click at [1339, 652] on button "Confirmar" at bounding box center [1333, 647] width 108 height 33
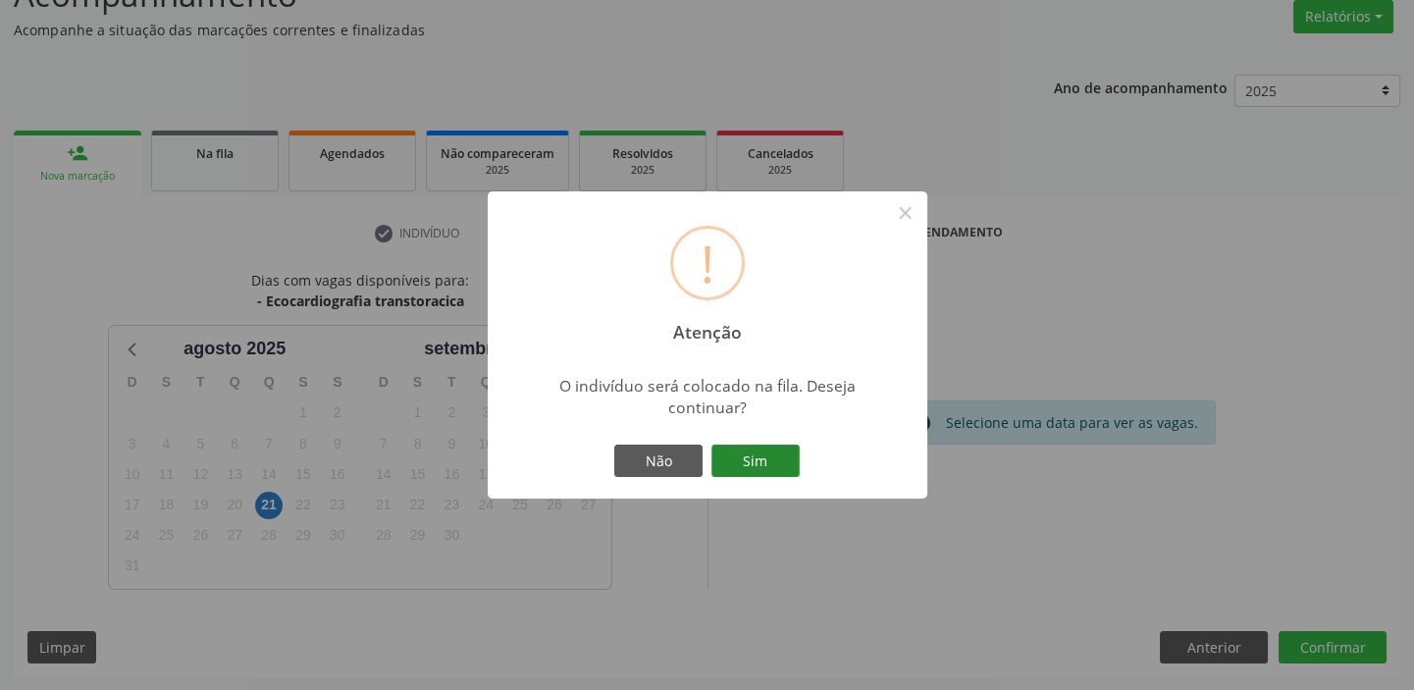
click at [760, 465] on button "Sim" at bounding box center [756, 461] width 88 height 33
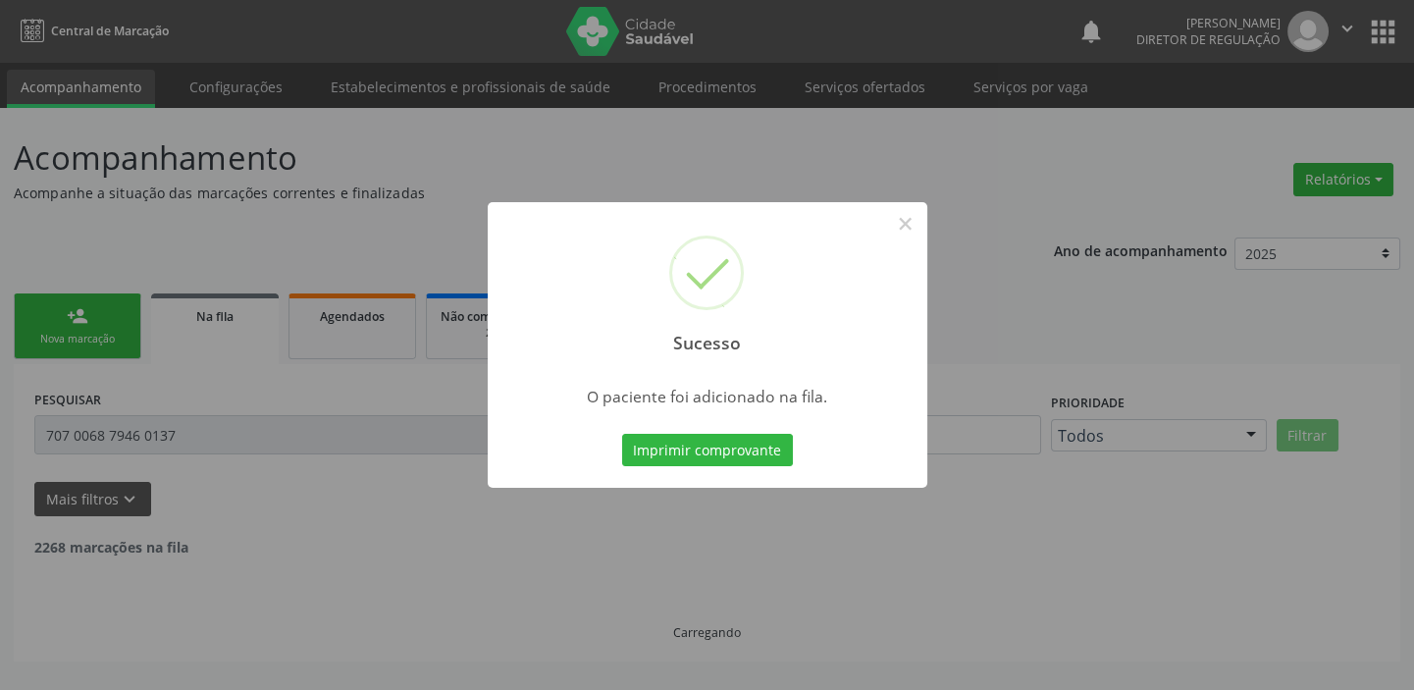
scroll to position [0, 0]
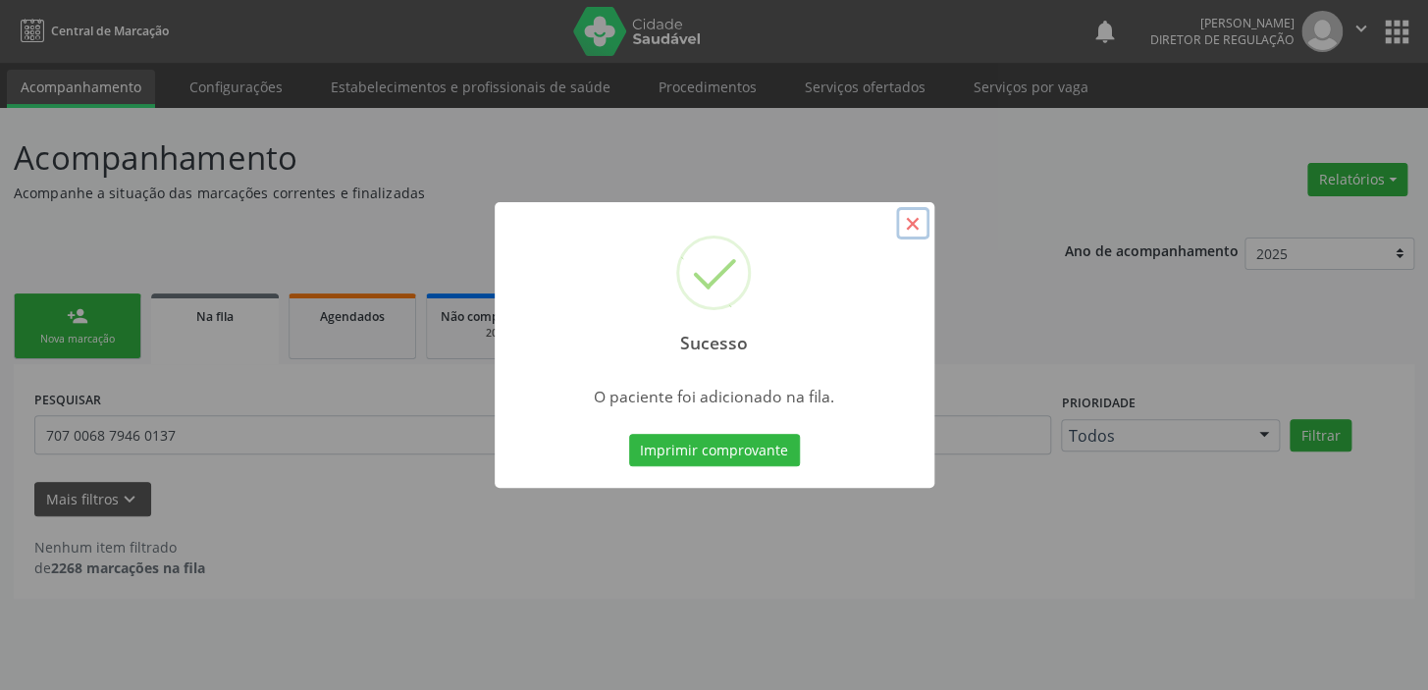
click at [915, 220] on button "×" at bounding box center [912, 223] width 33 height 33
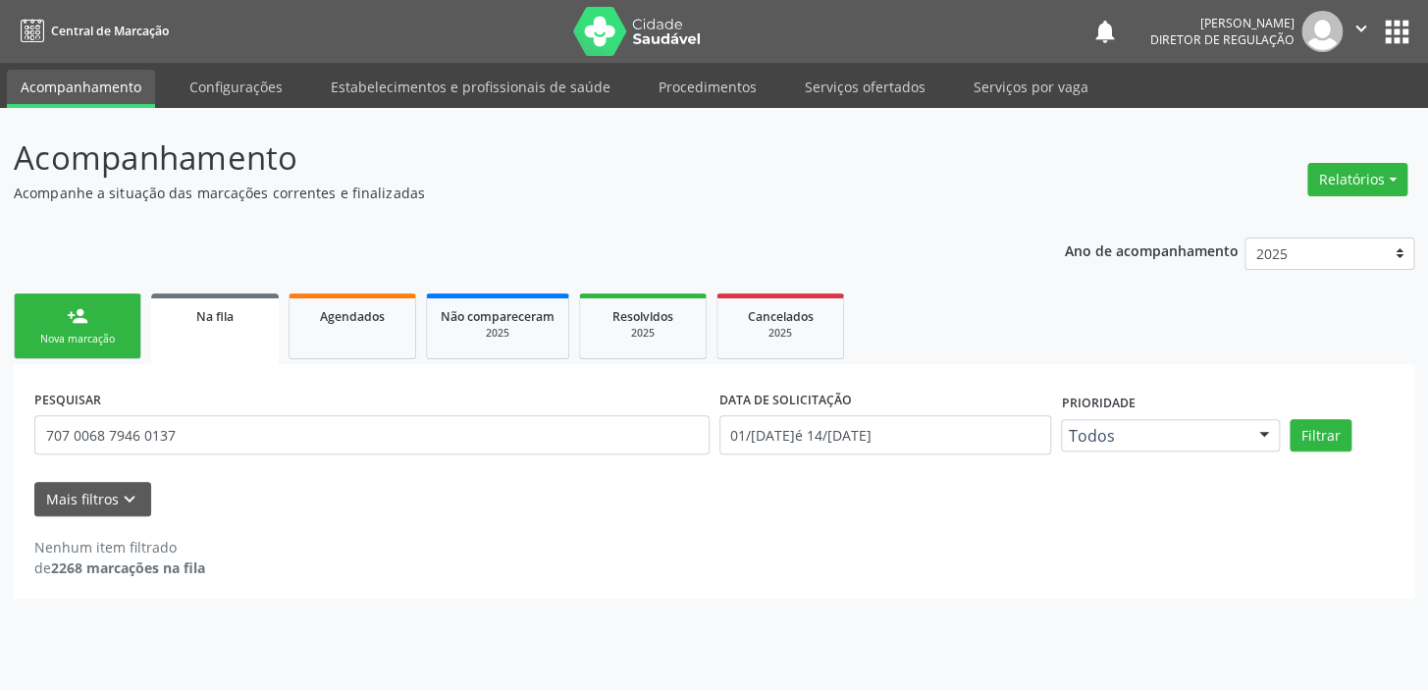
click at [117, 340] on div "Nova marcação" at bounding box center [77, 339] width 98 height 15
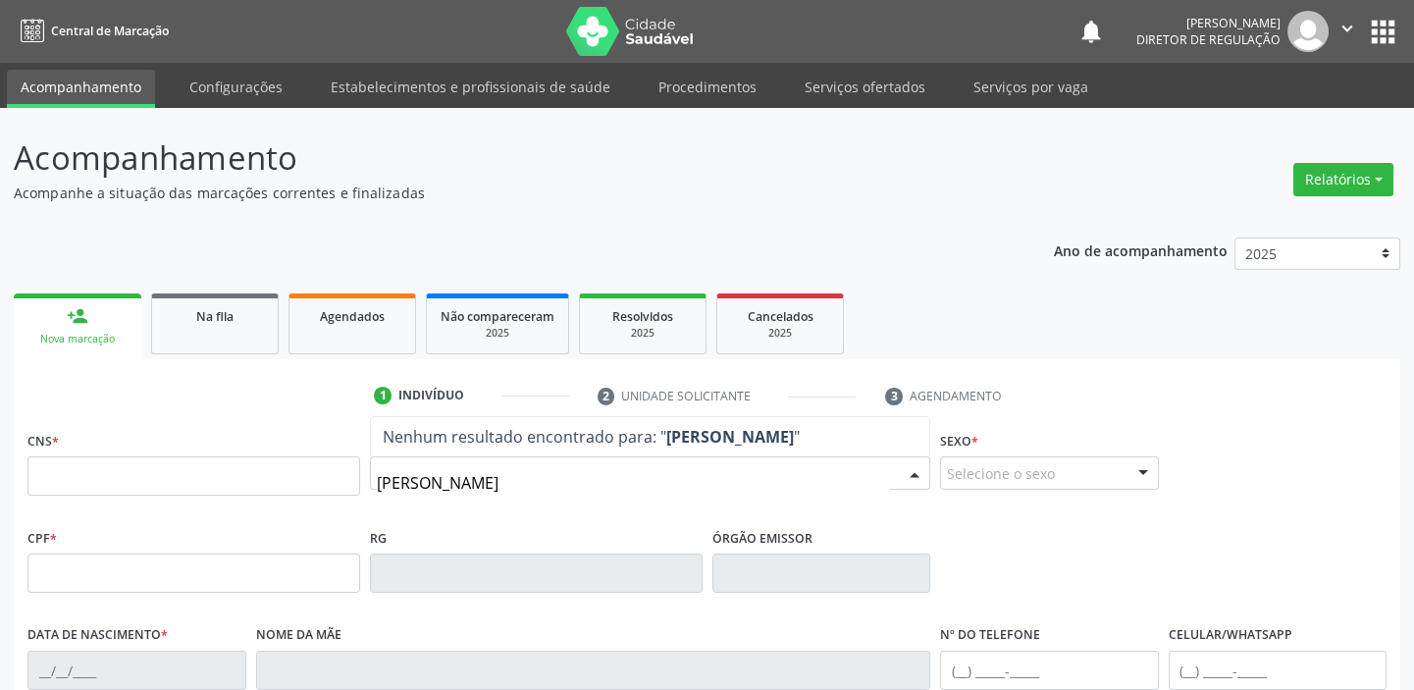
type input "manuela de"
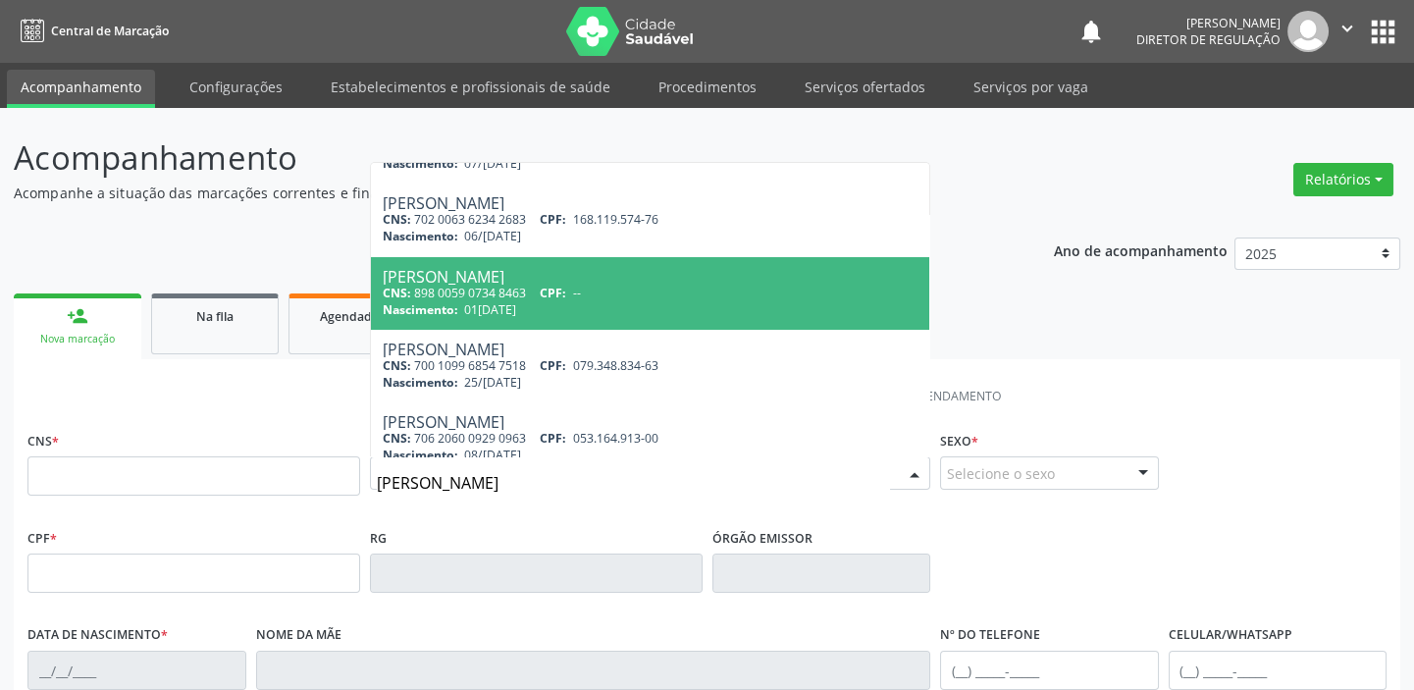
scroll to position [216, 0]
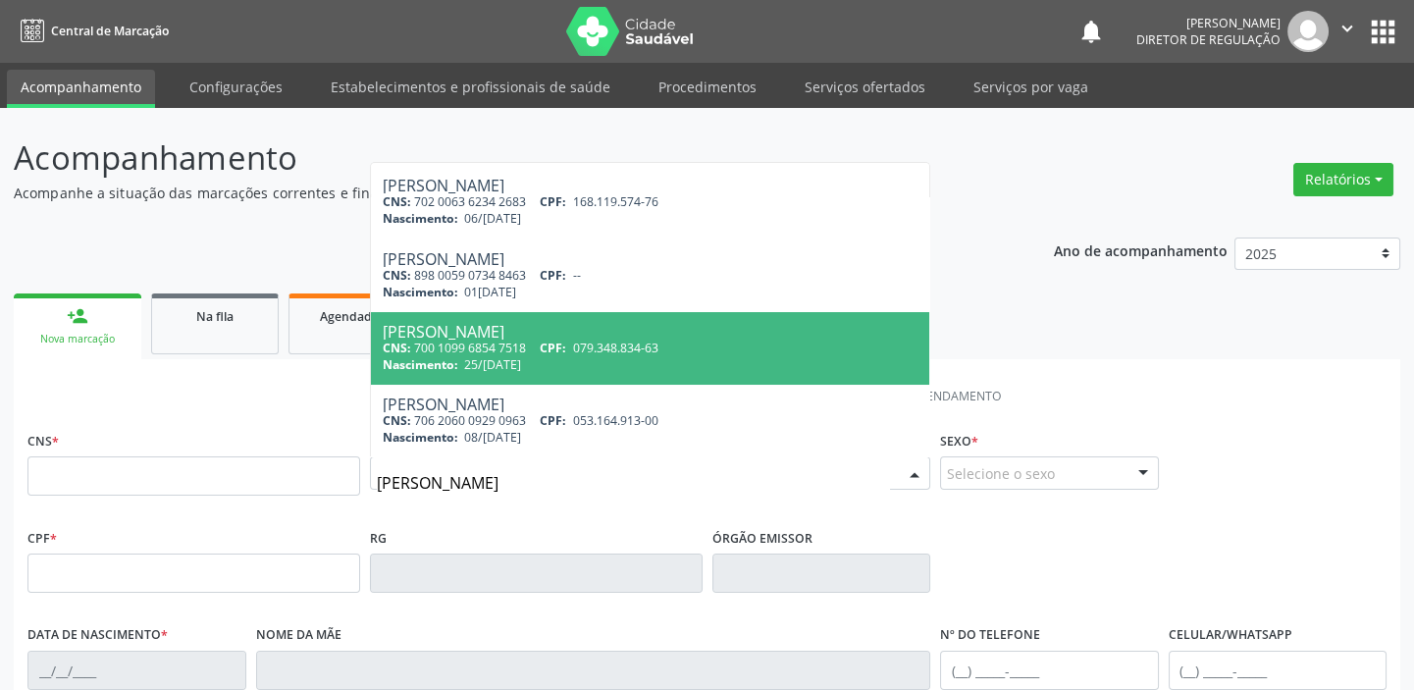
click at [562, 353] on div "CNS: 700 1099 6854 7518 CPF: 079.348.834-63" at bounding box center [650, 348] width 535 height 17
type input "700 1099 6854 7518"
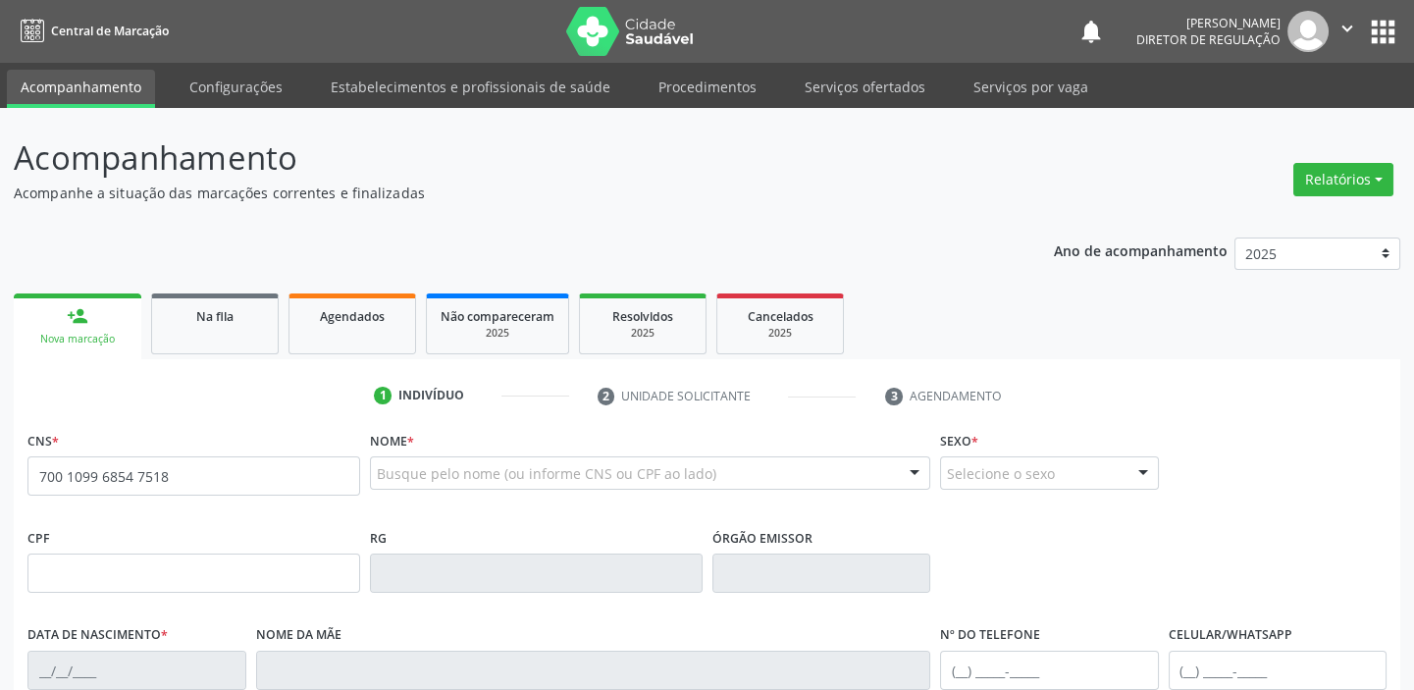
scroll to position [0, 0]
type input "079.348.834-63"
type input "[DATE]"
type input "[PERSON_NAME]"
type input "[PHONE_NUMBER]"
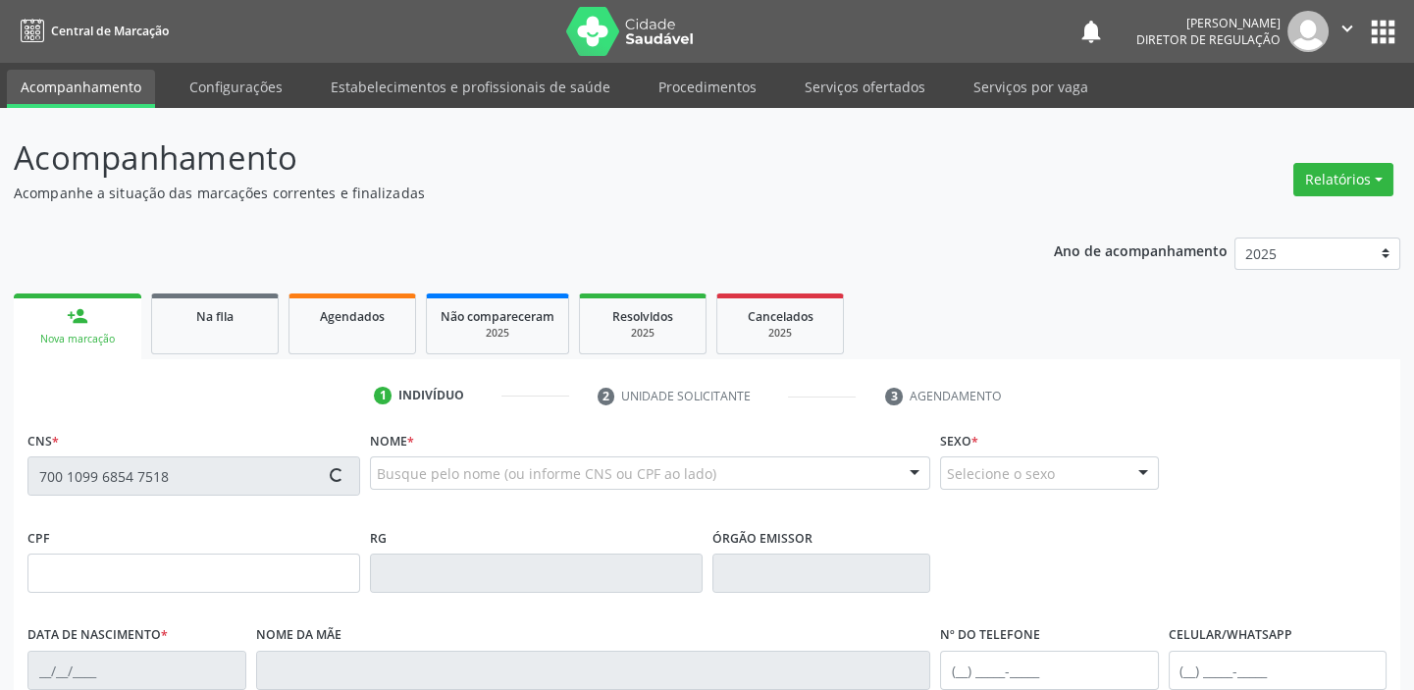
type input "56"
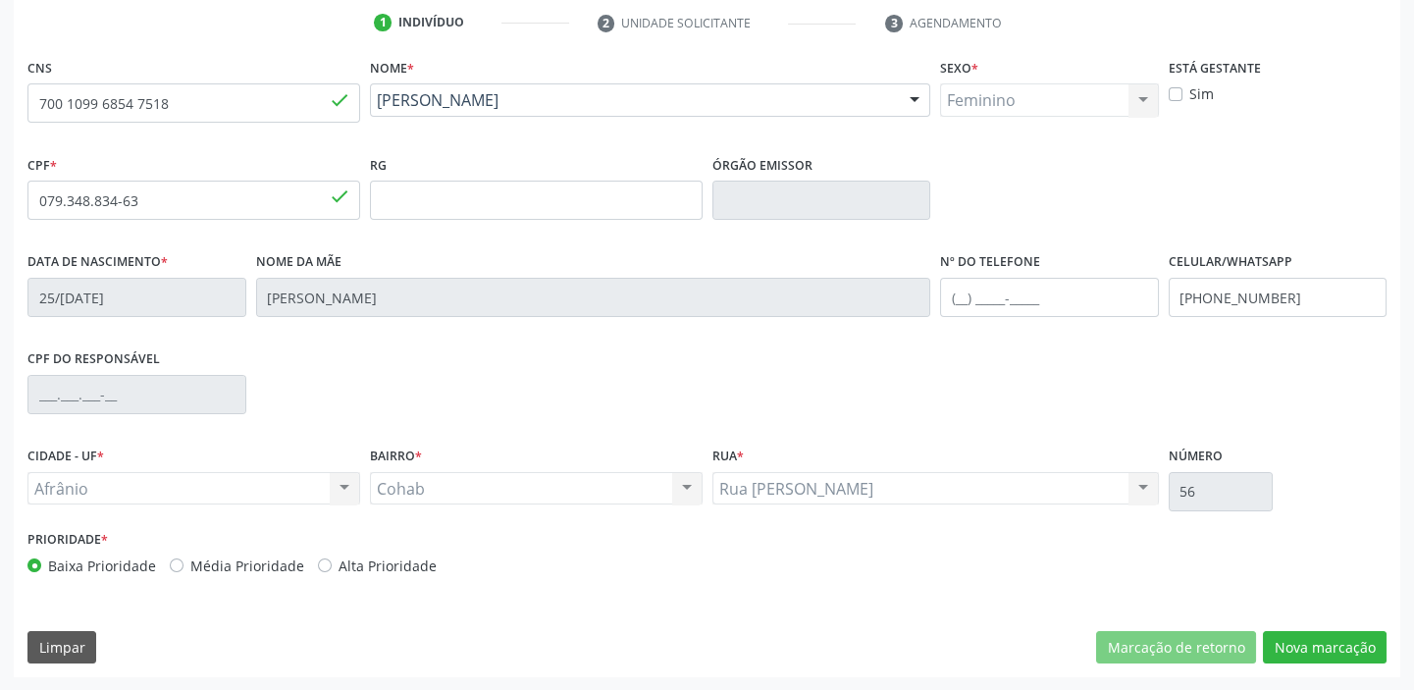
scroll to position [373, 0]
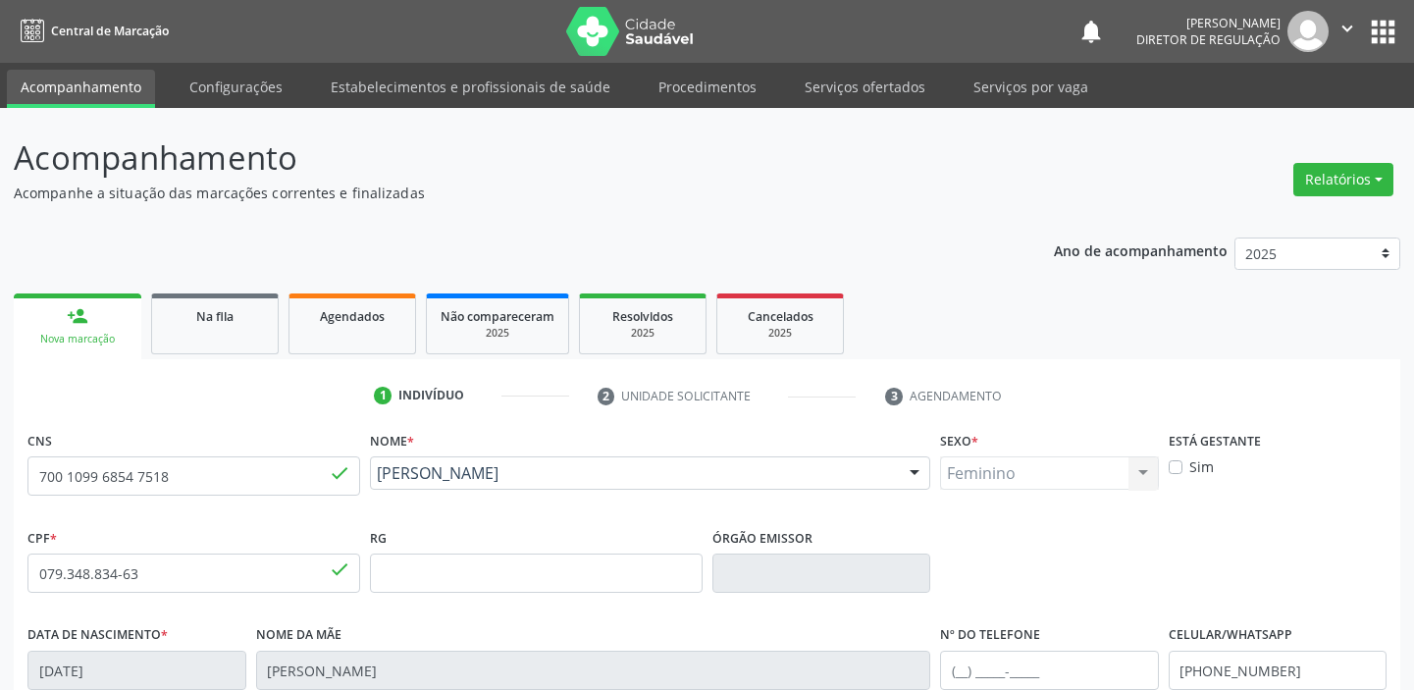
scroll to position [373, 0]
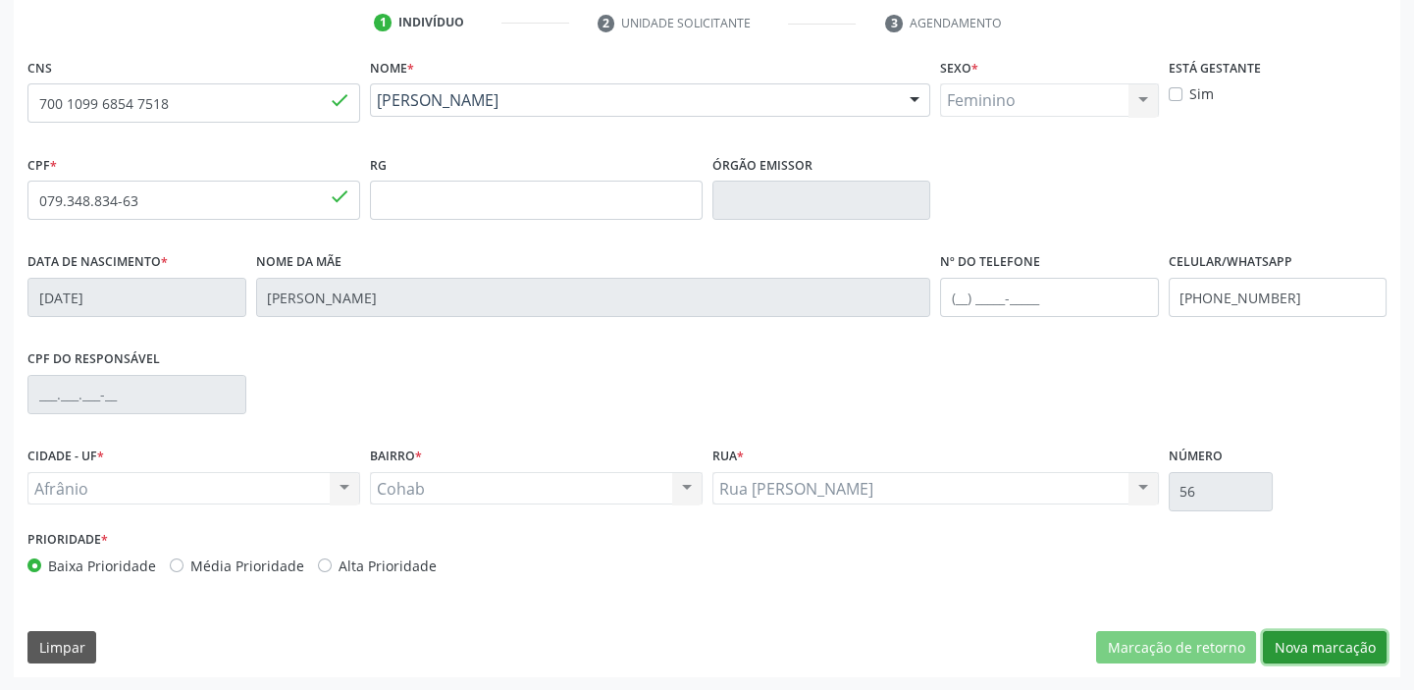
click at [1331, 645] on button "Nova marcação" at bounding box center [1325, 647] width 124 height 33
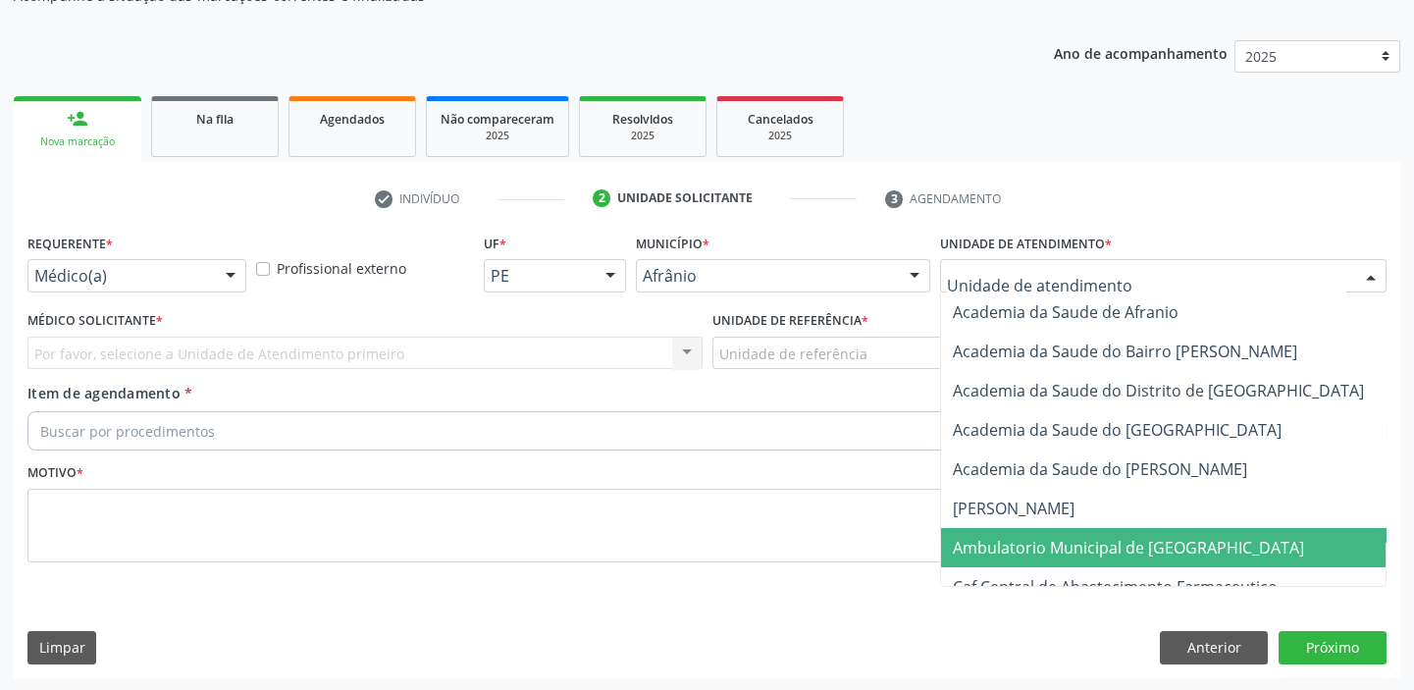
click at [1013, 553] on span "Ambulatorio Municipal de [GEOGRAPHIC_DATA]" at bounding box center [1128, 548] width 351 height 22
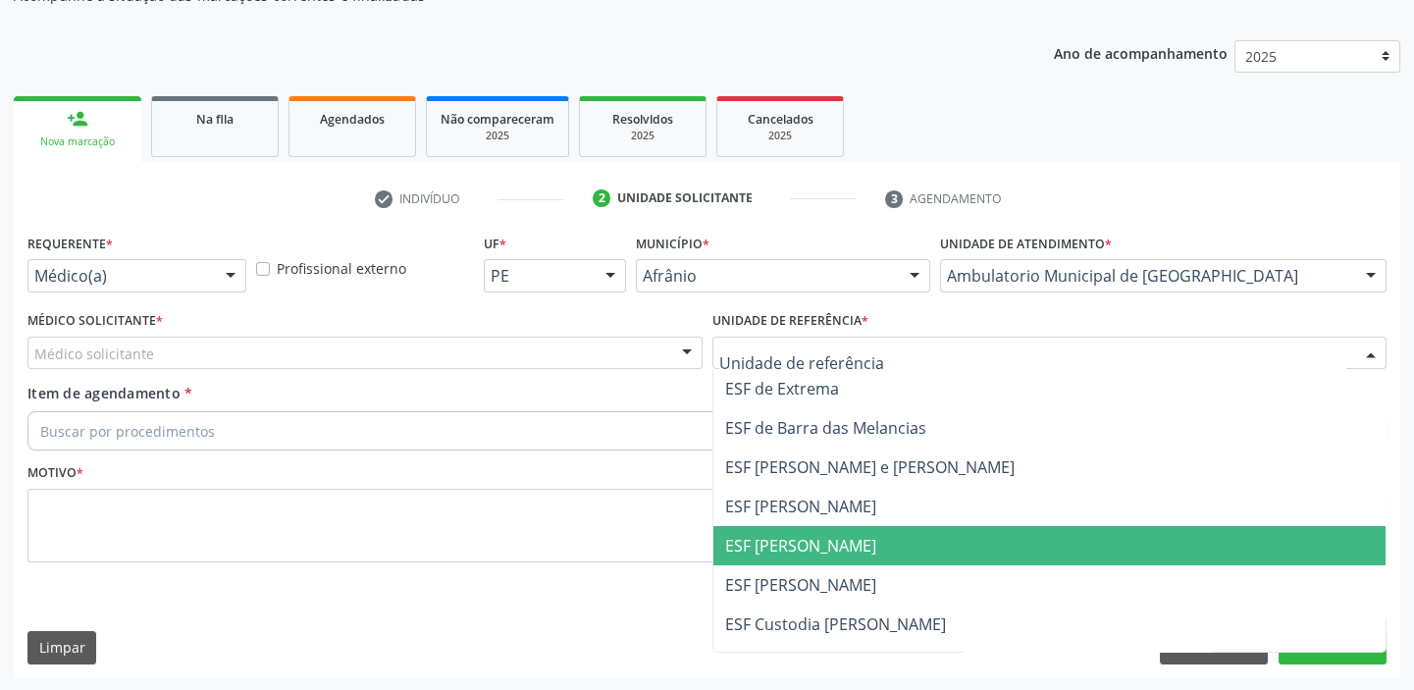
click at [782, 550] on span "ESF [PERSON_NAME]" at bounding box center [800, 546] width 151 height 22
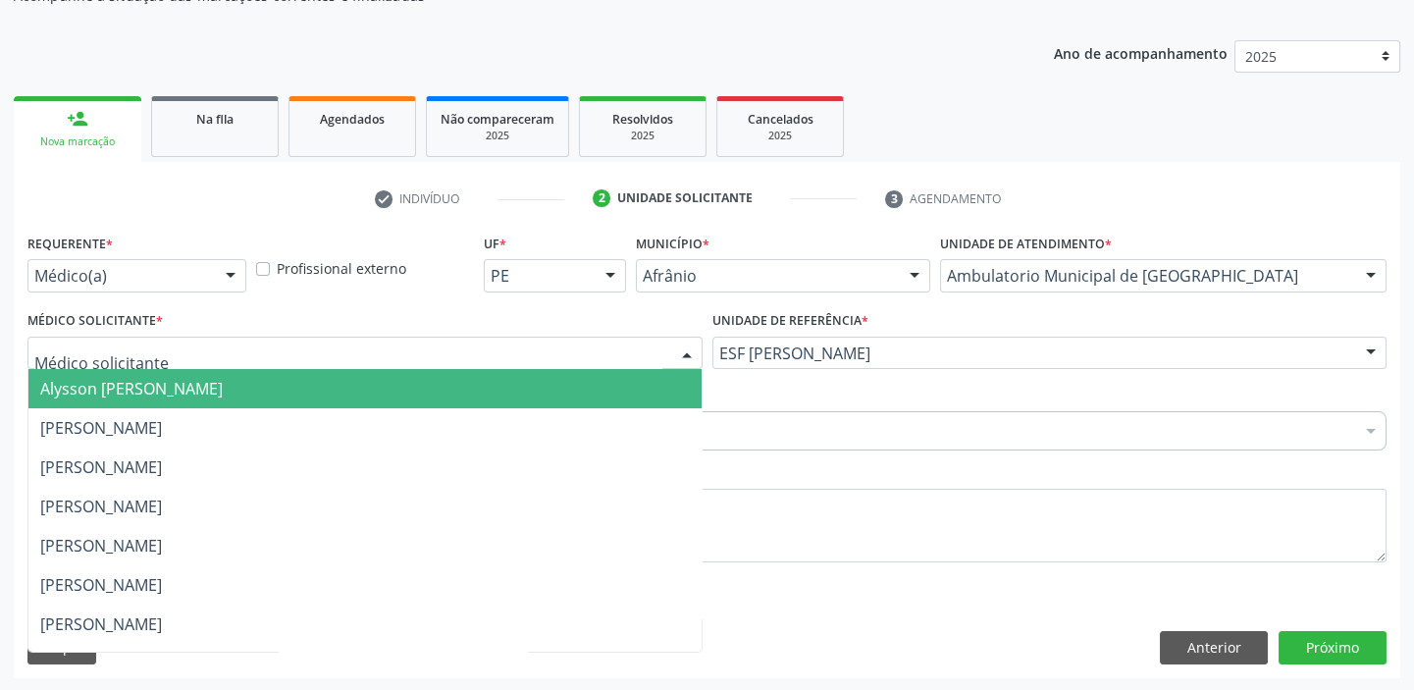
drag, startPoint x: 111, startPoint y: 346, endPoint x: 114, endPoint y: 384, distance: 37.4
click at [114, 385] on span "Alysson [PERSON_NAME]" at bounding box center [131, 389] width 183 height 22
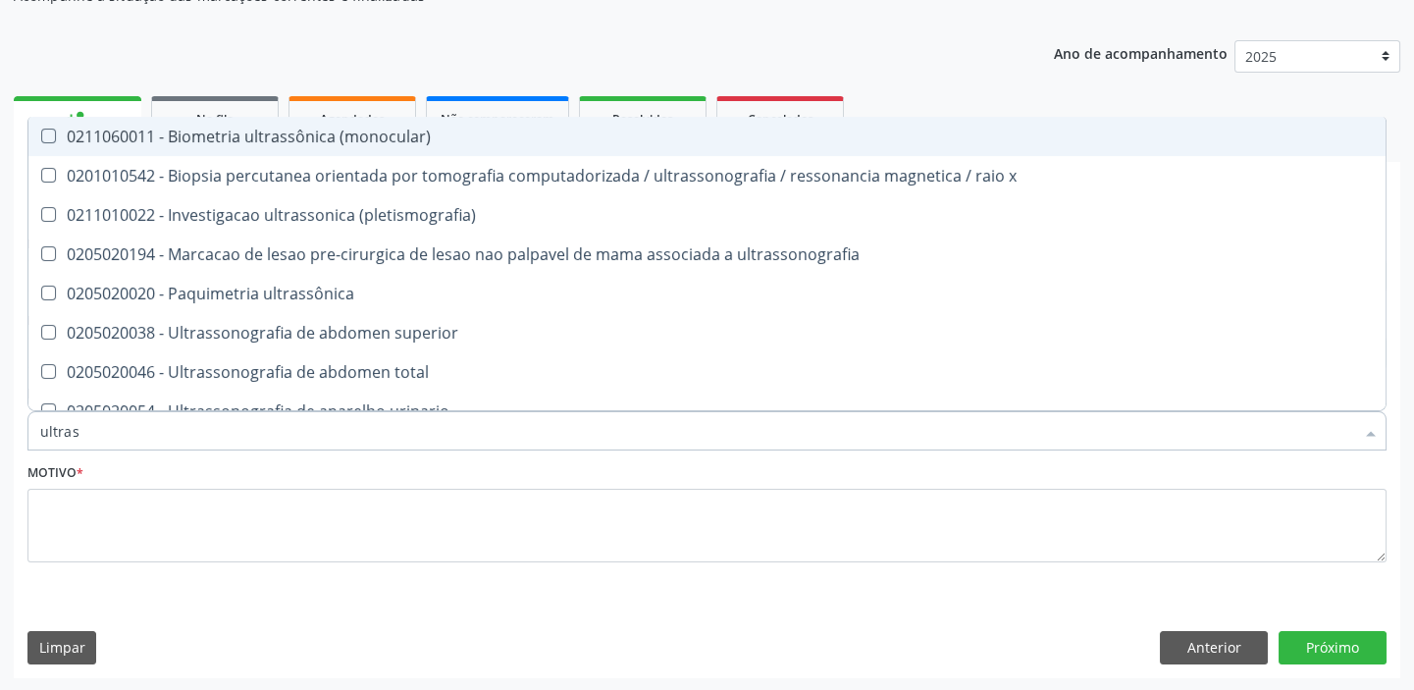
type input "ultrass"
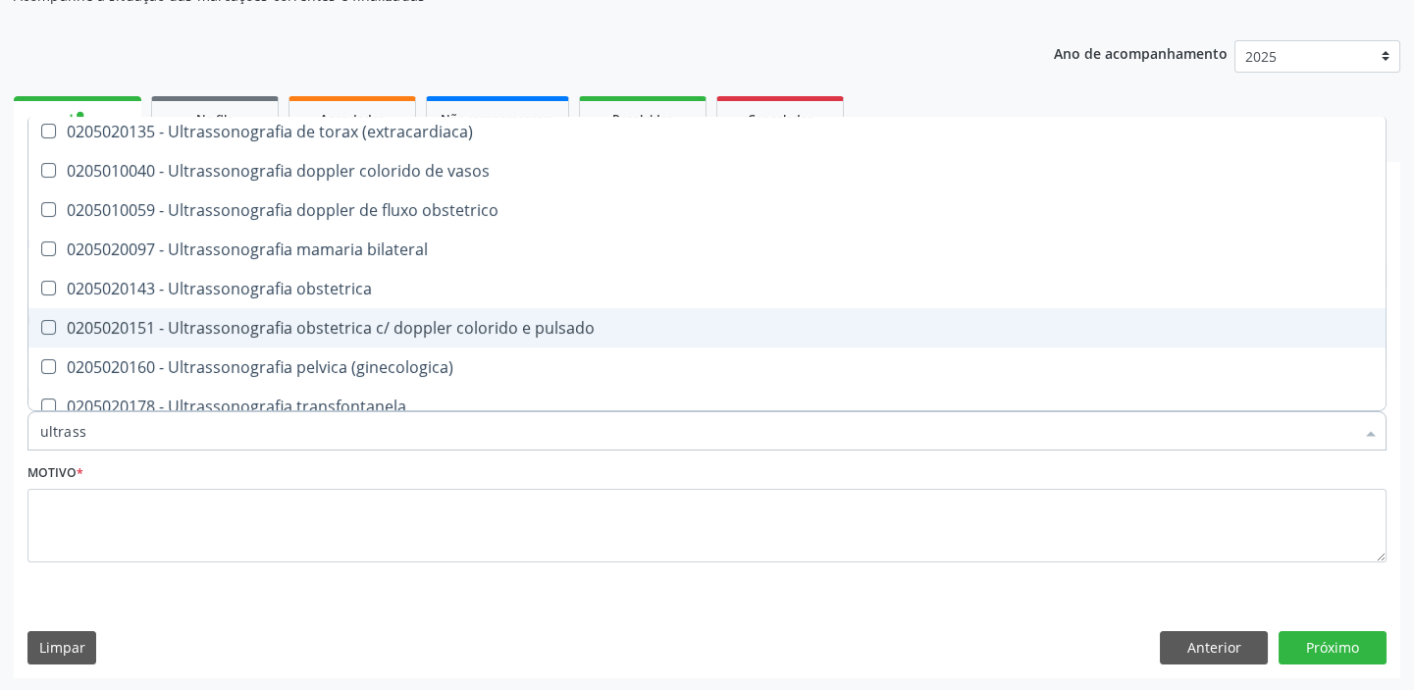
scroll to position [609, 0]
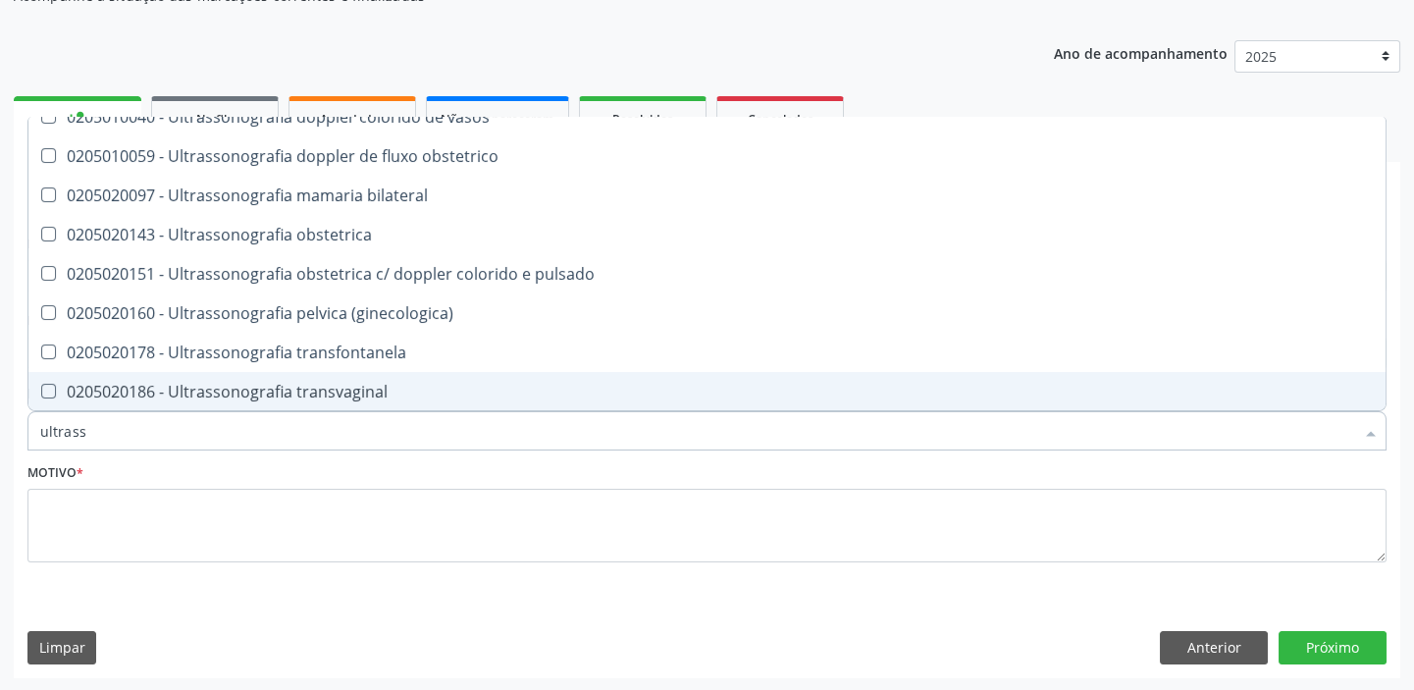
click at [193, 384] on div "0205020186 - Ultrassonografia transvaginal" at bounding box center [707, 392] width 1334 height 16
checkbox transvaginal "true"
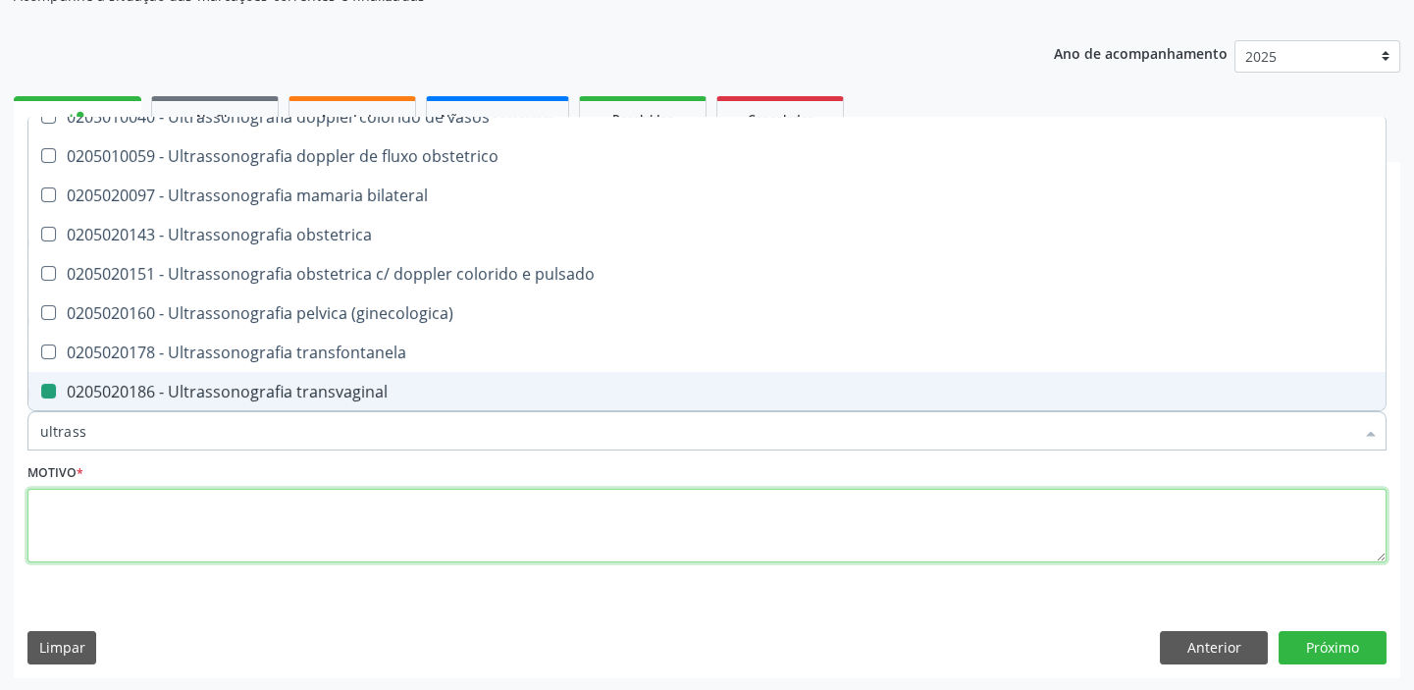
click at [108, 500] on textarea at bounding box center [706, 526] width 1359 height 75
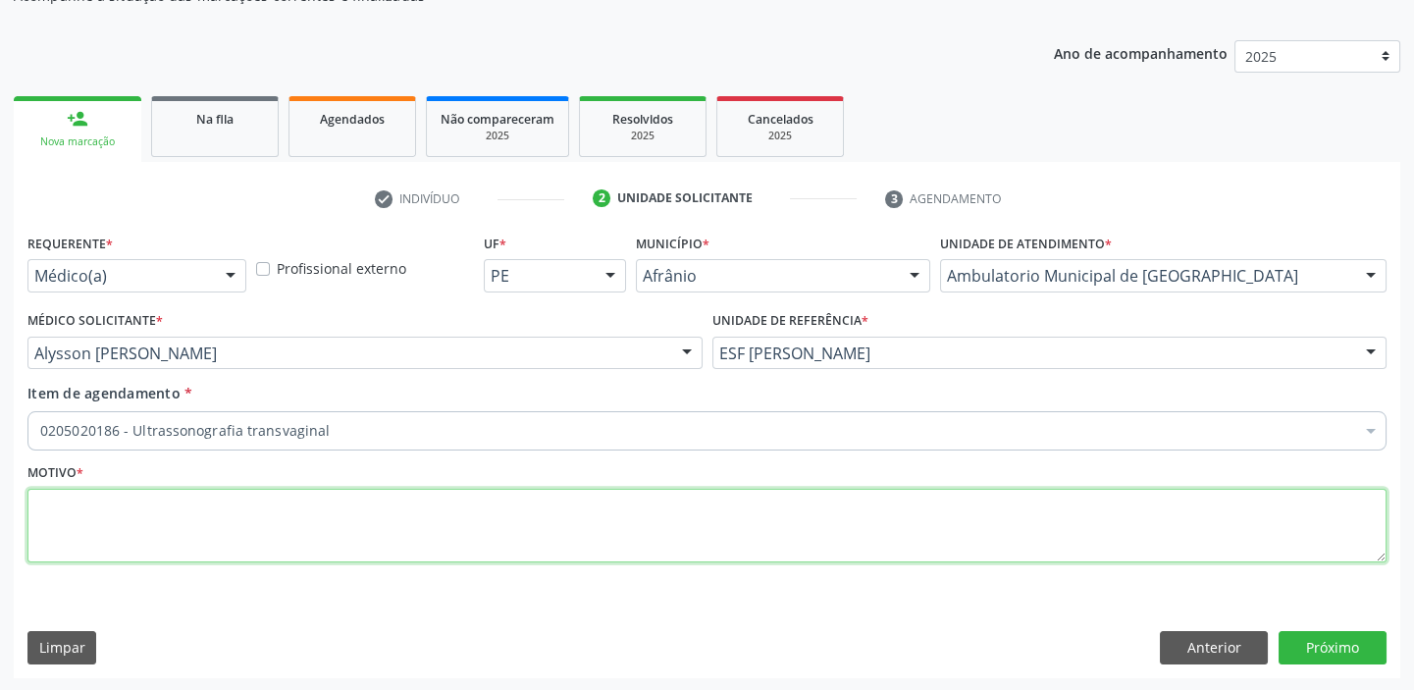
scroll to position [0, 0]
type textarea "*"
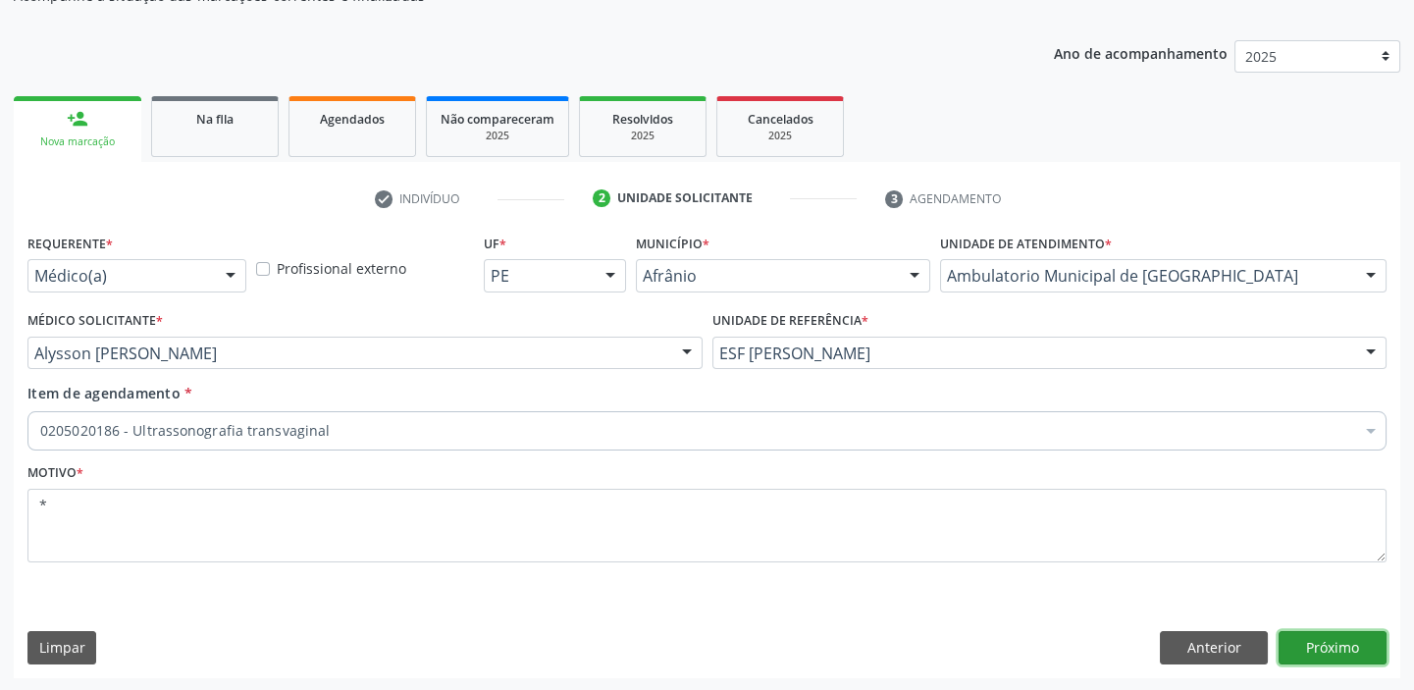
click at [1296, 637] on button "Próximo" at bounding box center [1333, 647] width 108 height 33
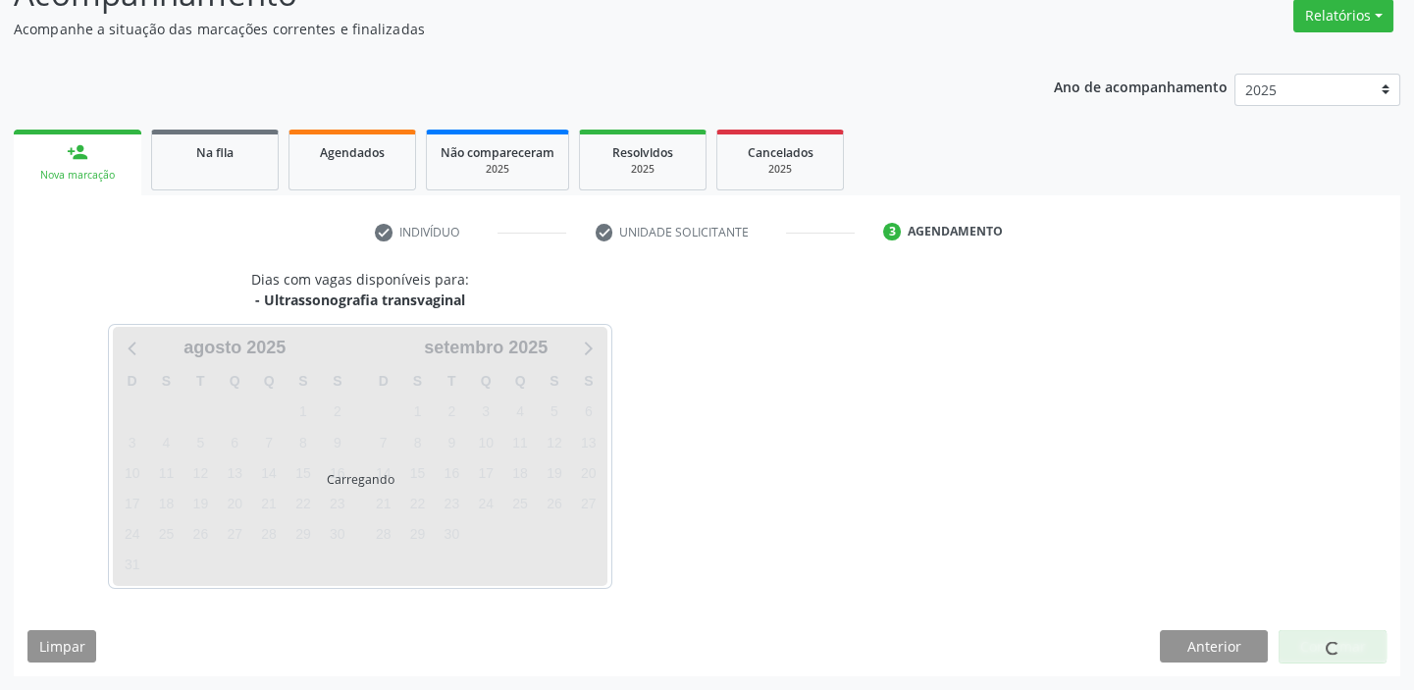
scroll to position [163, 0]
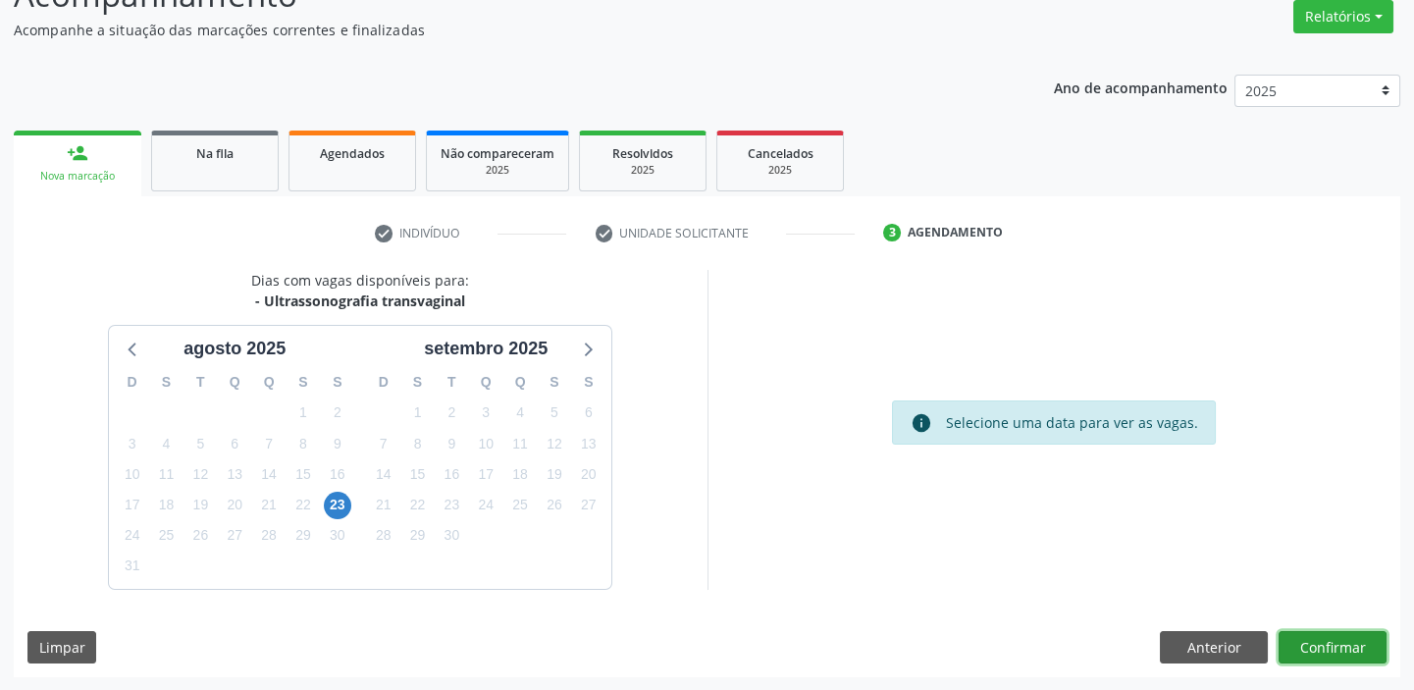
click at [1323, 649] on button "Confirmar" at bounding box center [1333, 647] width 108 height 33
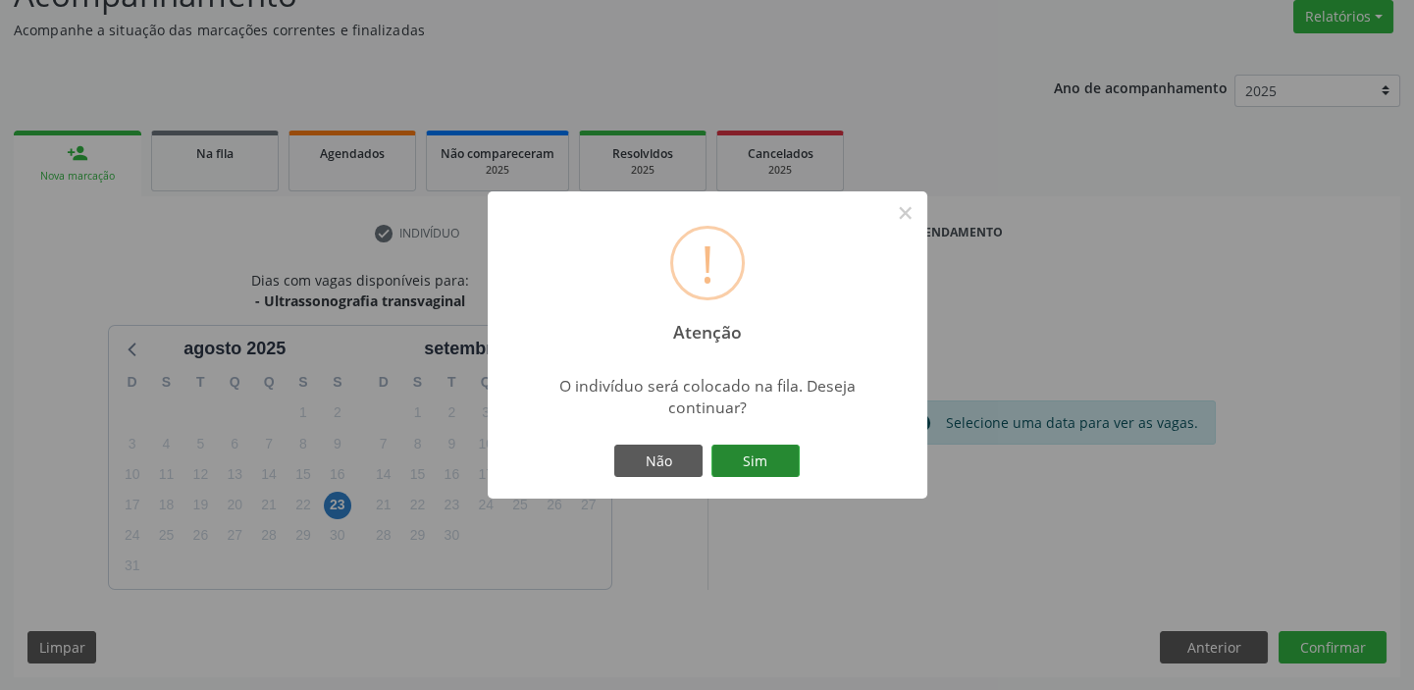
click at [759, 466] on button "Sim" at bounding box center [756, 461] width 88 height 33
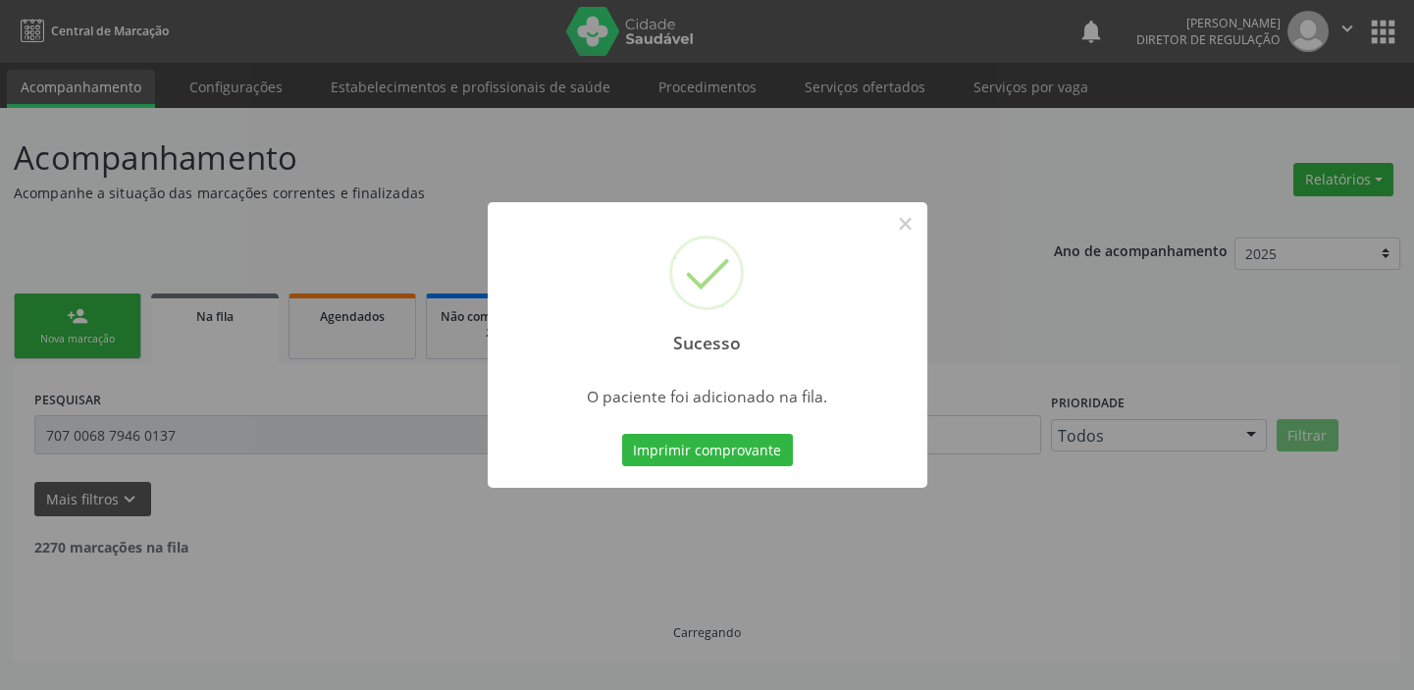
scroll to position [0, 0]
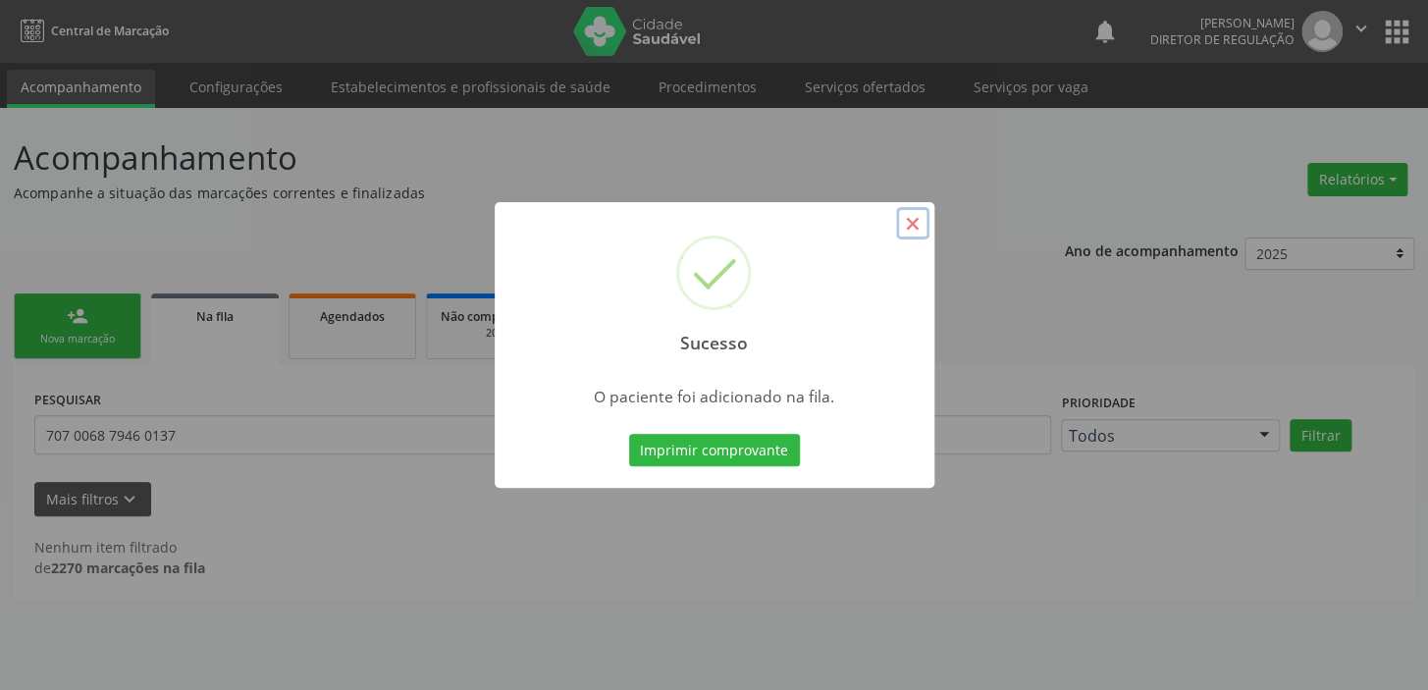
click at [911, 226] on button "×" at bounding box center [912, 223] width 33 height 33
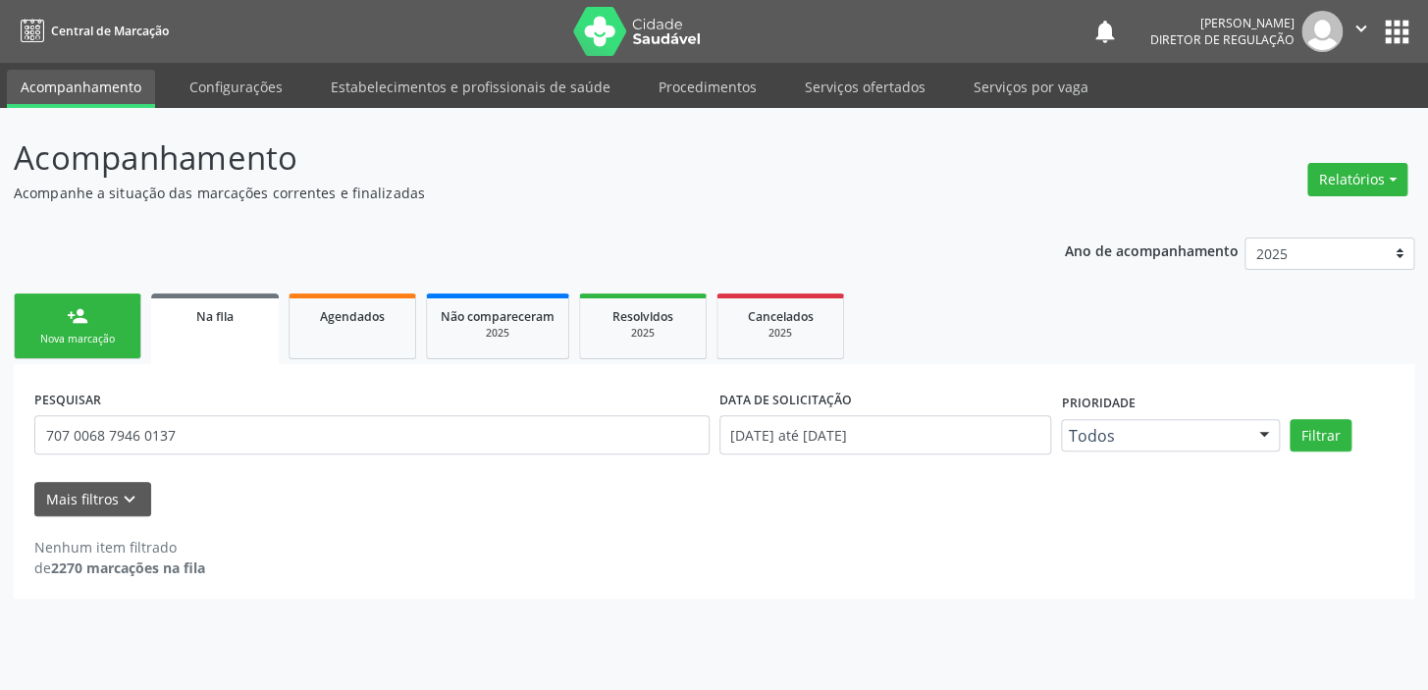
click at [75, 319] on div "person_add" at bounding box center [78, 316] width 22 height 22
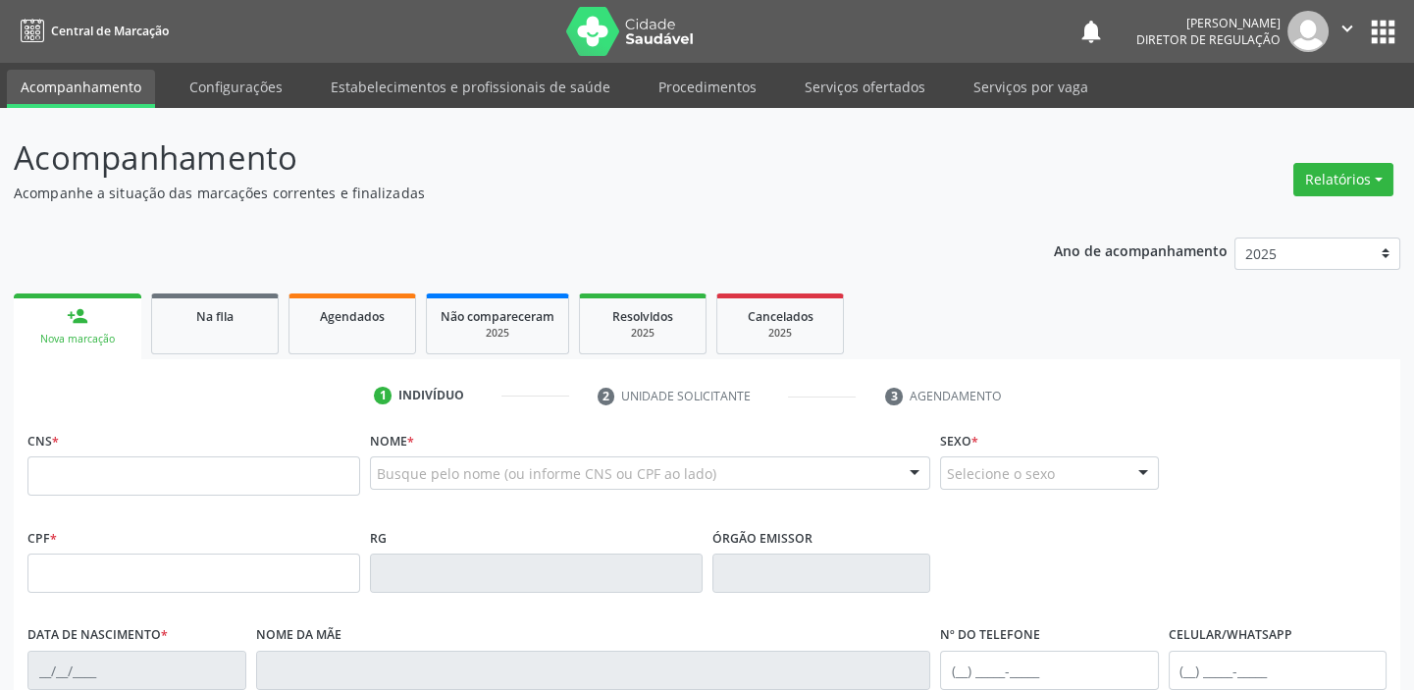
click at [79, 456] on div "CNS *" at bounding box center [193, 461] width 333 height 70
click at [79, 467] on input "text" at bounding box center [193, 475] width 333 height 39
type input "700 0067 0845 3902"
type input "303.097.944-04"
type input "[DATE]"
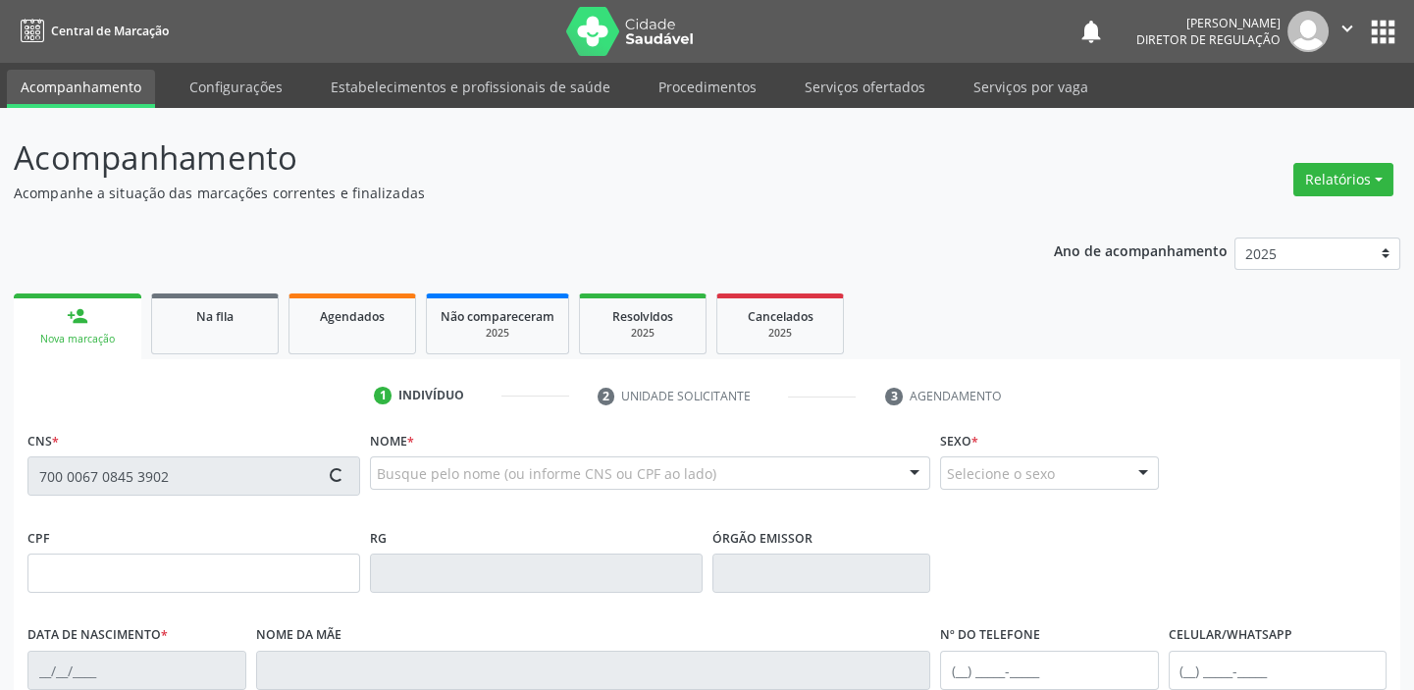
type input "[PERSON_NAME] da Conceição"
type input "[PHONE_NUMBER]"
type input "S/N"
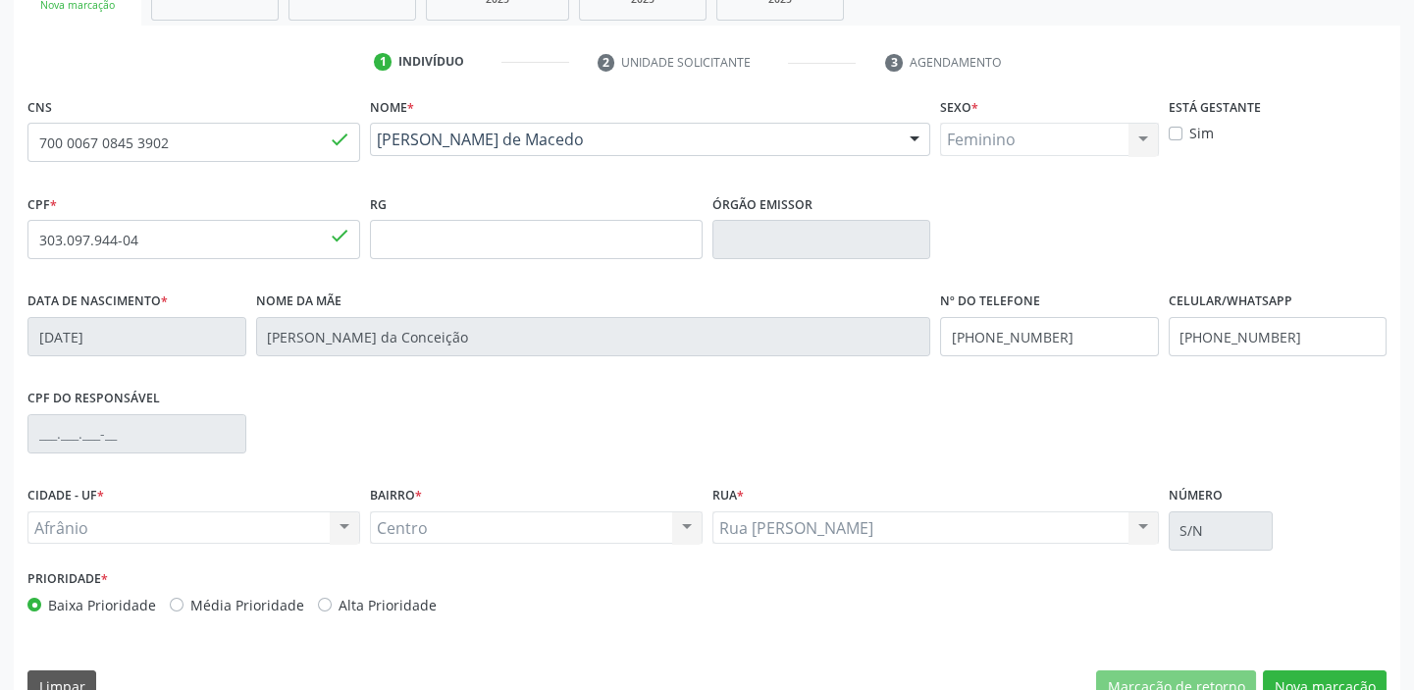
scroll to position [373, 0]
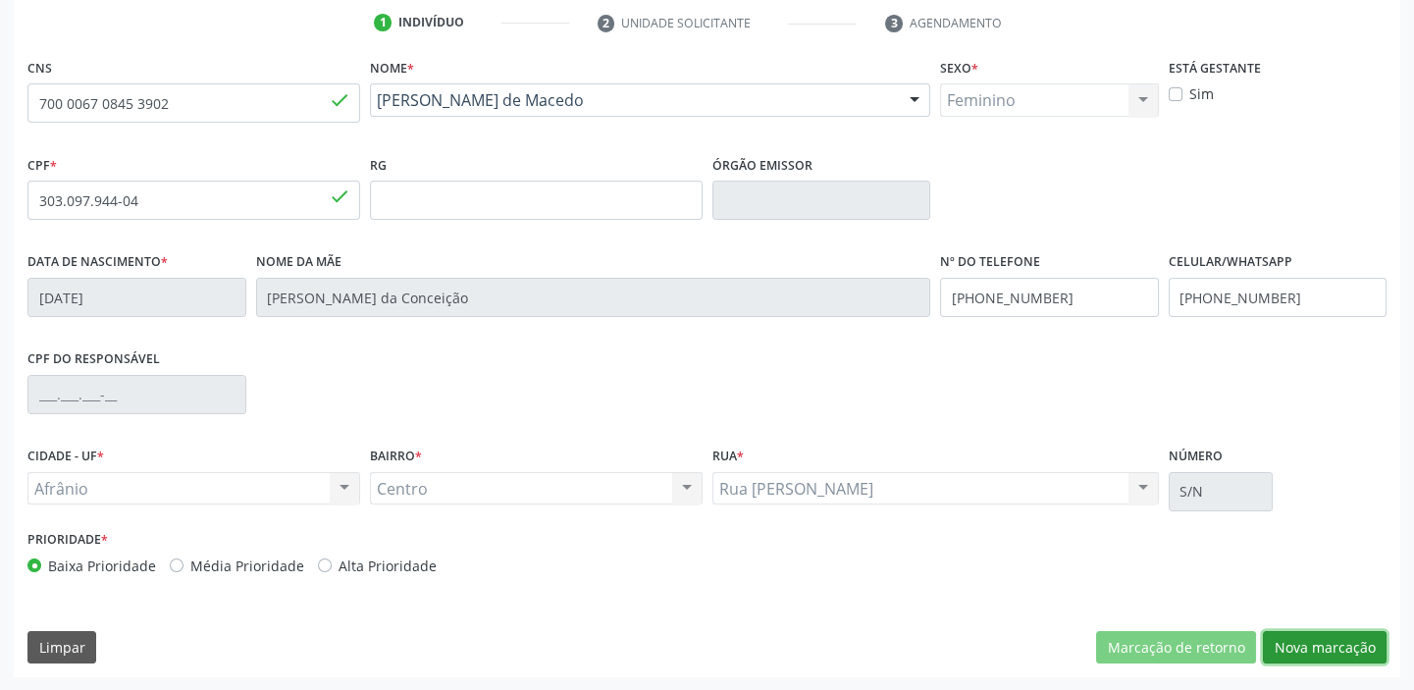
click at [1310, 642] on button "Nova marcação" at bounding box center [1325, 647] width 124 height 33
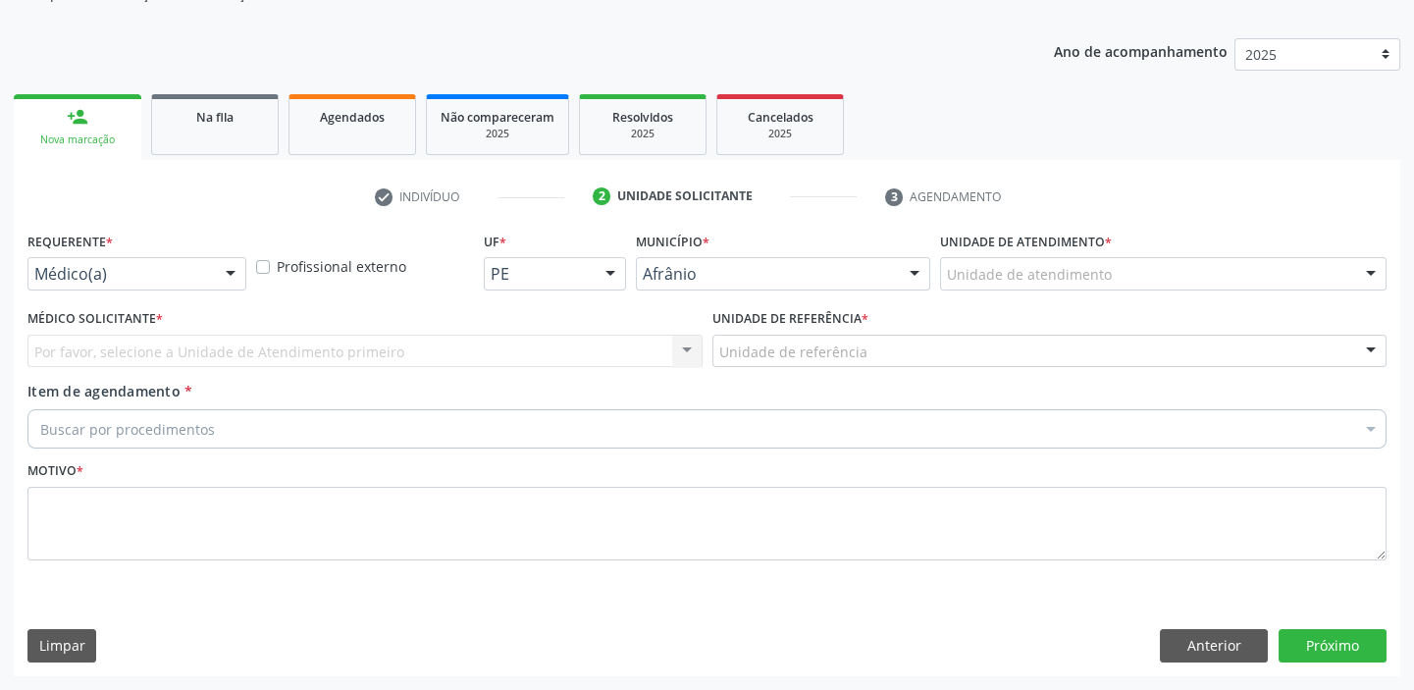
scroll to position [197, 0]
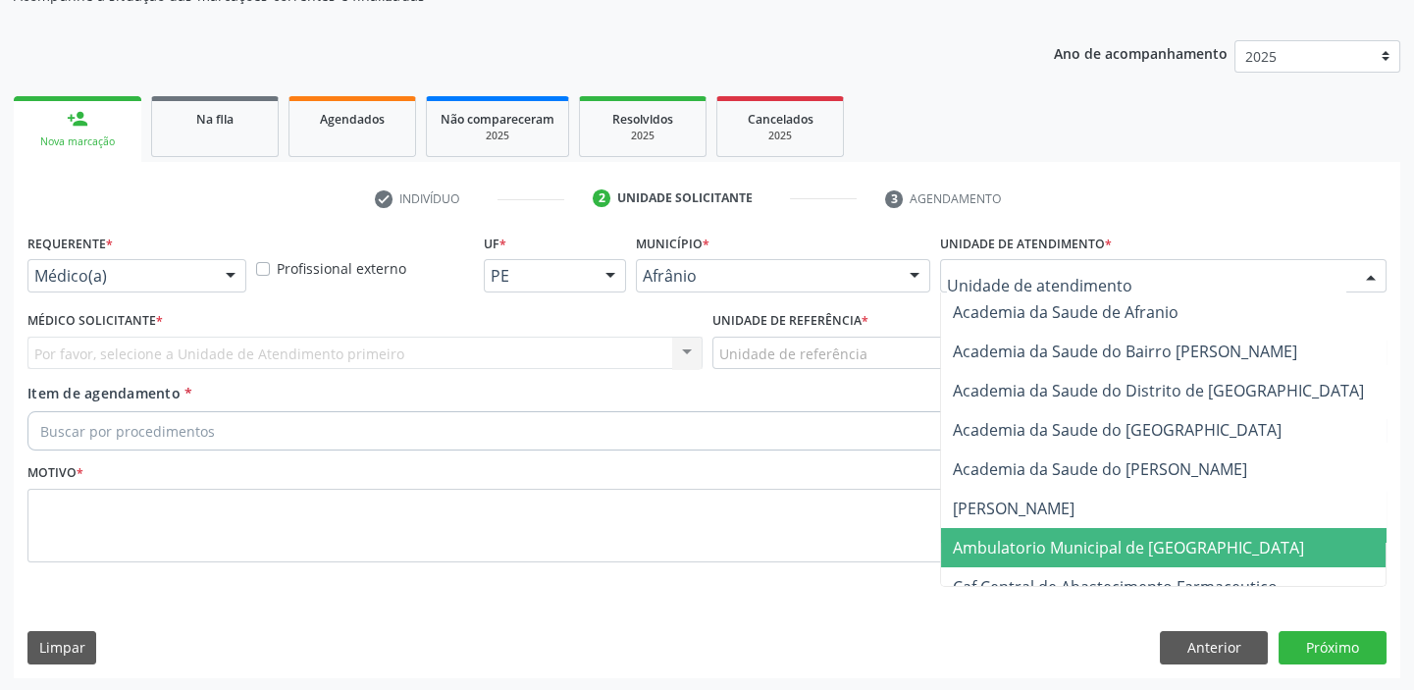
click at [1001, 540] on span "Ambulatorio Municipal de [GEOGRAPHIC_DATA]" at bounding box center [1128, 548] width 351 height 22
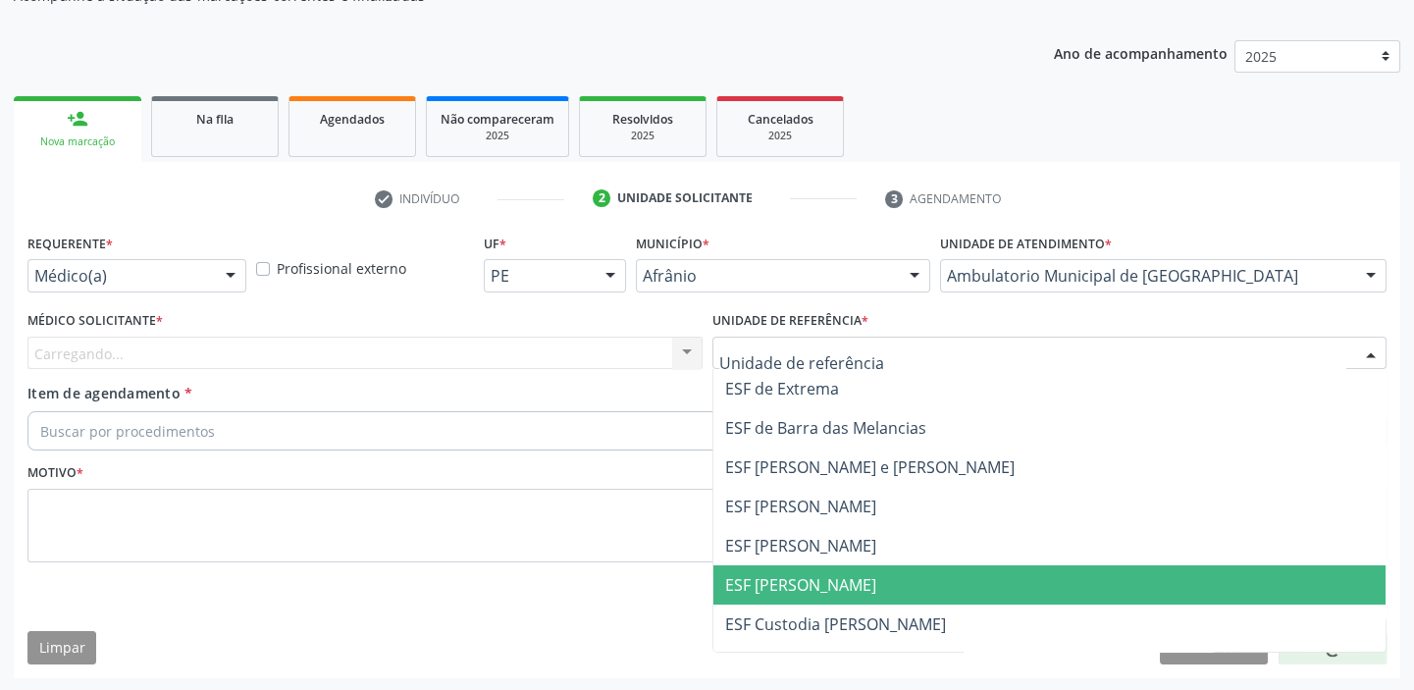
click at [799, 575] on span "ESF [PERSON_NAME]" at bounding box center [800, 585] width 151 height 22
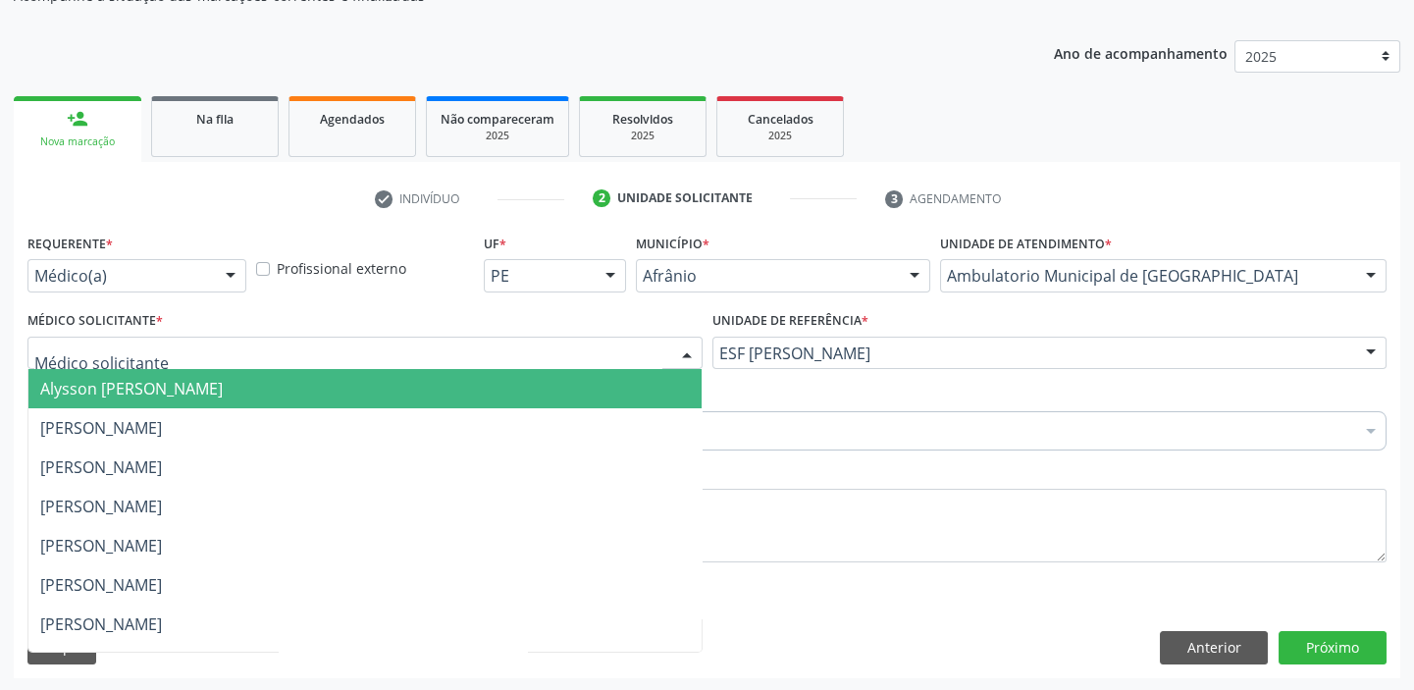
click at [134, 378] on span "Alysson [PERSON_NAME]" at bounding box center [131, 389] width 183 height 22
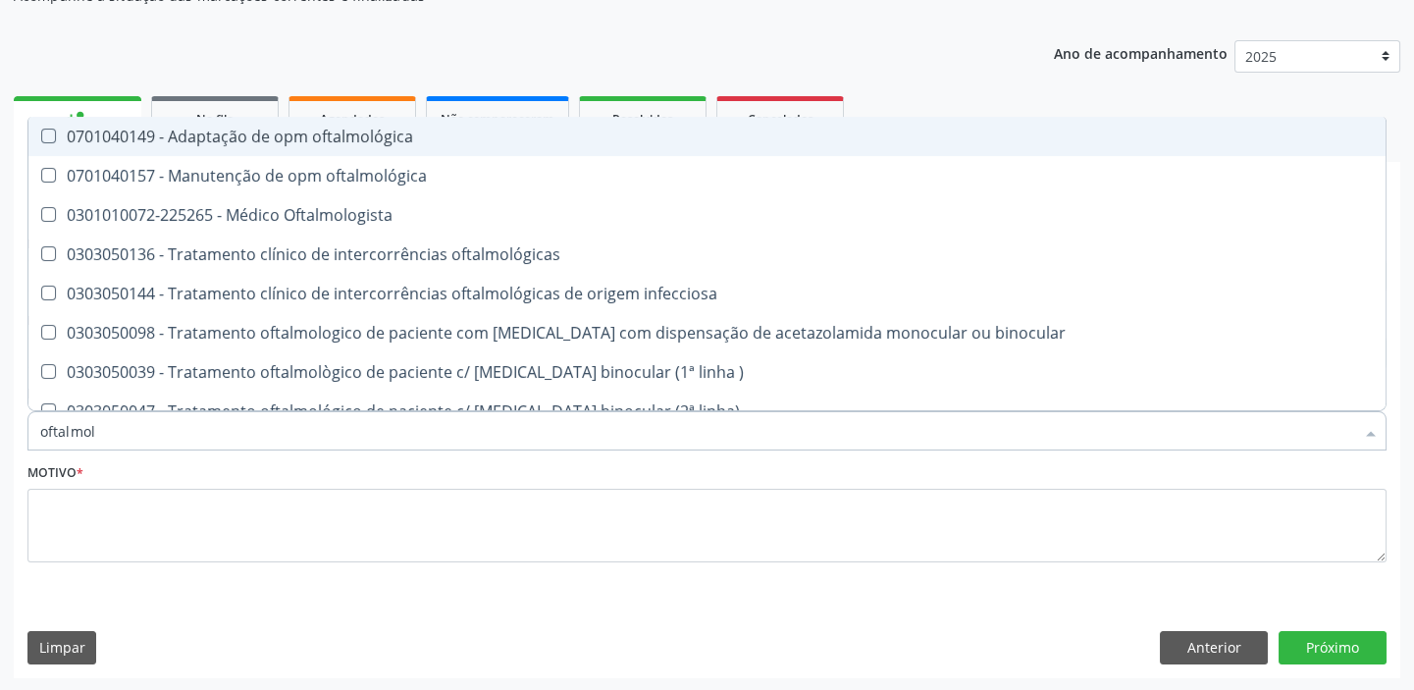
type input "oftalmolo"
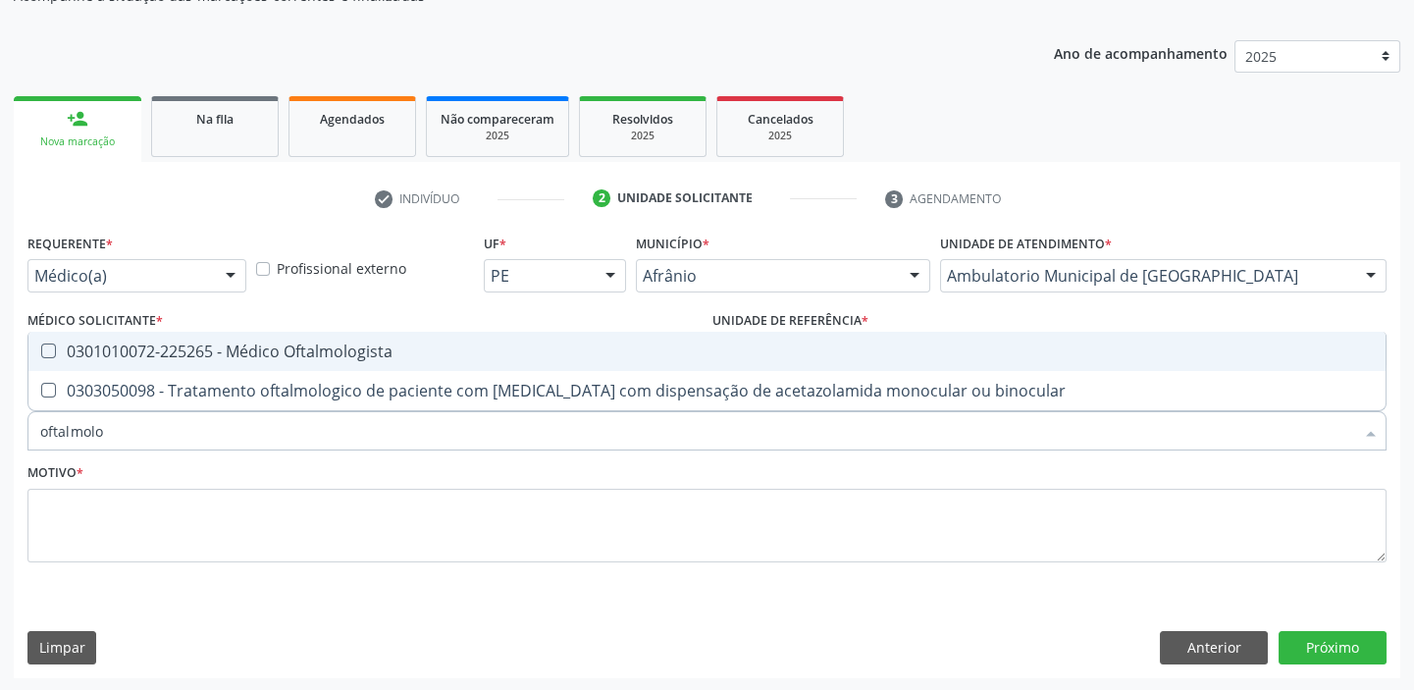
drag, startPoint x: 158, startPoint y: 356, endPoint x: 119, endPoint y: 447, distance: 98.5
click at [157, 358] on div "0301010072-225265 - Médico Oftalmologista" at bounding box center [707, 352] width 1334 height 16
checkbox Oftalmologista "true"
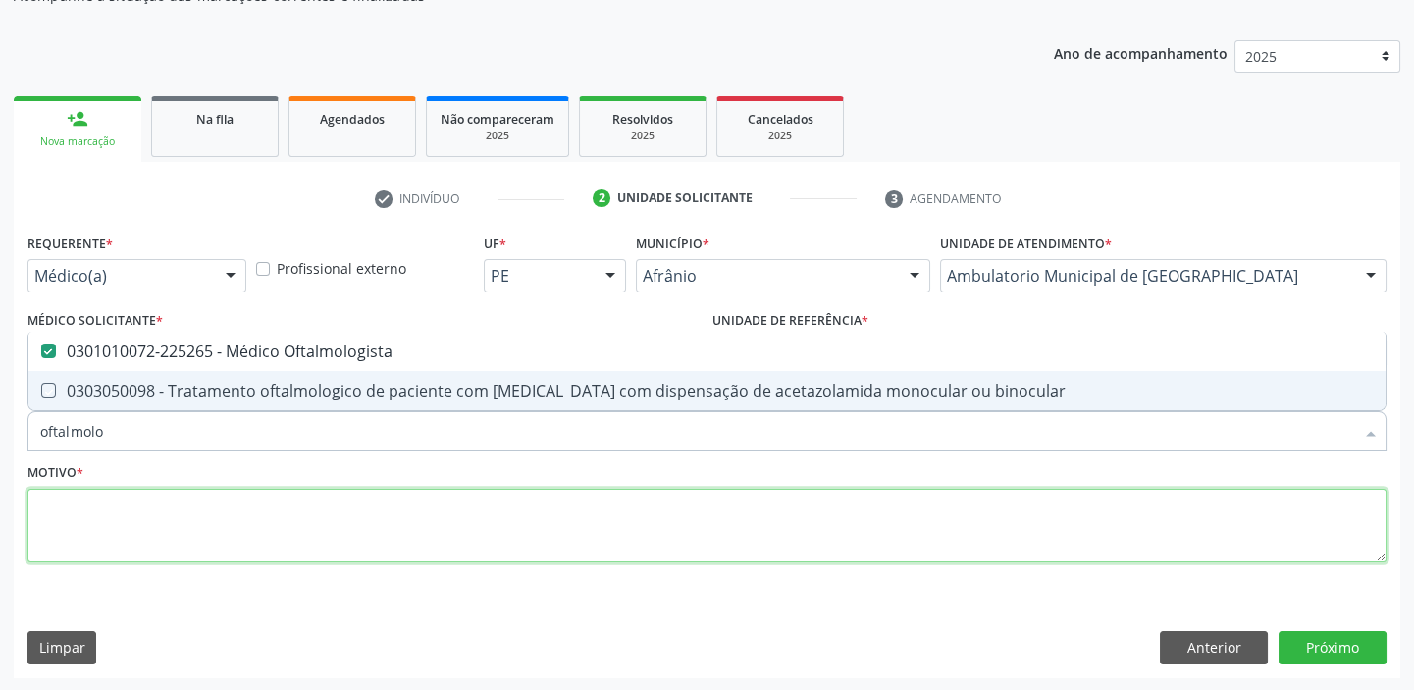
click at [102, 509] on textarea at bounding box center [706, 526] width 1359 height 75
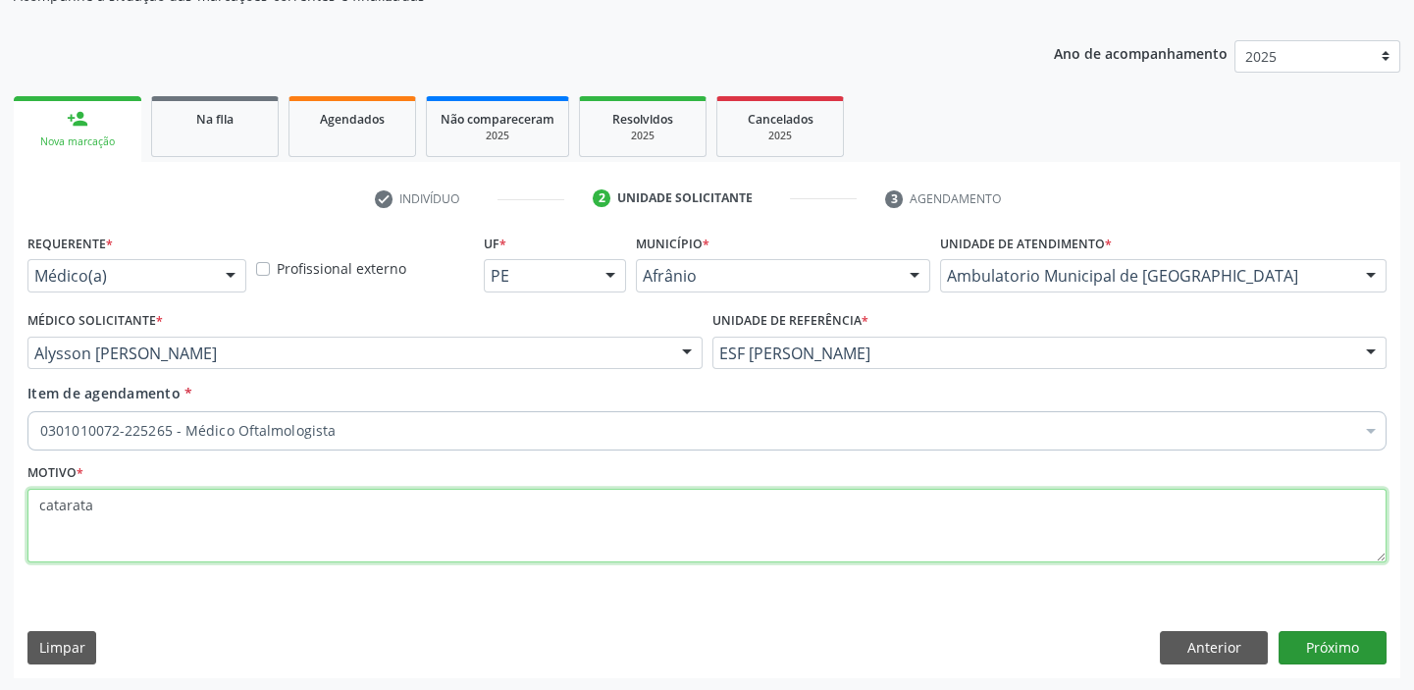
type textarea "catarata"
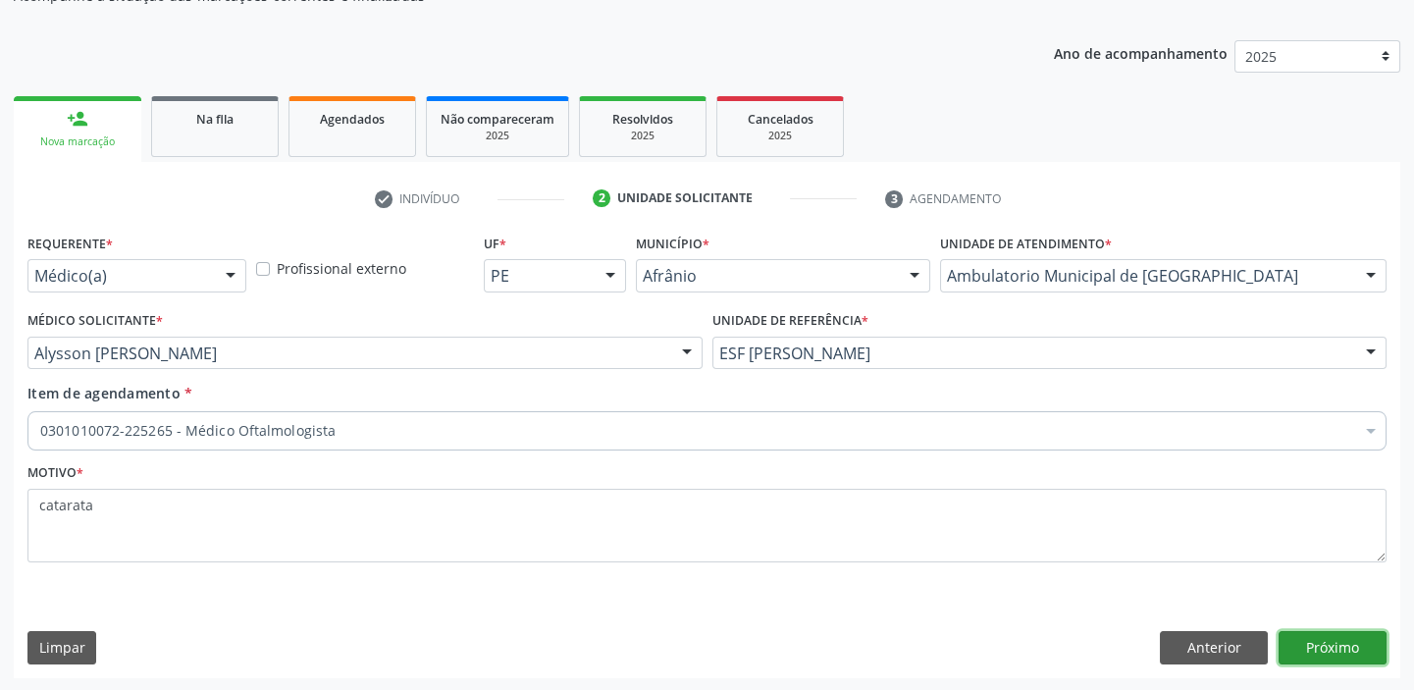
click at [1364, 639] on button "Próximo" at bounding box center [1333, 647] width 108 height 33
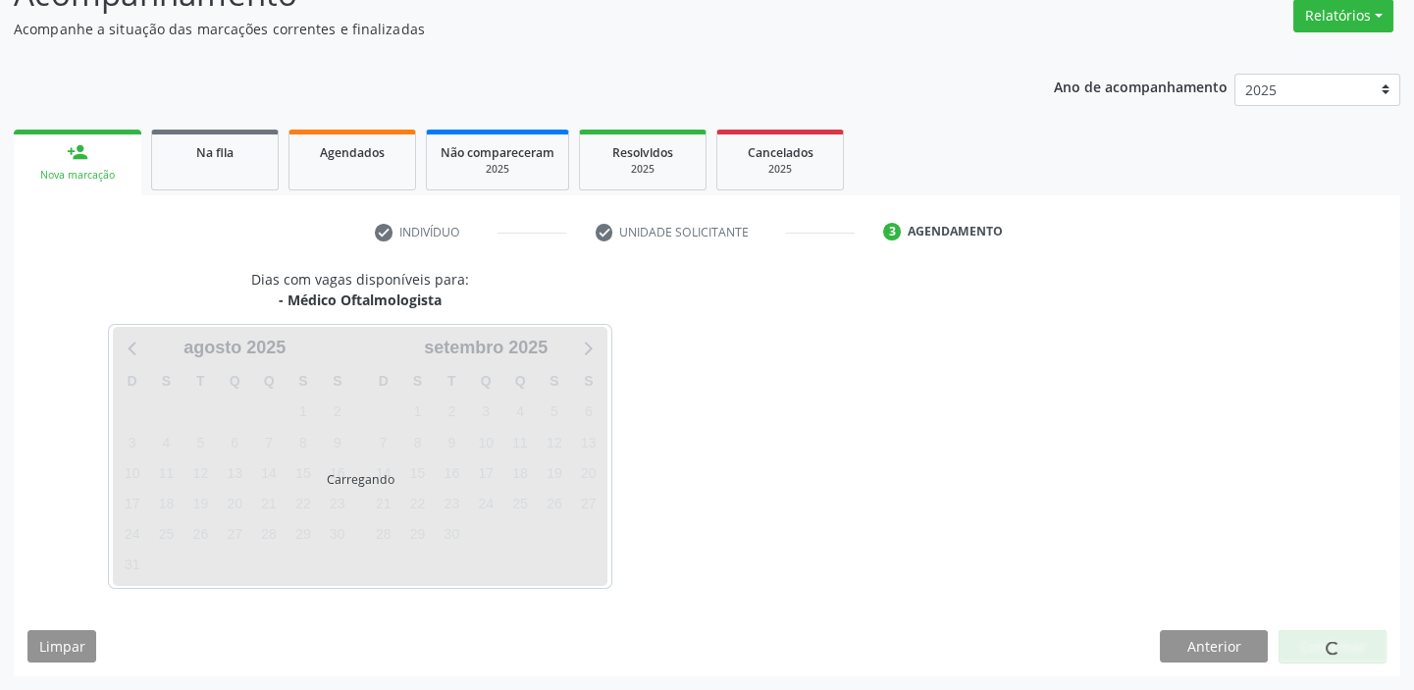
scroll to position [163, 0]
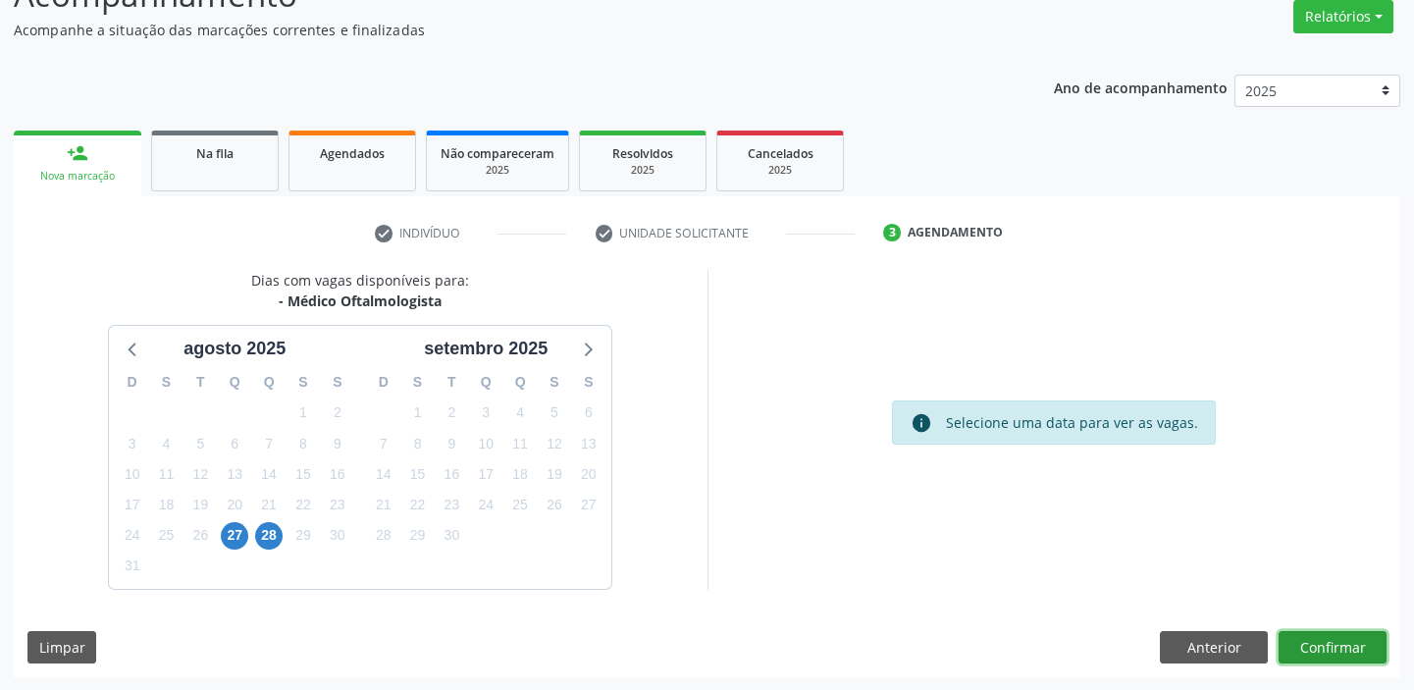
click at [1322, 645] on button "Confirmar" at bounding box center [1333, 647] width 108 height 33
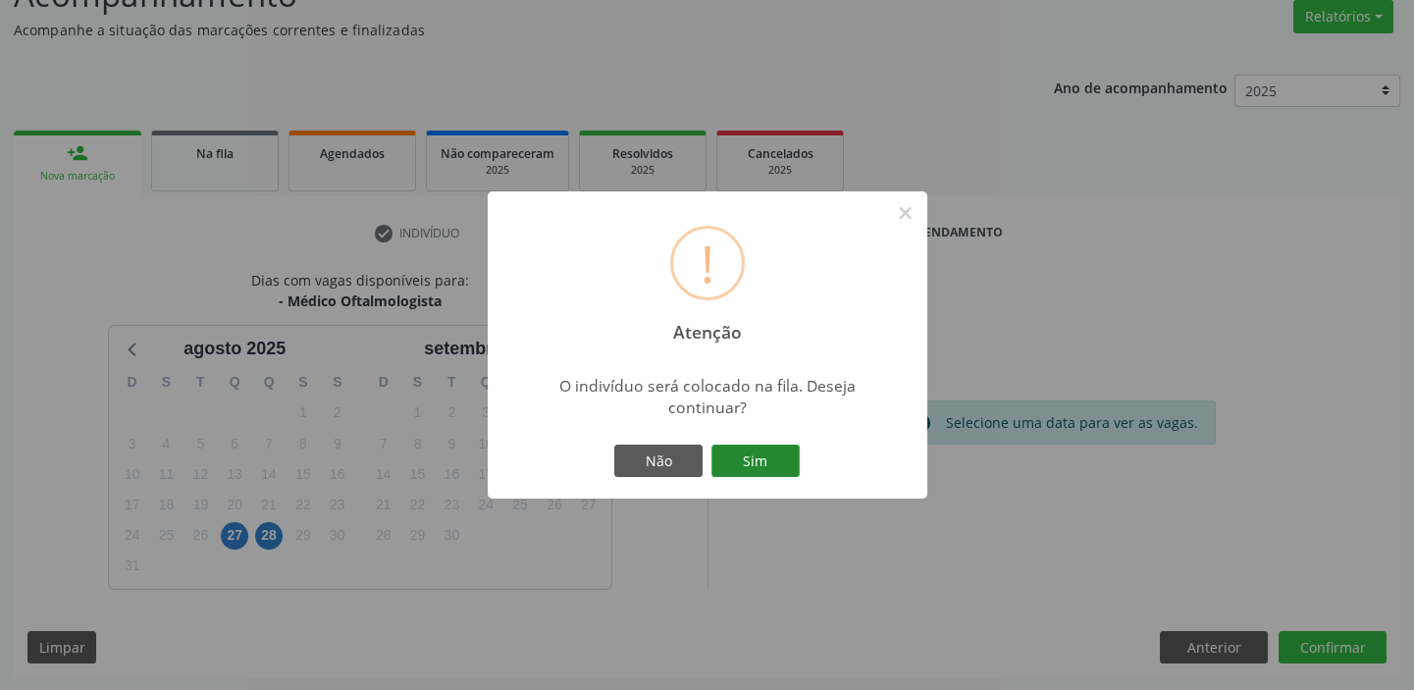
click at [764, 459] on button "Sim" at bounding box center [756, 461] width 88 height 33
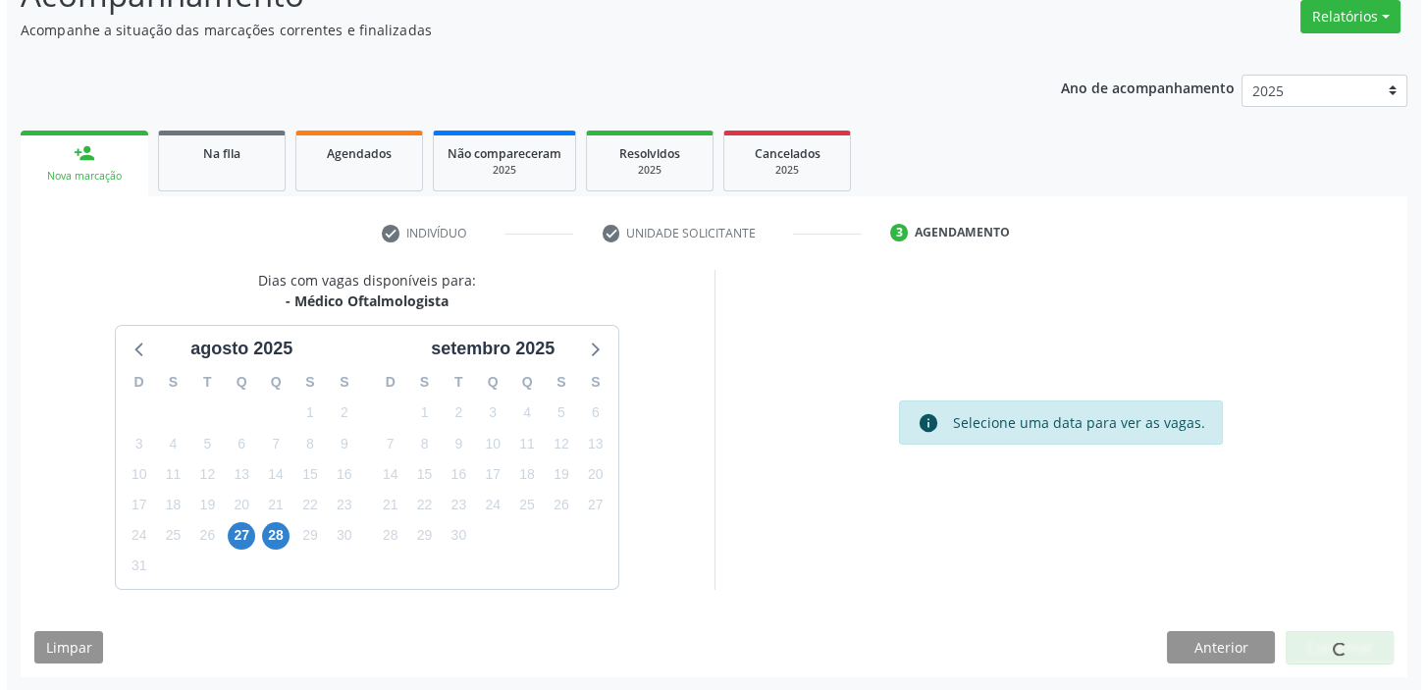
scroll to position [0, 0]
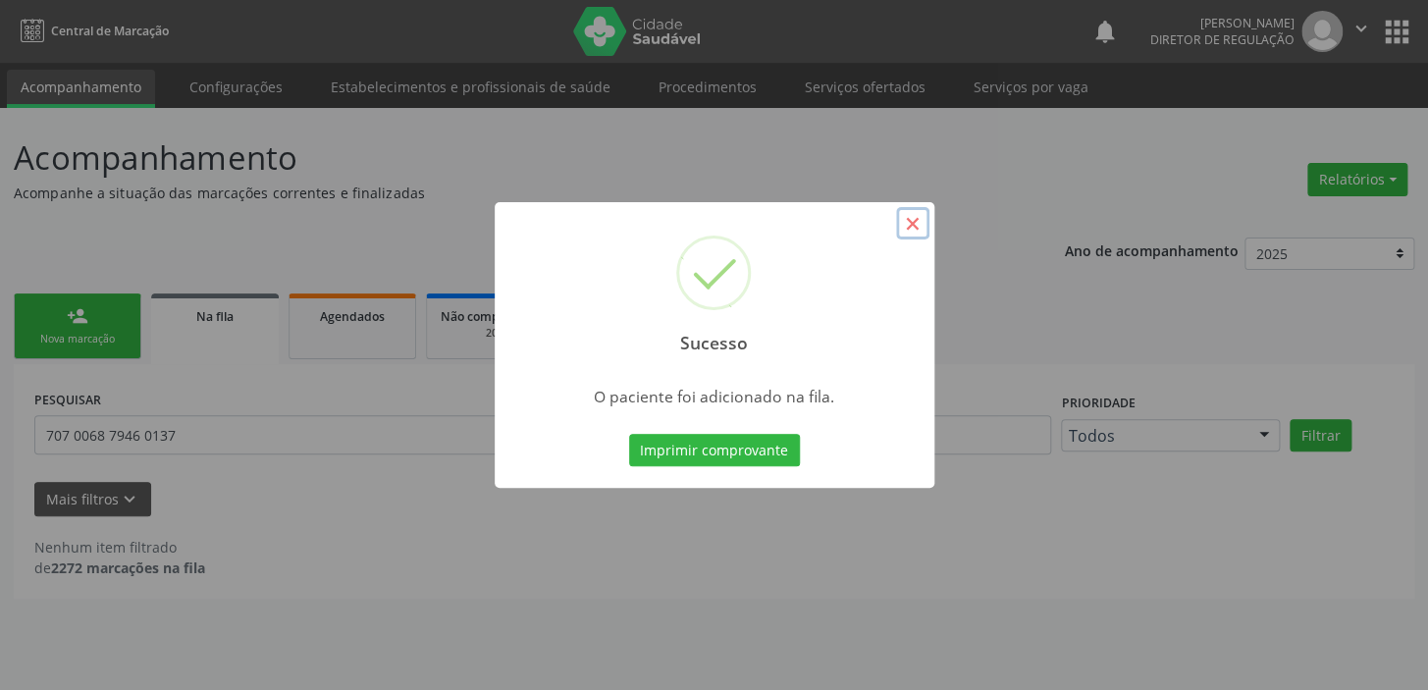
click at [914, 223] on button "×" at bounding box center [912, 223] width 33 height 33
